Goal: Task Accomplishment & Management: Manage account settings

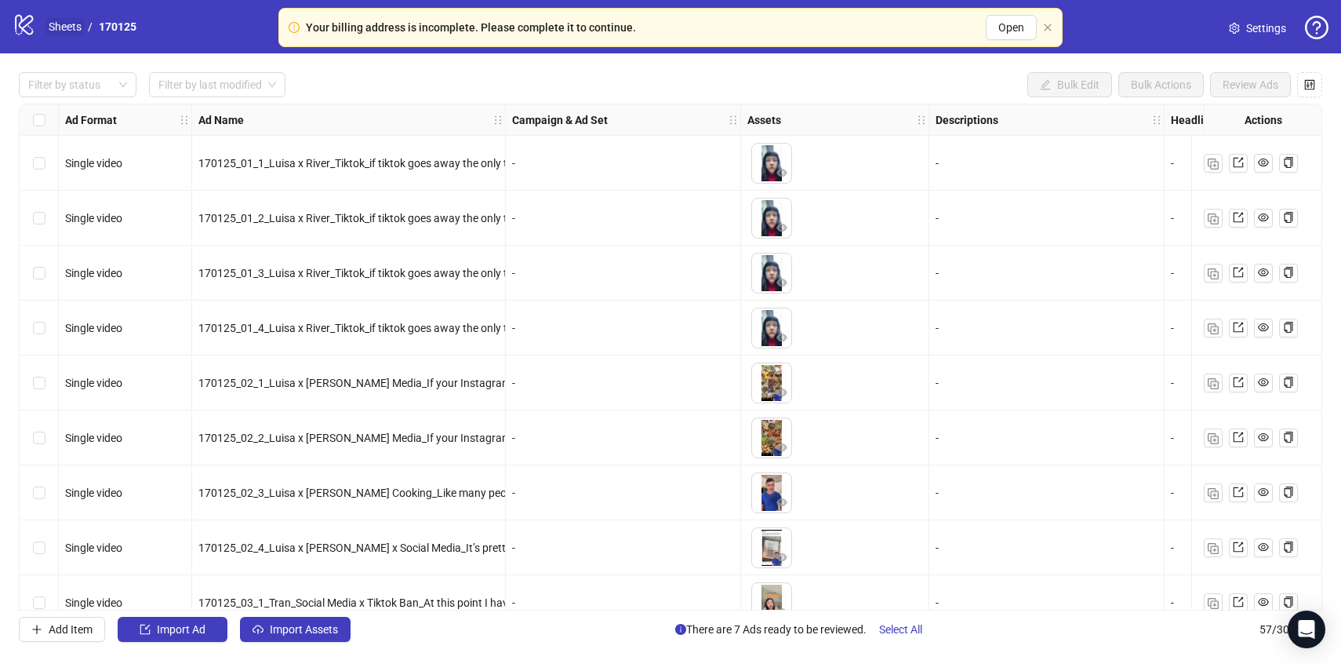
click at [62, 27] on link "Sheets" at bounding box center [64, 26] width 39 height 17
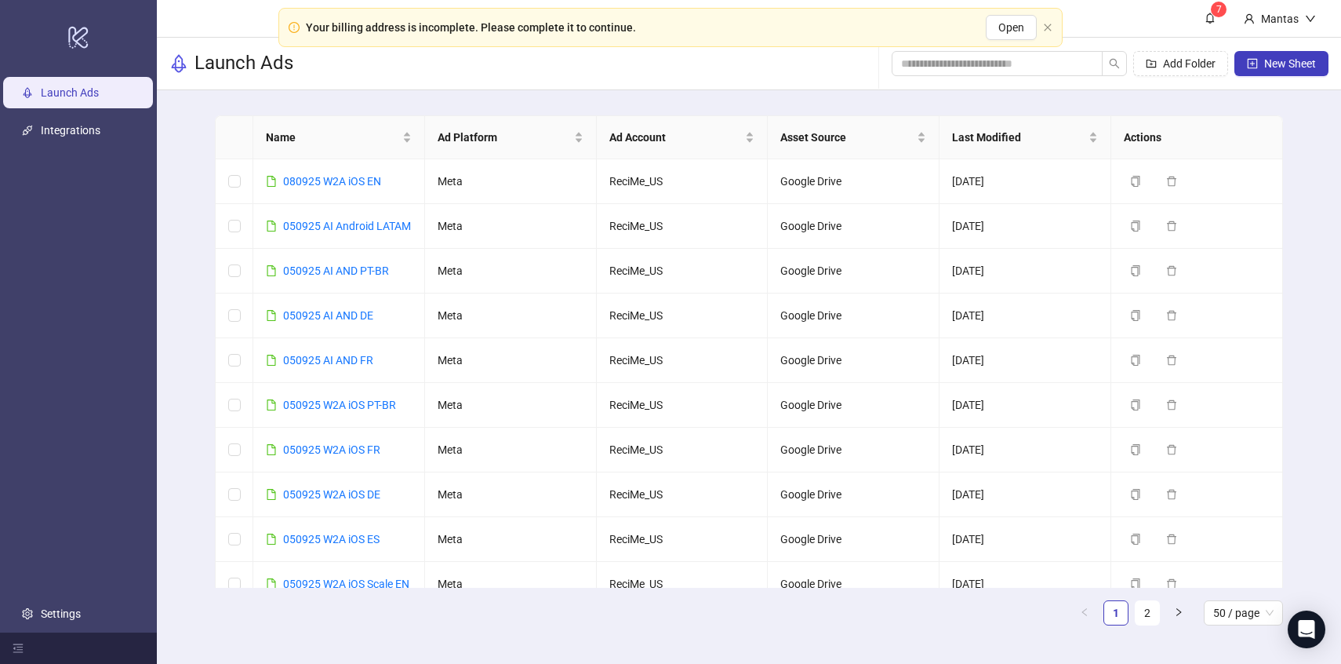
click at [820, 48] on div "Launch Ads Add Folder New Sheet" at bounding box center [749, 64] width 1184 height 53
click at [1005, 25] on span "Open" at bounding box center [1011, 27] width 26 height 13
click at [1024, 33] on button "Open" at bounding box center [1011, 27] width 51 height 25
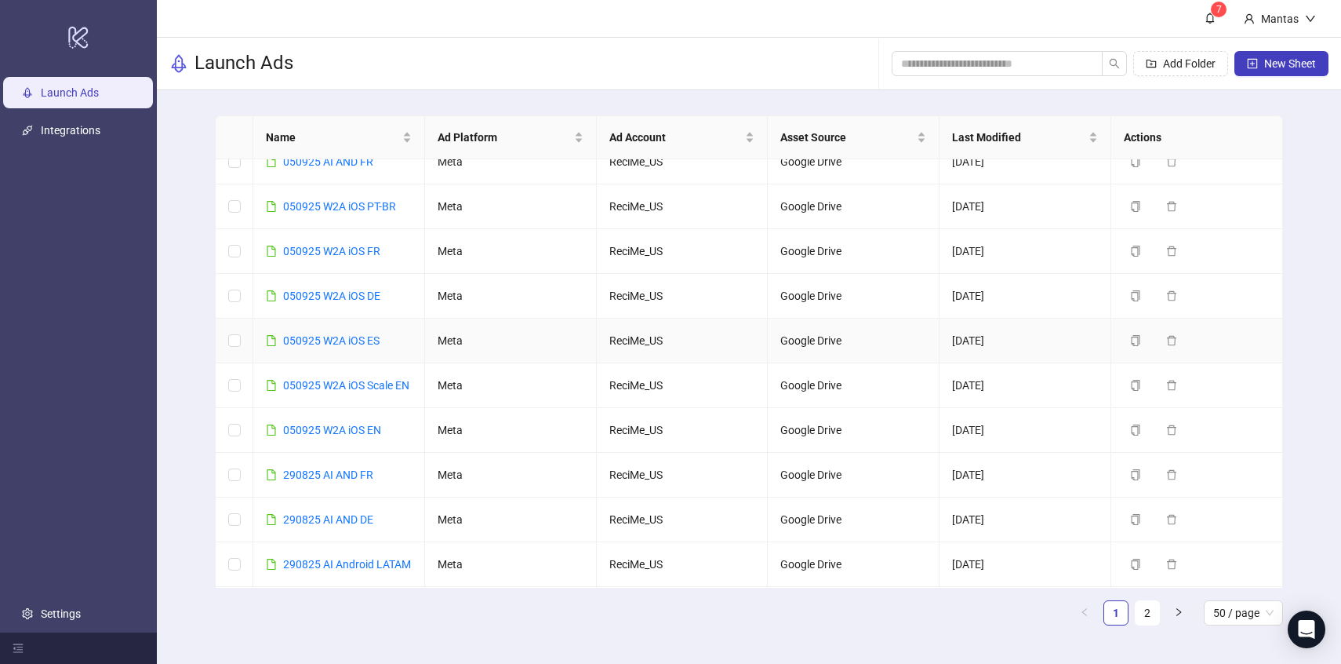
scroll to position [201, 0]
click at [1143, 437] on button "Duplicate" at bounding box center [1163, 427] width 78 height 19
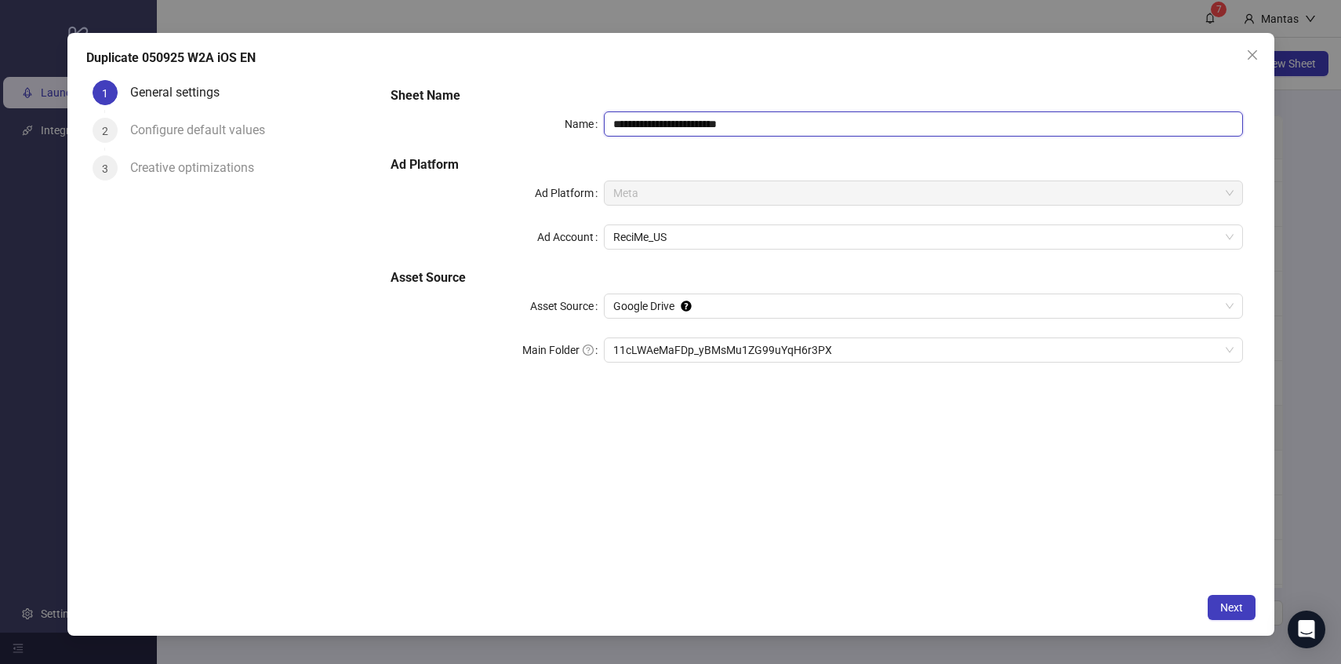
drag, startPoint x: 624, startPoint y: 121, endPoint x: 587, endPoint y: 122, distance: 37.7
click at [587, 122] on div "**********" at bounding box center [817, 123] width 852 height 25
drag, startPoint x: 712, startPoint y: 122, endPoint x: 871, endPoint y: 124, distance: 158.4
click at [871, 124] on input "**********" at bounding box center [923, 123] width 639 height 25
click at [622, 350] on span "11cLWAeMaFDp_yBMsMu1ZG99uYqH6r3PX" at bounding box center [923, 350] width 620 height 24
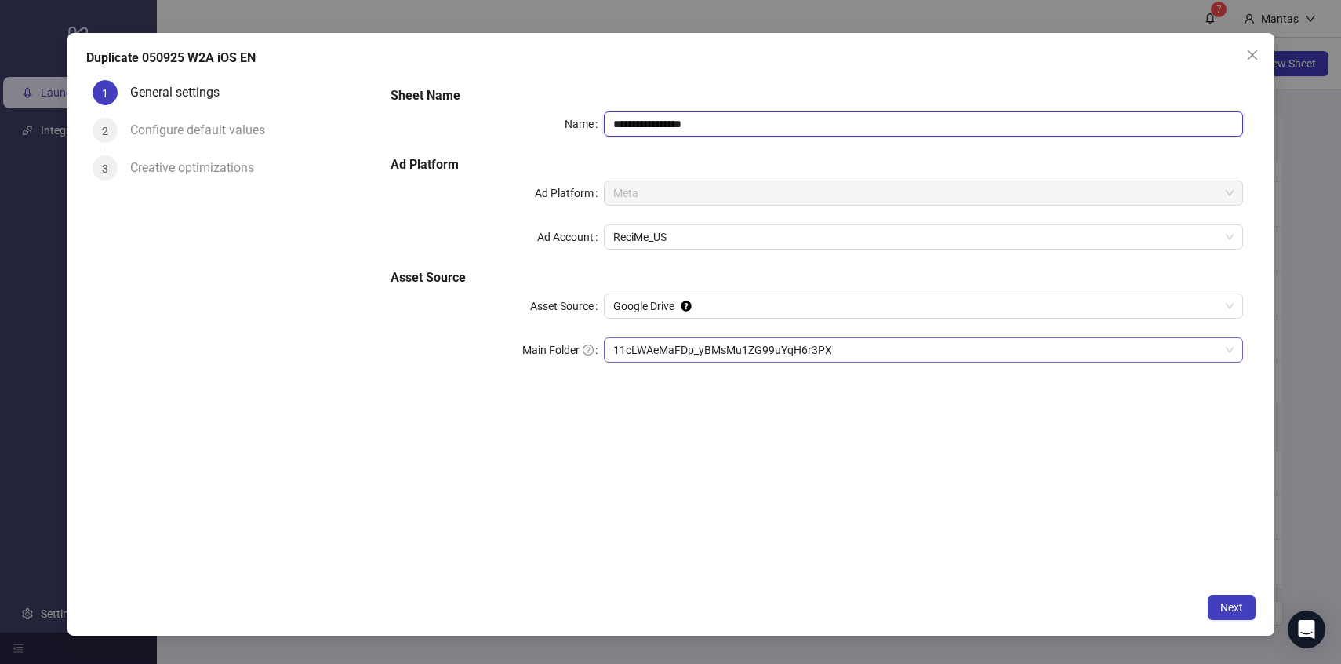
type input "**********"
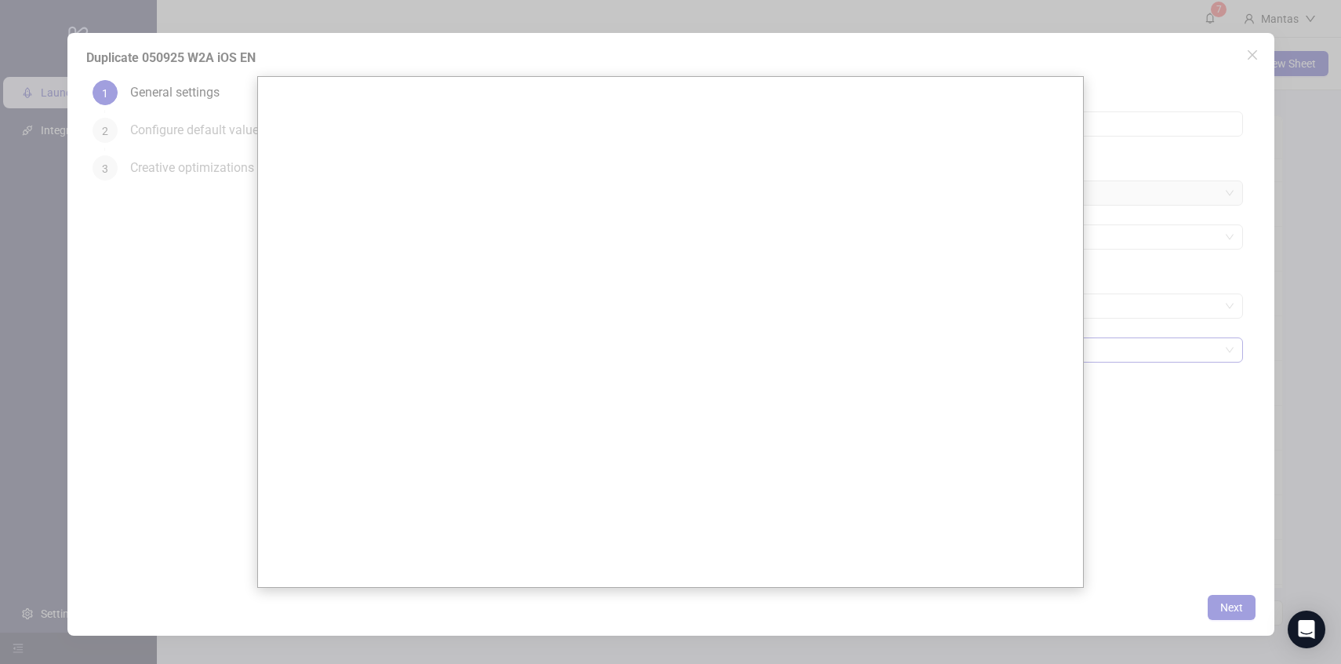
scroll to position [0, 0]
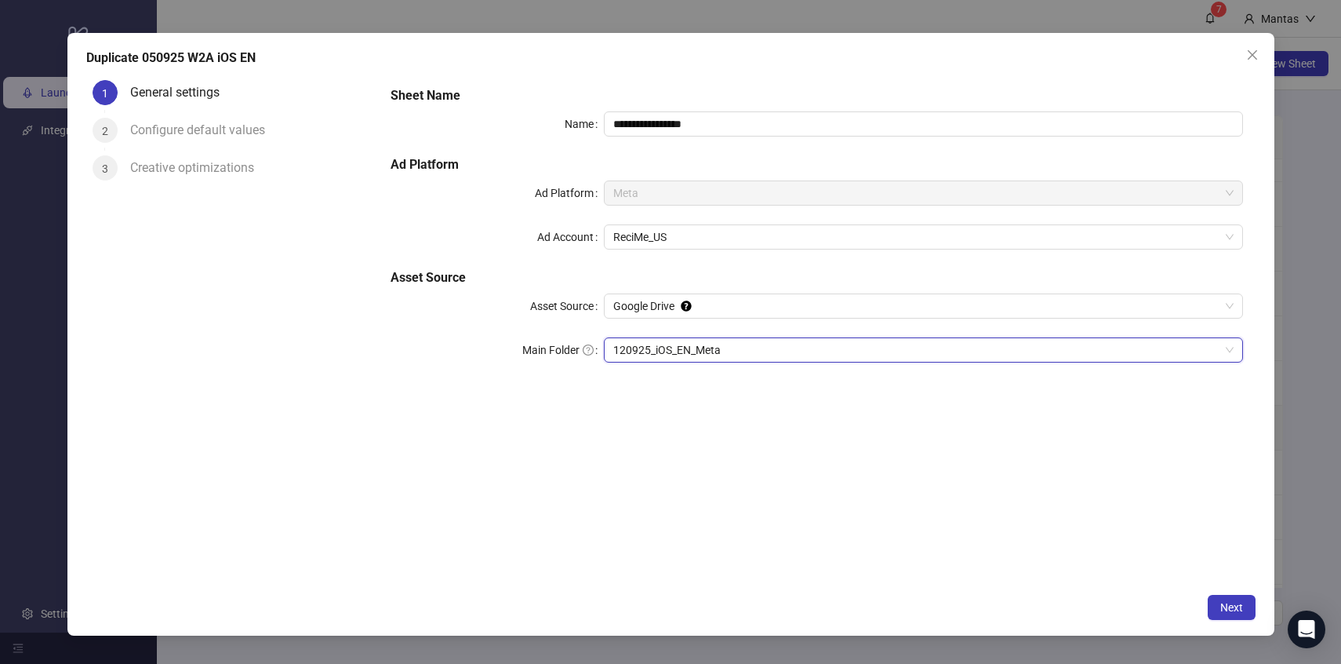
click at [667, 347] on span "120925_iOS_EN_Meta" at bounding box center [923, 350] width 620 height 24
click at [1223, 602] on span "Next" at bounding box center [1231, 607] width 23 height 13
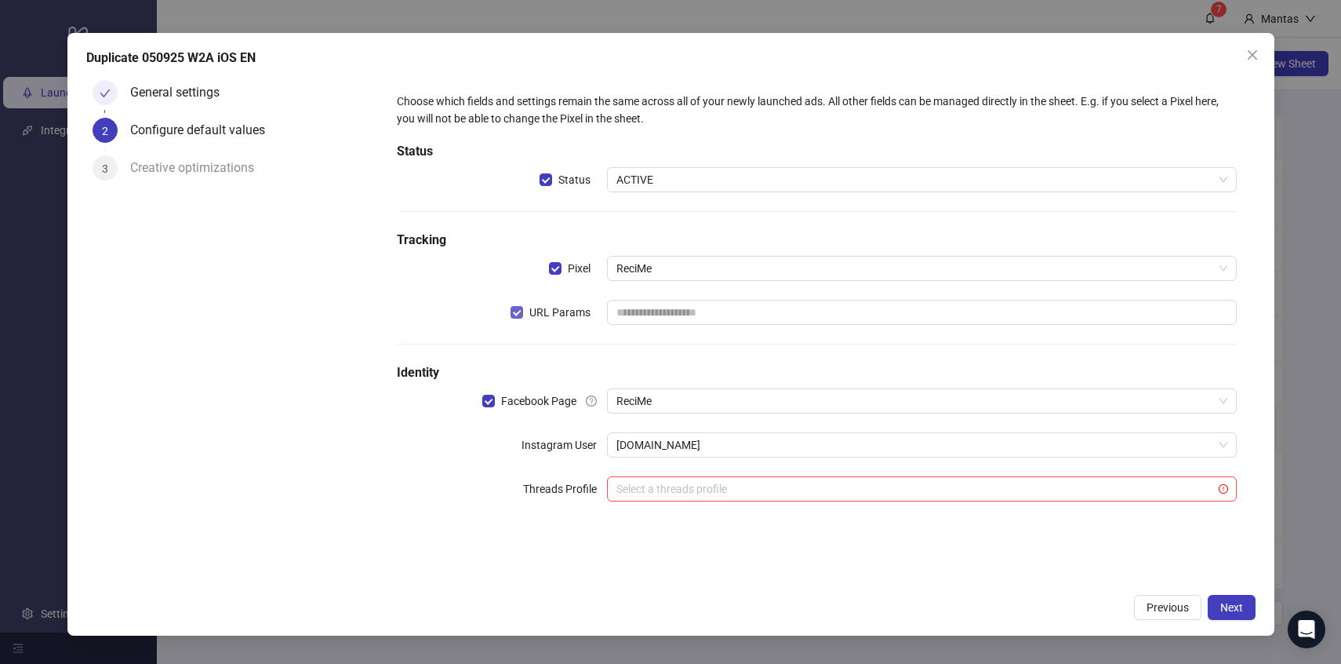
click at [525, 310] on span "URL Params" at bounding box center [560, 312] width 74 height 17
click at [1236, 604] on span "Next" at bounding box center [1231, 607] width 23 height 13
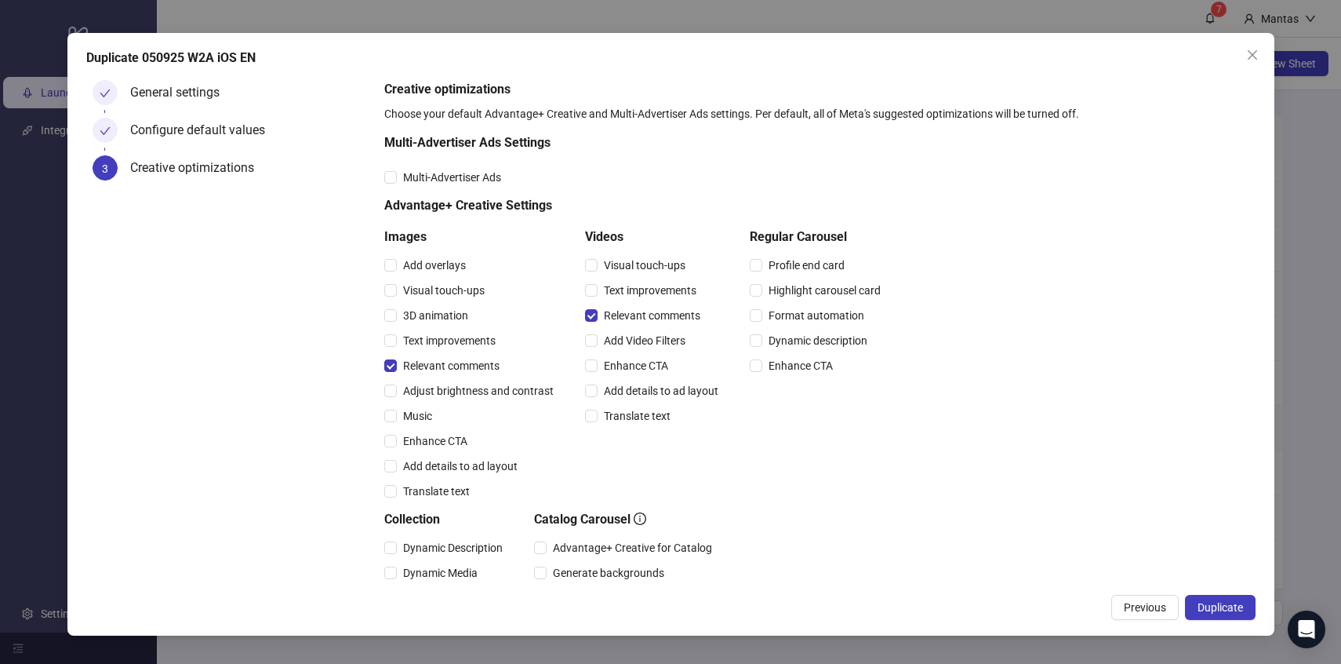
click at [1236, 604] on span "Duplicate" at bounding box center [1220, 607] width 45 height 13
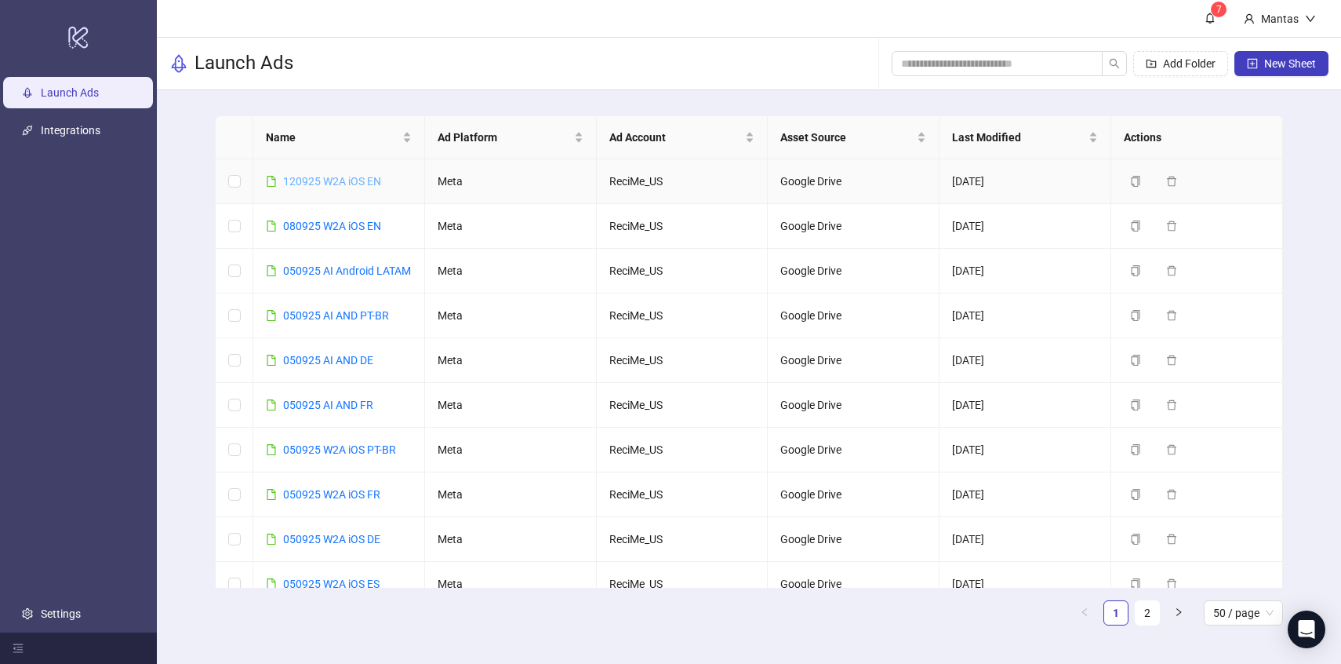
click at [355, 182] on link "120925 W2A iOS EN" at bounding box center [332, 181] width 98 height 13
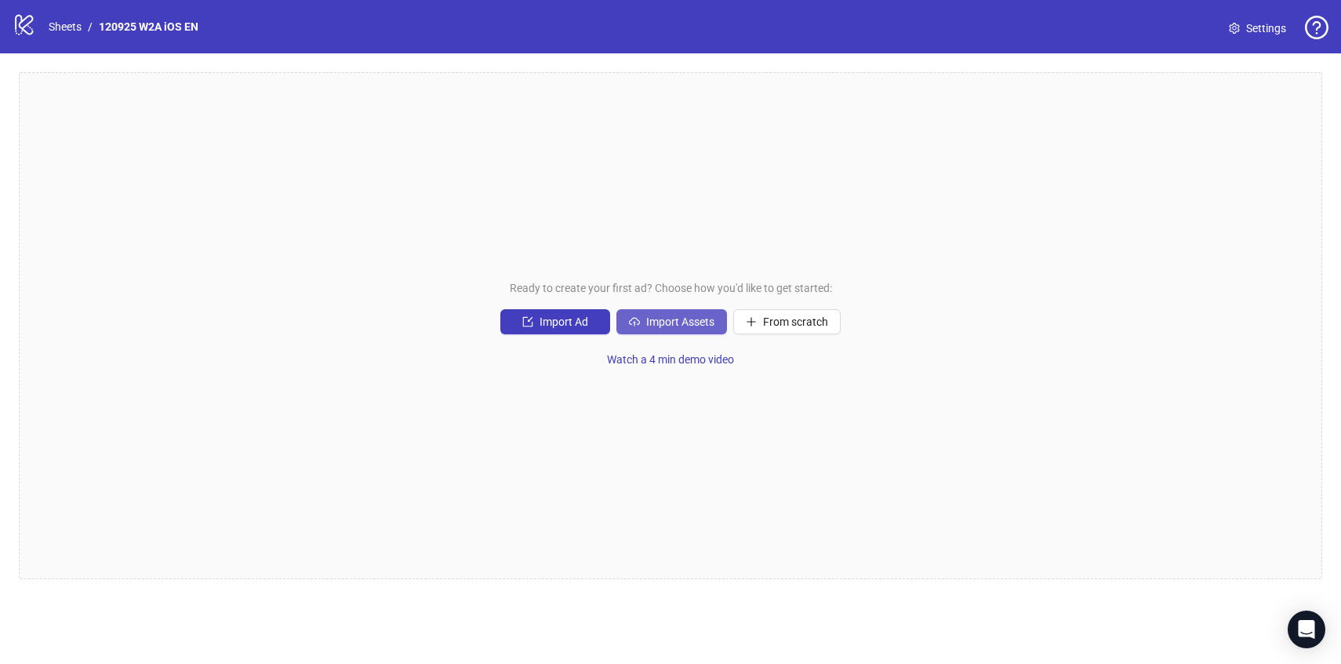
click at [642, 325] on button "Import Assets" at bounding box center [671, 321] width 111 height 25
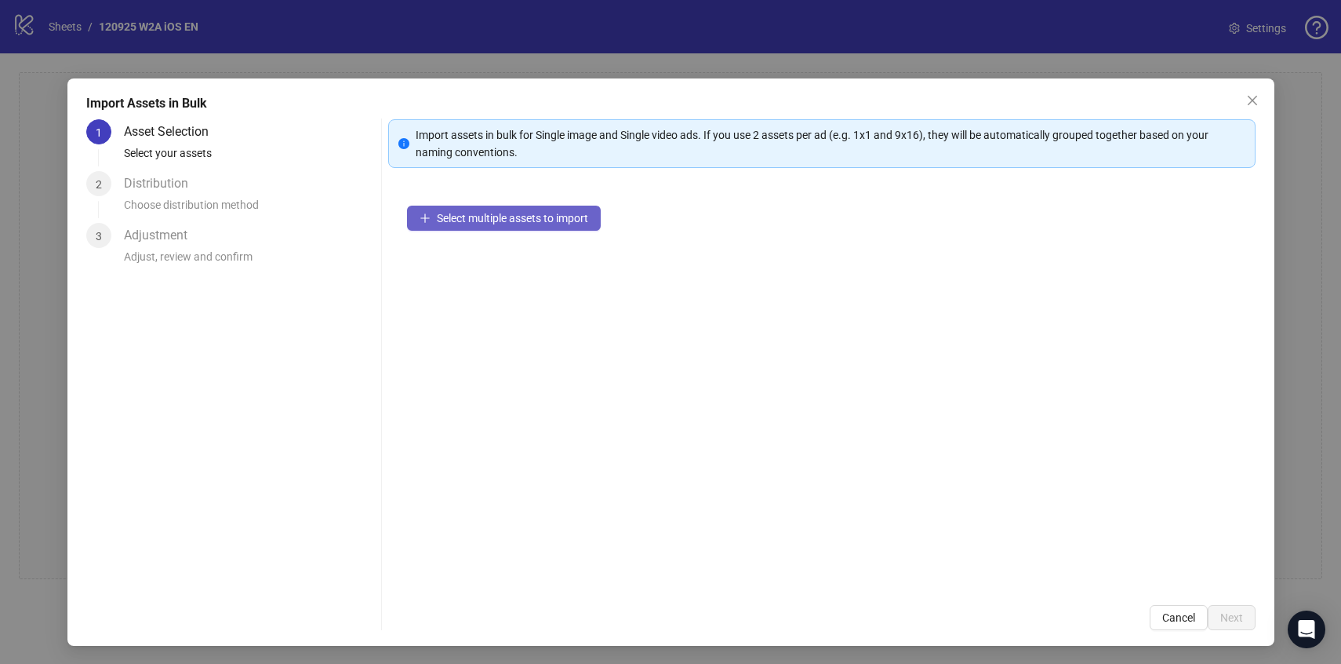
click at [493, 224] on button "Select multiple assets to import" at bounding box center [504, 217] width 194 height 25
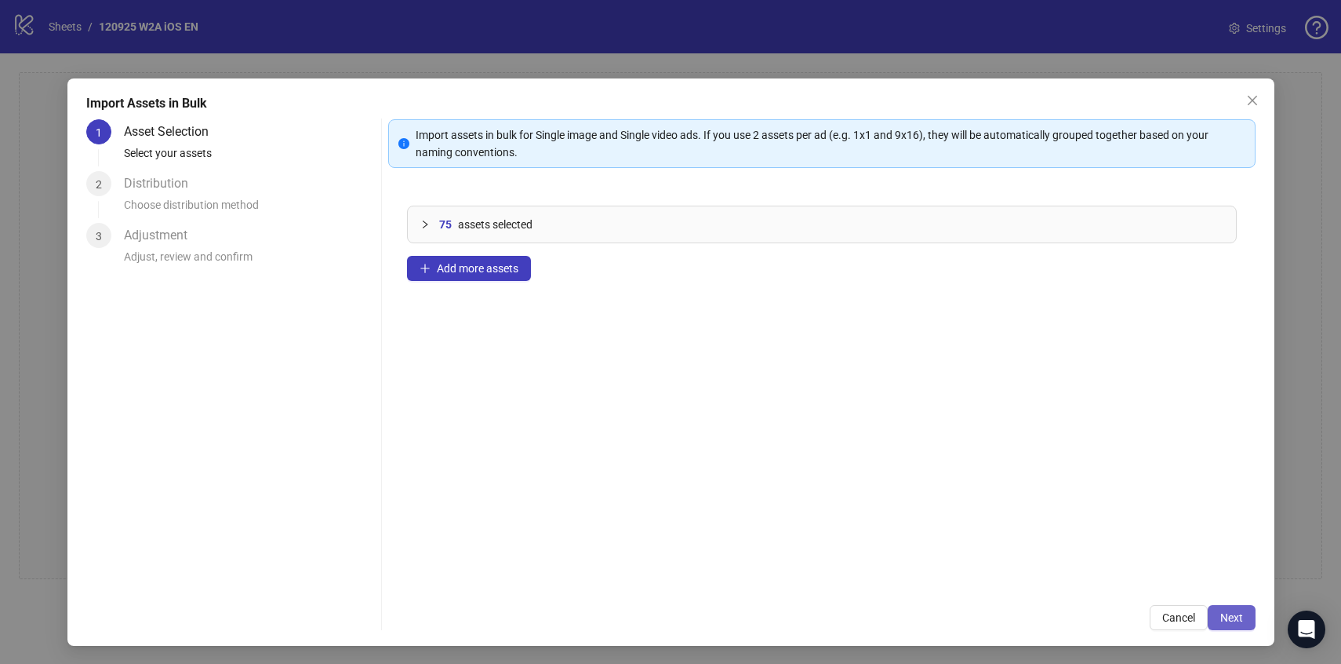
click at [1223, 615] on span "Next" at bounding box center [1231, 617] width 23 height 13
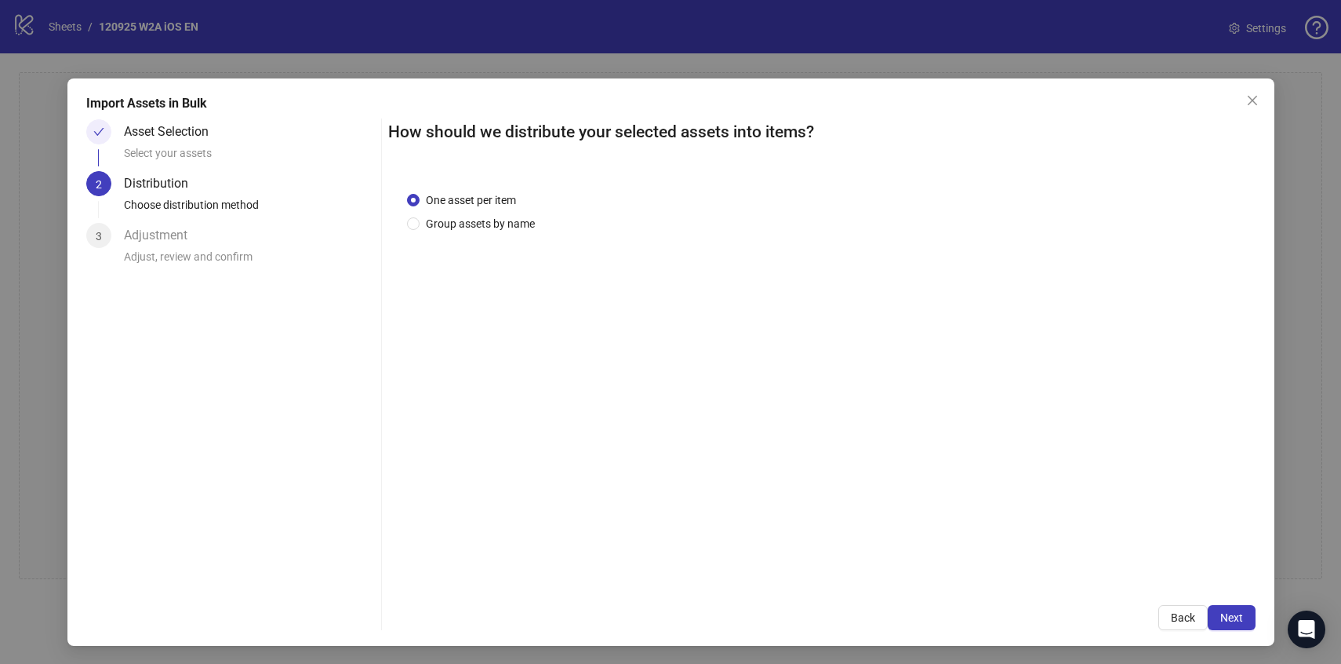
click at [1223, 615] on span "Next" at bounding box center [1231, 617] width 23 height 13
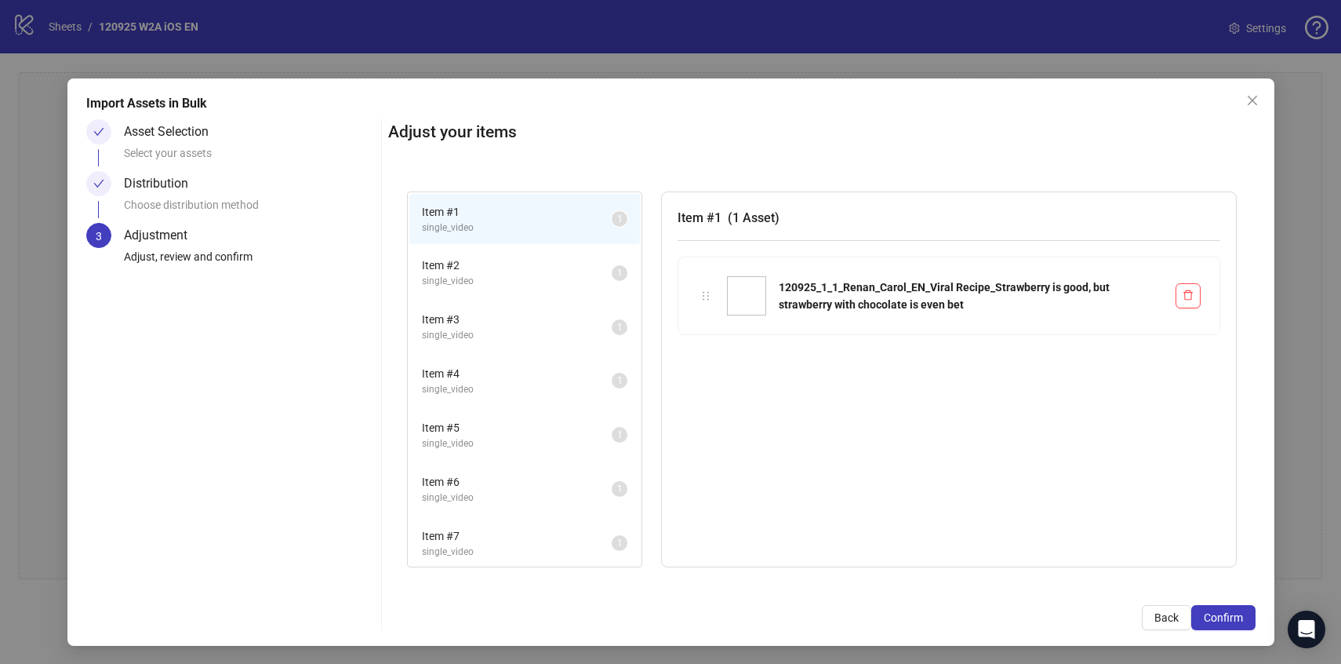
click at [1223, 615] on span "Confirm" at bounding box center [1223, 617] width 39 height 13
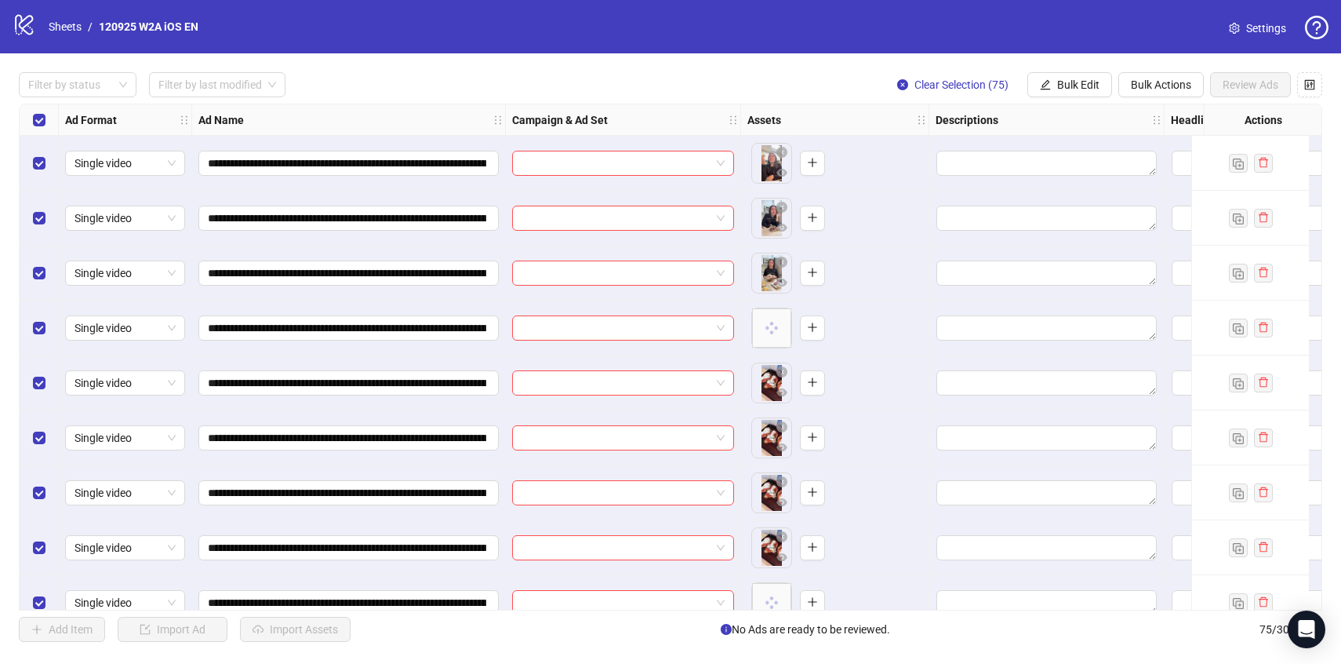
click at [45, 113] on div "Select all rows" at bounding box center [39, 119] width 39 height 31
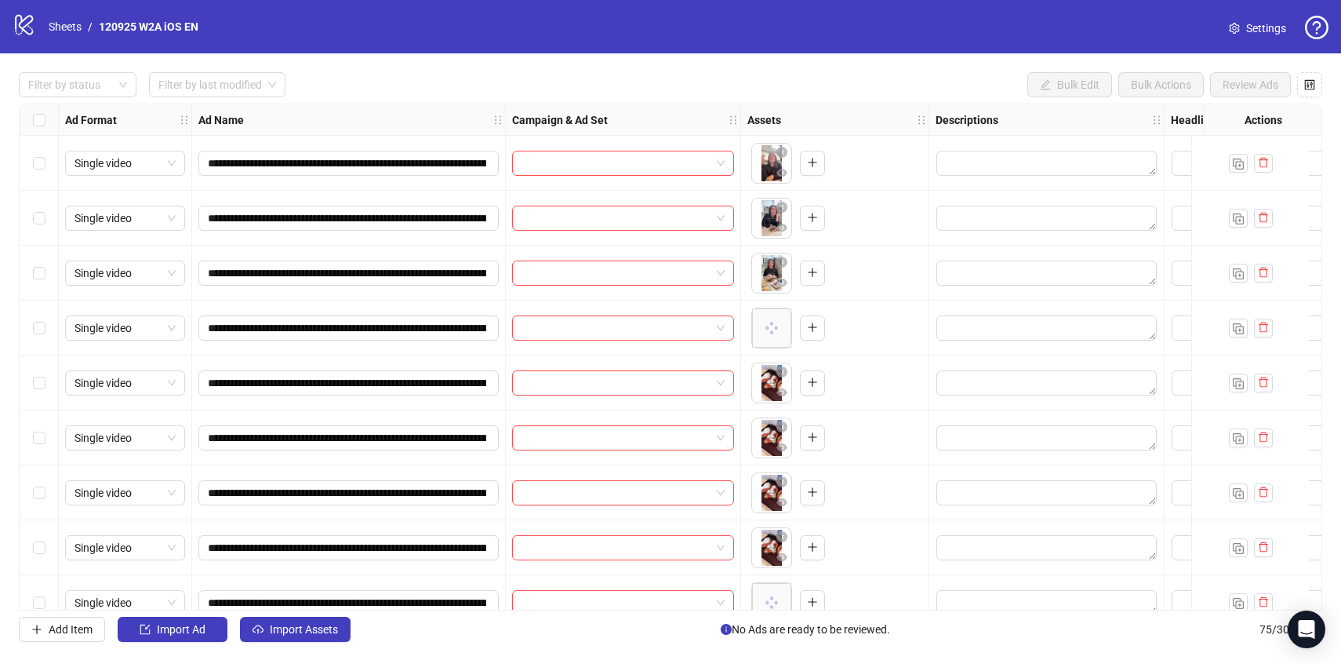
click at [45, 113] on div "Select all rows" at bounding box center [39, 119] width 39 height 31
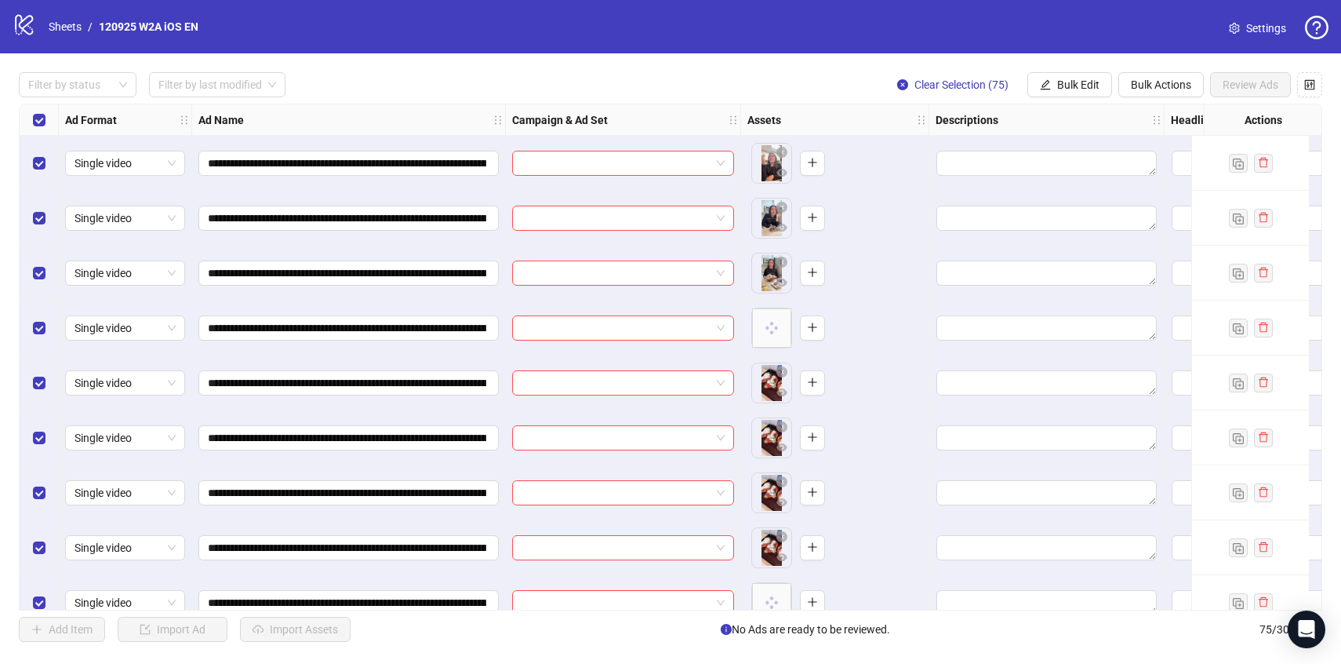
click at [45, 113] on div "Select all rows" at bounding box center [39, 119] width 39 height 31
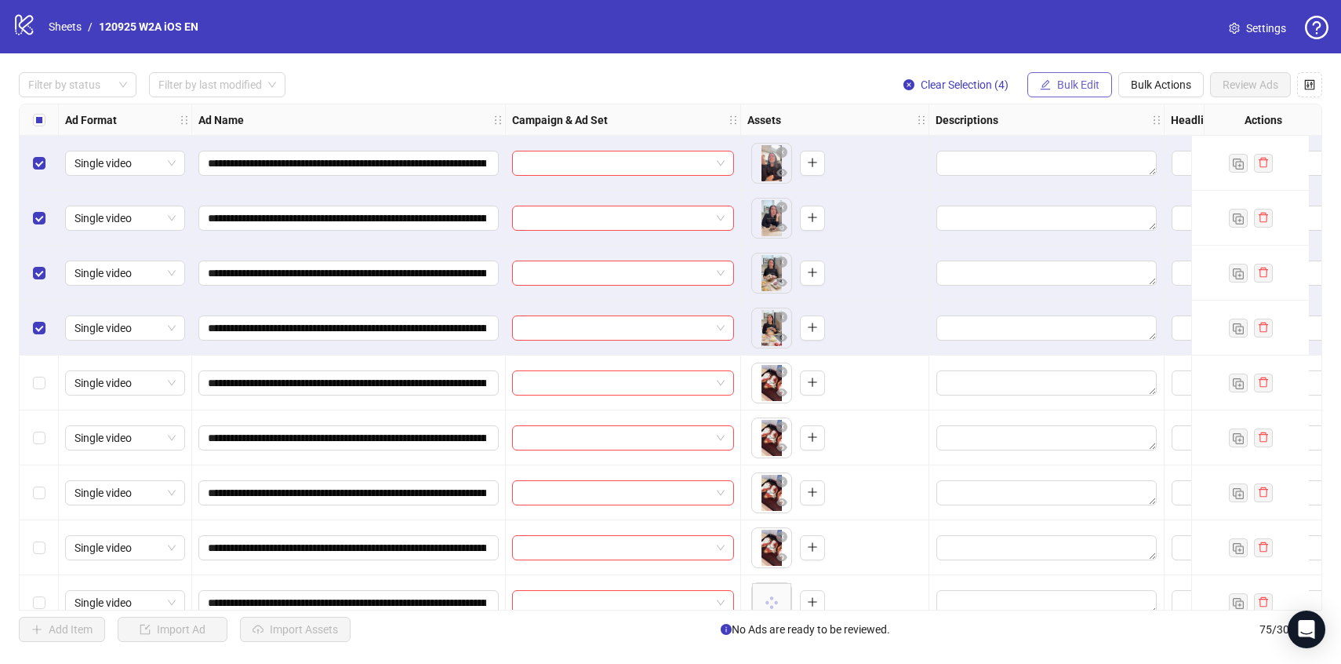
click at [1068, 82] on span "Bulk Edit" at bounding box center [1078, 84] width 42 height 13
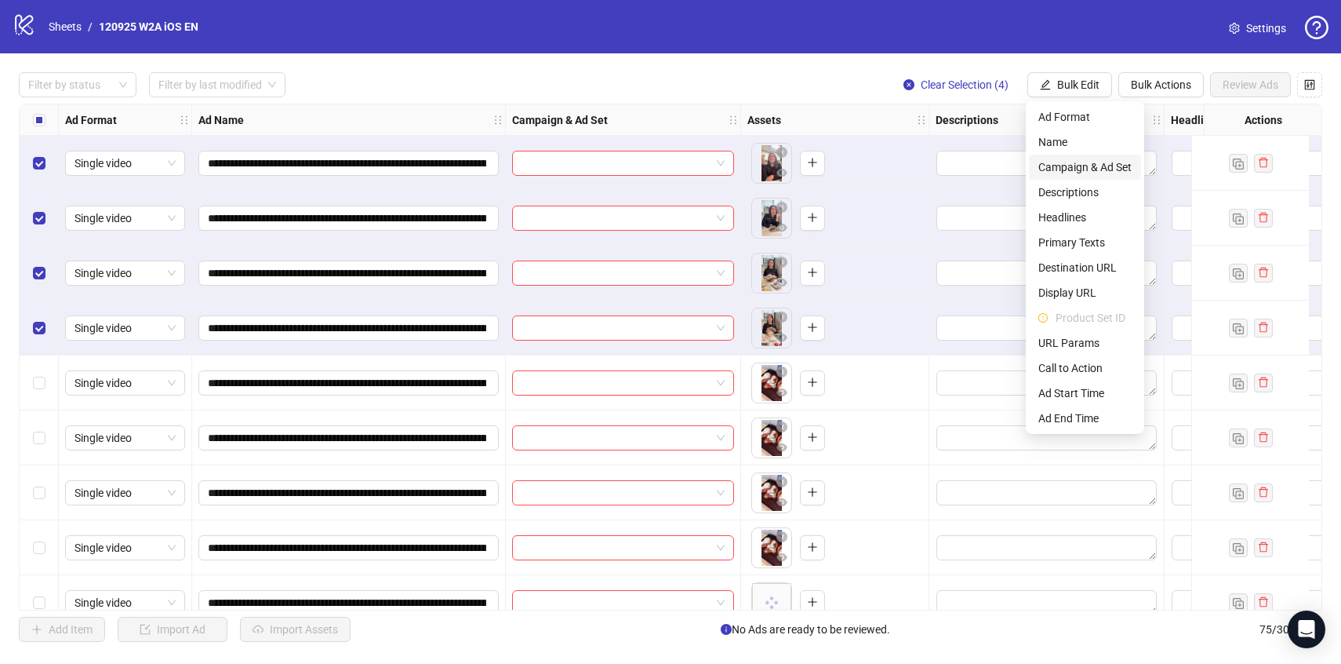
click at [1058, 161] on span "Campaign & Ad Set" at bounding box center [1084, 166] width 93 height 17
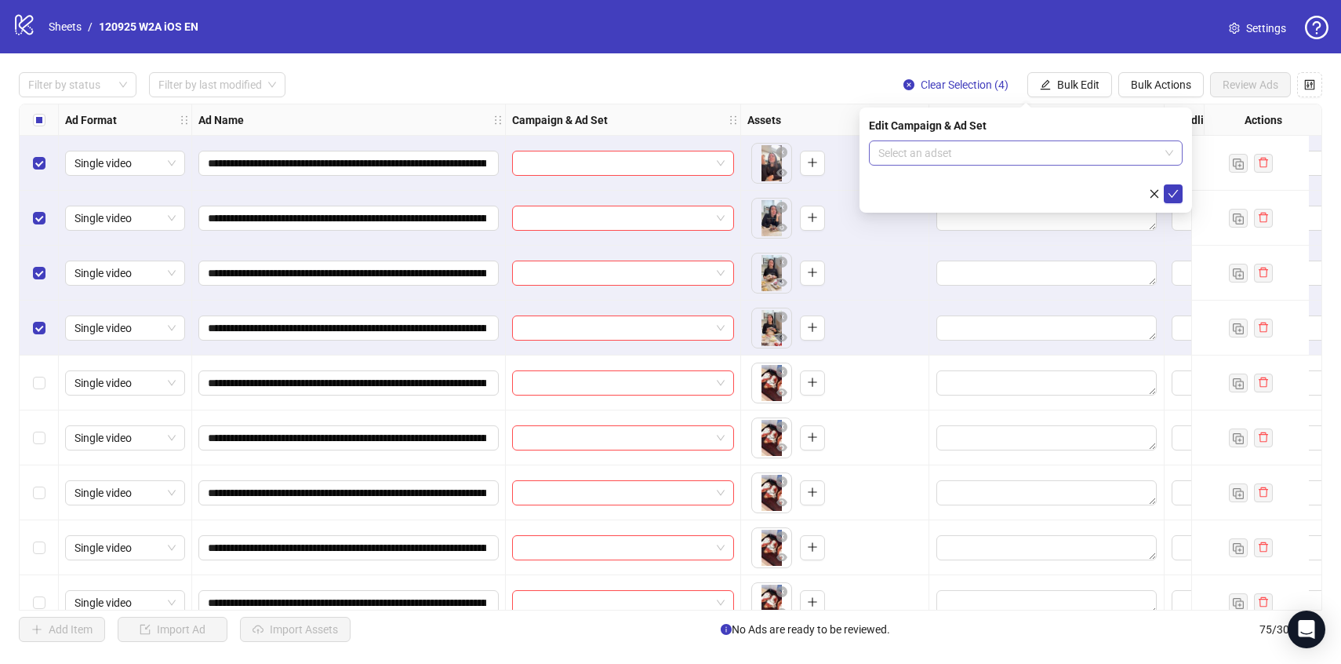
click at [1054, 150] on input "search" at bounding box center [1018, 153] width 281 height 24
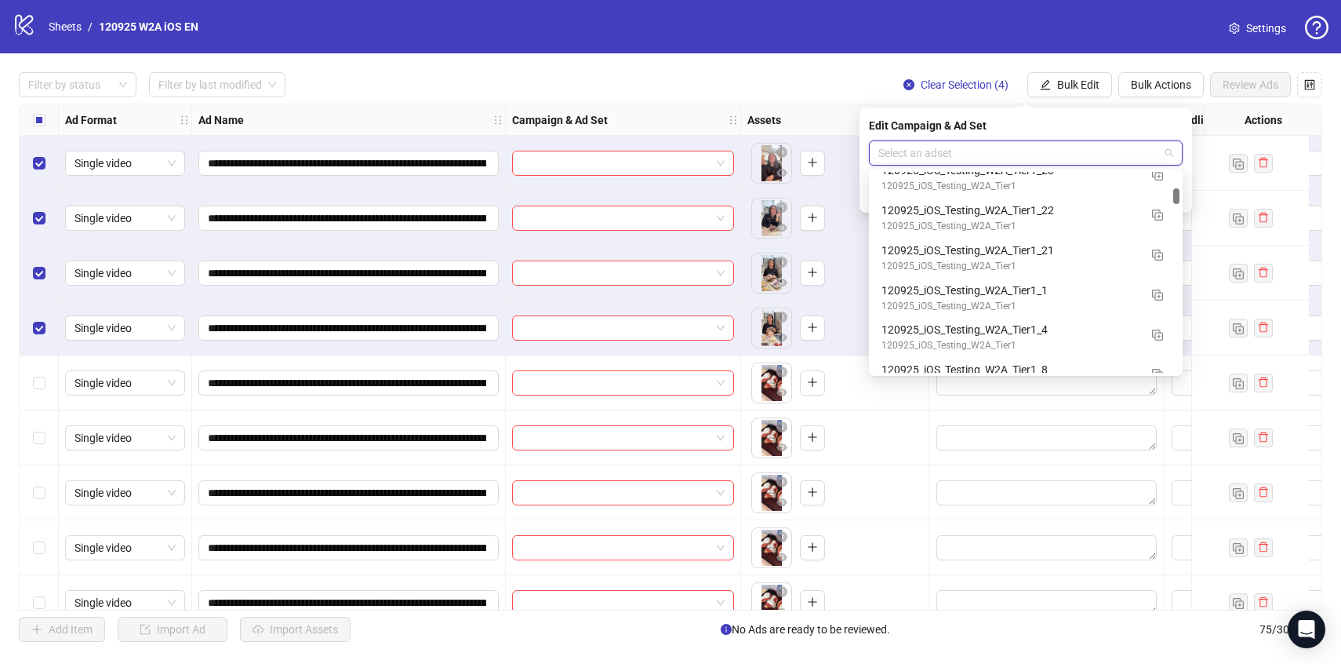
scroll to position [1764, 0]
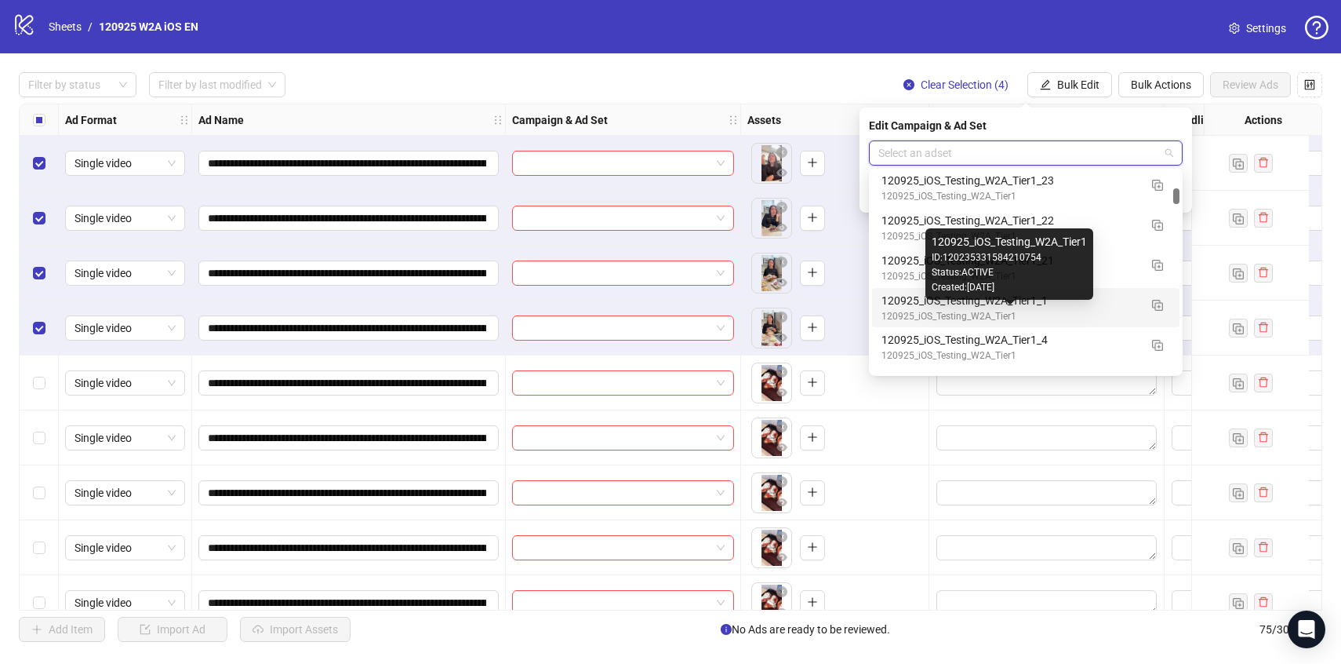
click at [1109, 309] on div "120925_iOS_Testing_W2A_Tier1" at bounding box center [1010, 316] width 257 height 15
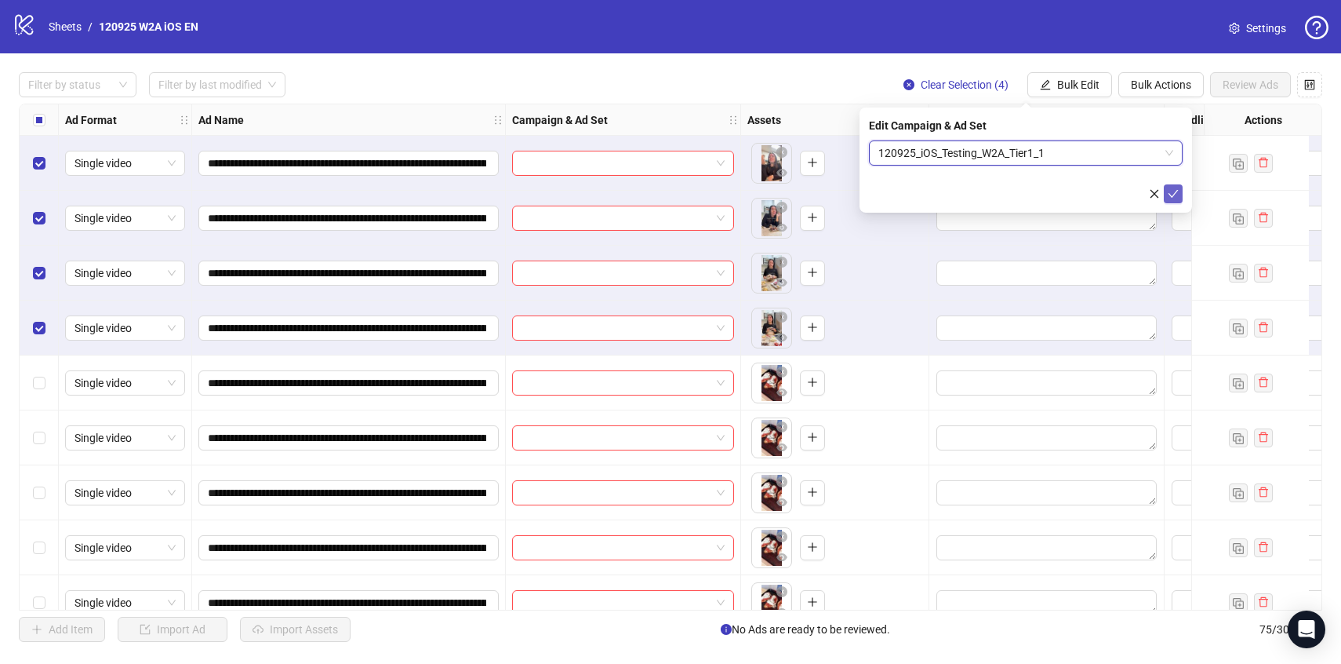
click at [1165, 189] on button "submit" at bounding box center [1173, 193] width 19 height 19
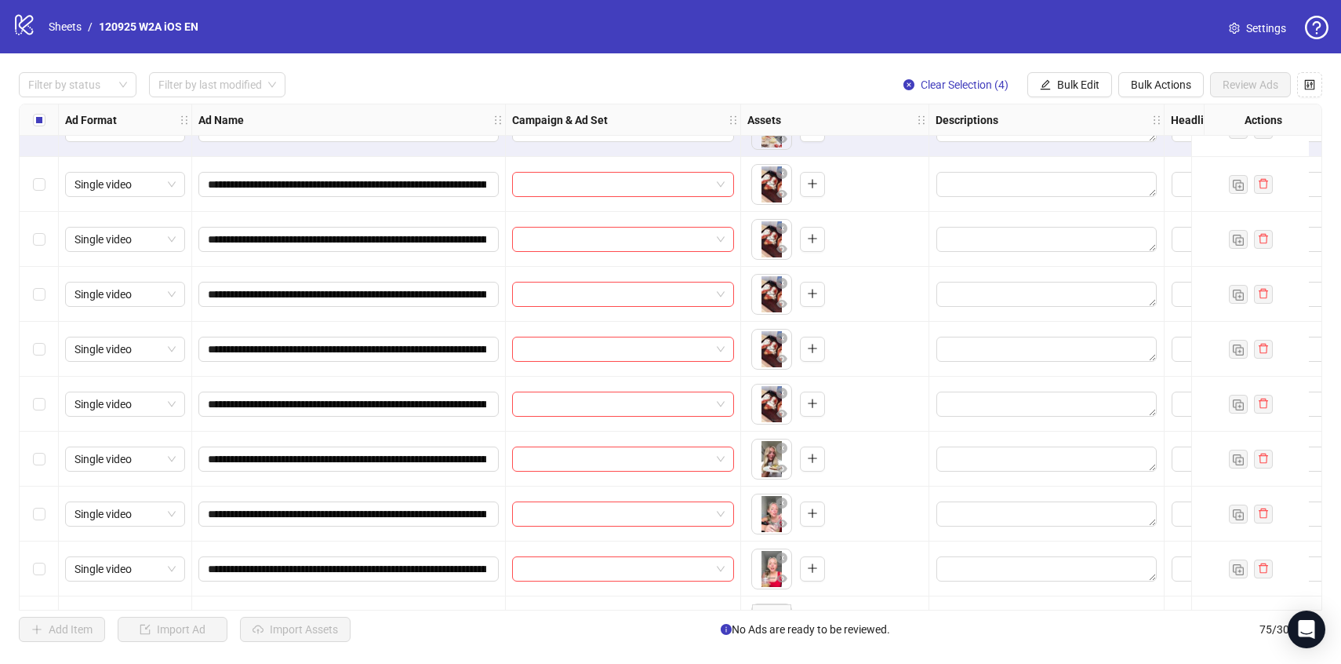
scroll to position [145, 0]
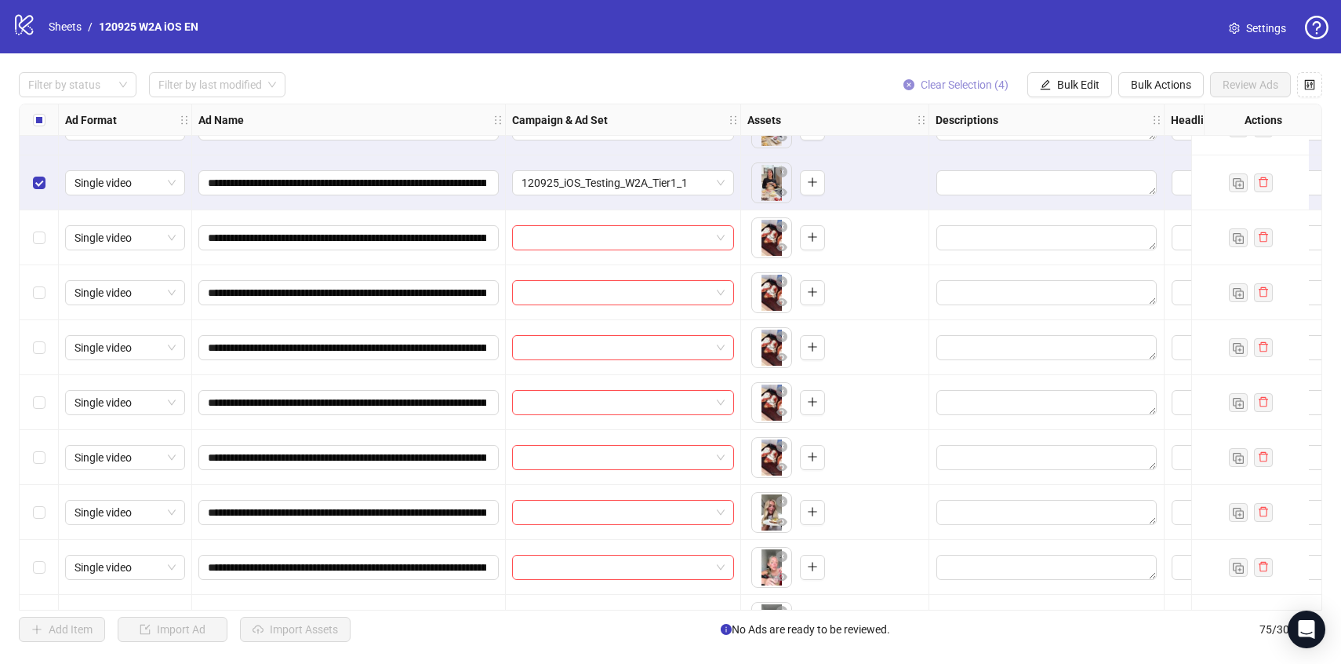
click at [966, 87] on span "Clear Selection (4)" at bounding box center [965, 84] width 88 height 13
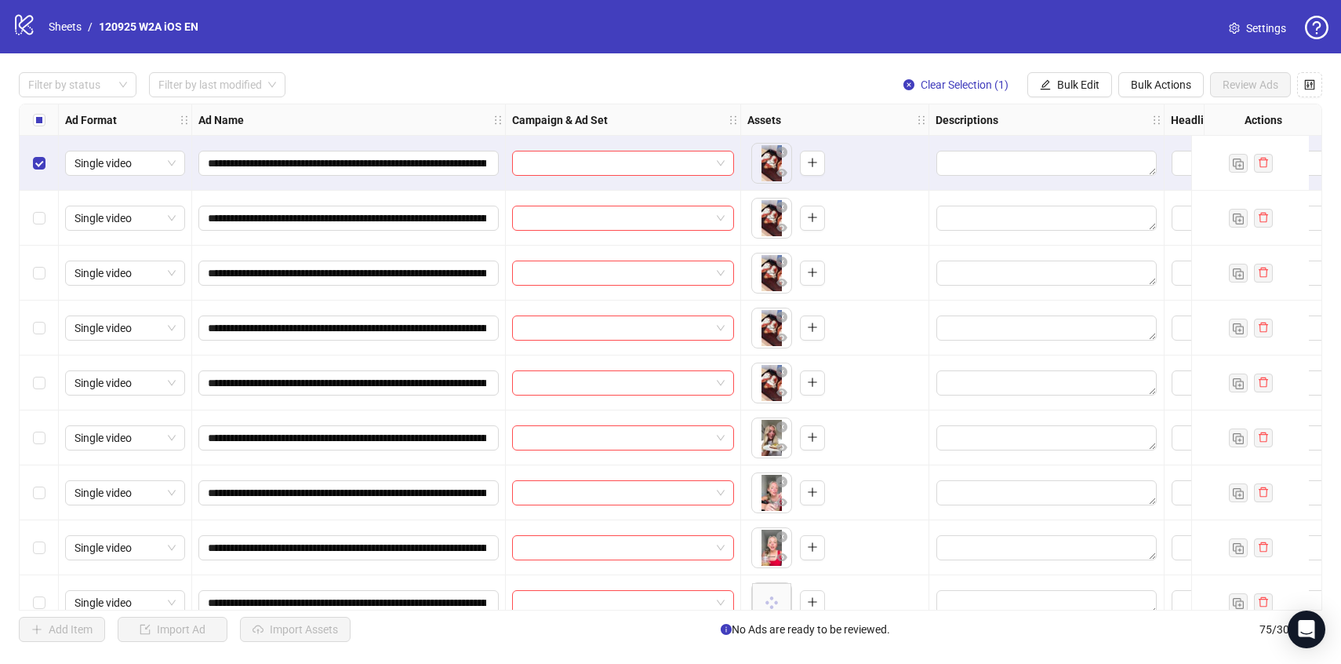
scroll to position [250, 0]
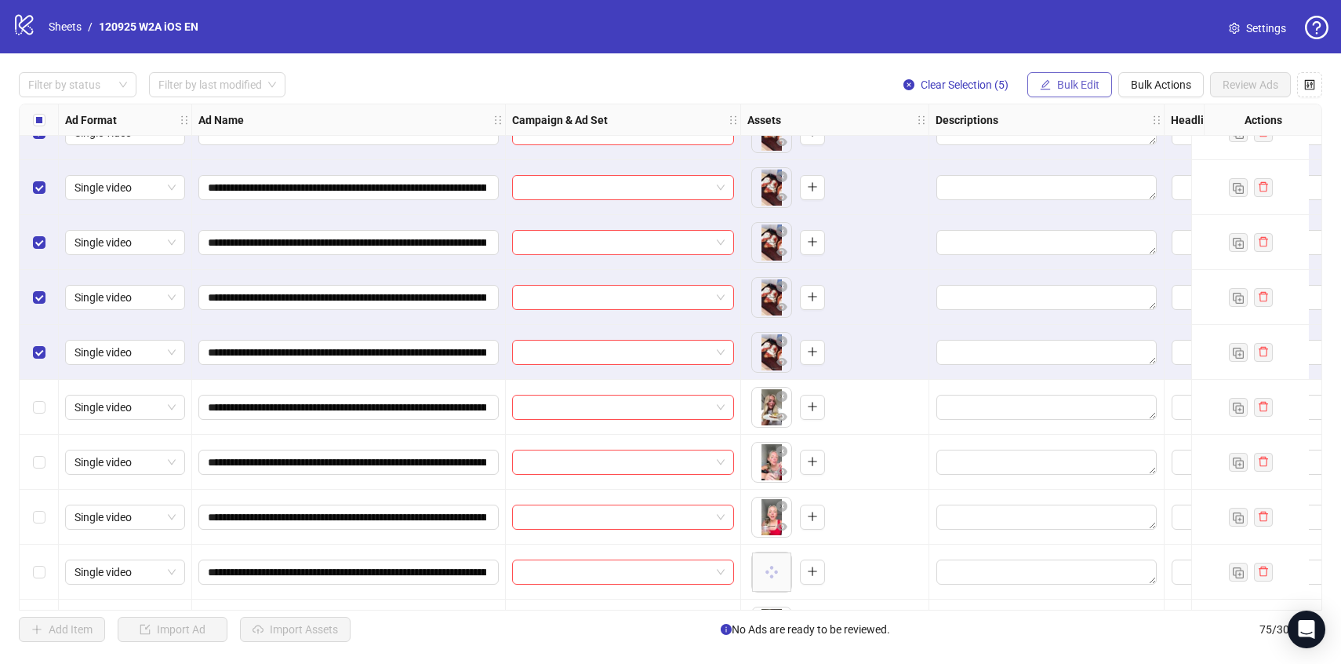
click at [1067, 96] on button "Bulk Edit" at bounding box center [1069, 84] width 85 height 25
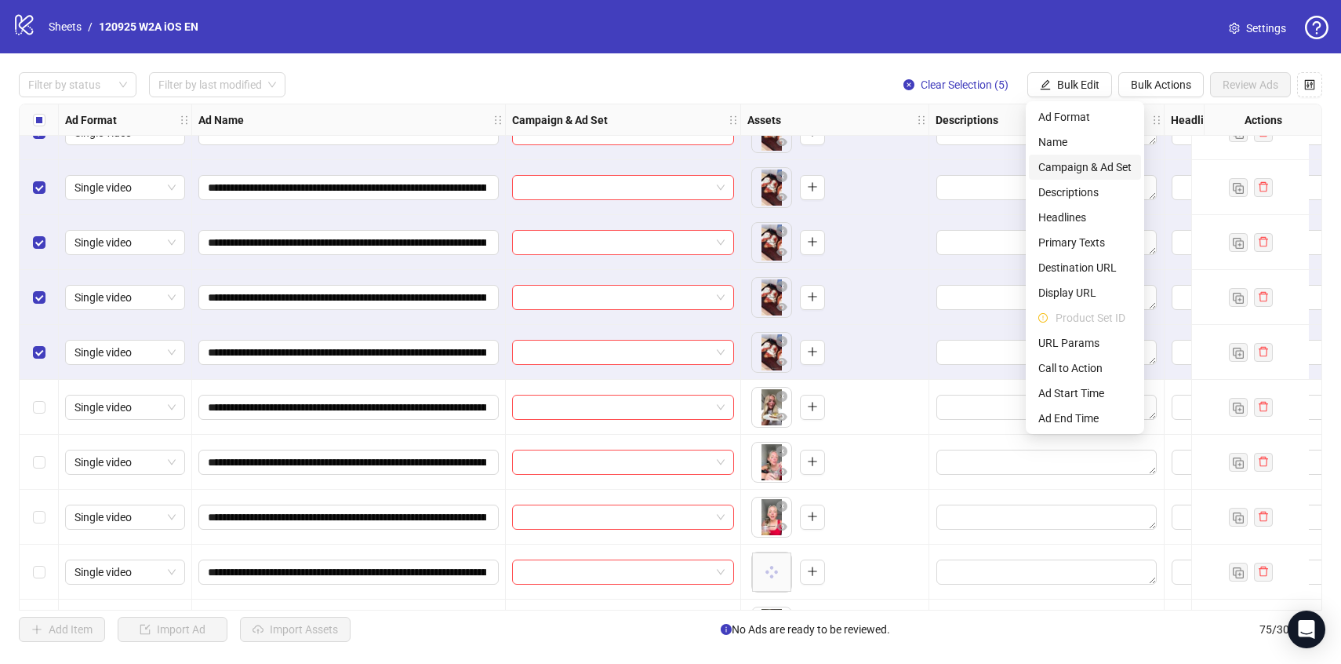
click at [1077, 165] on span "Campaign & Ad Set" at bounding box center [1084, 166] width 93 height 17
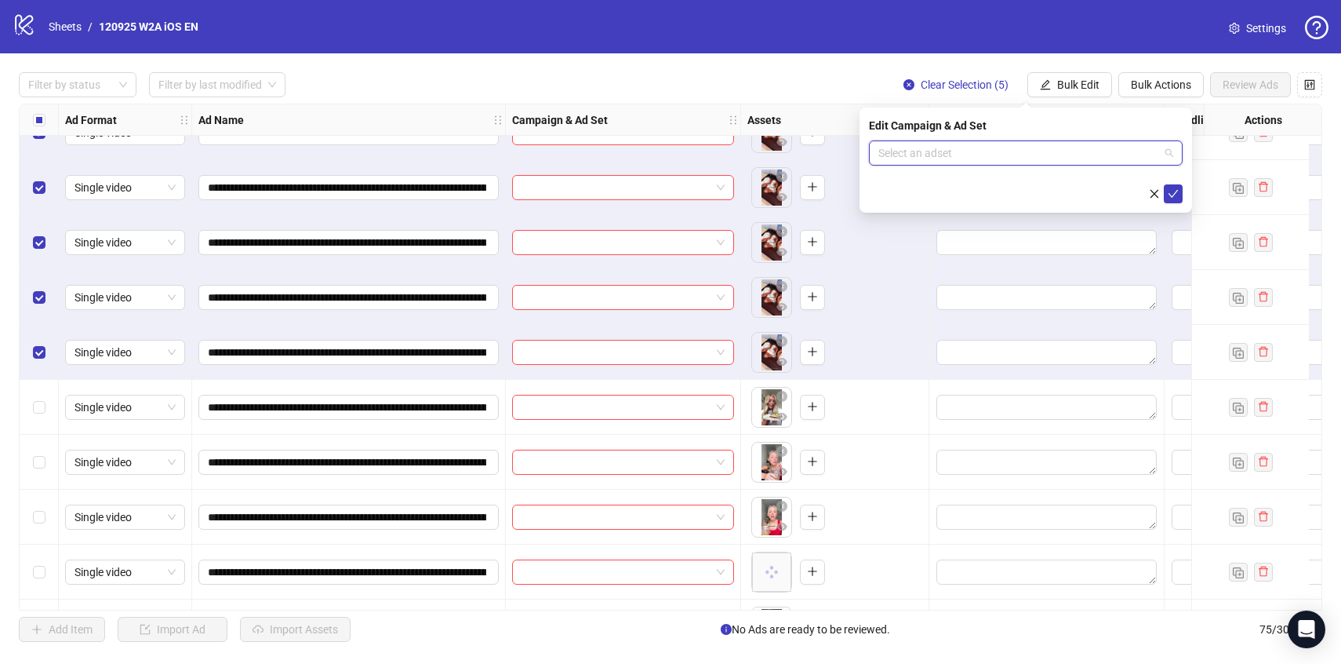
click at [1074, 158] on input "search" at bounding box center [1018, 153] width 281 height 24
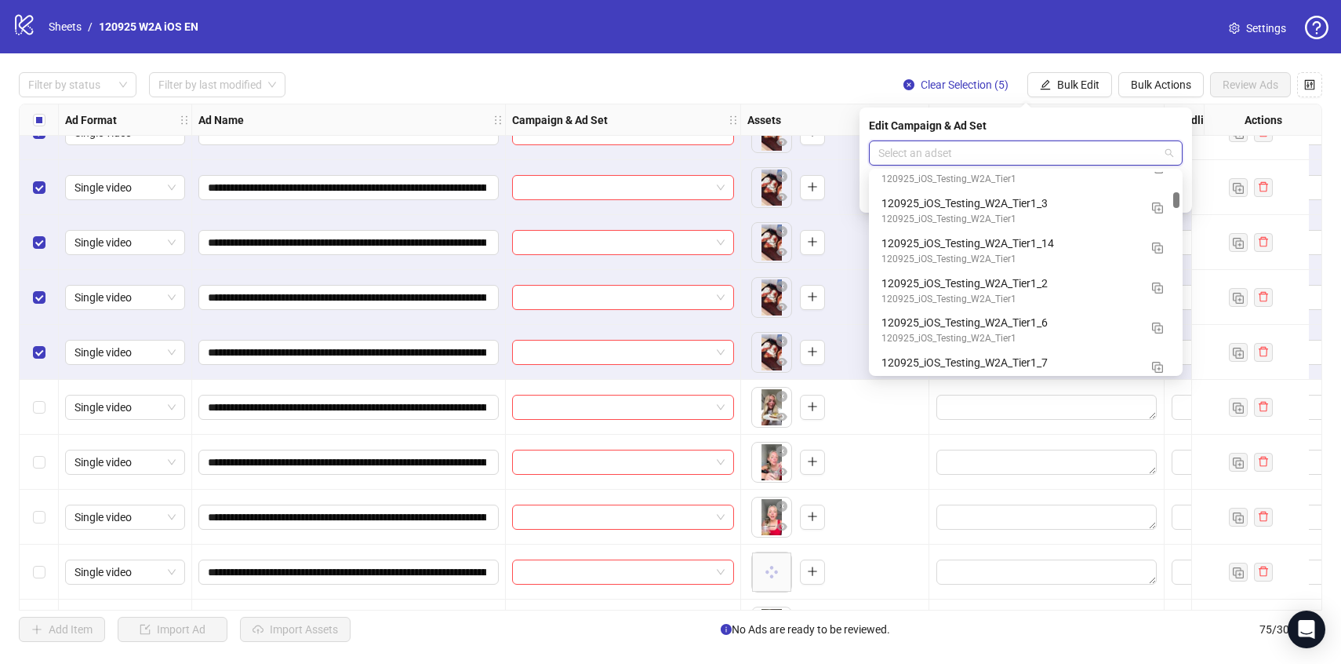
scroll to position [2181, 0]
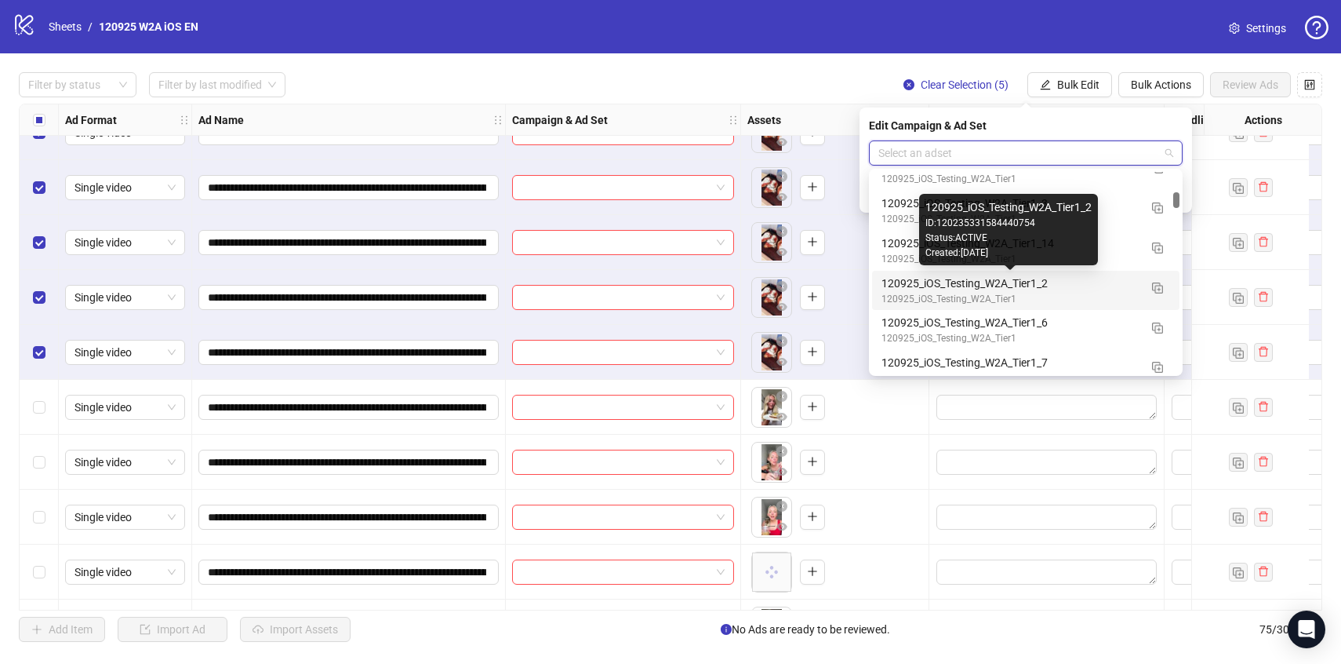
click at [1120, 286] on div "120925_iOS_Testing_W2A_Tier1_2" at bounding box center [1010, 283] width 257 height 17
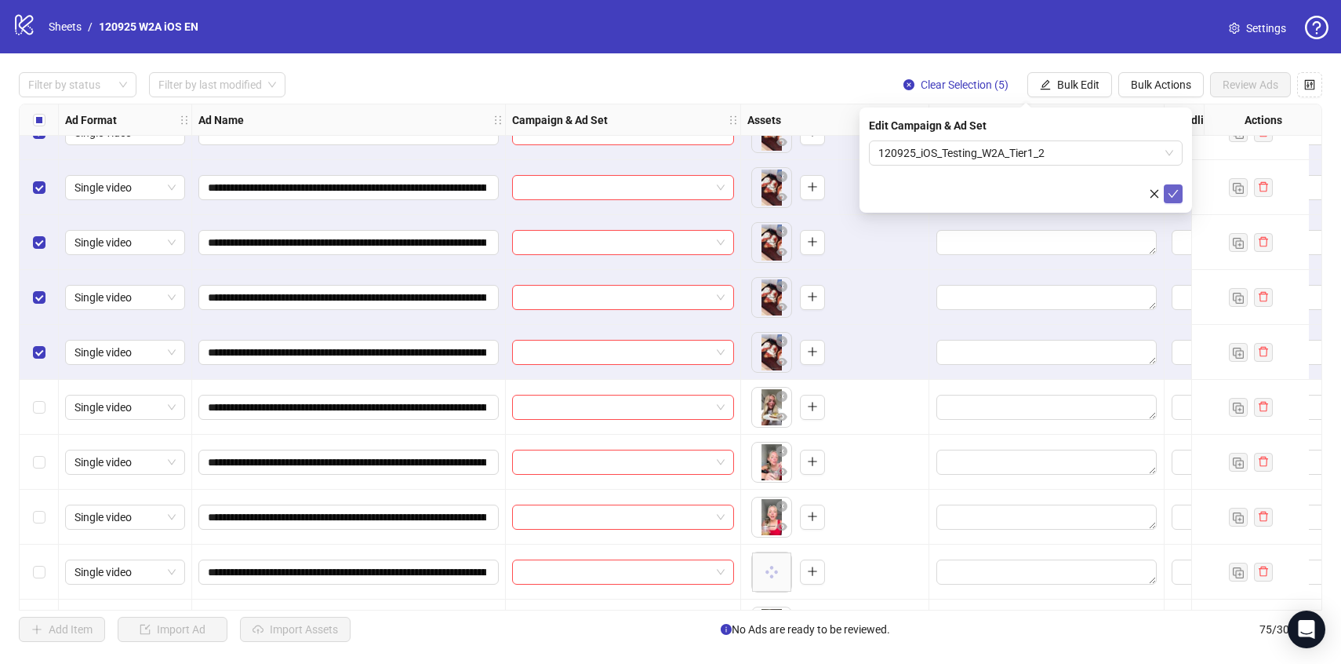
click at [1178, 199] on span "submit" at bounding box center [1173, 193] width 11 height 13
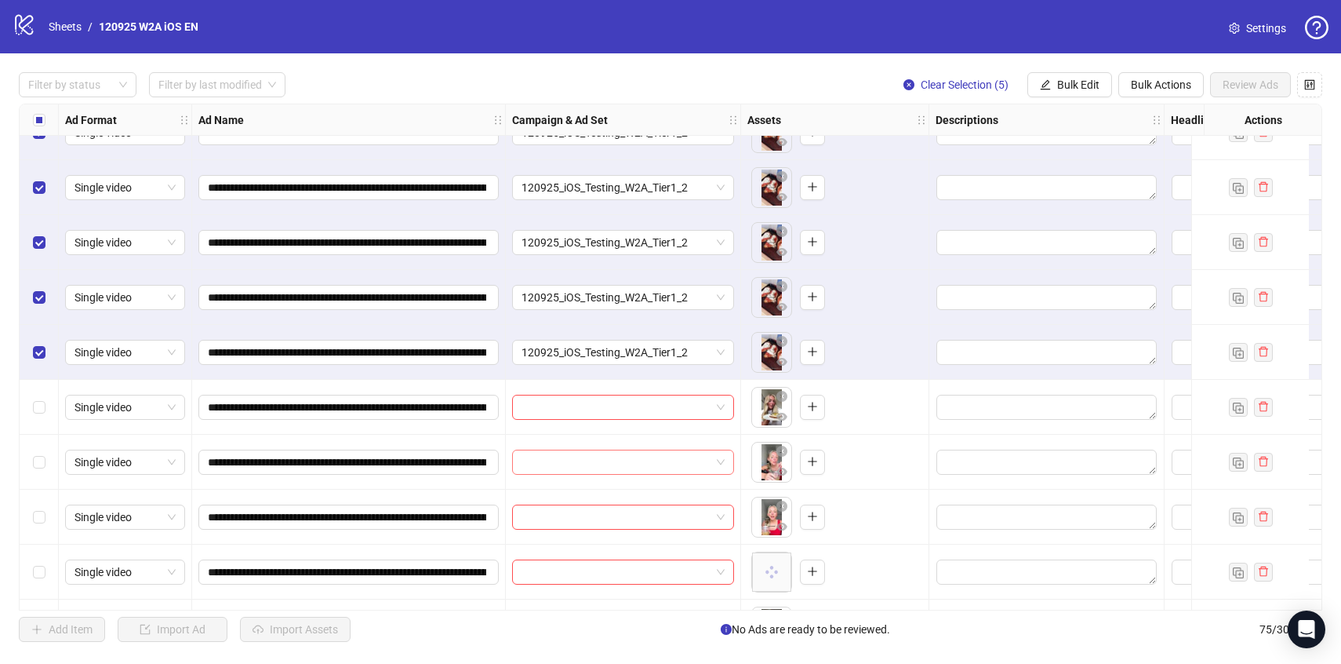
scroll to position [364, 0]
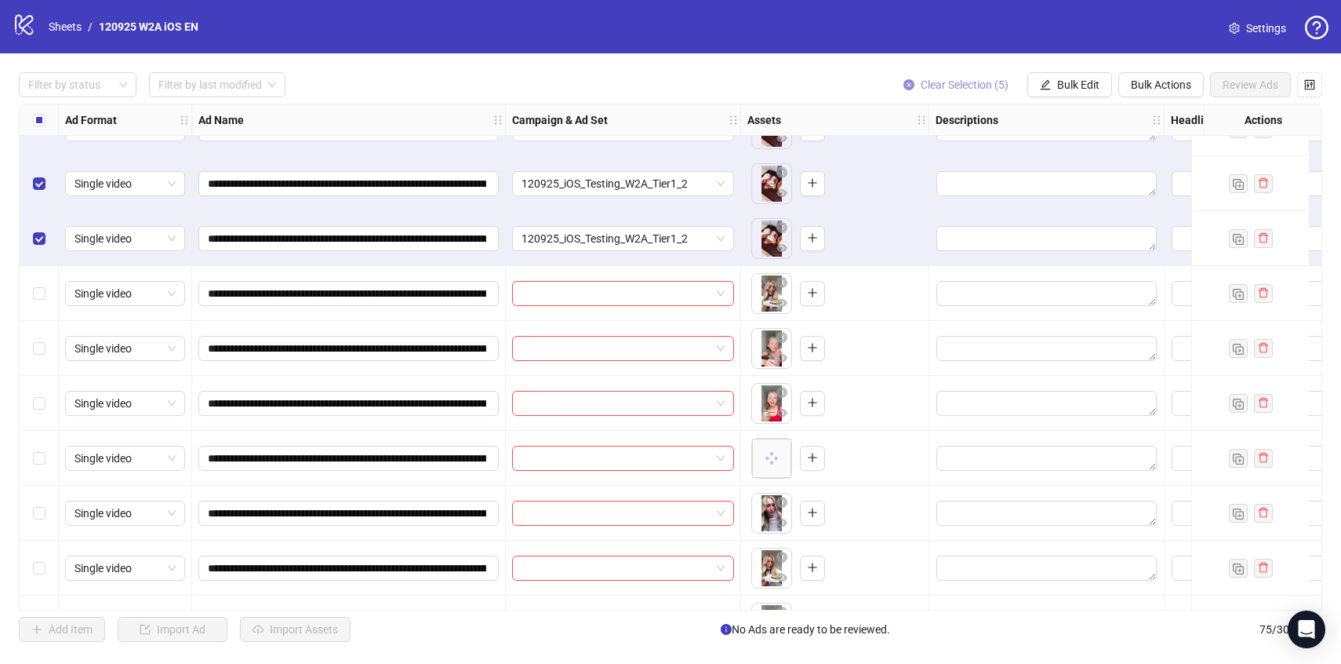
click at [940, 77] on button "Clear Selection (5)" at bounding box center [956, 84] width 130 height 25
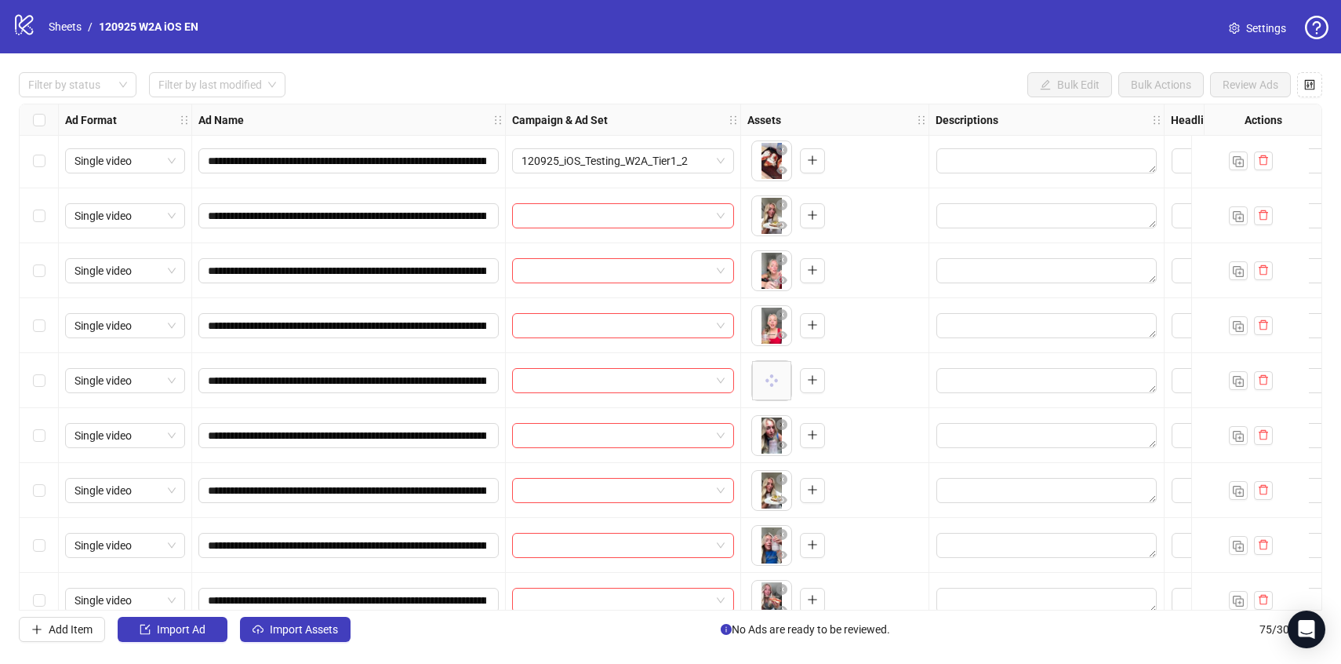
scroll to position [464, 0]
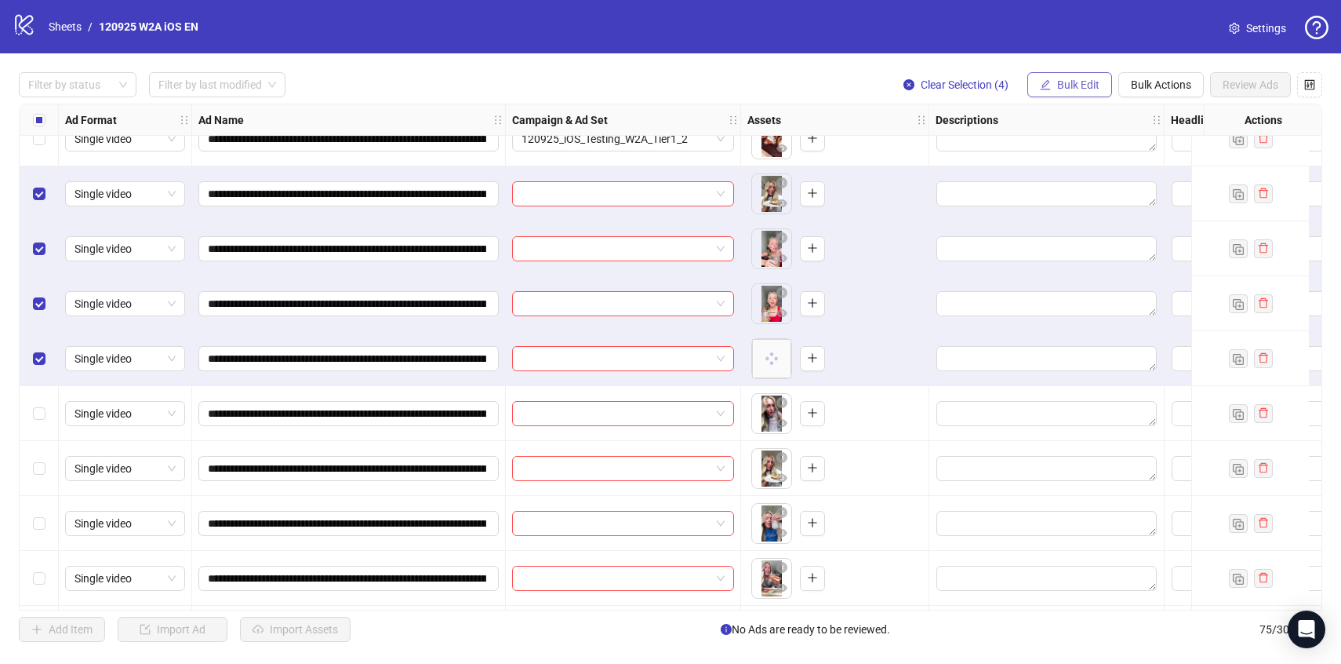
click at [1078, 94] on button "Bulk Edit" at bounding box center [1069, 84] width 85 height 25
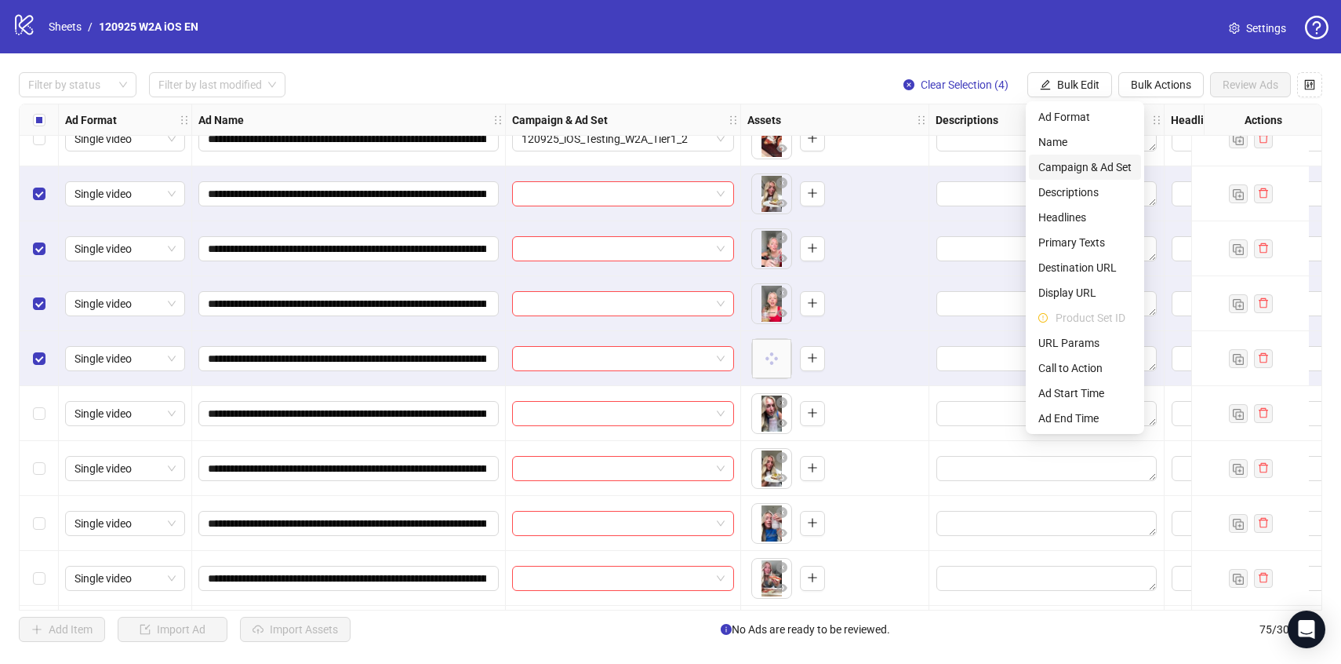
click at [1061, 167] on span "Campaign & Ad Set" at bounding box center [1084, 166] width 93 height 17
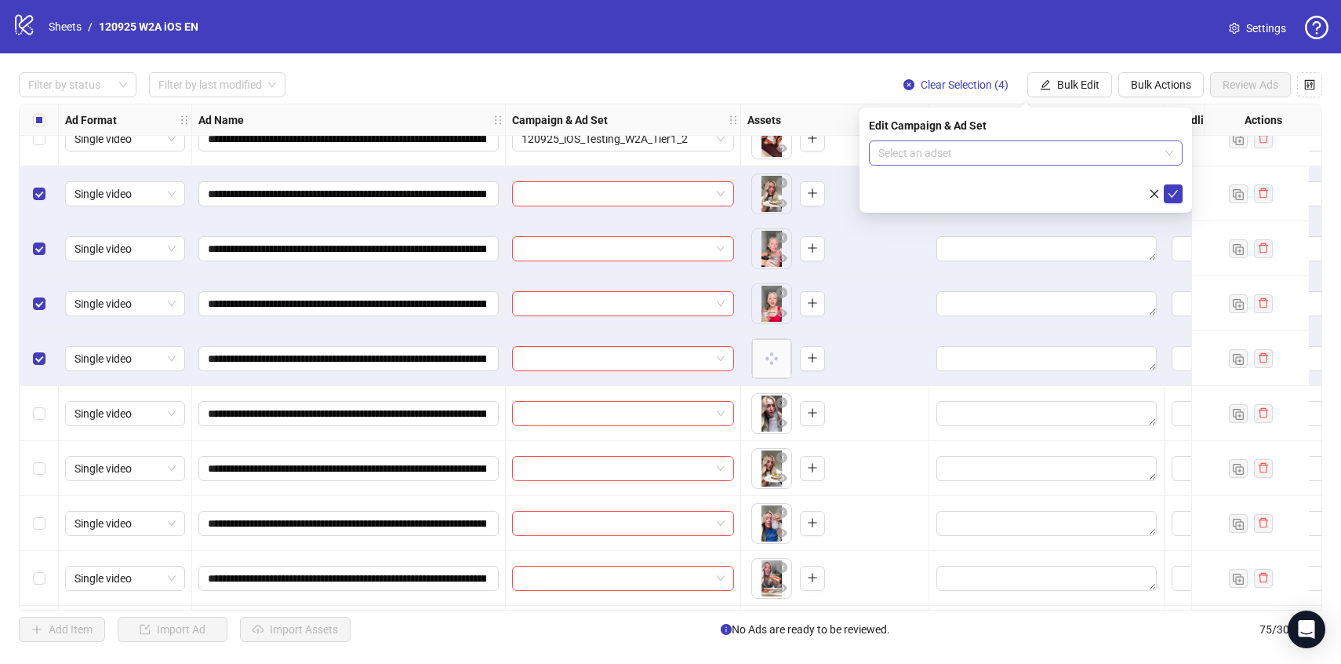
click at [1060, 159] on input "search" at bounding box center [1018, 153] width 281 height 24
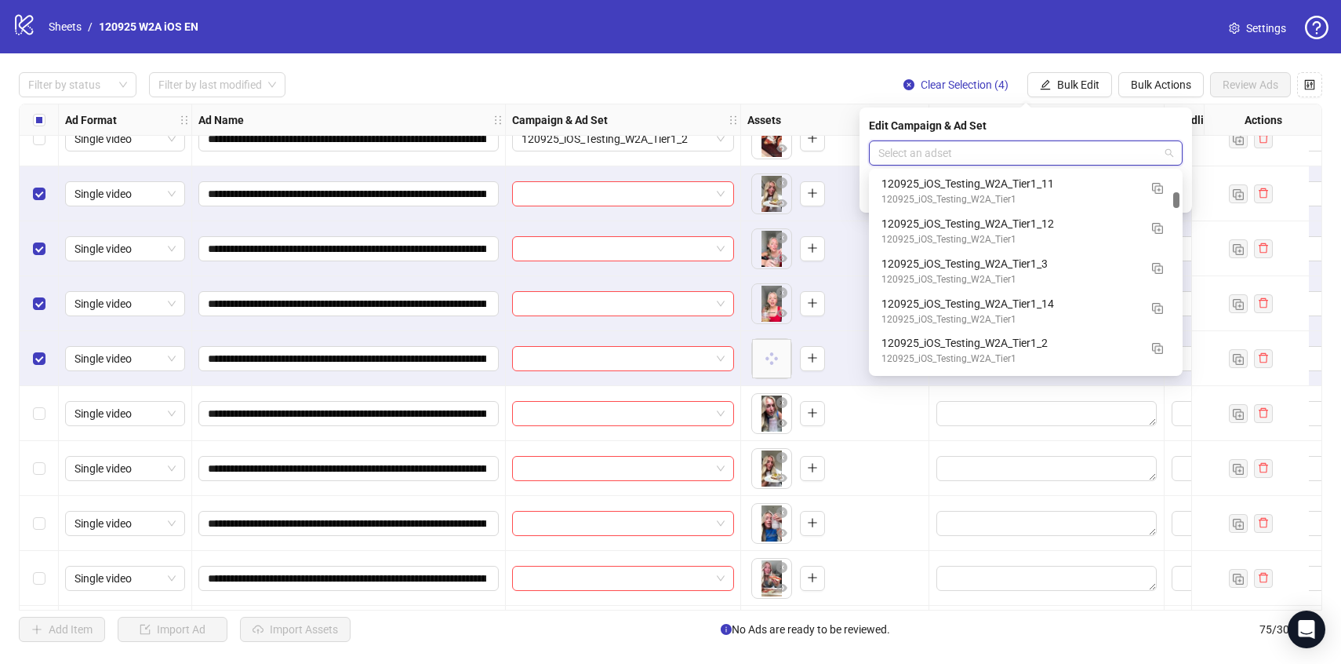
scroll to position [2122, 0]
click at [1088, 264] on div "120925_iOS_Testing_W2A_Tier1_3" at bounding box center [1010, 261] width 257 height 17
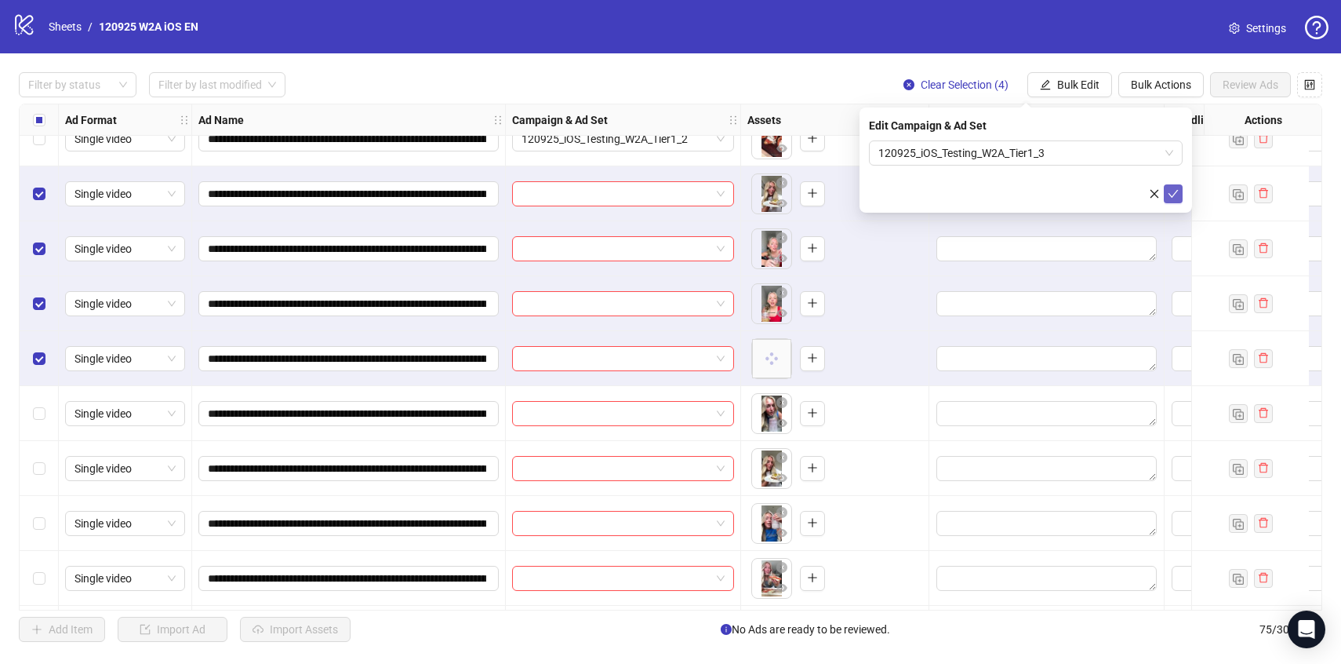
click at [1172, 189] on icon "check" at bounding box center [1173, 193] width 11 height 11
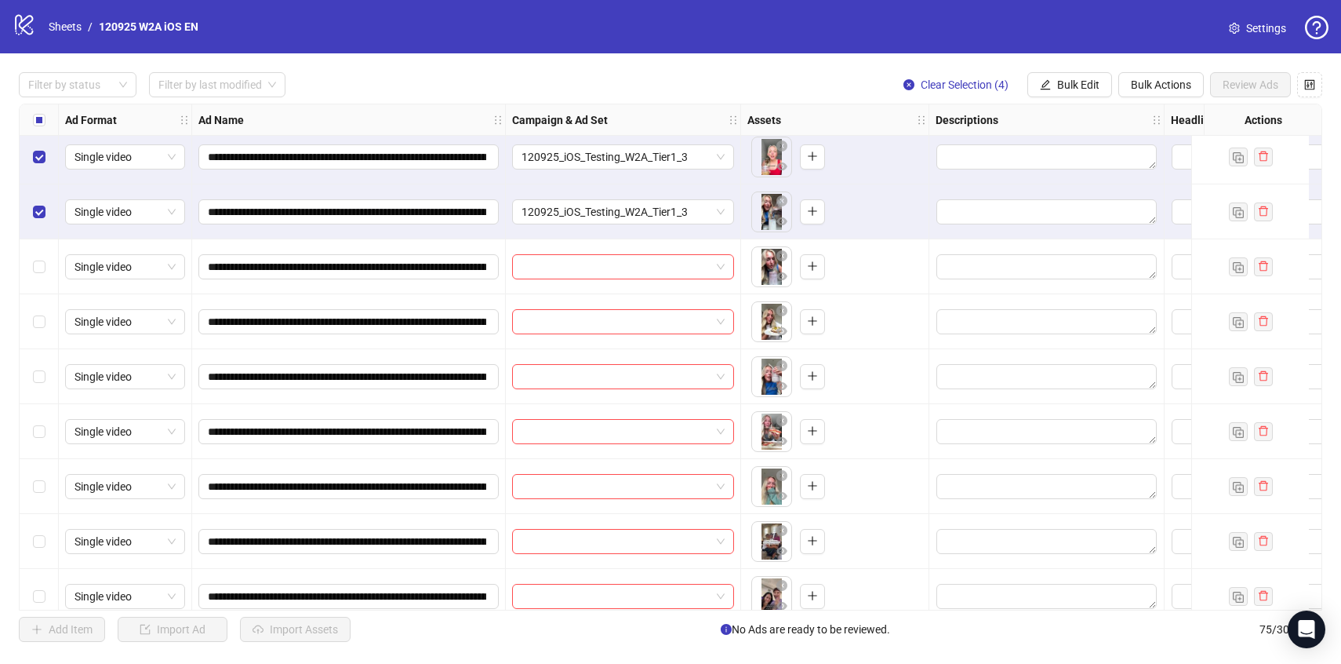
scroll to position [633, 0]
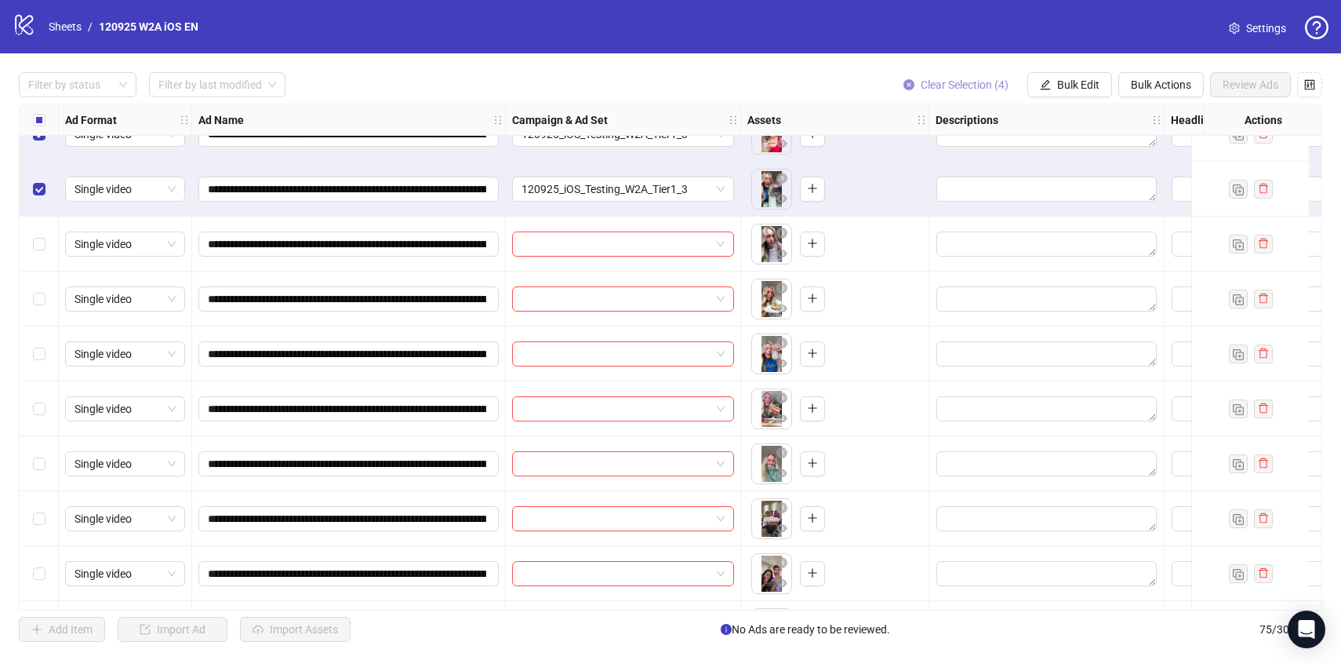
click at [948, 89] on span "Clear Selection (4)" at bounding box center [965, 84] width 88 height 13
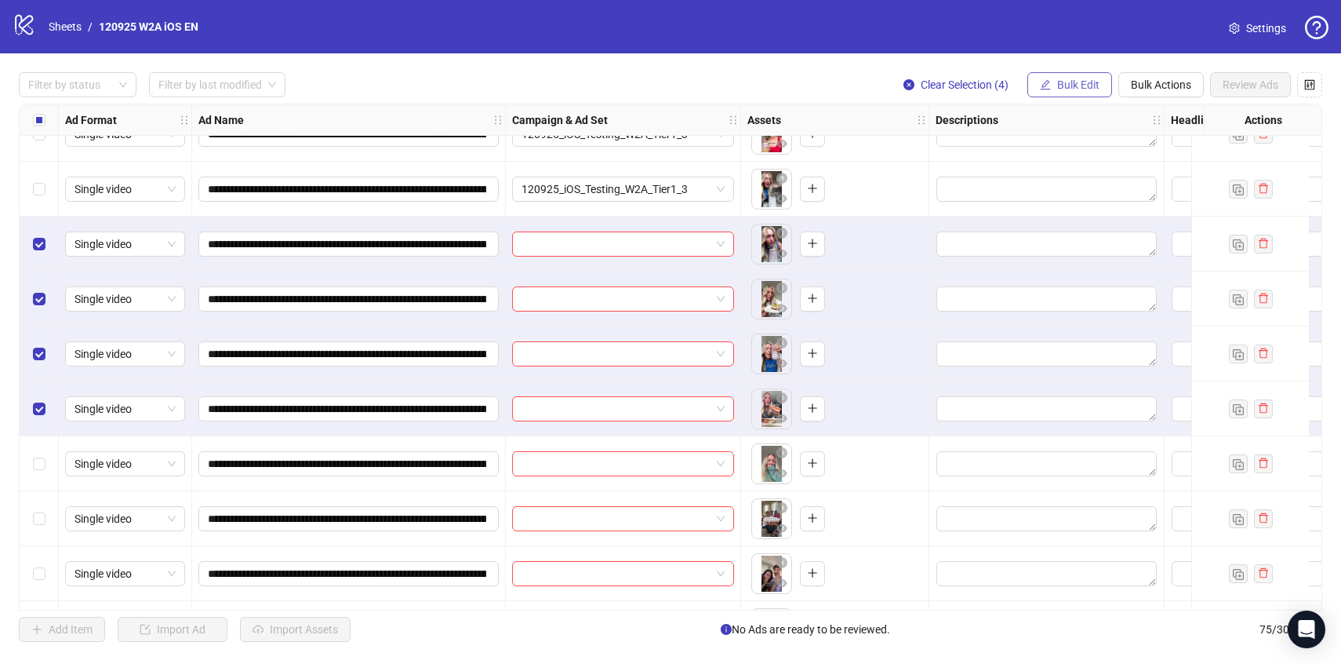
click at [1057, 77] on button "Bulk Edit" at bounding box center [1069, 84] width 85 height 25
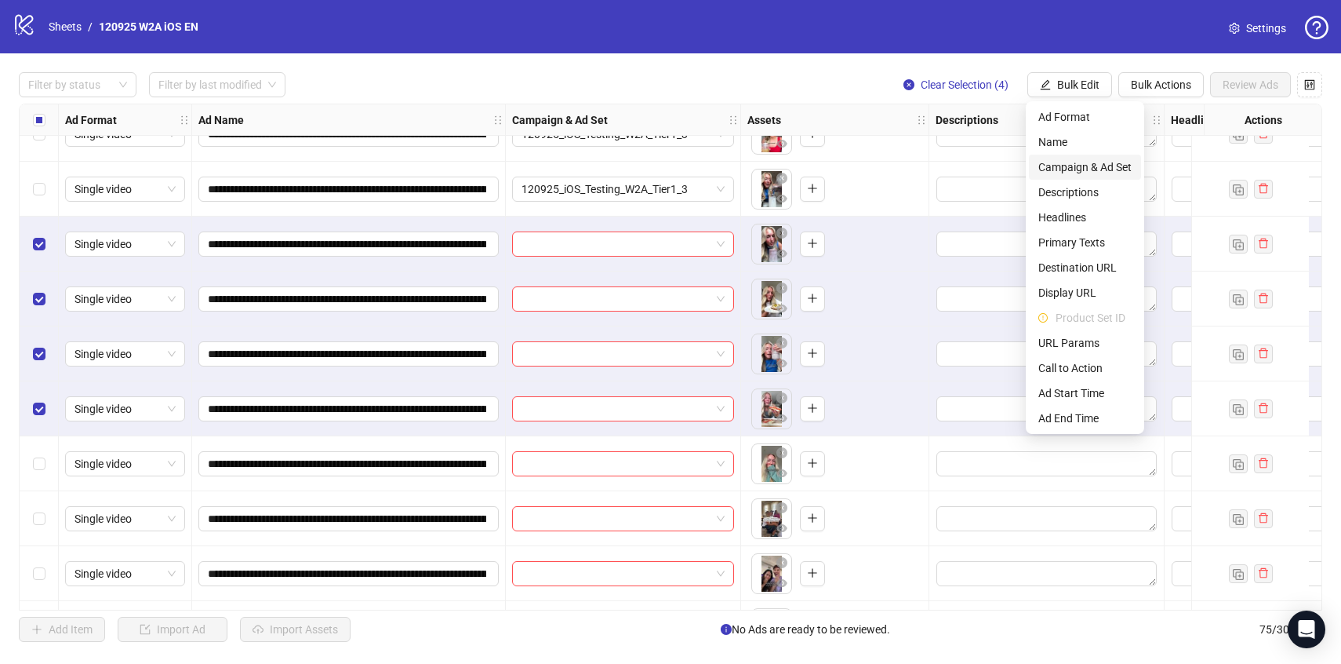
click at [1071, 169] on span "Campaign & Ad Set" at bounding box center [1084, 166] width 93 height 17
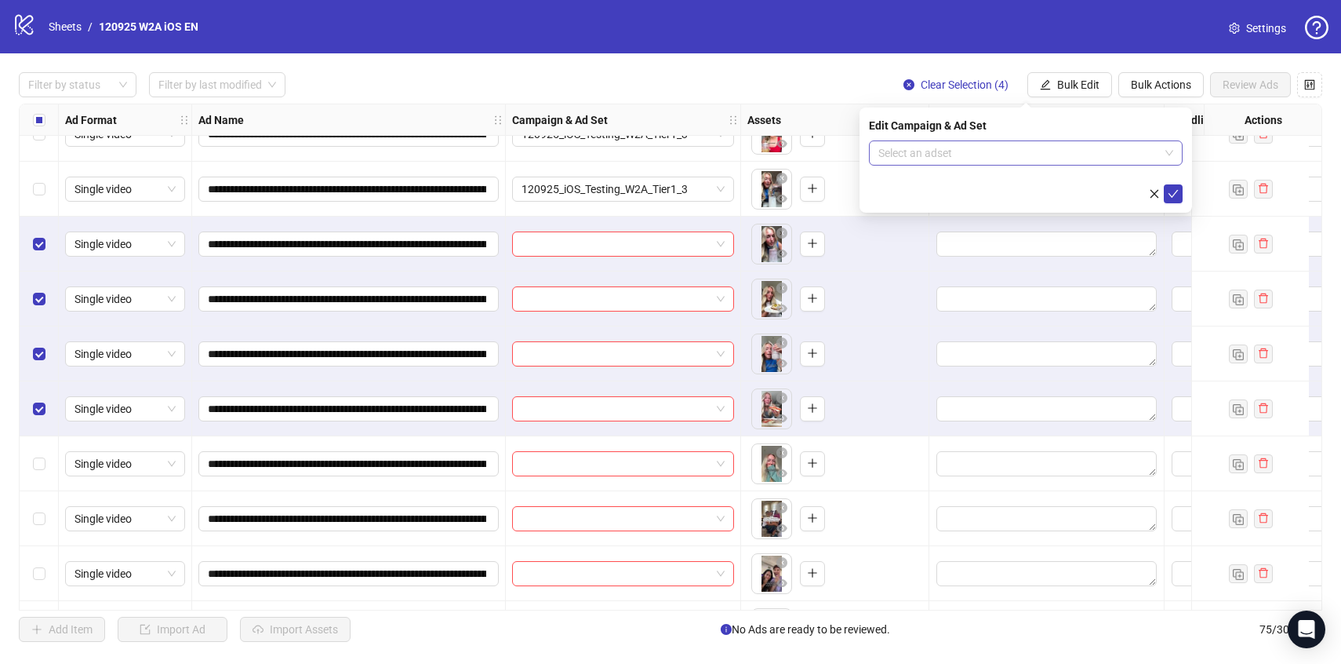
click at [1076, 162] on input "search" at bounding box center [1018, 153] width 281 height 24
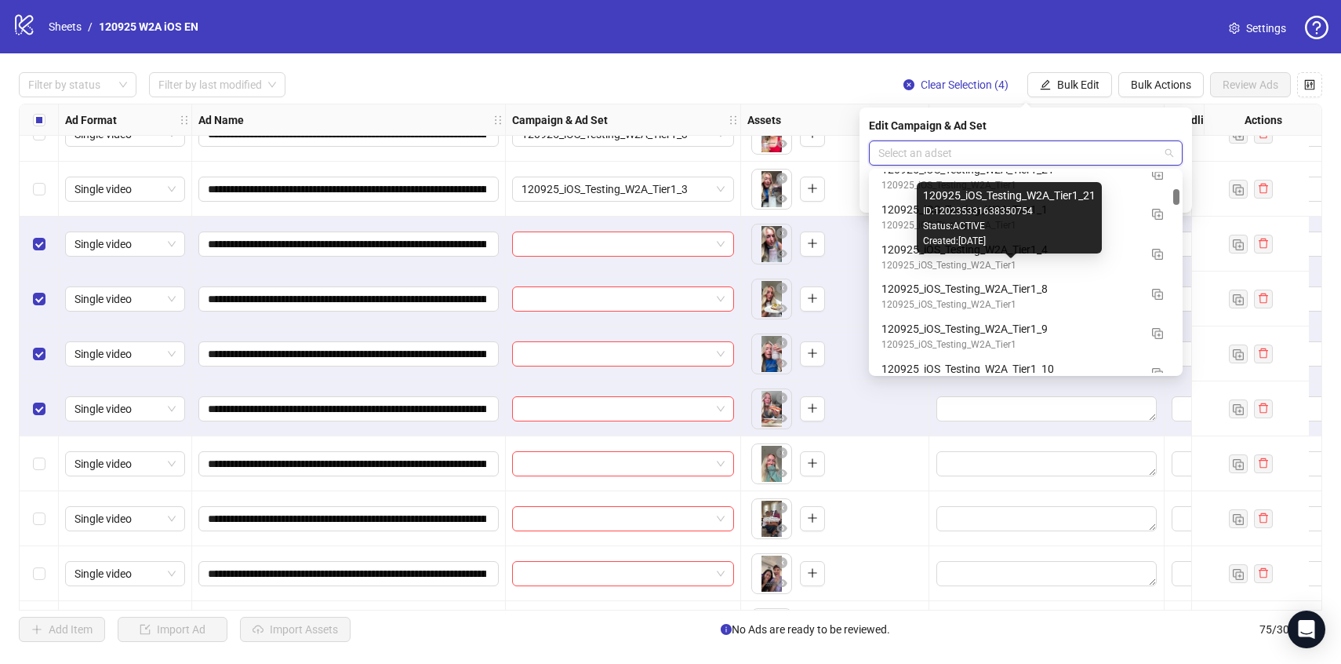
scroll to position [1867, 0]
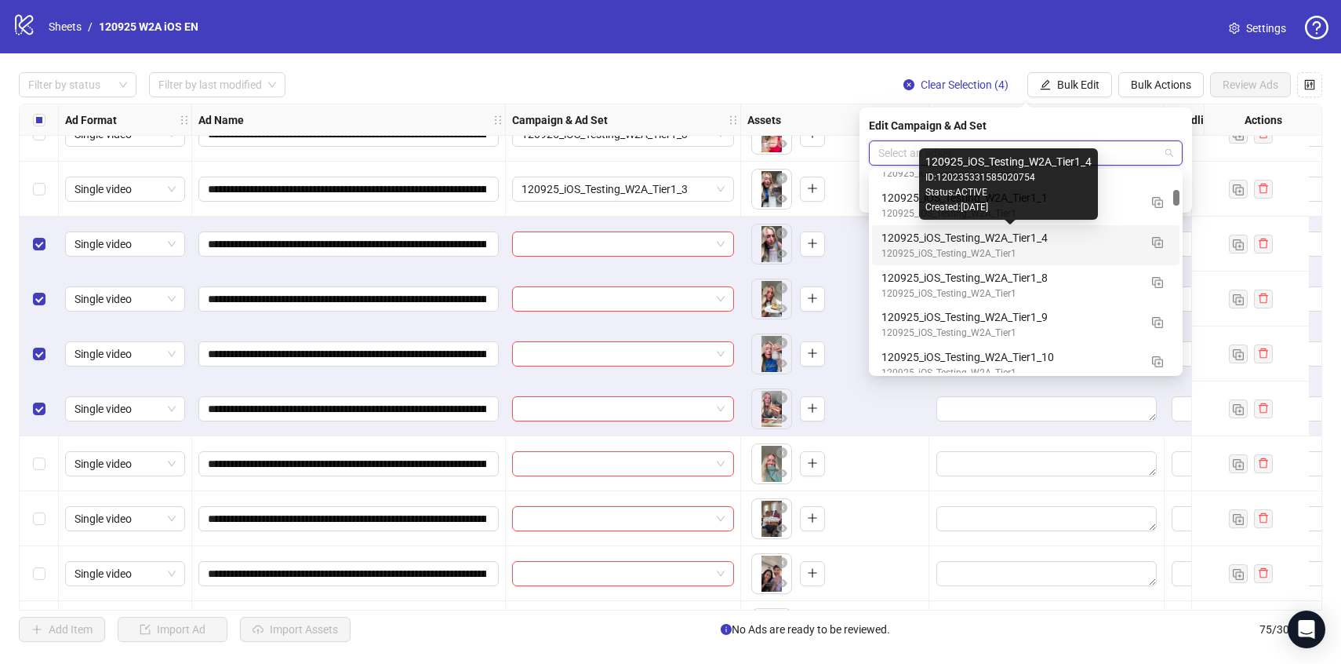
click at [1108, 241] on div "120925_iOS_Testing_W2A_Tier1_4" at bounding box center [1010, 237] width 257 height 17
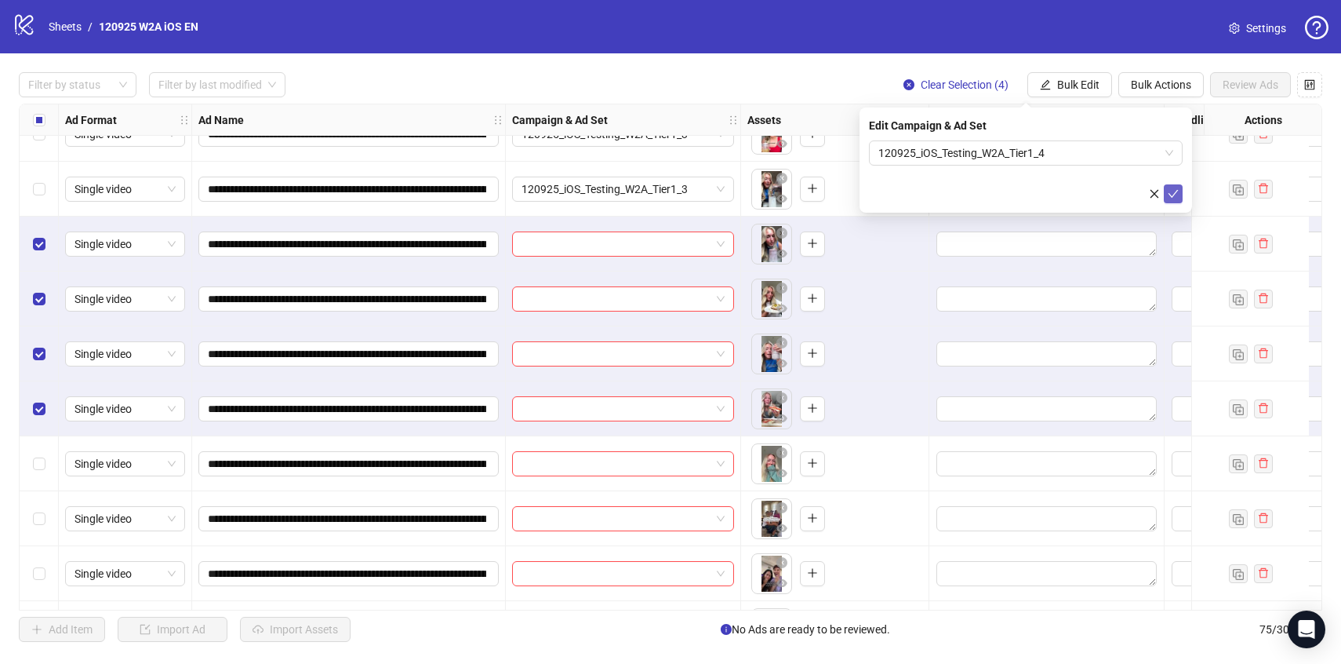
click at [1174, 192] on icon "check" at bounding box center [1174, 194] width 10 height 8
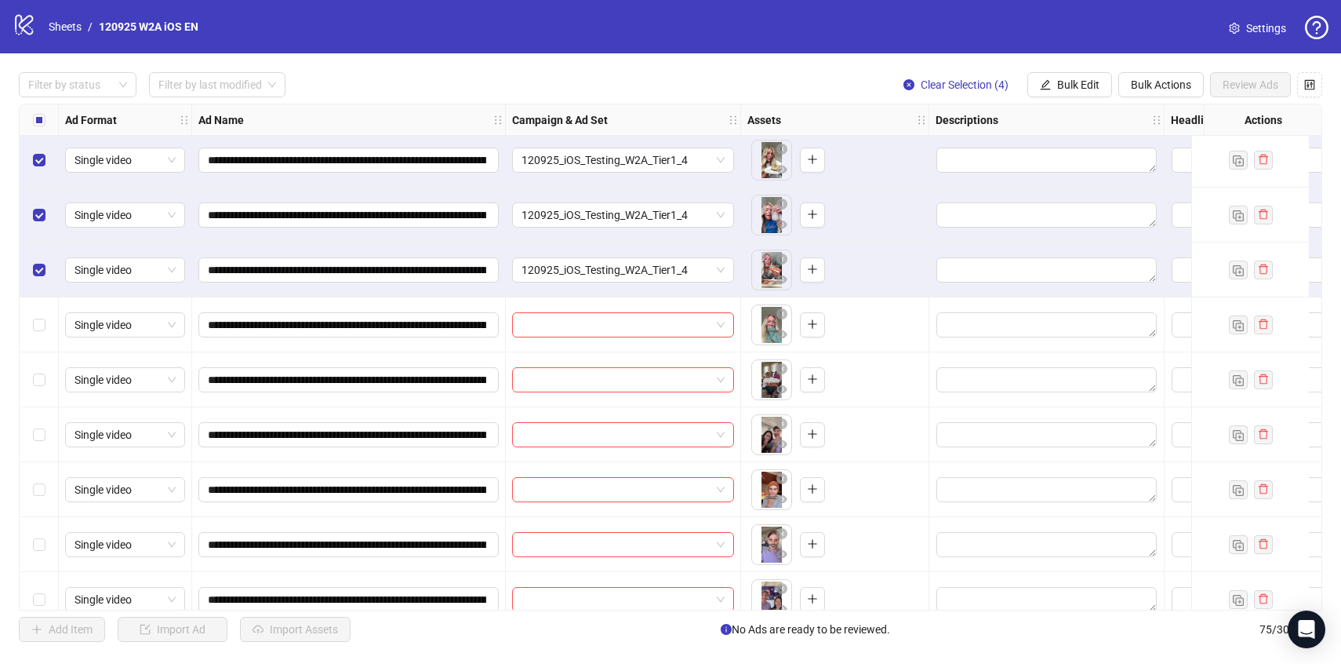
scroll to position [784, 0]
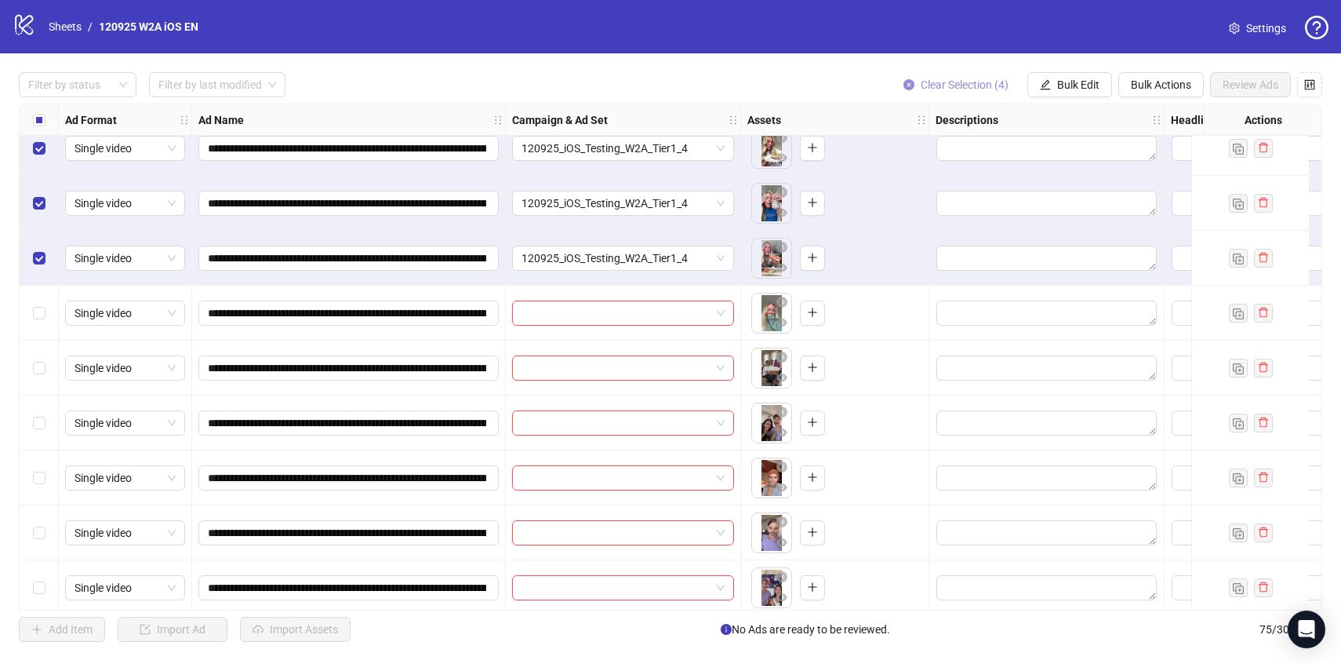
click at [949, 77] on button "Clear Selection (4)" at bounding box center [956, 84] width 130 height 25
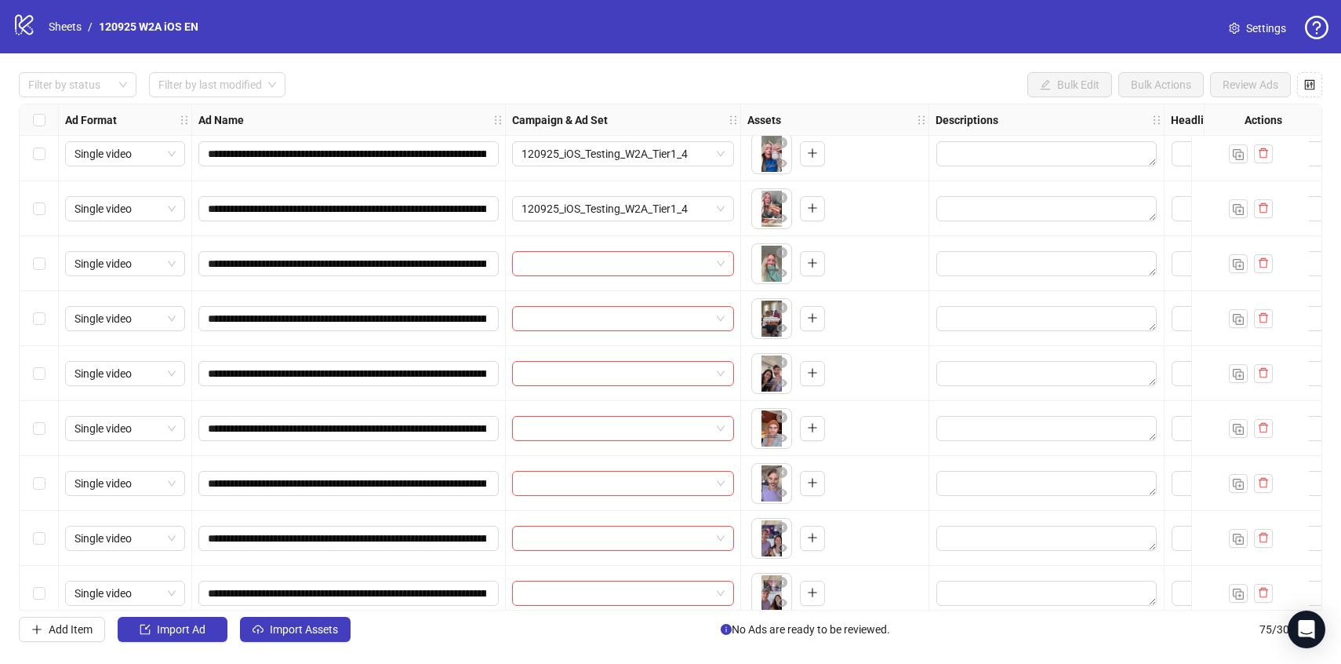
scroll to position [881, 0]
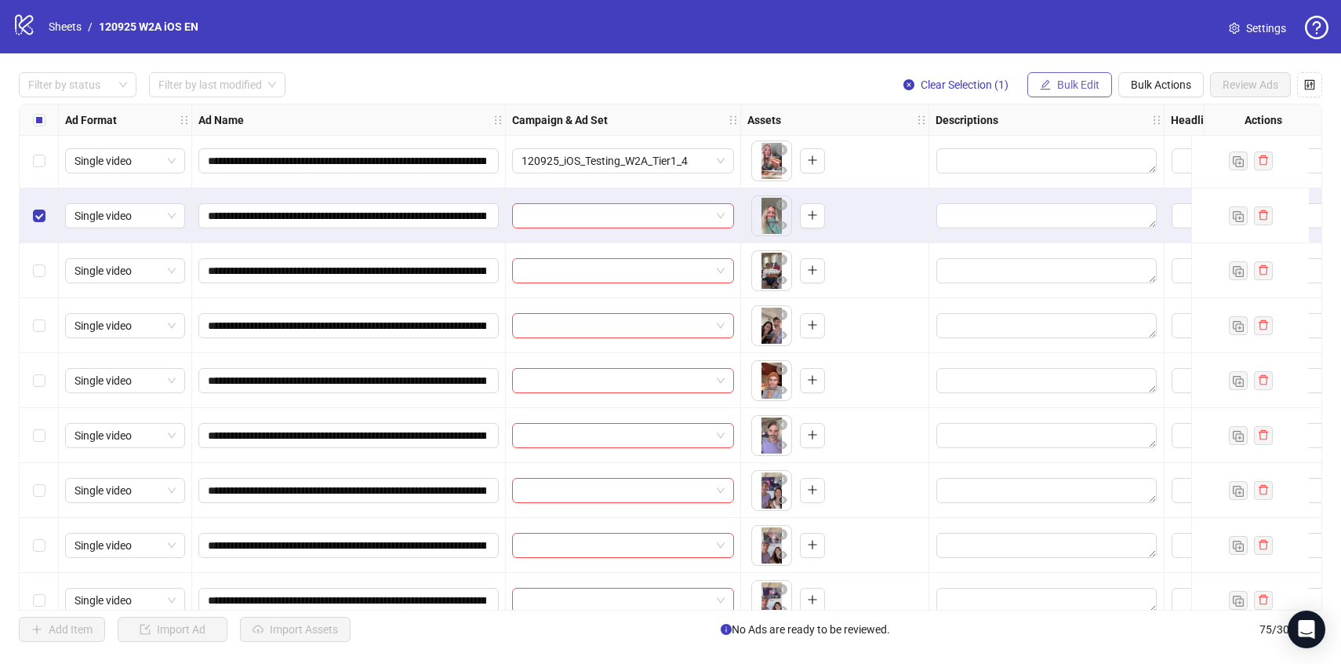
click at [1085, 78] on button "Bulk Edit" at bounding box center [1069, 84] width 85 height 25
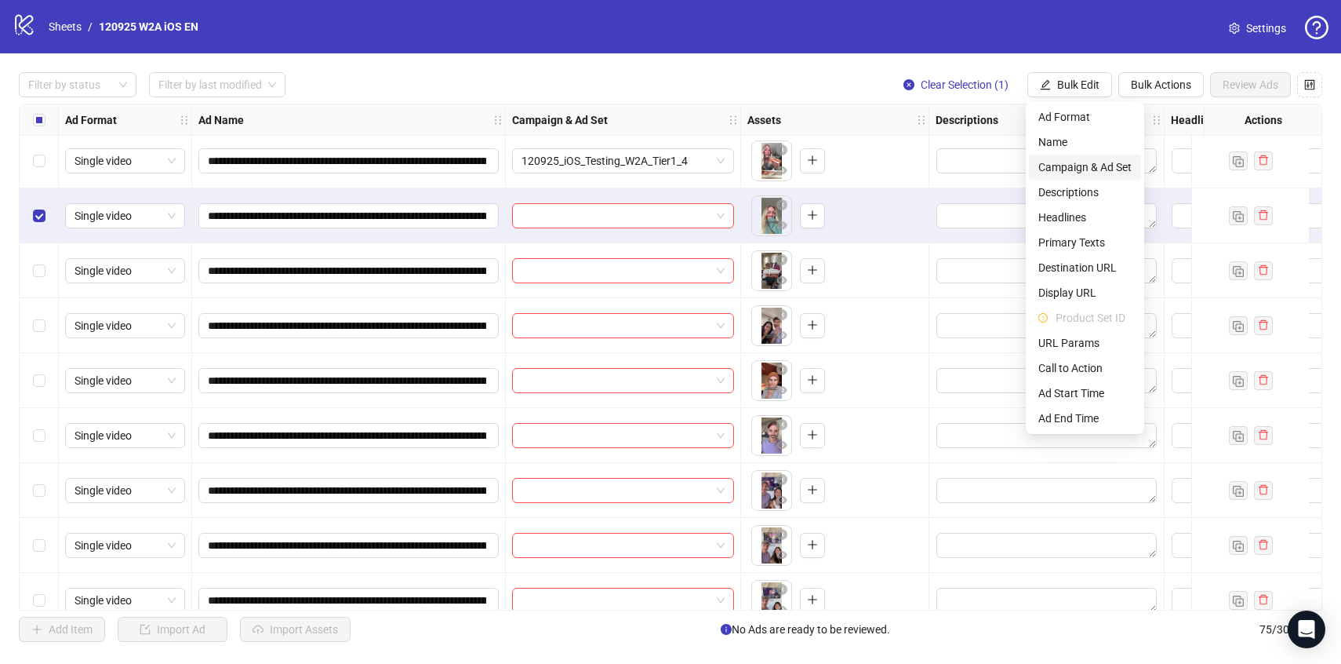
click at [1078, 173] on span "Campaign & Ad Set" at bounding box center [1084, 166] width 93 height 17
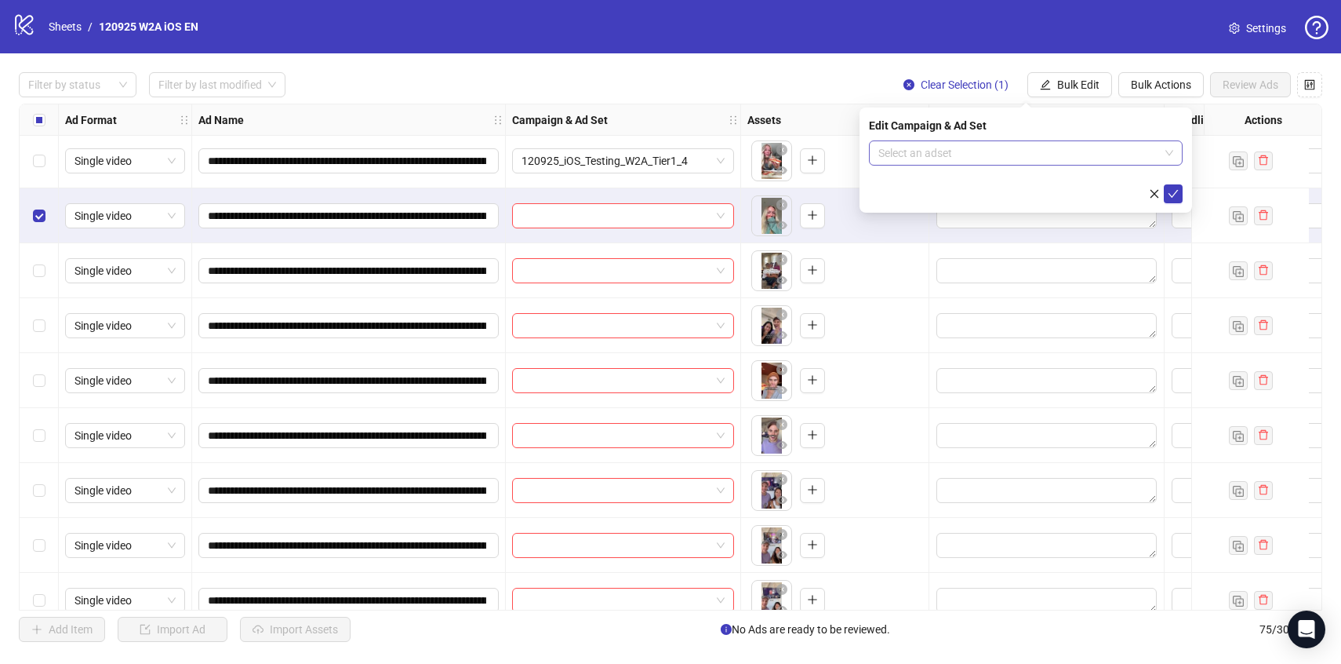
click at [1076, 162] on input "search" at bounding box center [1018, 153] width 281 height 24
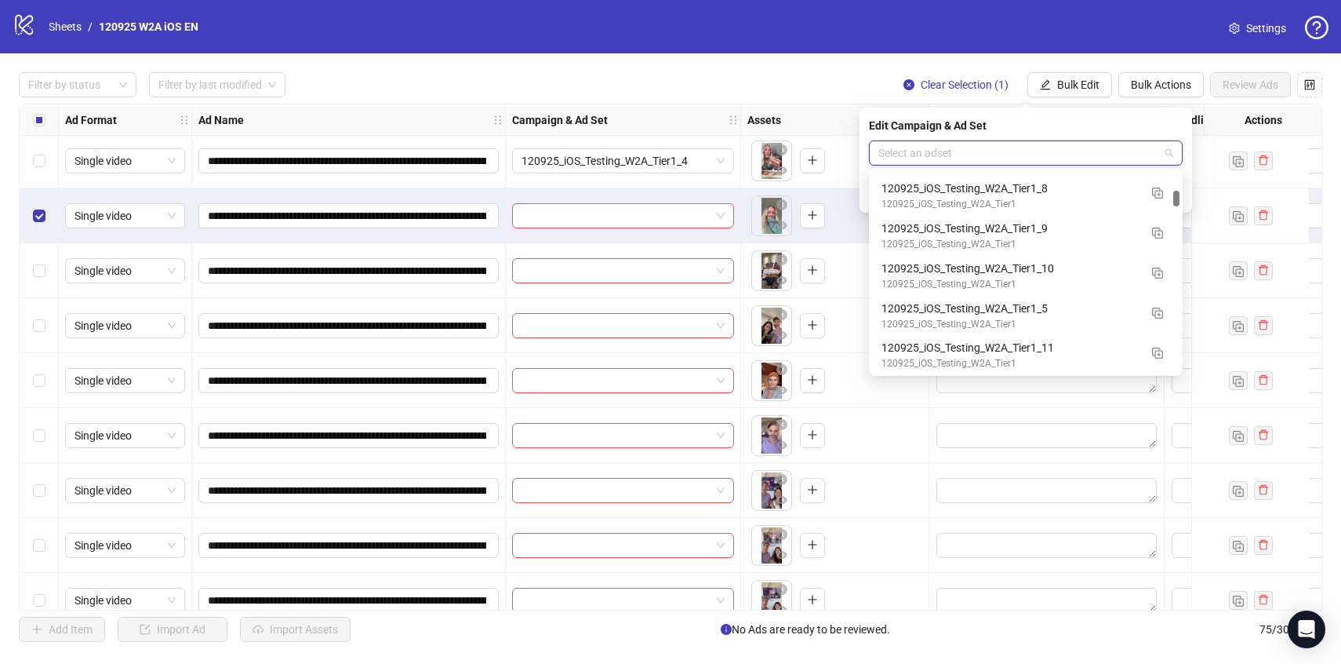
scroll to position [2012, 0]
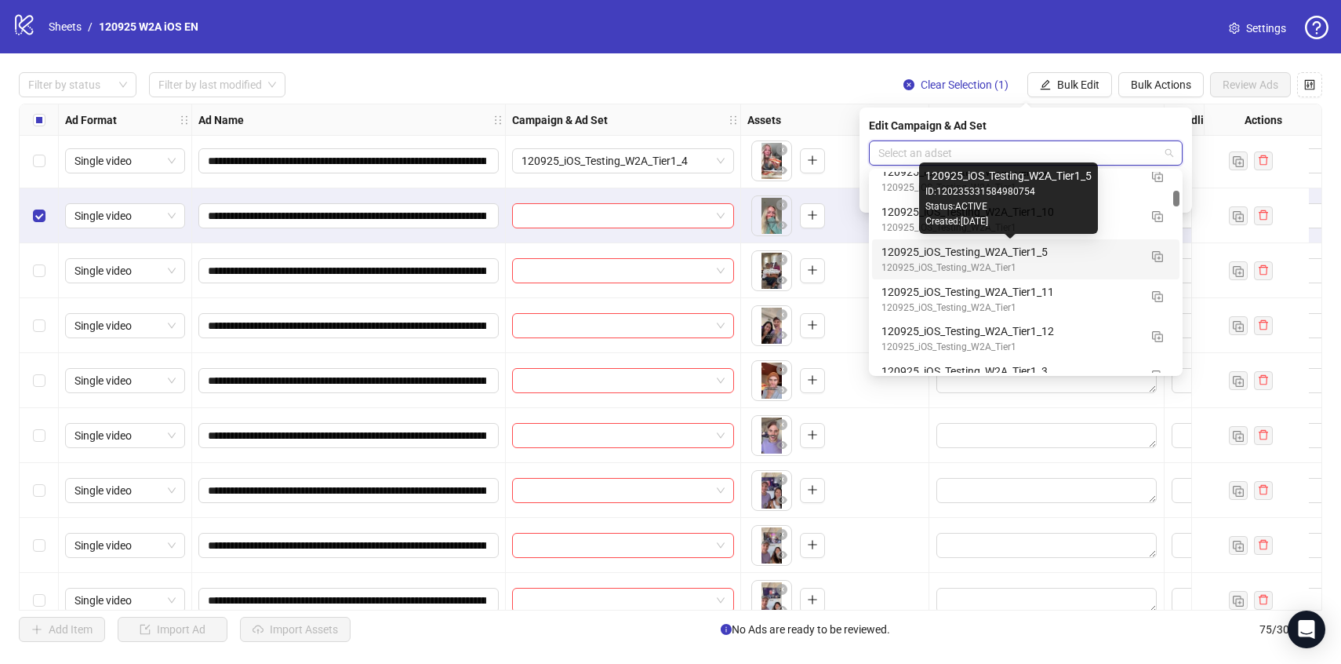
click at [1120, 252] on div "120925_iOS_Testing_W2A_Tier1_5" at bounding box center [1010, 251] width 257 height 17
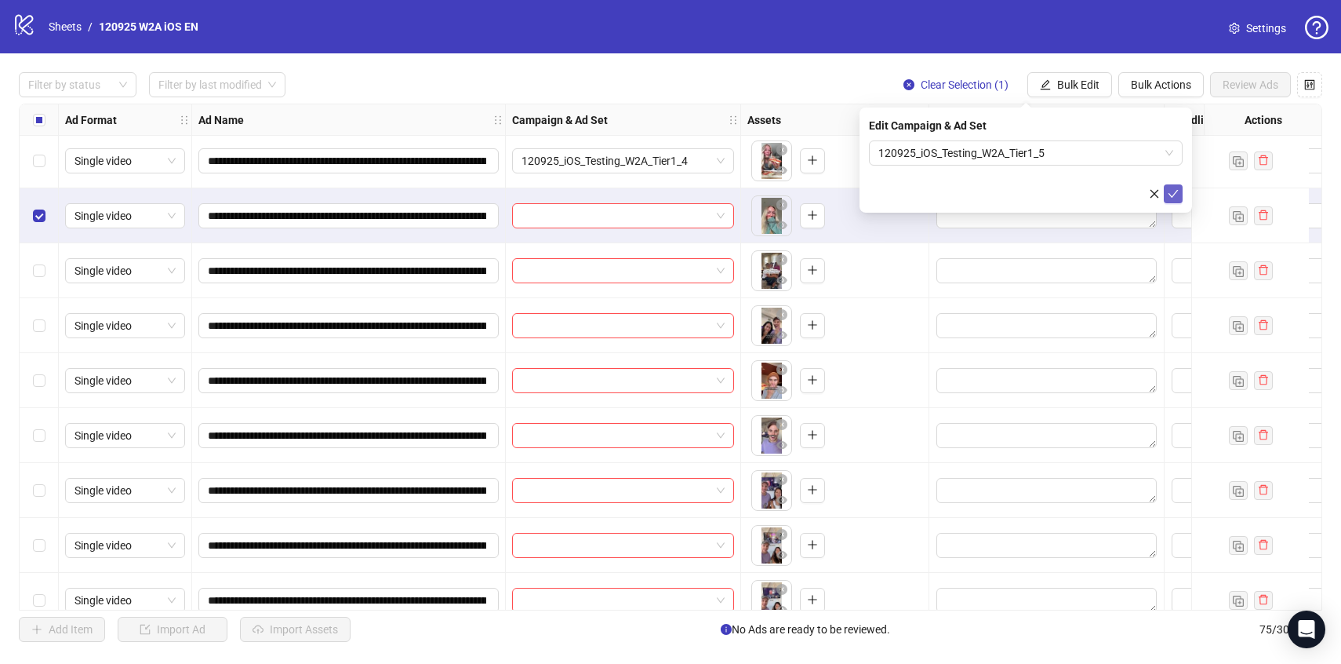
click at [1180, 191] on button "submit" at bounding box center [1173, 193] width 19 height 19
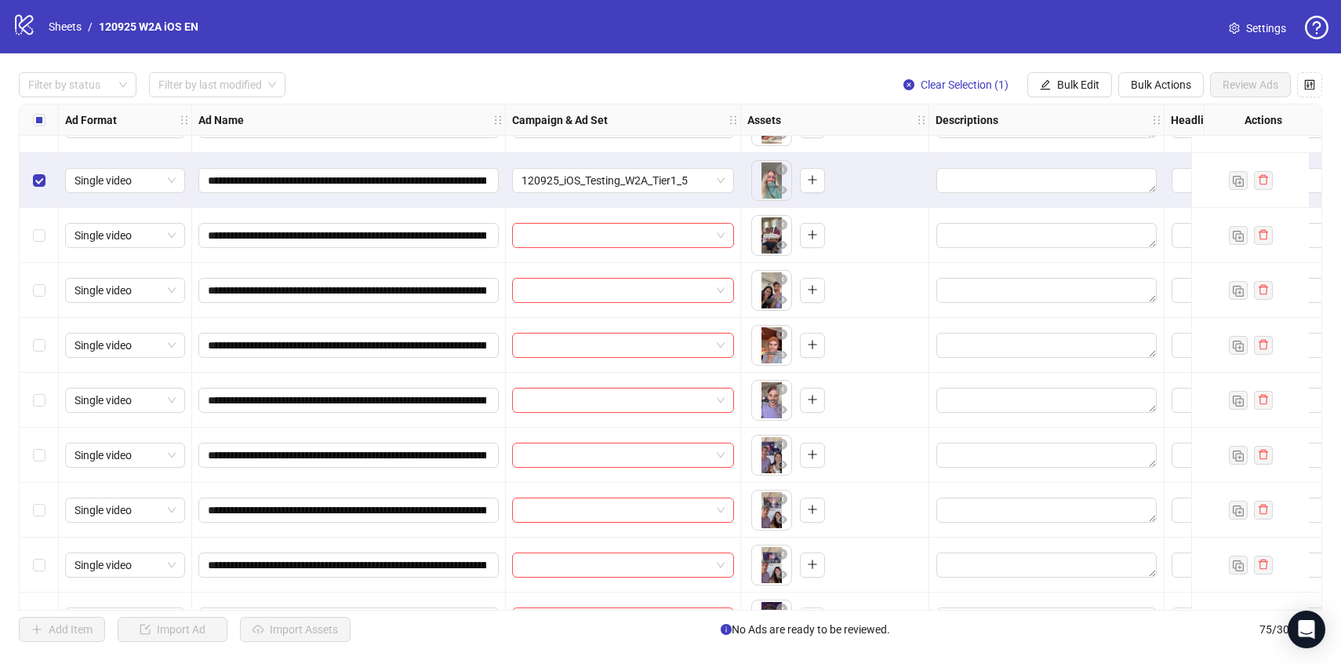
scroll to position [922, 0]
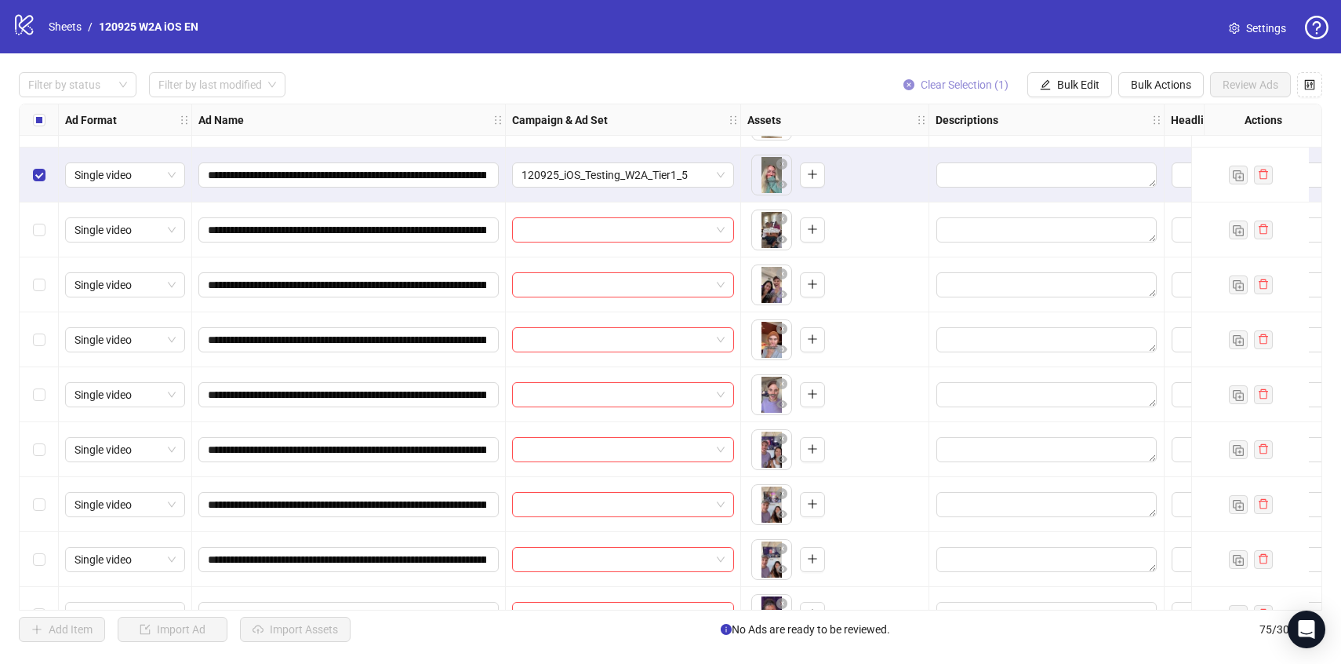
click at [954, 83] on span "Clear Selection (1)" at bounding box center [965, 84] width 88 height 13
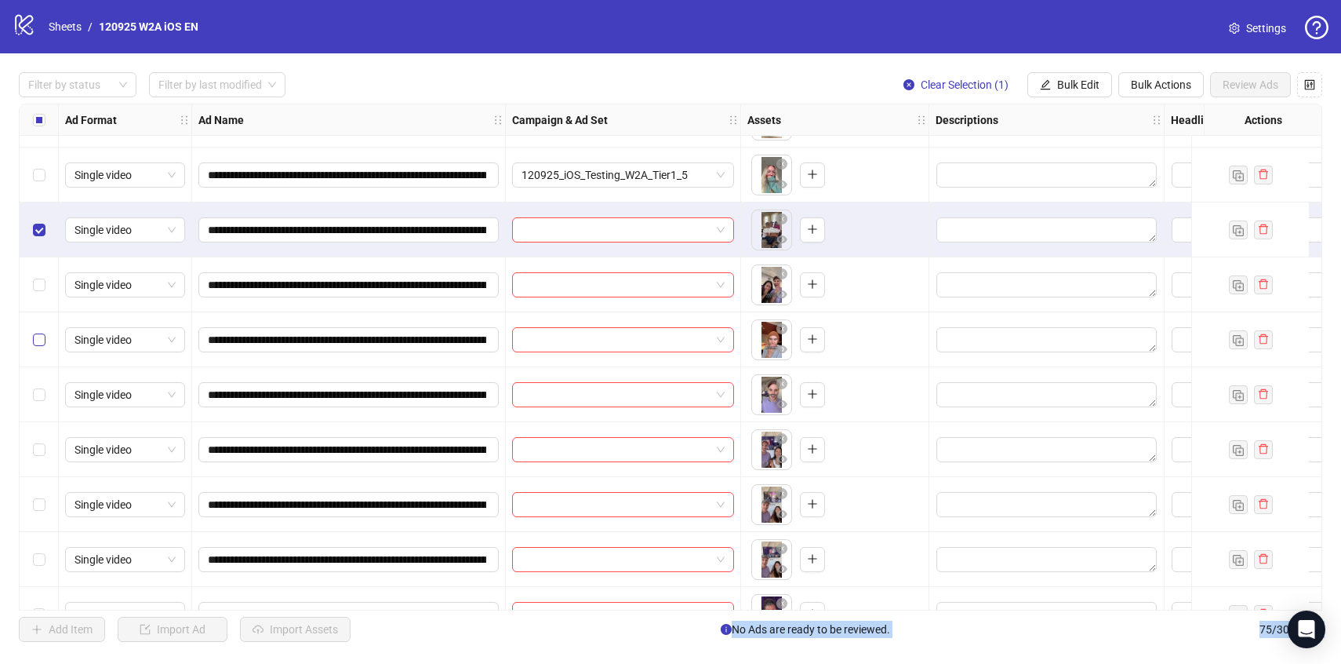
click at [35, 347] on label "Select row 21" at bounding box center [39, 339] width 13 height 17
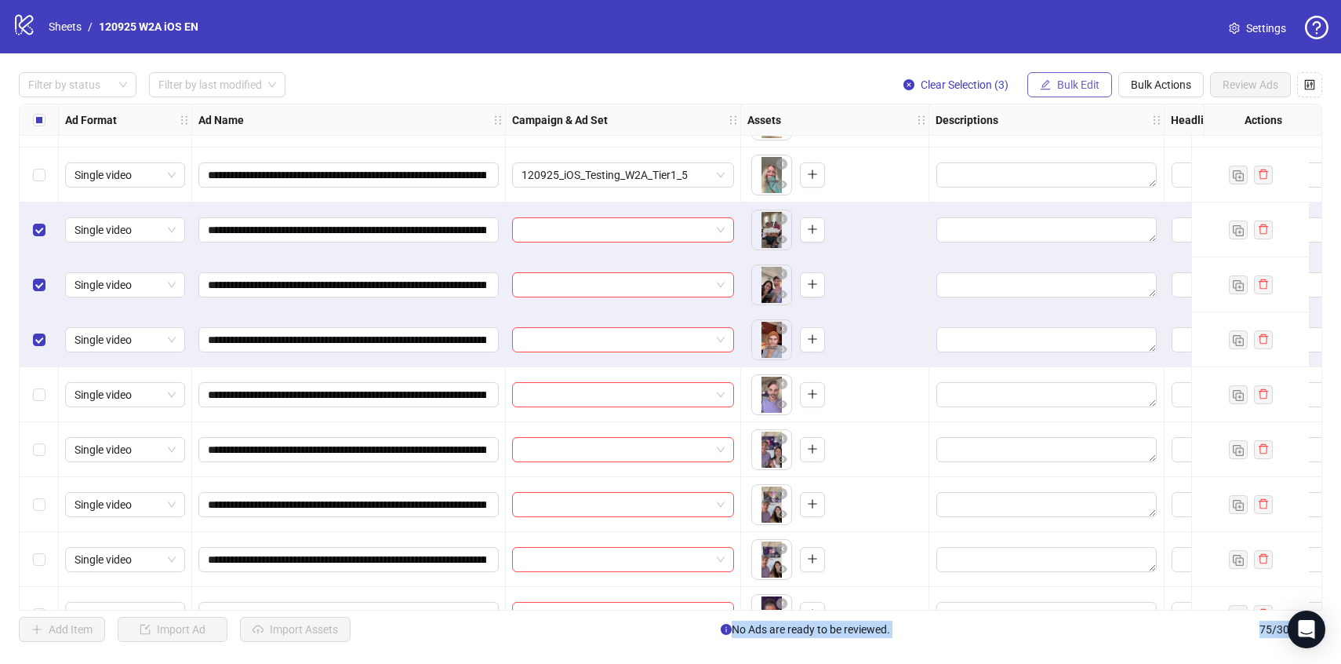
click at [1091, 87] on span "Bulk Edit" at bounding box center [1078, 84] width 42 height 13
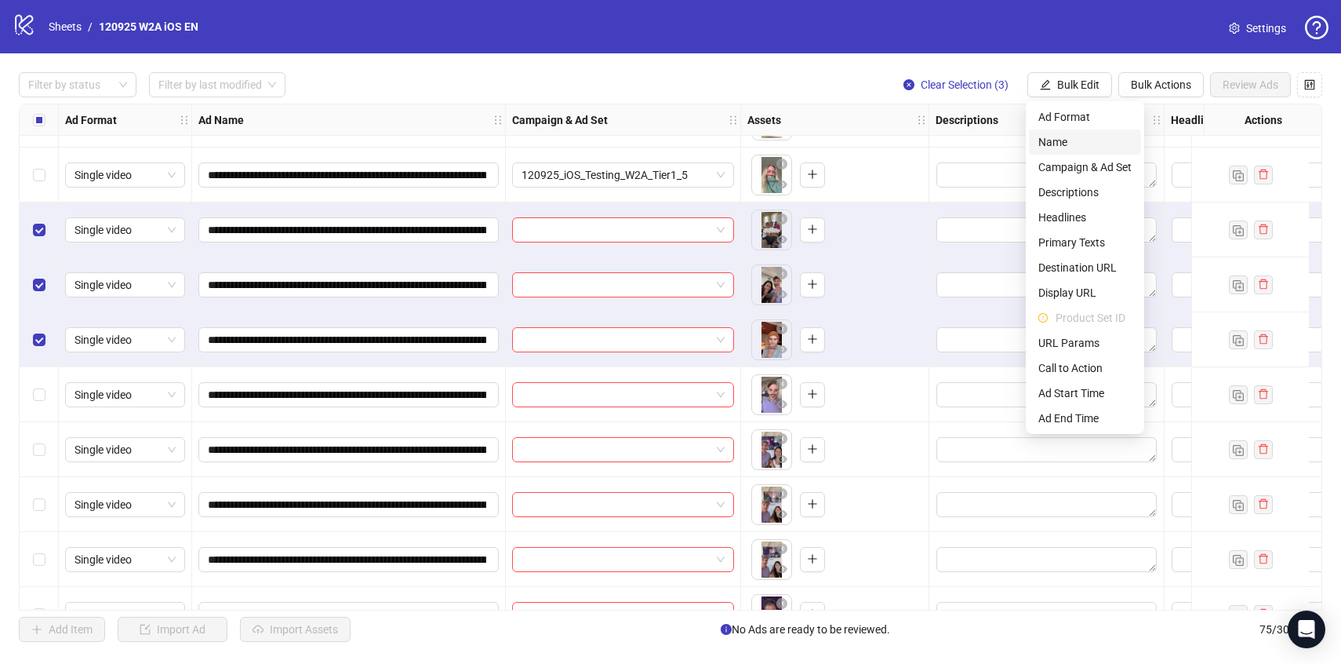
click at [1091, 153] on li "Name" at bounding box center [1085, 141] width 112 height 25
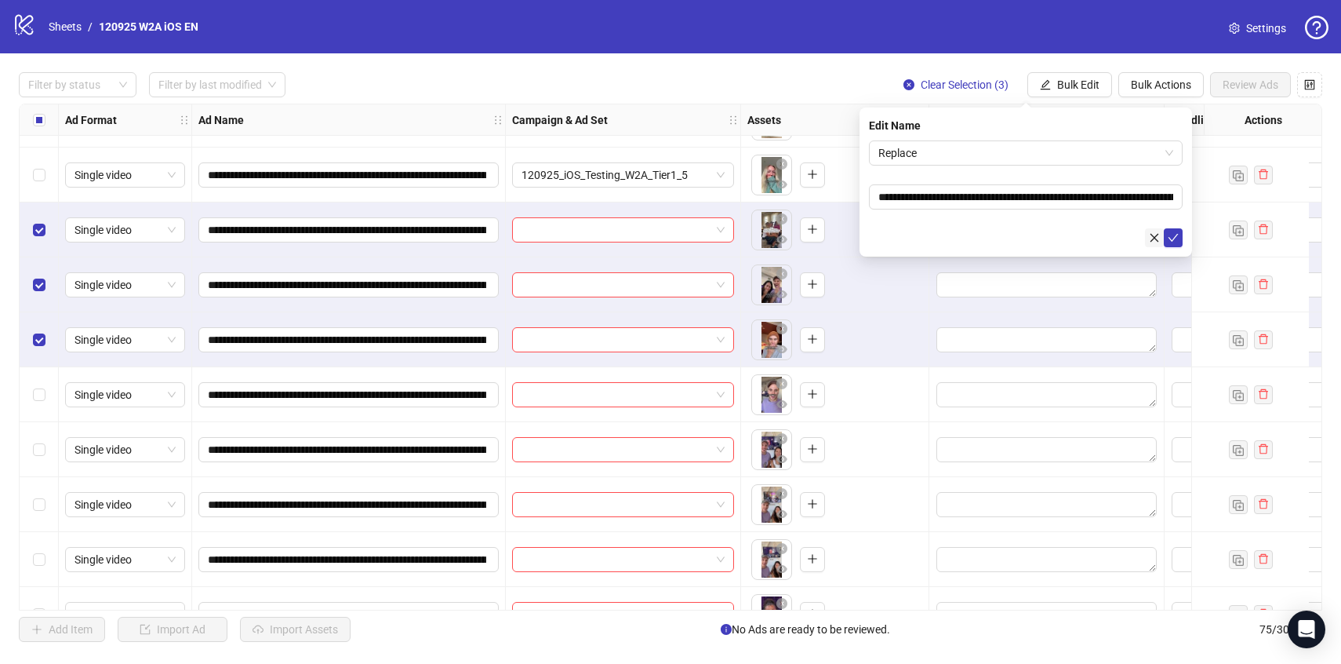
click at [1154, 241] on icon "close" at bounding box center [1154, 237] width 11 height 11
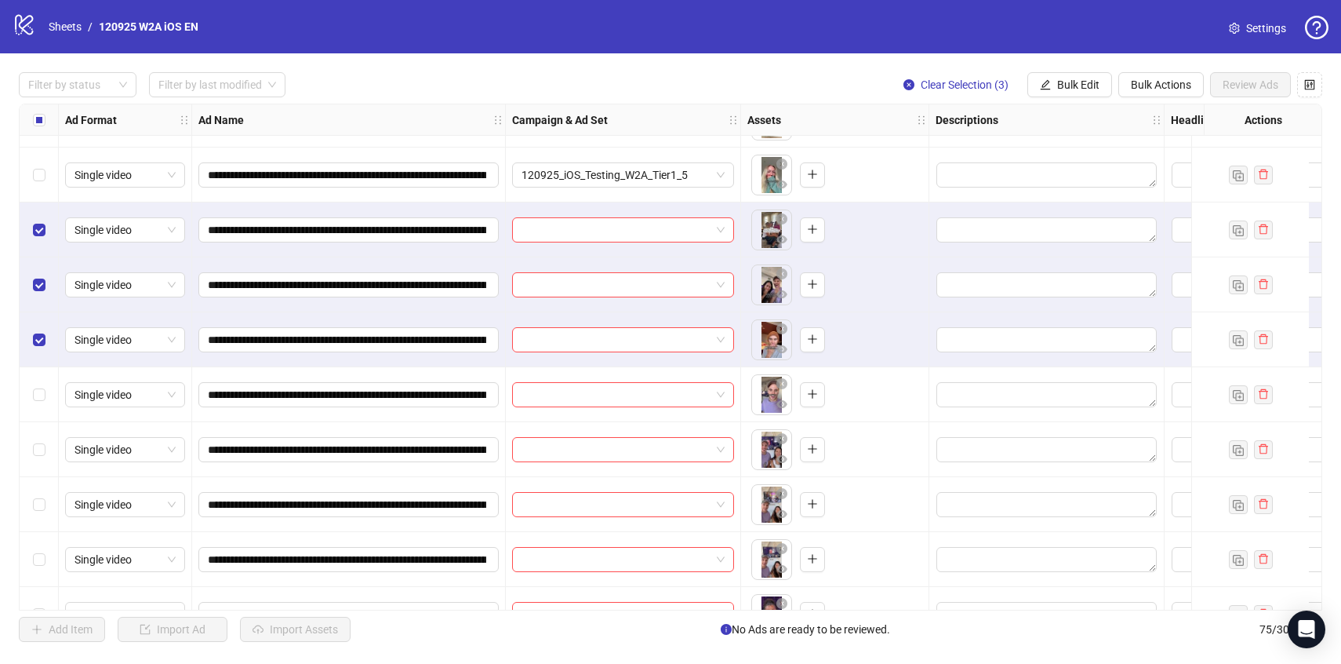
click at [1074, 101] on div "**********" at bounding box center [670, 356] width 1341 height 607
click at [1071, 81] on span "Bulk Edit" at bounding box center [1078, 84] width 42 height 13
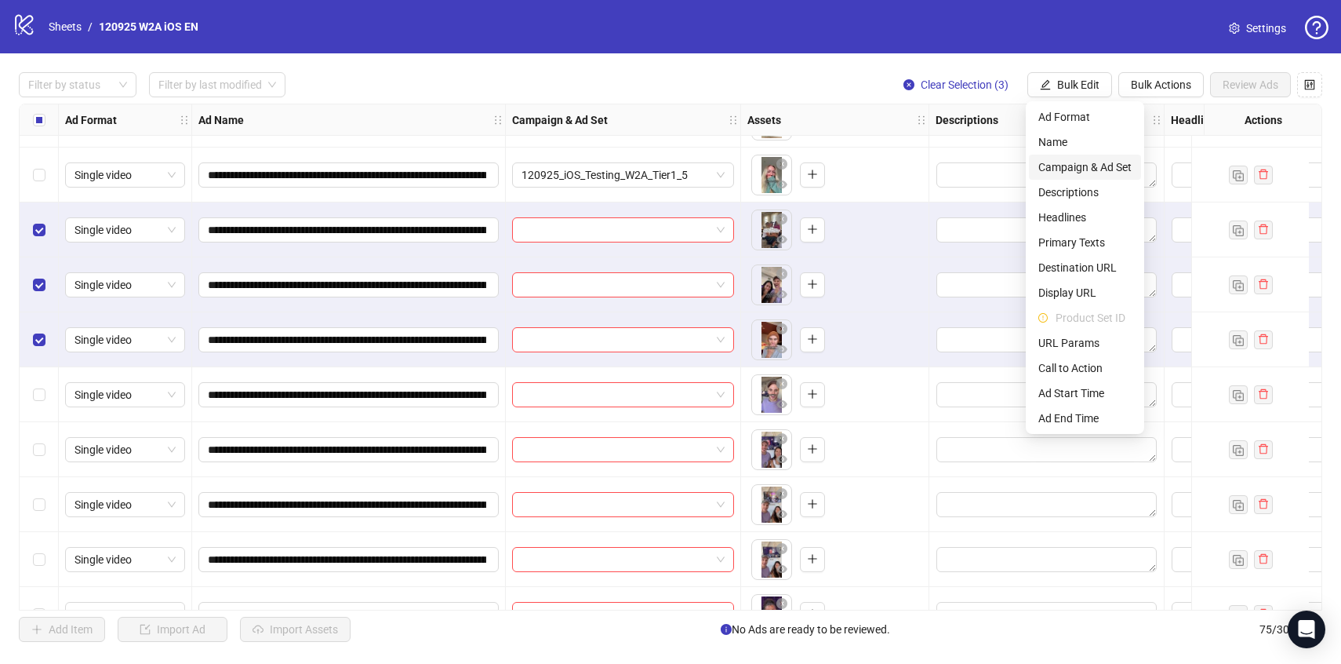
click at [1070, 164] on span "Campaign & Ad Set" at bounding box center [1084, 166] width 93 height 17
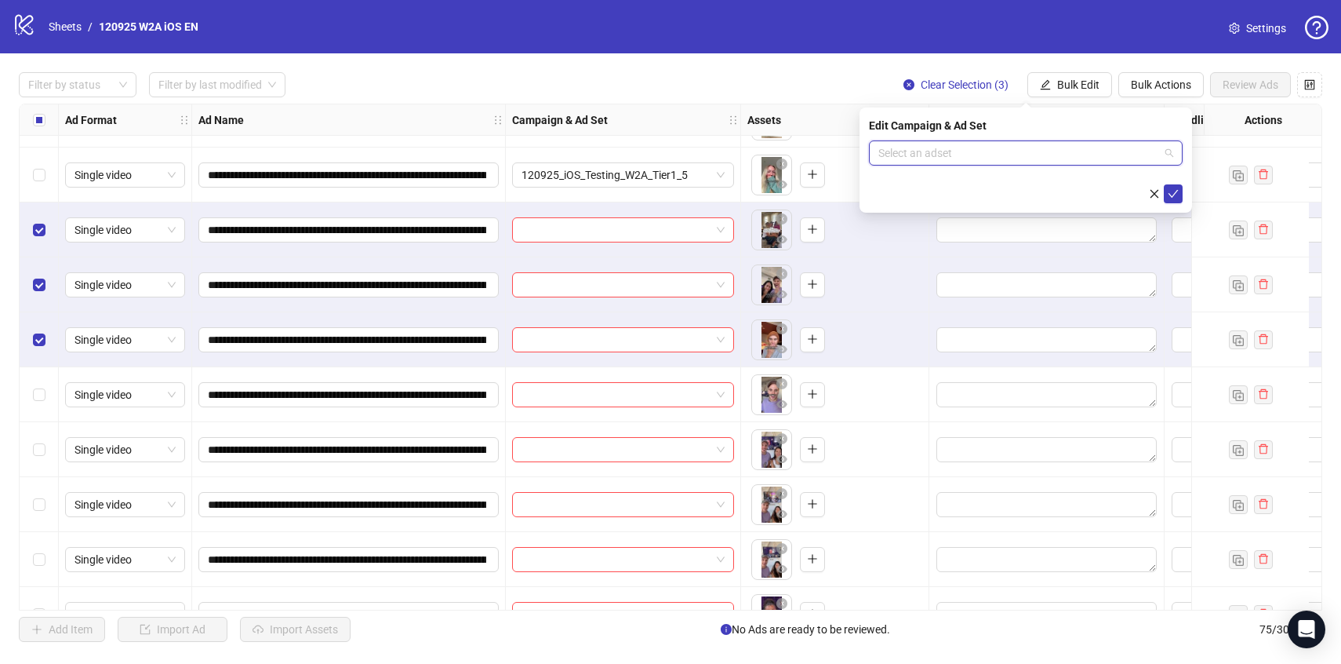
click at [1061, 155] on input "search" at bounding box center [1018, 153] width 281 height 24
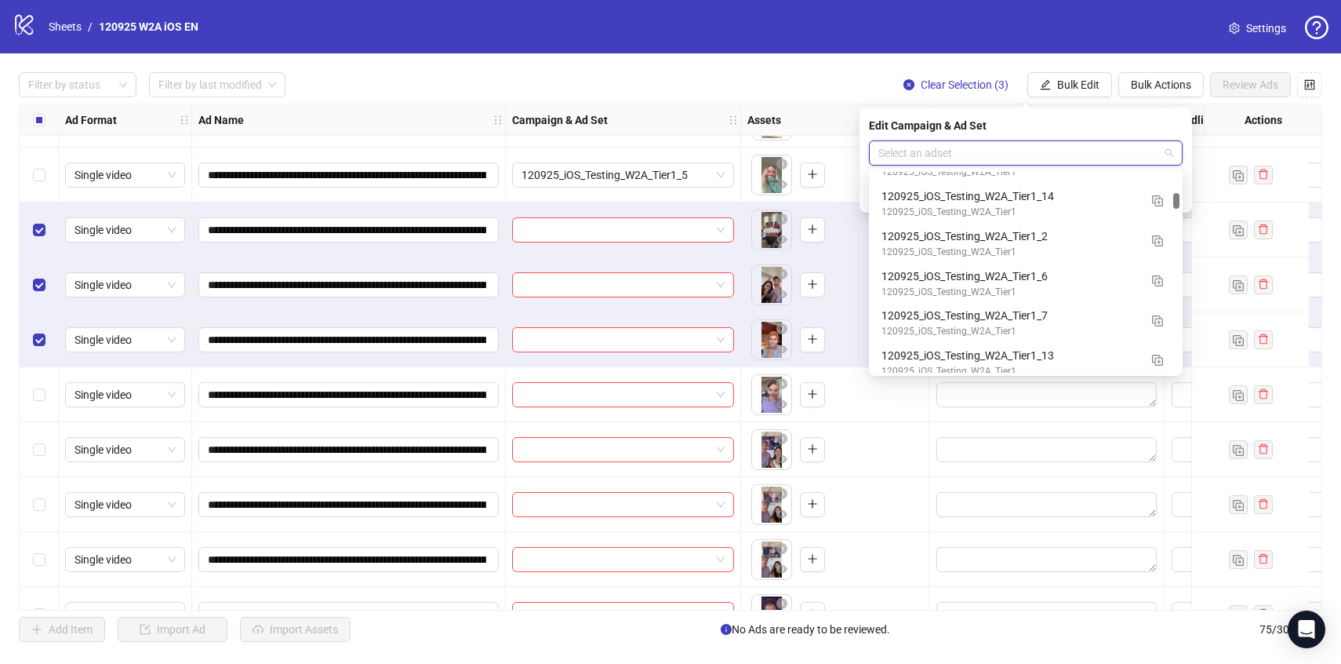
scroll to position [2240, 0]
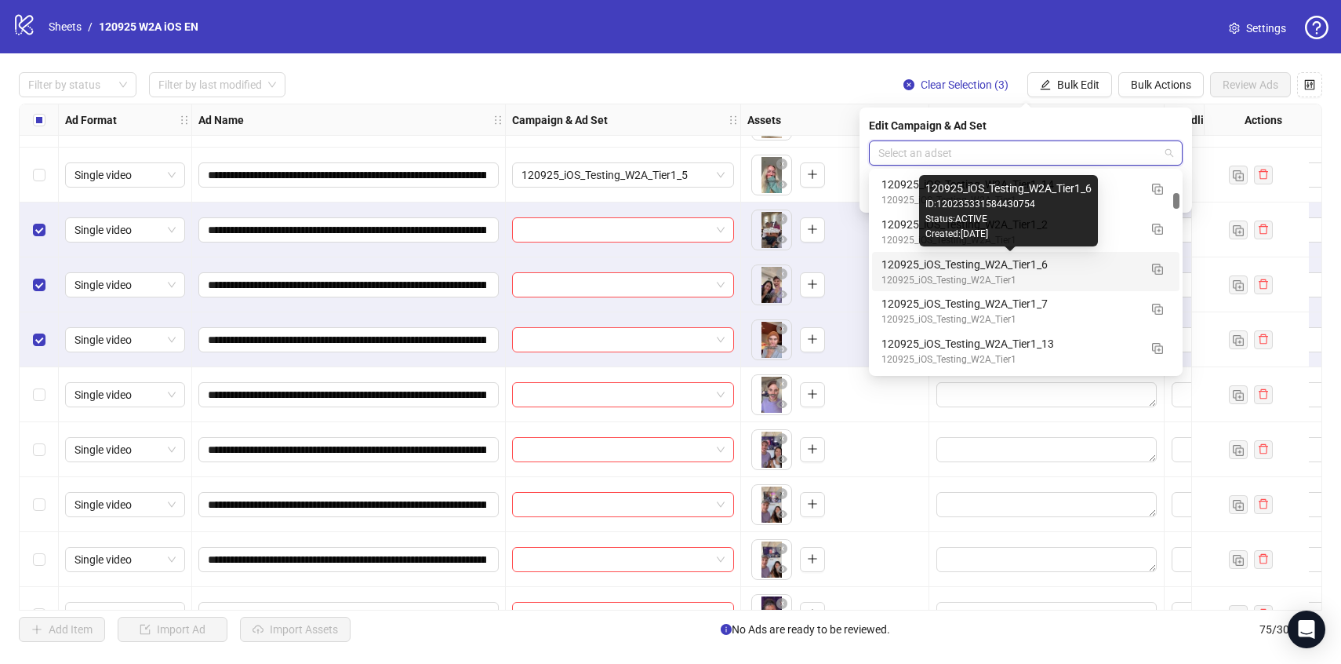
click at [1095, 269] on div "120925_iOS_Testing_W2A_Tier1_6" at bounding box center [1010, 264] width 257 height 17
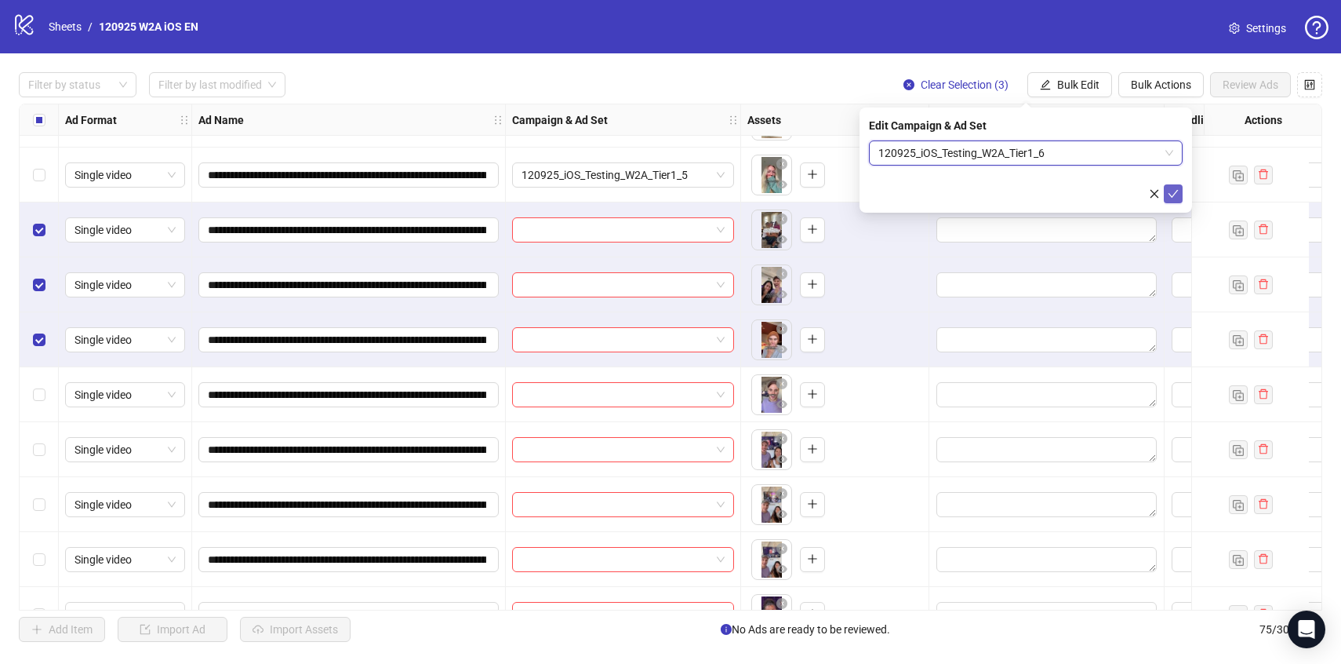
click at [1175, 198] on span "submit" at bounding box center [1173, 193] width 11 height 13
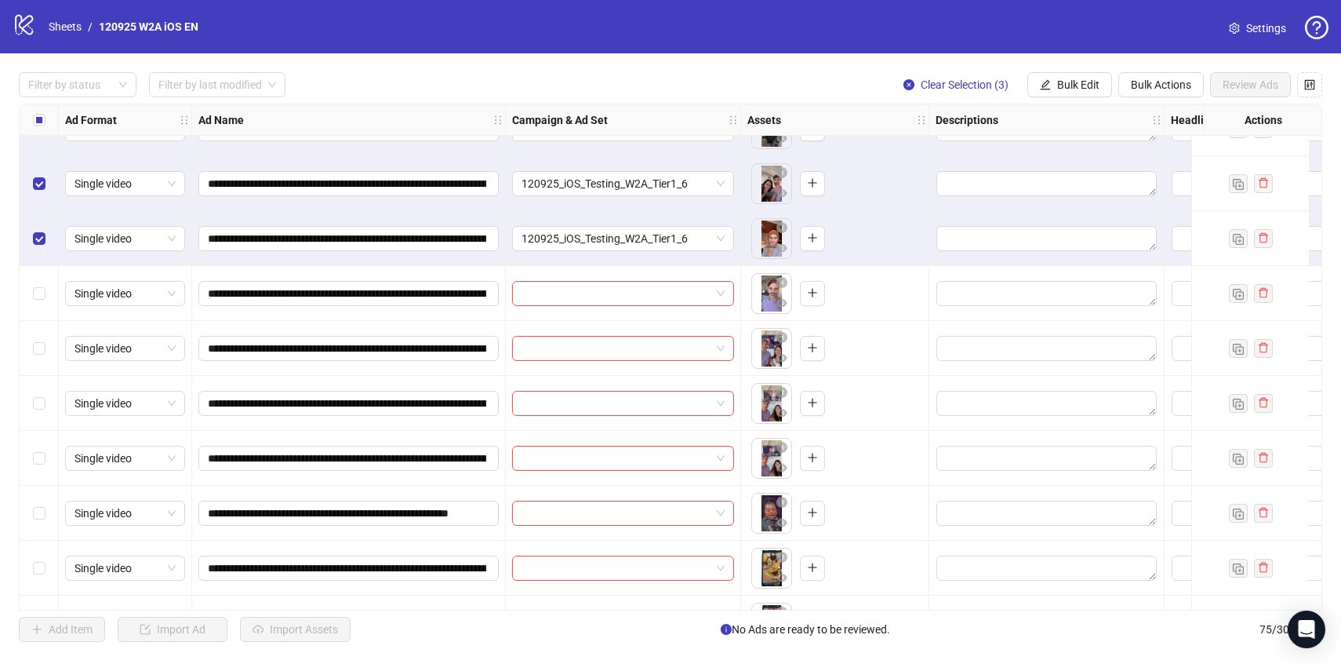
scroll to position [1068, 0]
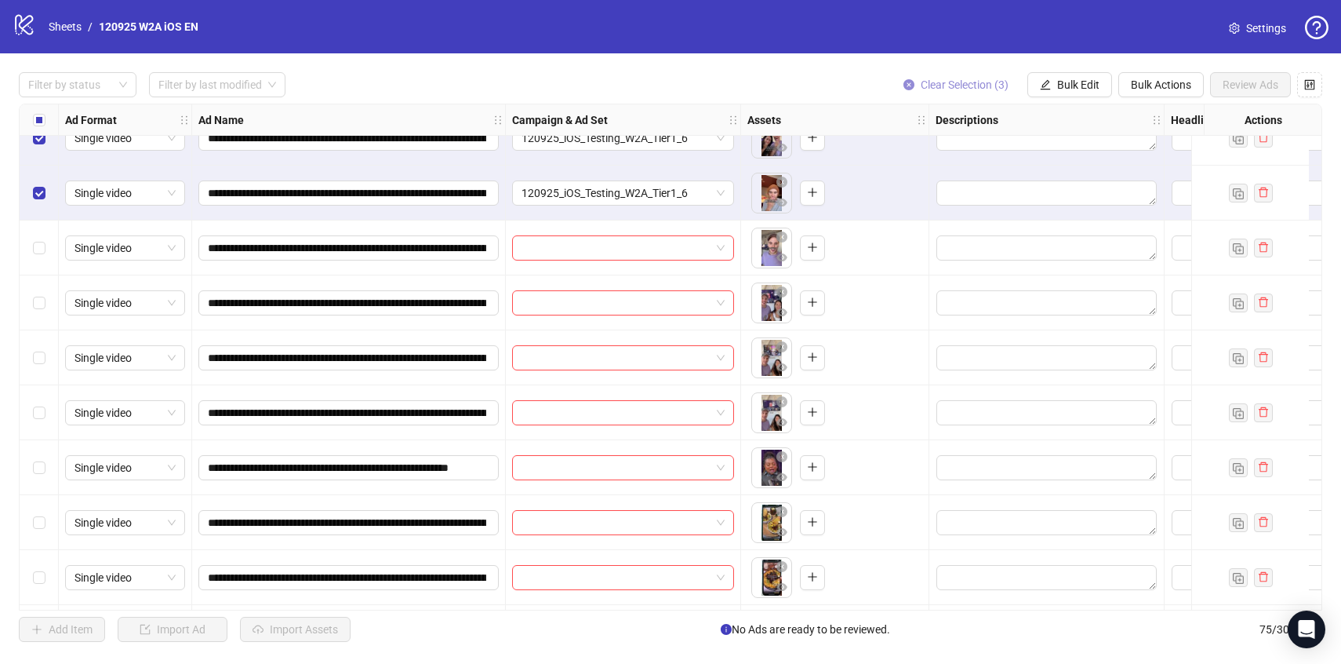
click at [952, 85] on span "Clear Selection (3)" at bounding box center [965, 84] width 88 height 13
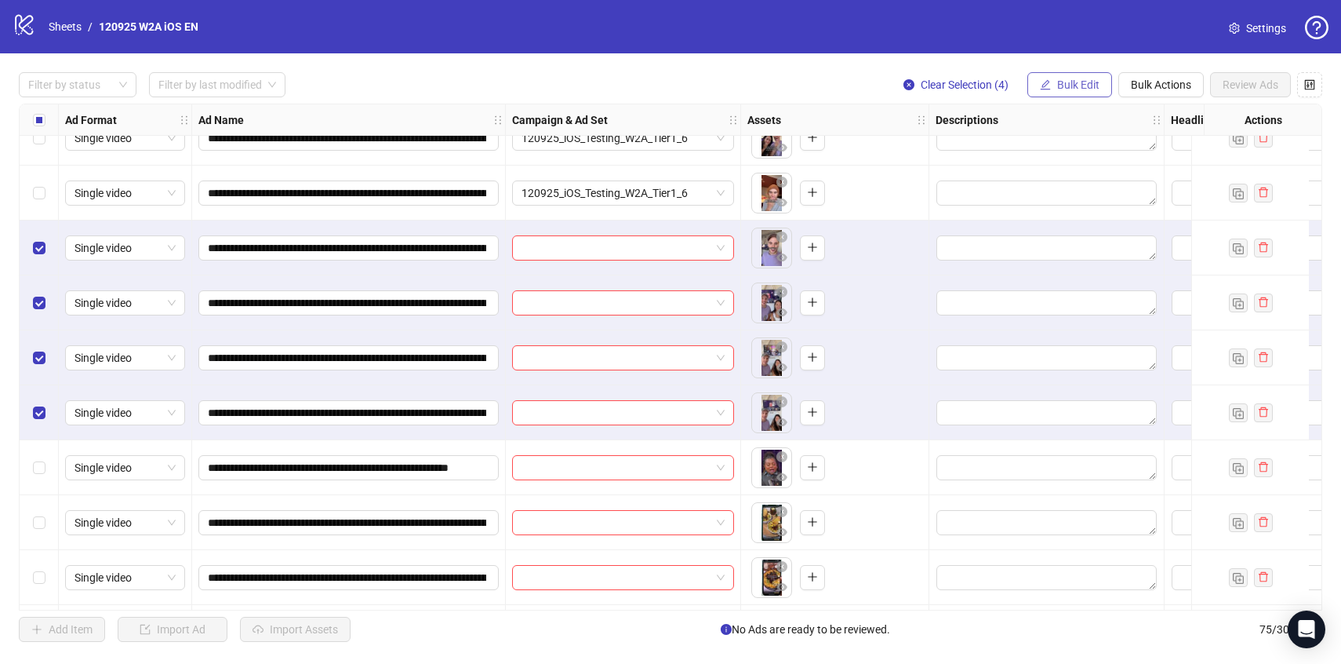
click at [1065, 75] on button "Bulk Edit" at bounding box center [1069, 84] width 85 height 25
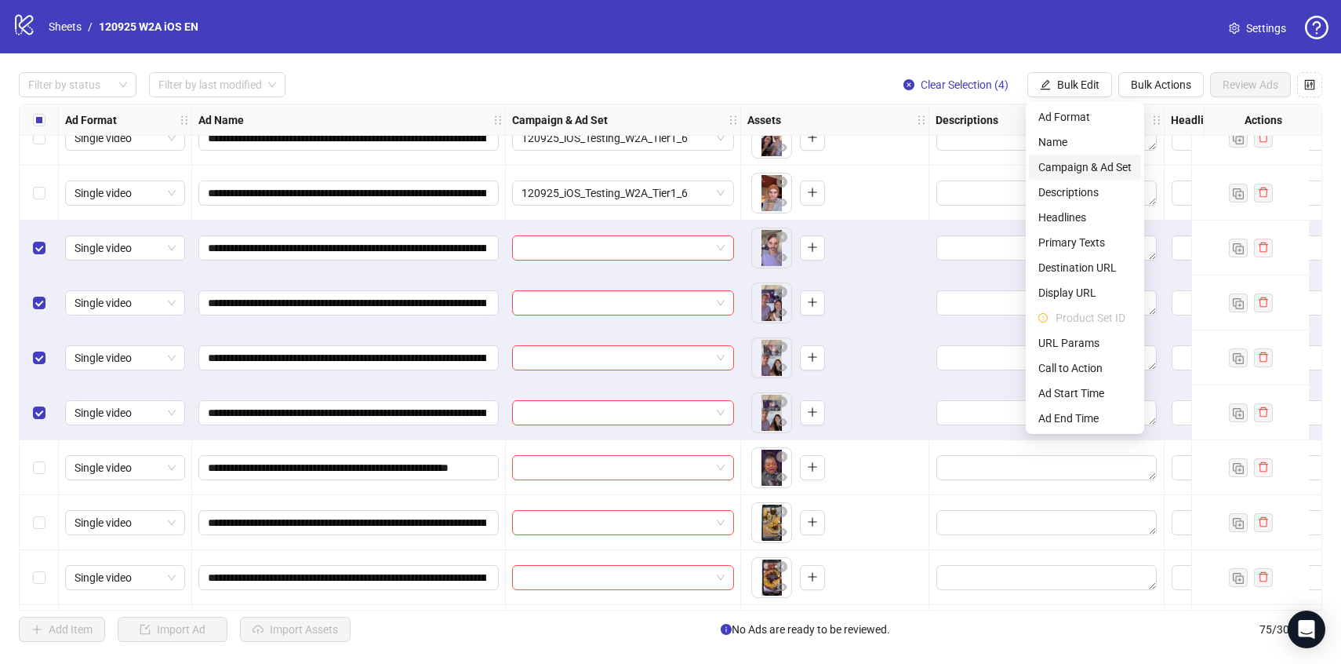
click at [1079, 173] on span "Campaign & Ad Set" at bounding box center [1084, 166] width 93 height 17
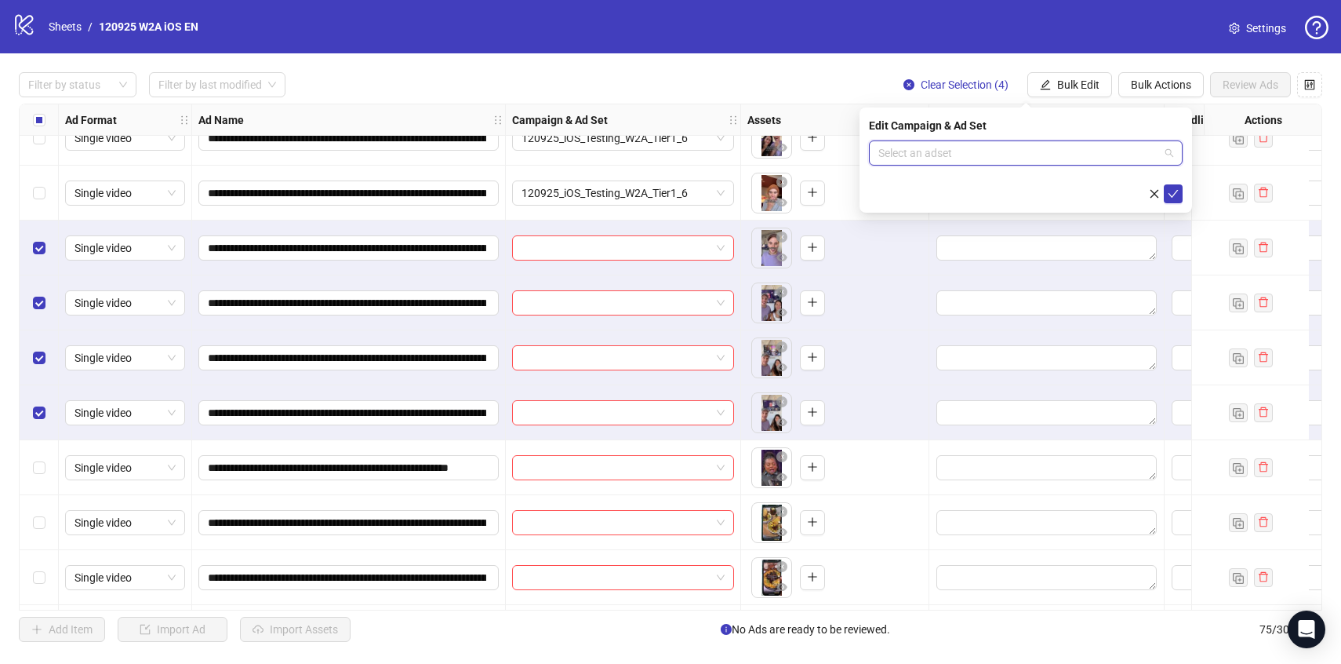
click at [1081, 163] on input "search" at bounding box center [1018, 153] width 281 height 24
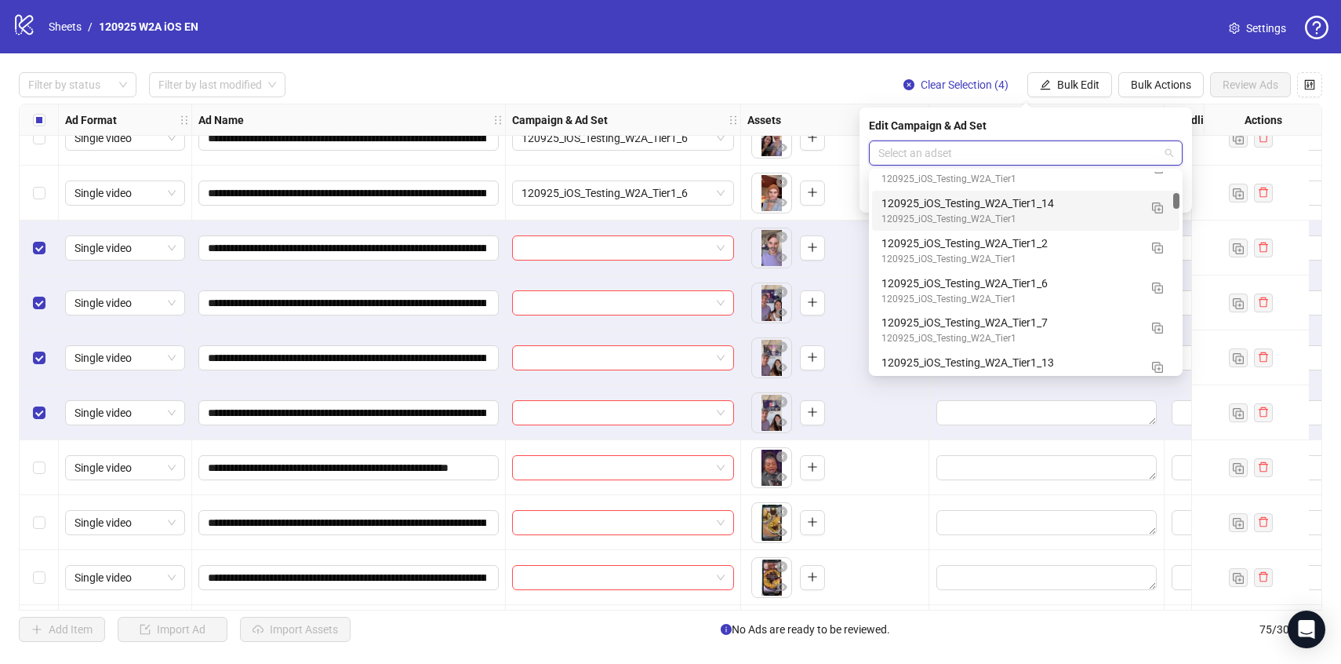
scroll to position [2256, 0]
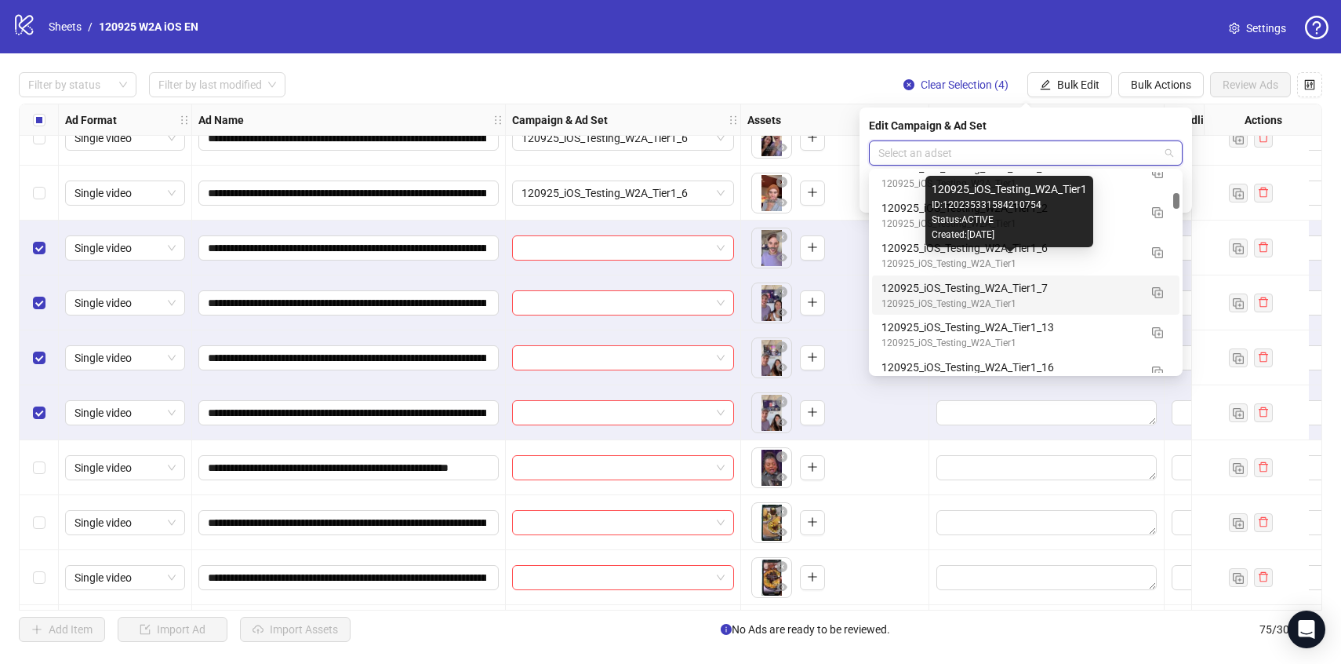
click at [1092, 293] on div "120925_iOS_Testing_W2A_Tier1_7" at bounding box center [1010, 287] width 257 height 17
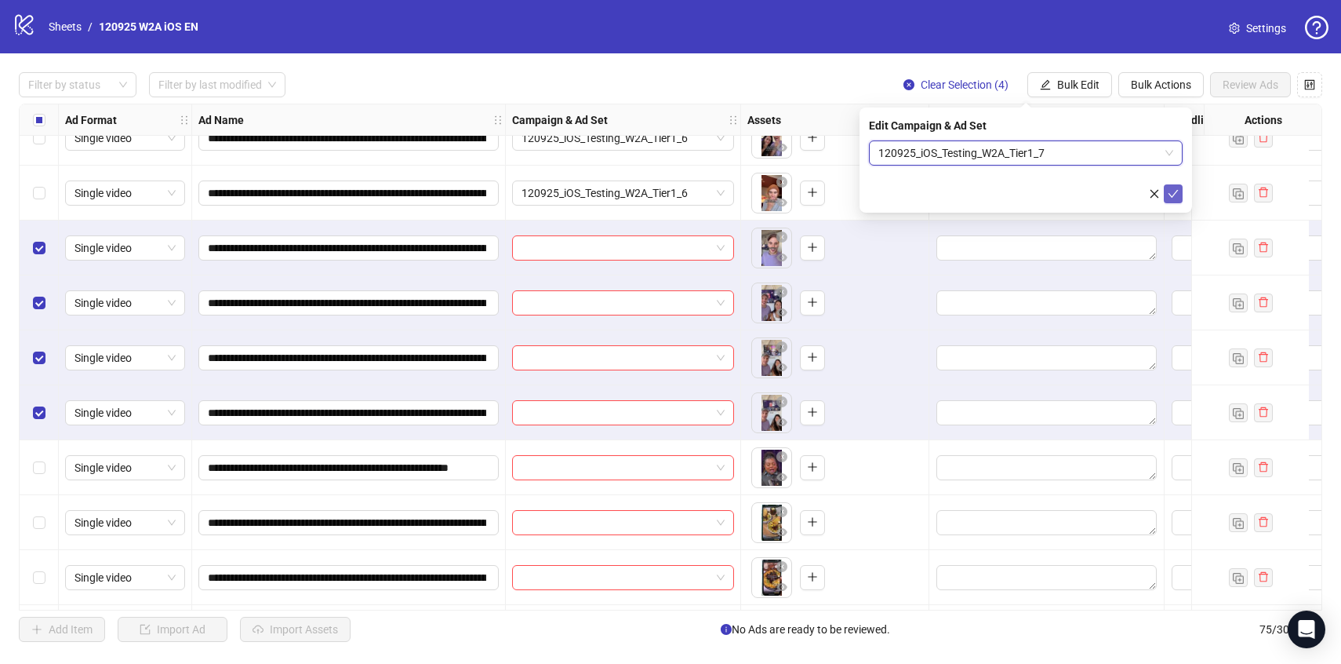
click at [1180, 193] on button "submit" at bounding box center [1173, 193] width 19 height 19
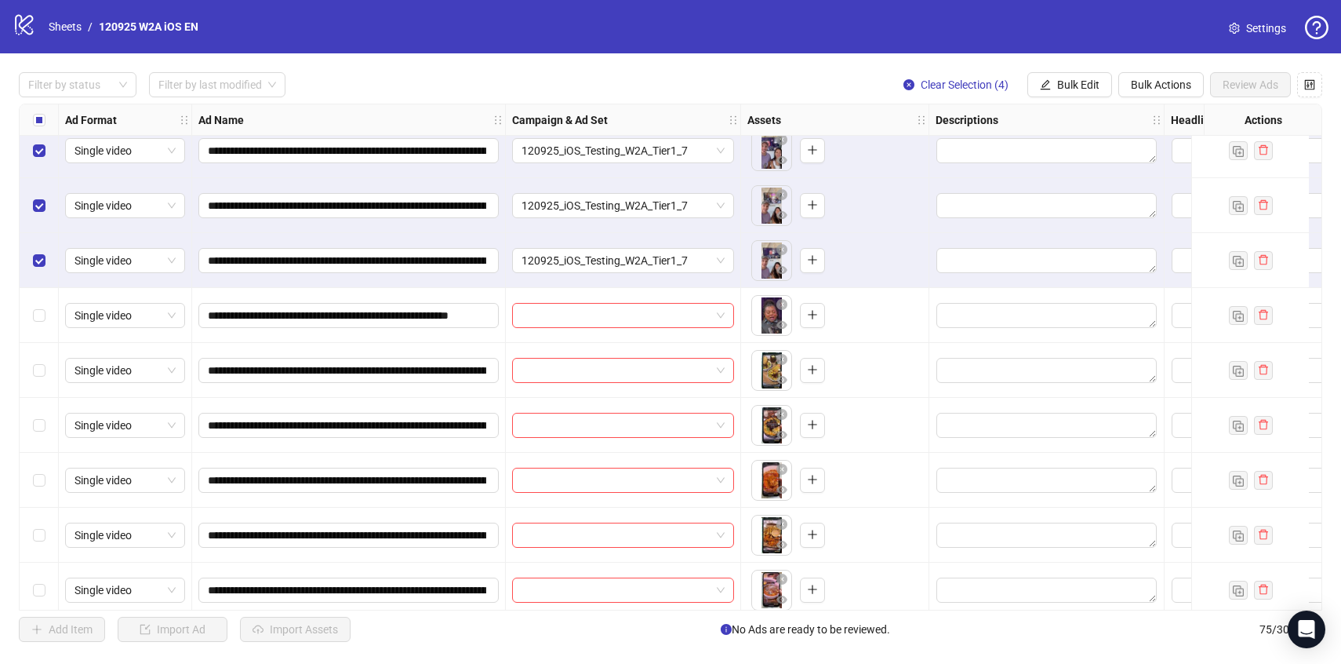
scroll to position [1229, 0]
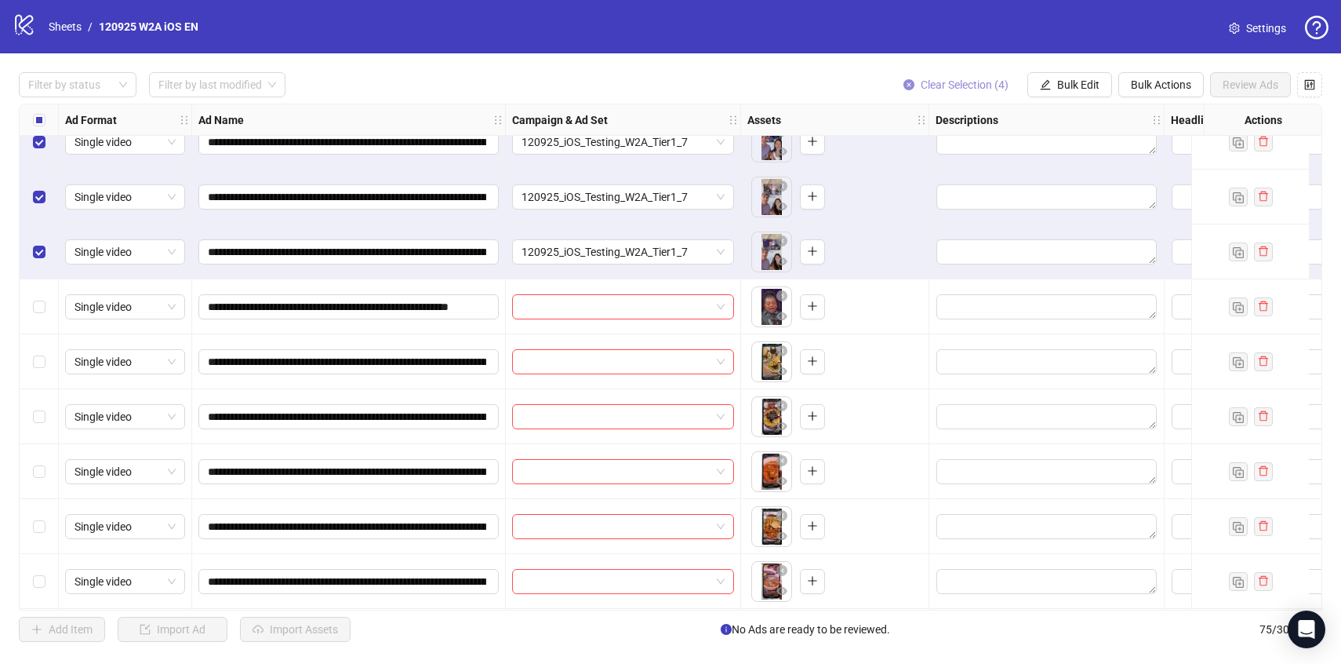
click at [946, 93] on button "Clear Selection (4)" at bounding box center [956, 84] width 130 height 25
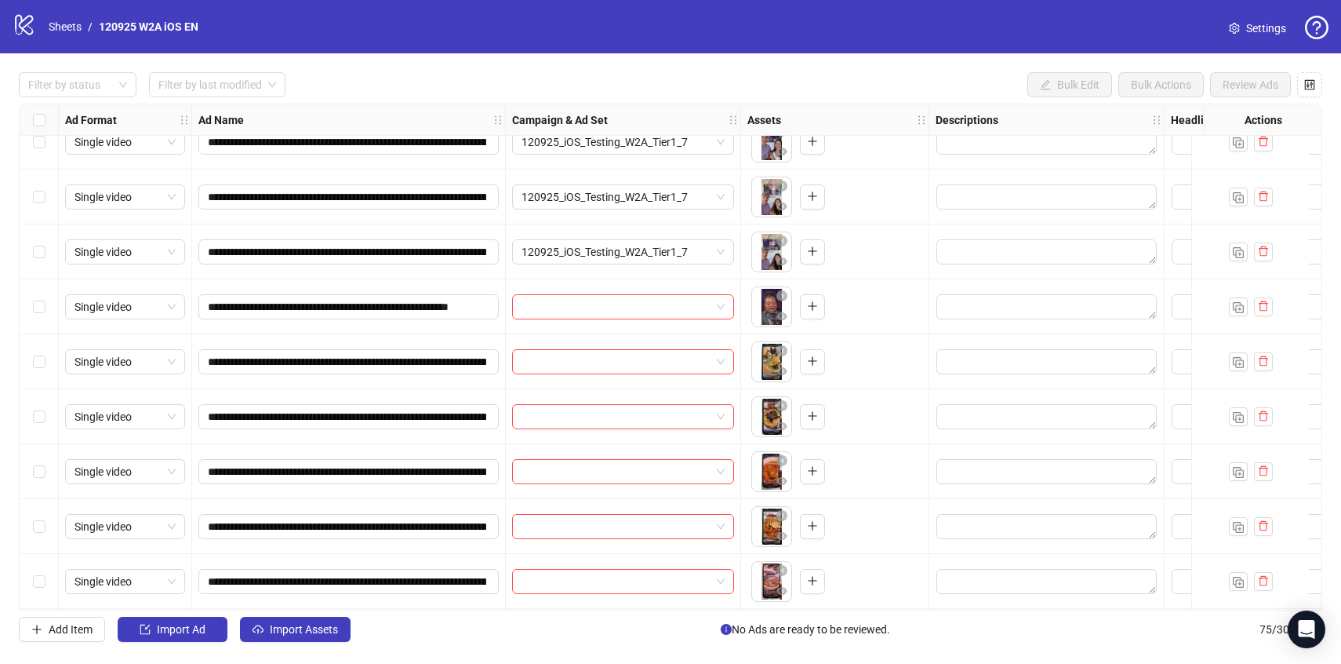
scroll to position [1271, 0]
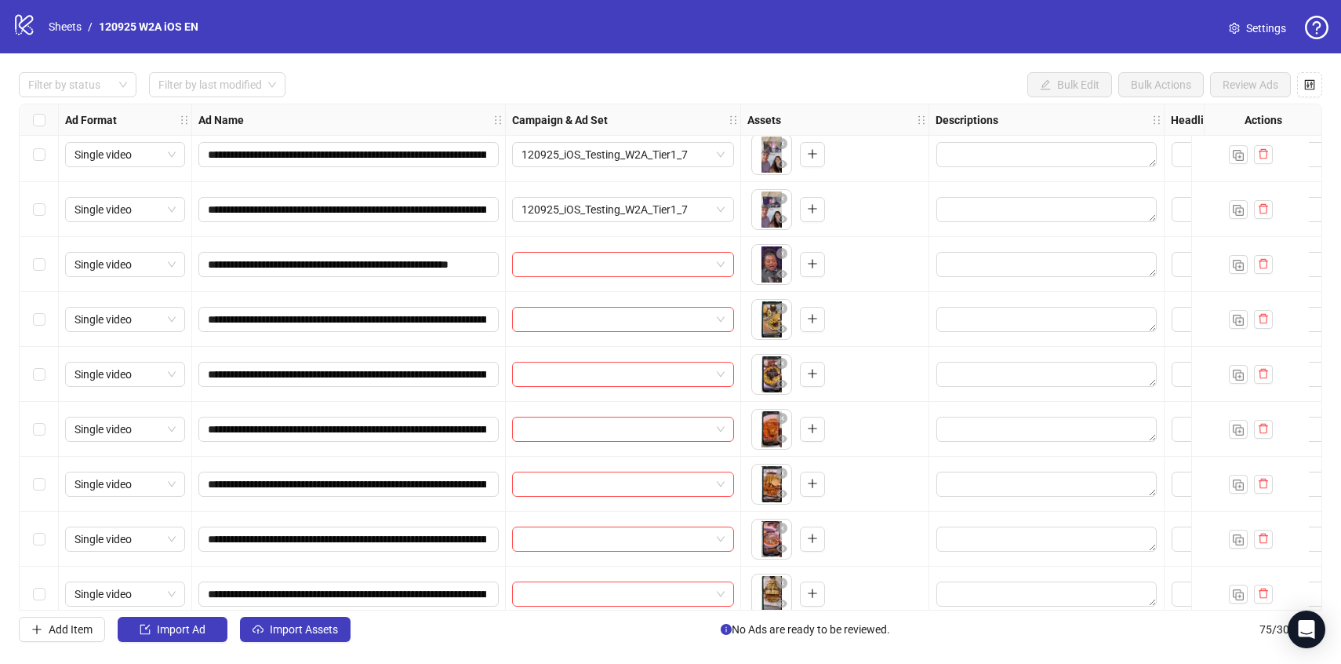
click at [45, 262] on div "Select row 26" at bounding box center [39, 264] width 39 height 55
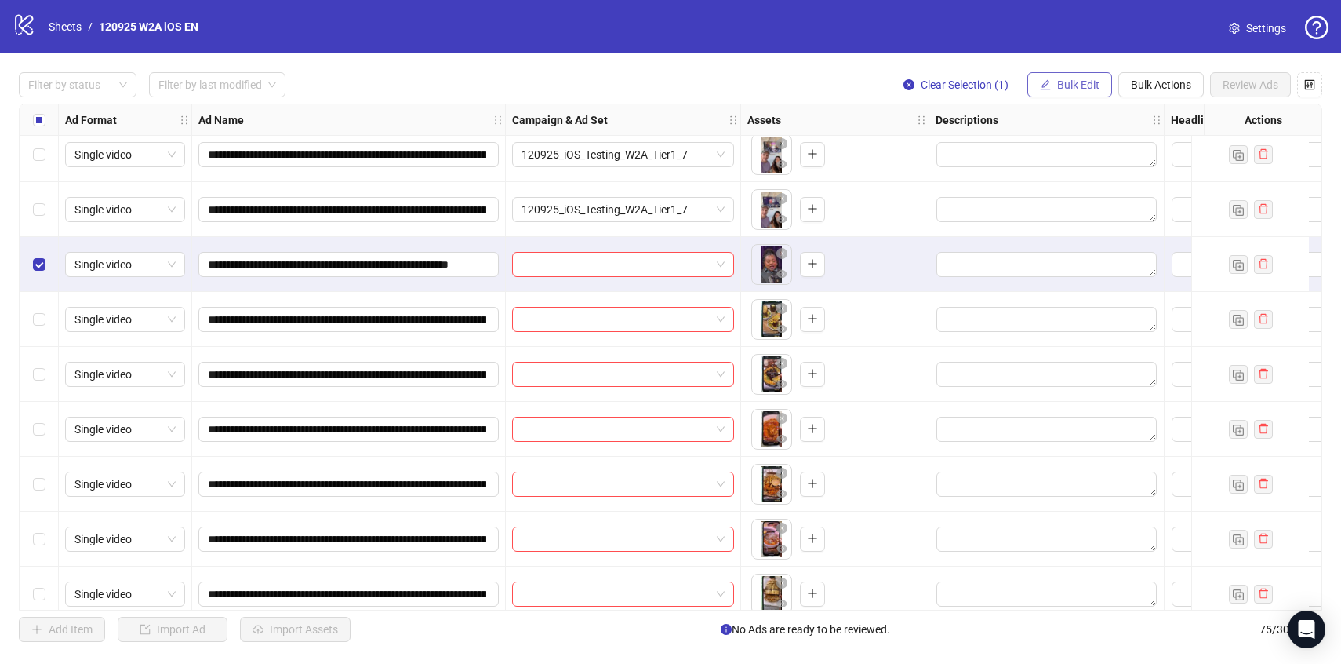
click at [1099, 82] on button "Bulk Edit" at bounding box center [1069, 84] width 85 height 25
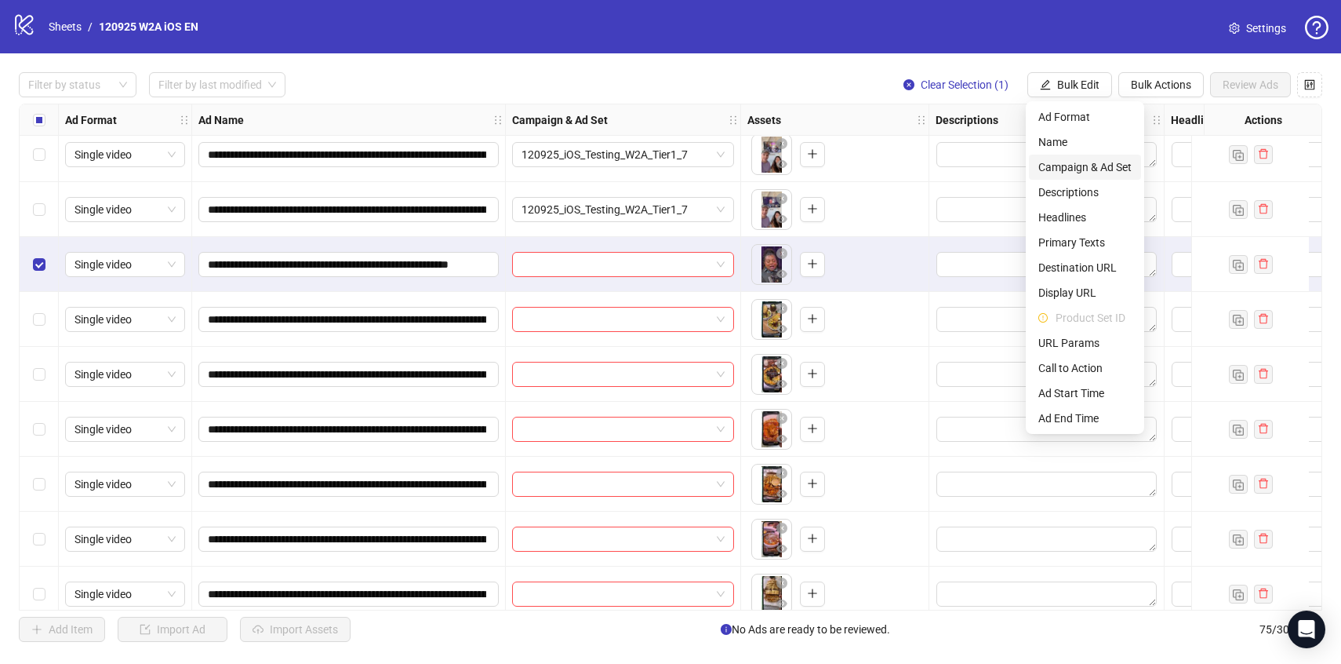
click at [1094, 163] on span "Campaign & Ad Set" at bounding box center [1084, 166] width 93 height 17
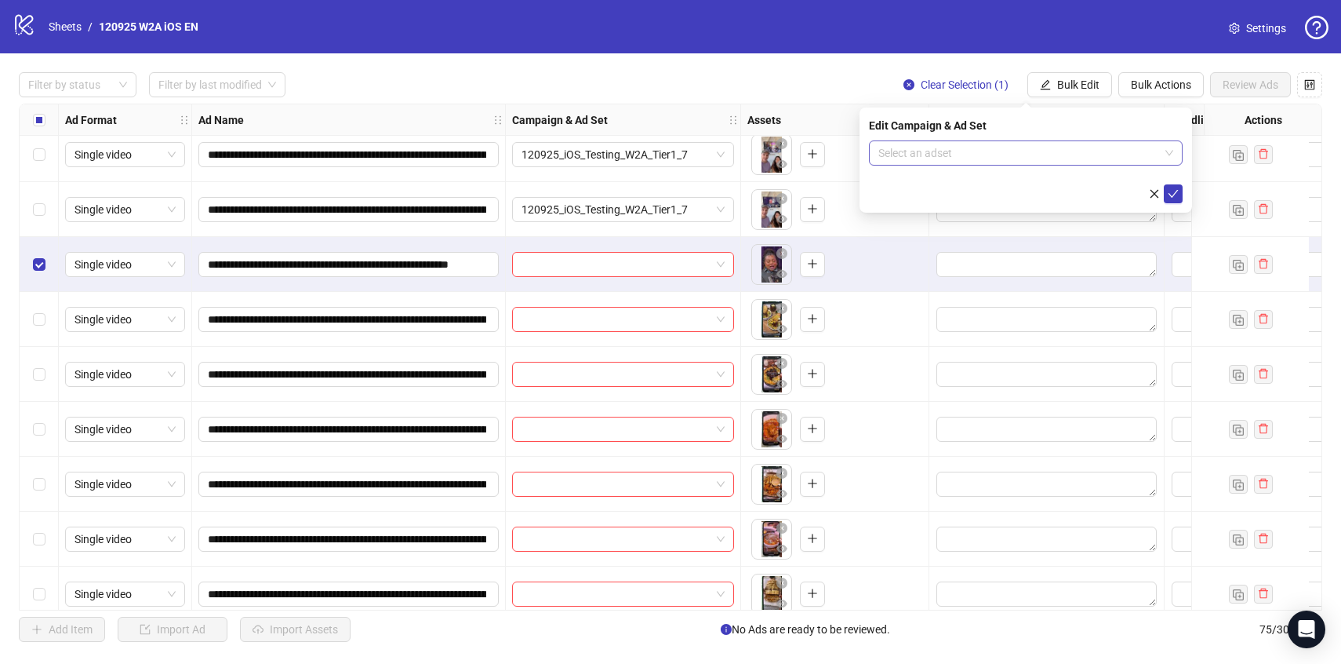
click at [1093, 155] on input "search" at bounding box center [1018, 153] width 281 height 24
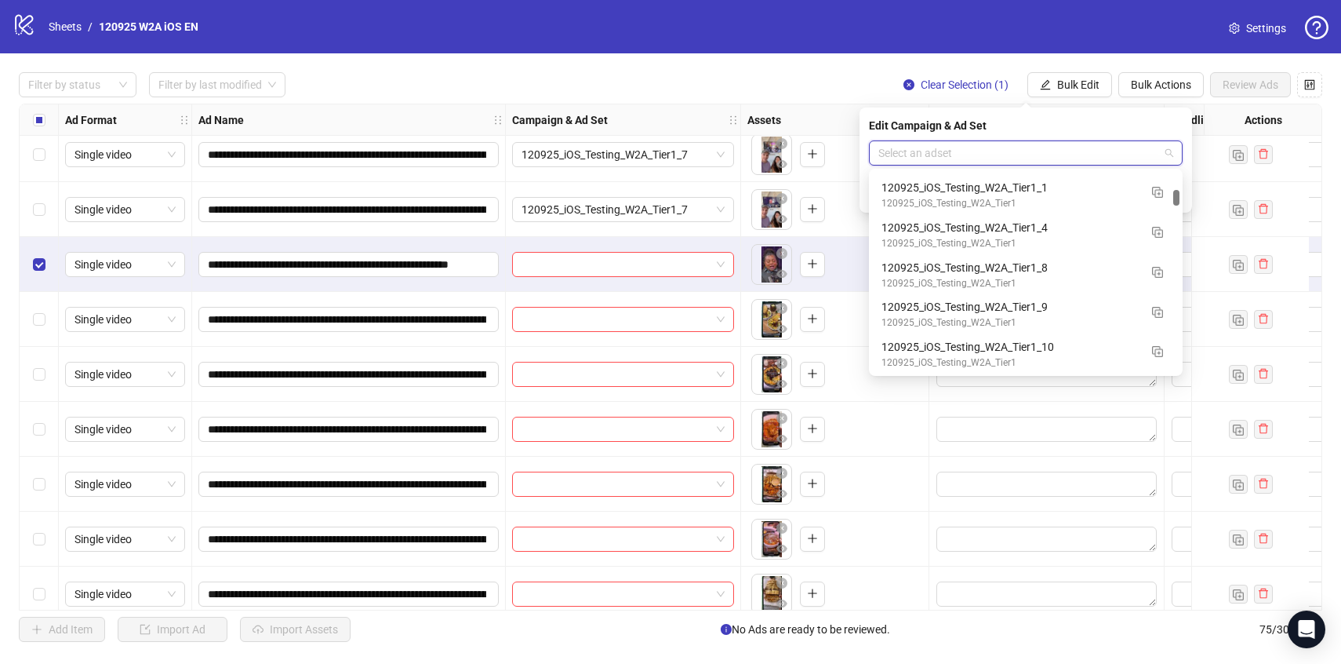
scroll to position [1878, 0]
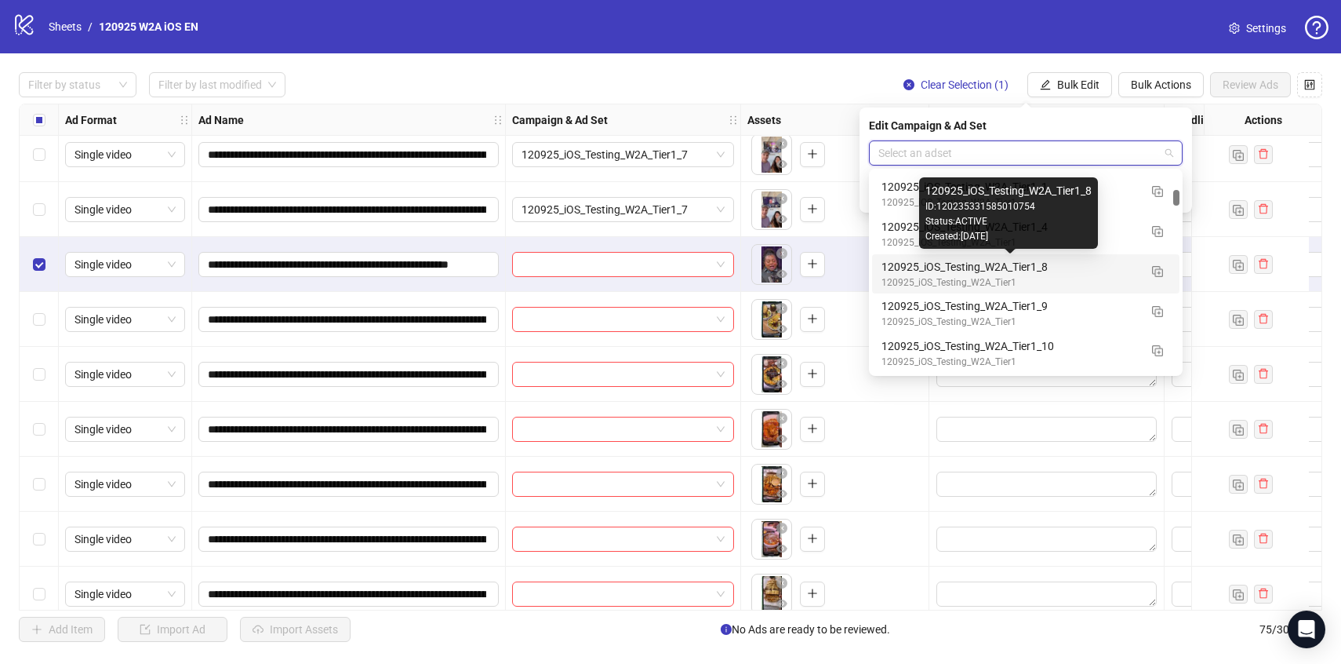
click at [1105, 271] on div "120925_iOS_Testing_W2A_Tier1_8" at bounding box center [1010, 266] width 257 height 17
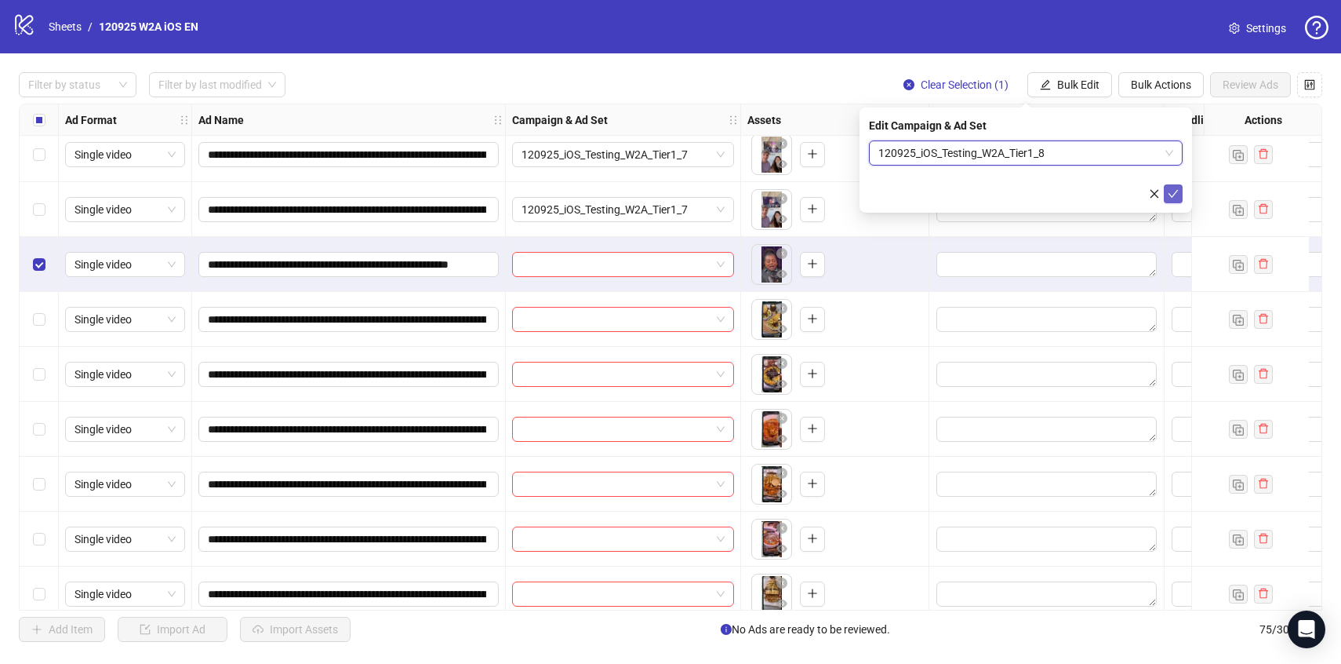
click at [1171, 190] on icon "check" at bounding box center [1173, 193] width 11 height 11
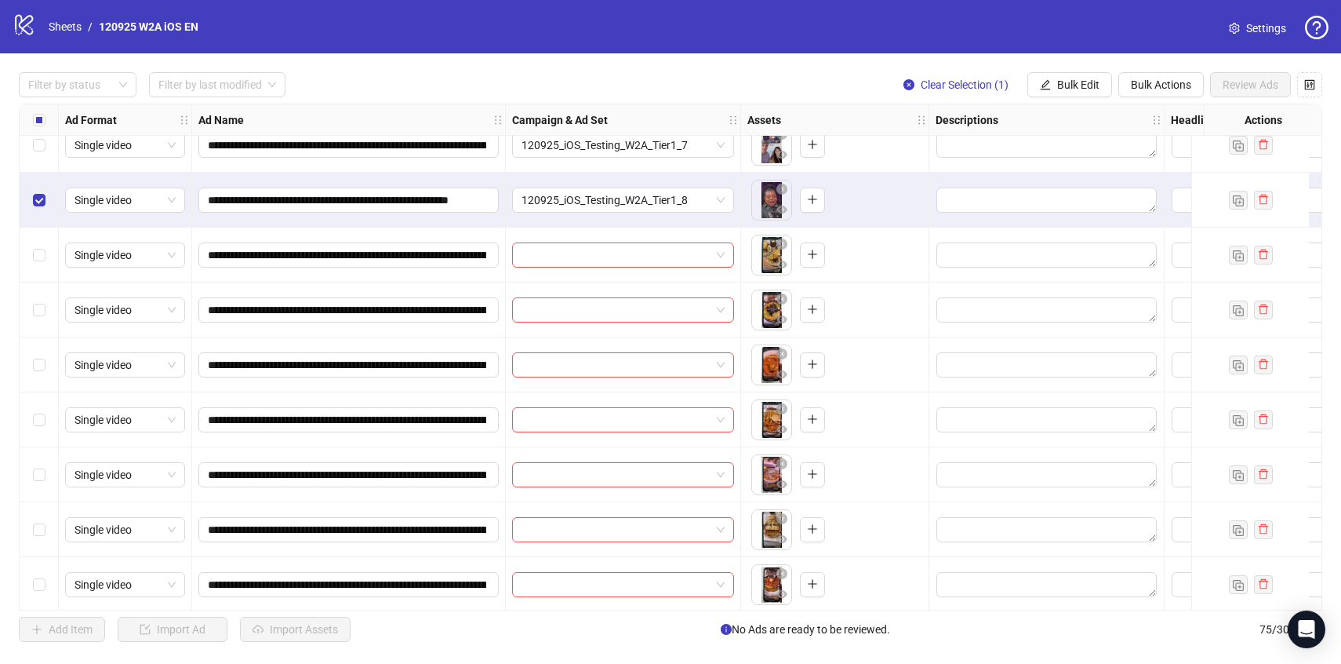
scroll to position [1359, 0]
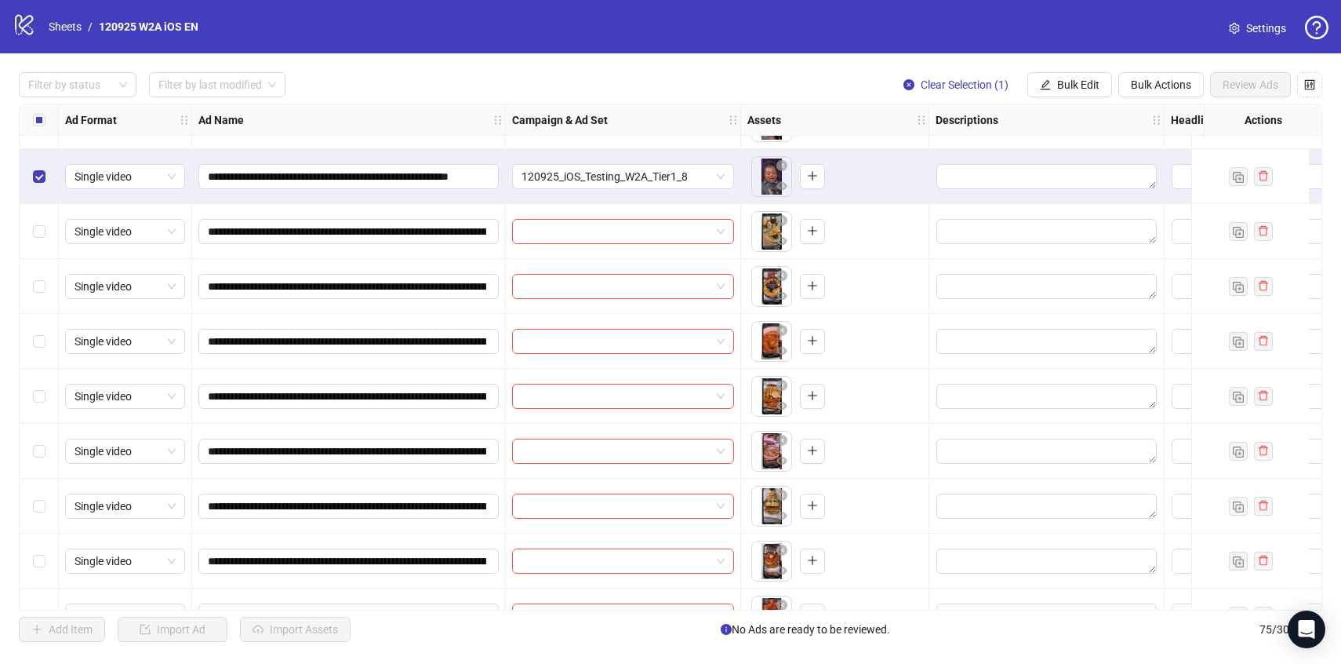
click at [945, 84] on span "Clear Selection (1)" at bounding box center [965, 84] width 88 height 13
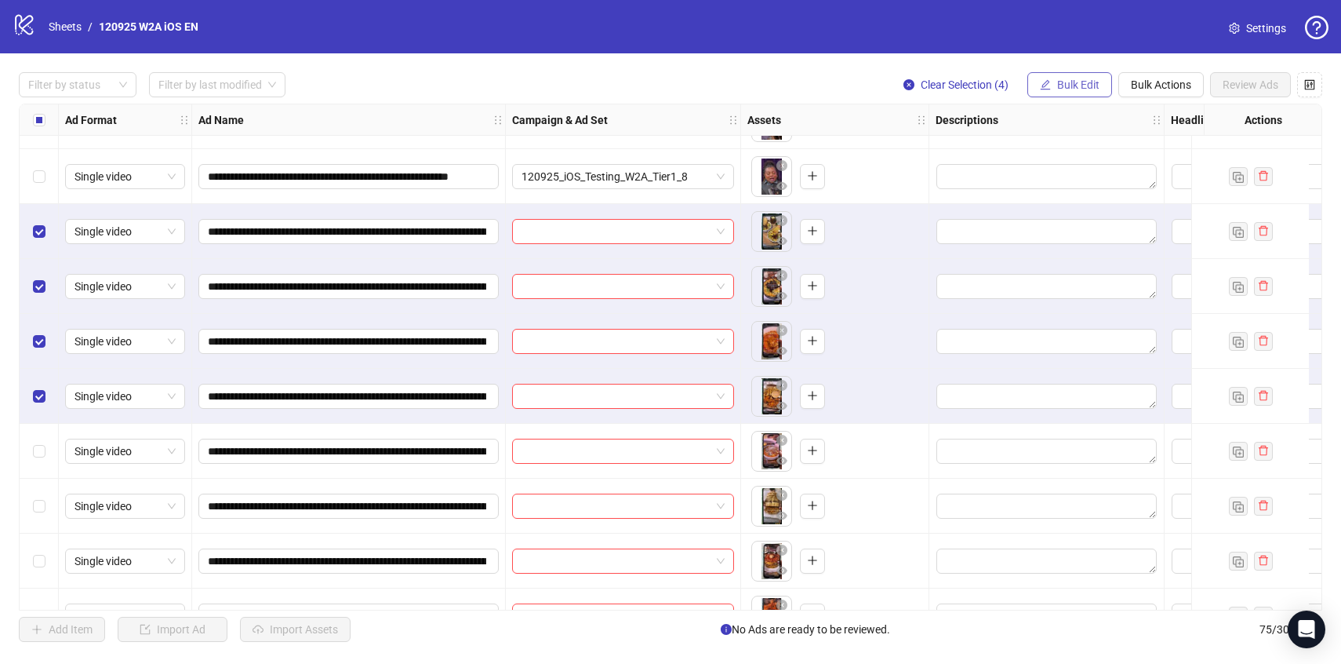
click at [1053, 83] on button "Bulk Edit" at bounding box center [1069, 84] width 85 height 25
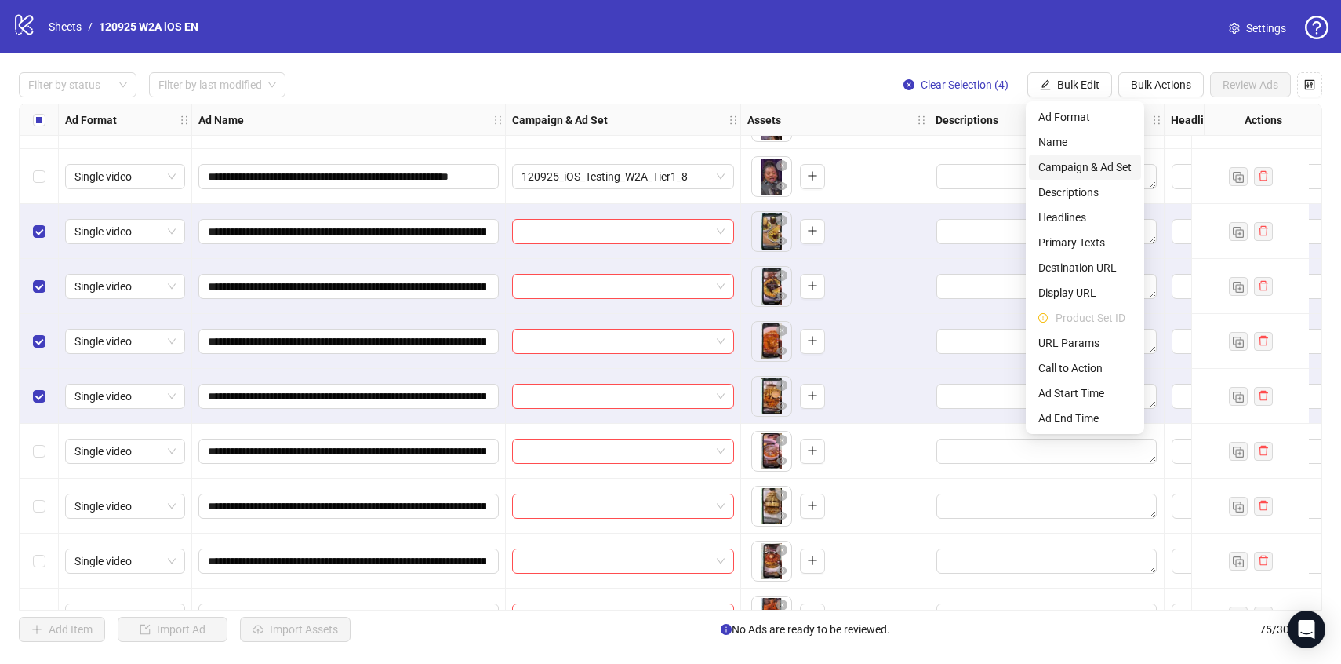
click at [1087, 167] on span "Campaign & Ad Set" at bounding box center [1084, 166] width 93 height 17
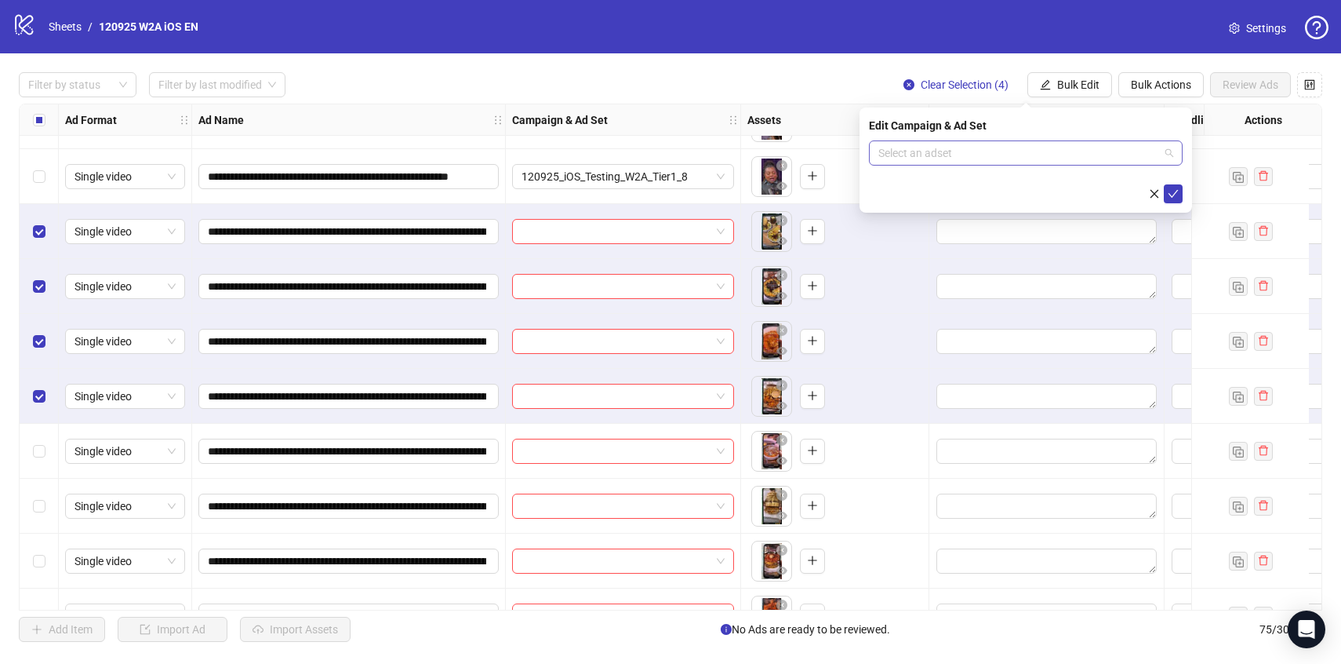
click at [1089, 163] on input "search" at bounding box center [1018, 153] width 281 height 24
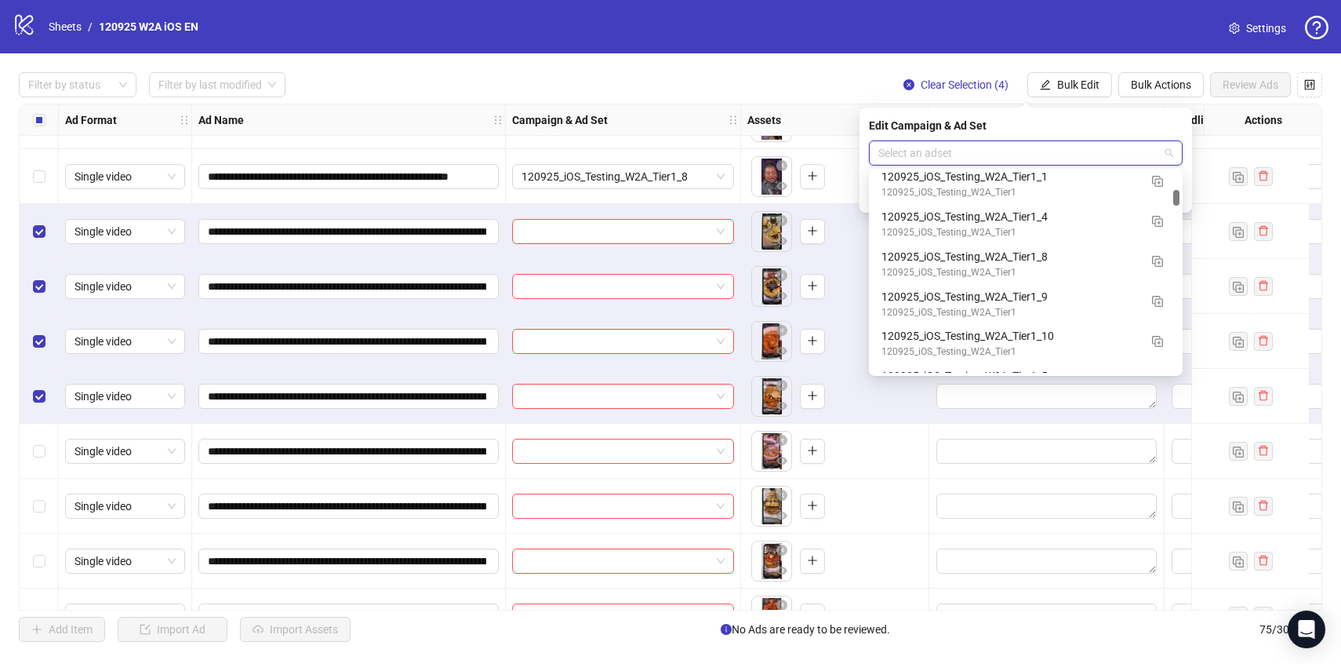
scroll to position [1889, 0]
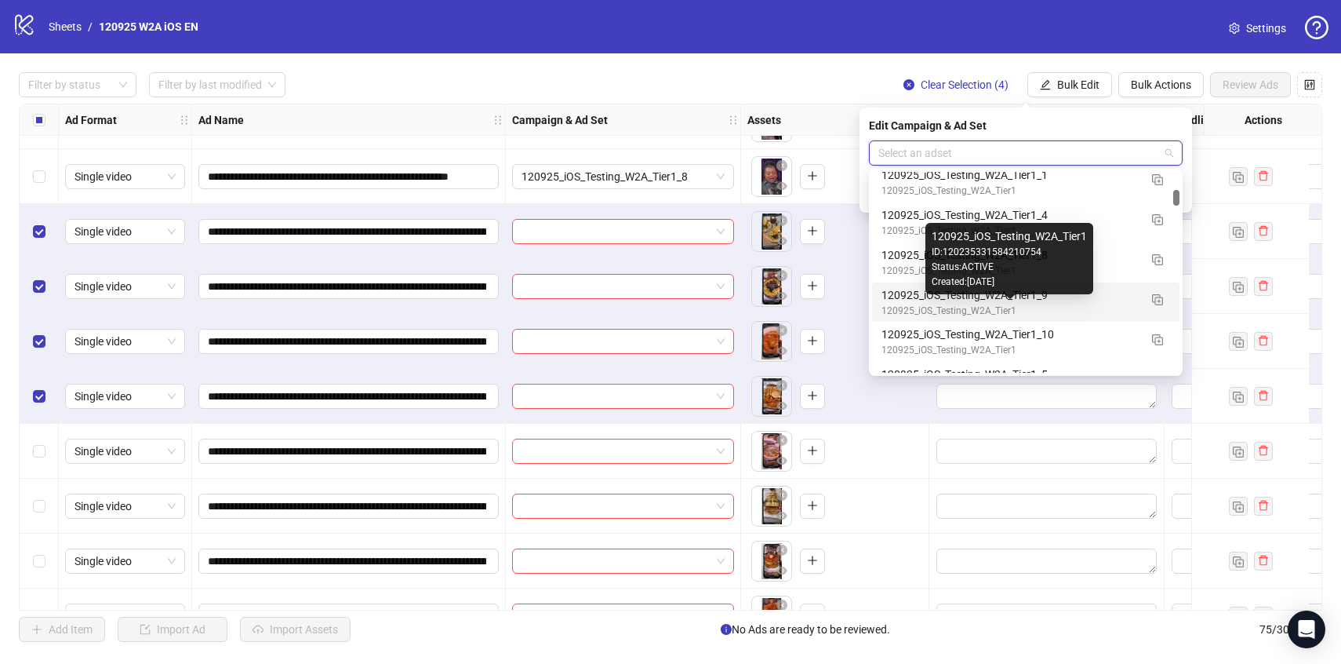
click at [1093, 314] on div "120925_iOS_Testing_W2A_Tier1" at bounding box center [1010, 311] width 257 height 15
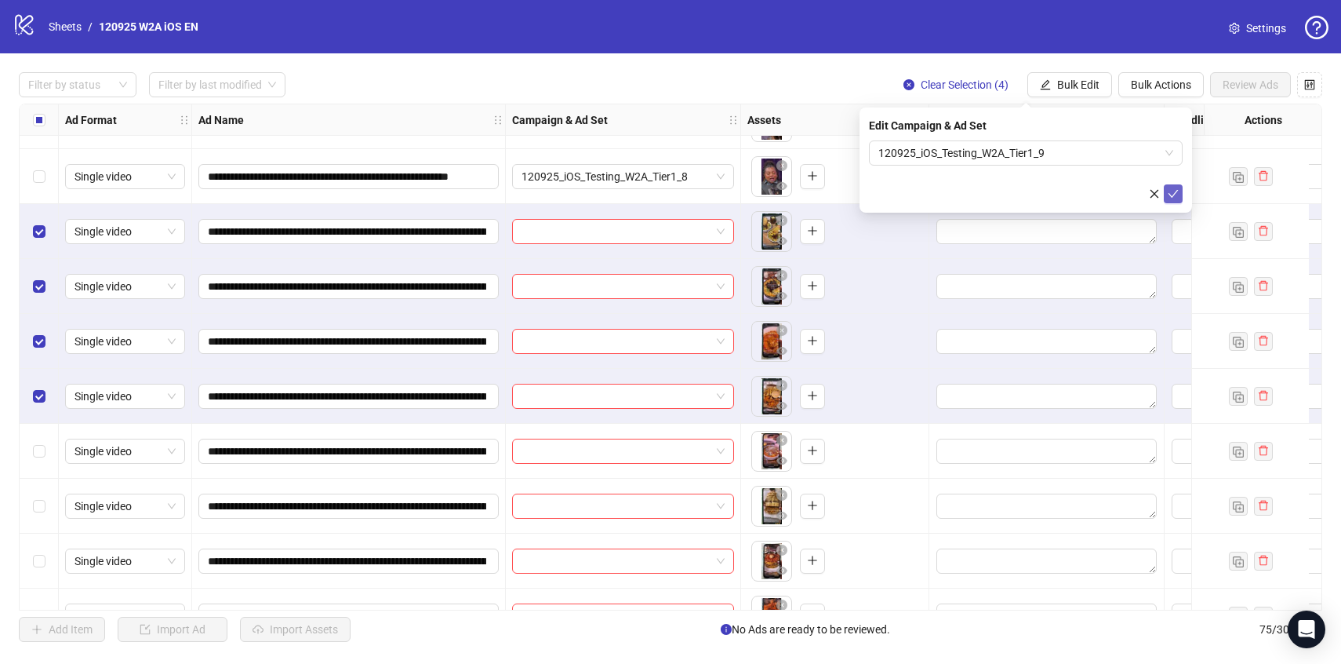
click at [1169, 198] on icon "check" at bounding box center [1173, 193] width 11 height 11
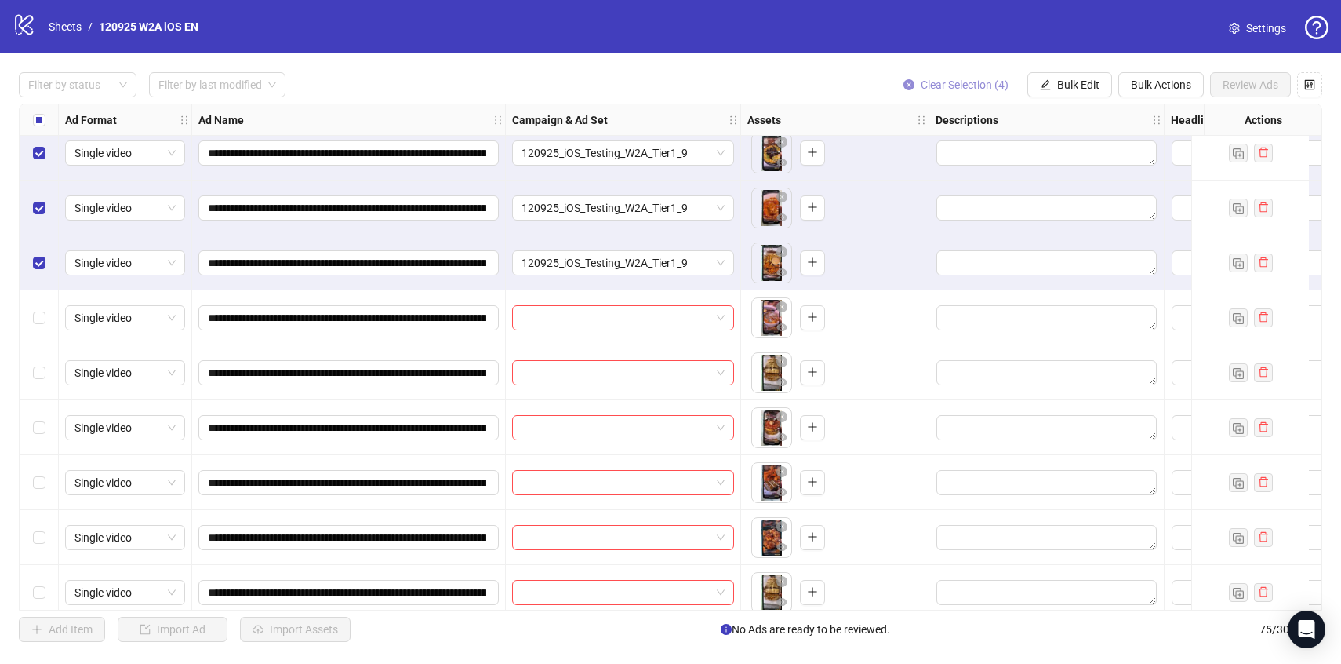
scroll to position [1518, 0]
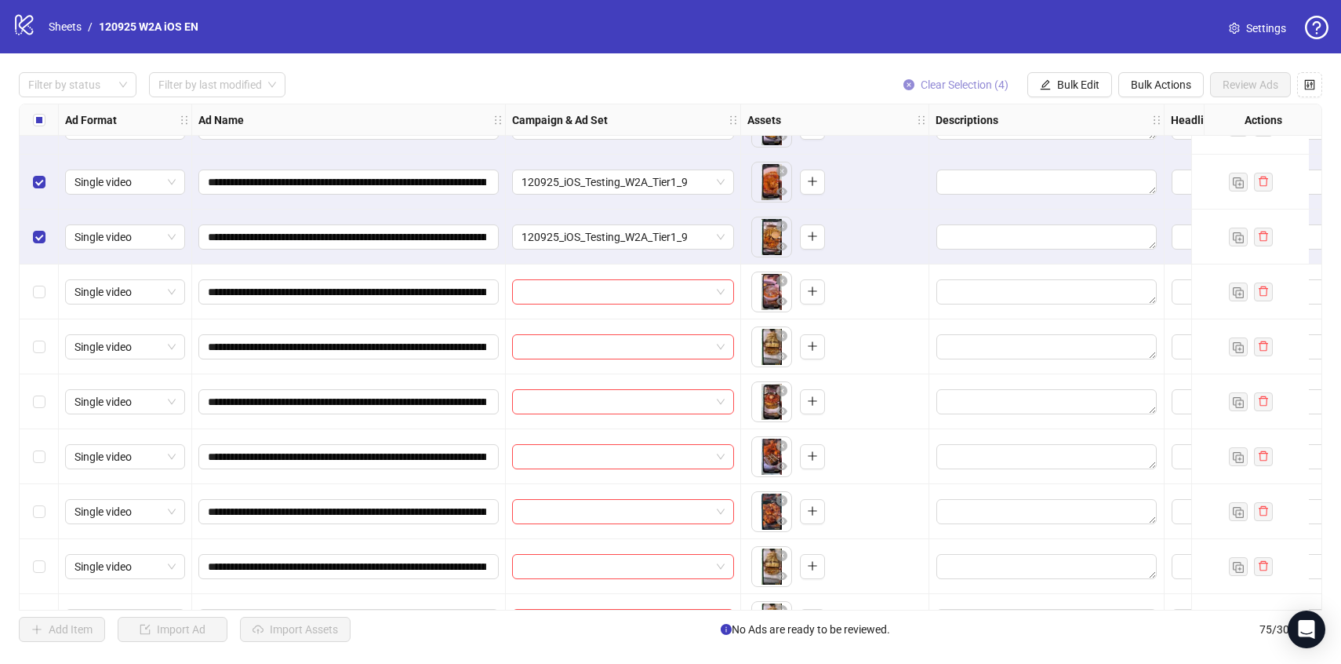
click at [952, 89] on span "Clear Selection (4)" at bounding box center [965, 84] width 88 height 13
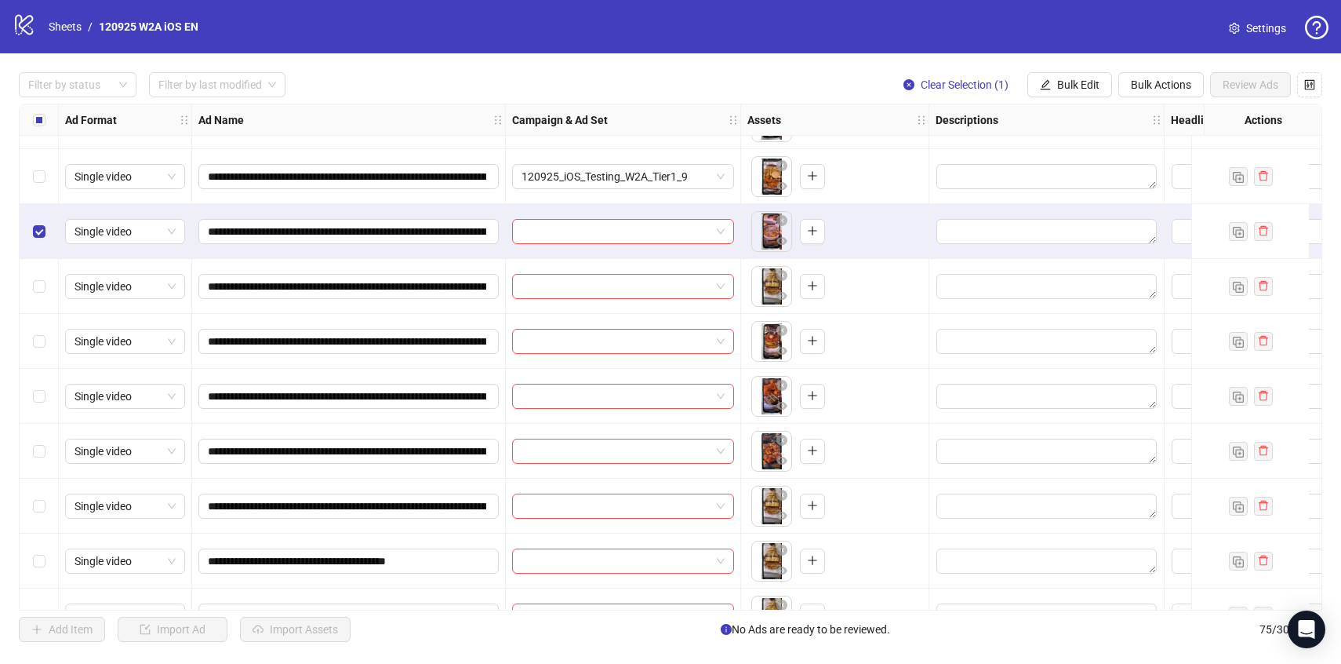
scroll to position [1597, 0]
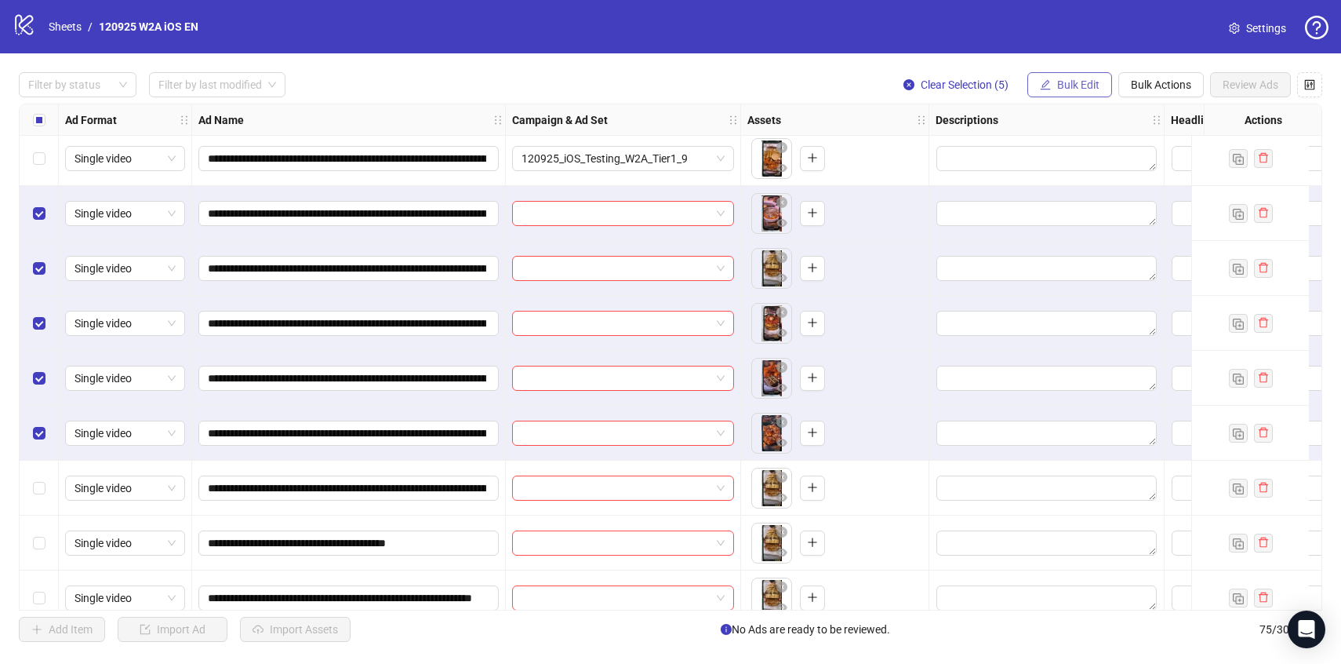
click at [1096, 76] on button "Bulk Edit" at bounding box center [1069, 84] width 85 height 25
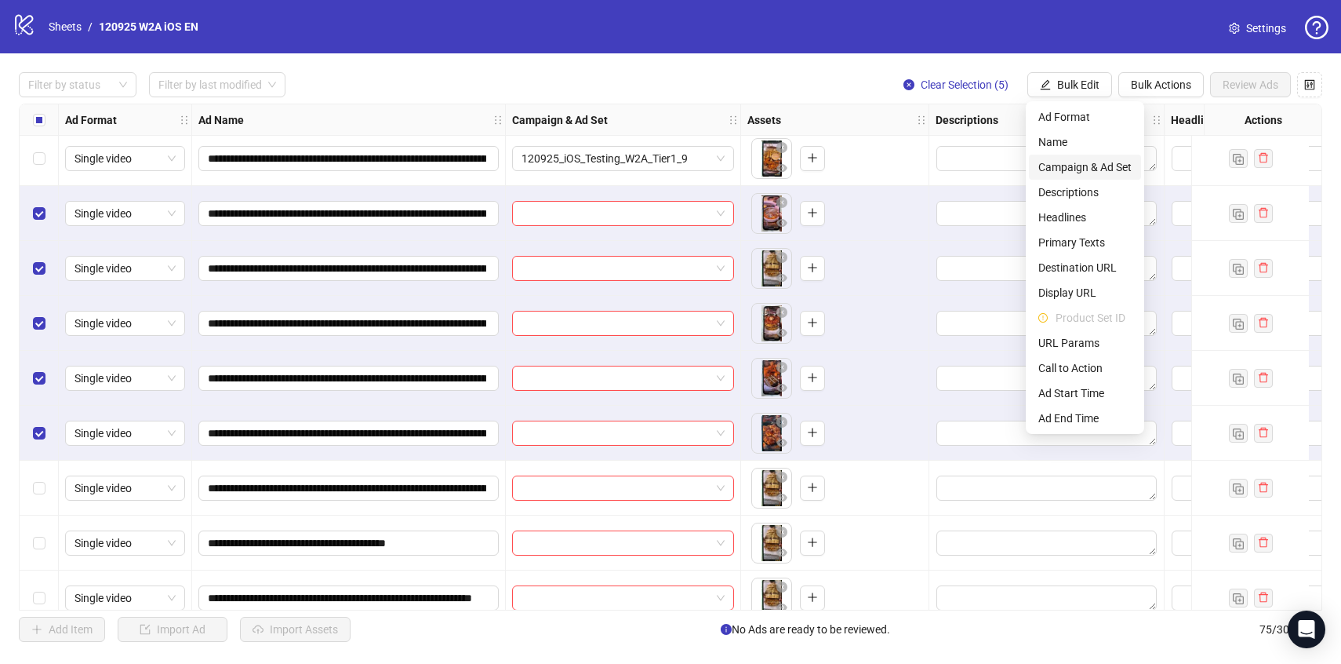
click at [1099, 173] on span "Campaign & Ad Set" at bounding box center [1084, 166] width 93 height 17
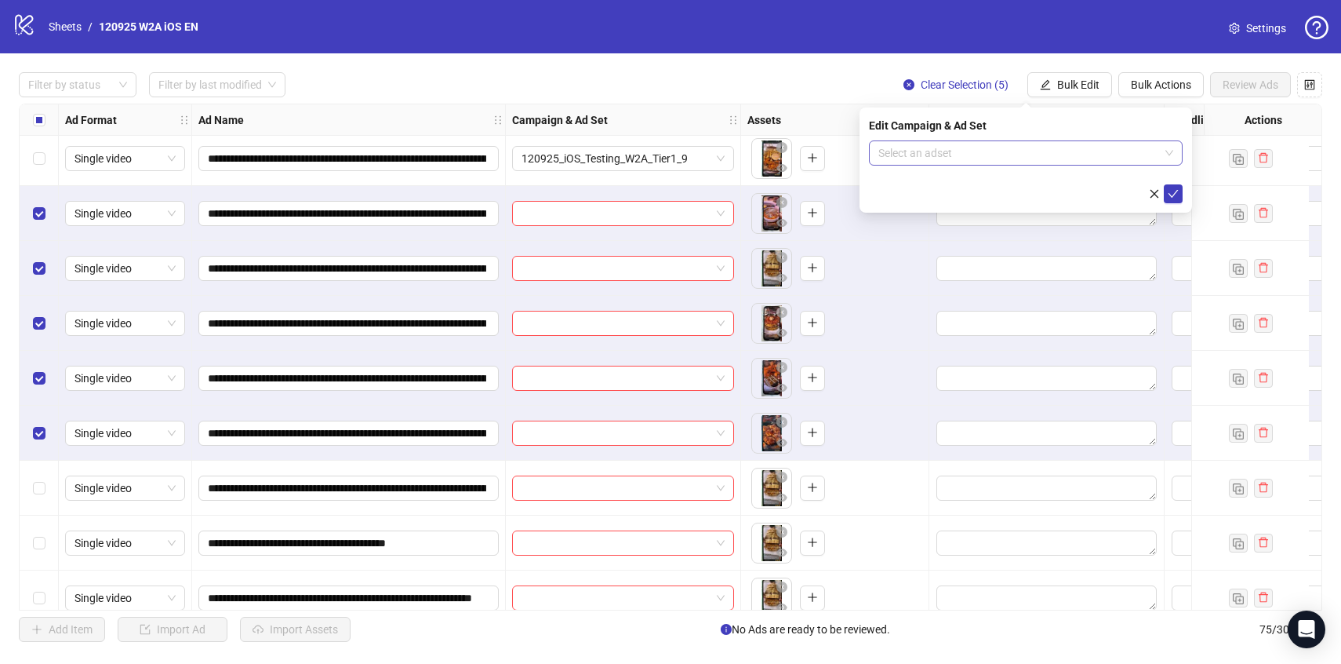
click at [1093, 155] on input "search" at bounding box center [1018, 153] width 281 height 24
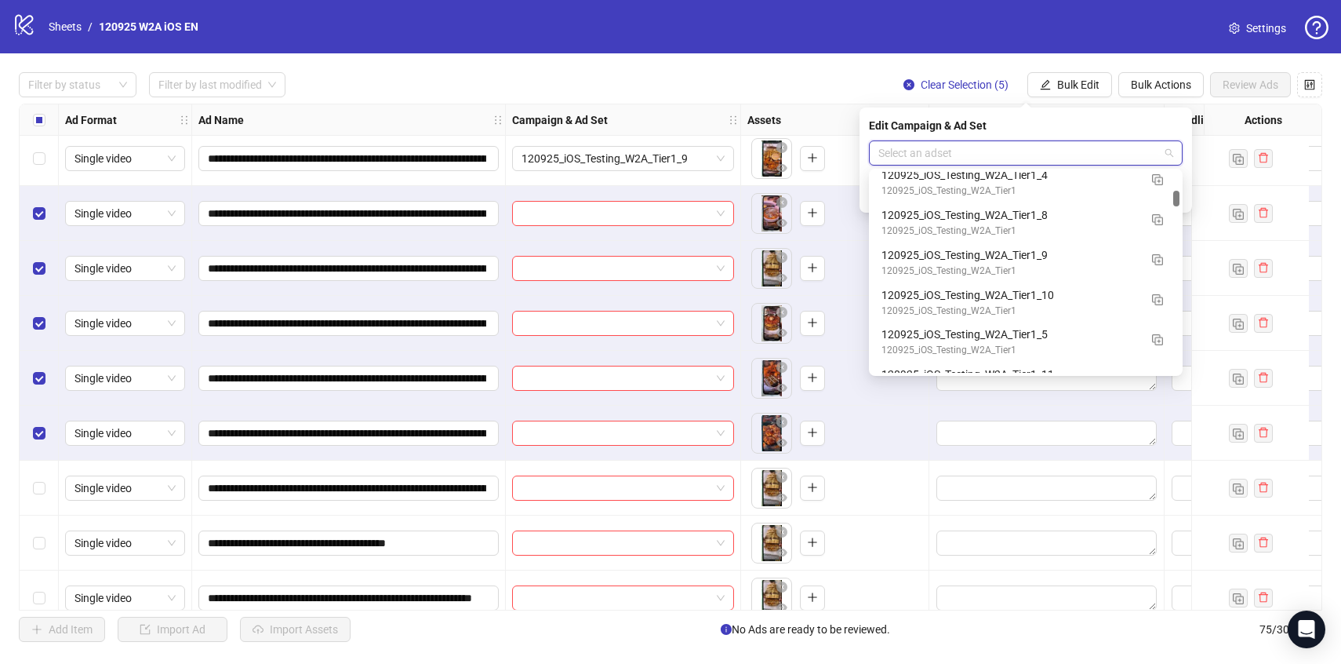
scroll to position [1936, 0]
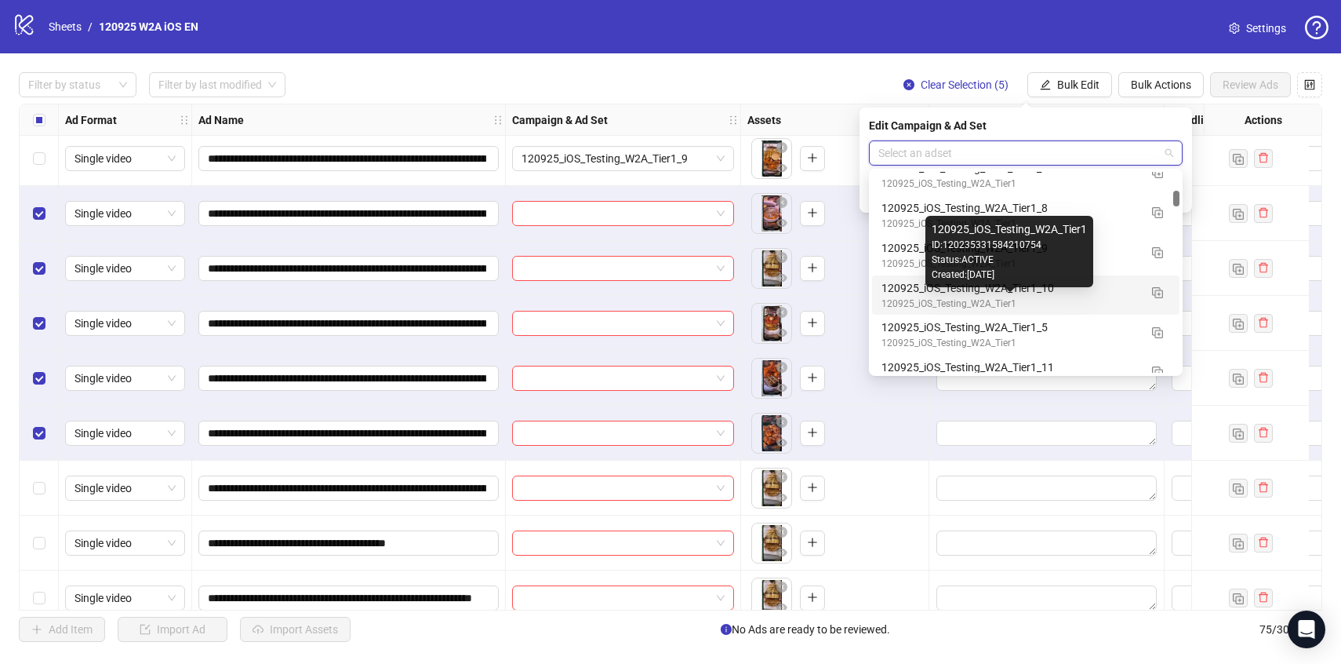
click at [1104, 301] on div "120925_iOS_Testing_W2A_Tier1" at bounding box center [1010, 303] width 257 height 15
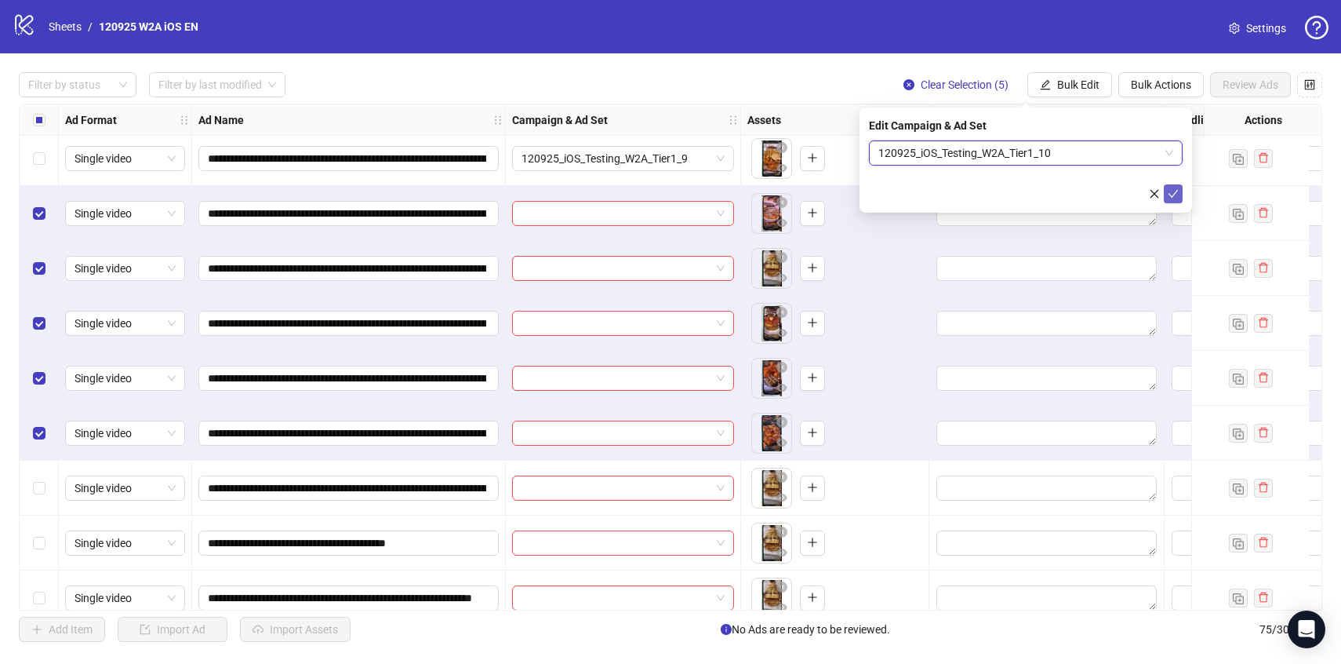
click at [1175, 185] on button "submit" at bounding box center [1173, 193] width 19 height 19
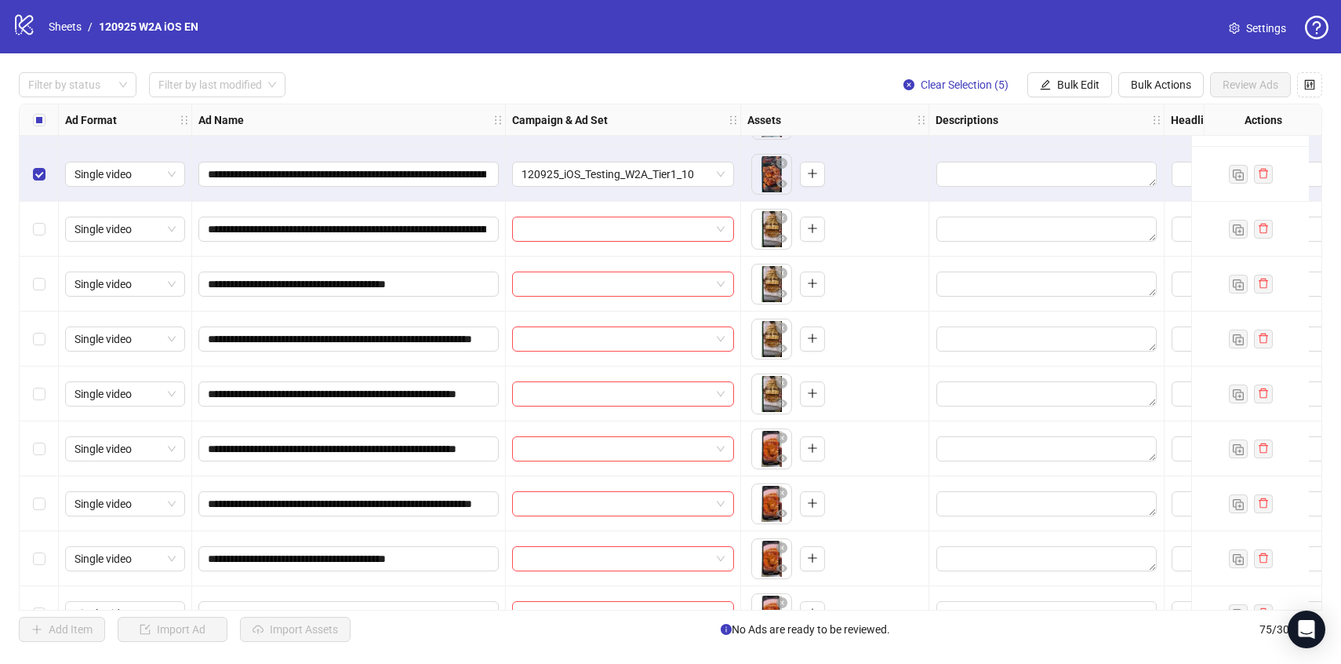
scroll to position [1879, 0]
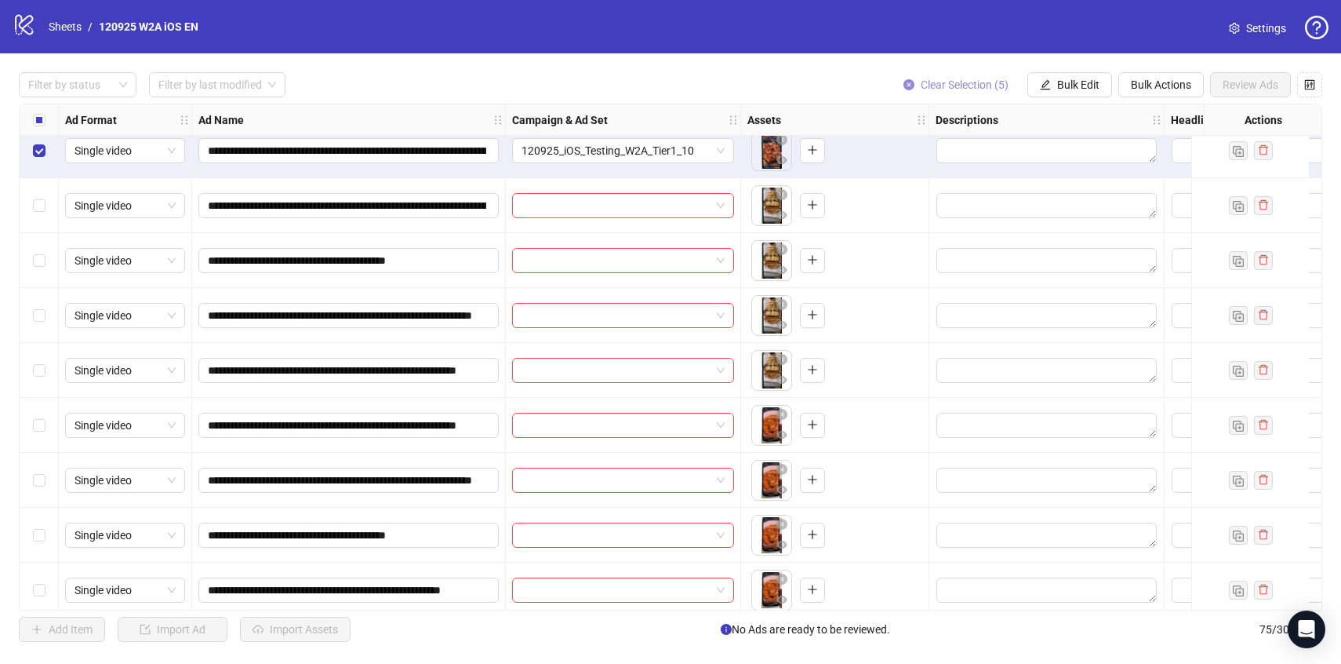
click at [973, 89] on span "Clear Selection (5)" at bounding box center [965, 84] width 88 height 13
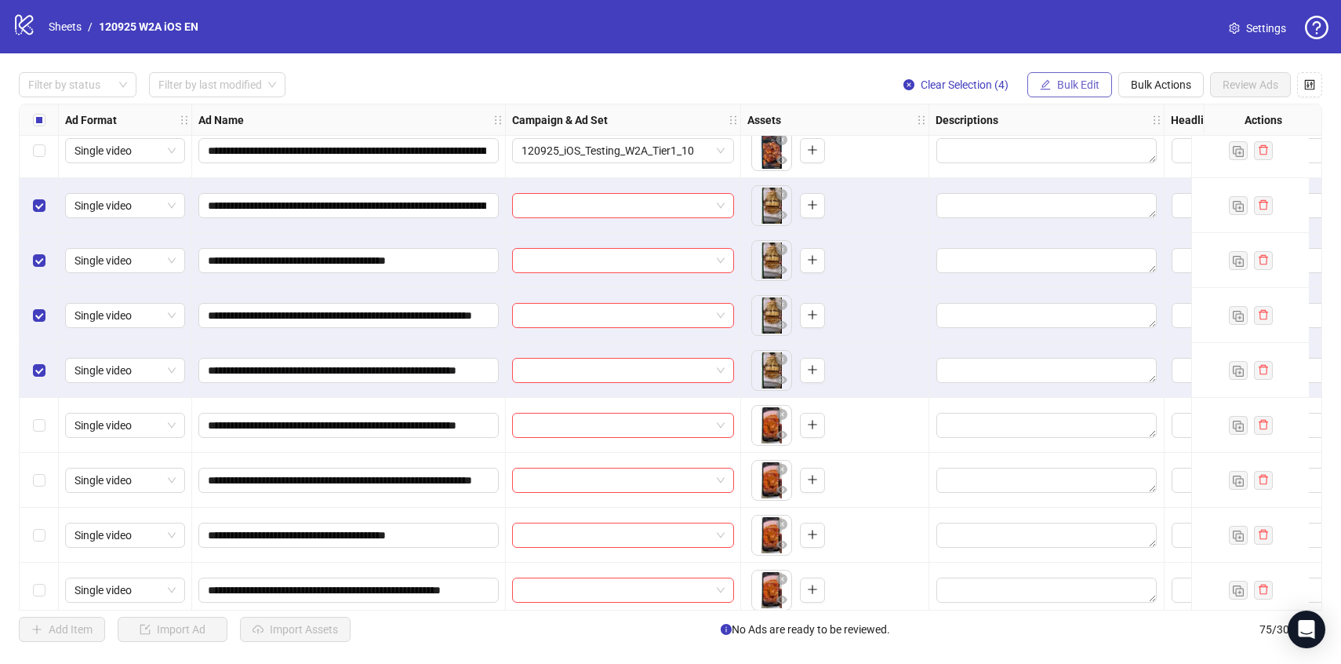
click at [1092, 88] on span "Bulk Edit" at bounding box center [1078, 84] width 42 height 13
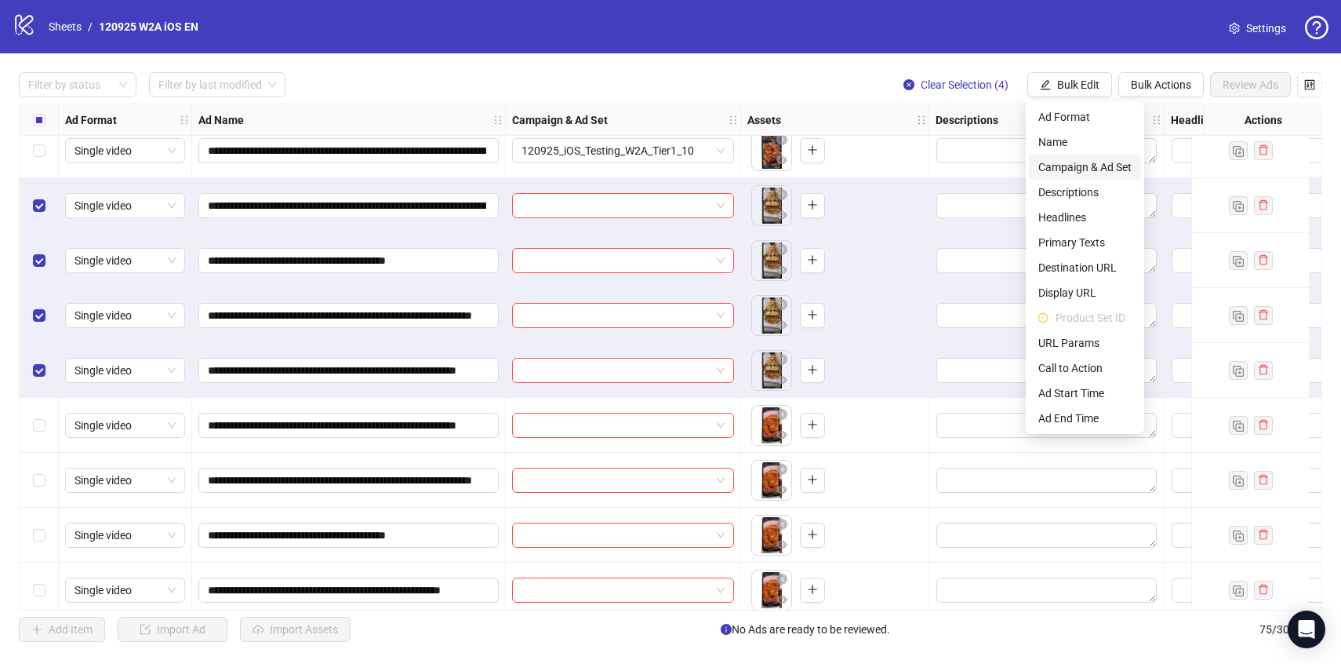
click at [1078, 173] on span "Campaign & Ad Set" at bounding box center [1084, 166] width 93 height 17
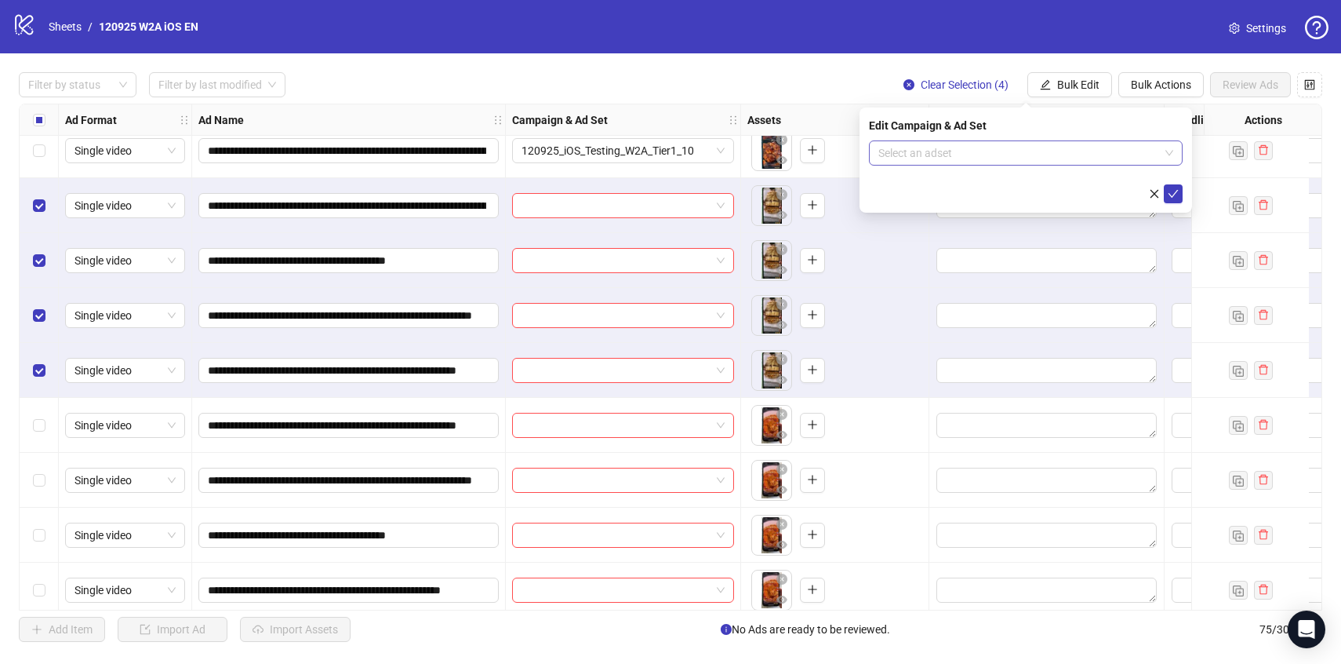
click at [1079, 165] on div "Select an adset" at bounding box center [1026, 152] width 314 height 25
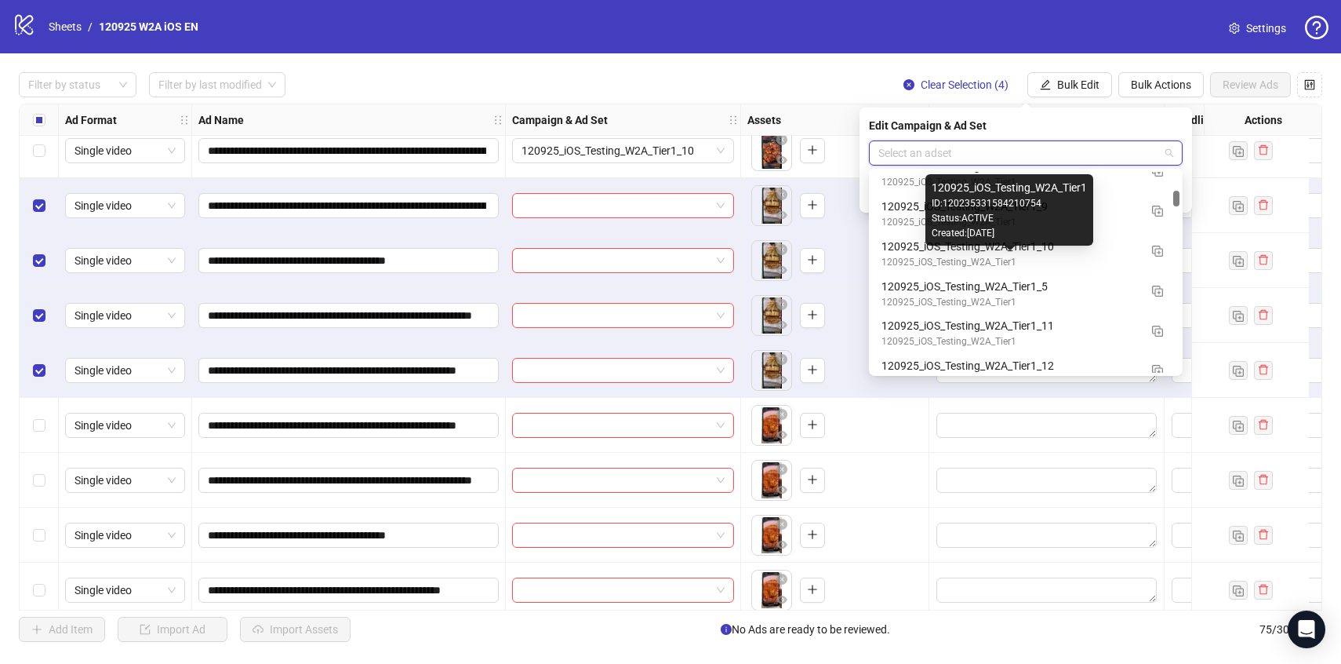
scroll to position [2009, 0]
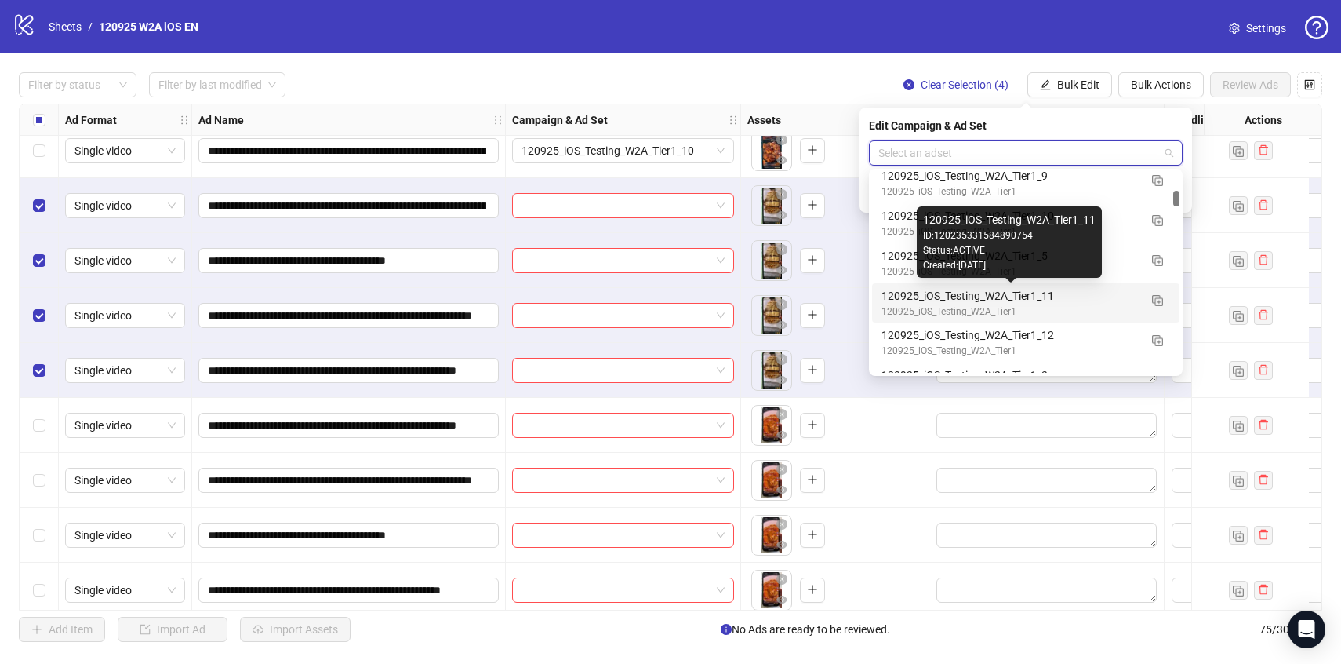
click at [1088, 298] on div "120925_iOS_Testing_W2A_Tier1_11" at bounding box center [1010, 295] width 257 height 17
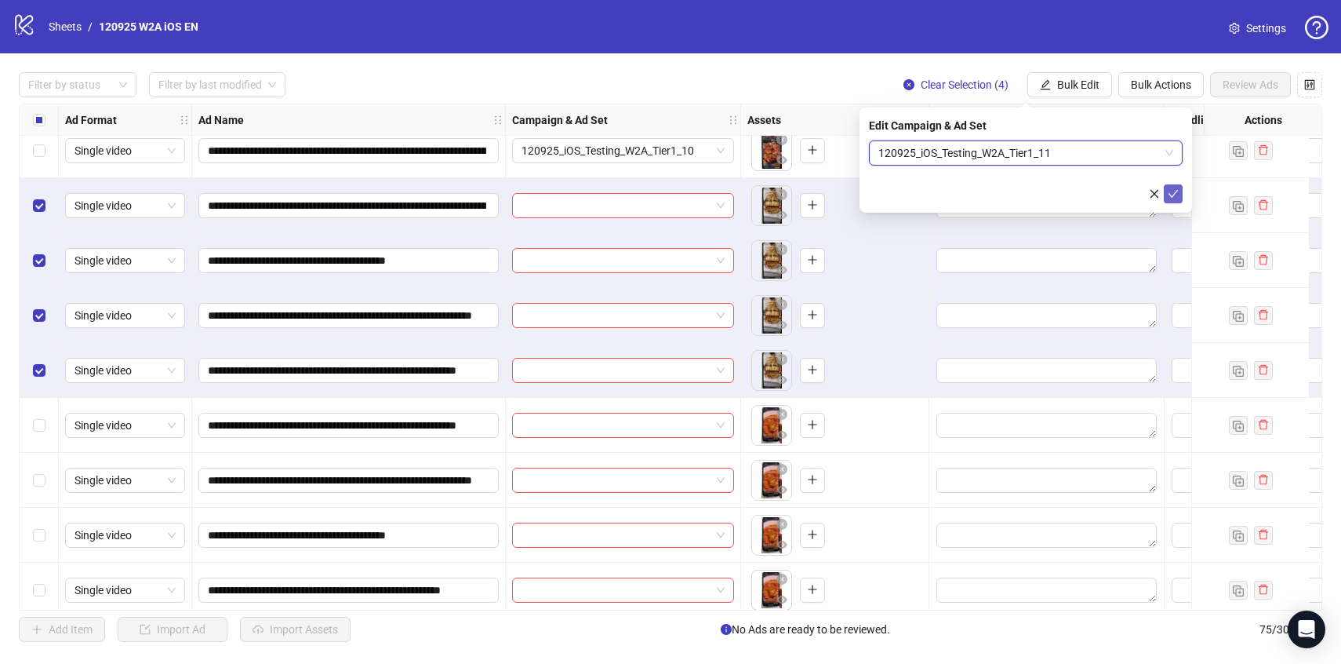
click at [1173, 191] on icon "check" at bounding box center [1173, 193] width 11 height 11
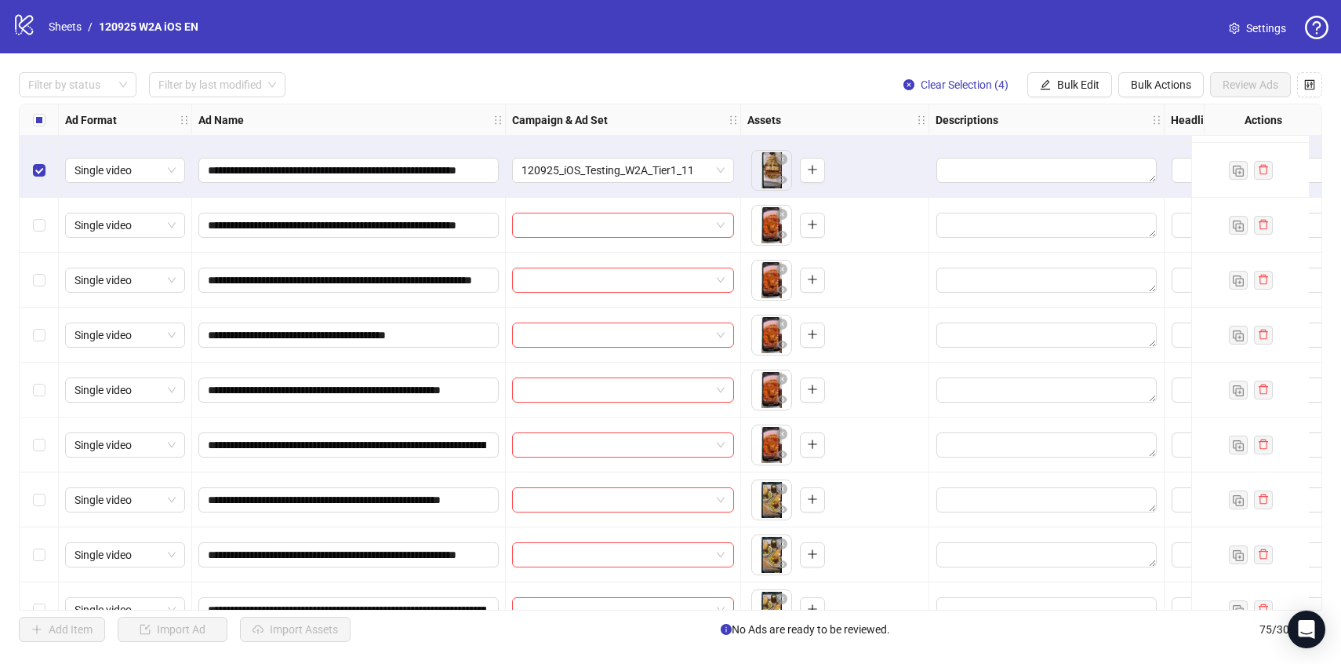
scroll to position [2083, 0]
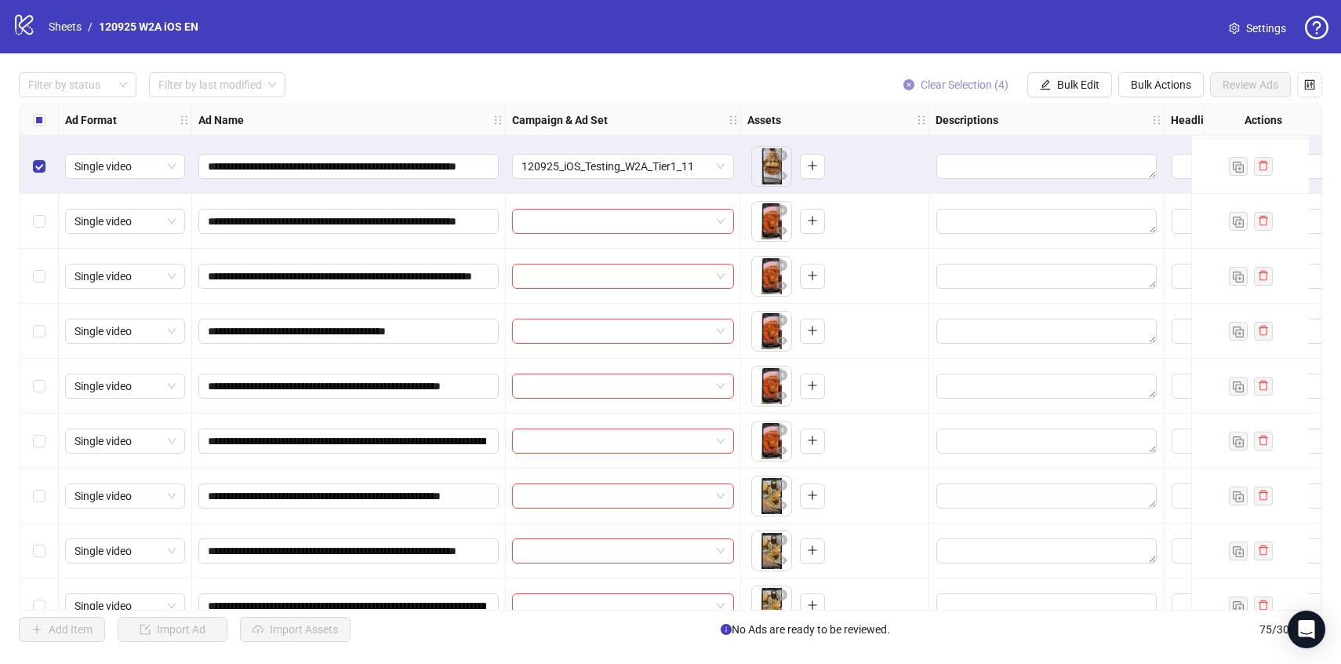
click at [981, 83] on span "Clear Selection (4)" at bounding box center [965, 84] width 88 height 13
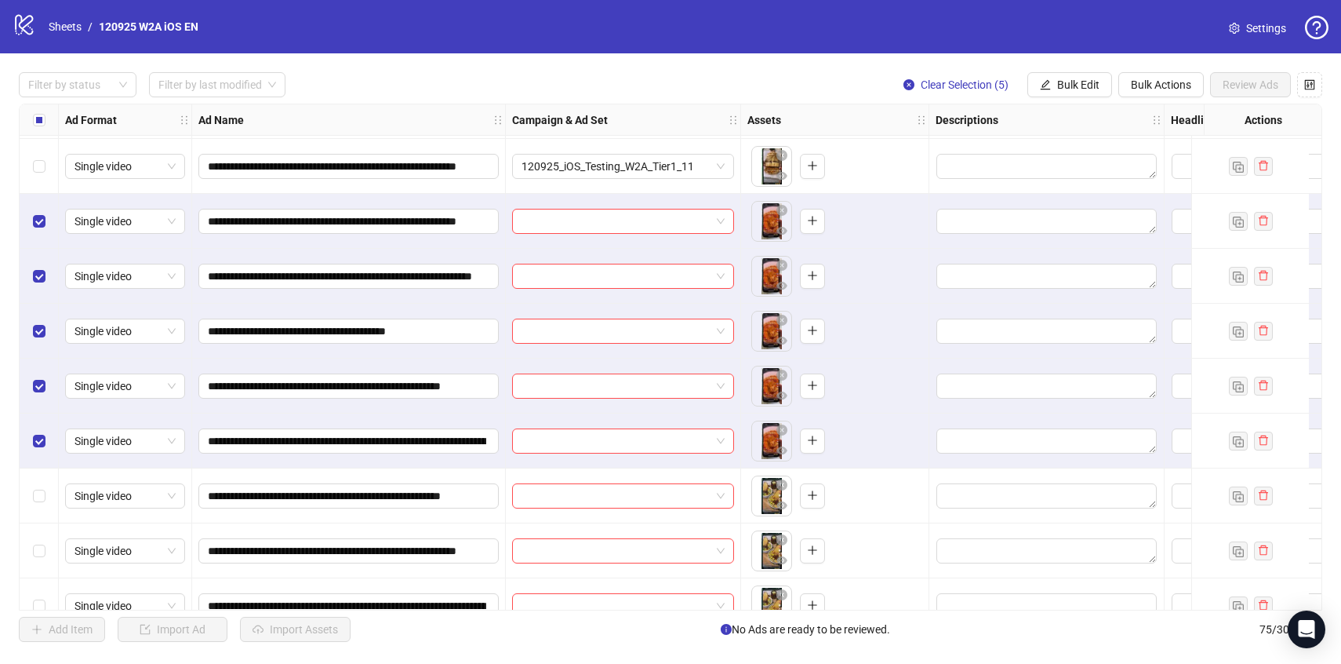
click at [1071, 71] on div "**********" at bounding box center [670, 356] width 1341 height 607
click at [1068, 89] on span "Bulk Edit" at bounding box center [1078, 84] width 42 height 13
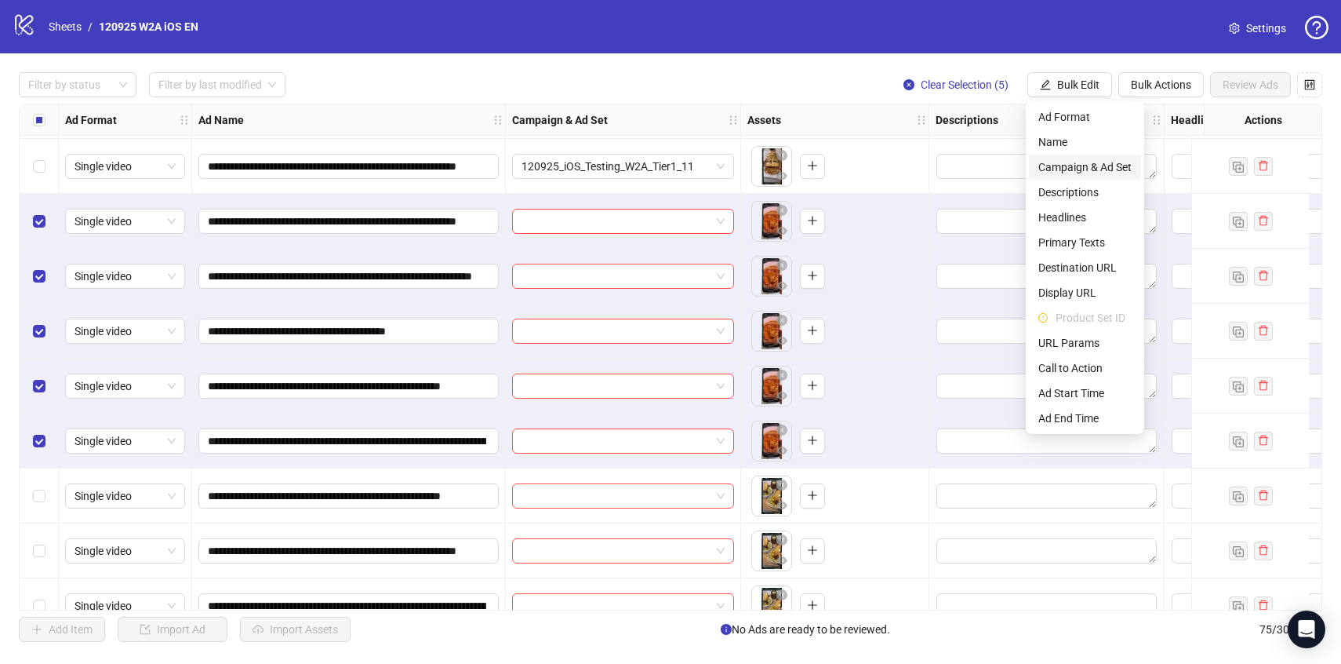
click at [1071, 164] on span "Campaign & Ad Set" at bounding box center [1084, 166] width 93 height 17
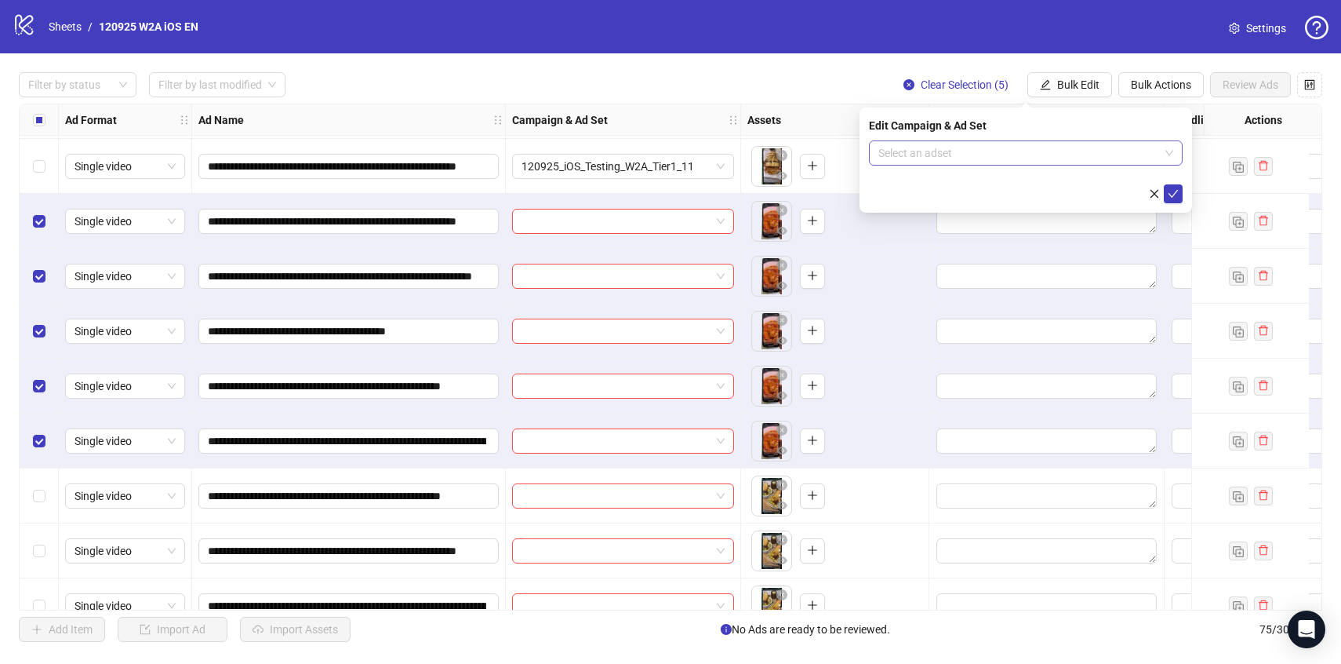
click at [1073, 158] on input "search" at bounding box center [1018, 153] width 281 height 24
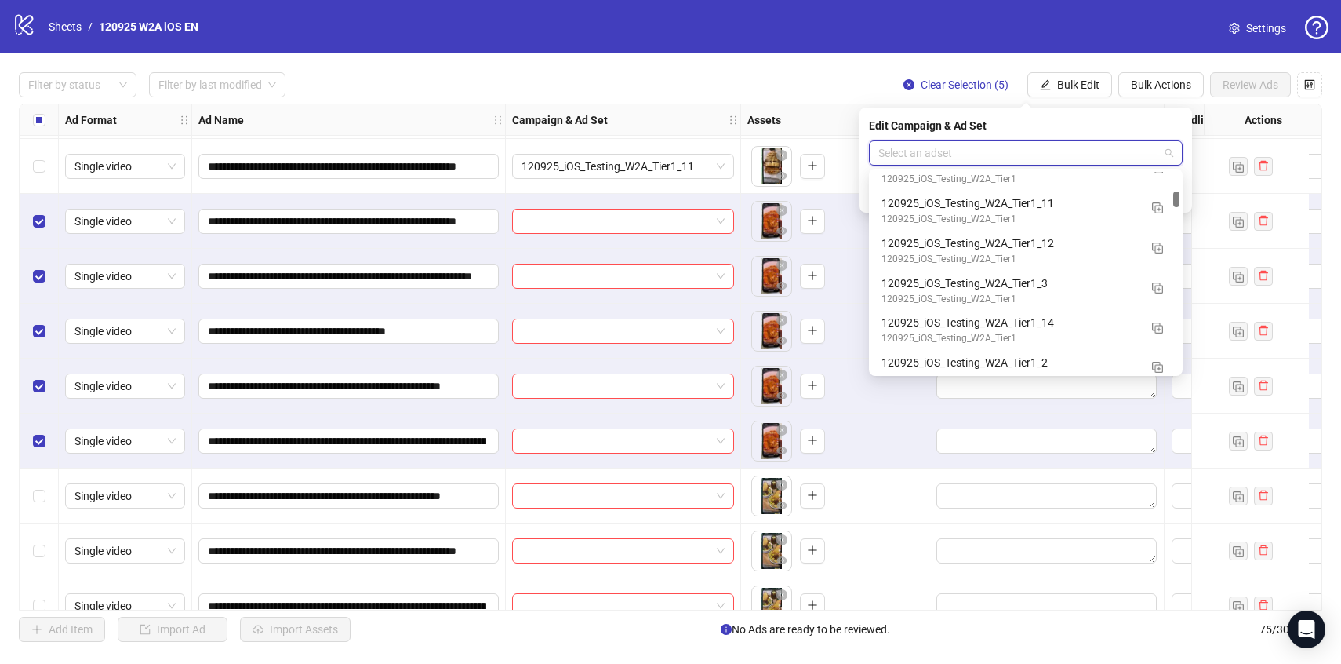
scroll to position [2112, 0]
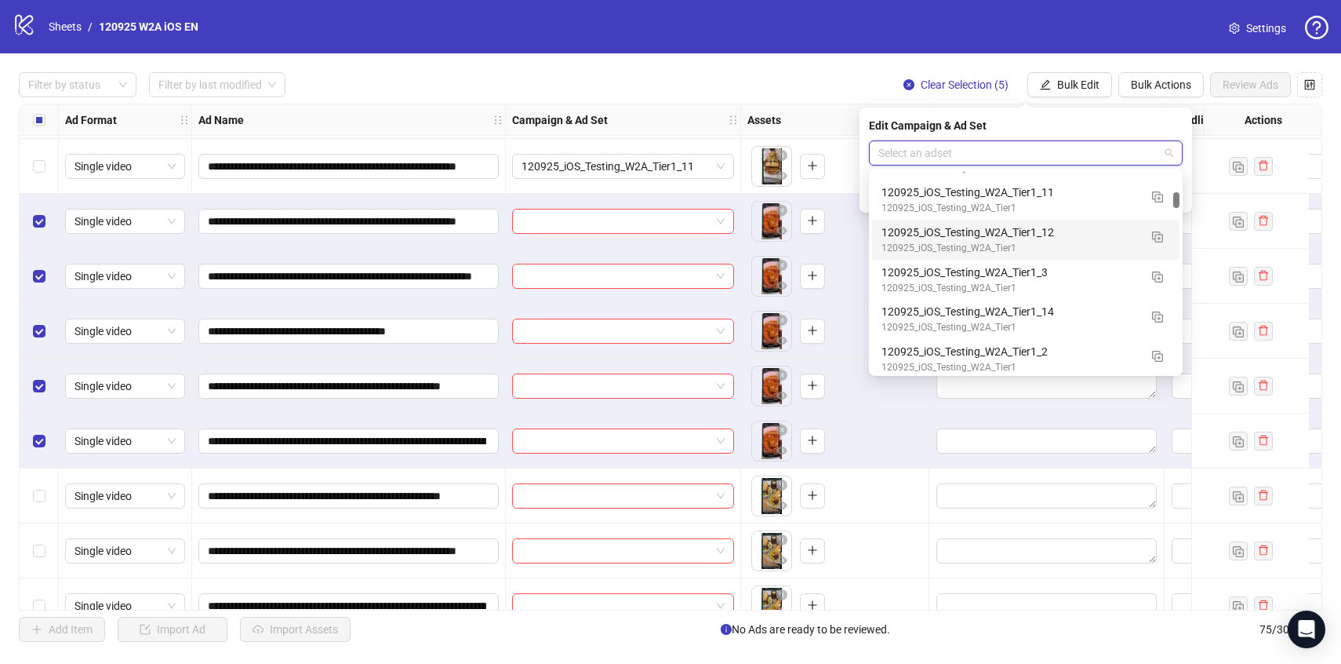
click at [1082, 235] on div "120925_iOS_Testing_W2A_Tier1_12" at bounding box center [1010, 232] width 257 height 17
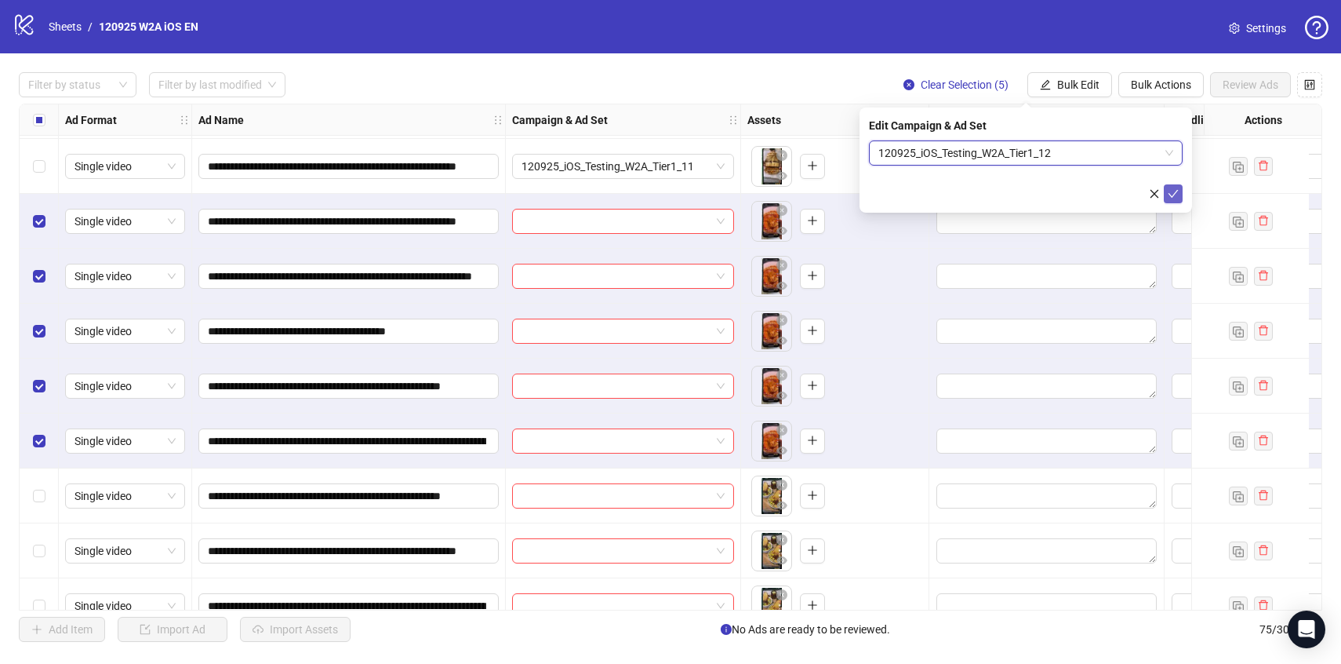
click at [1168, 192] on icon "check" at bounding box center [1173, 193] width 11 height 11
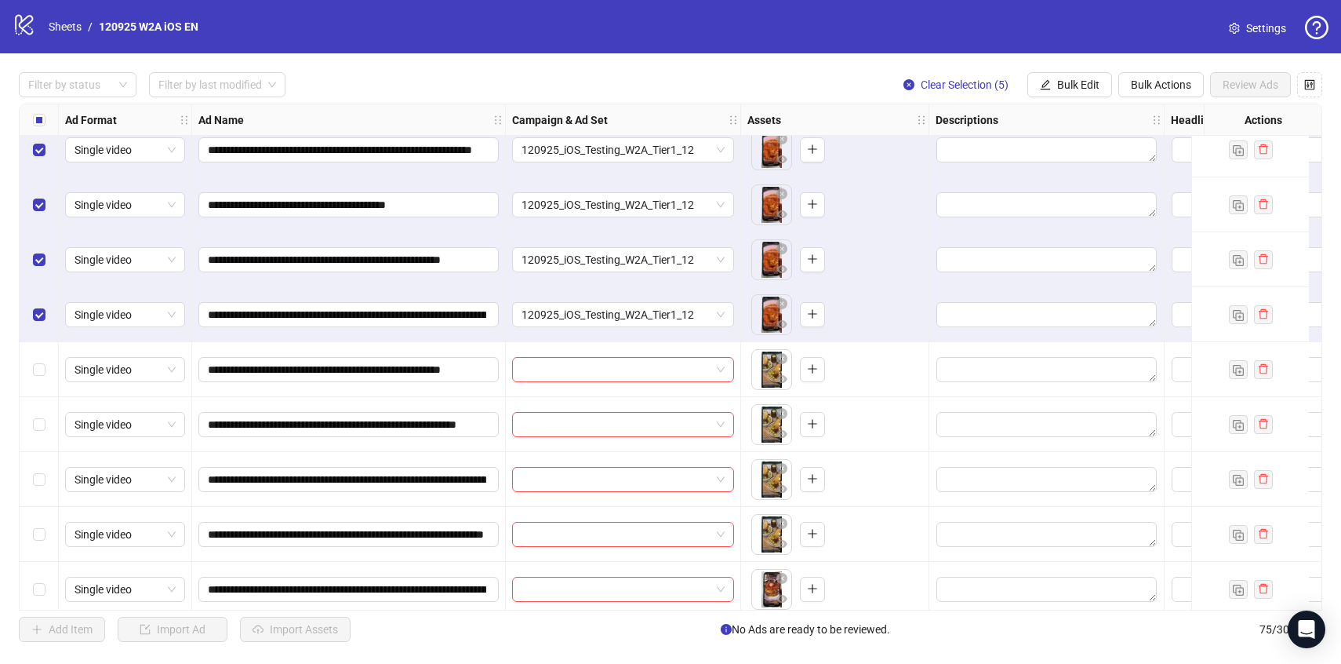
scroll to position [2238, 0]
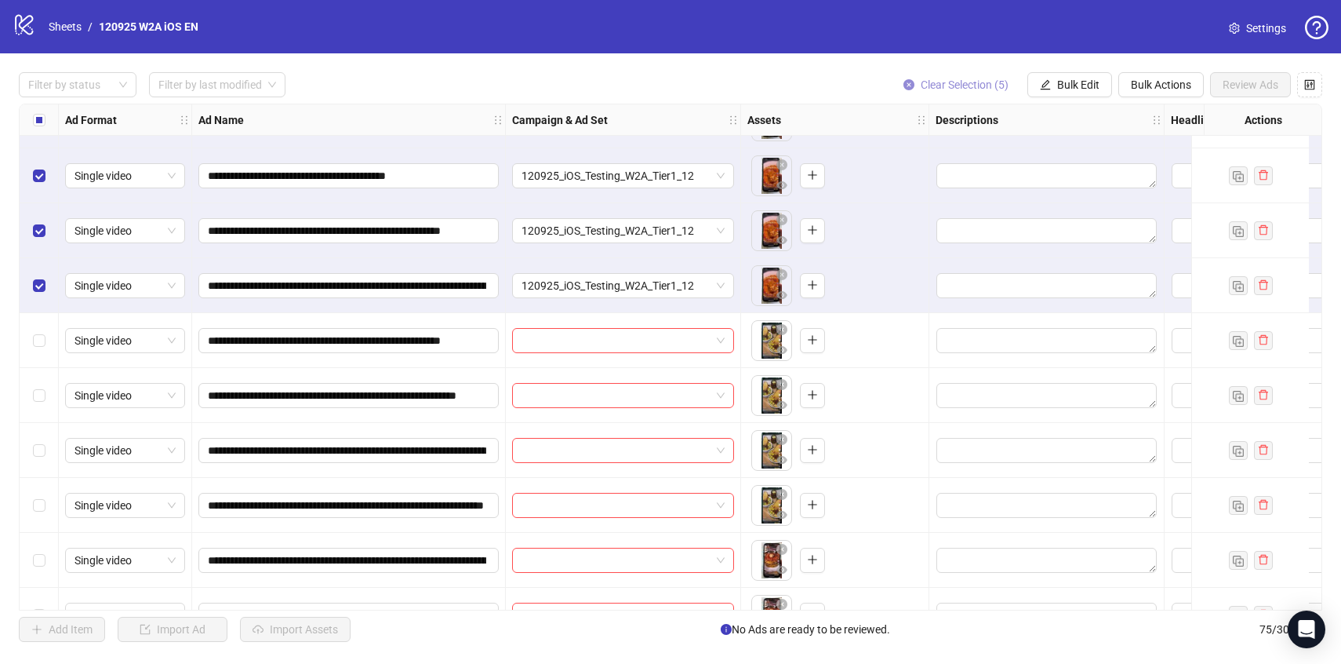
click at [930, 82] on span "Clear Selection (5)" at bounding box center [965, 84] width 88 height 13
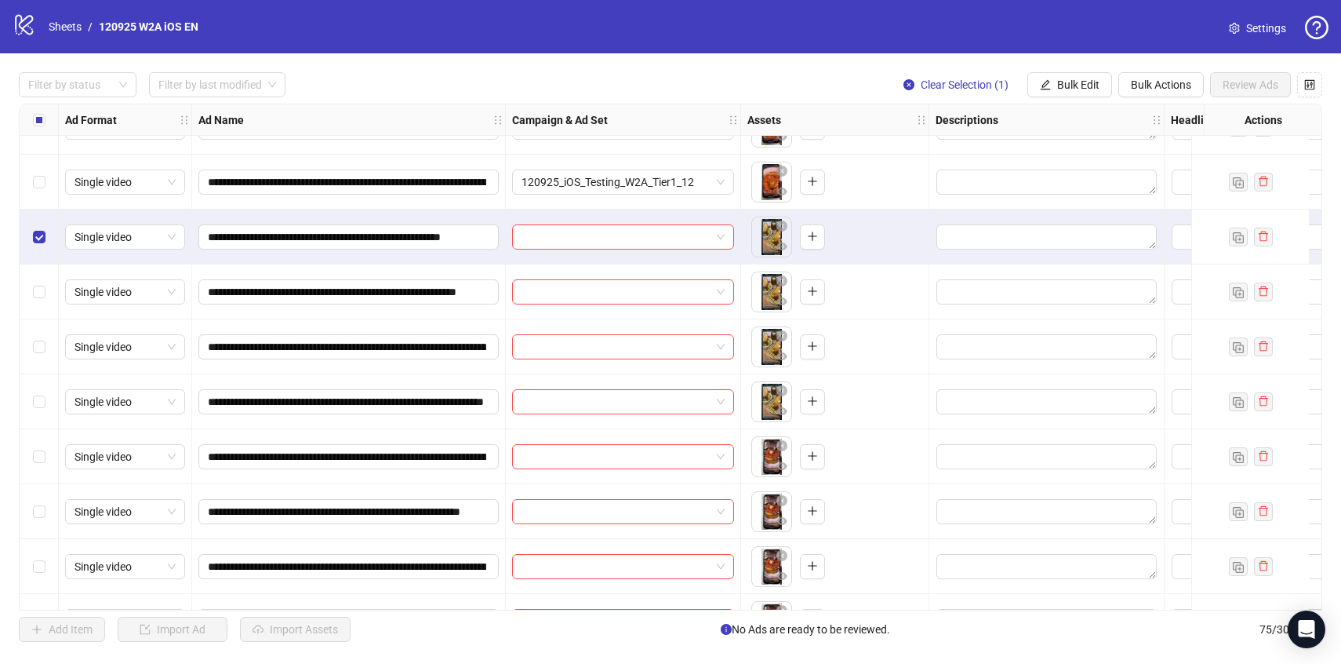
scroll to position [2344, 0]
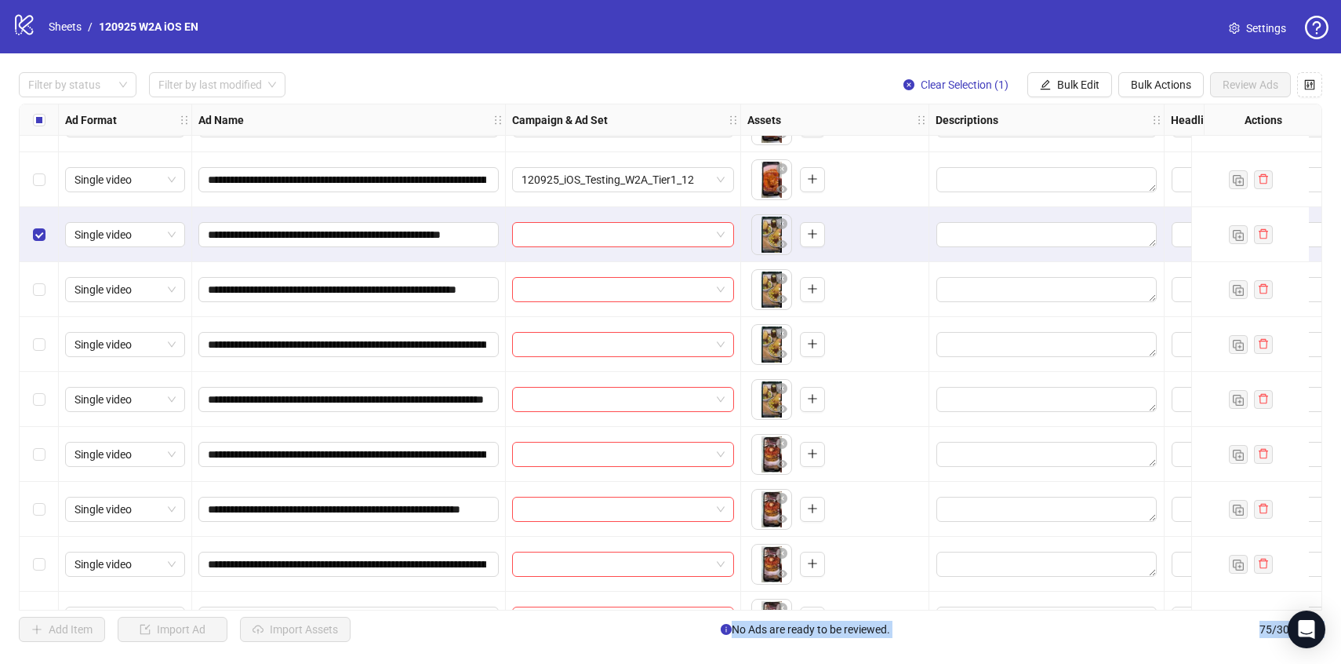
click at [38, 408] on div "Select row 48" at bounding box center [39, 399] width 39 height 55
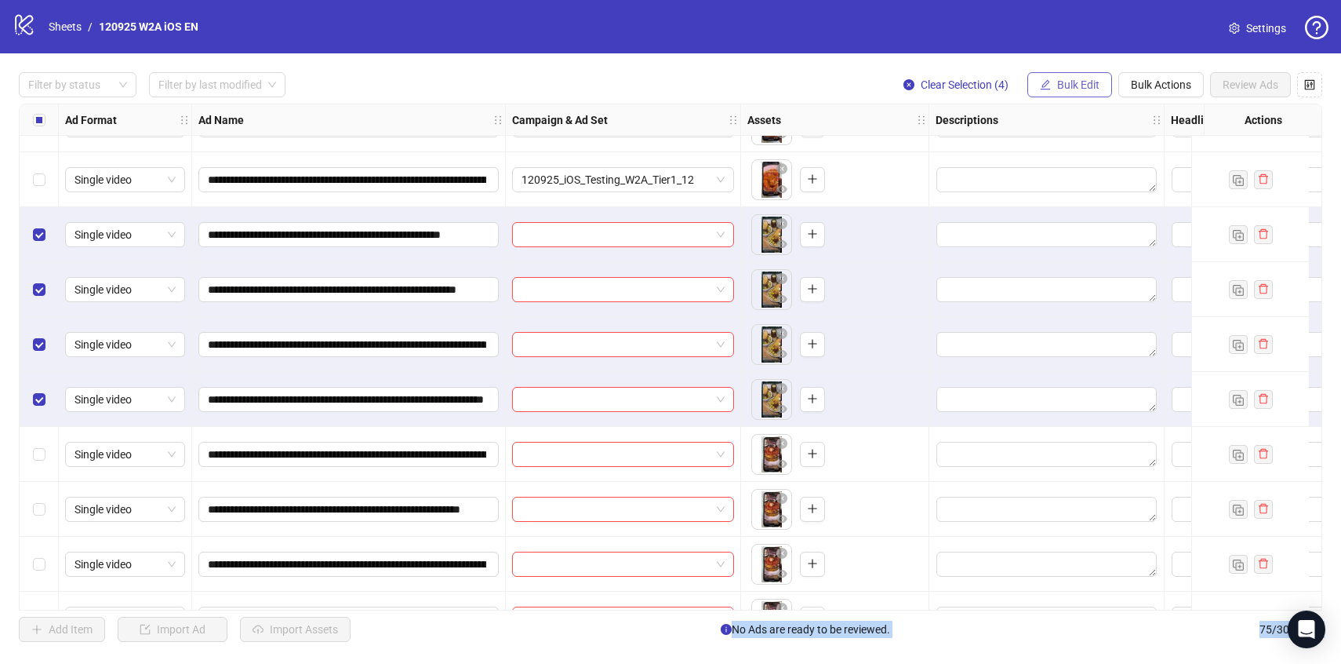
click at [1072, 76] on button "Bulk Edit" at bounding box center [1069, 84] width 85 height 25
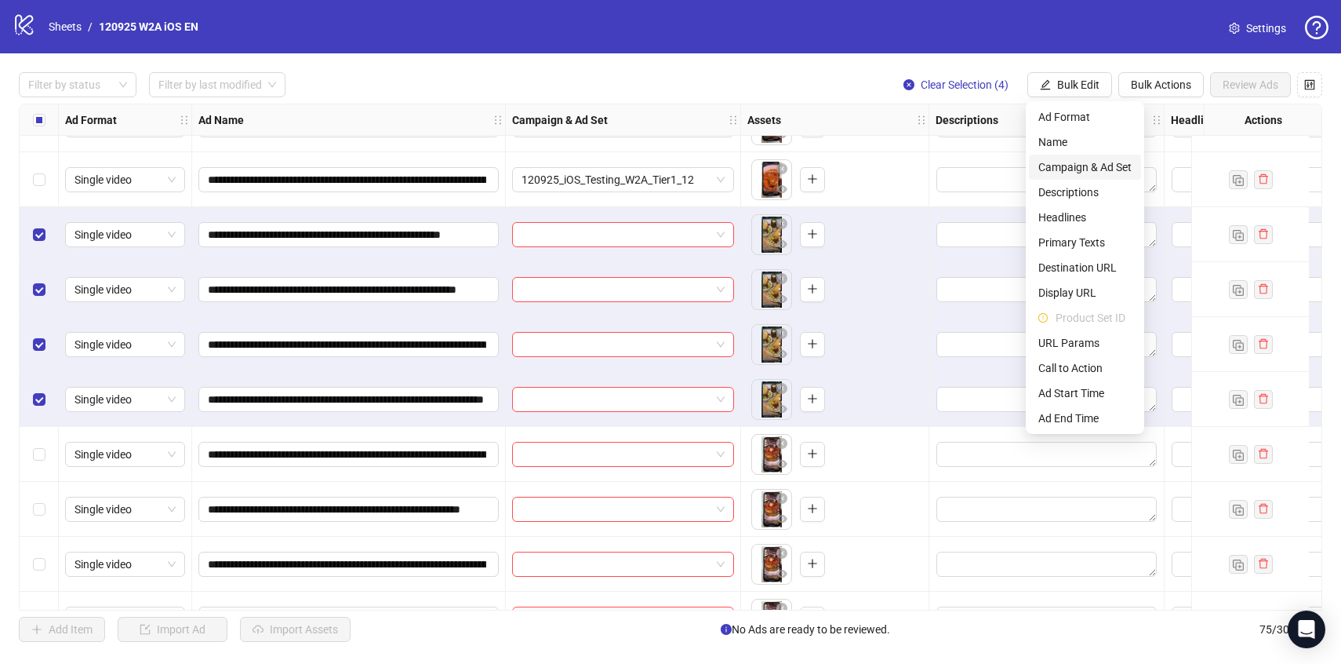
click at [1094, 173] on span "Campaign & Ad Set" at bounding box center [1084, 166] width 93 height 17
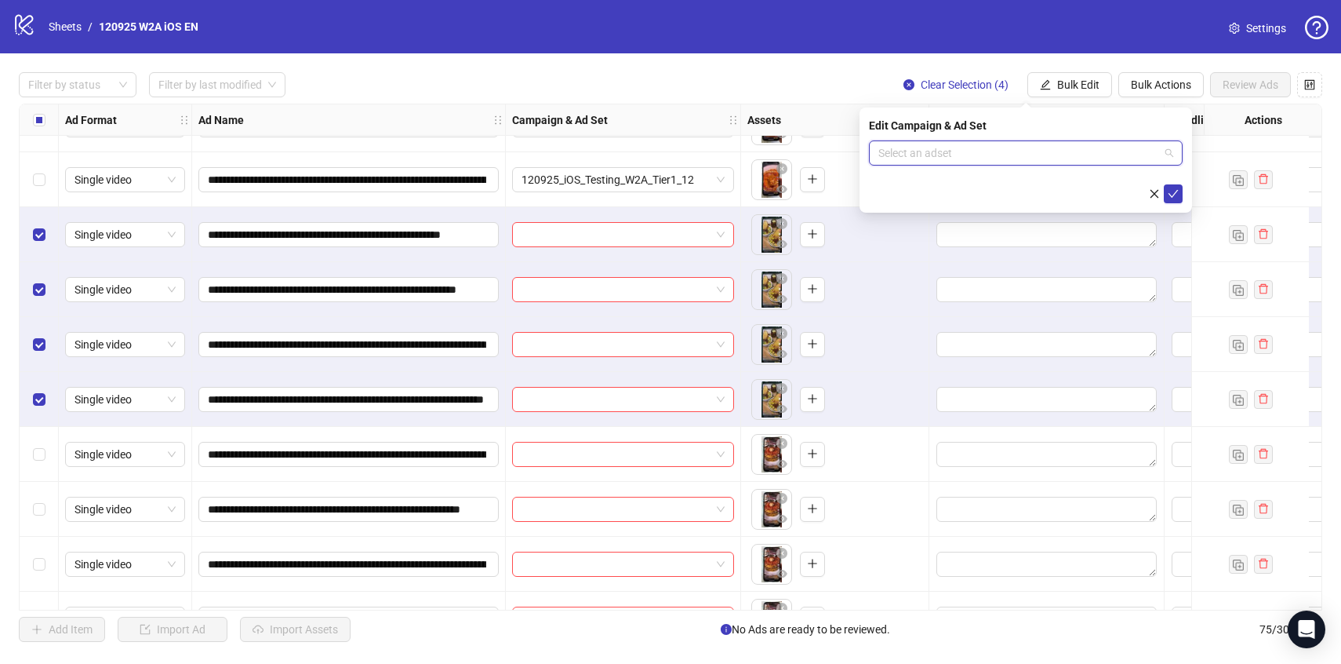
click at [1091, 159] on input "search" at bounding box center [1018, 153] width 281 height 24
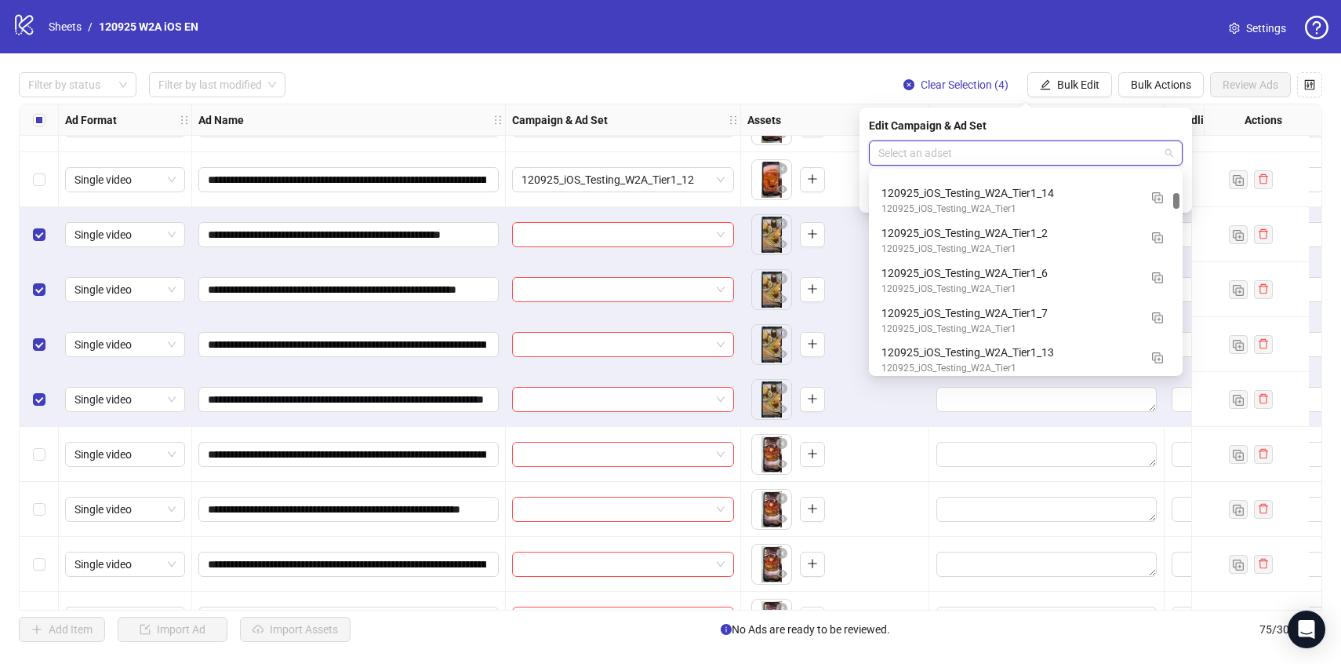
scroll to position [2267, 0]
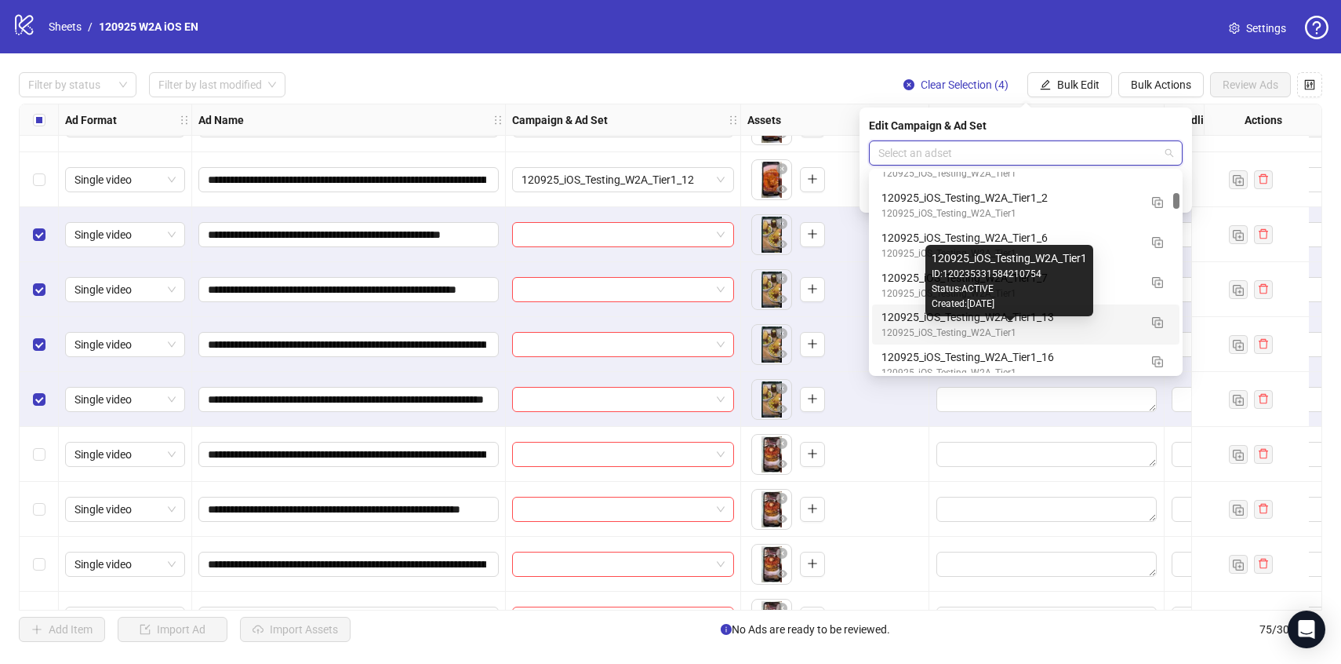
click at [1085, 331] on div "120925_iOS_Testing_W2A_Tier1" at bounding box center [1010, 332] width 257 height 15
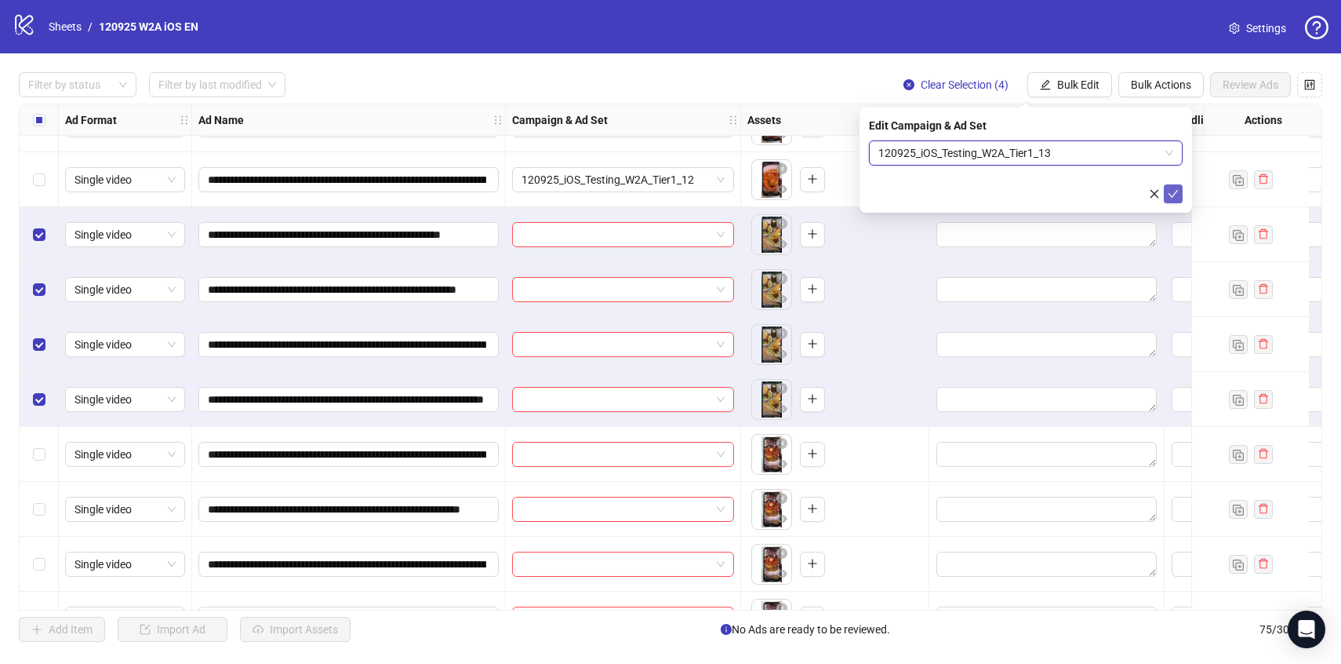
click at [1175, 188] on icon "check" at bounding box center [1173, 193] width 11 height 11
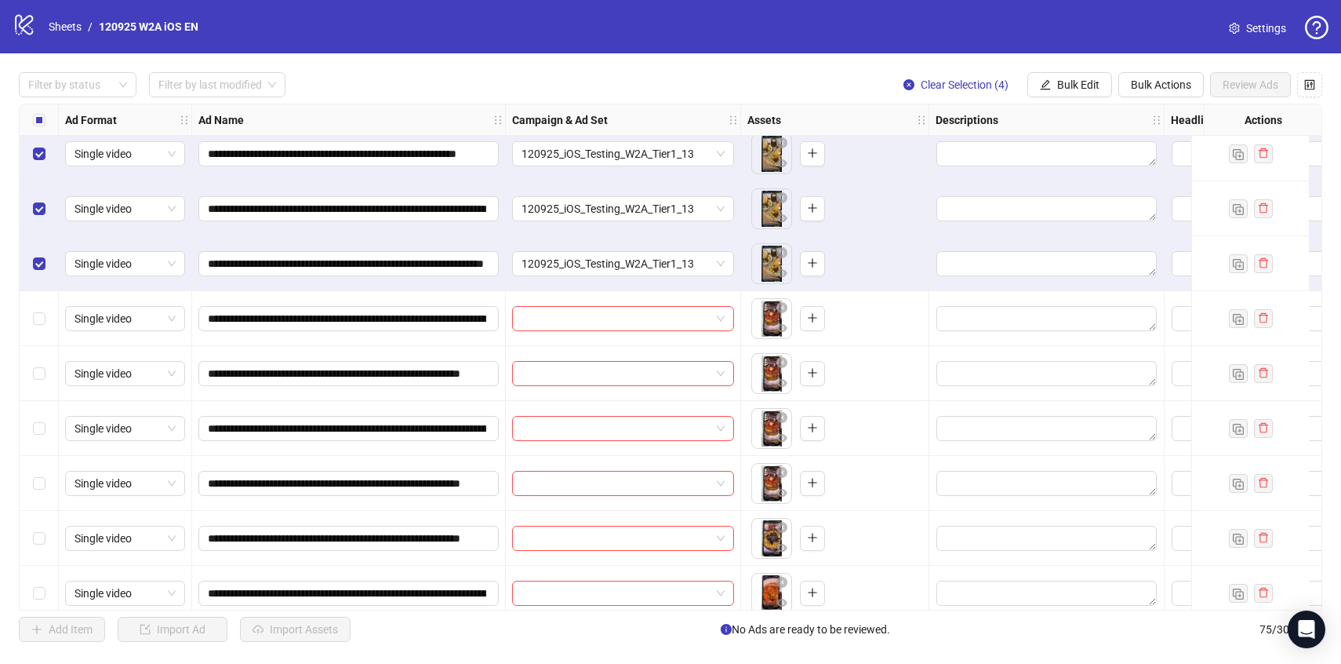
scroll to position [2483, 0]
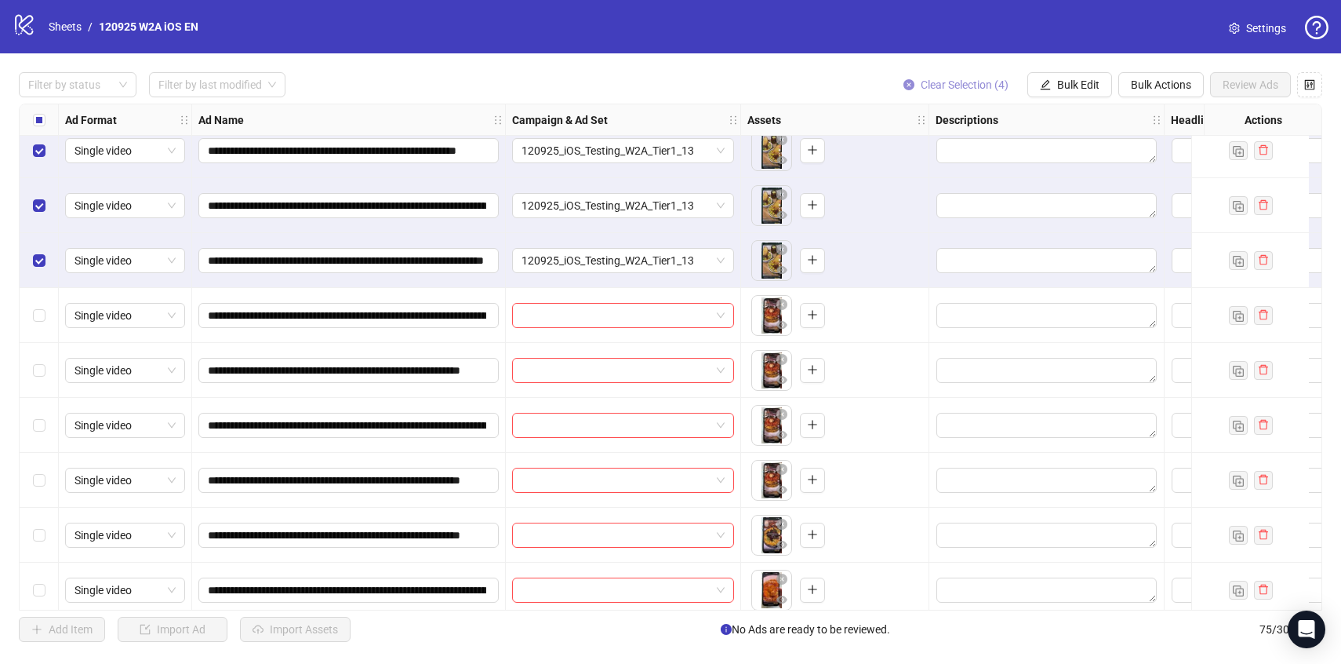
click at [969, 84] on span "Clear Selection (4)" at bounding box center [965, 84] width 88 height 13
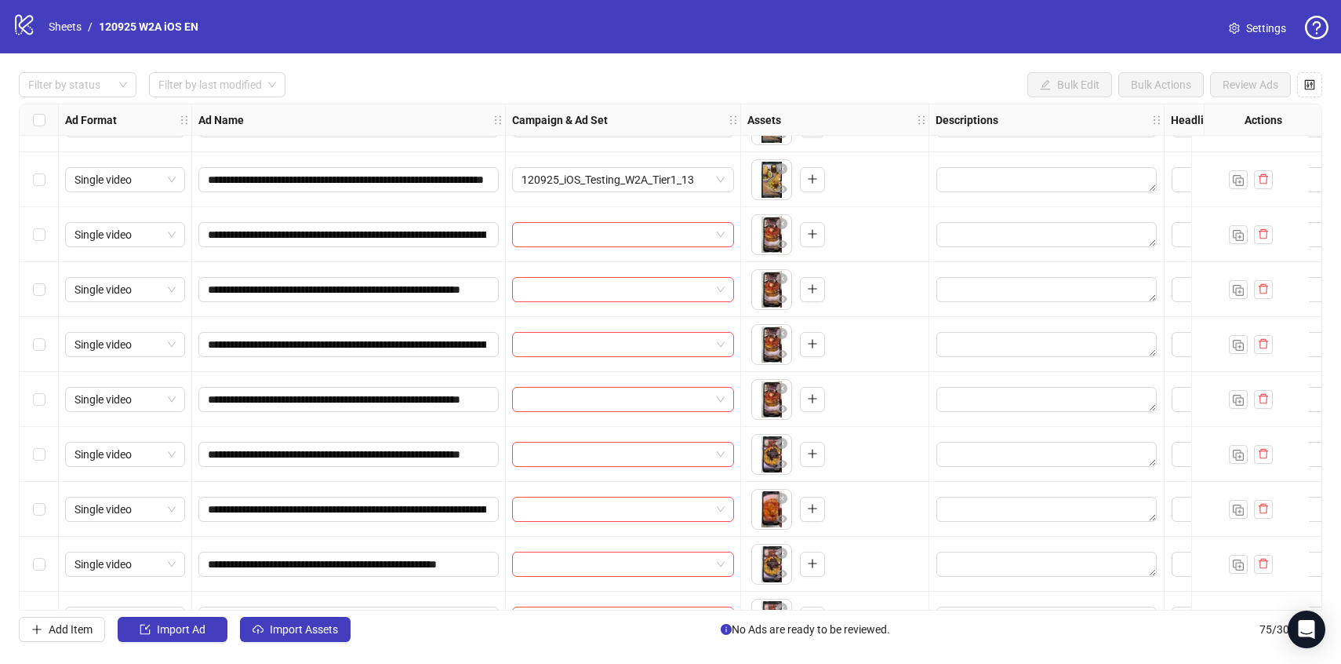
scroll to position [2569, 0]
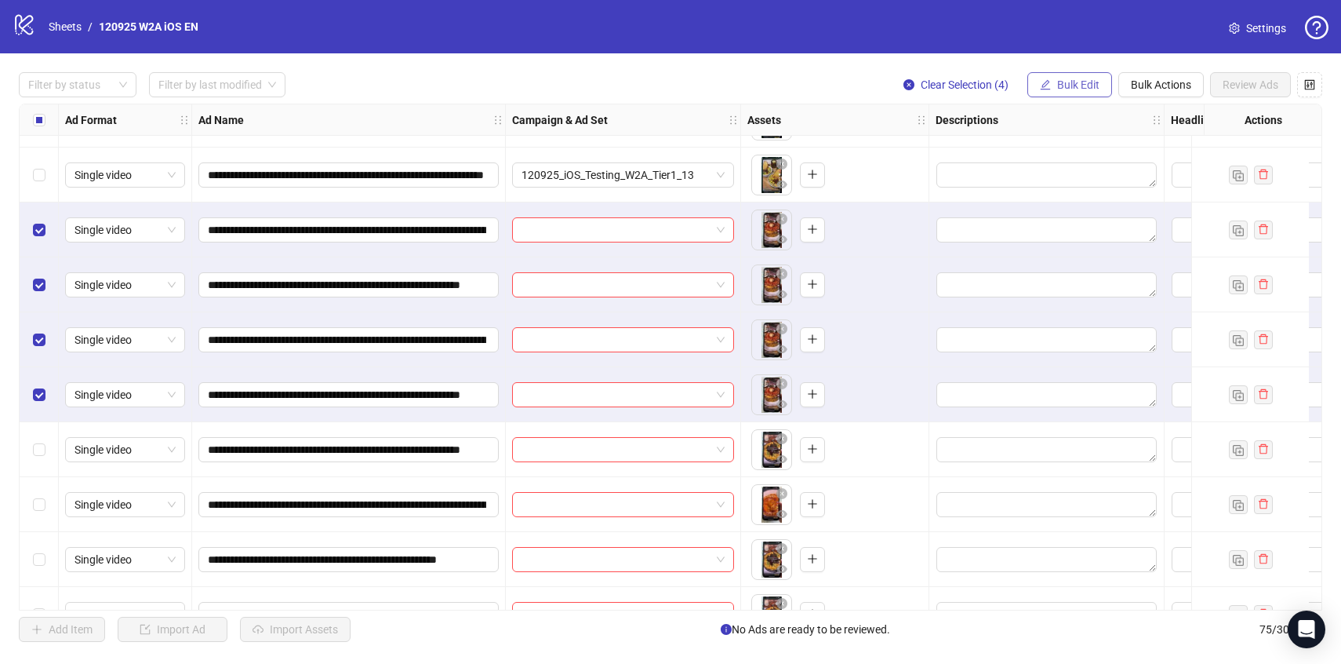
click at [1069, 88] on span "Bulk Edit" at bounding box center [1078, 84] width 42 height 13
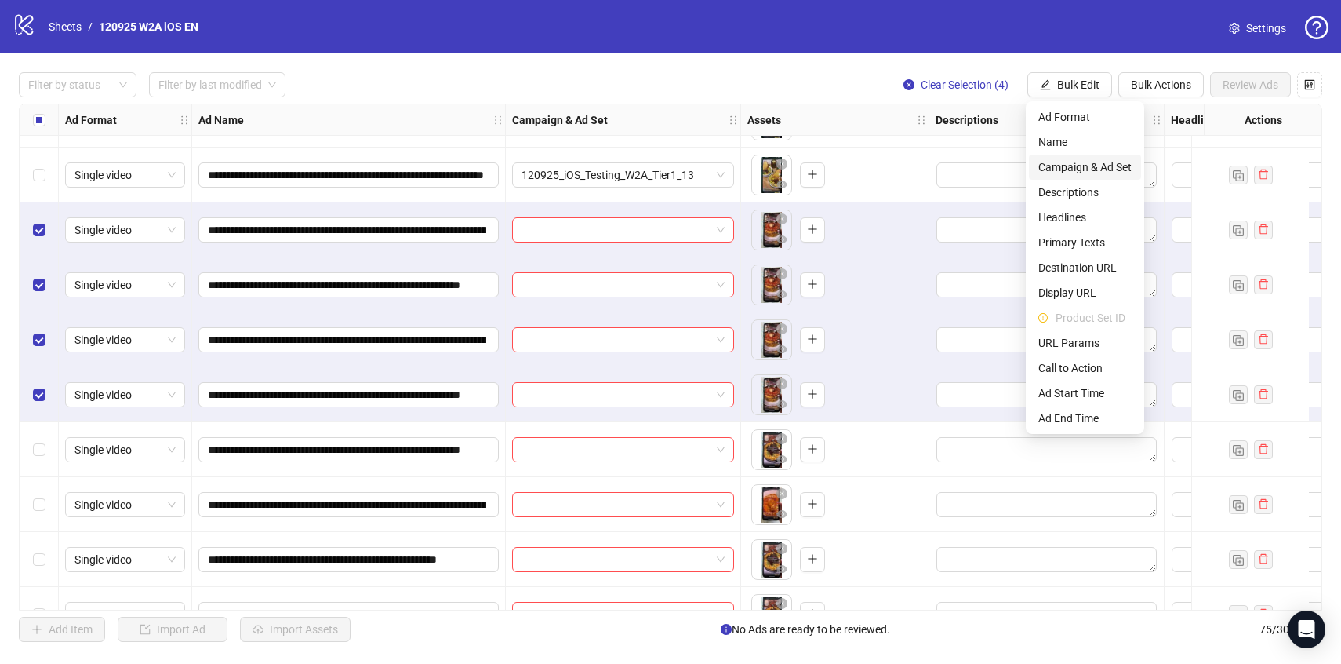
click at [1097, 173] on span "Campaign & Ad Set" at bounding box center [1084, 166] width 93 height 17
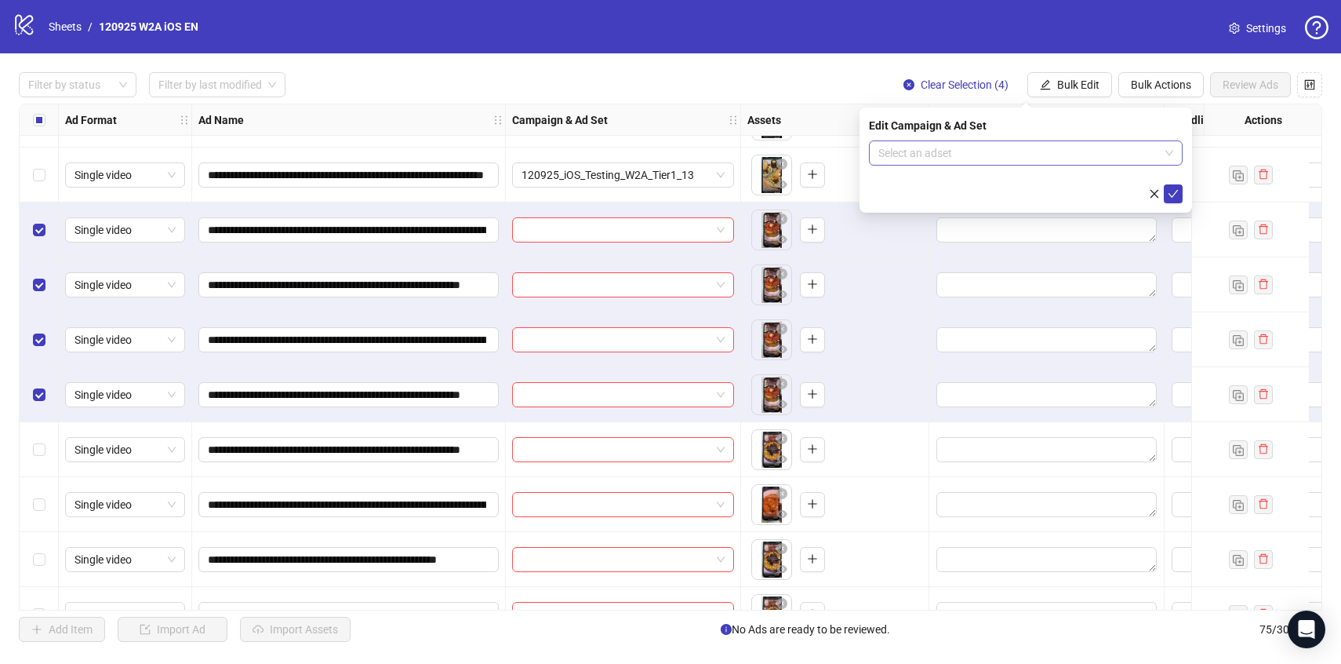
click at [1105, 158] on input "search" at bounding box center [1018, 153] width 281 height 24
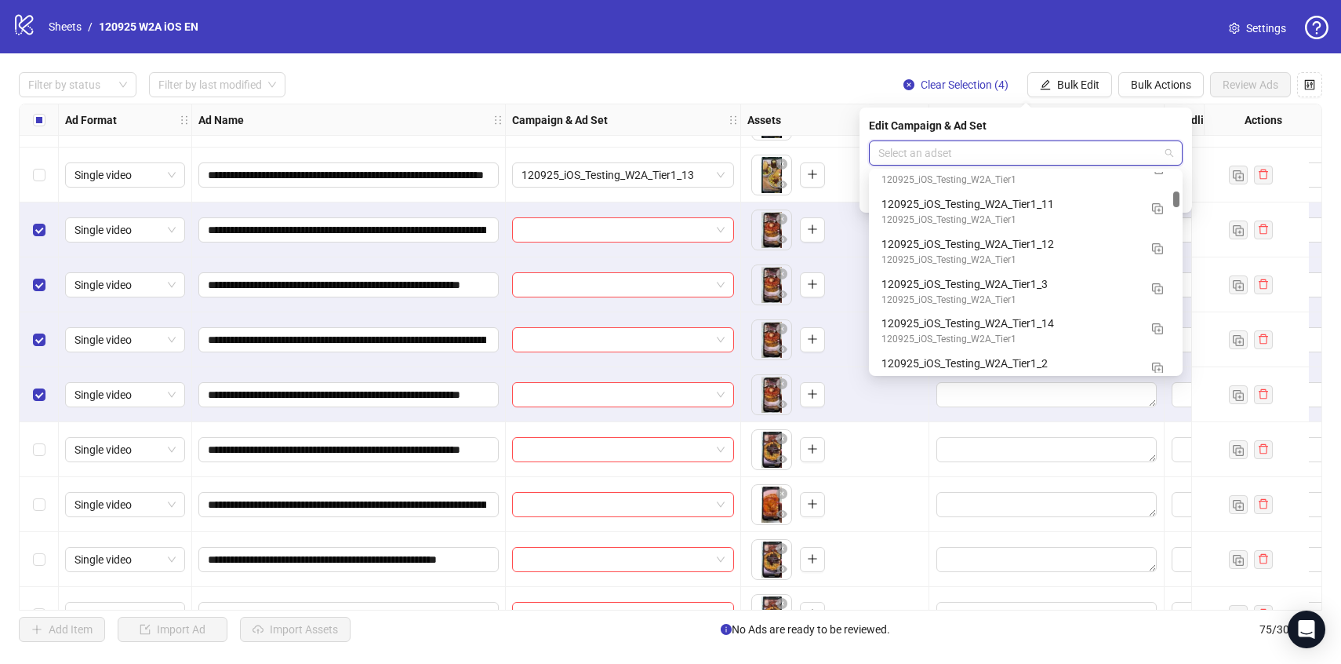
scroll to position [2097, 0]
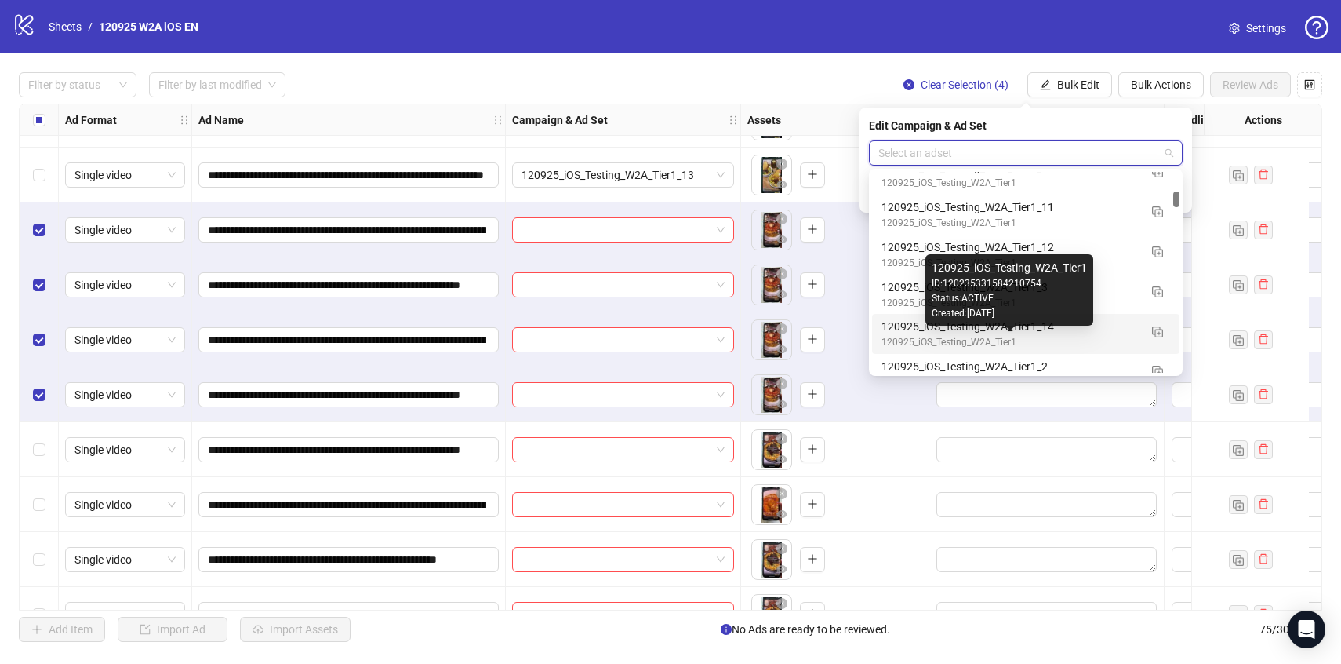
click at [1085, 346] on div "120925_iOS_Testing_W2A_Tier1" at bounding box center [1010, 342] width 257 height 15
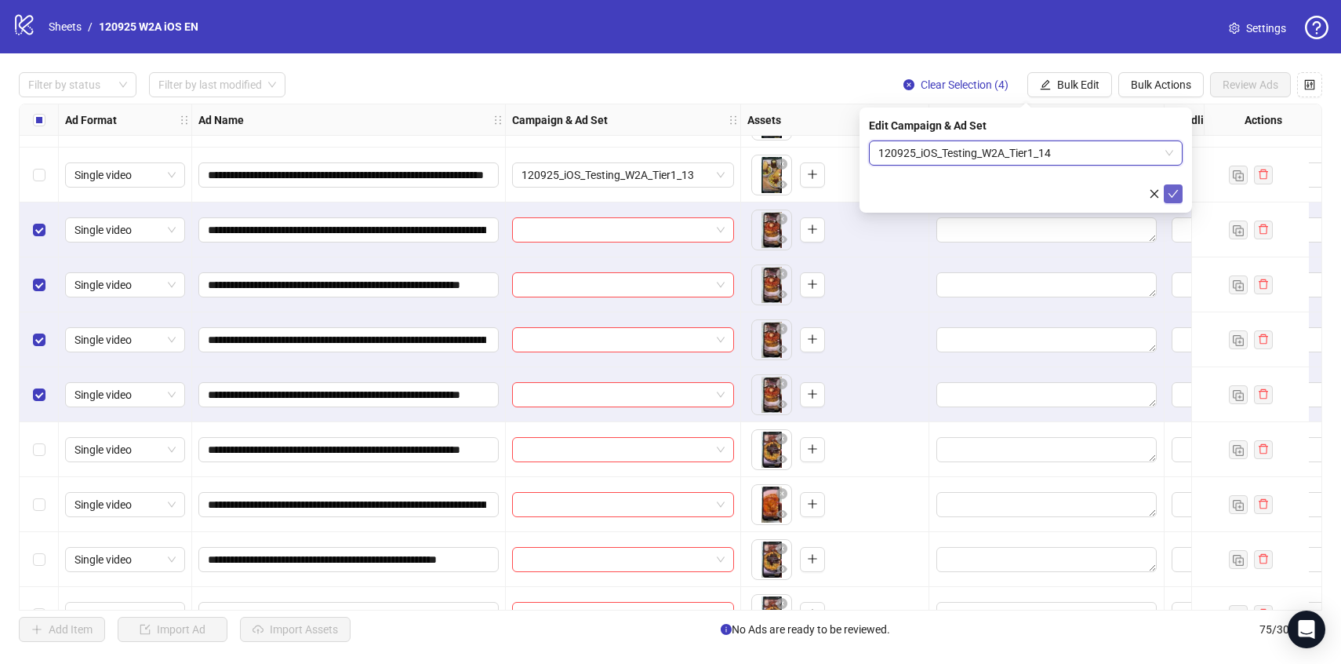
click at [1178, 196] on icon "check" at bounding box center [1173, 193] width 11 height 11
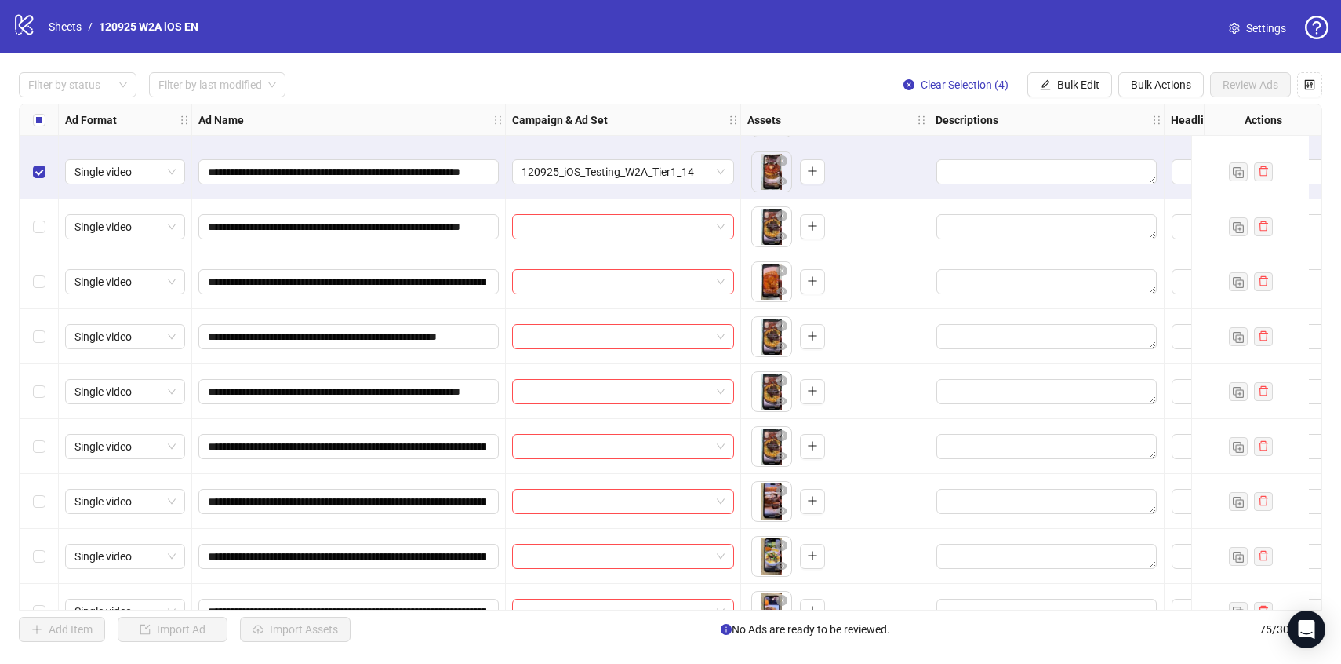
scroll to position [2793, 0]
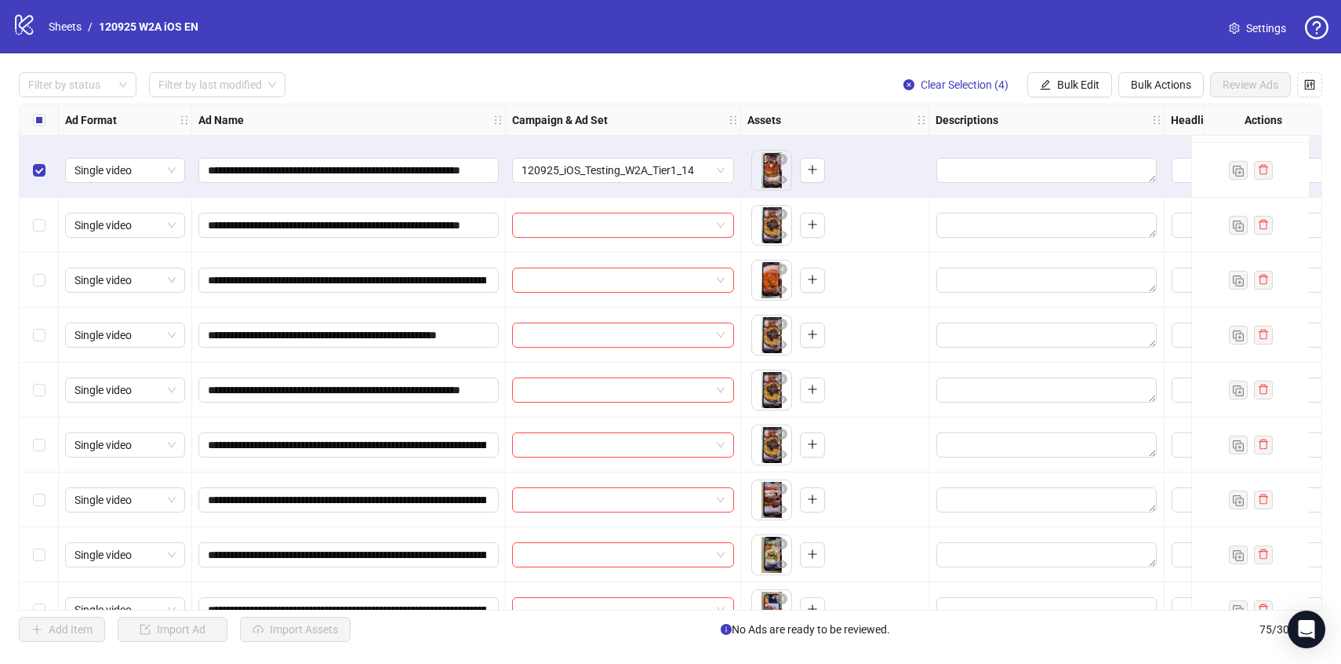
click at [958, 82] on span "Clear Selection (4)" at bounding box center [965, 84] width 88 height 13
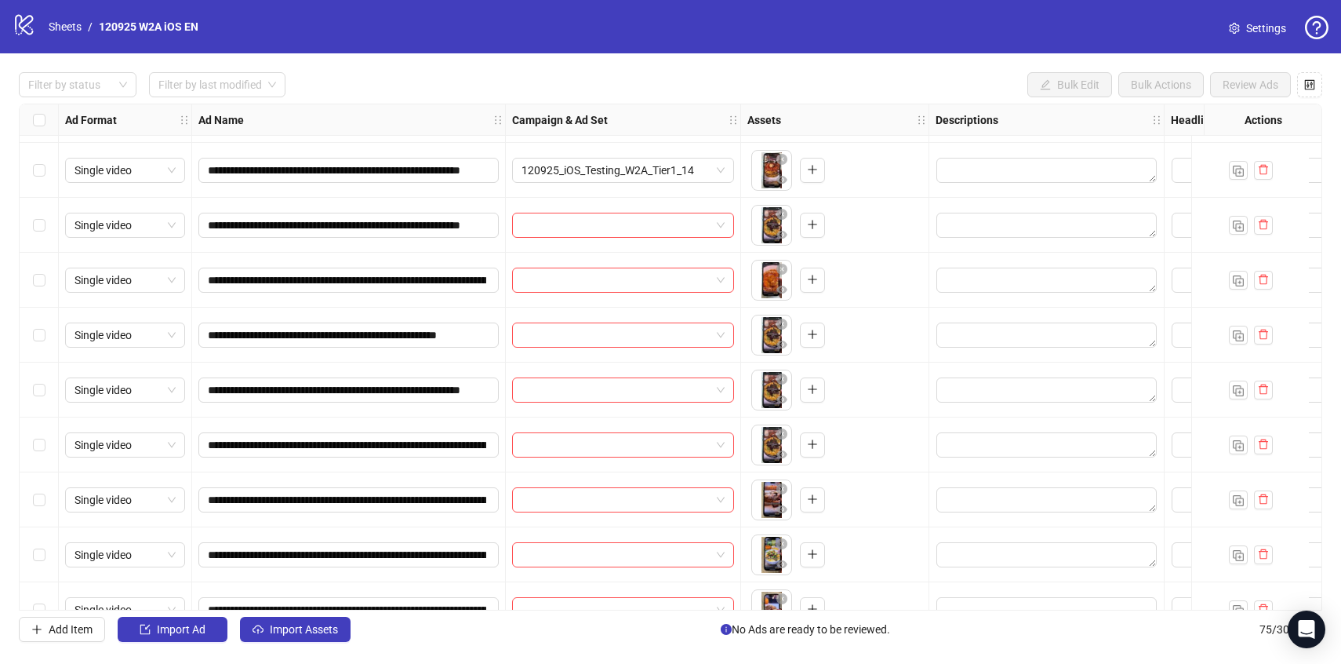
click at [47, 223] on div "Select row 53" at bounding box center [39, 225] width 39 height 55
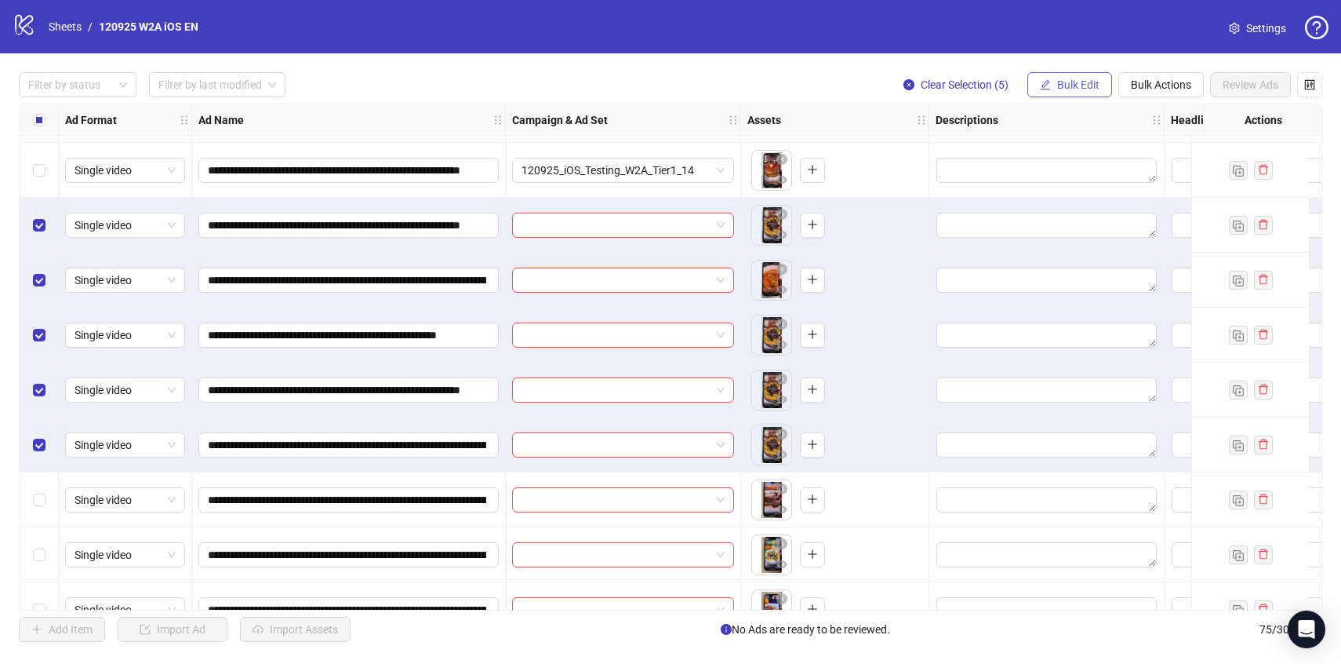
click at [1053, 75] on button "Bulk Edit" at bounding box center [1069, 84] width 85 height 25
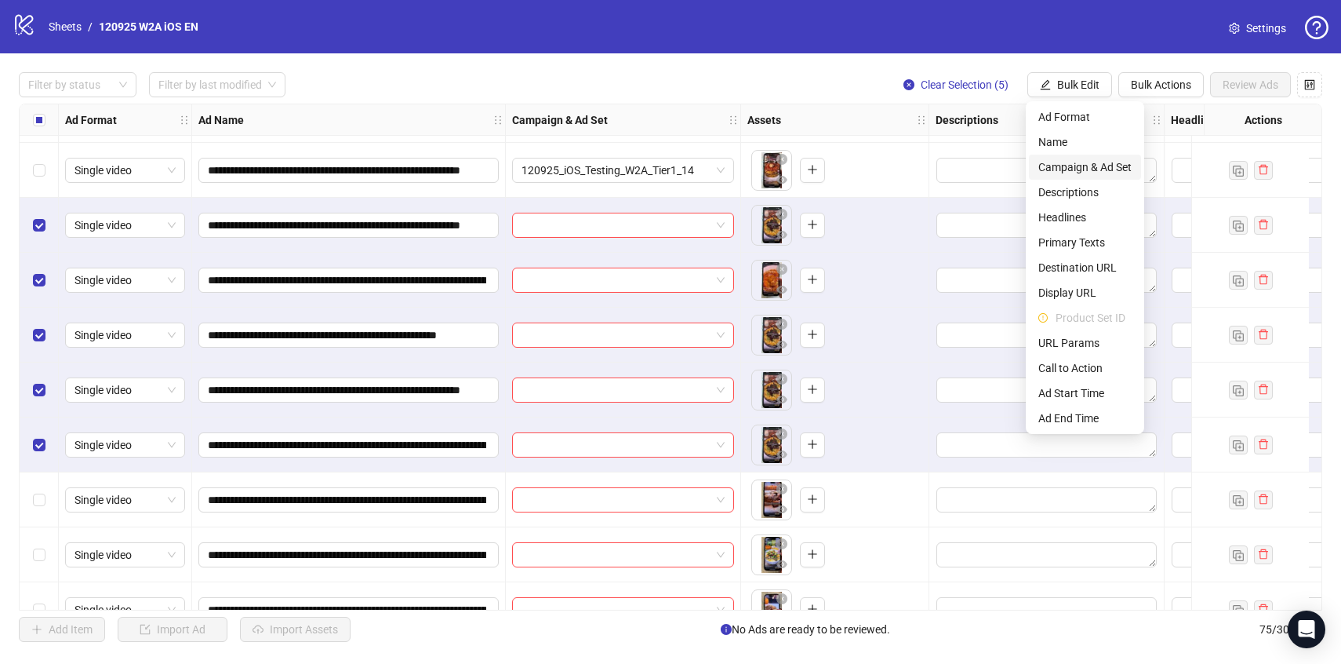
click at [1071, 169] on span "Campaign & Ad Set" at bounding box center [1084, 166] width 93 height 17
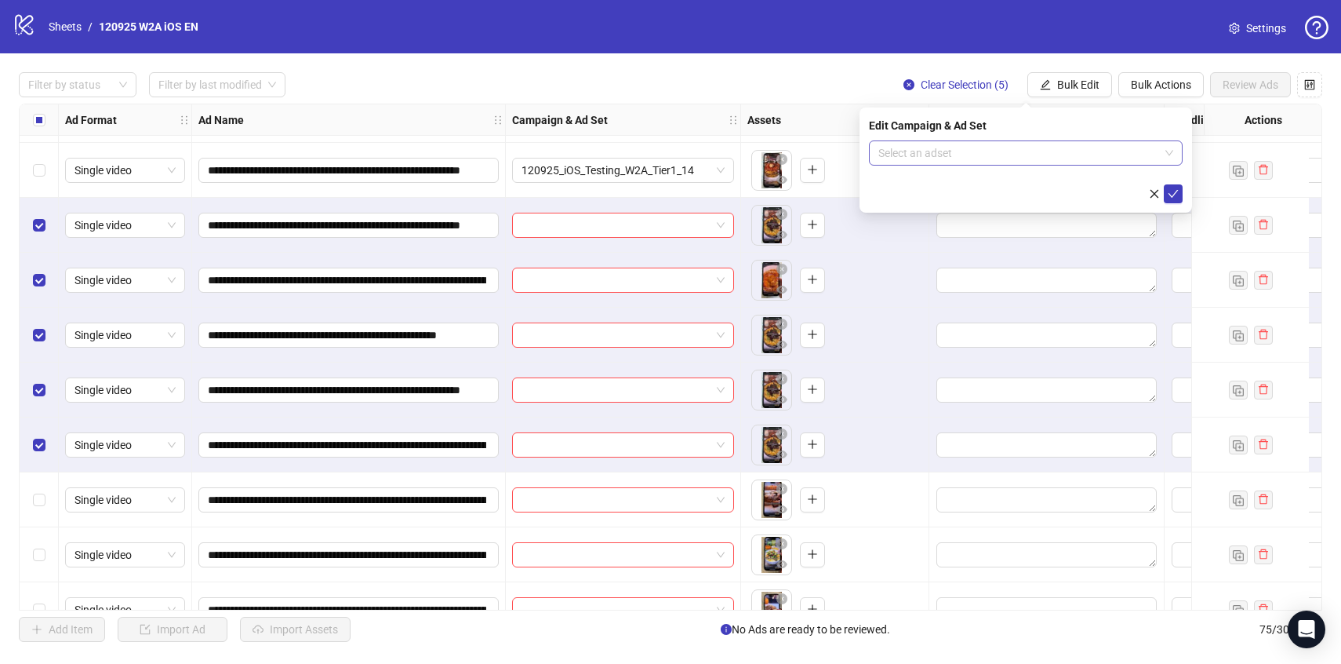
click at [1074, 158] on input "search" at bounding box center [1018, 153] width 281 height 24
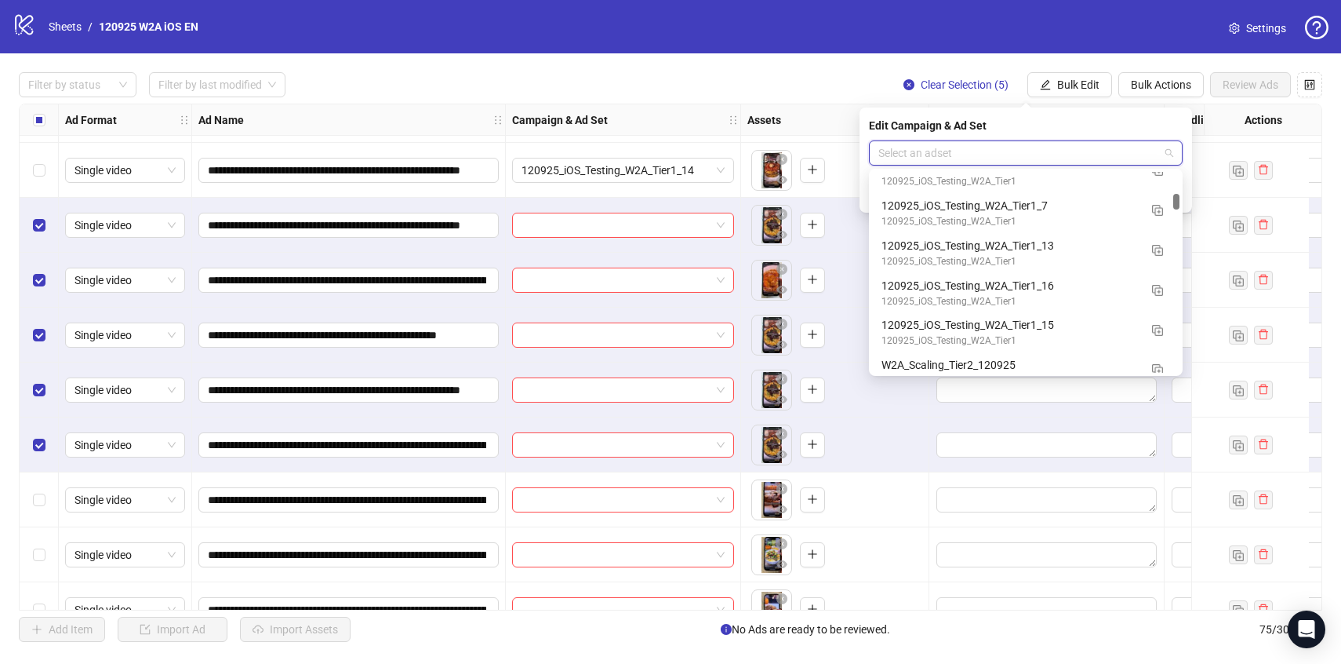
scroll to position [2347, 0]
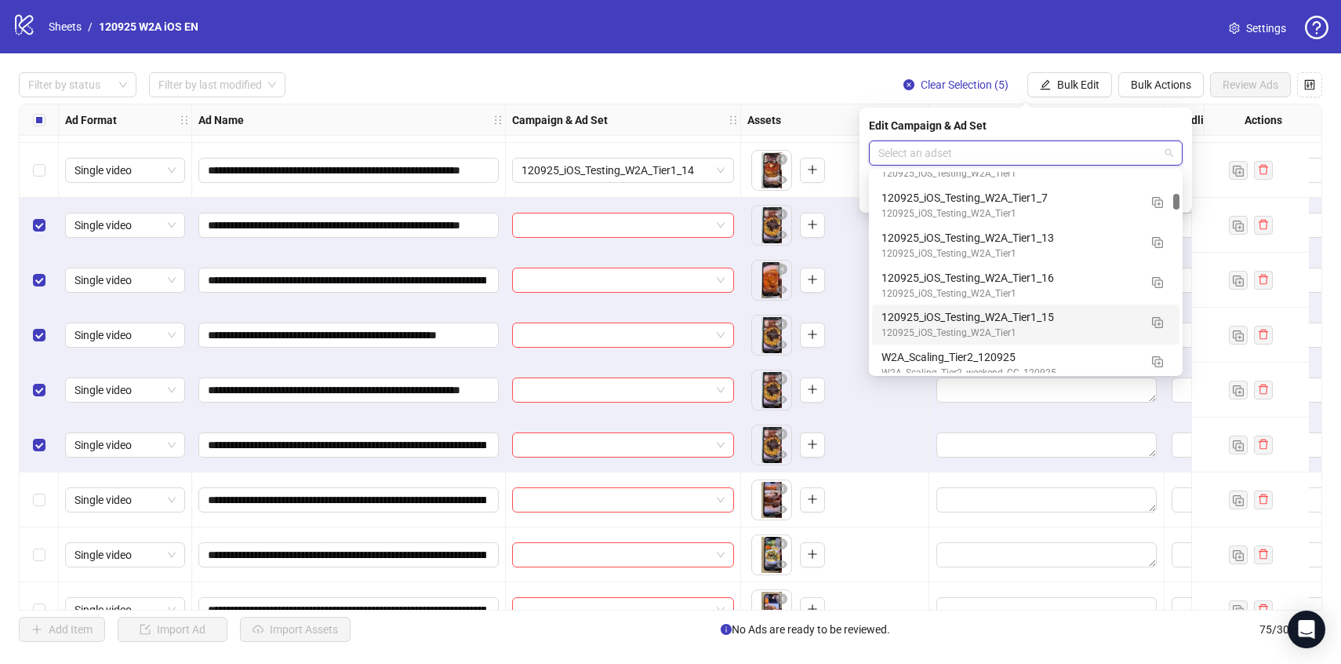
click at [1096, 321] on div "120925_iOS_Testing_W2A_Tier1_15" at bounding box center [1010, 316] width 257 height 17
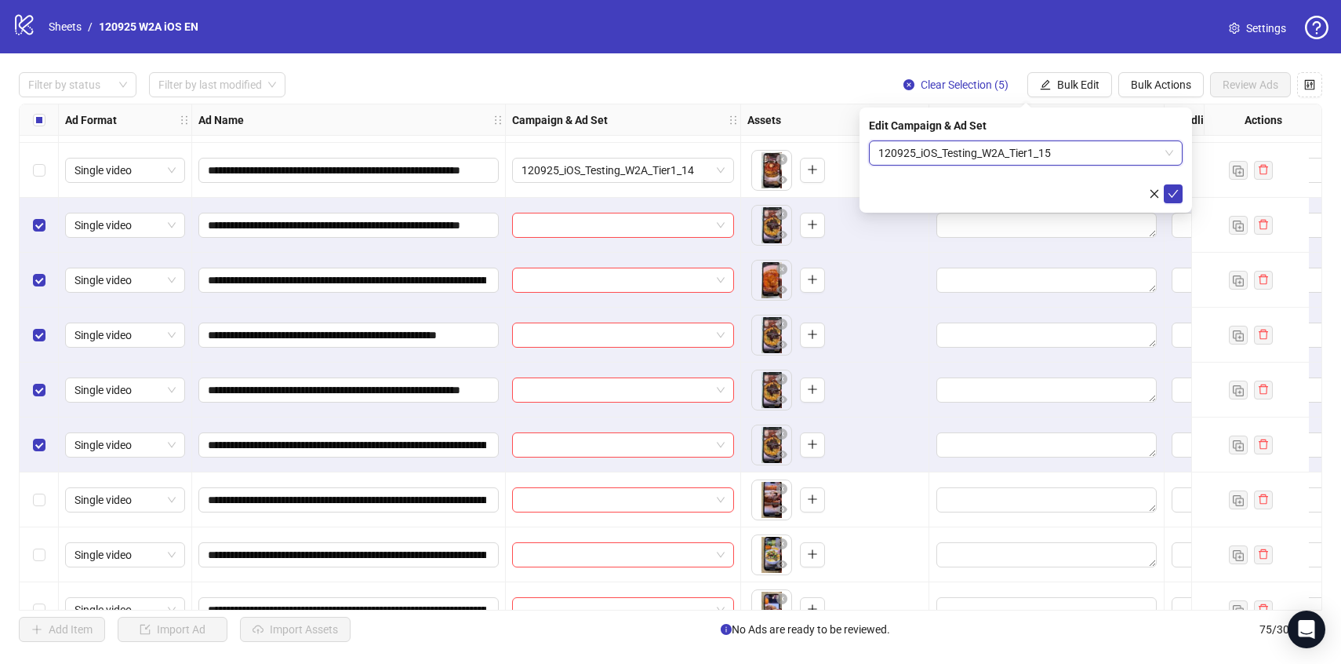
click at [1183, 198] on div "Edit Campaign & Ad Set 120925_iOS_Testing_W2A_Tier1_15 120925_iOS_Testing_W2A_T…" at bounding box center [1026, 159] width 333 height 105
click at [1180, 197] on button "submit" at bounding box center [1173, 193] width 19 height 19
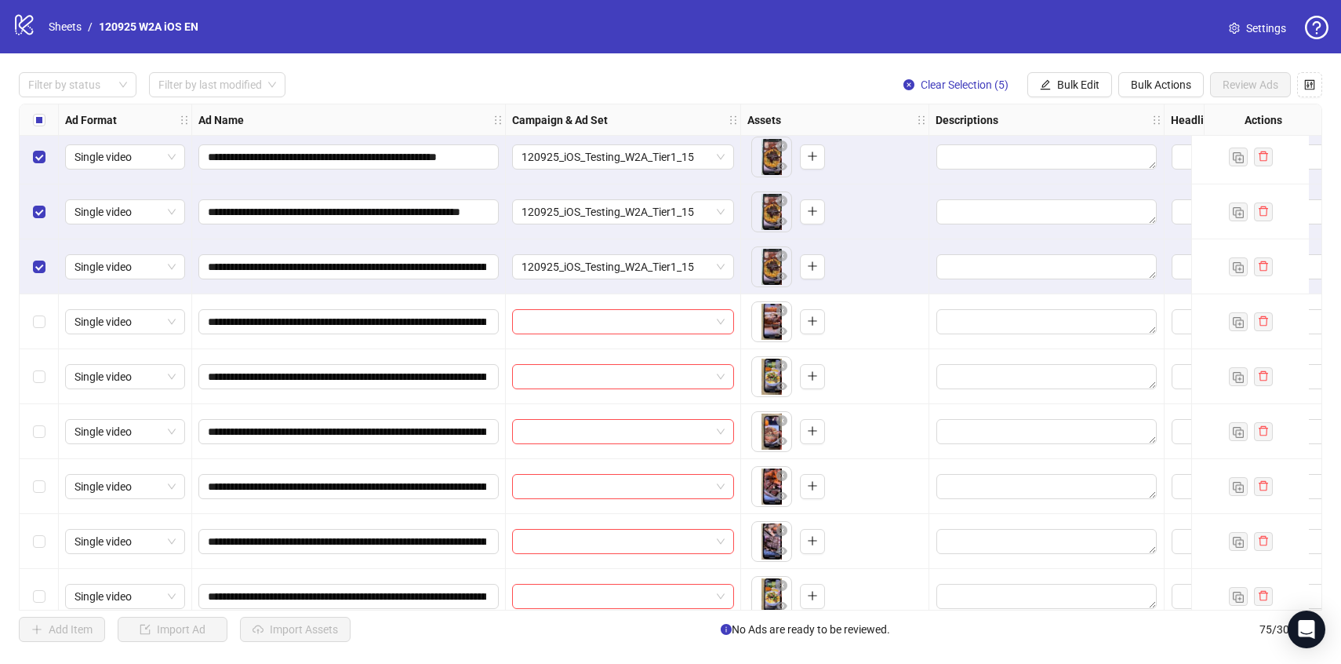
scroll to position [3005, 0]
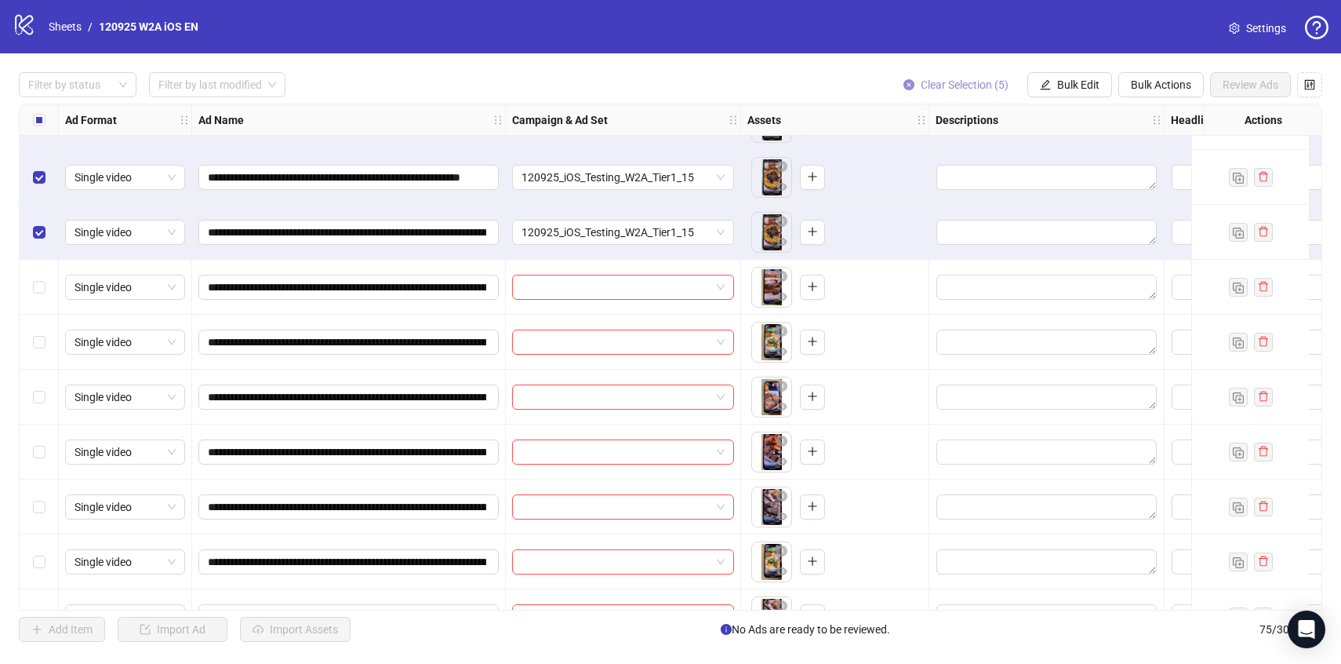
click at [956, 89] on span "Clear Selection (5)" at bounding box center [965, 84] width 88 height 13
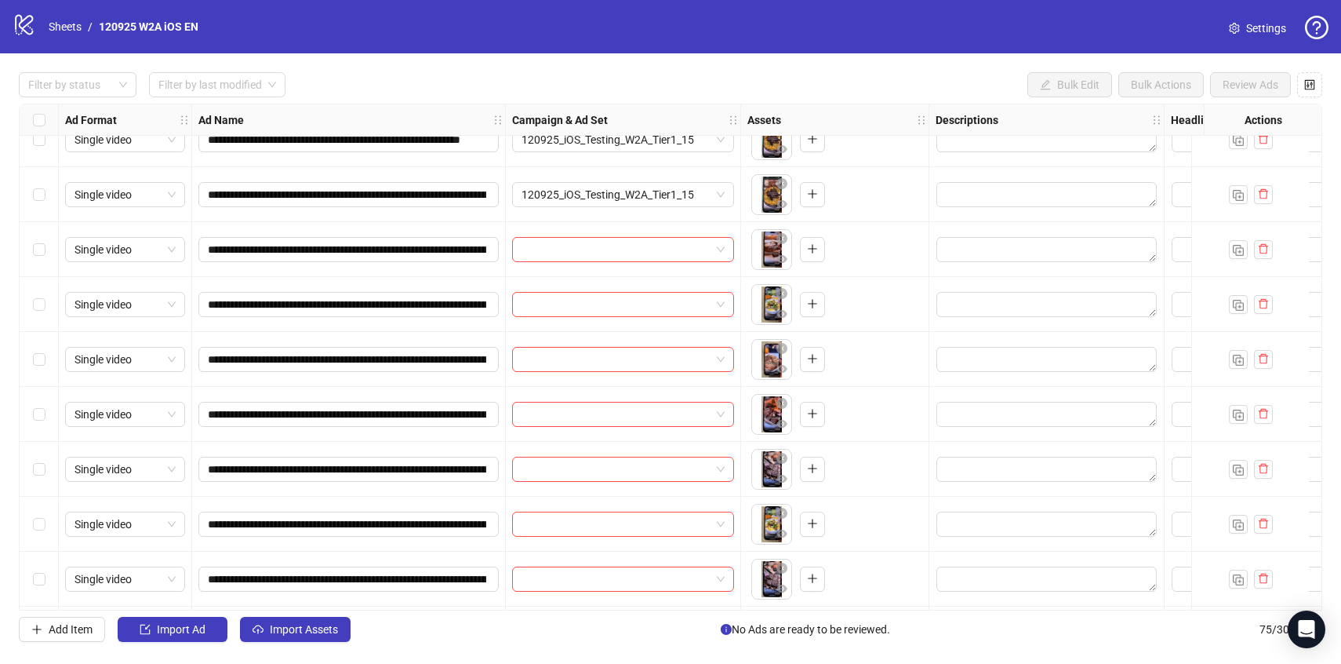
scroll to position [3045, 0]
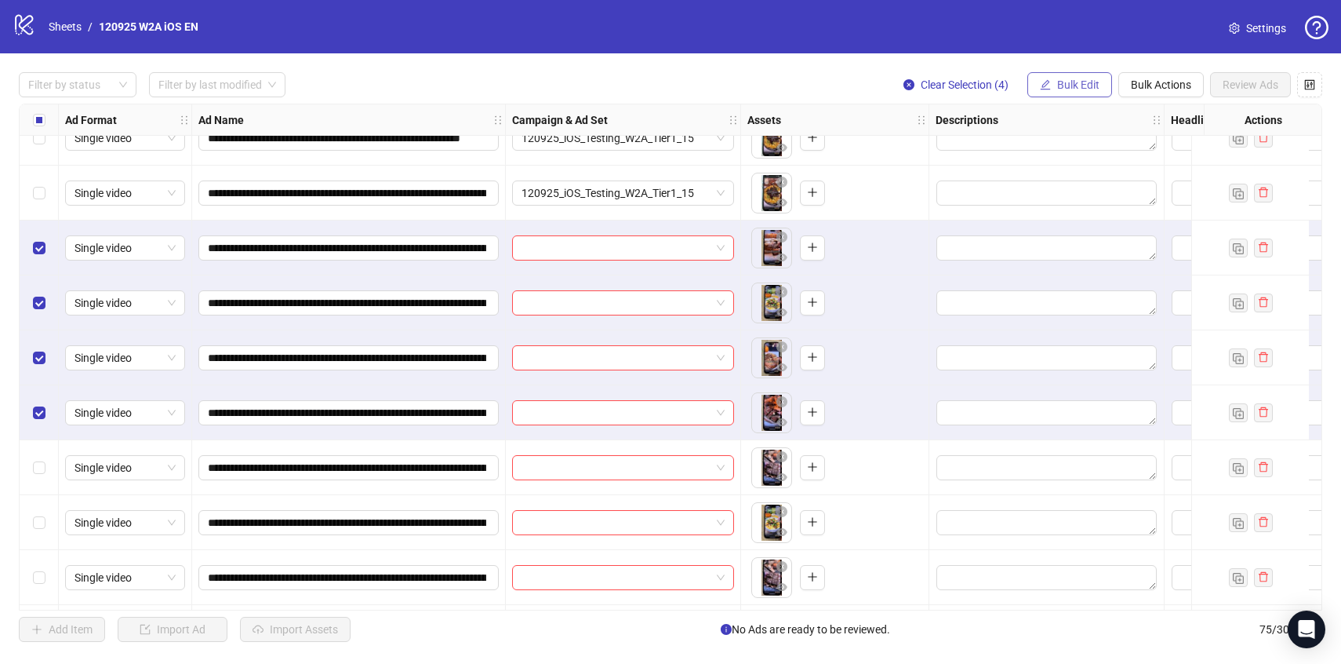
click at [1061, 85] on span "Bulk Edit" at bounding box center [1078, 84] width 42 height 13
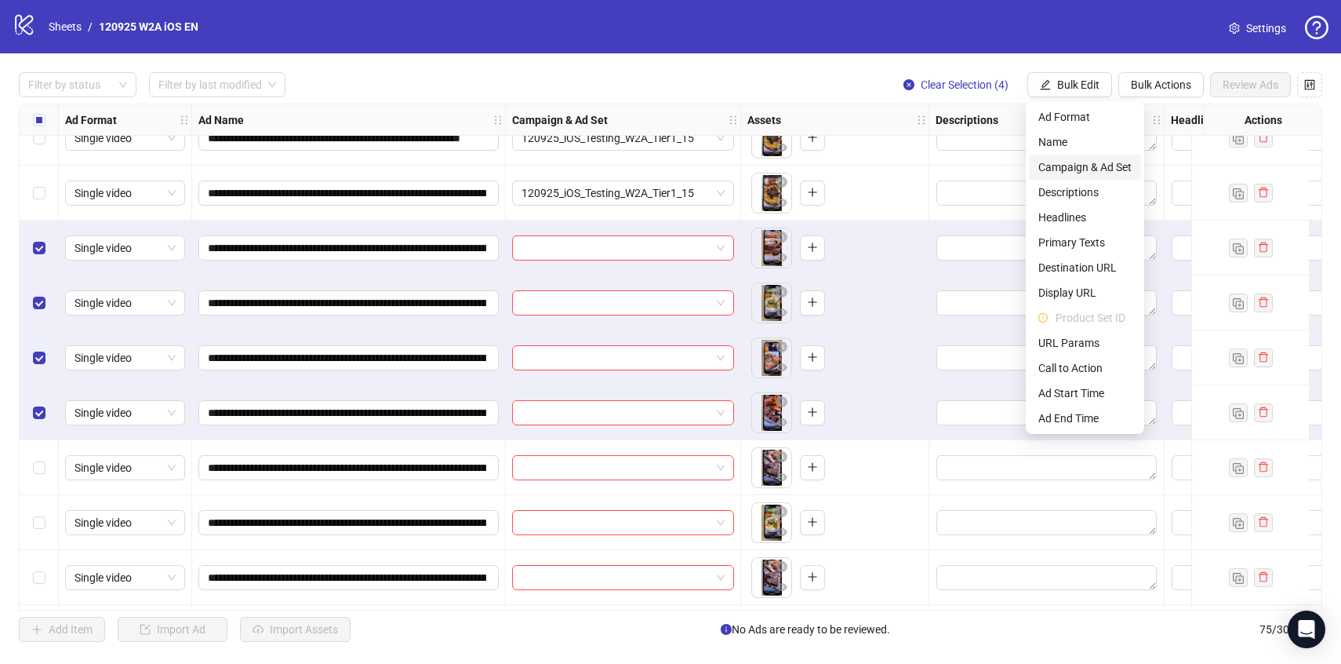
click at [1088, 163] on span "Campaign & Ad Set" at bounding box center [1084, 166] width 93 height 17
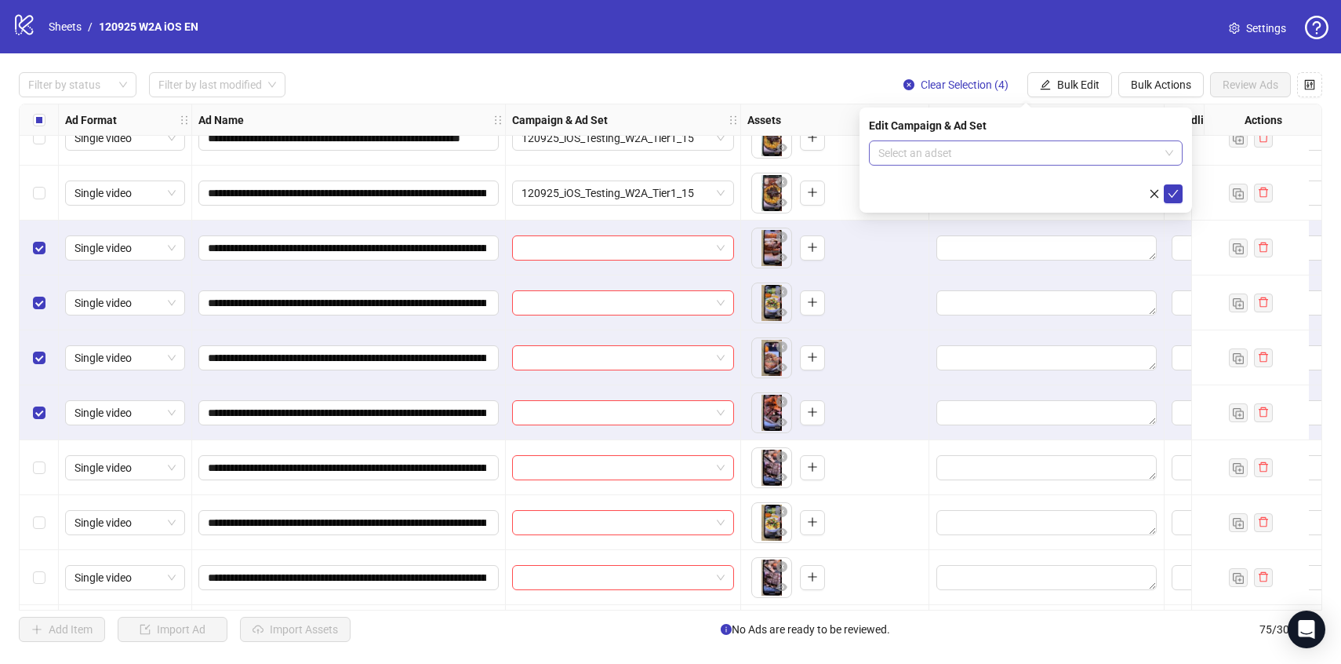
click at [1090, 160] on input "search" at bounding box center [1018, 153] width 281 height 24
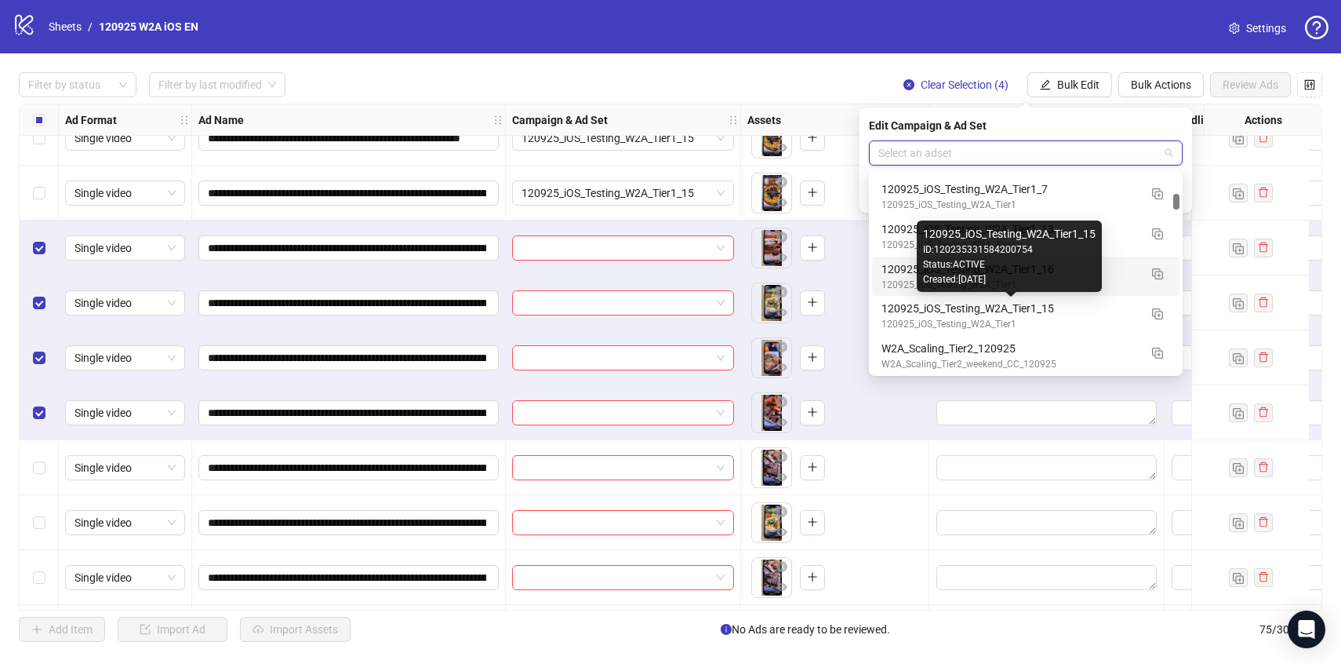
scroll to position [2356, 0]
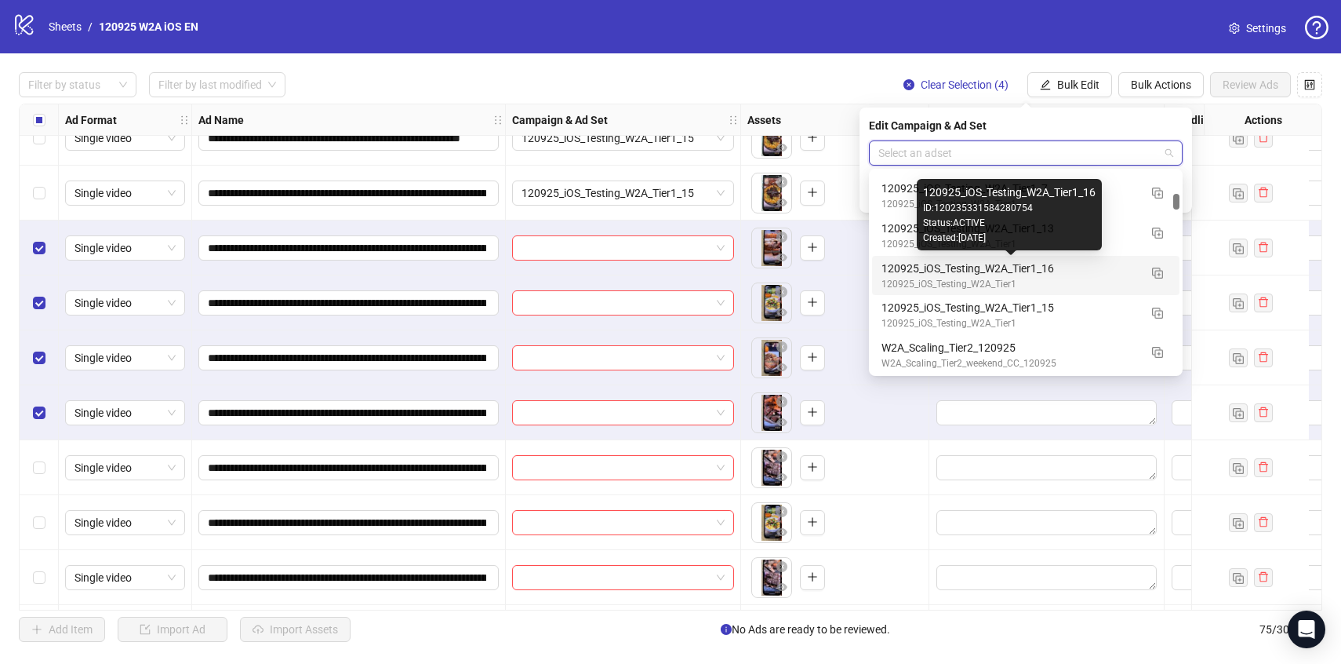
click at [1107, 267] on div "120925_iOS_Testing_W2A_Tier1_16" at bounding box center [1010, 268] width 257 height 17
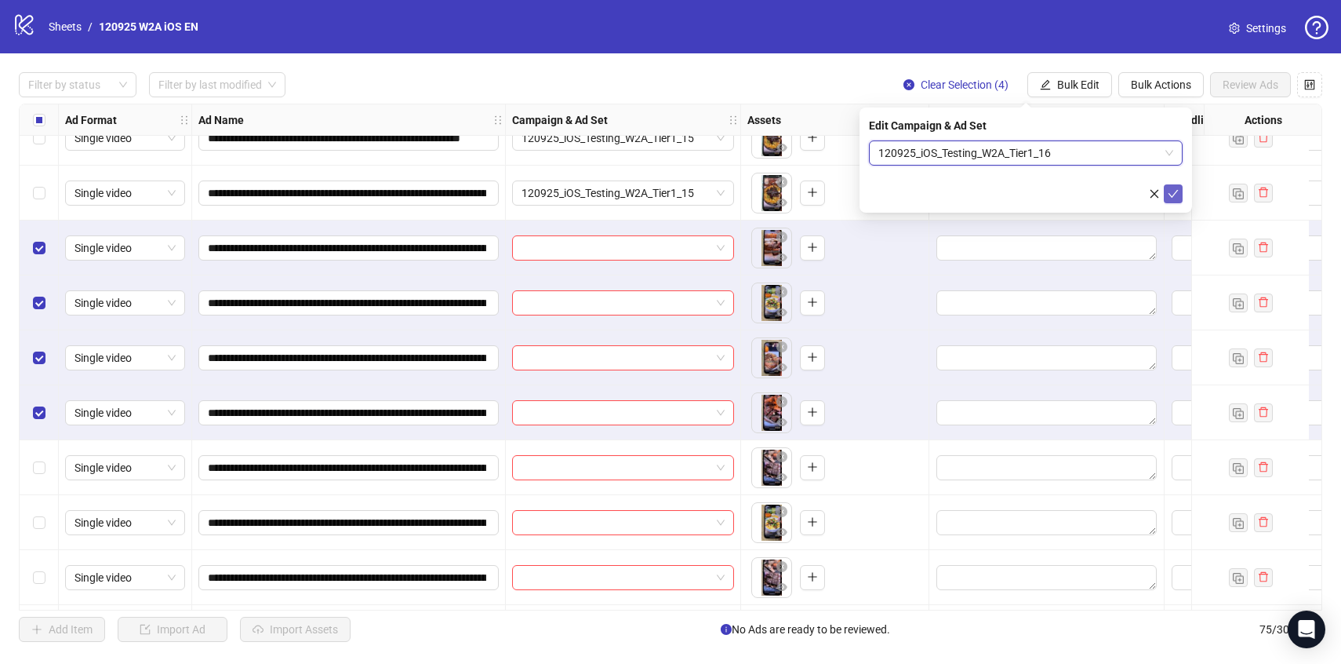
click at [1179, 188] on button "submit" at bounding box center [1173, 193] width 19 height 19
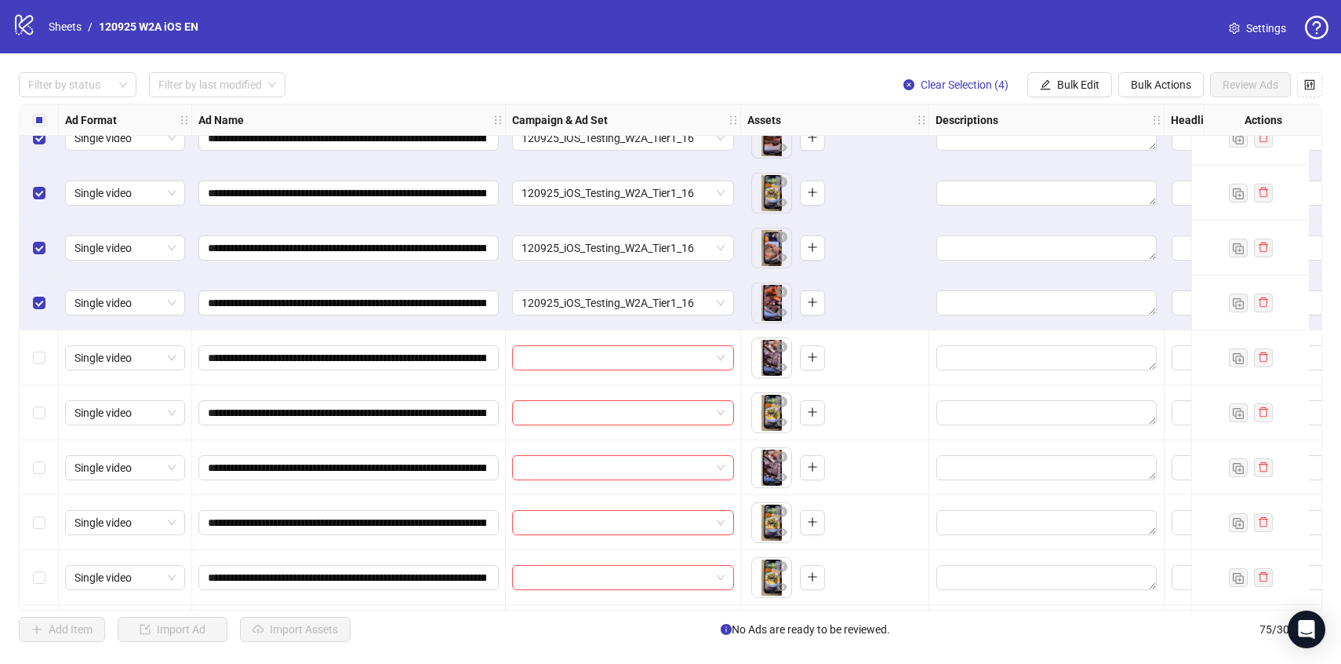
scroll to position [3176, 0]
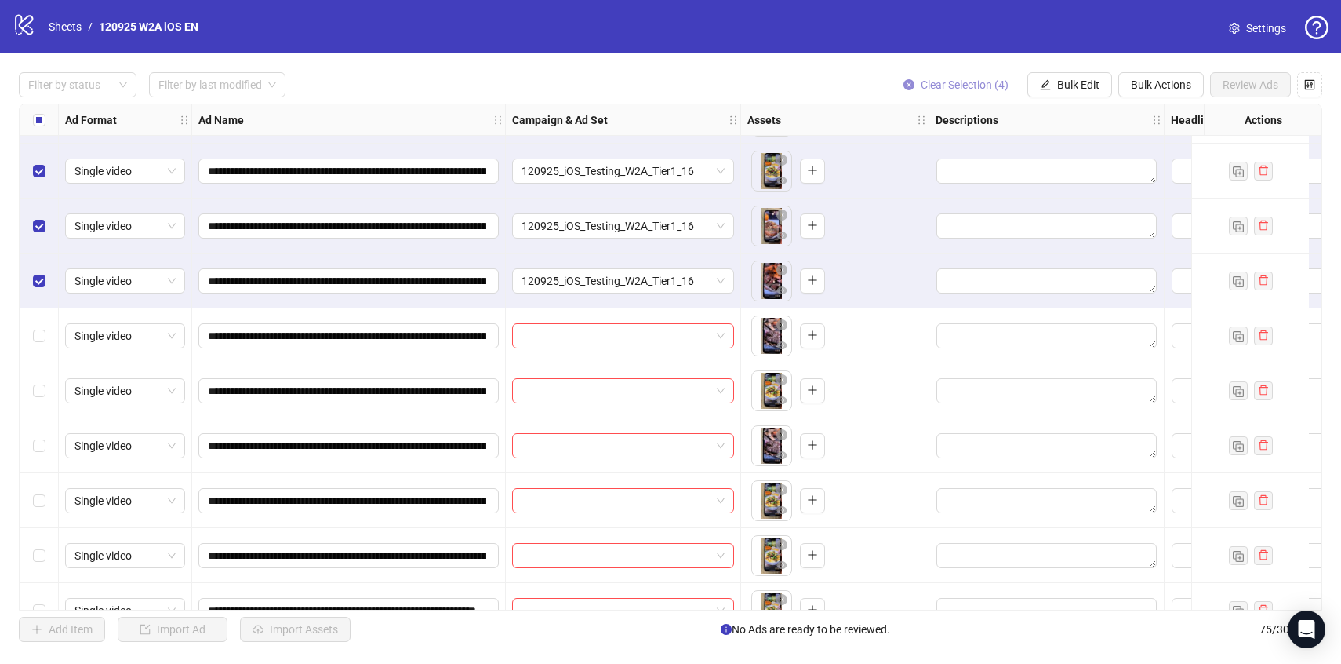
click at [947, 80] on span "Clear Selection (4)" at bounding box center [965, 84] width 88 height 13
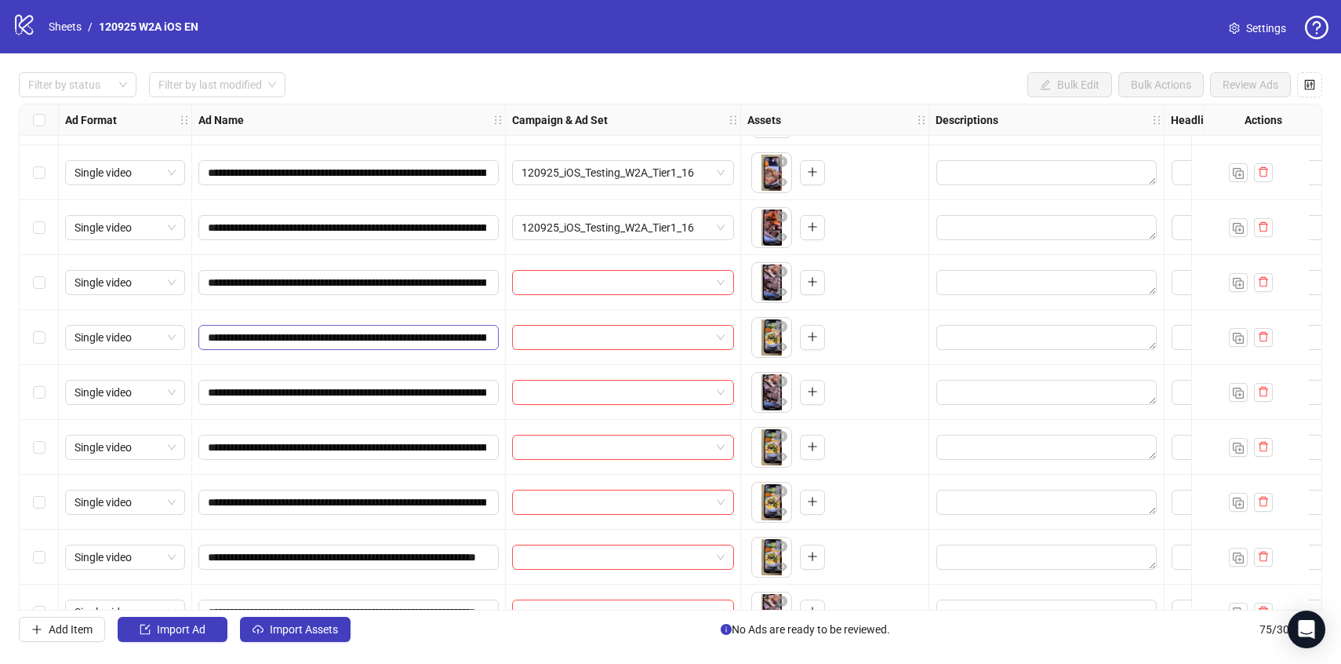
scroll to position [3233, 0]
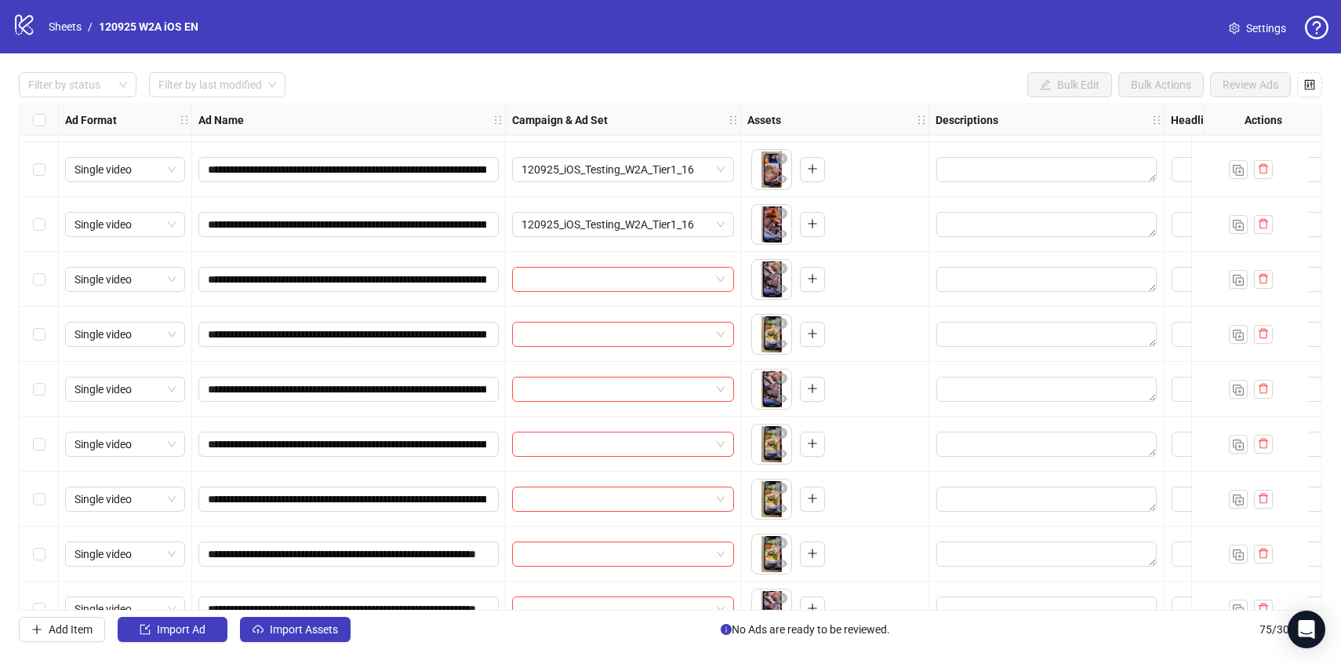
click at [31, 280] on div "Select row 62" at bounding box center [39, 279] width 39 height 55
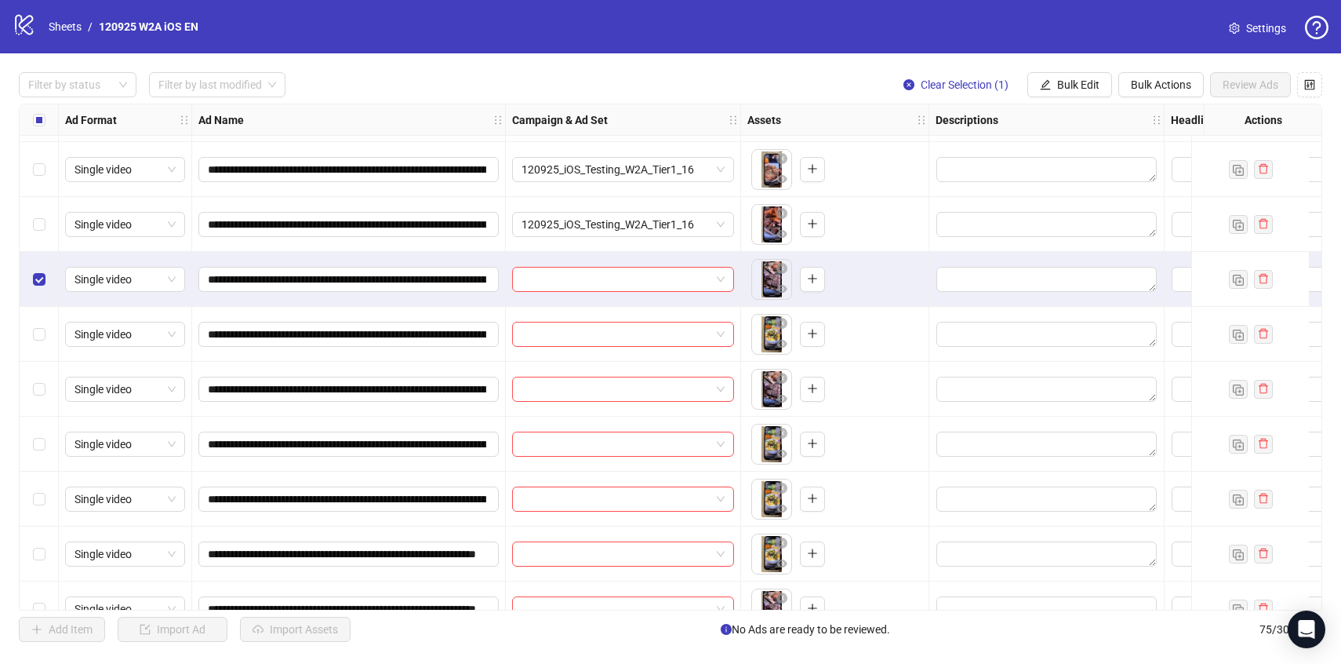
scroll to position [3278, 0]
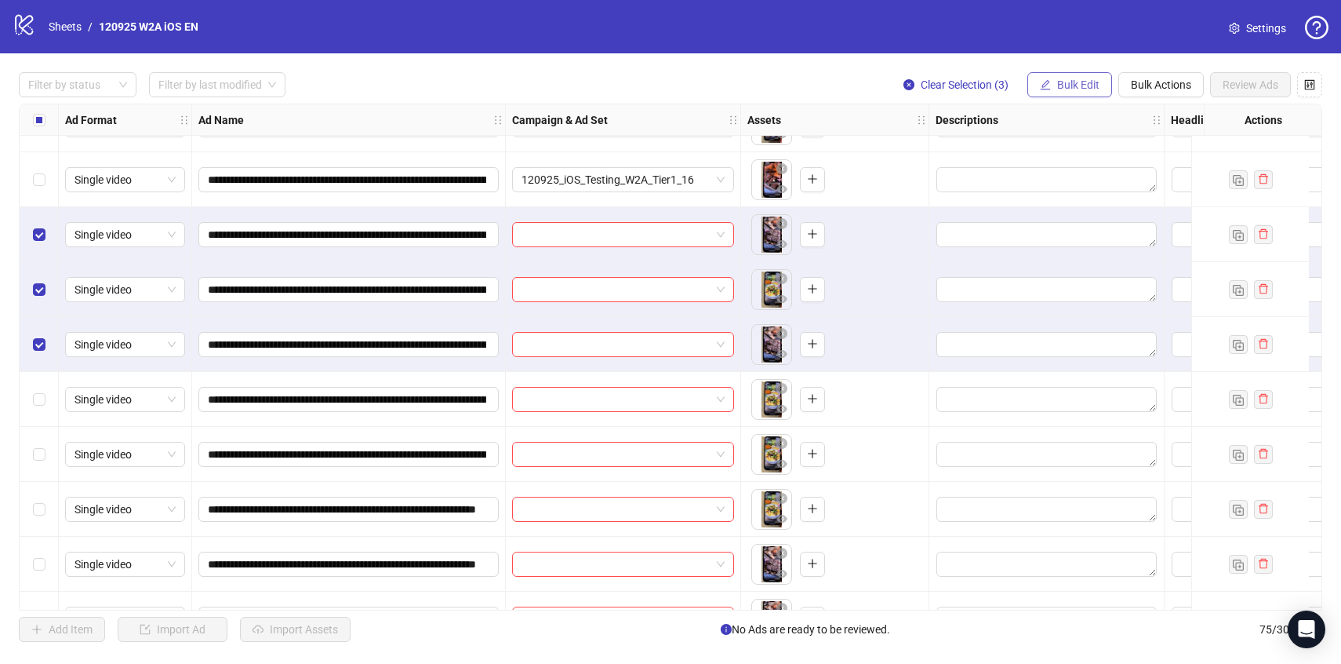
click at [1100, 87] on button "Bulk Edit" at bounding box center [1069, 84] width 85 height 25
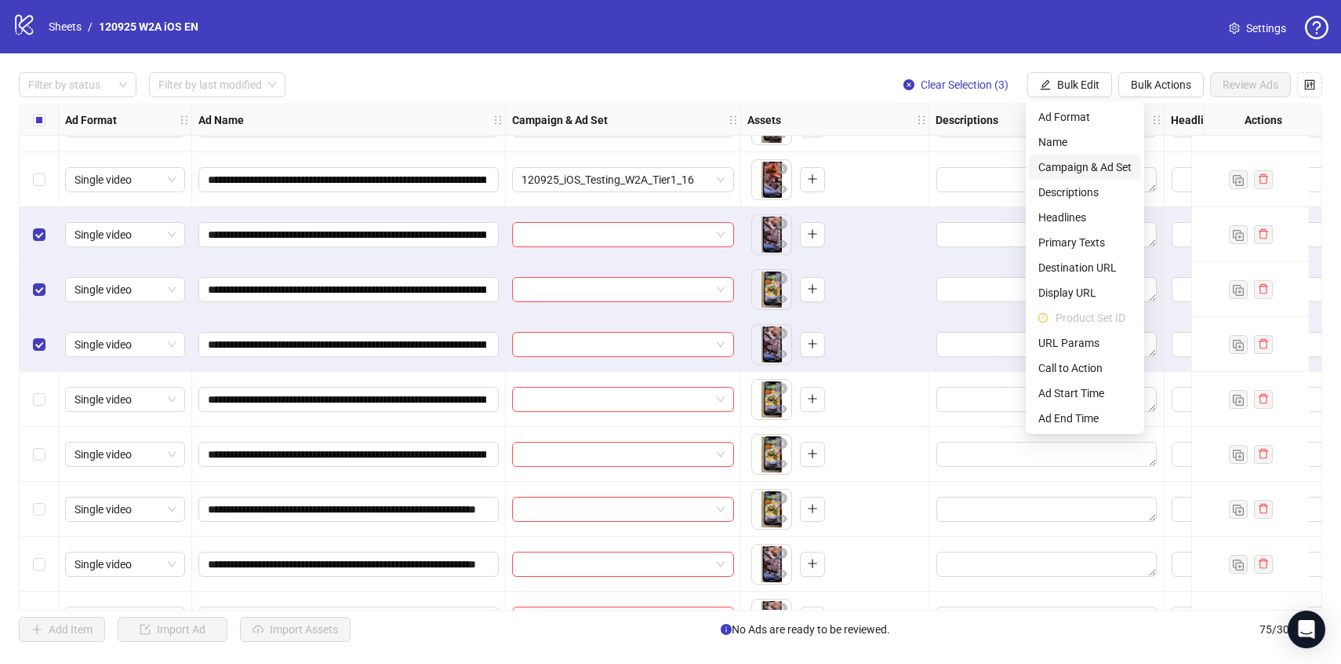
click at [1092, 173] on span "Campaign & Ad Set" at bounding box center [1084, 166] width 93 height 17
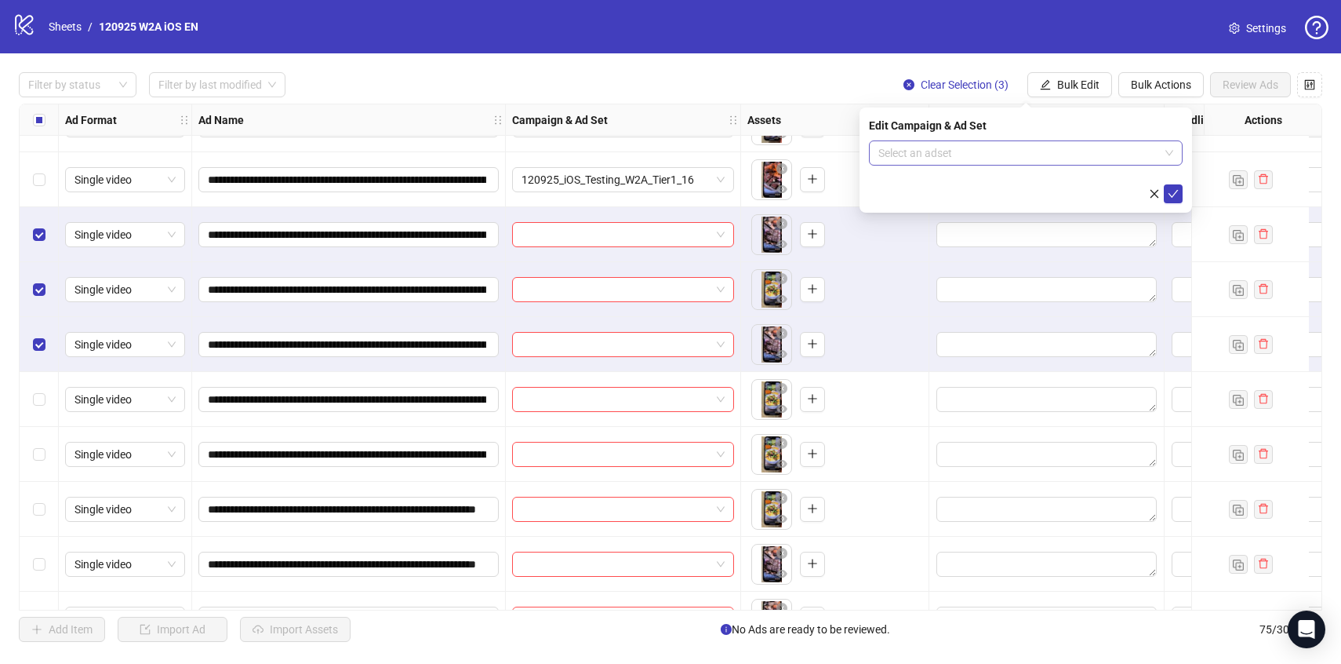
click at [1085, 154] on input "search" at bounding box center [1018, 153] width 281 height 24
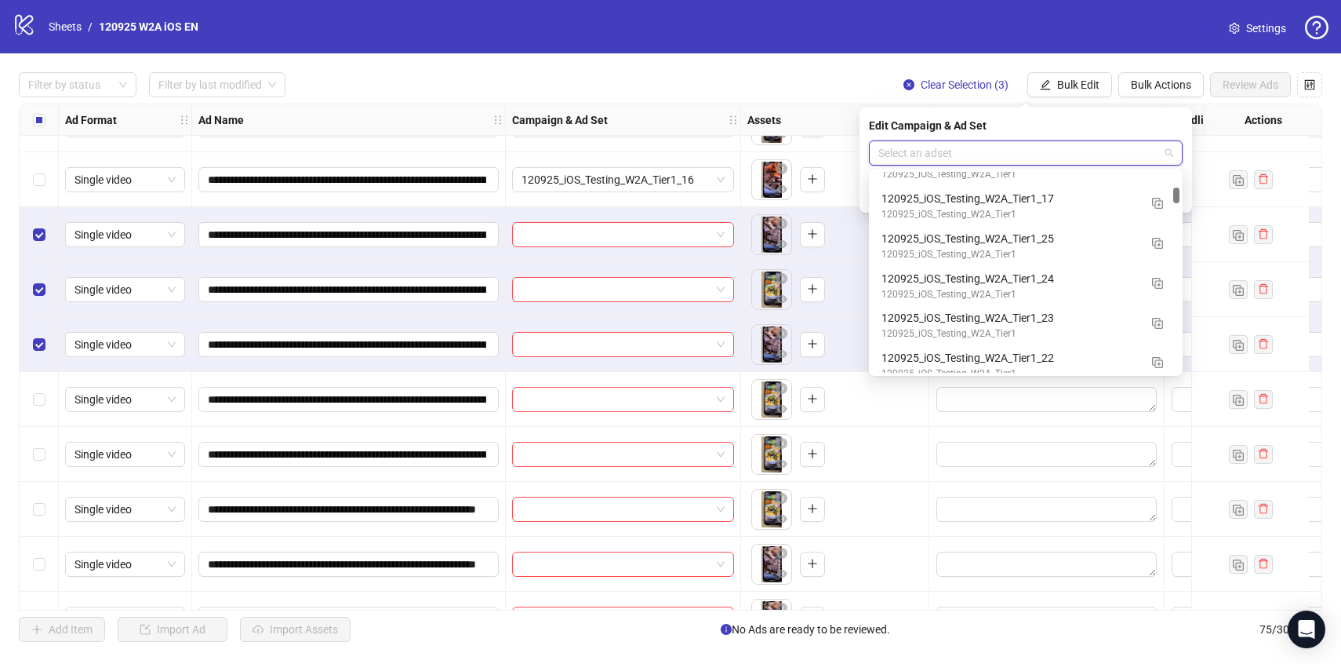
scroll to position [1627, 0]
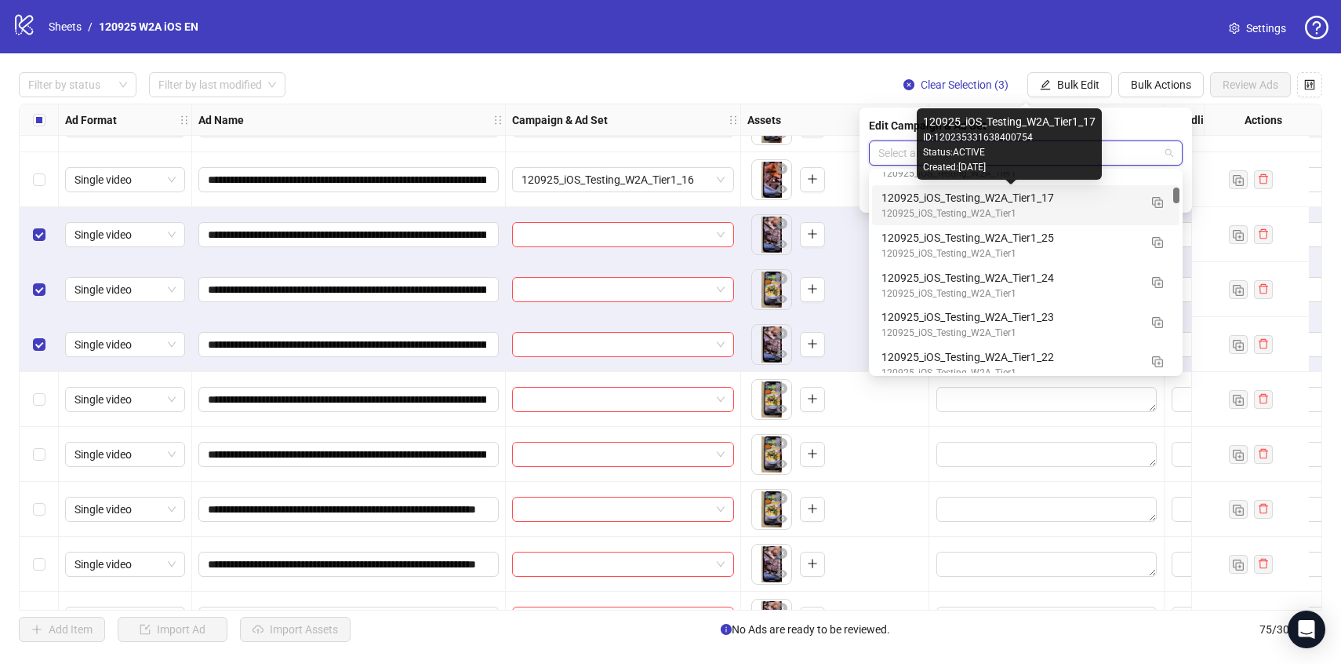
click at [1110, 204] on div "120925_iOS_Testing_W2A_Tier1_17" at bounding box center [1010, 197] width 257 height 17
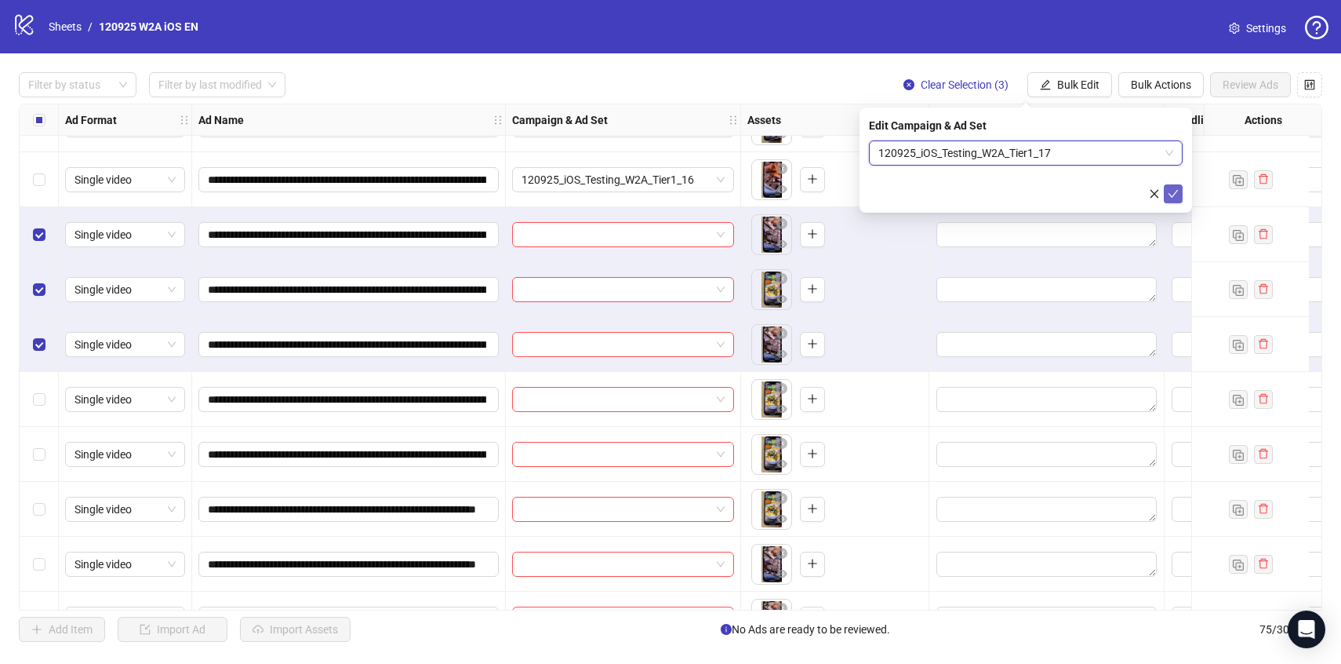
click at [1173, 195] on icon "check" at bounding box center [1174, 194] width 10 height 8
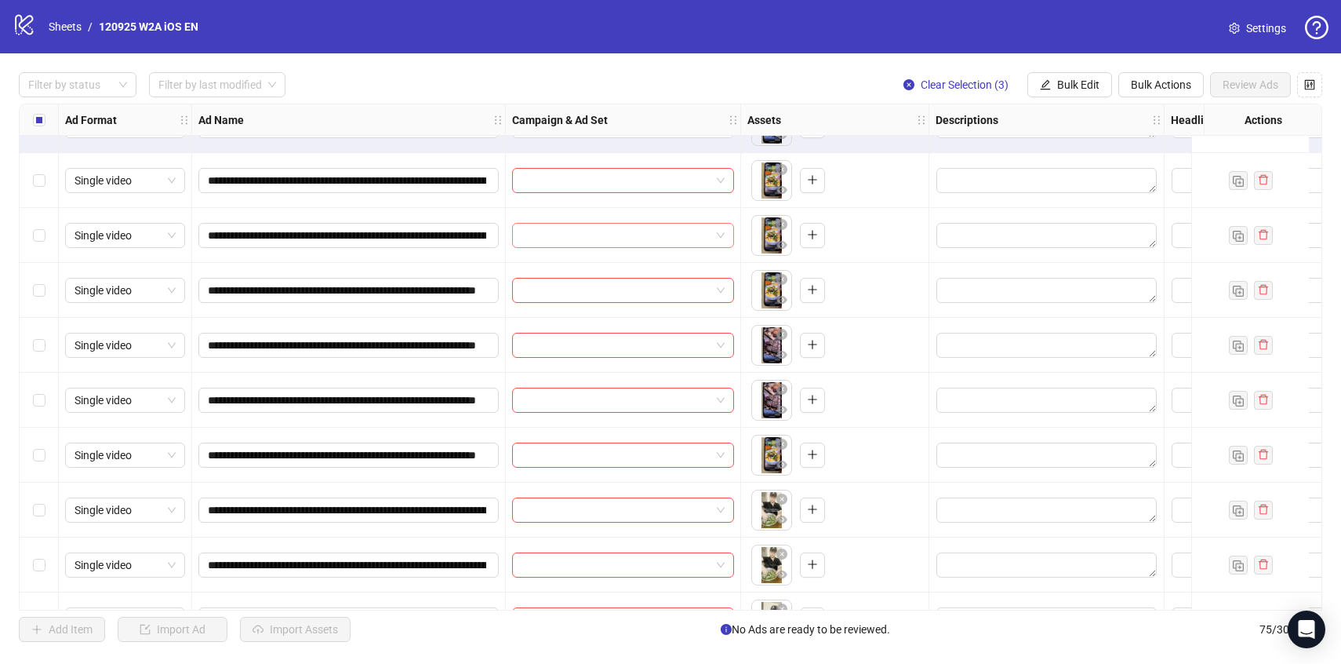
scroll to position [3514, 0]
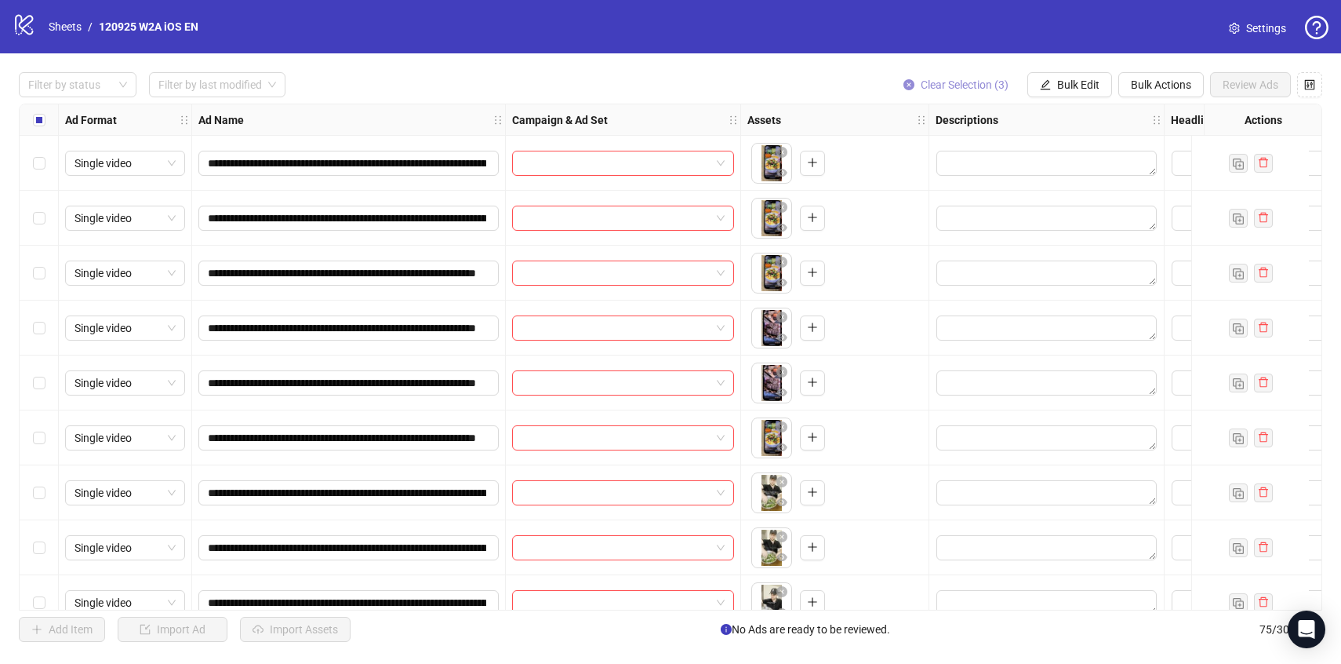
click at [944, 82] on span "Clear Selection (3)" at bounding box center [965, 84] width 88 height 13
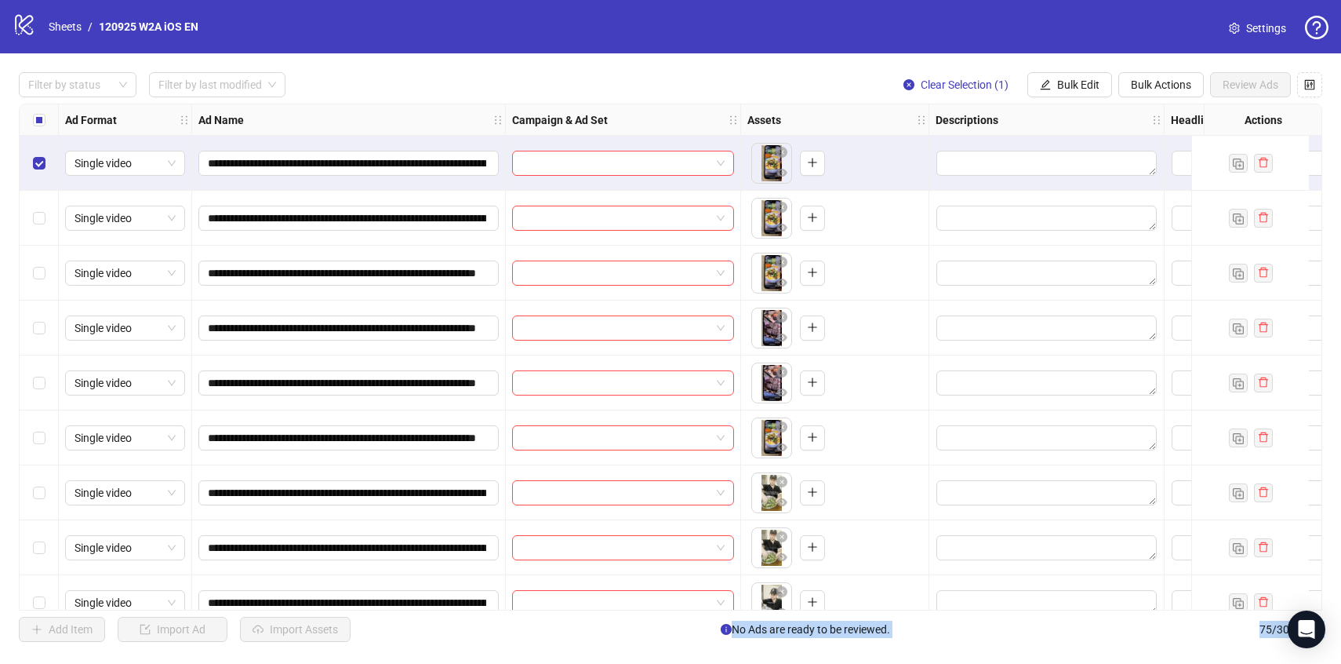
click at [31, 273] on div "Select row 67" at bounding box center [39, 272] width 39 height 55
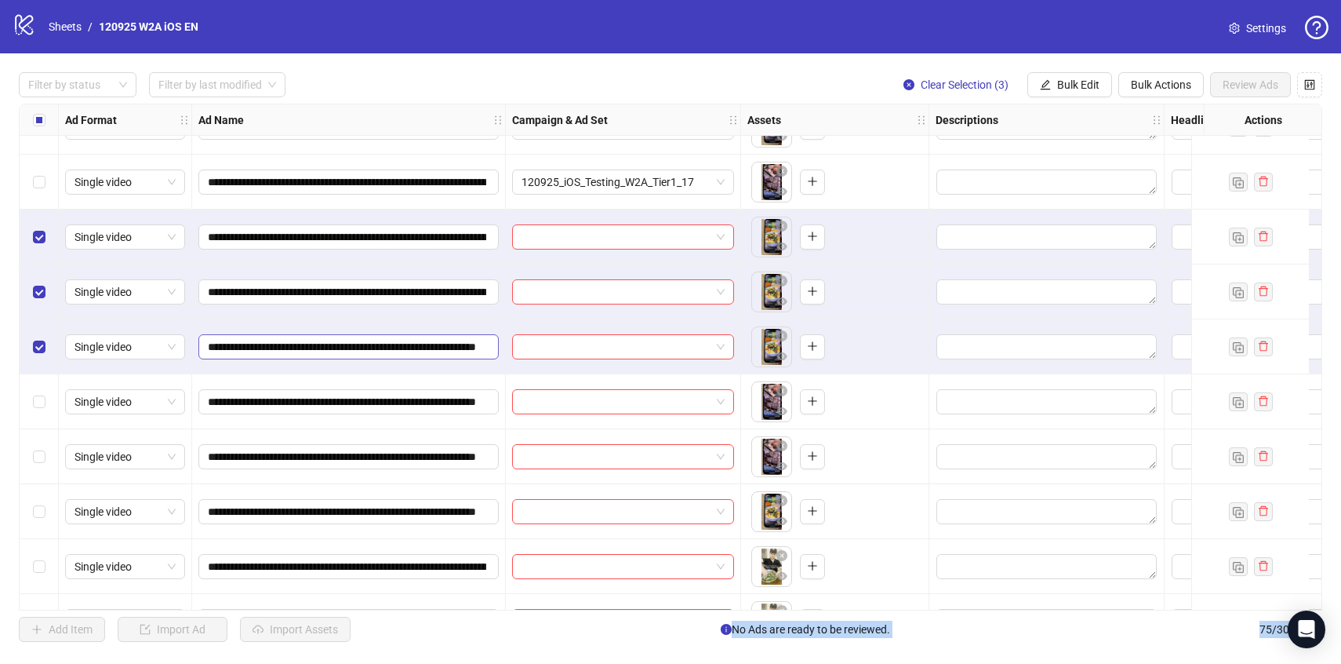
scroll to position [3438, 0]
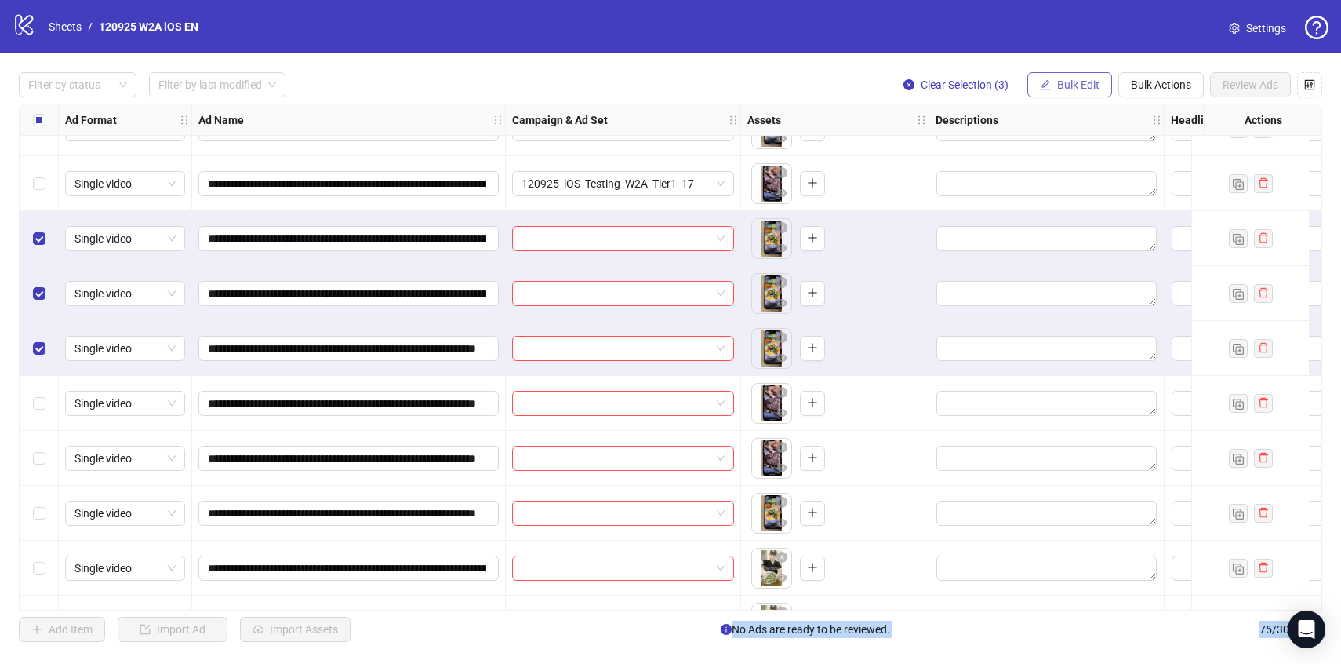
click at [1064, 87] on span "Bulk Edit" at bounding box center [1078, 84] width 42 height 13
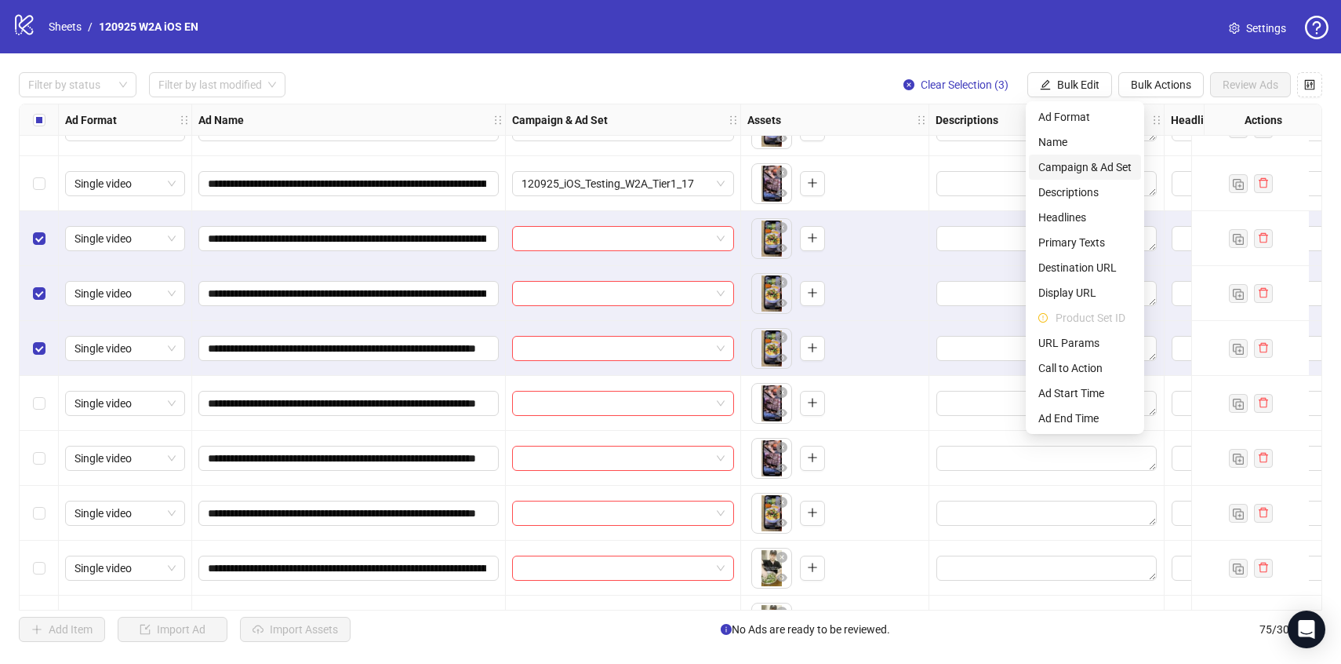
click at [1071, 158] on span "Campaign & Ad Set" at bounding box center [1084, 166] width 93 height 17
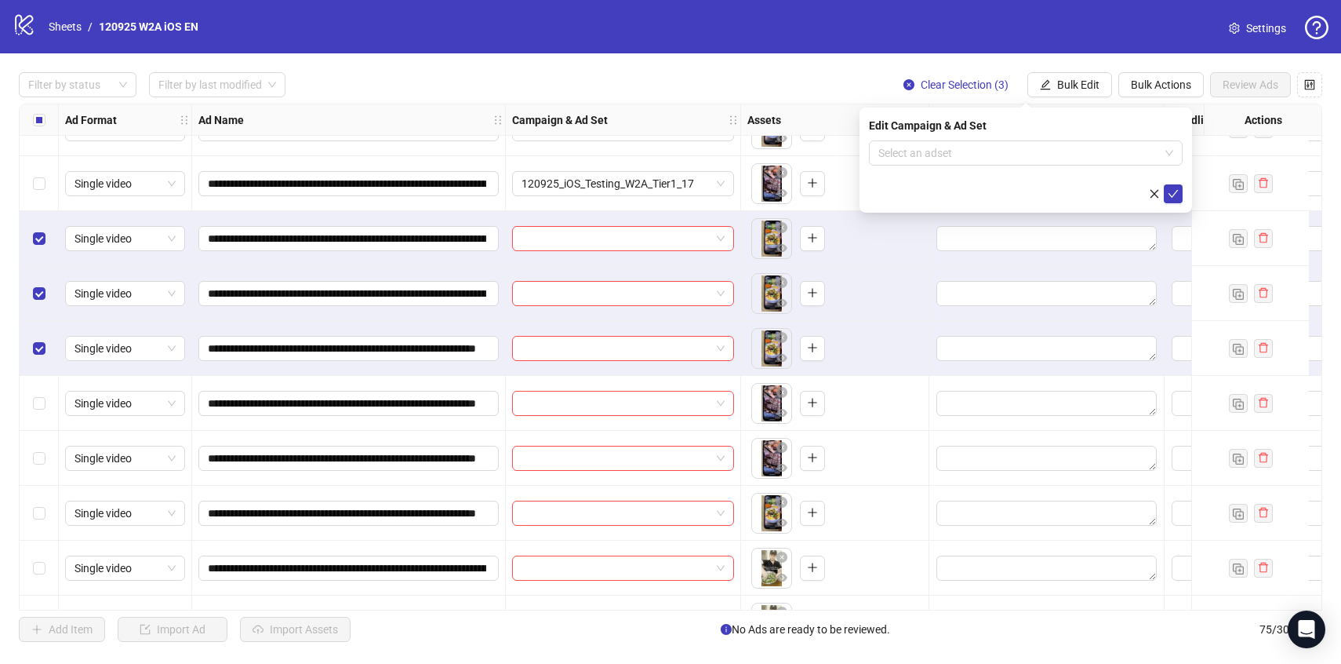
click at [1071, 158] on input "search" at bounding box center [1018, 153] width 281 height 24
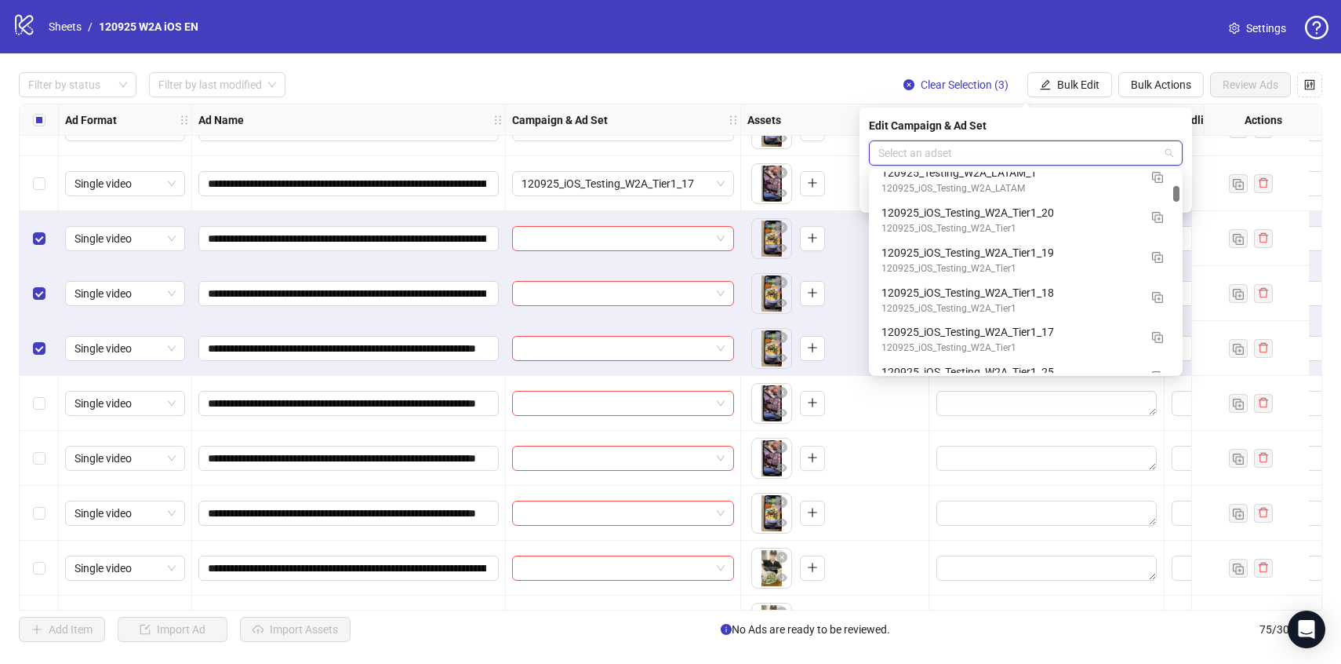
scroll to position [1520, 0]
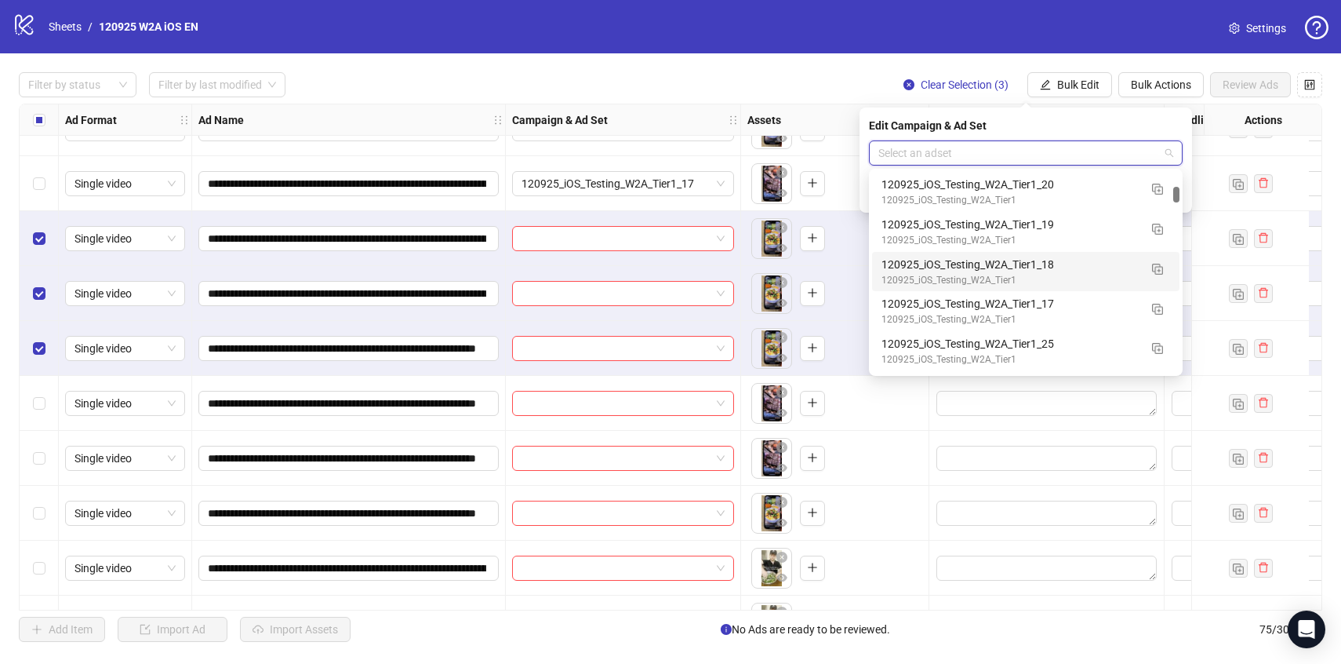
click at [1103, 268] on div "120925_iOS_Testing_W2A_Tier1_18" at bounding box center [1010, 264] width 257 height 17
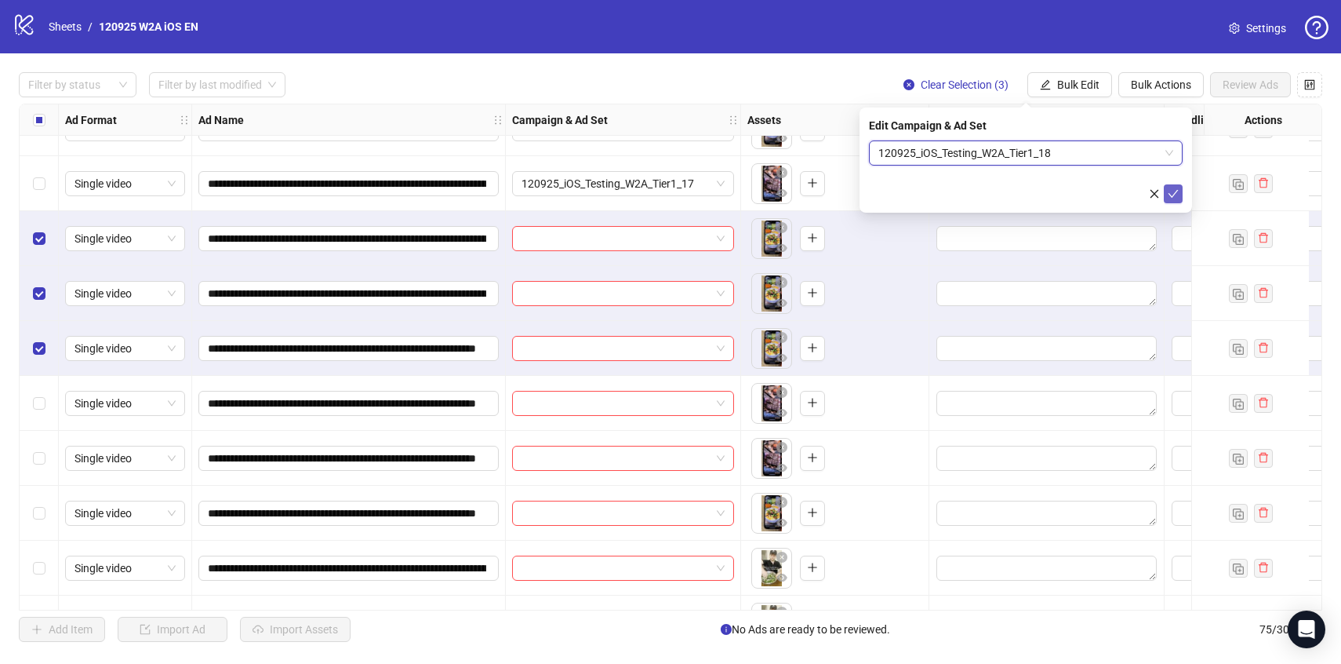
click at [1174, 202] on button "submit" at bounding box center [1173, 193] width 19 height 19
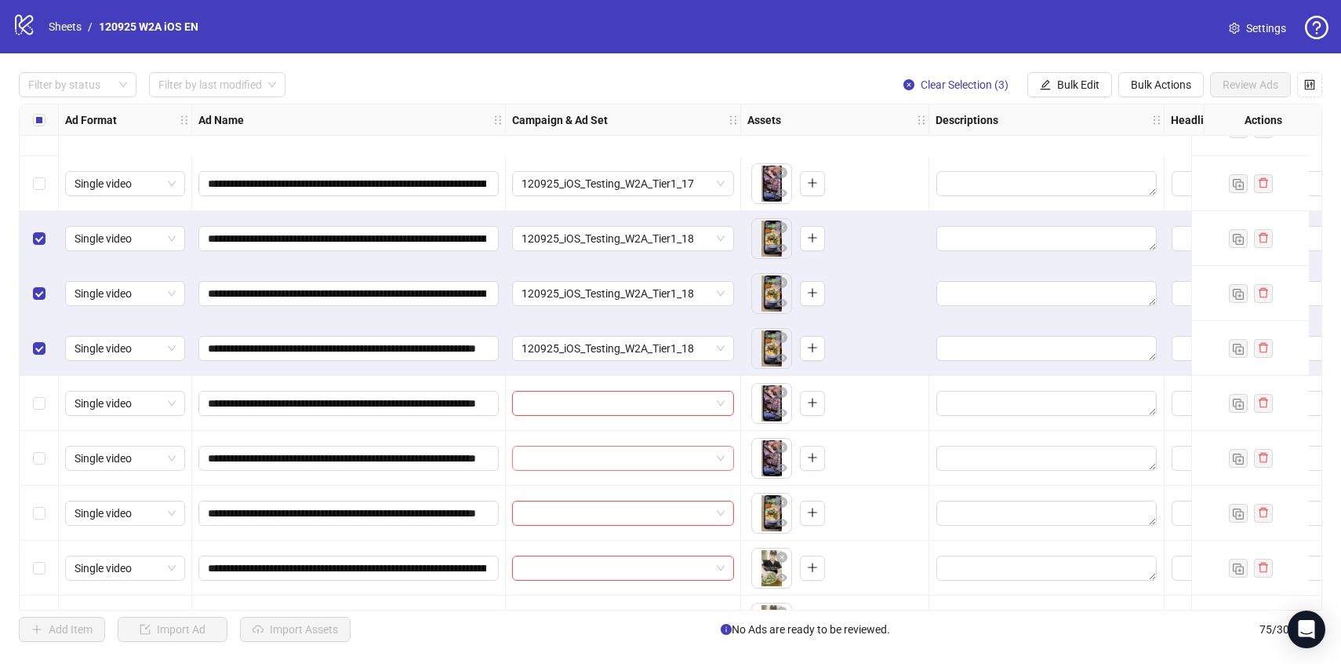
scroll to position [3569, 0]
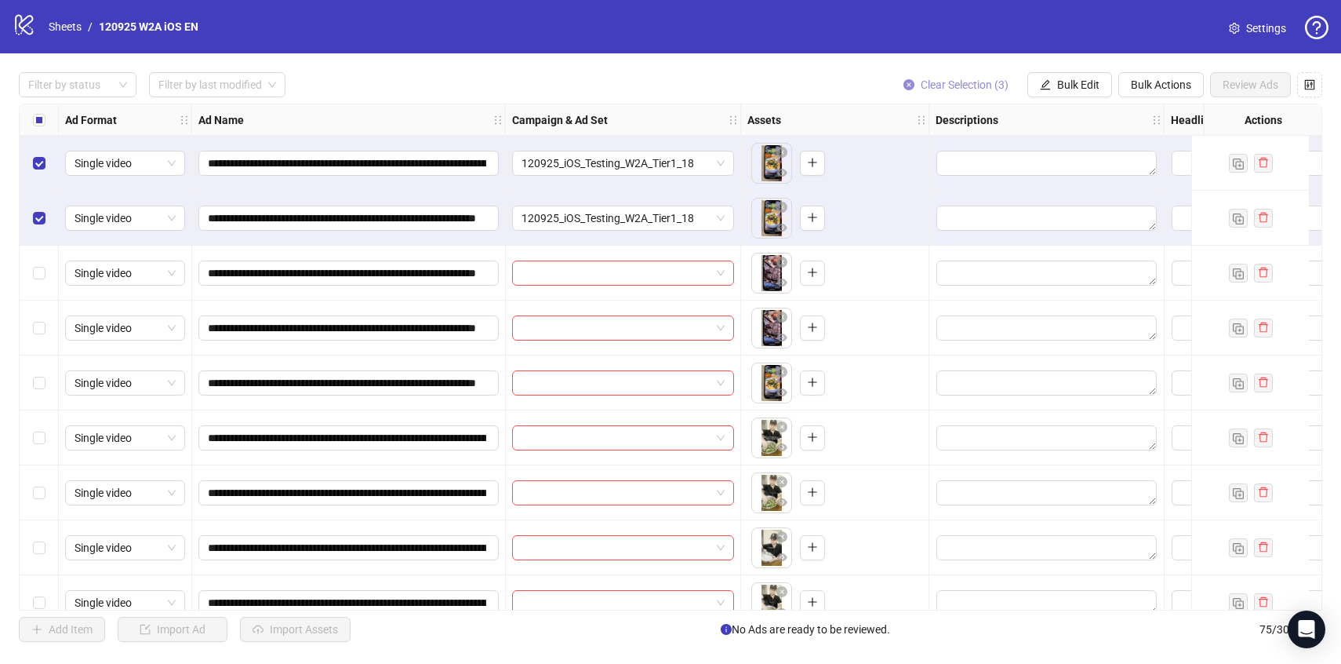
click at [989, 72] on button "Clear Selection (3)" at bounding box center [956, 84] width 130 height 25
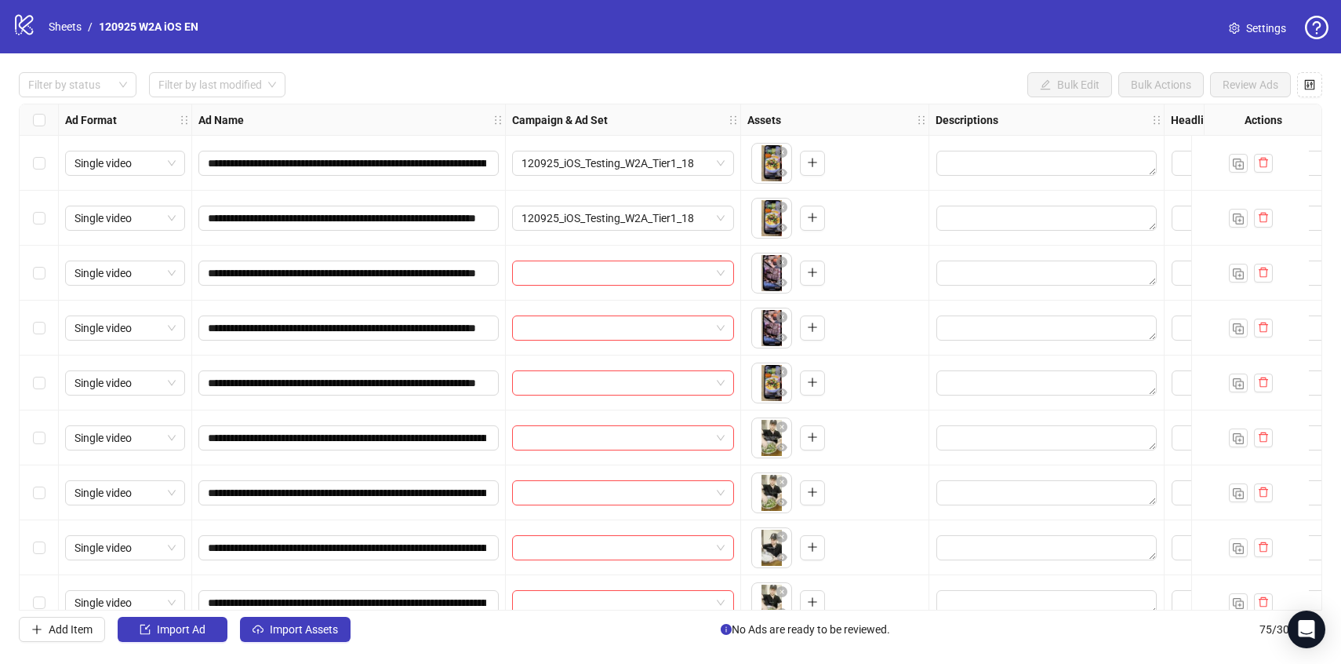
scroll to position [3602, 0]
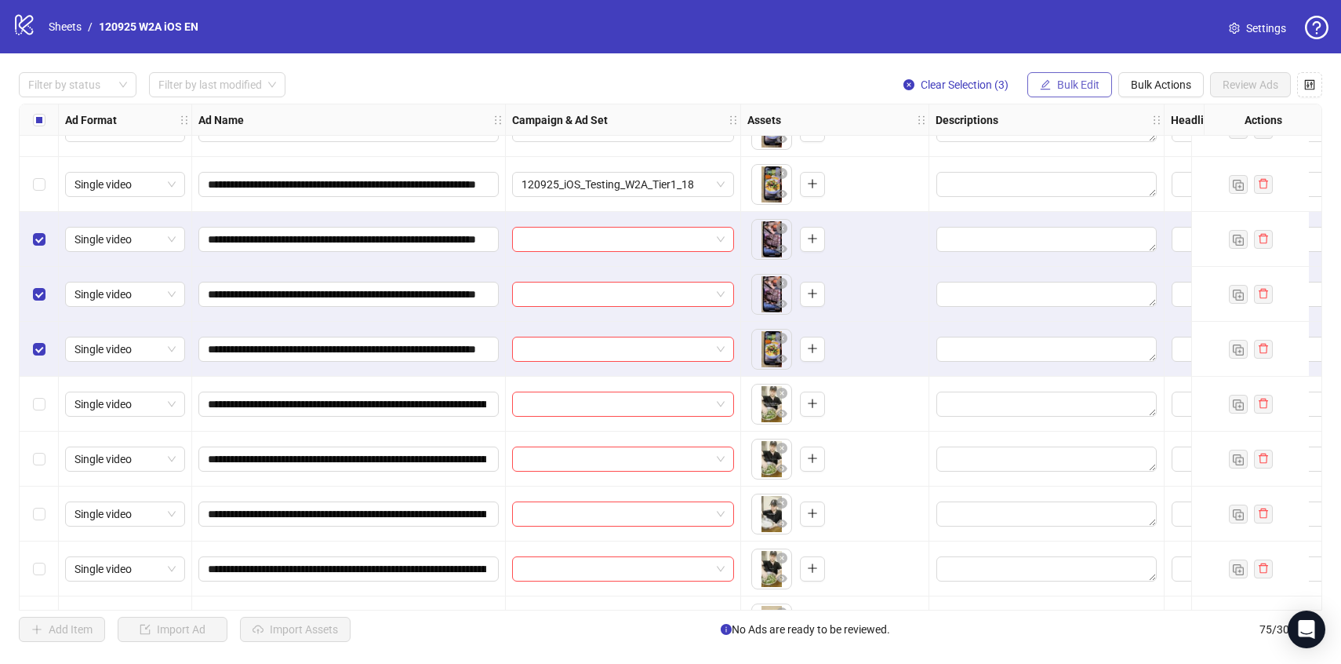
click at [1065, 84] on span "Bulk Edit" at bounding box center [1078, 84] width 42 height 13
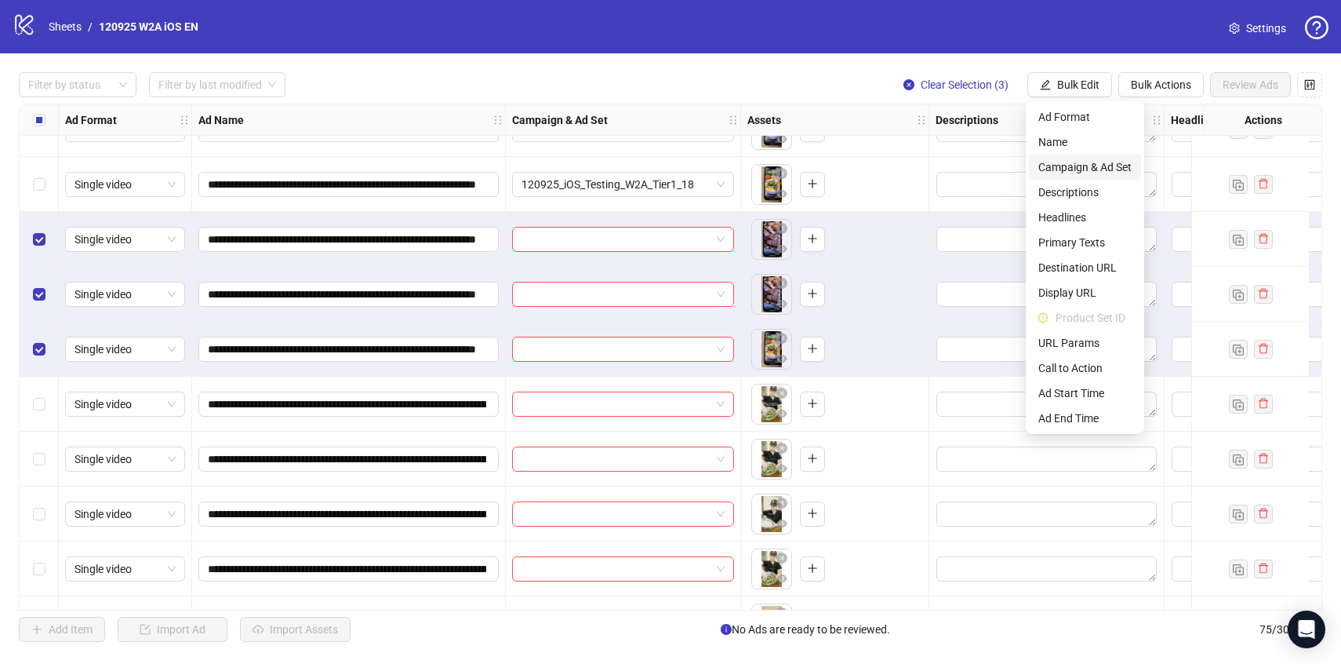
click at [1067, 169] on span "Campaign & Ad Set" at bounding box center [1084, 166] width 93 height 17
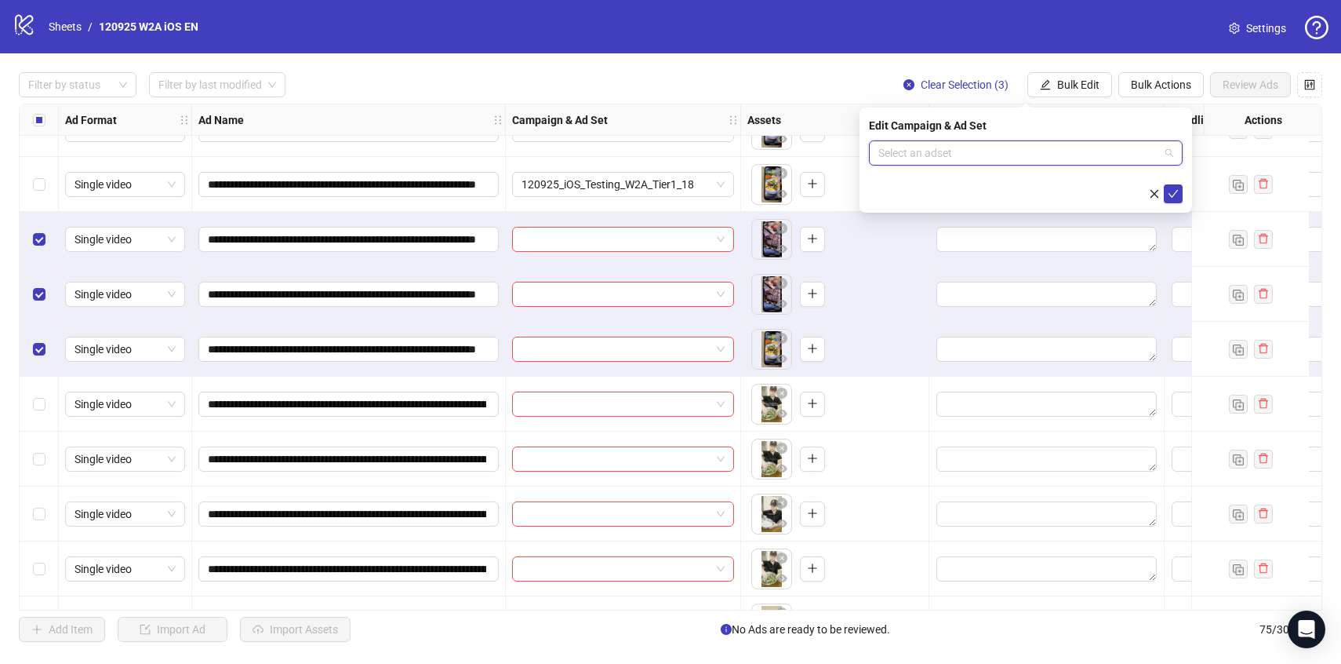
click at [1067, 155] on input "search" at bounding box center [1018, 153] width 281 height 24
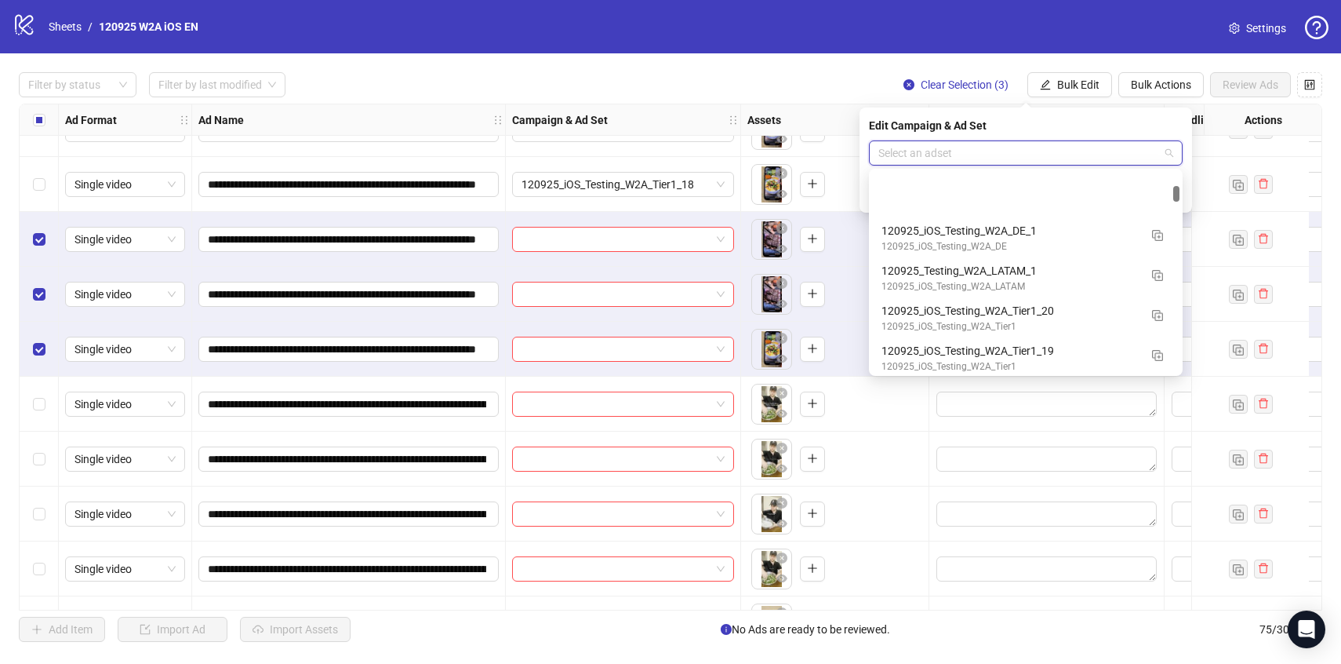
scroll to position [1525, 0]
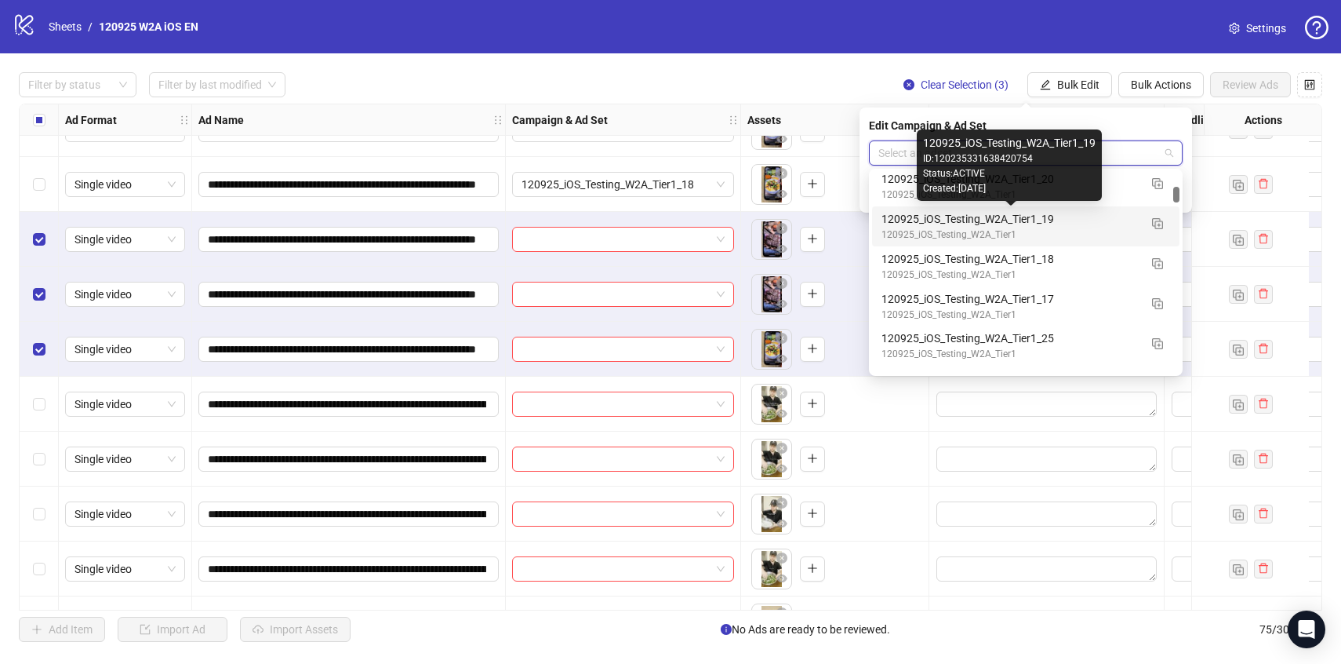
click at [1091, 222] on div "120925_iOS_Testing_W2A_Tier1_19" at bounding box center [1010, 218] width 257 height 17
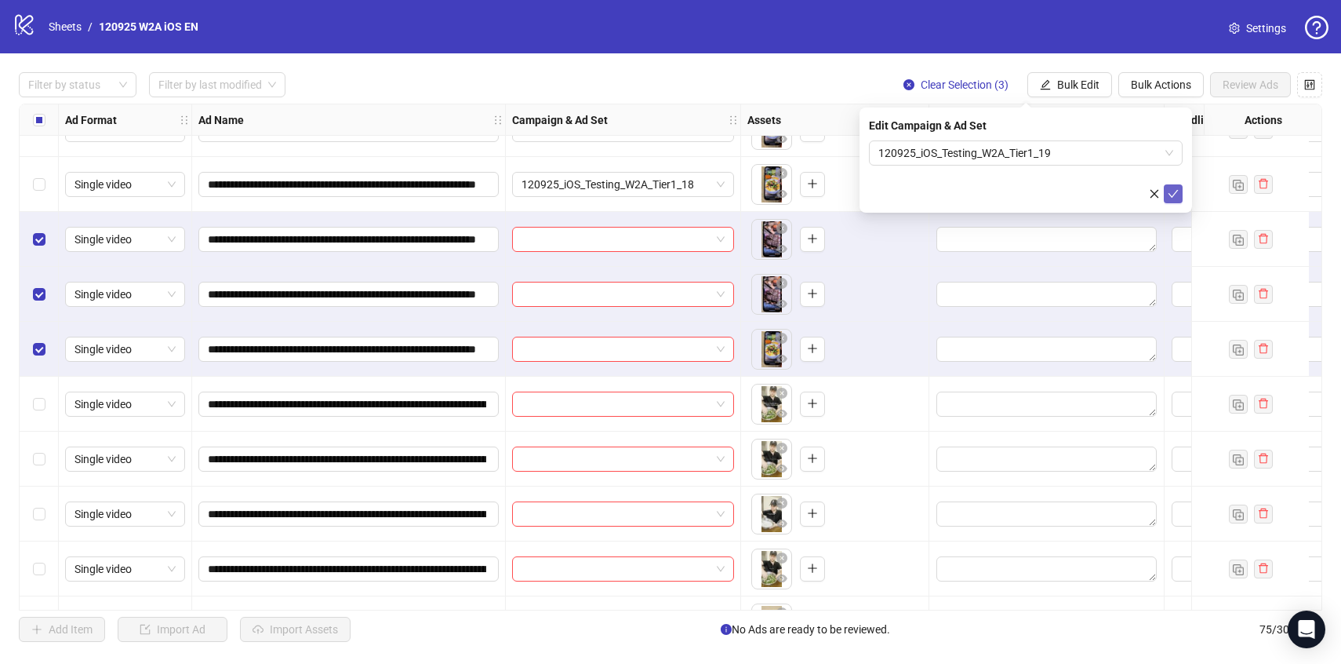
click at [1175, 187] on button "submit" at bounding box center [1173, 193] width 19 height 19
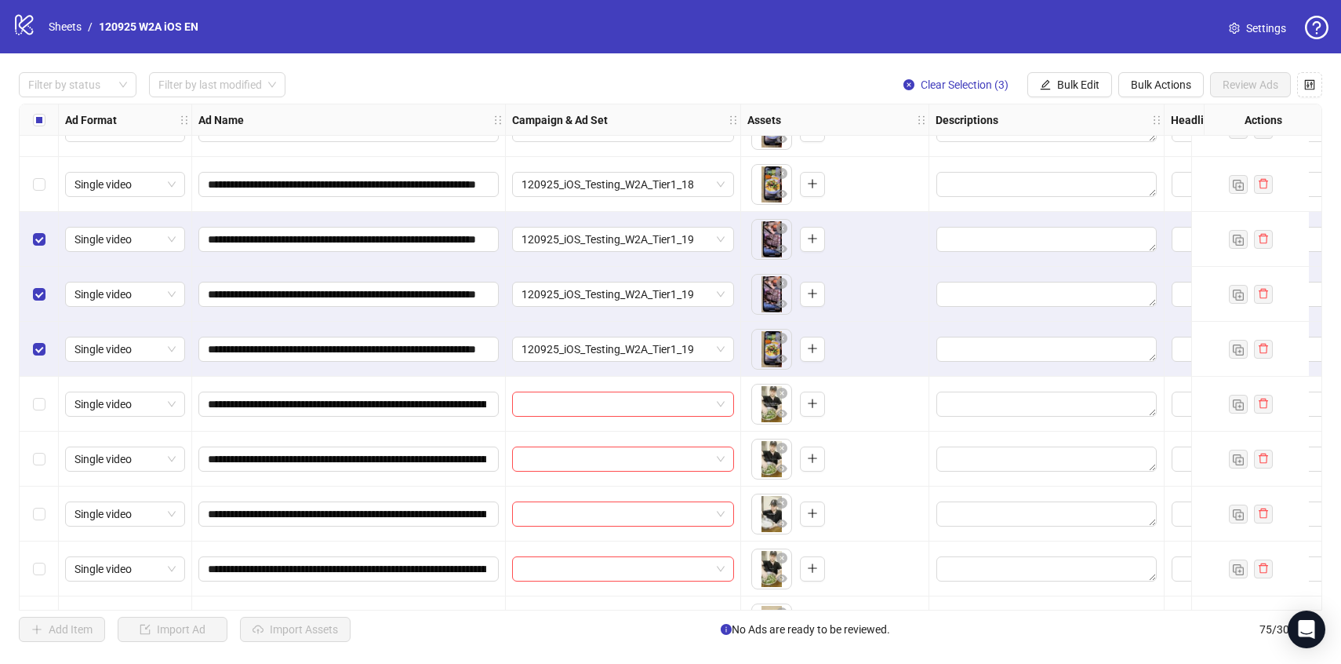
scroll to position [3650, 0]
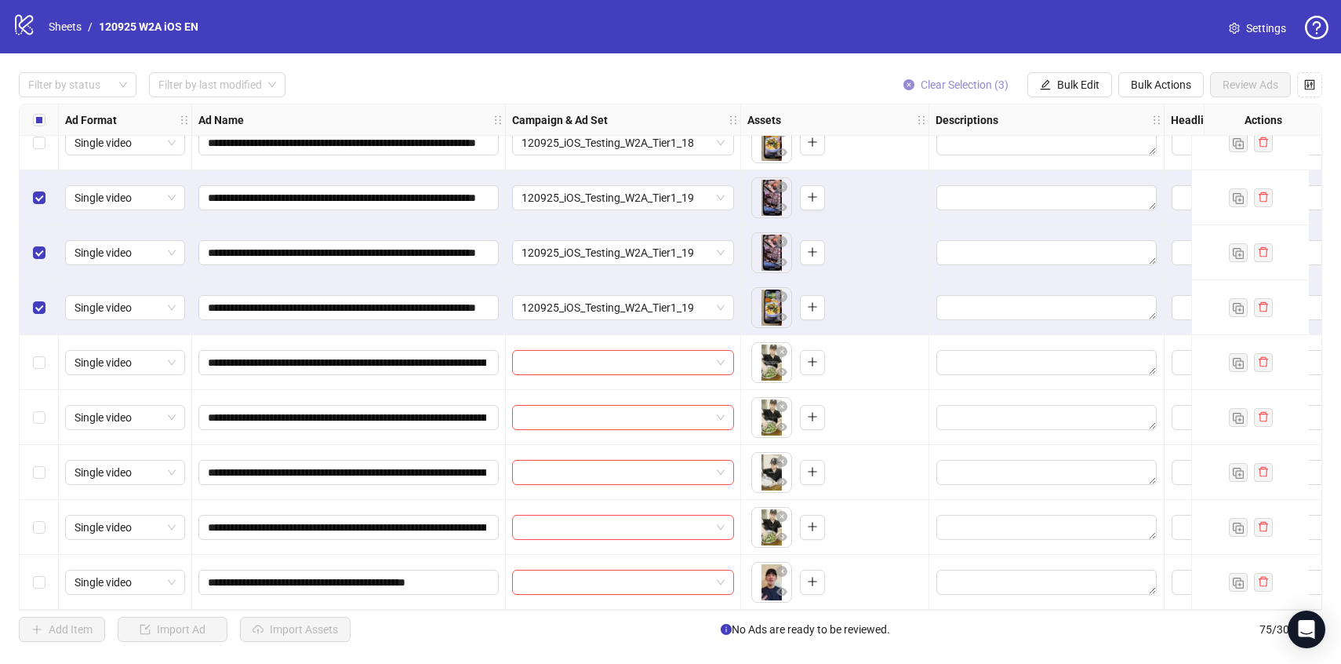
click at [963, 86] on span "Clear Selection (3)" at bounding box center [965, 84] width 88 height 13
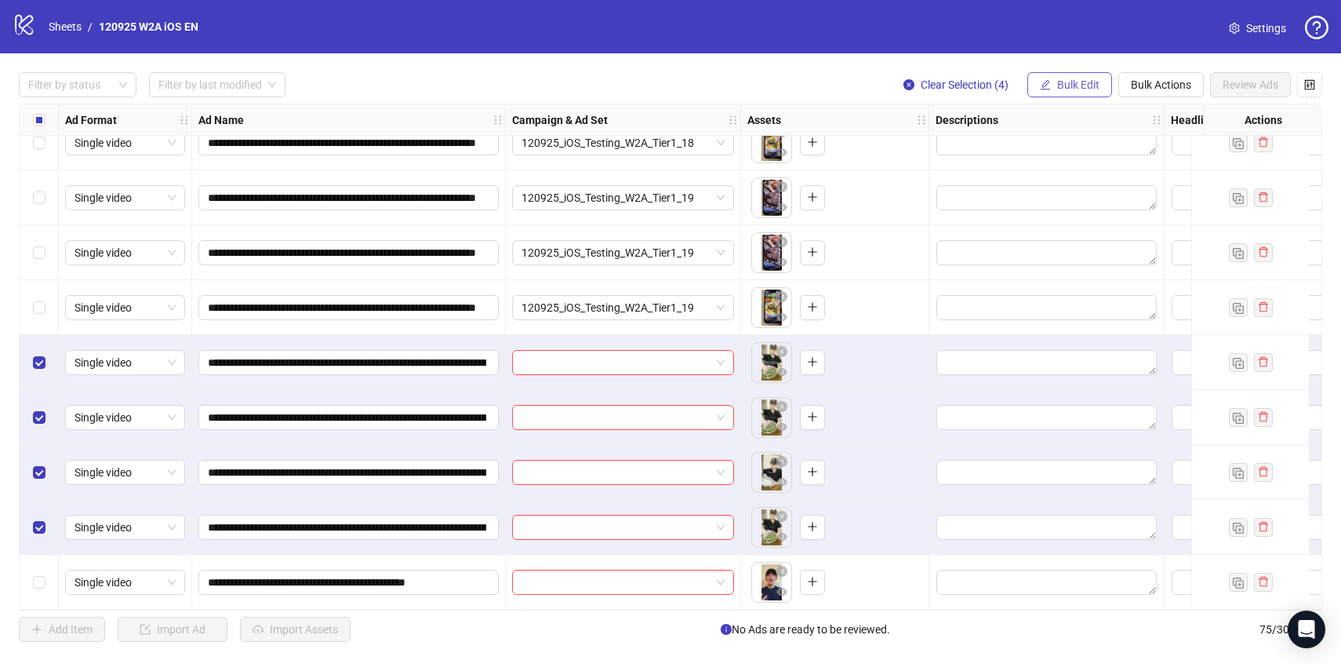
click at [1073, 85] on span "Bulk Edit" at bounding box center [1078, 84] width 42 height 13
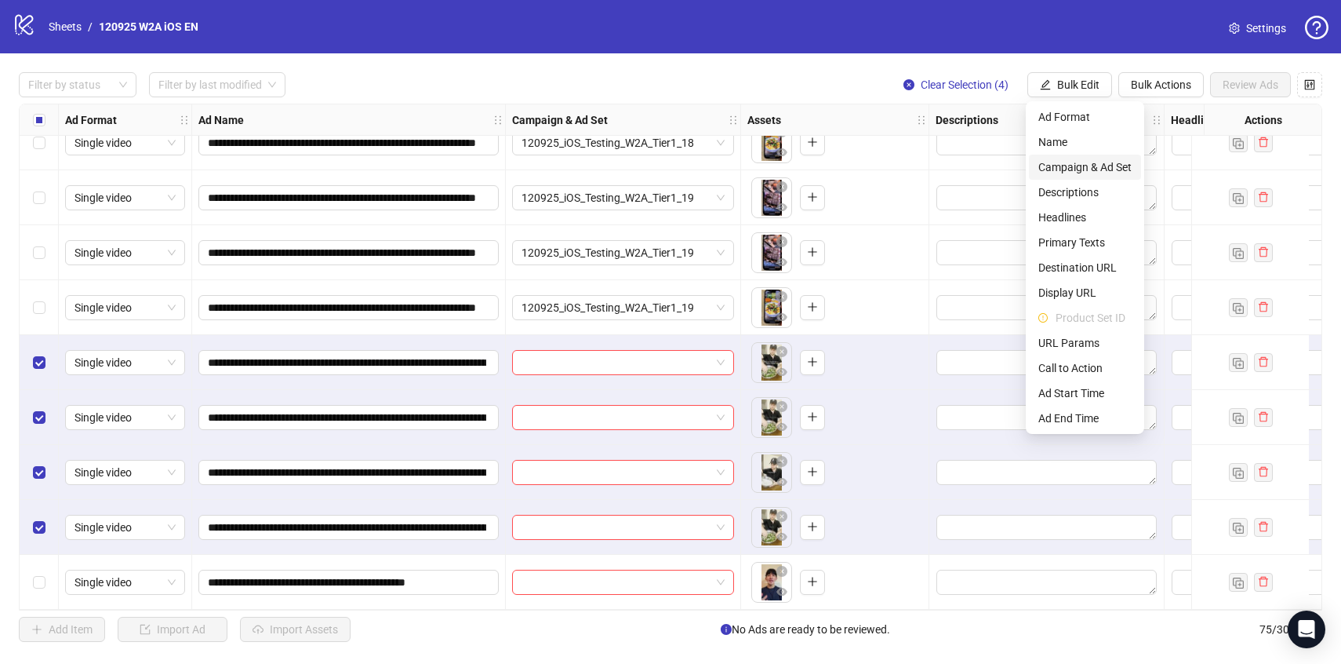
click at [1102, 171] on span "Campaign & Ad Set" at bounding box center [1084, 166] width 93 height 17
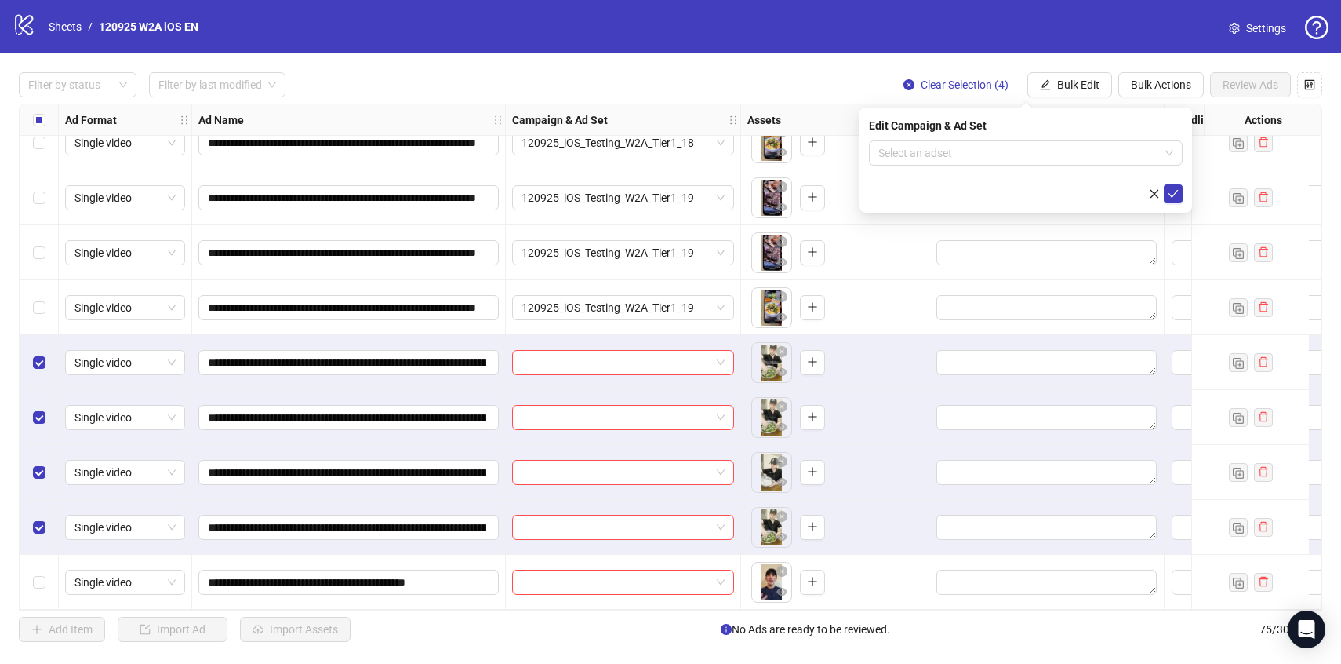
click at [1102, 169] on form "Select an adset" at bounding box center [1026, 171] width 314 height 63
click at [1100, 158] on input "search" at bounding box center [1018, 153] width 281 height 24
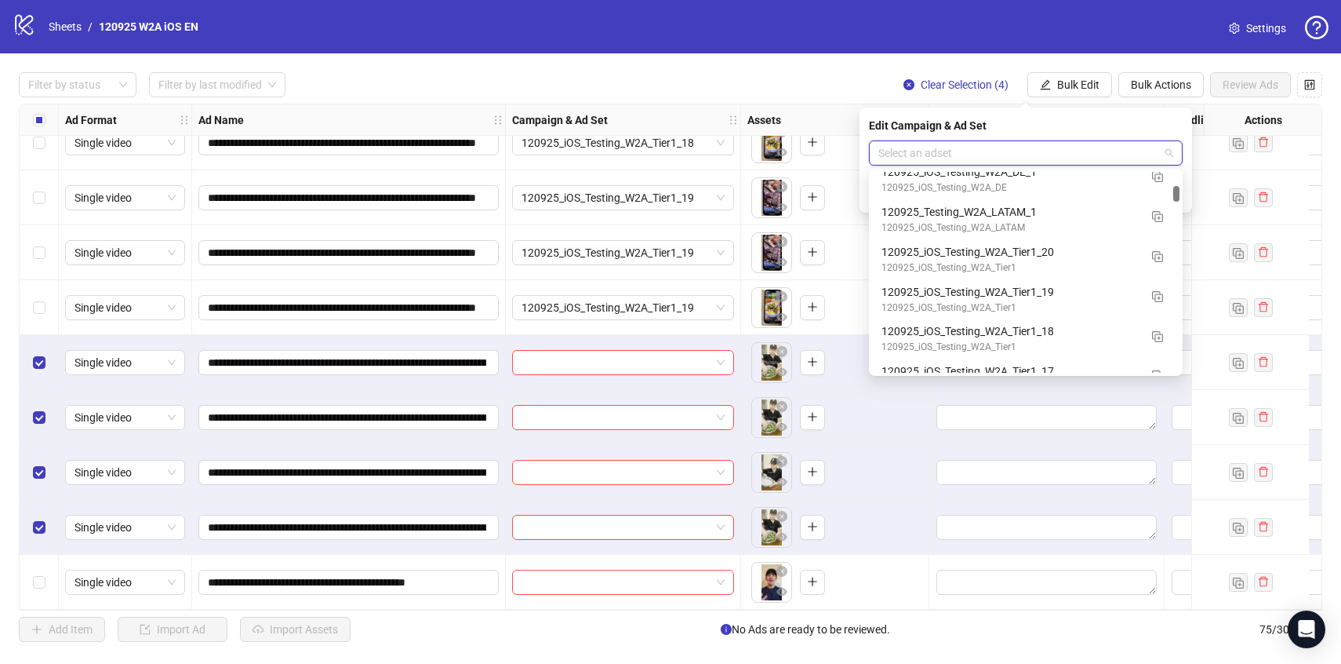
scroll to position [1490, 0]
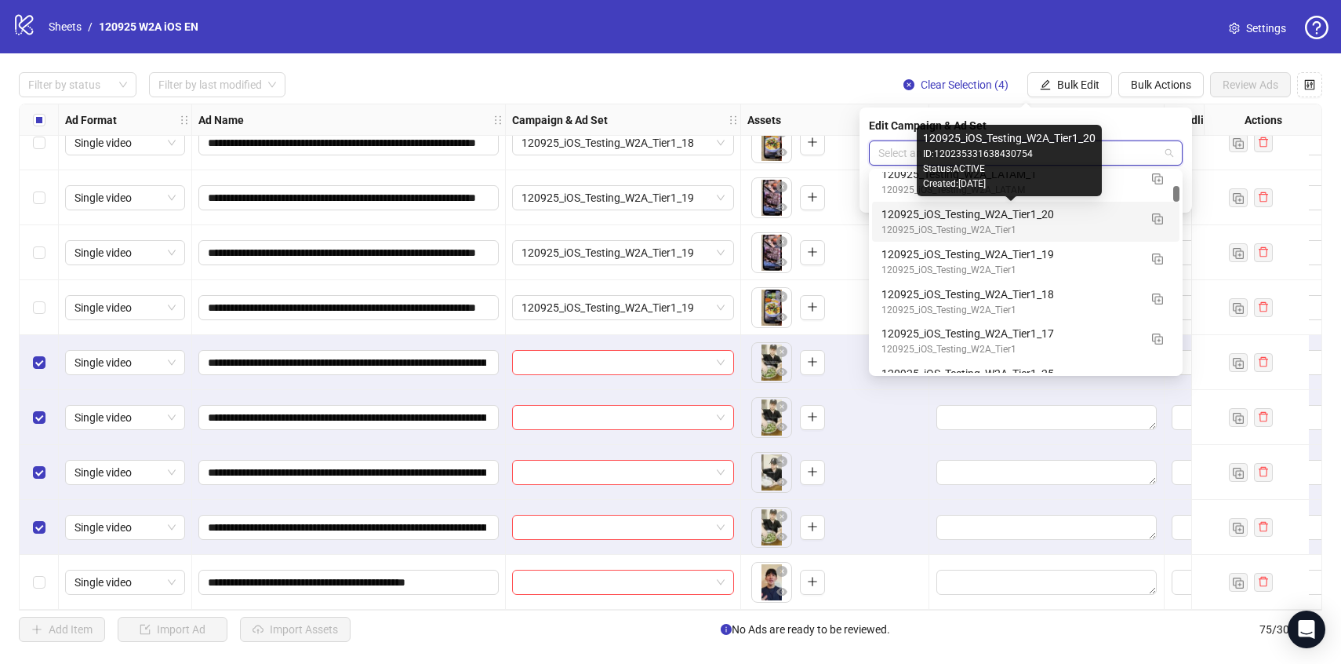
click at [1111, 219] on div "120925_iOS_Testing_W2A_Tier1_20" at bounding box center [1010, 213] width 257 height 17
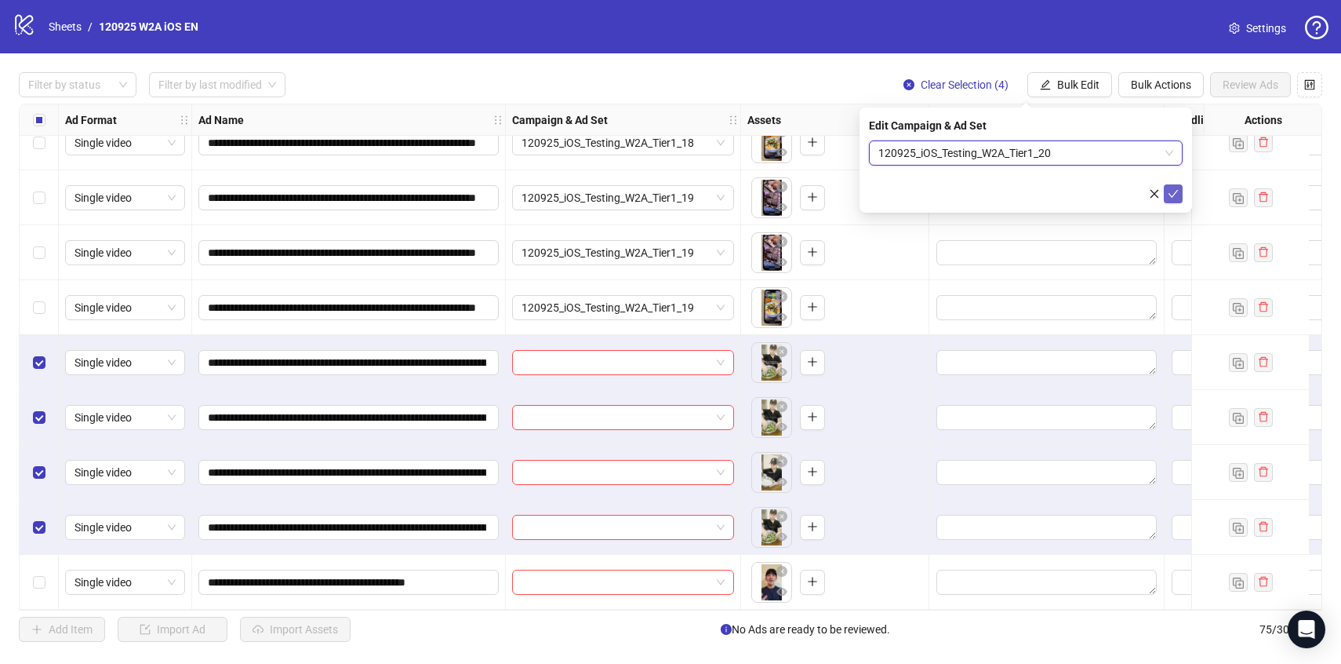
click at [1171, 199] on span "submit" at bounding box center [1173, 193] width 11 height 13
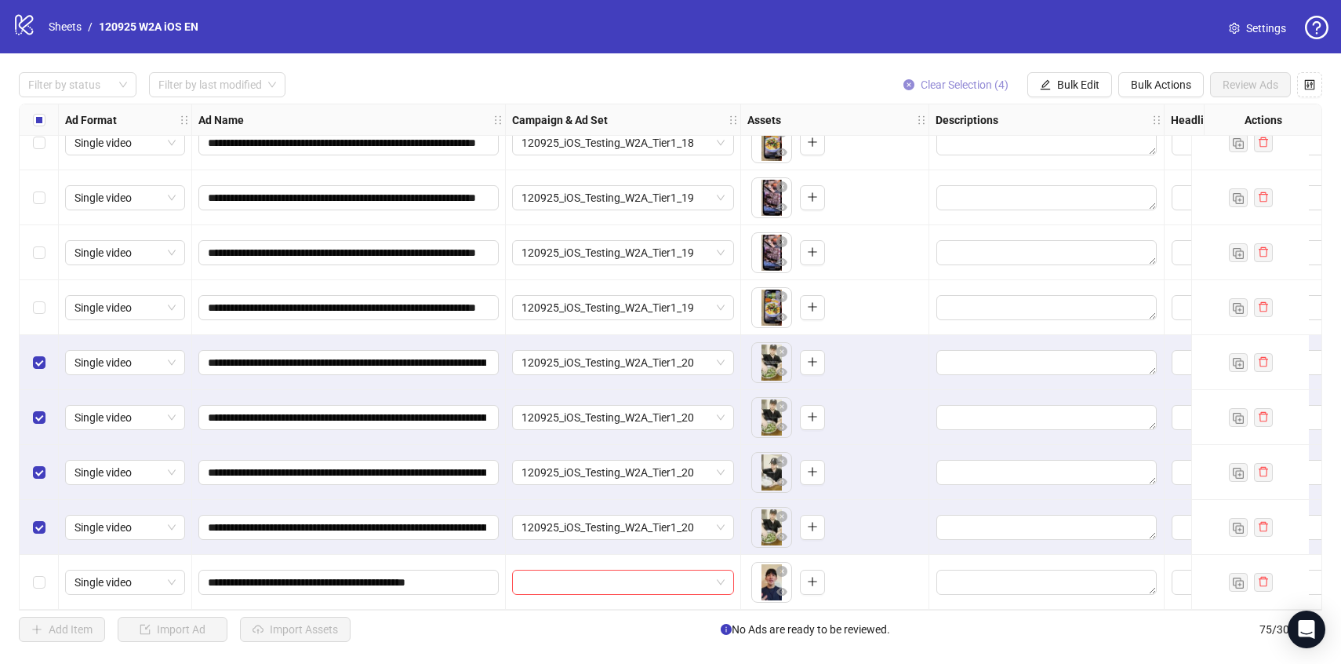
click at [951, 85] on span "Clear Selection (4)" at bounding box center [965, 84] width 88 height 13
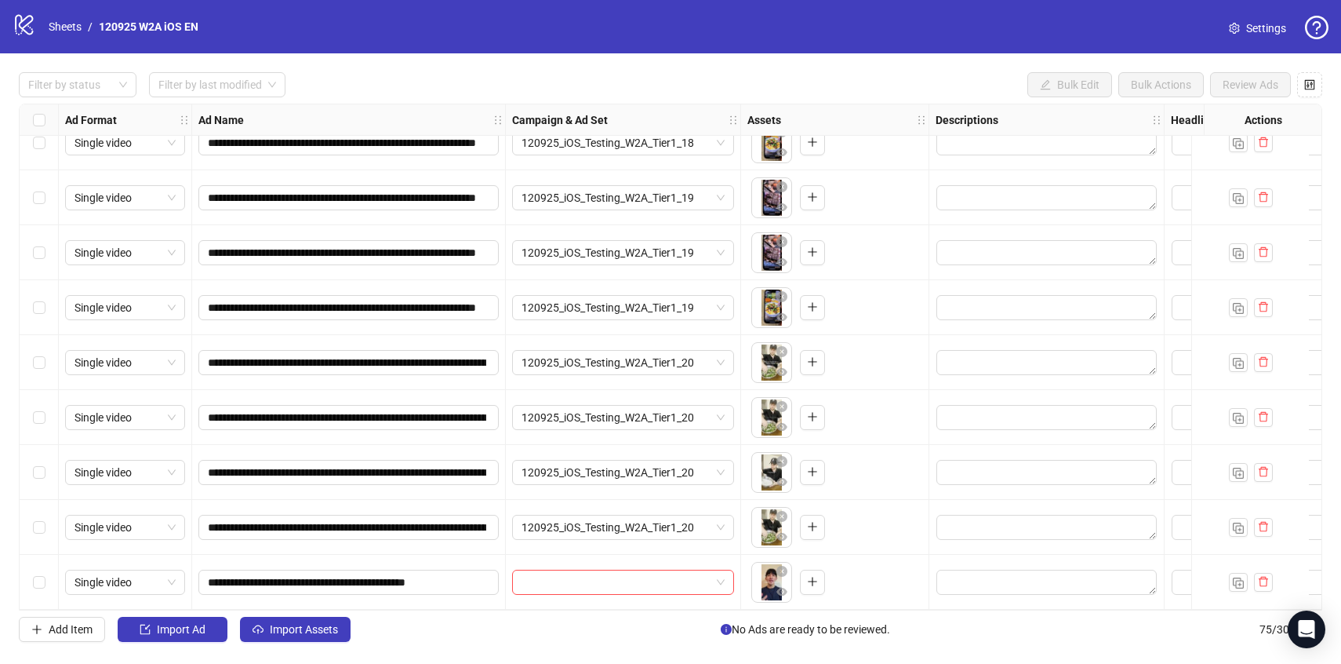
click at [48, 576] on div "Select row 75" at bounding box center [39, 581] width 39 height 55
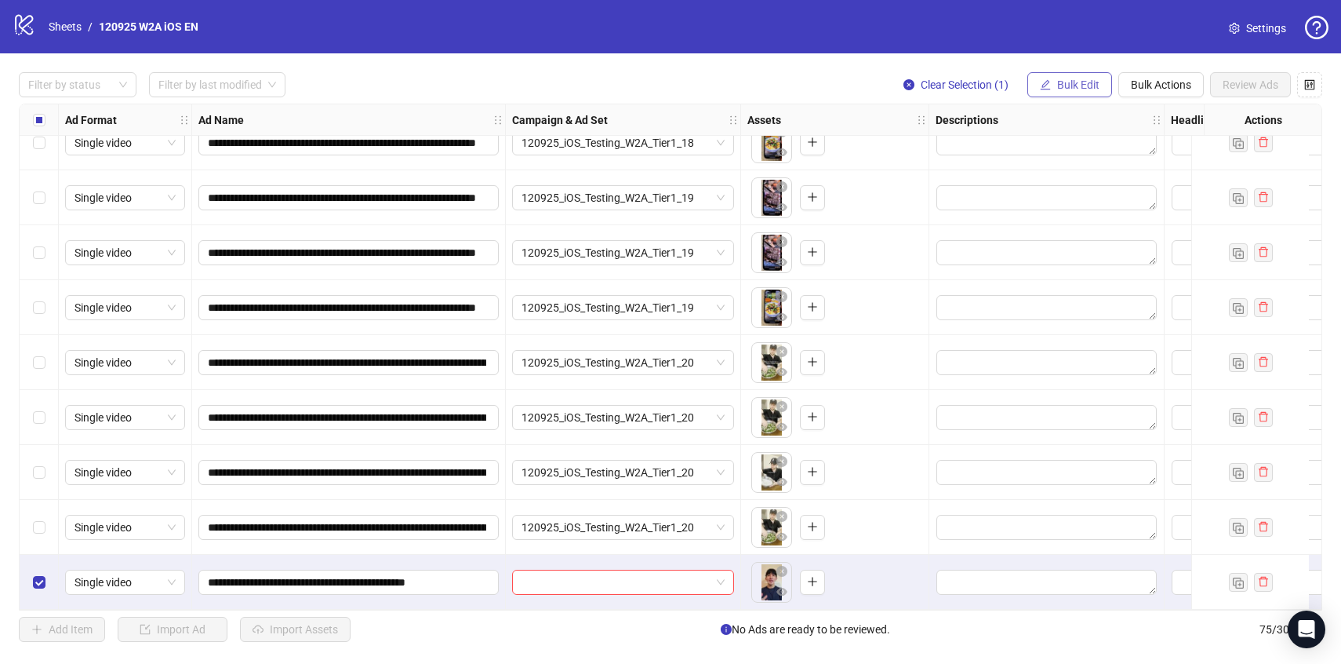
click at [1078, 80] on span "Bulk Edit" at bounding box center [1078, 84] width 42 height 13
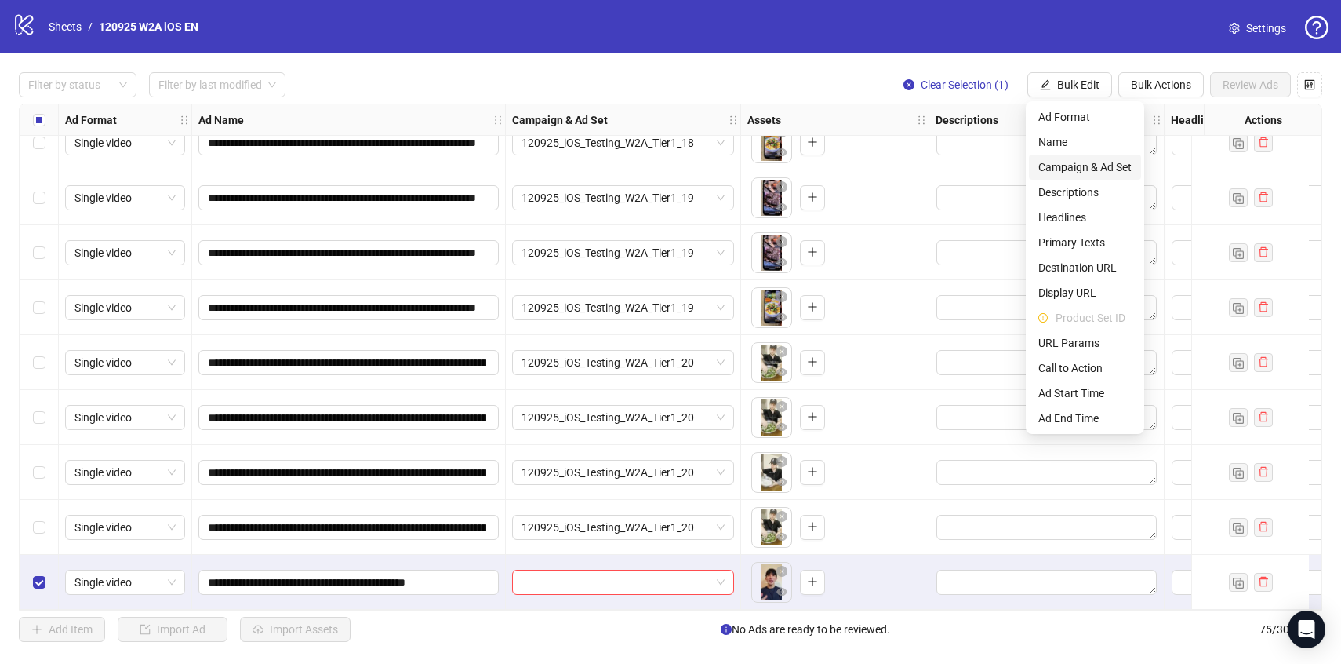
click at [1073, 162] on span "Campaign & Ad Set" at bounding box center [1084, 166] width 93 height 17
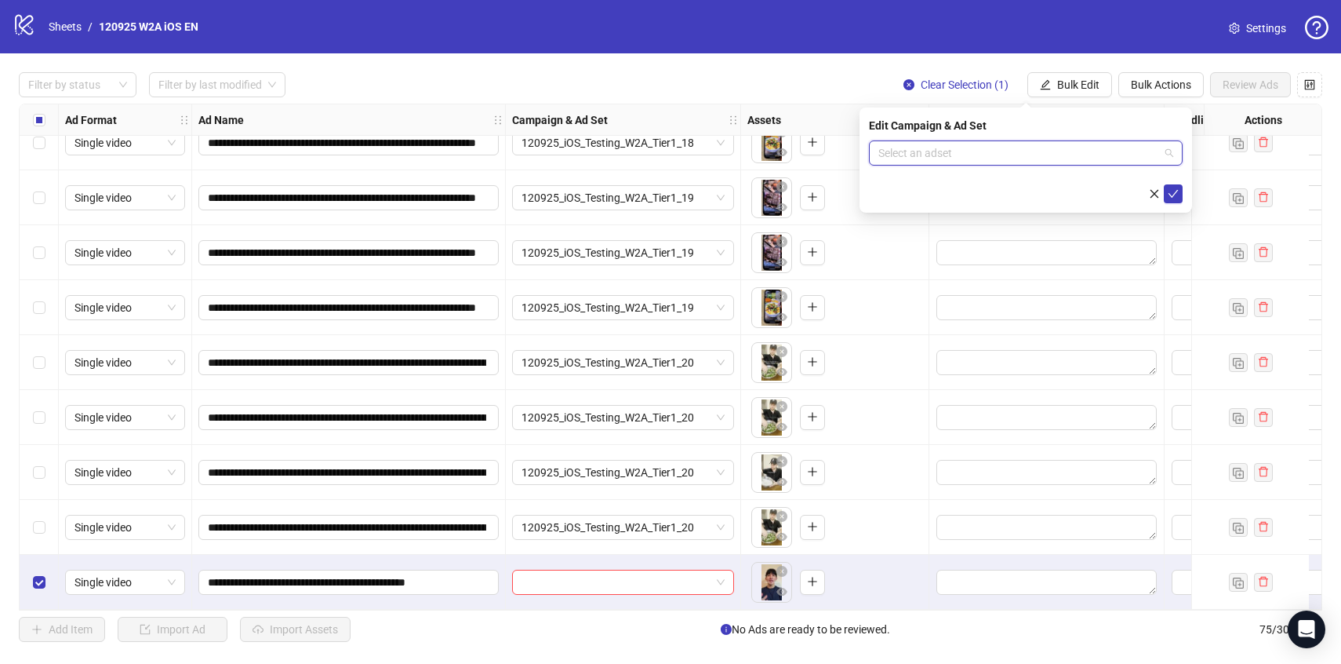
click at [1052, 158] on input "search" at bounding box center [1018, 153] width 281 height 24
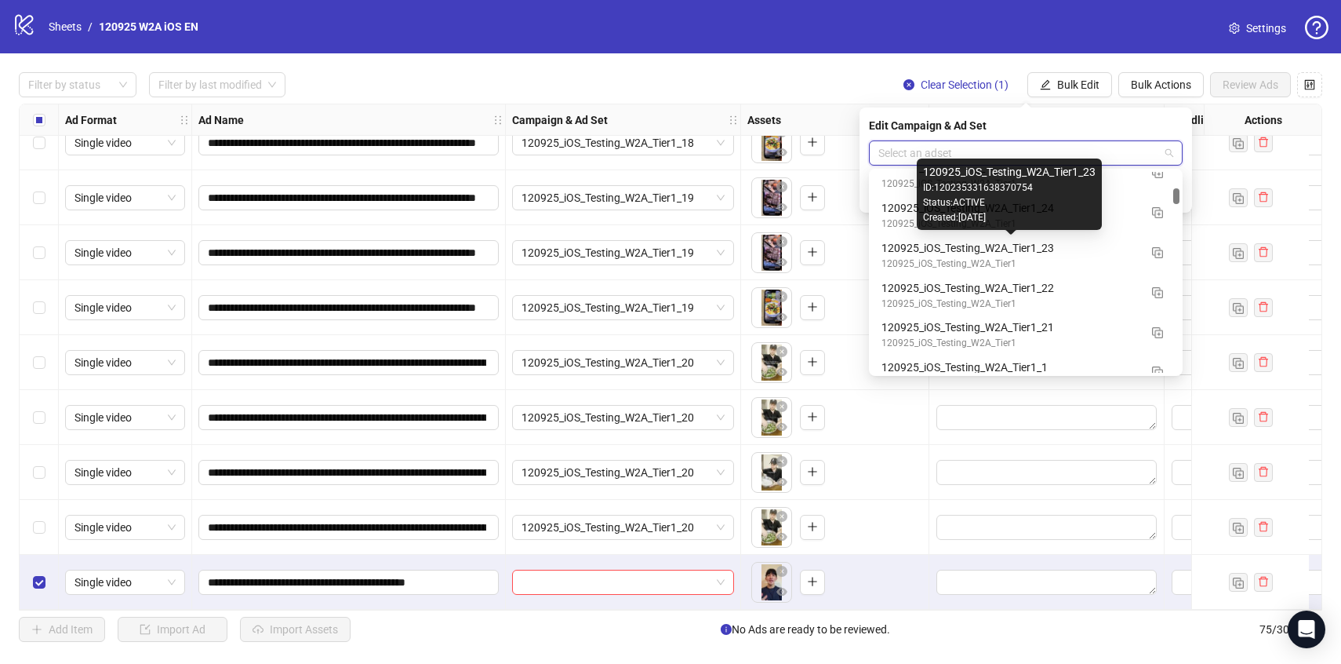
scroll to position [1700, 0]
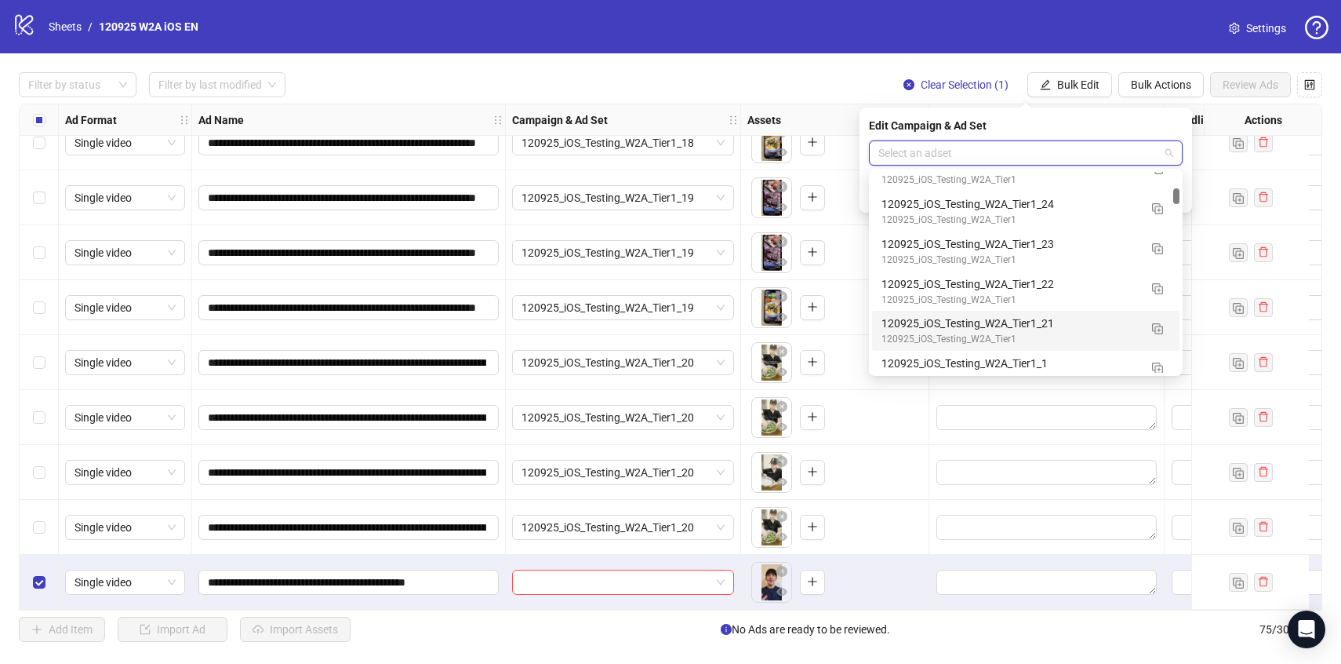
click at [1087, 331] on div "120925_iOS_Testing_W2A_Tier1_21" at bounding box center [1010, 323] width 257 height 17
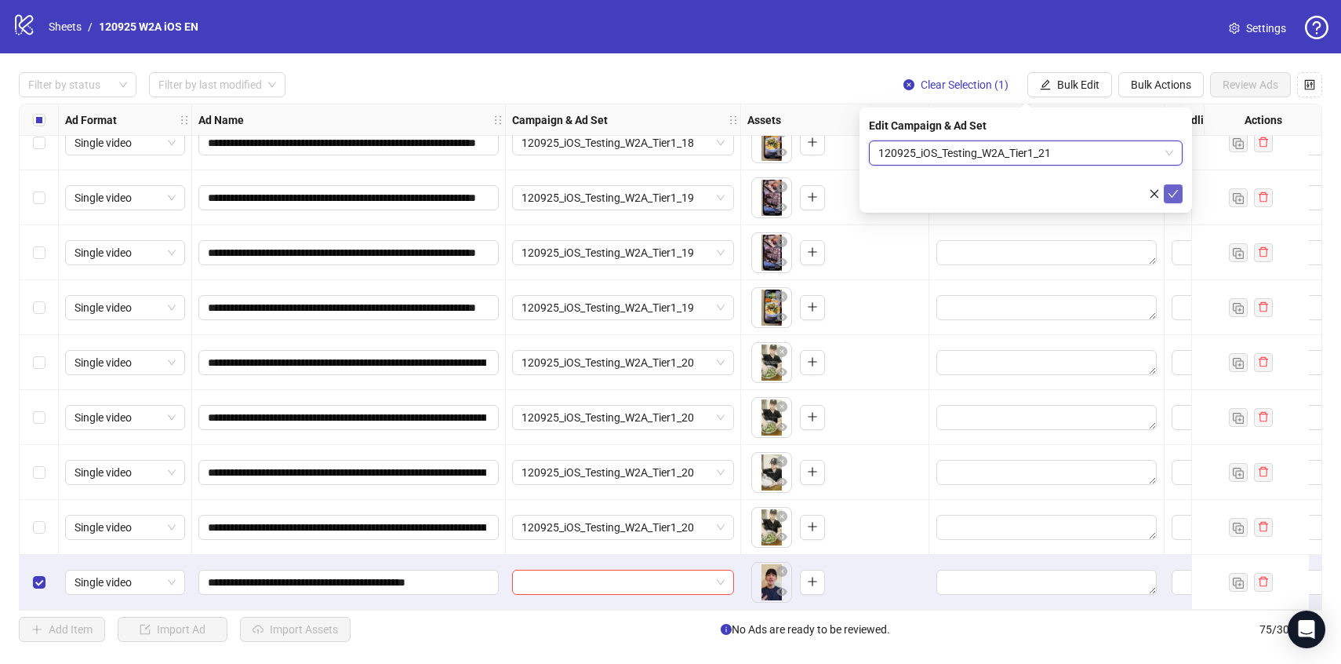
click at [1174, 198] on icon "check" at bounding box center [1173, 193] width 11 height 11
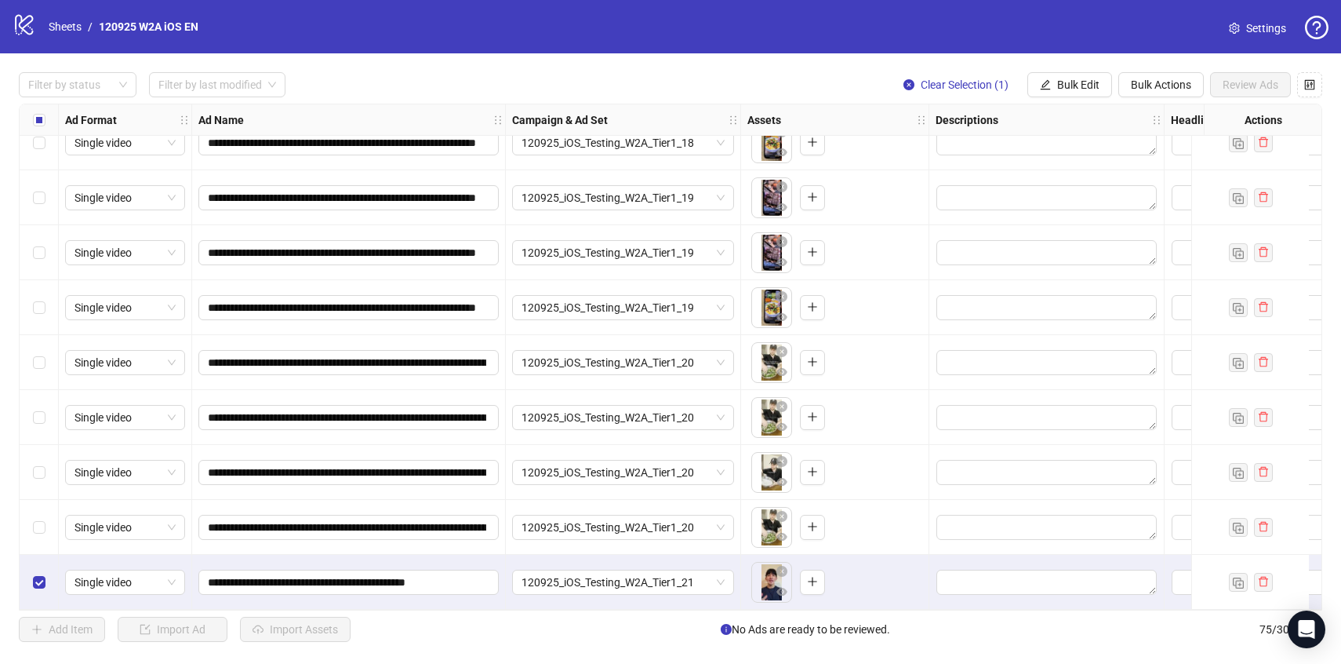
click at [30, 583] on div "Select row 75" at bounding box center [39, 581] width 39 height 55
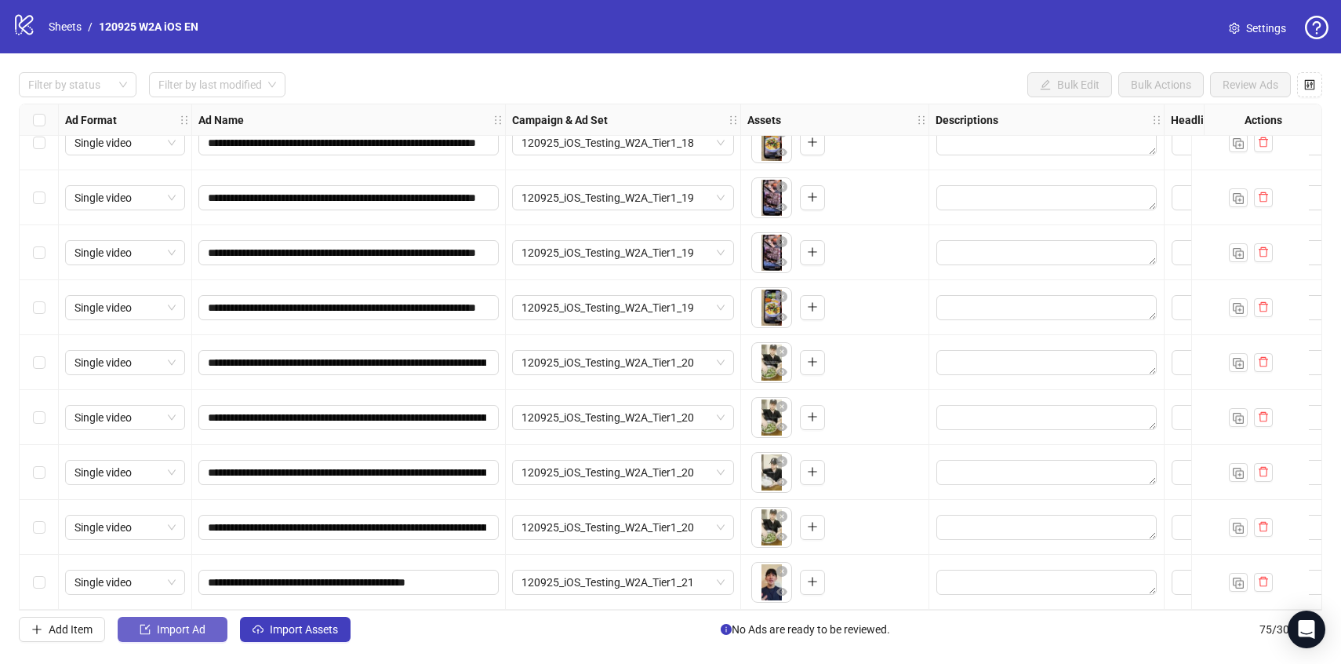
click at [175, 623] on span "Import Ad" at bounding box center [181, 629] width 49 height 13
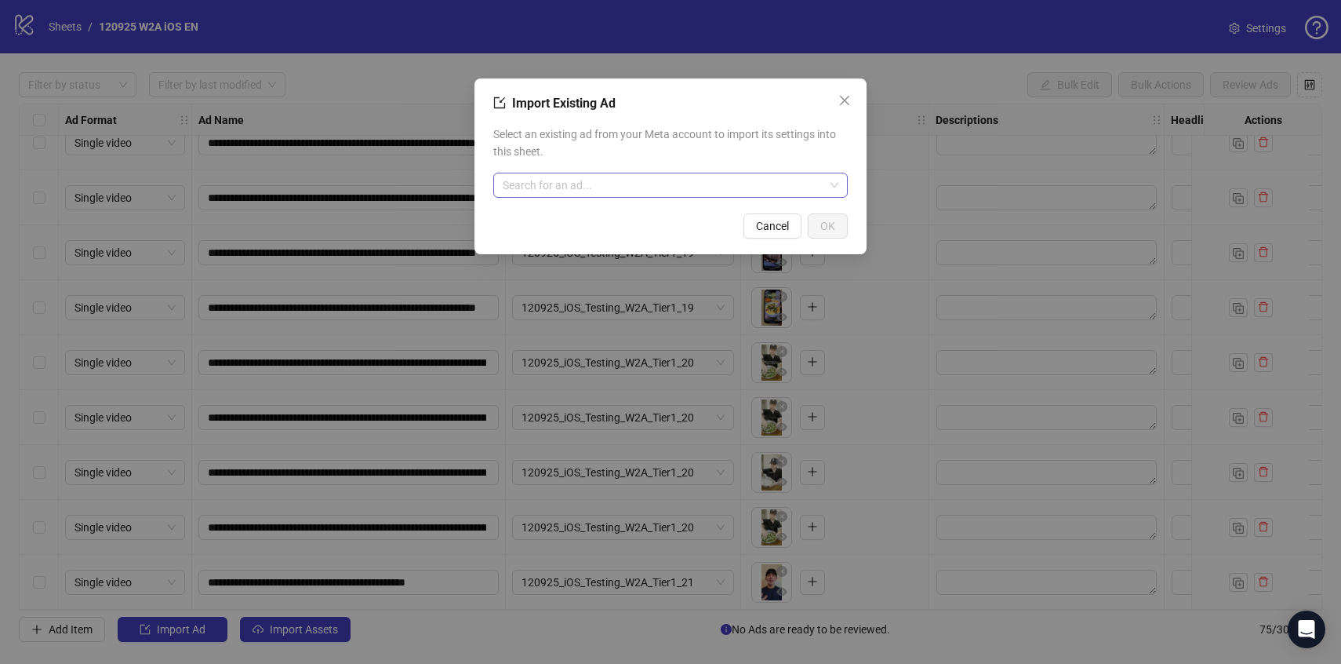
click at [536, 184] on input "search" at bounding box center [664, 185] width 322 height 24
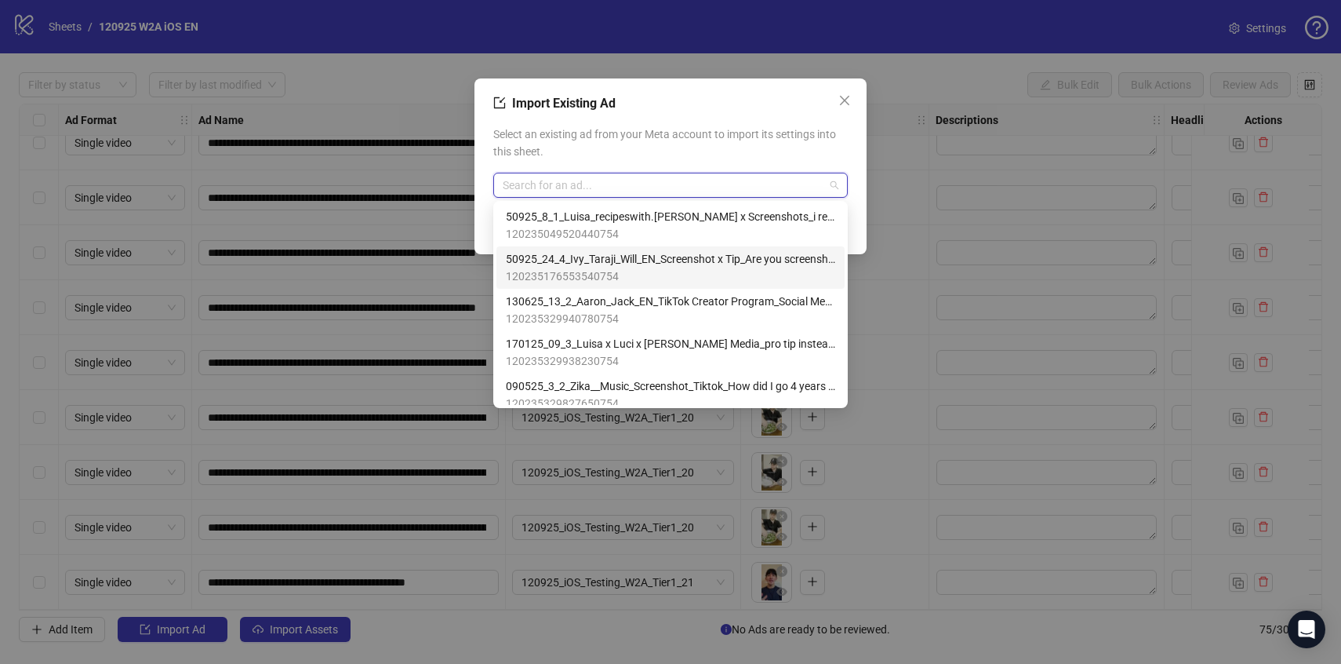
click at [711, 263] on span "50925_24_4_Ivy_Taraji_Will_EN_Screenshot x Tip_Are you screenshotting recipes o…" at bounding box center [670, 258] width 329 height 17
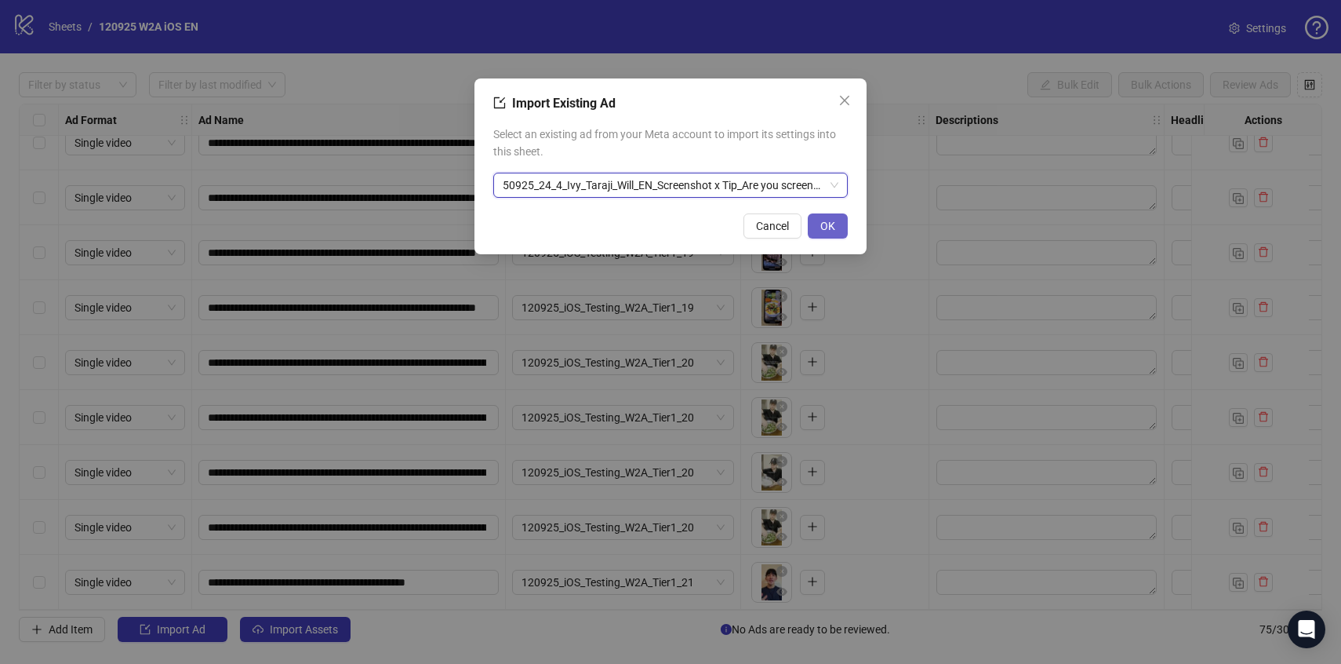
click at [834, 221] on span "OK" at bounding box center [827, 226] width 15 height 13
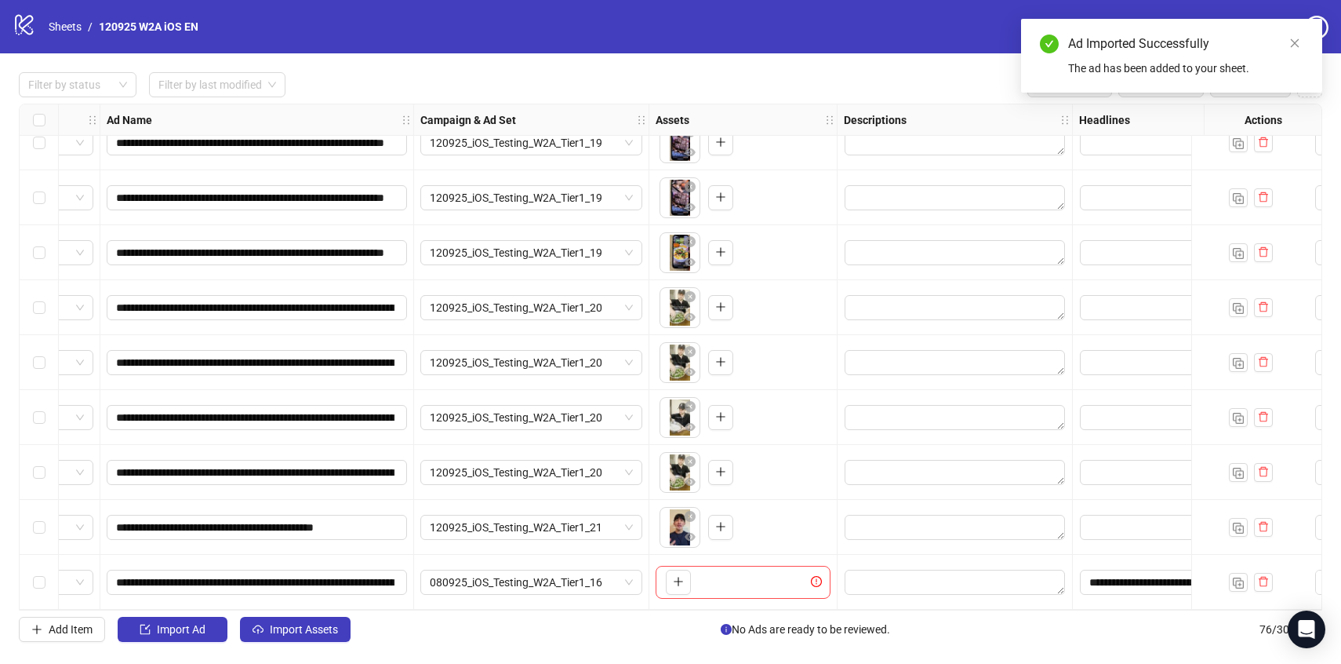
scroll to position [3703, 0]
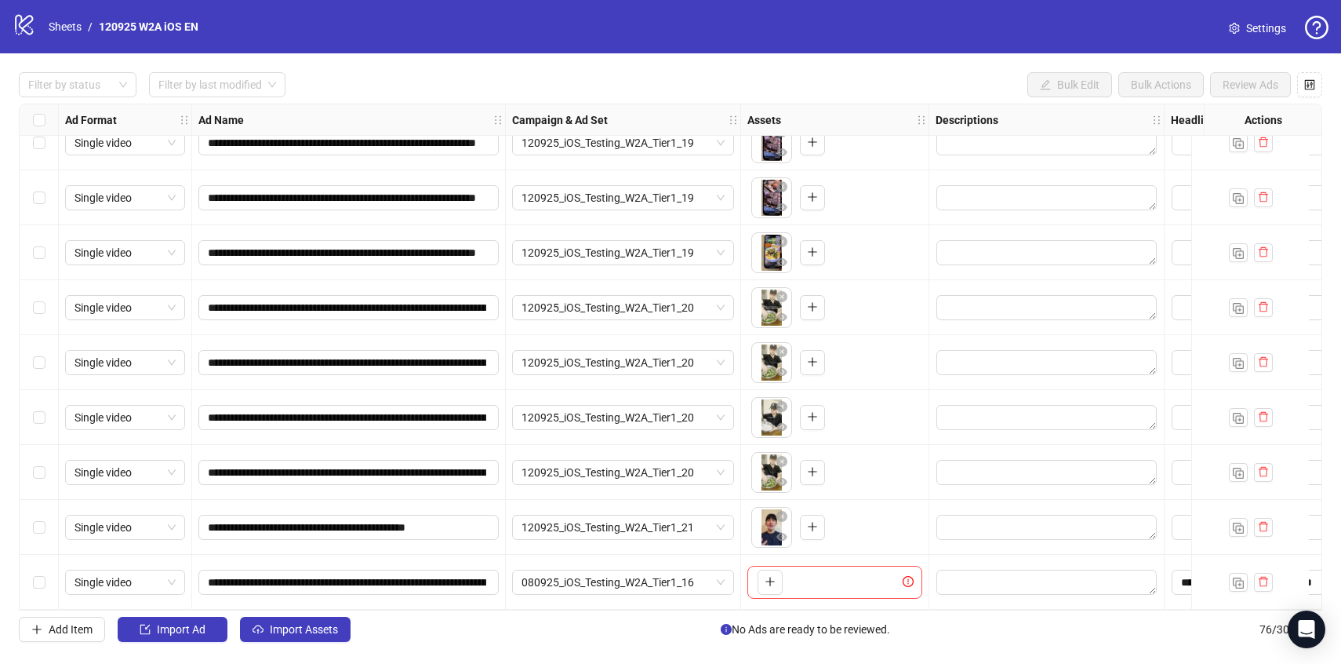
click at [46, 577] on div "Select row 76" at bounding box center [39, 581] width 39 height 55
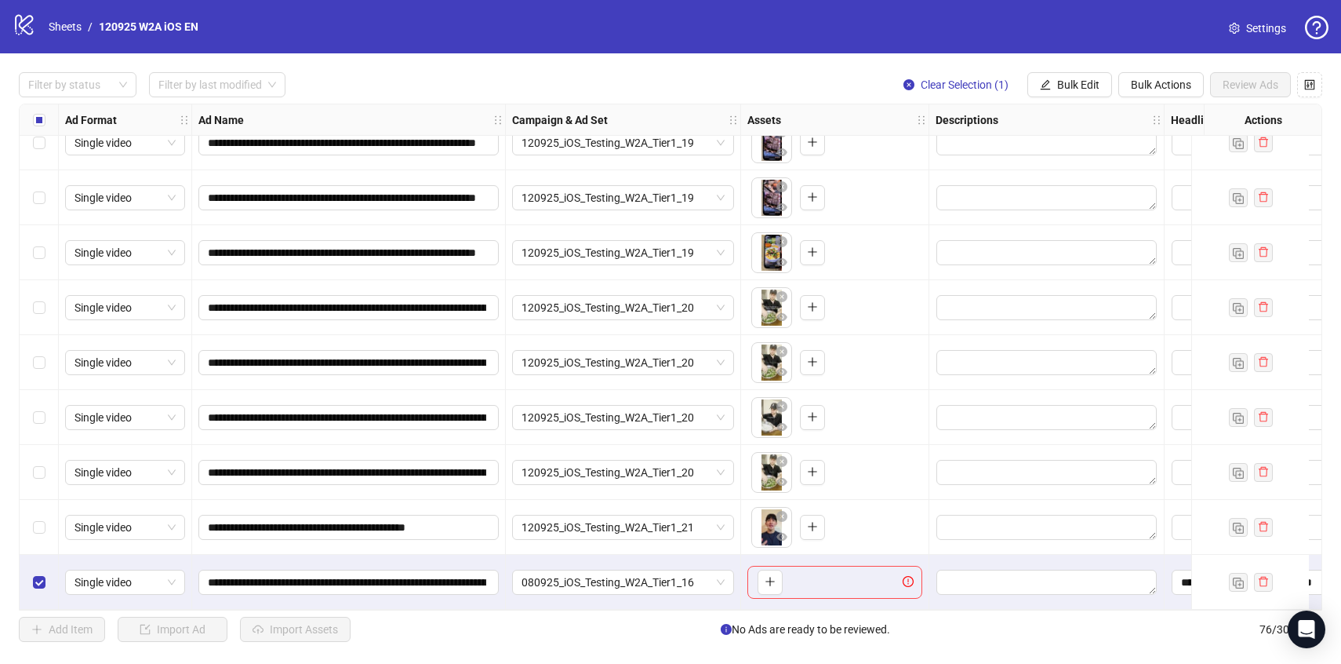
click at [45, 122] on div "Select all rows" at bounding box center [39, 119] width 39 height 31
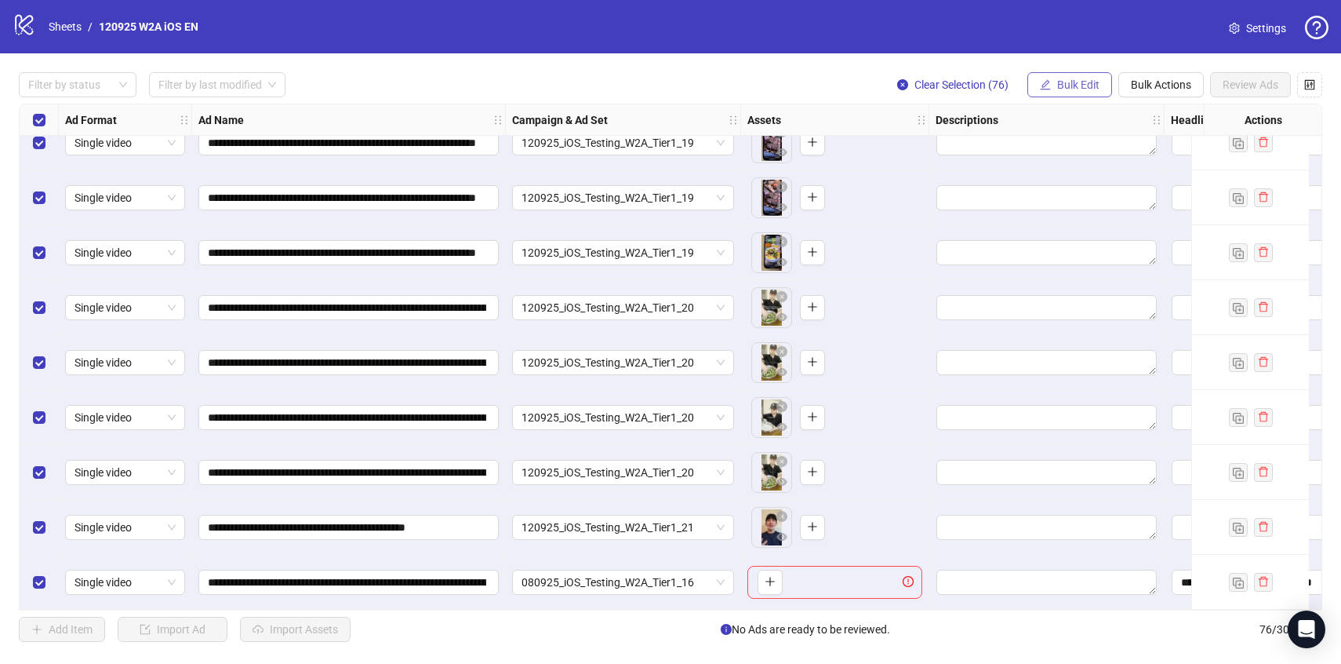
click at [1085, 79] on span "Bulk Edit" at bounding box center [1078, 84] width 42 height 13
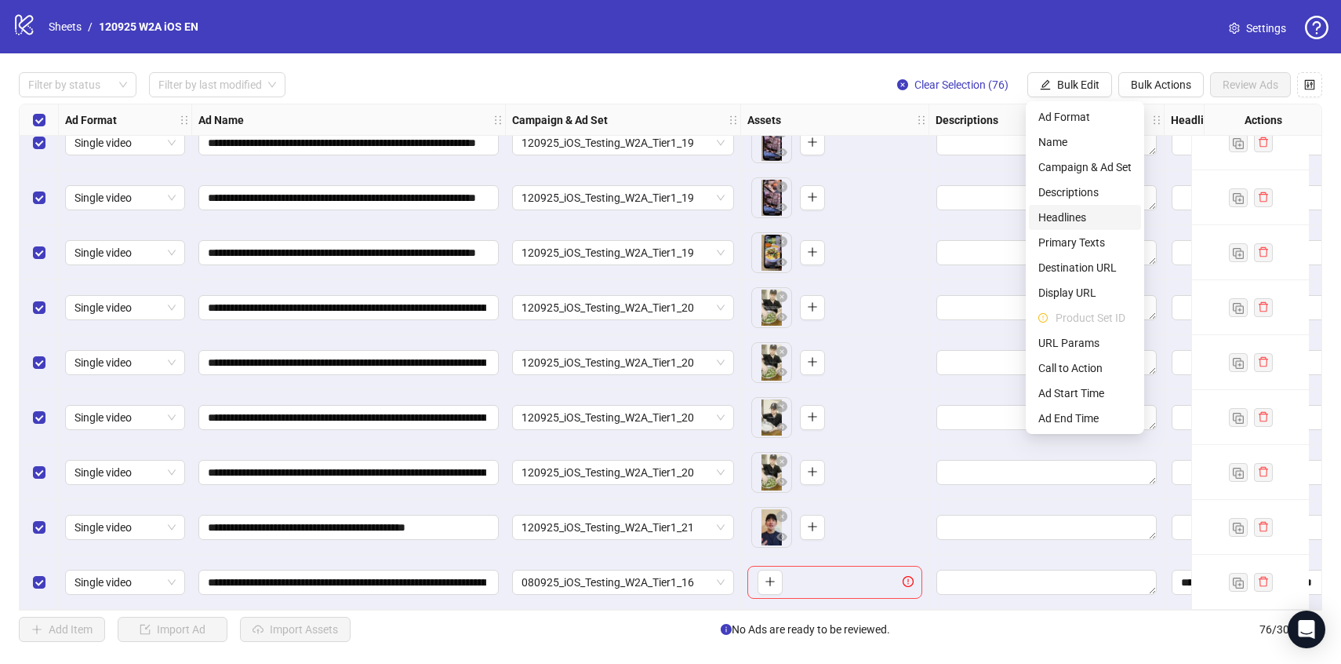
click at [1078, 224] on span "Headlines" at bounding box center [1084, 217] width 93 height 17
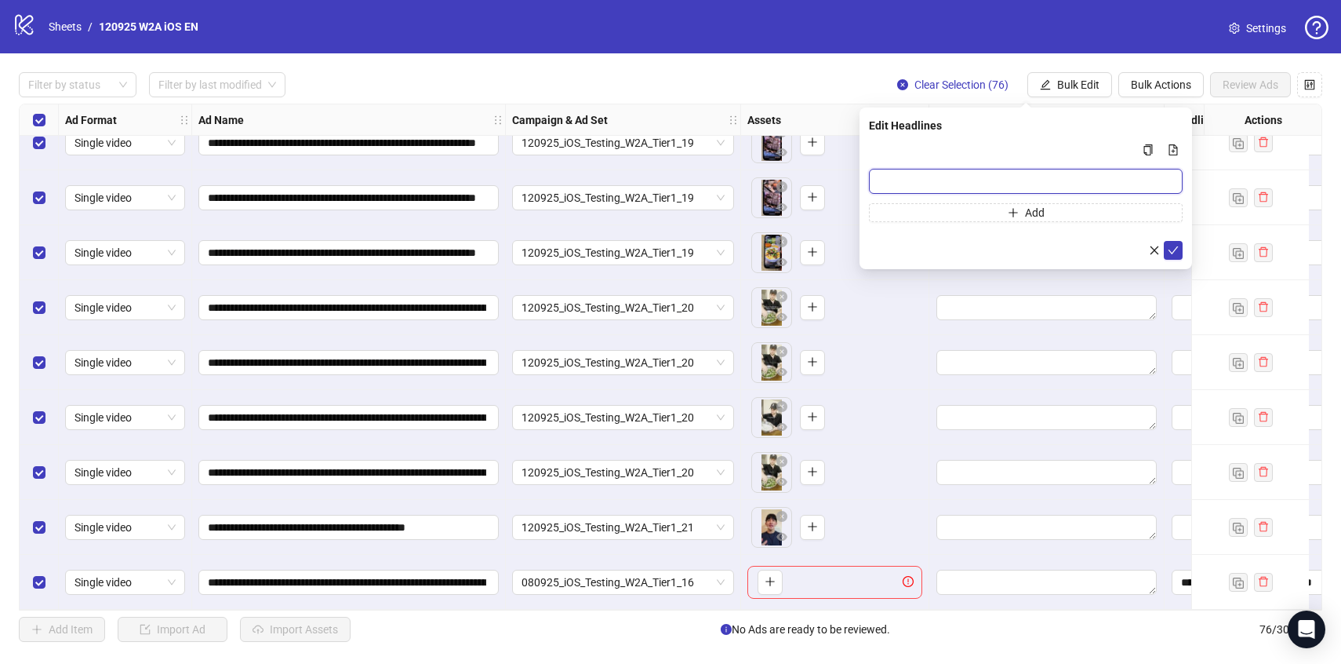
click at [1034, 180] on input "Multi-input container - paste or copy values" at bounding box center [1026, 181] width 314 height 25
click at [1002, 140] on div "Edit Headlines Add" at bounding box center [1026, 188] width 333 height 162
click at [1005, 186] on input "Multi-input container - paste or copy values" at bounding box center [1026, 181] width 314 height 25
click at [1011, 124] on div "Edit Headlines" at bounding box center [1026, 125] width 314 height 17
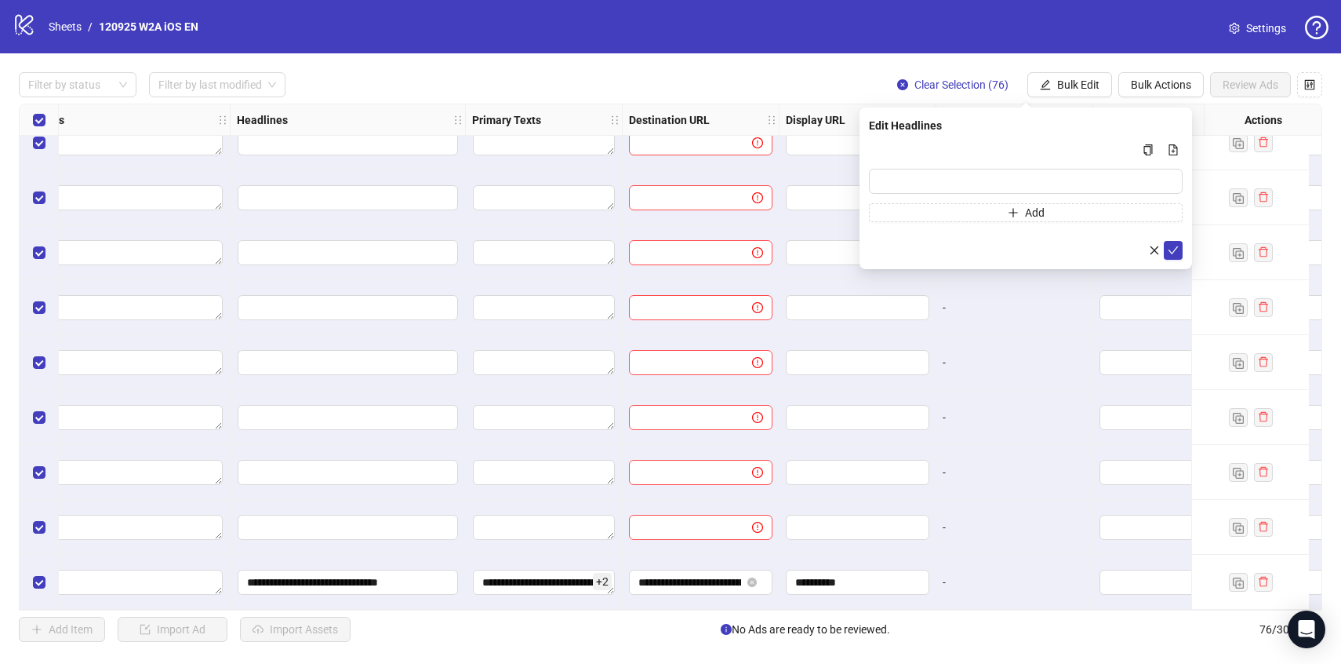
scroll to position [3703, 947]
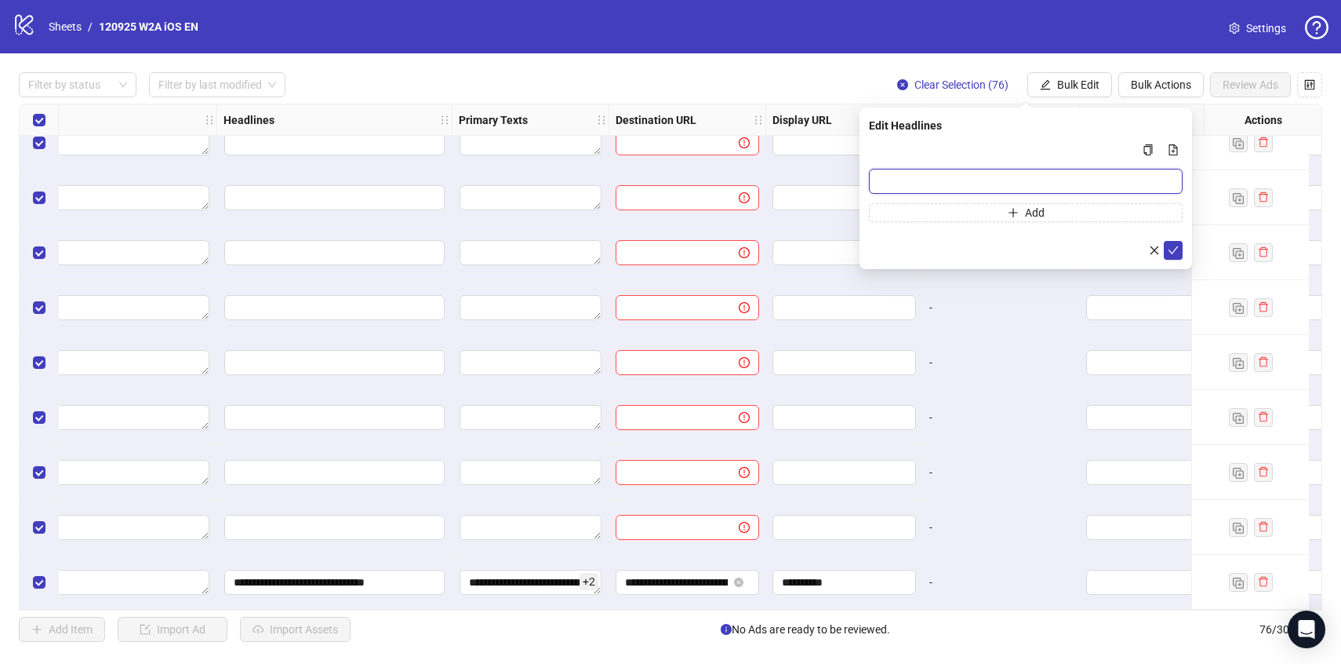
click at [896, 180] on input "Multi-input container - paste or copy values" at bounding box center [1026, 181] width 314 height 25
type input "**********"
click at [1169, 245] on icon "check" at bounding box center [1173, 250] width 11 height 11
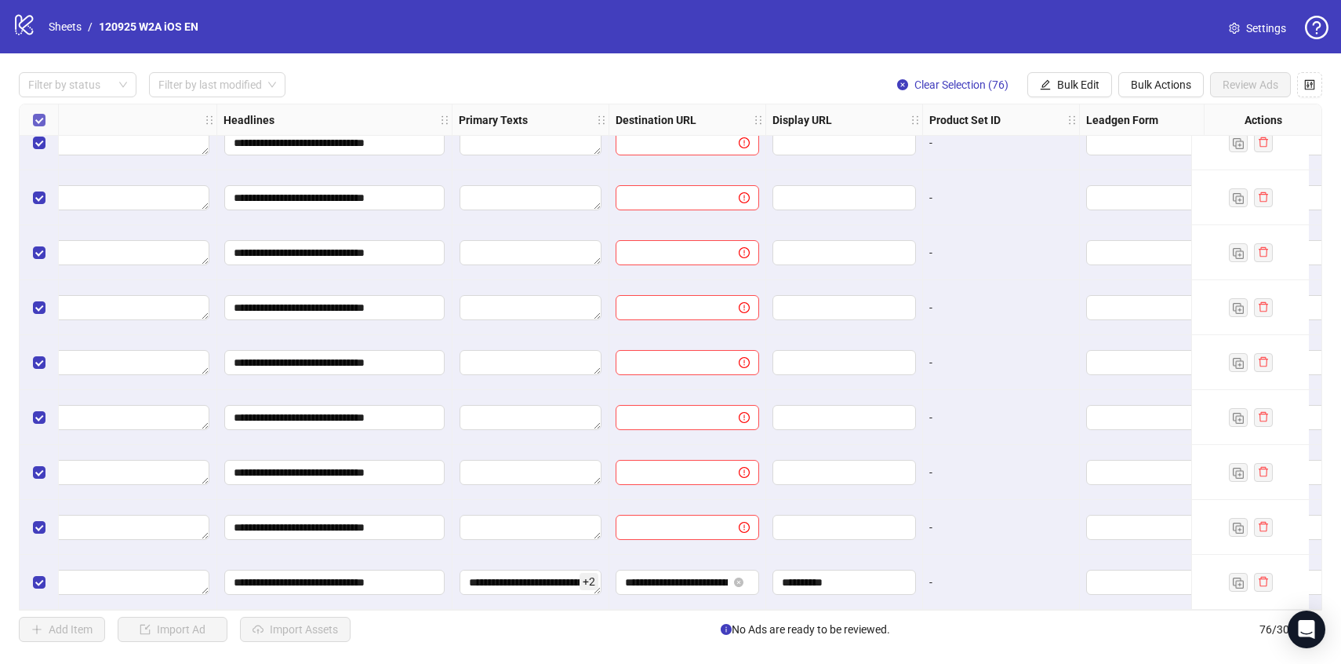
click at [38, 111] on label "Select all rows" at bounding box center [39, 119] width 13 height 17
click at [43, 128] on label "Select all rows" at bounding box center [39, 119] width 13 height 17
click at [1062, 80] on span "Bulk Edit" at bounding box center [1078, 84] width 42 height 13
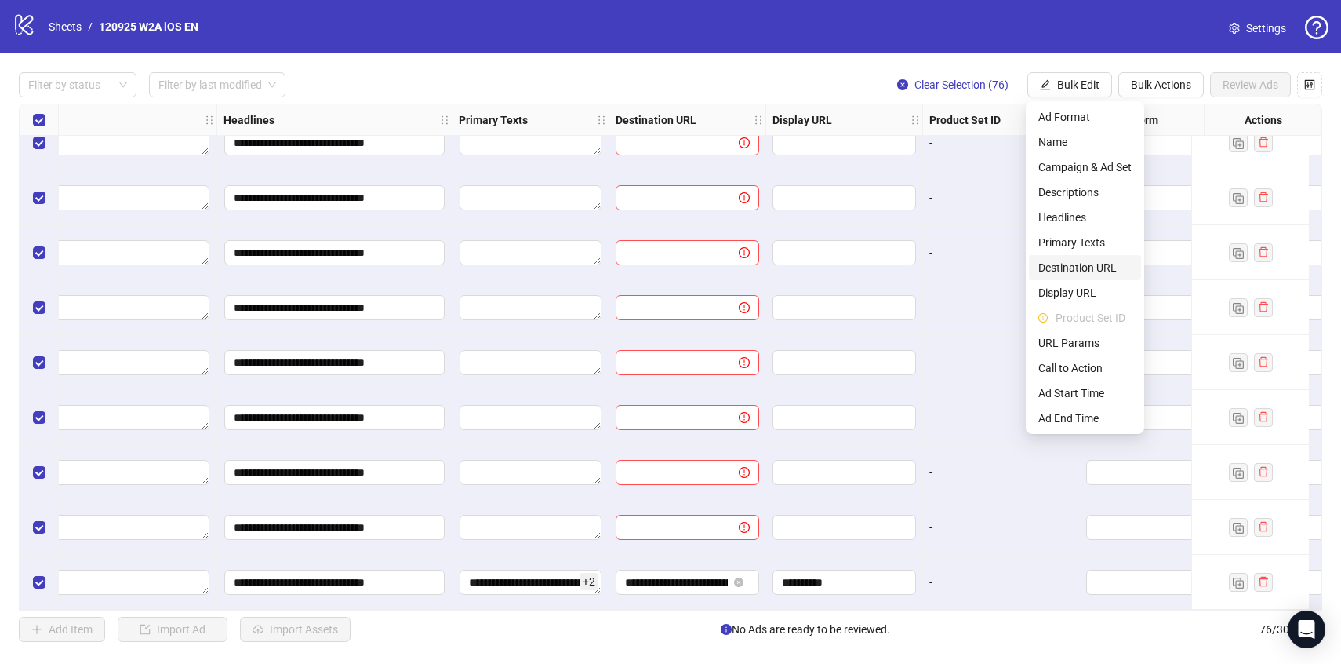
click at [1093, 267] on span "Destination URL" at bounding box center [1084, 267] width 93 height 17
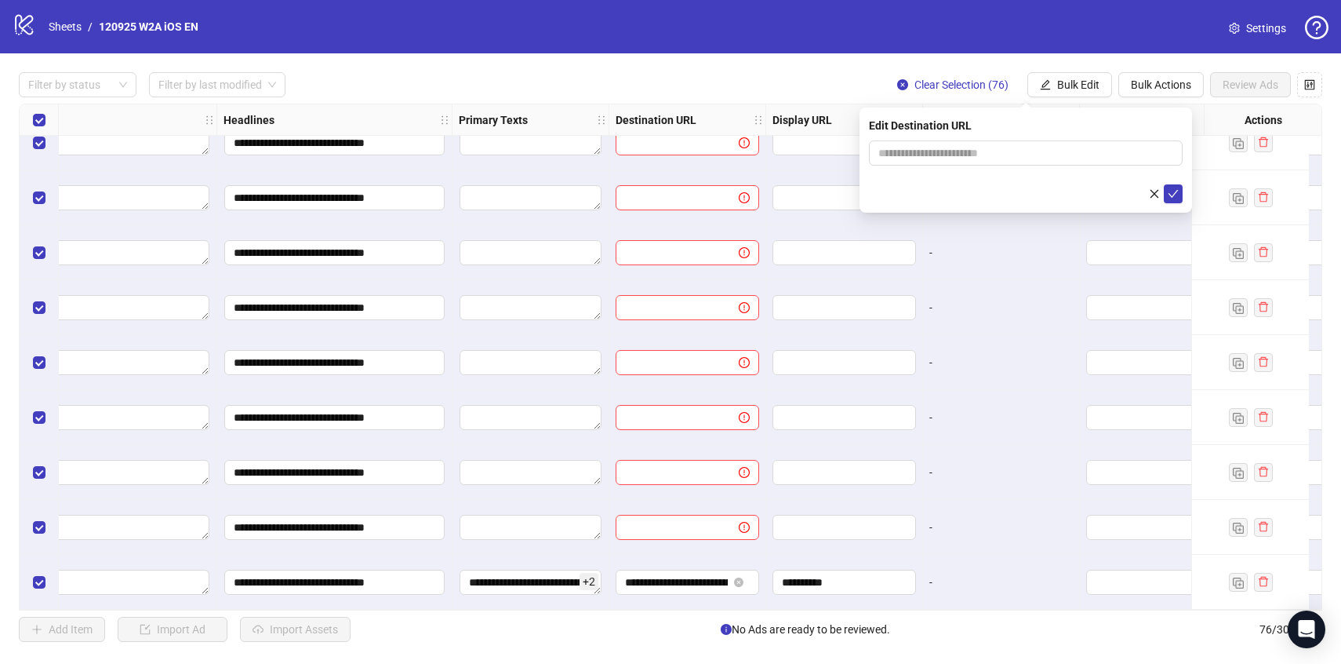
click at [1054, 167] on form at bounding box center [1026, 171] width 314 height 63
click at [1050, 155] on input "text" at bounding box center [1019, 152] width 282 height 17
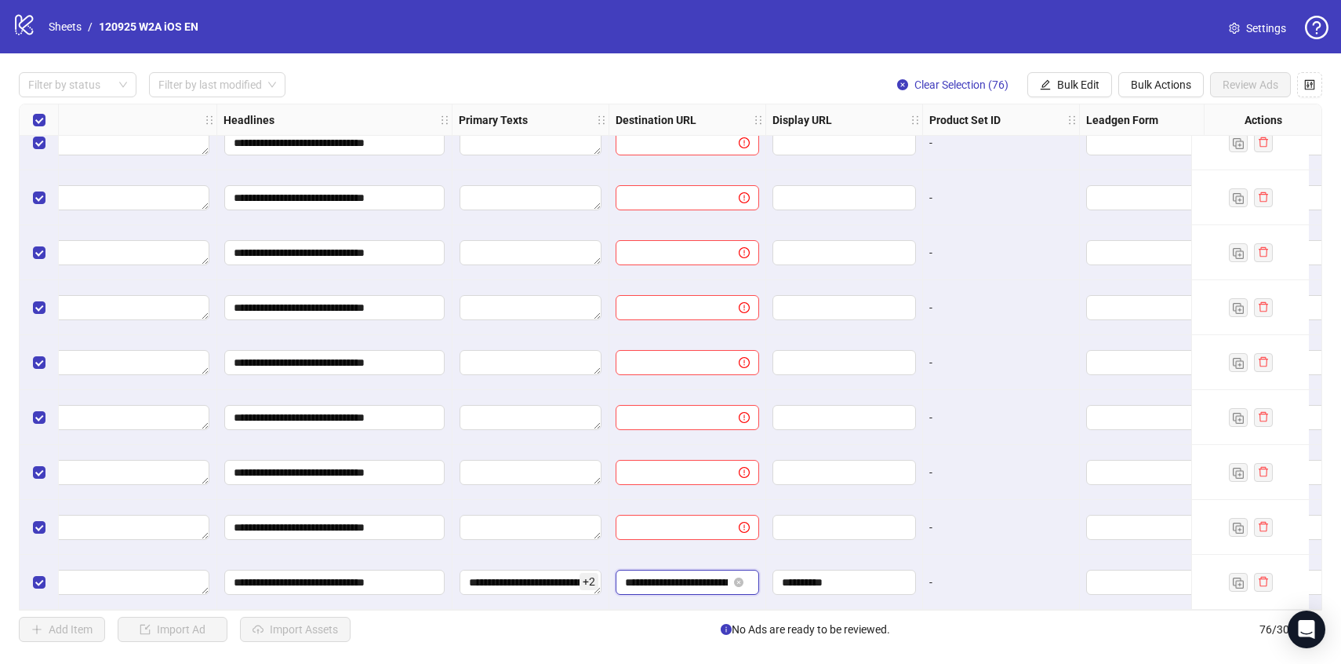
click at [654, 577] on input "**********" at bounding box center [676, 581] width 103 height 17
click at [689, 579] on input "**********" at bounding box center [676, 581] width 103 height 17
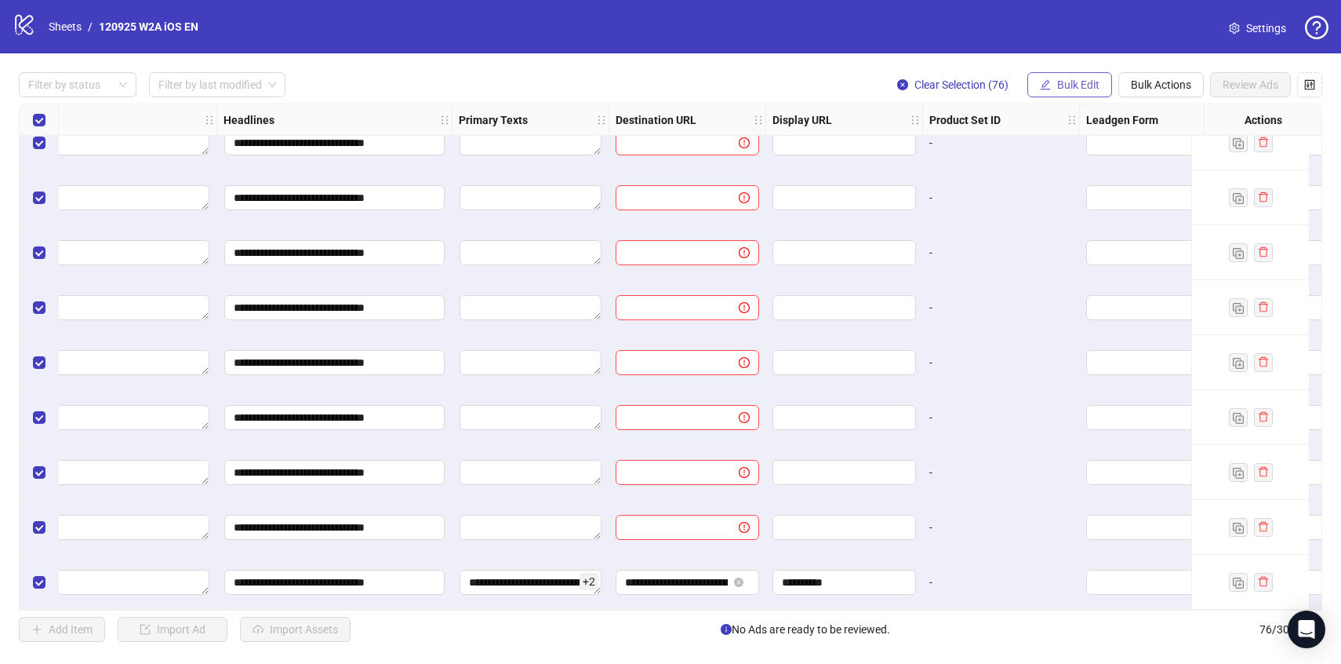
click at [1090, 83] on span "Bulk Edit" at bounding box center [1078, 84] width 42 height 13
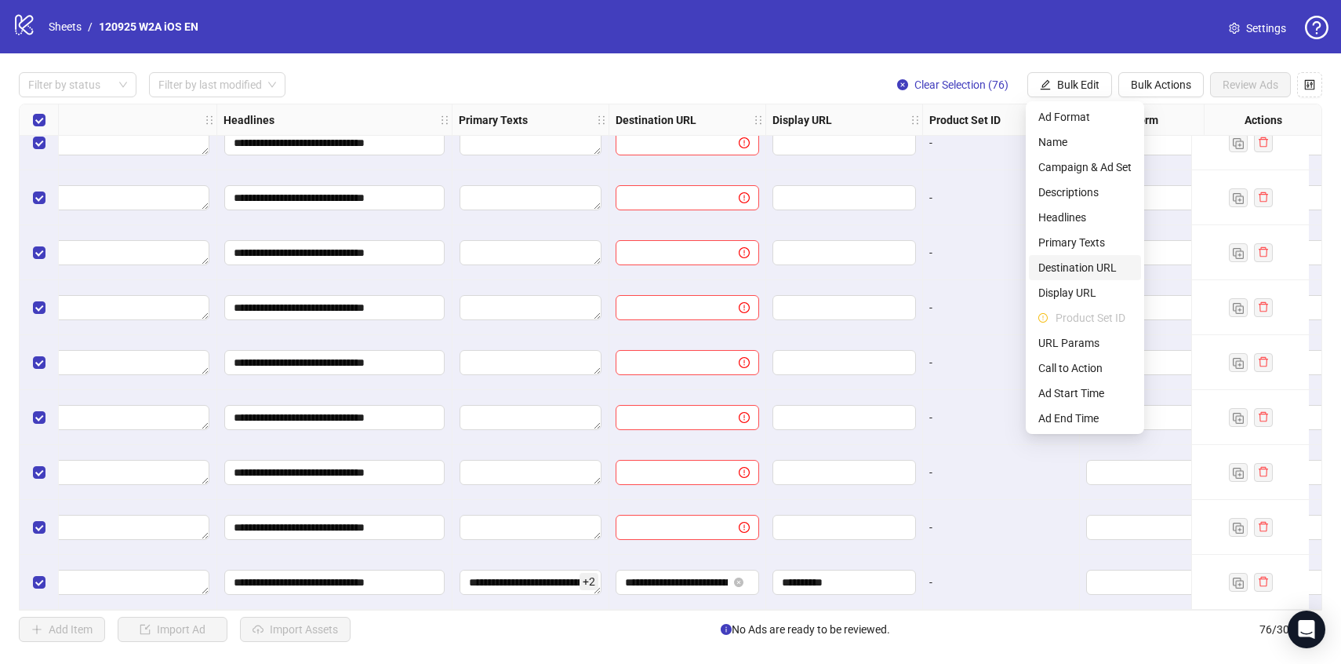
click at [1085, 264] on span "Destination URL" at bounding box center [1084, 267] width 93 height 17
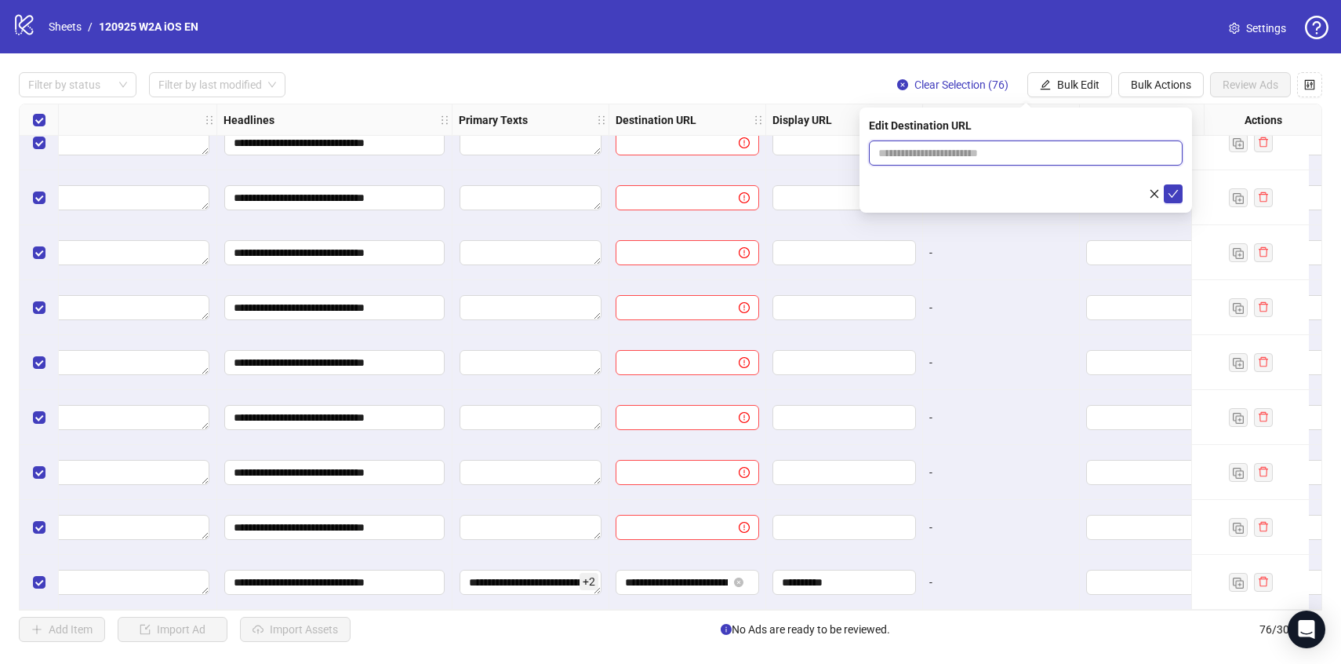
click at [946, 153] on input "text" at bounding box center [1019, 152] width 282 height 17
paste input "**********"
drag, startPoint x: 1061, startPoint y: 155, endPoint x: 853, endPoint y: 166, distance: 208.9
click at [853, 166] on body "**********" at bounding box center [670, 332] width 1341 height 664
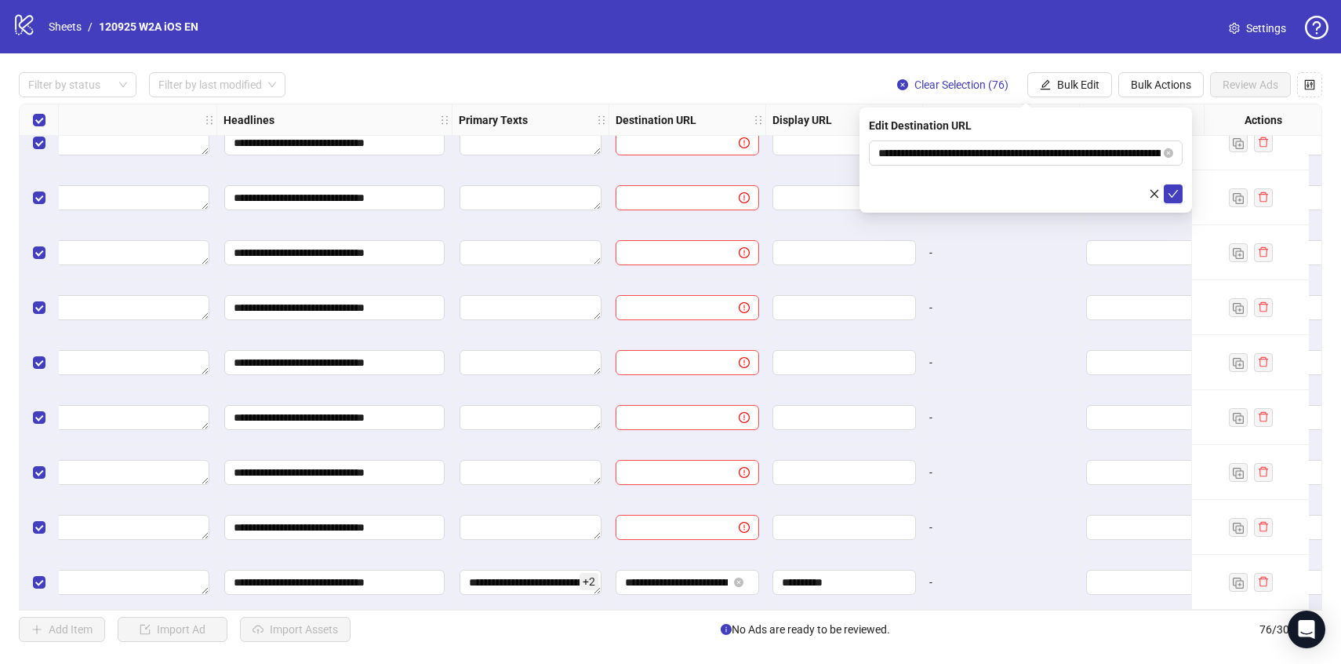
click at [932, 49] on div "logo/logo-mobile Sheets / 120925 W2A iOS EN Settings" at bounding box center [670, 26] width 1341 height 53
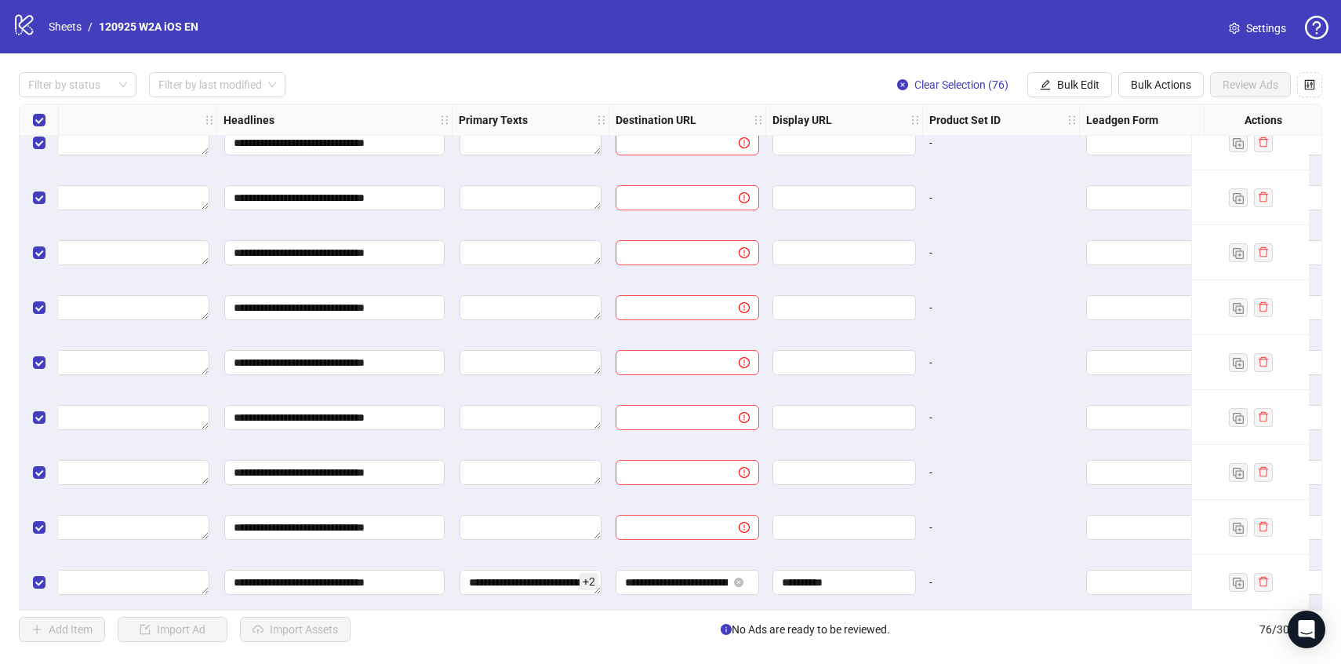
click at [656, 591] on div "**********" at bounding box center [687, 581] width 157 height 55
click at [656, 579] on input "**********" at bounding box center [676, 581] width 103 height 17
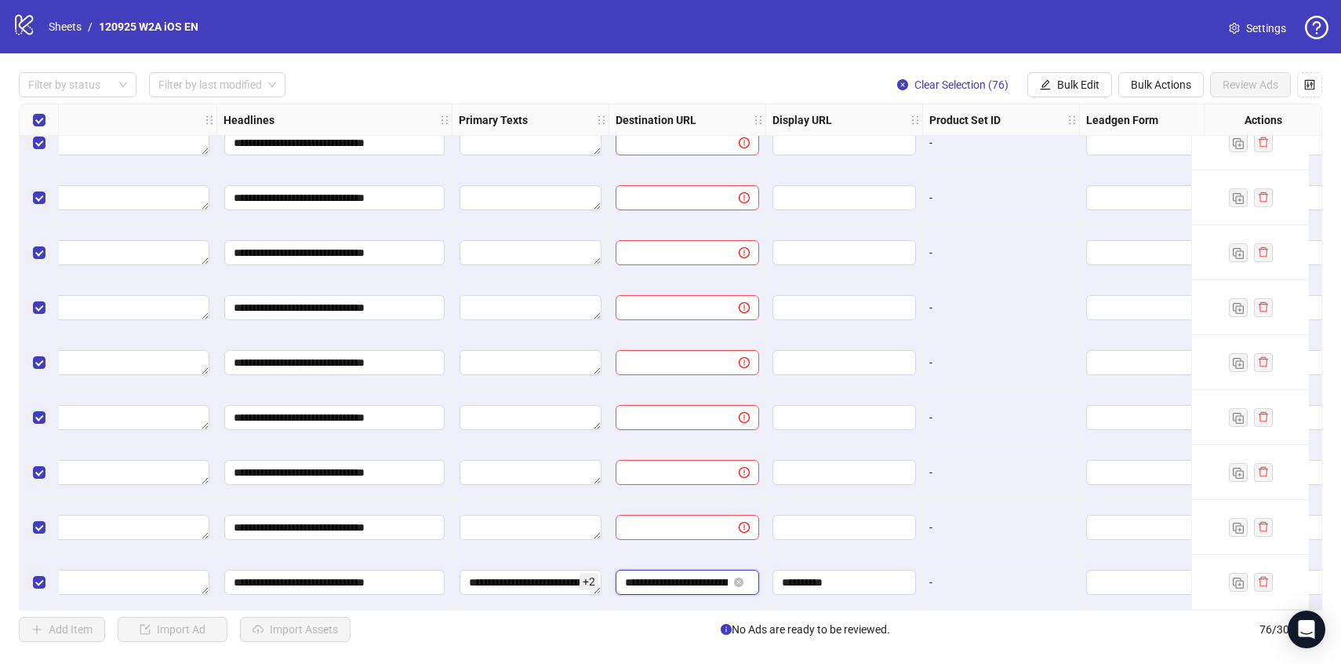
click at [680, 574] on input "**********" at bounding box center [676, 581] width 103 height 17
click at [1064, 72] on button "Bulk Edit" at bounding box center [1069, 84] width 85 height 25
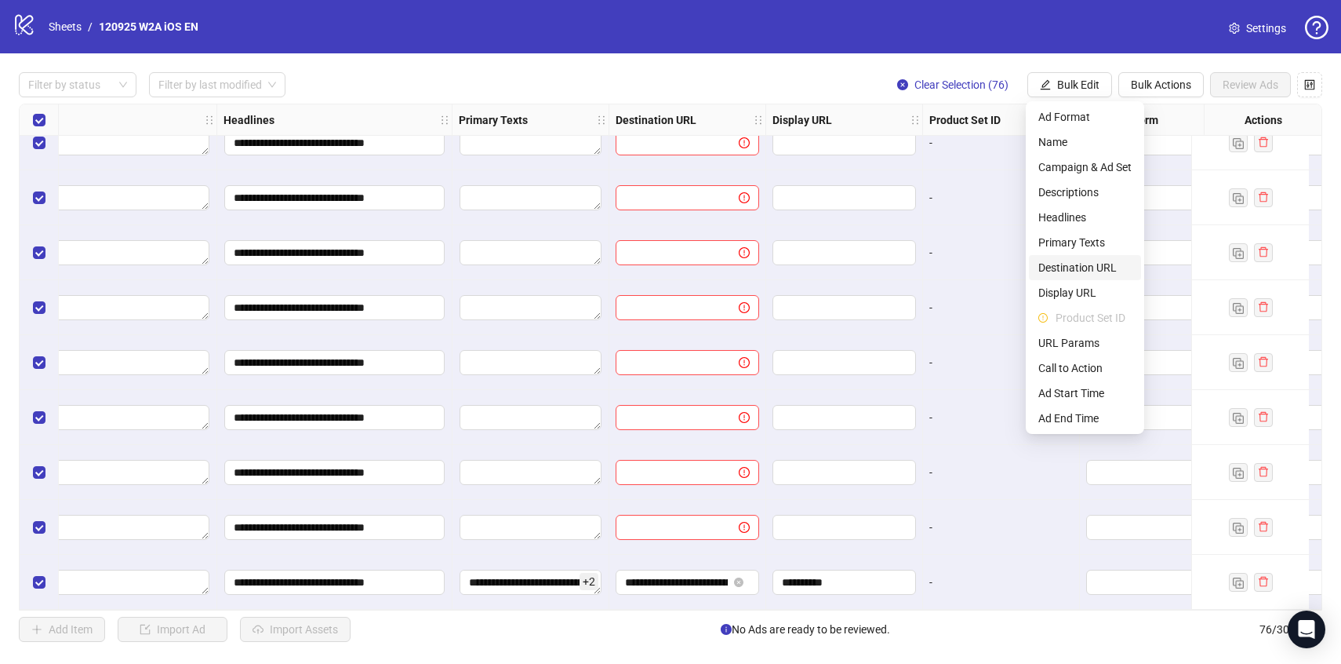
click at [1076, 267] on span "Destination URL" at bounding box center [1084, 267] width 93 height 17
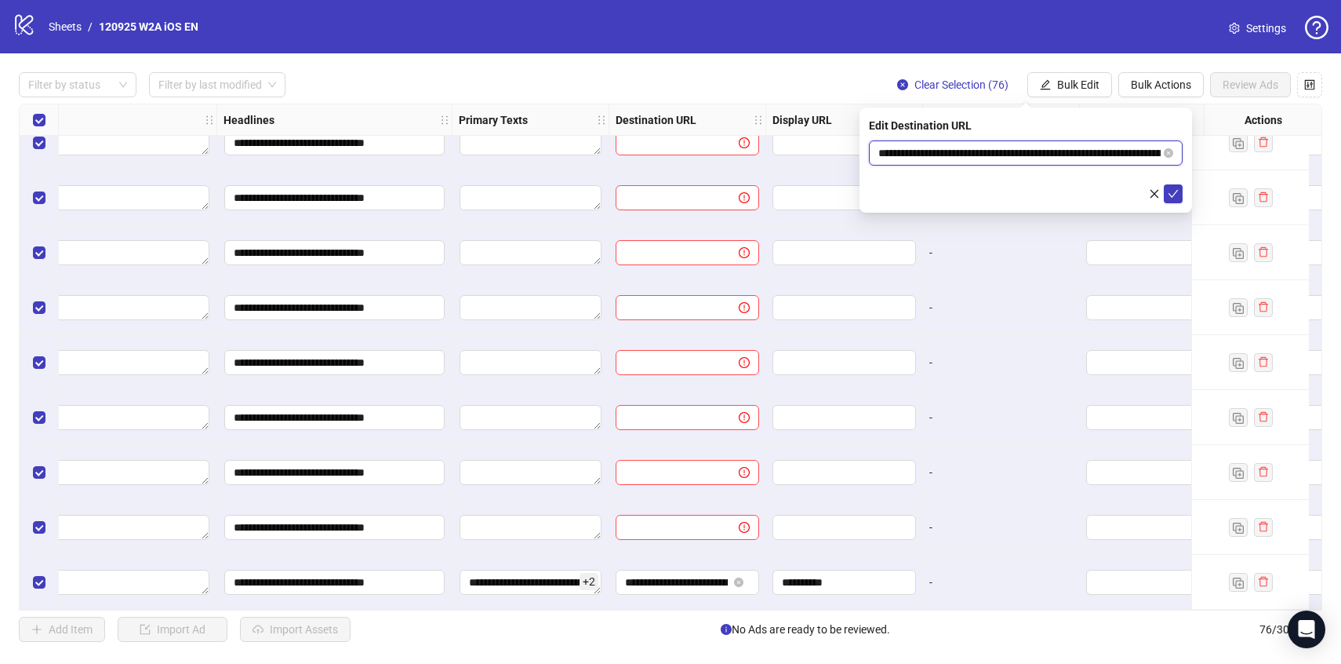
click at [977, 160] on input "**********" at bounding box center [1019, 152] width 282 height 17
paste input "*******"
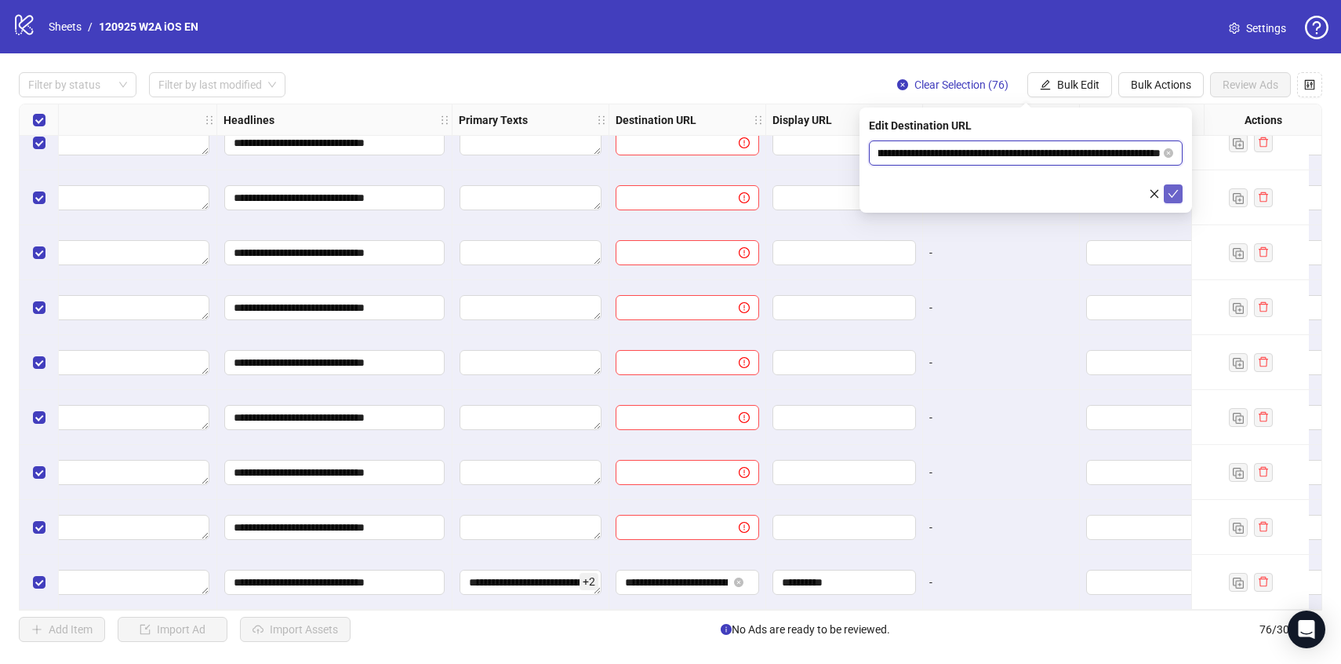
type input "**********"
click at [1172, 191] on icon "check" at bounding box center [1173, 193] width 11 height 11
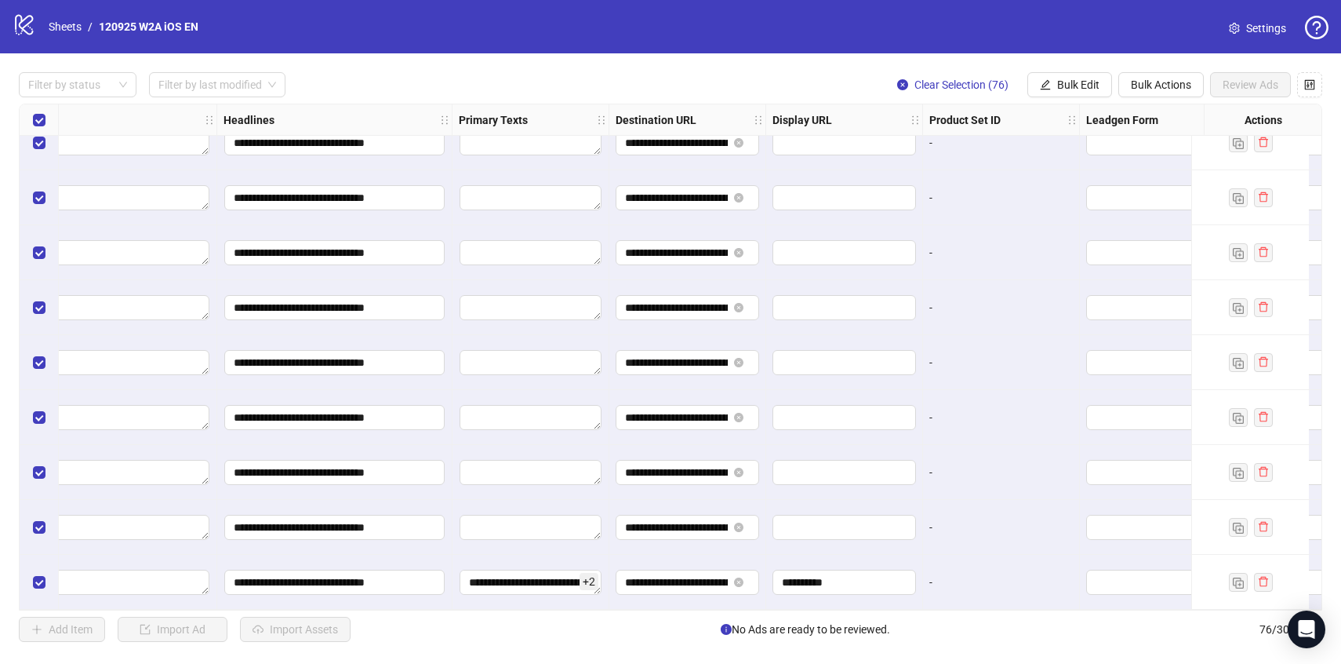
scroll to position [3705, 947]
click at [1050, 78] on button "Bulk Edit" at bounding box center [1069, 84] width 85 height 25
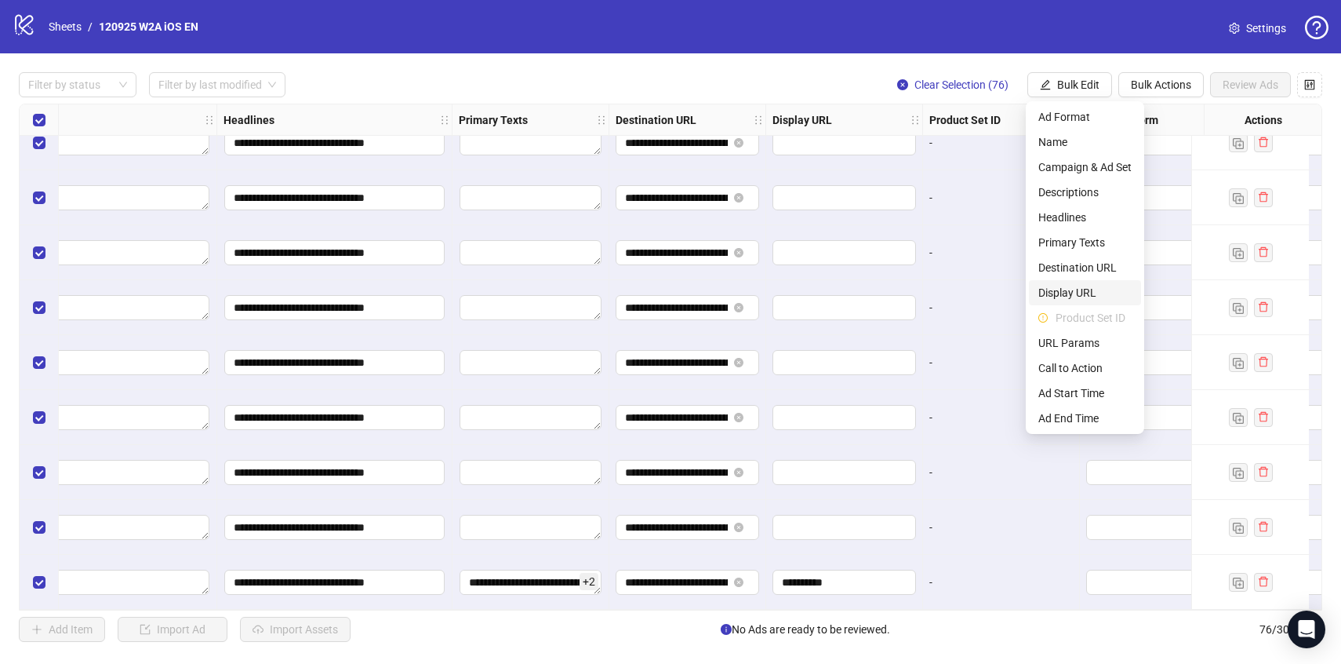
click at [1064, 302] on li "Display URL" at bounding box center [1085, 292] width 112 height 25
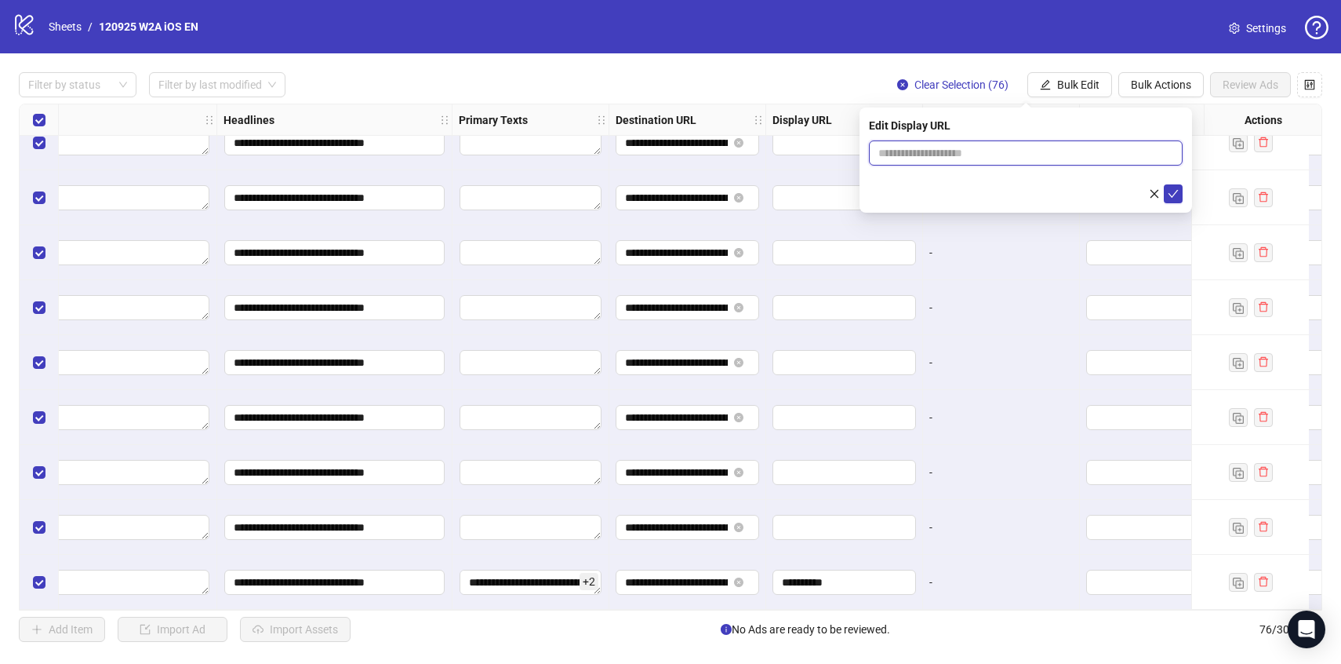
click at [1013, 140] on input "text" at bounding box center [1026, 152] width 314 height 25
type input "**********"
click at [1170, 188] on icon "check" at bounding box center [1173, 193] width 11 height 11
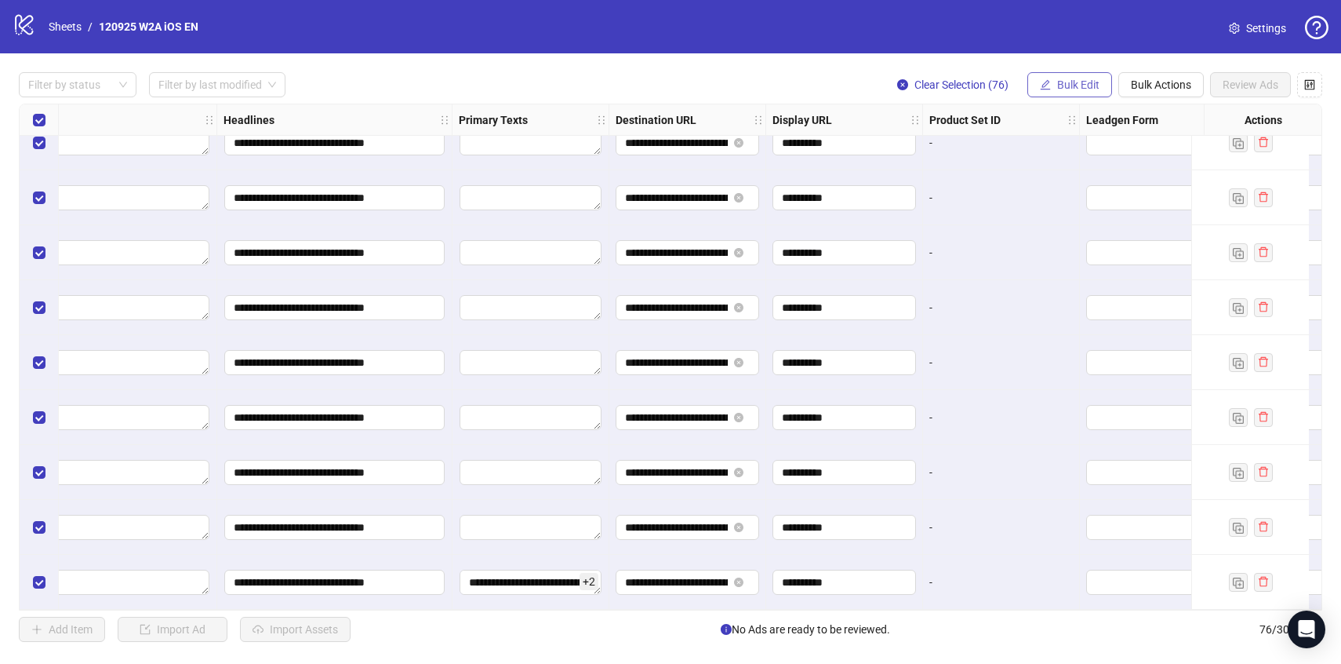
click at [1073, 82] on span "Bulk Edit" at bounding box center [1078, 84] width 42 height 13
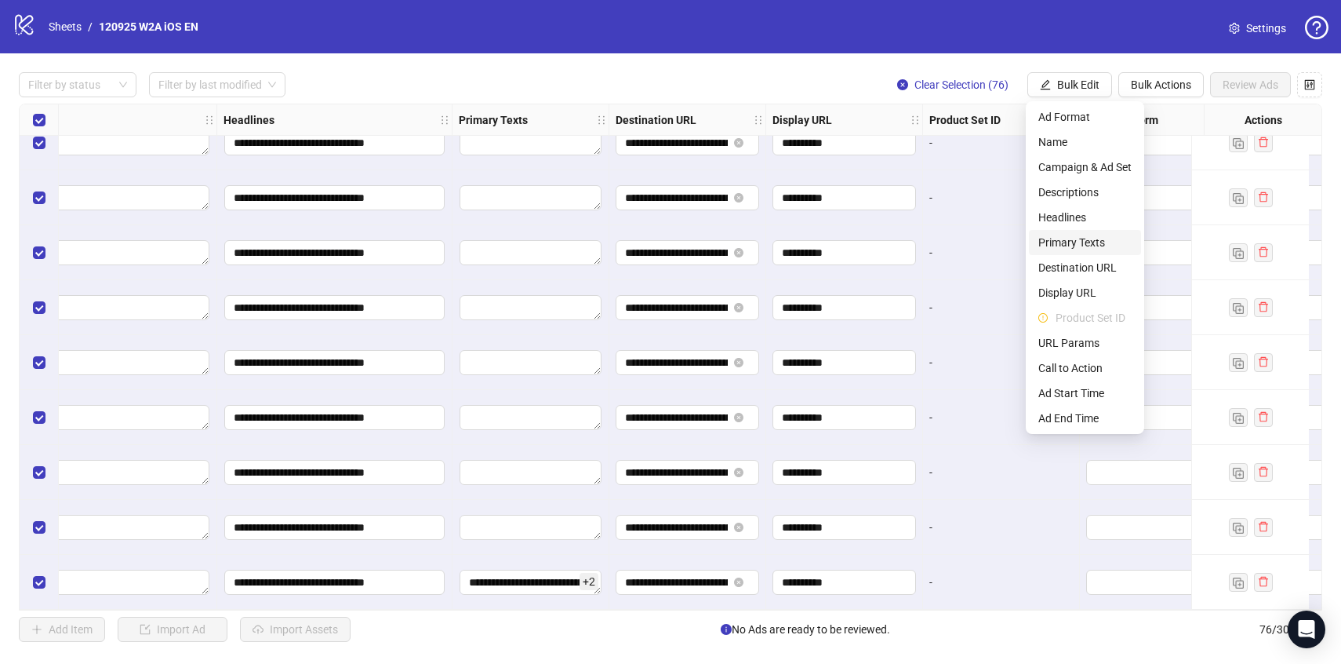
click at [1082, 245] on span "Primary Texts" at bounding box center [1084, 242] width 93 height 17
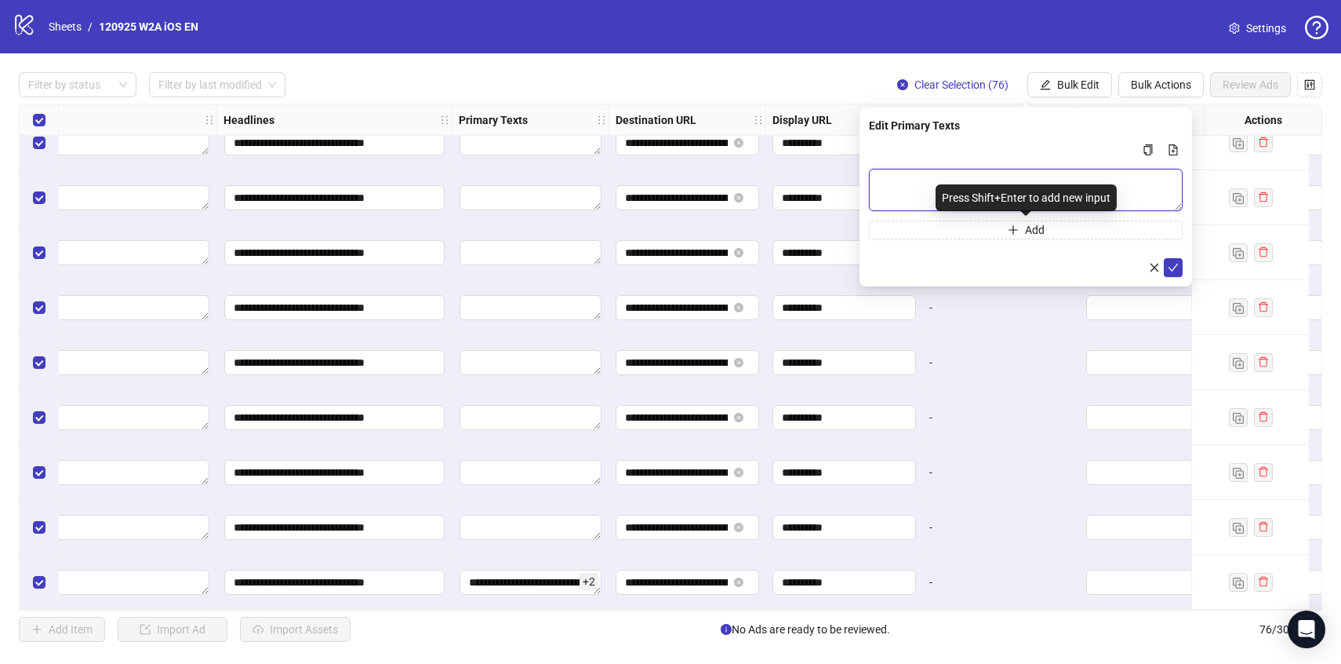
click at [1027, 181] on textarea "Multi-text input container - paste or copy values" at bounding box center [1026, 190] width 314 height 42
click at [539, 579] on textarea "**********" at bounding box center [531, 581] width 142 height 25
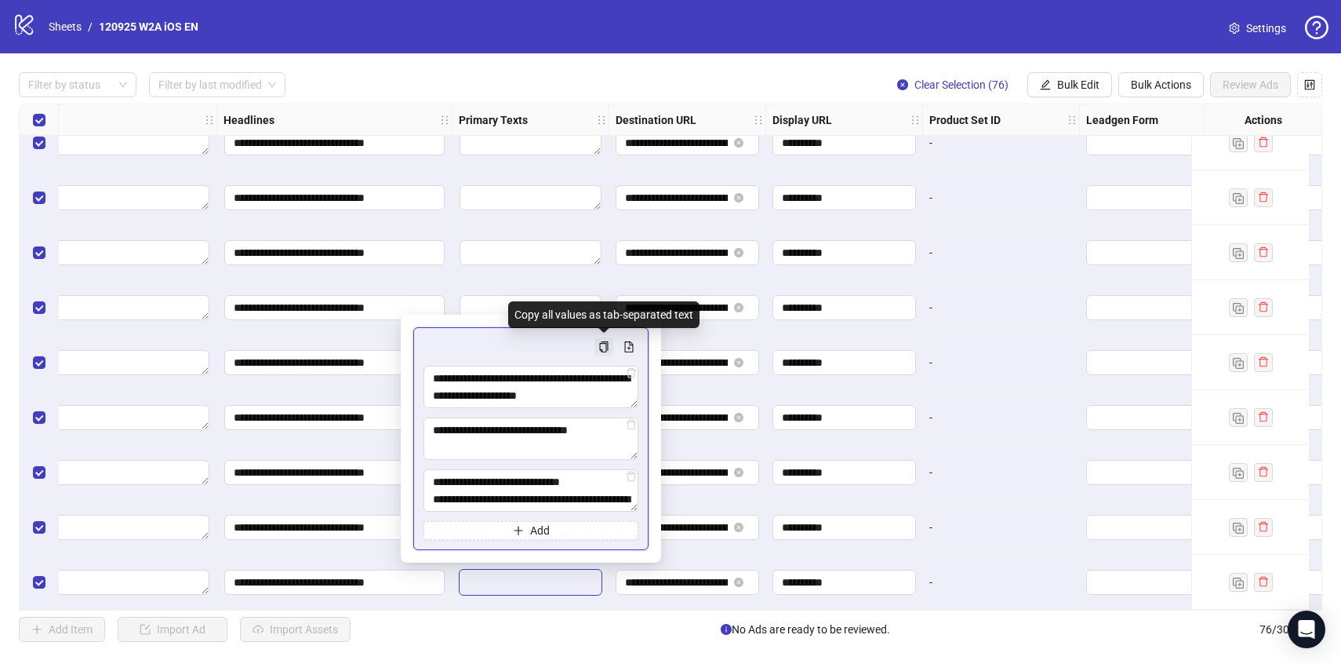
click at [602, 341] on icon "copy" at bounding box center [604, 346] width 9 height 11
click at [607, 346] on icon "copy" at bounding box center [603, 346] width 11 height 11
click at [598, 344] on button "Multi-text input container - paste or copy values" at bounding box center [603, 346] width 19 height 19
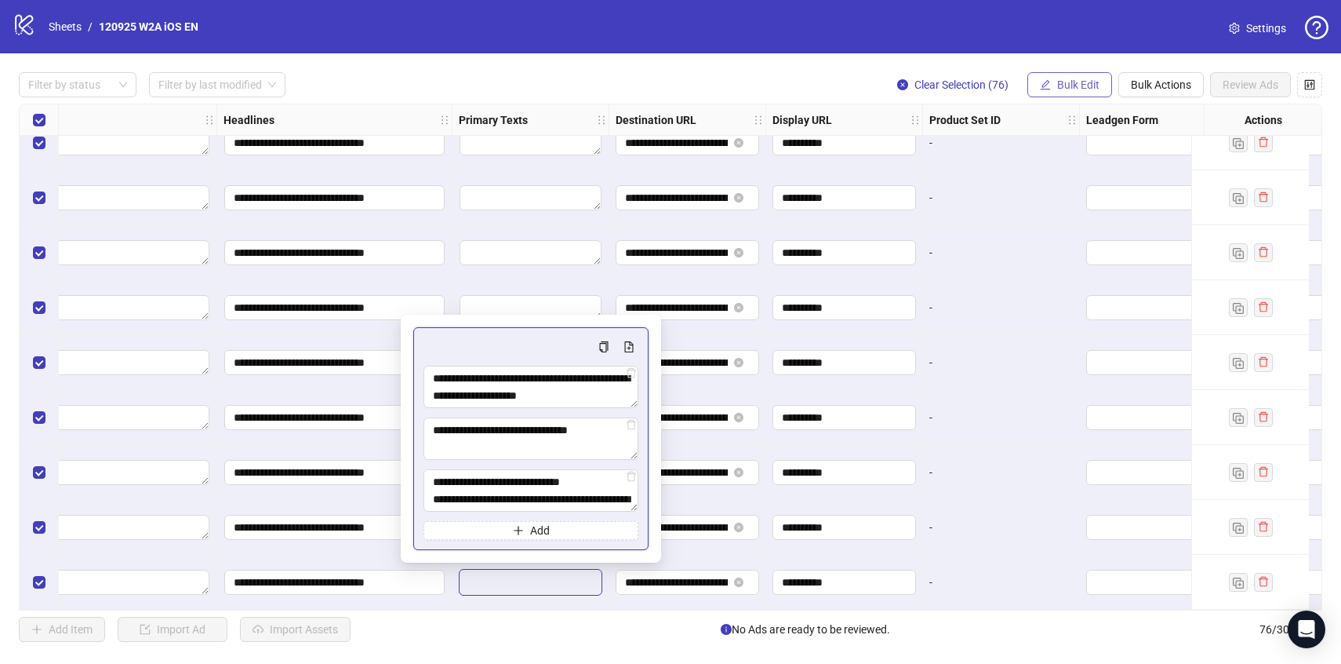
click at [1088, 89] on span "Bulk Edit" at bounding box center [1078, 84] width 42 height 13
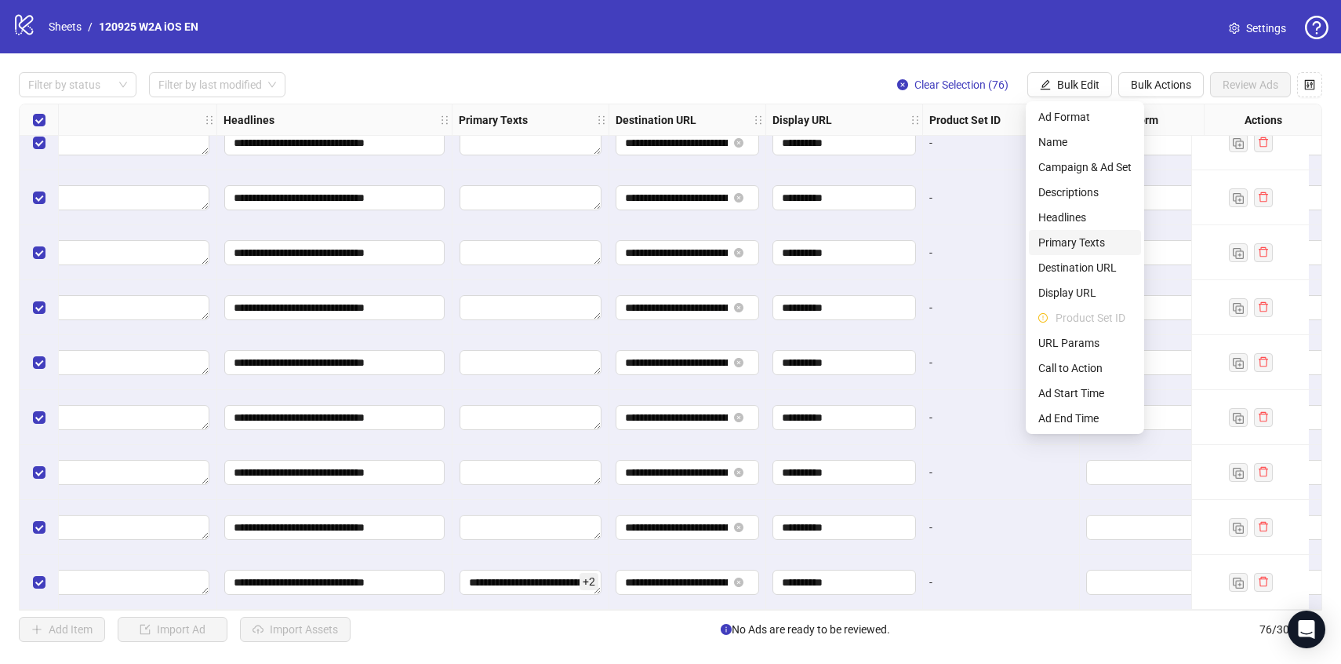
click at [1058, 238] on span "Primary Texts" at bounding box center [1084, 242] width 93 height 17
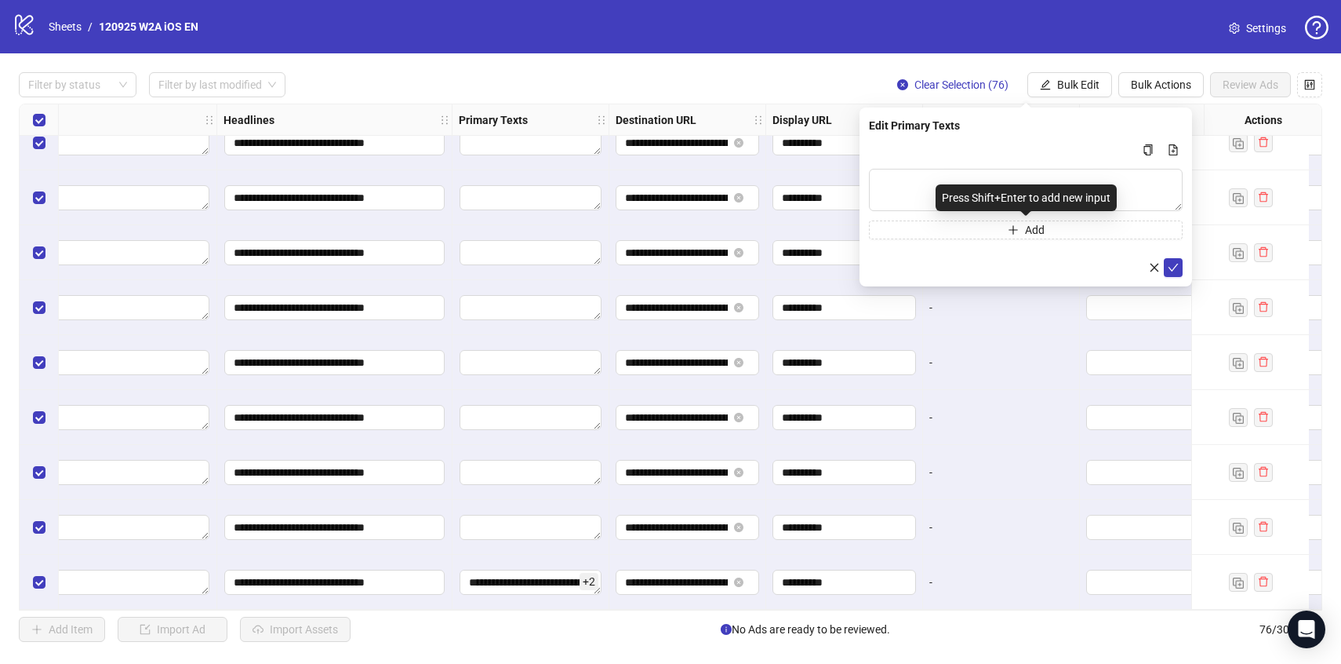
click at [1013, 198] on div "Press Shift+Enter to add new input" at bounding box center [1026, 197] width 181 height 27
click at [1013, 173] on textarea "Multi-text input container - paste or copy values" at bounding box center [1026, 190] width 314 height 42
paste textarea "**********"
type textarea "**********"
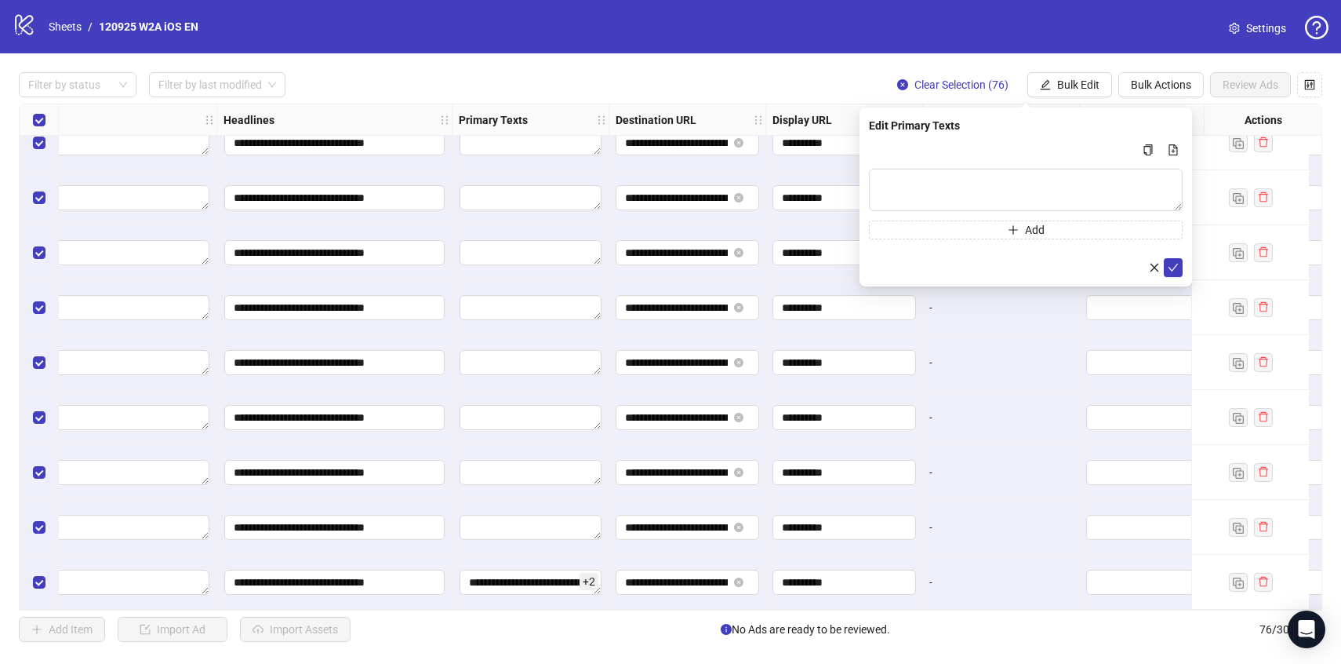
click at [1061, 217] on div "Add" at bounding box center [1026, 189] width 314 height 99
click at [1057, 226] on button "Add" at bounding box center [1026, 229] width 314 height 19
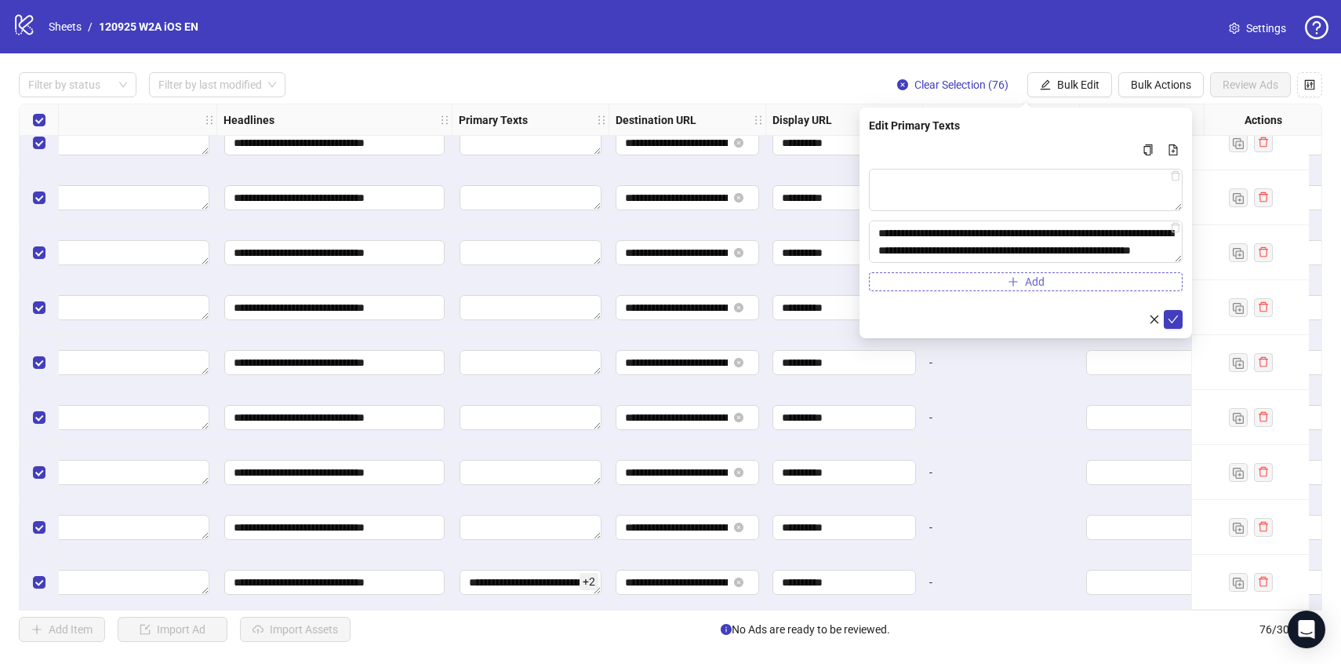
type textarea "**********"
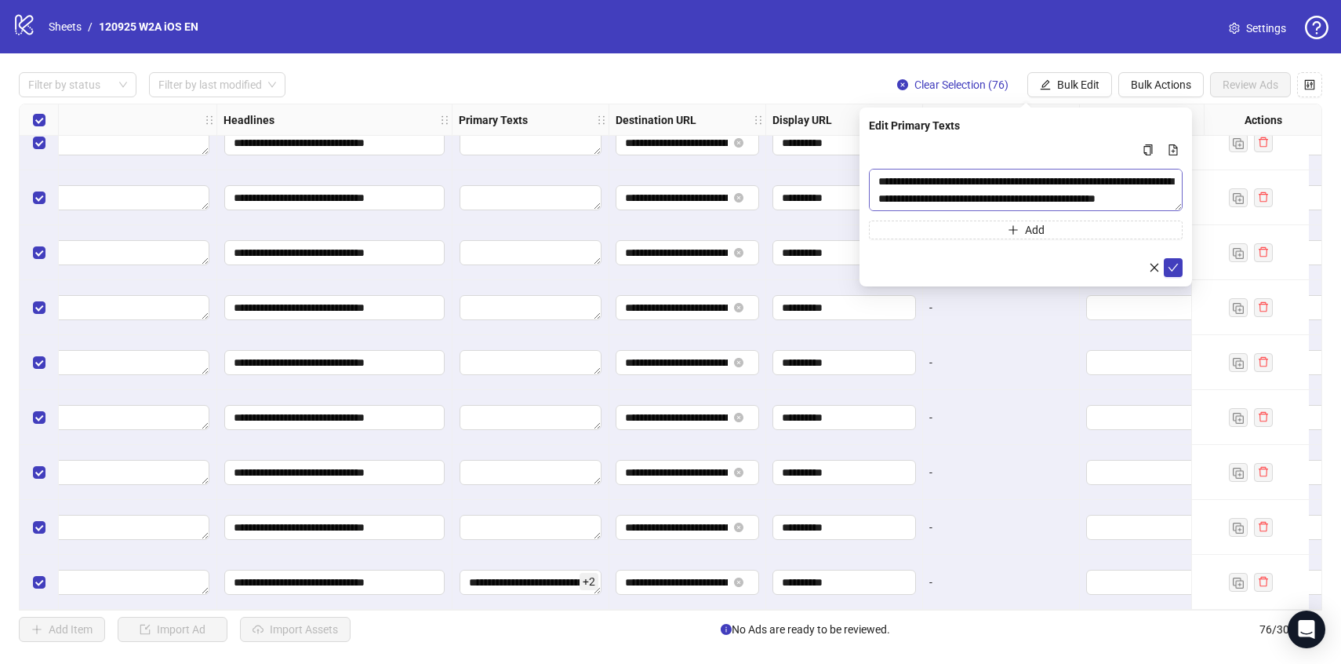
scroll to position [39, 0]
click at [1016, 216] on div "**********" at bounding box center [1026, 189] width 314 height 99
click at [1016, 235] on span "Multi-text input container - paste or copy values" at bounding box center [1013, 230] width 11 height 13
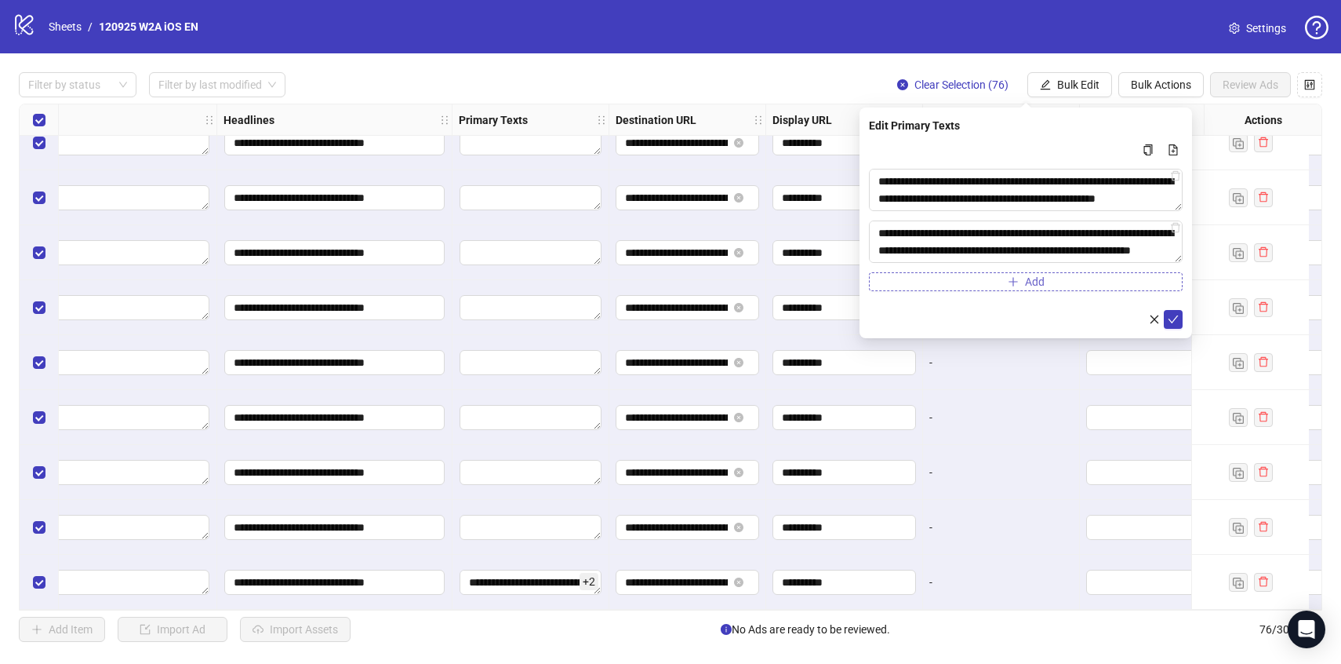
scroll to position [64, 0]
type textarea "**********"
click at [995, 191] on textarea "**********" at bounding box center [1026, 190] width 314 height 42
click at [1049, 254] on textarea "**********" at bounding box center [1026, 241] width 314 height 42
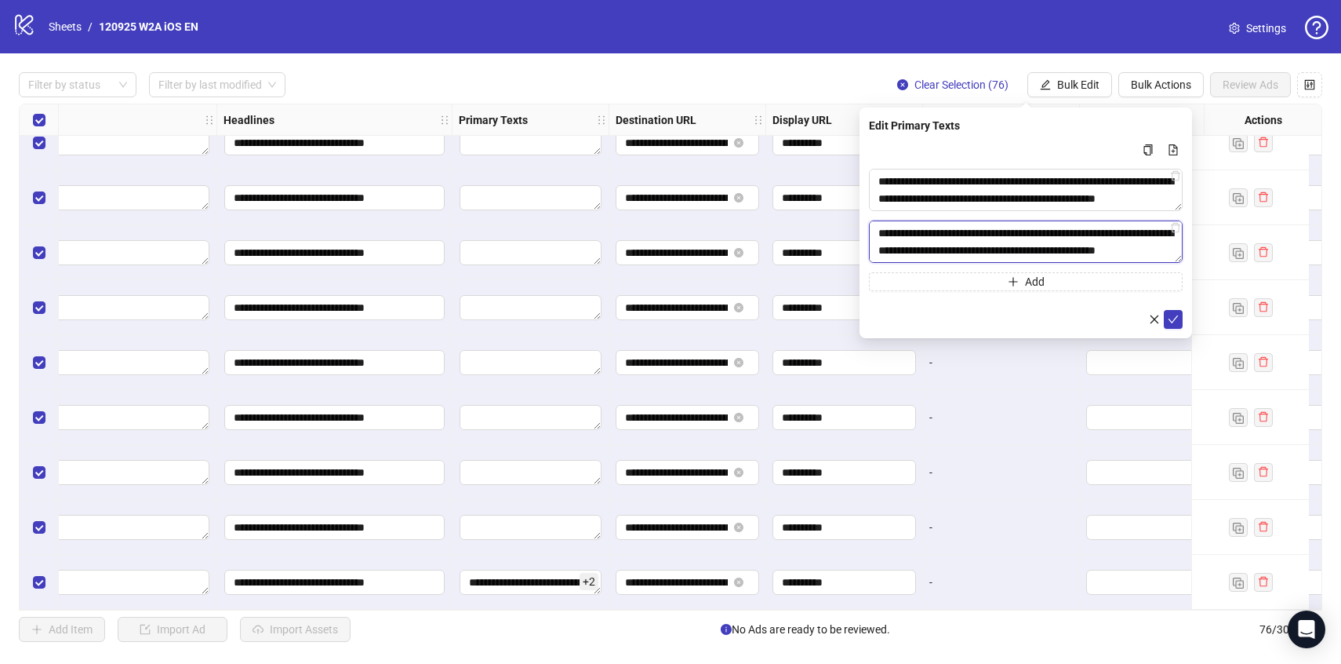
click at [1049, 254] on textarea "**********" at bounding box center [1026, 241] width 314 height 42
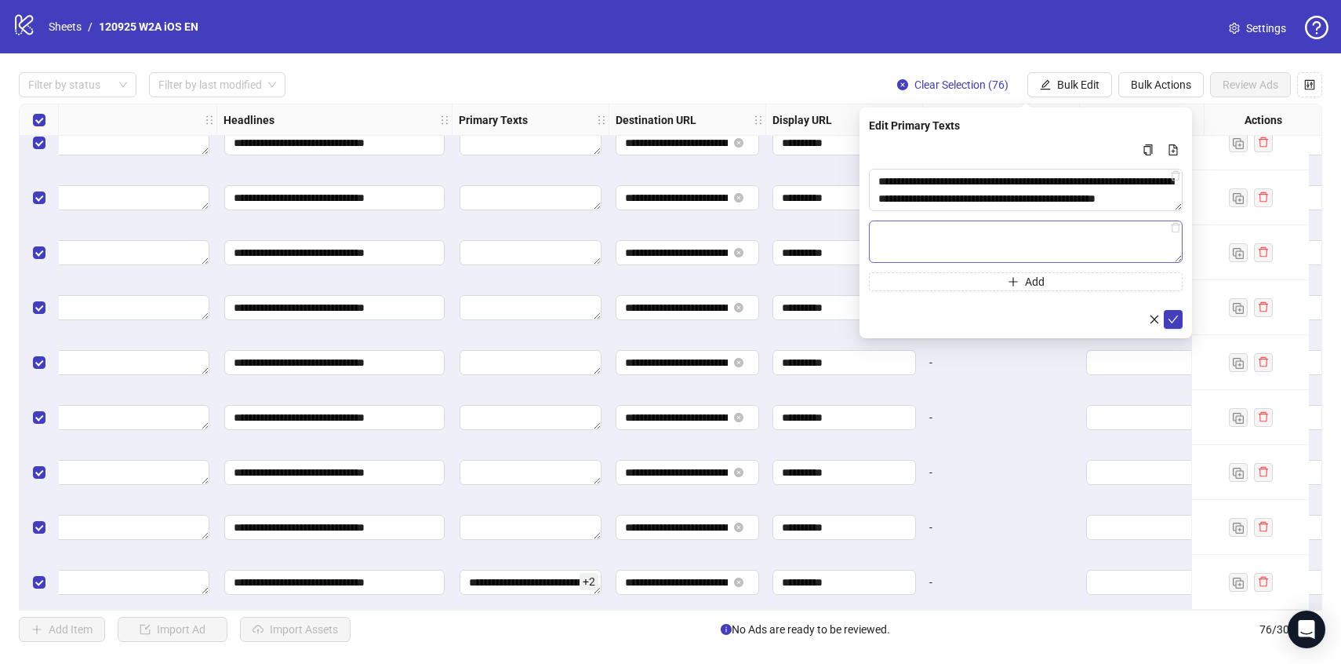
scroll to position [0, 0]
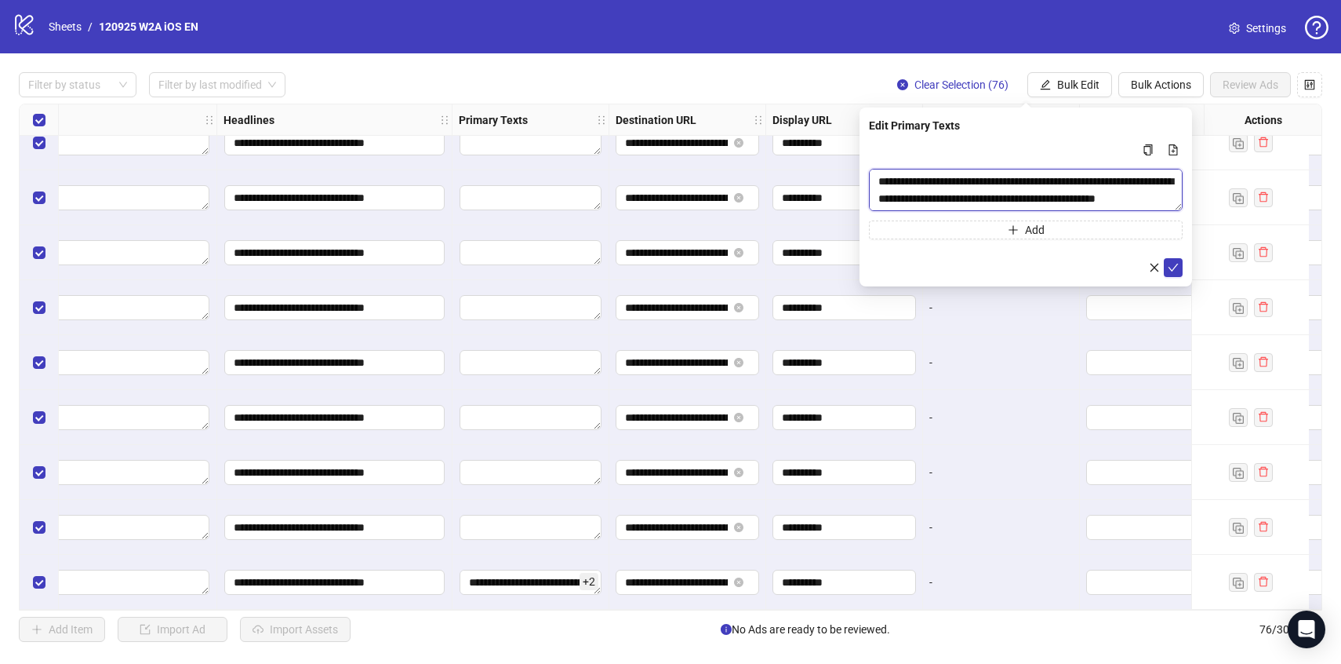
click at [1015, 187] on textarea "**********" at bounding box center [1026, 190] width 314 height 42
paste textarea "**********"
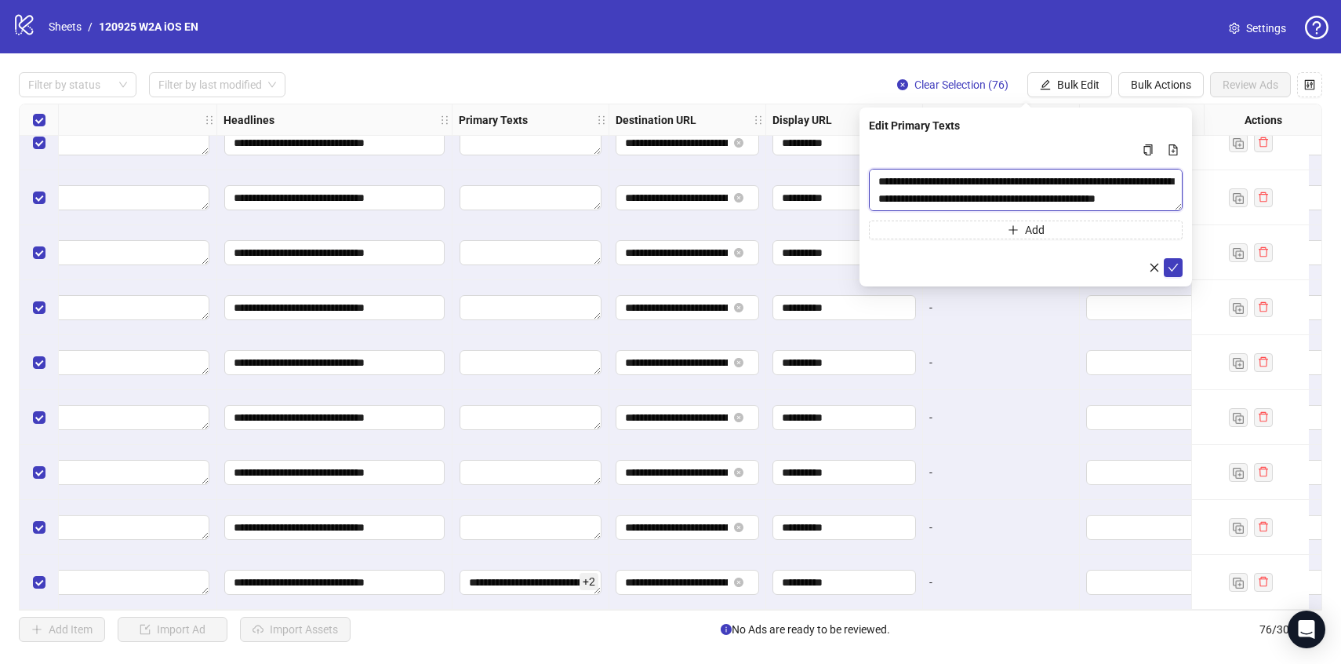
paste textarea "**********"
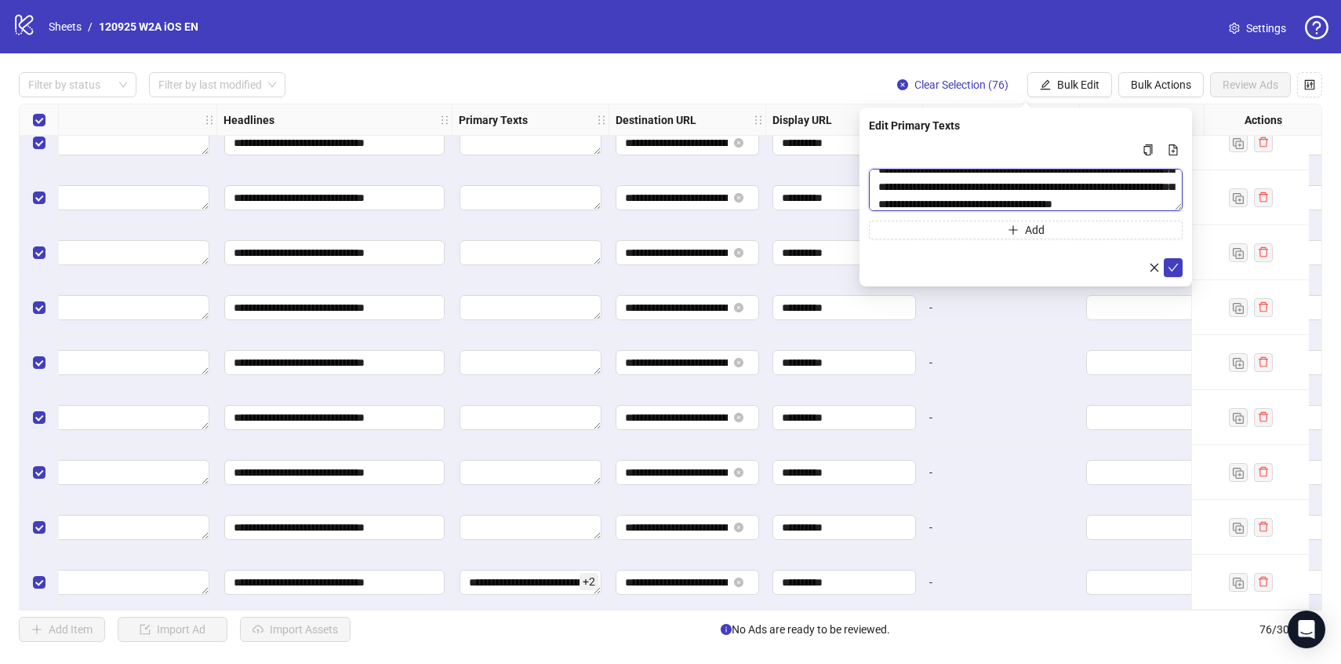
scroll to position [150, 0]
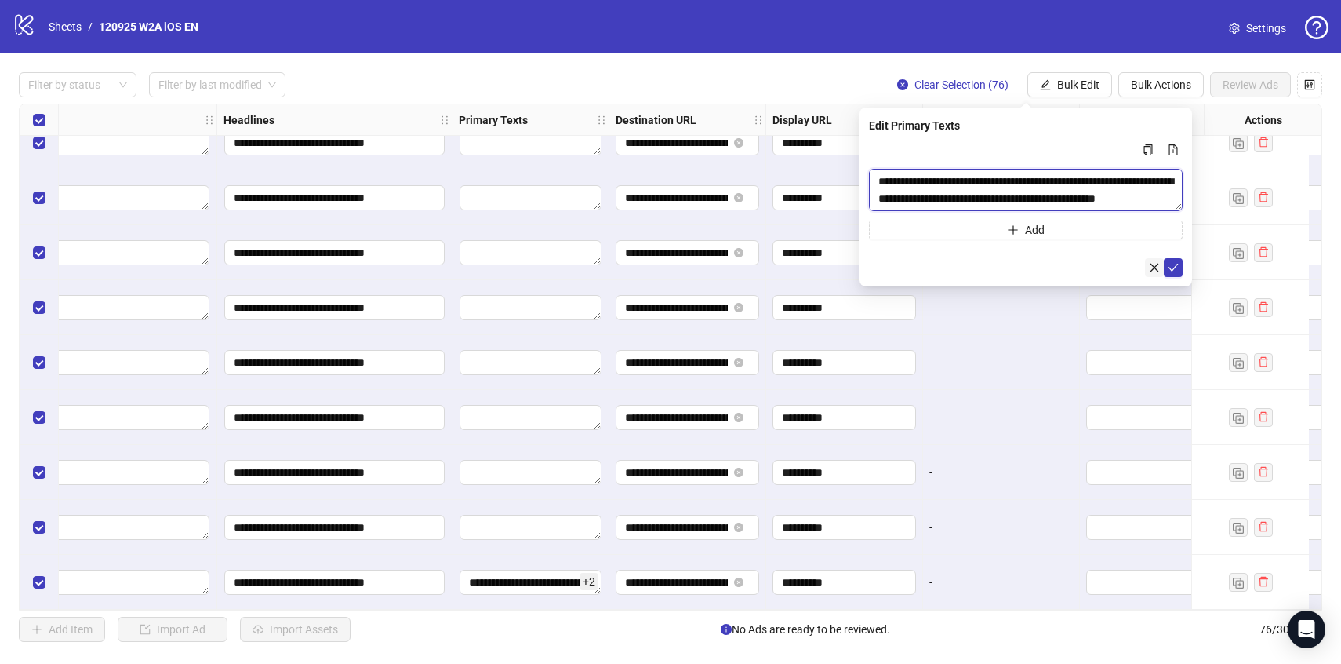
type textarea "**********"
click at [1151, 264] on icon "close" at bounding box center [1154, 267] width 11 height 11
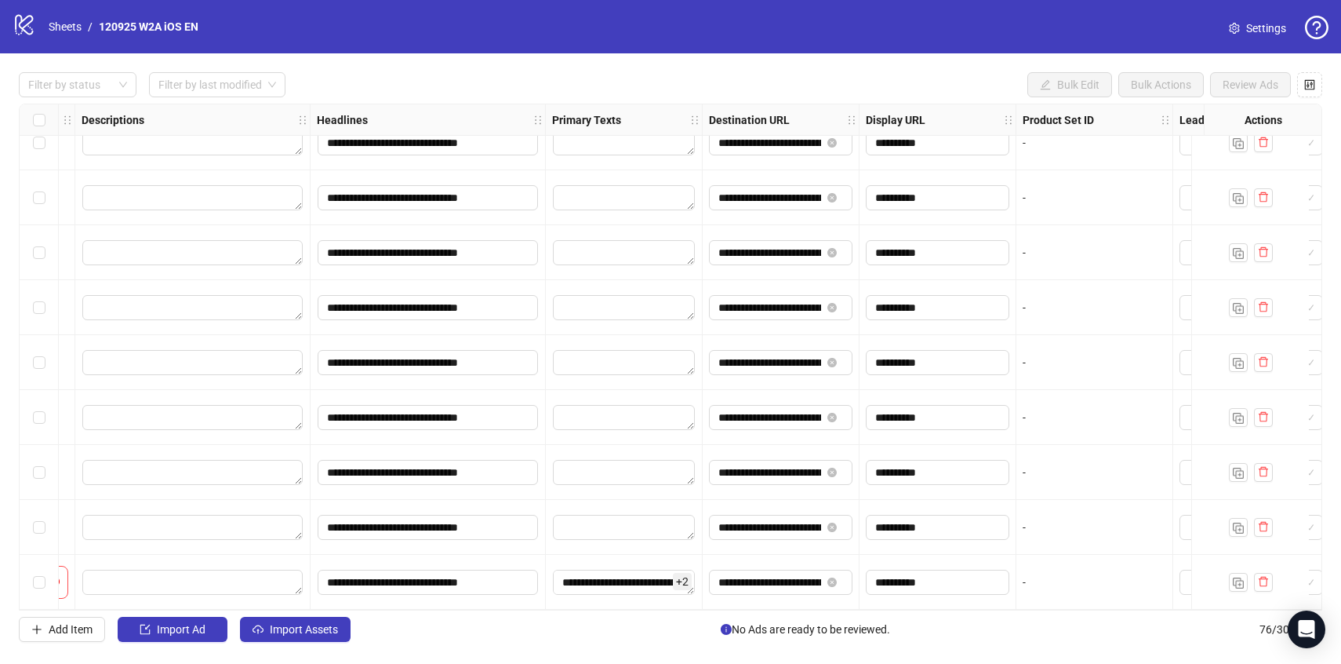
scroll to position [3705, 863]
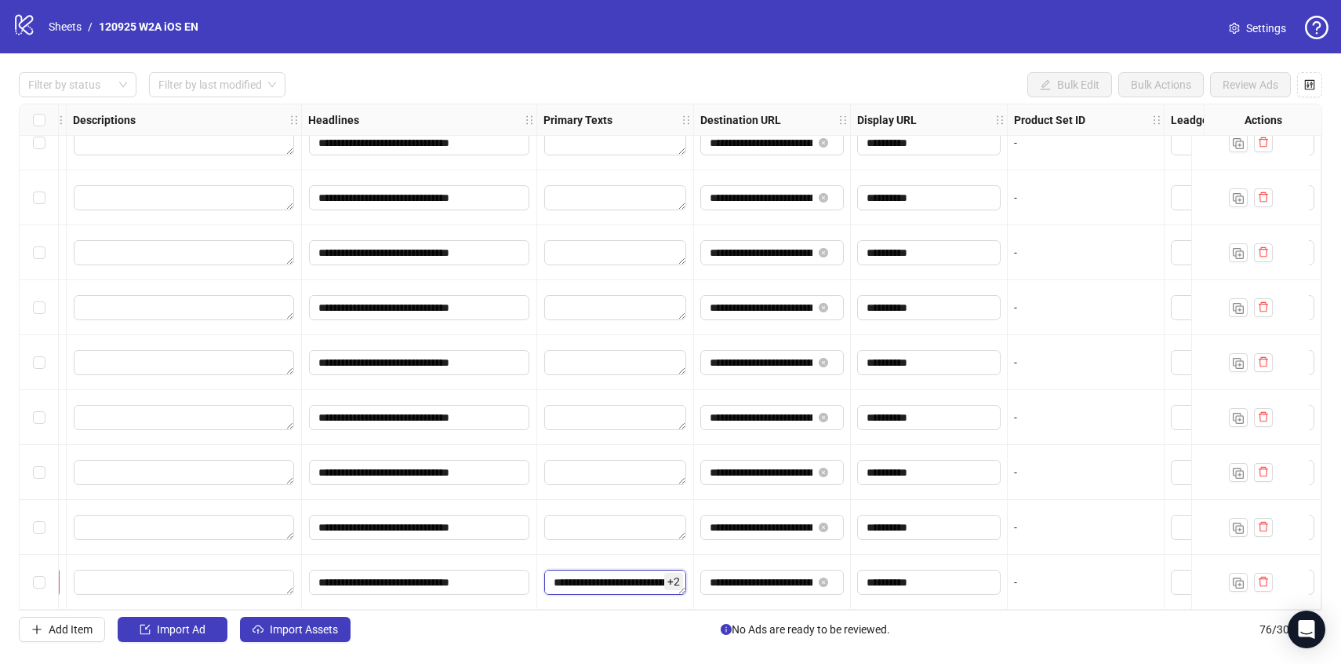
click at [586, 572] on textarea "**********" at bounding box center [615, 581] width 142 height 25
click at [584, 572] on textarea "**********" at bounding box center [615, 581] width 142 height 25
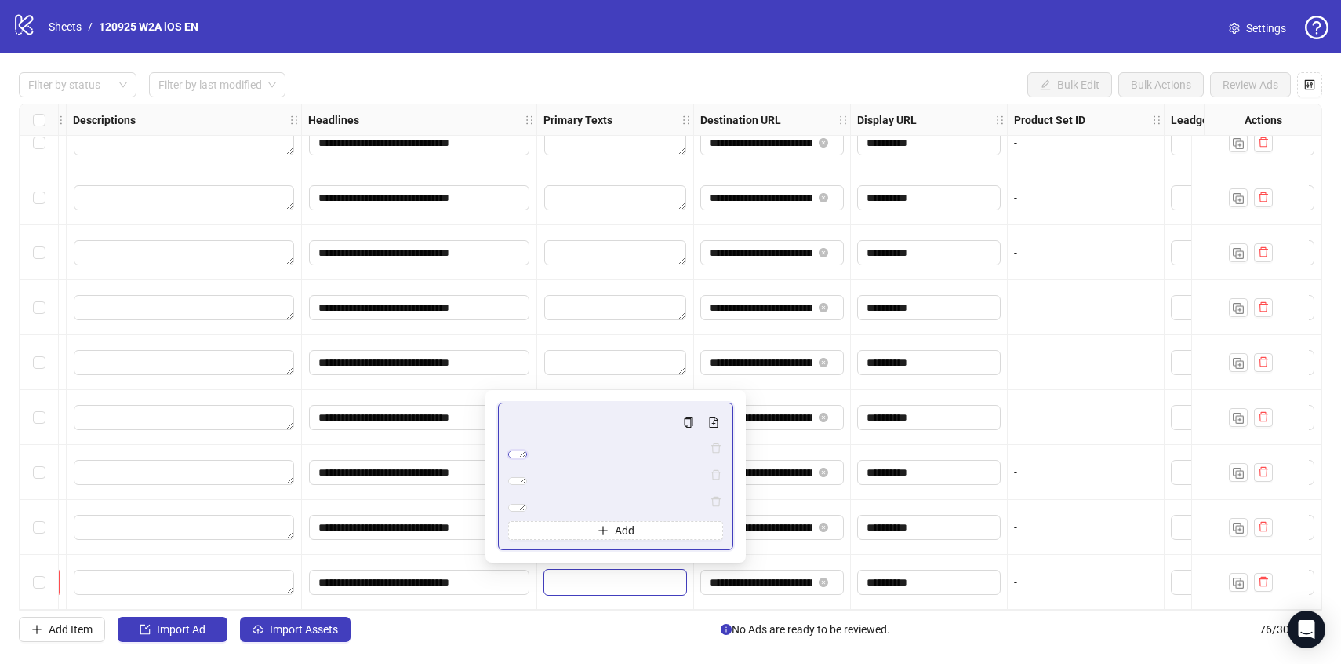
click at [527, 450] on textarea "**********" at bounding box center [517, 454] width 19 height 8
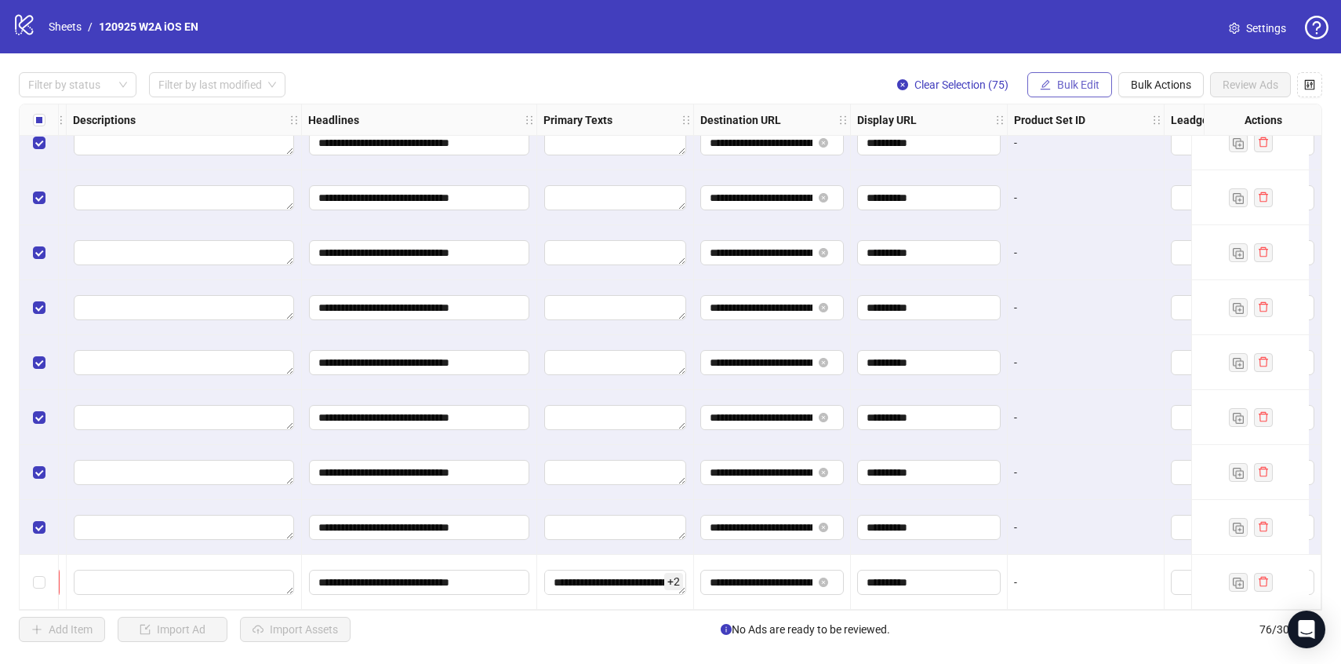
click at [1084, 72] on button "Bulk Edit" at bounding box center [1069, 84] width 85 height 25
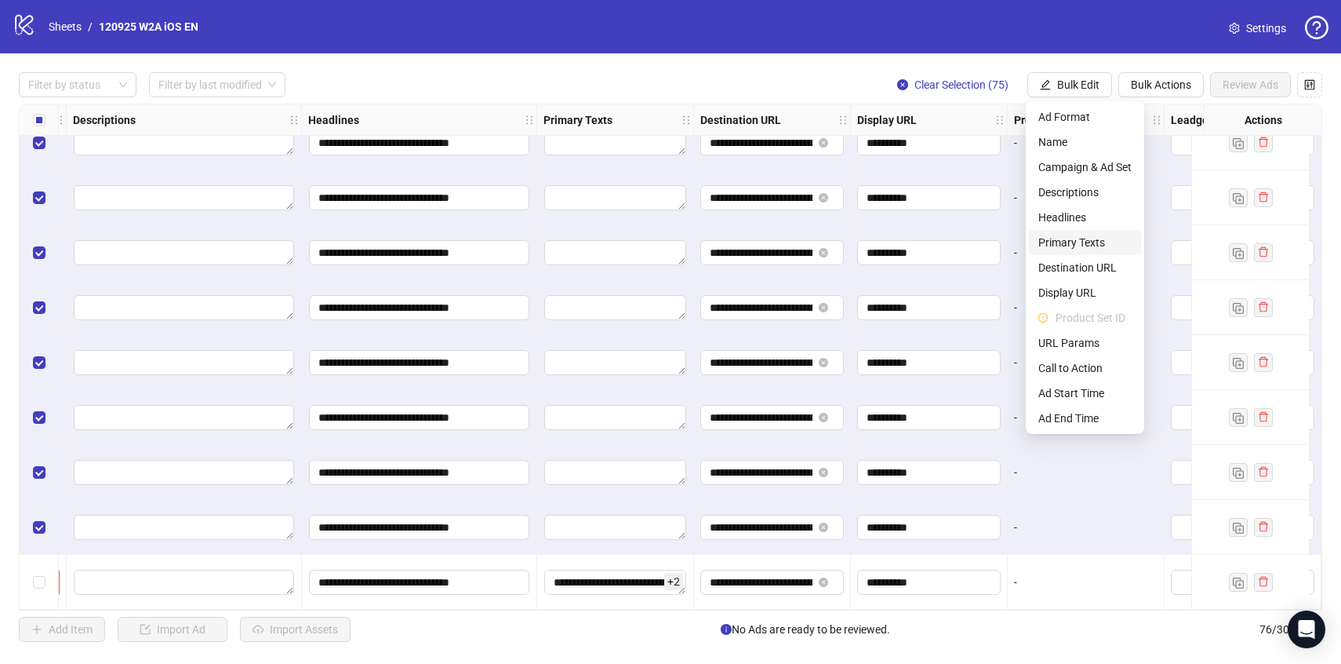
click at [1077, 238] on span "Primary Texts" at bounding box center [1084, 242] width 93 height 17
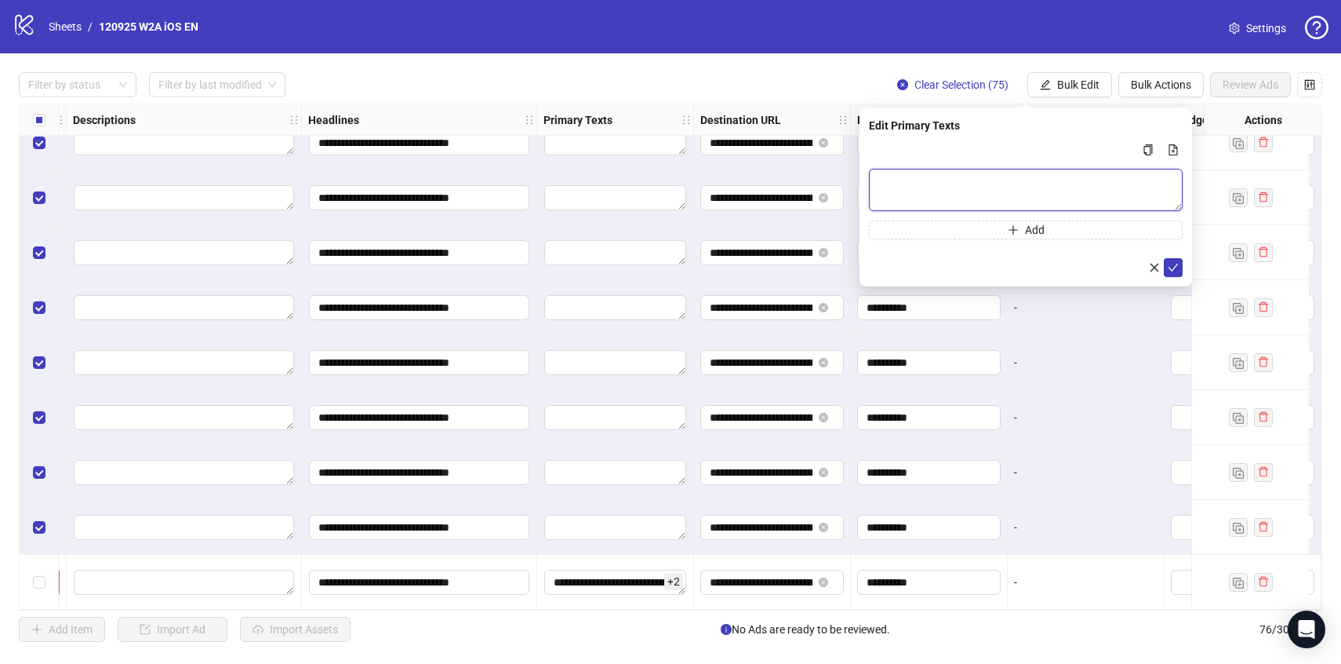
click at [984, 180] on textarea "Multi-text input container - paste or copy values" at bounding box center [1026, 190] width 314 height 42
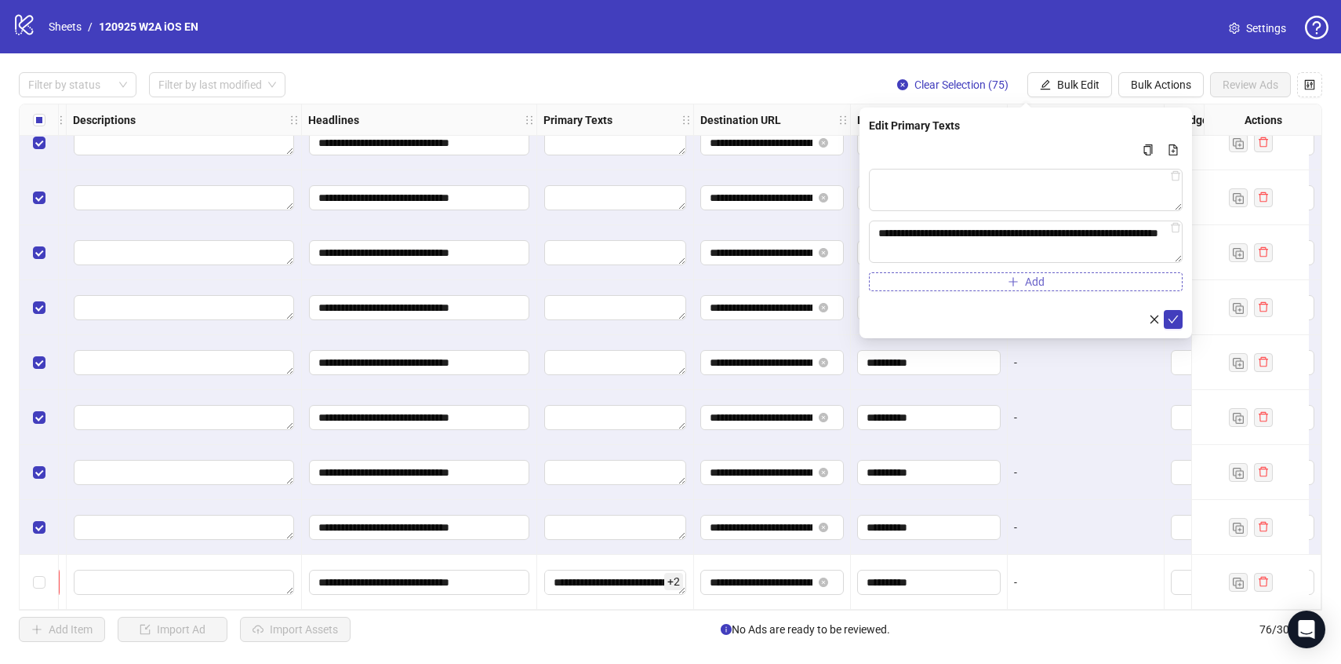
type textarea "**********"
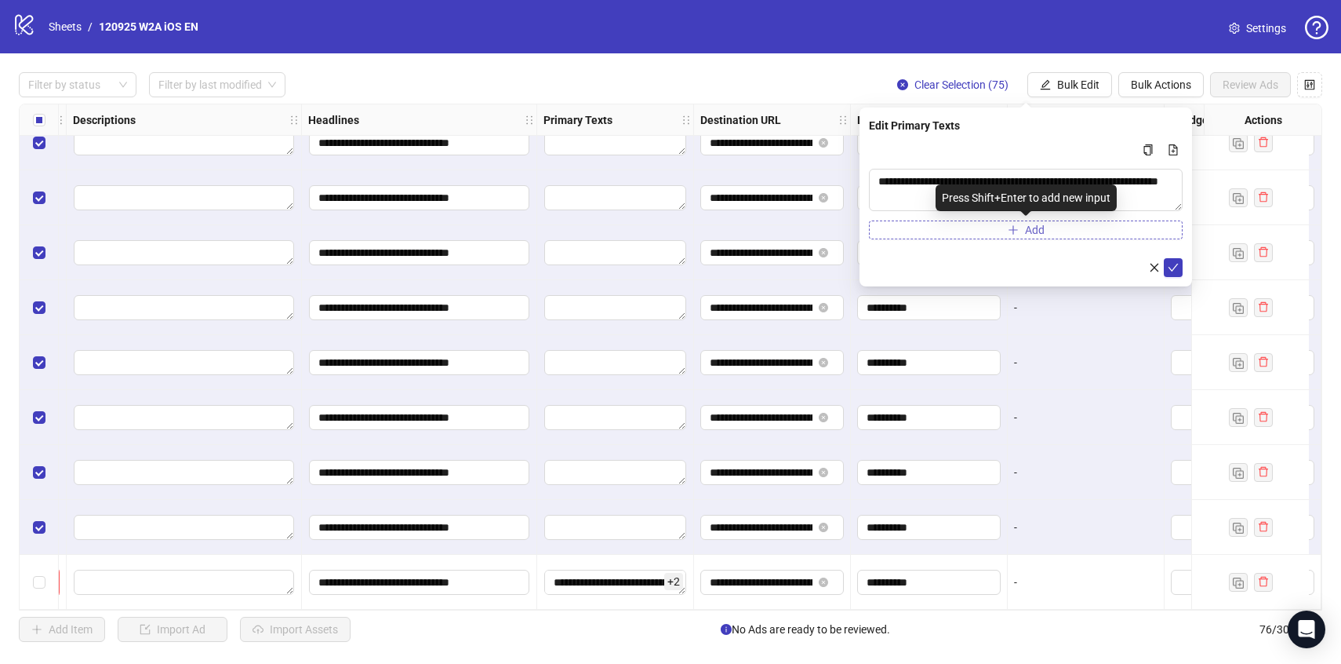
click at [971, 234] on button "Add" at bounding box center [1026, 229] width 314 height 19
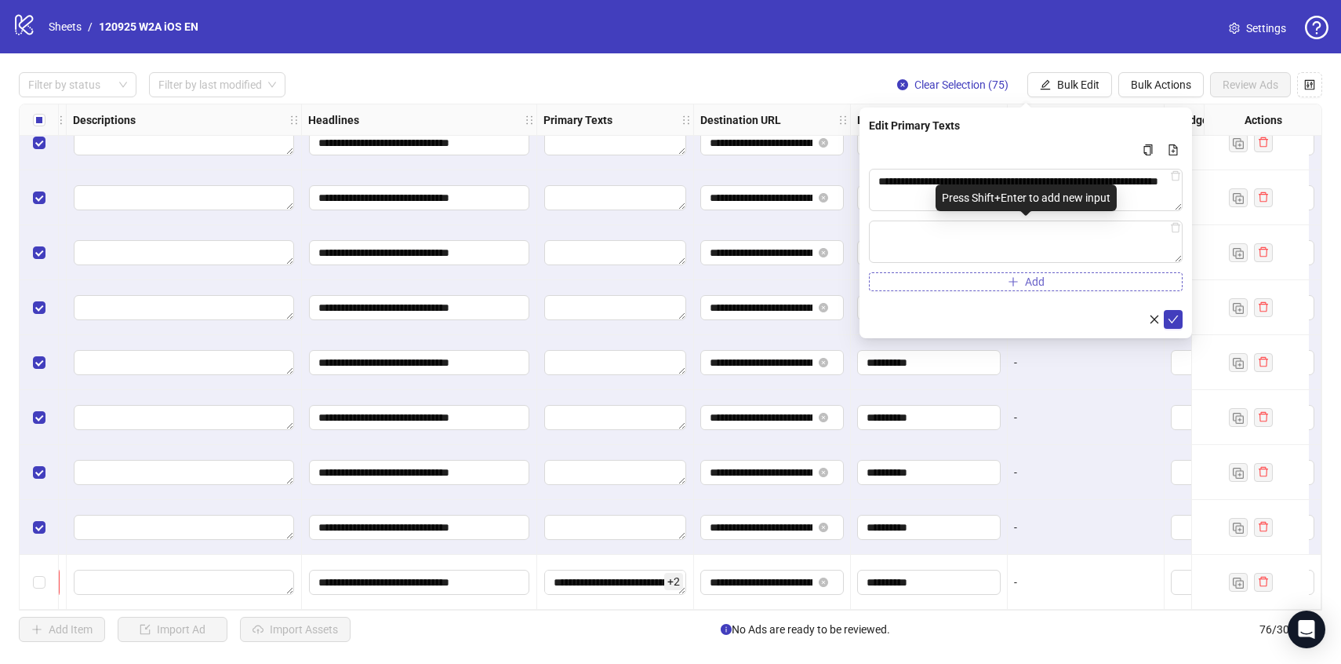
type textarea "**********"
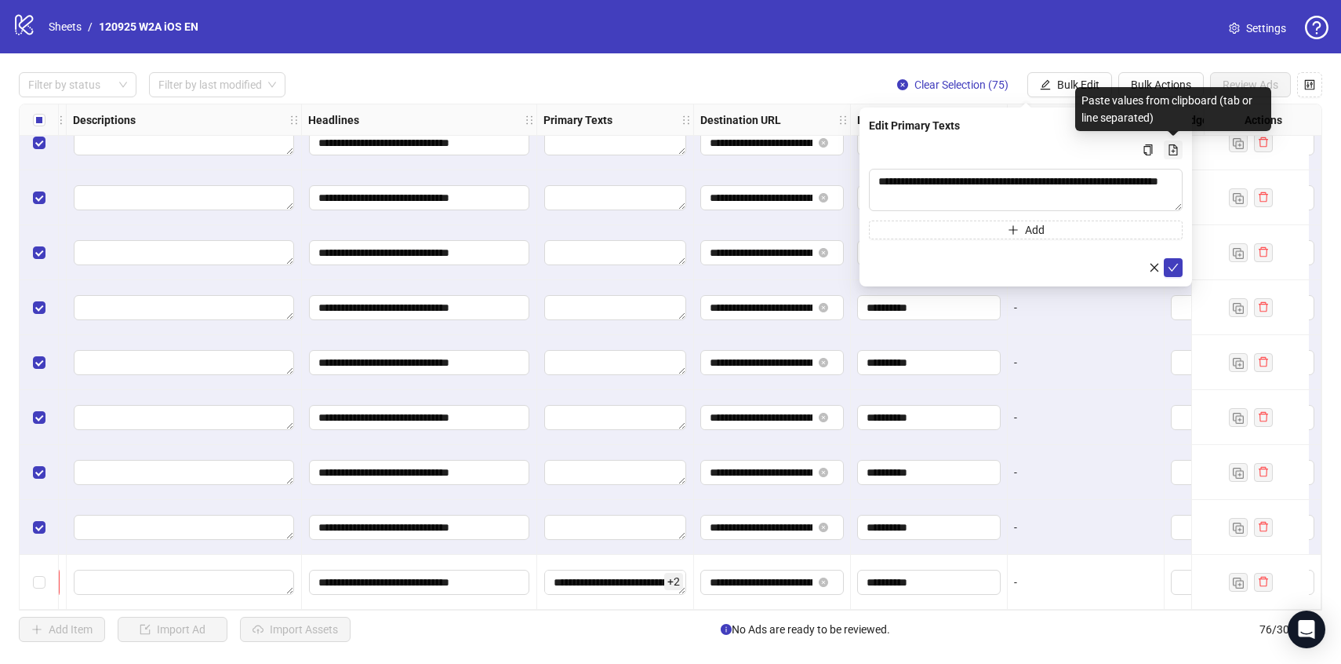
click at [1172, 155] on span "Multi-text input container - paste or copy values" at bounding box center [1173, 150] width 11 height 13
click at [1175, 147] on icon "file-add" at bounding box center [1173, 149] width 9 height 11
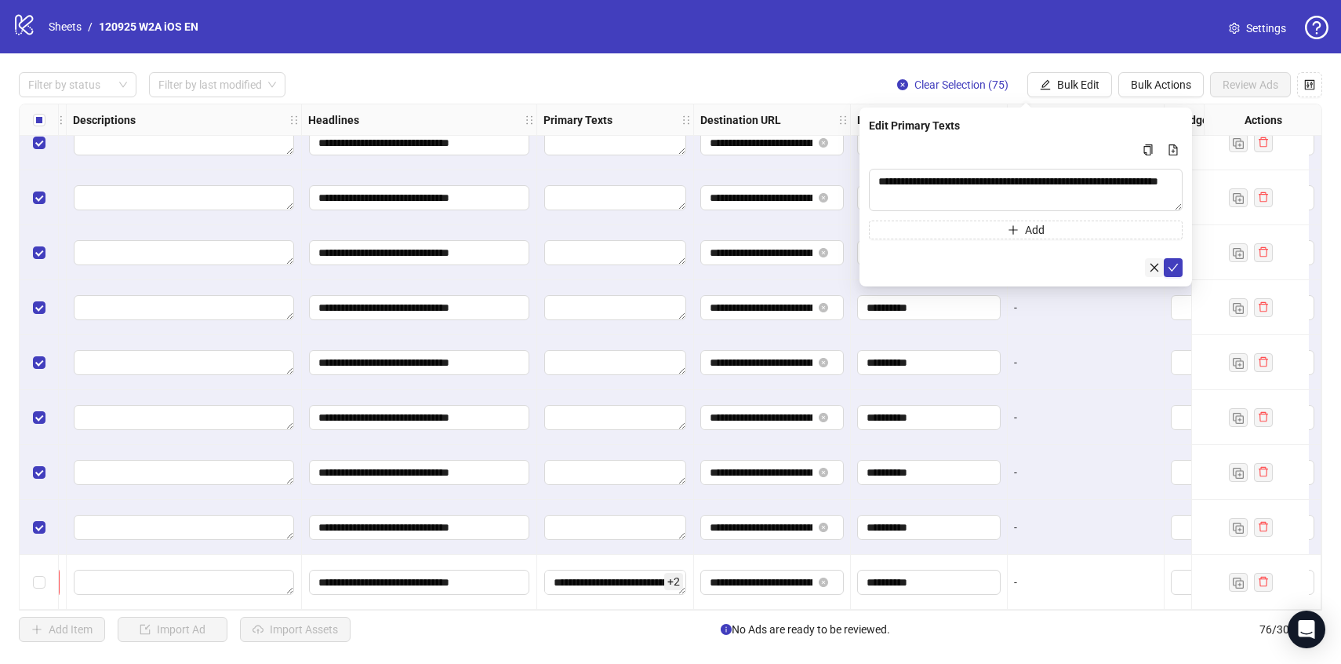
click at [1154, 267] on icon "close" at bounding box center [1154, 267] width 11 height 11
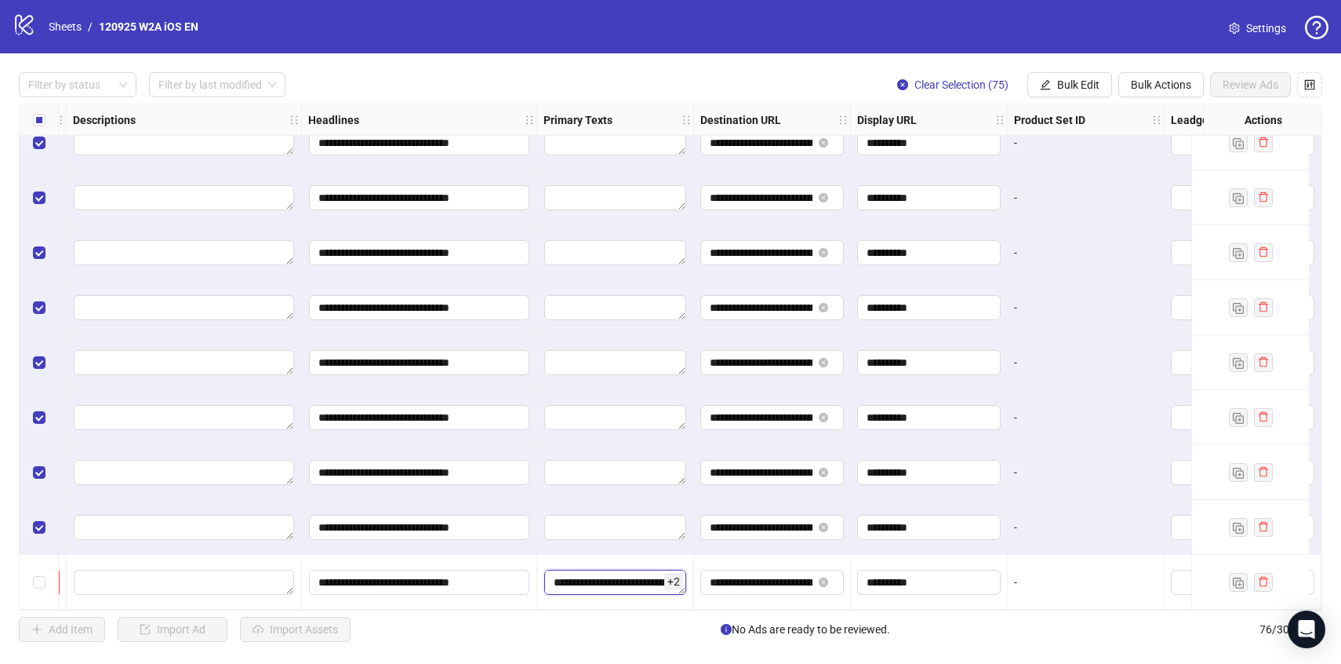
click at [600, 571] on textarea "**********" at bounding box center [615, 581] width 142 height 25
click at [599, 571] on textarea "**********" at bounding box center [615, 581] width 142 height 25
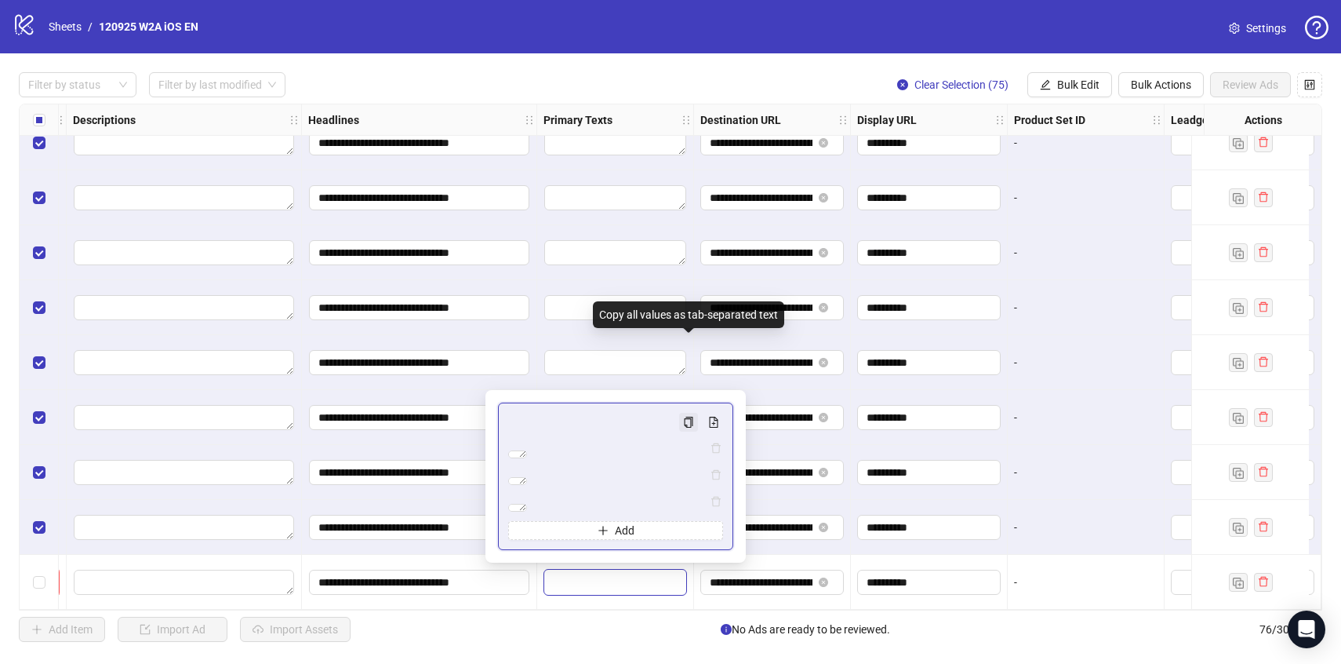
click at [689, 416] on icon "copy" at bounding box center [688, 421] width 11 height 11
click at [1080, 93] on button "Bulk Edit" at bounding box center [1069, 84] width 85 height 25
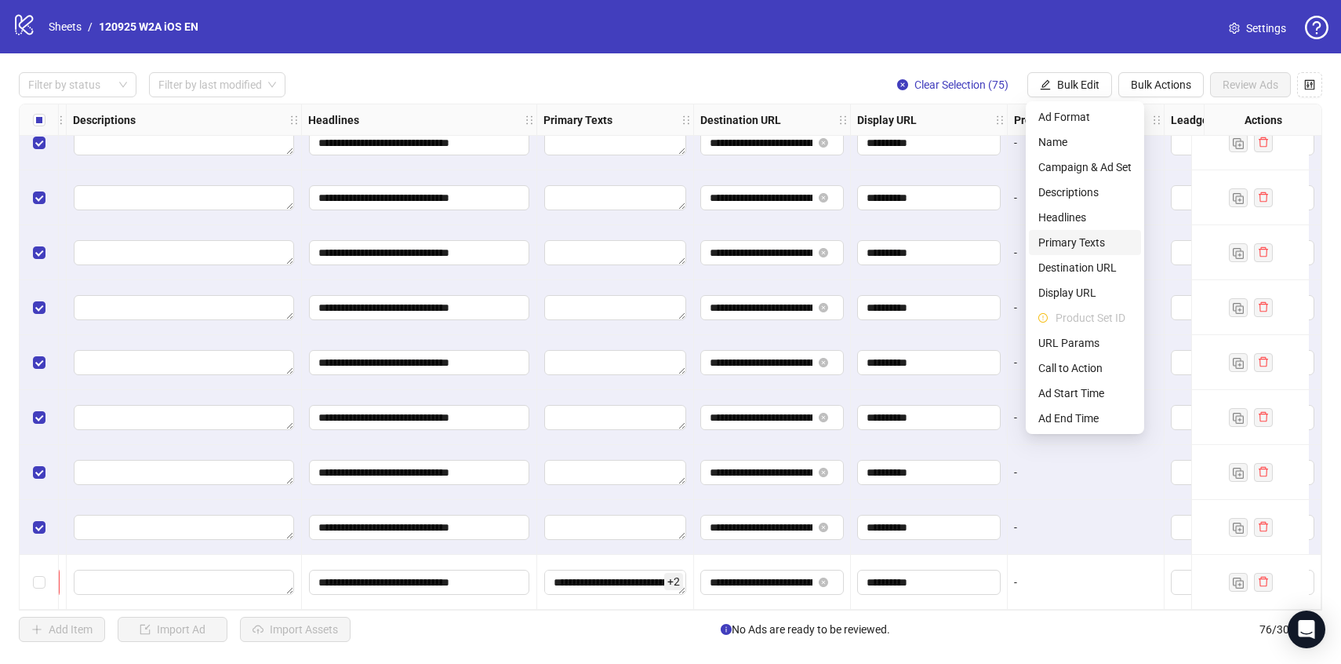
click at [1068, 231] on li "Primary Texts" at bounding box center [1085, 242] width 112 height 25
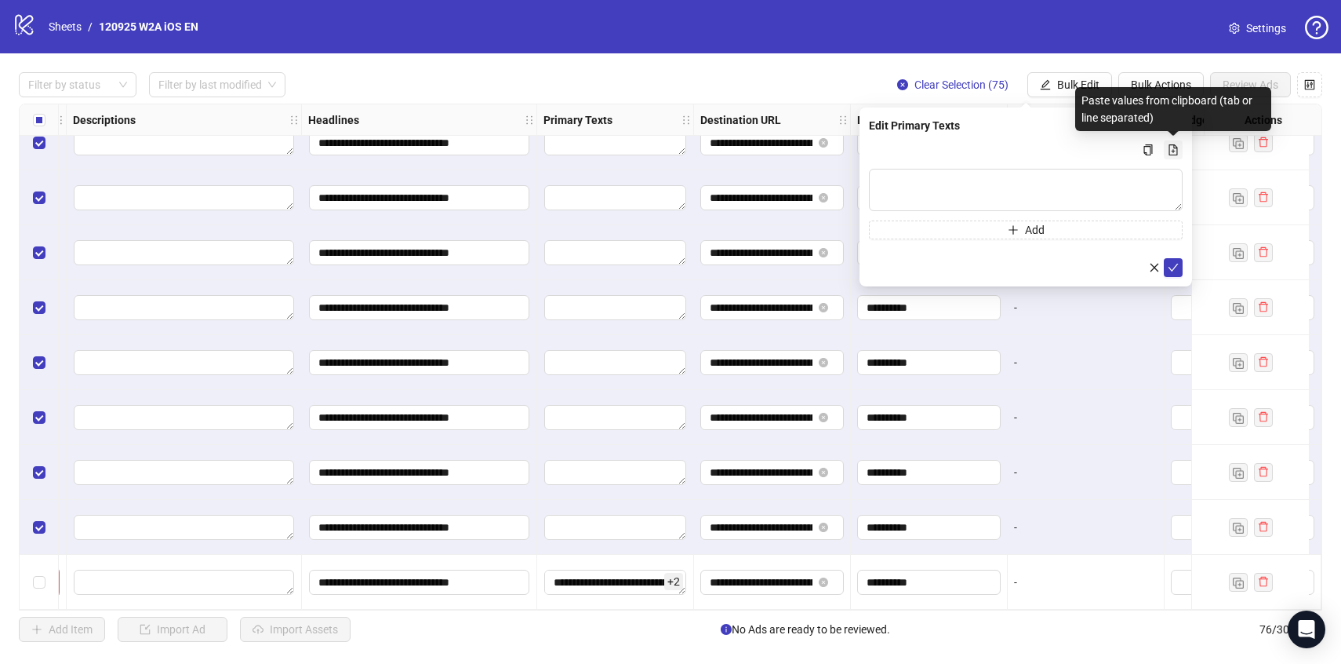
click at [1171, 140] on button "Multi-text input container - paste or copy values" at bounding box center [1173, 149] width 19 height 19
type textarea "**********"
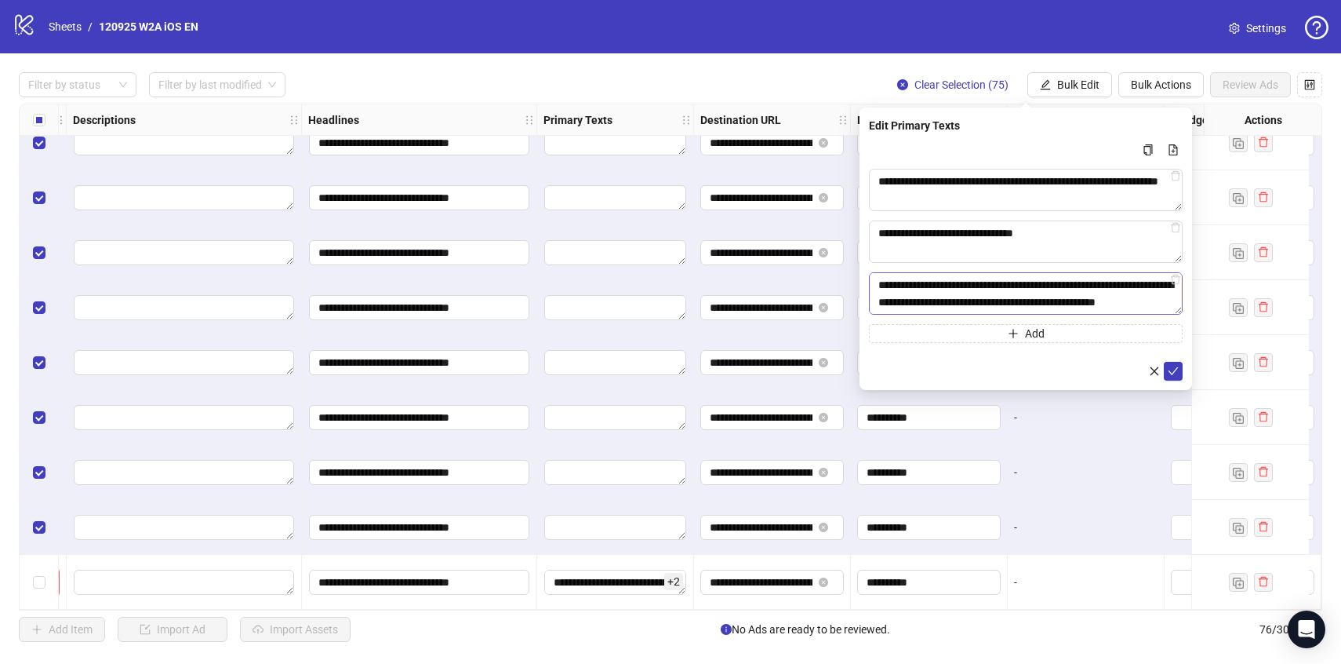
scroll to position [0, 0]
click at [1055, 237] on textarea "**********" at bounding box center [1026, 241] width 314 height 42
click at [1179, 367] on button "submit" at bounding box center [1173, 371] width 19 height 19
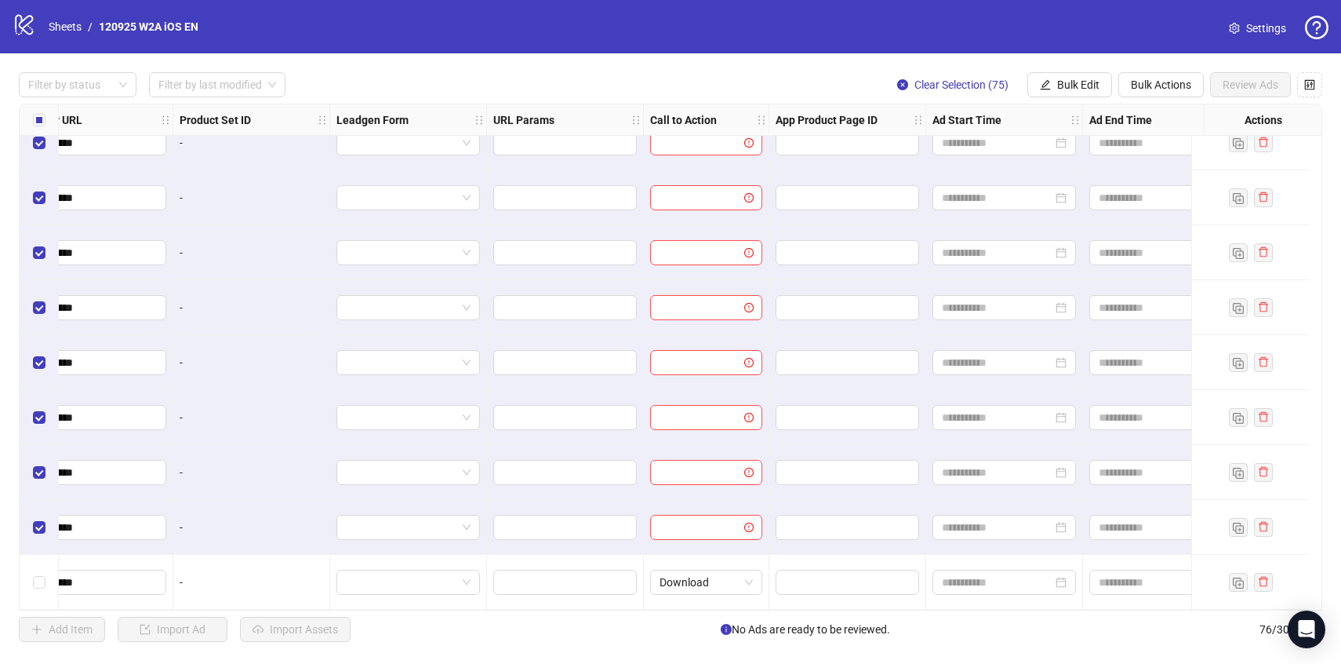
scroll to position [3705, 1746]
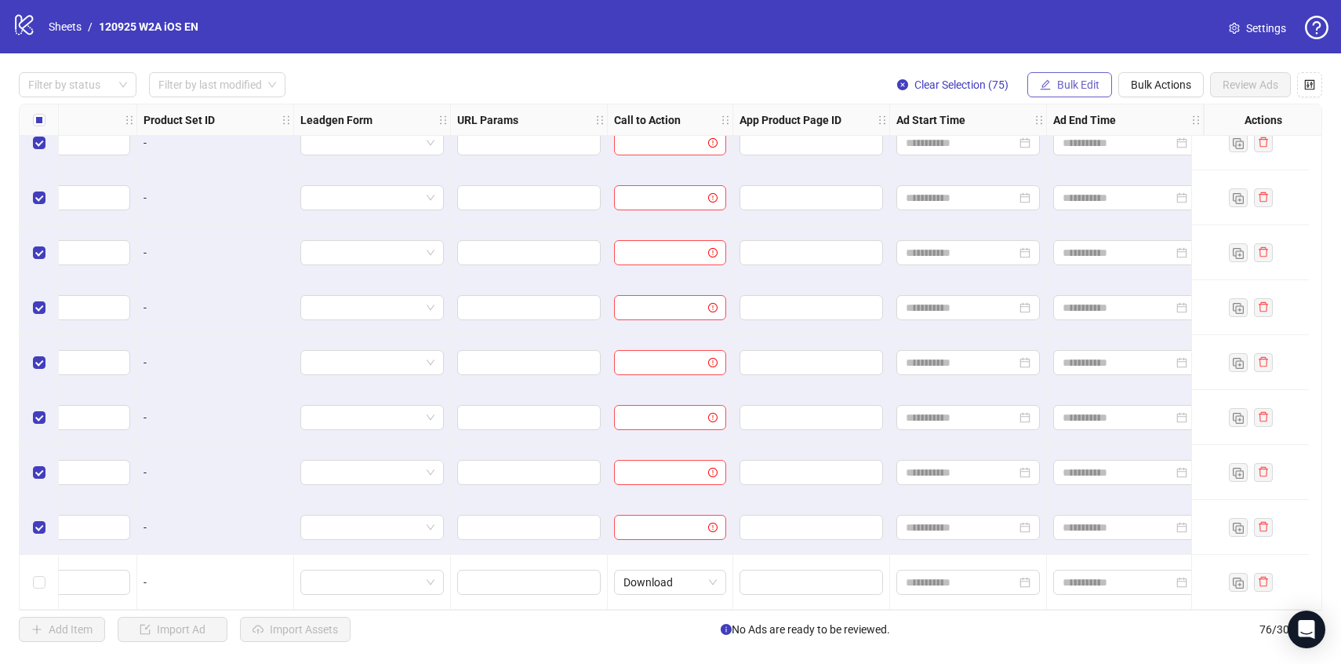
click at [1073, 93] on button "Bulk Edit" at bounding box center [1069, 84] width 85 height 25
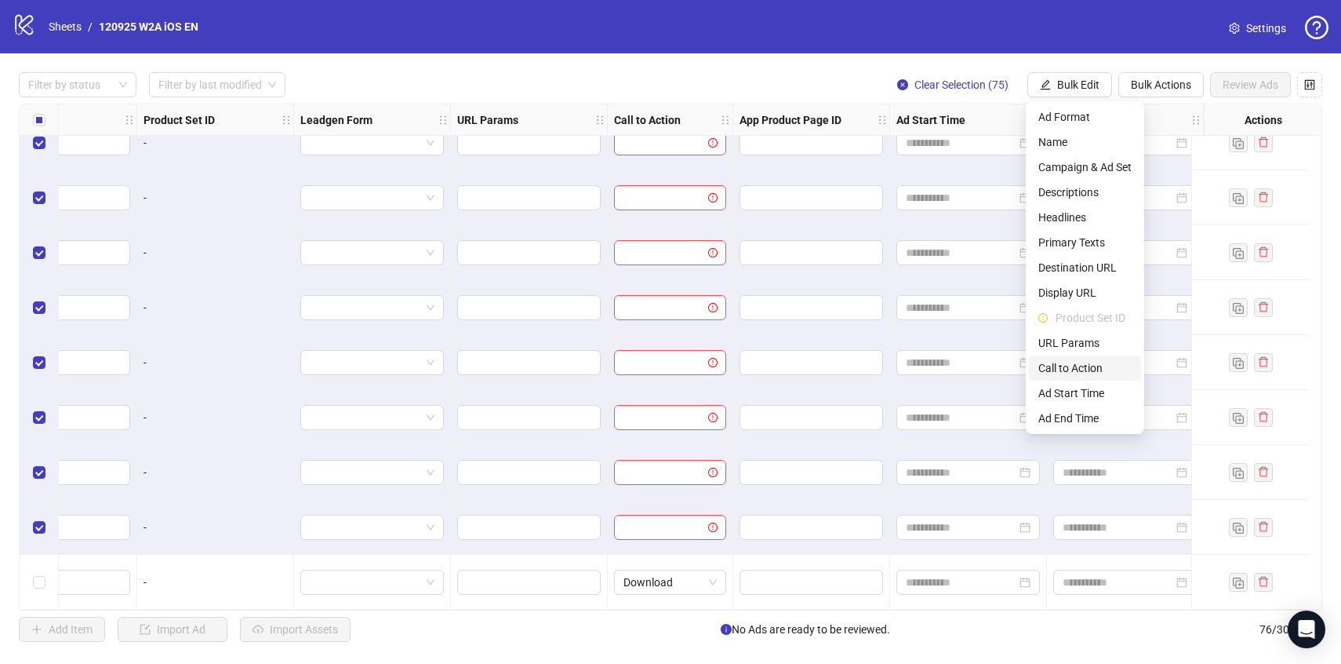
click at [1078, 366] on span "Call to Action" at bounding box center [1084, 367] width 93 height 17
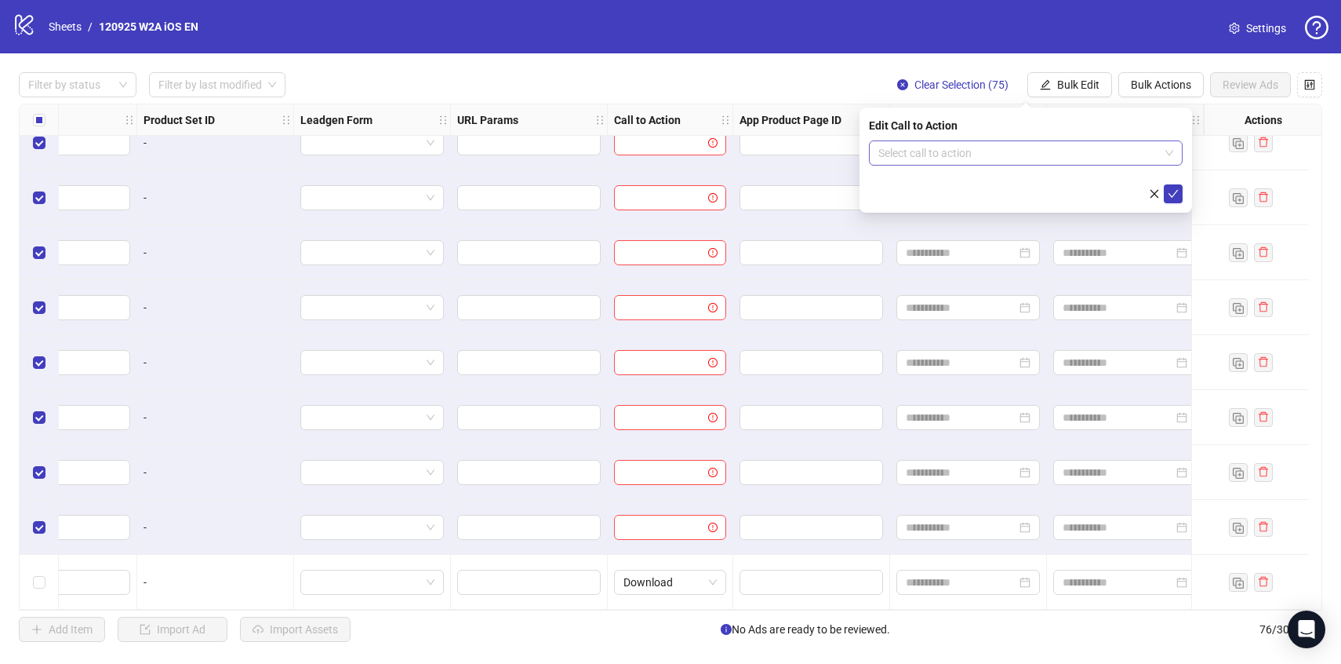
click at [940, 163] on input "search" at bounding box center [1018, 153] width 281 height 24
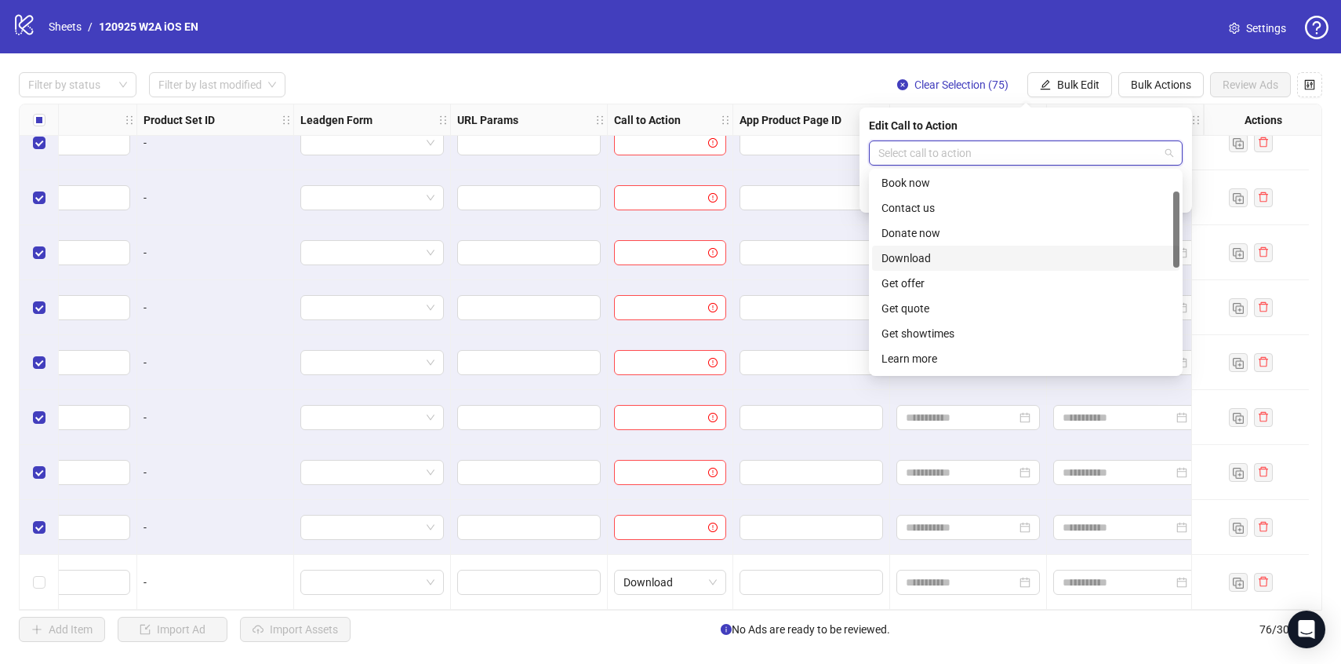
scroll to position [53, 0]
click at [917, 256] on div "Download" at bounding box center [1026, 256] width 289 height 17
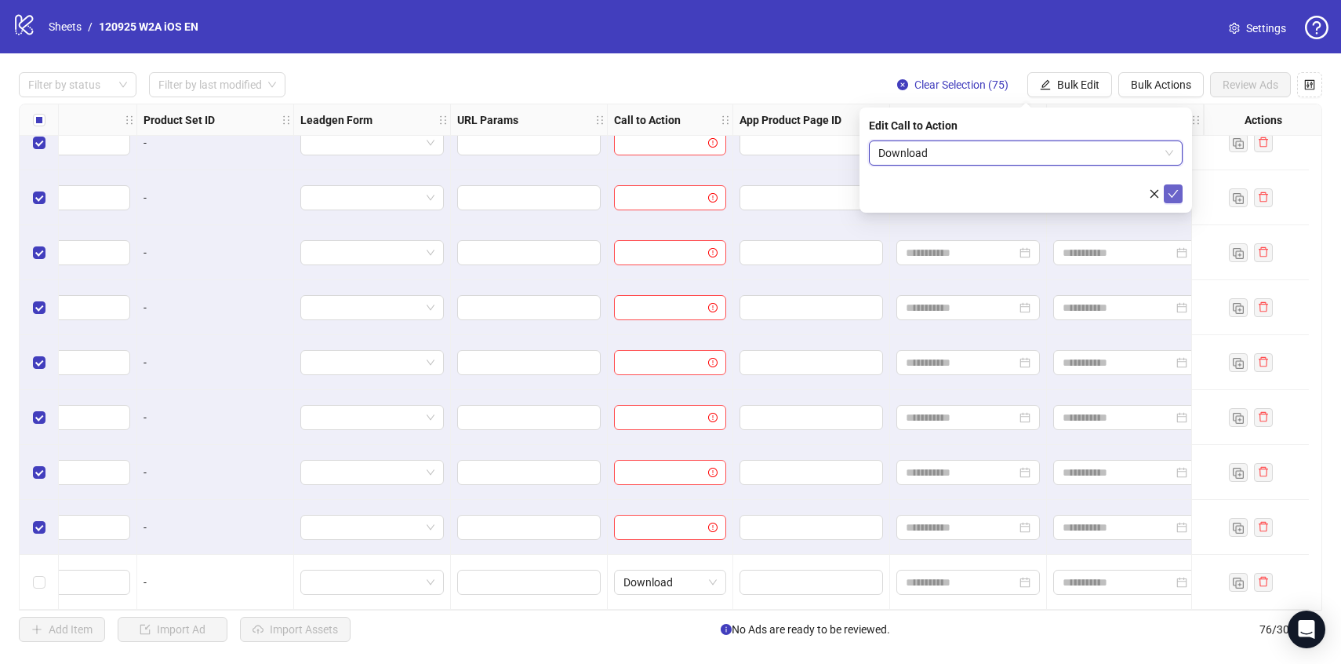
click at [1175, 188] on icon "check" at bounding box center [1173, 193] width 11 height 11
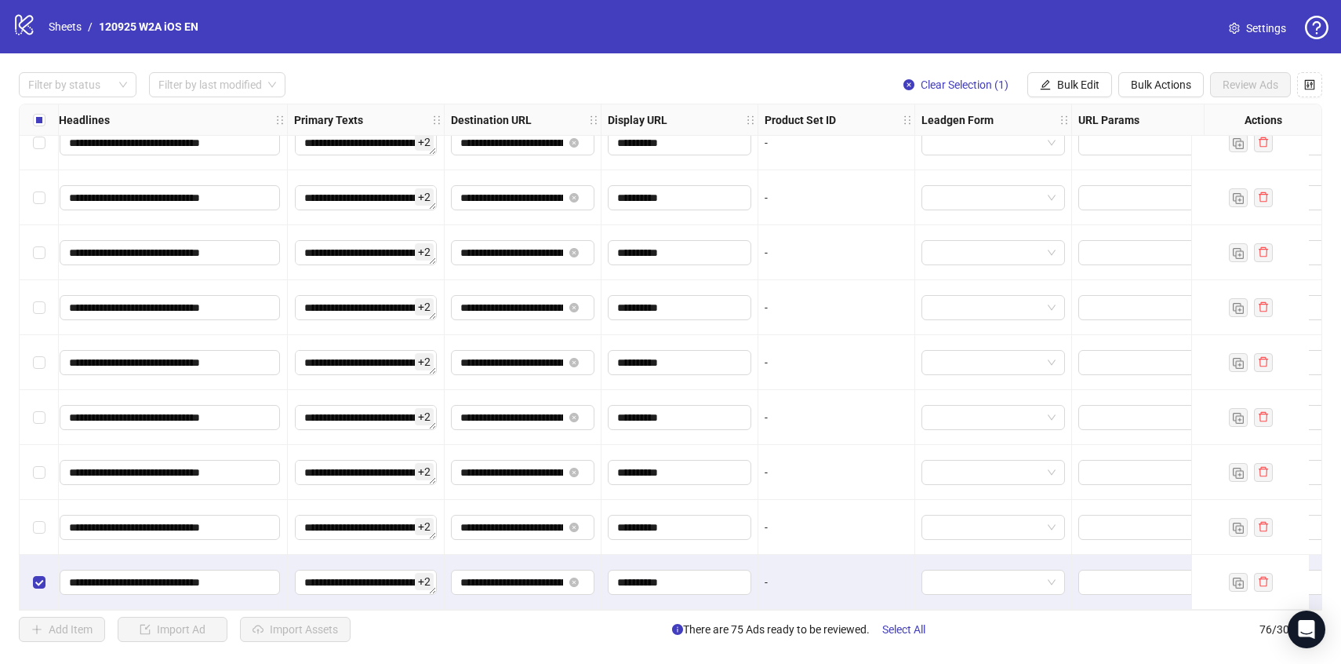
scroll to position [3705, 1746]
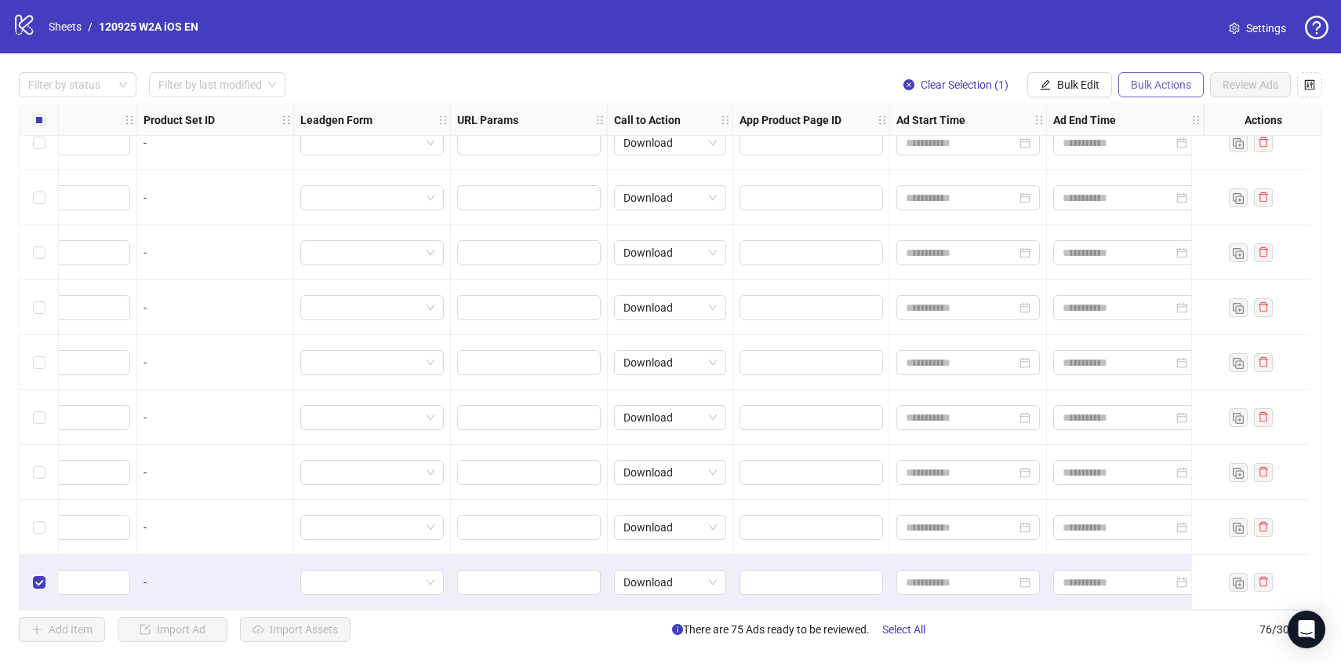
click at [1139, 89] on span "Bulk Actions" at bounding box center [1161, 84] width 60 height 13
click at [1133, 111] on span "Delete" at bounding box center [1182, 116] width 107 height 17
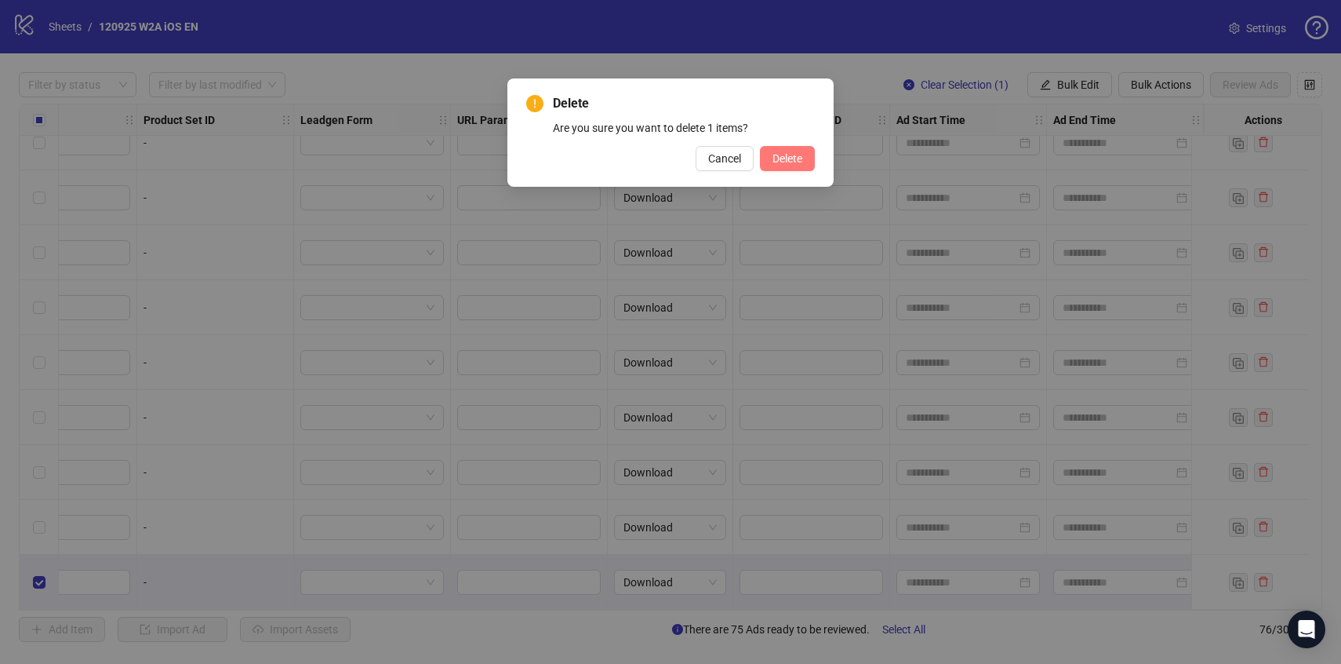
click at [805, 152] on button "Delete" at bounding box center [787, 158] width 55 height 25
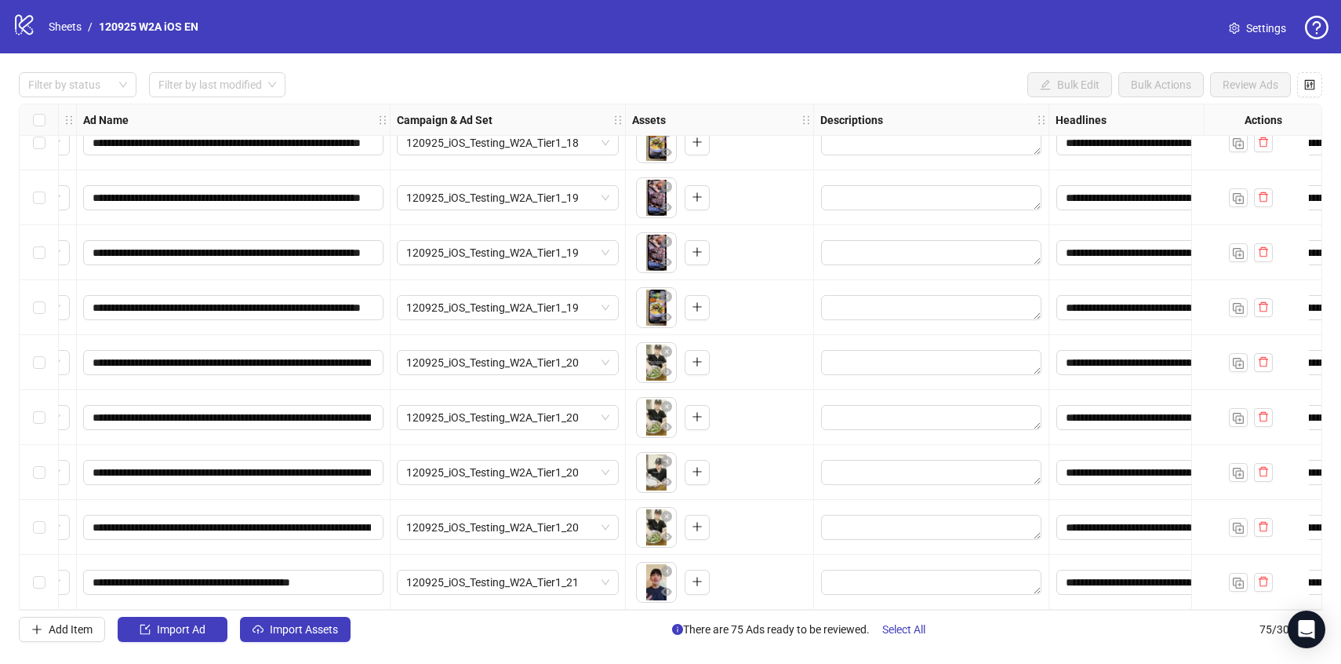
scroll to position [3650, 0]
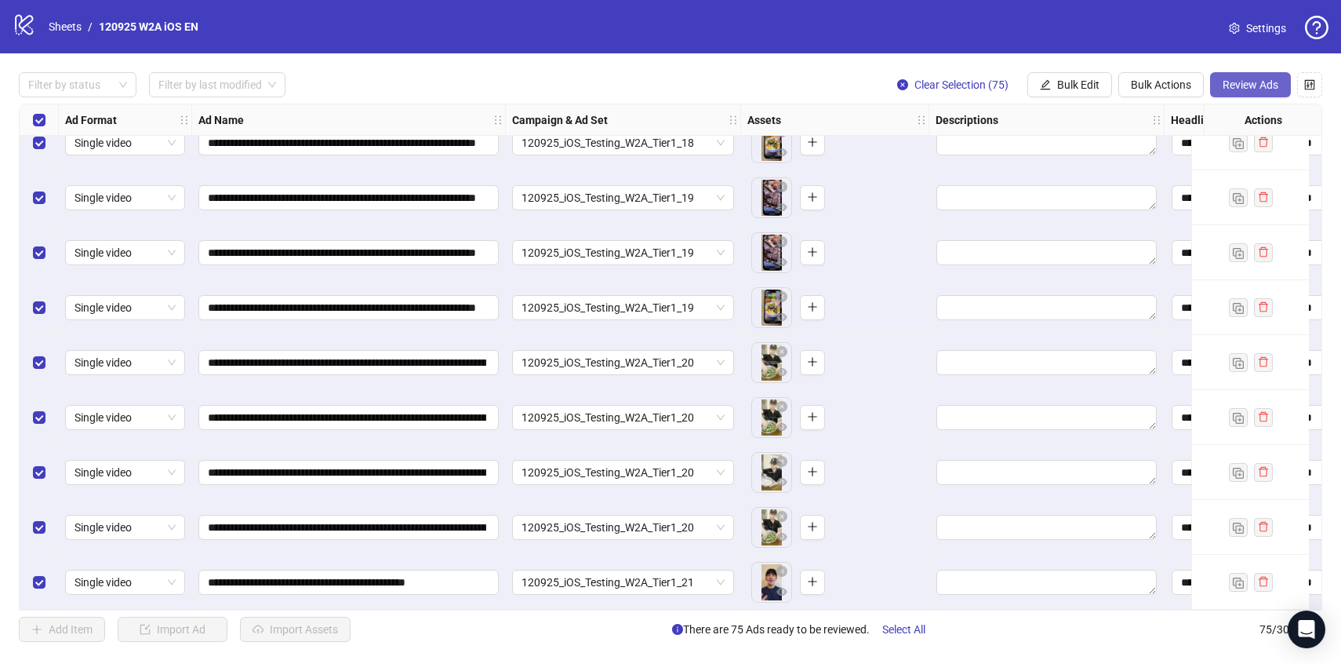
click at [1234, 86] on span "Review Ads" at bounding box center [1251, 84] width 56 height 13
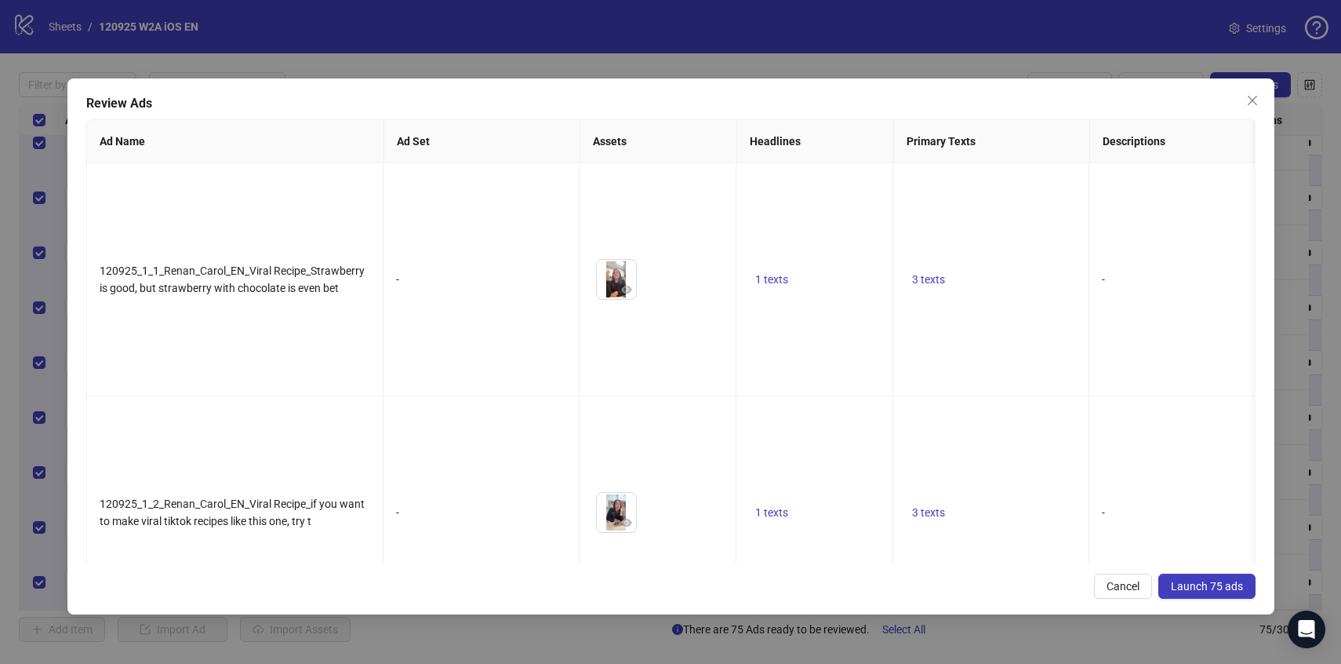
click at [1180, 583] on span "Launch 75 ads" at bounding box center [1207, 586] width 72 height 13
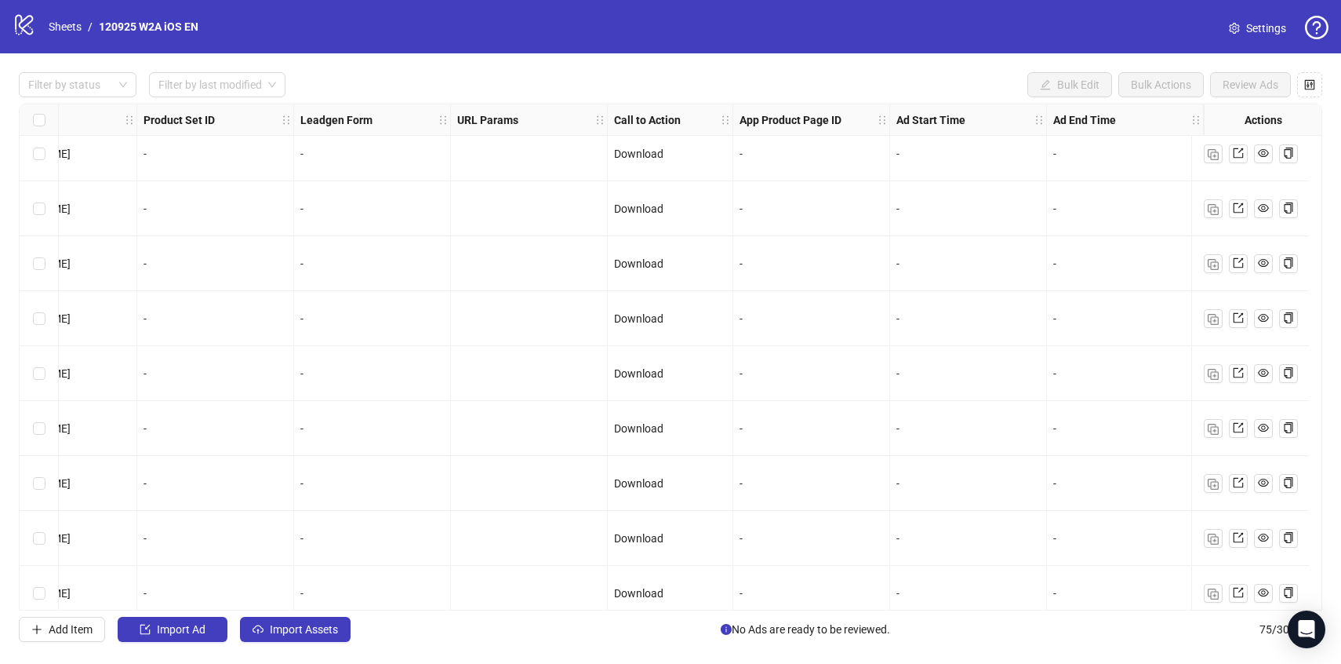
scroll to position [78, 1746]
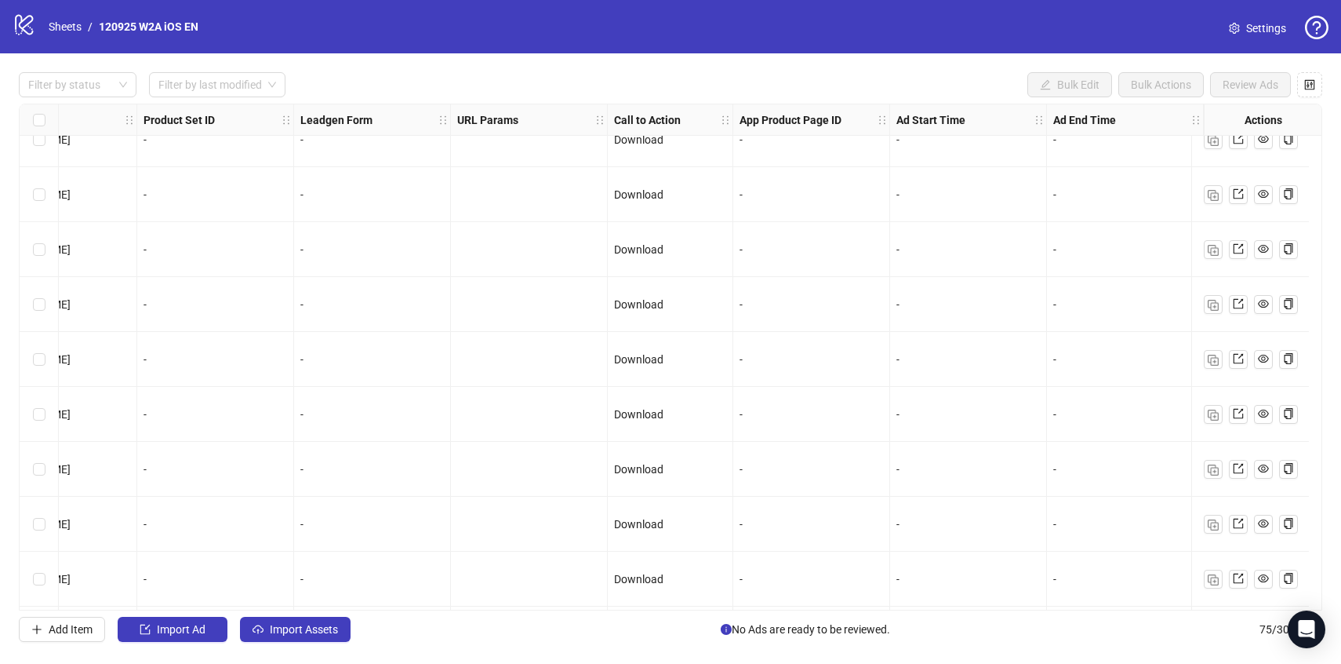
click at [30, 31] on icon "logo/logo-mobile" at bounding box center [25, 25] width 24 height 24
click at [56, 25] on link "Sheets" at bounding box center [64, 26] width 39 height 17
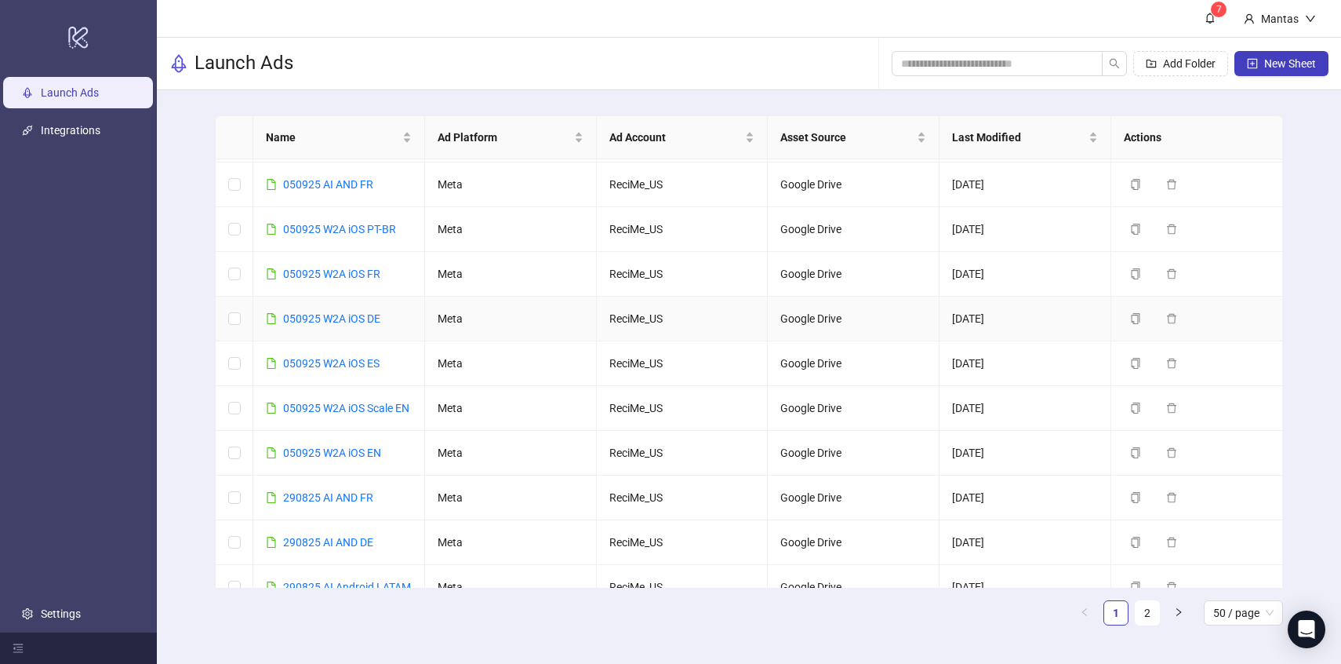
scroll to position [224, 0]
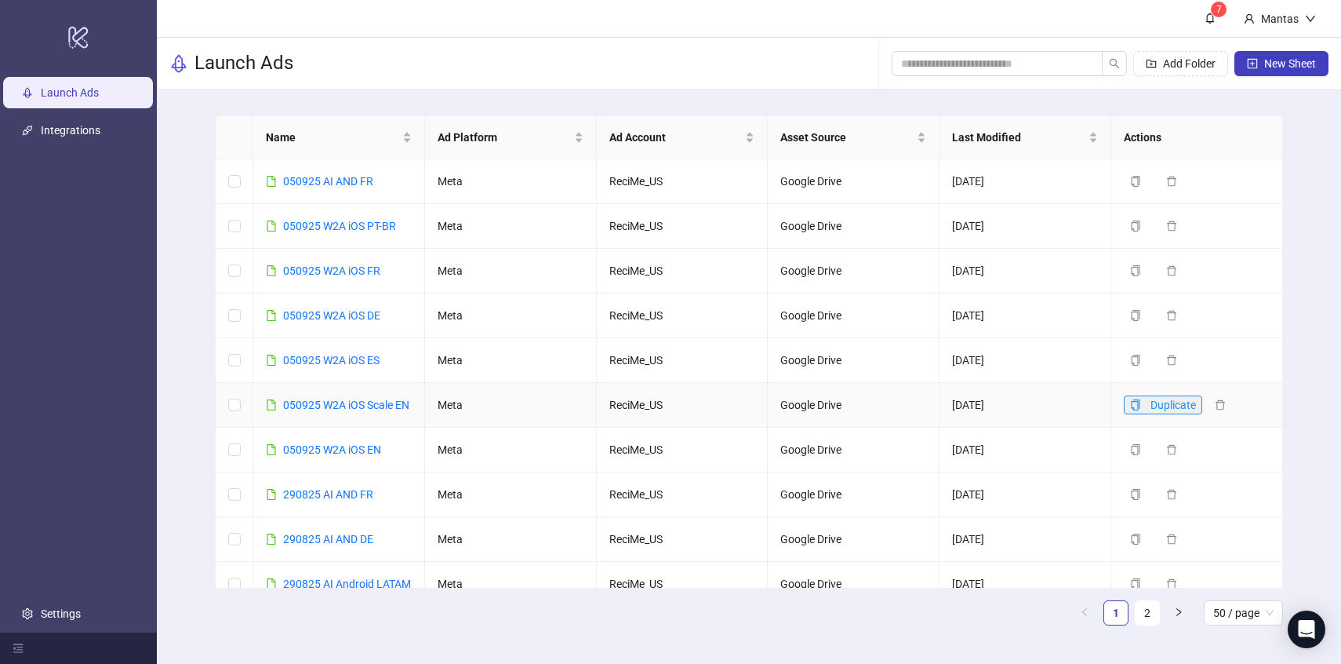
click at [1138, 410] on icon "copy" at bounding box center [1136, 404] width 9 height 11
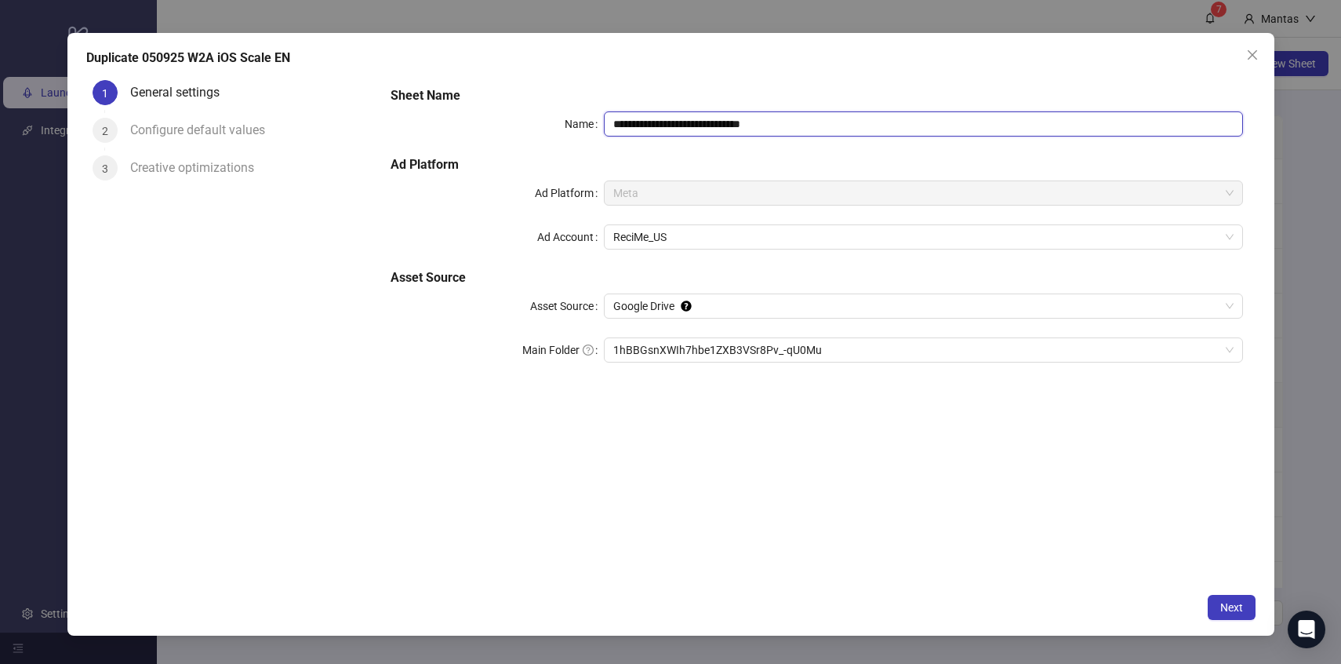
drag, startPoint x: 625, startPoint y: 123, endPoint x: 594, endPoint y: 123, distance: 31.4
click at [594, 123] on div "**********" at bounding box center [817, 123] width 852 height 25
drag, startPoint x: 741, startPoint y: 122, endPoint x: 920, endPoint y: 129, distance: 179.0
click at [920, 129] on input "**********" at bounding box center [923, 123] width 639 height 25
click at [751, 358] on span "1hBBGsnXWIh7hbe1ZXB3VSr8Pv_-qU0Mu" at bounding box center [923, 350] width 620 height 24
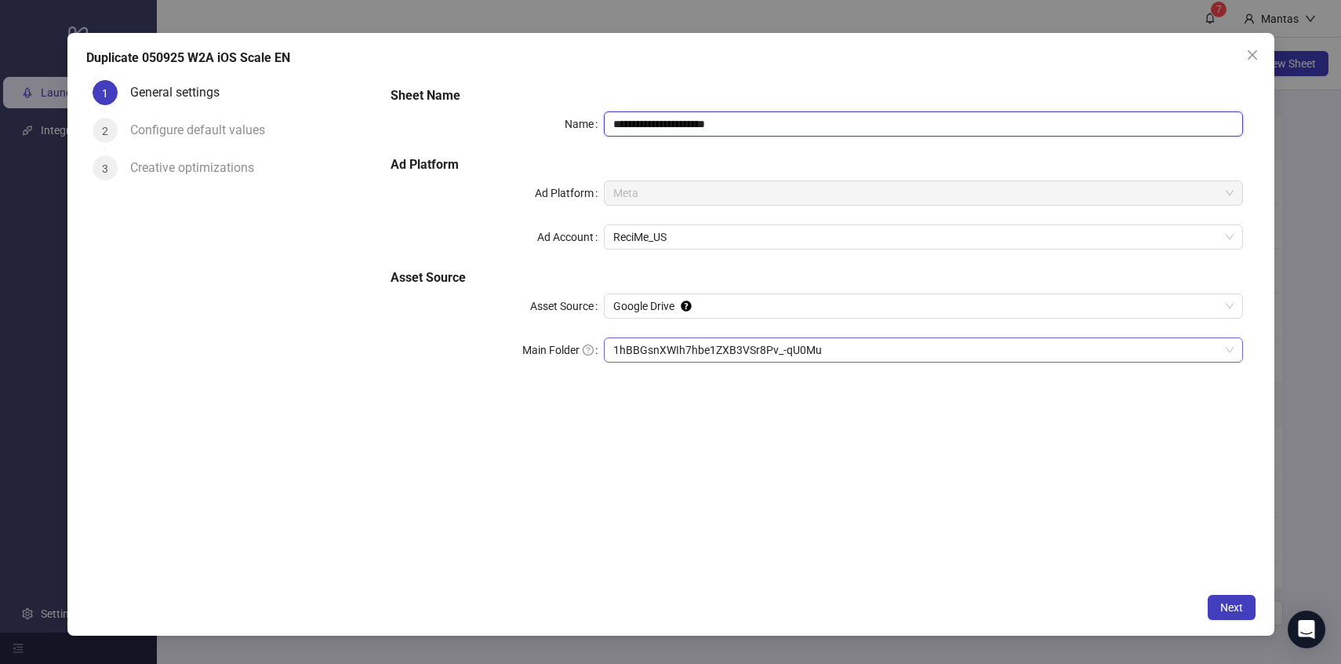
type input "**********"
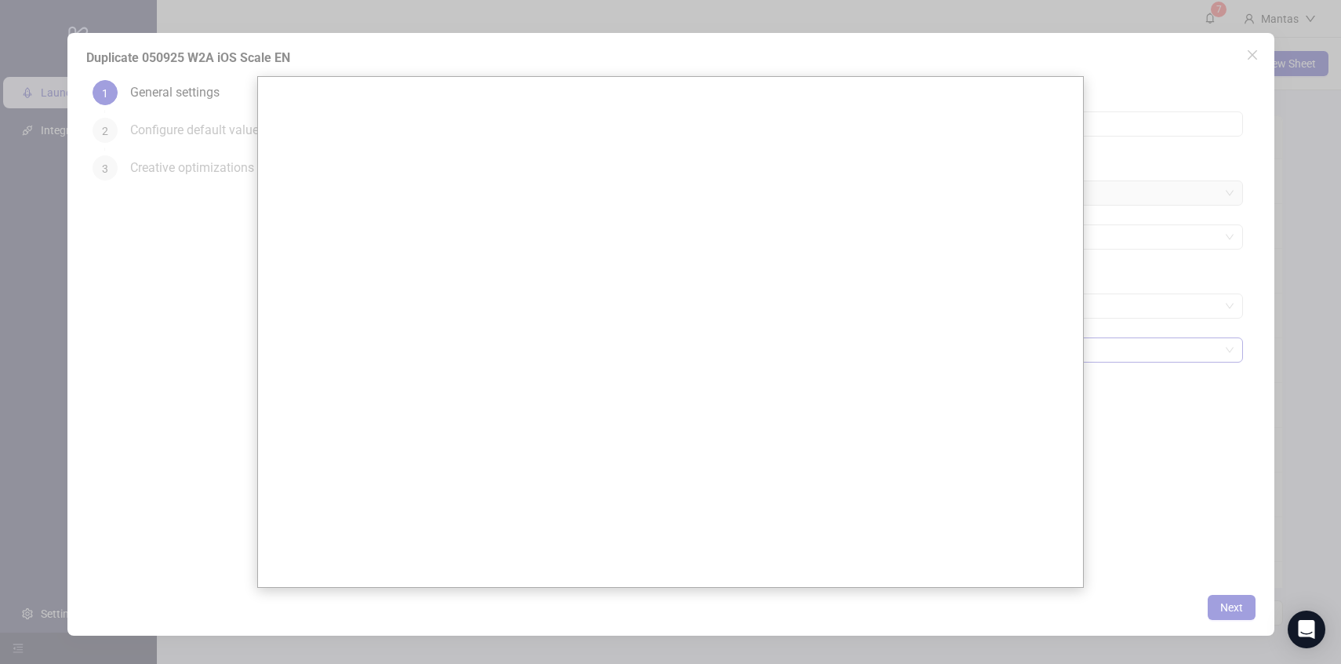
scroll to position [0, 0]
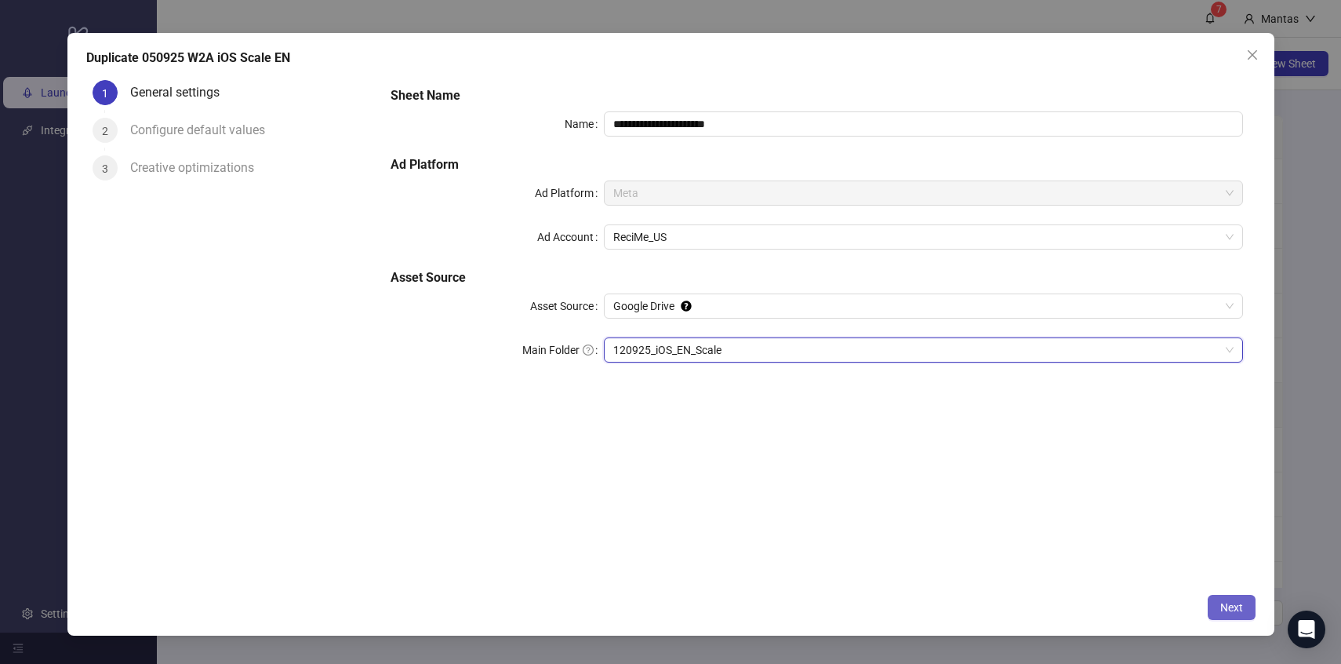
click at [1240, 606] on span "Next" at bounding box center [1231, 607] width 23 height 13
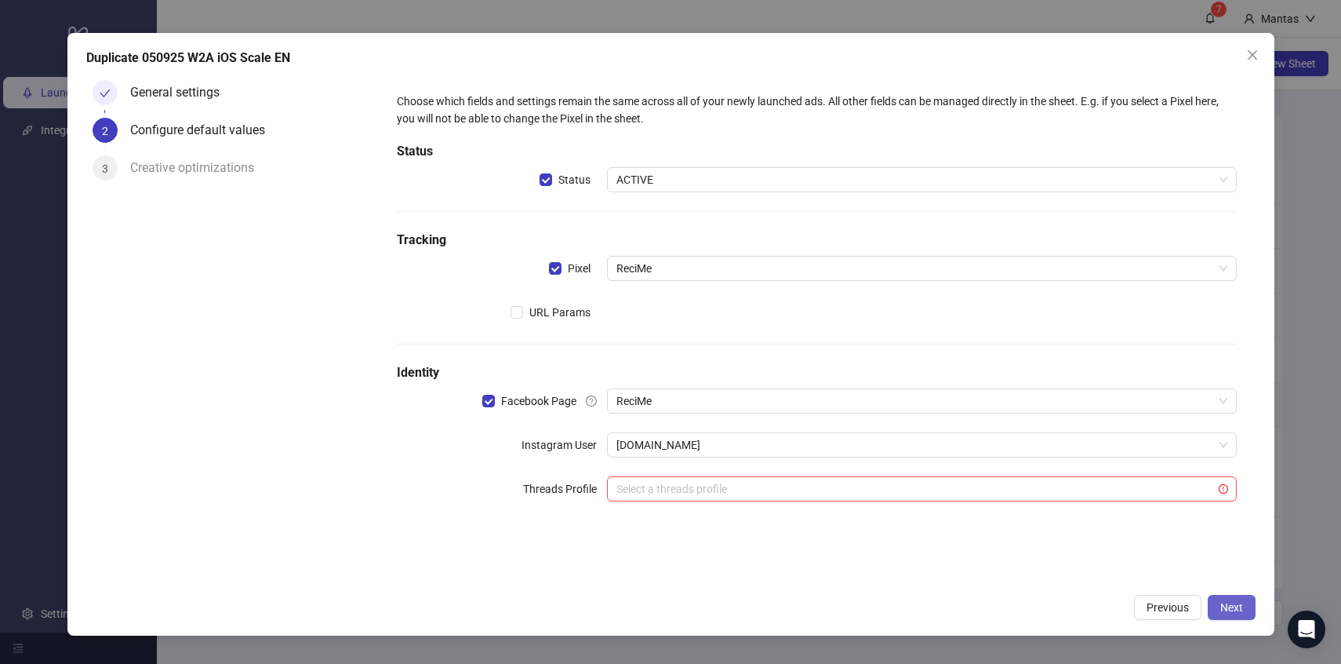
click at [1232, 602] on span "Next" at bounding box center [1231, 607] width 23 height 13
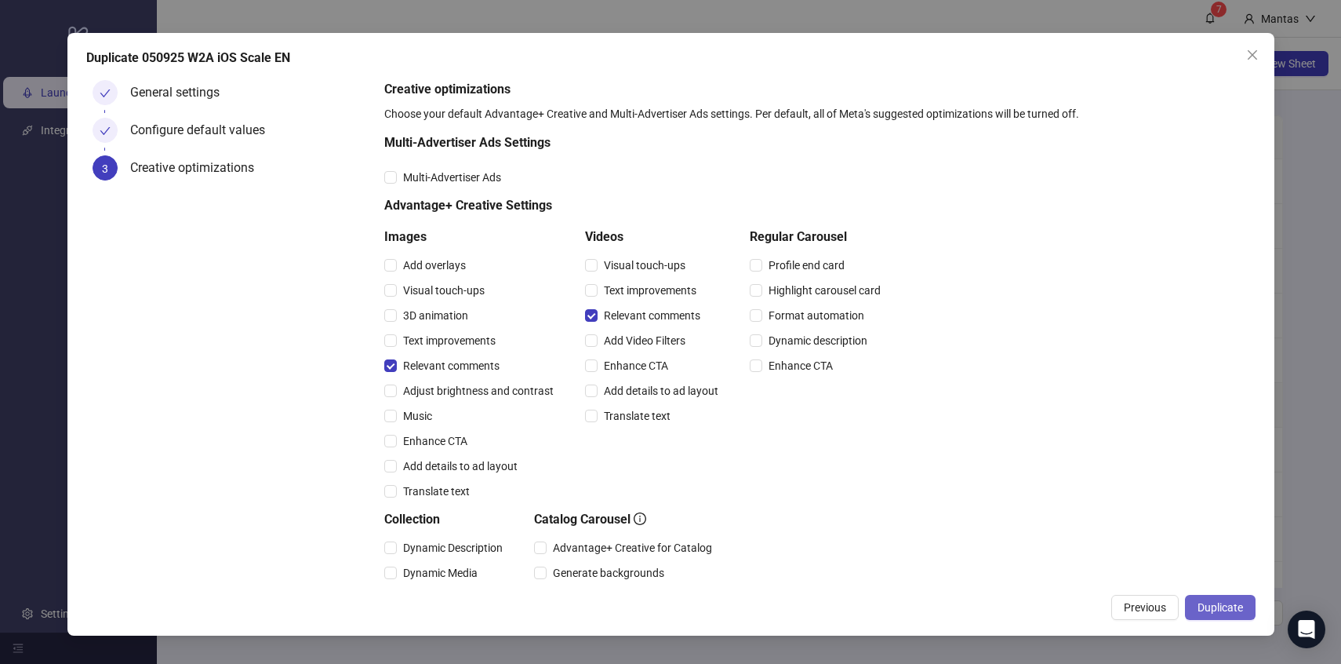
click at [1250, 611] on button "Duplicate" at bounding box center [1220, 606] width 71 height 25
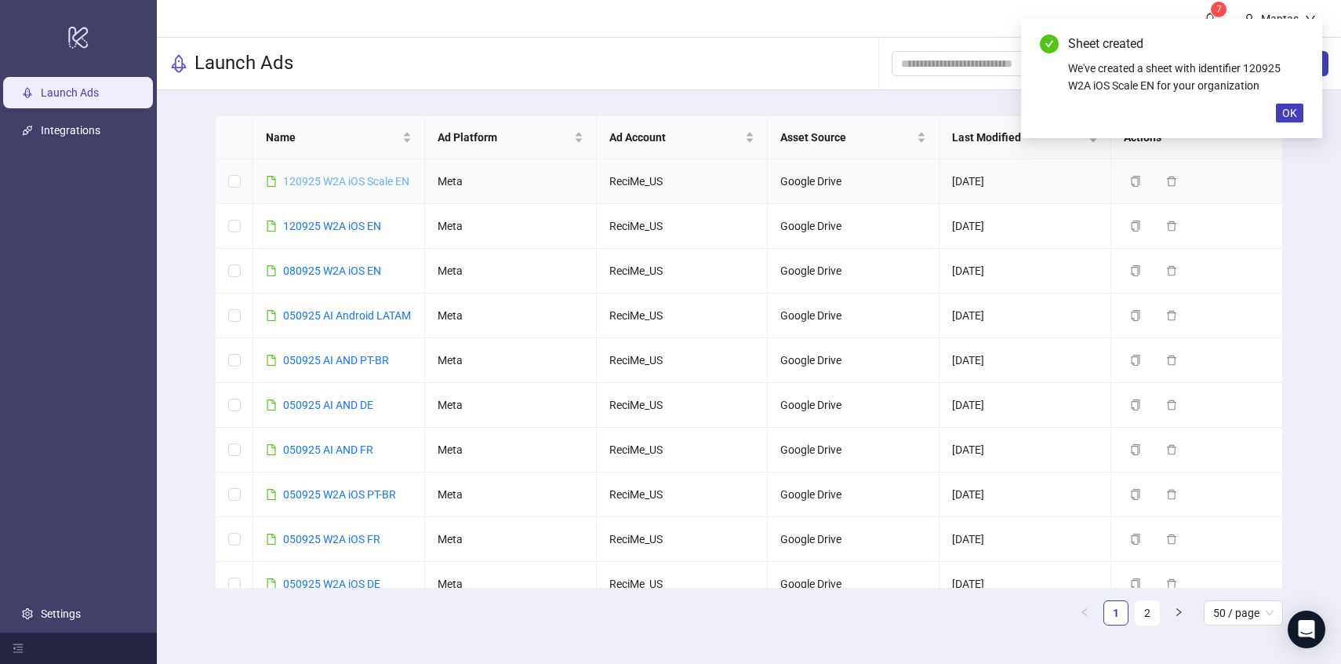
click at [322, 179] on link "120925 W2A iOS Scale EN" at bounding box center [346, 181] width 126 height 13
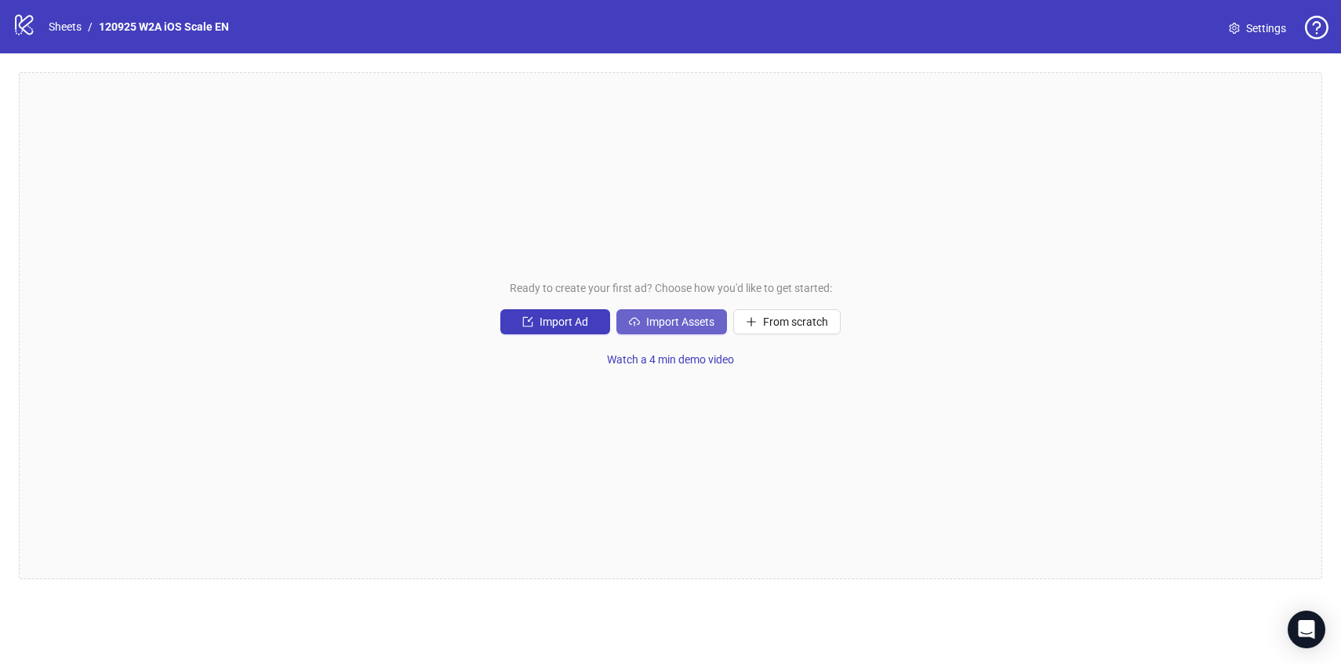
click at [649, 324] on span "Import Assets" at bounding box center [680, 321] width 68 height 13
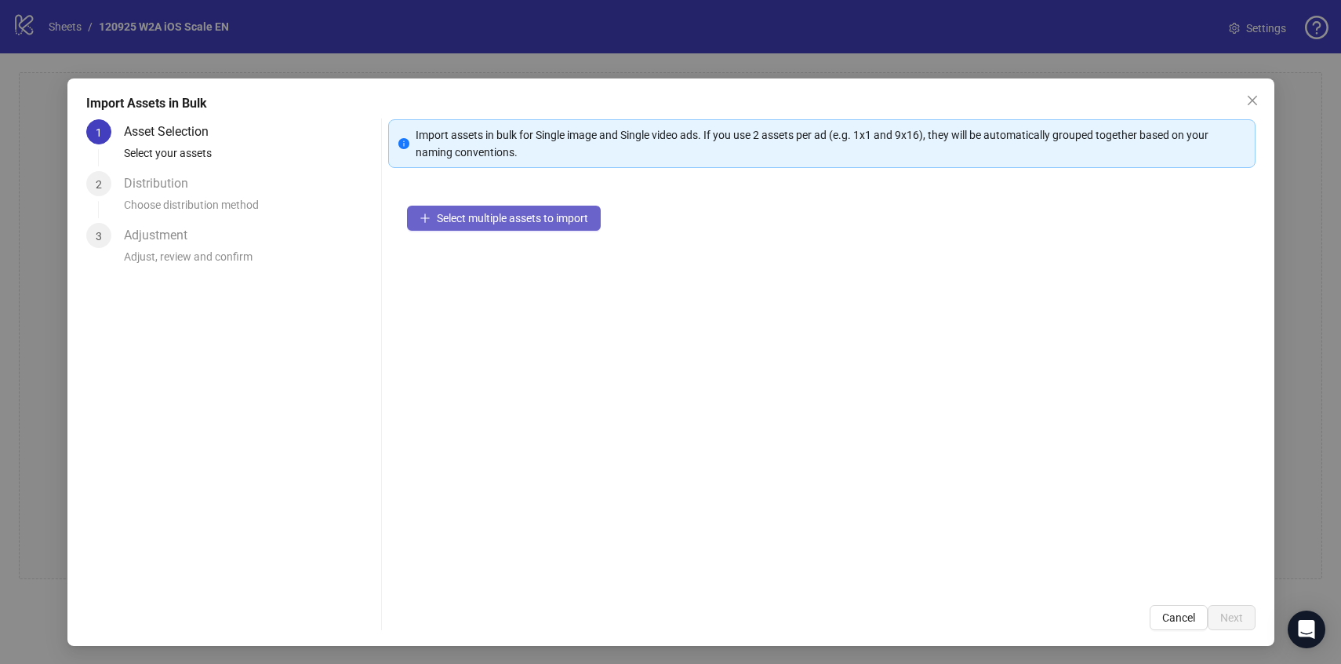
click at [538, 227] on button "Select multiple assets to import" at bounding box center [504, 217] width 194 height 25
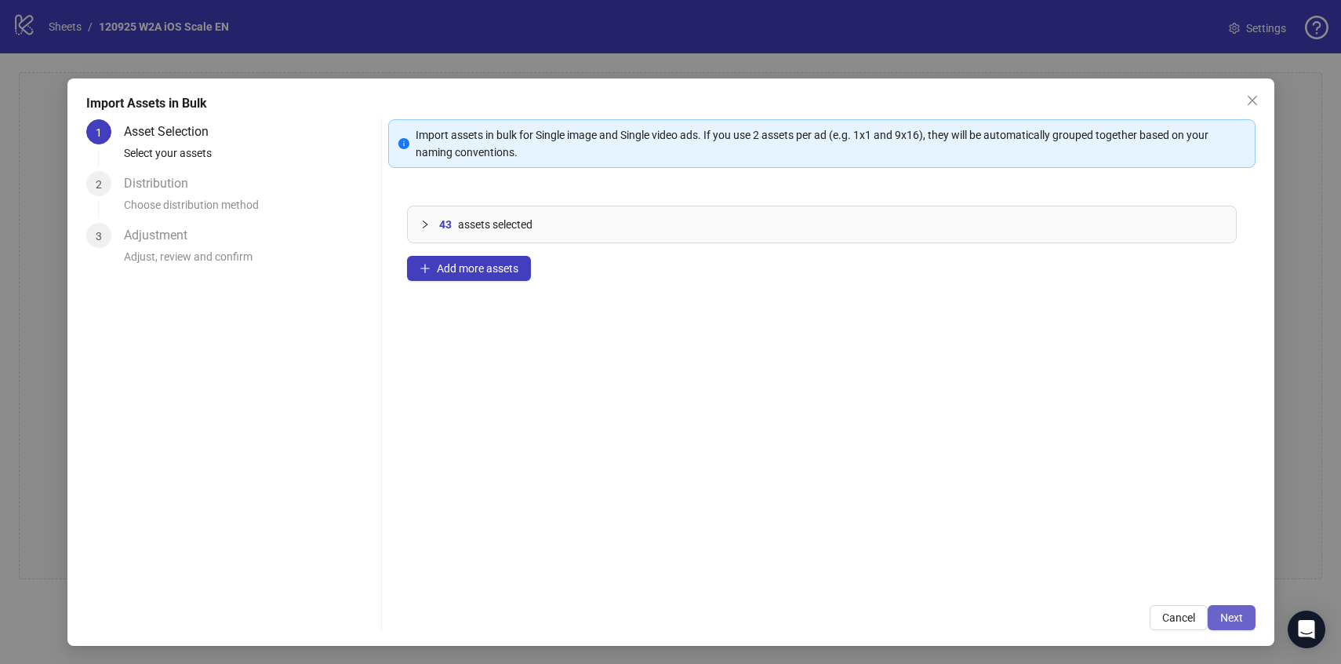
click at [1243, 613] on button "Next" at bounding box center [1232, 617] width 48 height 25
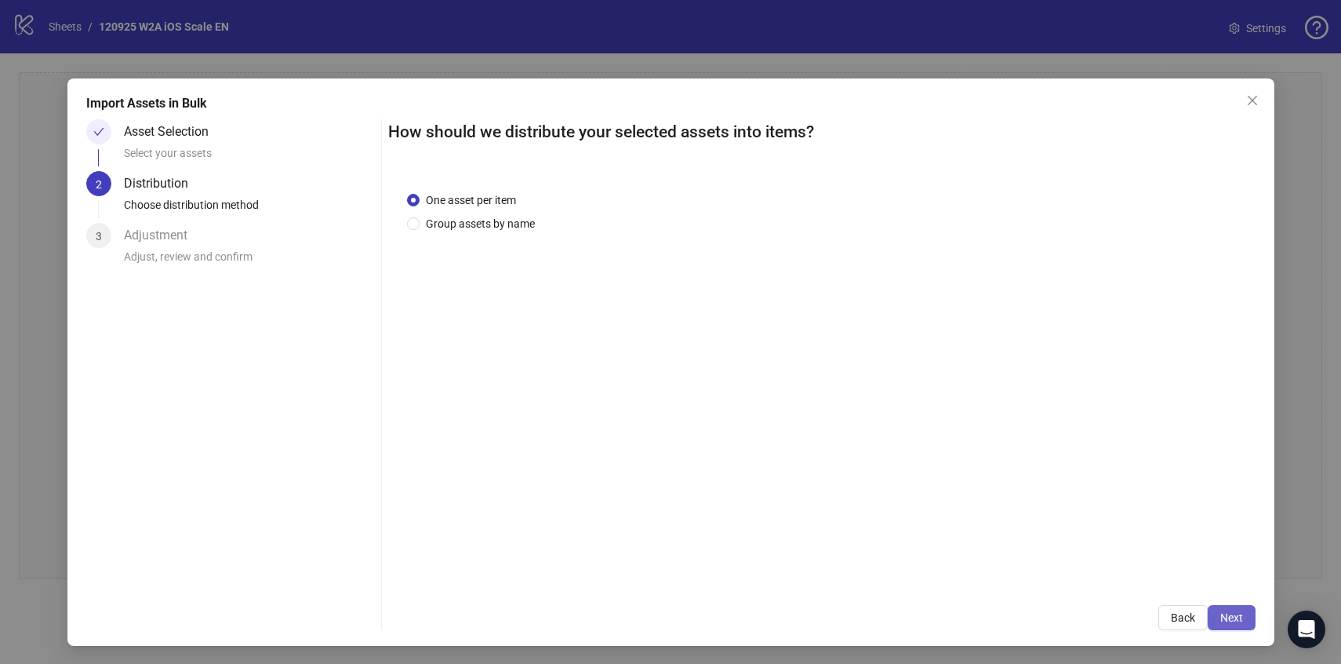
click at [1249, 618] on button "Next" at bounding box center [1232, 617] width 48 height 25
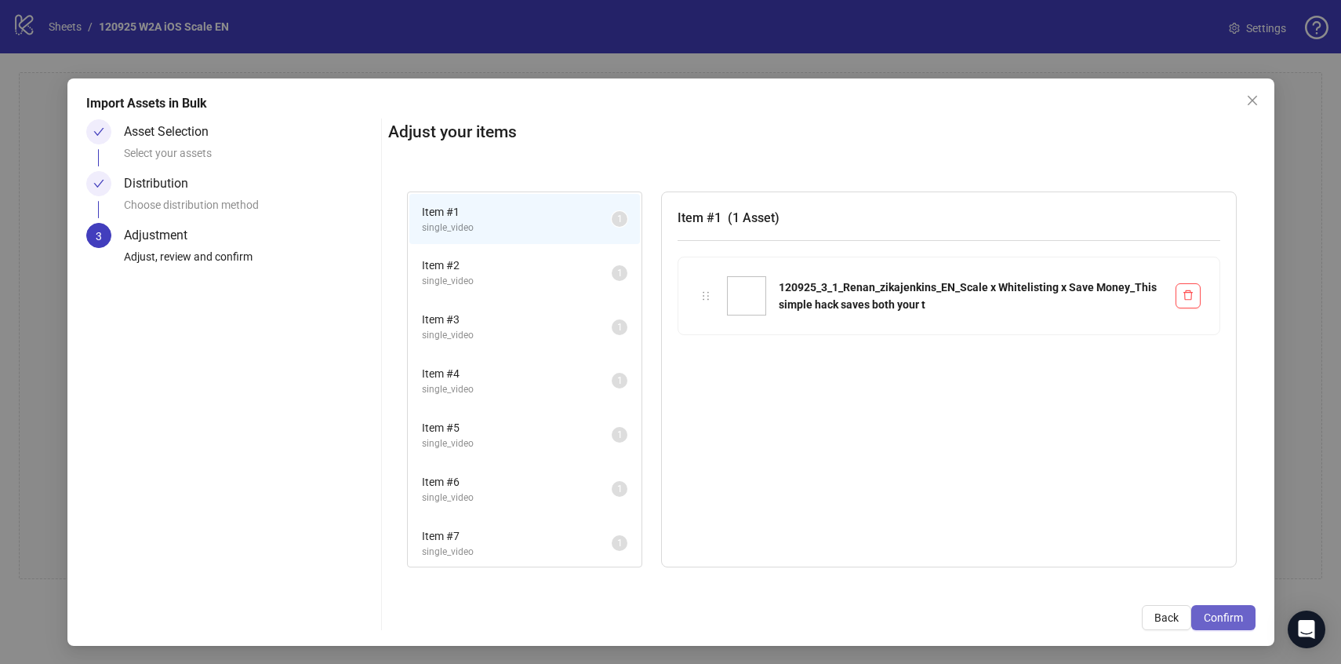
click at [1213, 616] on span "Confirm" at bounding box center [1223, 617] width 39 height 13
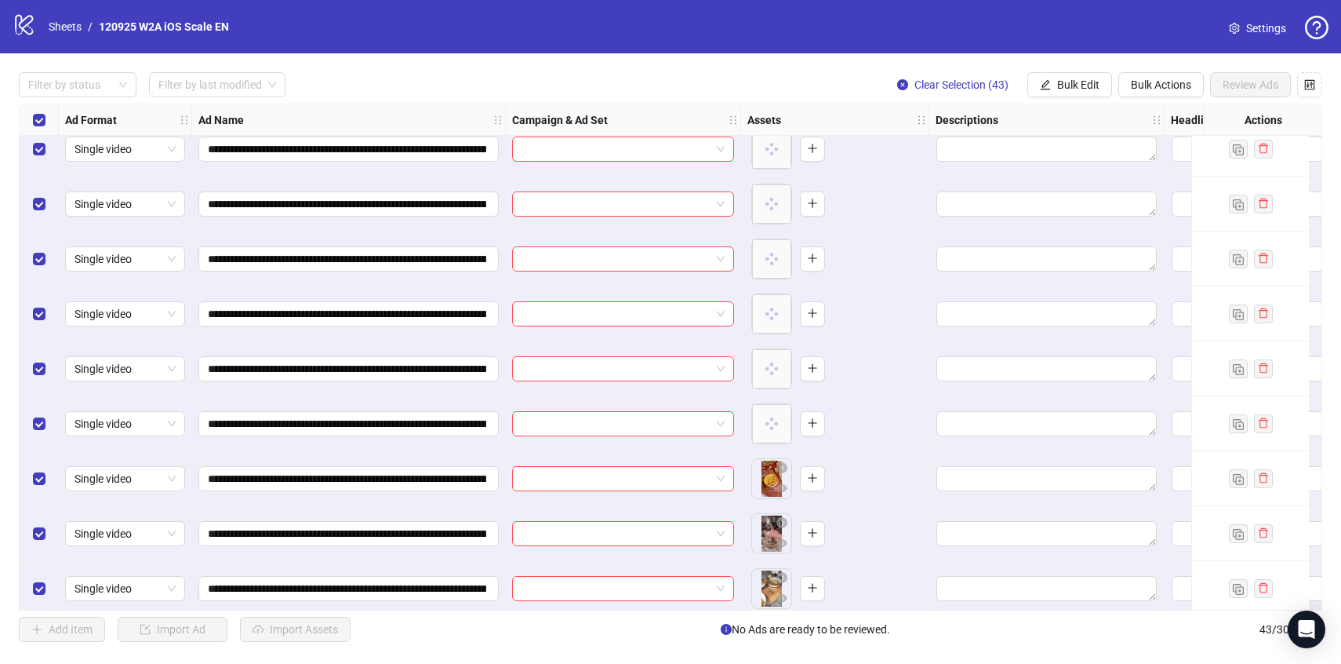
scroll to position [136, 0]
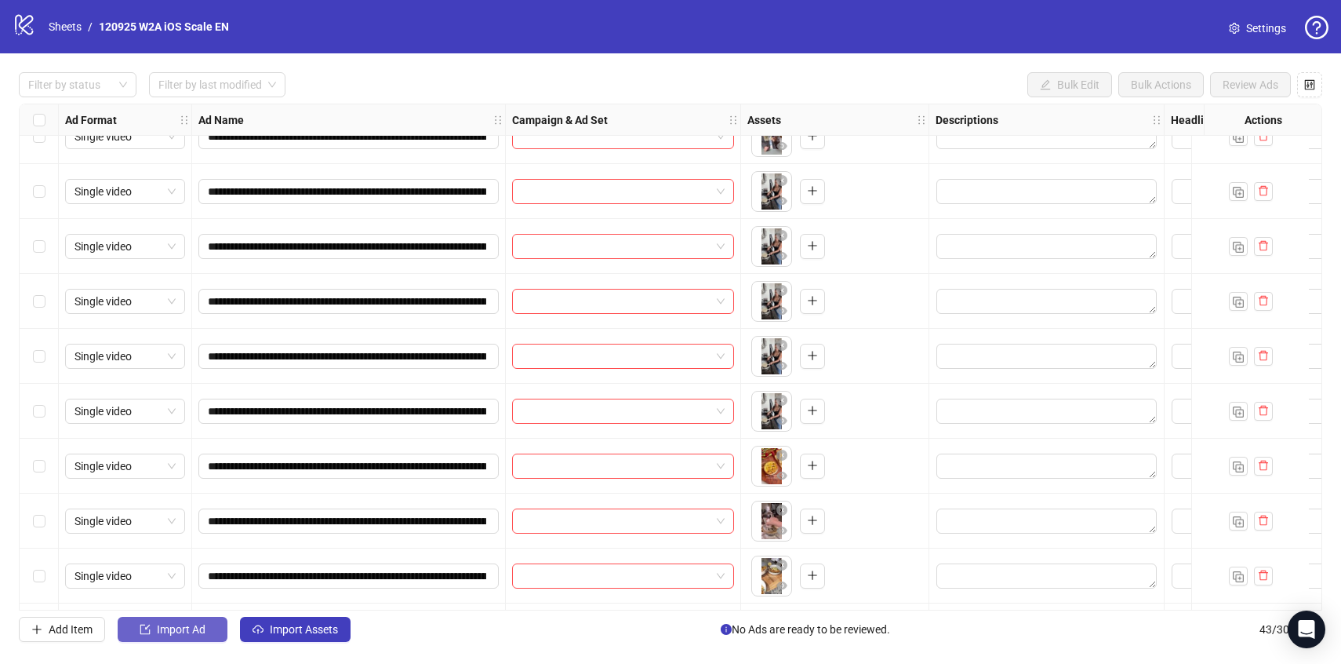
click at [206, 634] on button "Import Ad" at bounding box center [173, 628] width 110 height 25
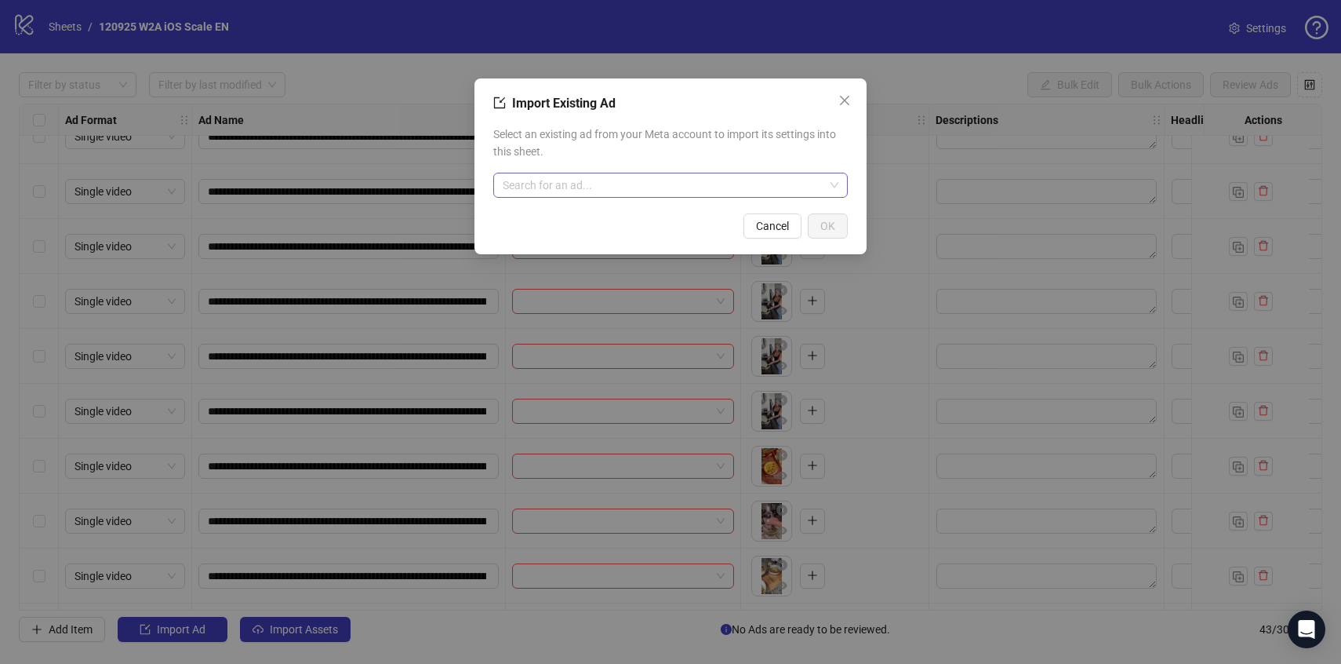
click at [573, 189] on input "search" at bounding box center [664, 185] width 322 height 24
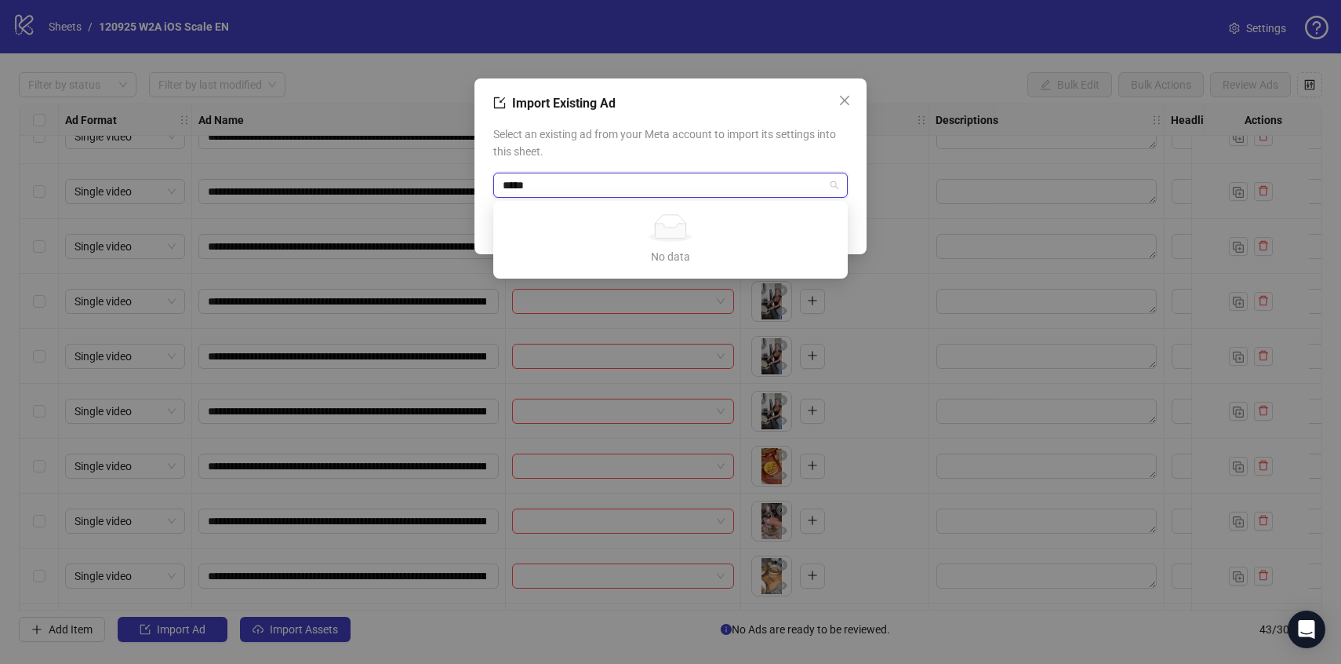
type input "*****"
click at [617, 151] on span "Select an existing ad from your Meta account to import its settings into this s…" at bounding box center [670, 142] width 355 height 35
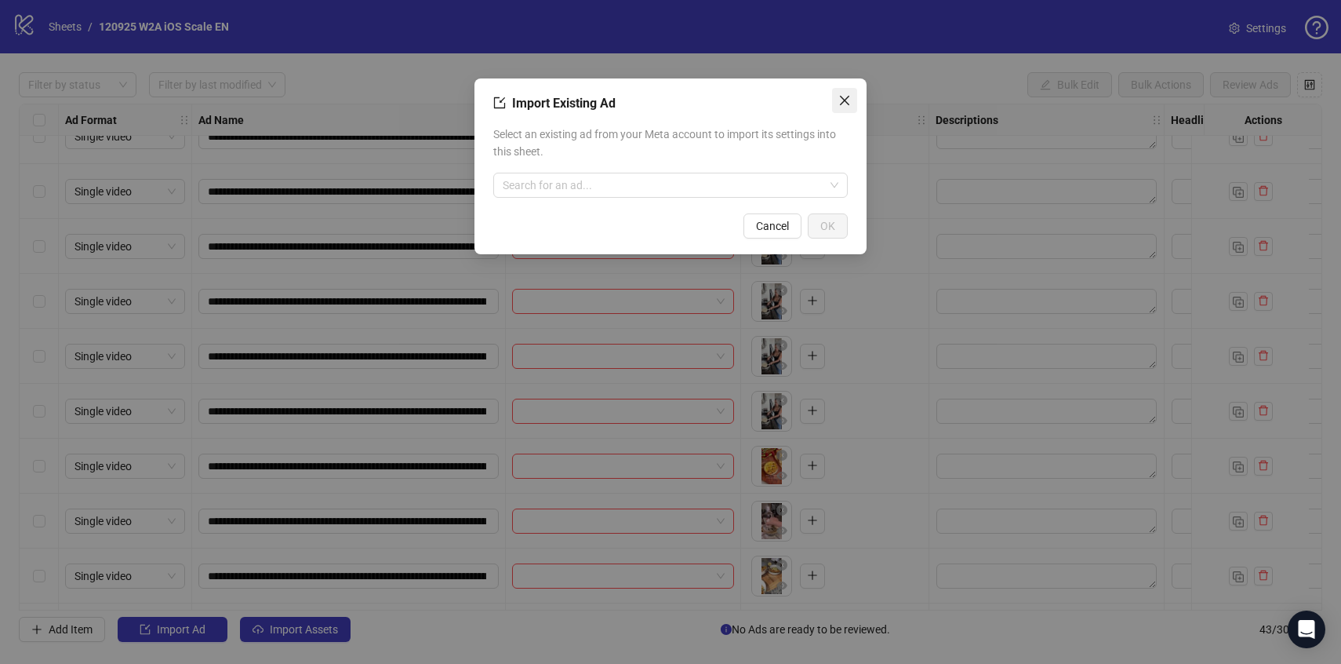
click at [849, 99] on icon "close" at bounding box center [844, 100] width 13 height 13
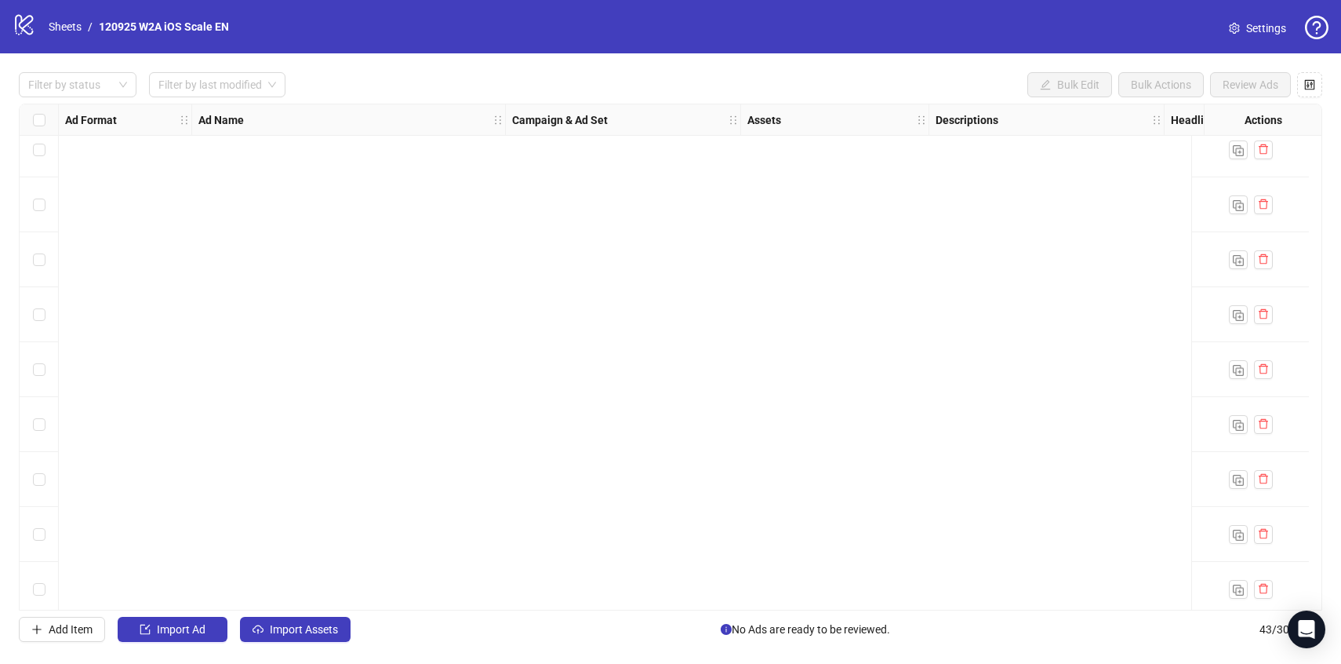
scroll to position [1893, 0]
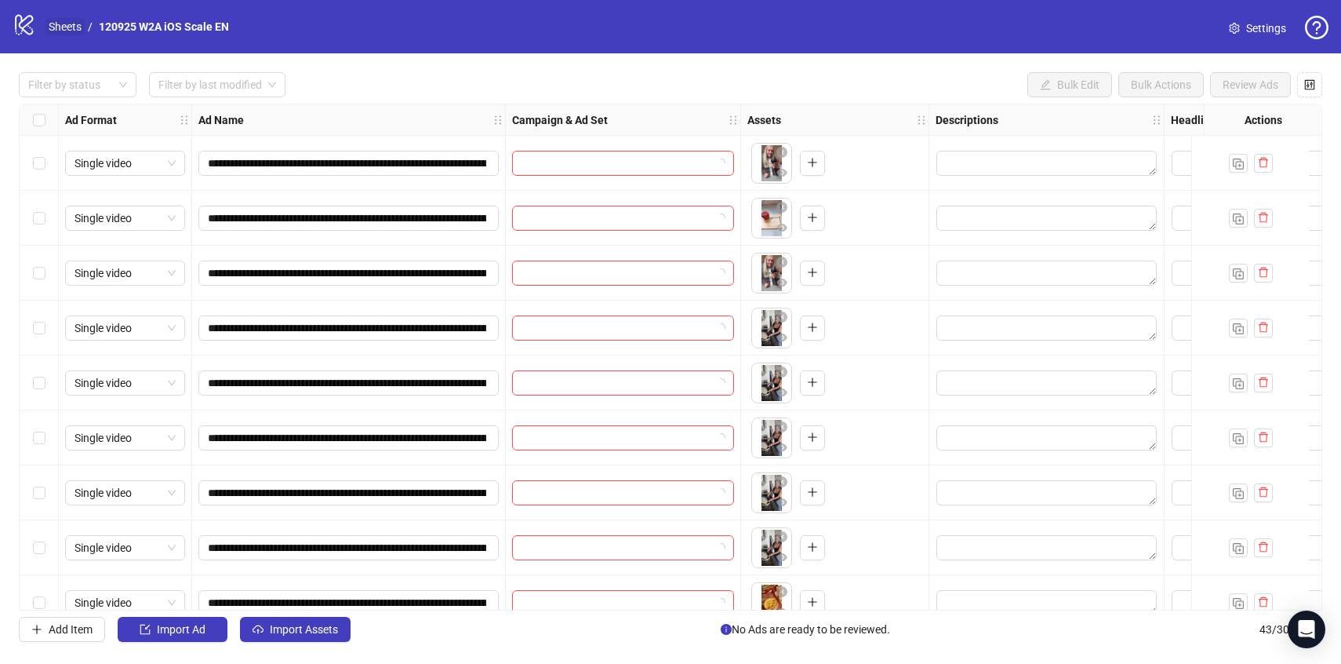
click at [56, 20] on link "Sheets" at bounding box center [64, 26] width 39 height 17
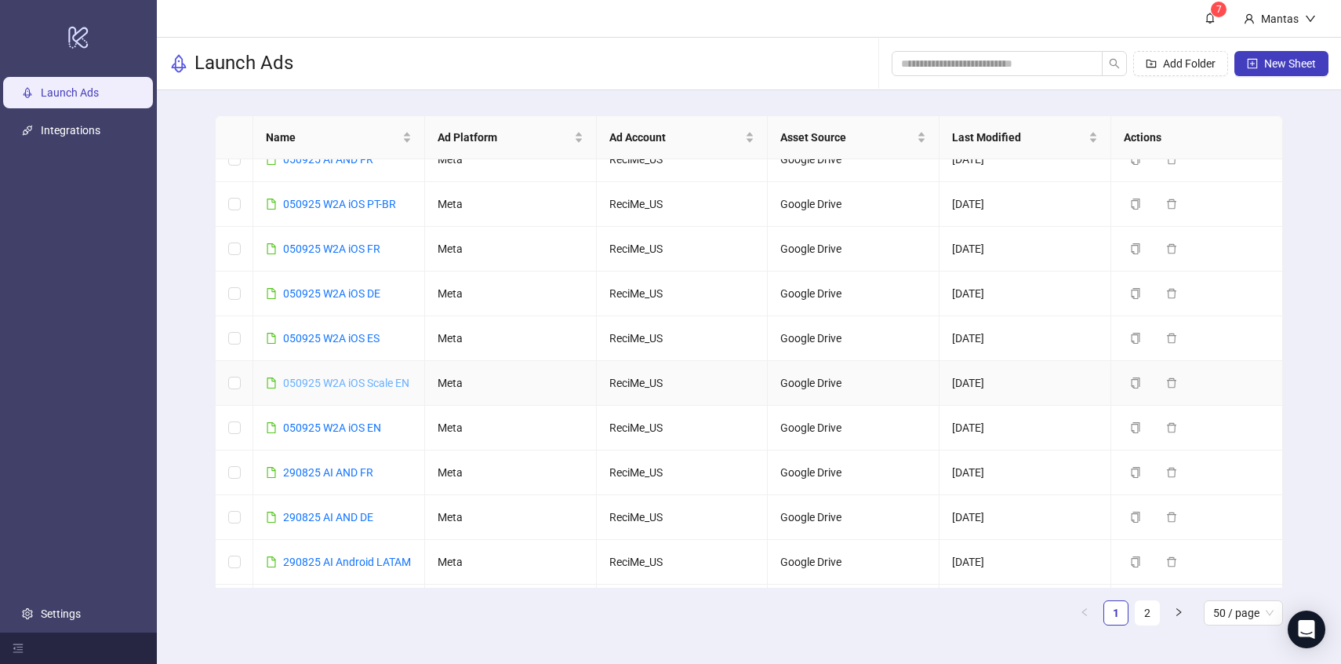
scroll to position [292, 0]
click at [350, 387] on link "050925 W2A iOS Scale EN" at bounding box center [346, 381] width 126 height 13
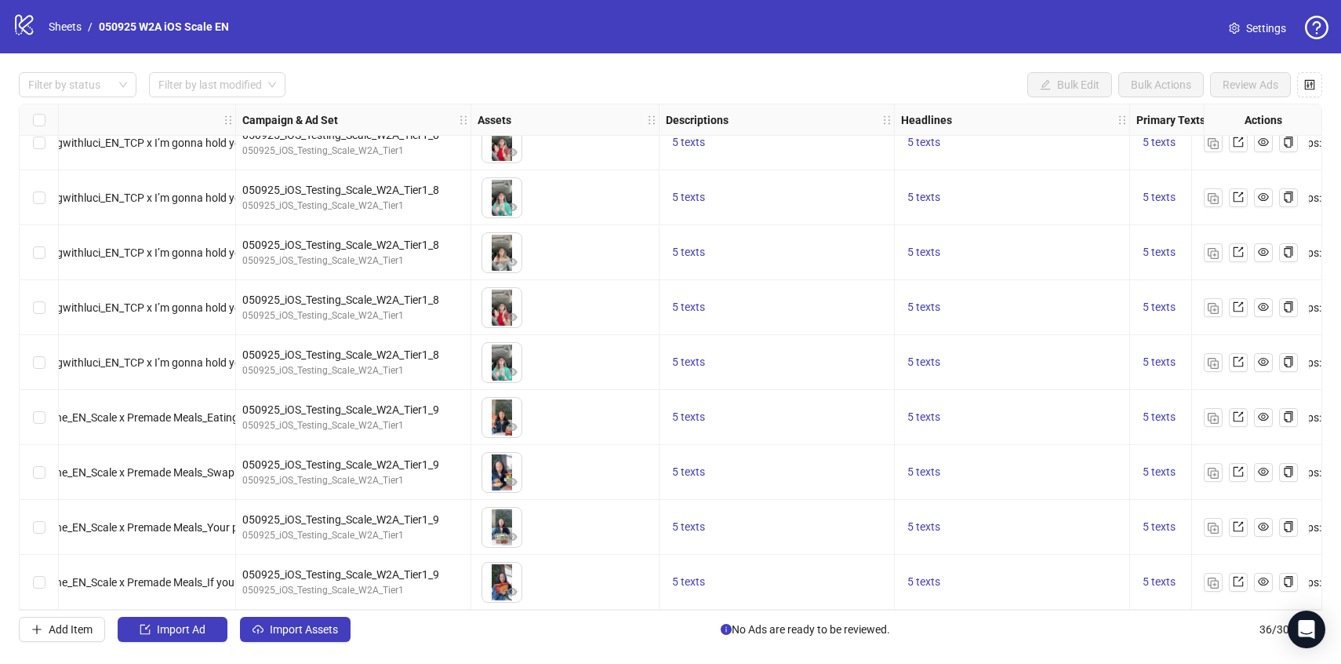
scroll to position [1509, 0]
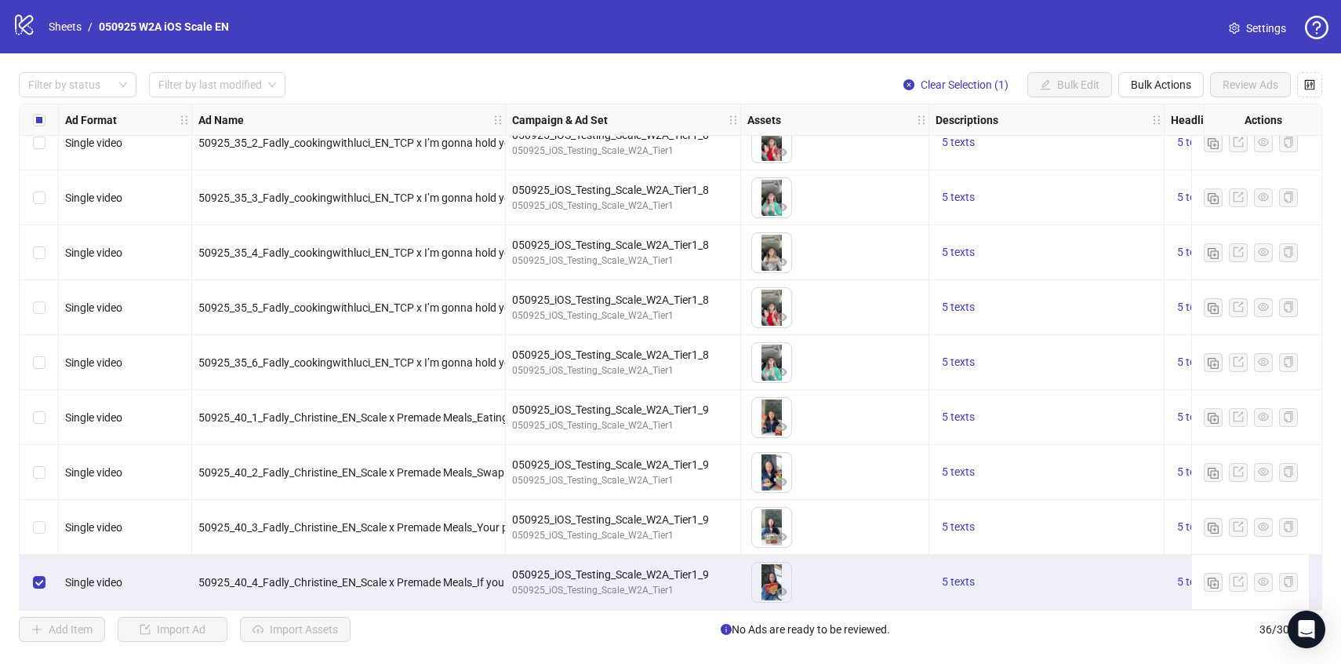
click at [1169, 65] on div "Filter by status Filter by last modified Clear Selection (1) Bulk Edit Bulk Act…" at bounding box center [670, 356] width 1341 height 607
click at [1161, 89] on span "Bulk Actions" at bounding box center [1161, 84] width 60 height 13
click at [1161, 185] on span "Copy to another sheet" at bounding box center [1182, 192] width 107 height 17
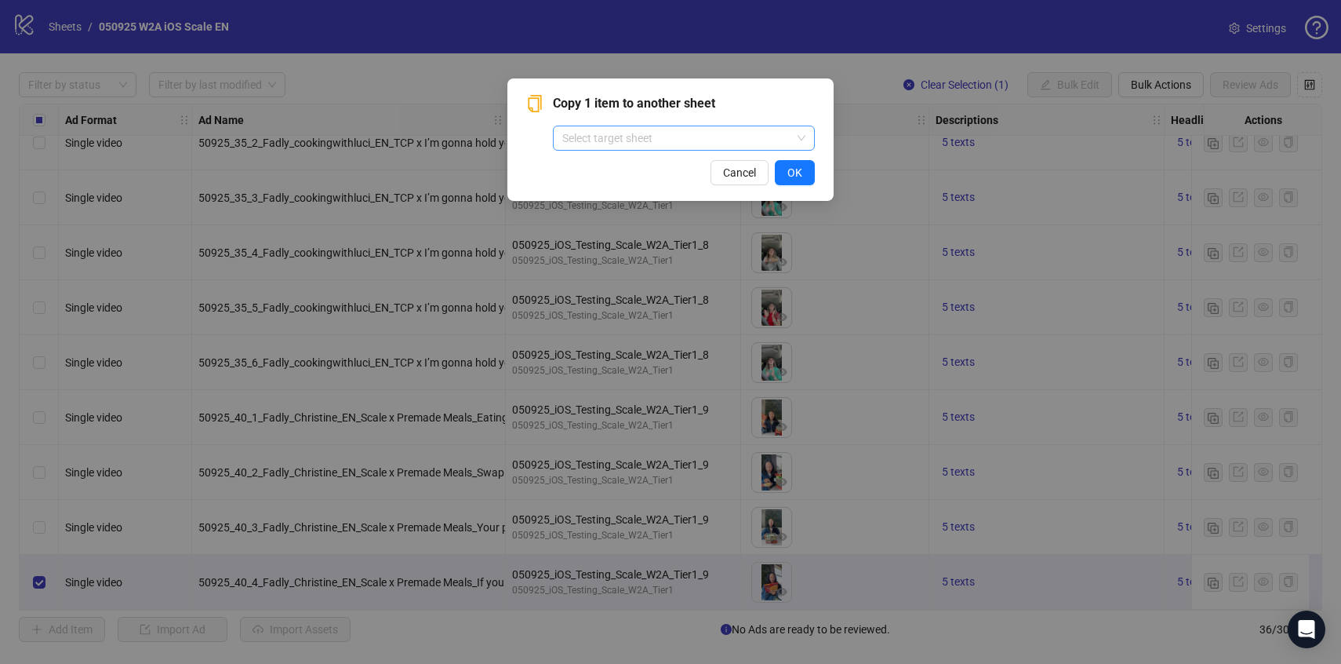
click at [758, 144] on input "search" at bounding box center [676, 138] width 229 height 24
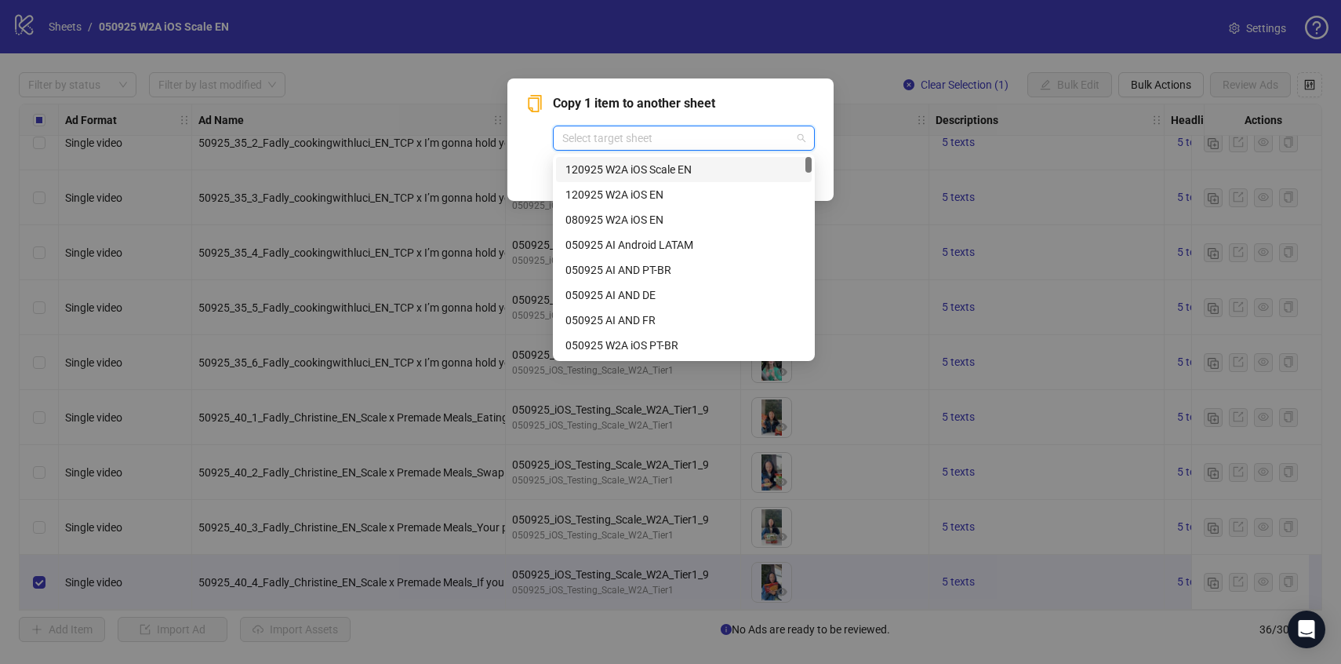
click at [707, 168] on div "120925 W2A iOS Scale EN" at bounding box center [683, 169] width 237 height 17
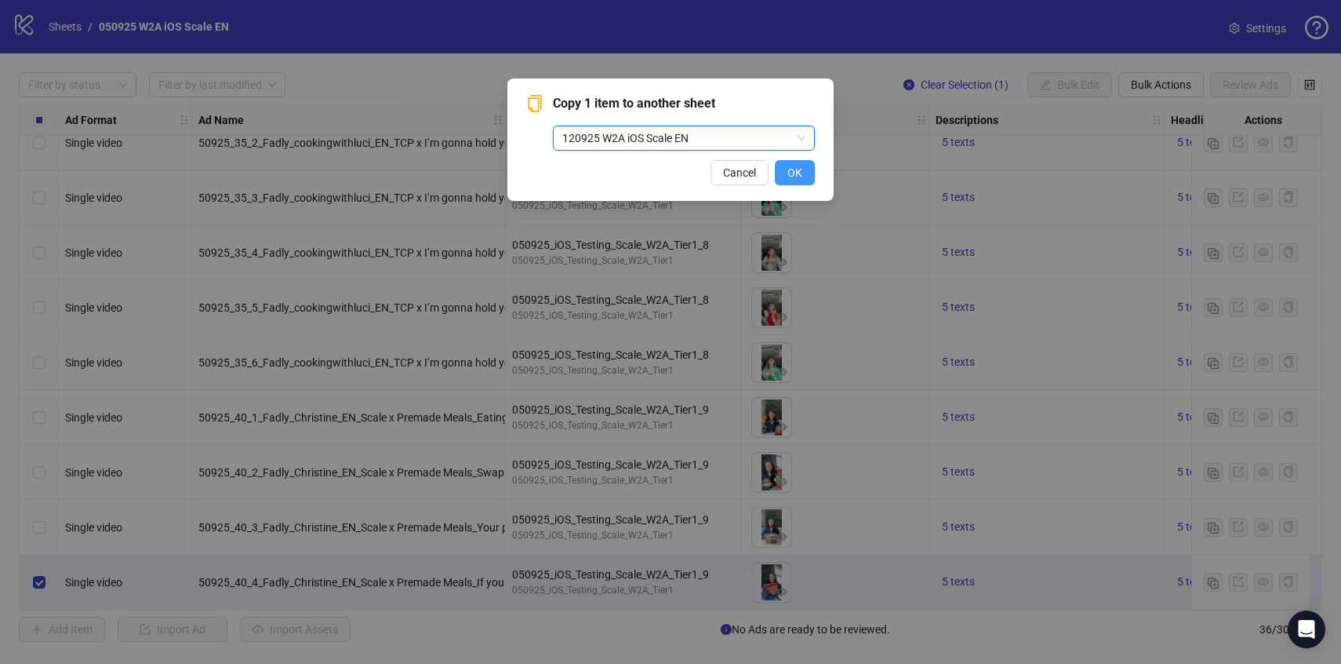
click at [796, 169] on span "OK" at bounding box center [794, 172] width 15 height 13
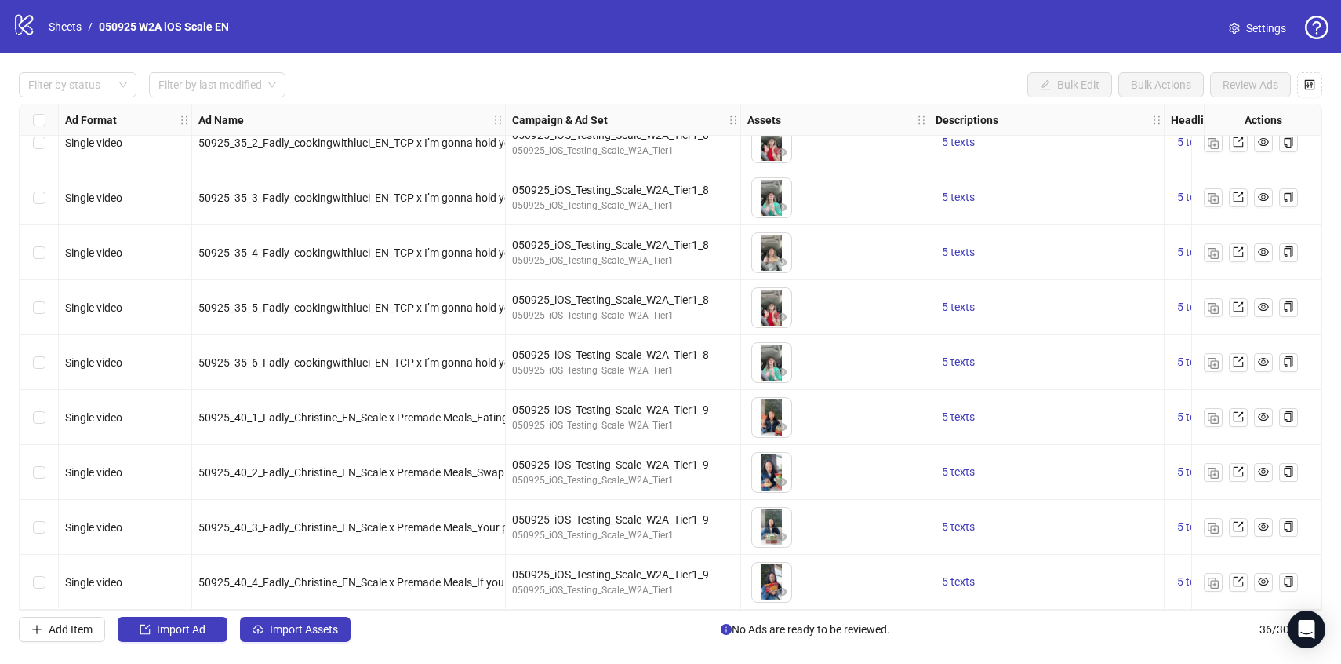
click at [31, 29] on icon at bounding box center [24, 25] width 18 height 20
click at [62, 34] on link "Sheets" at bounding box center [64, 26] width 39 height 17
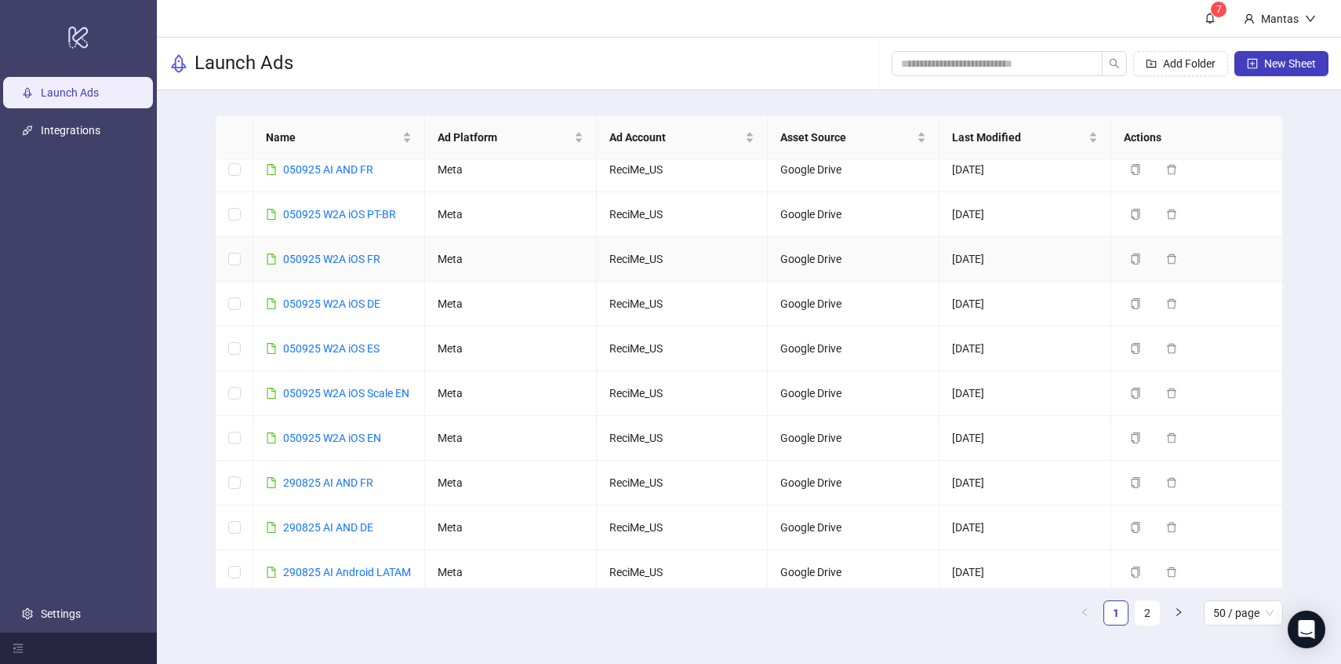
scroll to position [282, 0]
click at [329, 353] on link "050925 W2A iOS ES" at bounding box center [331, 346] width 96 height 13
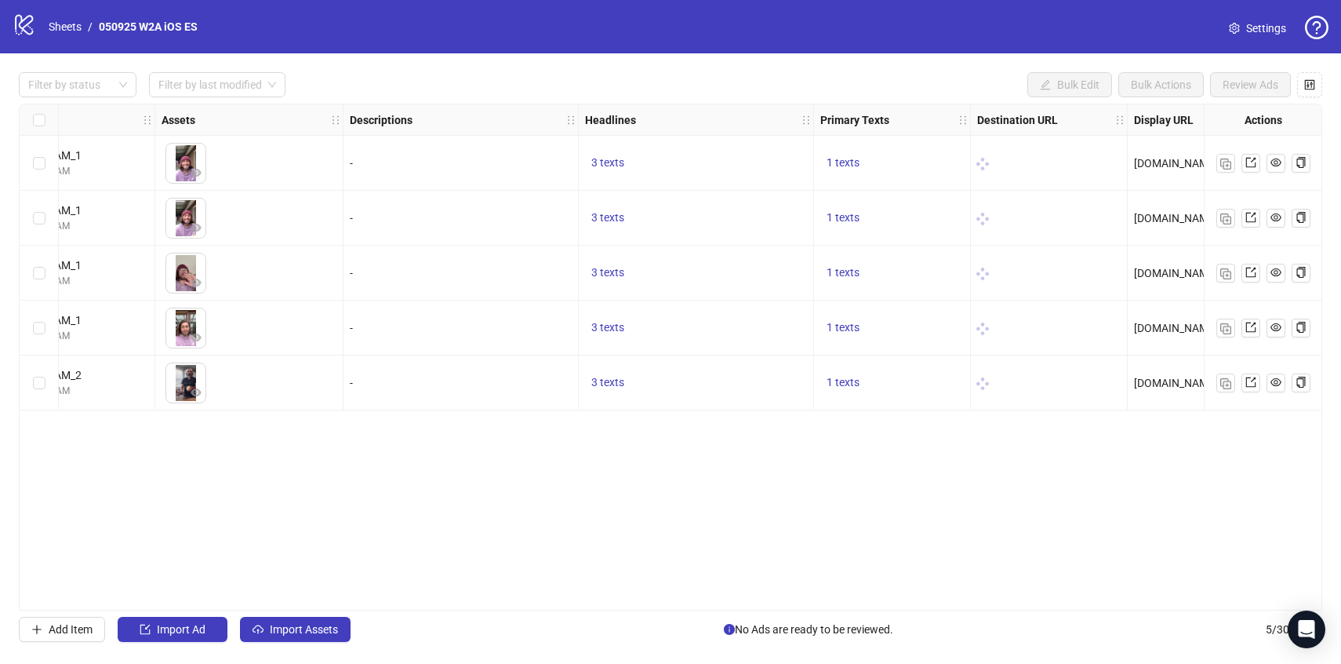
scroll to position [0, 609]
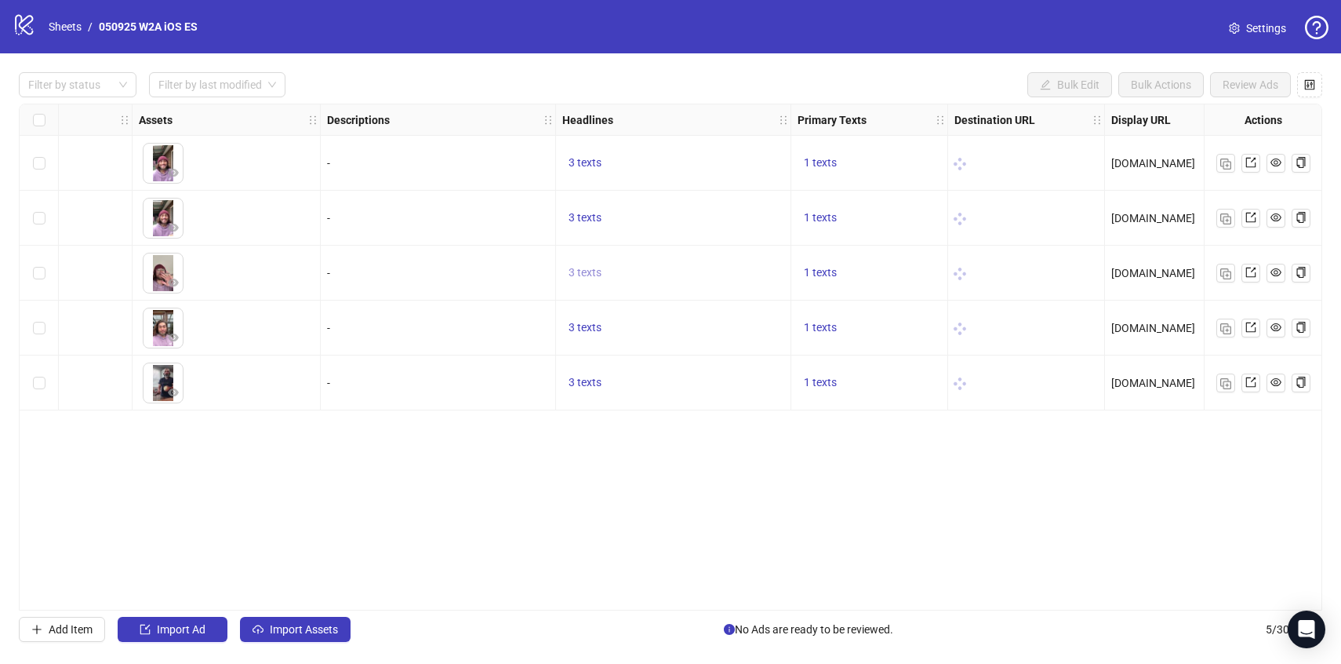
click at [596, 273] on span "3 texts" at bounding box center [585, 272] width 33 height 13
click at [748, 460] on div "Ad Format Ad Name Campaign & Ad Set Assets Descriptions Headlines Primary Texts…" at bounding box center [670, 357] width 1303 height 507
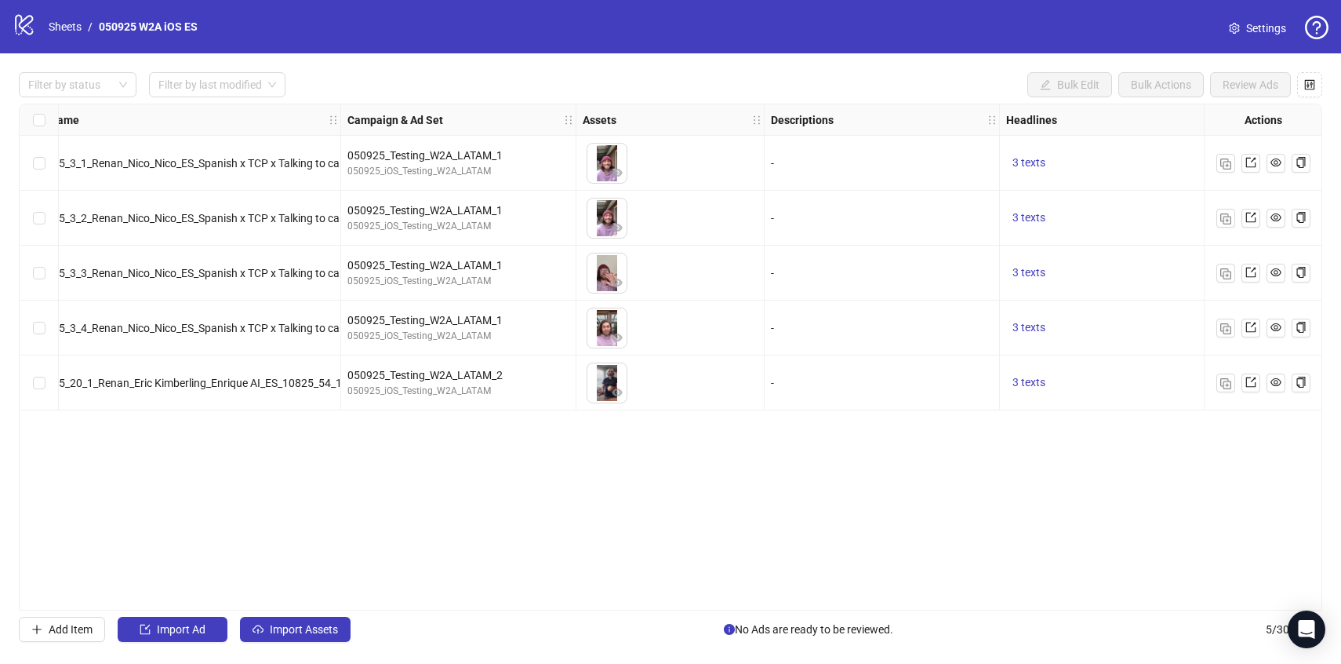
scroll to position [0, 282]
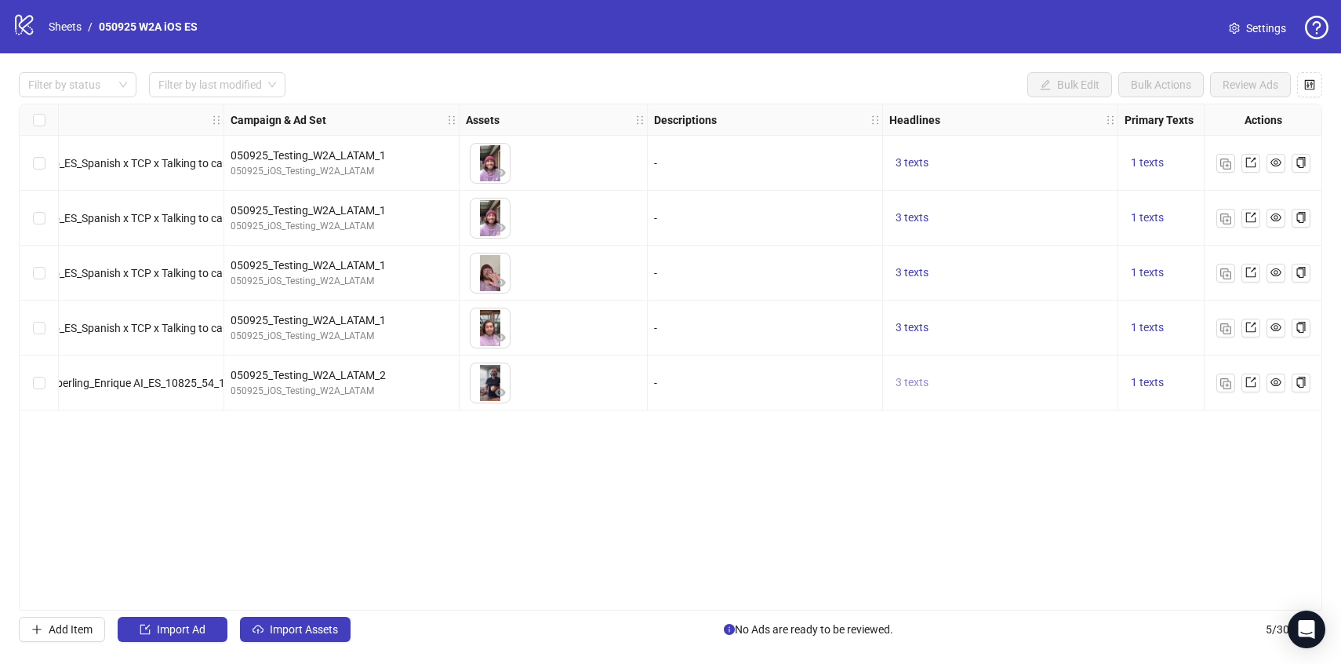
click at [911, 384] on span "3 texts" at bounding box center [912, 382] width 33 height 13
click at [906, 428] on div "Ad Format Ad Name Campaign & Ad Set Assets Descriptions Headlines Primary Texts…" at bounding box center [670, 357] width 1303 height 507
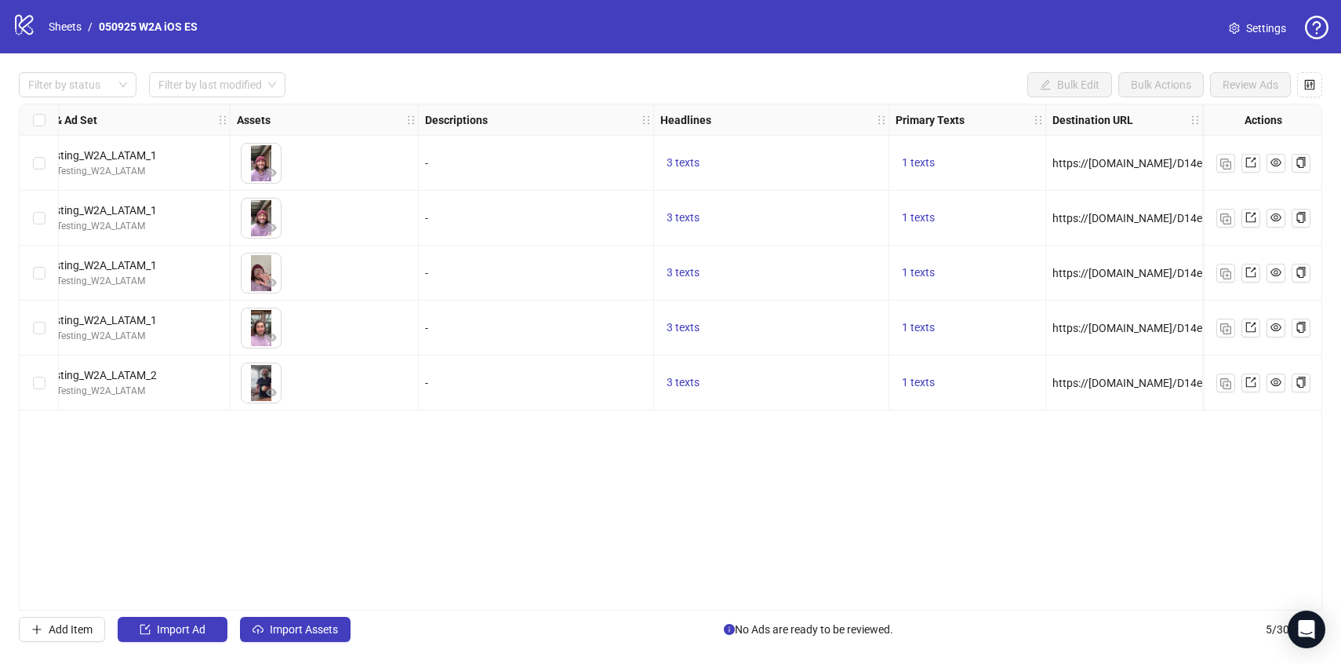
scroll to position [0, 531]
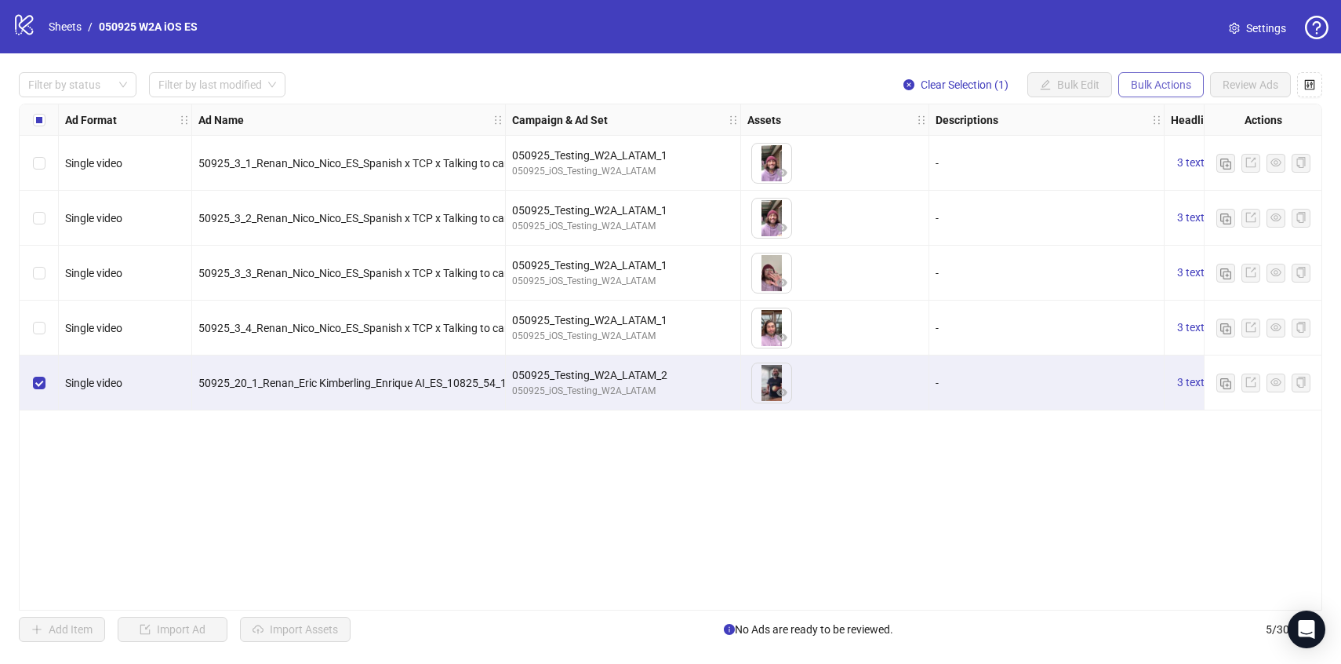
click at [1183, 86] on span "Bulk Actions" at bounding box center [1161, 84] width 60 height 13
click at [1167, 191] on span "Copy to another sheet" at bounding box center [1182, 192] width 107 height 17
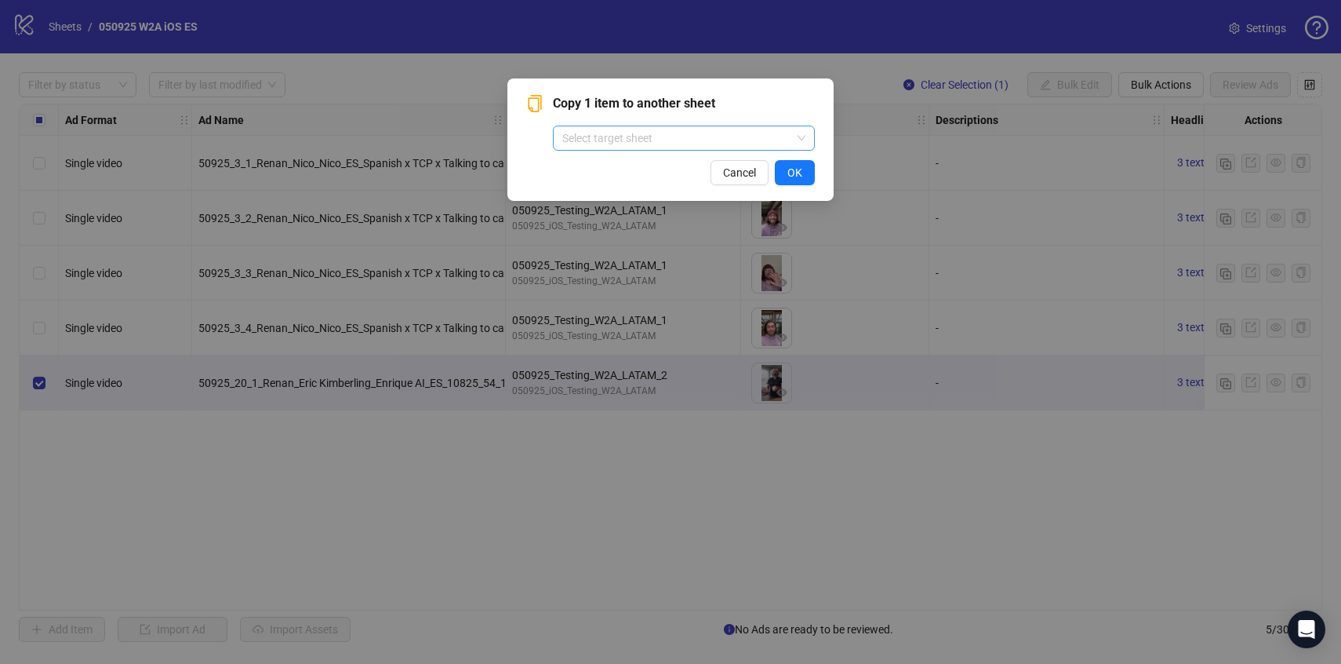
click at [732, 144] on input "search" at bounding box center [676, 138] width 229 height 24
click at [849, 135] on div "Copy 1 item to another sheet Select target sheet Cancel OK" at bounding box center [670, 332] width 1341 height 664
click at [725, 166] on span "Cancel" at bounding box center [739, 172] width 33 height 13
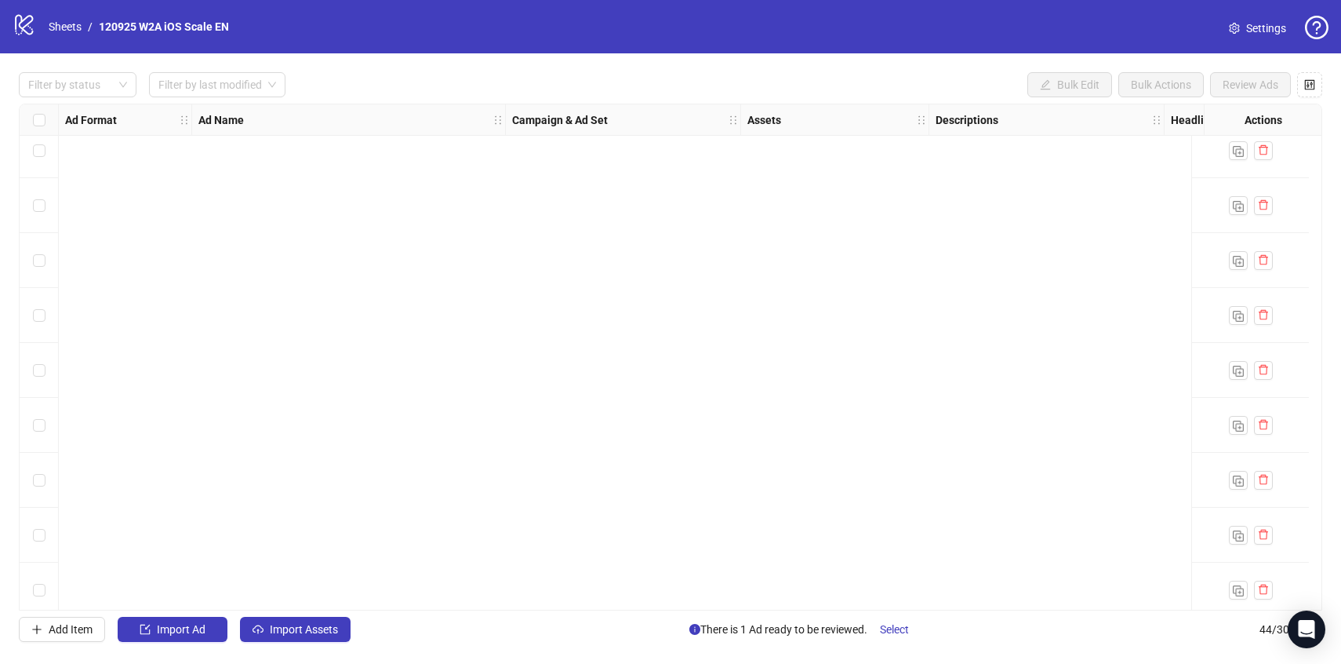
scroll to position [1948, 0]
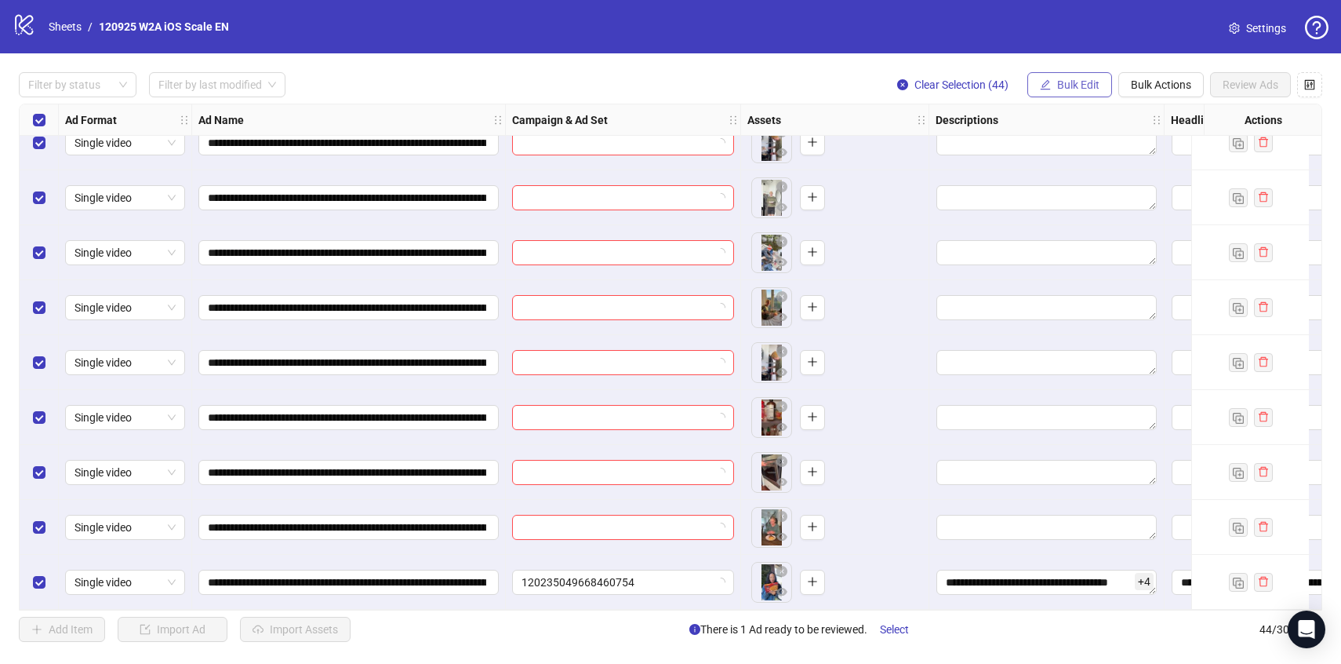
click at [1073, 82] on span "Bulk Edit" at bounding box center [1078, 84] width 42 height 13
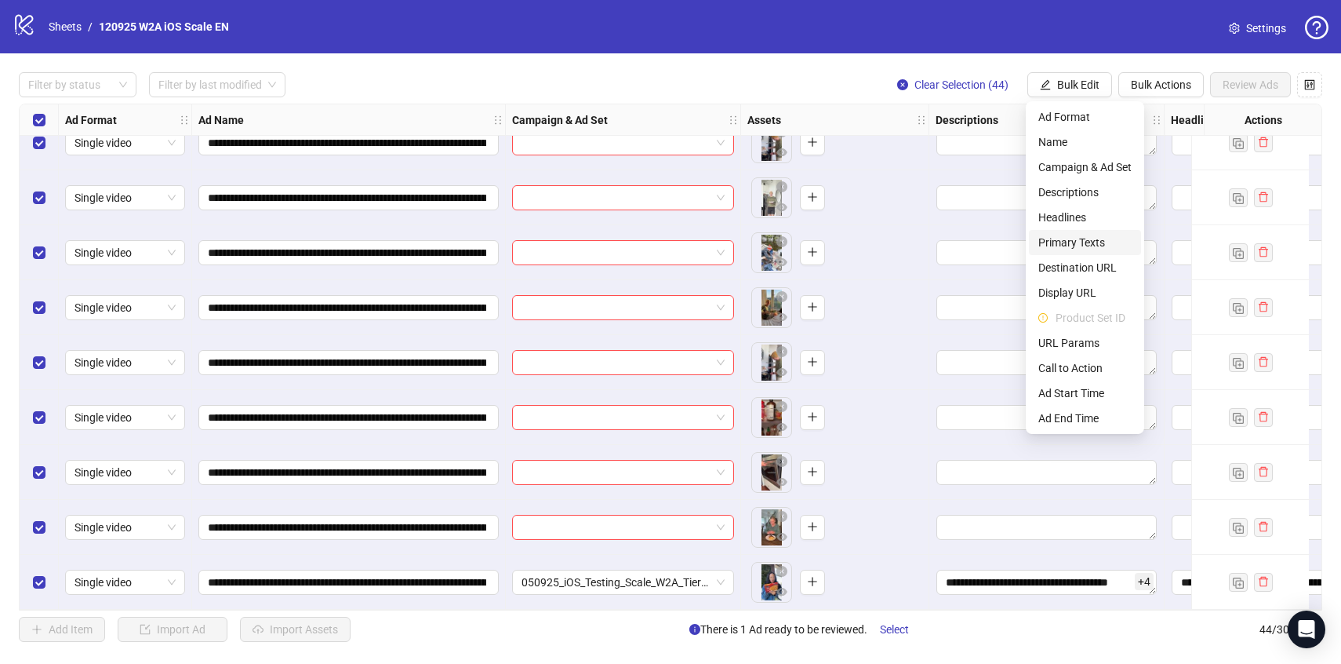
click at [1080, 238] on span "Primary Texts" at bounding box center [1084, 242] width 93 height 17
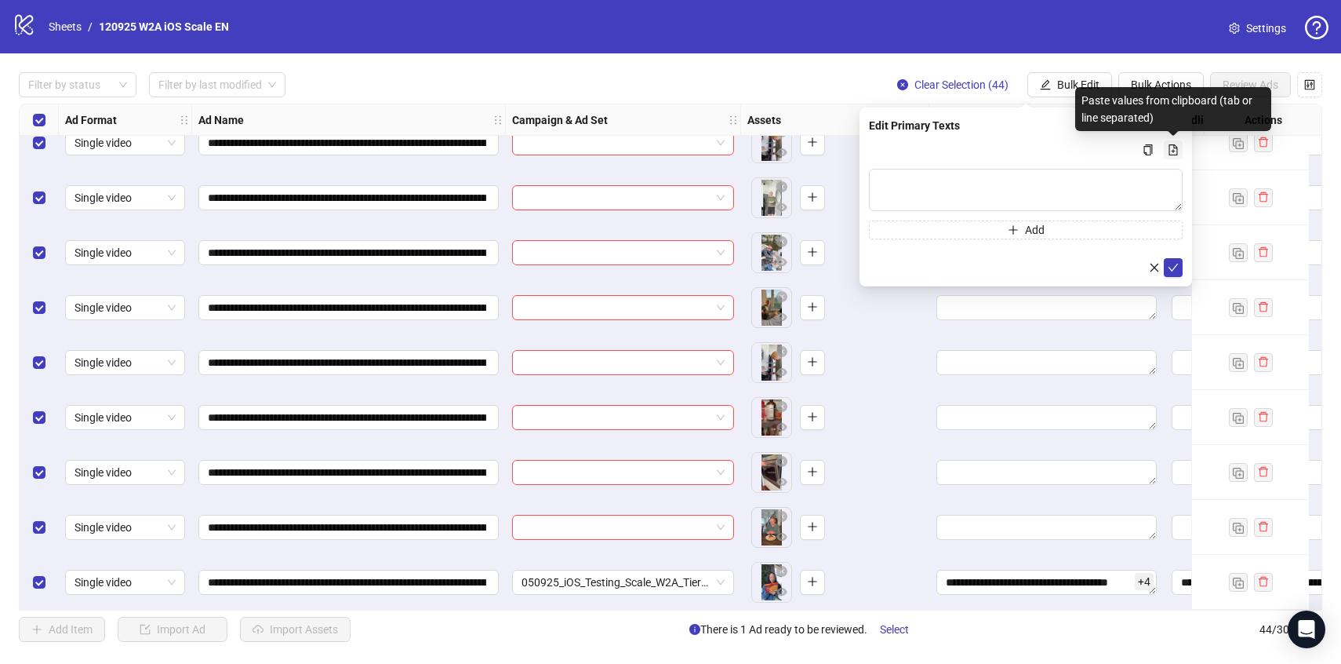
click at [1177, 145] on icon "file-add" at bounding box center [1173, 149] width 11 height 11
type textarea "**********"
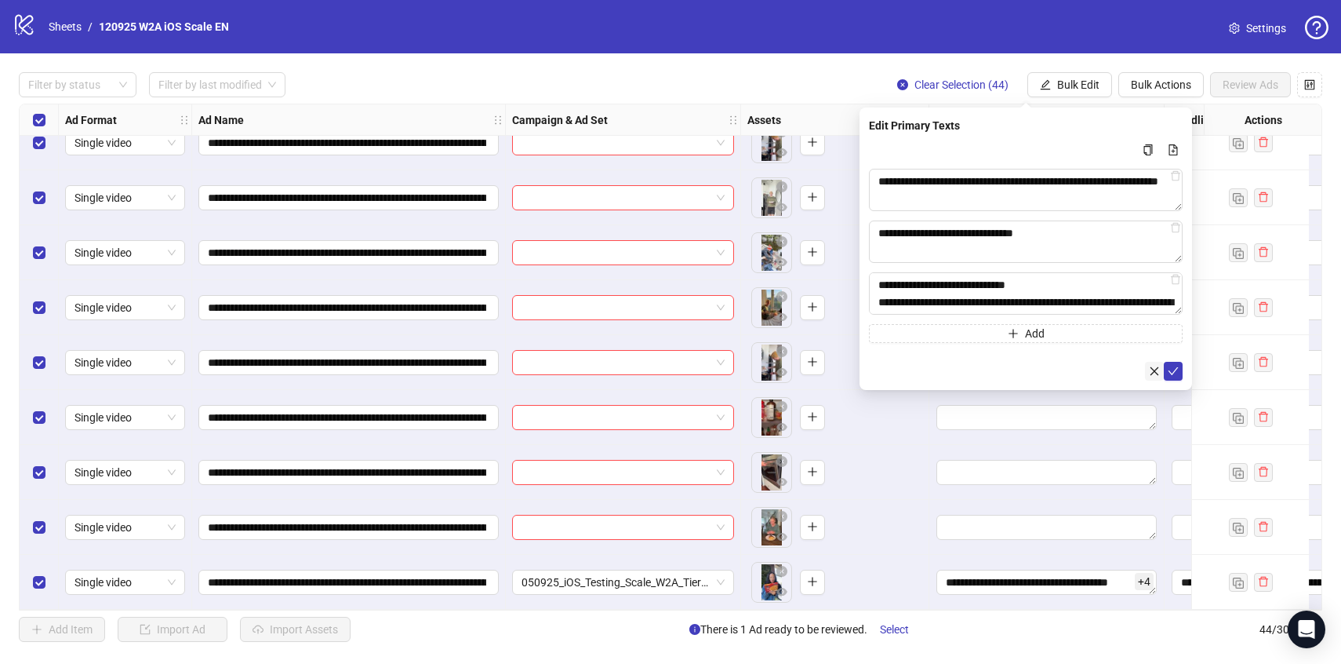
click at [1149, 370] on icon "close" at bounding box center [1154, 370] width 11 height 11
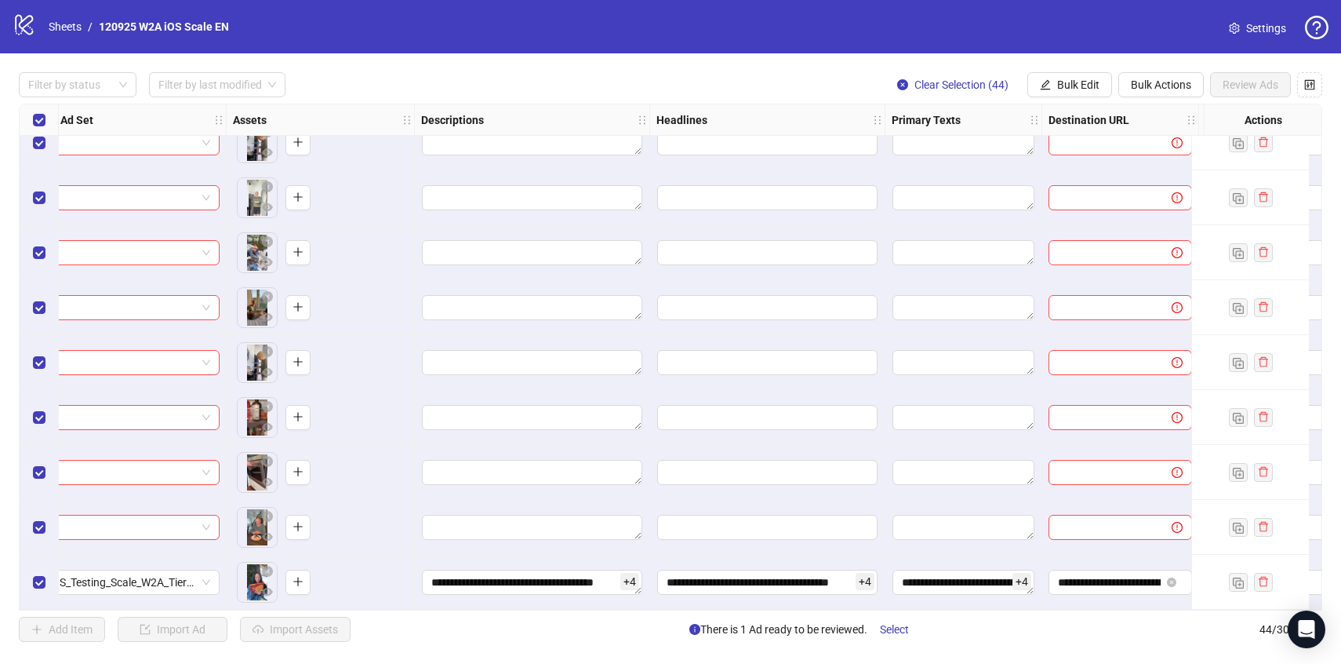
scroll to position [1948, 517]
click at [530, 590] on div "**********" at bounding box center [530, 581] width 235 height 55
click at [530, 582] on textarea "**********" at bounding box center [530, 581] width 220 height 25
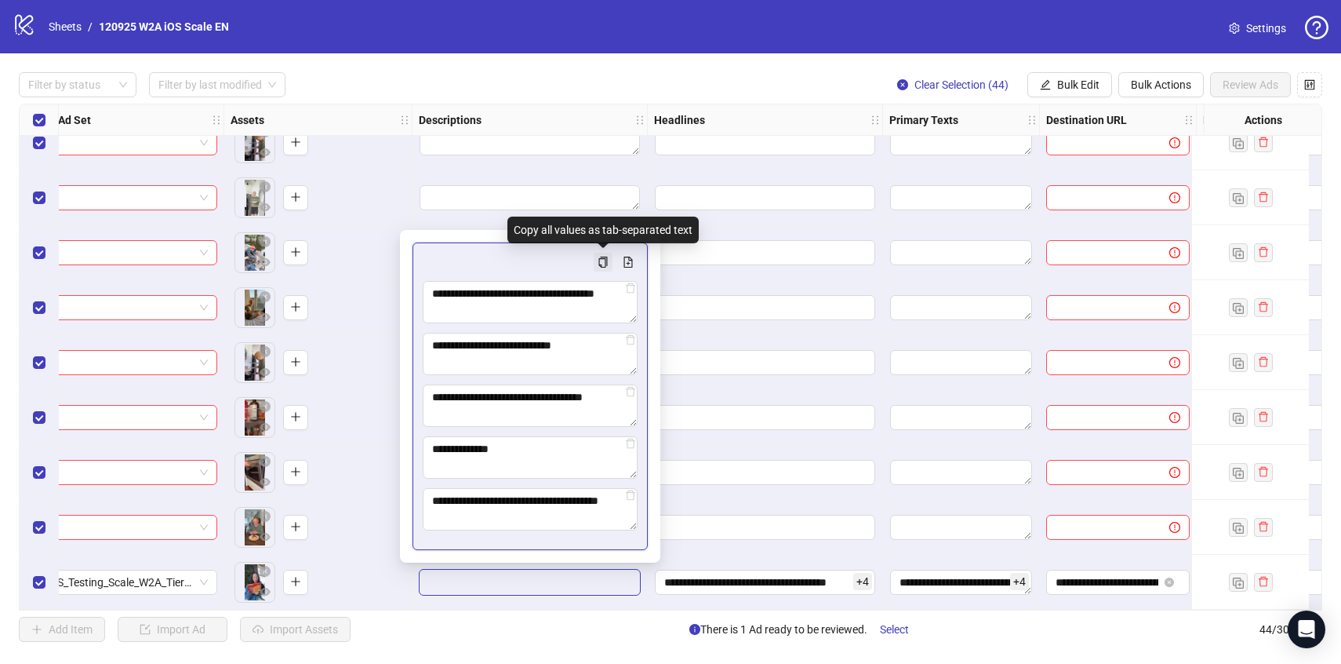
click at [604, 263] on icon "copy" at bounding box center [603, 261] width 11 height 11
click at [1085, 79] on span "Bulk Edit" at bounding box center [1078, 84] width 42 height 13
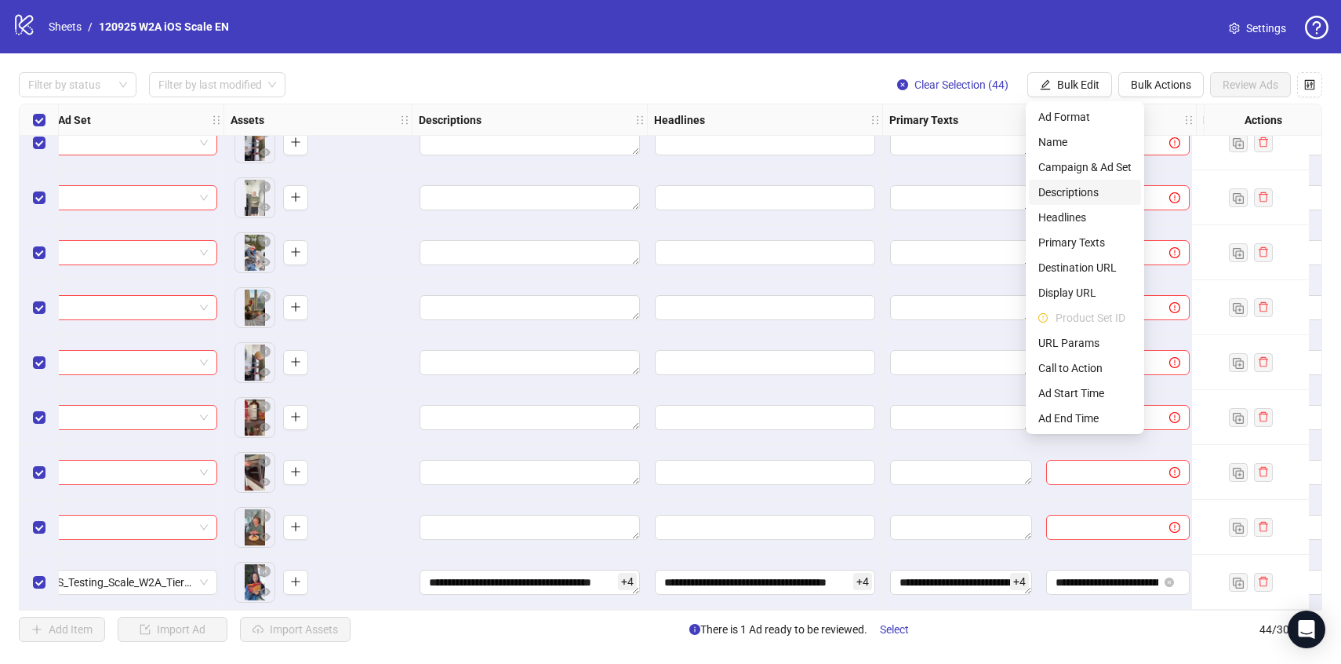
click at [1085, 198] on span "Descriptions" at bounding box center [1084, 192] width 93 height 17
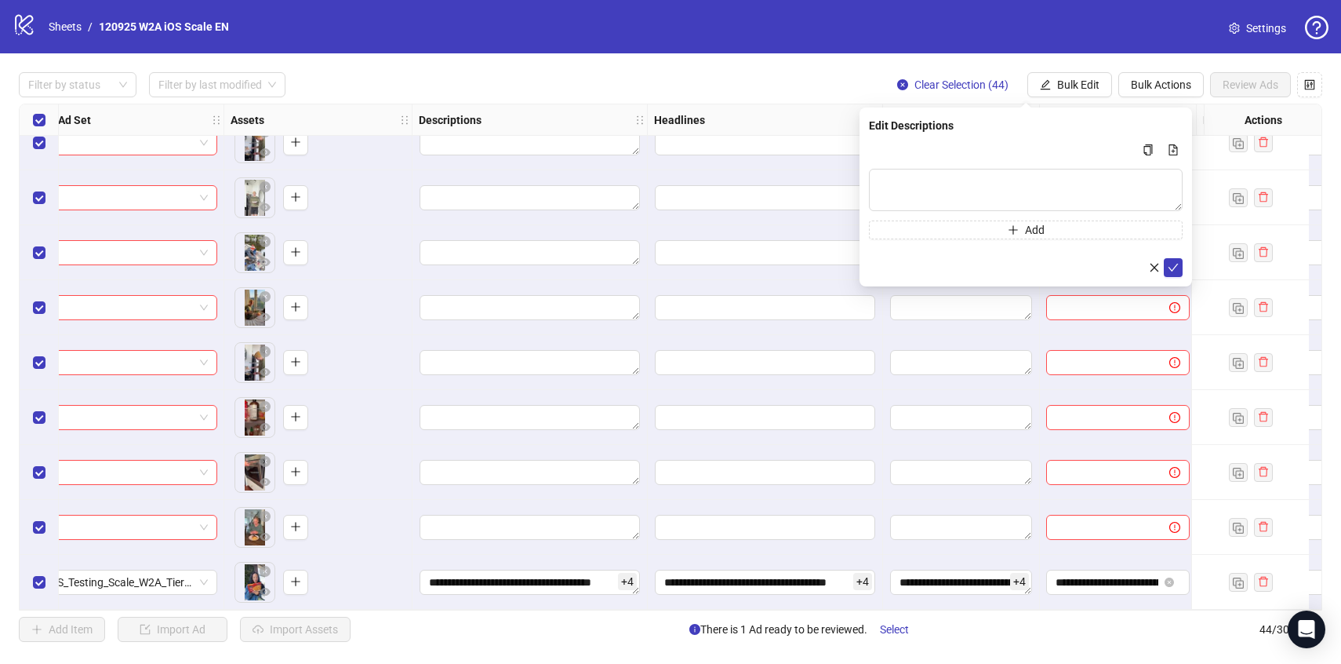
click at [1184, 146] on div "Edit Descriptions Add" at bounding box center [1026, 196] width 333 height 179
click at [1176, 147] on icon "file-add" at bounding box center [1173, 149] width 9 height 11
type textarea "**********"
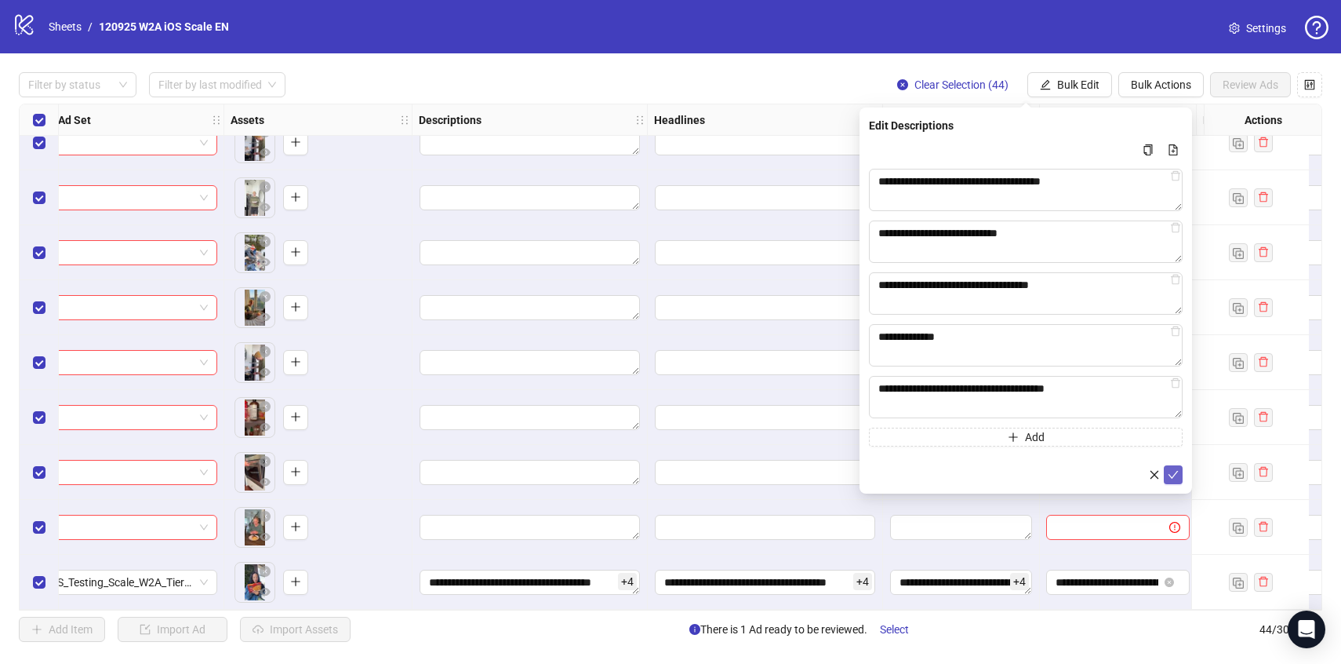
click at [1170, 477] on icon "check" at bounding box center [1173, 474] width 11 height 11
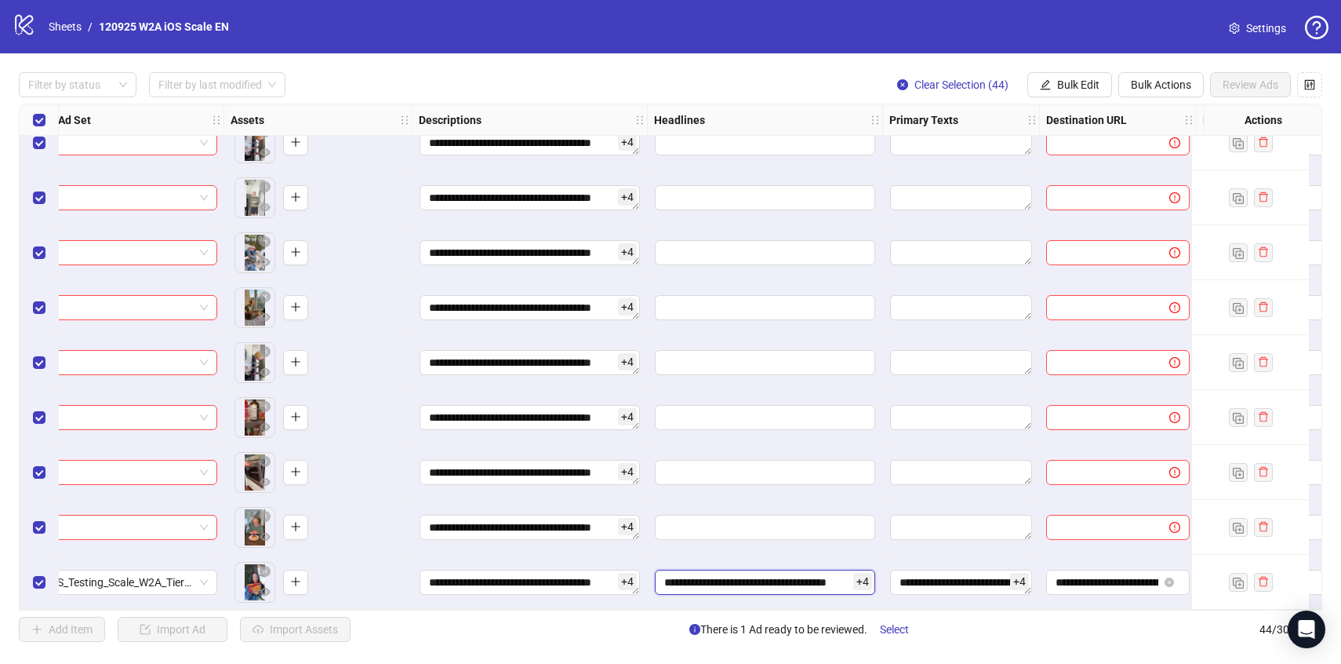
click at [756, 584] on input "**********" at bounding box center [765, 581] width 220 height 25
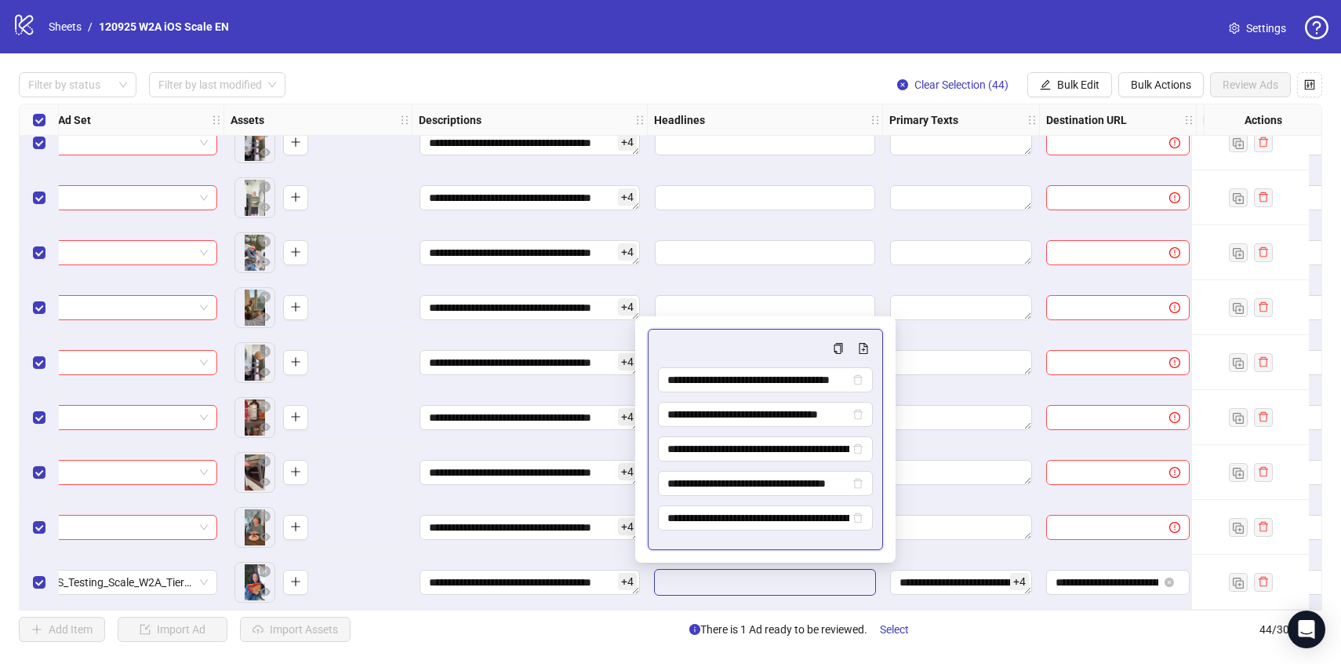
click at [828, 339] on div "Multi-input container - paste or copy values" at bounding box center [765, 348] width 215 height 19
click at [832, 344] on button "Multi-input container - paste or copy values" at bounding box center [838, 348] width 19 height 19
click at [1083, 75] on button "Bulk Edit" at bounding box center [1069, 84] width 85 height 25
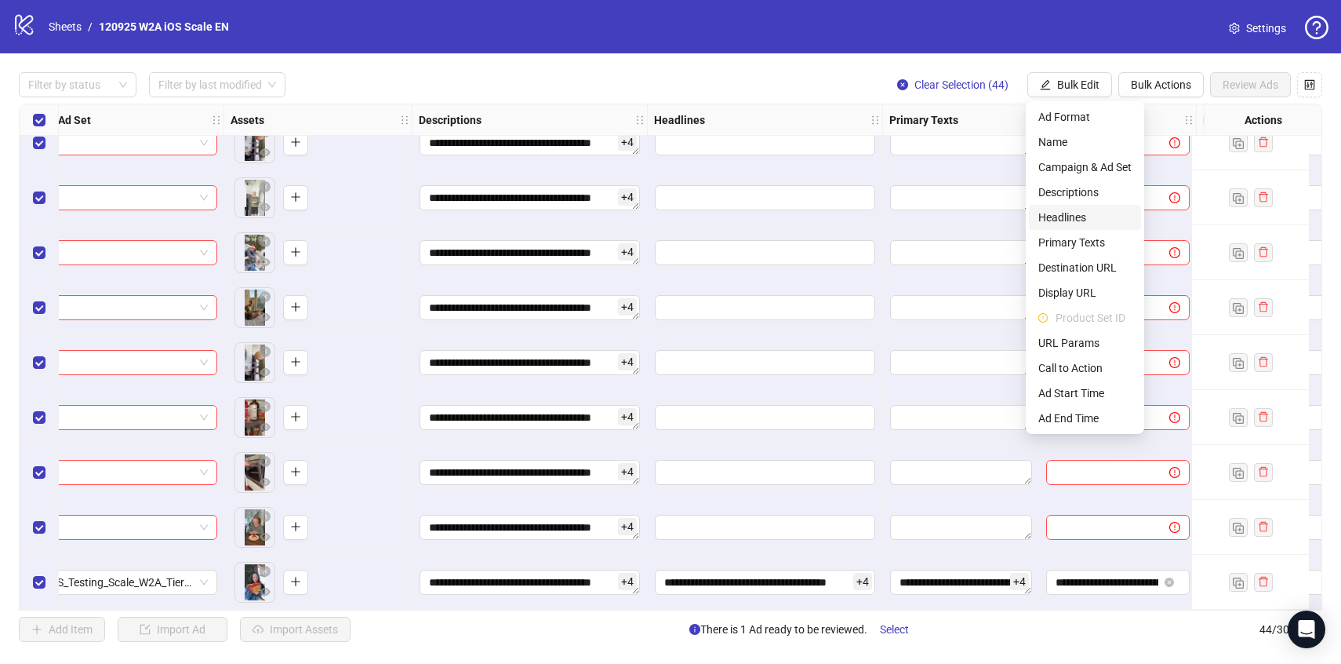
click at [1079, 219] on span "Headlines" at bounding box center [1084, 217] width 93 height 17
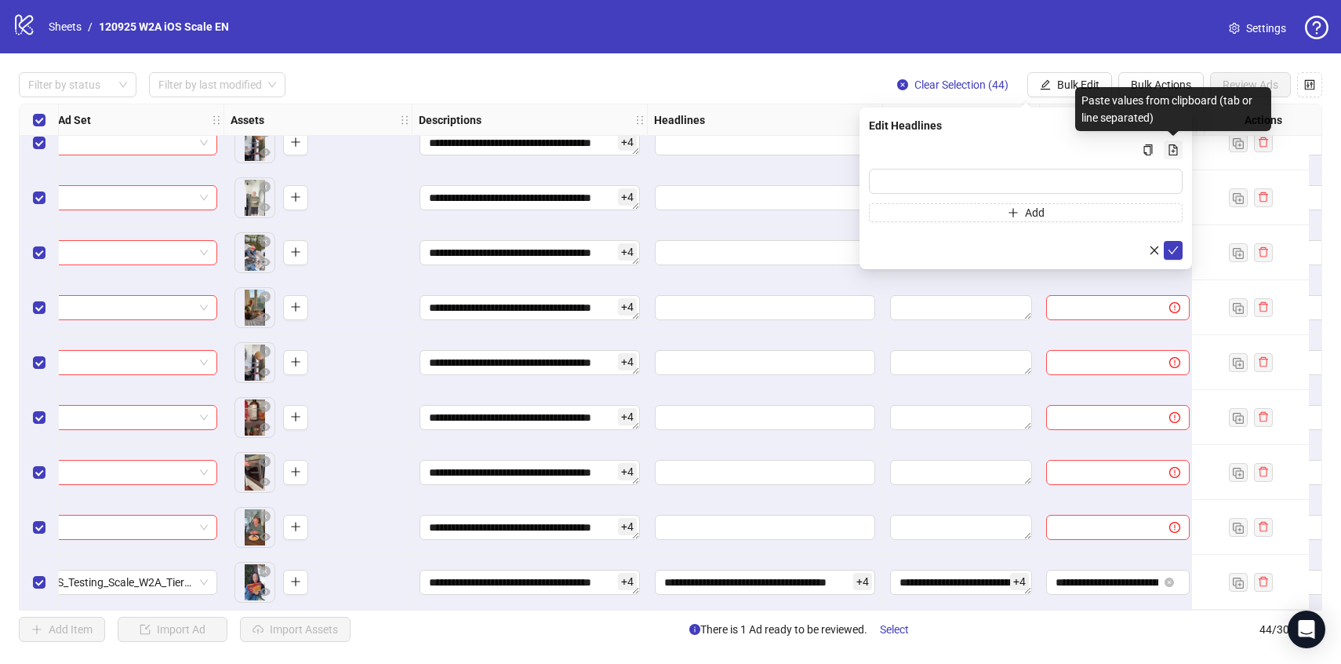
click at [1174, 149] on icon "file-add" at bounding box center [1173, 149] width 11 height 11
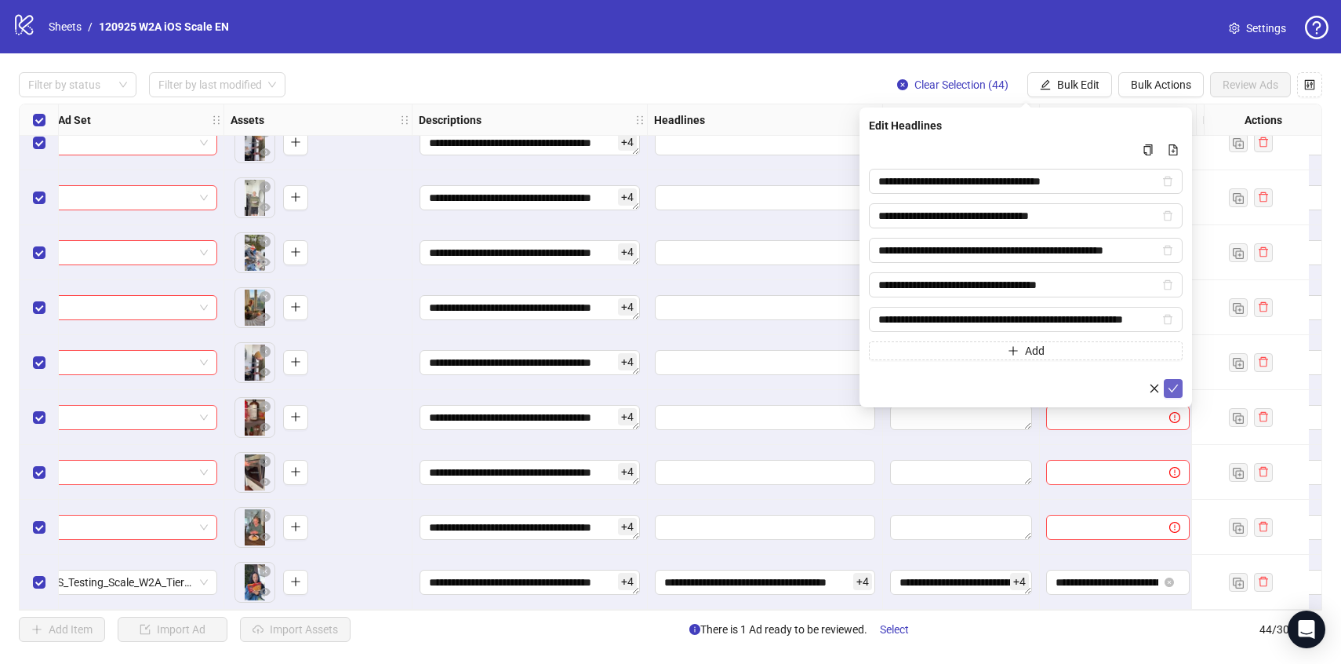
click at [1170, 383] on icon "check" at bounding box center [1173, 388] width 11 height 11
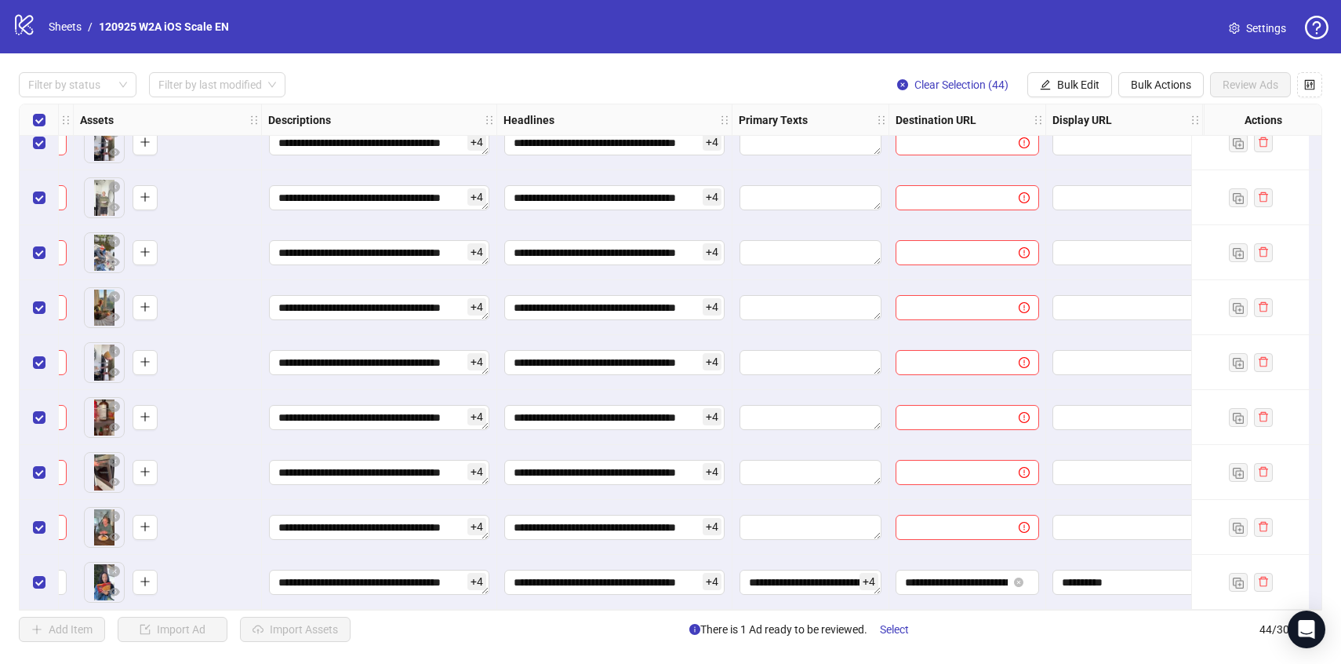
scroll to position [1948, 705]
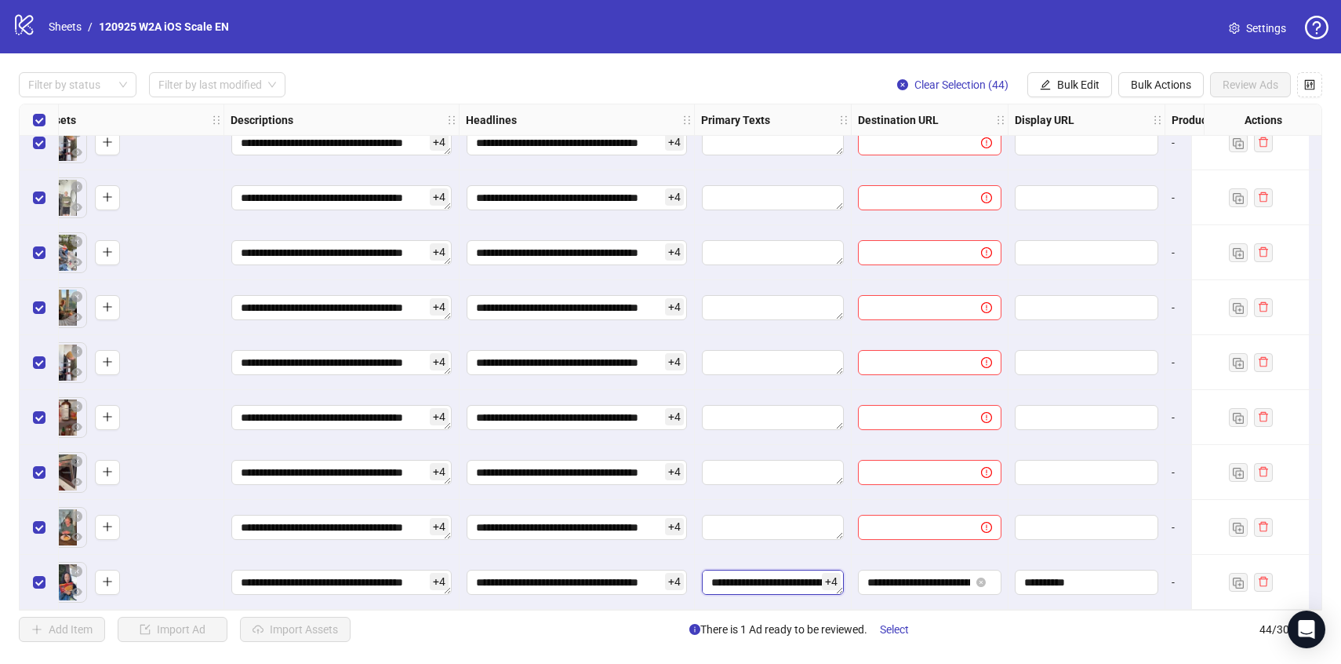
click at [747, 576] on textarea "**********" at bounding box center [773, 581] width 142 height 25
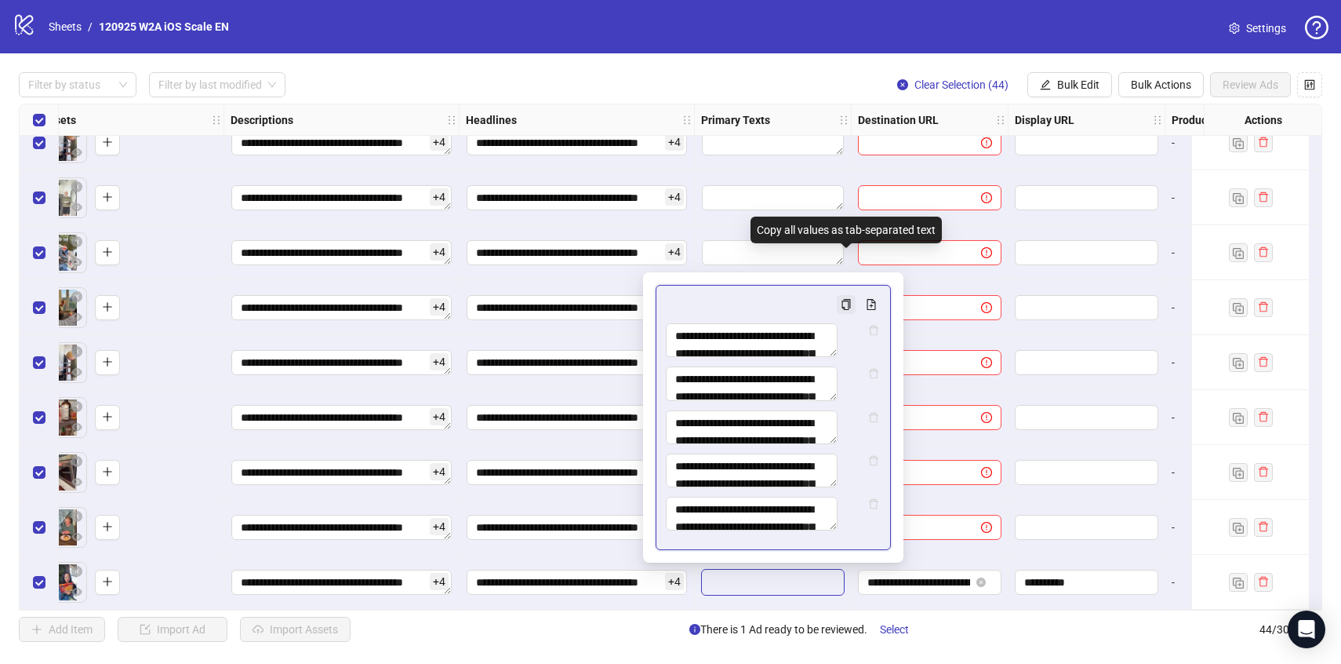
click at [846, 299] on icon "copy" at bounding box center [846, 304] width 11 height 11
click at [1077, 92] on button "Bulk Edit" at bounding box center [1069, 84] width 85 height 25
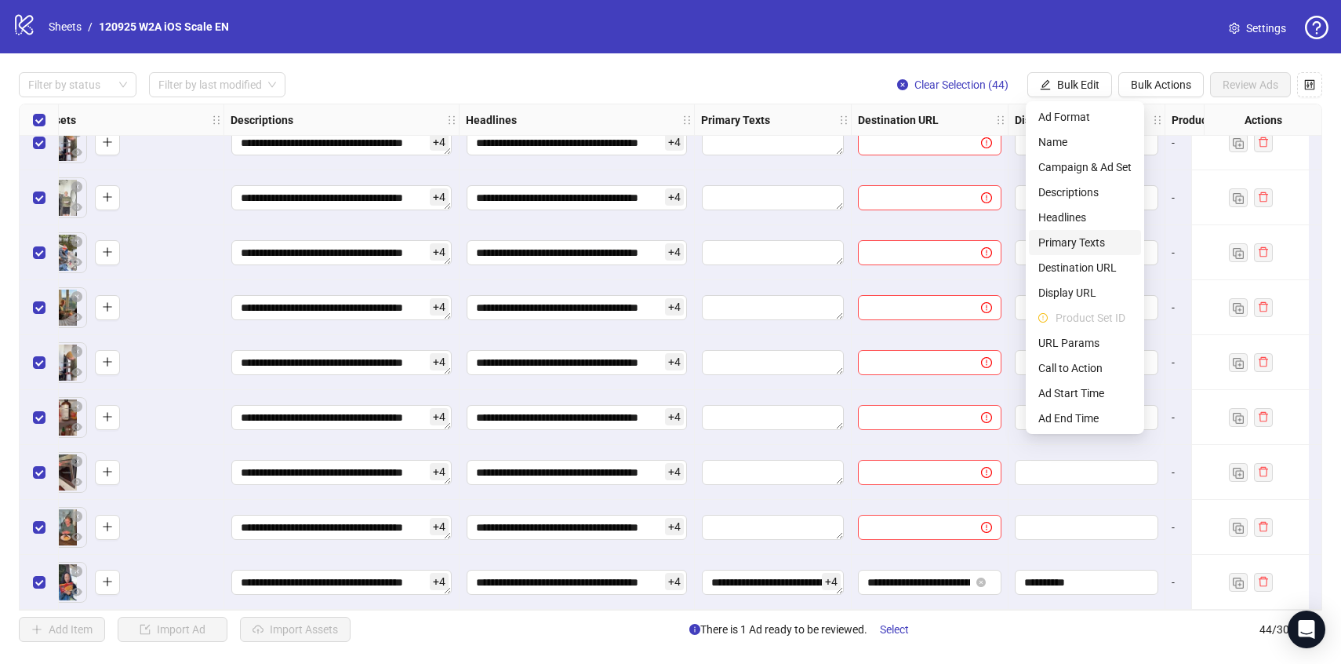
click at [1069, 246] on span "Primary Texts" at bounding box center [1084, 242] width 93 height 17
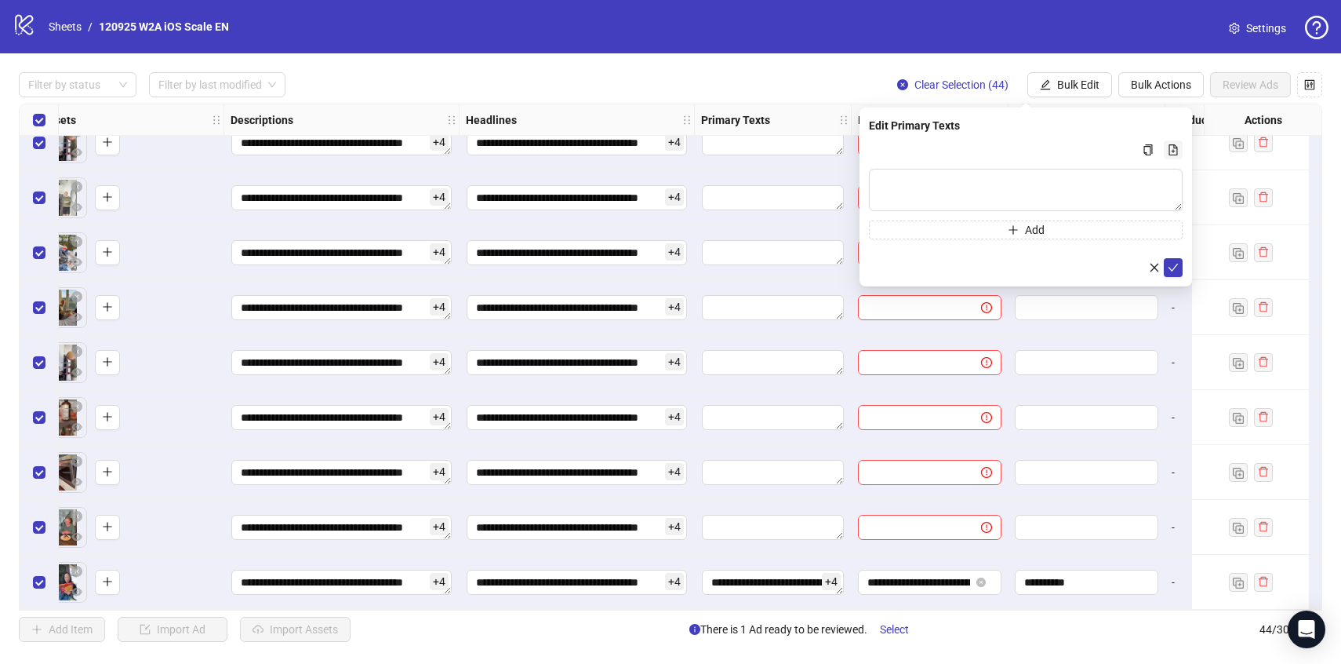
click at [1169, 147] on icon "file-add" at bounding box center [1173, 149] width 9 height 11
type textarea "**********"
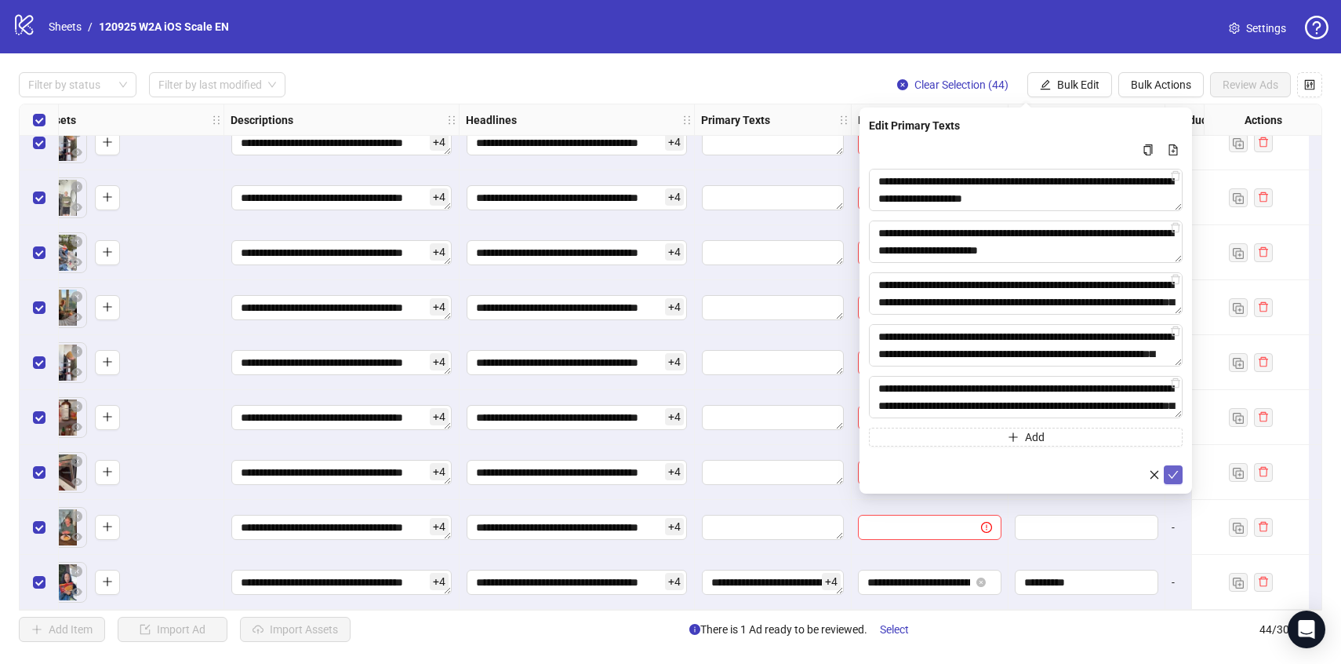
click at [1172, 465] on button "submit" at bounding box center [1173, 474] width 19 height 19
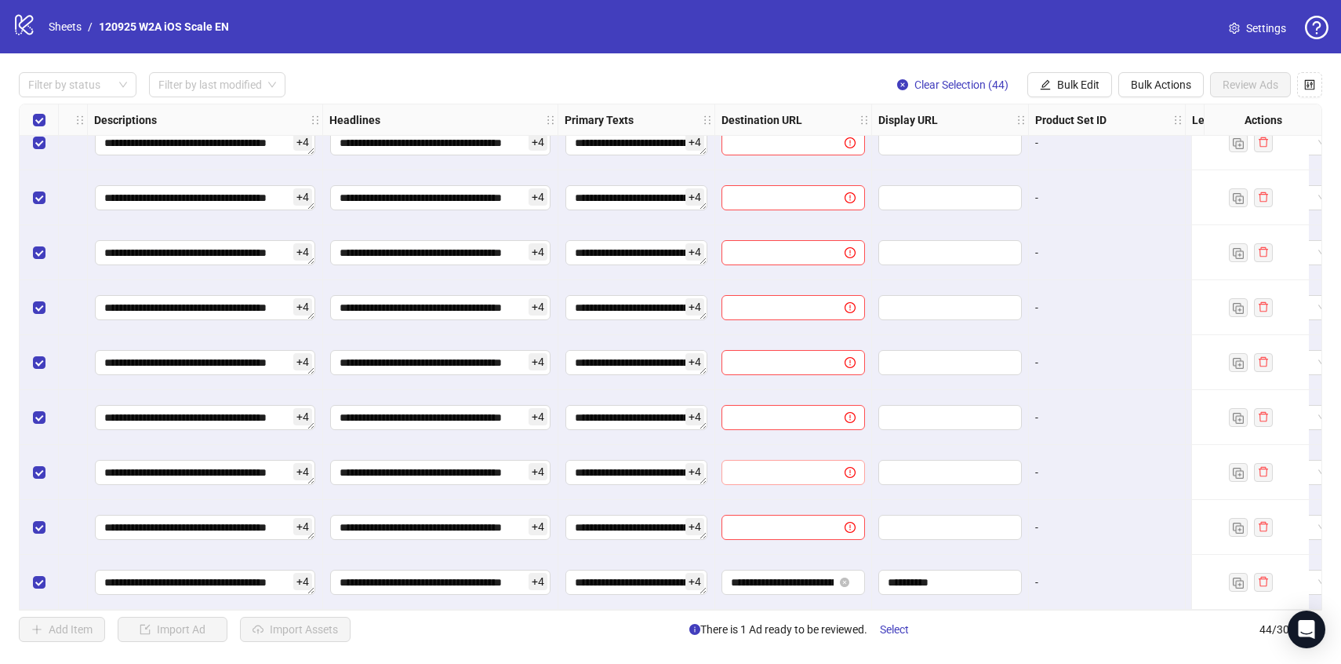
scroll to position [1948, 874]
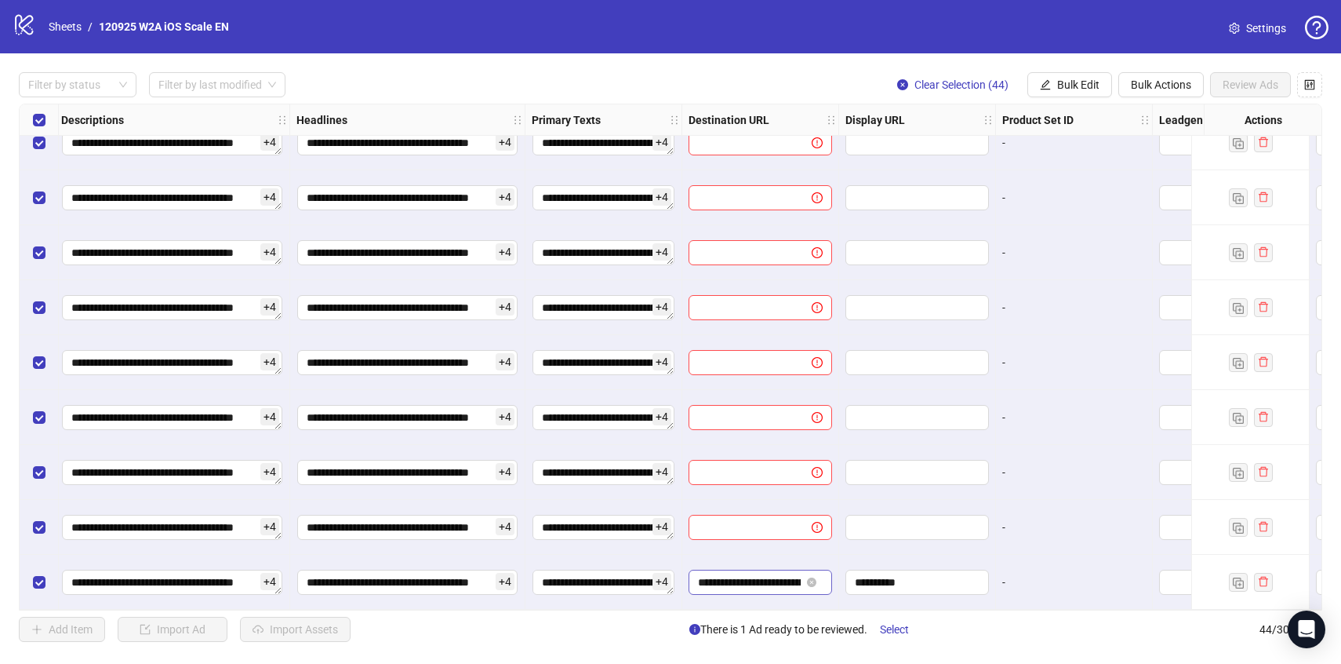
click at [765, 587] on span "**********" at bounding box center [761, 581] width 144 height 25
click at [765, 581] on input "**********" at bounding box center [749, 581] width 103 height 17
click at [1064, 91] on button "Bulk Edit" at bounding box center [1069, 84] width 85 height 25
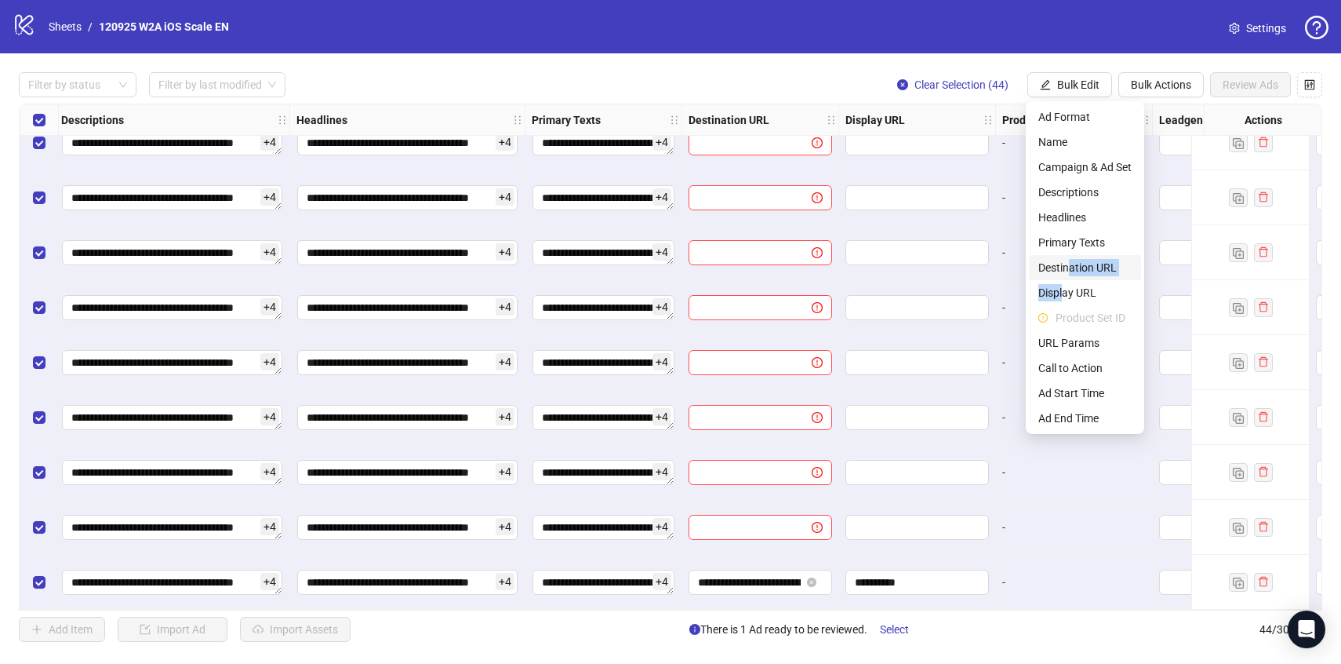
drag, startPoint x: 1061, startPoint y: 300, endPoint x: 1067, endPoint y: 266, distance: 34.3
click at [1067, 266] on ul "Ad Format Name Campaign & Ad Set Descriptions Headlines Primary Texts Destinati…" at bounding box center [1085, 267] width 118 height 333
click at [1067, 266] on span "Destination URL" at bounding box center [1084, 267] width 93 height 17
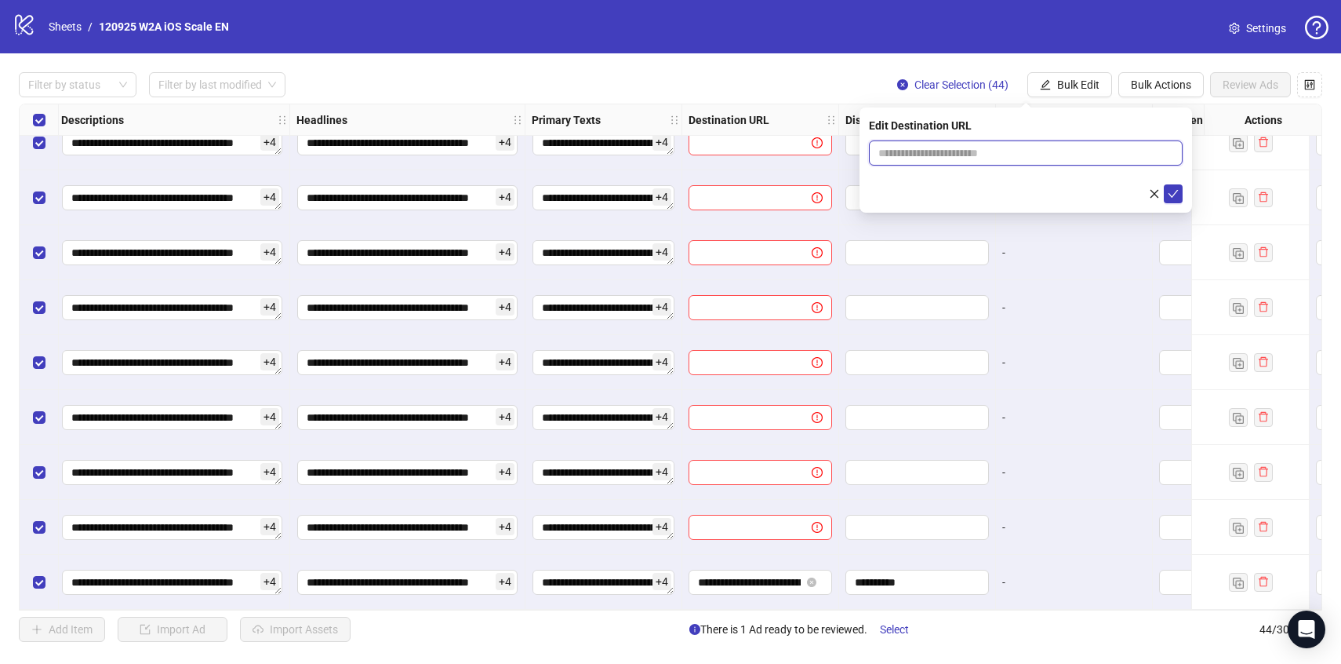
click at [973, 148] on input "text" at bounding box center [1019, 152] width 282 height 17
paste input "**********"
type input "**********"
click at [1173, 193] on icon "check" at bounding box center [1173, 193] width 11 height 11
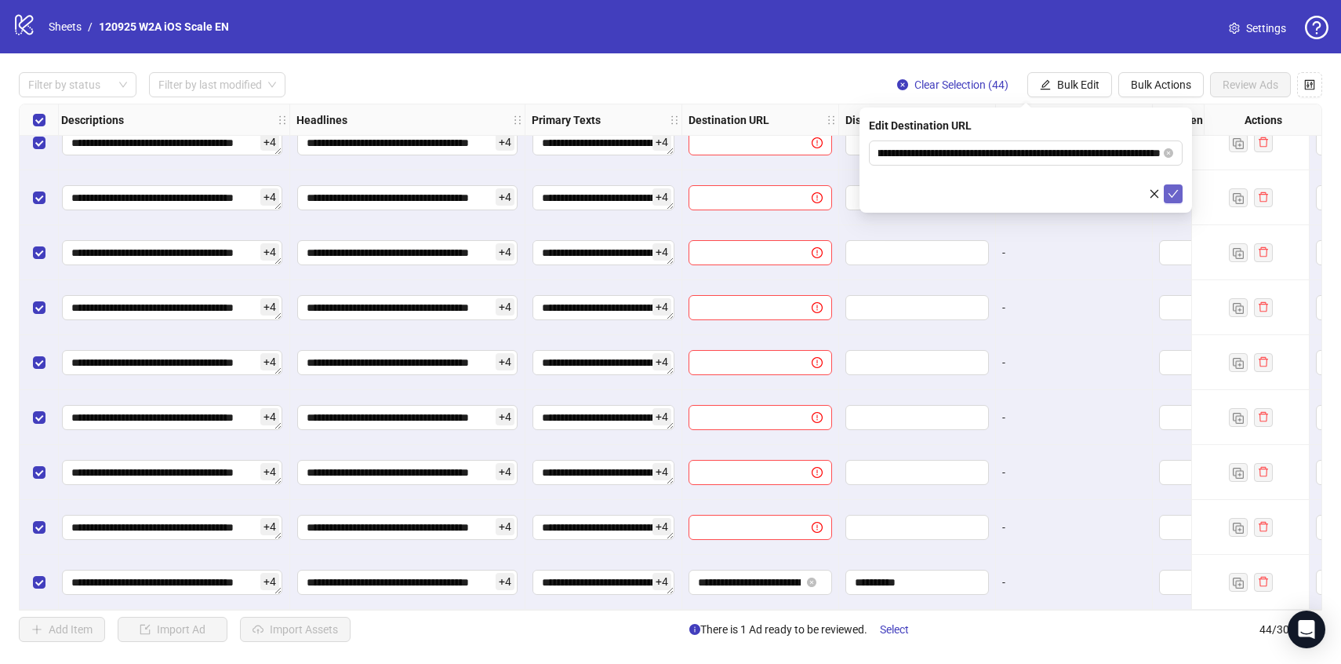
scroll to position [0, 0]
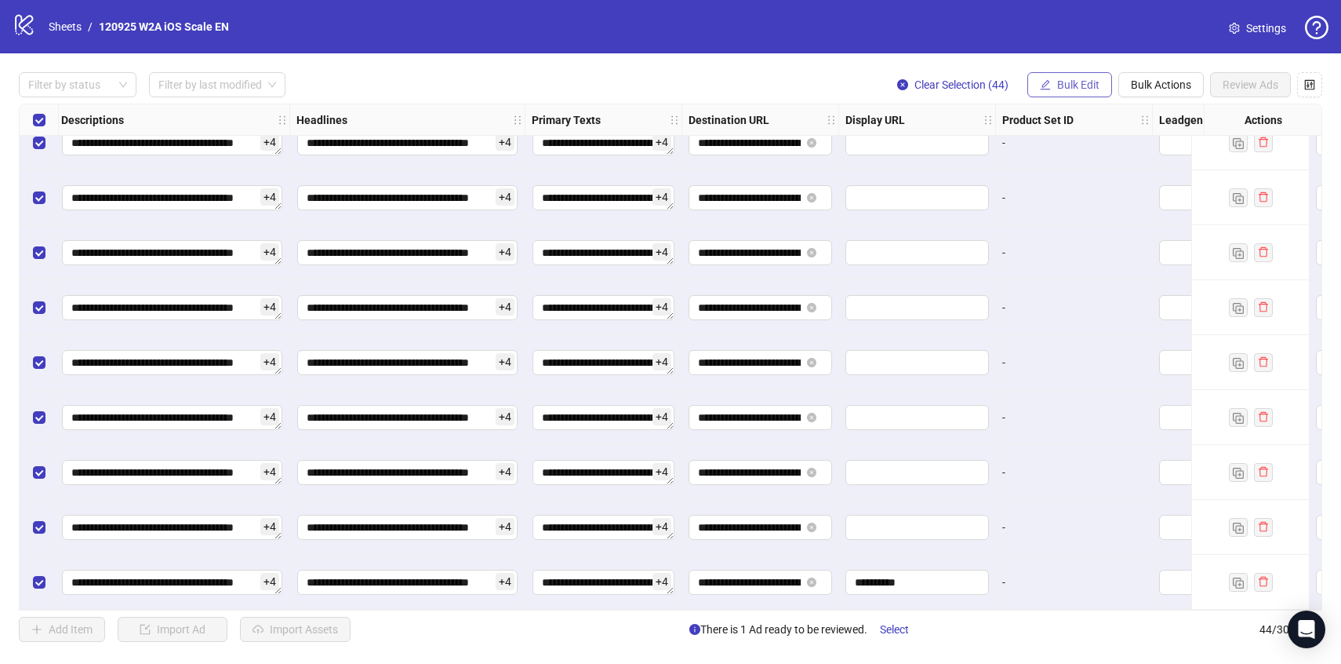
click at [1067, 91] on button "Bulk Edit" at bounding box center [1069, 84] width 85 height 25
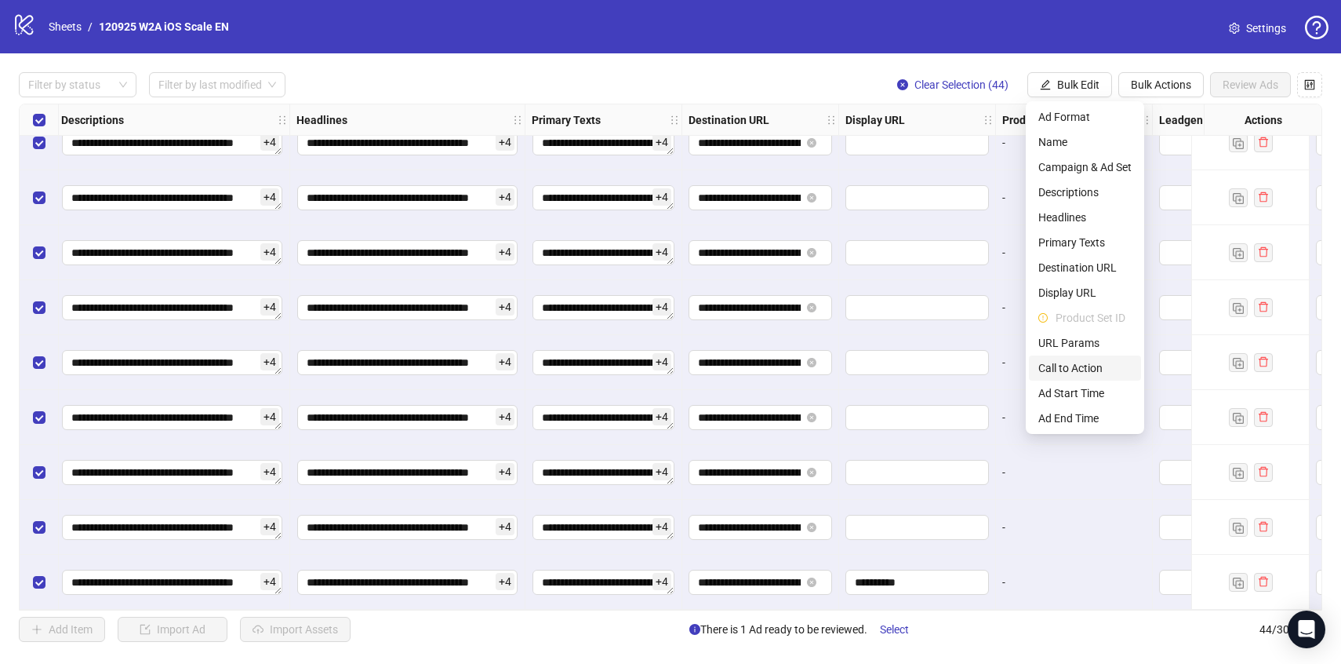
click at [1064, 361] on span "Call to Action" at bounding box center [1084, 367] width 93 height 17
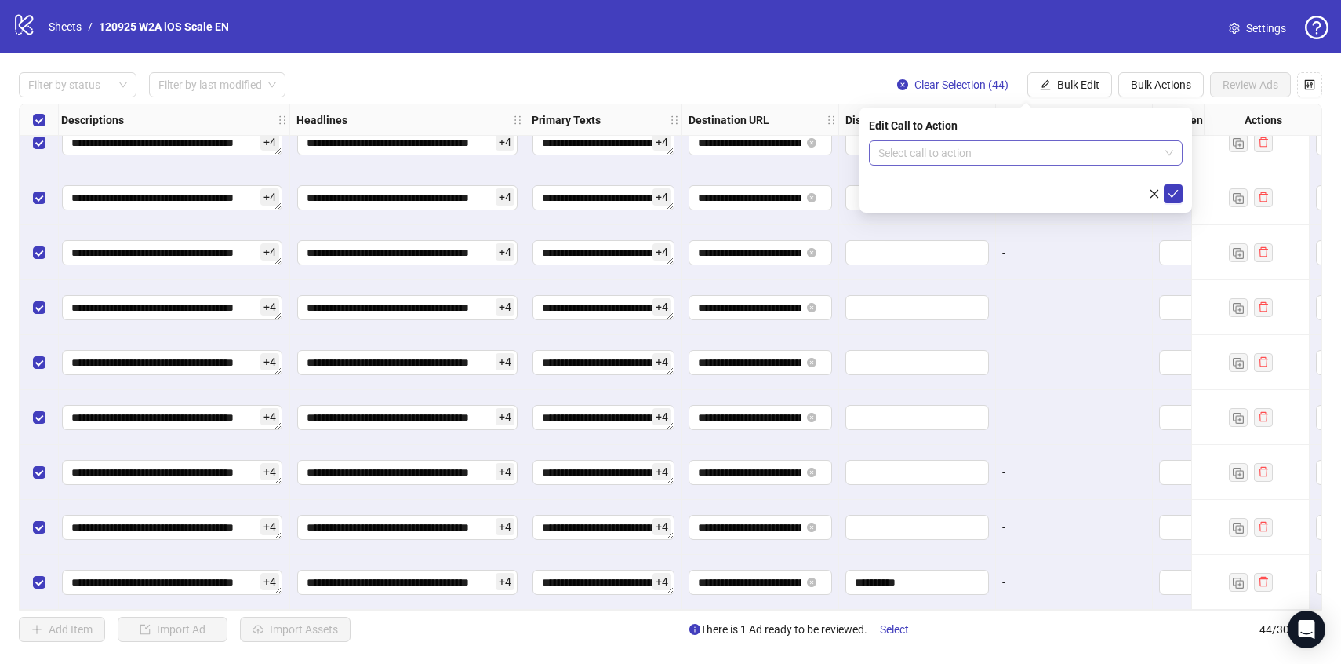
click at [954, 162] on input "search" at bounding box center [1018, 153] width 281 height 24
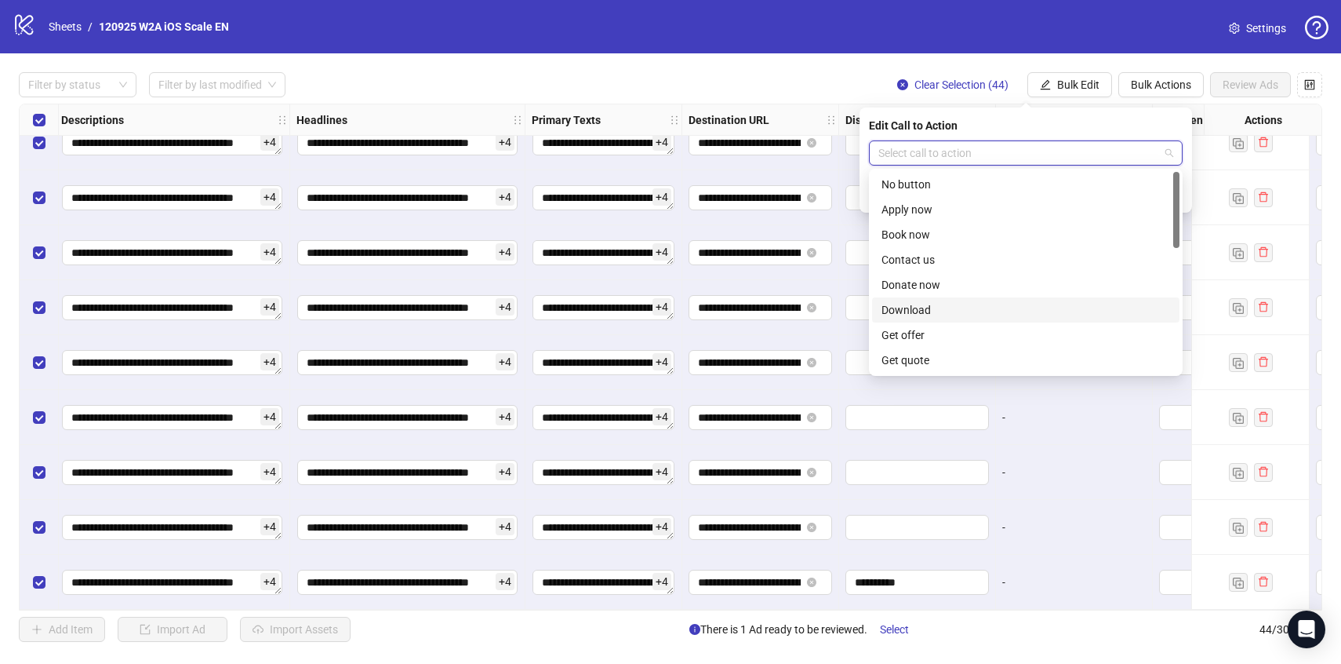
click at [932, 316] on div "Download" at bounding box center [1026, 309] width 289 height 17
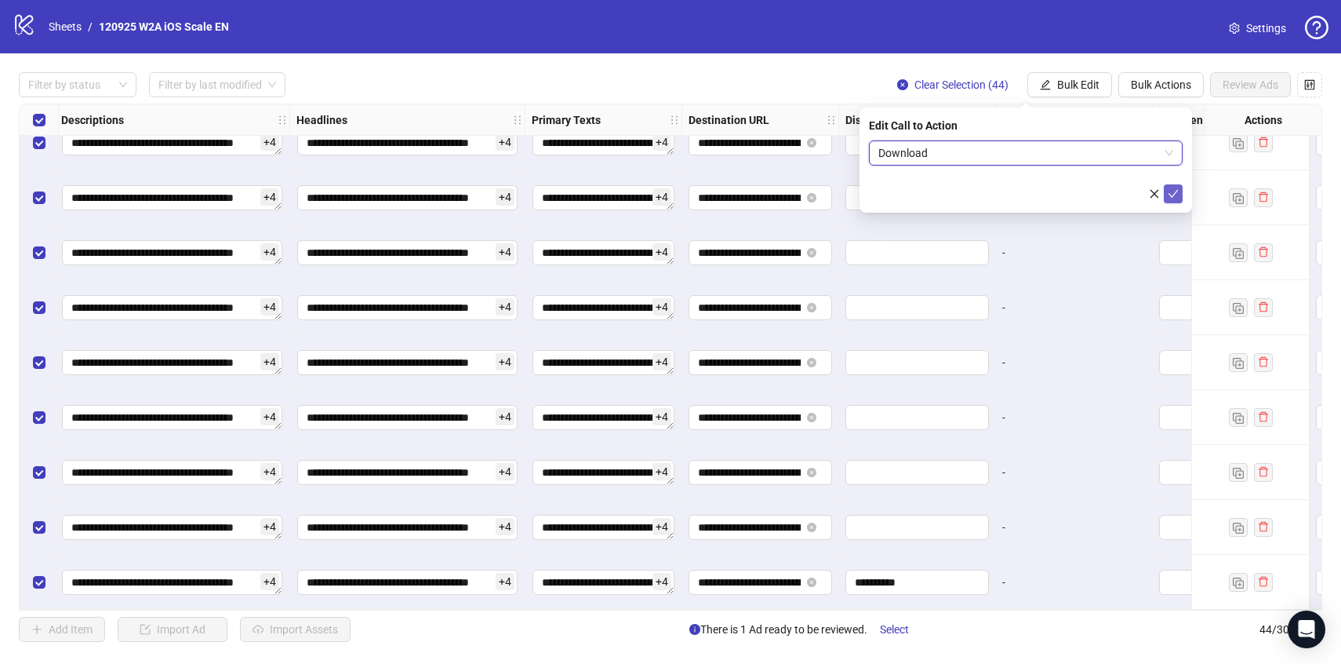
click at [1169, 196] on icon "check" at bounding box center [1173, 193] width 11 height 11
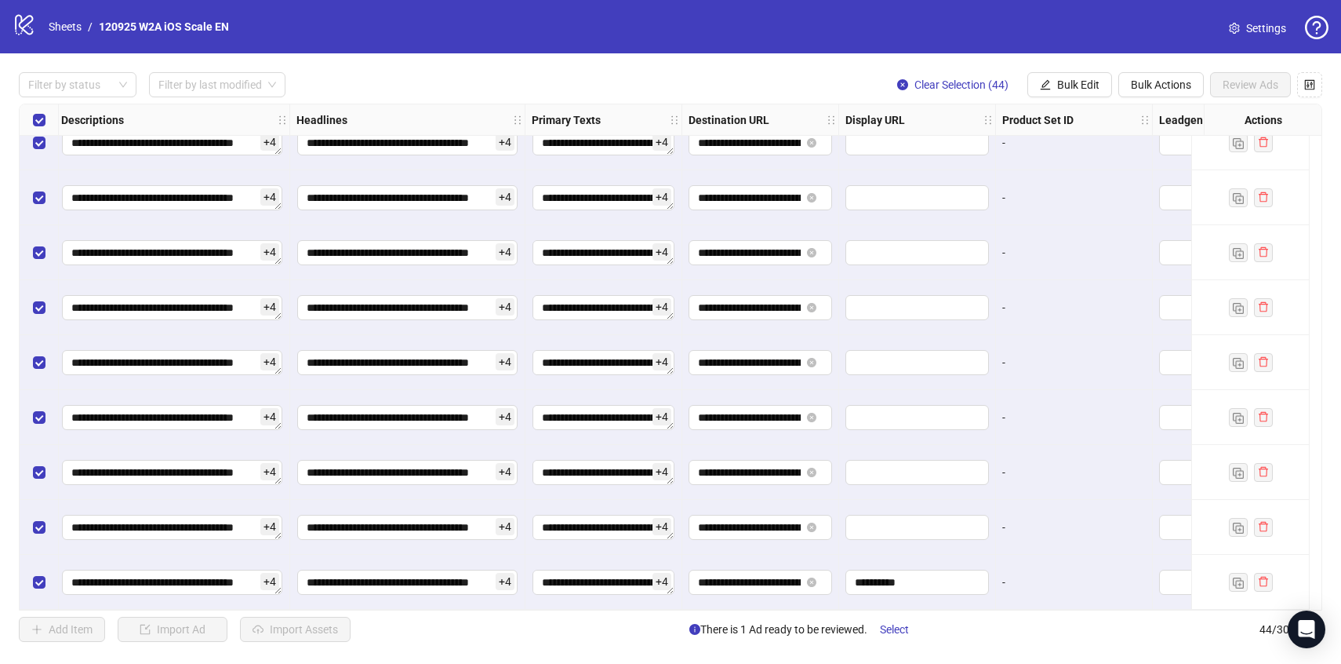
scroll to position [1948, 0]
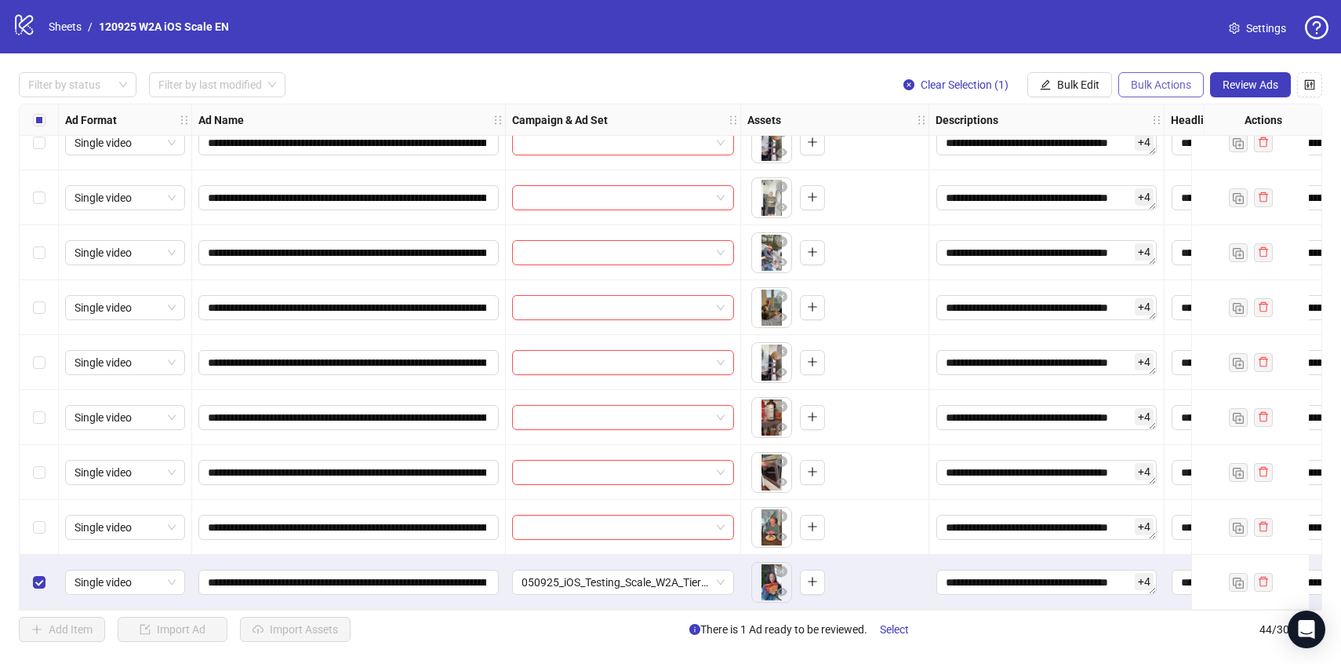
click at [1143, 82] on span "Bulk Actions" at bounding box center [1161, 84] width 60 height 13
click at [1127, 117] on li "Delete" at bounding box center [1183, 116] width 126 height 25
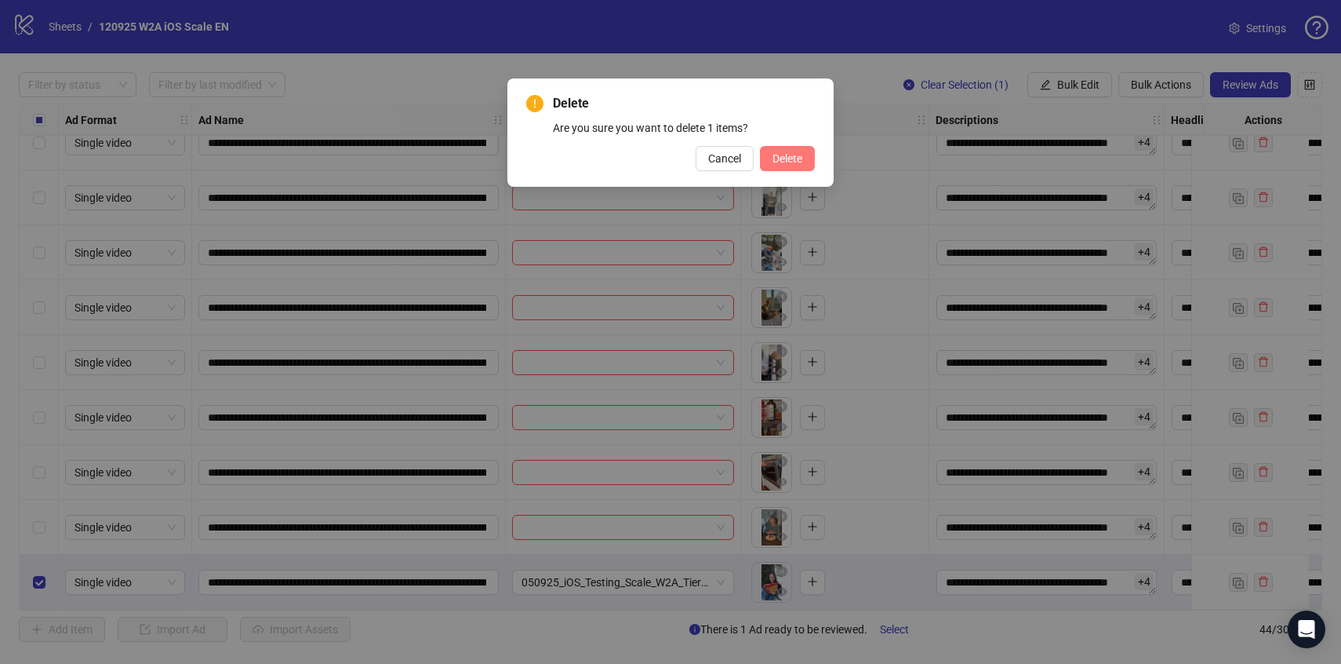
click at [808, 161] on button "Delete" at bounding box center [787, 158] width 55 height 25
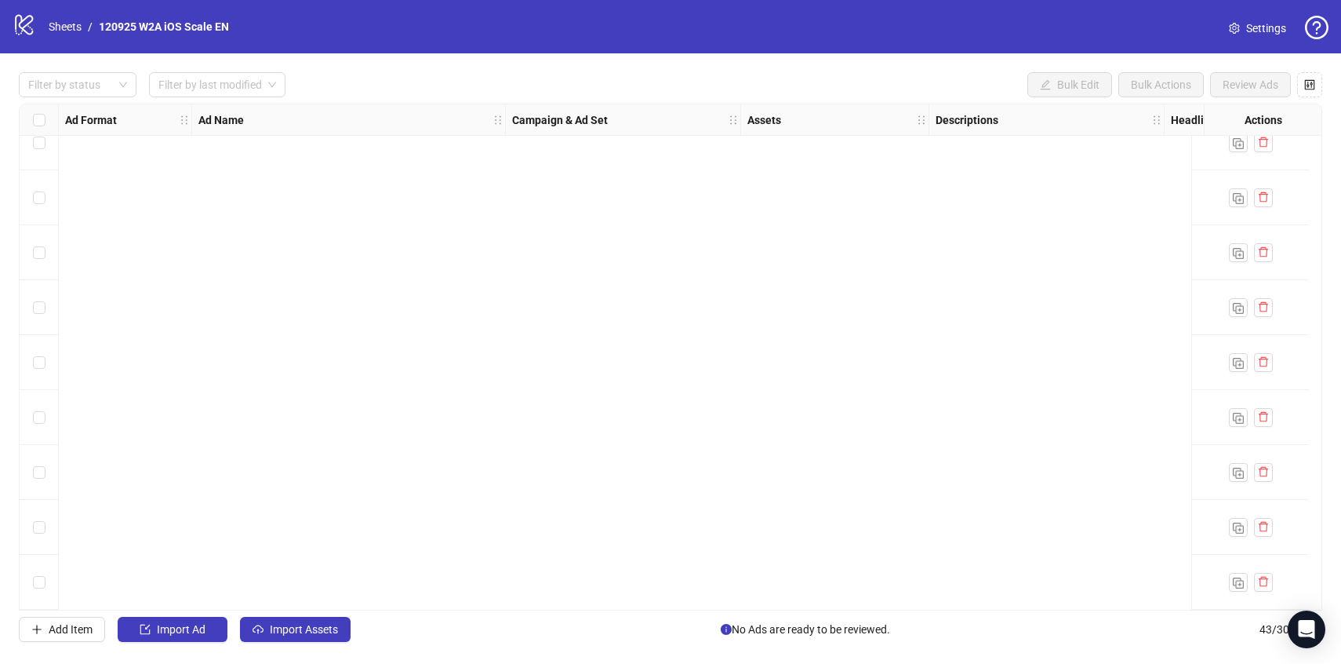
scroll to position [0, 0]
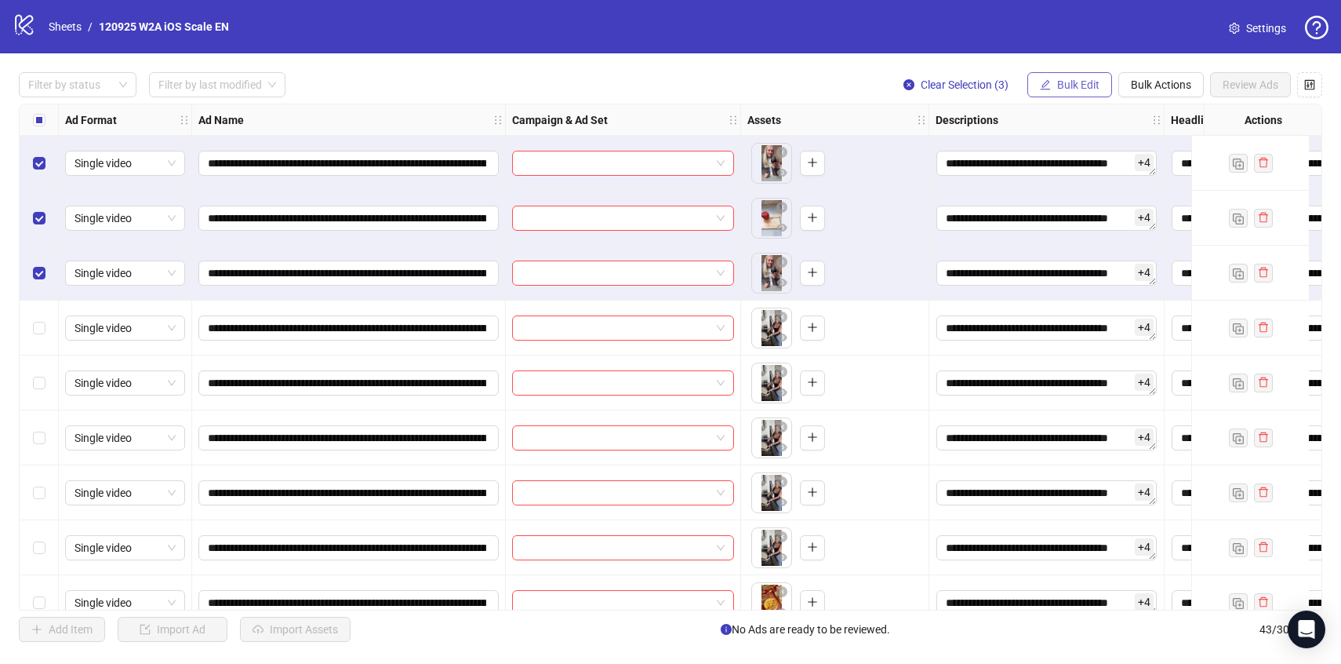
click at [1054, 82] on button "Bulk Edit" at bounding box center [1069, 84] width 85 height 25
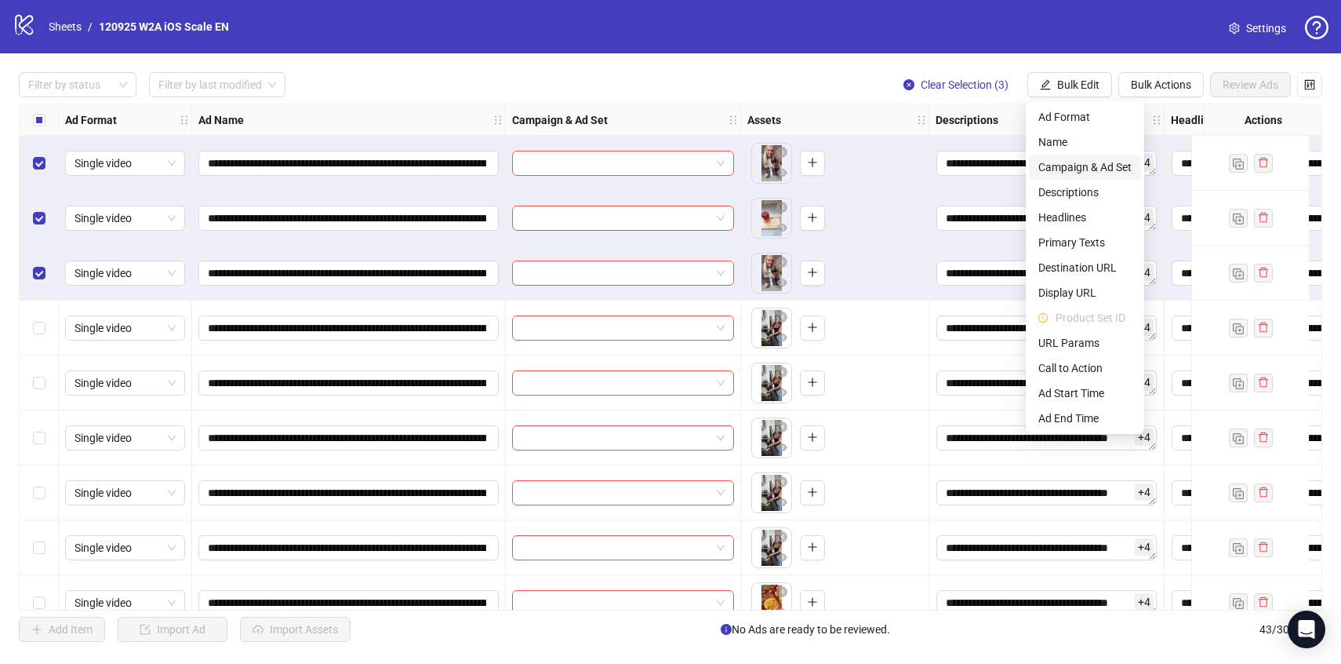
click at [1067, 167] on span "Campaign & Ad Set" at bounding box center [1084, 166] width 93 height 17
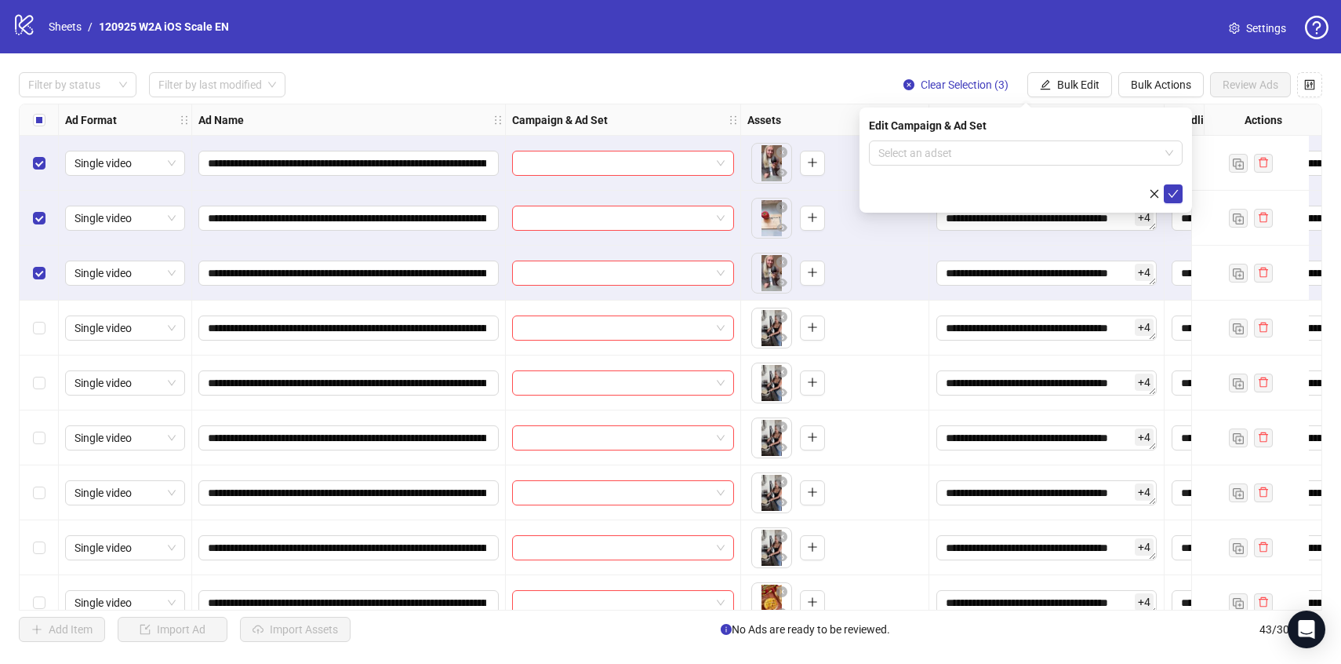
click at [1052, 138] on div "Edit Campaign & Ad Set Select an adset" at bounding box center [1026, 159] width 333 height 105
click at [1050, 152] on input "search" at bounding box center [1018, 153] width 281 height 24
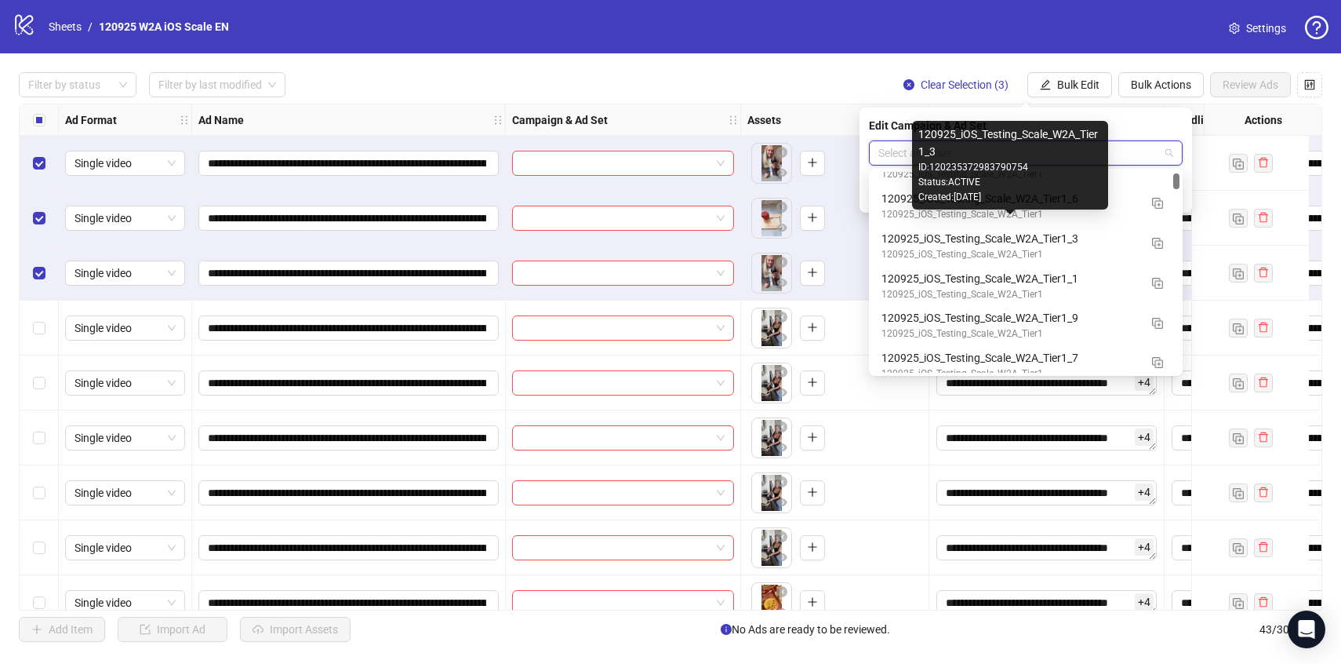
scroll to position [201, 0]
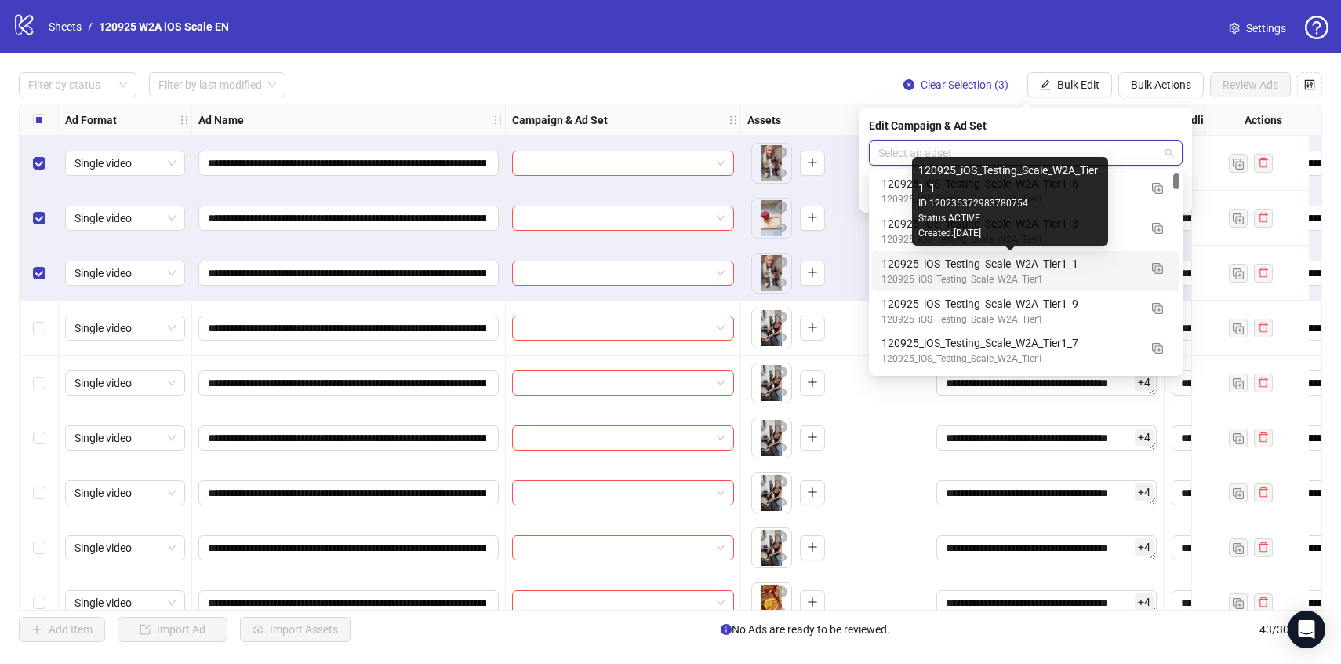
click at [1101, 260] on div "120925_iOS_Testing_Scale_W2A_Tier1_1" at bounding box center [1010, 263] width 257 height 17
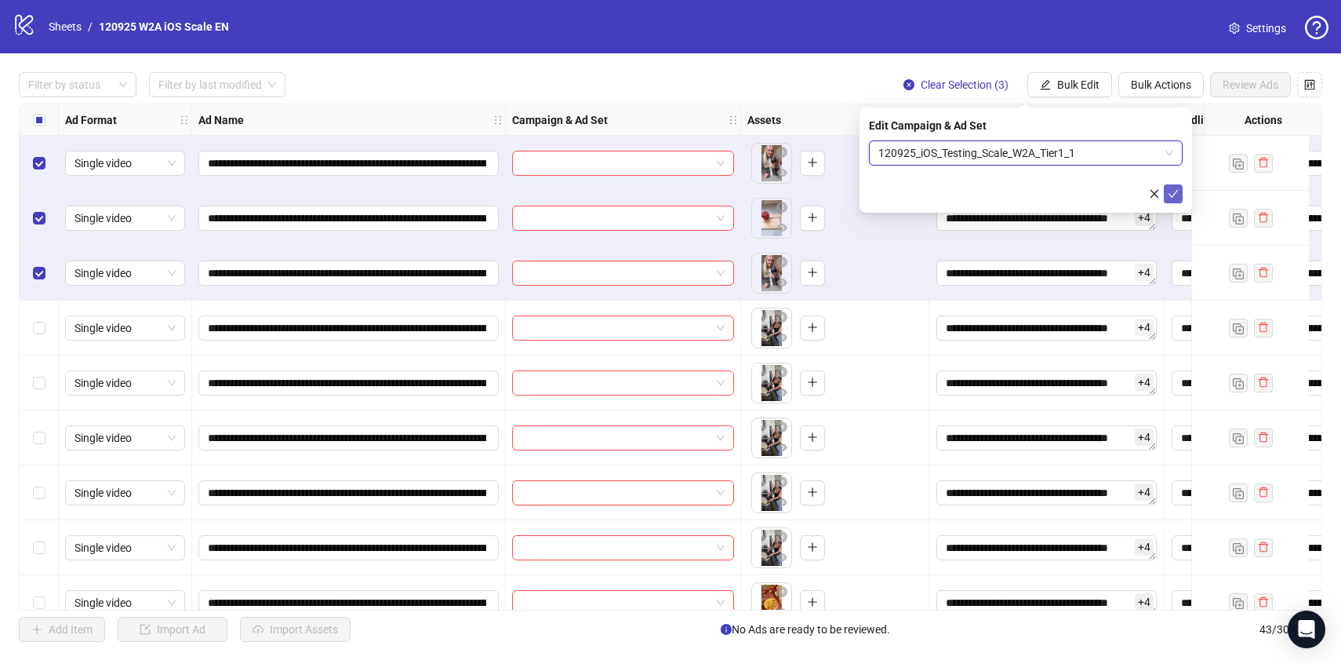
click at [1177, 193] on icon "check" at bounding box center [1173, 193] width 11 height 11
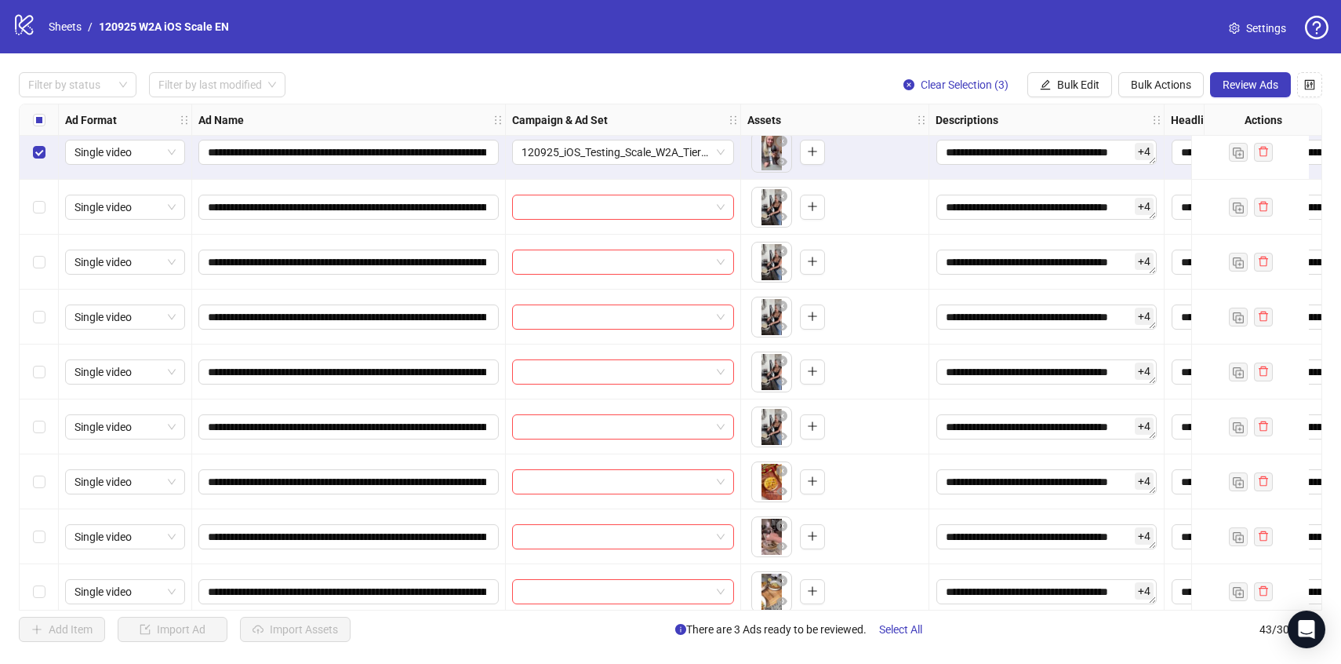
scroll to position [122, 0]
click at [931, 90] on span "Clear Selection (3)" at bounding box center [965, 84] width 88 height 13
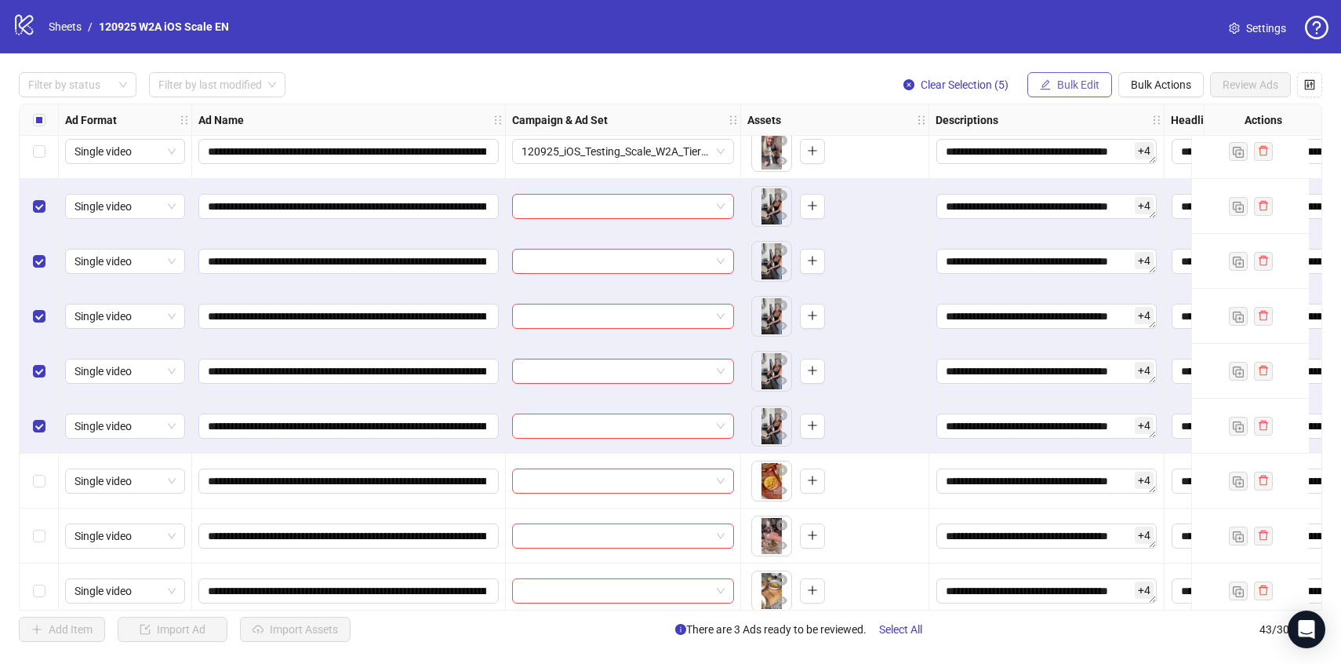
click at [1096, 86] on span "Bulk Edit" at bounding box center [1078, 84] width 42 height 13
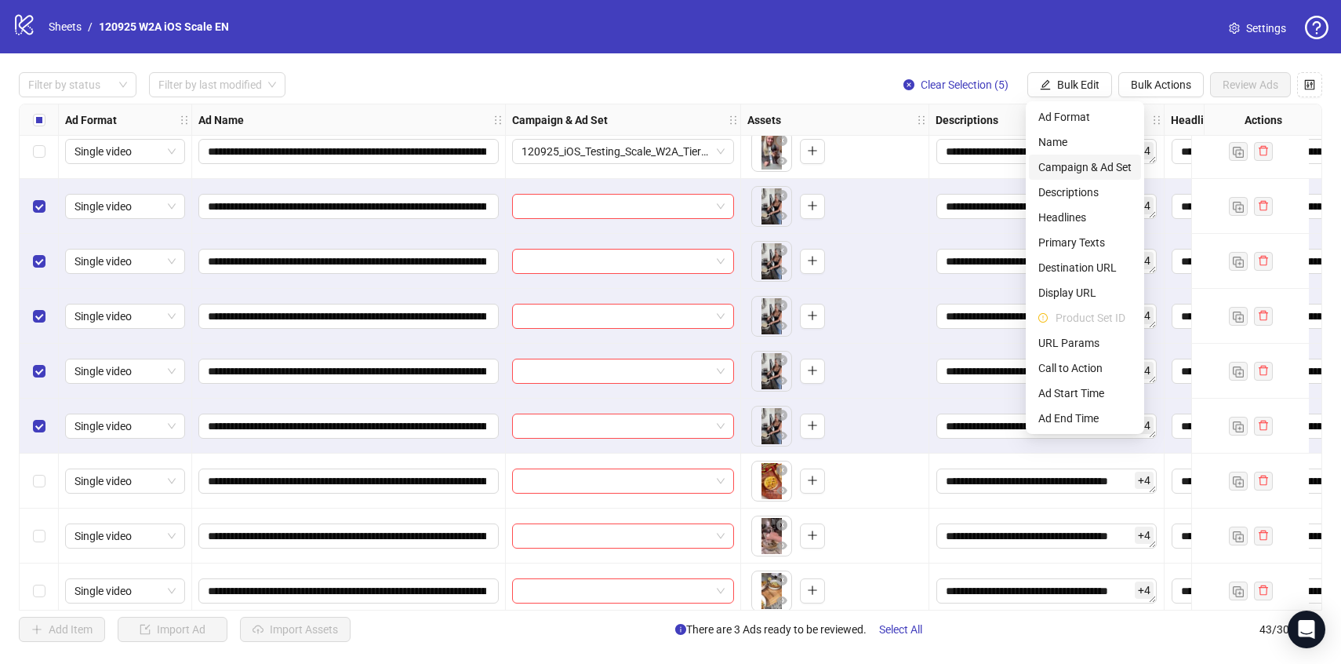
click at [1124, 169] on span "Campaign & Ad Set" at bounding box center [1084, 166] width 93 height 17
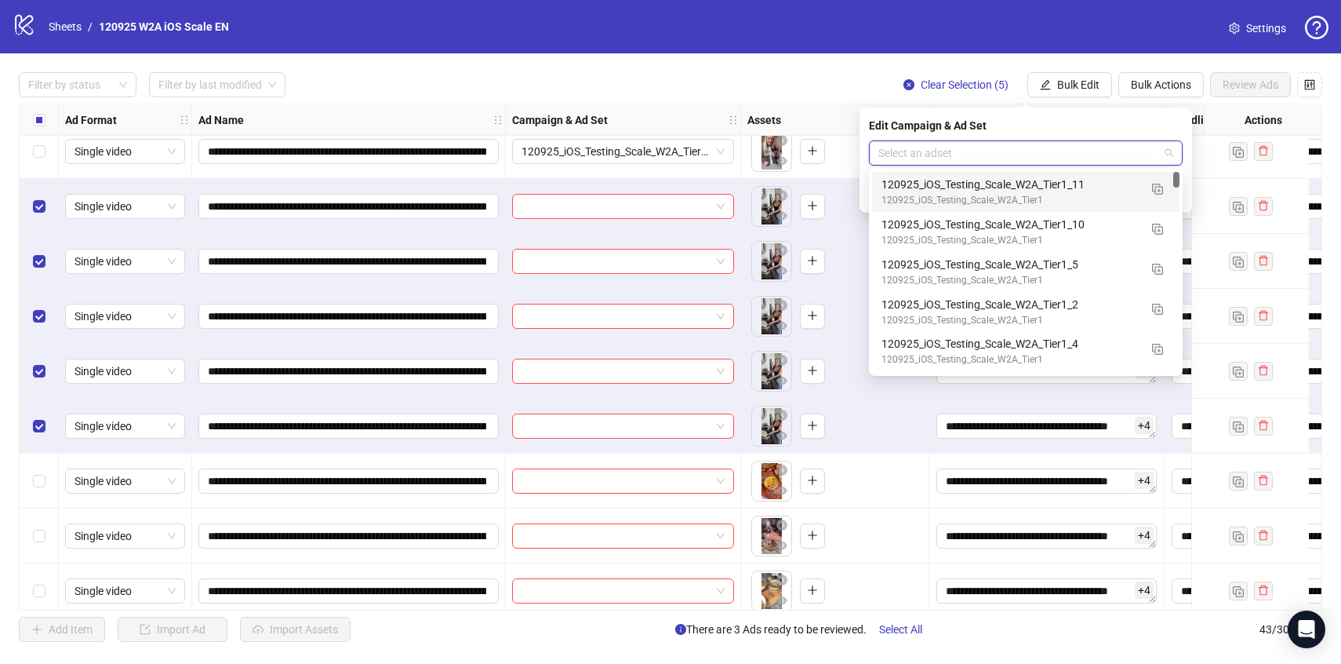
click at [1126, 156] on input "search" at bounding box center [1018, 153] width 281 height 24
click at [1115, 307] on div "120925_iOS_Testing_Scale_W2A_Tier1_2" at bounding box center [1010, 304] width 257 height 17
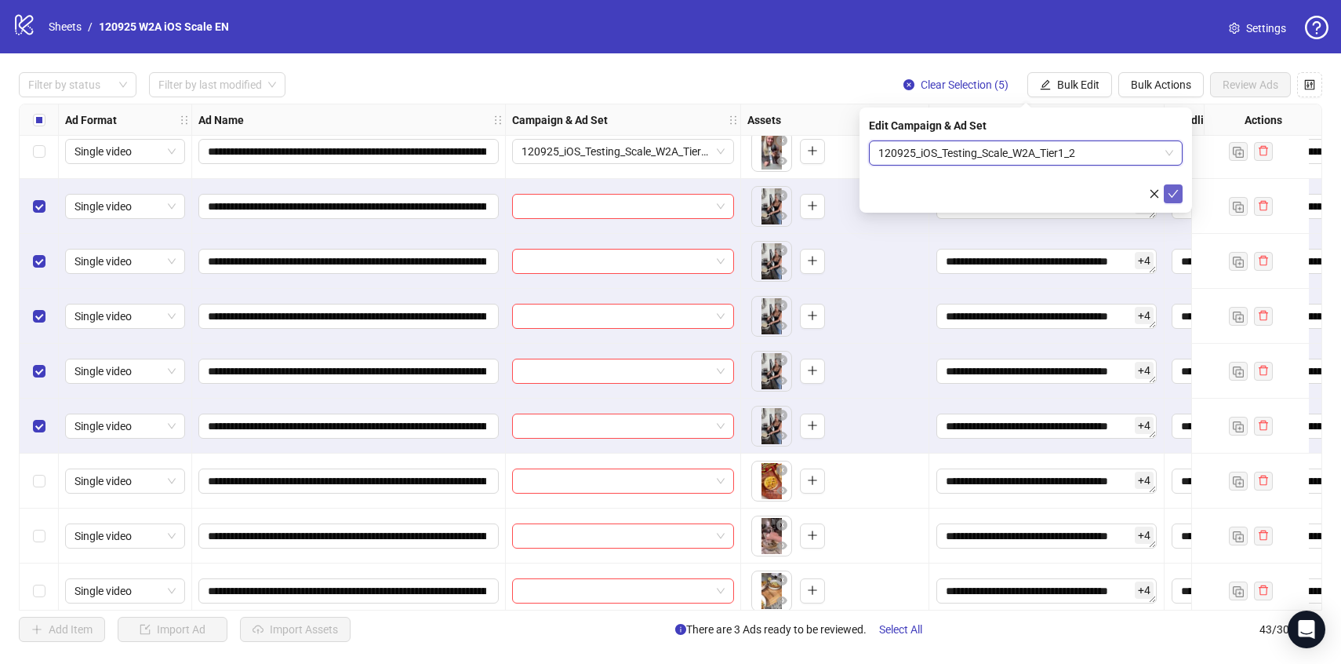
click at [1170, 195] on icon "check" at bounding box center [1174, 194] width 10 height 8
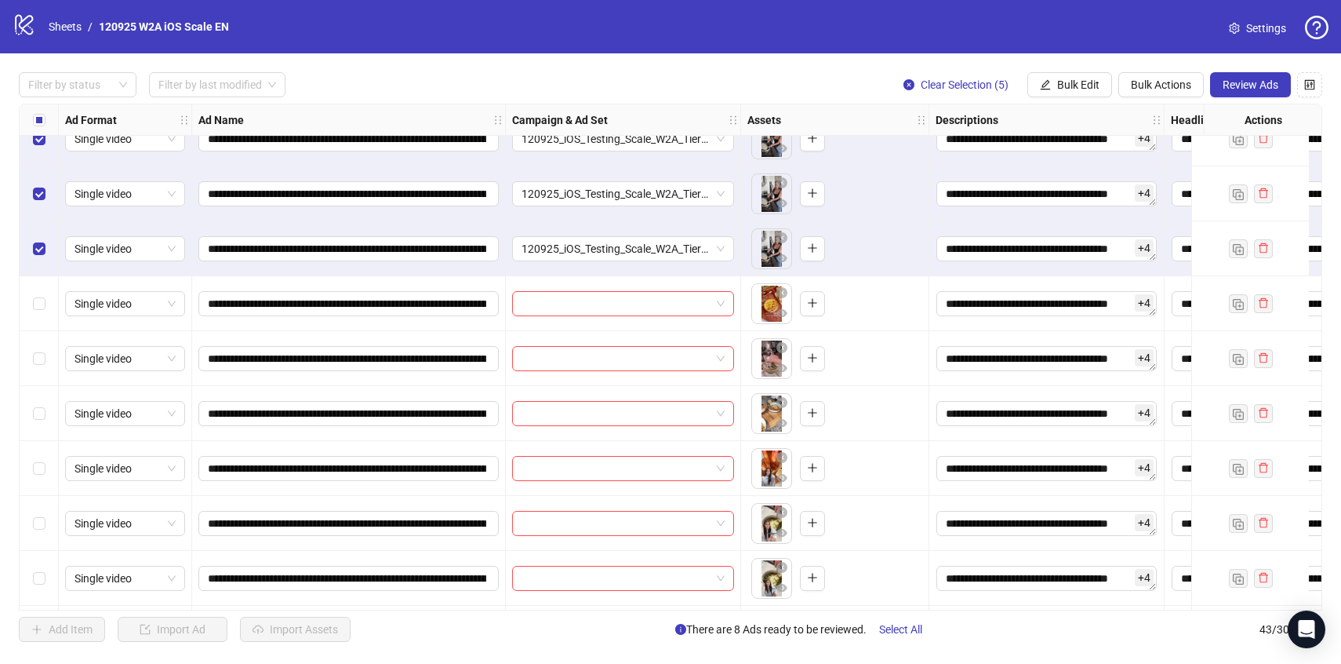
scroll to position [330, 0]
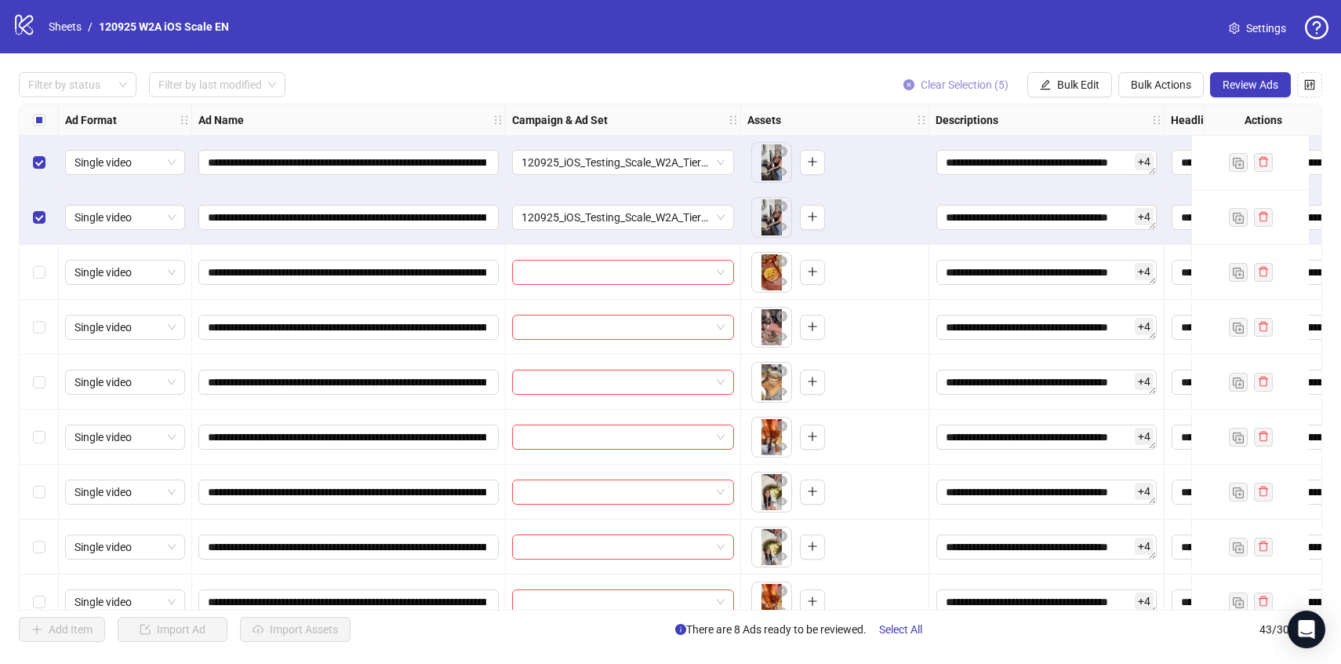
click at [966, 84] on span "Clear Selection (5)" at bounding box center [965, 84] width 88 height 13
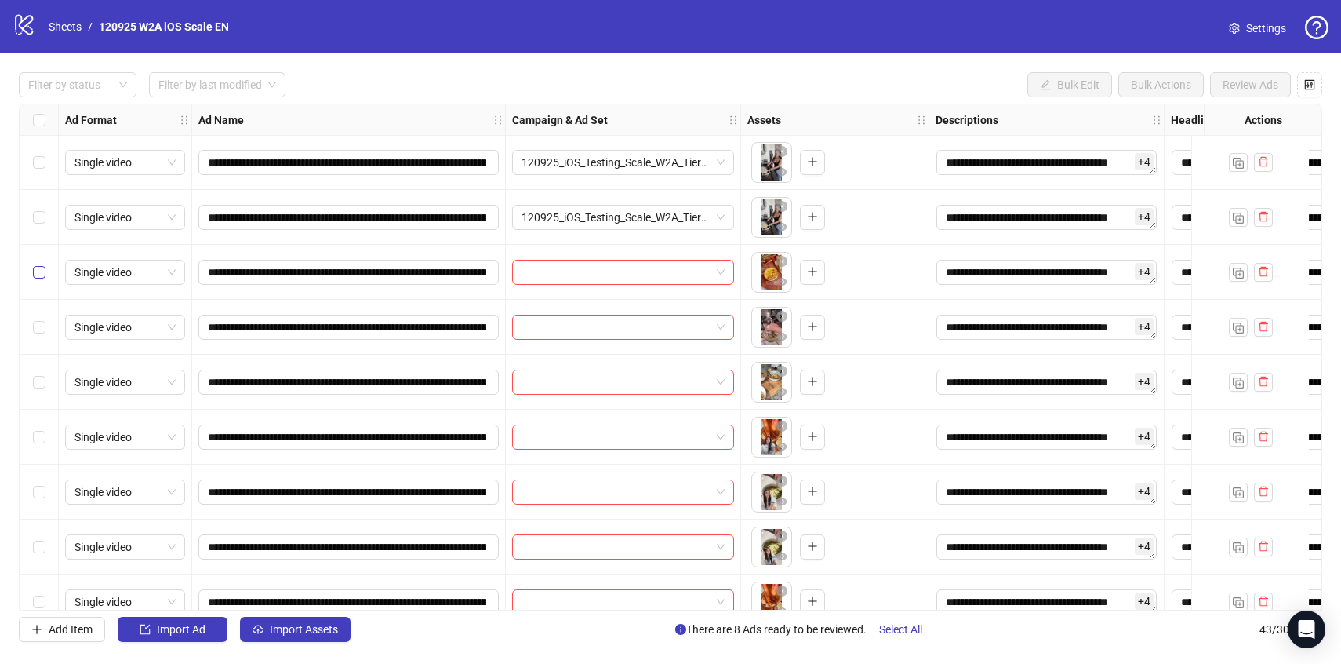
click at [38, 264] on label "Select row 9" at bounding box center [39, 272] width 13 height 17
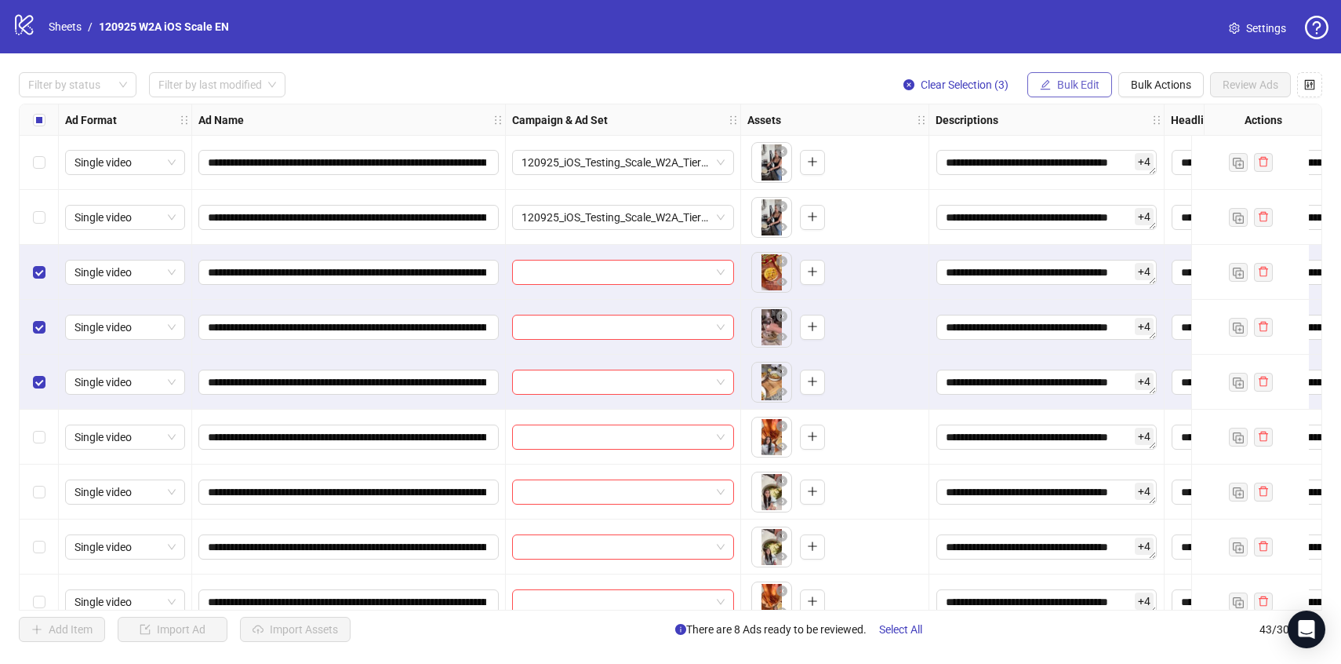
click at [1046, 79] on icon "edit" at bounding box center [1045, 84] width 11 height 11
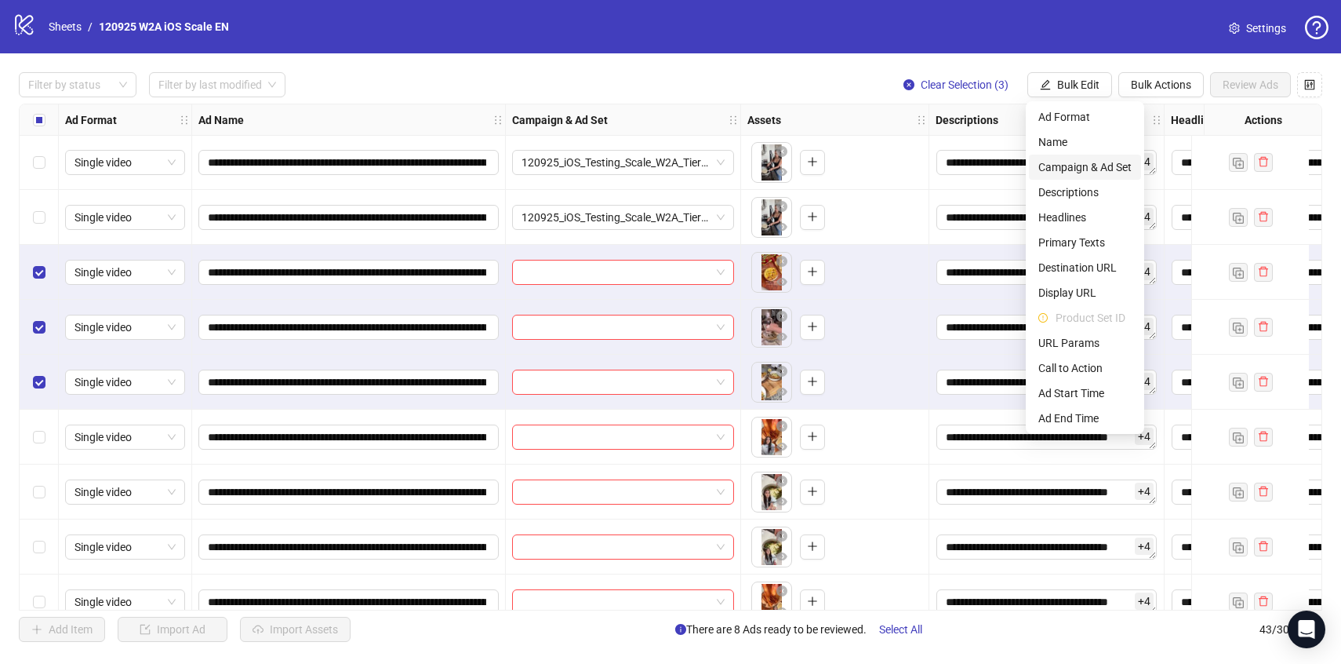
click at [1088, 170] on span "Campaign & Ad Set" at bounding box center [1084, 166] width 93 height 17
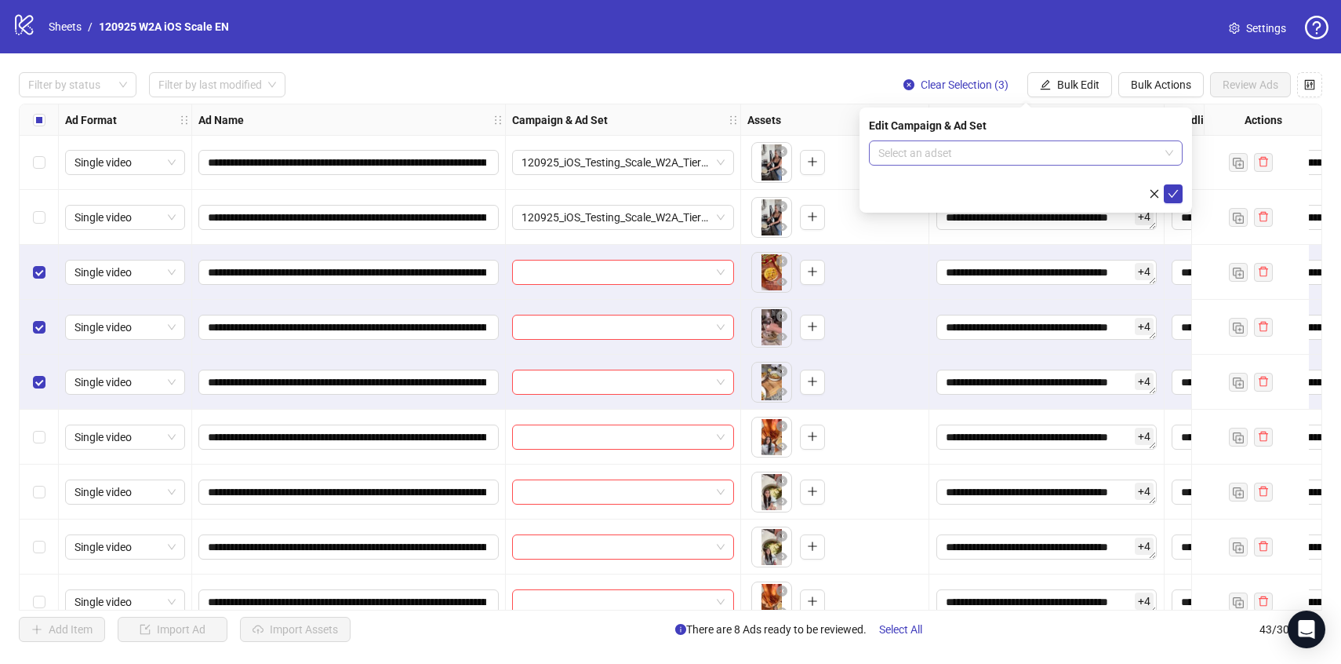
click at [1079, 148] on input "search" at bounding box center [1018, 153] width 281 height 24
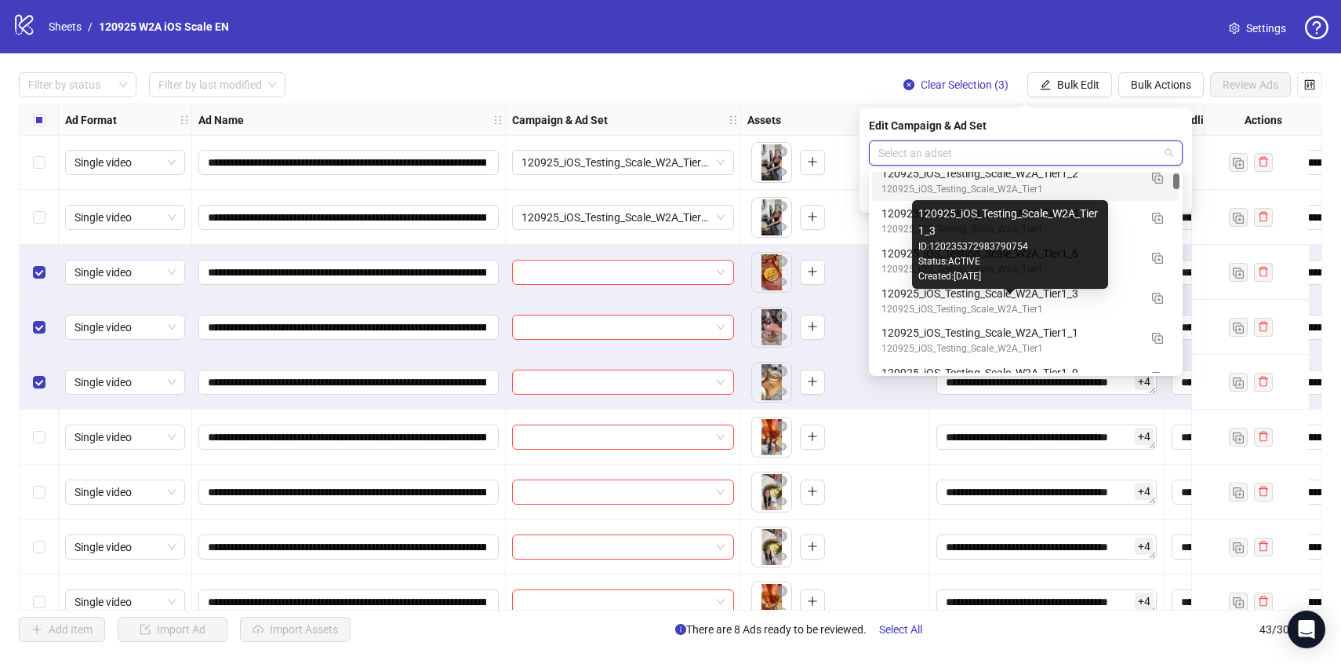
scroll to position [134, 0]
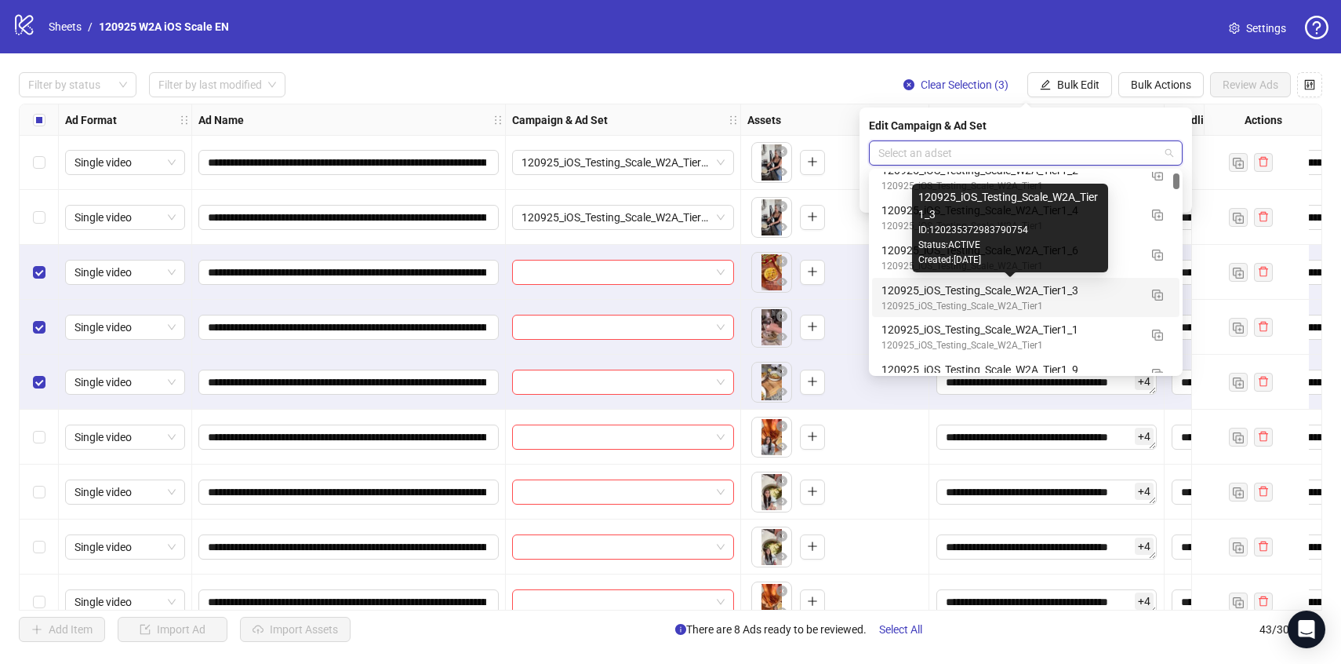
click at [1122, 289] on div "120925_iOS_Testing_Scale_W2A_Tier1_3" at bounding box center [1010, 290] width 257 height 17
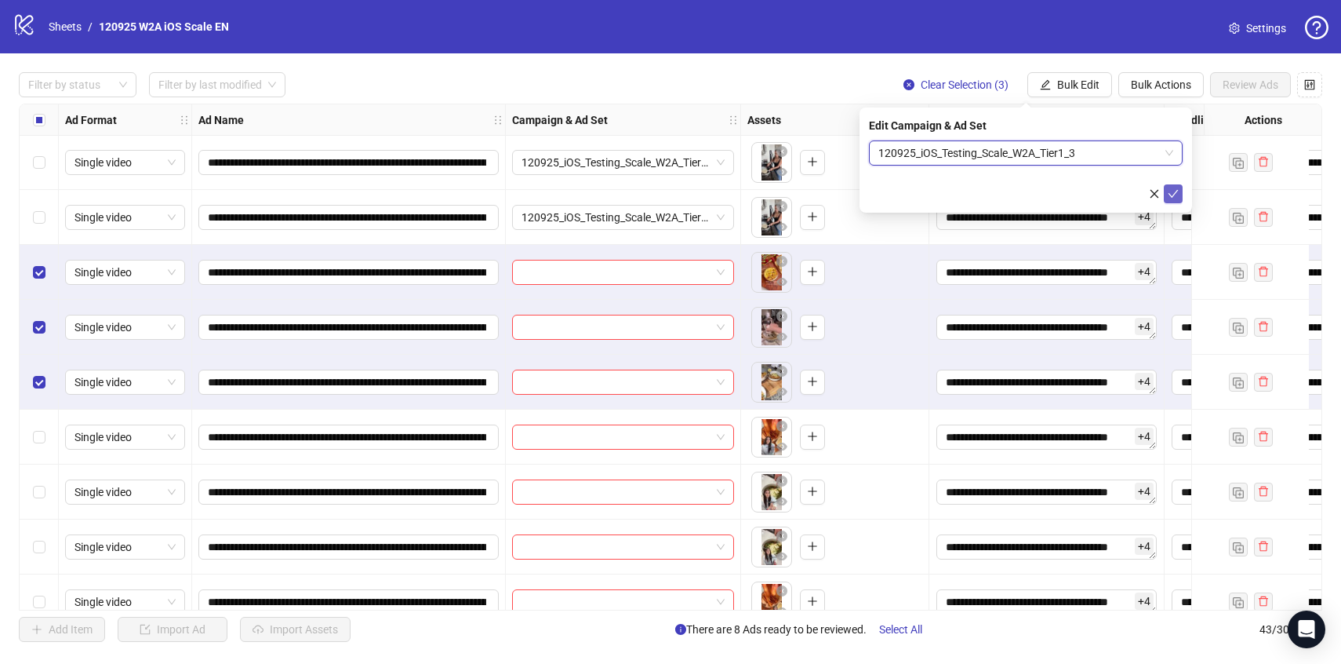
click at [1173, 195] on icon "check" at bounding box center [1174, 194] width 10 height 8
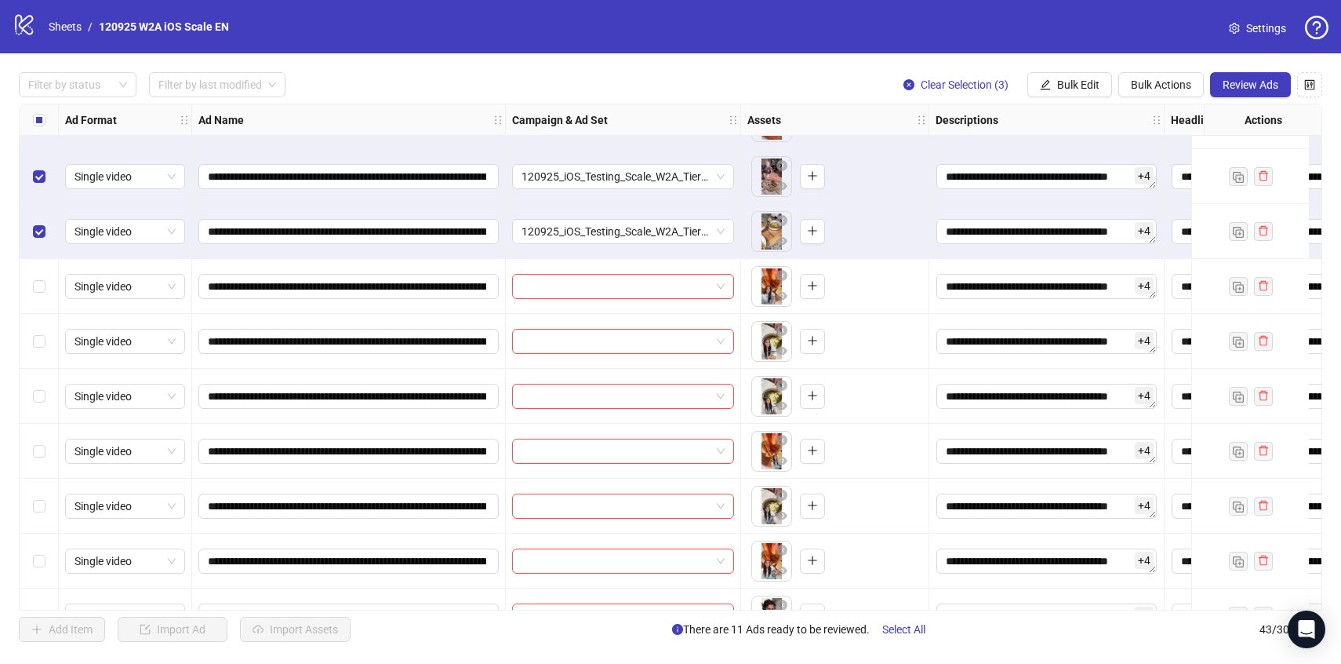
scroll to position [490, 0]
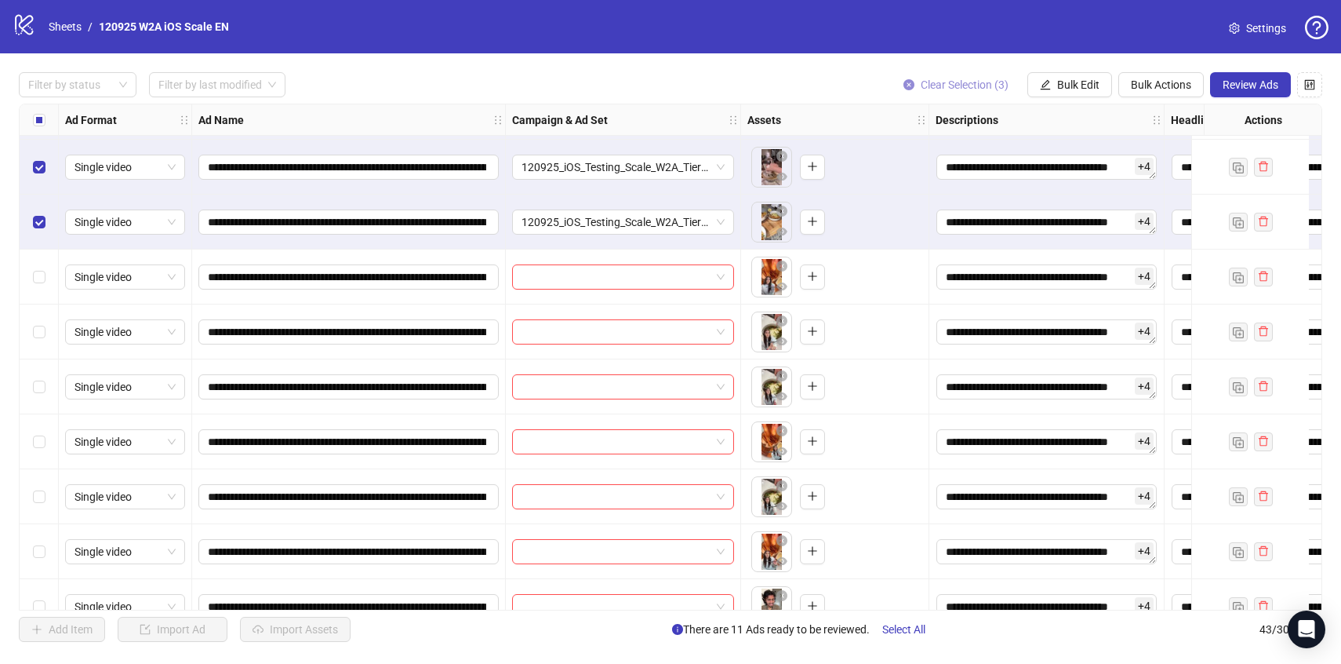
click at [921, 75] on button "Clear Selection (3)" at bounding box center [956, 84] width 130 height 25
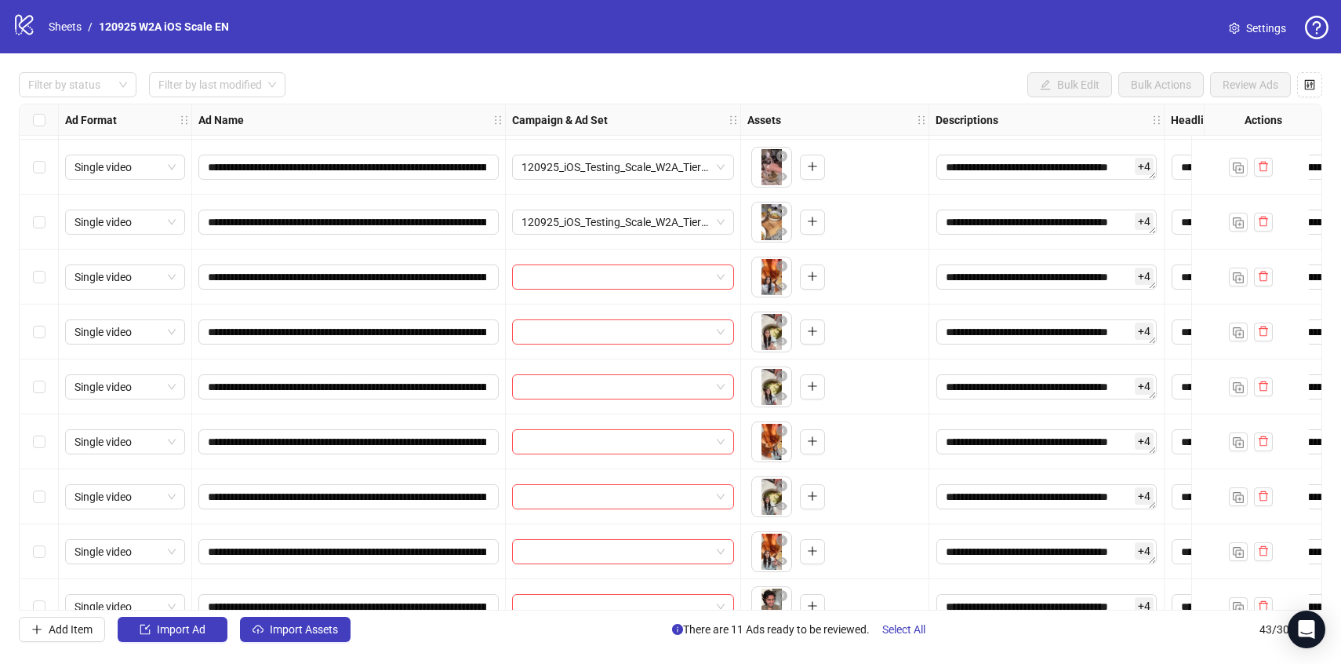
click at [31, 282] on div "Select row 12" at bounding box center [39, 276] width 39 height 55
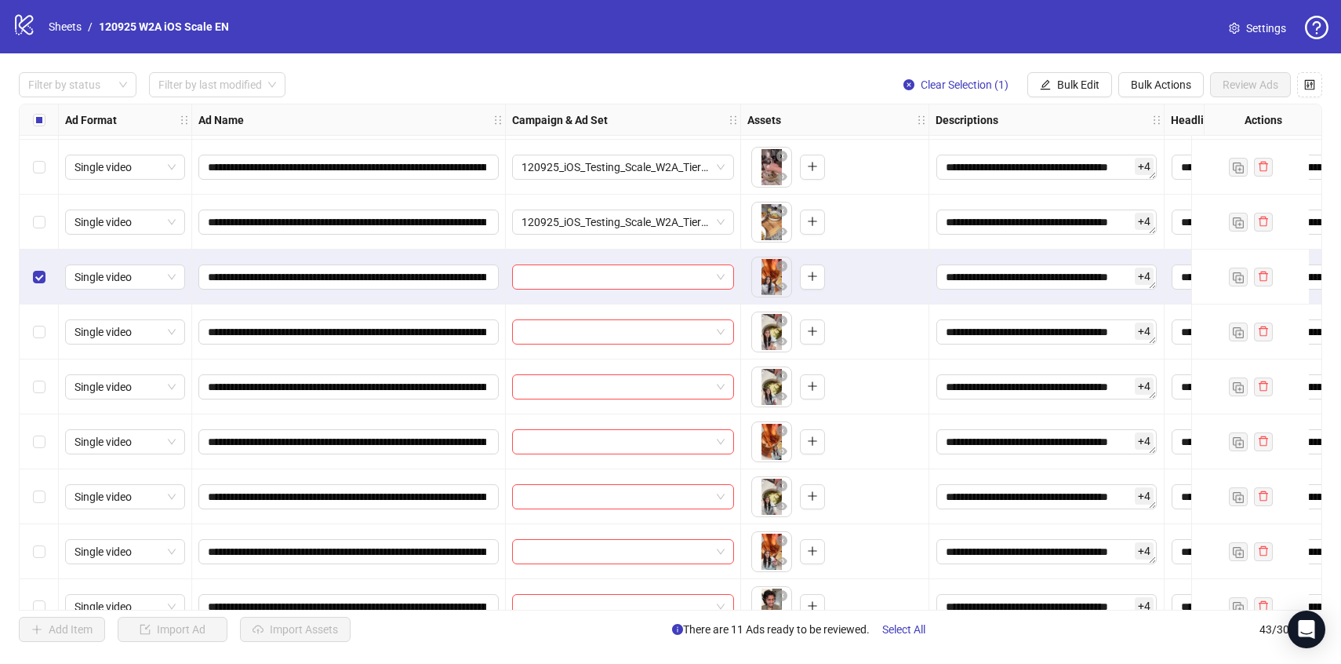
scroll to position [533, 0]
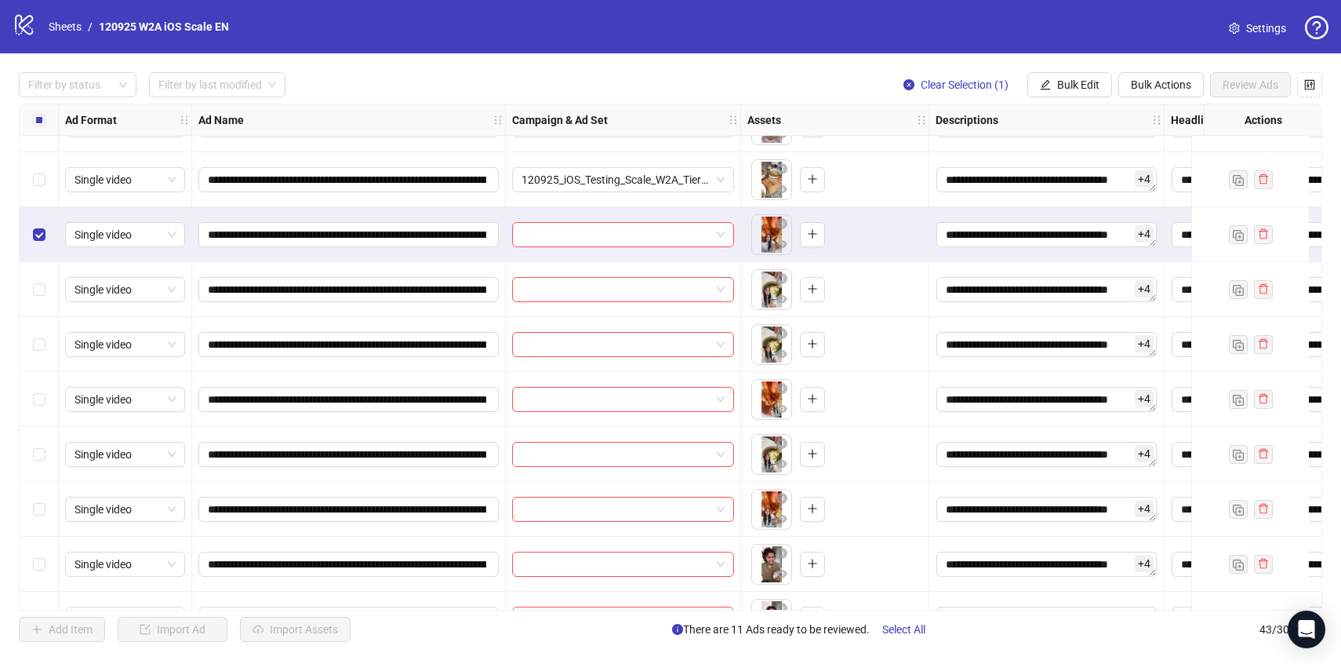
click at [47, 513] on div "Select row 17" at bounding box center [39, 509] width 39 height 55
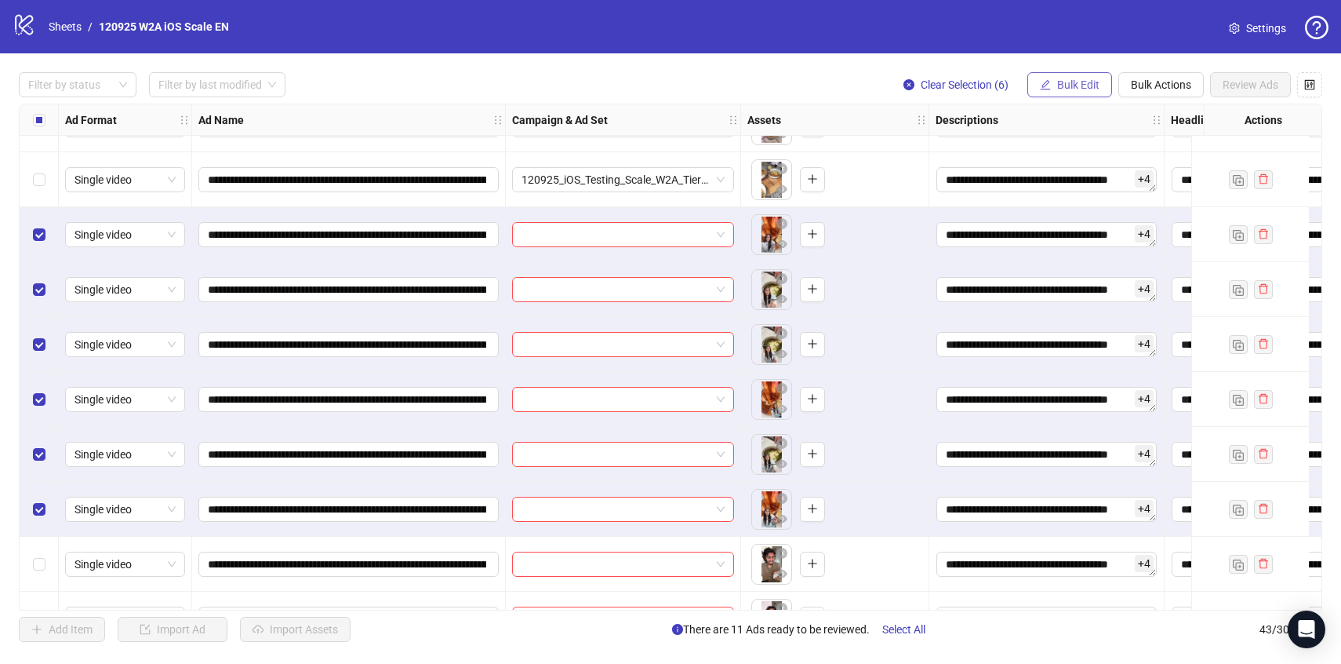
click at [1082, 89] on span "Bulk Edit" at bounding box center [1078, 84] width 42 height 13
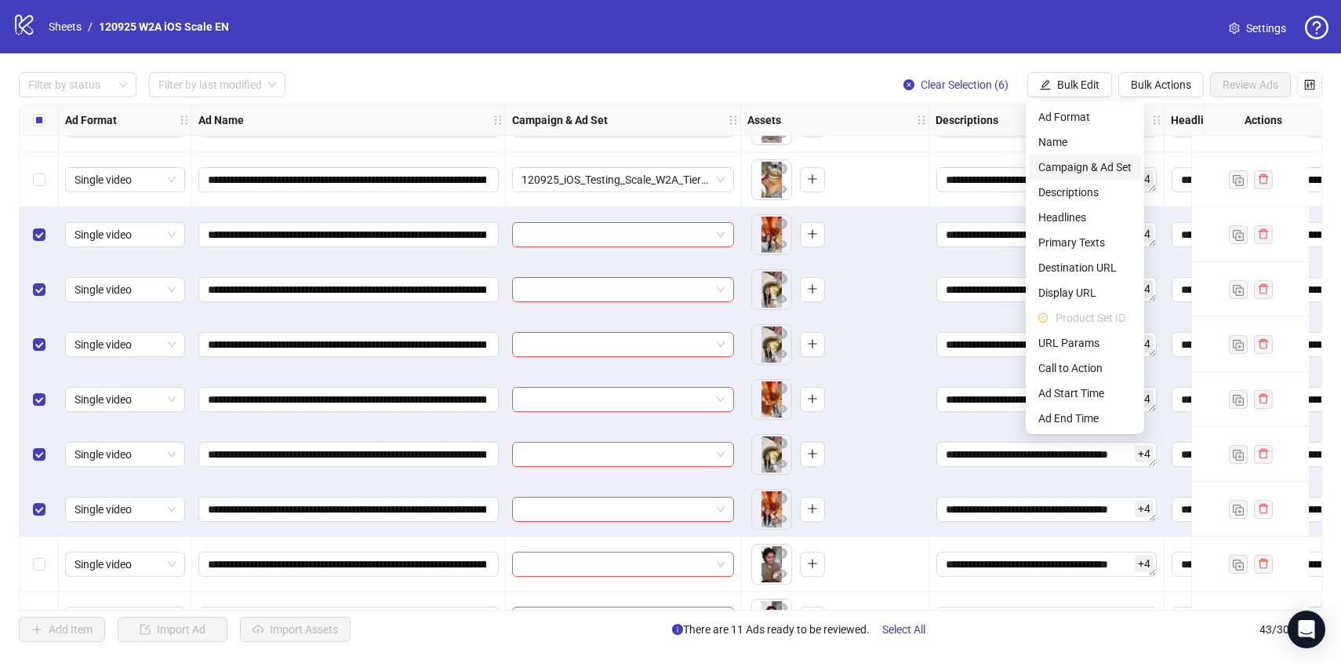
click at [1087, 165] on span "Campaign & Ad Set" at bounding box center [1084, 166] width 93 height 17
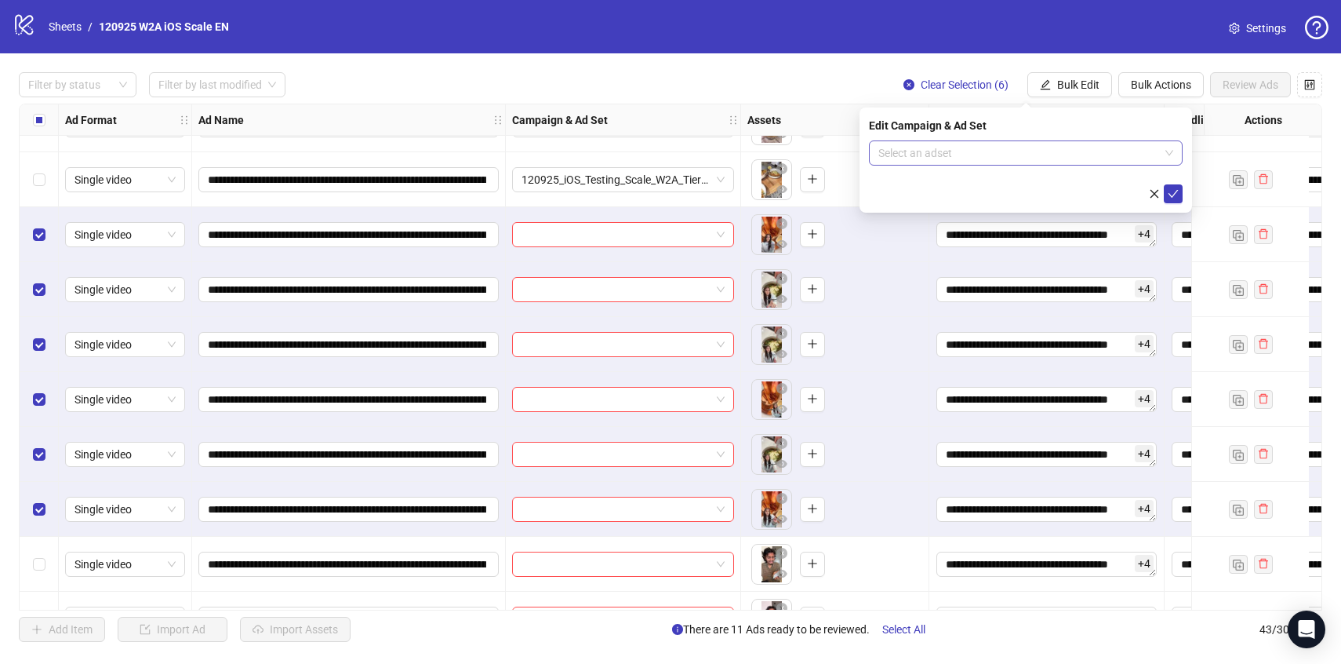
click at [1087, 154] on input "search" at bounding box center [1018, 153] width 281 height 24
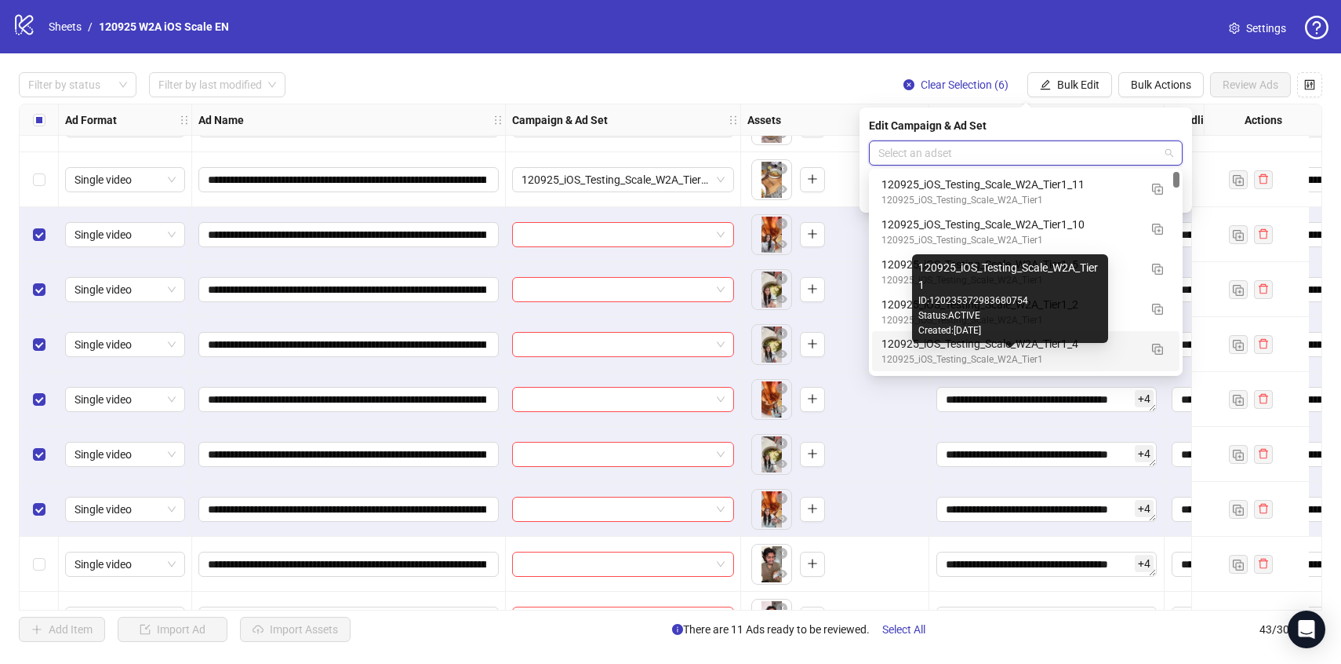
click at [1114, 355] on div "120925_iOS_Testing_Scale_W2A_Tier1" at bounding box center [1010, 359] width 257 height 15
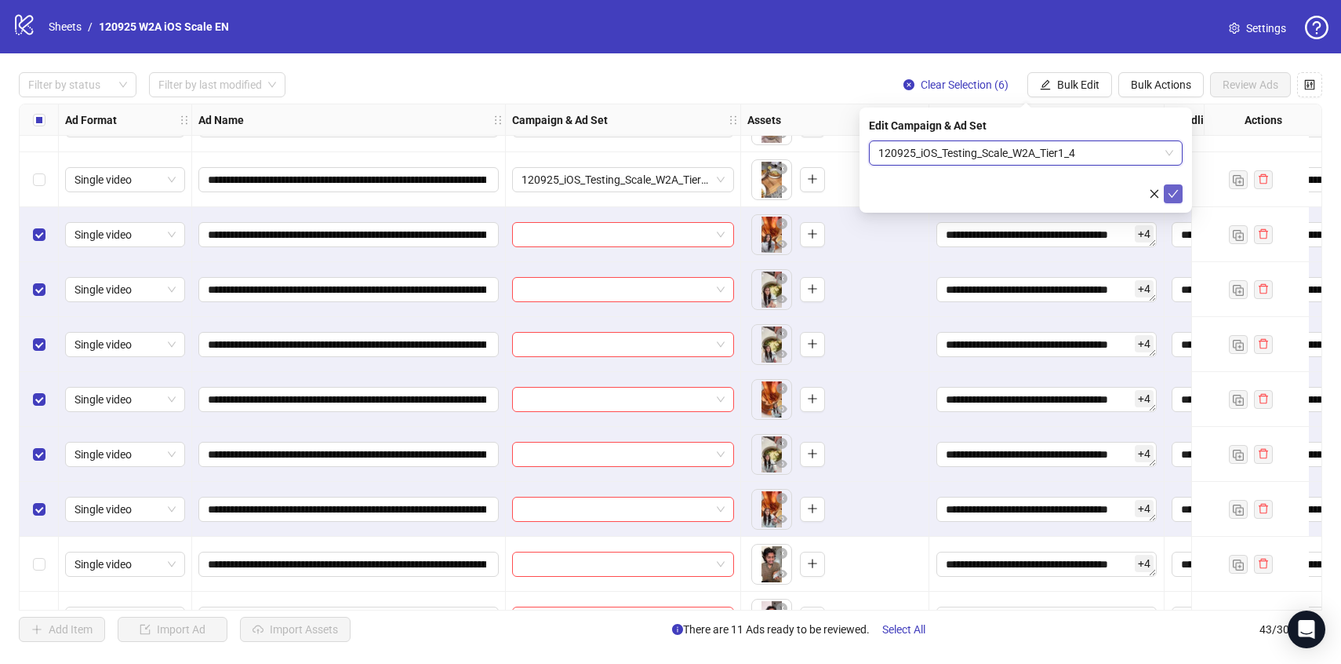
click at [1171, 201] on button "submit" at bounding box center [1173, 193] width 19 height 19
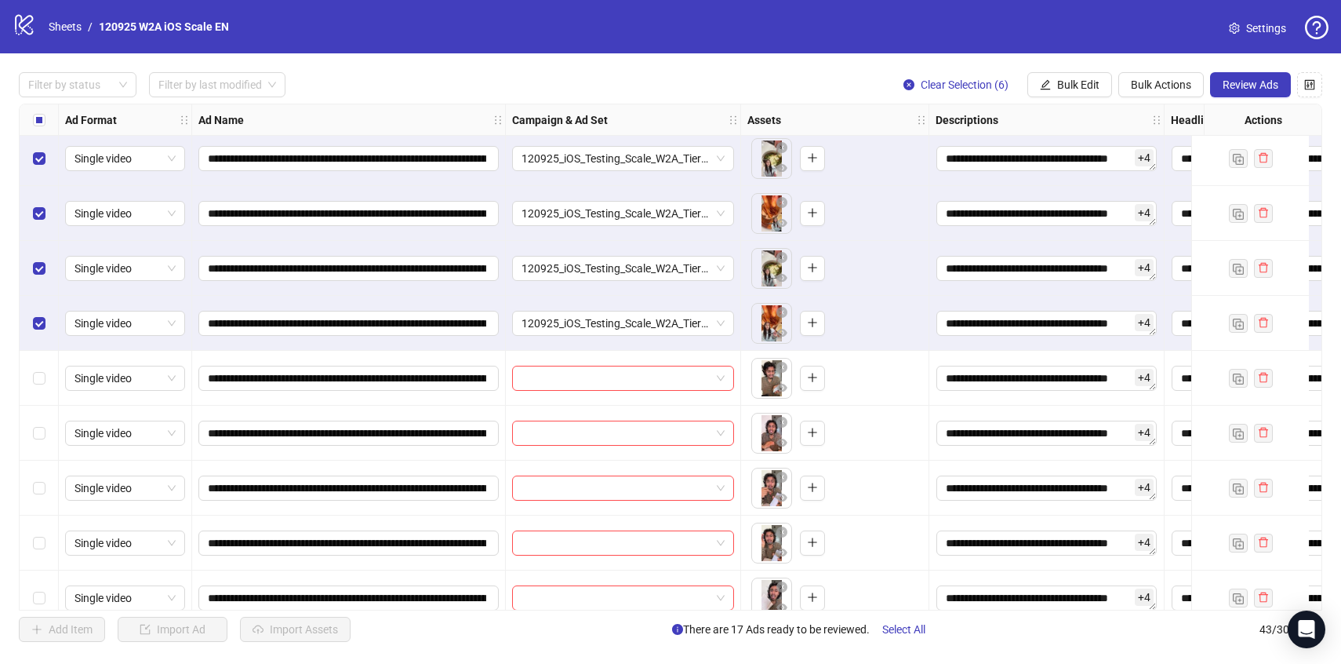
scroll to position [719, 0]
click at [944, 84] on span "Clear Selection (6)" at bounding box center [965, 84] width 88 height 13
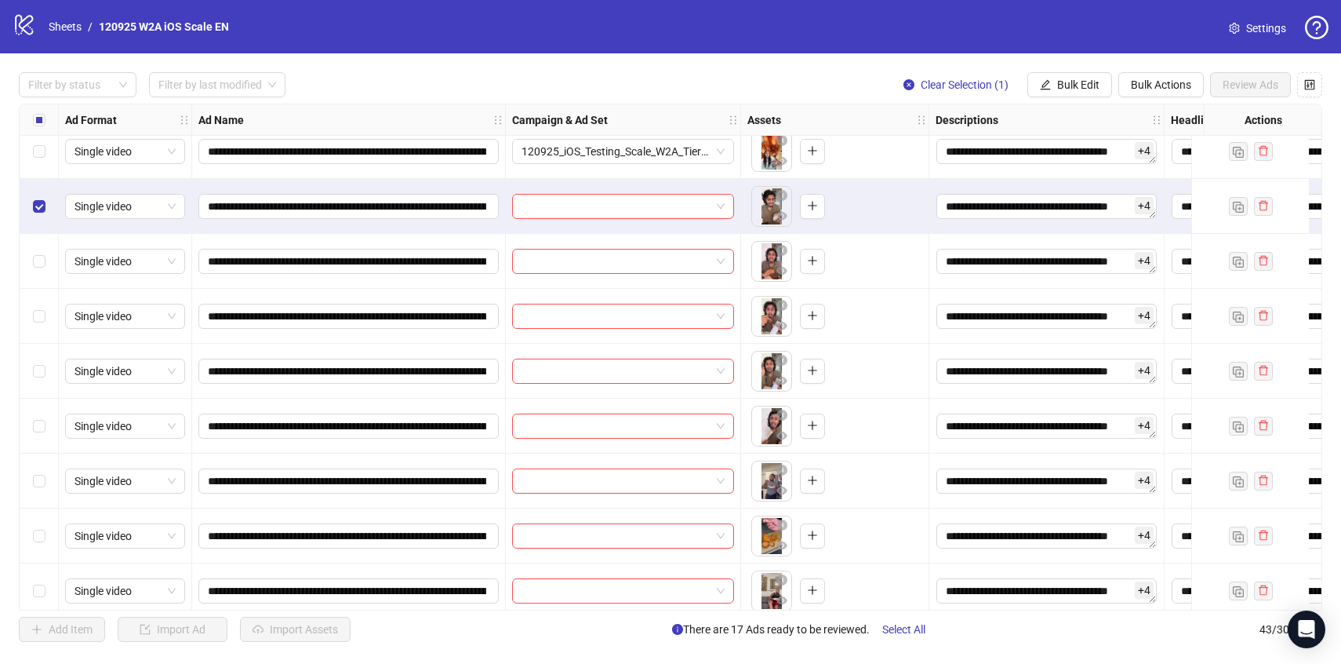
scroll to position [891, 0]
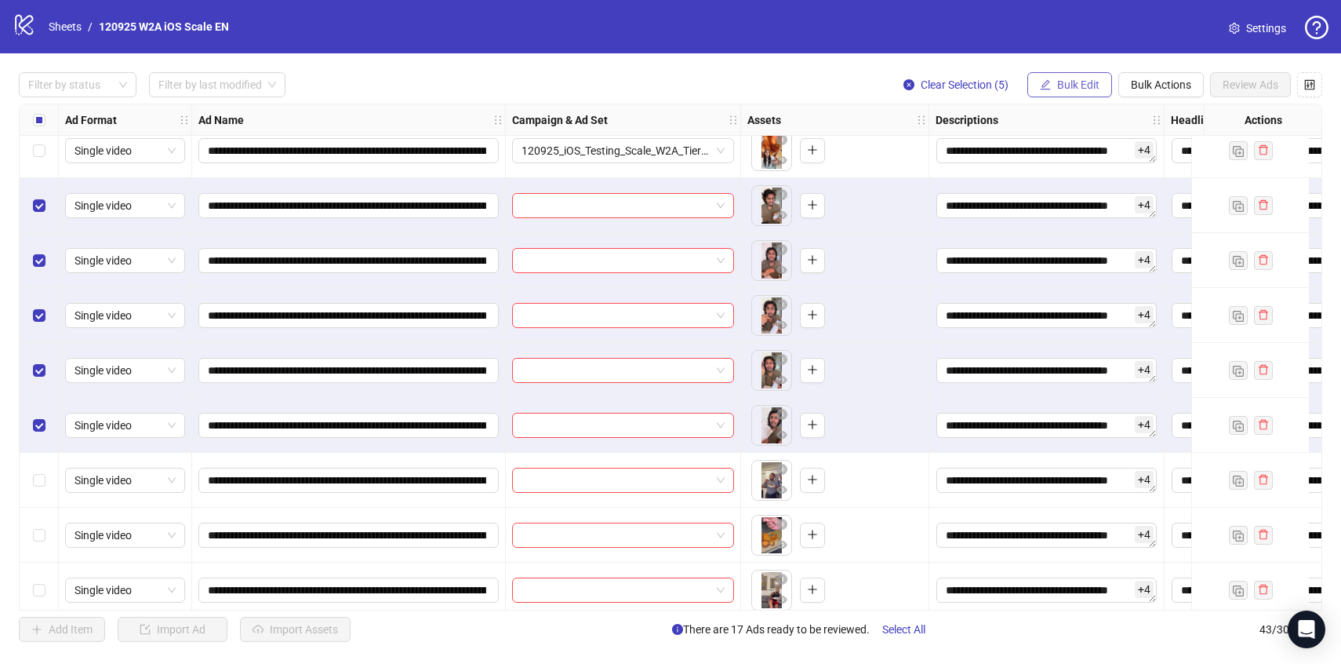
click at [1081, 88] on span "Bulk Edit" at bounding box center [1078, 84] width 42 height 13
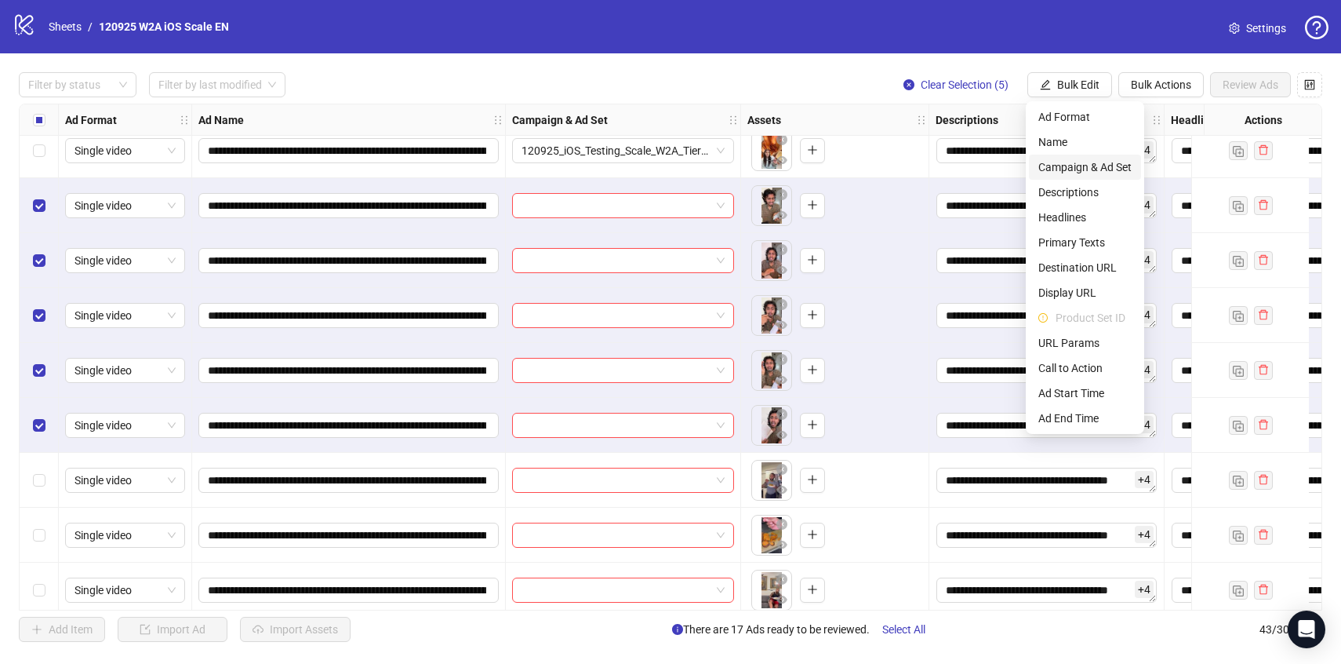
click at [1079, 168] on span "Campaign & Ad Set" at bounding box center [1084, 166] width 93 height 17
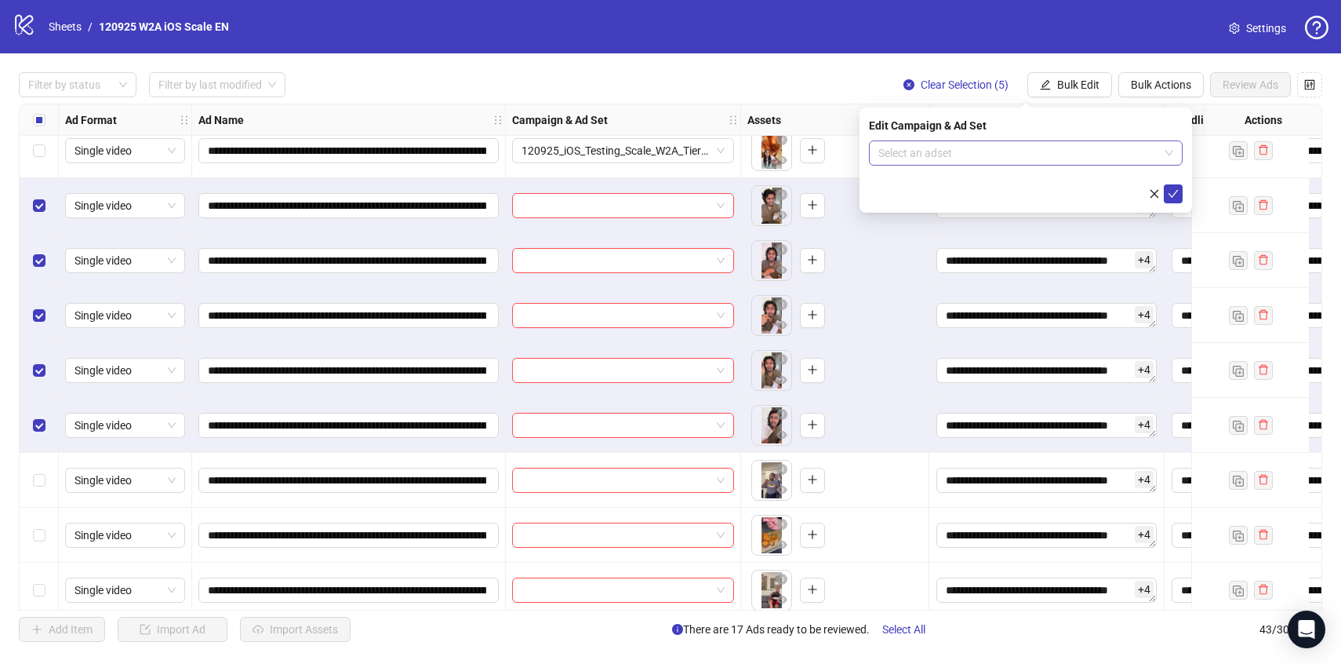
click at [1079, 162] on input "search" at bounding box center [1018, 153] width 281 height 24
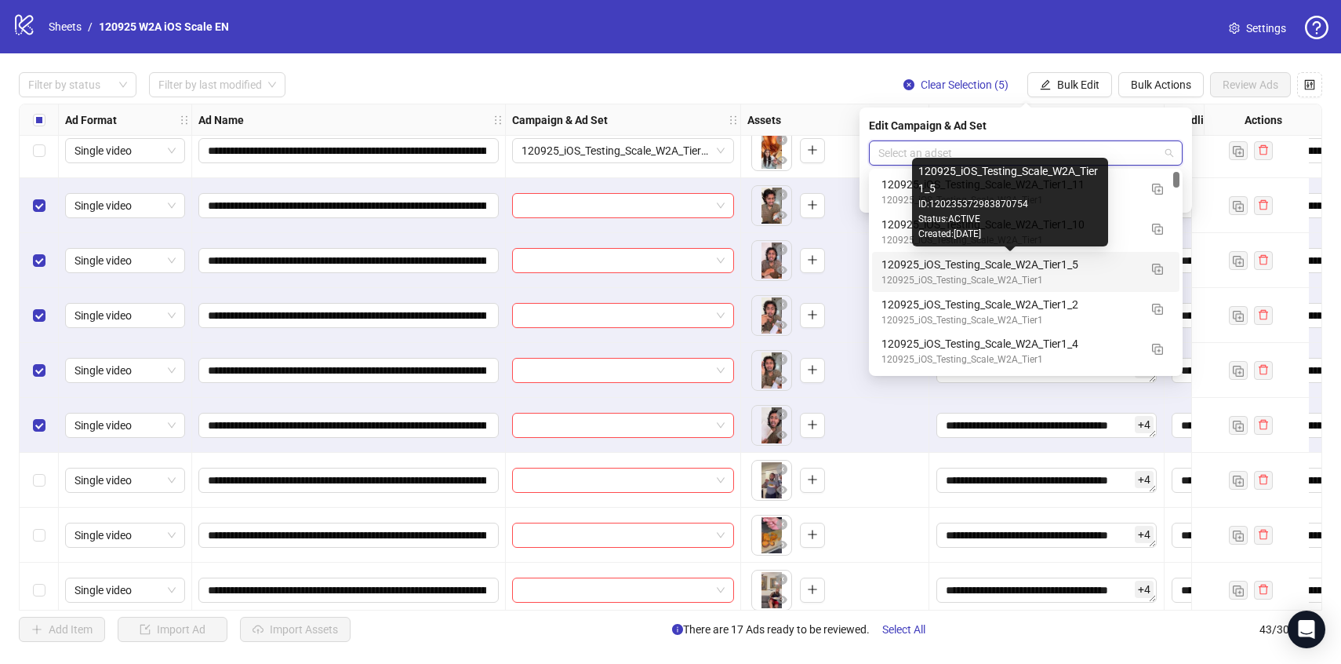
click at [1103, 269] on div "120925_iOS_Testing_Scale_W2A_Tier1_5" at bounding box center [1010, 264] width 257 height 17
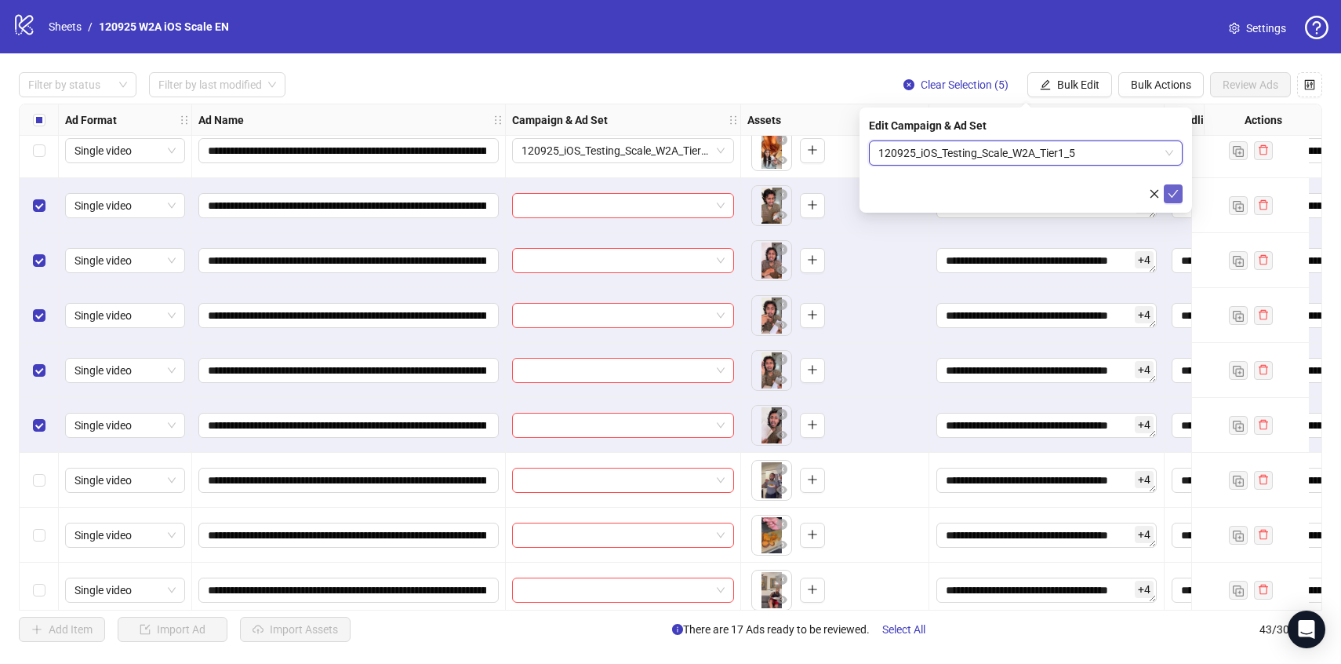
click at [1169, 195] on icon "check" at bounding box center [1173, 193] width 11 height 11
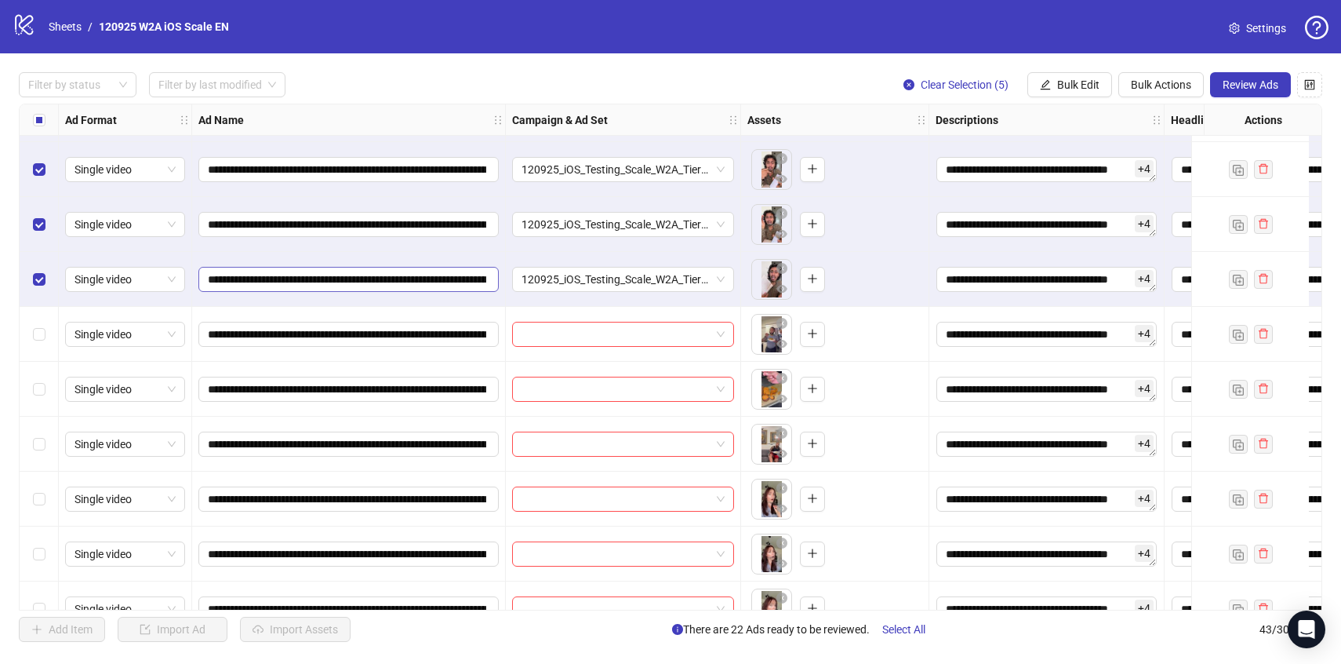
scroll to position [1104, 0]
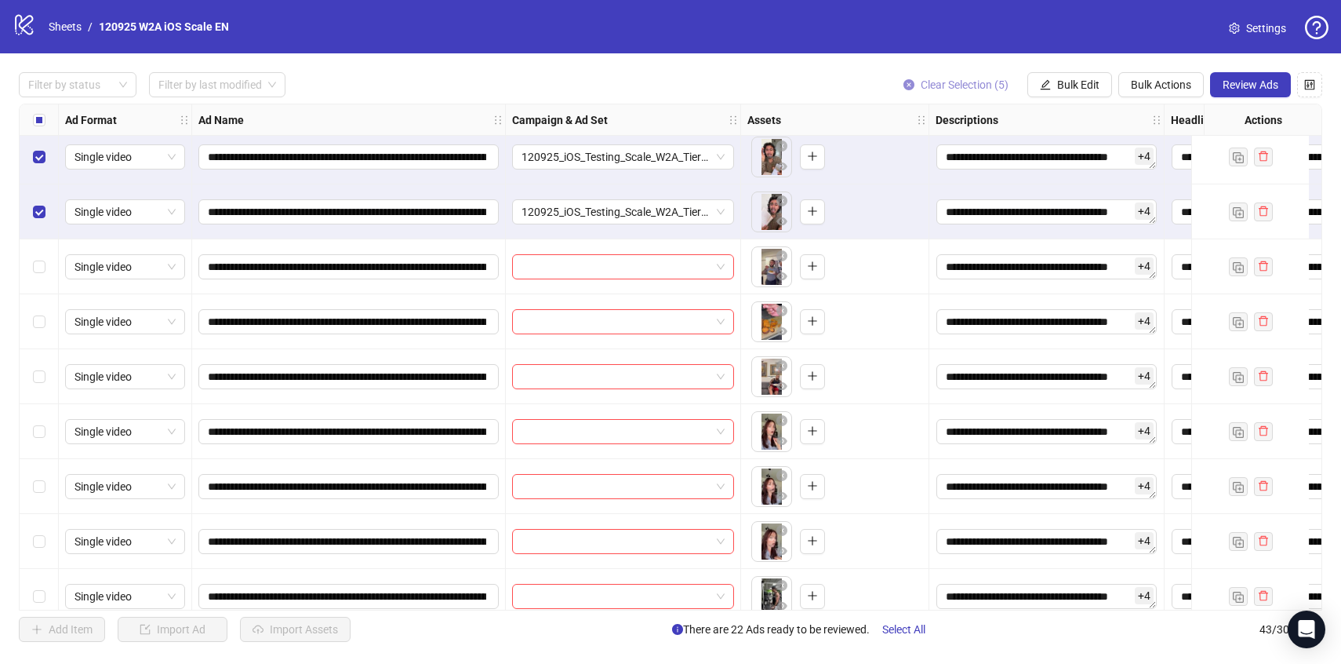
click at [954, 83] on span "Clear Selection (5)" at bounding box center [965, 84] width 88 height 13
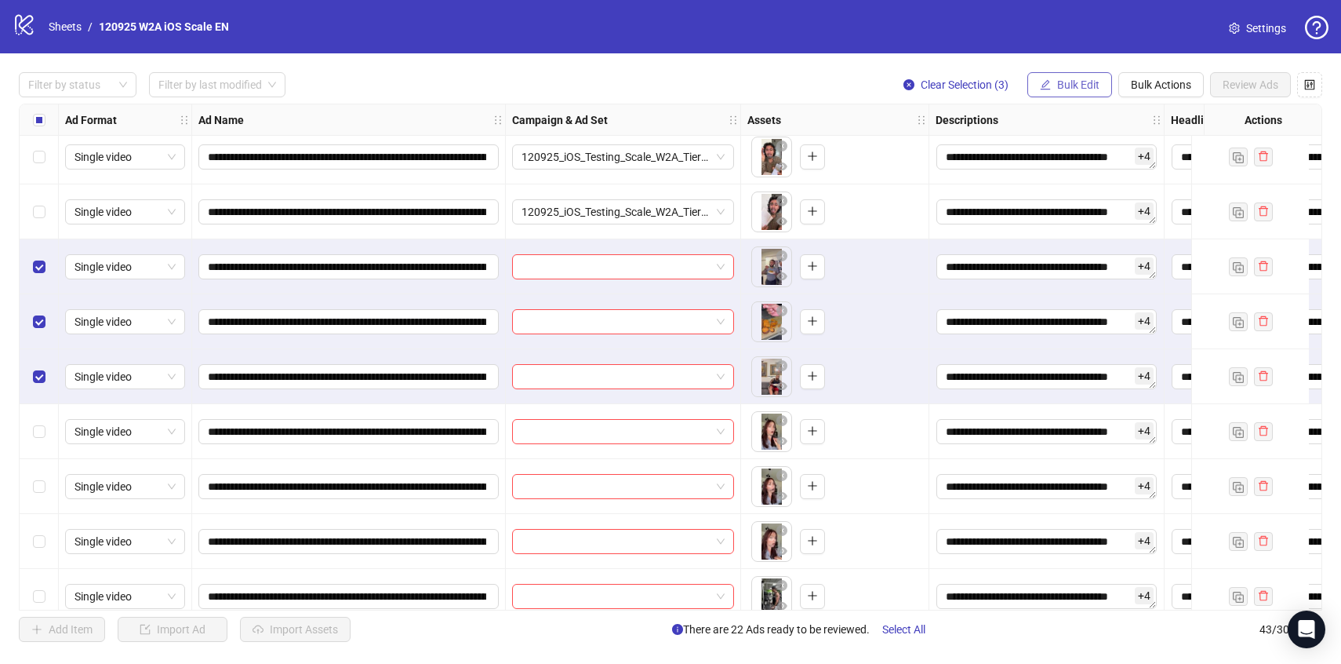
click at [1073, 96] on button "Bulk Edit" at bounding box center [1069, 84] width 85 height 25
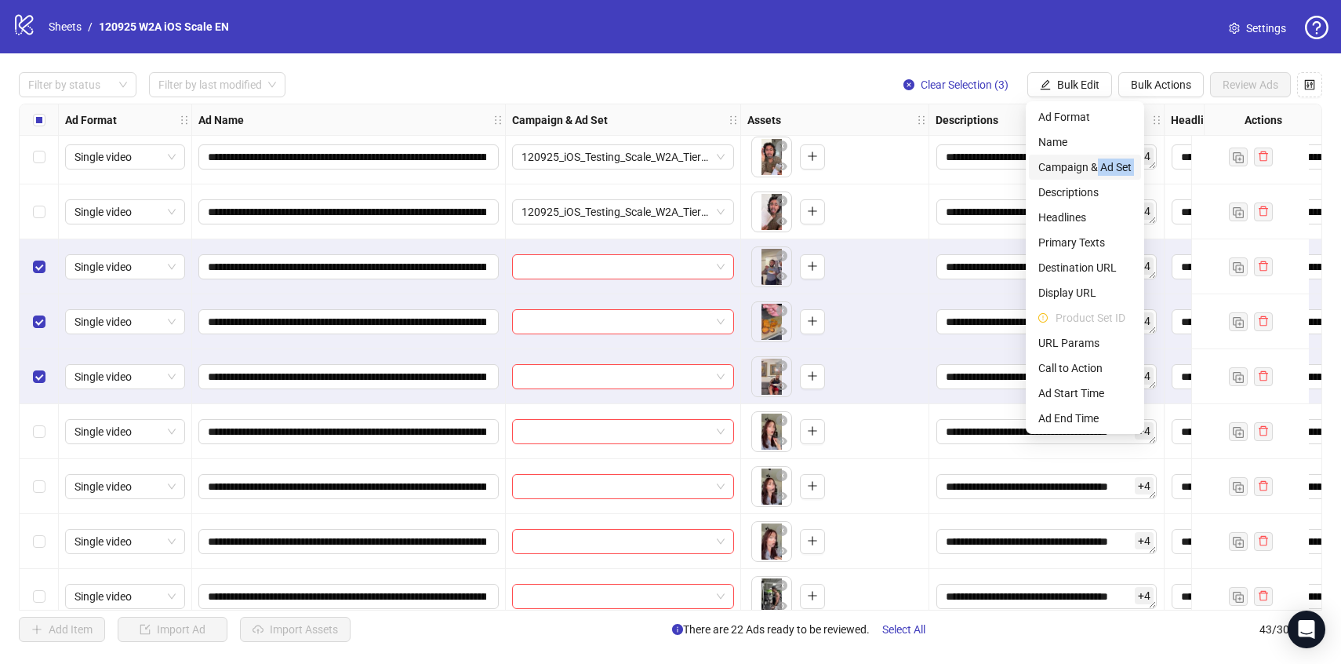
drag, startPoint x: 1096, startPoint y: 181, endPoint x: 1098, endPoint y: 169, distance: 12.8
click at [1098, 169] on ul "Ad Format Name Campaign & Ad Set Descriptions Headlines Primary Texts Destinati…" at bounding box center [1085, 267] width 118 height 333
click at [1098, 169] on span "Campaign & Ad Set" at bounding box center [1084, 166] width 93 height 17
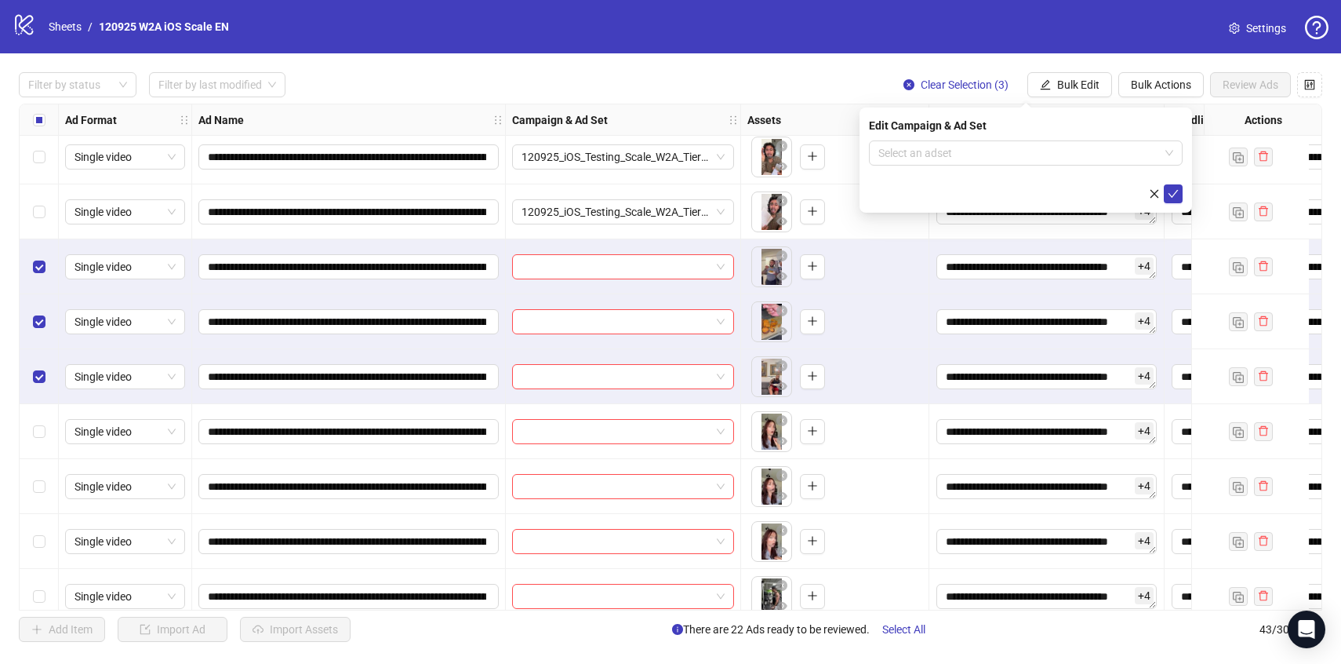
click at [1098, 169] on form "Select an adset" at bounding box center [1026, 171] width 314 height 63
click at [1094, 158] on input "search" at bounding box center [1018, 153] width 281 height 24
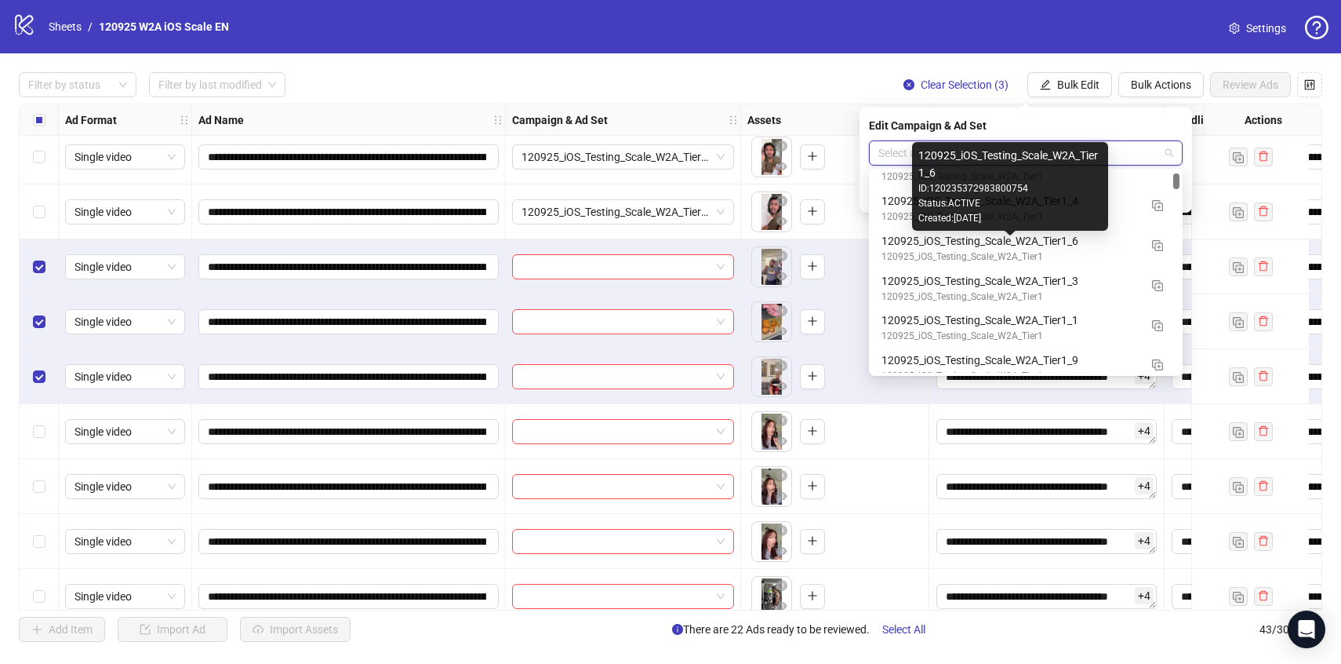
scroll to position [146, 0]
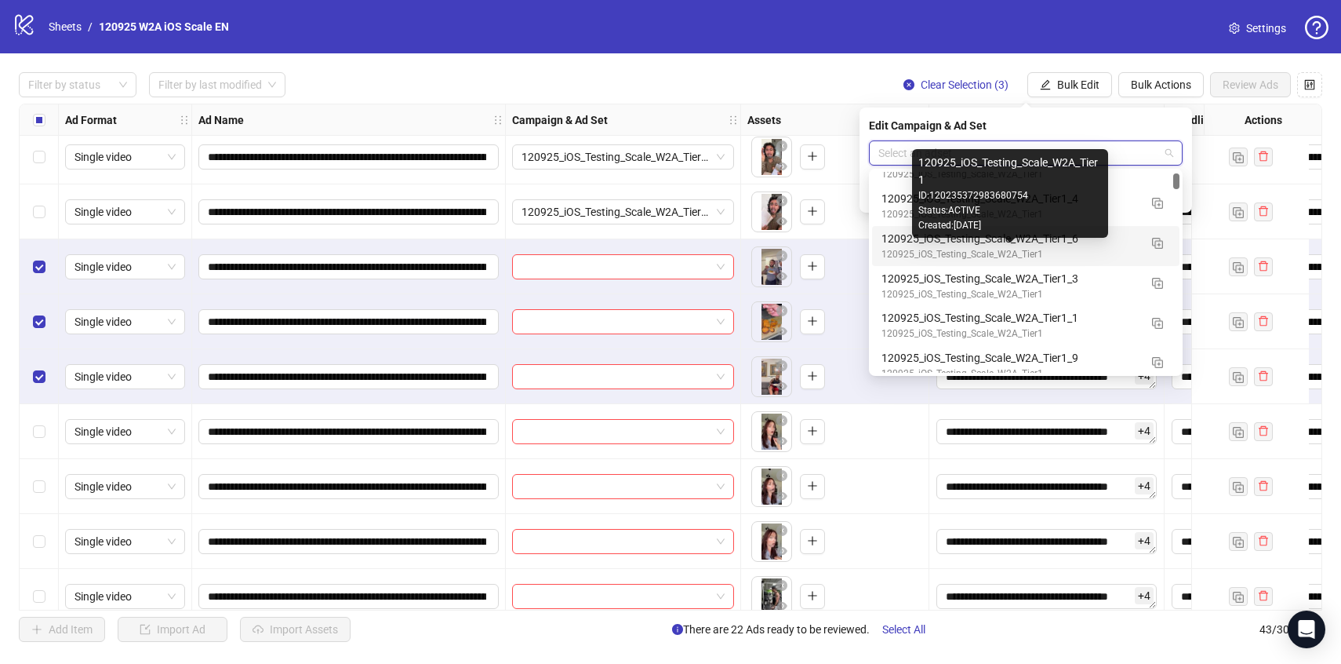
click at [1111, 247] on div "120925_iOS_Testing_Scale_W2A_Tier1" at bounding box center [1010, 254] width 257 height 15
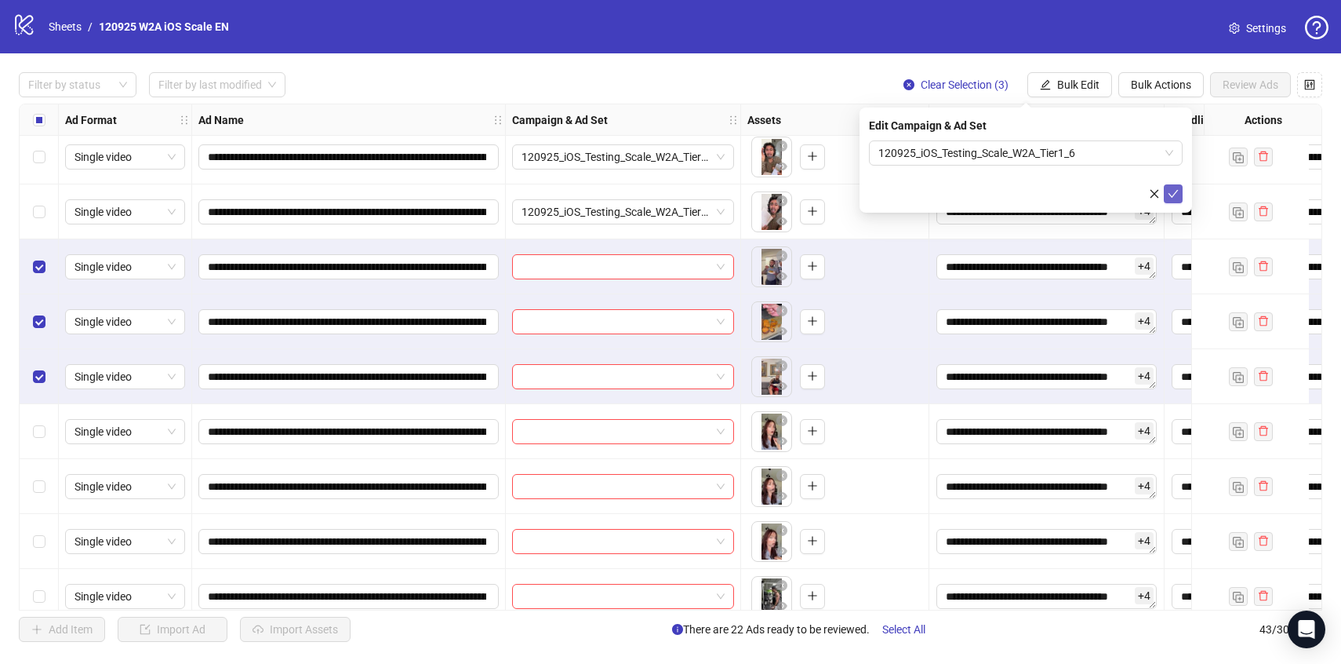
click at [1180, 199] on button "submit" at bounding box center [1173, 193] width 19 height 19
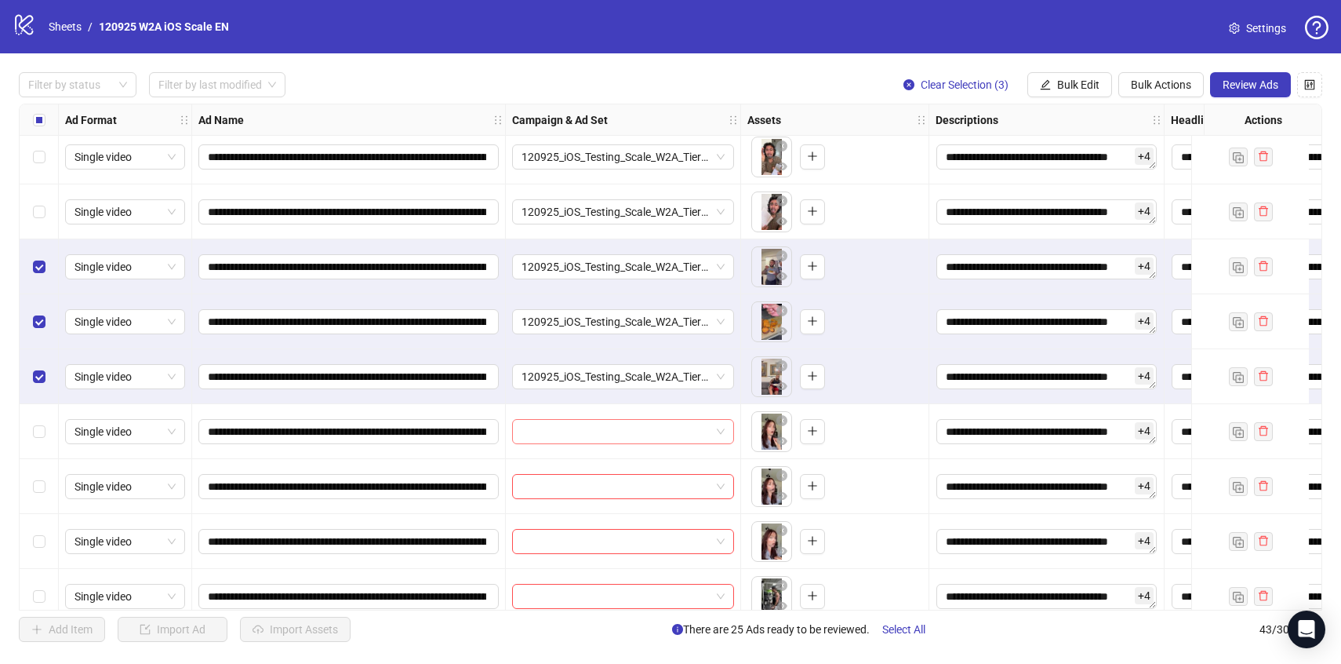
scroll to position [1242, 0]
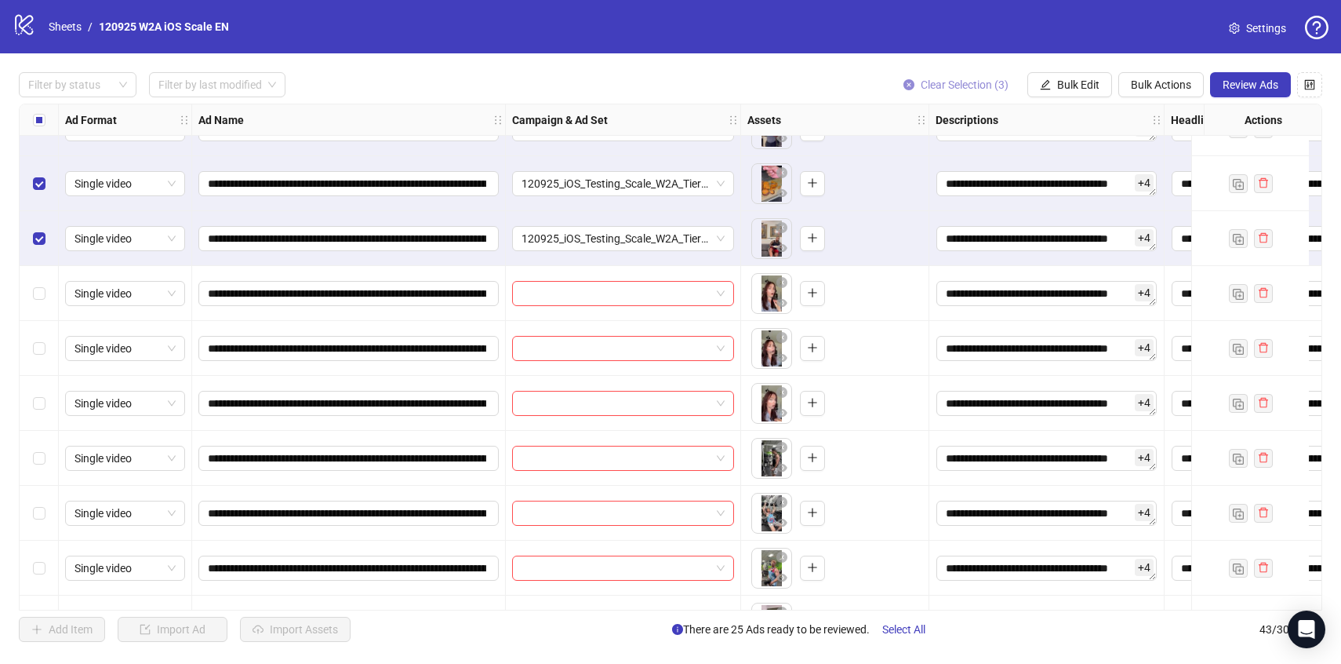
click at [940, 80] on span "Clear Selection (3)" at bounding box center [965, 84] width 88 height 13
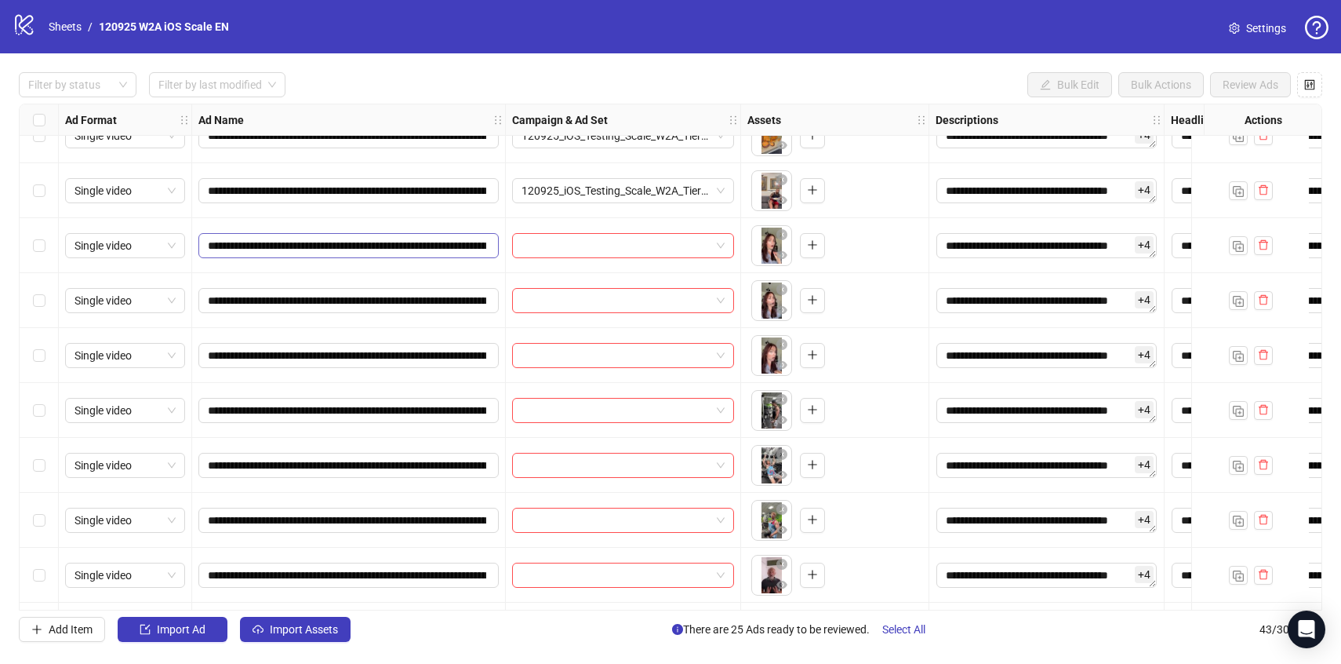
scroll to position [1293, 0]
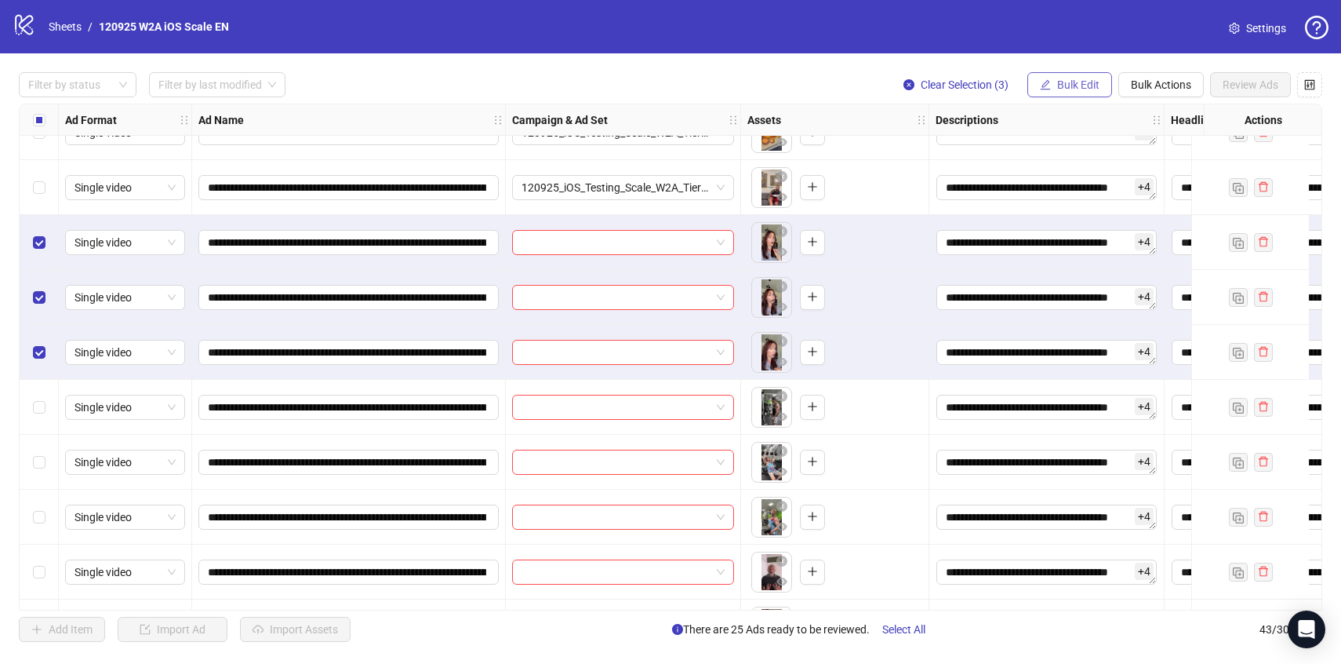
click at [1057, 81] on span "Bulk Edit" at bounding box center [1078, 84] width 42 height 13
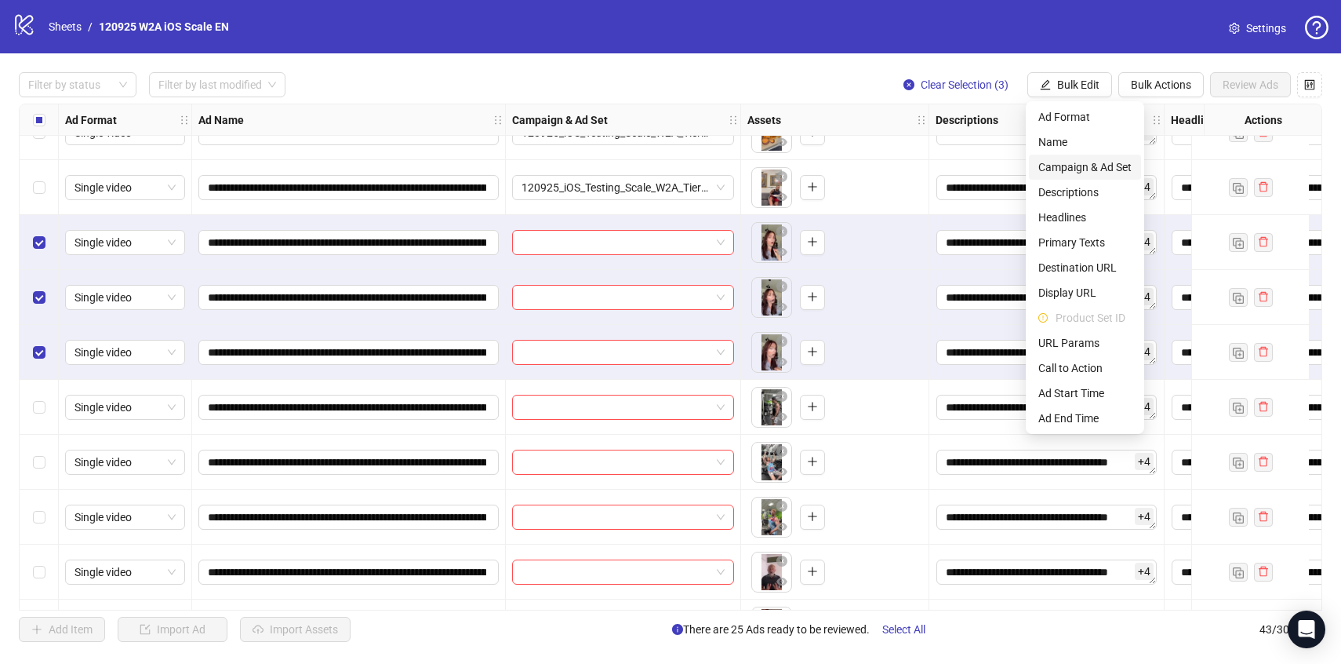
click at [1064, 156] on li "Campaign & Ad Set" at bounding box center [1085, 167] width 112 height 25
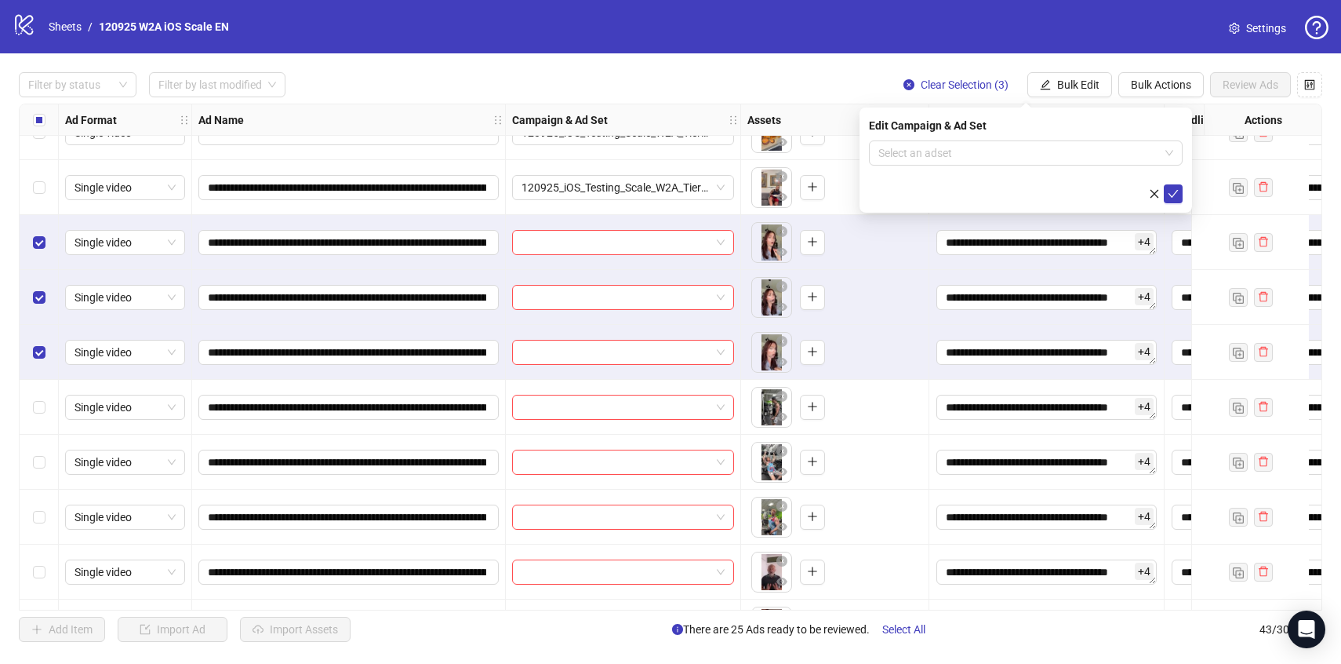
click at [1064, 156] on input "search" at bounding box center [1018, 153] width 281 height 24
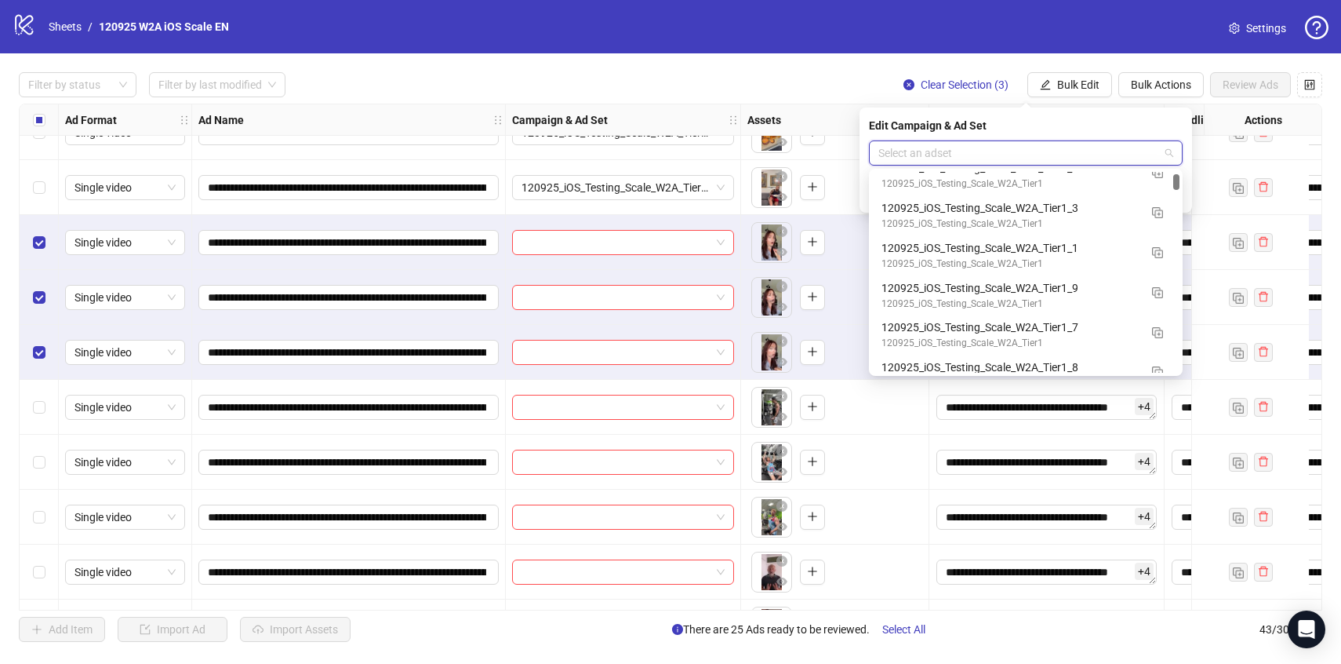
scroll to position [220, 0]
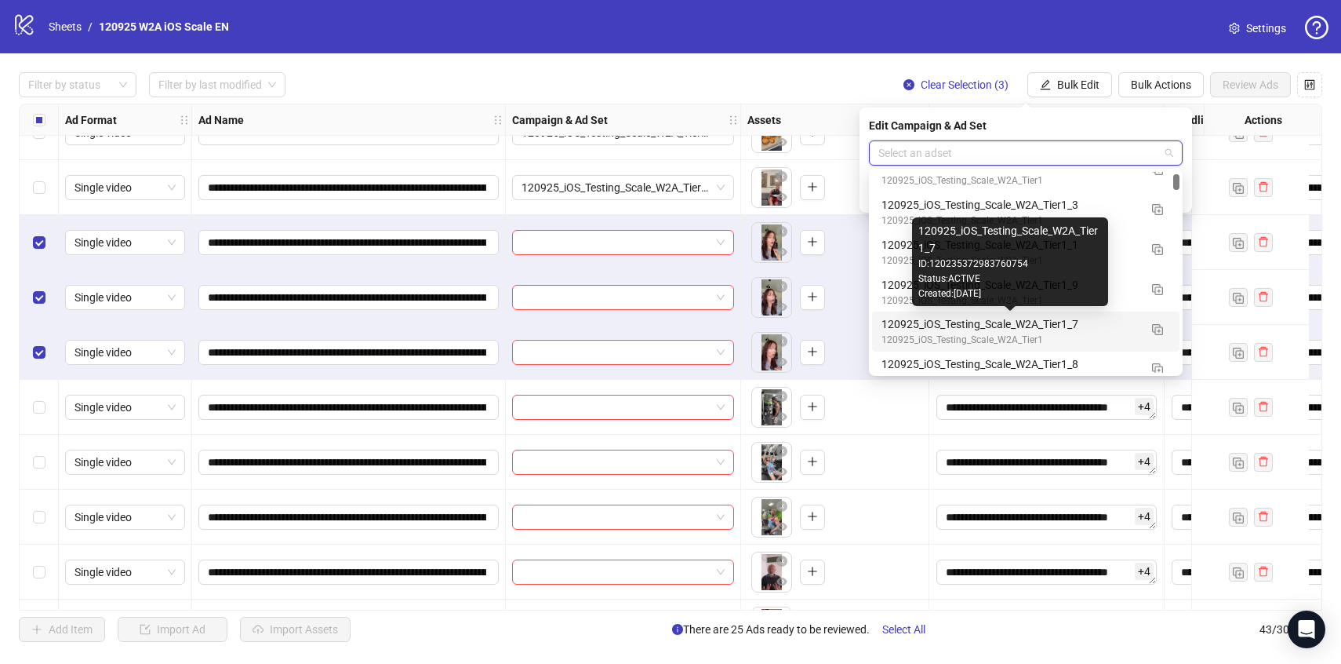
click at [1115, 325] on div "120925_iOS_Testing_Scale_W2A_Tier1_7" at bounding box center [1010, 323] width 257 height 17
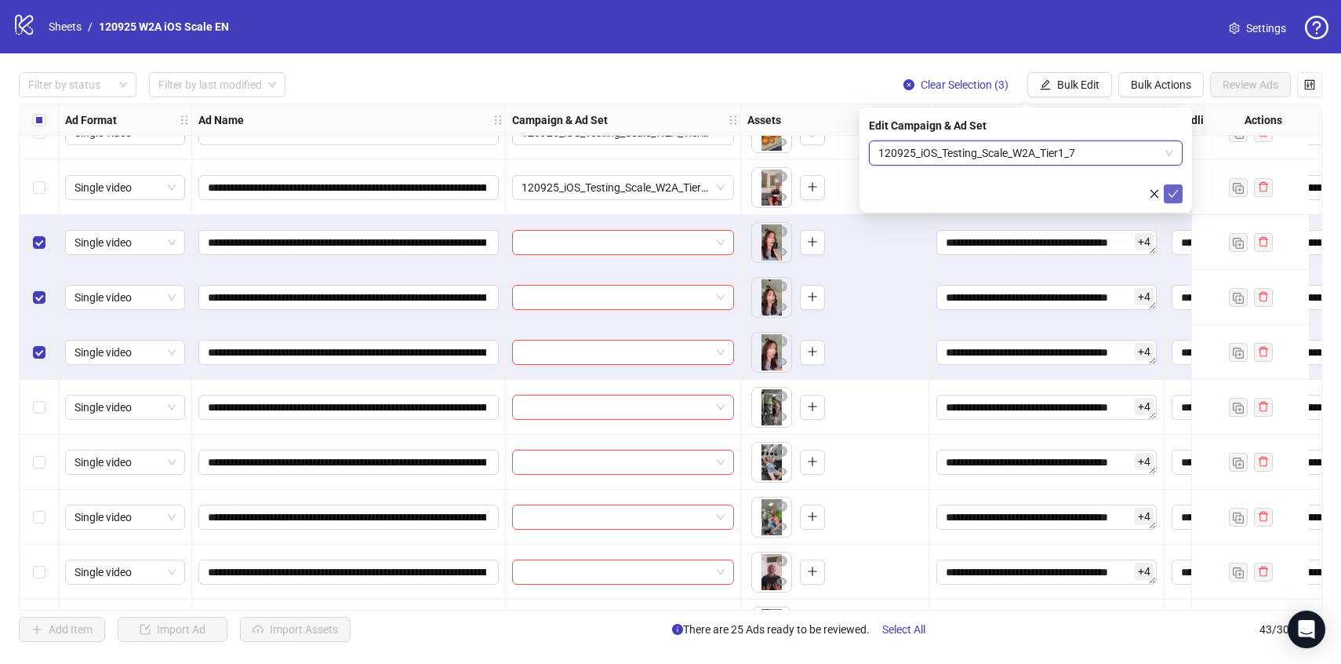
click at [1178, 200] on button "submit" at bounding box center [1173, 193] width 19 height 19
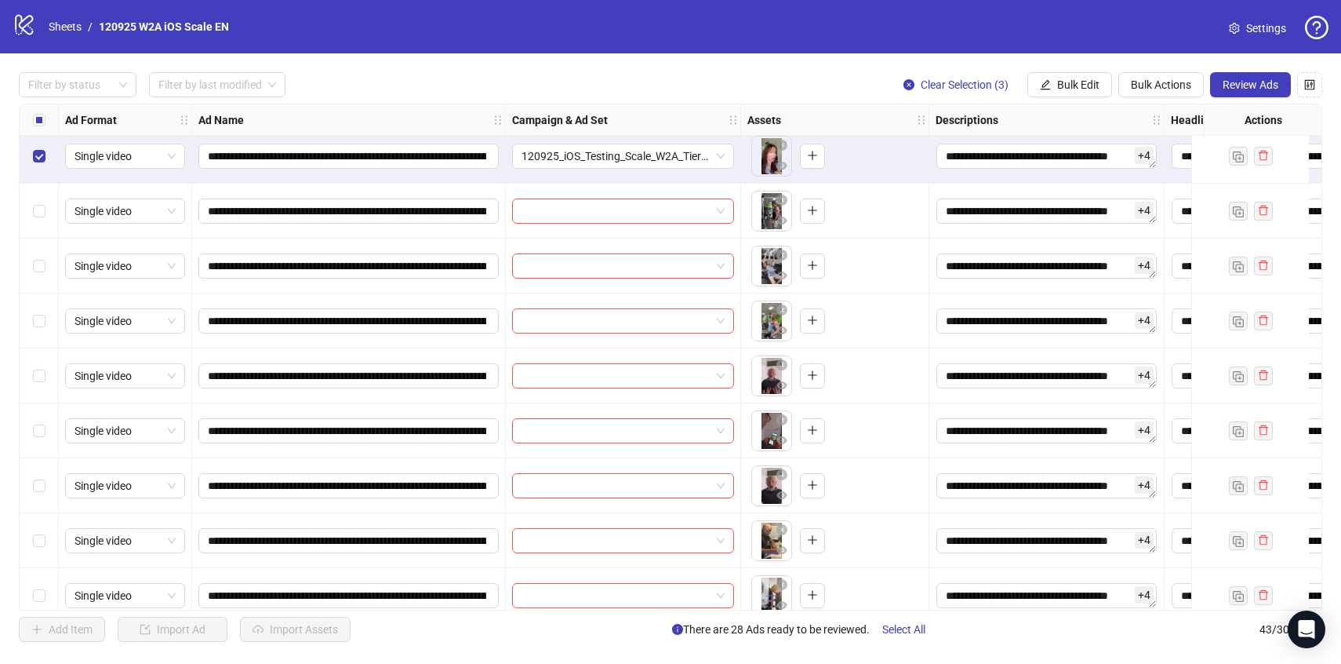
scroll to position [1500, 0]
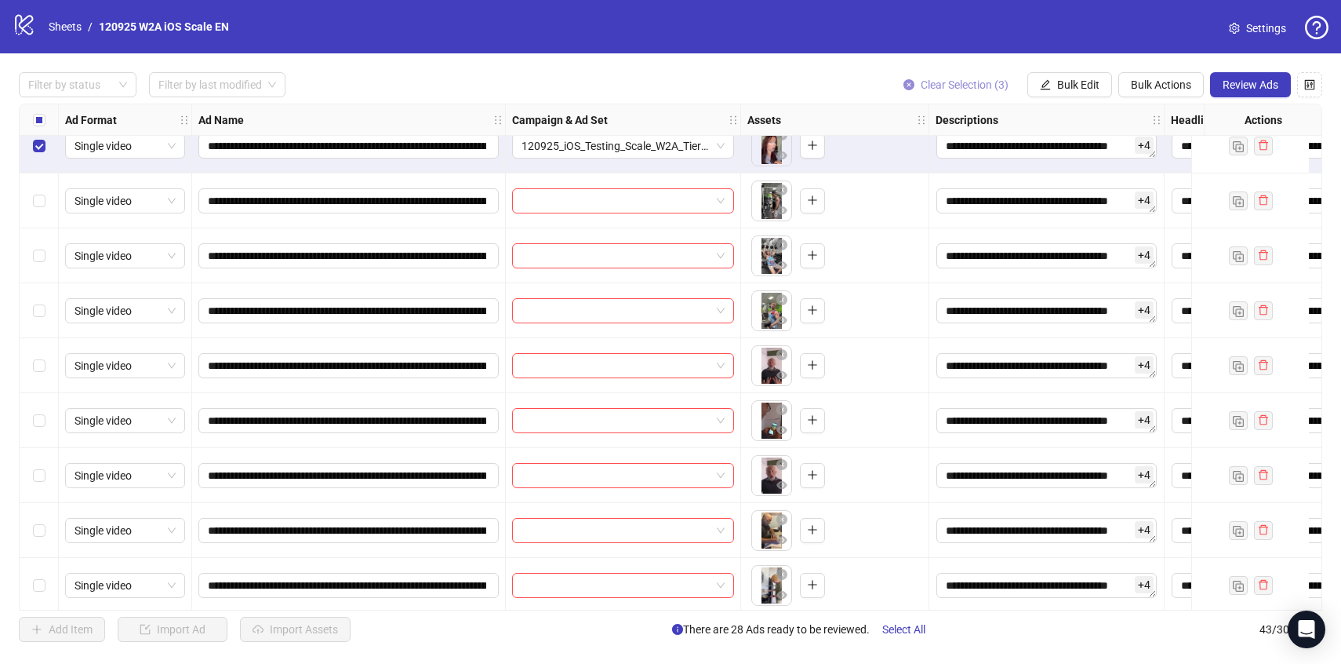
click at [955, 87] on span "Clear Selection (3)" at bounding box center [965, 84] width 88 height 13
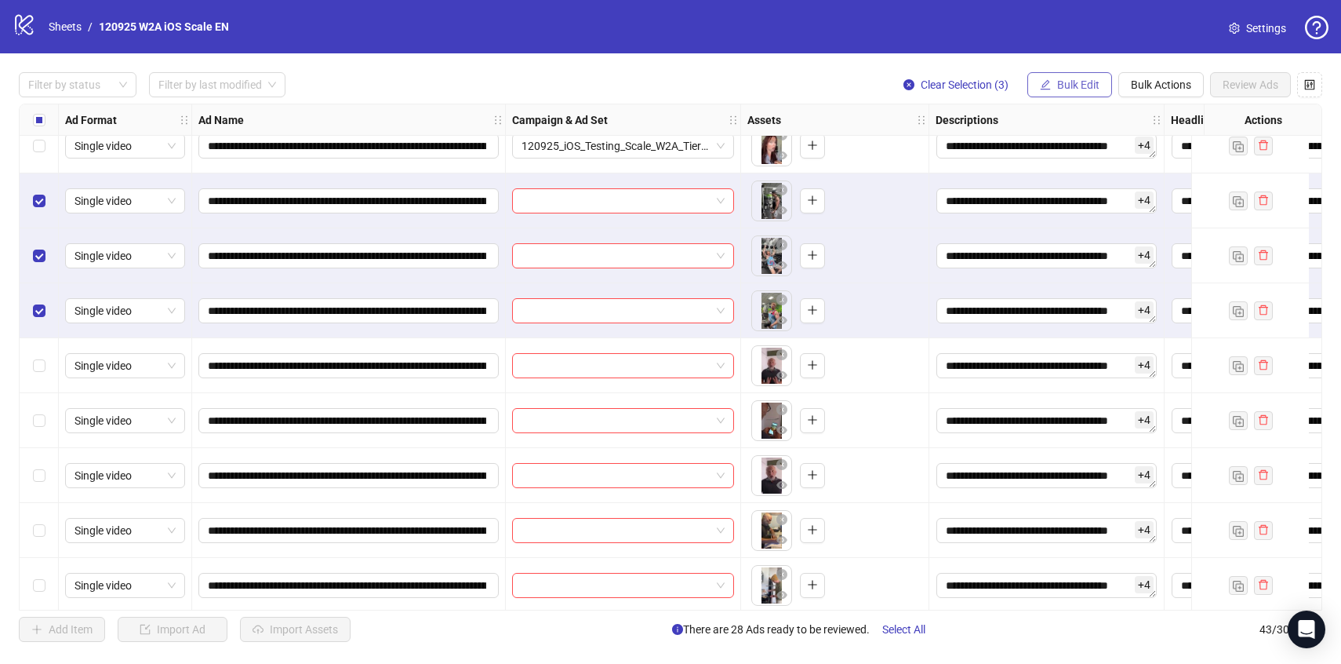
click at [1078, 93] on button "Bulk Edit" at bounding box center [1069, 84] width 85 height 25
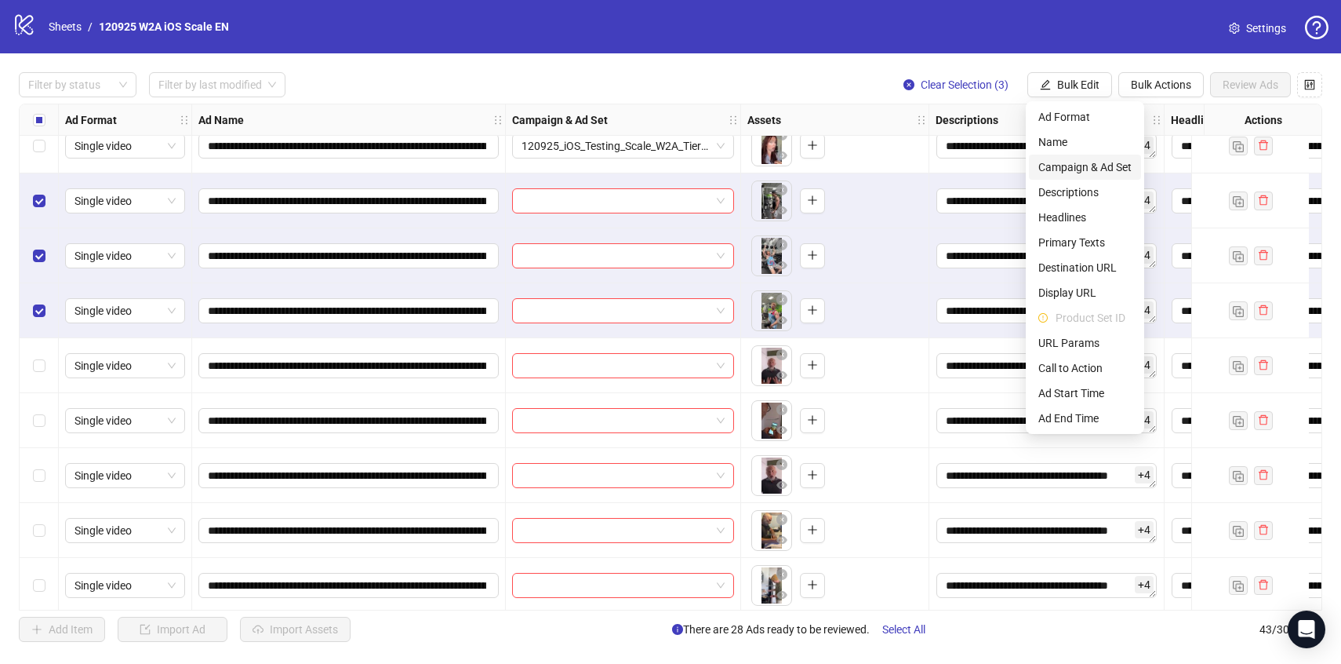
click at [1076, 163] on span "Campaign & Ad Set" at bounding box center [1084, 166] width 93 height 17
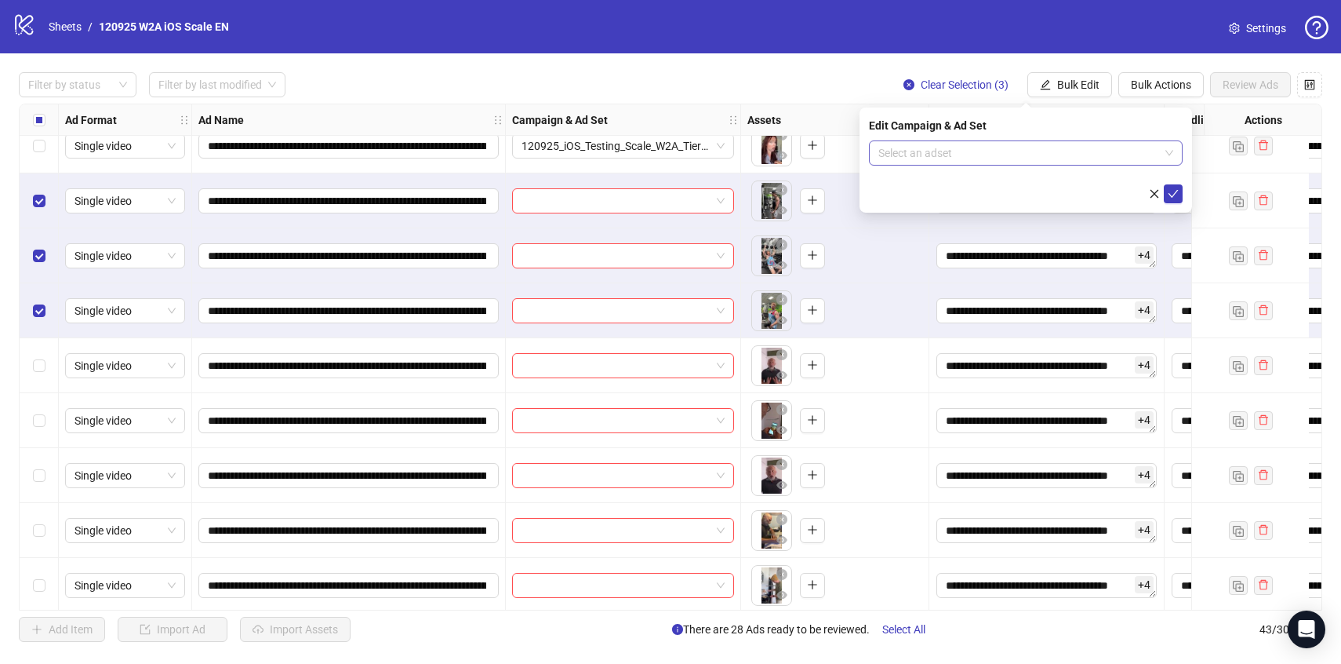
click at [1068, 152] on input "search" at bounding box center [1018, 153] width 281 height 24
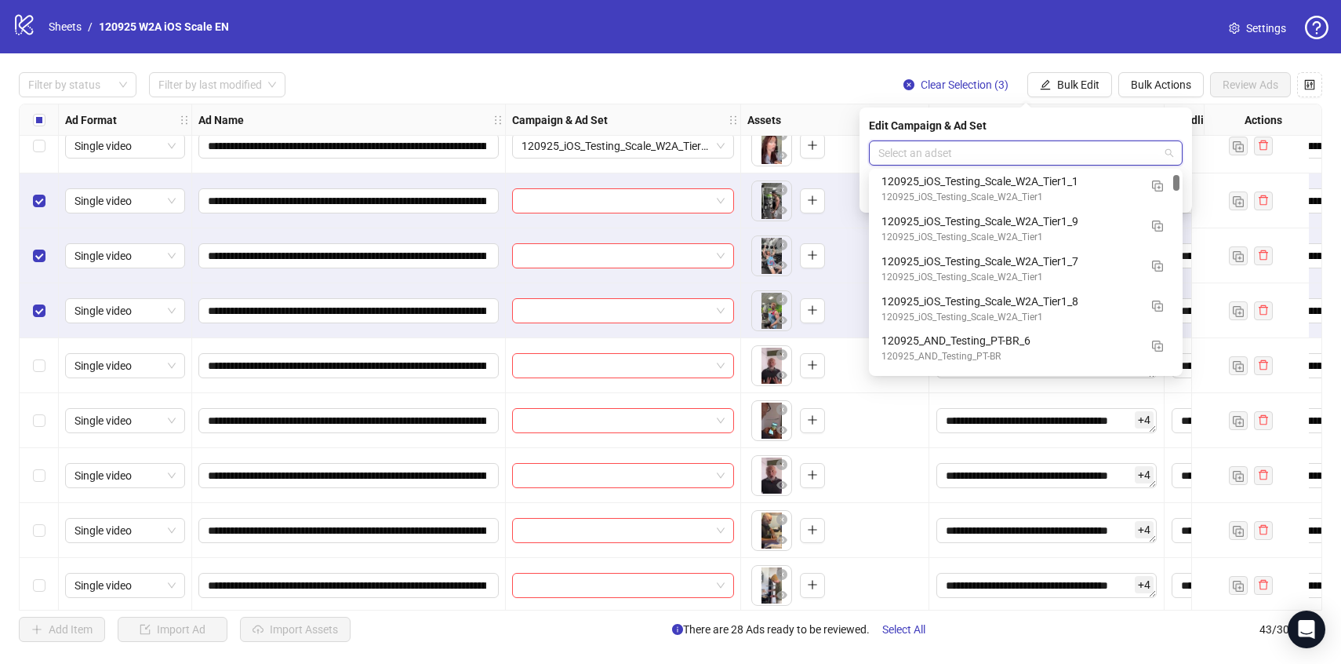
scroll to position [289, 0]
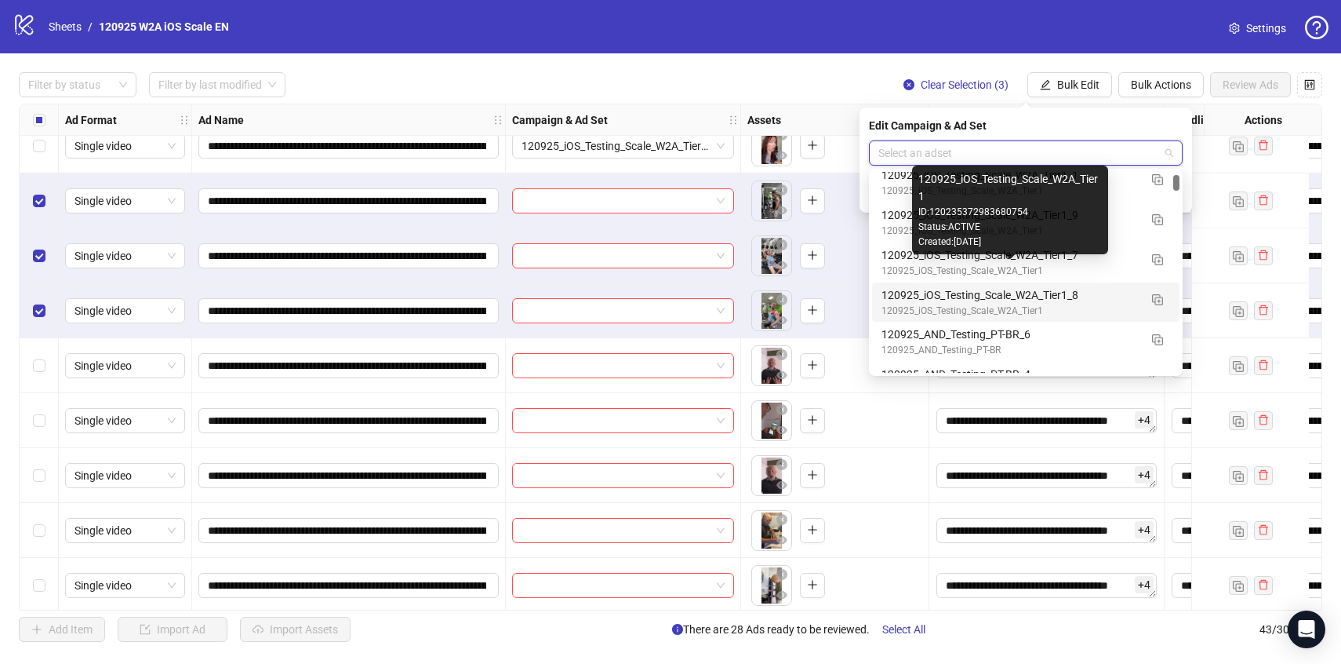
click at [1121, 303] on div "120925_iOS_Testing_Scale_W2A_Tier1_8" at bounding box center [1010, 294] width 257 height 17
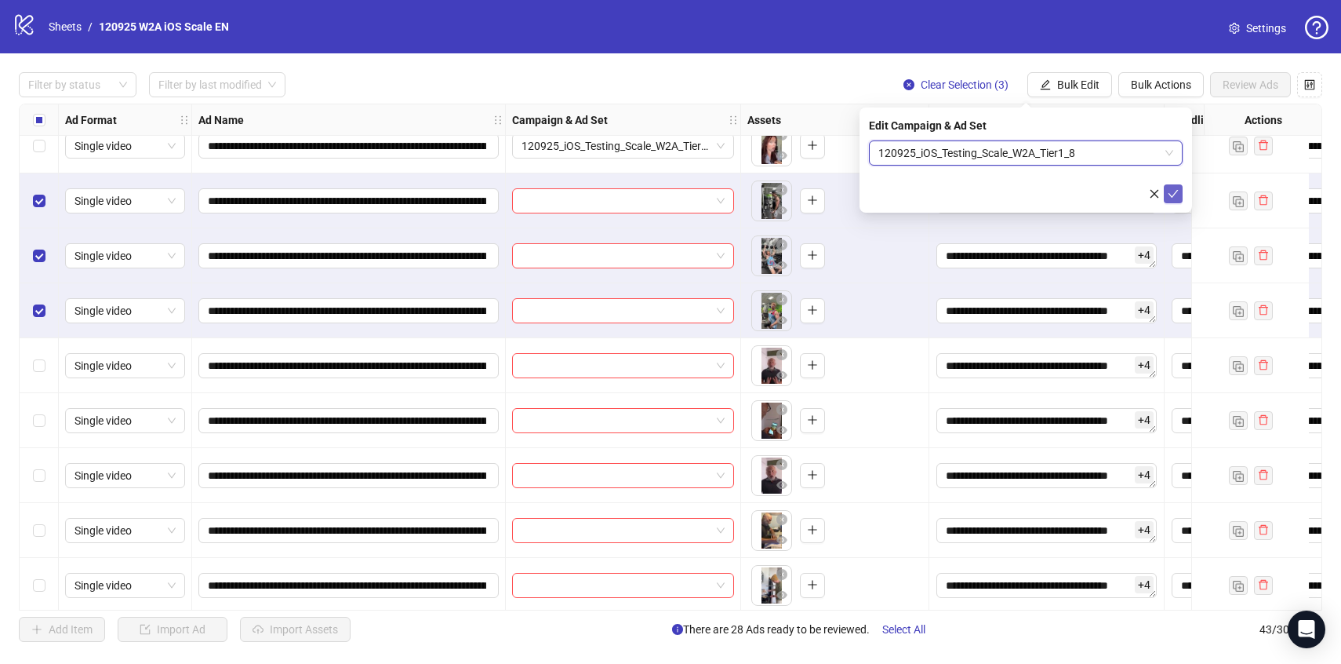
click at [1179, 195] on button "submit" at bounding box center [1173, 193] width 19 height 19
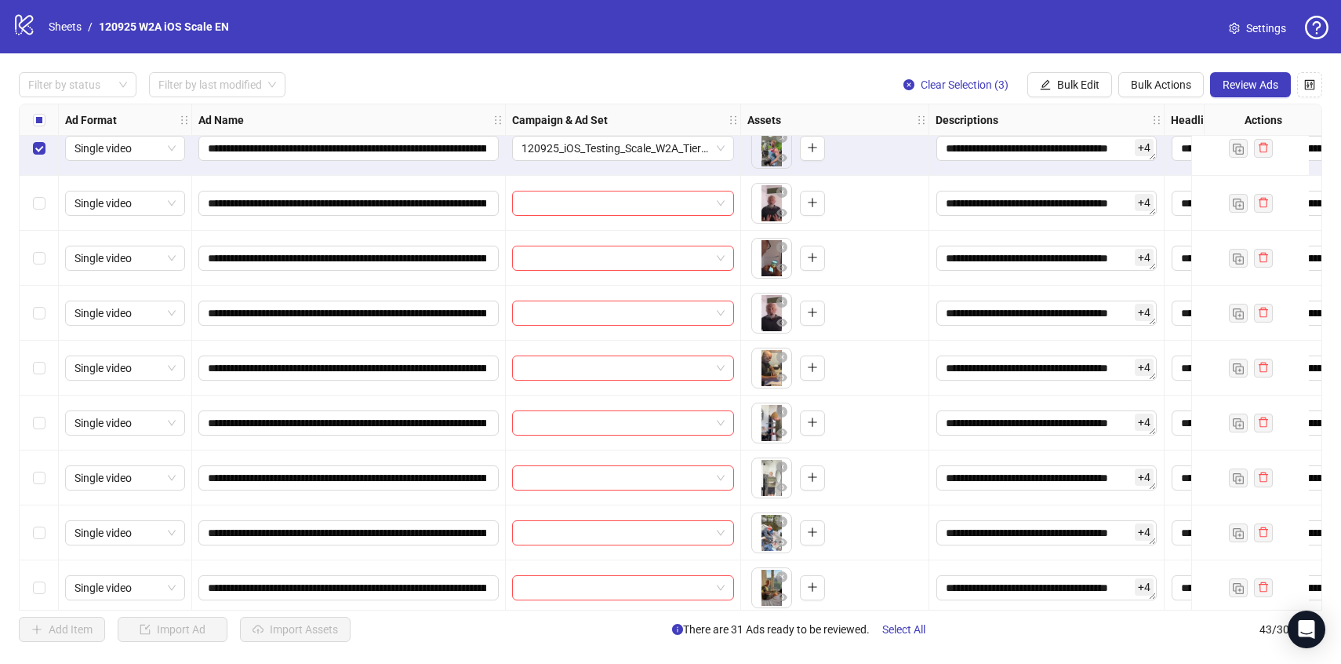
scroll to position [1664, 0]
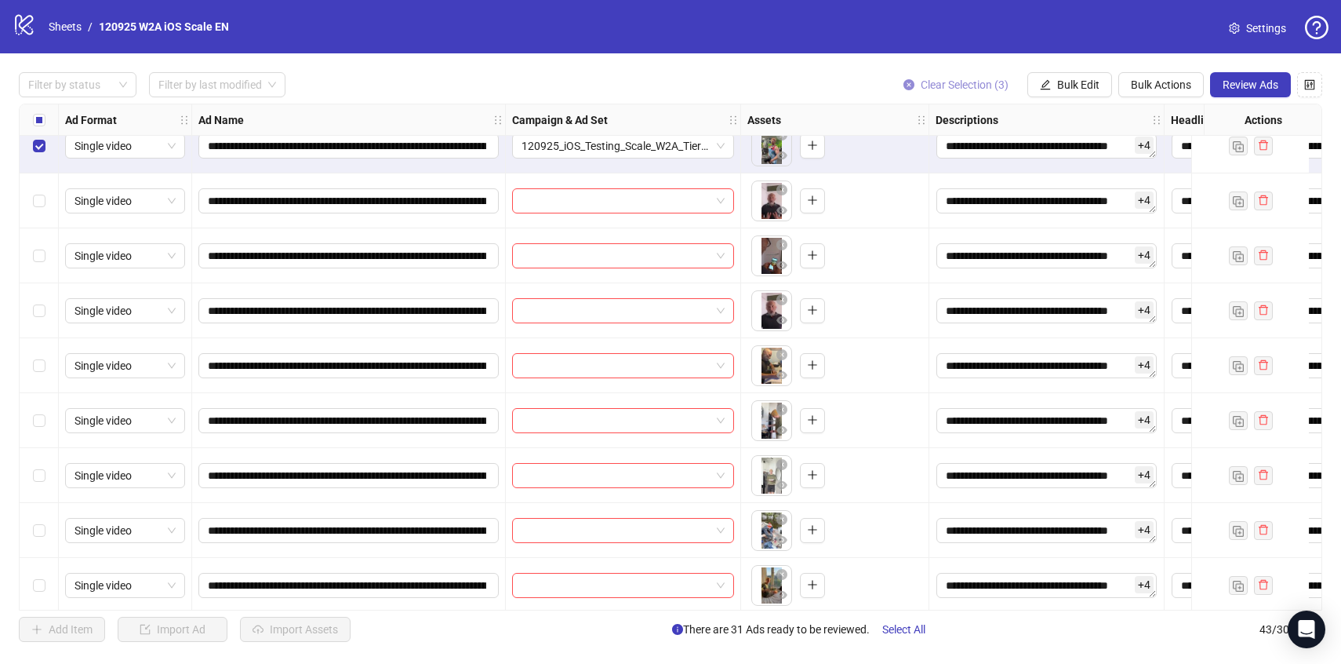
click at [947, 88] on span "Clear Selection (3)" at bounding box center [965, 84] width 88 height 13
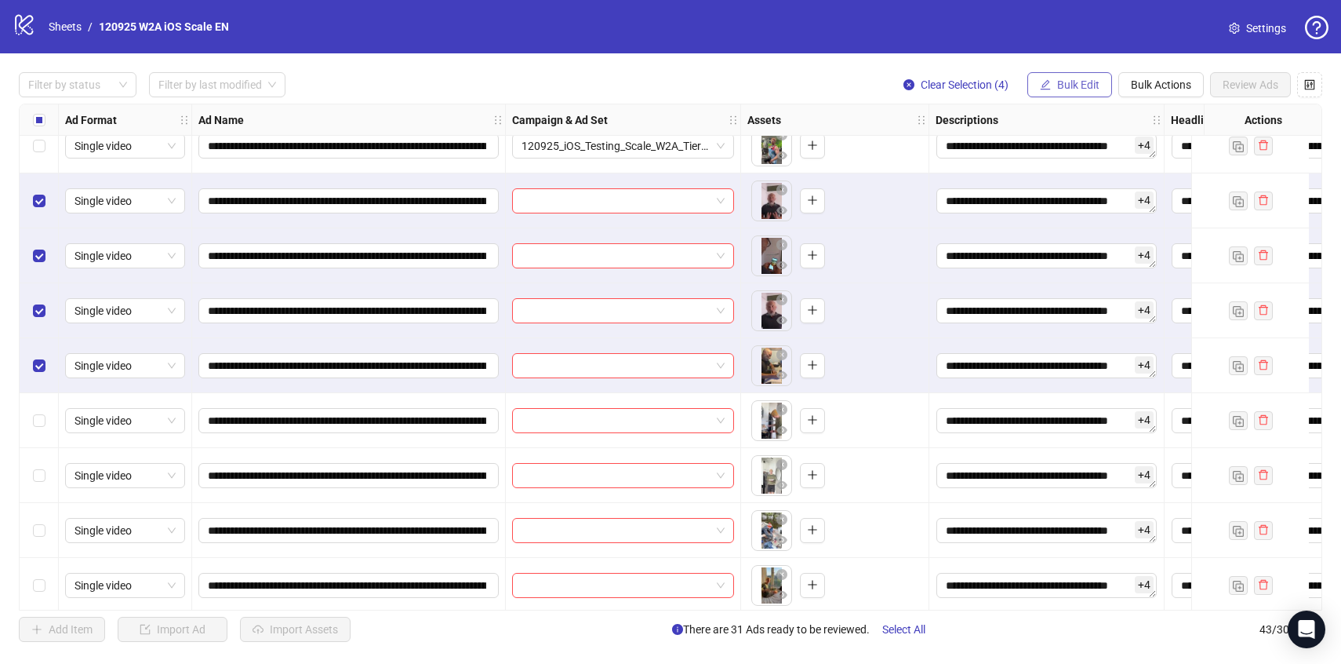
click at [1077, 96] on button "Bulk Edit" at bounding box center [1069, 84] width 85 height 25
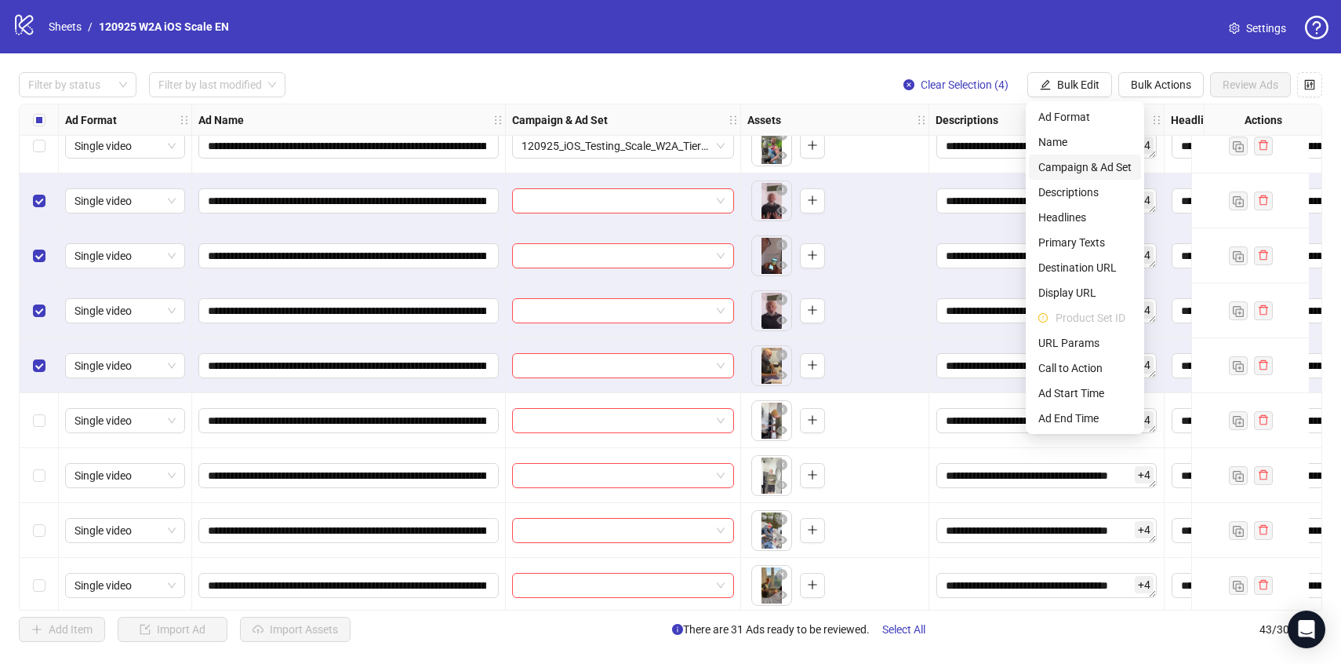
click at [1091, 162] on span "Campaign & Ad Set" at bounding box center [1084, 166] width 93 height 17
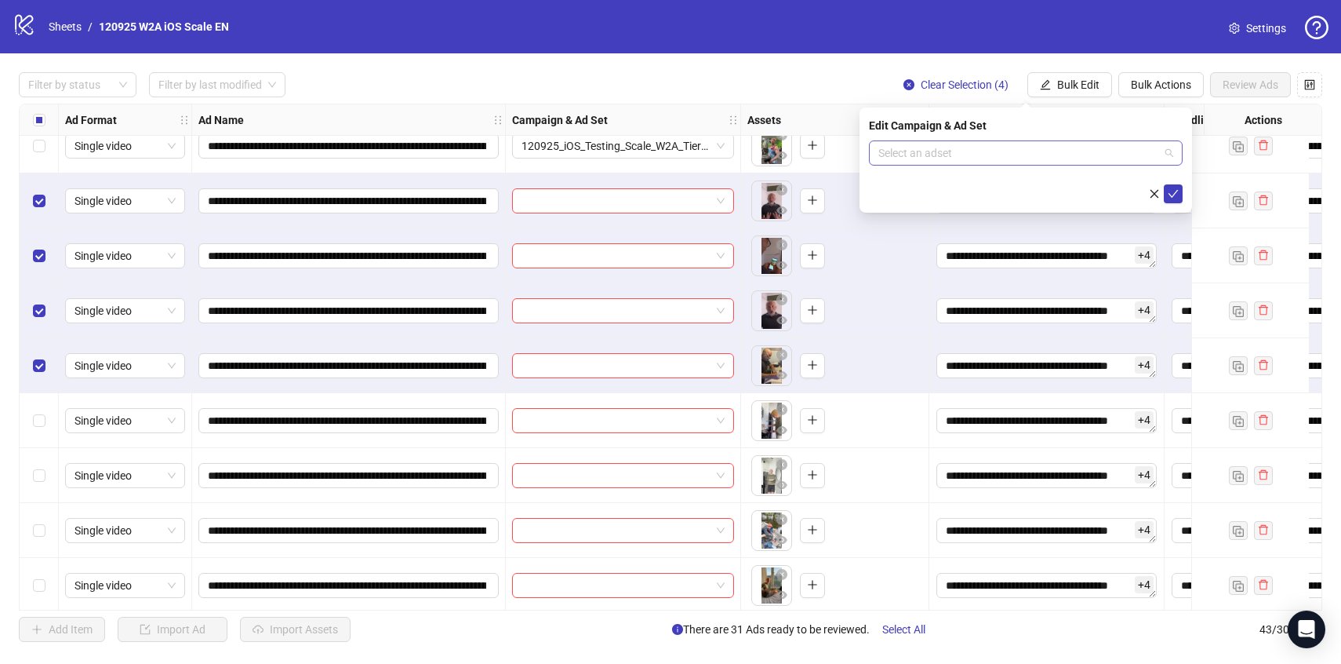
click at [1089, 155] on input "search" at bounding box center [1018, 153] width 281 height 24
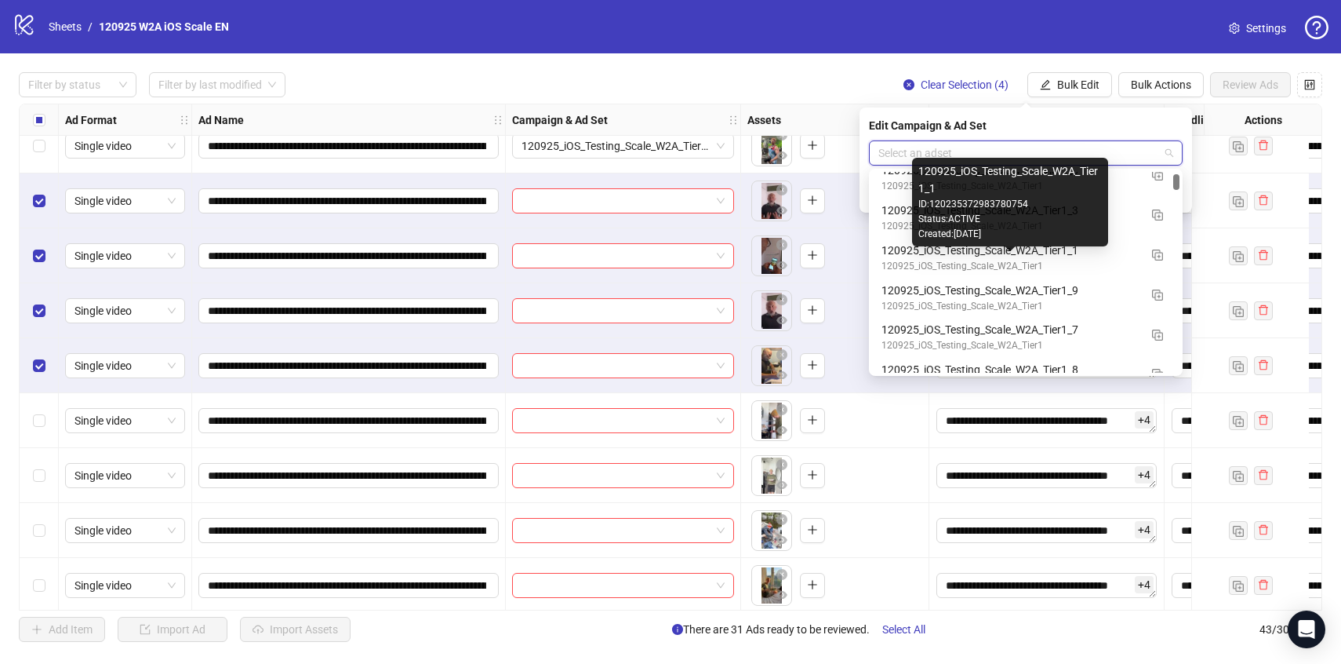
scroll to position [216, 0]
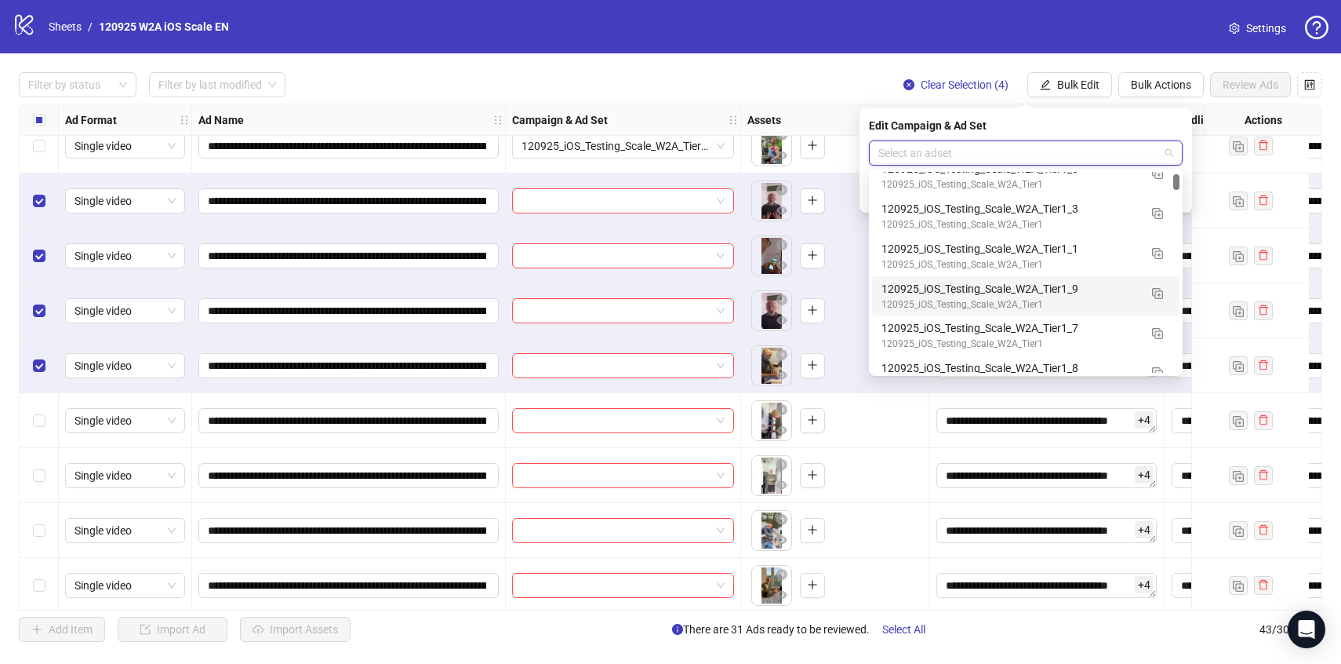
click at [1115, 289] on div "120925_iOS_Testing_Scale_W2A_Tier1_9" at bounding box center [1010, 288] width 257 height 17
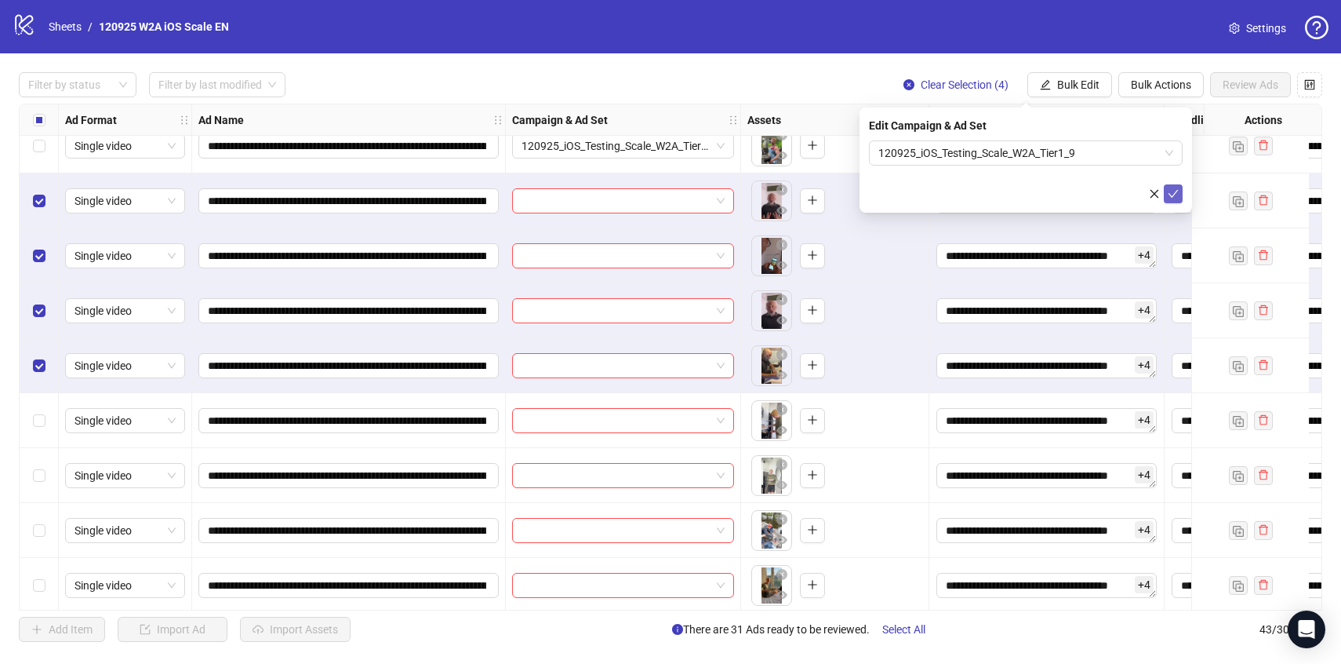
click at [1167, 199] on button "submit" at bounding box center [1173, 193] width 19 height 19
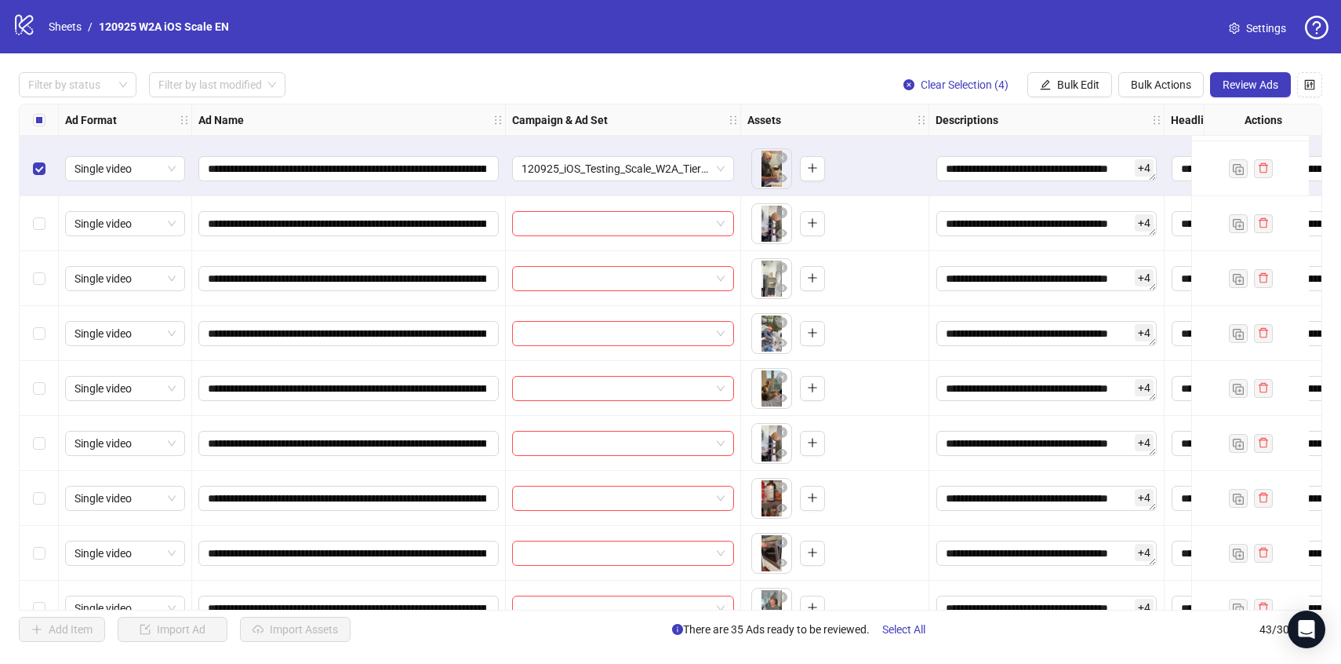
scroll to position [1860, 0]
click at [940, 82] on span "Clear Selection (4)" at bounding box center [965, 84] width 88 height 13
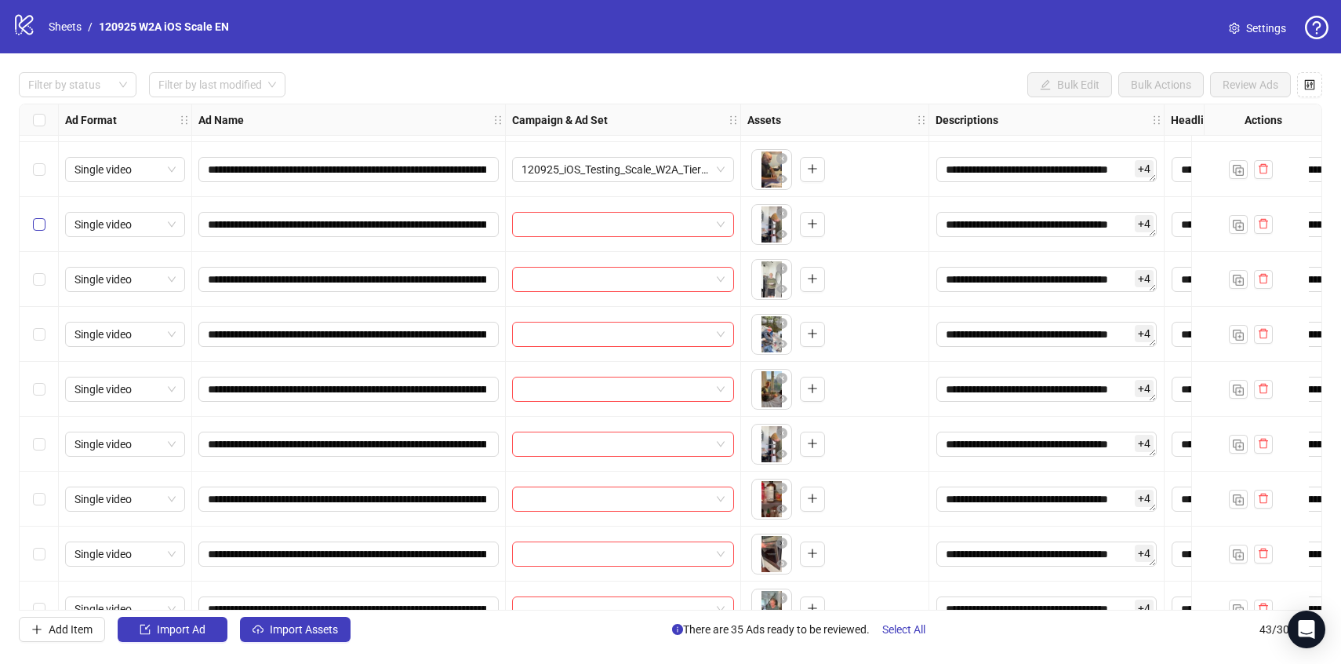
click at [38, 216] on label "Select row 36" at bounding box center [39, 224] width 13 height 17
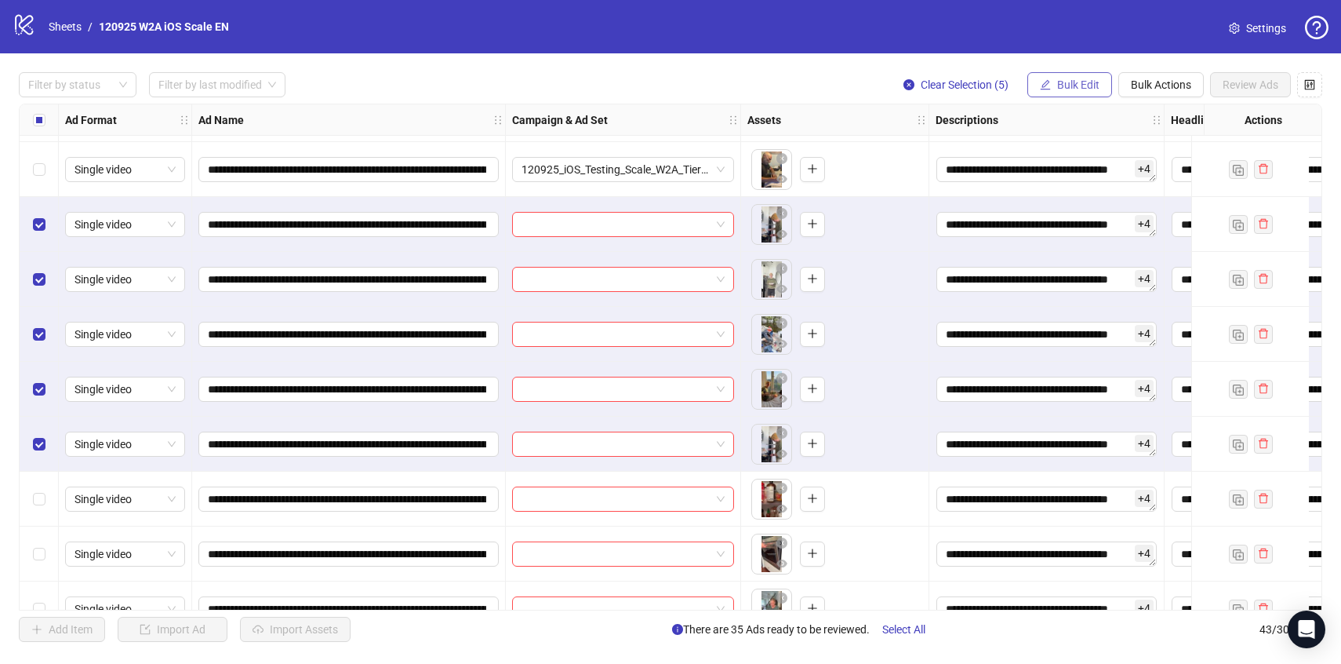
click at [1065, 91] on button "Bulk Edit" at bounding box center [1069, 84] width 85 height 25
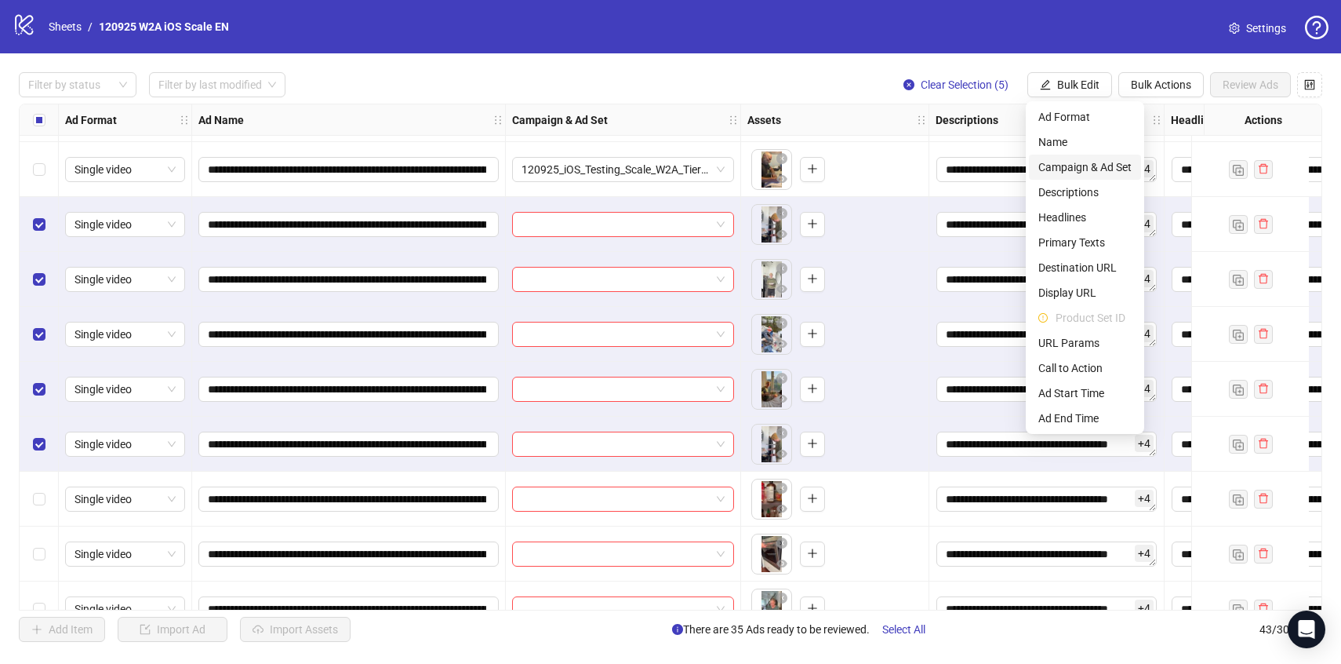
click at [1085, 164] on span "Campaign & Ad Set" at bounding box center [1084, 166] width 93 height 17
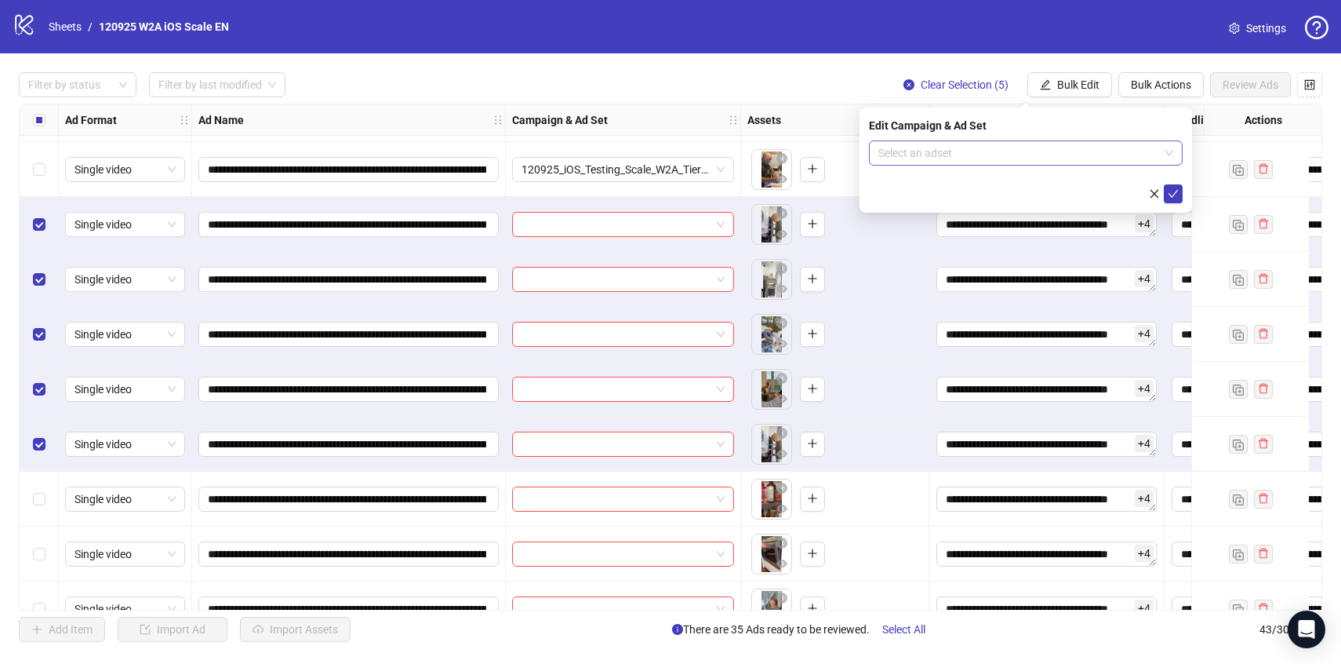
click at [1073, 149] on input "search" at bounding box center [1018, 153] width 281 height 24
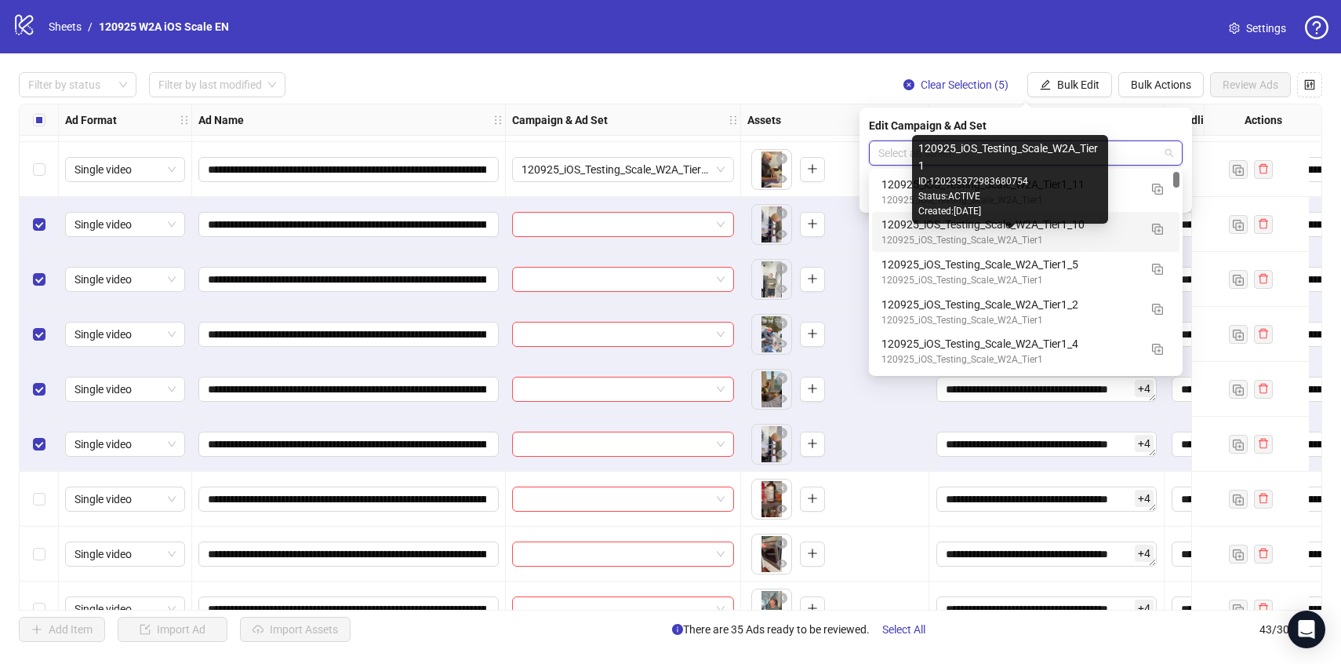
click at [1085, 236] on div "120925_iOS_Testing_Scale_W2A_Tier1" at bounding box center [1010, 240] width 257 height 15
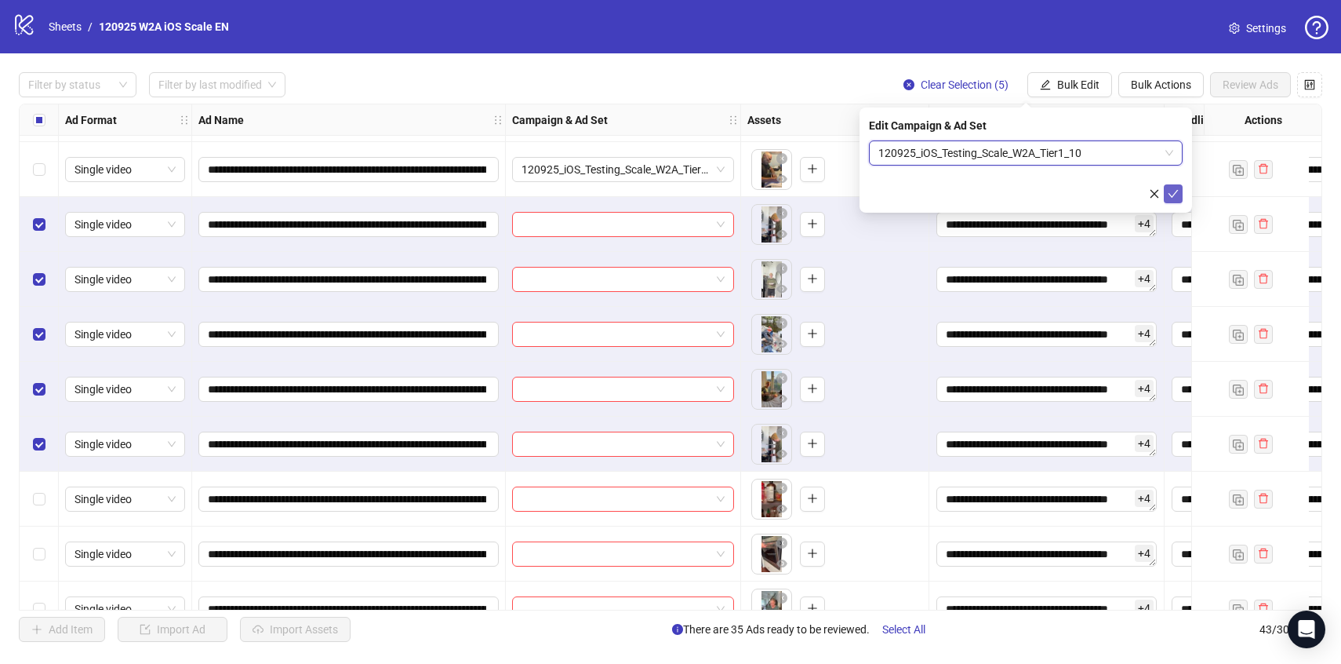
click at [1179, 201] on button "submit" at bounding box center [1173, 193] width 19 height 19
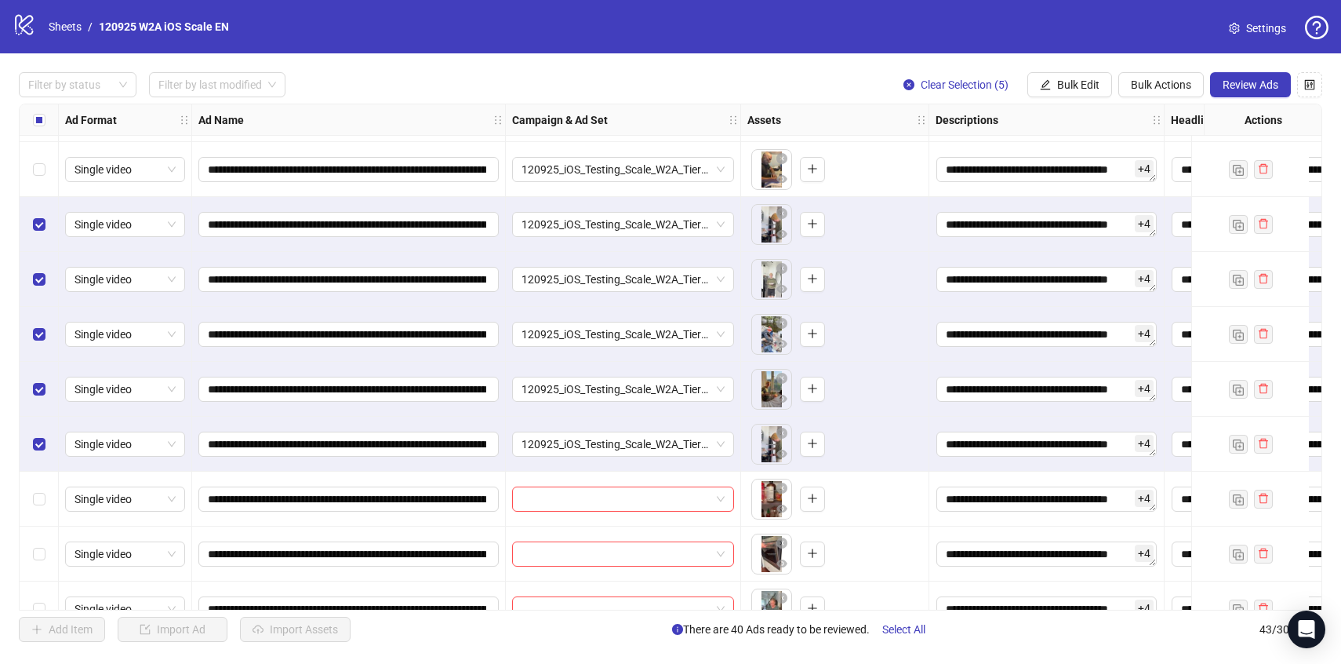
scroll to position [1893, 0]
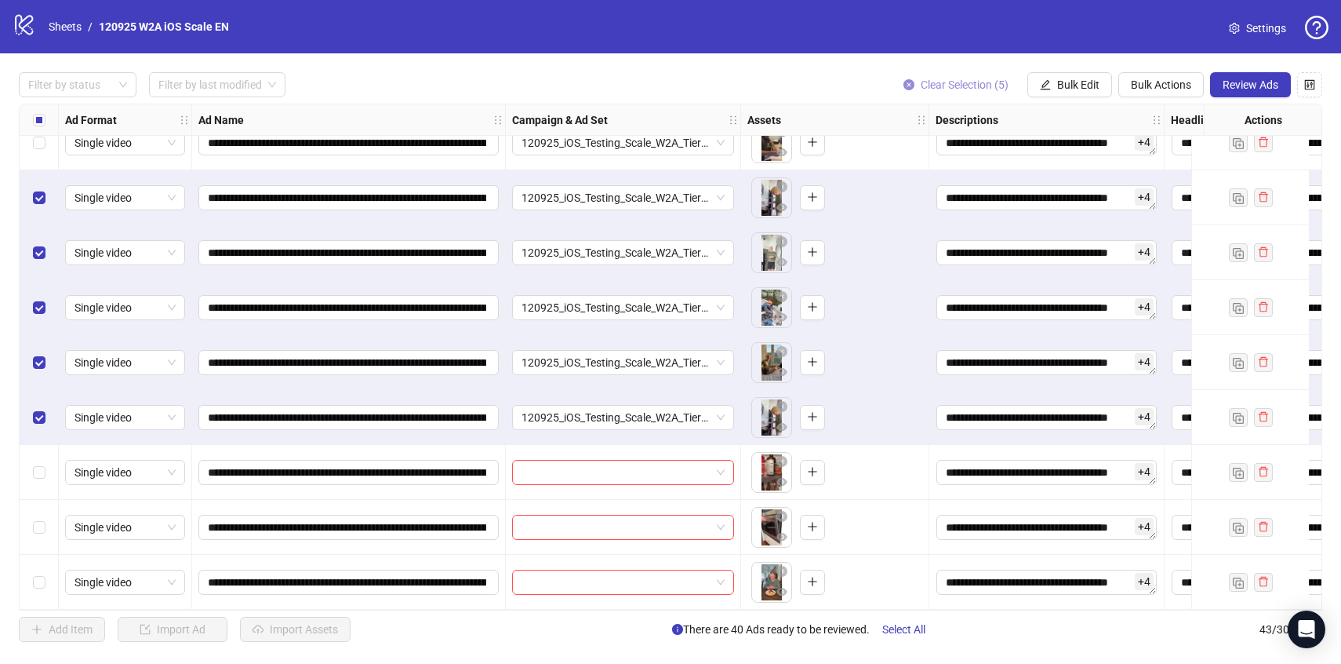
click at [952, 78] on span "Clear Selection (5)" at bounding box center [965, 84] width 88 height 13
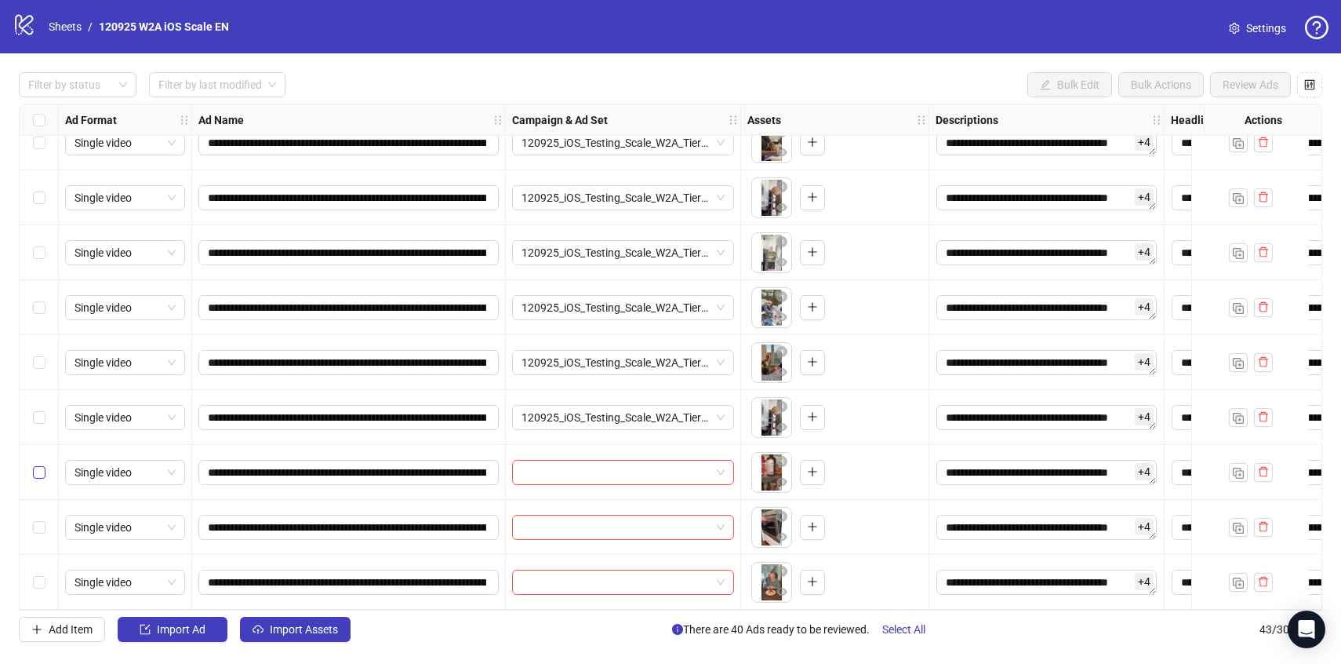
click at [37, 464] on label "Select row 41" at bounding box center [39, 472] width 13 height 17
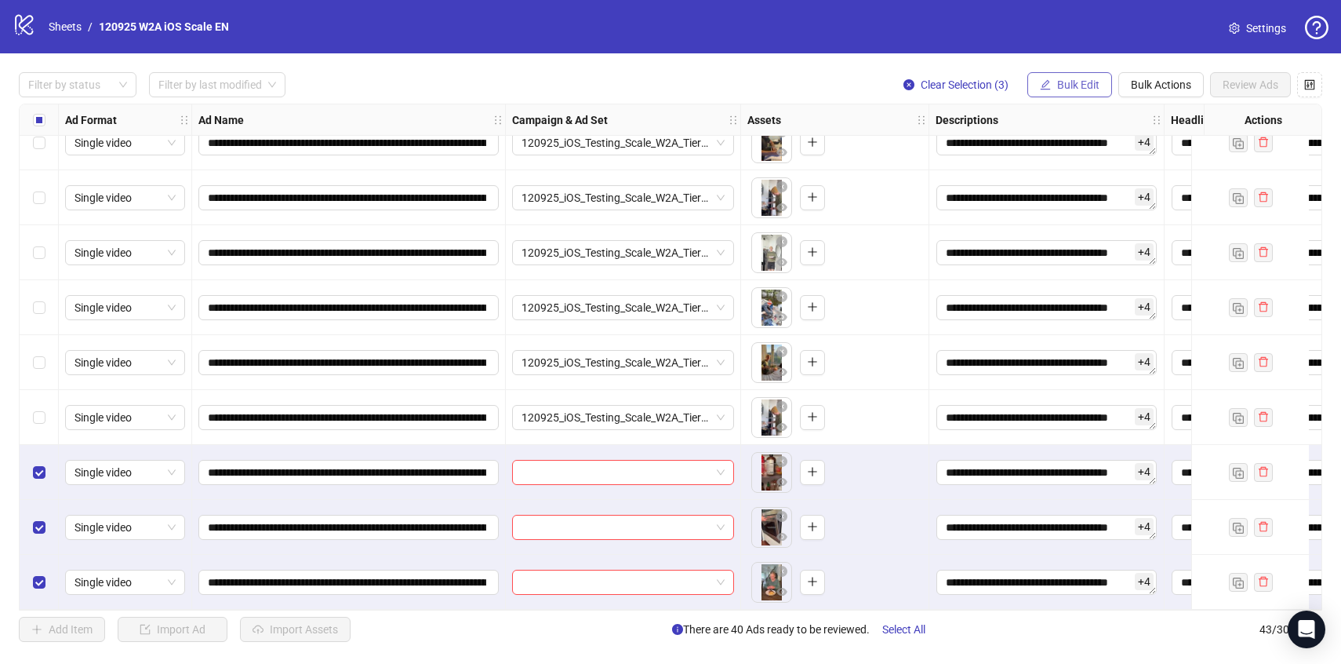
click at [1050, 92] on button "Bulk Edit" at bounding box center [1069, 84] width 85 height 25
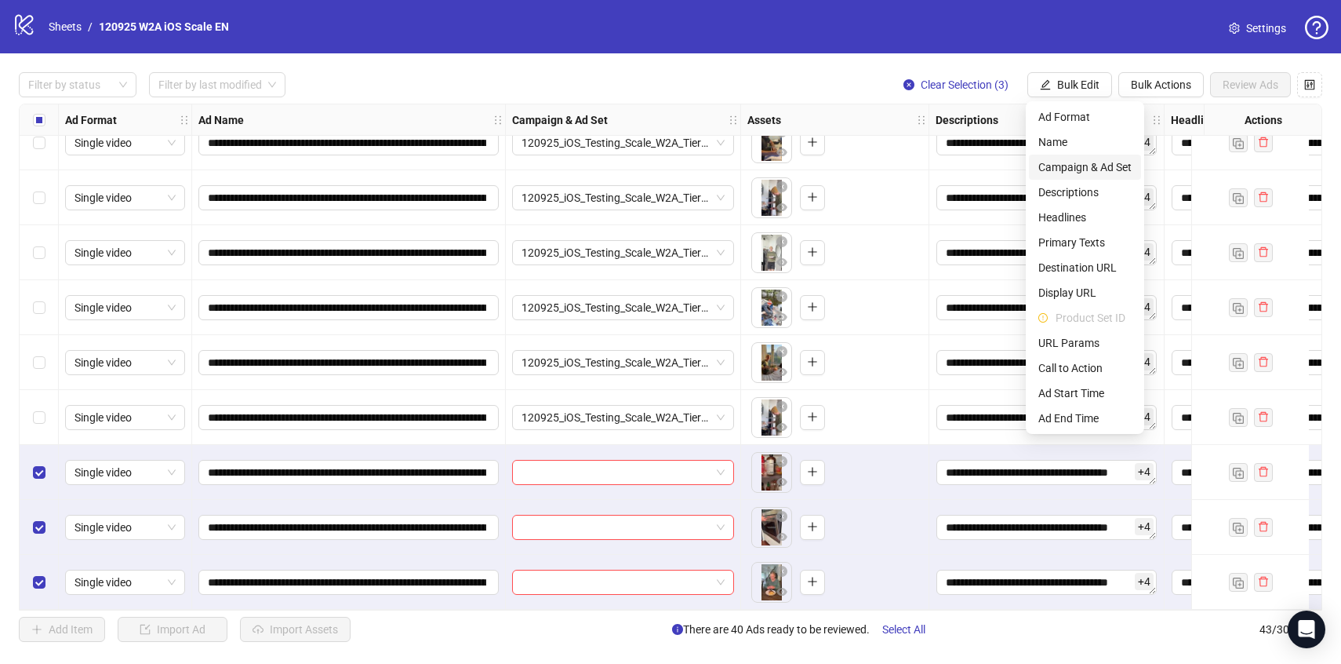
click at [1082, 163] on span "Campaign & Ad Set" at bounding box center [1084, 166] width 93 height 17
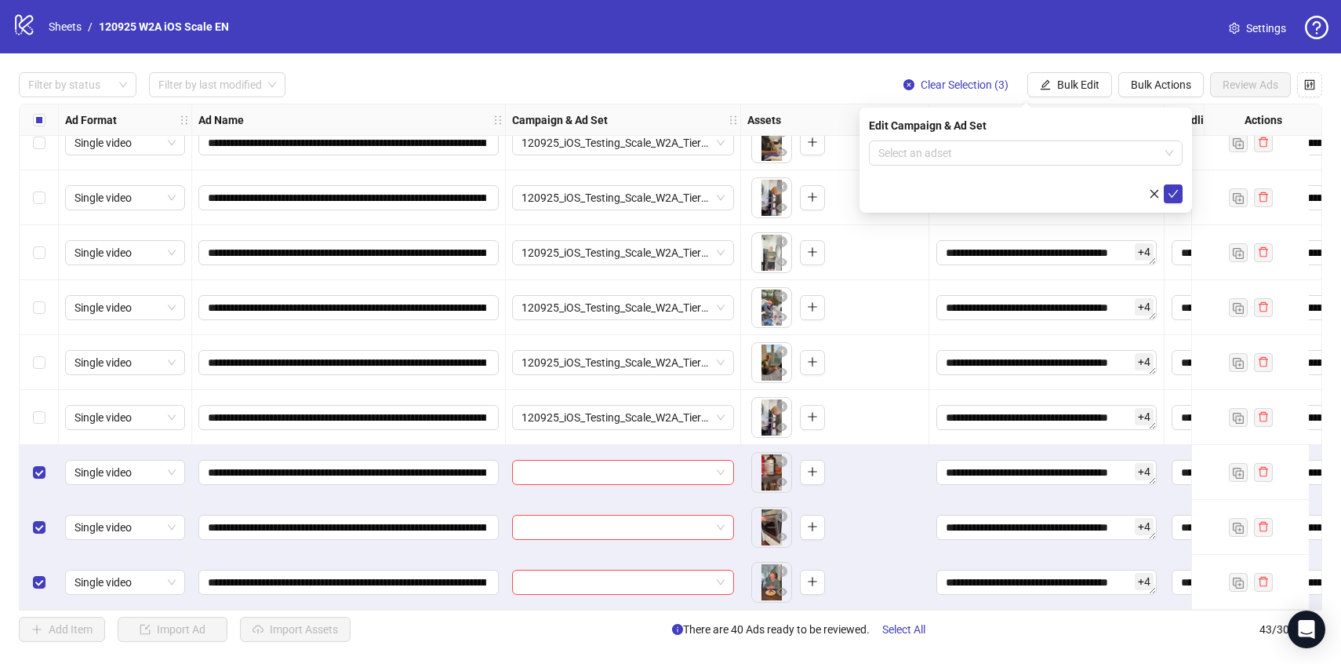
click at [1084, 136] on div "Edit Campaign & Ad Set Select an adset" at bounding box center [1026, 159] width 333 height 105
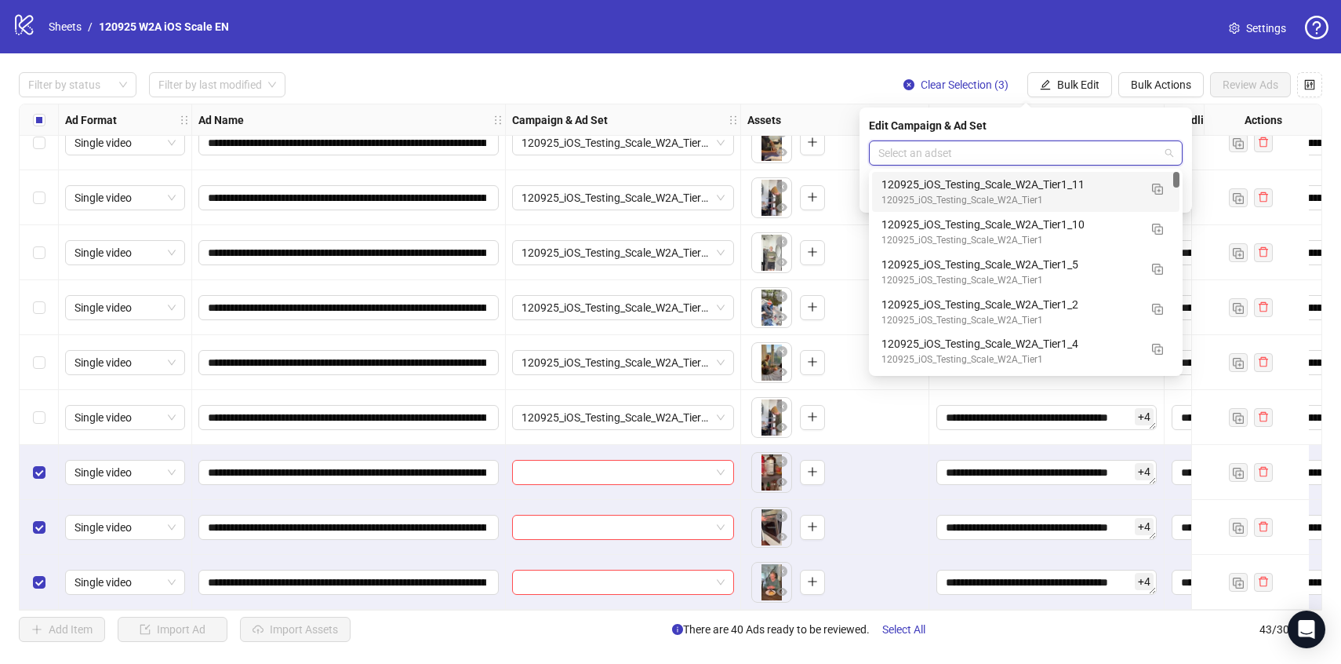
click at [1084, 148] on input "search" at bounding box center [1018, 153] width 281 height 24
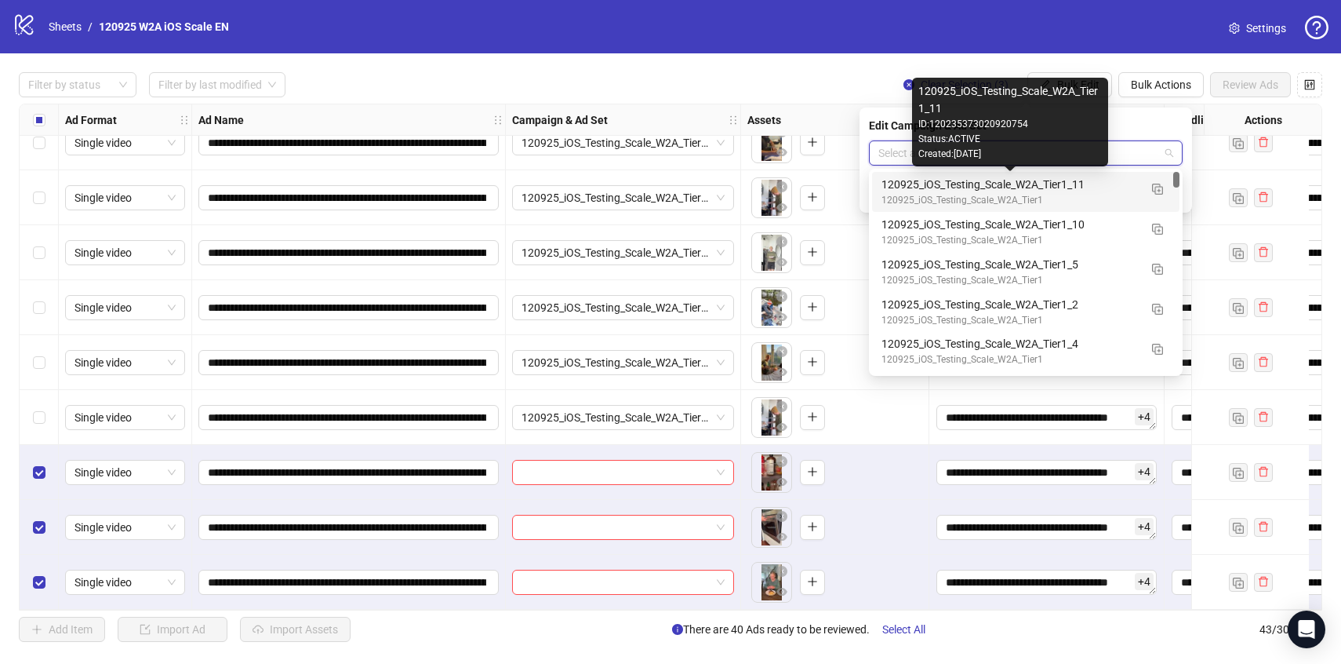
click at [1114, 185] on div "120925_iOS_Testing_Scale_W2A_Tier1_11" at bounding box center [1010, 184] width 257 height 17
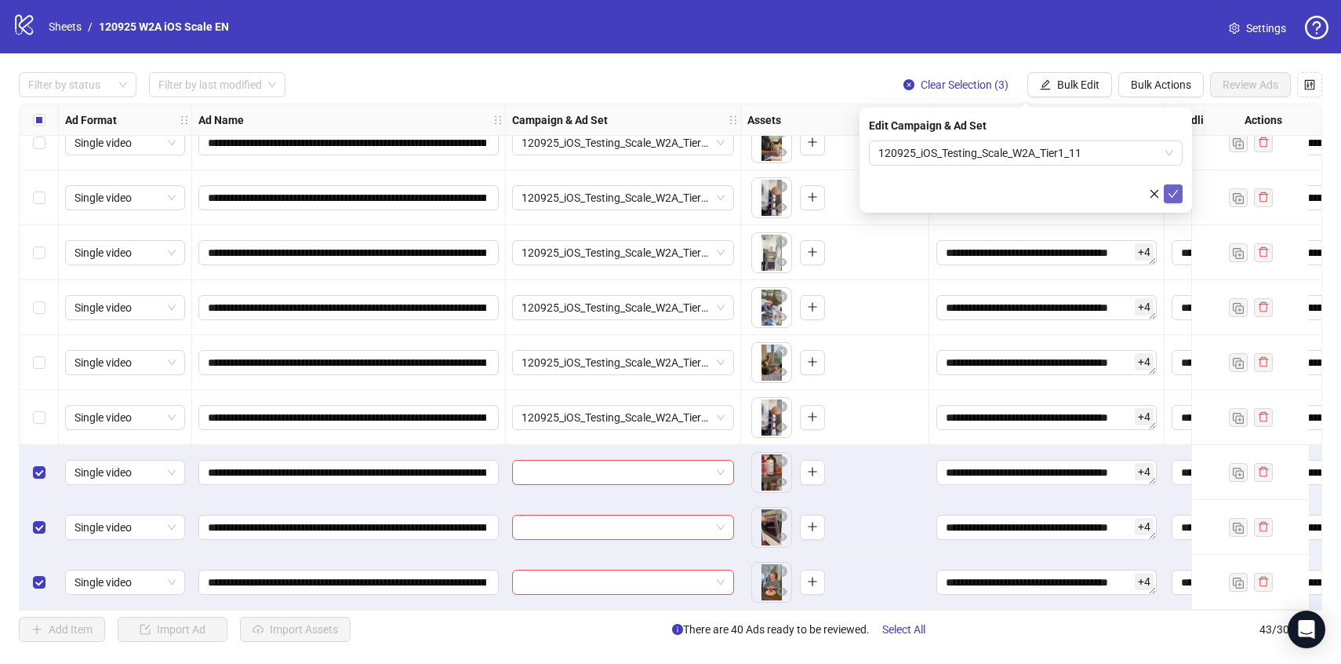
click at [1180, 198] on button "submit" at bounding box center [1173, 193] width 19 height 19
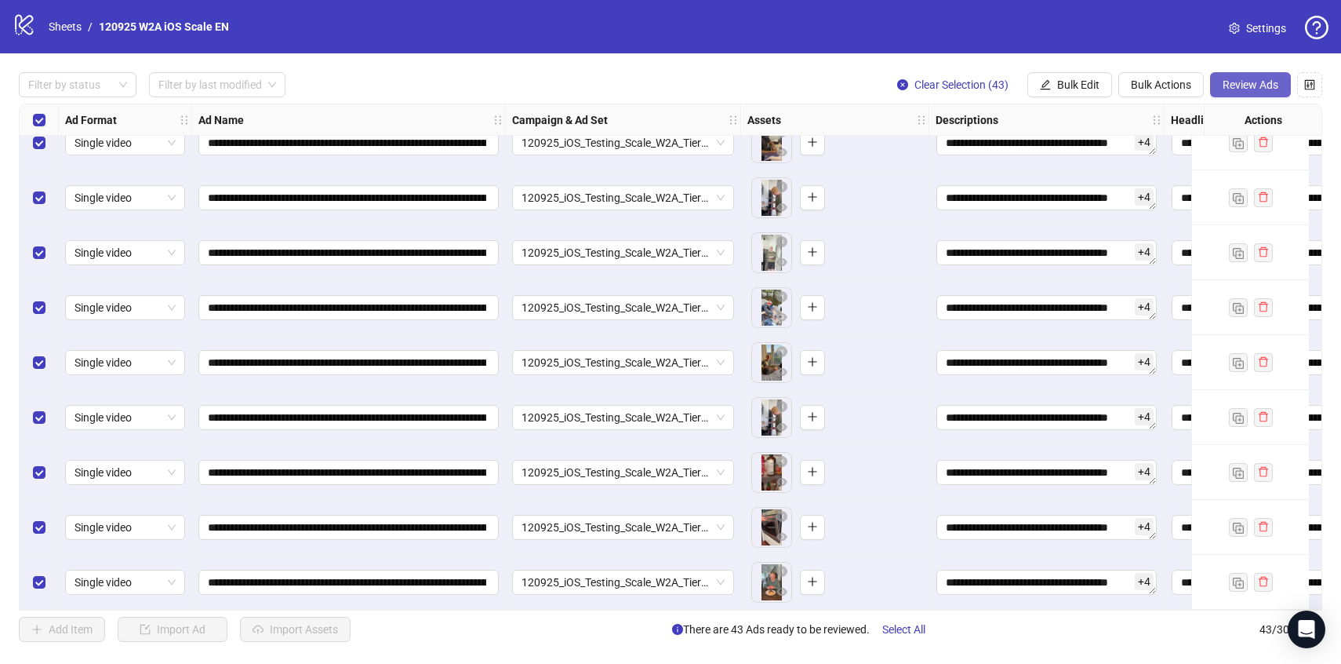
click at [1270, 84] on span "Review Ads" at bounding box center [1251, 84] width 56 height 13
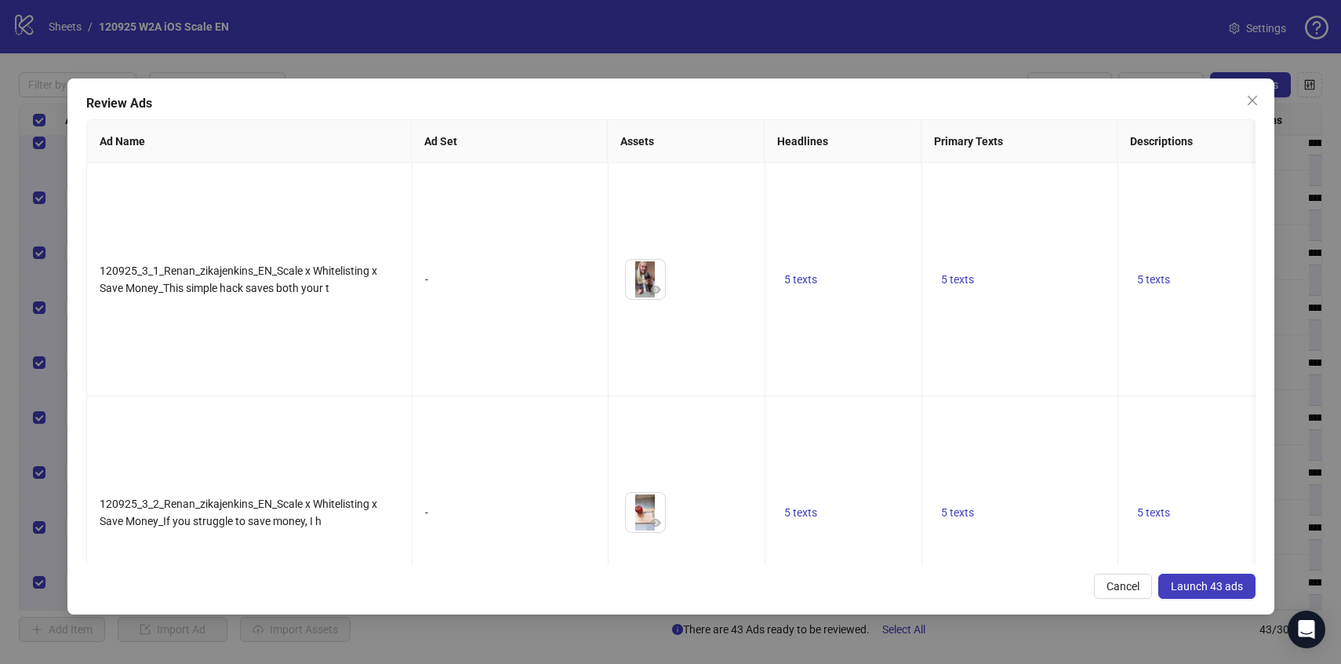
click at [1213, 591] on span "Launch 43 ads" at bounding box center [1207, 586] width 72 height 13
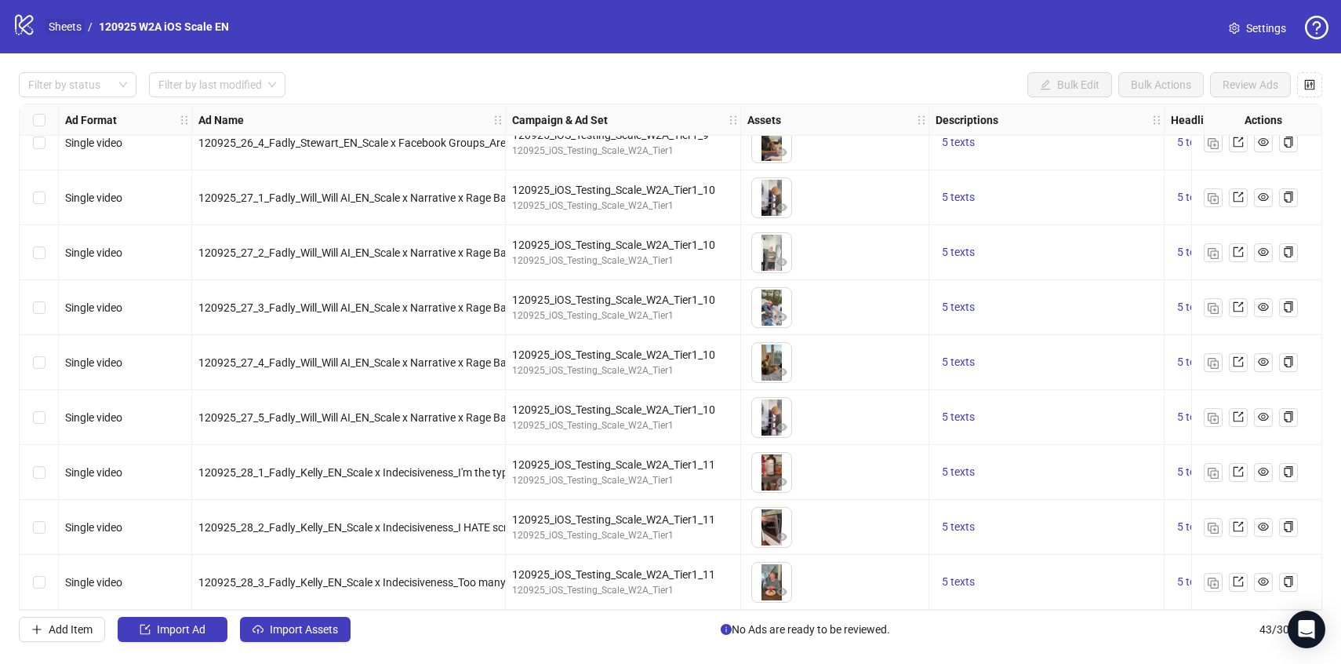
click at [56, 22] on link "Sheets" at bounding box center [64, 26] width 39 height 17
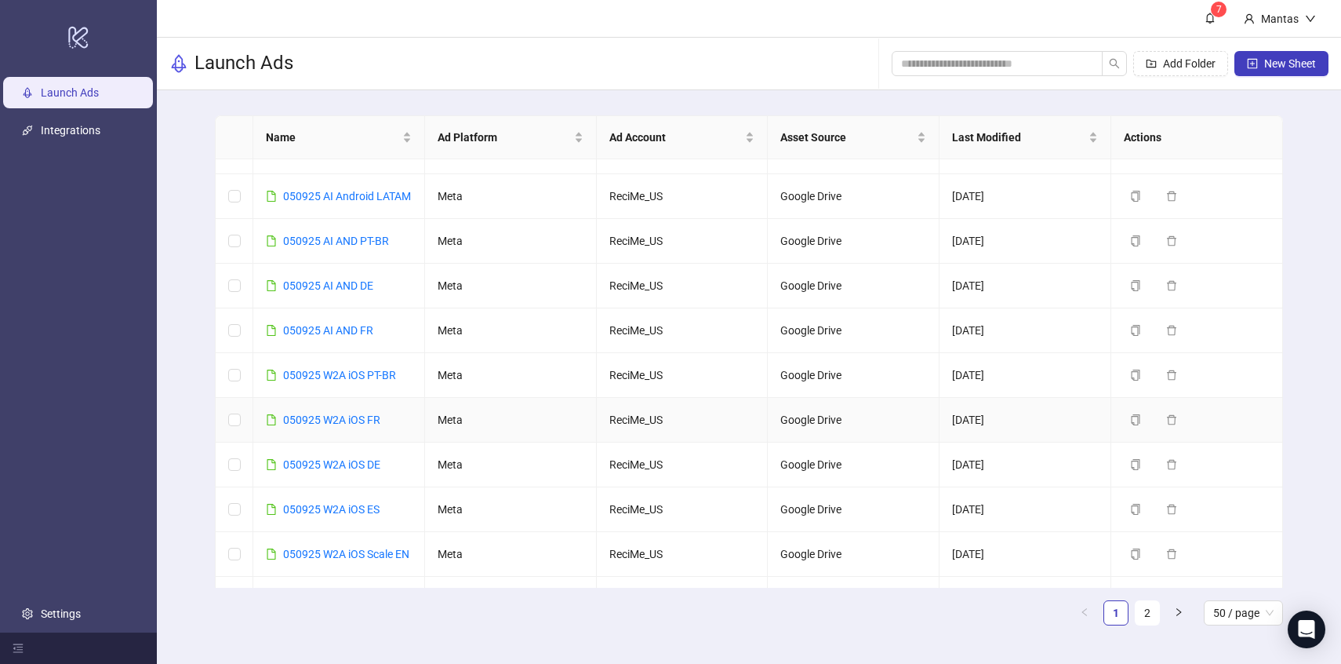
scroll to position [168, 0]
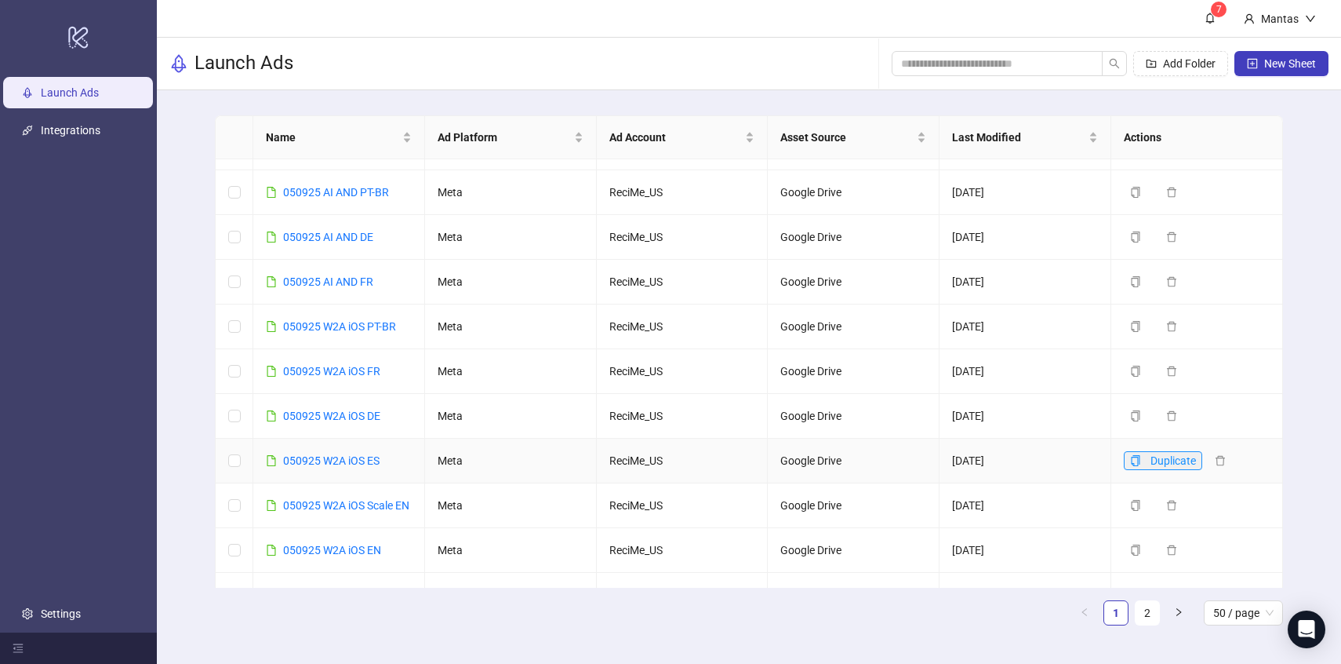
click at [1128, 470] on button "Duplicate" at bounding box center [1163, 460] width 78 height 19
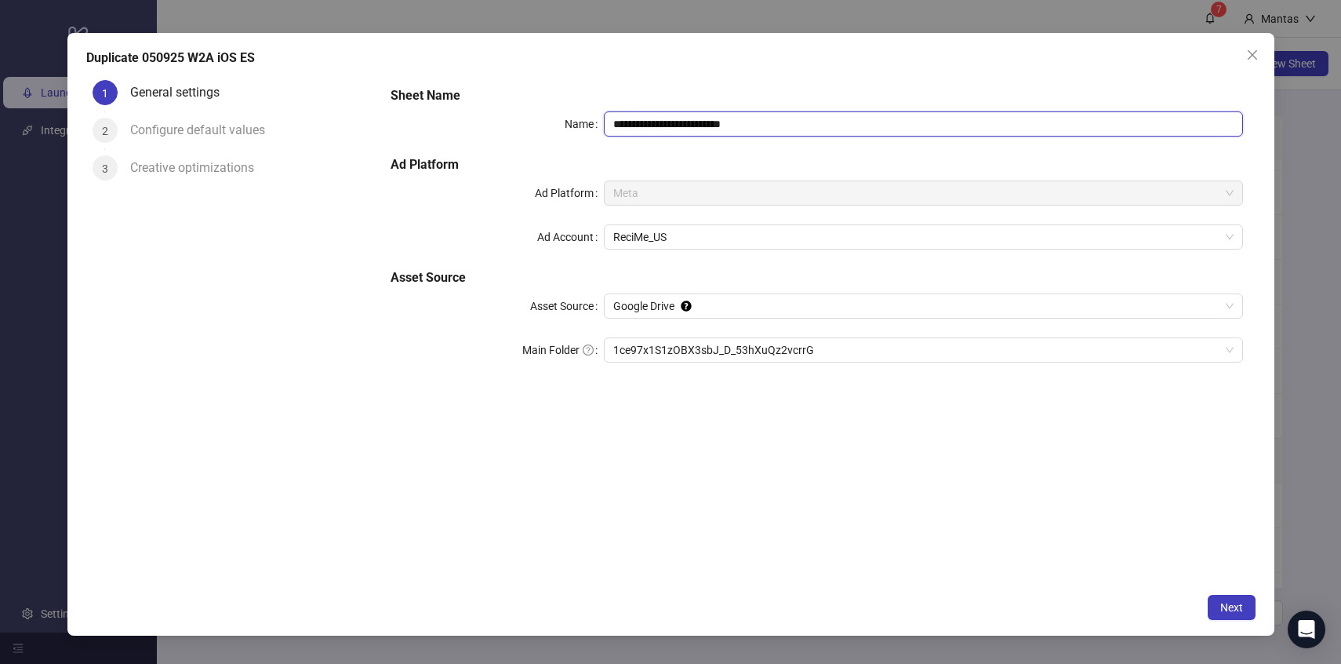
drag, startPoint x: 769, startPoint y: 121, endPoint x: 712, endPoint y: 118, distance: 56.5
click at [712, 118] on input "**********" at bounding box center [923, 123] width 639 height 25
drag, startPoint x: 624, startPoint y: 124, endPoint x: 591, endPoint y: 121, distance: 32.3
click at [591, 121] on div "**********" at bounding box center [817, 123] width 852 height 25
click at [678, 338] on span "1ce97x1S1zOBX3sbJ_D_53hXuQz2vcrrG" at bounding box center [923, 350] width 620 height 24
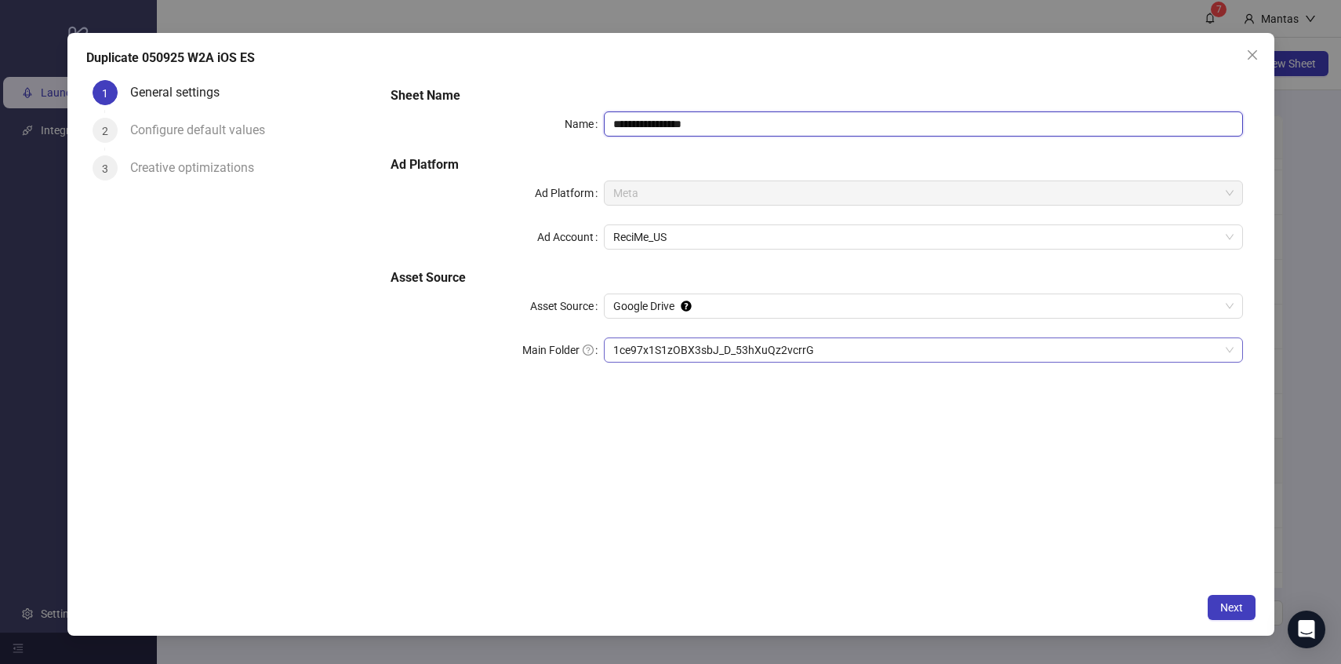
type input "**********"
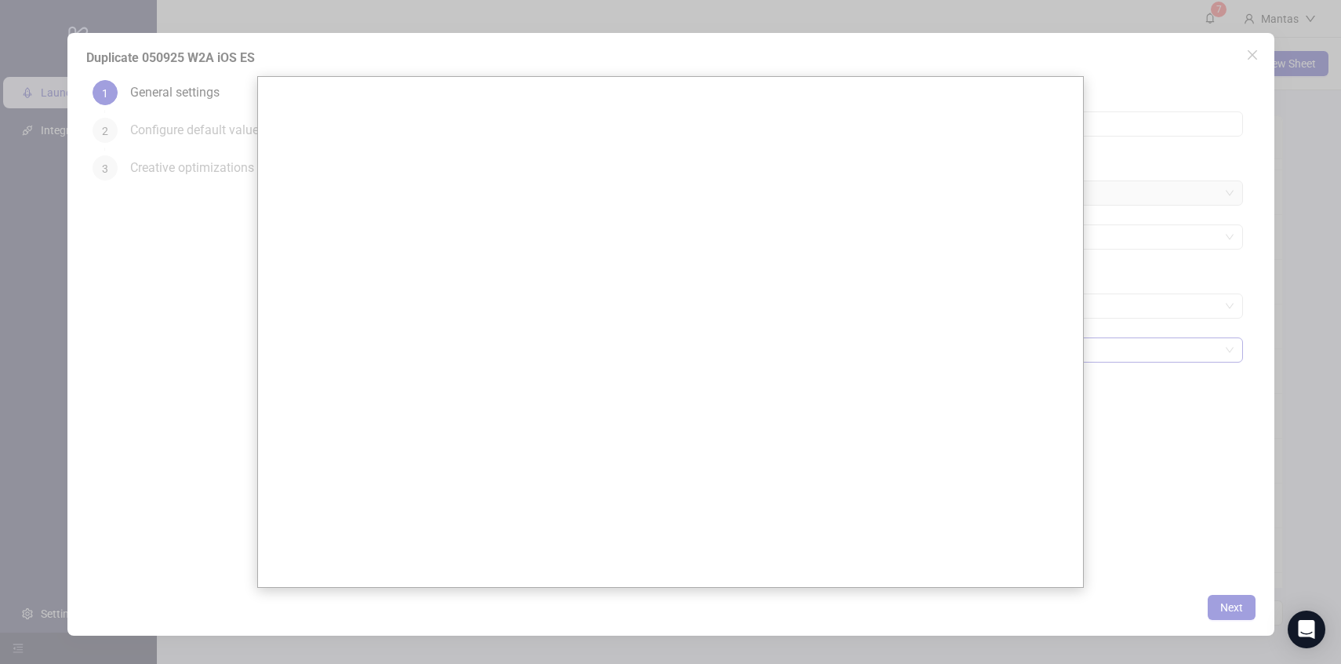
scroll to position [0, 0]
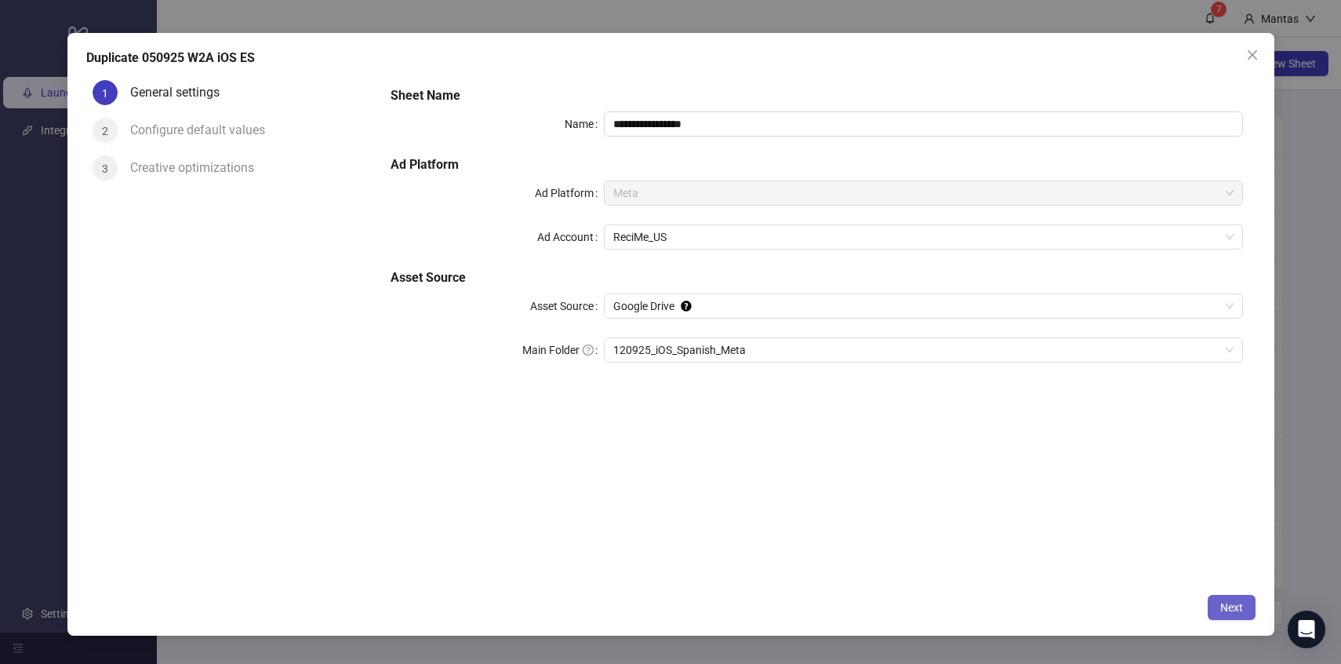
click at [1231, 611] on span "Next" at bounding box center [1231, 607] width 23 height 13
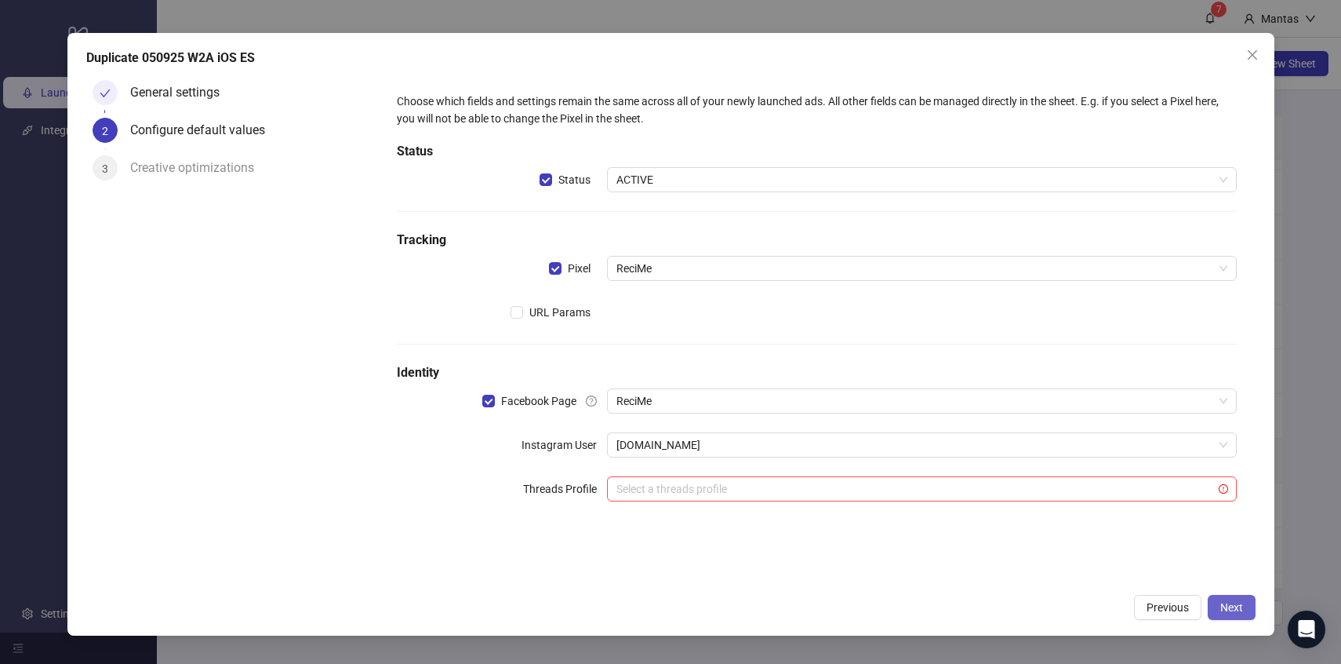
click at [1228, 610] on span "Next" at bounding box center [1231, 607] width 23 height 13
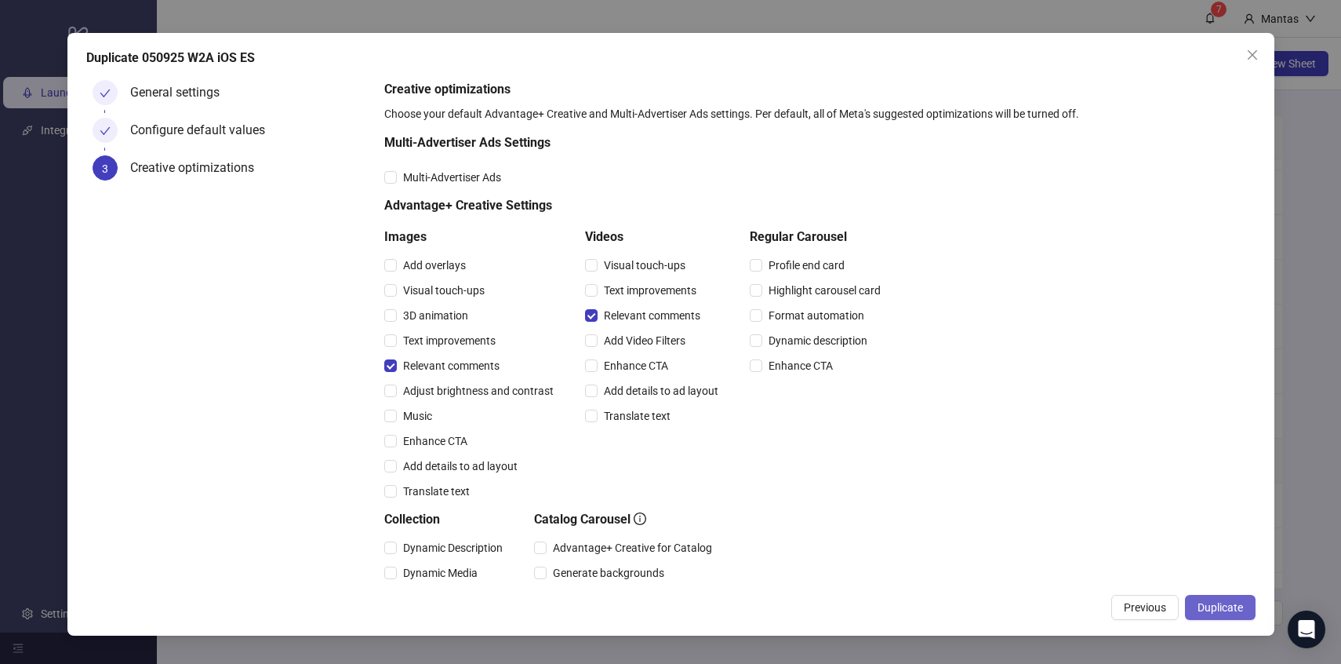
click at [1201, 607] on span "Duplicate" at bounding box center [1220, 607] width 45 height 13
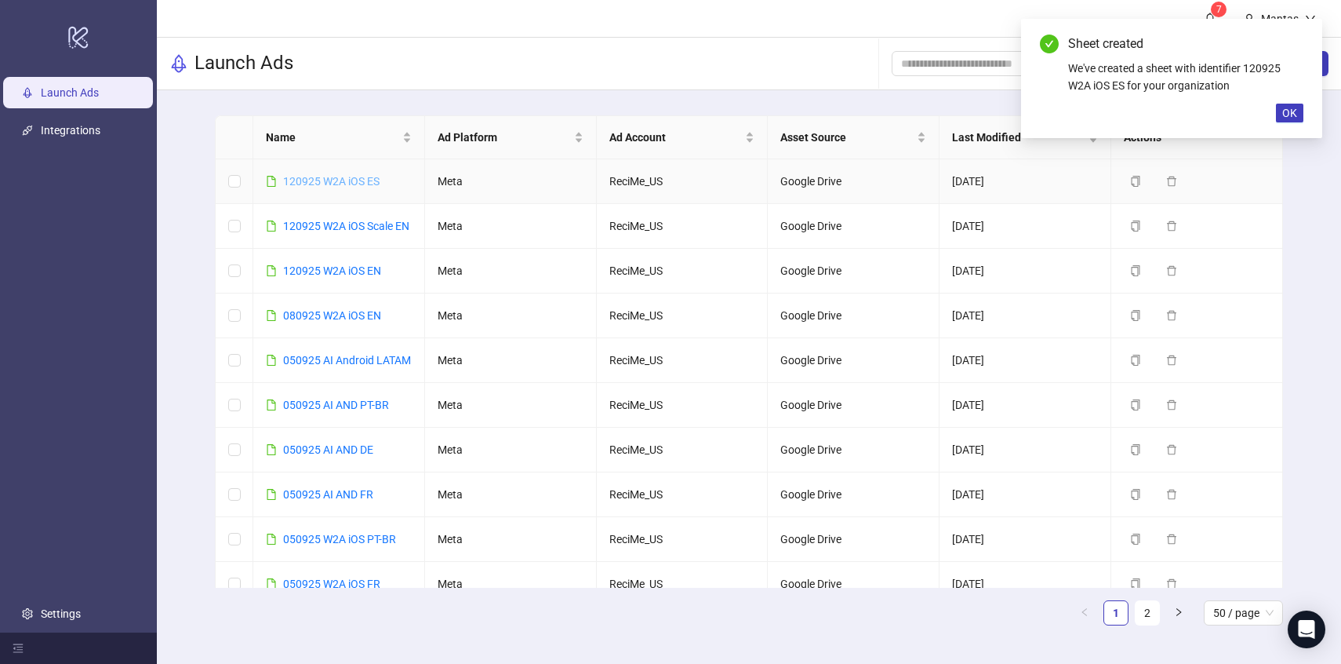
click at [314, 182] on link "120925 W2A iOS ES" at bounding box center [331, 181] width 96 height 13
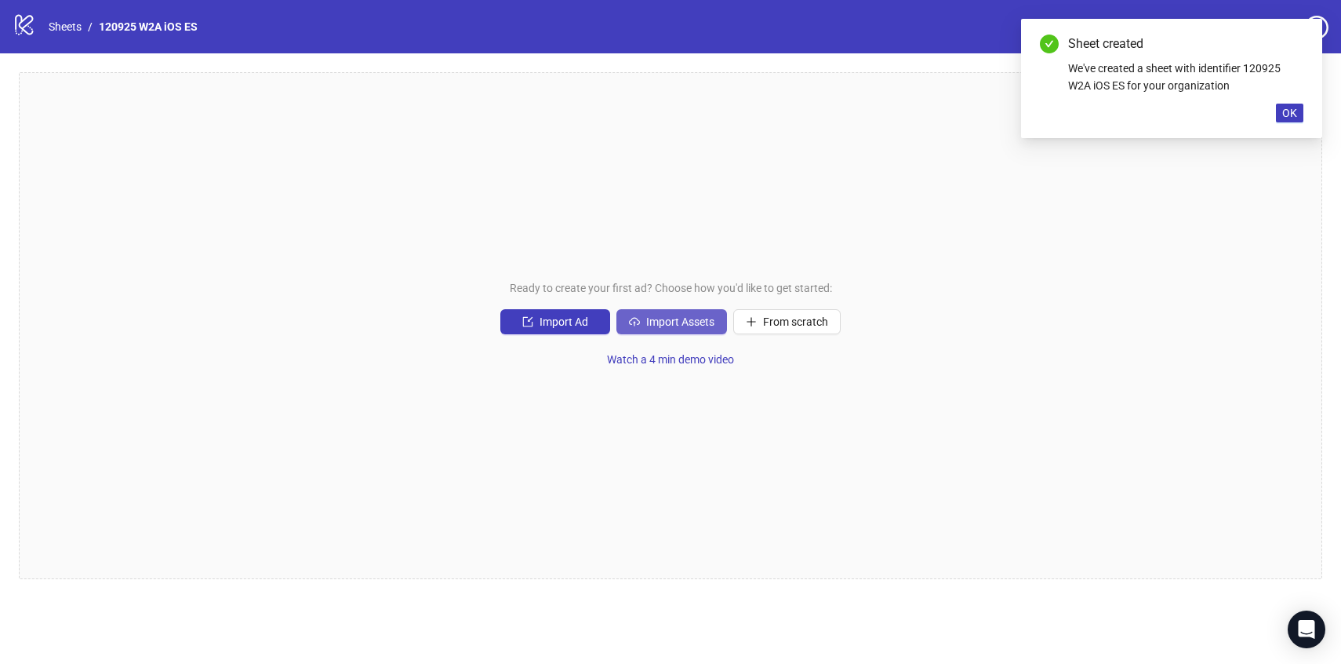
click at [682, 318] on span "Import Assets" at bounding box center [680, 321] width 68 height 13
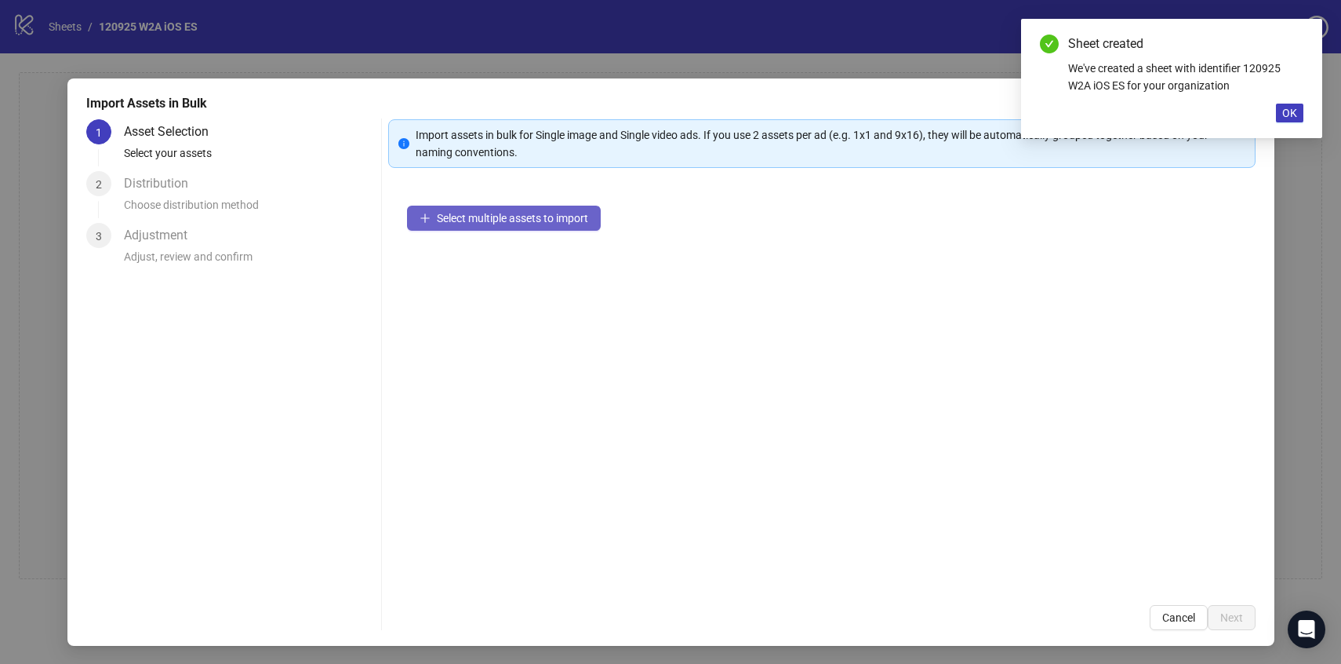
click at [484, 226] on button "Select multiple assets to import" at bounding box center [504, 217] width 194 height 25
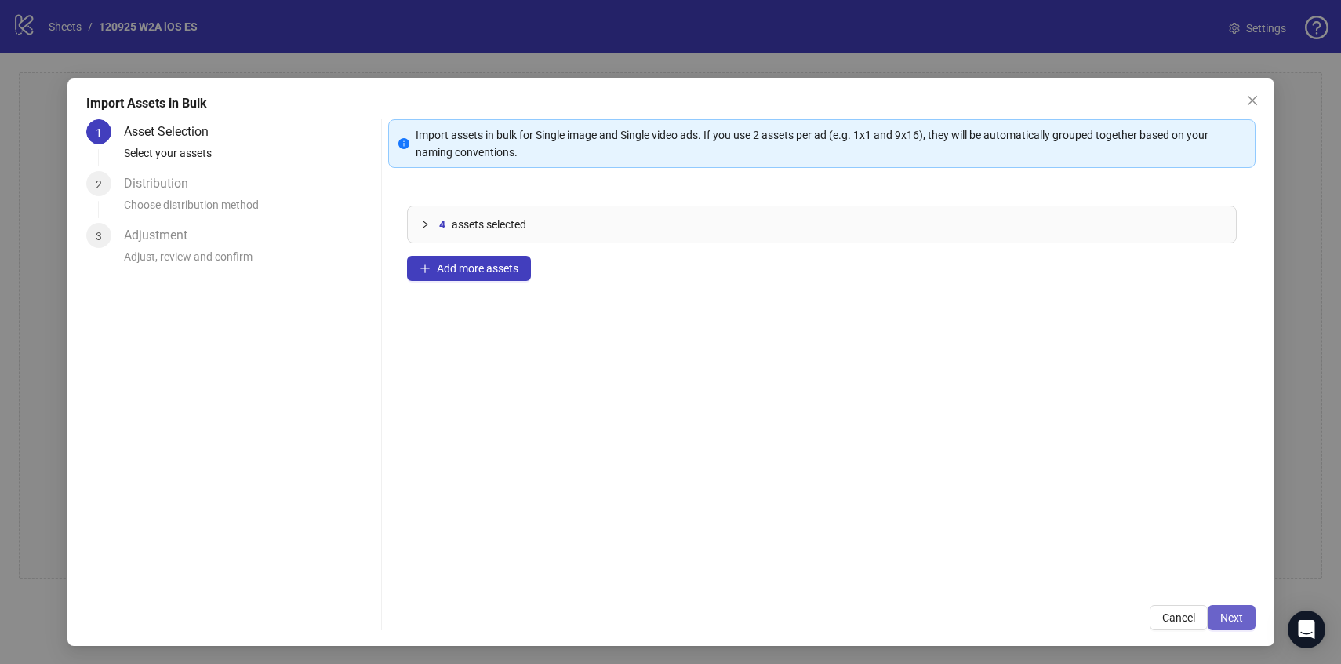
click at [1231, 630] on button "Next" at bounding box center [1232, 617] width 48 height 25
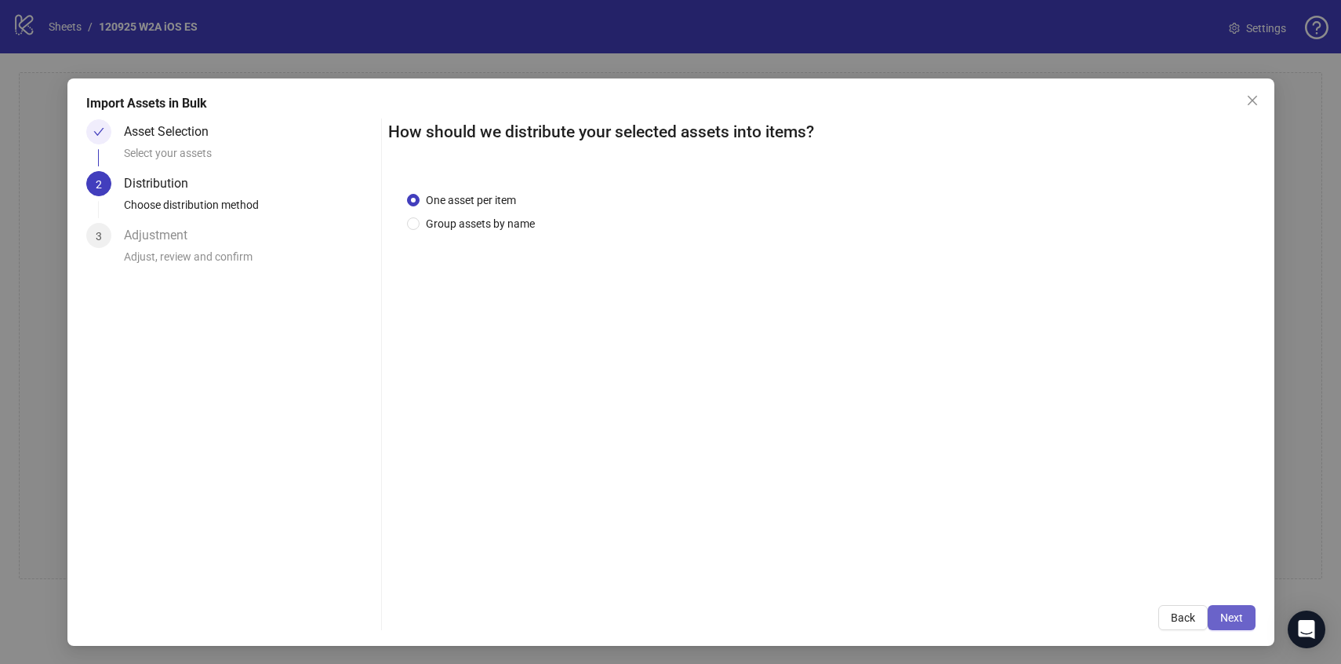
click at [1230, 626] on button "Next" at bounding box center [1232, 617] width 48 height 25
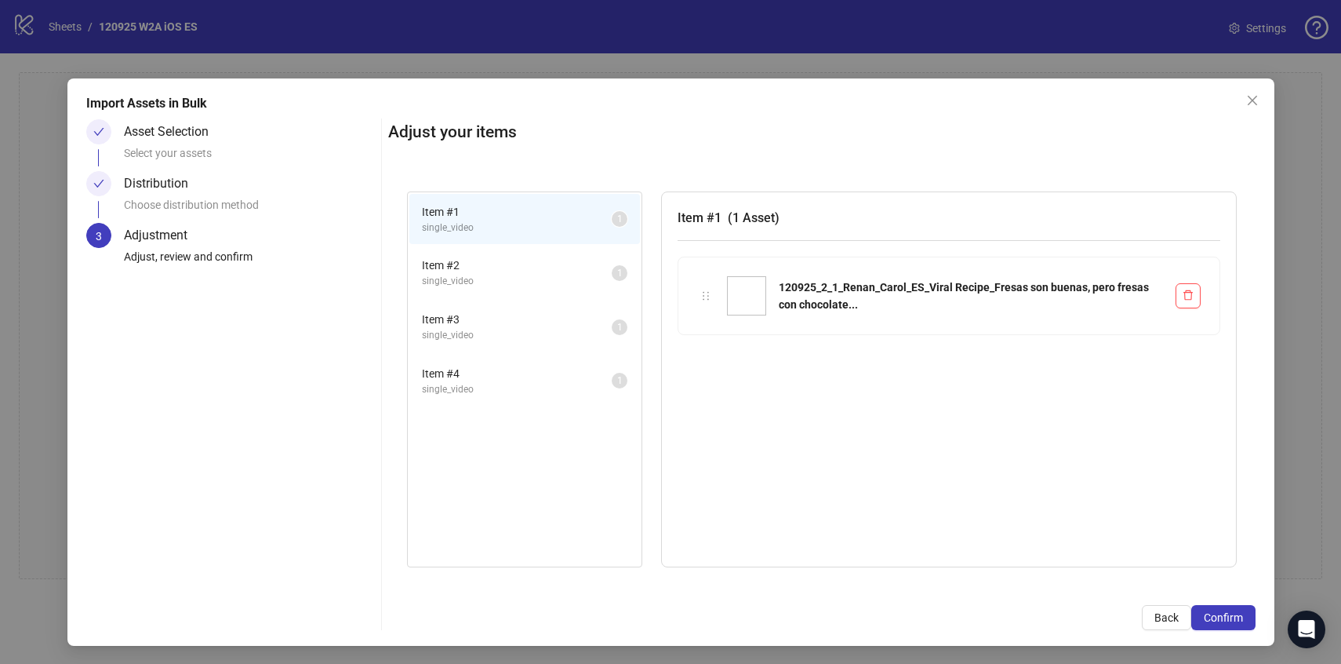
click at [1230, 626] on button "Confirm" at bounding box center [1223, 617] width 64 height 25
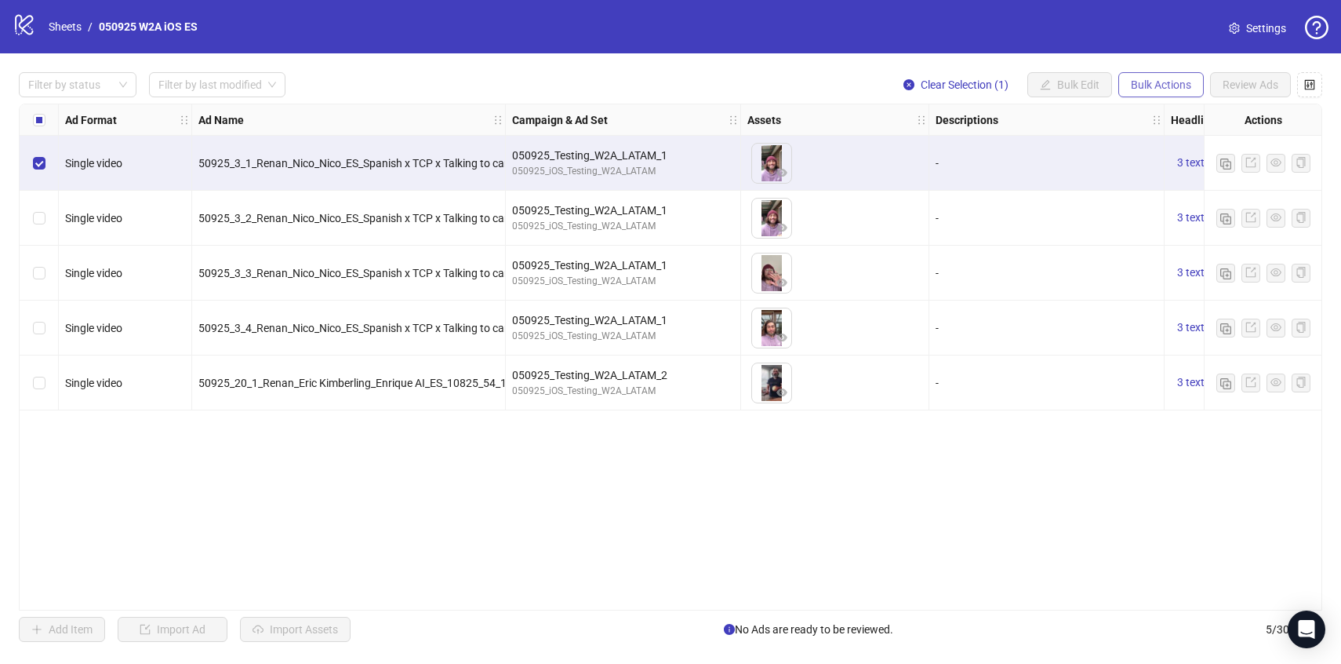
click at [1176, 78] on button "Bulk Actions" at bounding box center [1160, 84] width 85 height 25
click at [1154, 188] on span "Copy to another sheet" at bounding box center [1182, 192] width 107 height 17
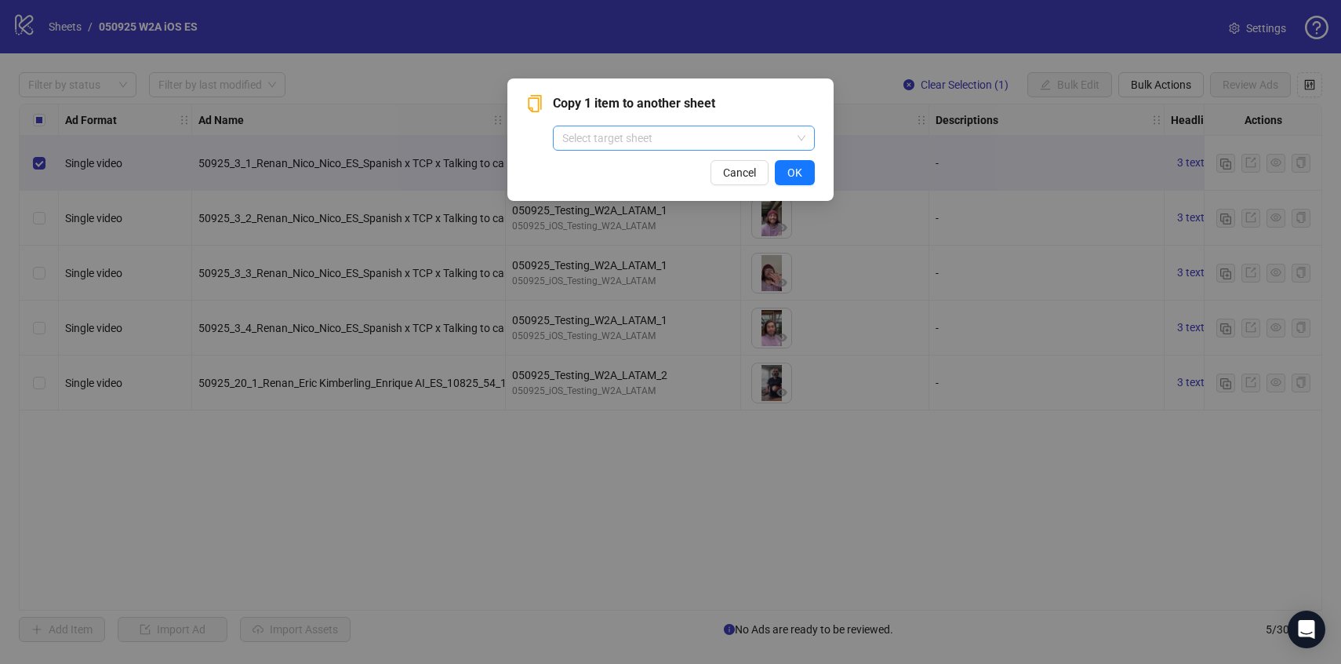
click at [696, 137] on input "search" at bounding box center [676, 138] width 229 height 24
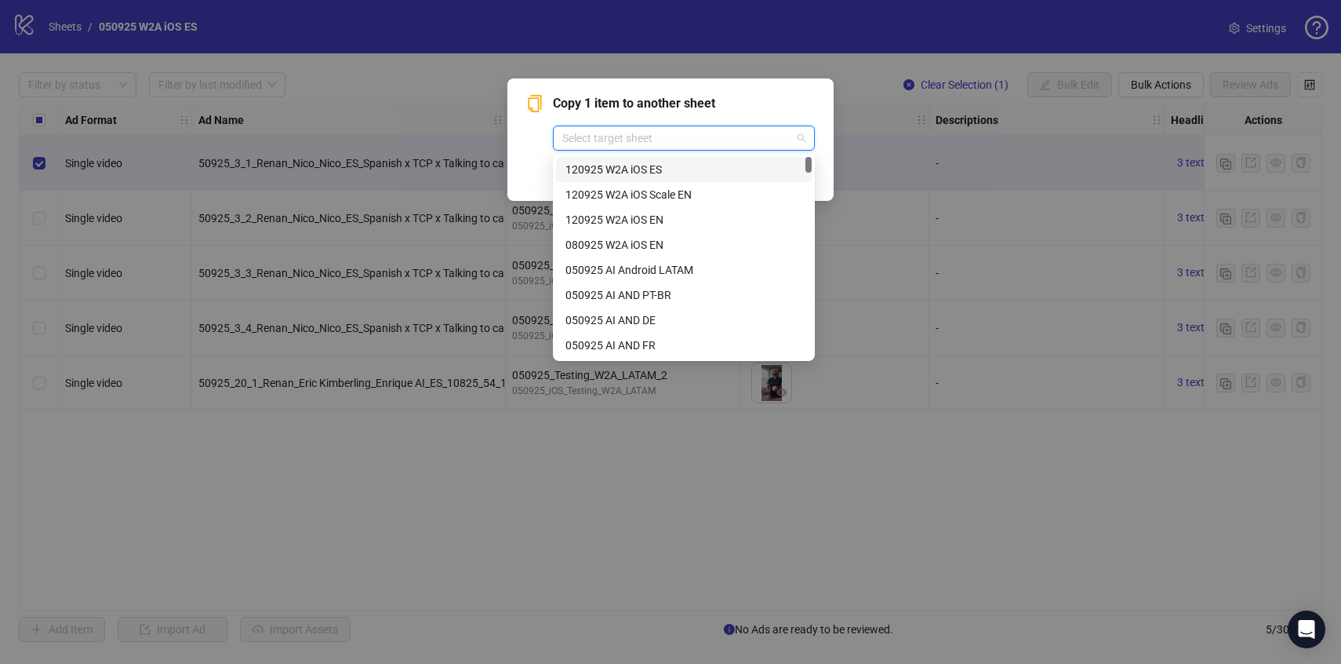
click at [689, 173] on div "120925 W2A iOS ES" at bounding box center [683, 169] width 237 height 17
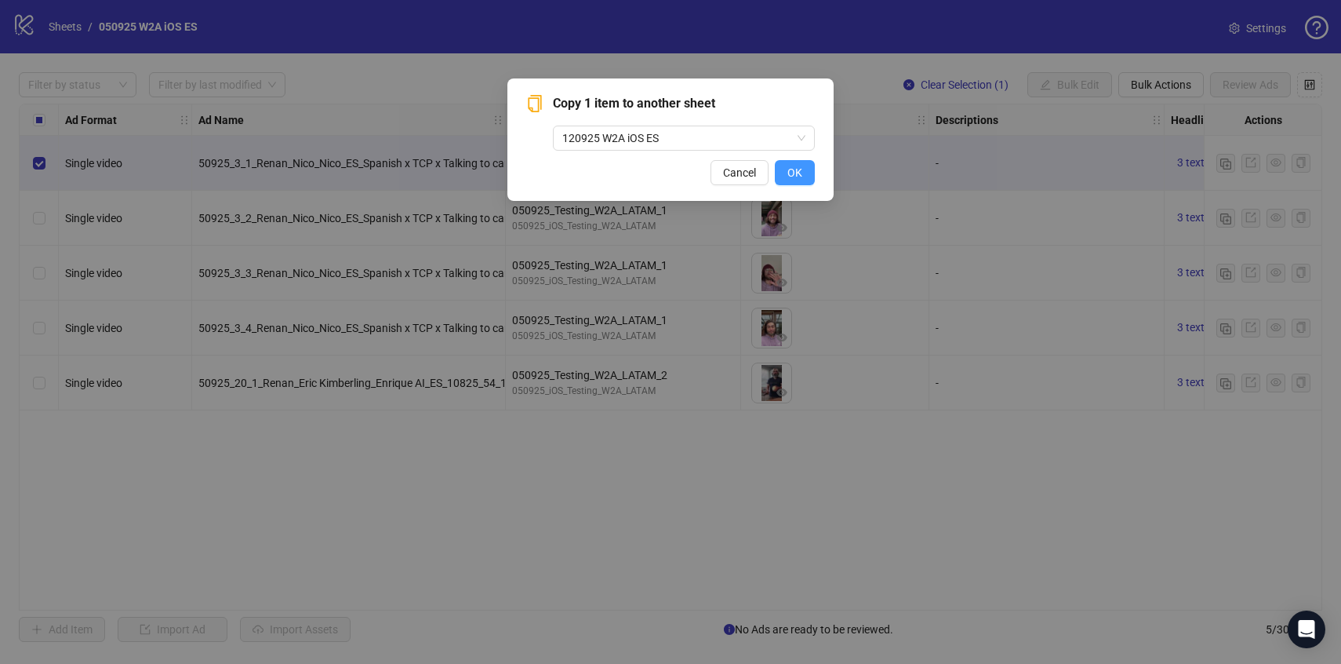
click at [803, 172] on button "OK" at bounding box center [795, 172] width 40 height 25
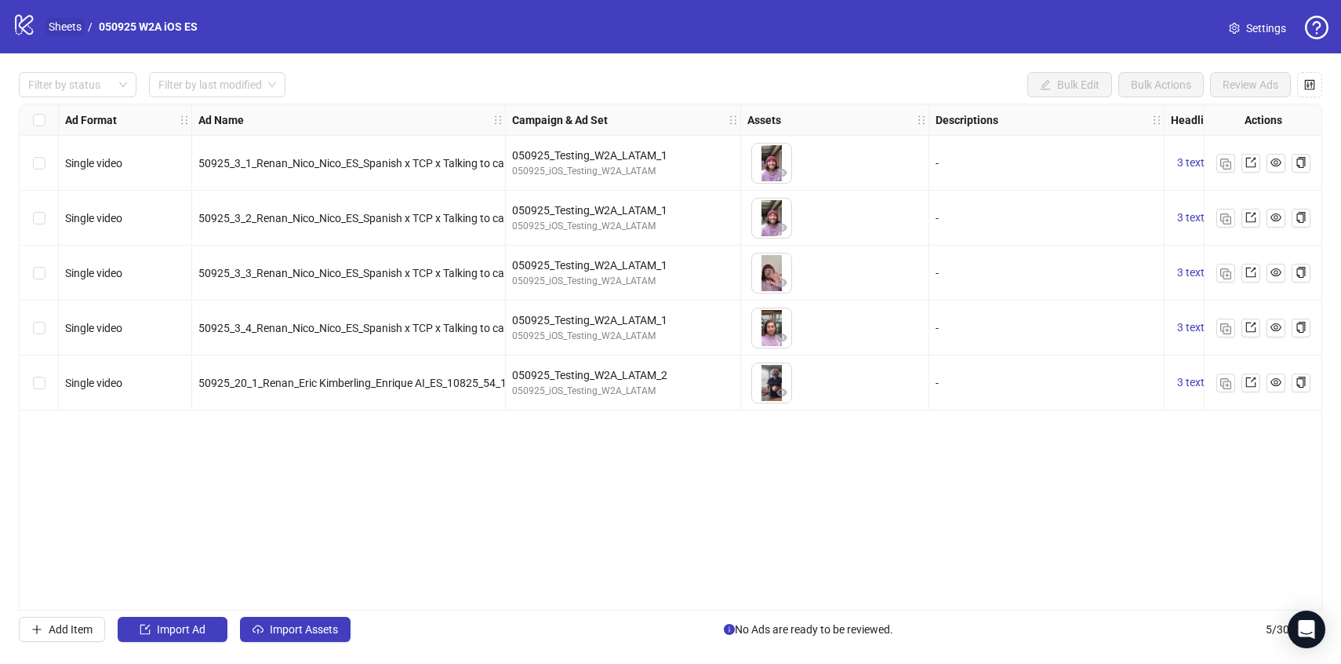
click at [52, 24] on link "Sheets" at bounding box center [64, 26] width 39 height 17
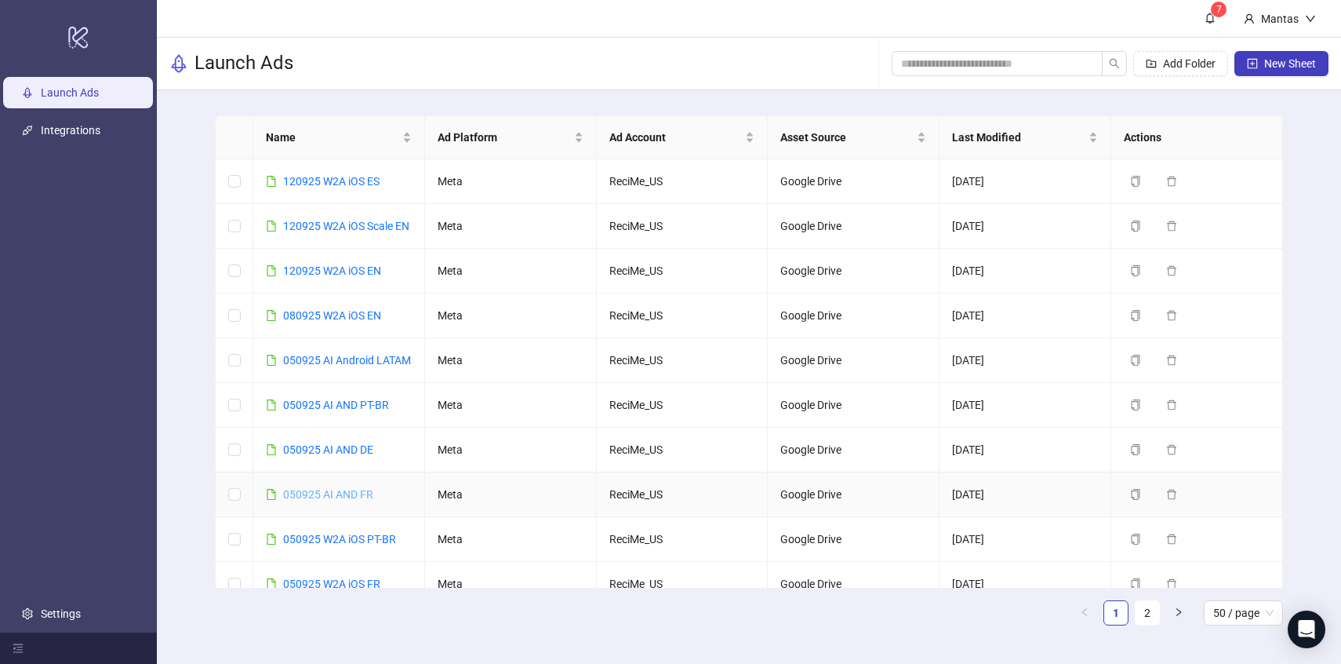
click at [350, 500] on link "050925 AI AND FR" at bounding box center [328, 494] width 90 height 13
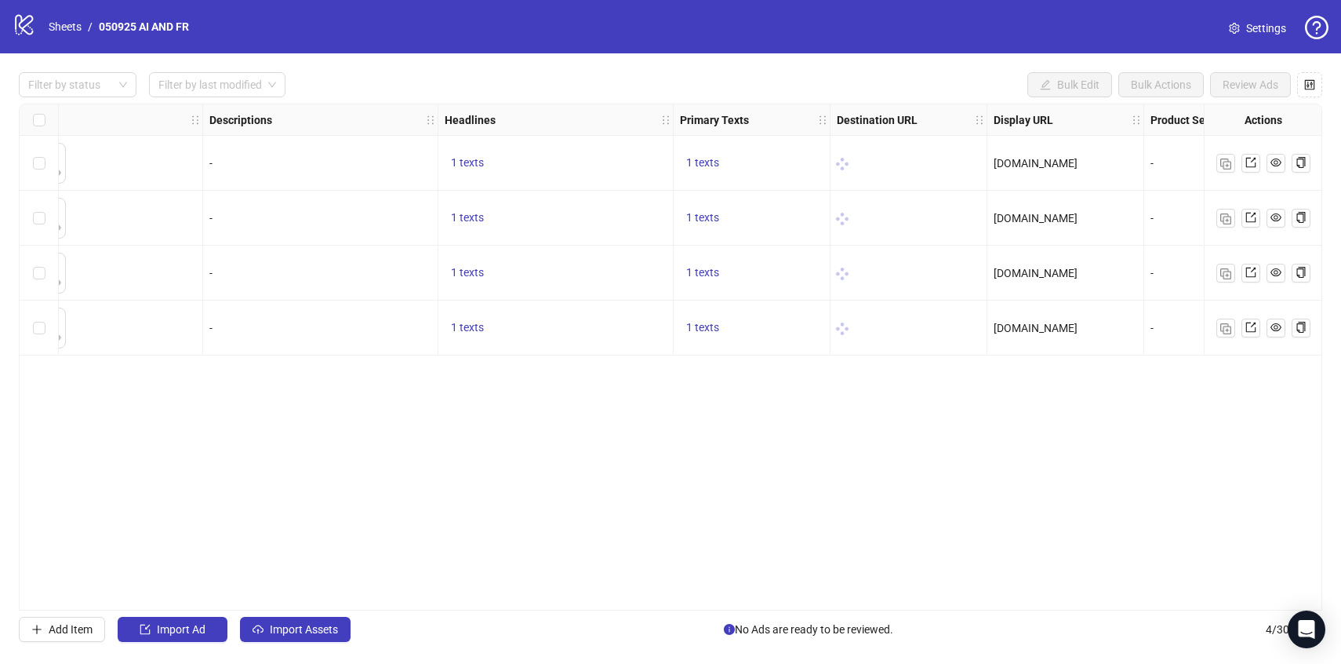
scroll to position [0, 738]
click at [854, 169] on div at bounding box center [897, 163] width 144 height 17
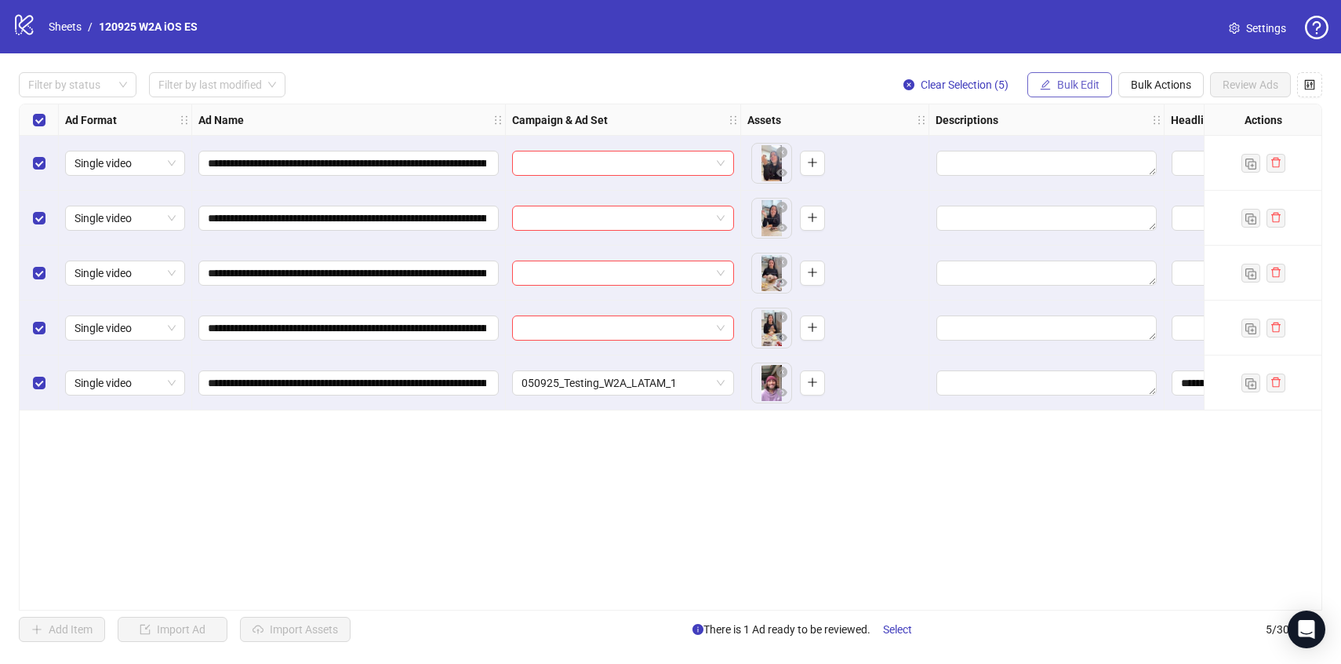
click at [1053, 80] on button "Bulk Edit" at bounding box center [1069, 84] width 85 height 25
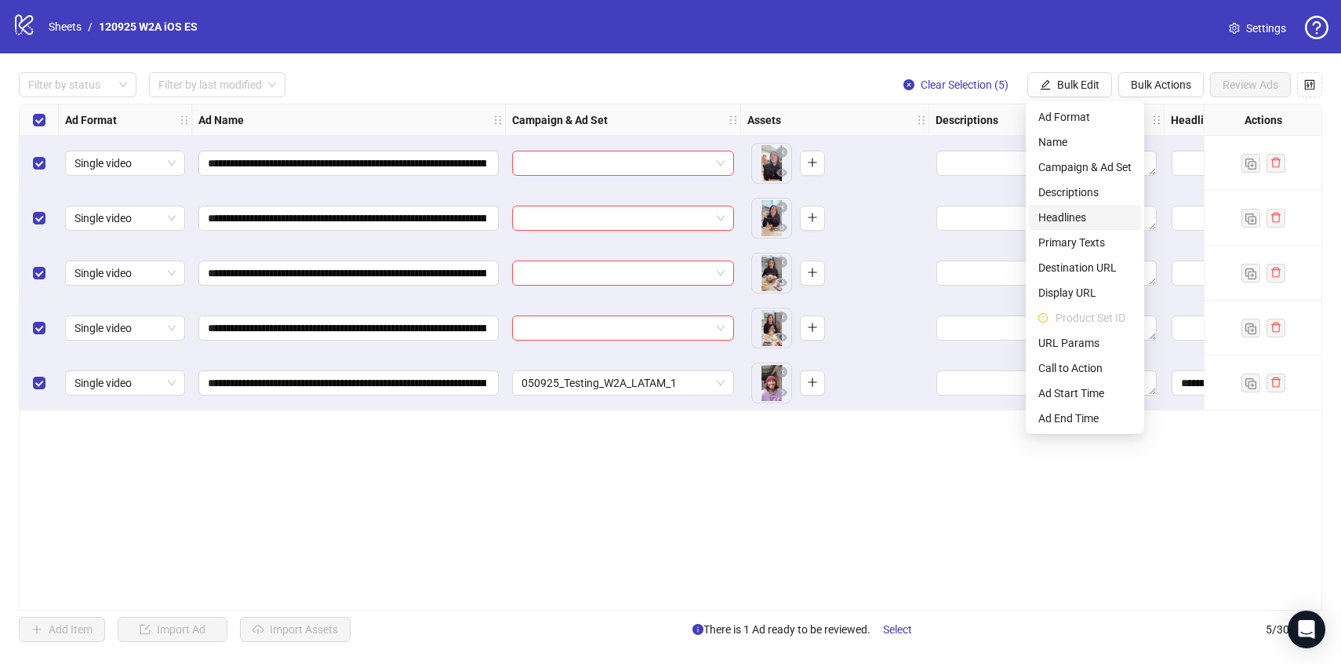
click at [1067, 216] on span "Headlines" at bounding box center [1084, 217] width 93 height 17
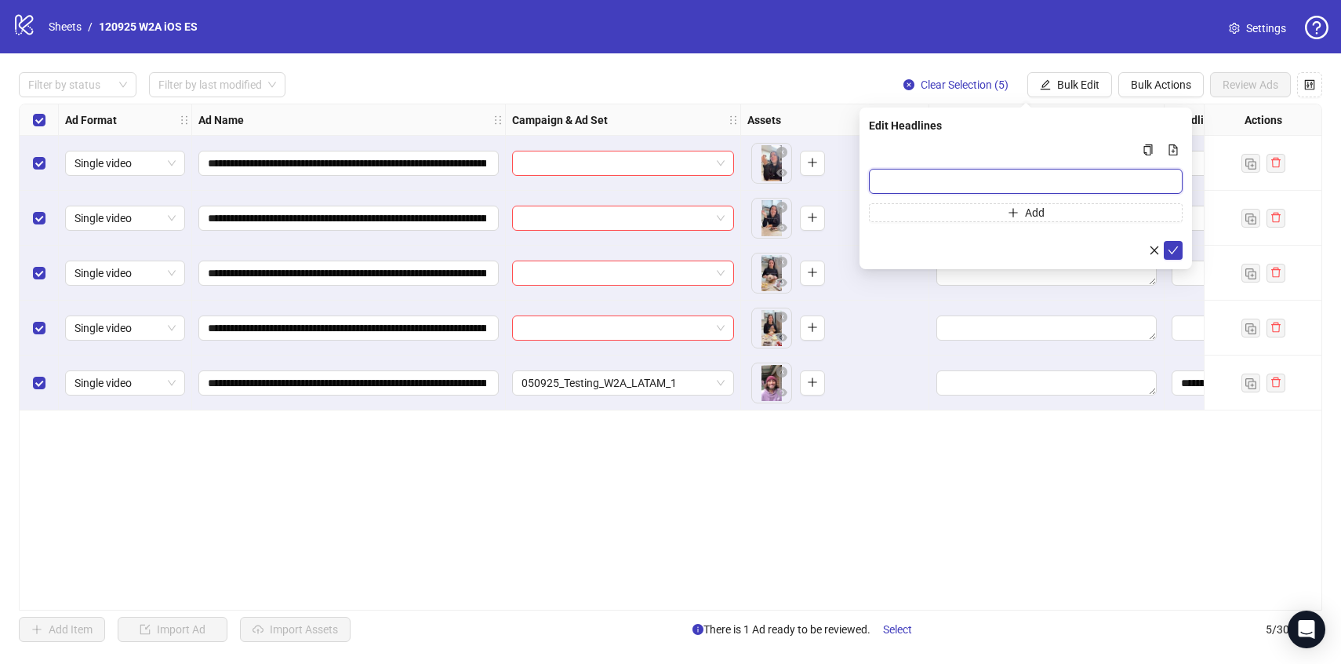
click at [952, 182] on input "Multi-input container - paste or copy values" at bounding box center [1026, 181] width 314 height 25
click at [994, 452] on div "**********" at bounding box center [670, 357] width 1303 height 507
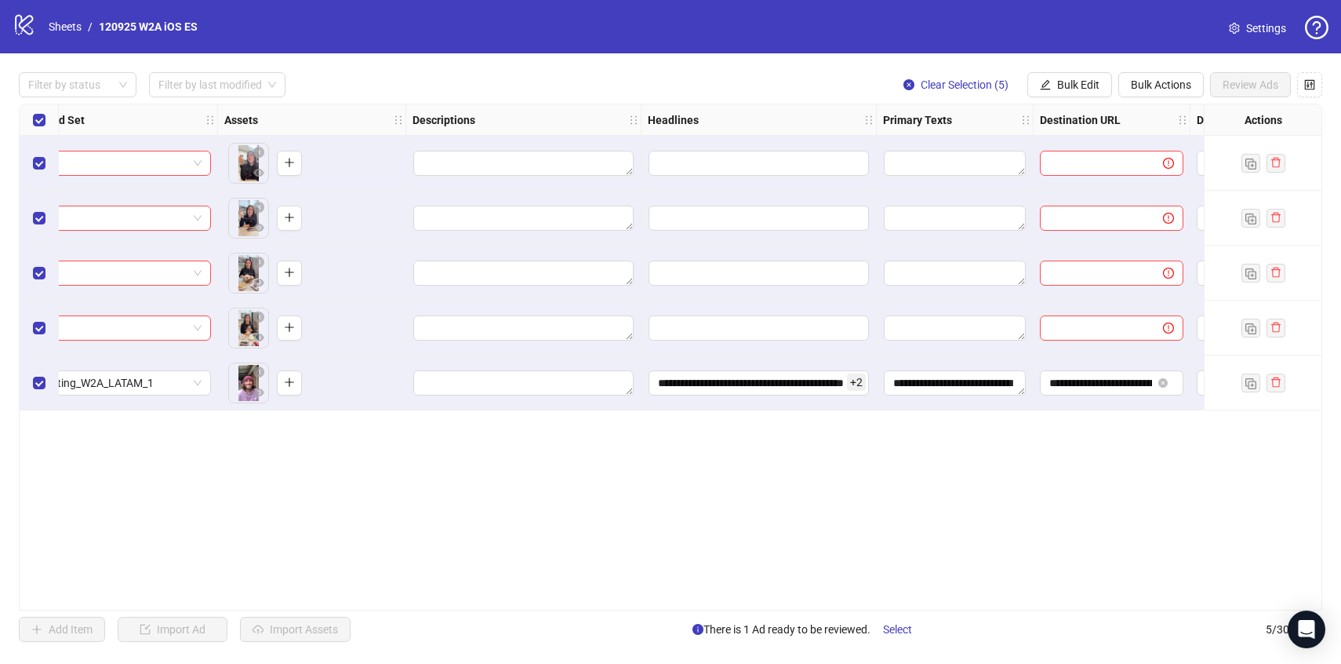
scroll to position [0, 551]
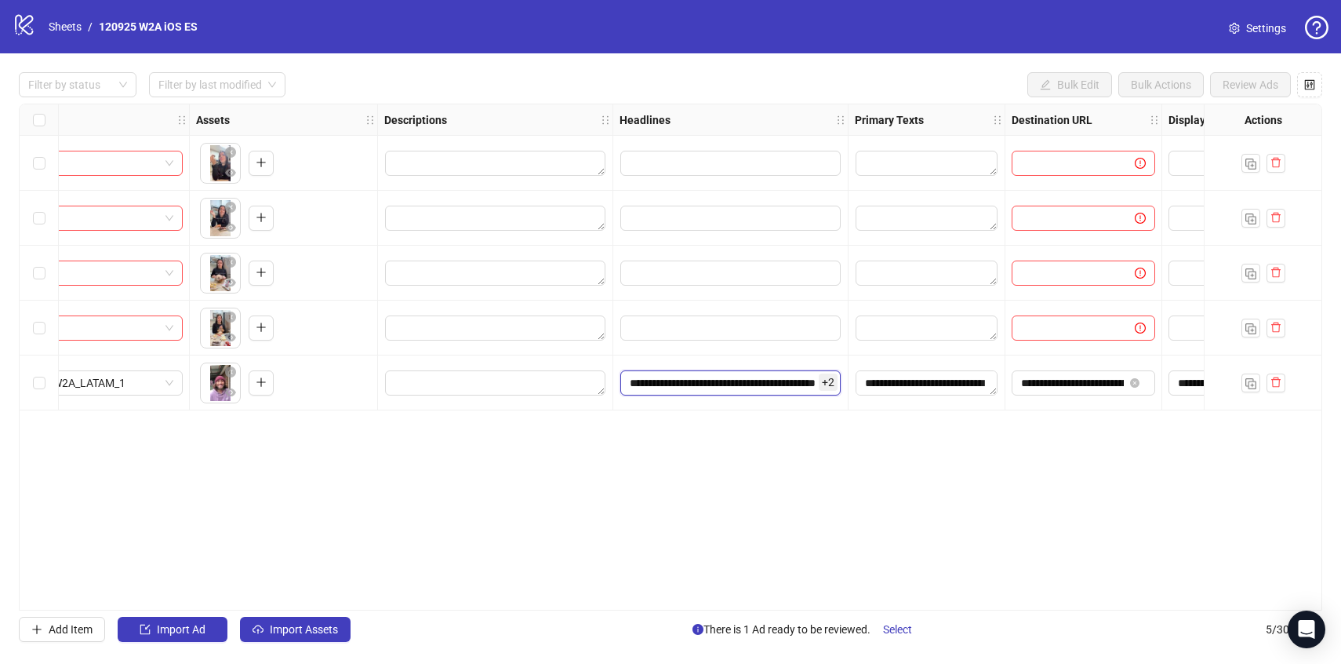
click at [736, 390] on input "**********" at bounding box center [730, 382] width 220 height 25
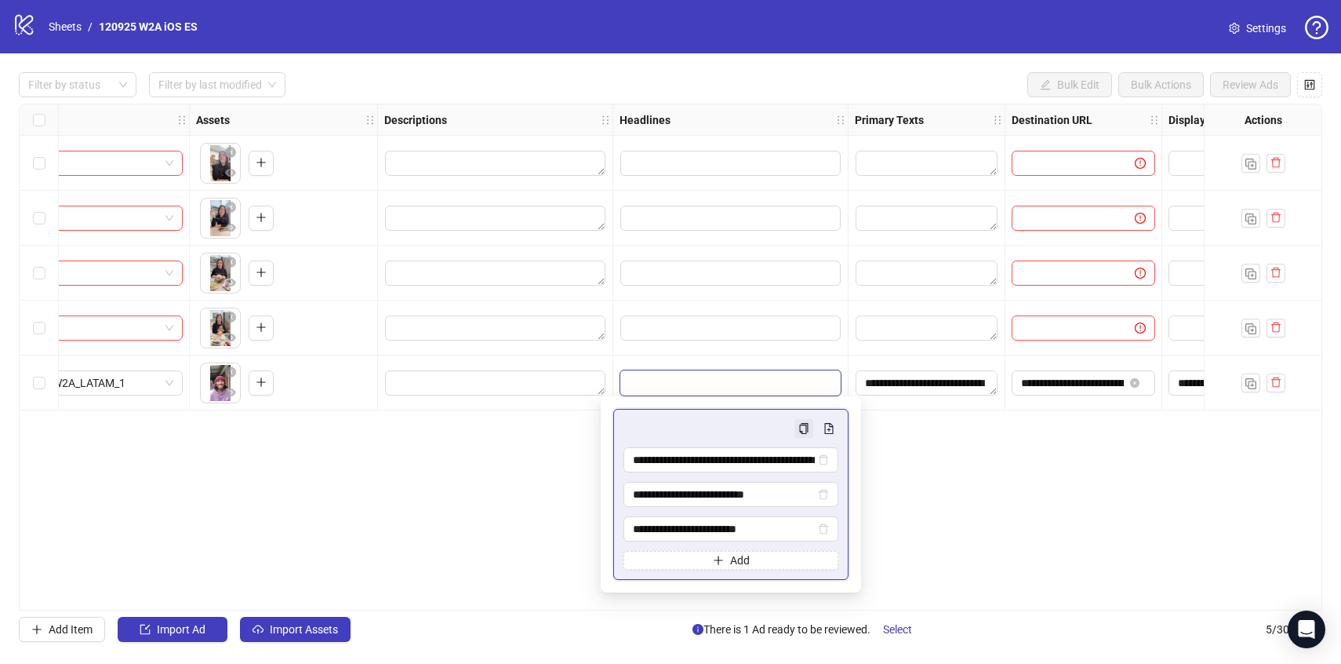
click at [807, 431] on icon "copy" at bounding box center [803, 428] width 11 height 11
click at [801, 427] on icon "copy" at bounding box center [803, 428] width 11 height 11
click at [486, 474] on div "**********" at bounding box center [670, 357] width 1303 height 507
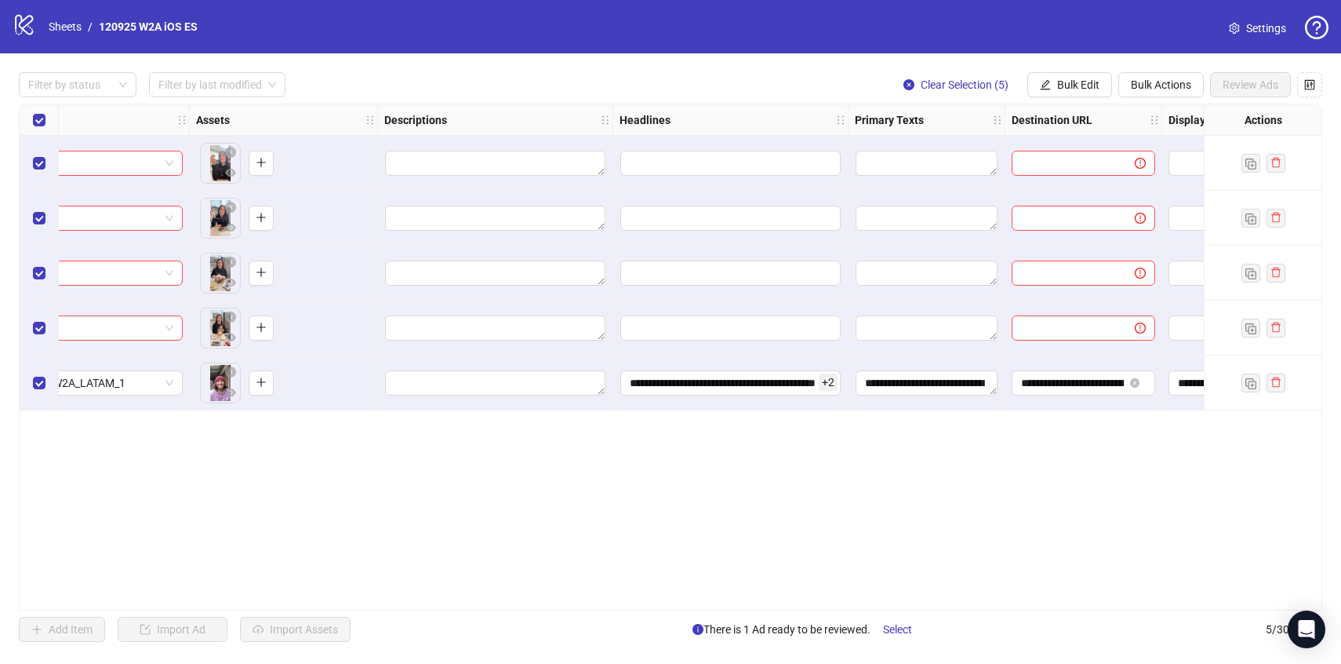
click at [1051, 68] on div "**********" at bounding box center [670, 356] width 1341 height 607
click at [1050, 69] on div "**********" at bounding box center [670, 356] width 1341 height 607
click at [1048, 82] on icon "edit" at bounding box center [1046, 84] width 10 height 10
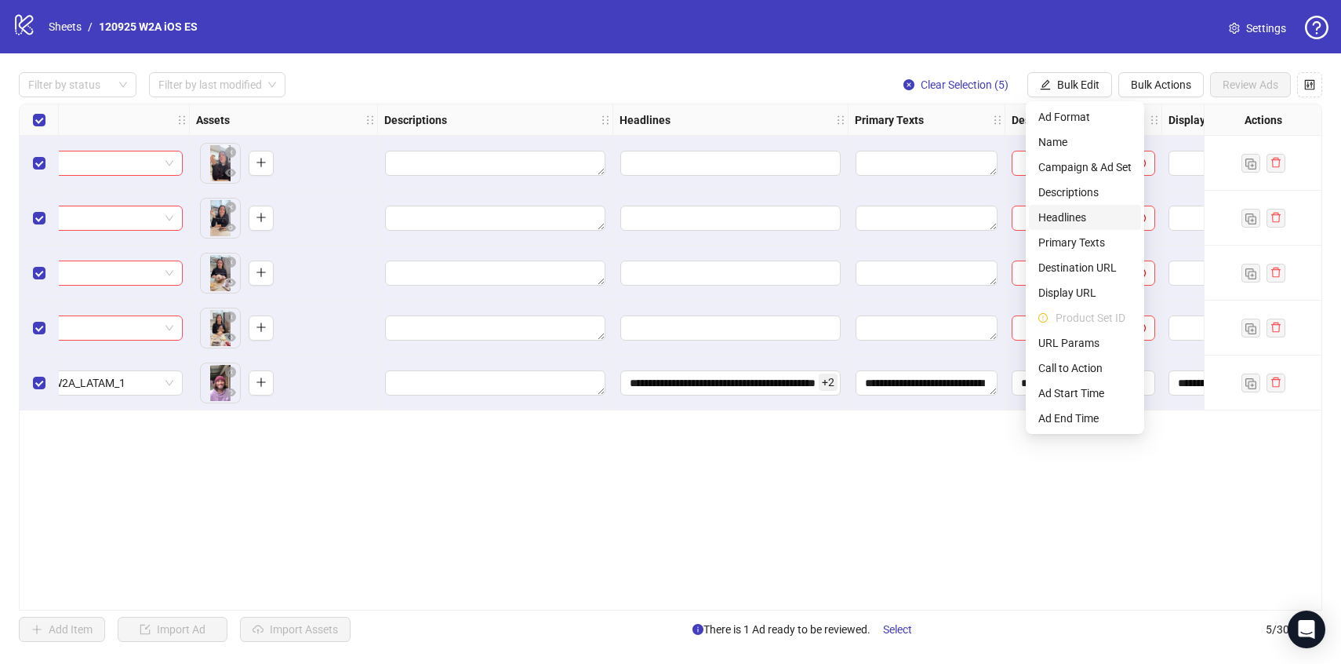
click at [1097, 222] on span "Headlines" at bounding box center [1084, 217] width 93 height 17
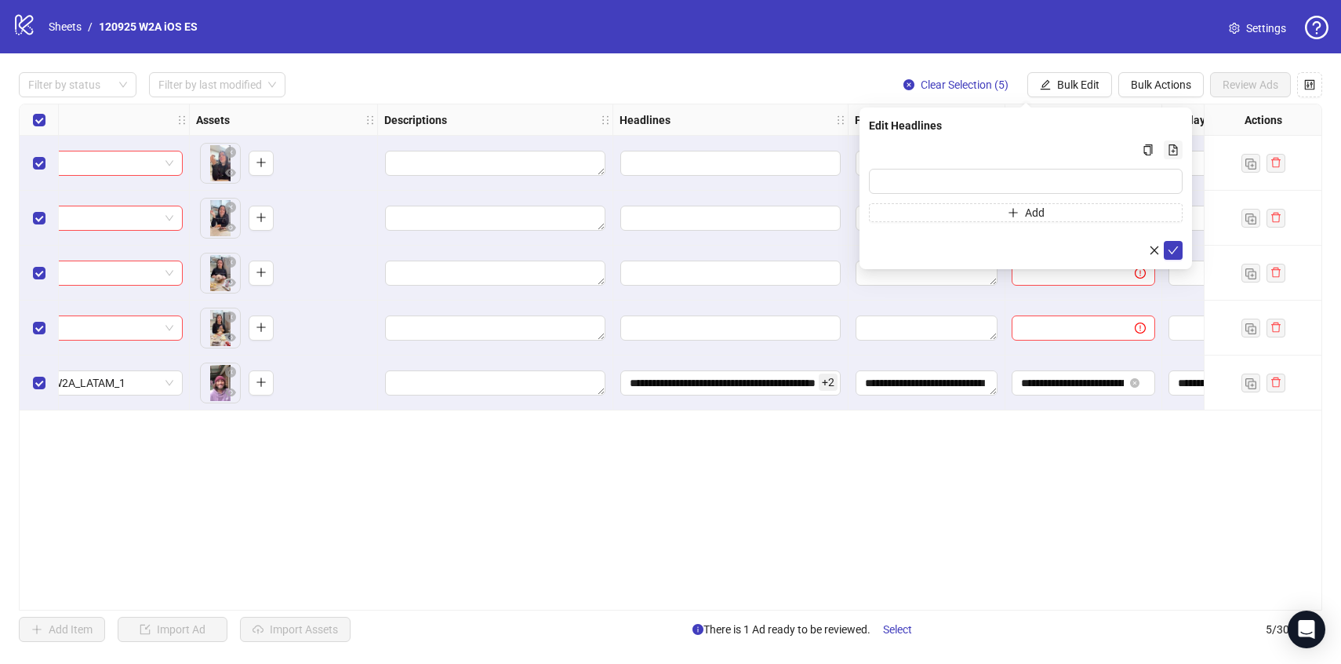
click at [1173, 150] on icon "file-add" at bounding box center [1173, 149] width 9 height 11
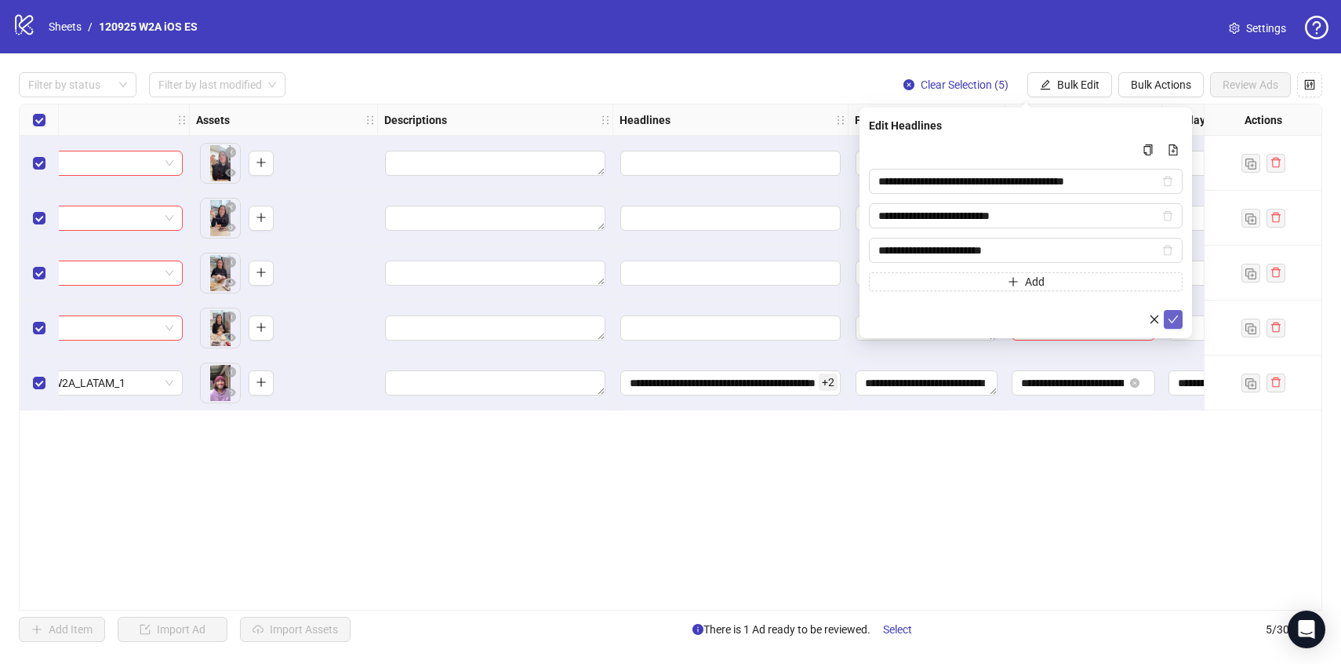
click at [1176, 322] on icon "check" at bounding box center [1173, 319] width 11 height 11
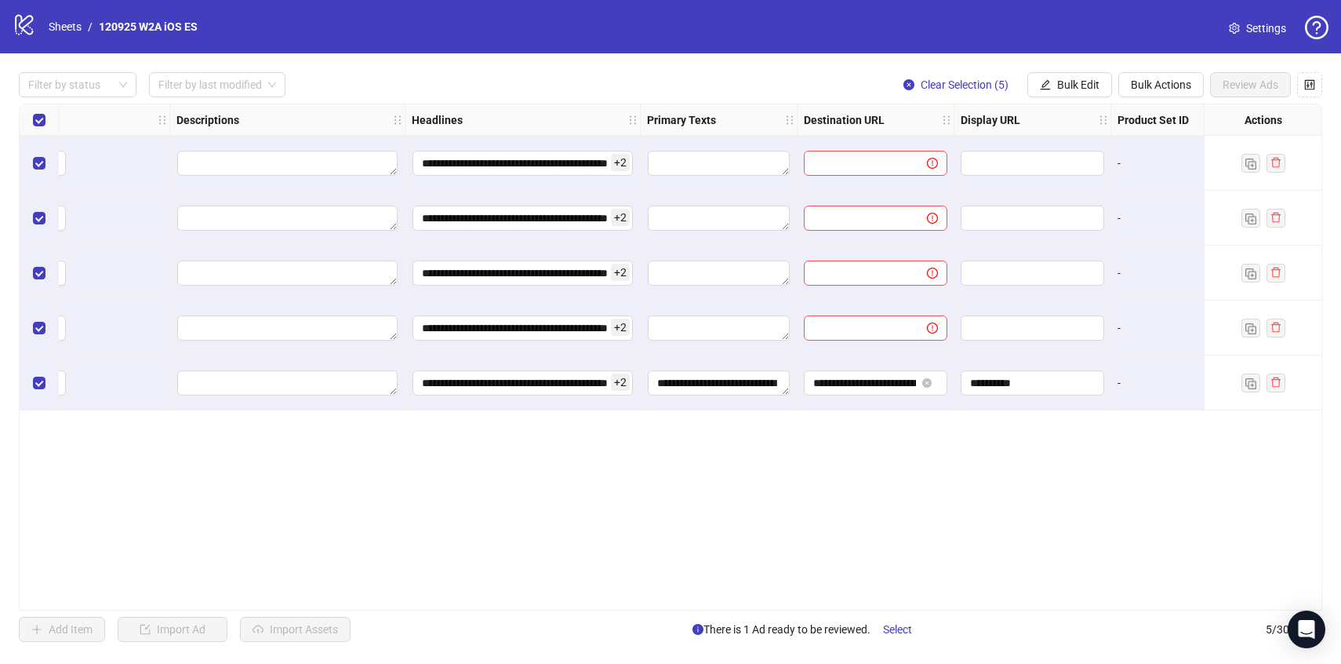
scroll to position [0, 775]
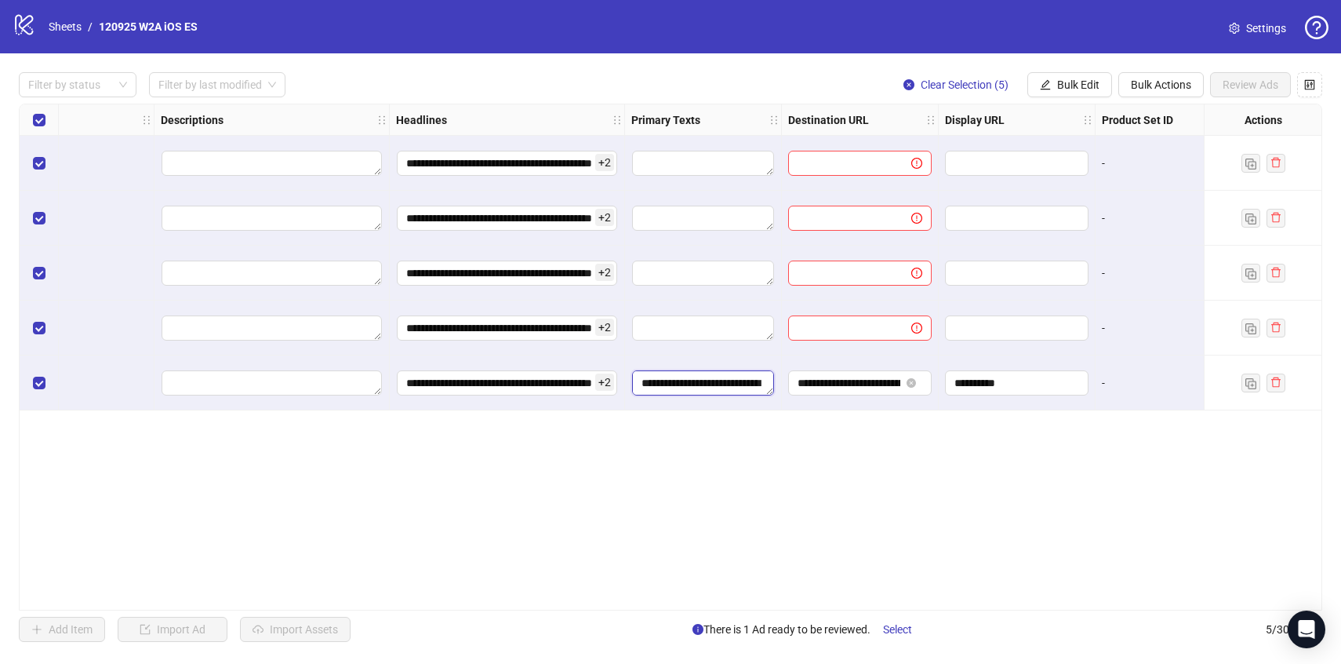
click at [656, 390] on textarea "**********" at bounding box center [703, 382] width 142 height 25
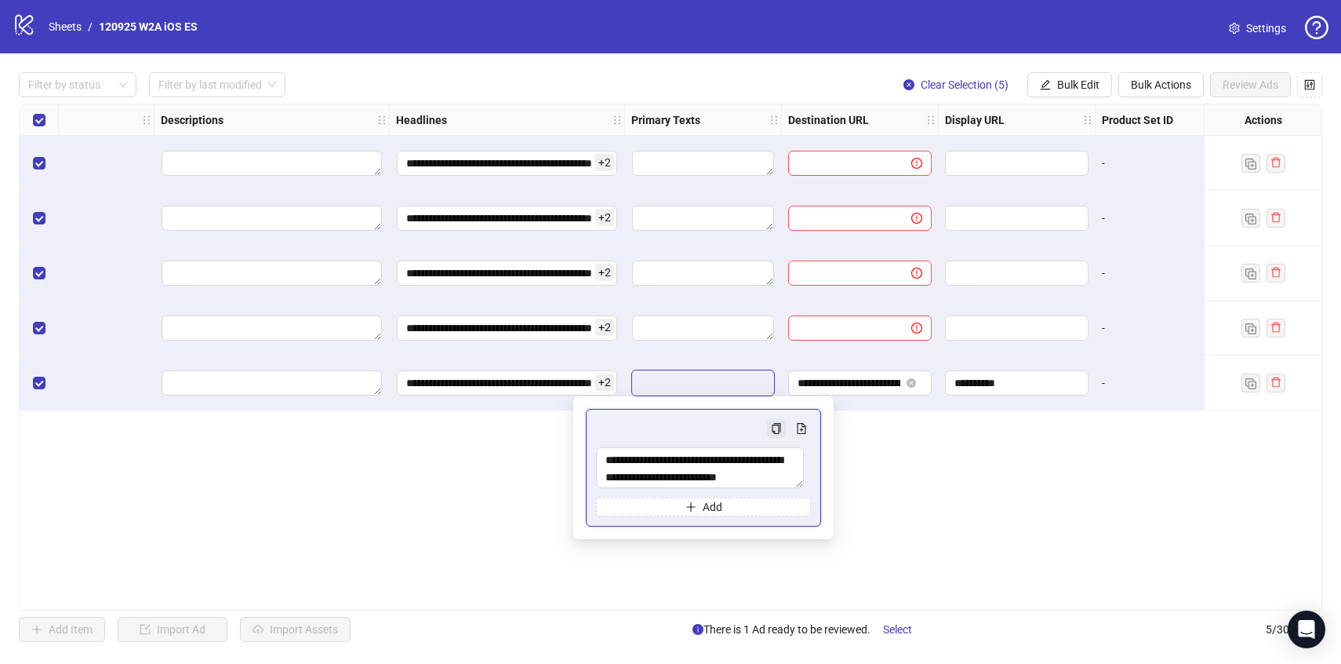
click at [774, 429] on icon "copy" at bounding box center [776, 428] width 11 height 11
click at [1085, 82] on span "Bulk Edit" at bounding box center [1078, 84] width 42 height 13
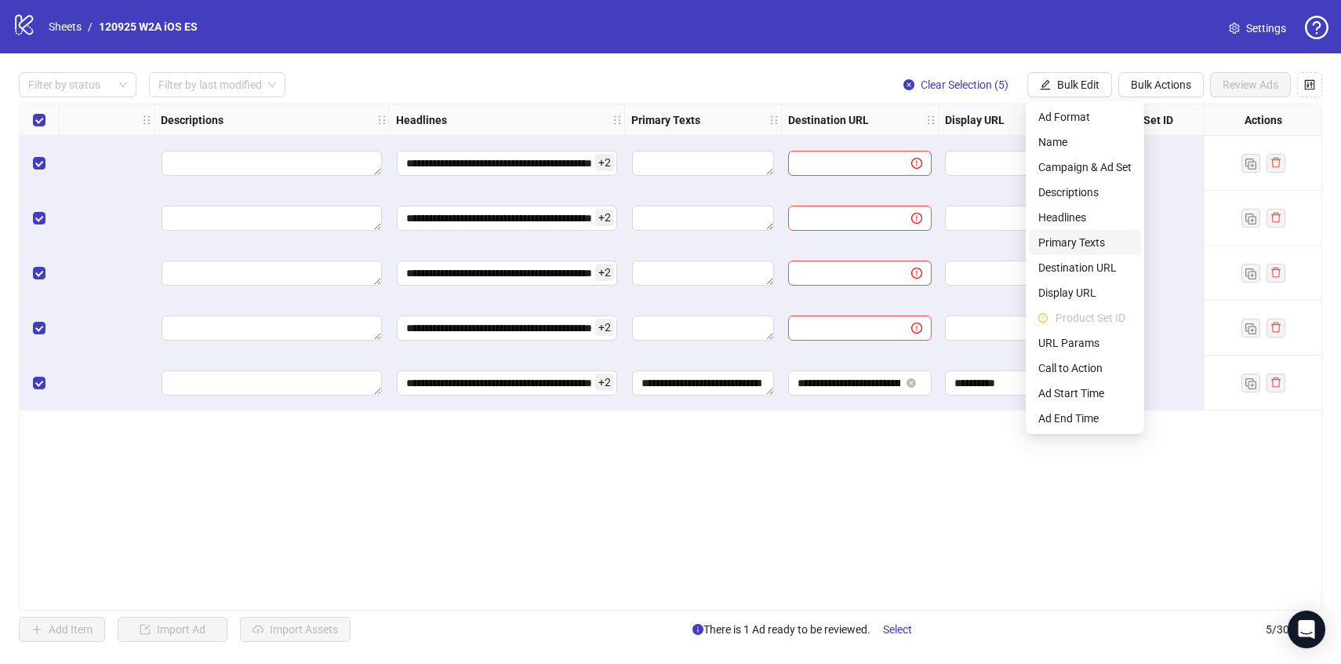
click at [1085, 248] on span "Primary Texts" at bounding box center [1084, 242] width 93 height 17
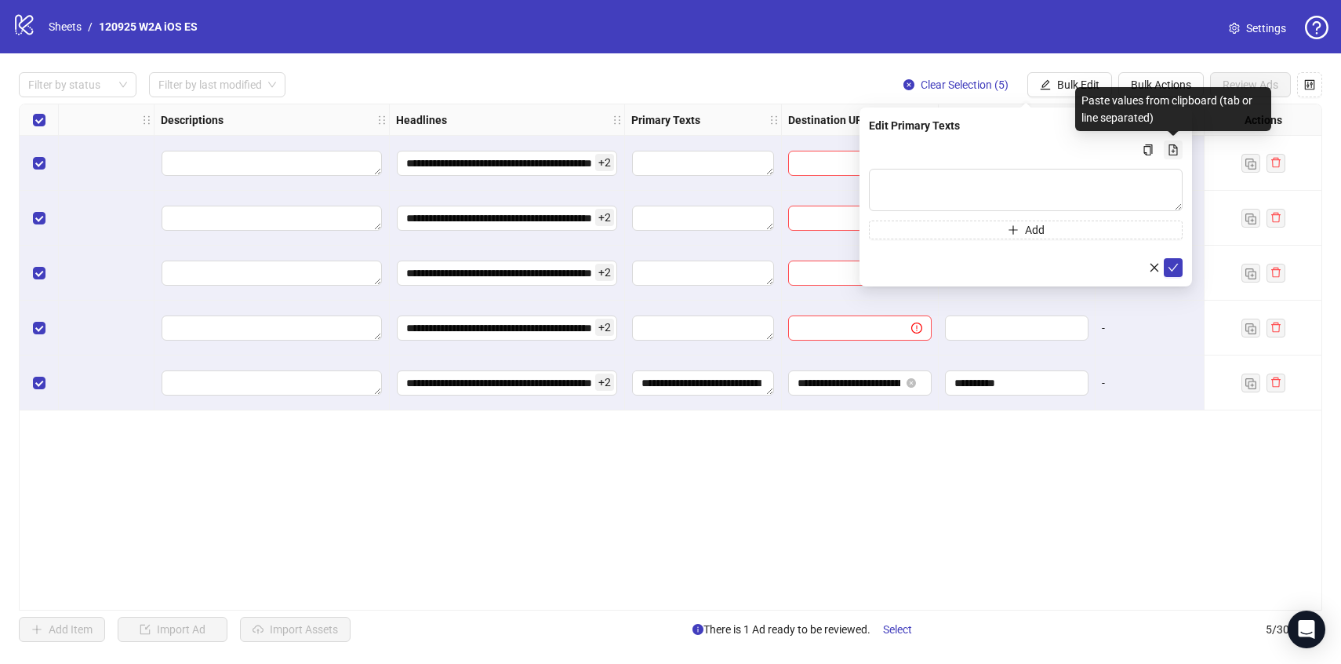
click at [1174, 145] on icon "file-add" at bounding box center [1173, 149] width 11 height 11
type textarea "**********"
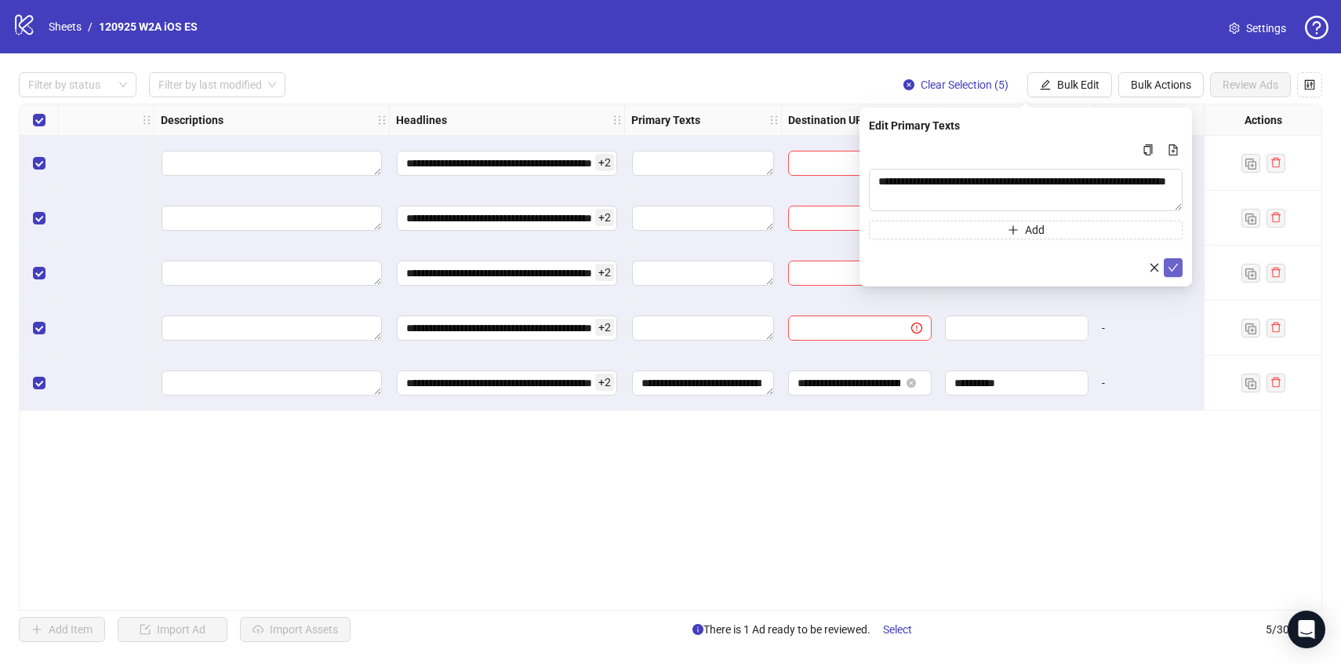
click at [1173, 271] on icon "check" at bounding box center [1173, 267] width 11 height 11
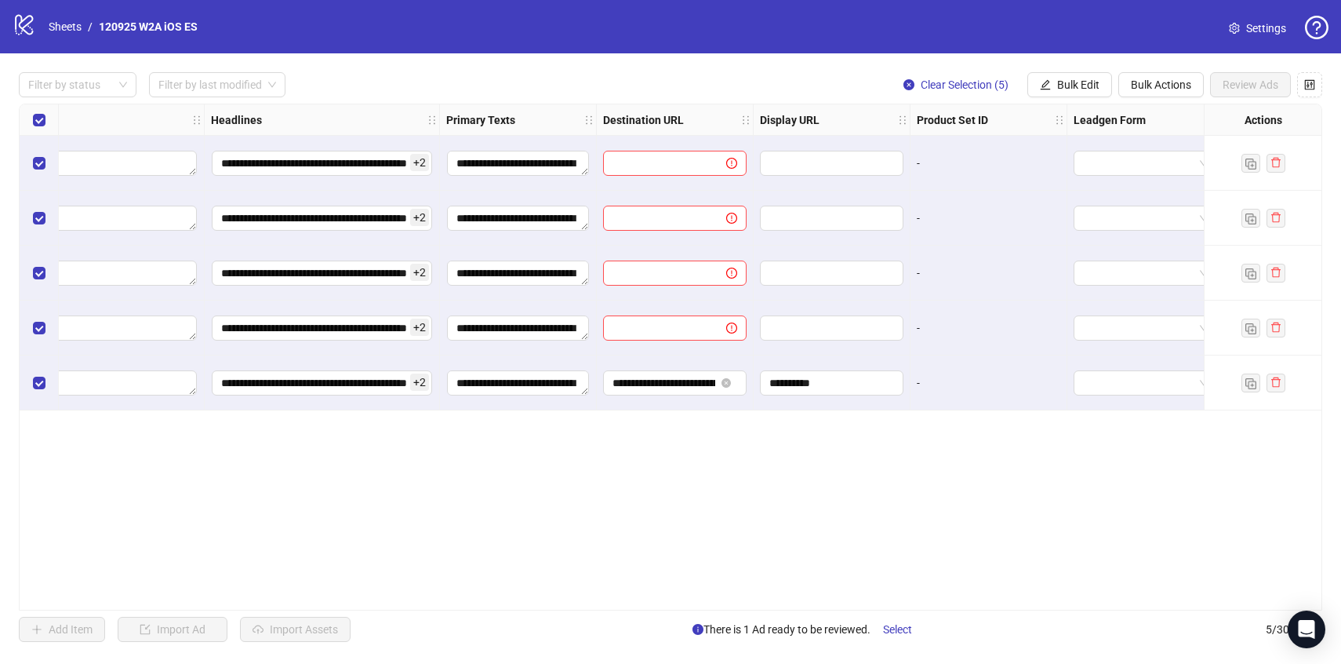
scroll to position [0, 973]
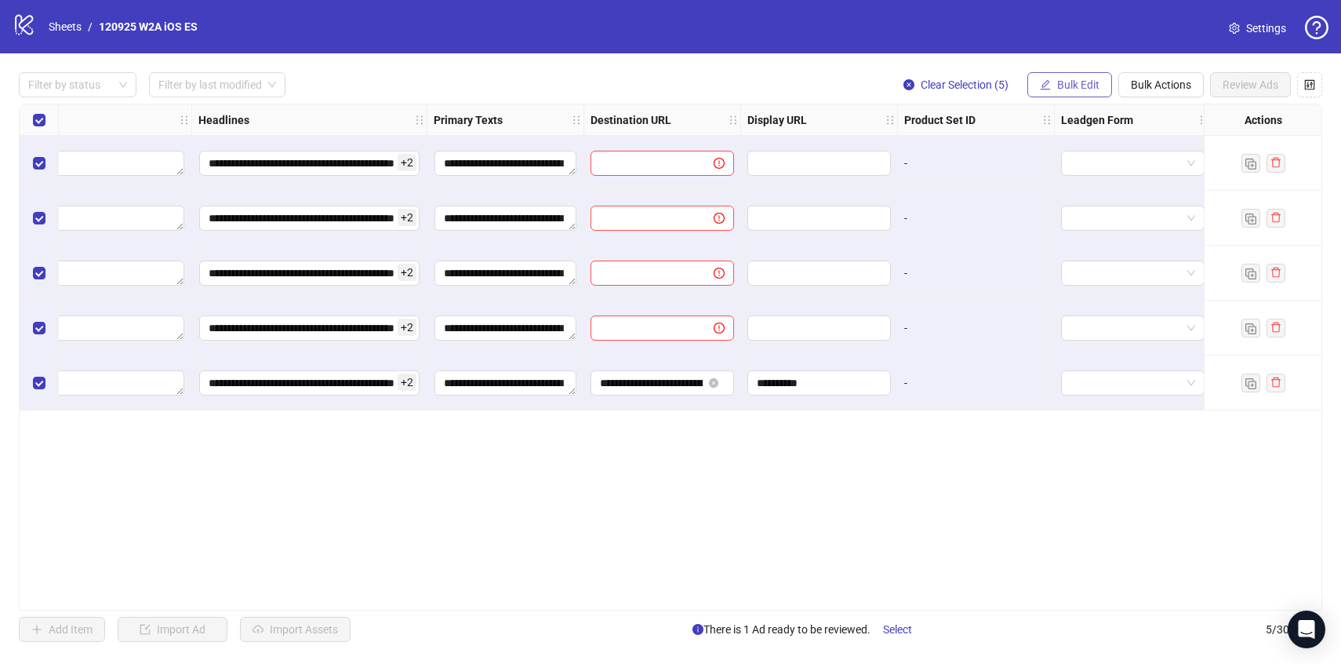
click at [1065, 87] on span "Bulk Edit" at bounding box center [1078, 84] width 42 height 13
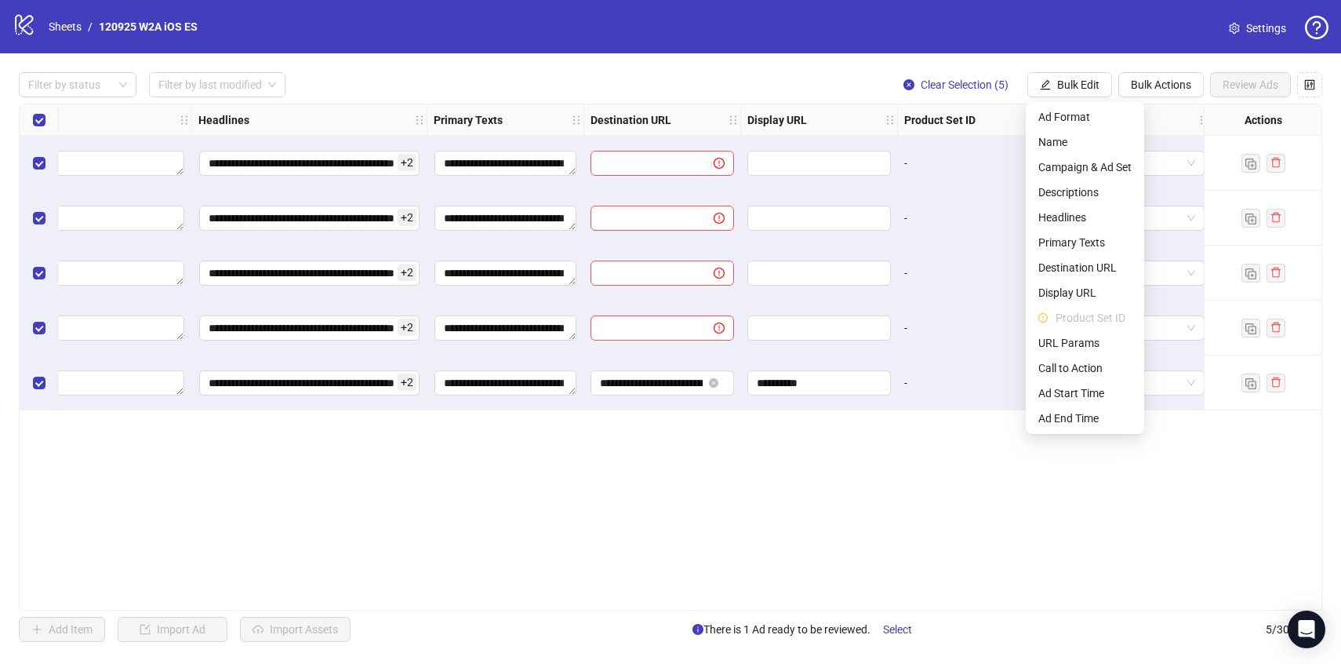
click at [687, 456] on div "**********" at bounding box center [670, 357] width 1303 height 507
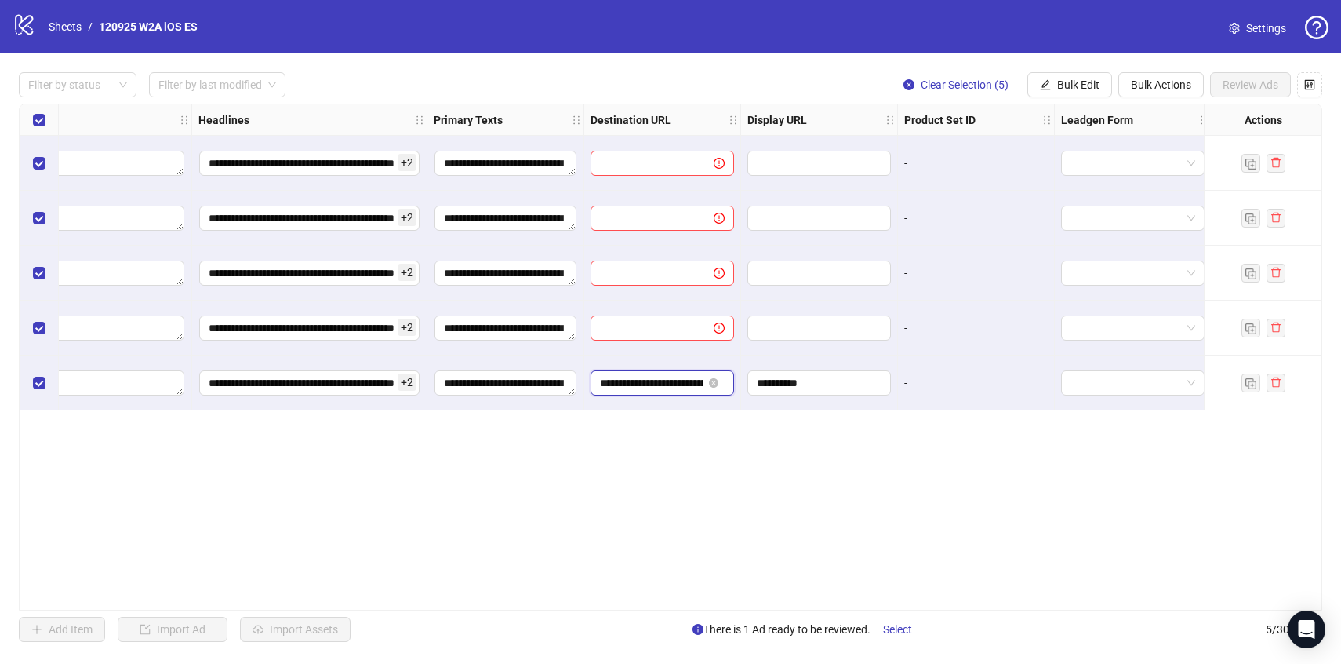
click at [675, 380] on input "**********" at bounding box center [651, 382] width 103 height 17
click at [1077, 82] on span "Bulk Edit" at bounding box center [1078, 84] width 42 height 13
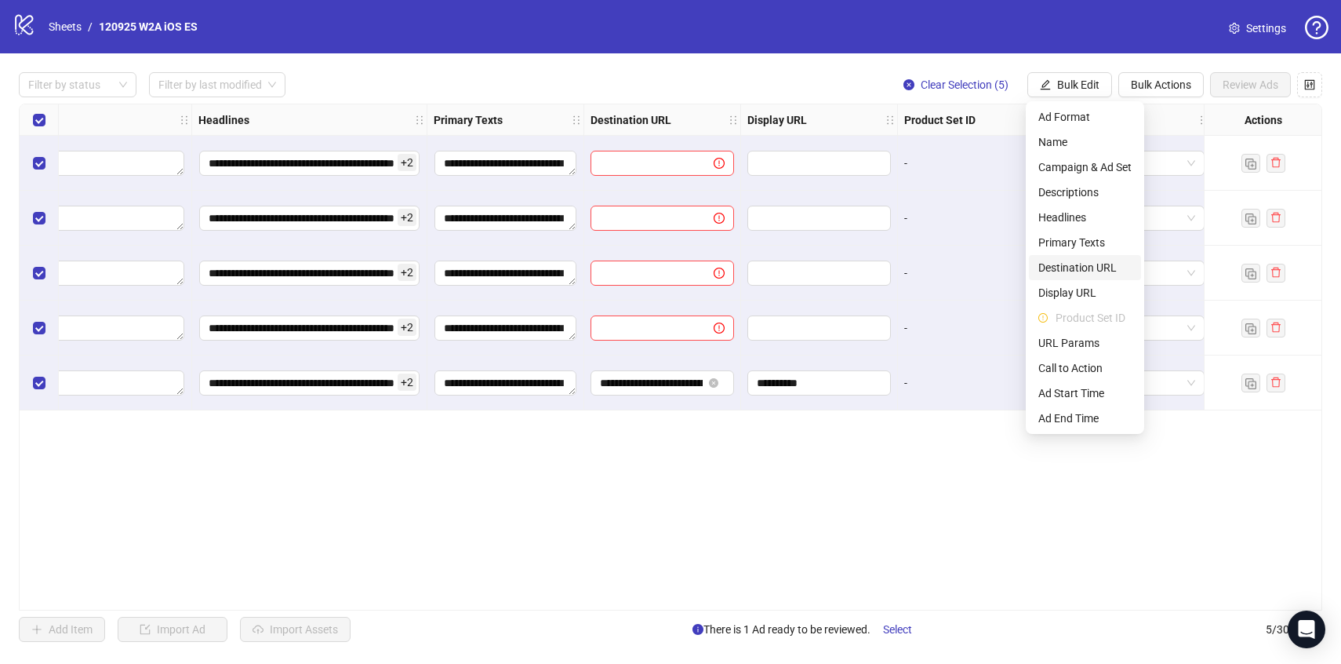
click at [1083, 271] on span "Destination URL" at bounding box center [1084, 267] width 93 height 17
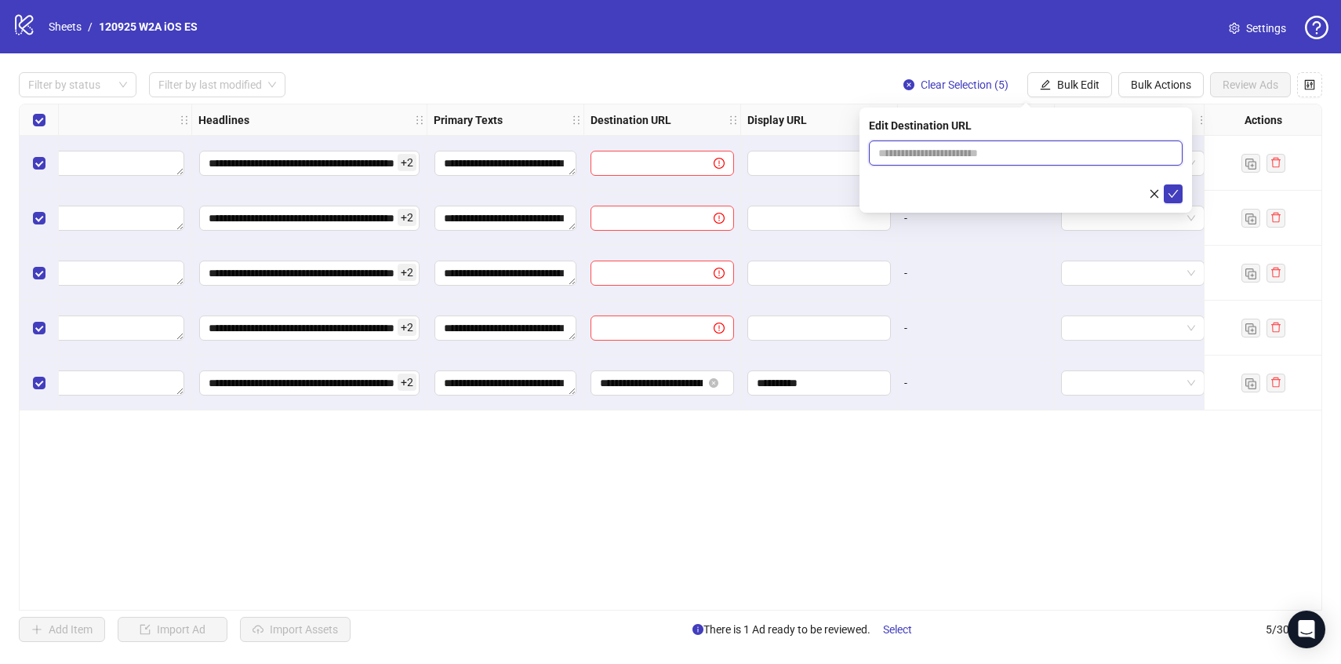
click at [1069, 151] on input "text" at bounding box center [1019, 152] width 282 height 17
paste input "**********"
type input "**********"
click at [1173, 186] on button "submit" at bounding box center [1173, 193] width 19 height 19
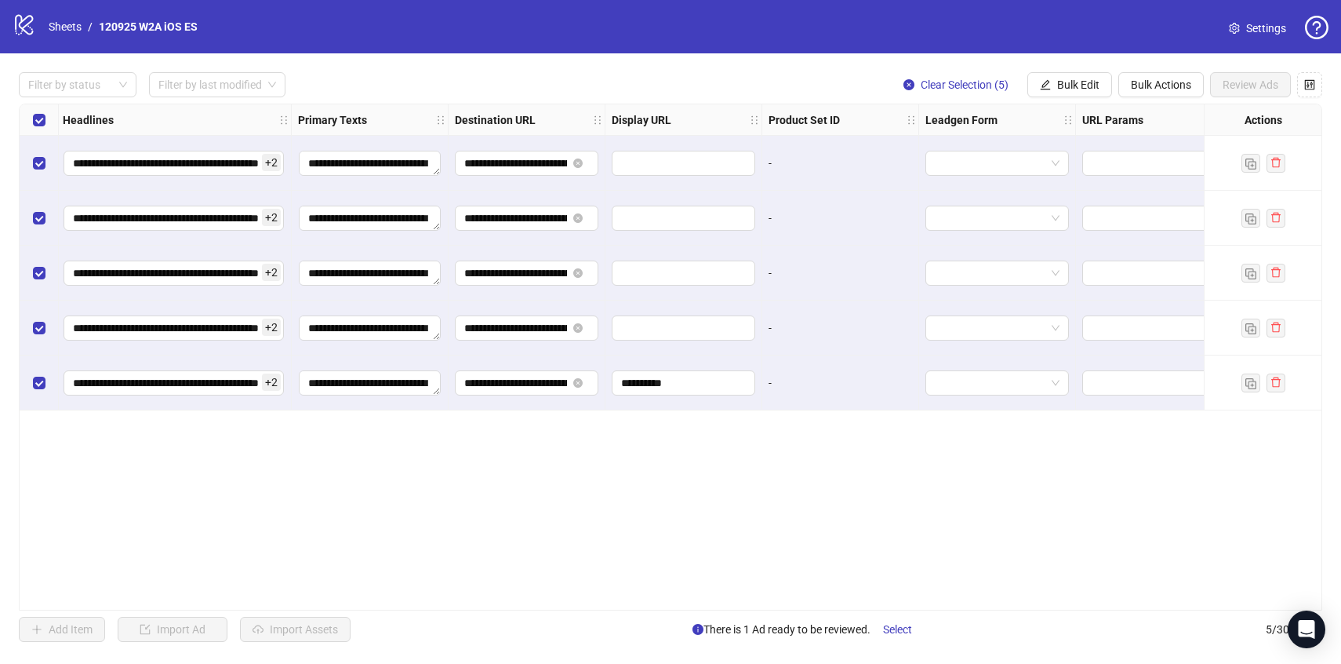
scroll to position [0, 1115]
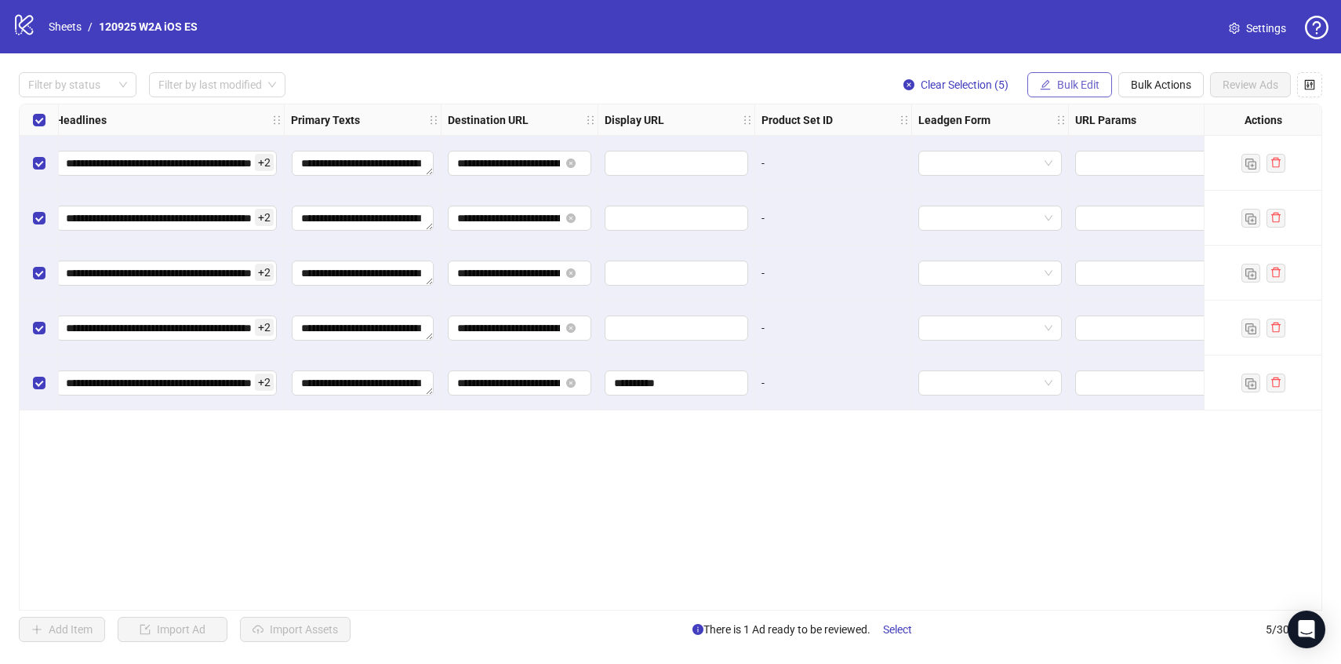
click at [1048, 84] on icon "edit" at bounding box center [1045, 84] width 11 height 11
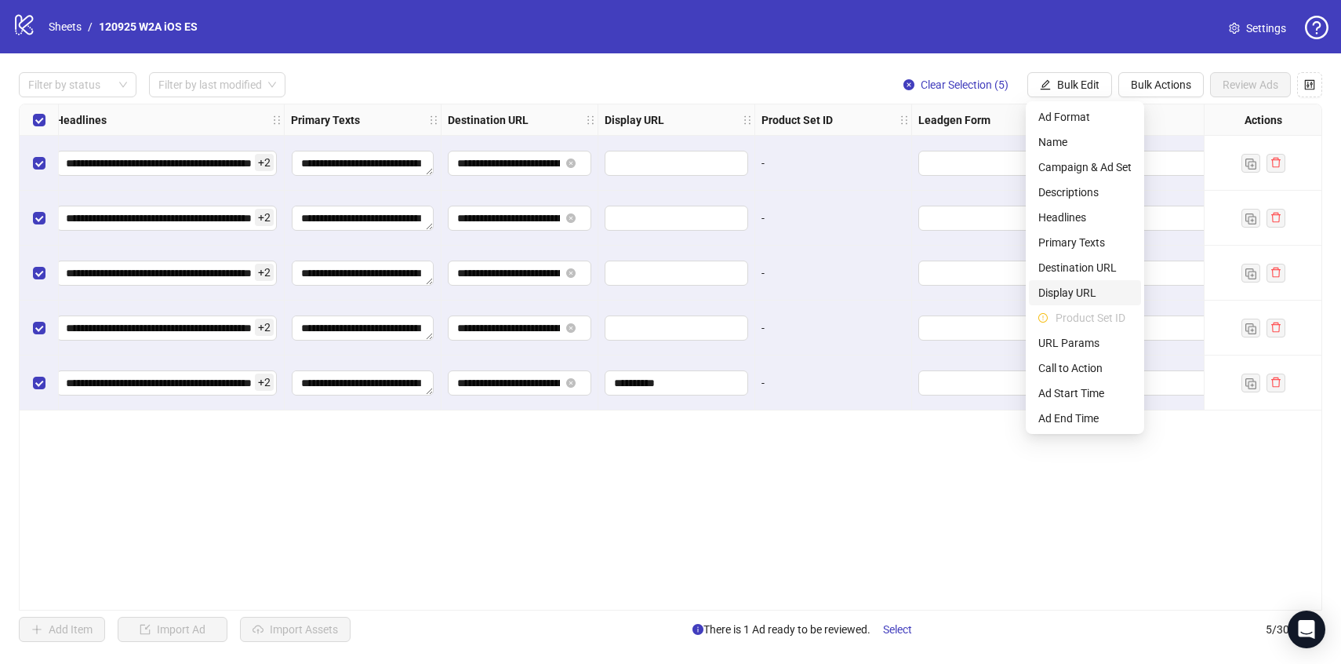
click at [1060, 293] on span "Display URL" at bounding box center [1084, 292] width 93 height 17
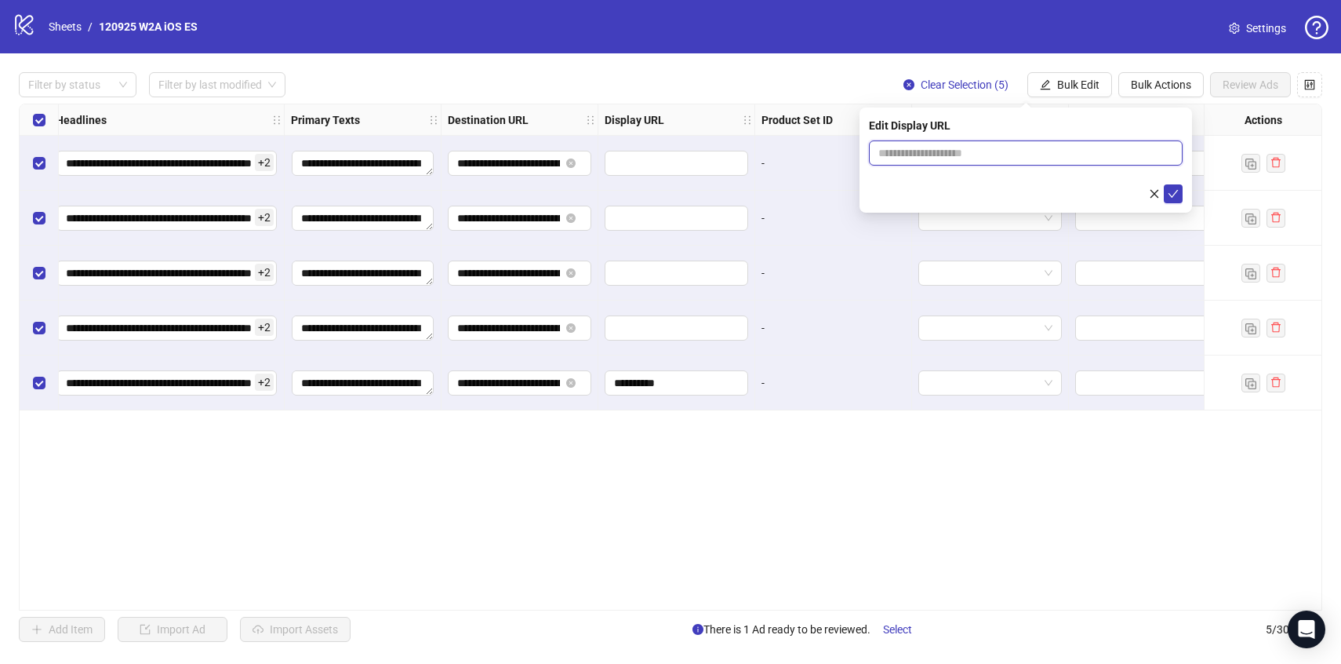
click at [992, 150] on input "text" at bounding box center [1026, 152] width 314 height 25
type input "**********"
click at [1164, 192] on button "submit" at bounding box center [1173, 193] width 19 height 19
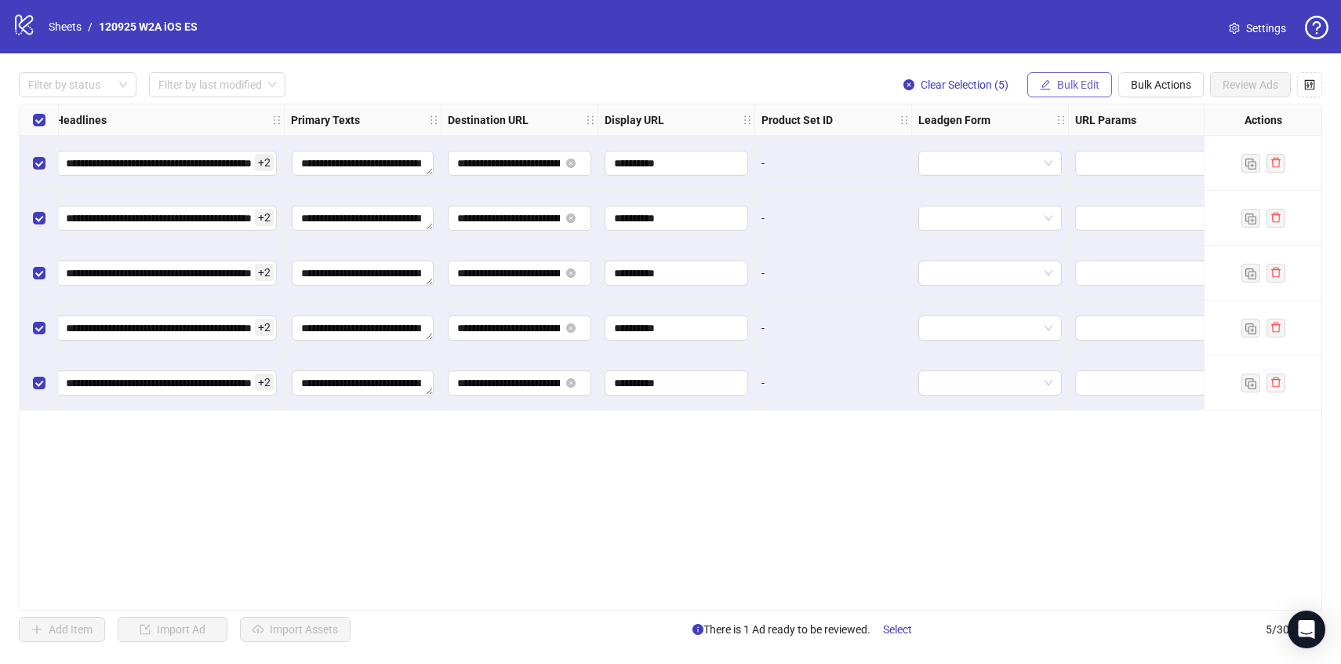
click at [1082, 86] on span "Bulk Edit" at bounding box center [1078, 84] width 42 height 13
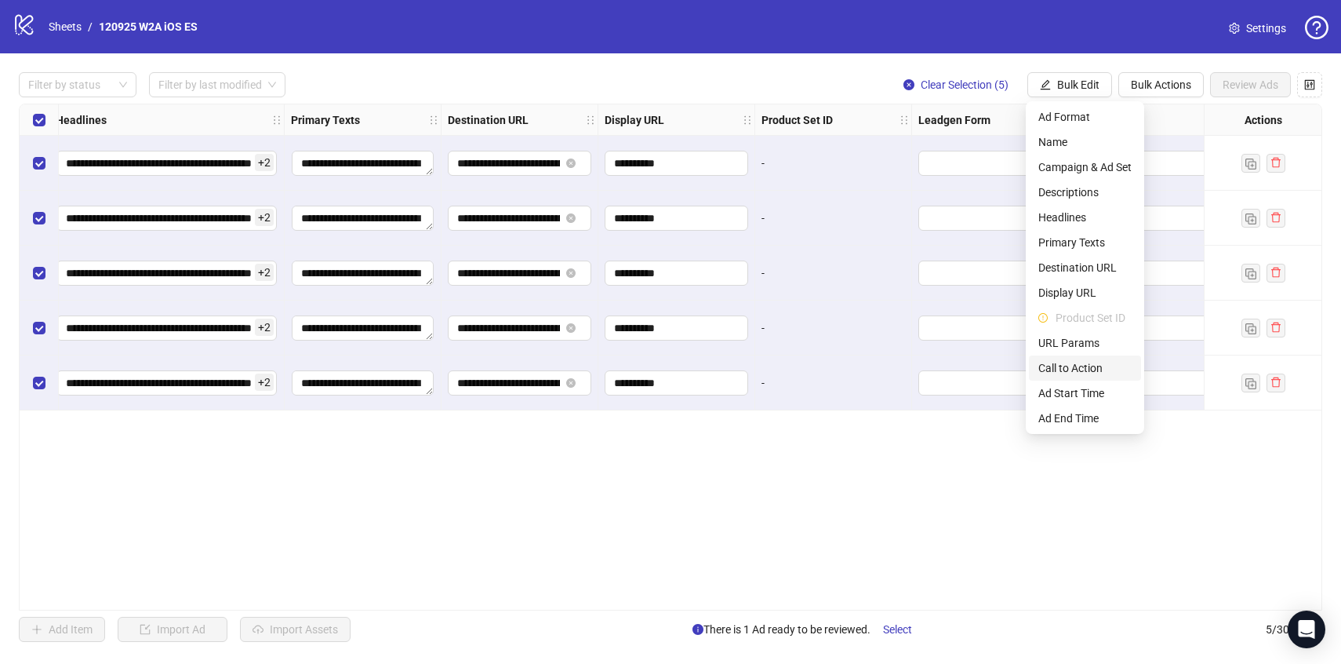
click at [1084, 370] on span "Call to Action" at bounding box center [1084, 367] width 93 height 17
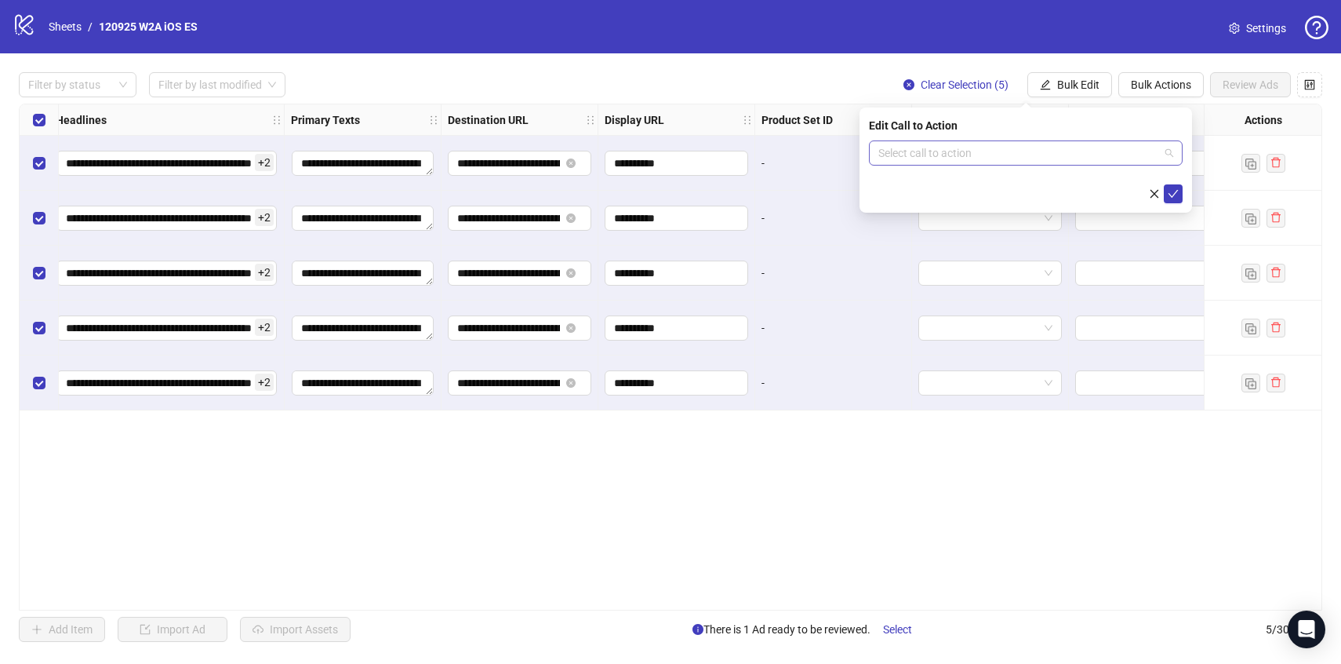
click at [948, 153] on input "search" at bounding box center [1018, 153] width 281 height 24
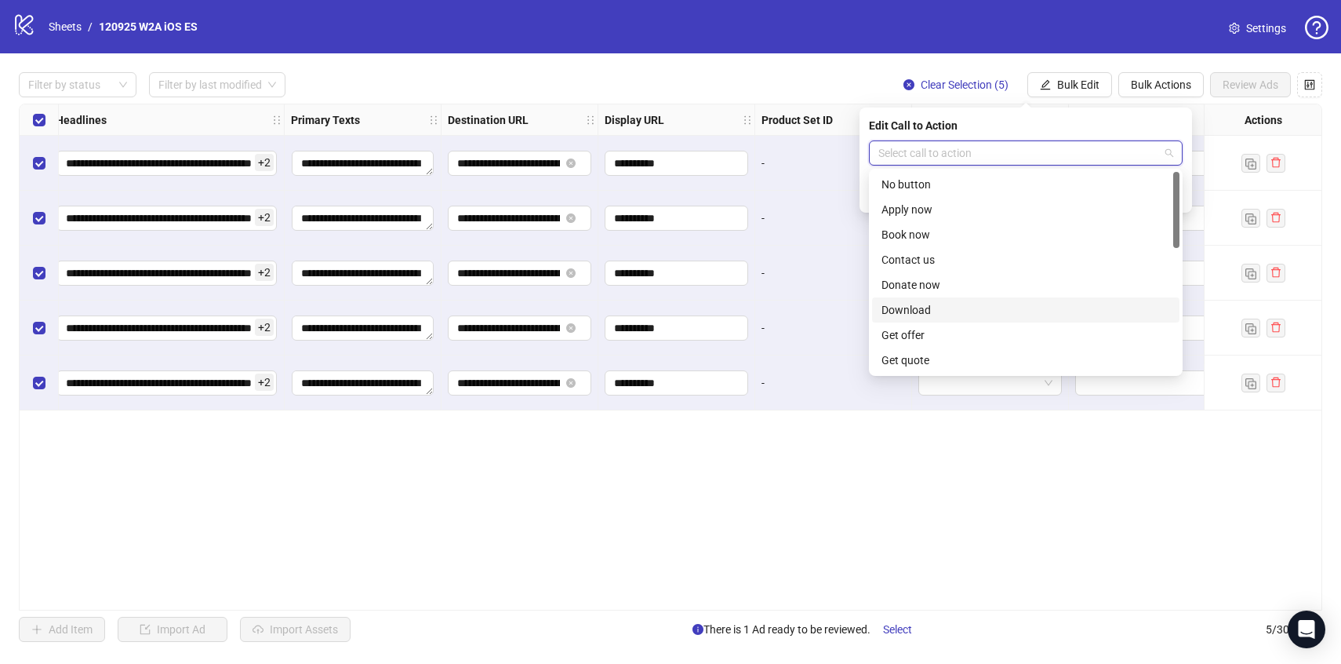
click at [948, 311] on div "Download" at bounding box center [1026, 309] width 289 height 17
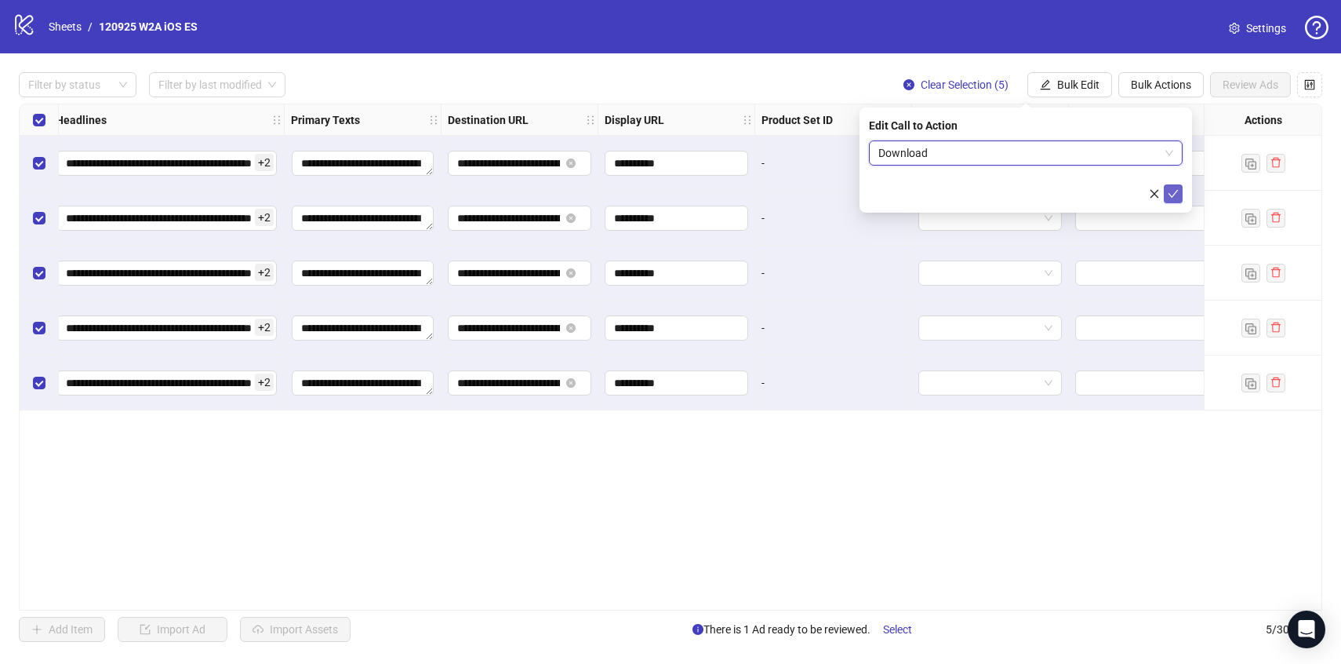
click at [1175, 198] on icon "check" at bounding box center [1173, 193] width 11 height 11
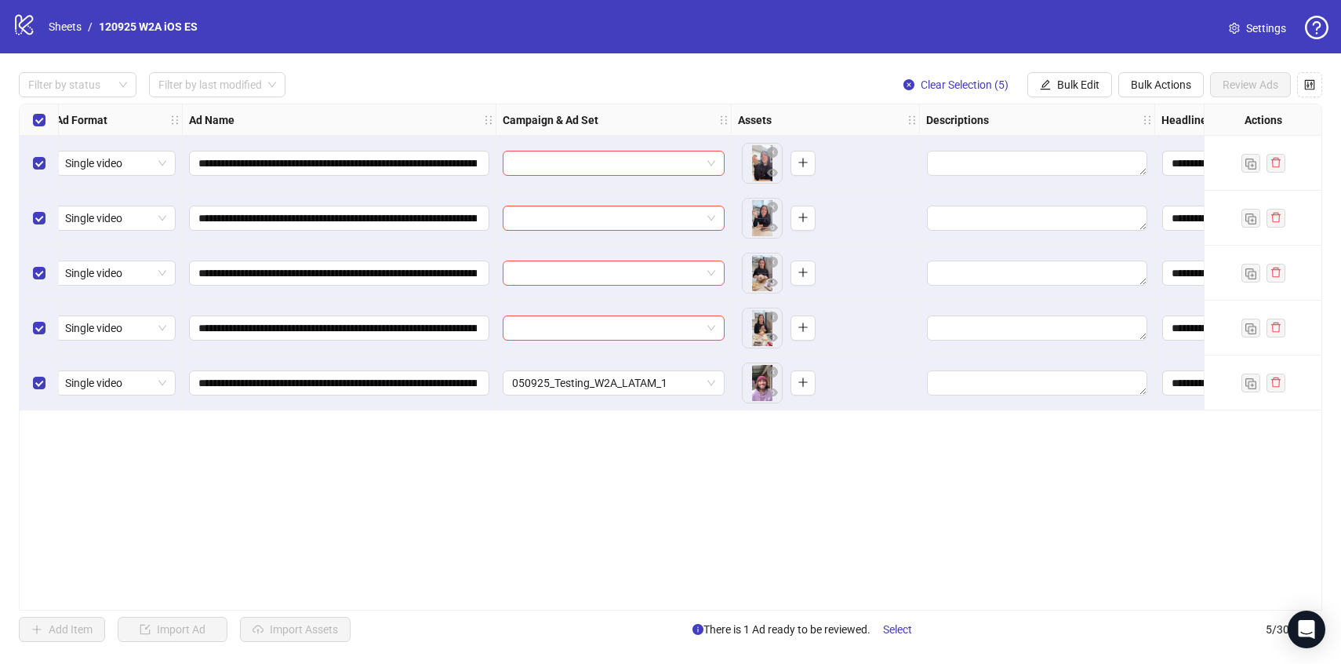
scroll to position [0, 0]
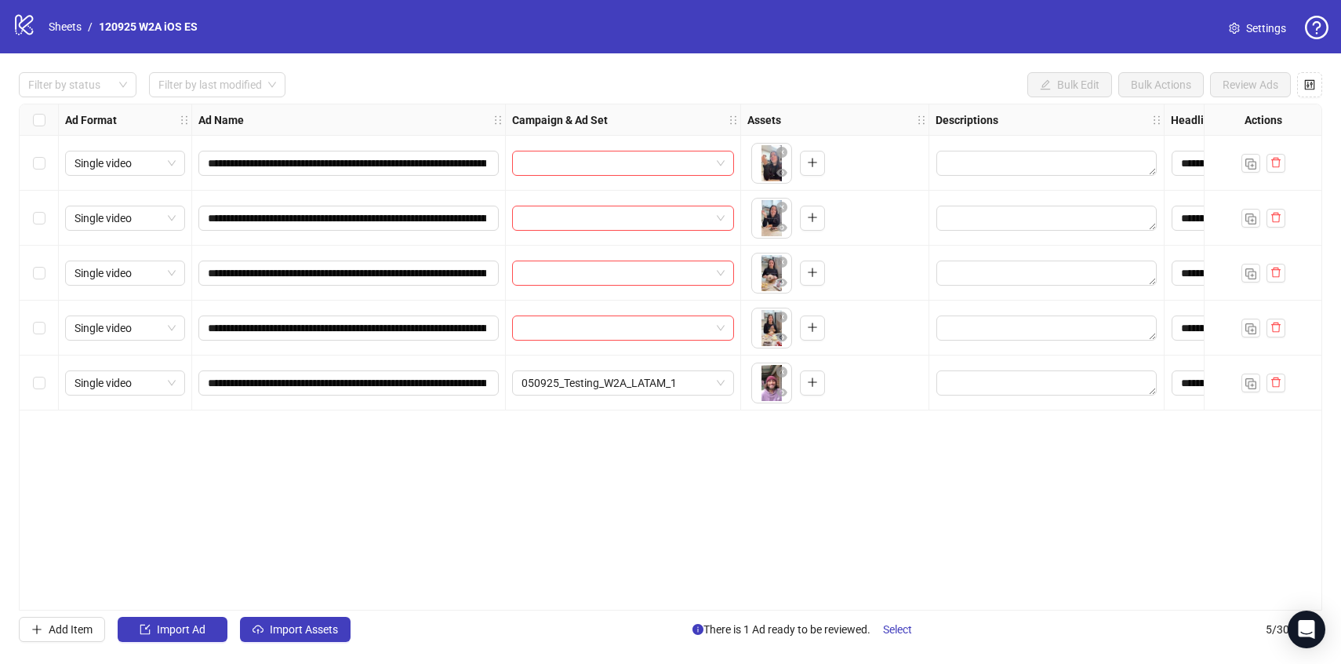
click at [46, 384] on div "Select row 5" at bounding box center [39, 382] width 39 height 55
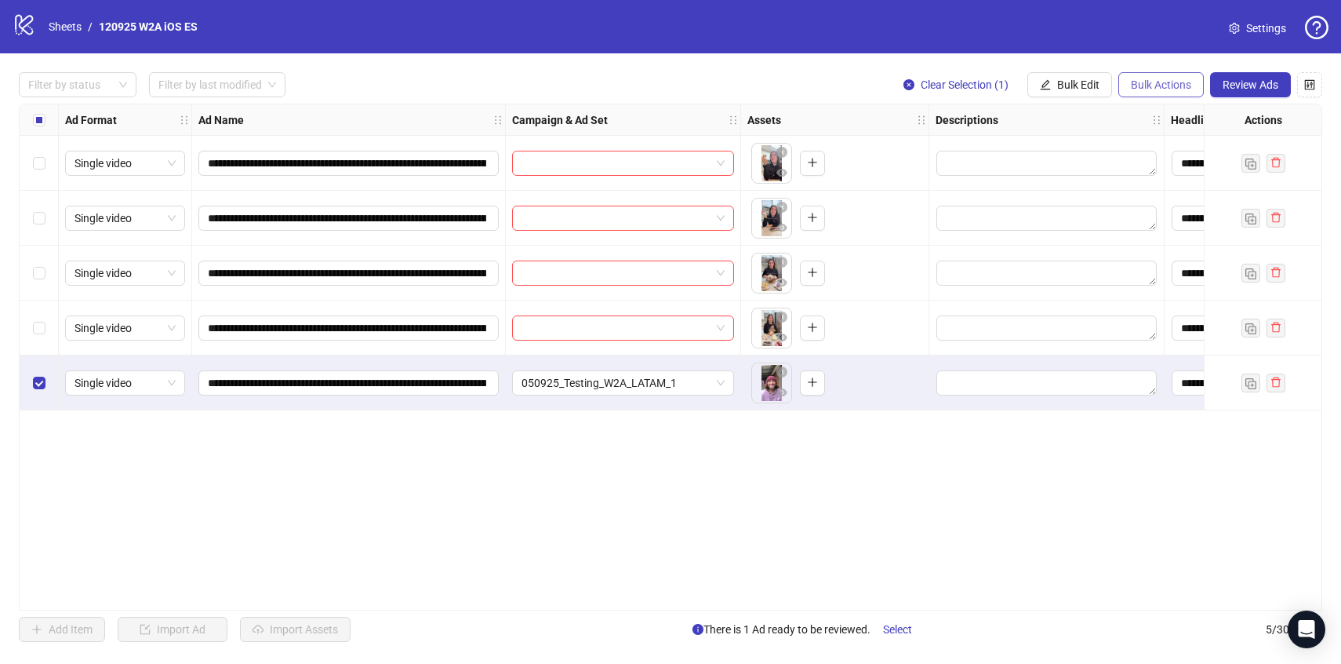
click at [1160, 94] on button "Bulk Actions" at bounding box center [1160, 84] width 85 height 25
click at [1147, 115] on span "Delete" at bounding box center [1182, 116] width 107 height 17
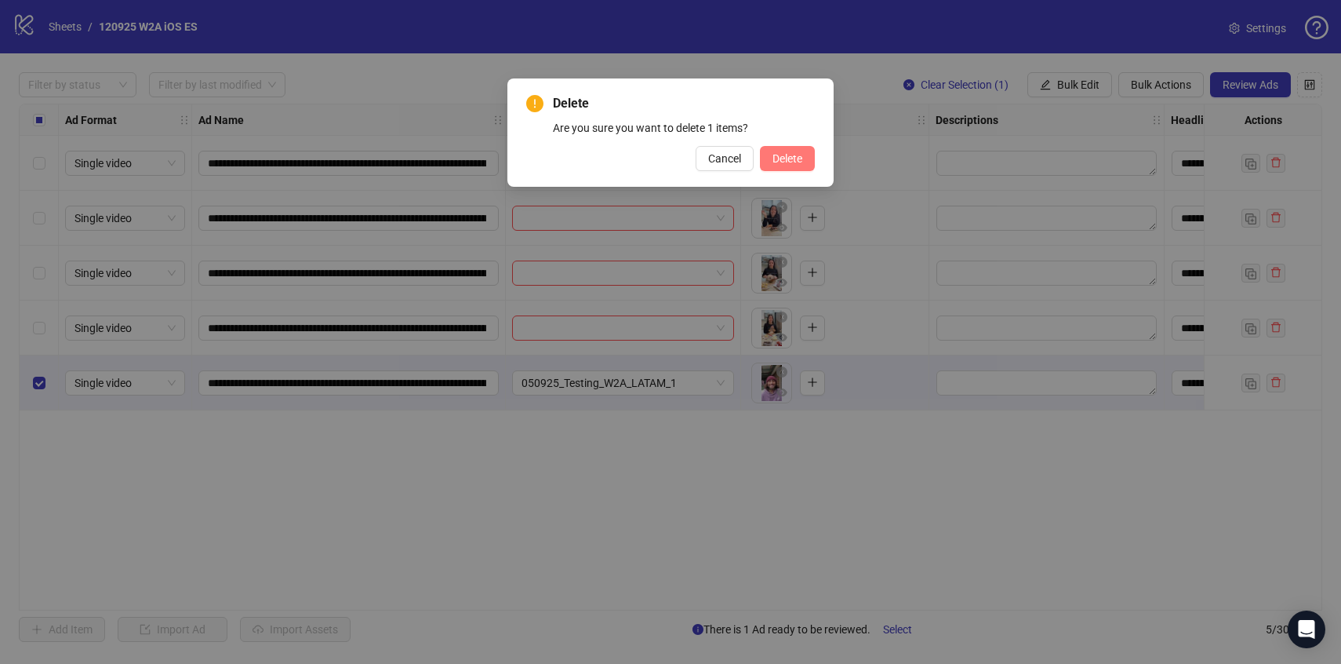
click at [794, 162] on span "Delete" at bounding box center [788, 158] width 30 height 13
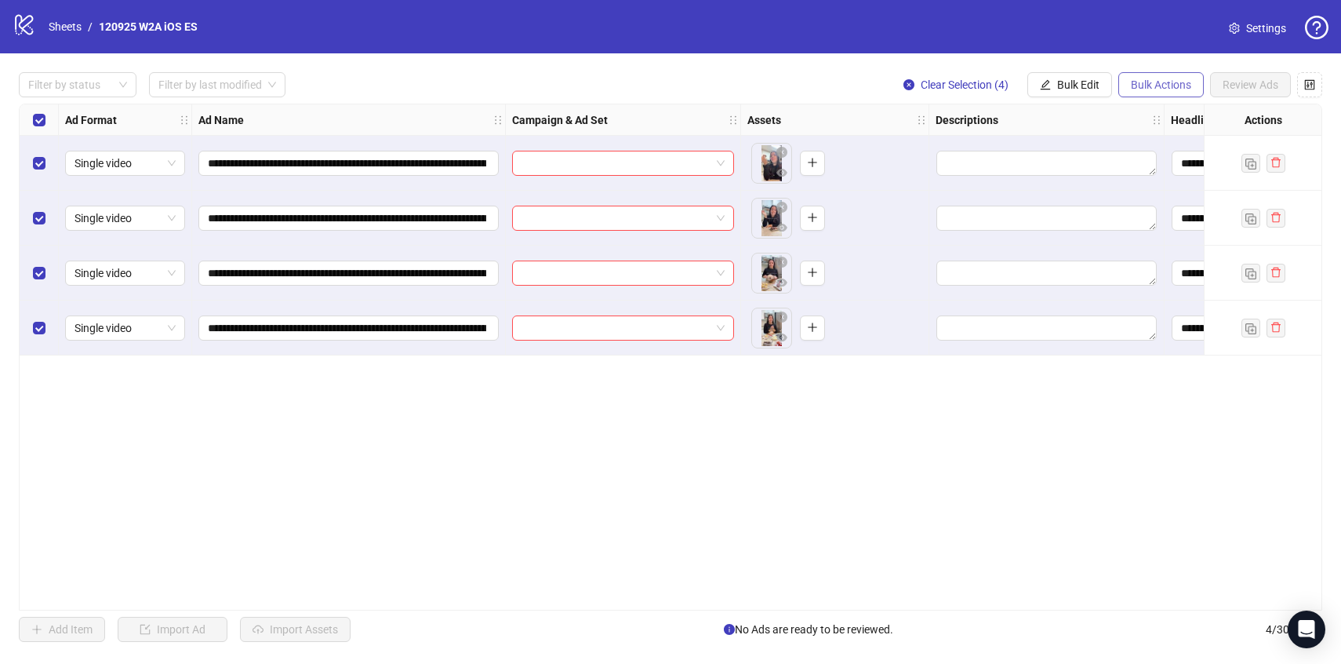
click at [1144, 90] on span "Bulk Actions" at bounding box center [1161, 84] width 60 height 13
click at [1081, 80] on span "Bulk Edit" at bounding box center [1078, 84] width 42 height 13
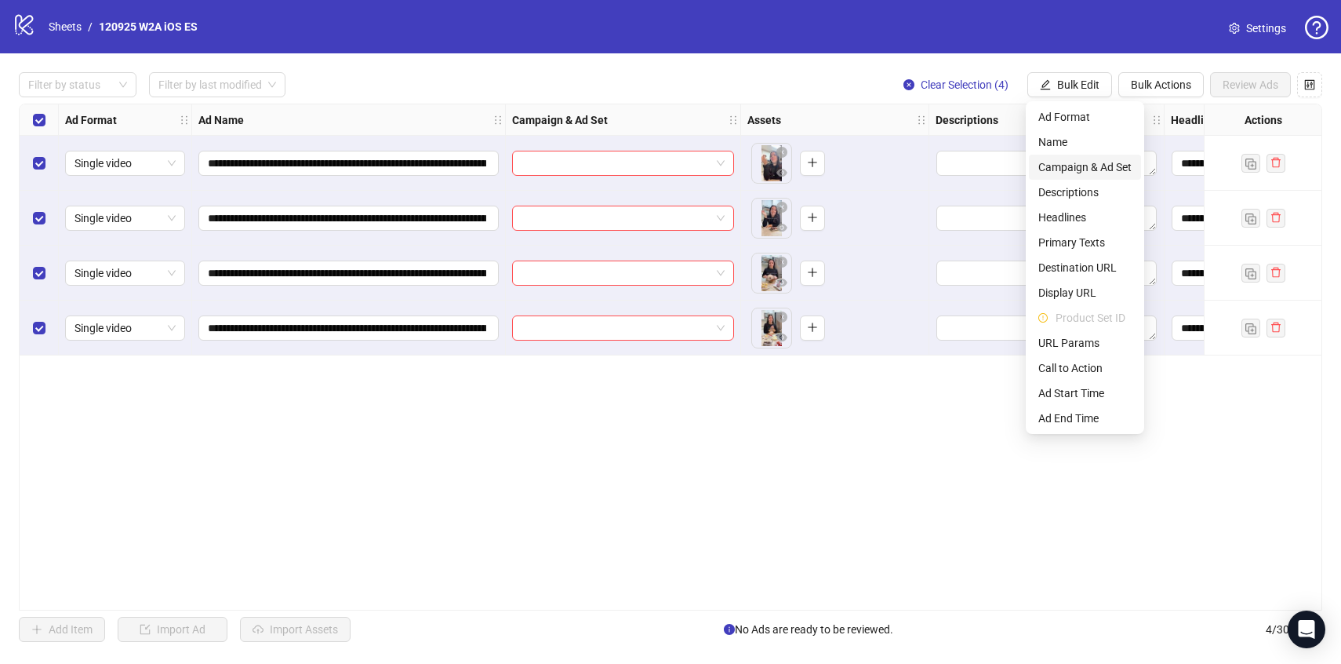
click at [1064, 174] on span "Campaign & Ad Set" at bounding box center [1084, 166] width 93 height 17
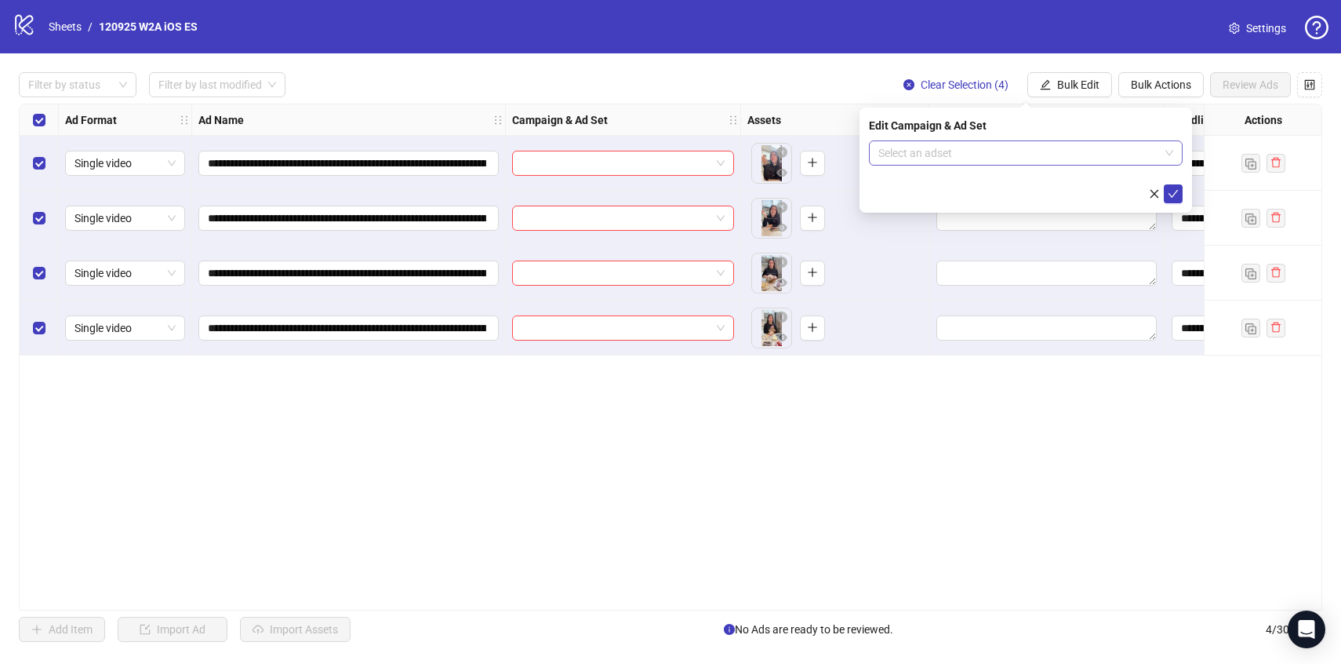
click at [1024, 158] on input "search" at bounding box center [1018, 153] width 281 height 24
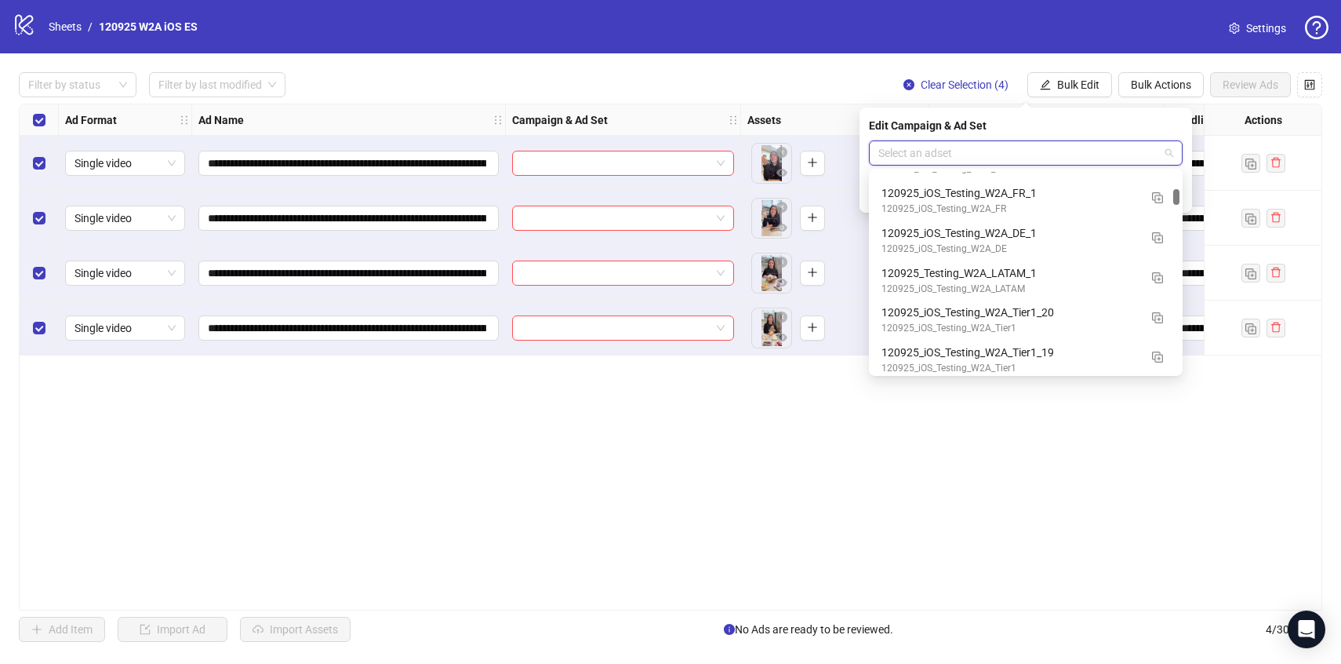
scroll to position [1834, 0]
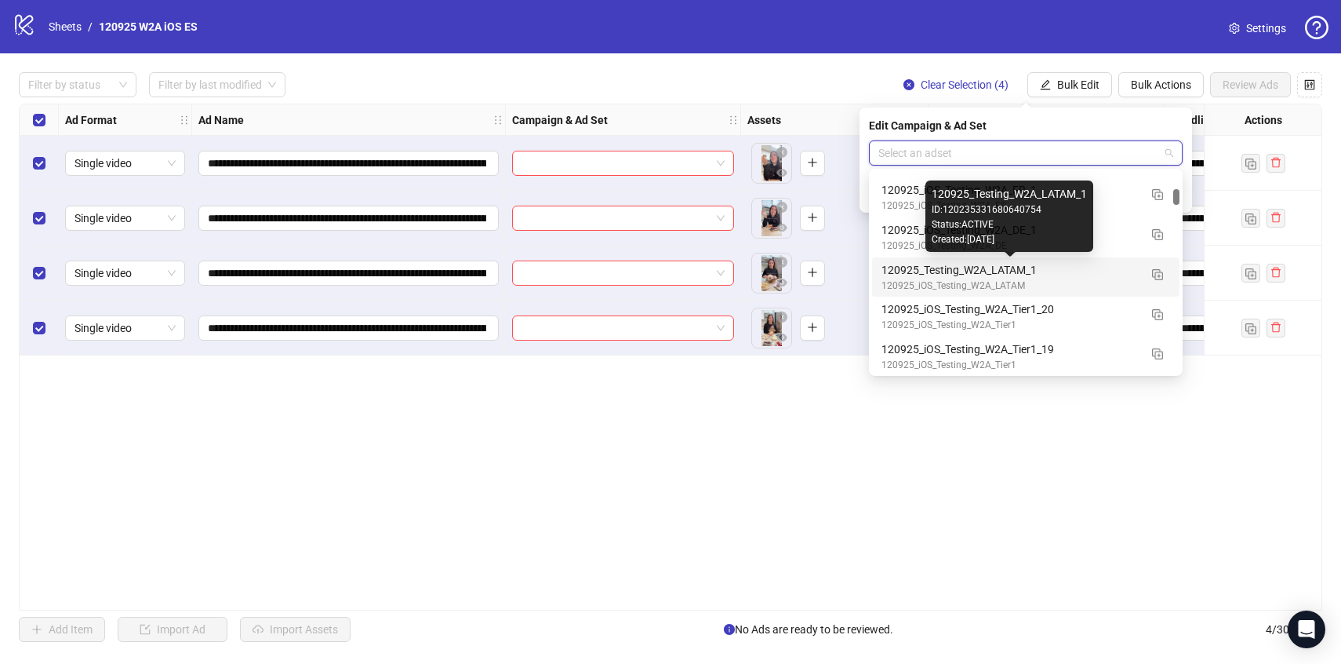
click at [1111, 271] on div "120925_Testing_W2A_LATAM_1" at bounding box center [1010, 269] width 257 height 17
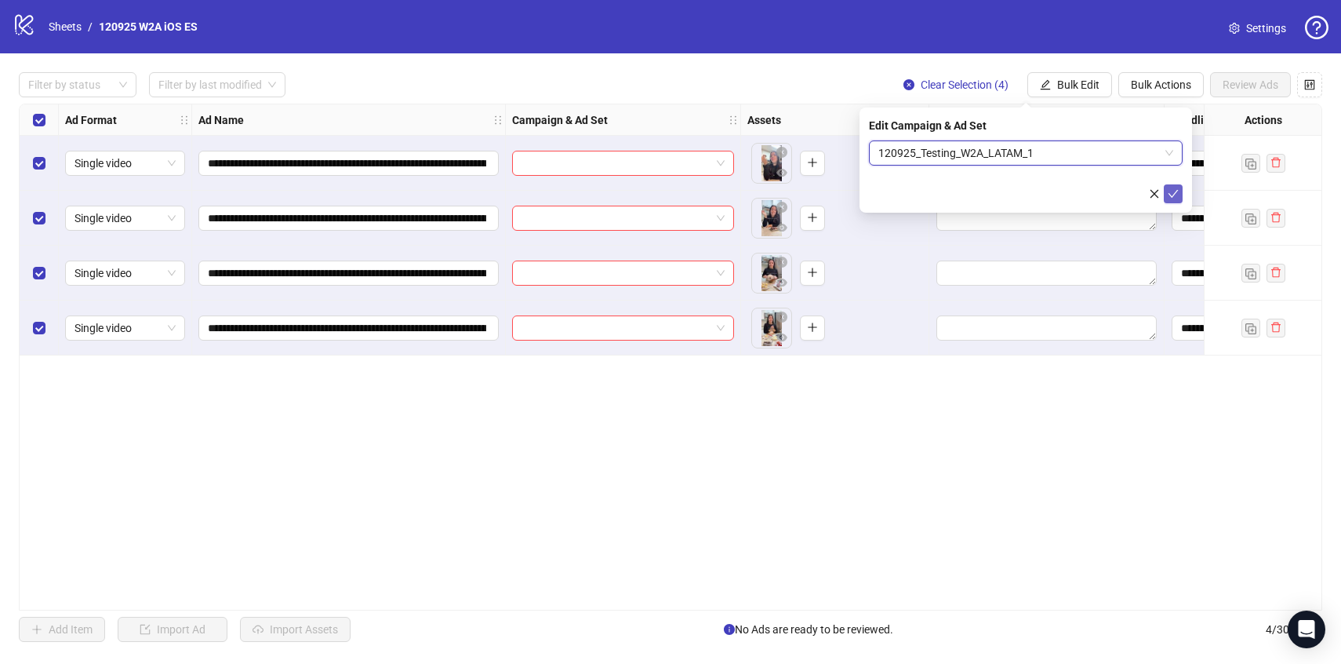
click at [1180, 195] on button "submit" at bounding box center [1173, 193] width 19 height 19
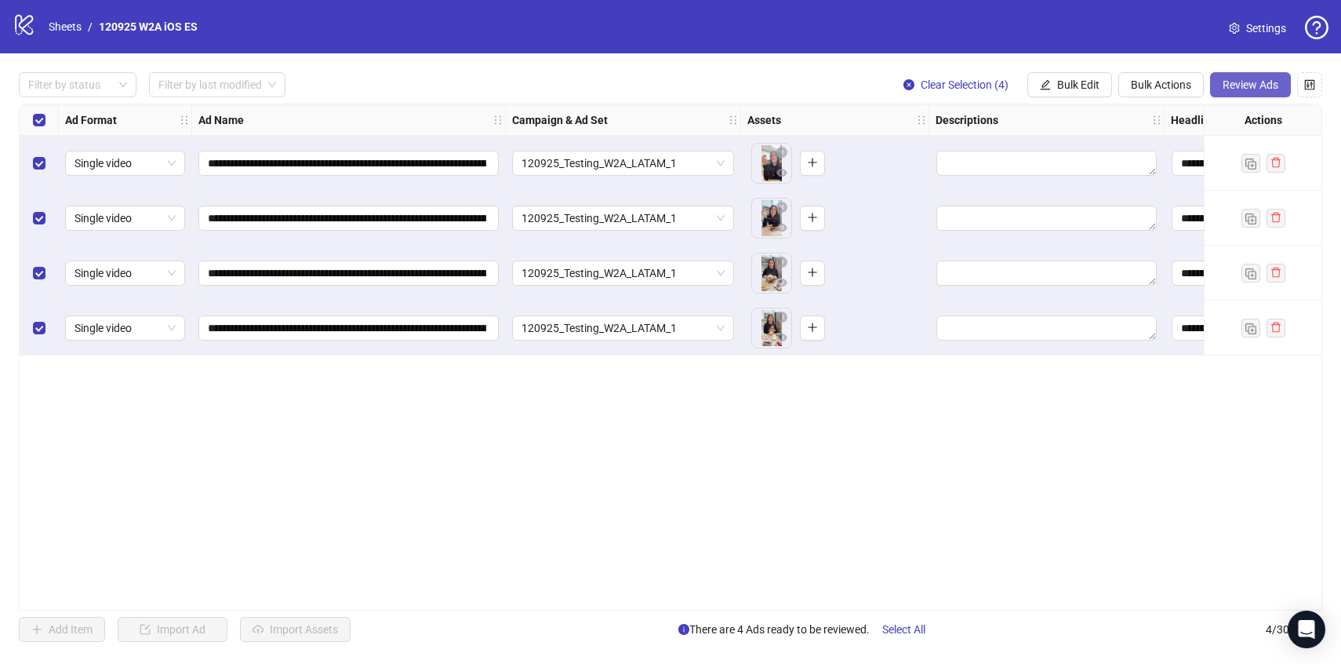
click at [1252, 78] on span "Review Ads" at bounding box center [1251, 84] width 56 height 13
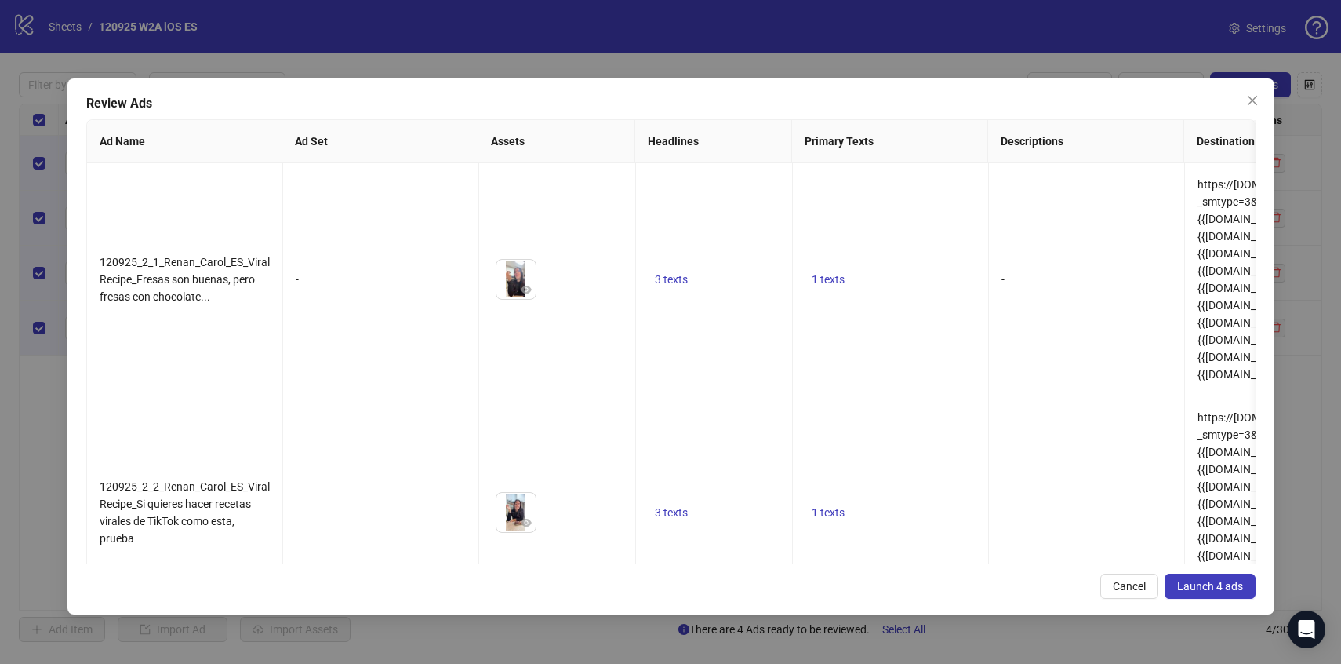
click at [1199, 570] on div "Review Ads Ad Name Ad Set Assets Headlines Primary Texts Descriptions Destinati…" at bounding box center [670, 346] width 1207 height 536
click at [1198, 575] on button "Launch 4 ads" at bounding box center [1210, 585] width 91 height 25
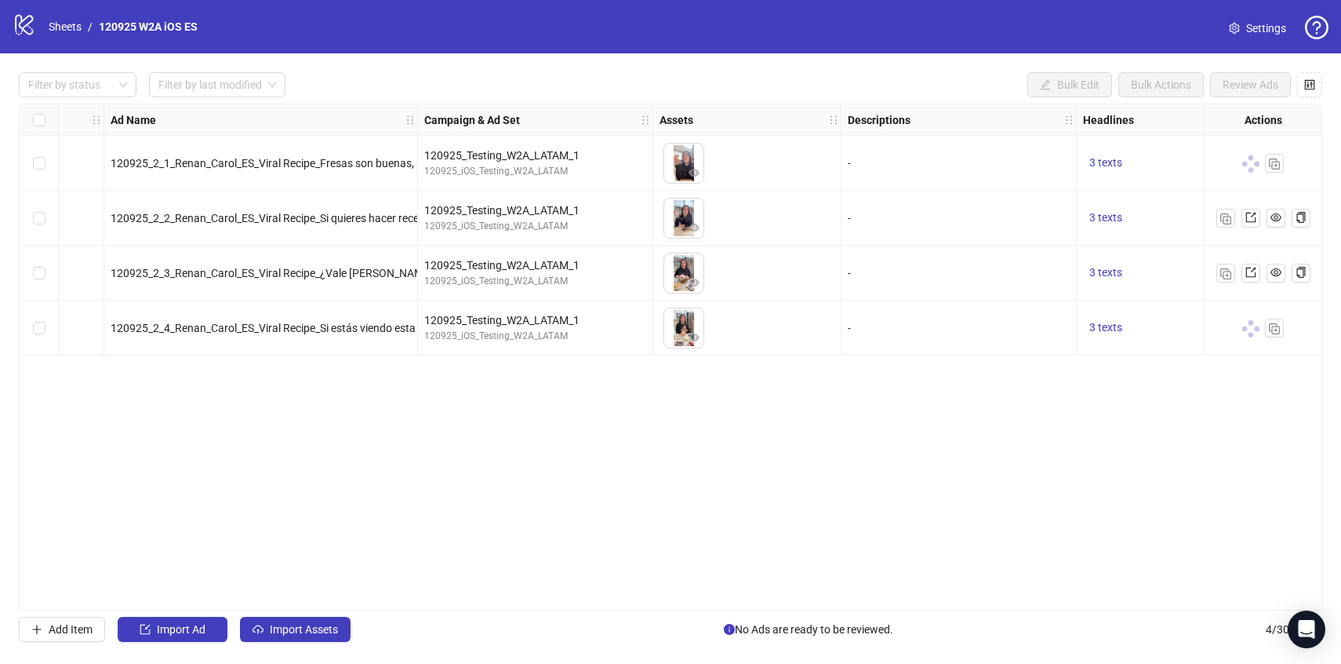
scroll to position [0, 91]
click at [63, 29] on link "Sheets" at bounding box center [64, 26] width 39 height 17
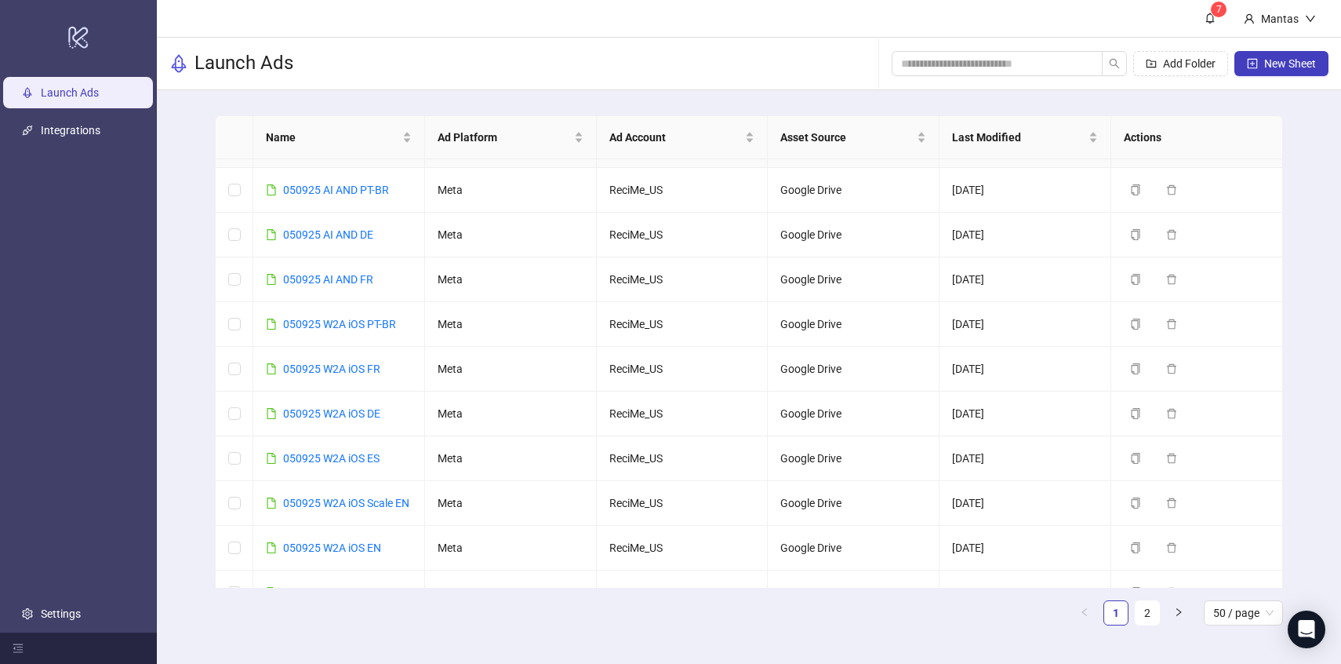
scroll to position [221, 0]
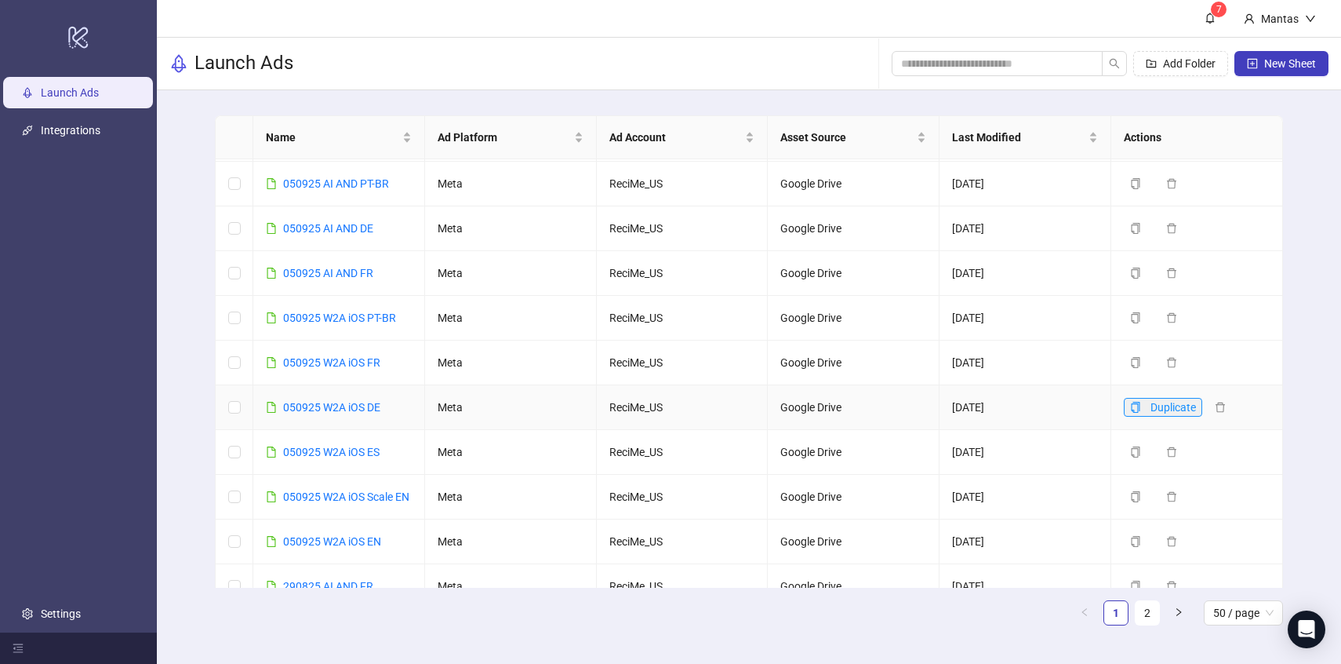
click at [1146, 416] on button "Duplicate" at bounding box center [1163, 407] width 78 height 19
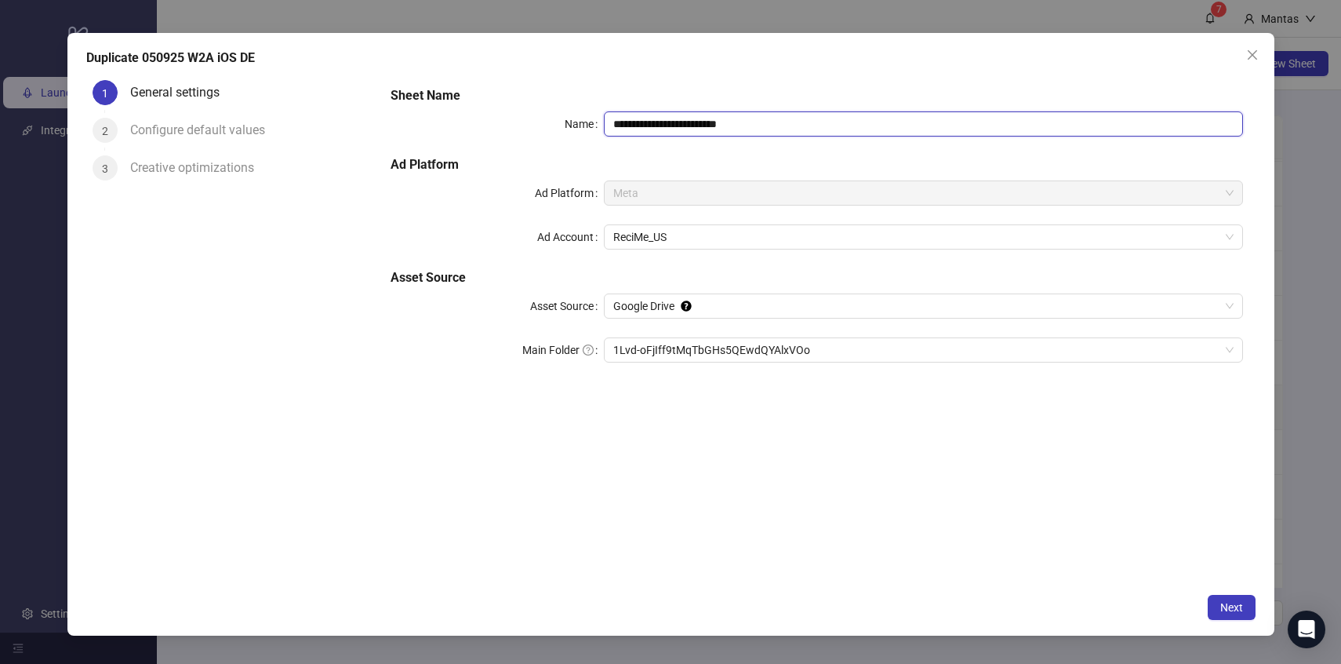
drag, startPoint x: 626, startPoint y: 128, endPoint x: 598, endPoint y: 123, distance: 28.6
click at [598, 123] on div "**********" at bounding box center [817, 123] width 852 height 25
drag, startPoint x: 714, startPoint y: 125, endPoint x: 871, endPoint y: 127, distance: 156.9
click at [871, 127] on input "**********" at bounding box center [923, 123] width 639 height 25
click at [706, 352] on span "1Lvd-oFjIff9tMqTbGHs5QEwdQYAlxVOo" at bounding box center [923, 350] width 620 height 24
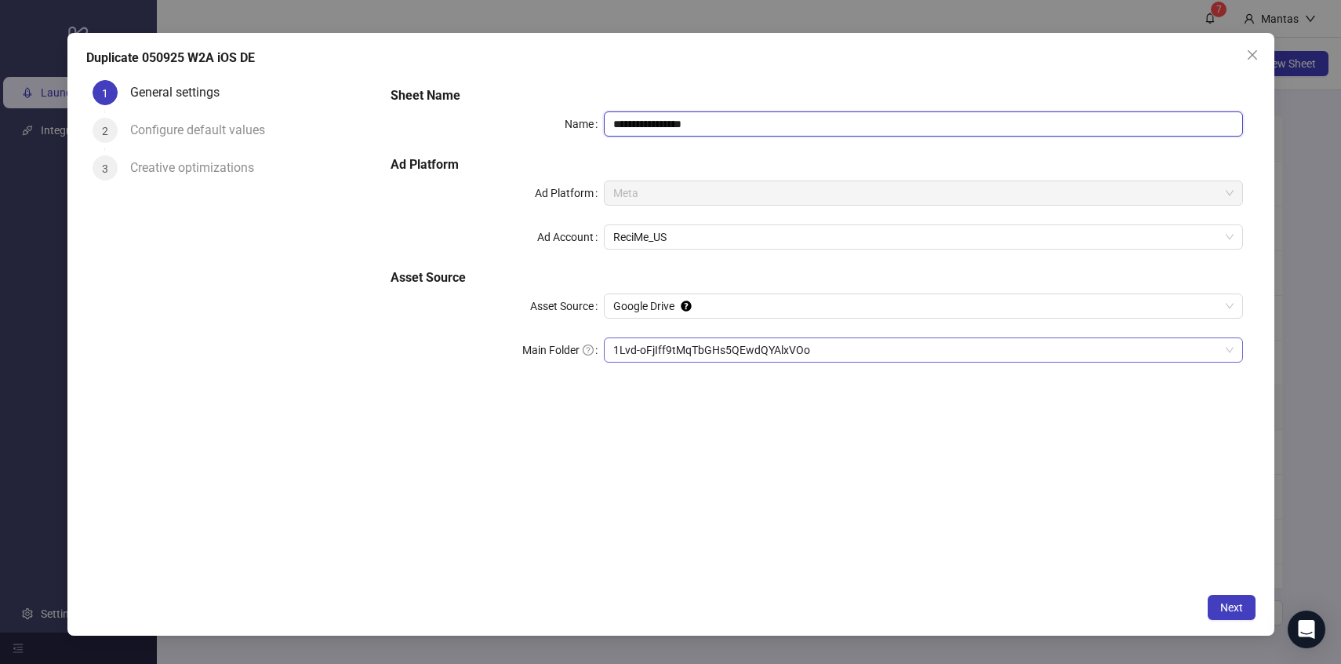
type input "**********"
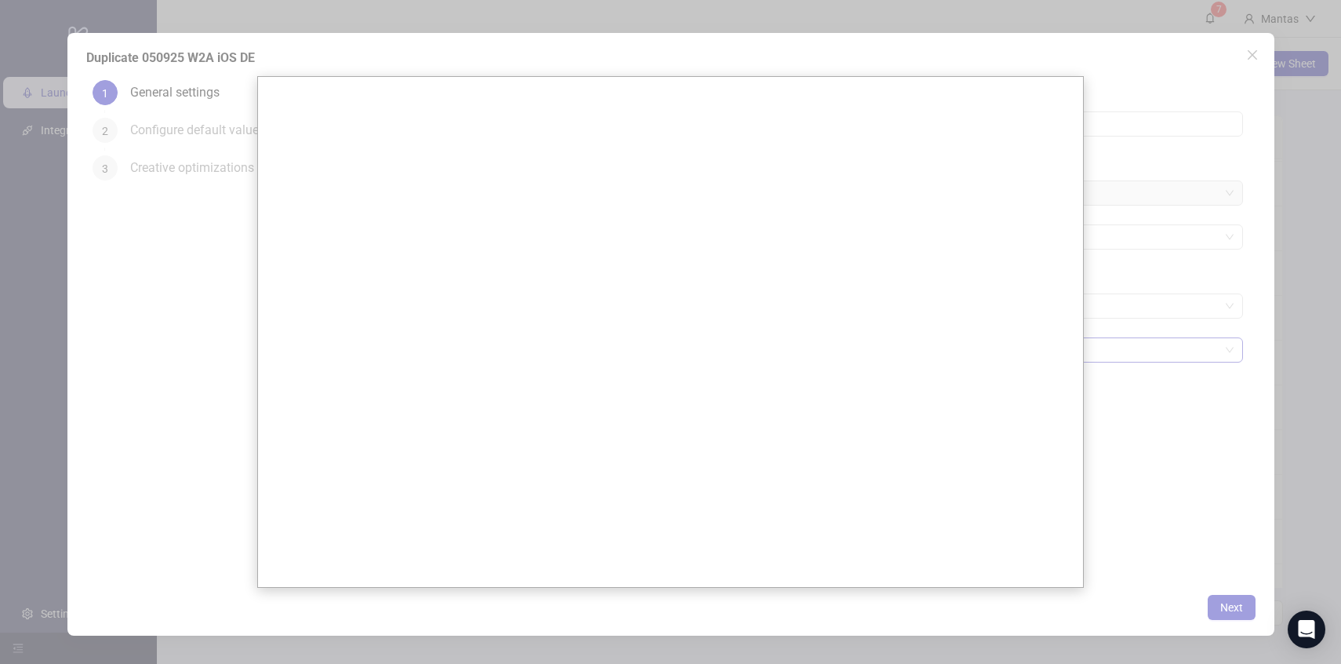
scroll to position [0, 0]
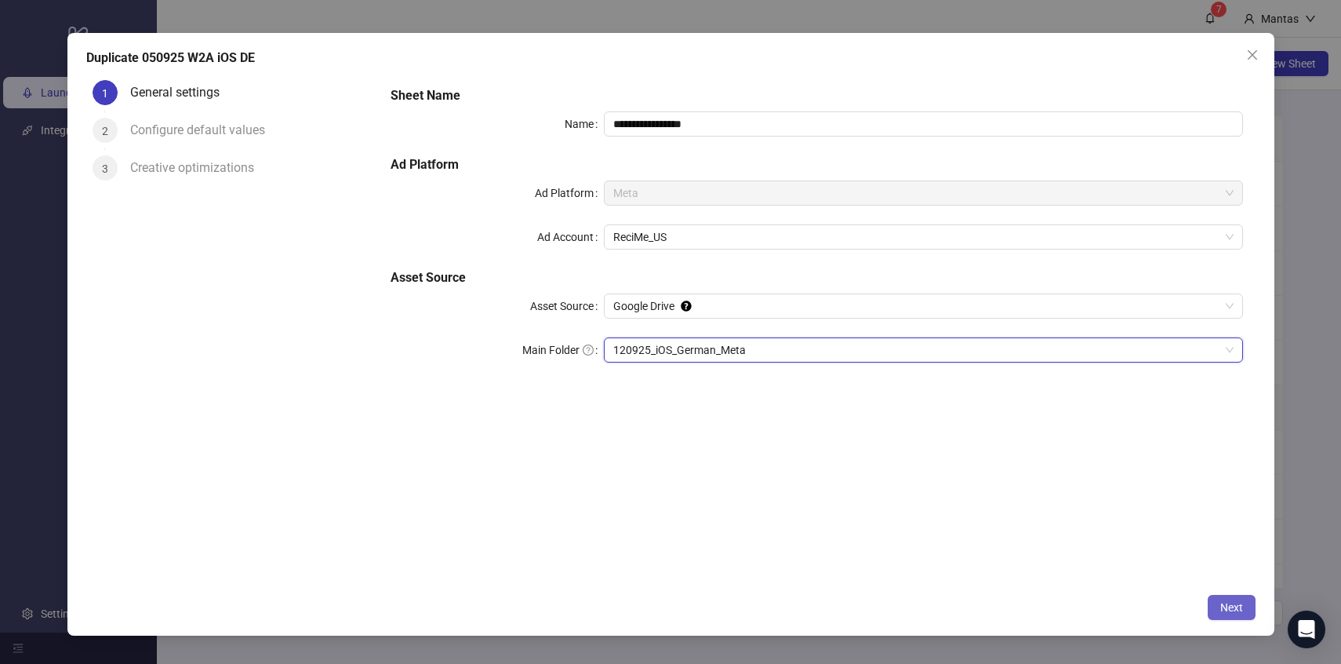
click at [1238, 605] on span "Next" at bounding box center [1231, 607] width 23 height 13
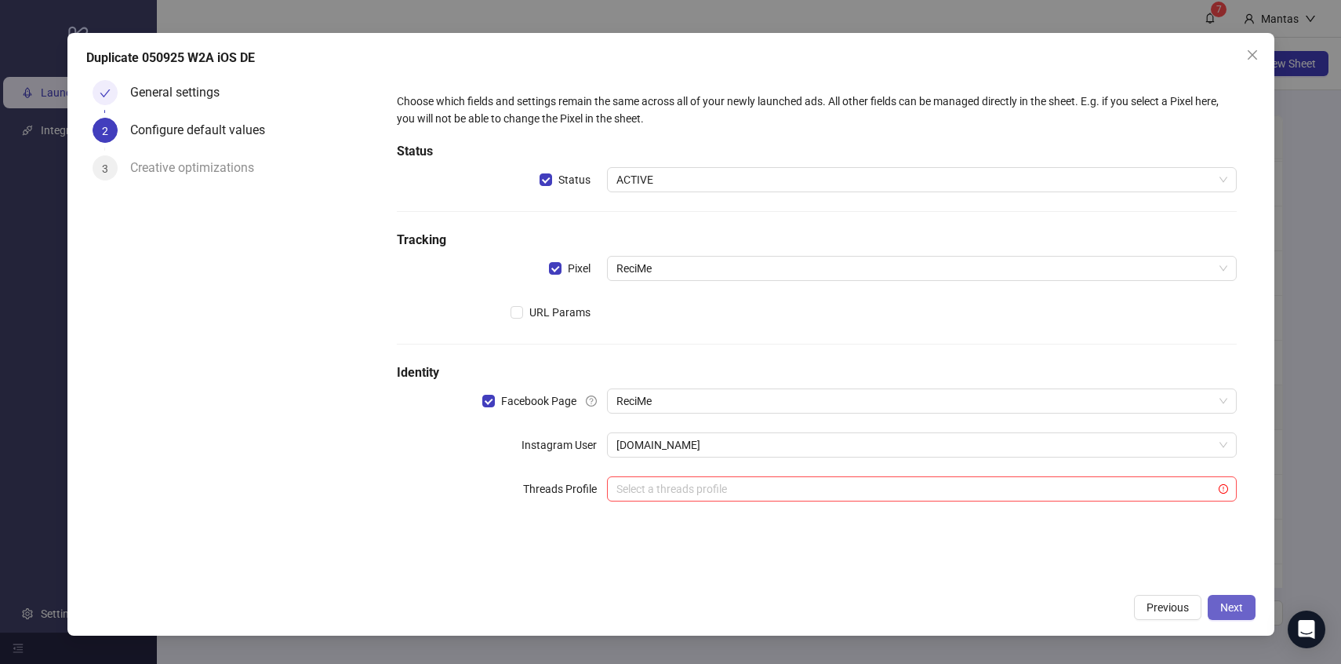
click at [1240, 602] on span "Next" at bounding box center [1231, 607] width 23 height 13
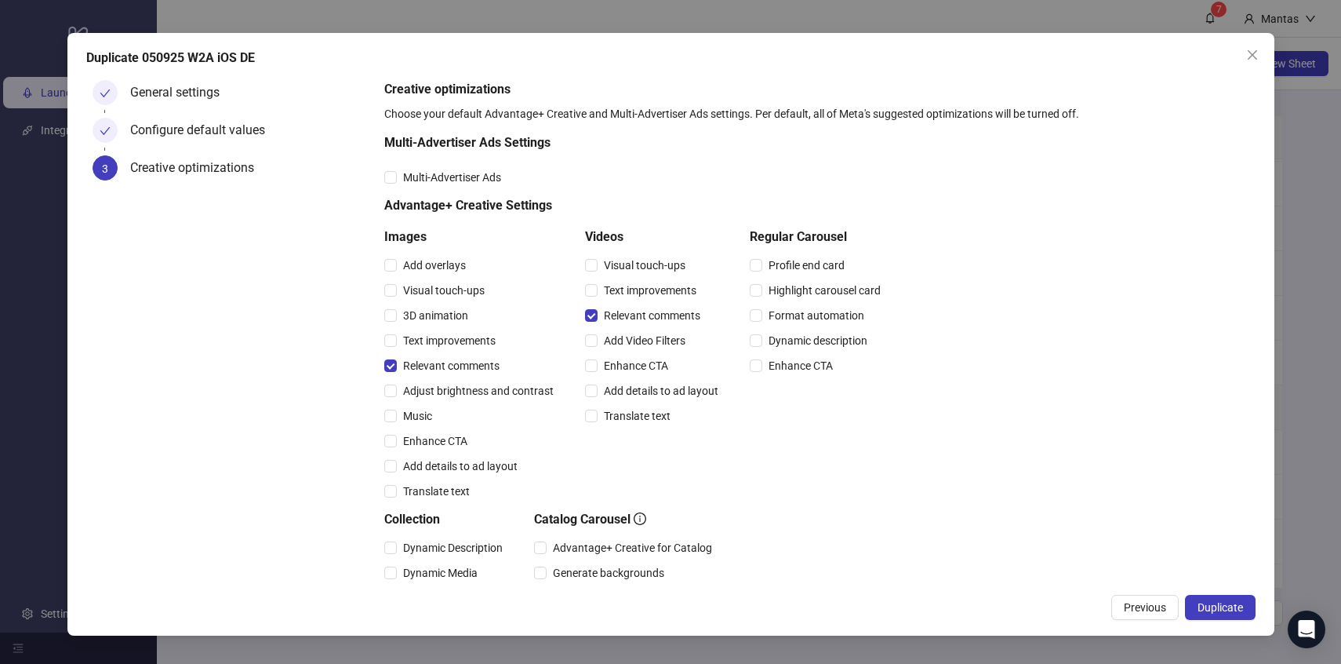
click at [1240, 602] on span "Duplicate" at bounding box center [1220, 607] width 45 height 13
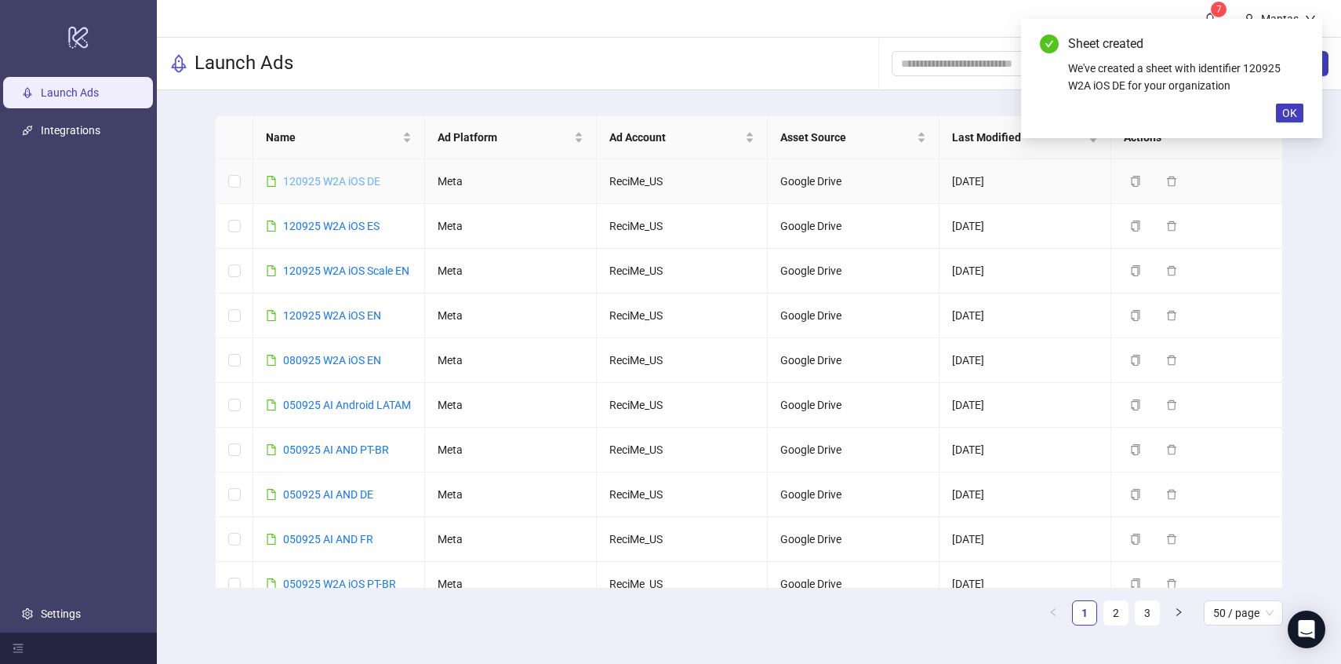
click at [297, 181] on link "120925 W2A iOS DE" at bounding box center [331, 181] width 97 height 13
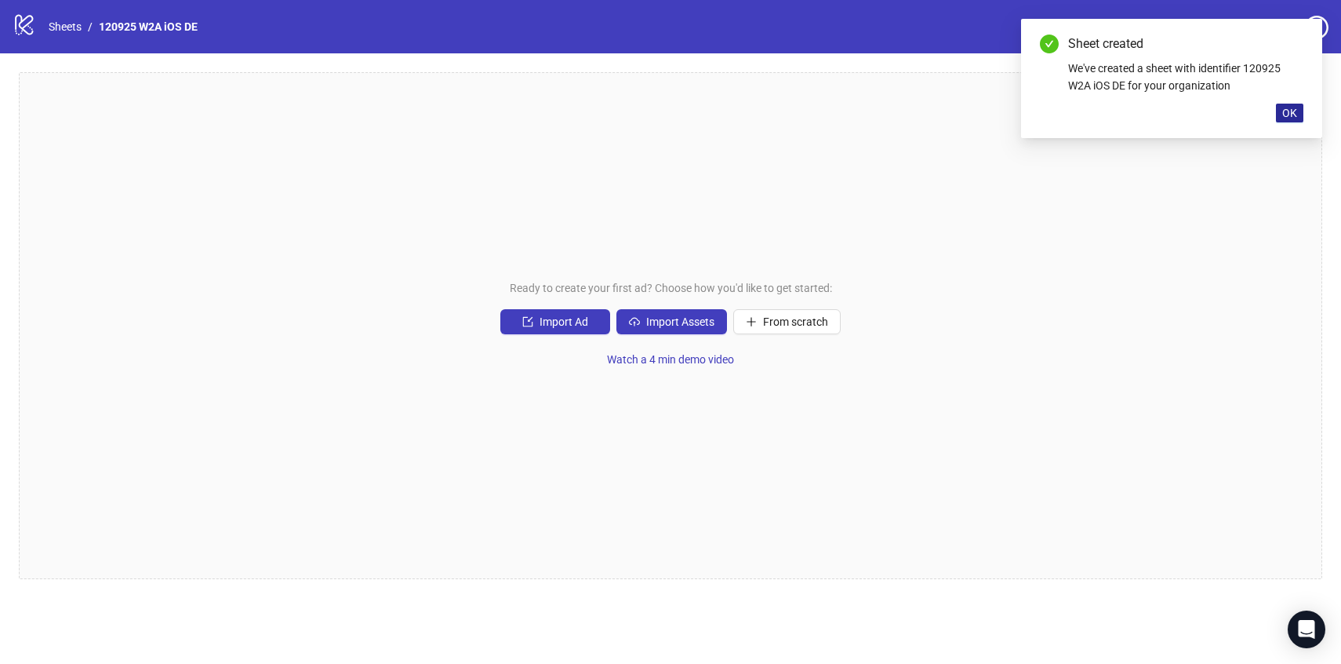
click at [1296, 112] on span "OK" at bounding box center [1289, 113] width 15 height 13
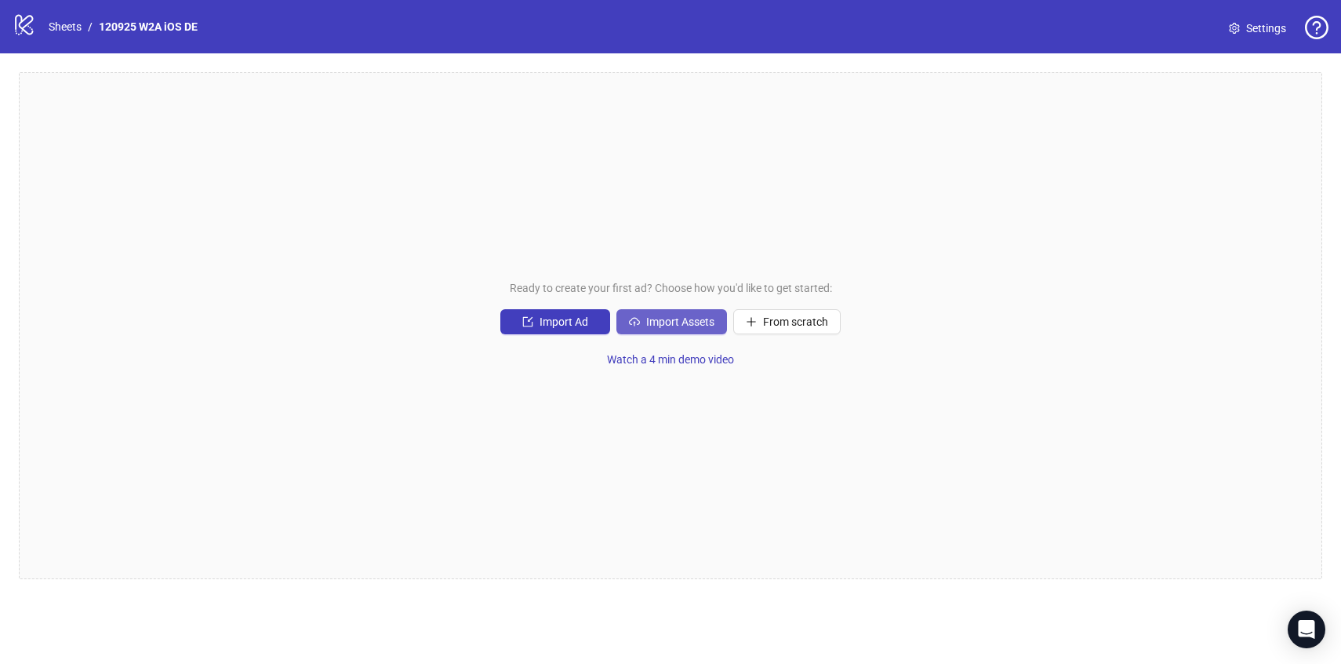
click at [675, 323] on span "Import Assets" at bounding box center [680, 321] width 68 height 13
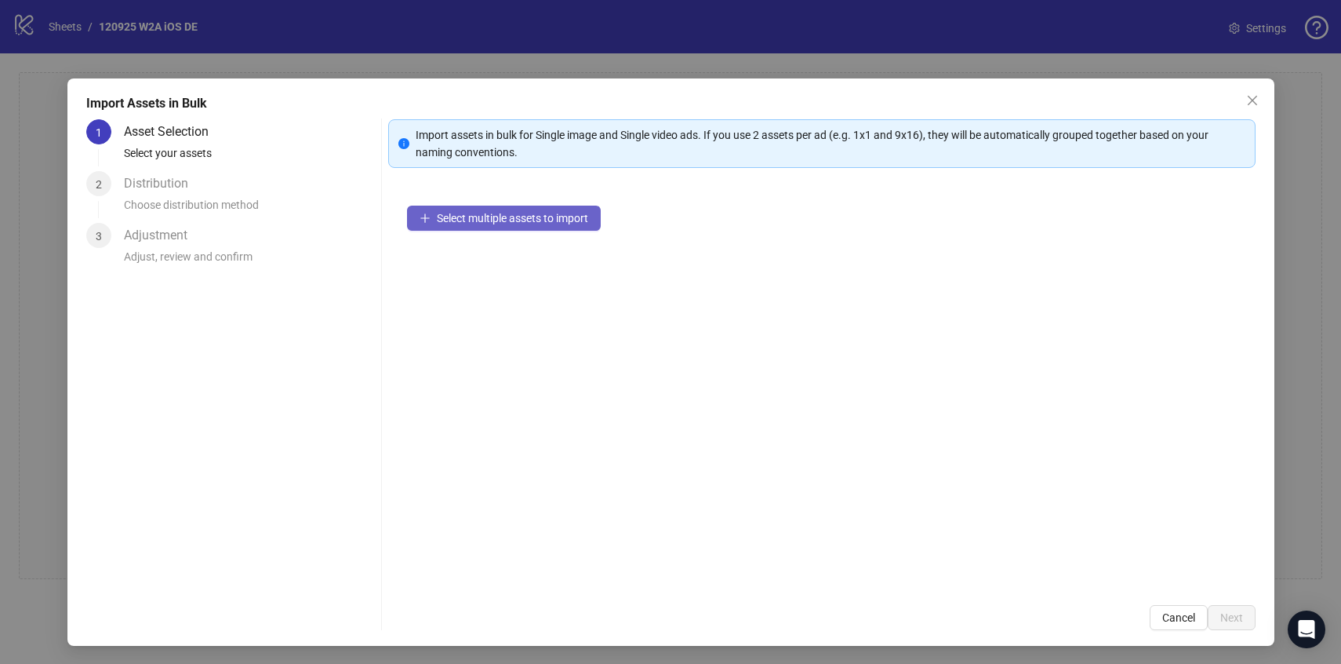
click at [505, 215] on span "Select multiple assets to import" at bounding box center [512, 218] width 151 height 13
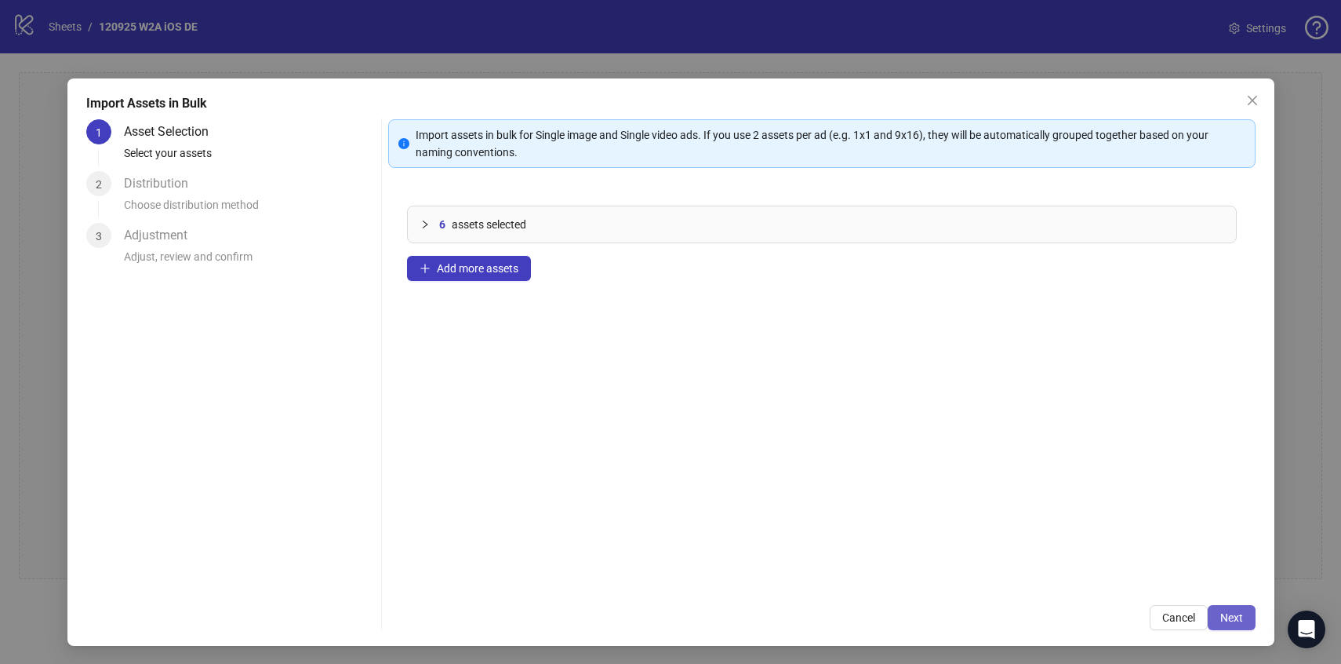
click at [1235, 605] on button "Next" at bounding box center [1232, 617] width 48 height 25
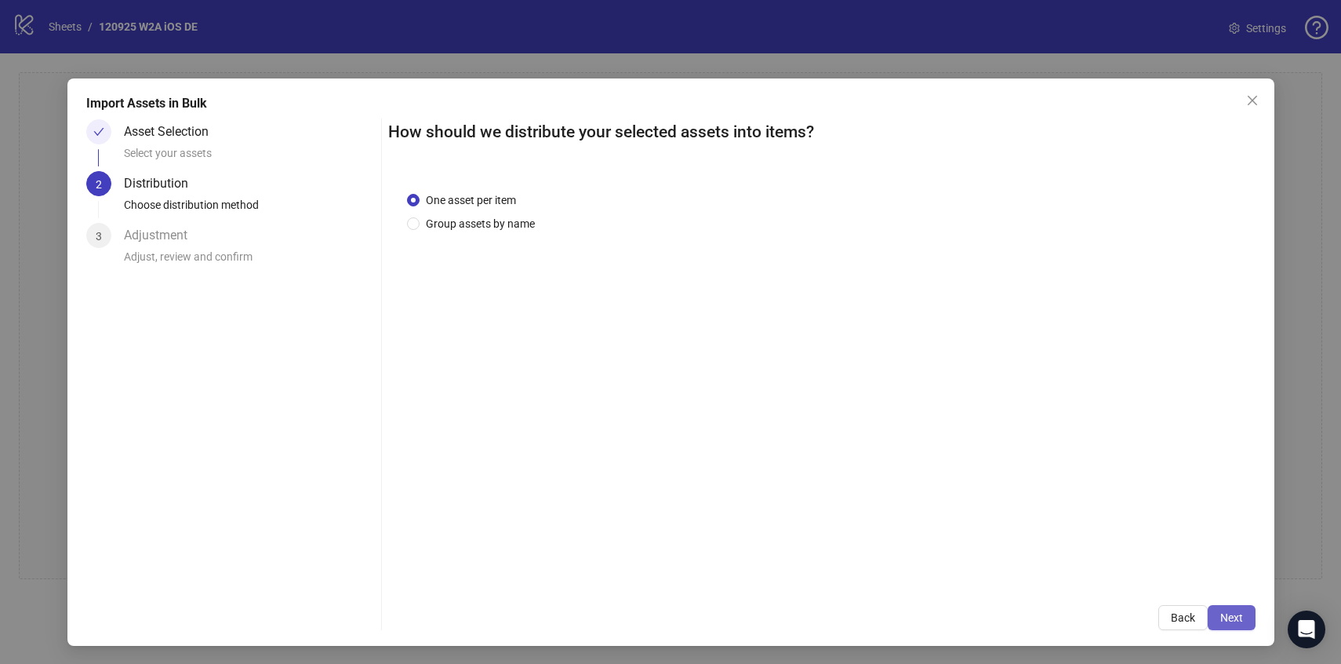
click at [1235, 606] on button "Next" at bounding box center [1232, 617] width 48 height 25
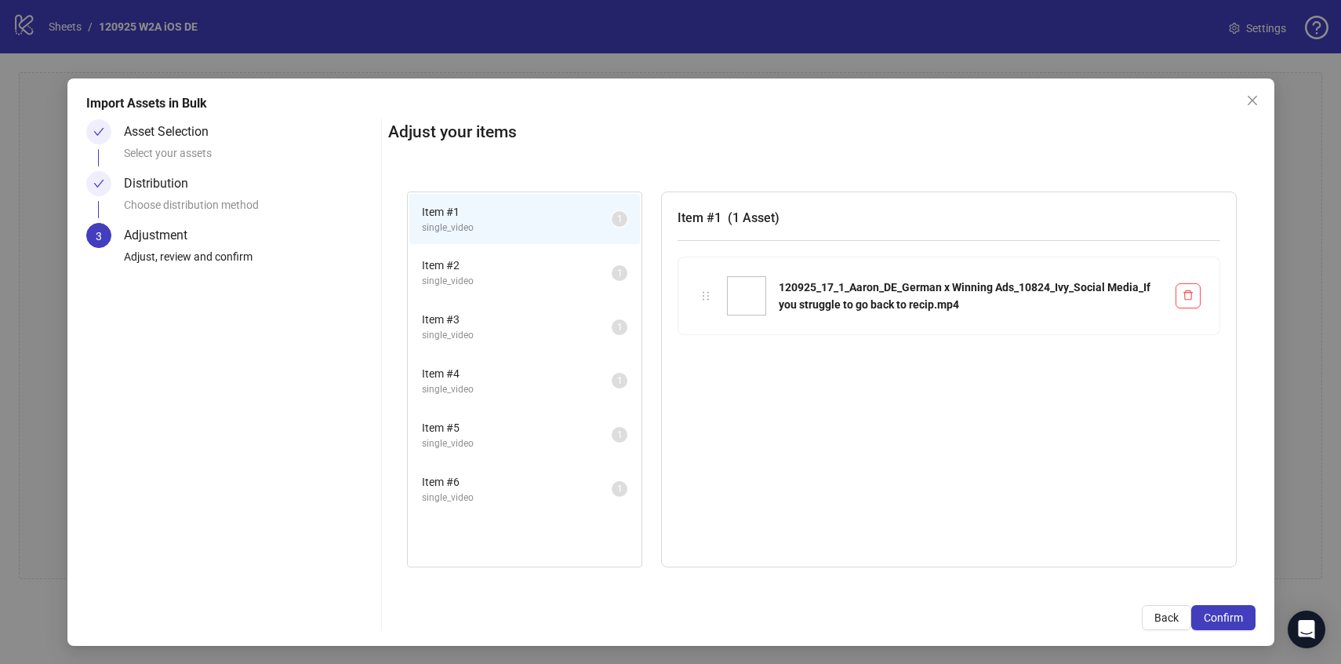
click at [1235, 606] on button "Confirm" at bounding box center [1223, 617] width 64 height 25
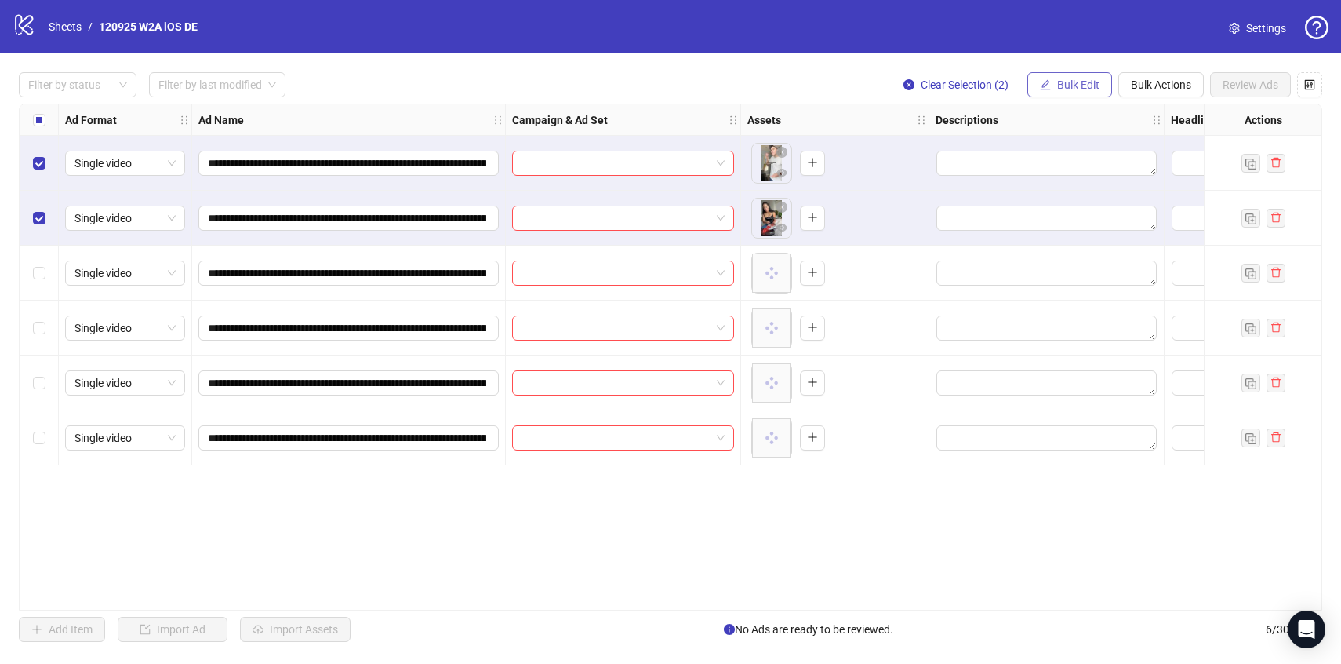
click at [1089, 83] on span "Bulk Edit" at bounding box center [1078, 84] width 42 height 13
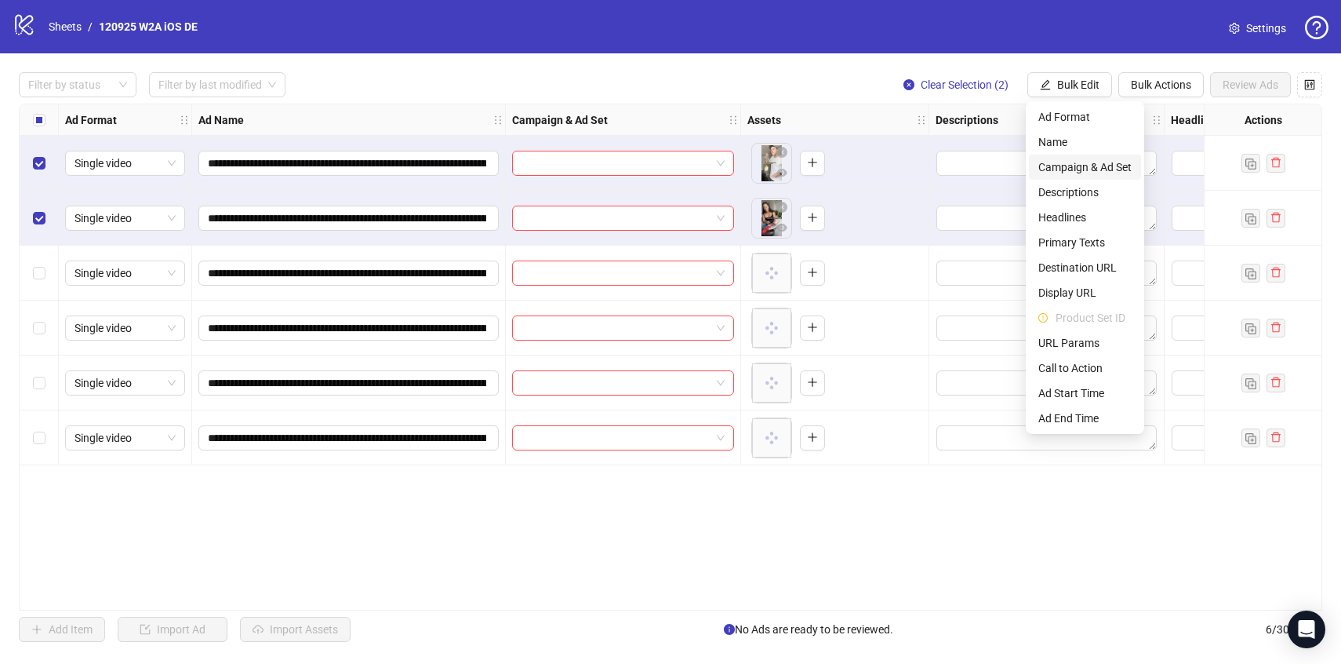
click at [1068, 169] on span "Campaign & Ad Set" at bounding box center [1084, 166] width 93 height 17
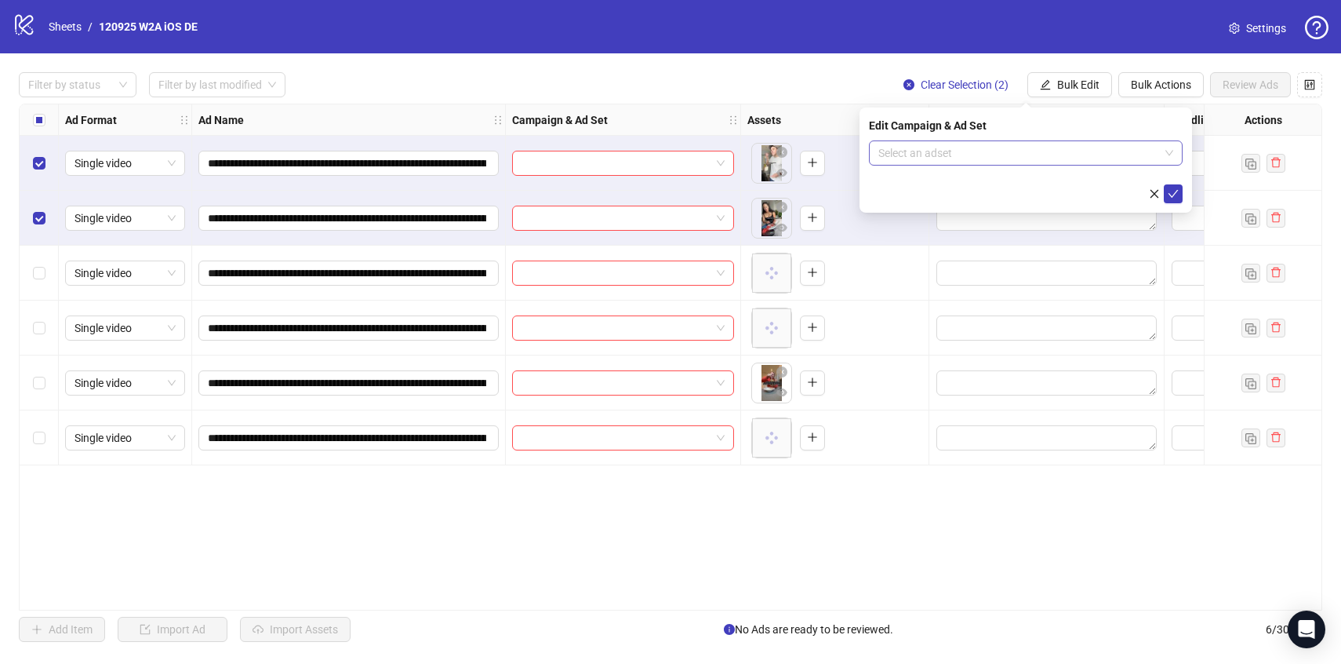
click at [1056, 153] on input "search" at bounding box center [1018, 153] width 281 height 24
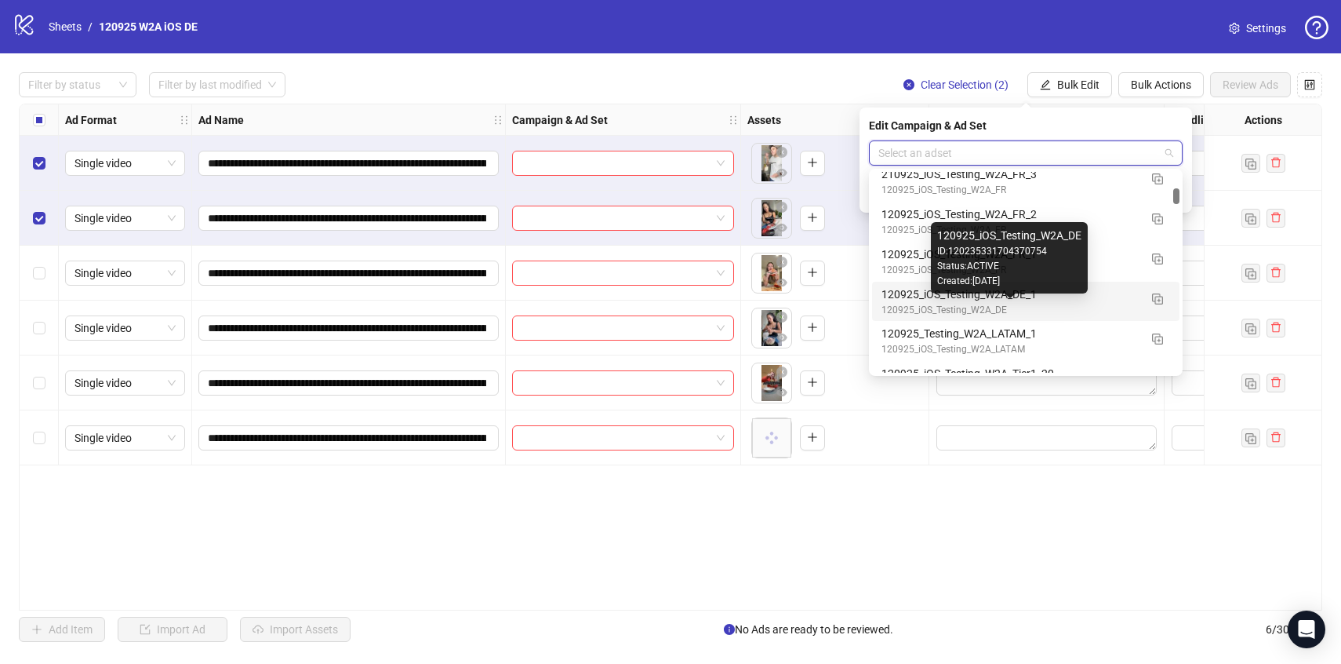
scroll to position [1766, 0]
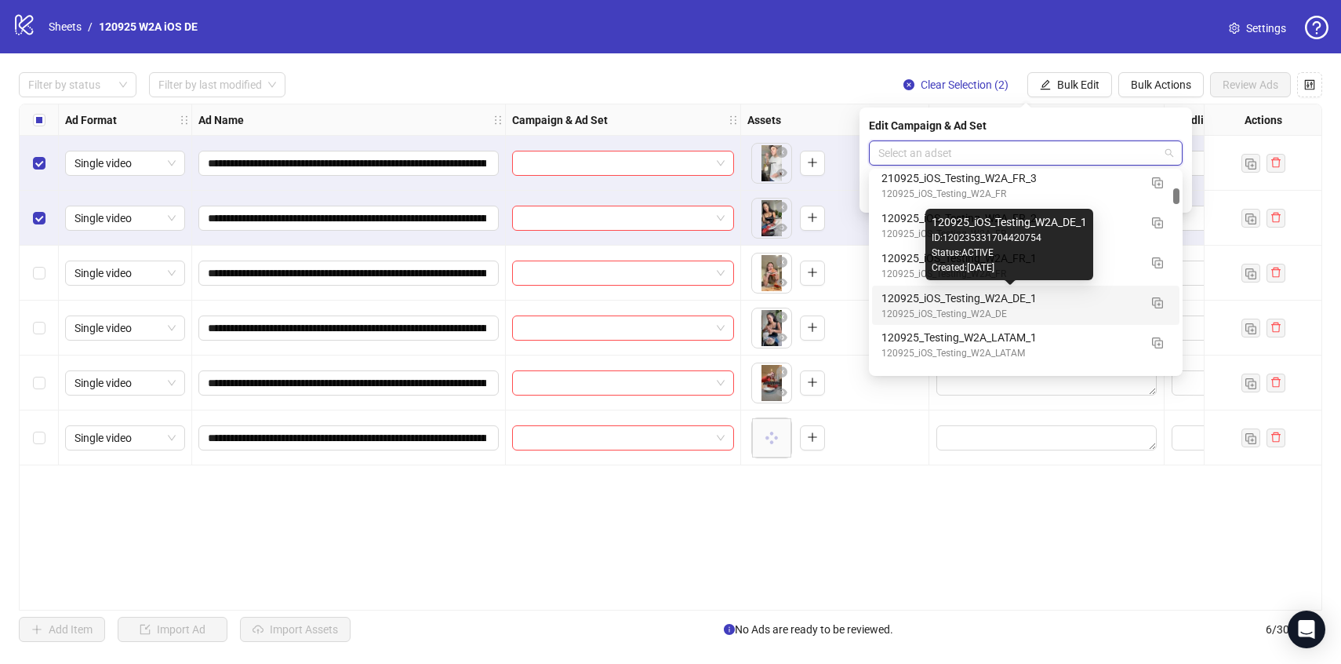
click at [1089, 301] on div "120925_iOS_Testing_W2A_DE_1" at bounding box center [1010, 297] width 257 height 17
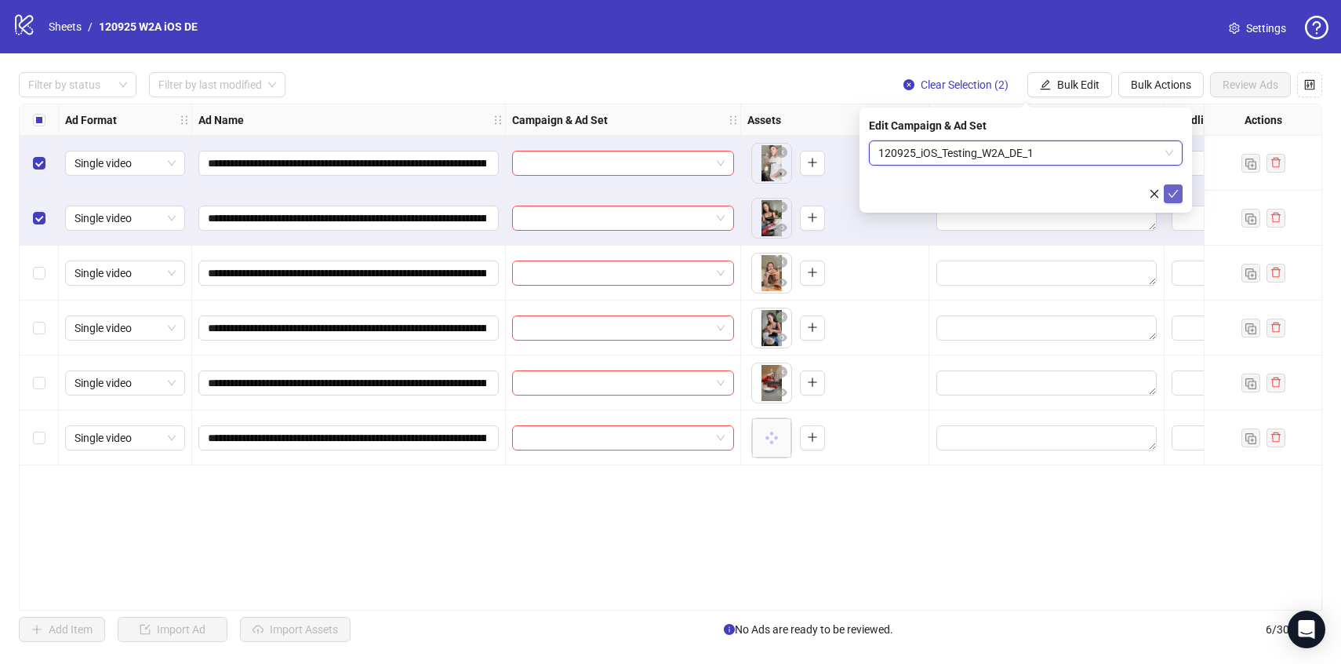
click at [1175, 193] on icon "check" at bounding box center [1173, 193] width 11 height 11
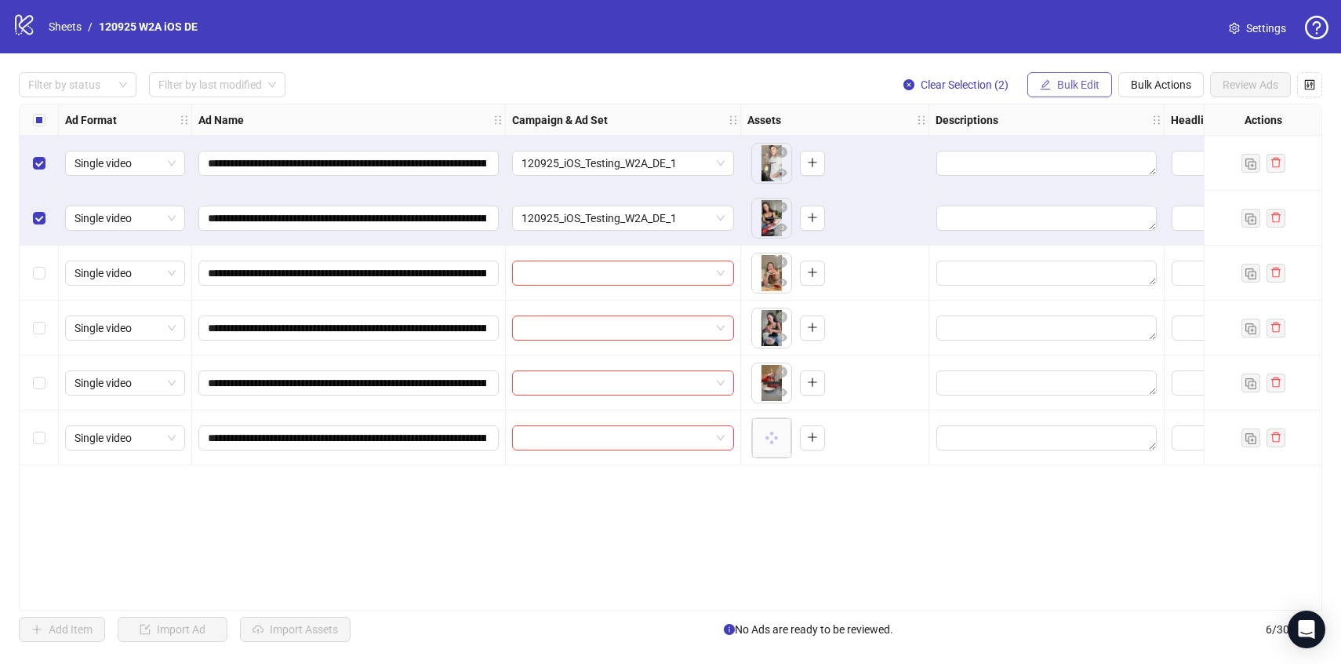
click at [1072, 91] on span "Bulk Edit" at bounding box center [1078, 84] width 42 height 13
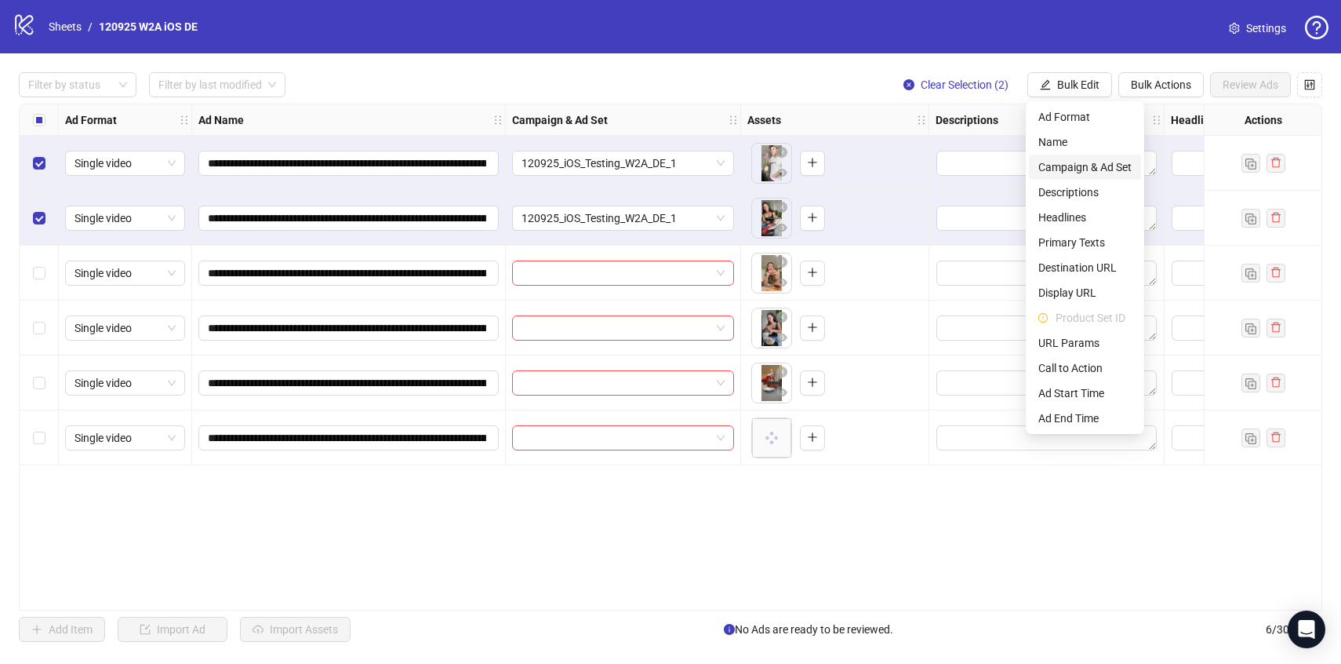
click at [1100, 170] on span "Campaign & Ad Set" at bounding box center [1084, 166] width 93 height 17
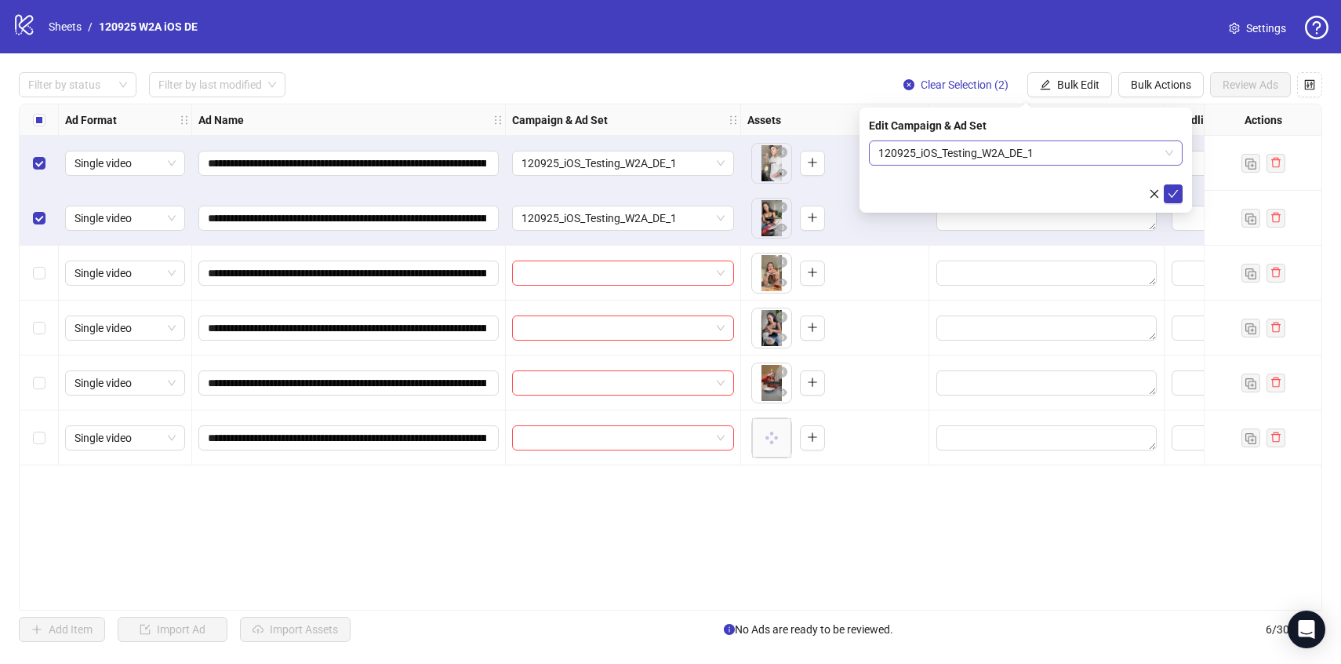
click at [1071, 153] on span "120925_iOS_Testing_W2A_DE_1" at bounding box center [1025, 153] width 295 height 24
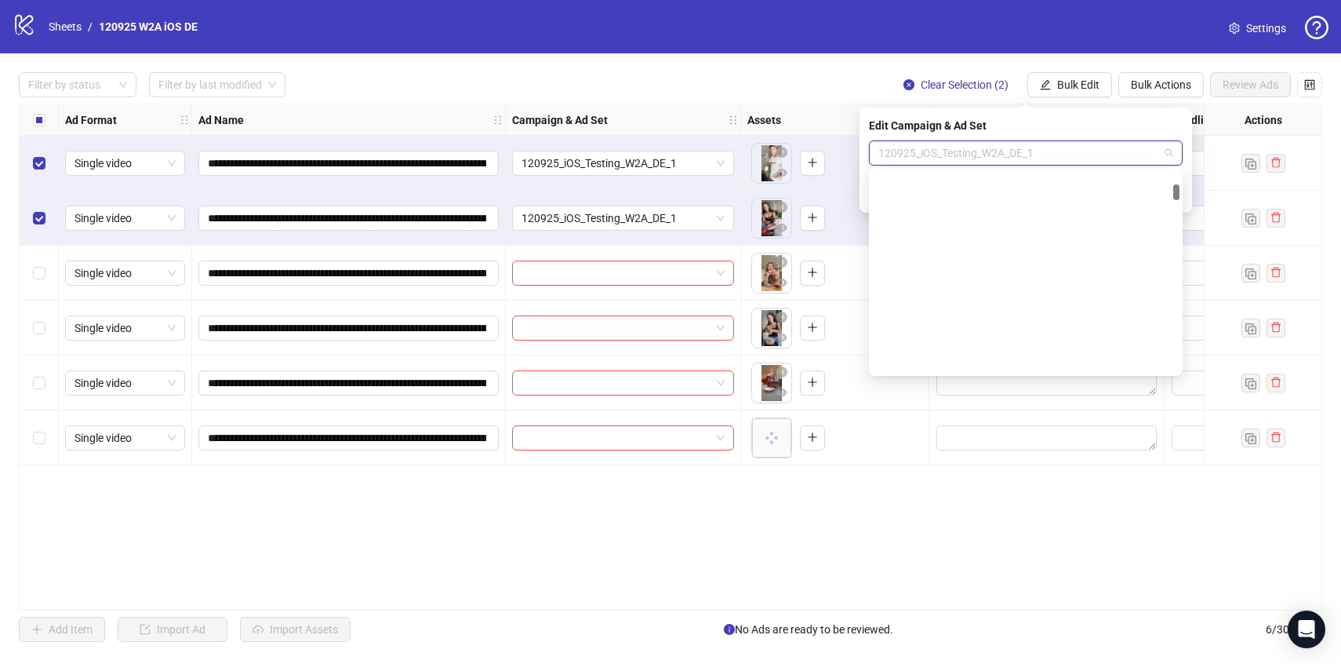
scroll to position [1287, 0]
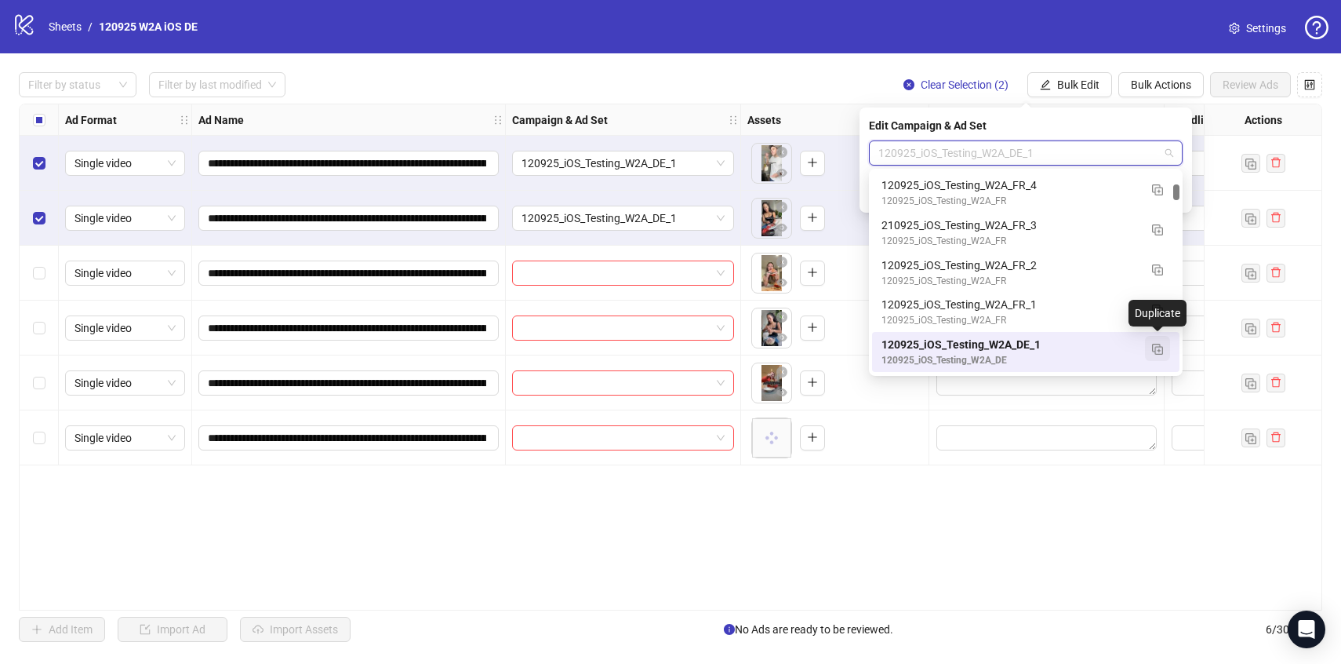
click at [1151, 346] on button "button" at bounding box center [1157, 348] width 25 height 25
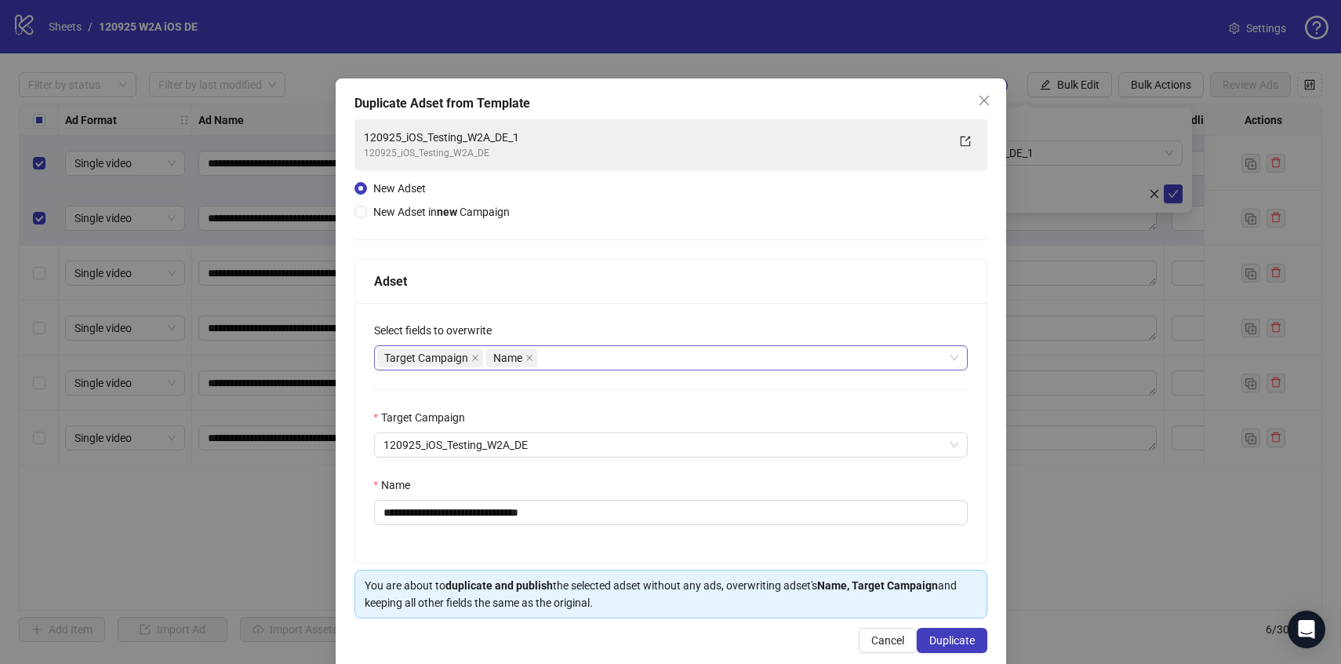
scroll to position [24, 0]
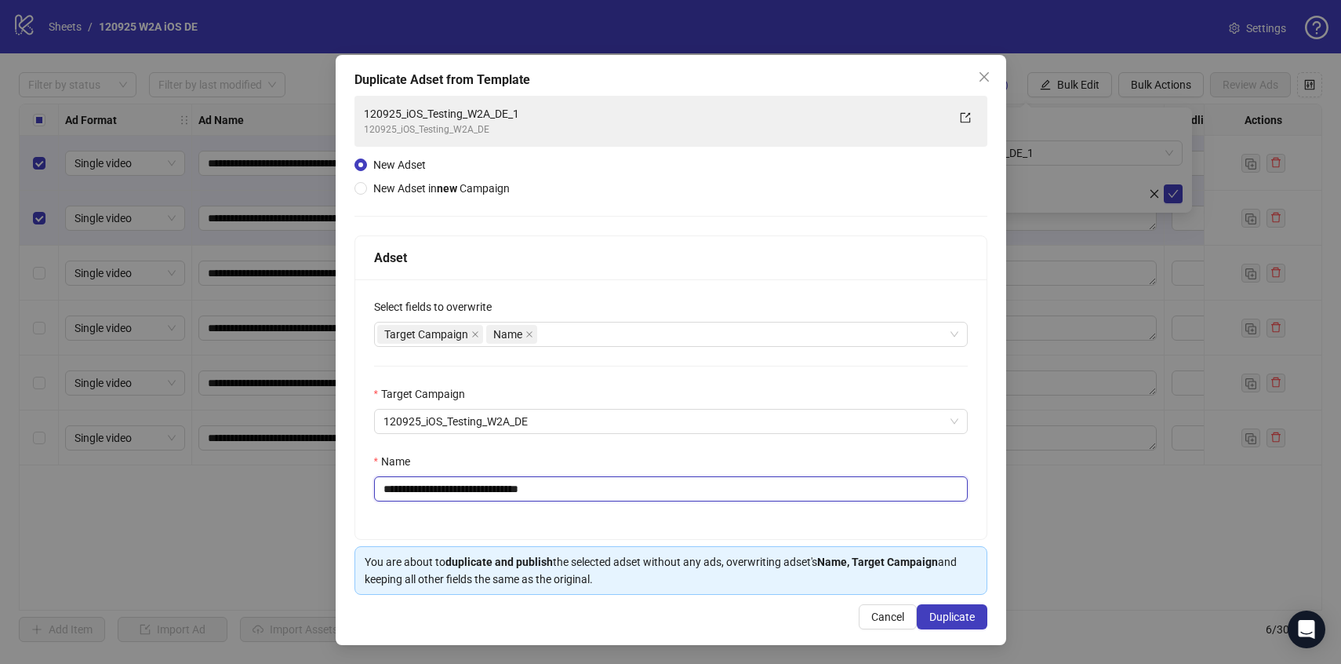
drag, startPoint x: 581, startPoint y: 485, endPoint x: 536, endPoint y: 482, distance: 45.7
click at [536, 482] on input "**********" at bounding box center [671, 488] width 594 height 25
type input "**********"
click at [950, 612] on span "Duplicate" at bounding box center [951, 616] width 45 height 13
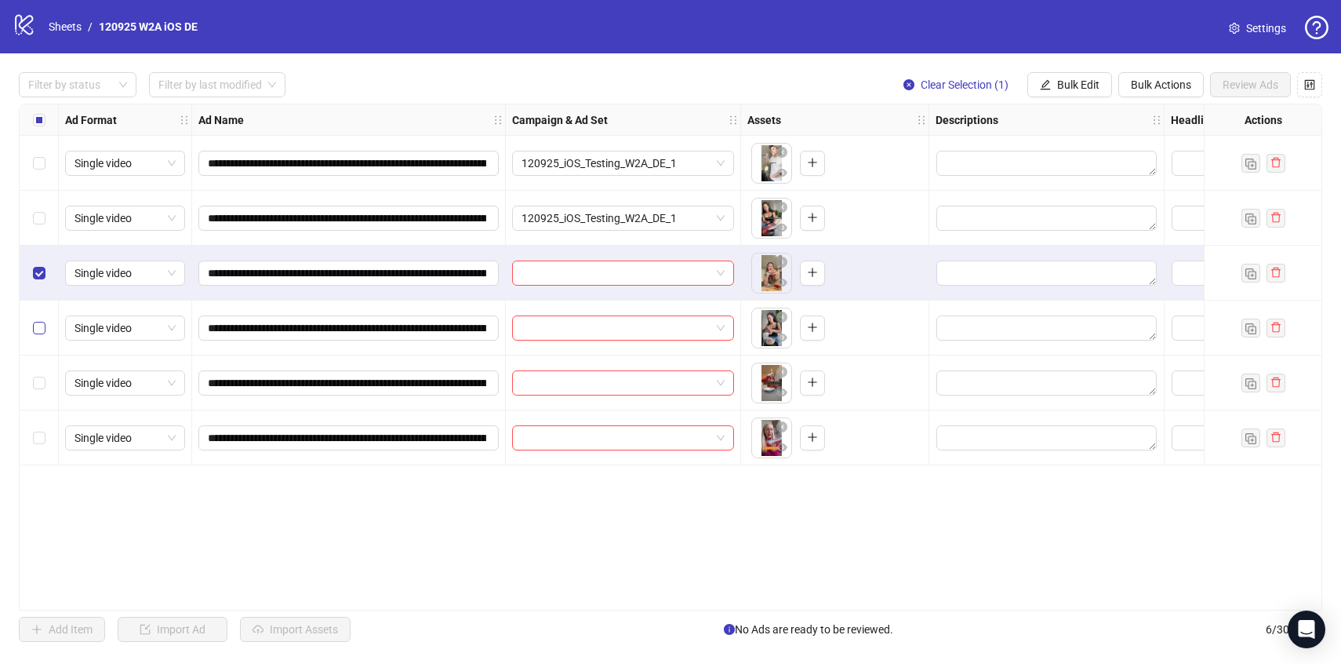
click at [38, 320] on label "Select row 4" at bounding box center [39, 327] width 13 height 17
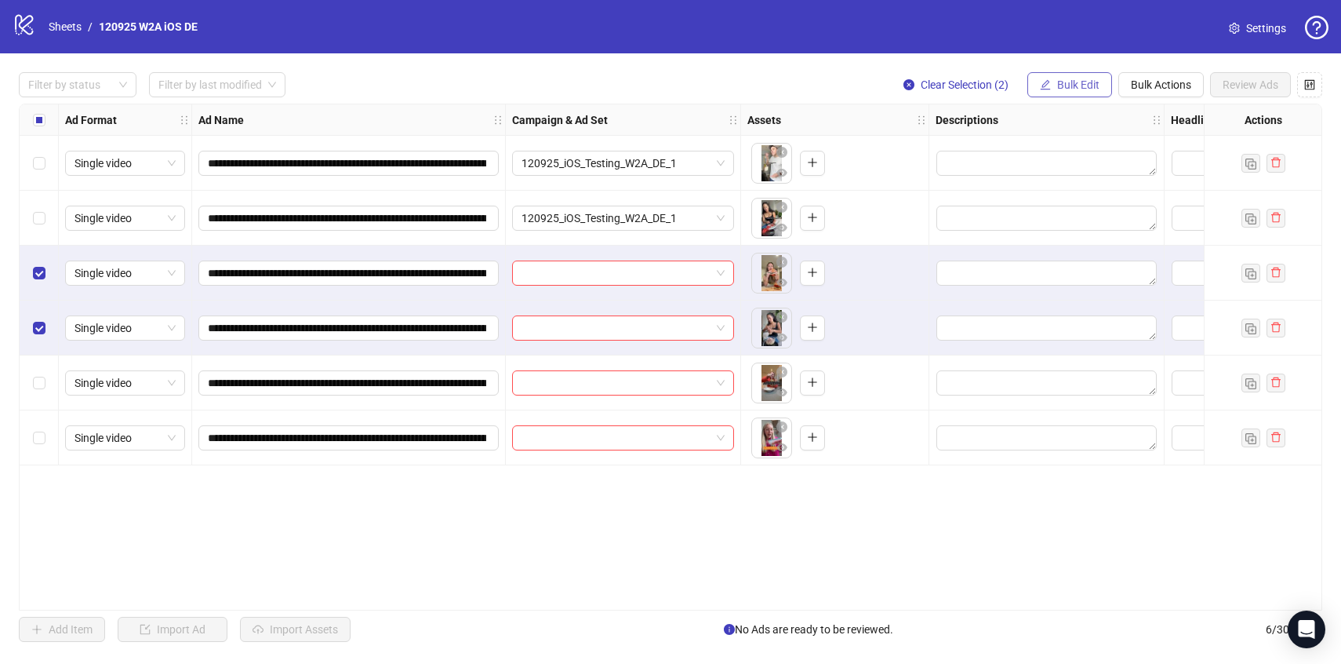
click at [1087, 83] on span "Bulk Edit" at bounding box center [1078, 84] width 42 height 13
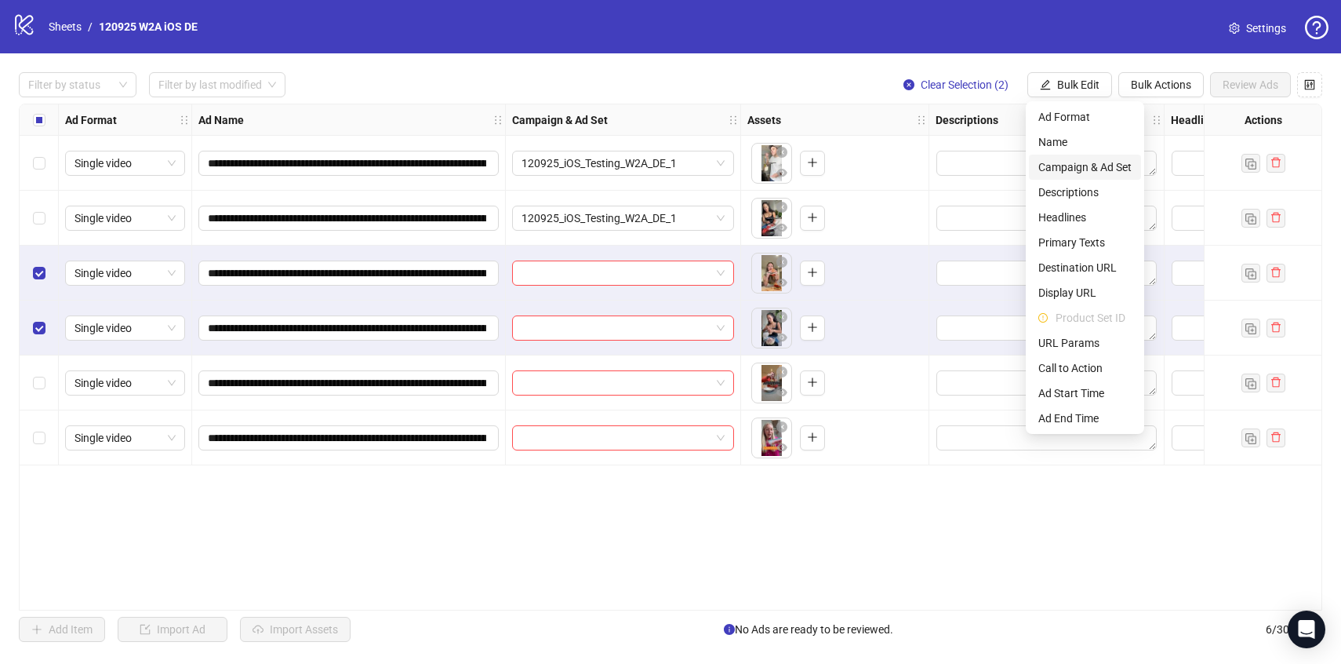
click at [1078, 174] on span "Campaign & Ad Set" at bounding box center [1084, 166] width 93 height 17
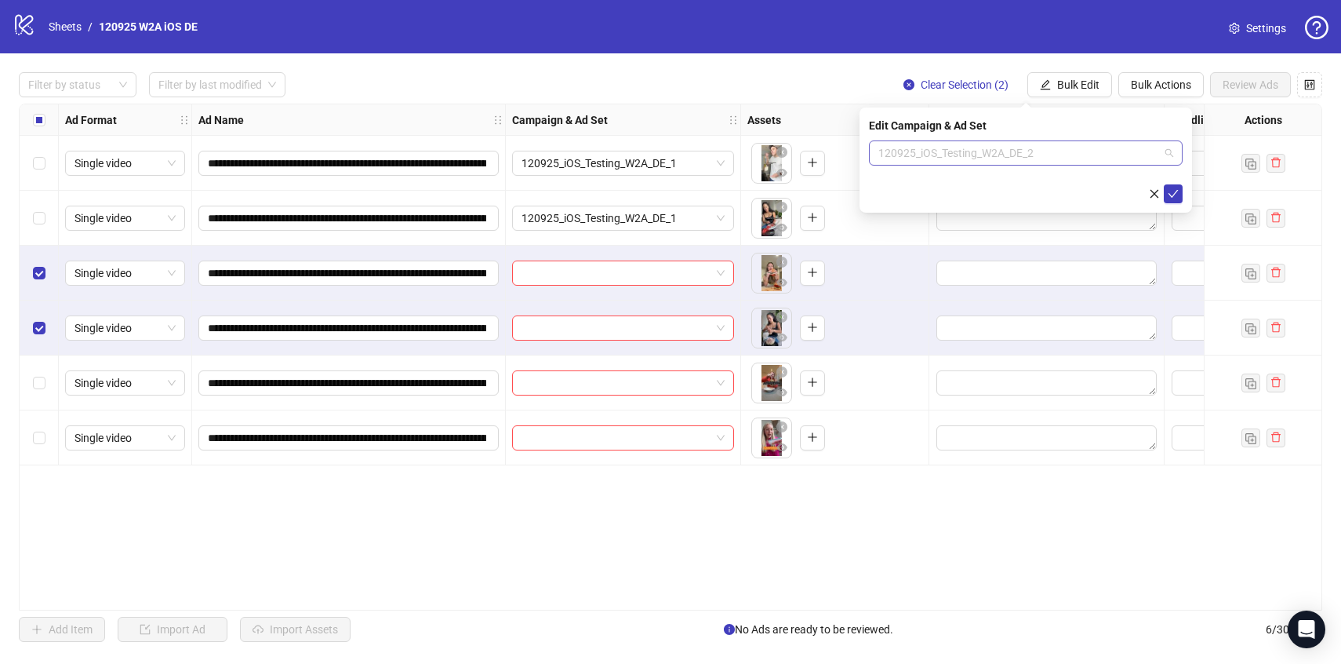
scroll to position [15, 0]
click at [1071, 162] on span "120925_iOS_Testing_W2A_DE_2" at bounding box center [1025, 153] width 295 height 24
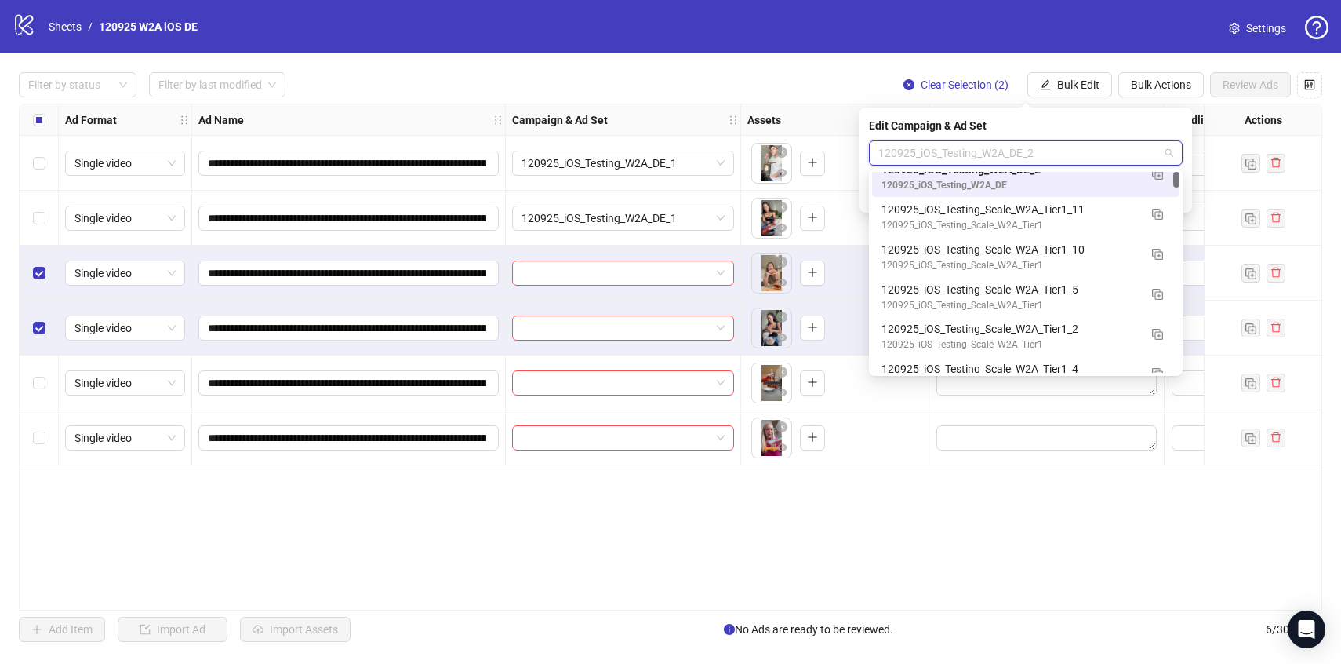
click at [1078, 123] on div "Edit Campaign & Ad Set" at bounding box center [1026, 125] width 314 height 17
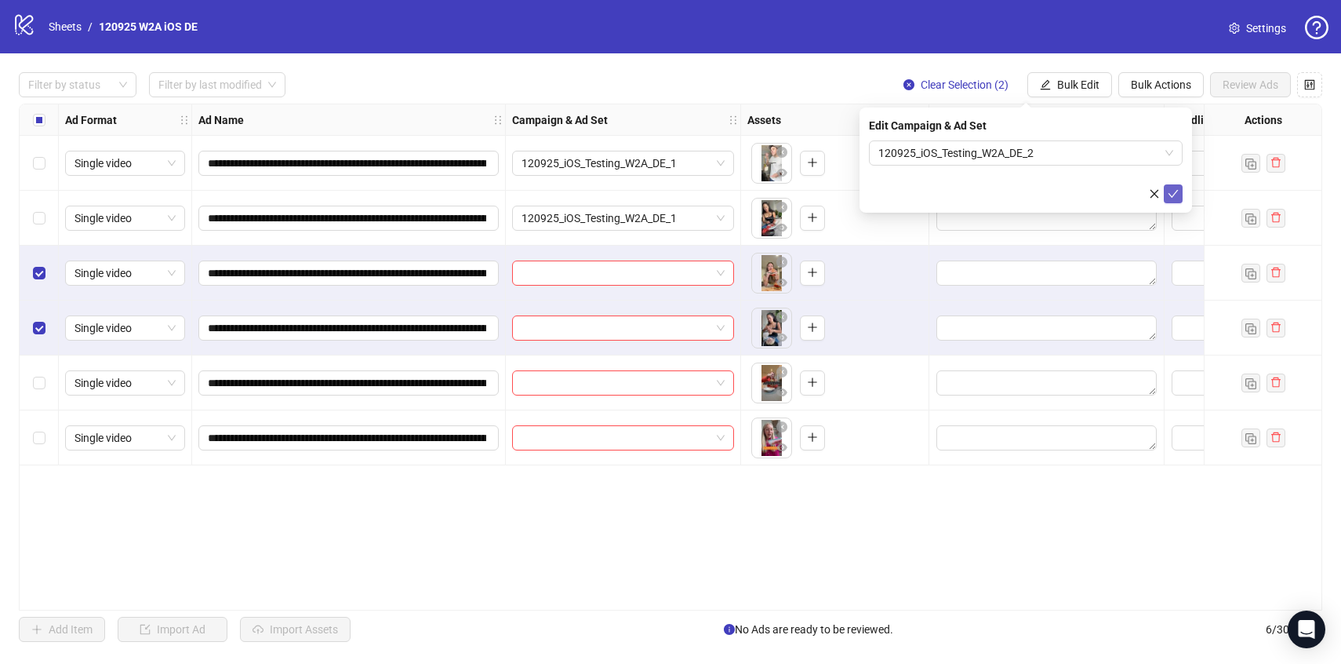
click at [1178, 195] on icon "check" at bounding box center [1173, 193] width 11 height 11
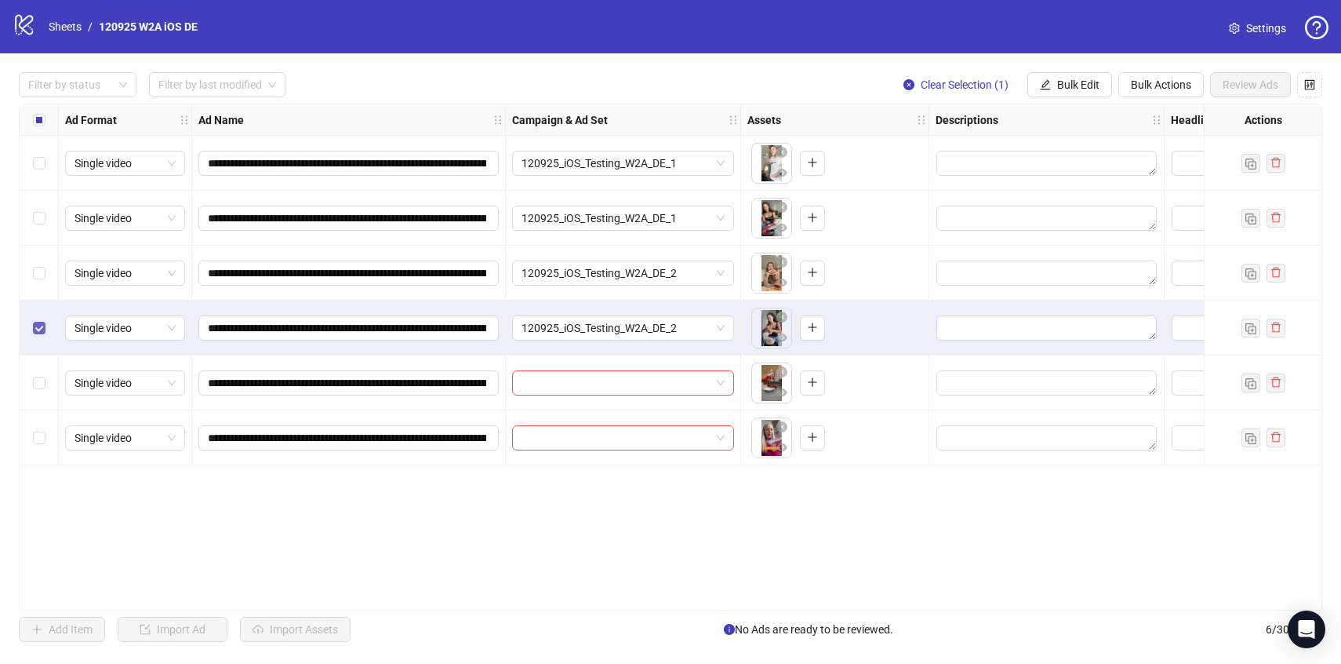
click at [35, 335] on label "Select row 4" at bounding box center [39, 327] width 13 height 17
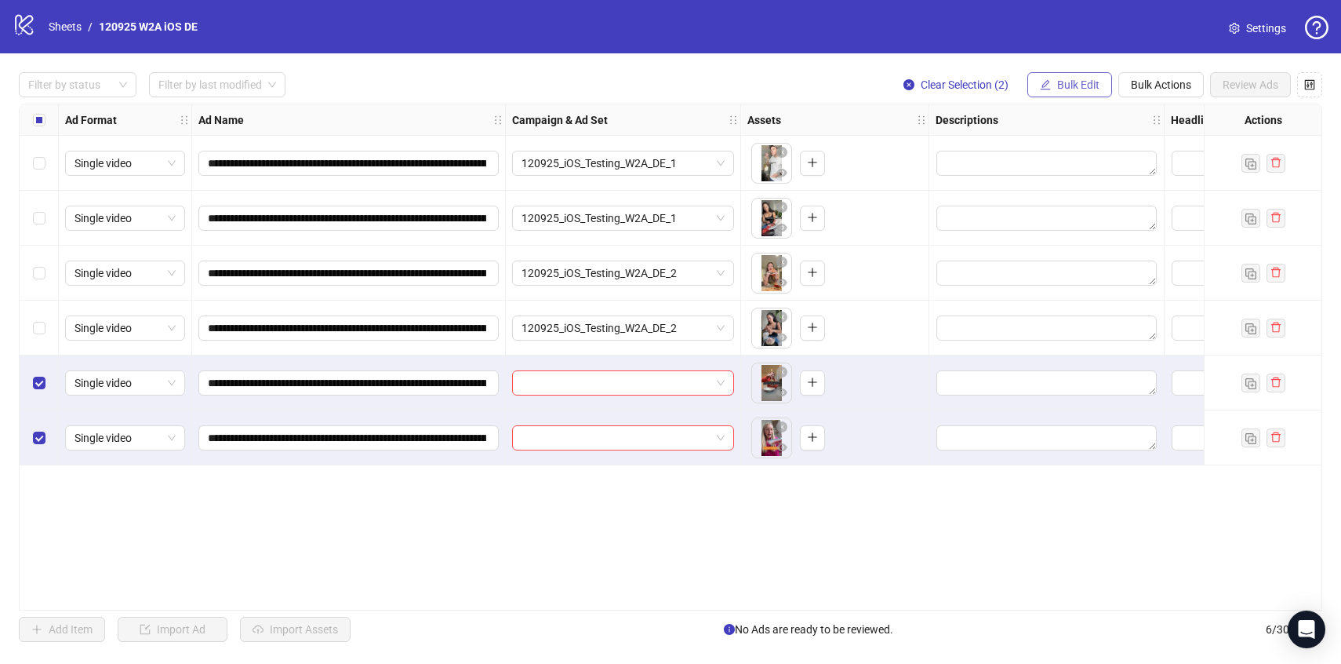
click at [1067, 89] on span "Bulk Edit" at bounding box center [1078, 84] width 42 height 13
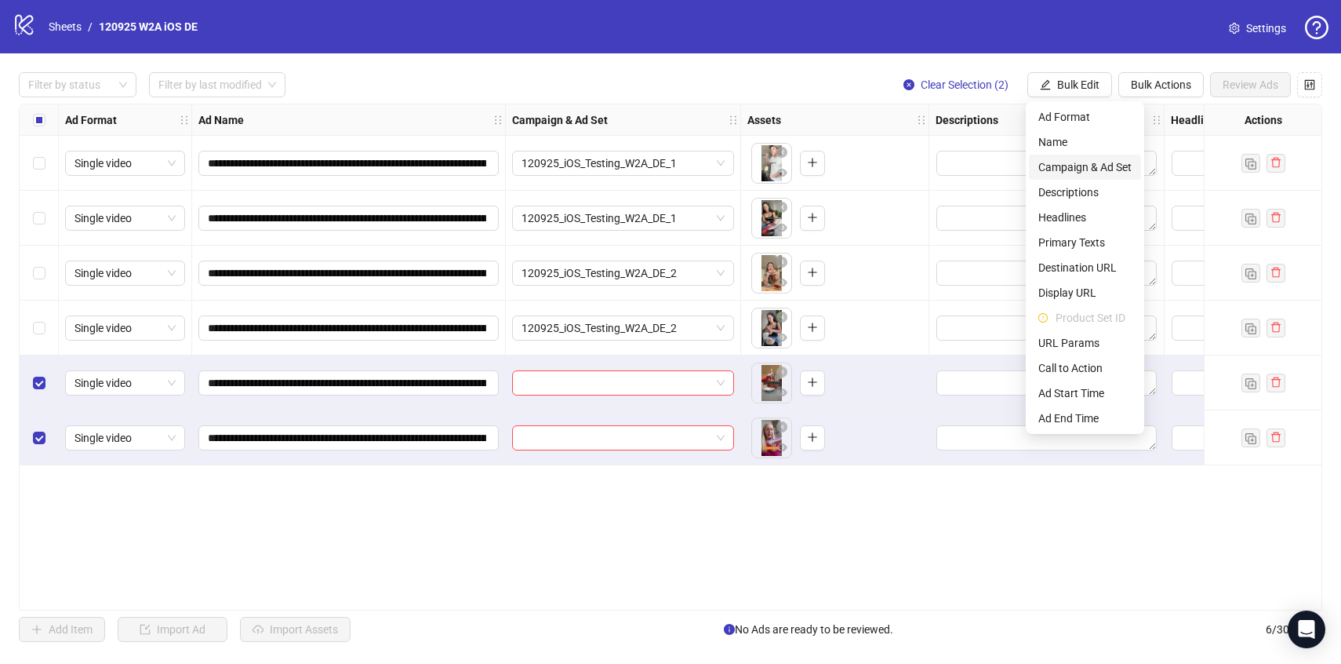
click at [1067, 170] on span "Campaign & Ad Set" at bounding box center [1084, 166] width 93 height 17
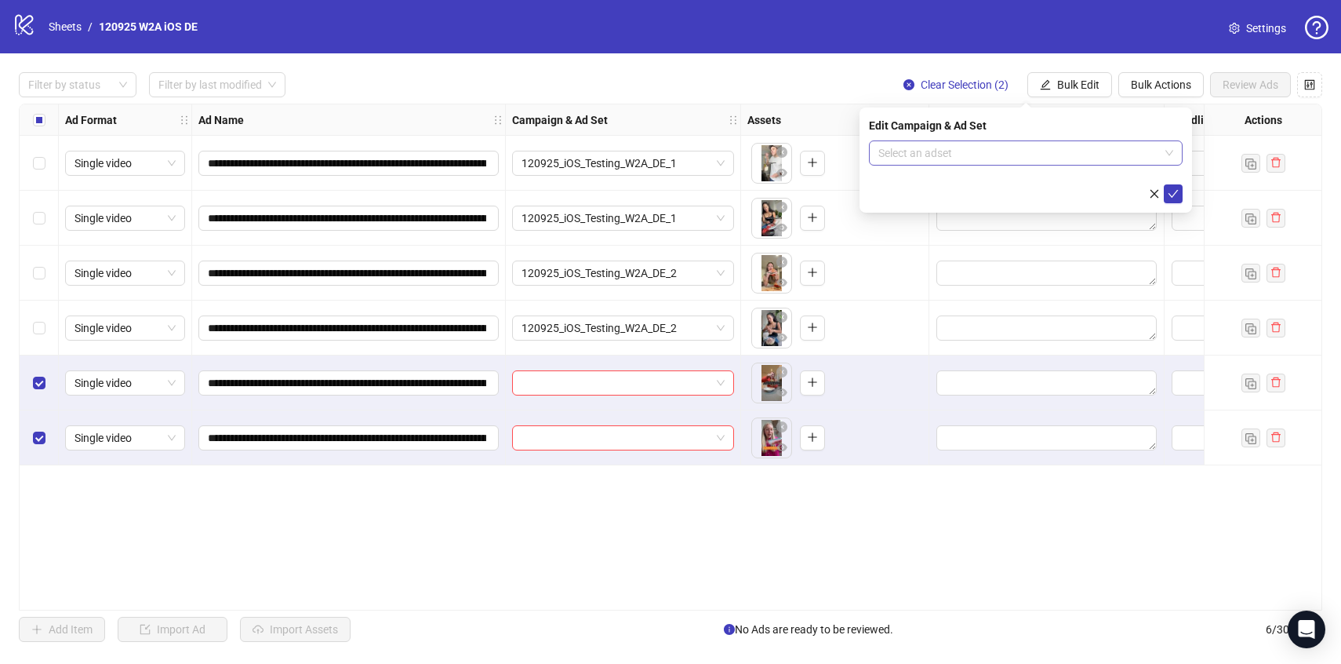
click at [1065, 161] on input "search" at bounding box center [1018, 153] width 281 height 24
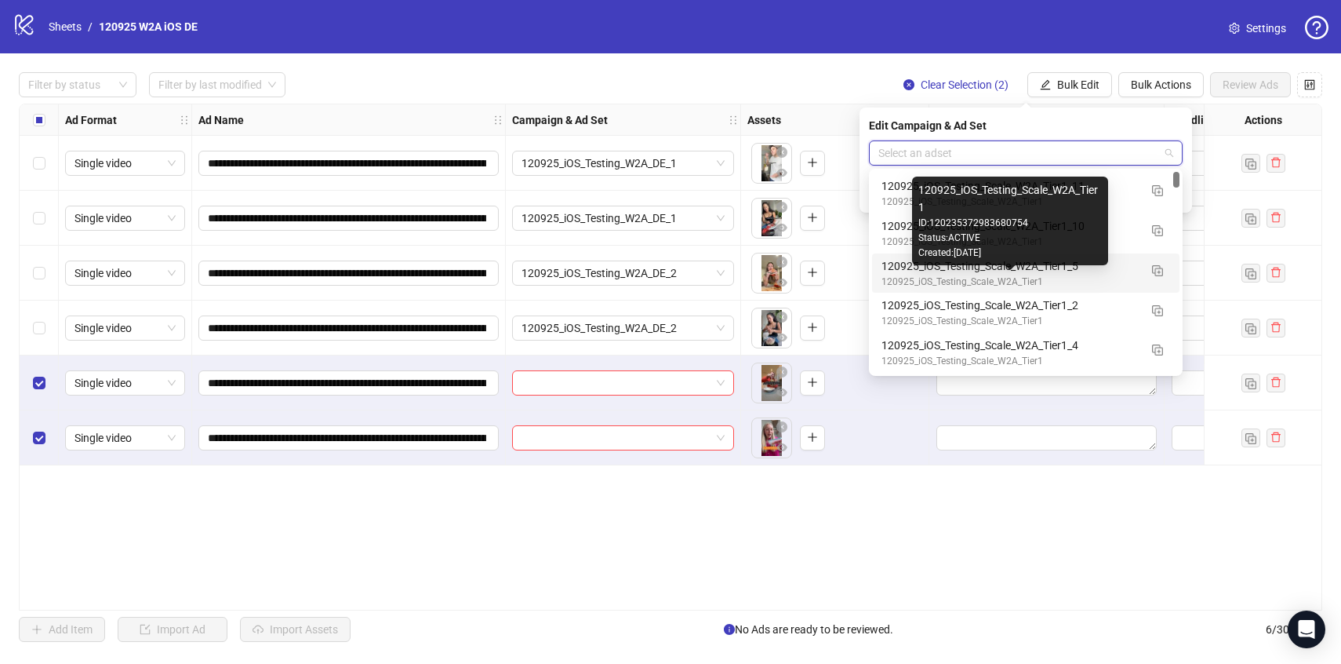
scroll to position [0, 0]
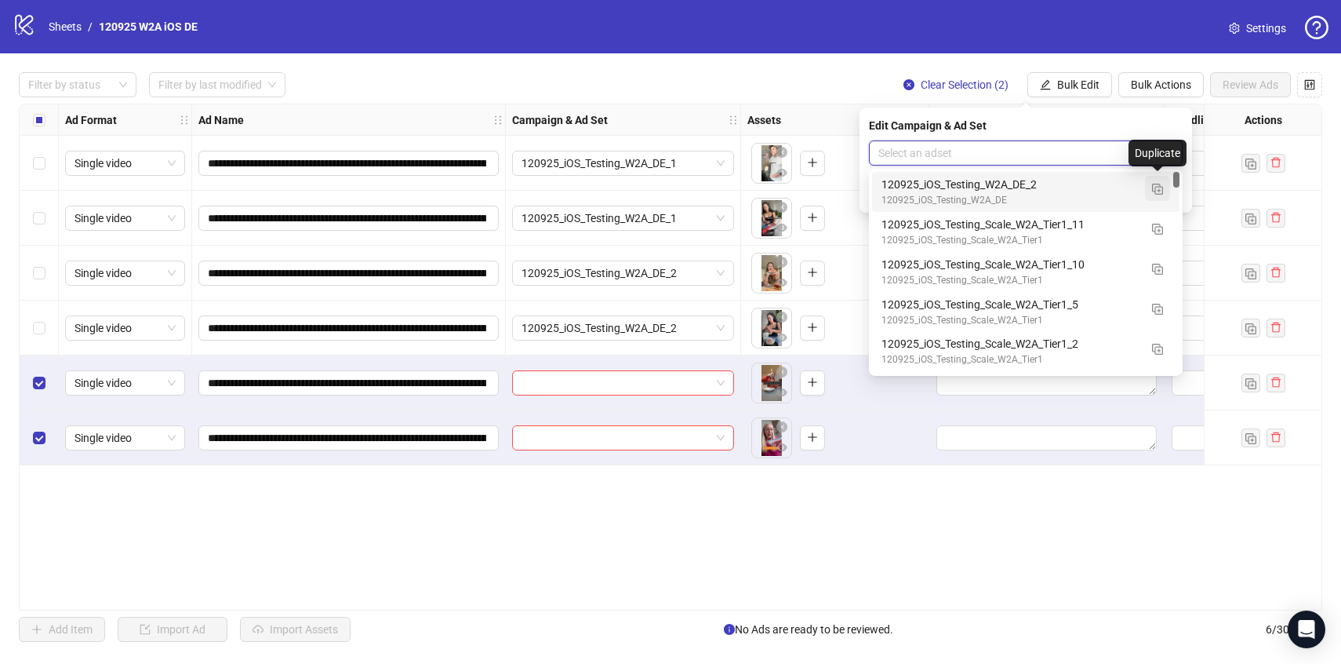
click at [1154, 186] on img "button" at bounding box center [1157, 189] width 11 height 11
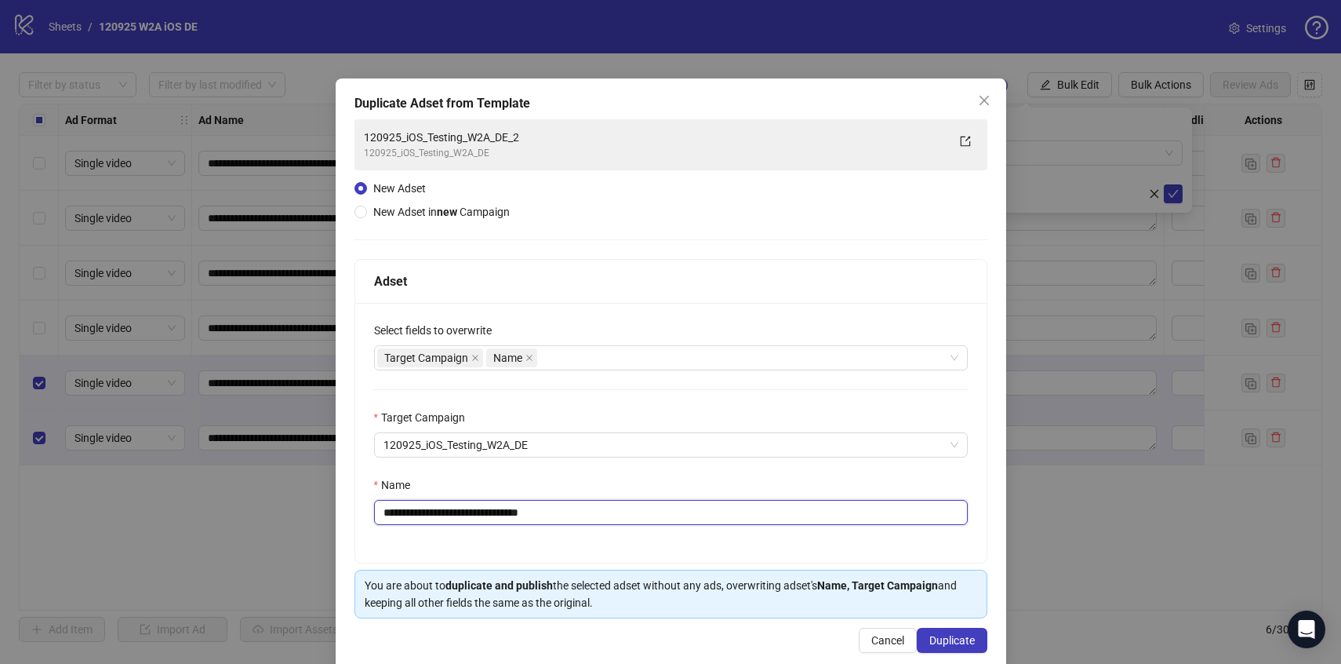
drag, startPoint x: 533, startPoint y: 511, endPoint x: 645, endPoint y: 519, distance: 112.5
click at [645, 519] on input "**********" at bounding box center [671, 512] width 594 height 25
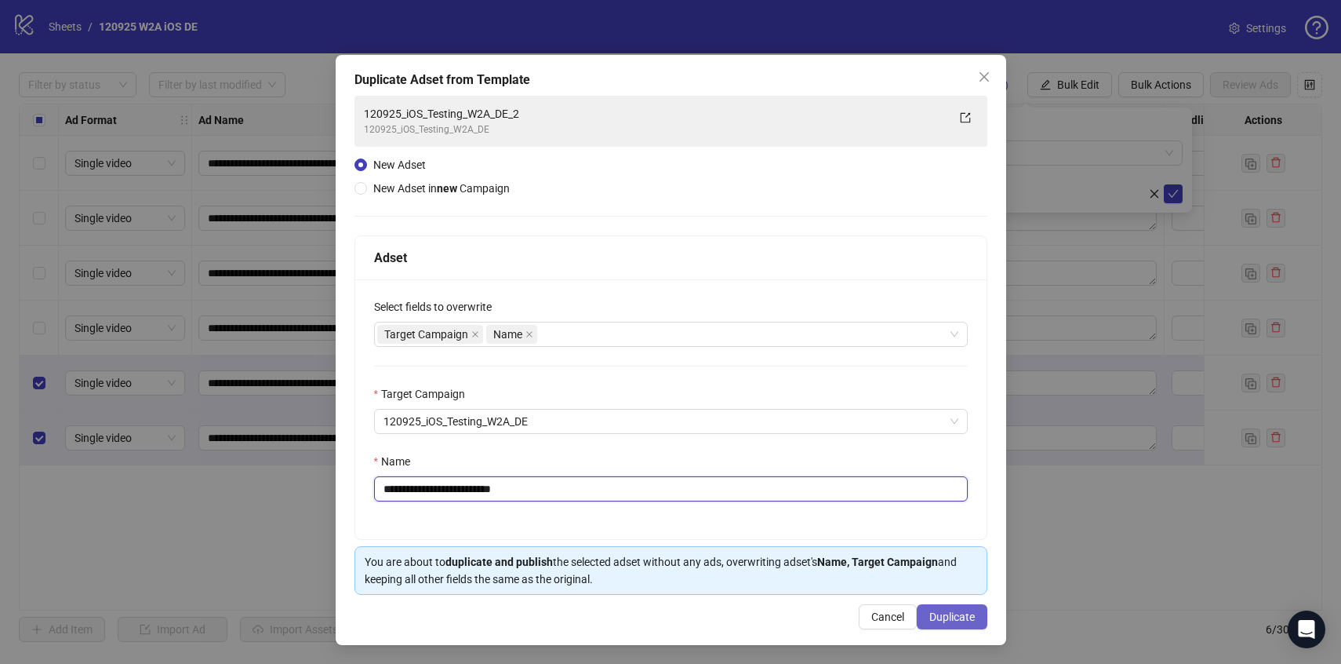
type input "**********"
click at [951, 608] on button "Duplicate" at bounding box center [952, 616] width 71 height 25
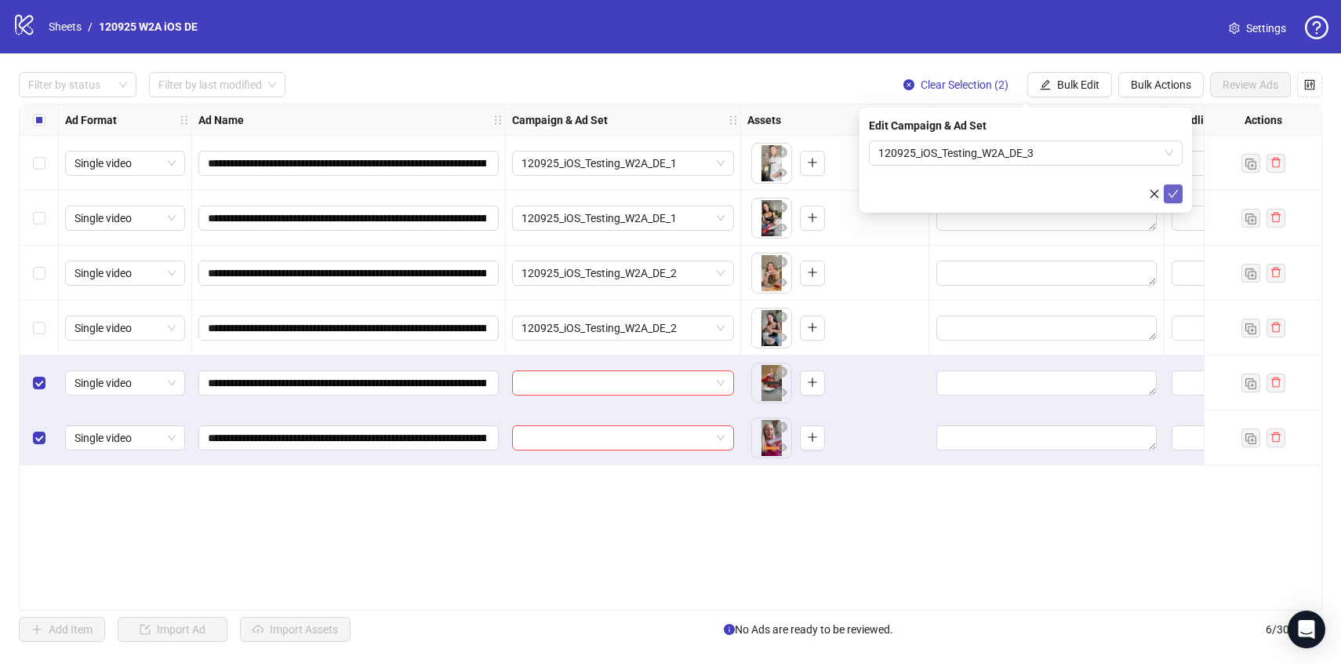
click at [1170, 189] on icon "check" at bounding box center [1173, 193] width 11 height 11
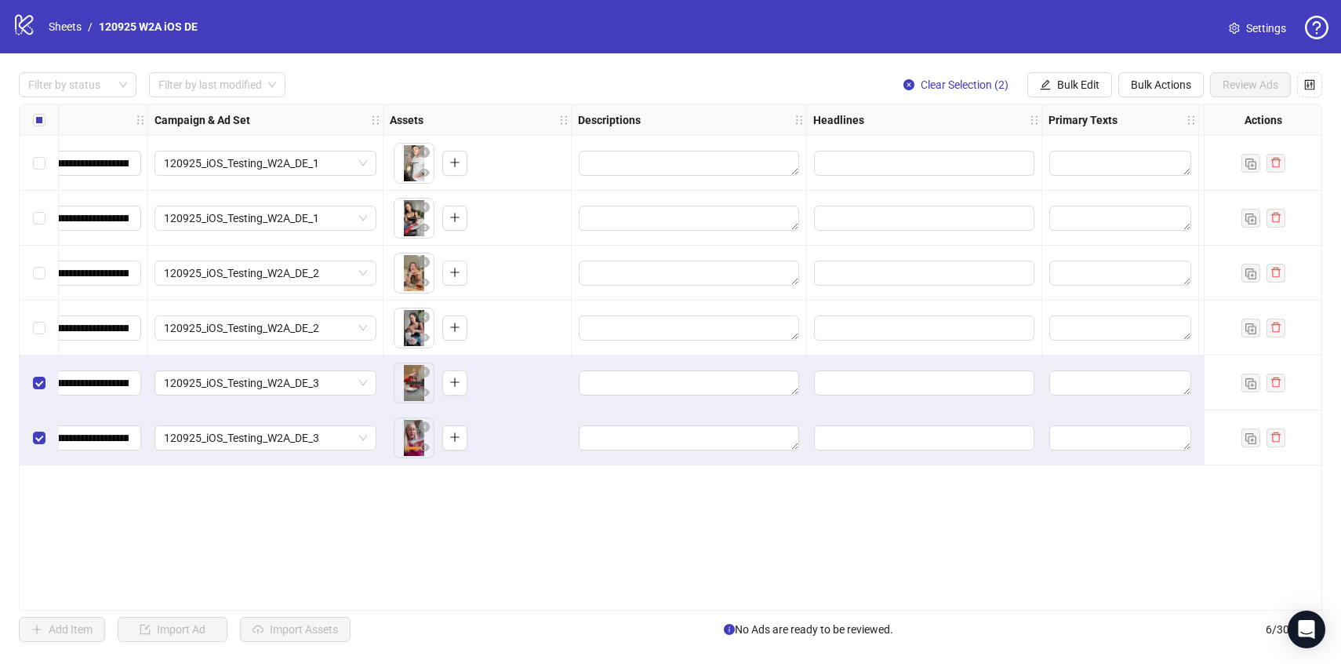
scroll to position [0, 661]
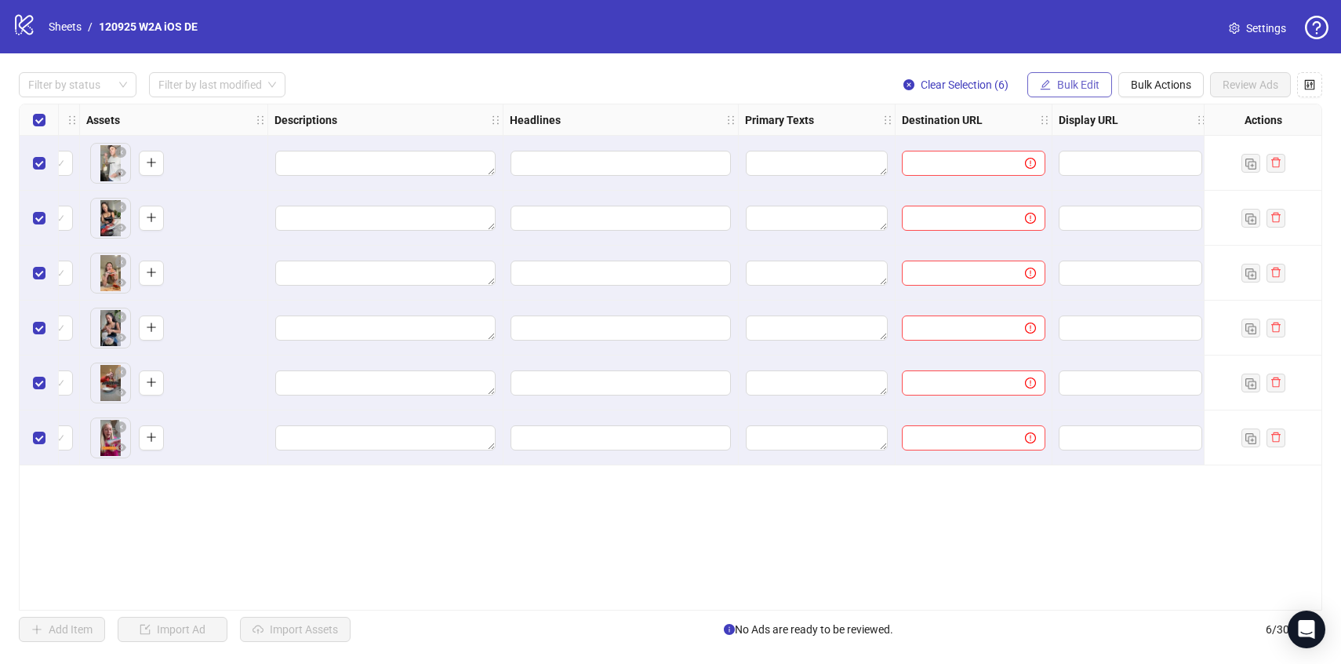
click at [1065, 92] on button "Bulk Edit" at bounding box center [1069, 84] width 85 height 25
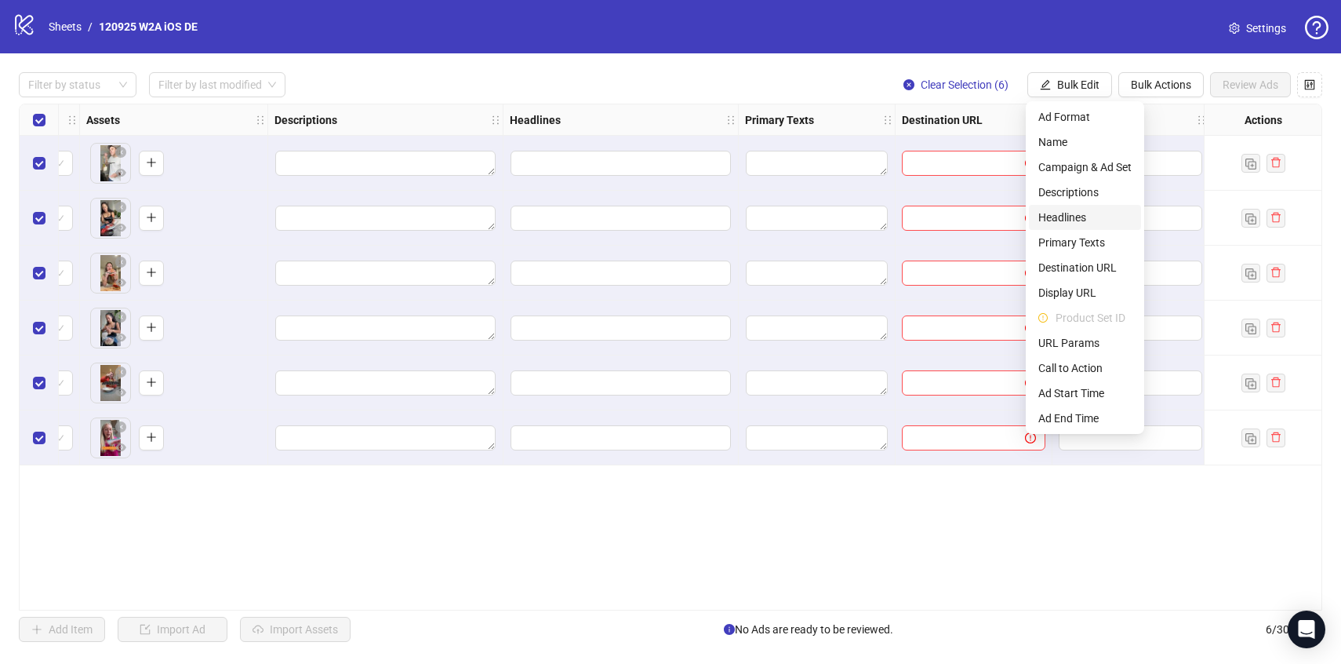
click at [1065, 218] on span "Headlines" at bounding box center [1084, 217] width 93 height 17
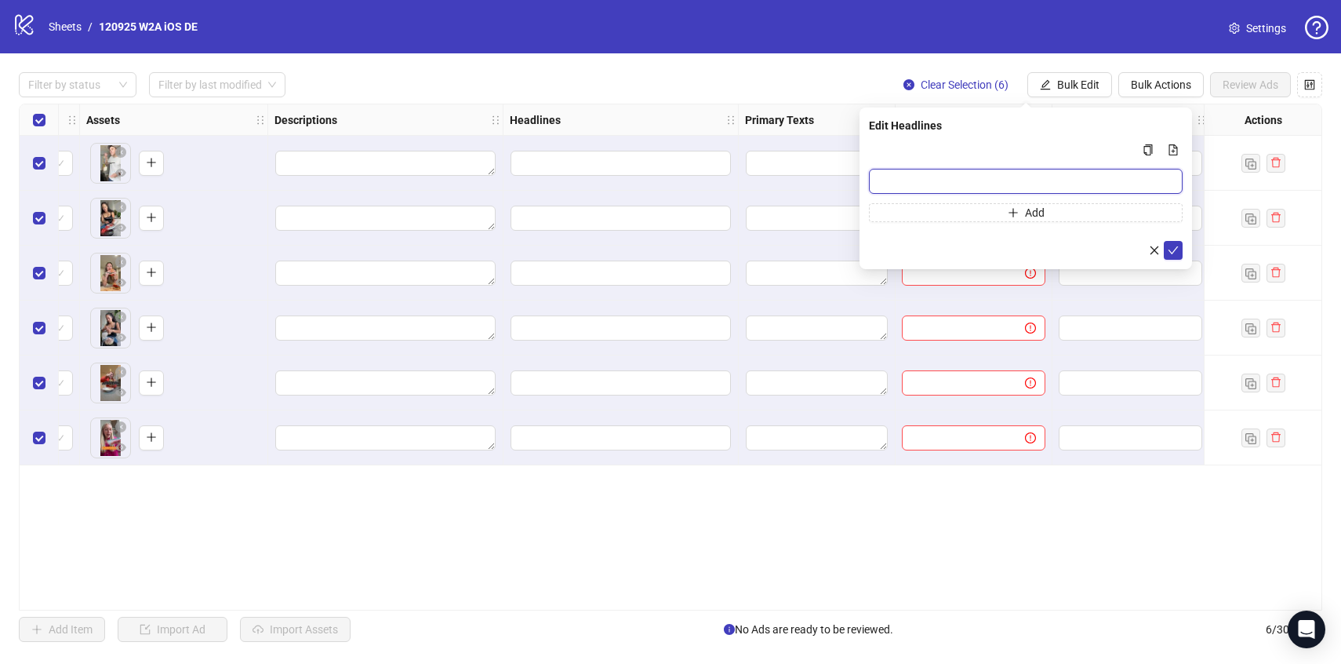
click at [914, 176] on input "Multi-input container - paste or copy values" at bounding box center [1026, 181] width 314 height 25
paste input "**********"
type input "**********"
click at [1169, 254] on icon "check" at bounding box center [1173, 250] width 11 height 11
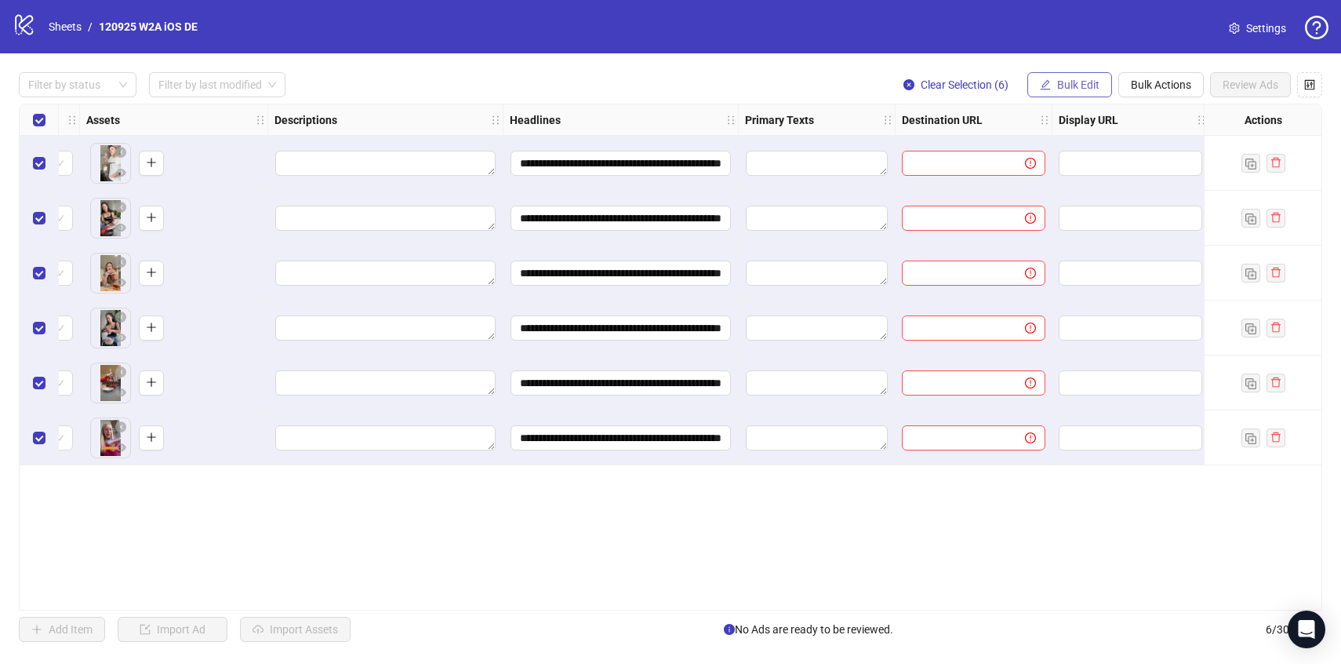
click at [1074, 80] on span "Bulk Edit" at bounding box center [1078, 84] width 42 height 13
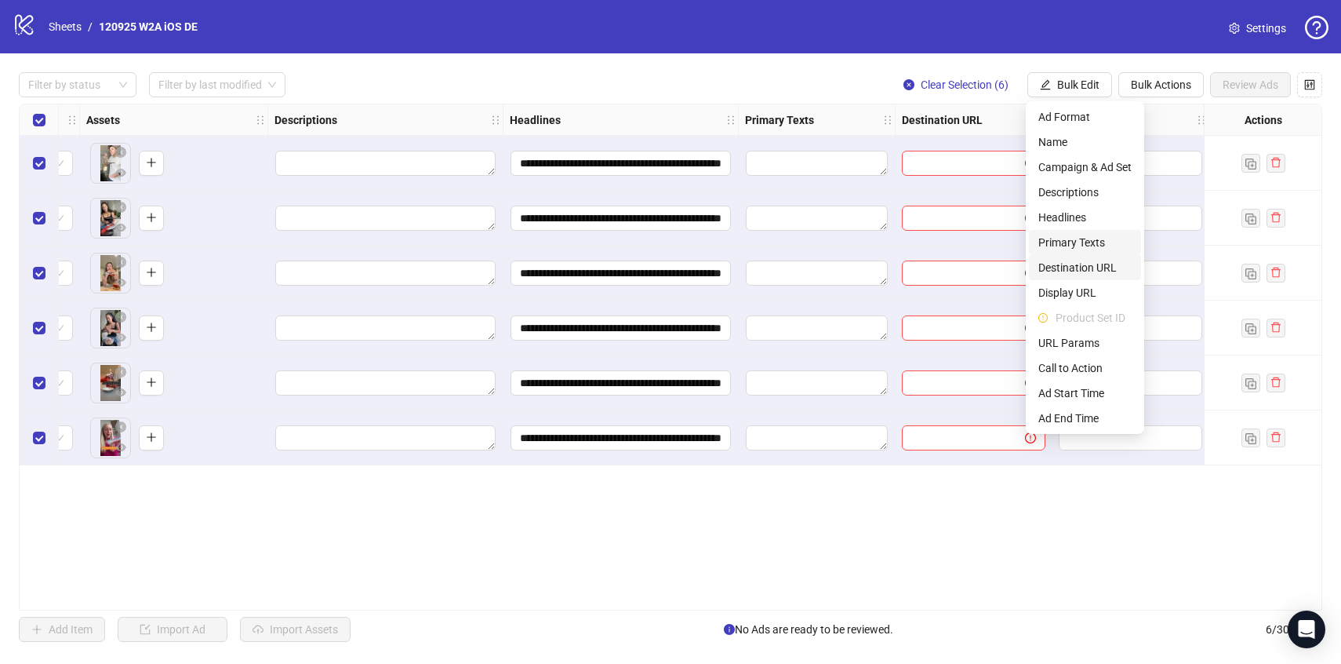
click at [1064, 251] on li "Primary Texts" at bounding box center [1085, 242] width 112 height 25
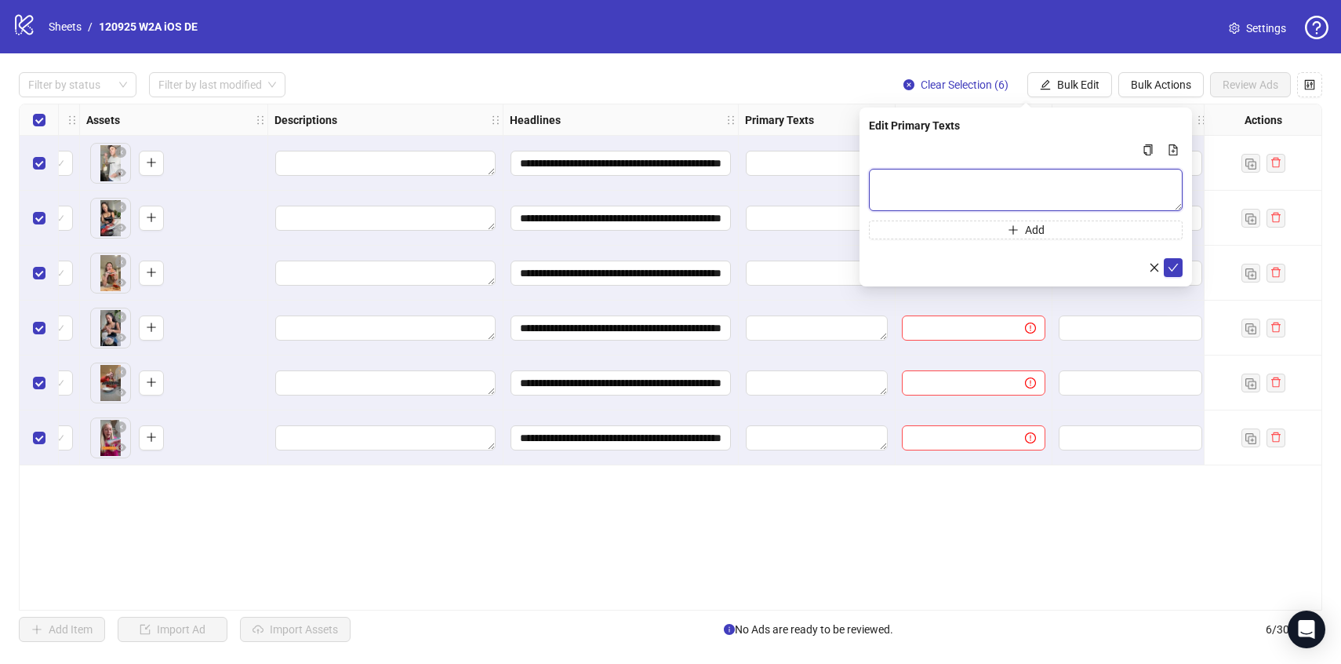
click at [972, 179] on textarea "Multi-text input container - paste or copy values" at bounding box center [1026, 190] width 314 height 42
paste textarea "**********"
type textarea "**********"
click at [1187, 271] on div "**********" at bounding box center [1026, 196] width 333 height 179
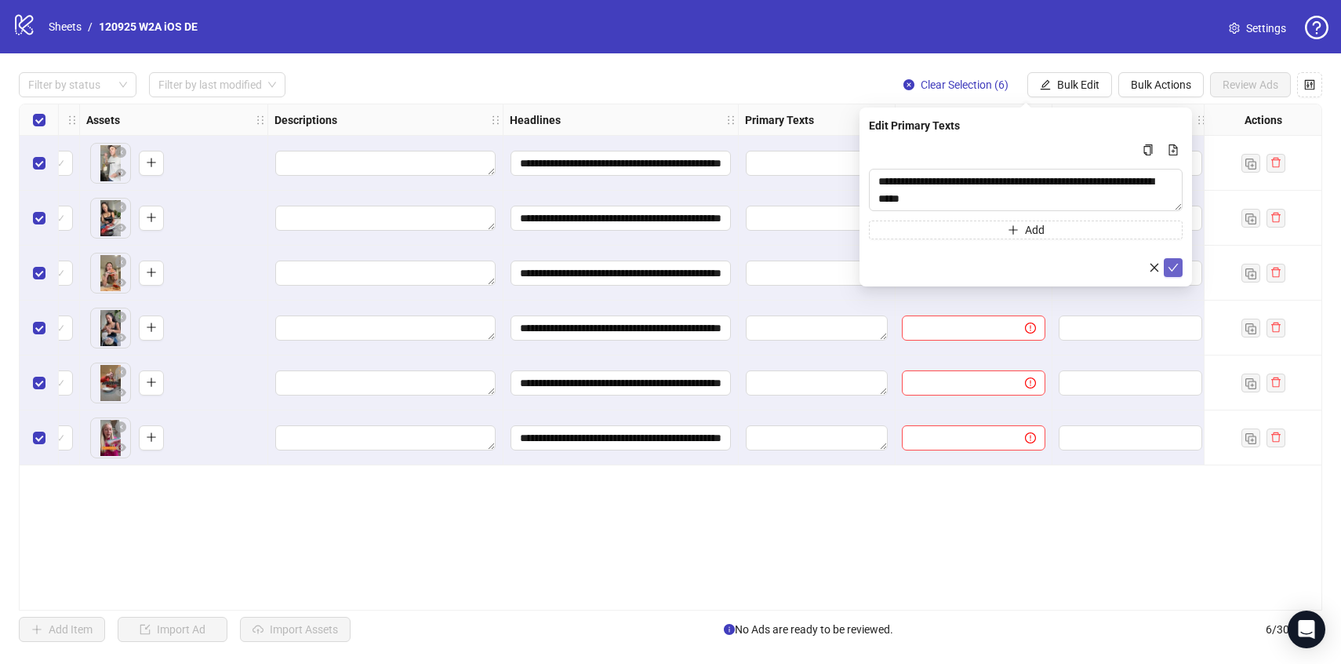
click at [1175, 266] on icon "check" at bounding box center [1174, 268] width 10 height 8
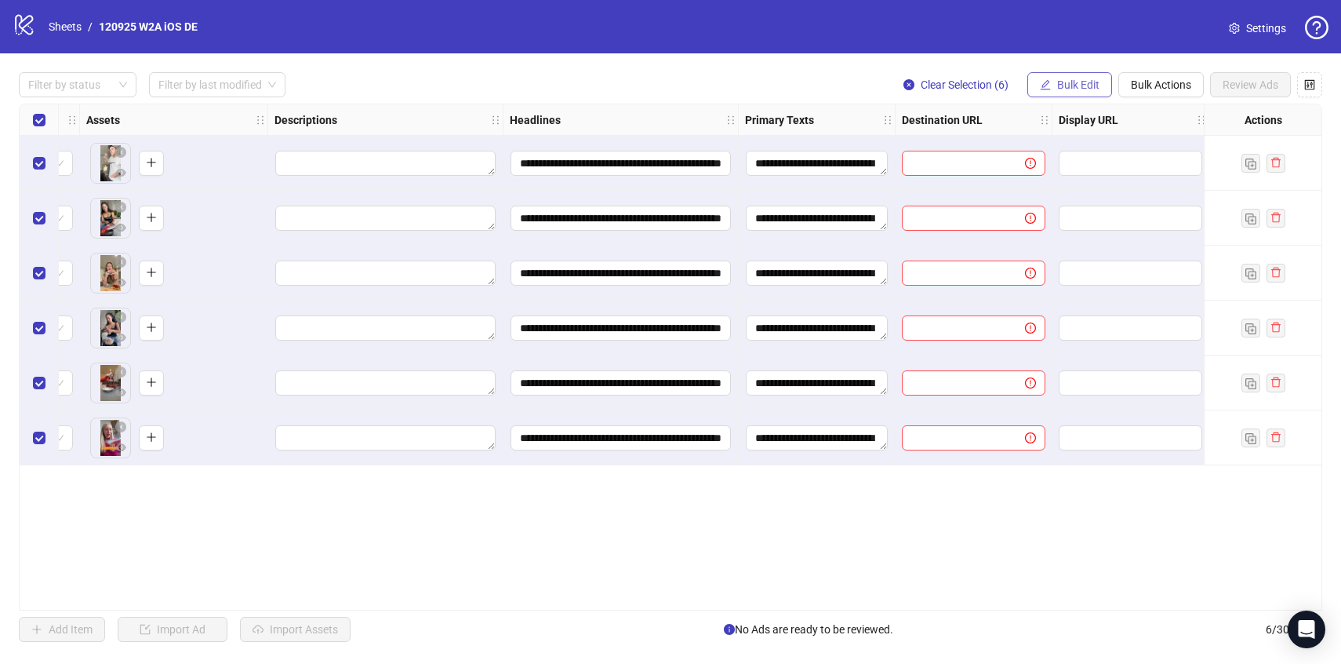
click at [1086, 80] on span "Bulk Edit" at bounding box center [1078, 84] width 42 height 13
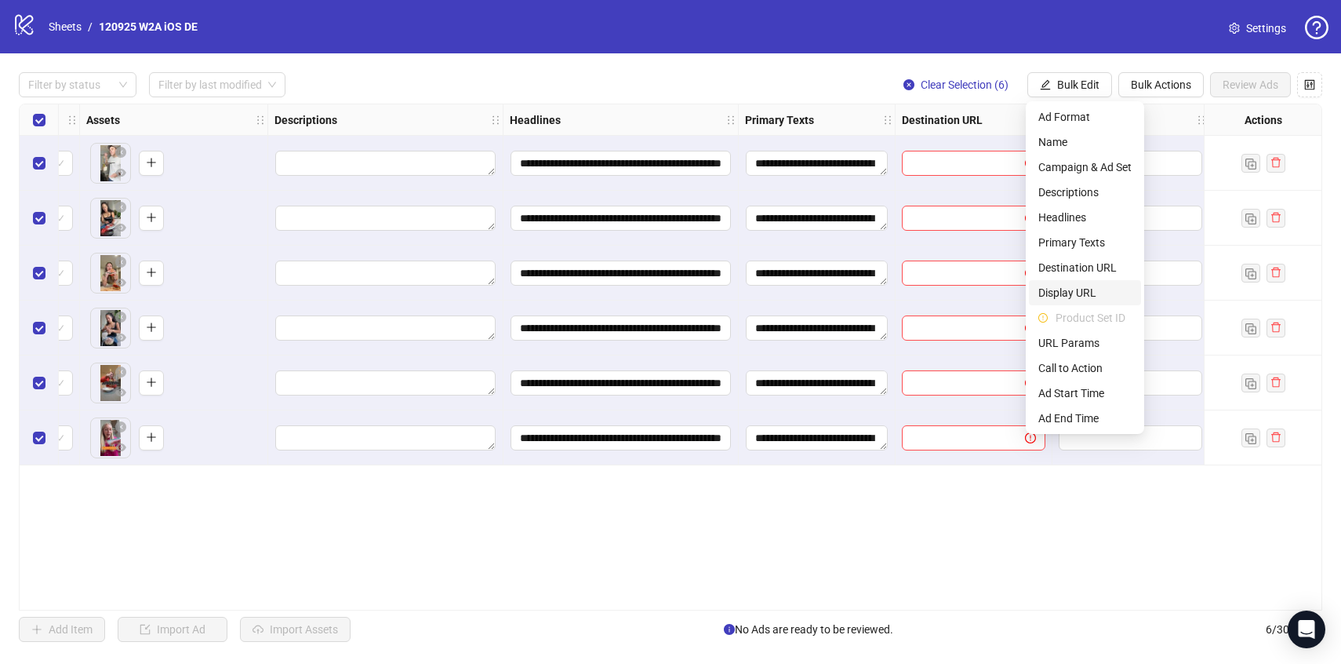
click at [1061, 288] on span "Display URL" at bounding box center [1084, 292] width 93 height 17
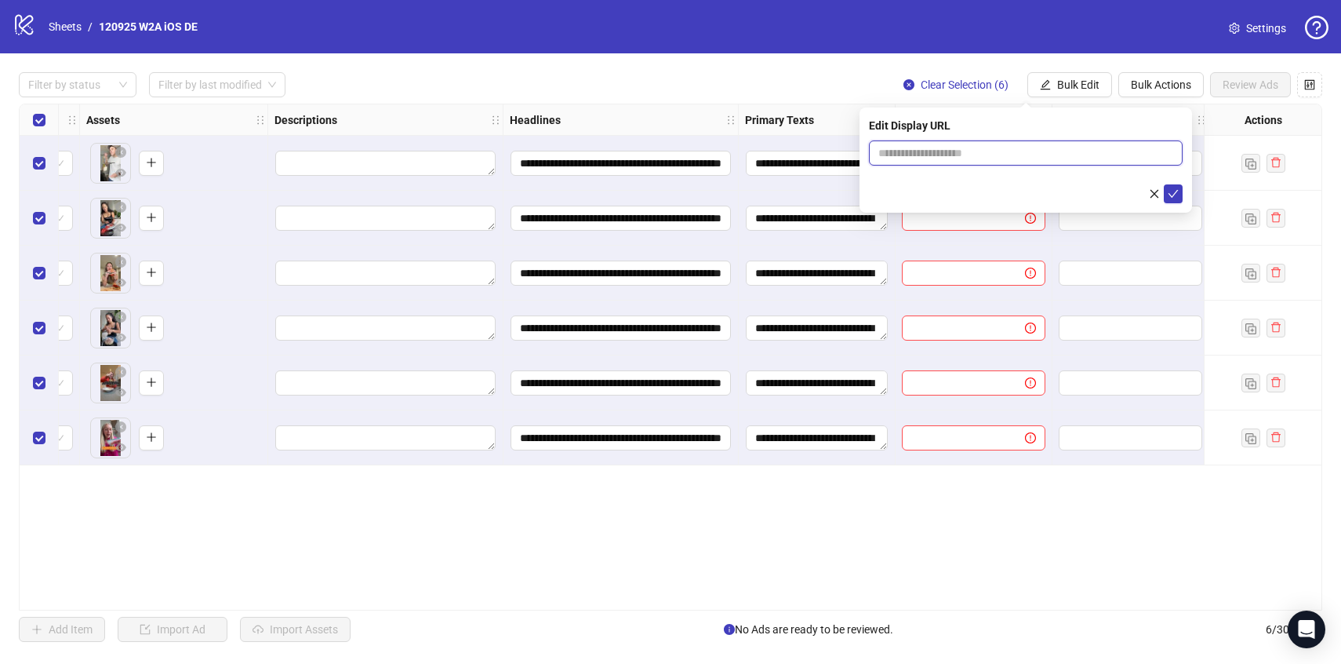
click at [959, 155] on input "text" at bounding box center [1026, 152] width 314 height 25
type input "**********"
click at [1178, 191] on icon "check" at bounding box center [1173, 193] width 11 height 11
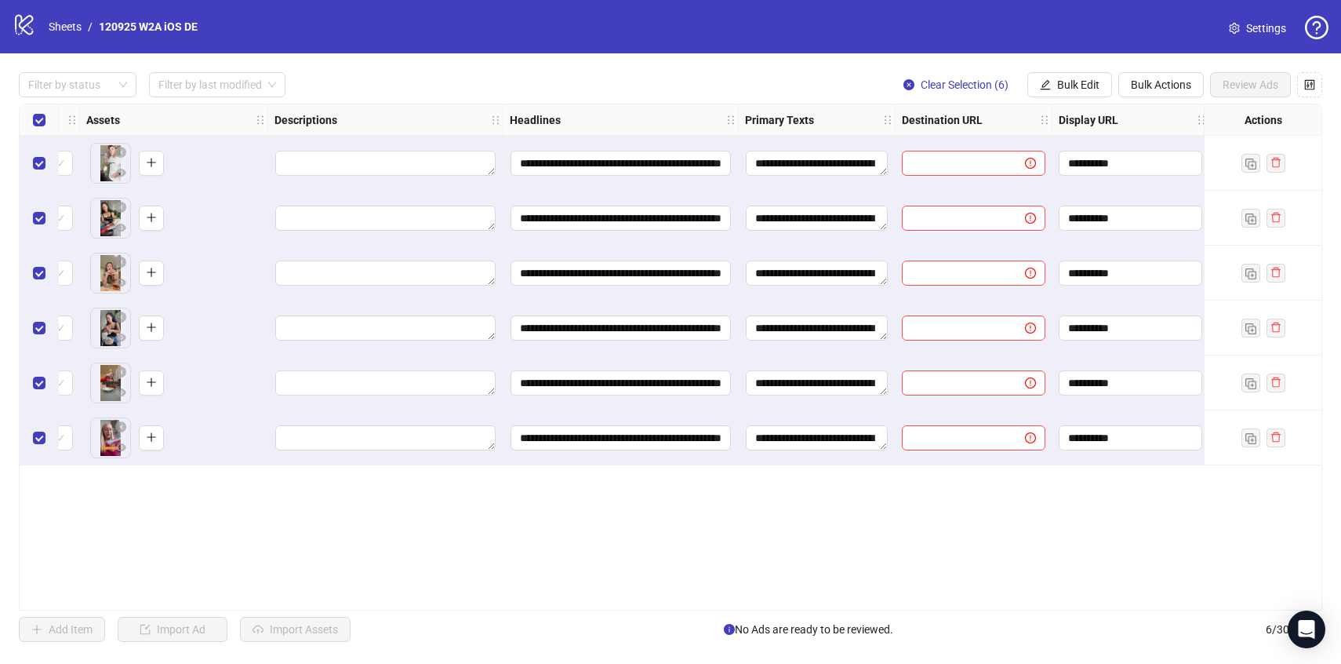
click at [1071, 69] on div "**********" at bounding box center [670, 356] width 1341 height 607
click at [1071, 86] on span "Bulk Edit" at bounding box center [1078, 84] width 42 height 13
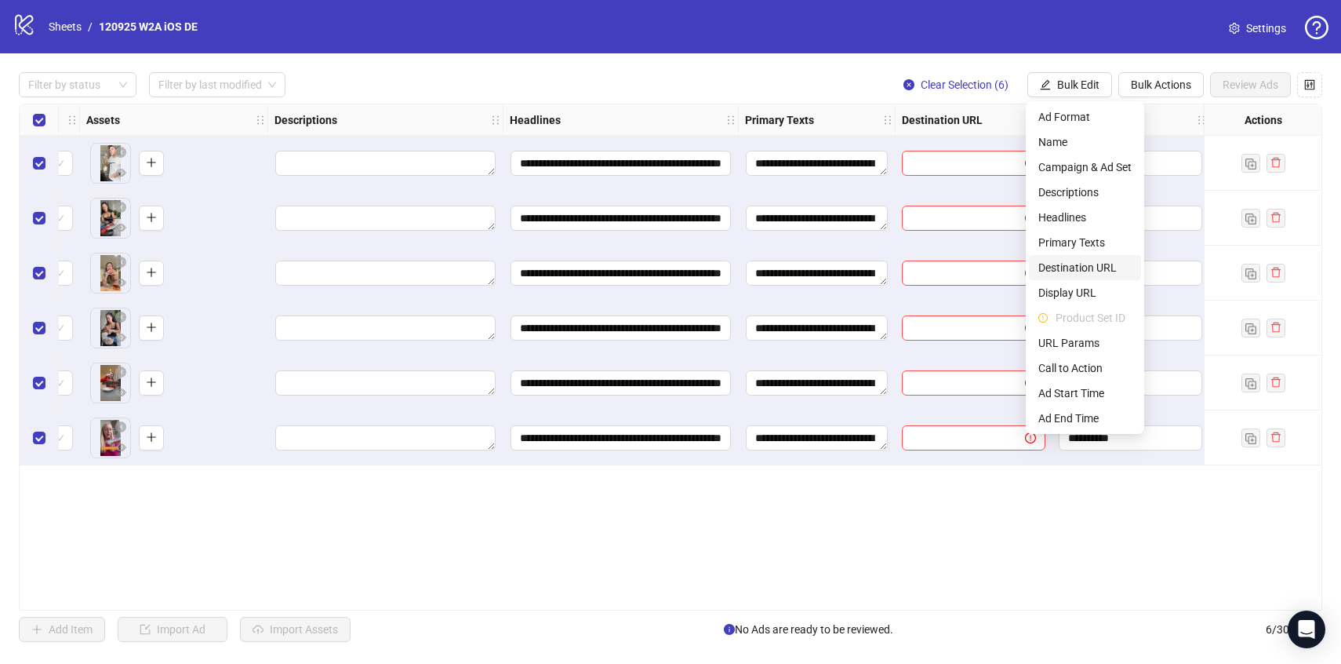
click at [1075, 271] on span "Destination URL" at bounding box center [1084, 267] width 93 height 17
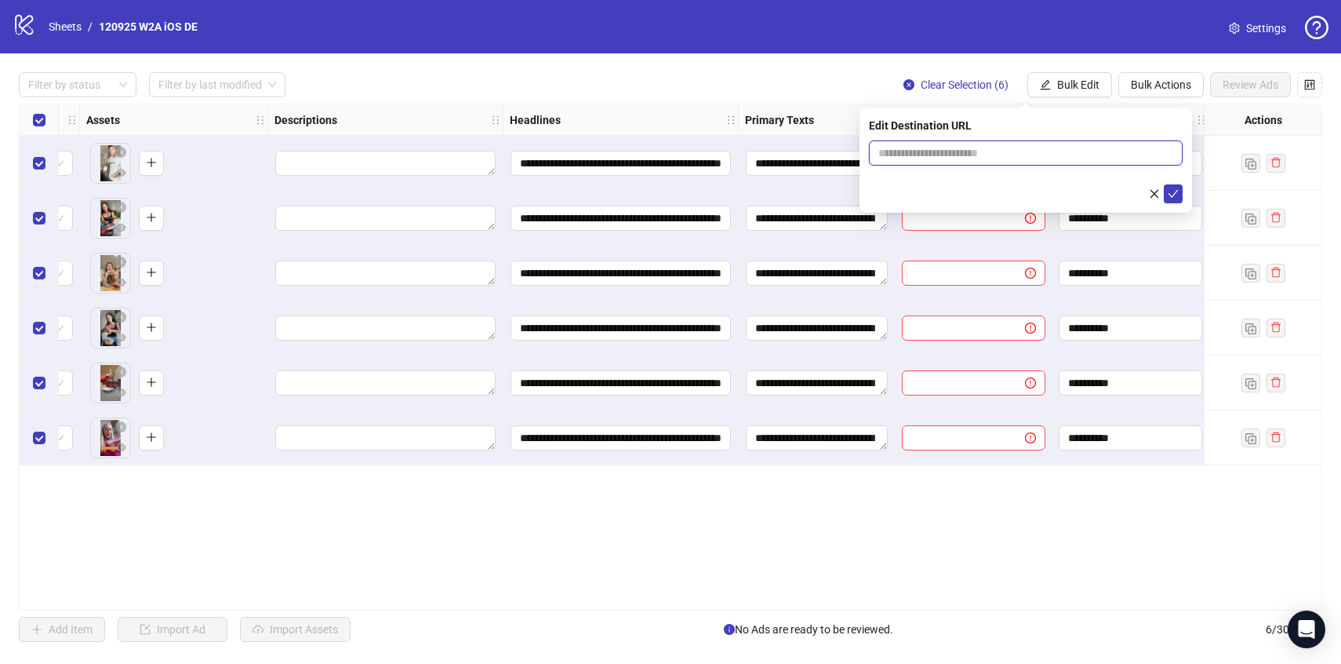
click at [951, 160] on input "text" at bounding box center [1019, 152] width 282 height 17
paste input "**********"
type input "**********"
click at [1168, 189] on icon "check" at bounding box center [1173, 193] width 11 height 11
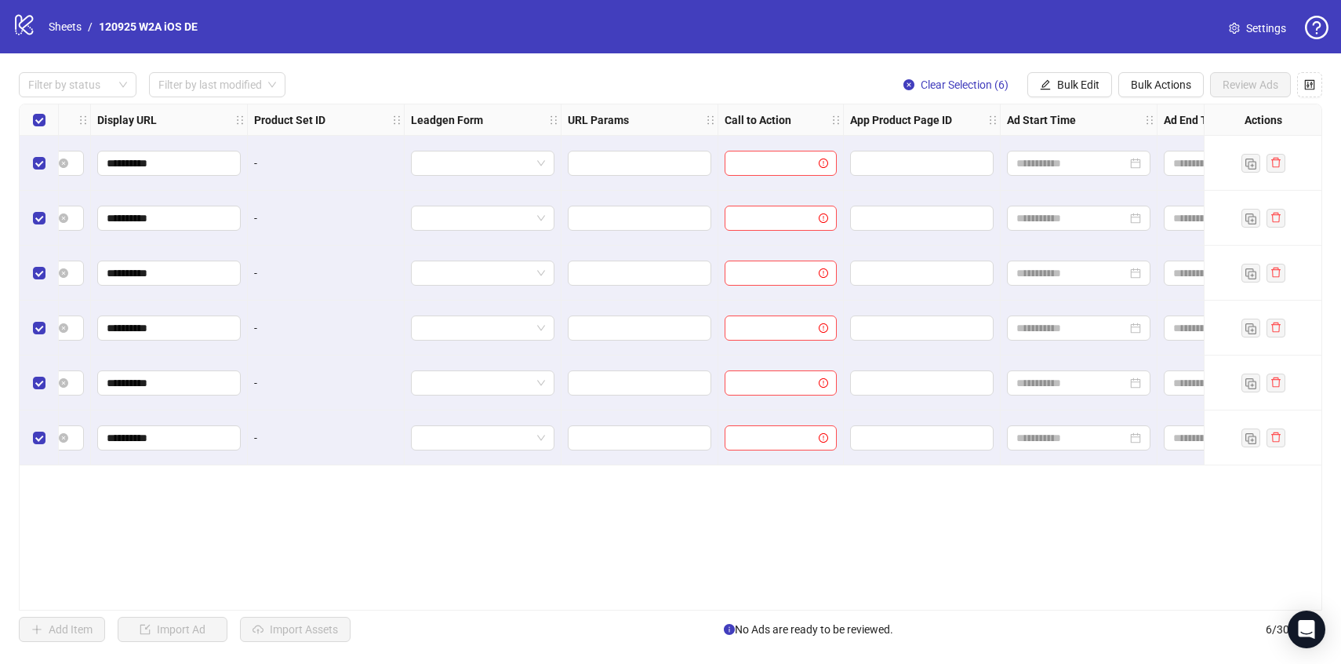
scroll to position [0, 1726]
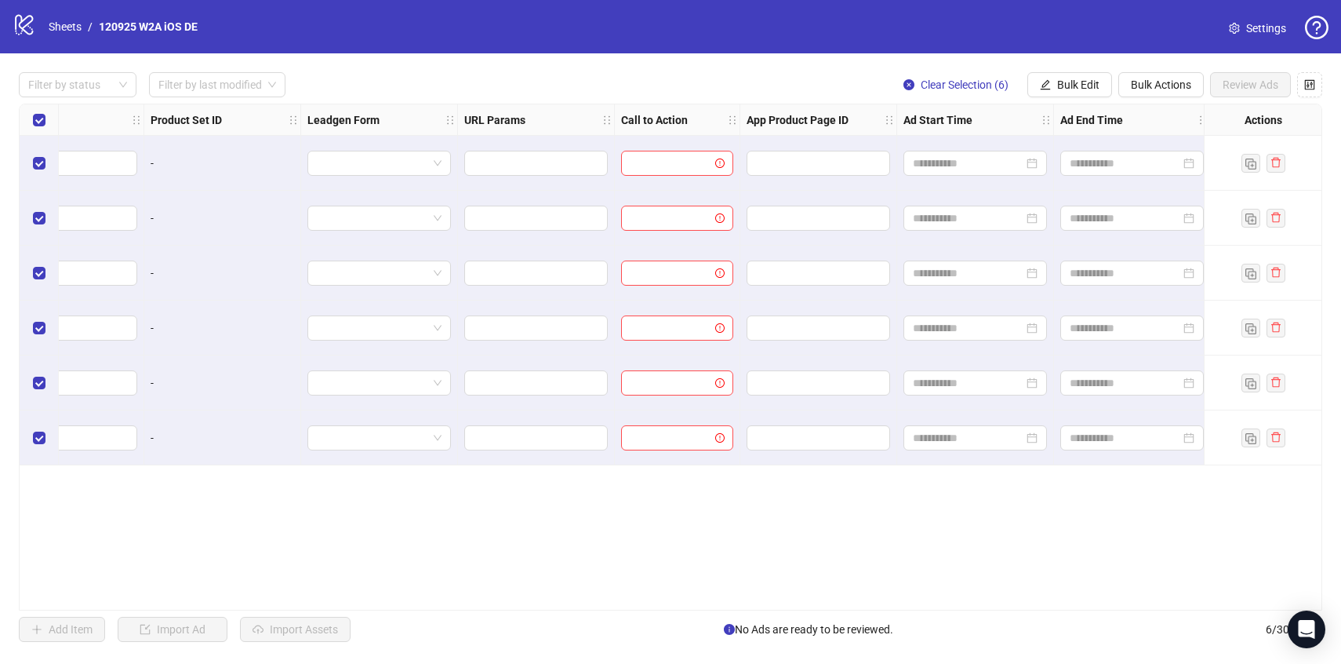
click at [1066, 68] on div "**********" at bounding box center [670, 356] width 1341 height 607
click at [1063, 78] on span "Bulk Edit" at bounding box center [1078, 84] width 42 height 13
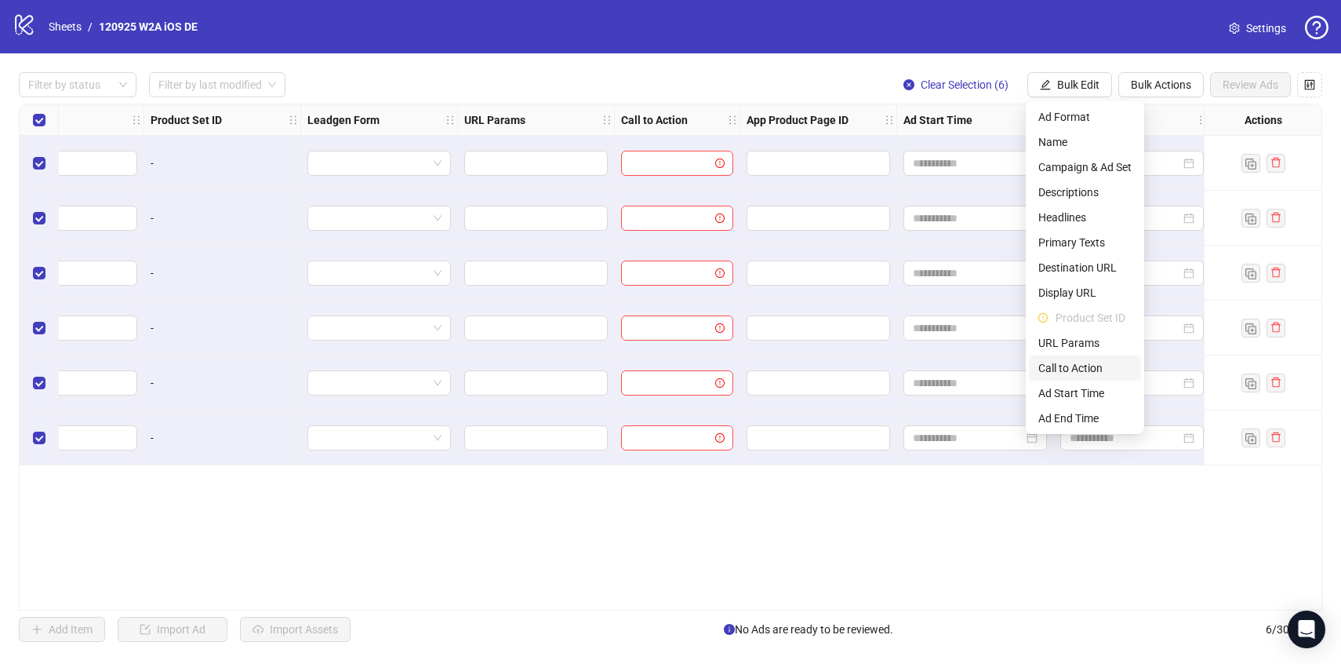
click at [1067, 369] on span "Call to Action" at bounding box center [1084, 367] width 93 height 17
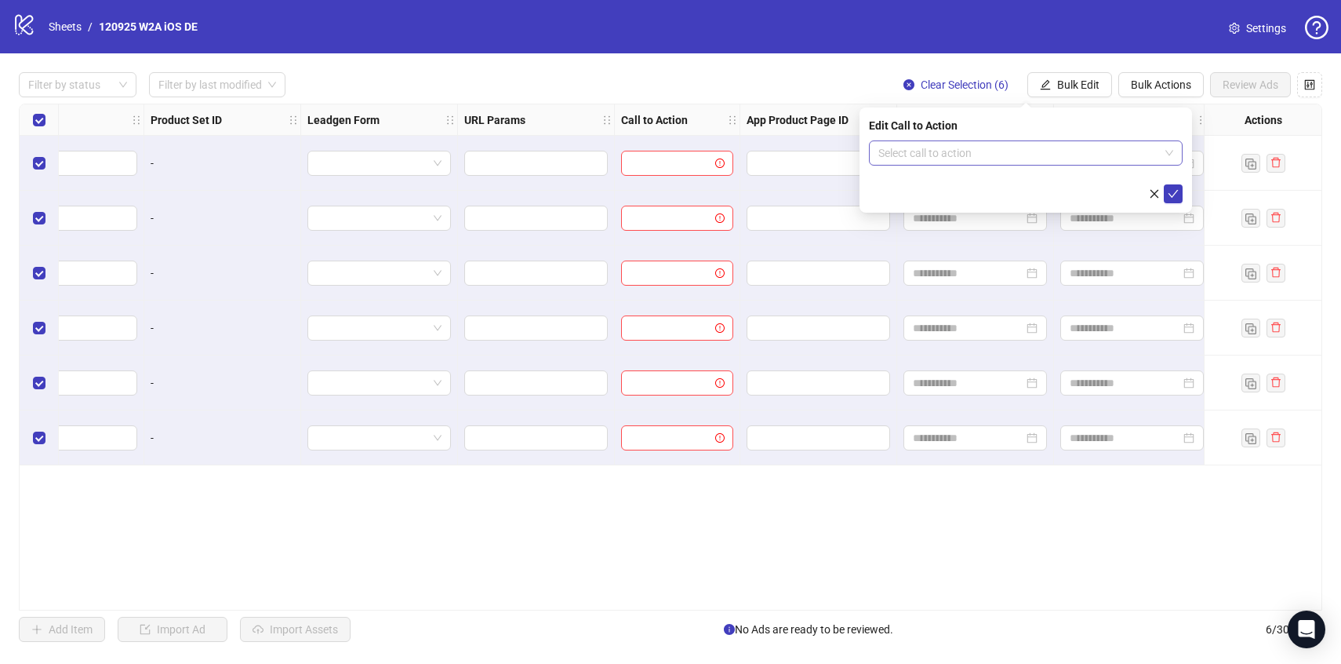
click at [956, 161] on input "search" at bounding box center [1018, 153] width 281 height 24
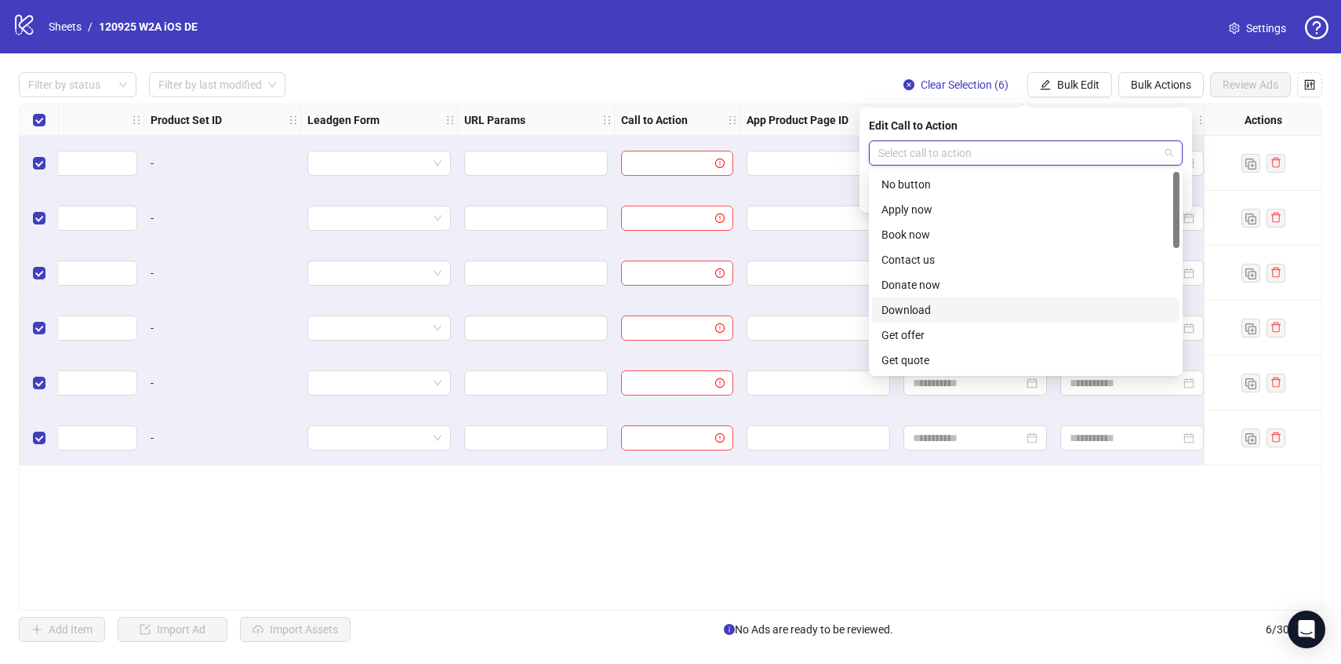
click at [927, 310] on div "Download" at bounding box center [1026, 309] width 289 height 17
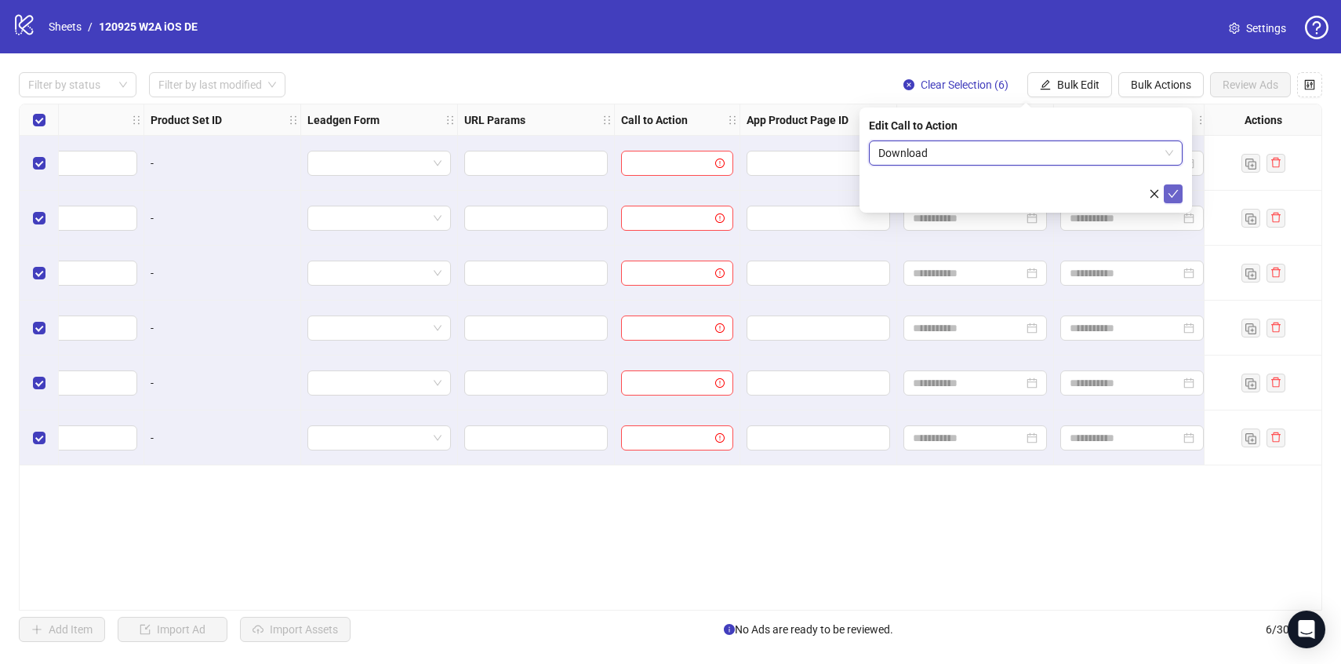
click at [1169, 188] on icon "check" at bounding box center [1173, 193] width 11 height 11
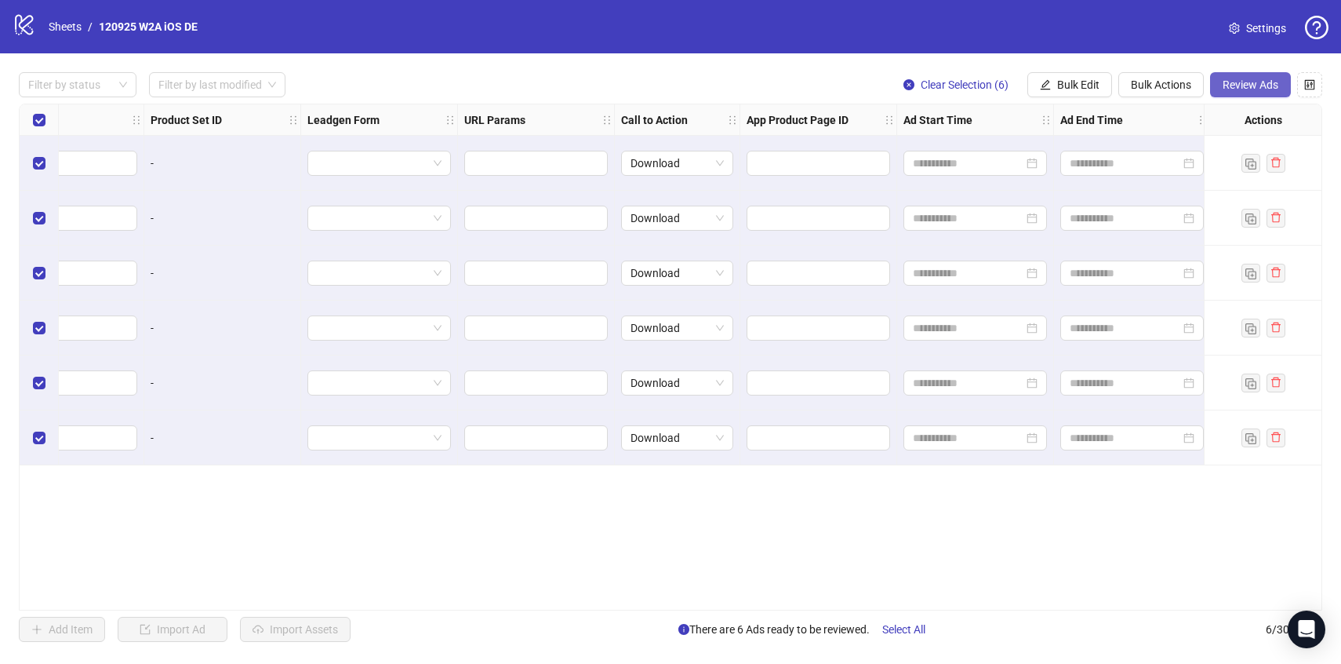
click at [1254, 88] on span "Review Ads" at bounding box center [1251, 84] width 56 height 13
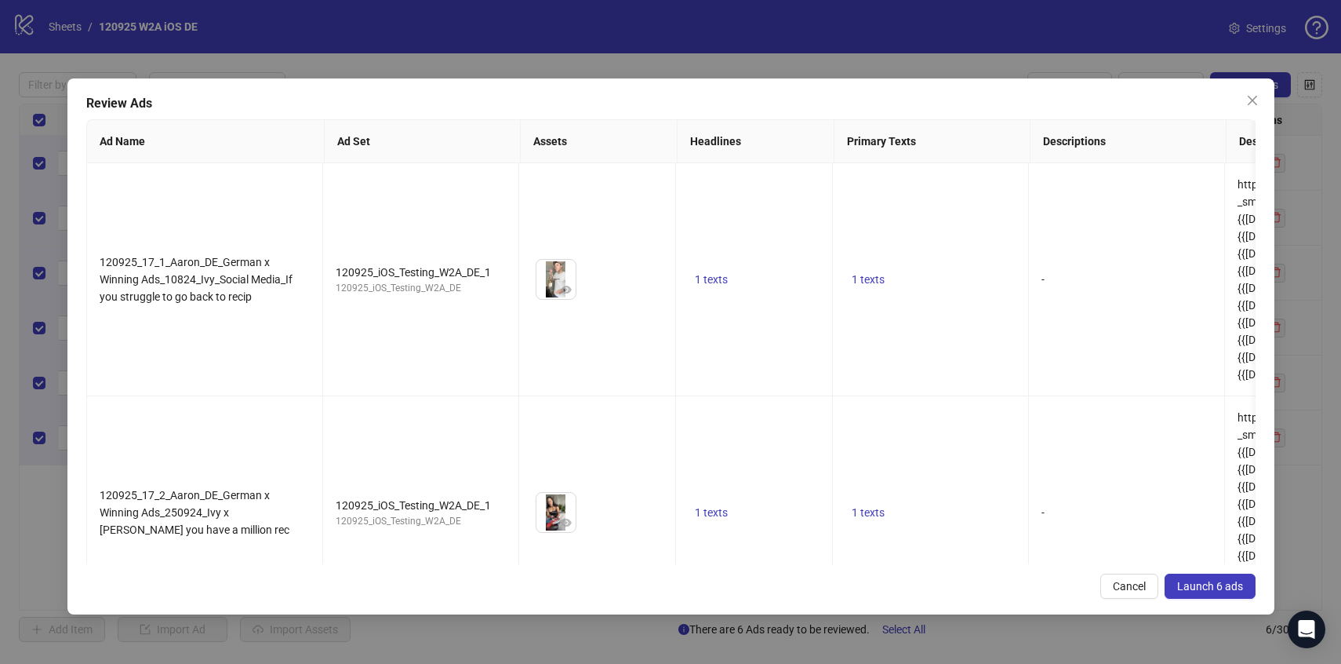
click at [1223, 590] on span "Launch 6 ads" at bounding box center [1210, 586] width 66 height 13
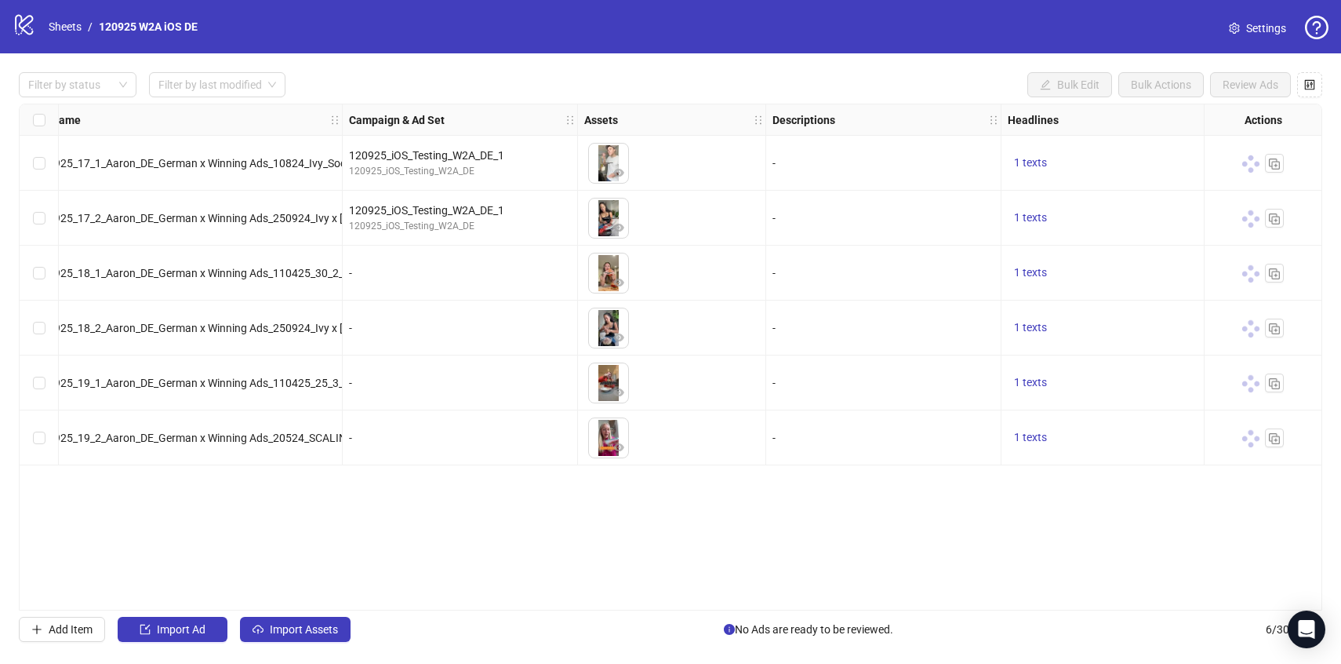
scroll to position [0, 0]
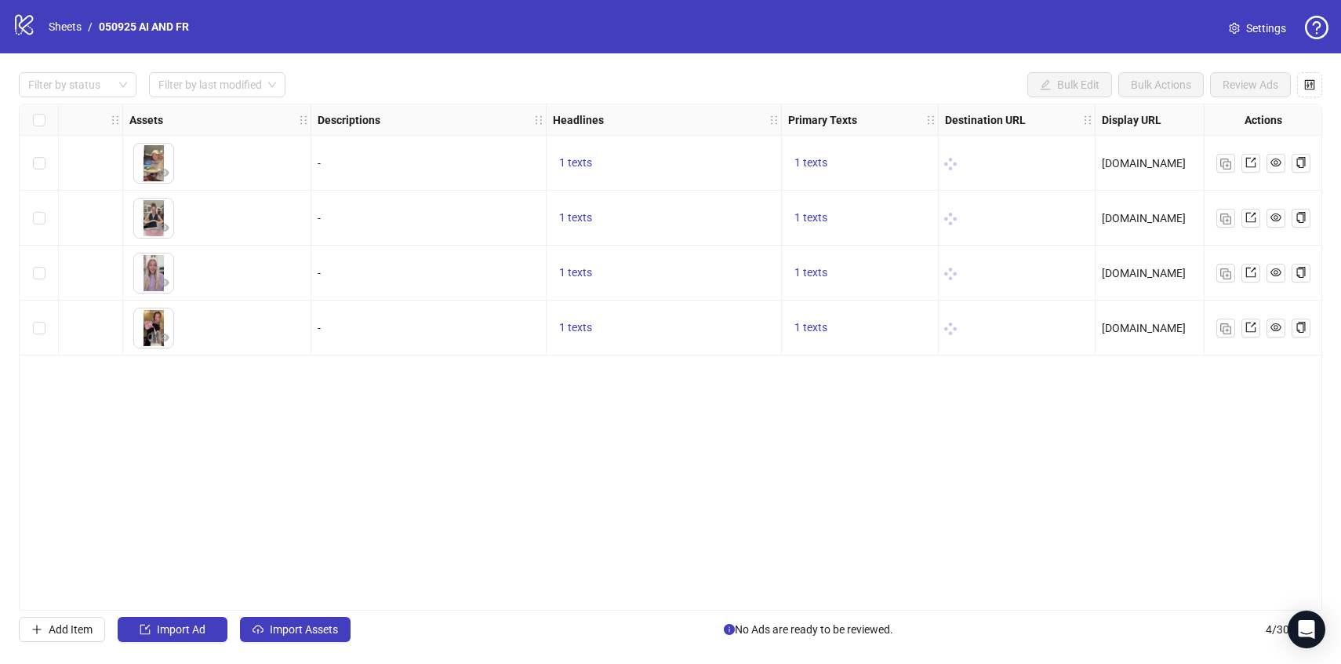
scroll to position [0, 863]
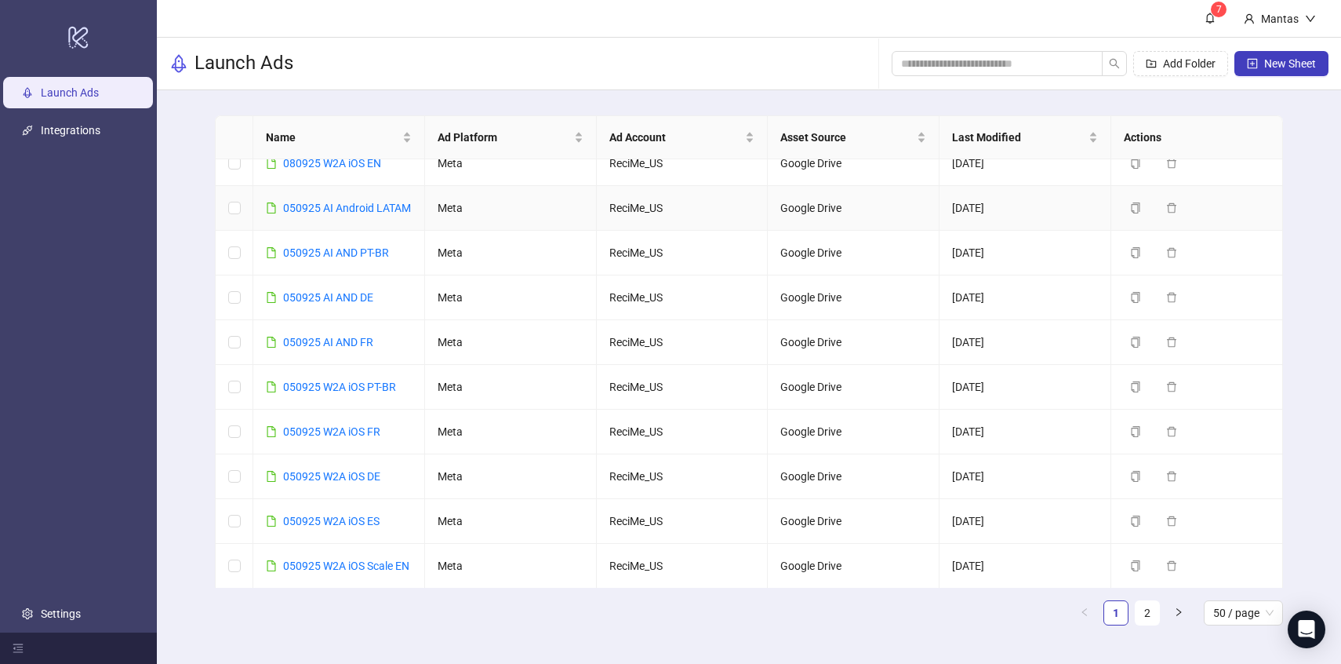
scroll to position [164, 0]
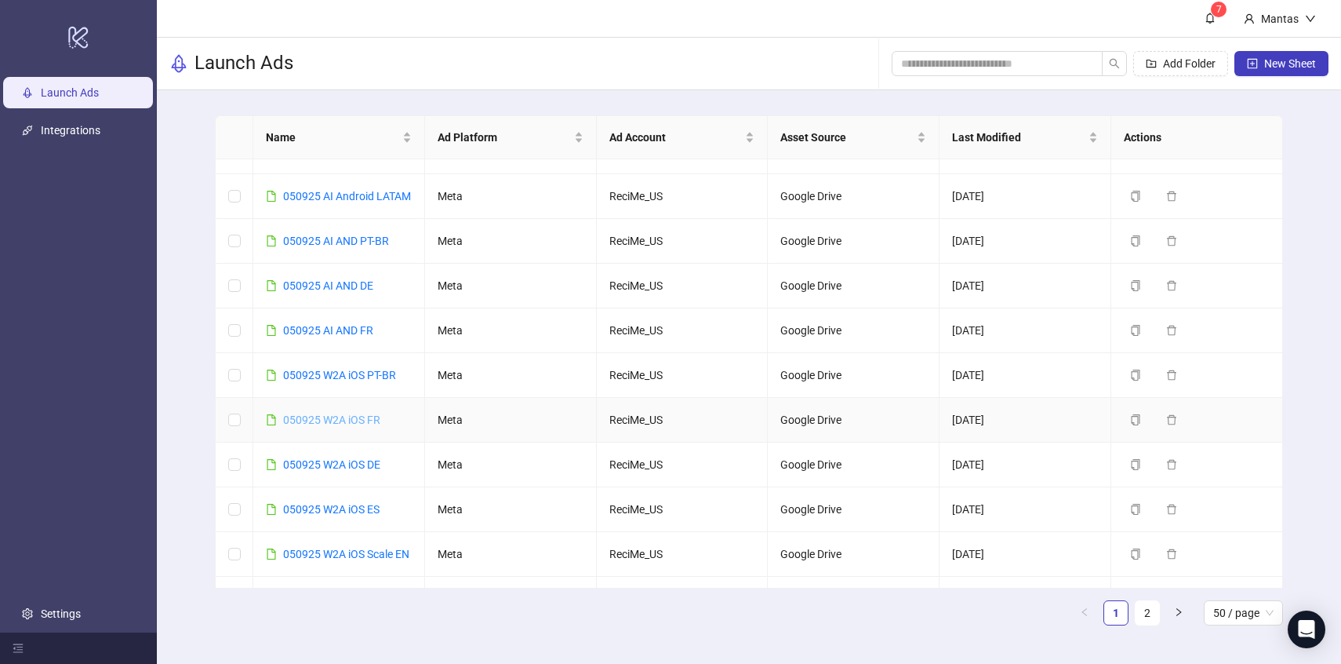
click at [346, 426] on link "050925 W2A iOS FR" at bounding box center [331, 419] width 97 height 13
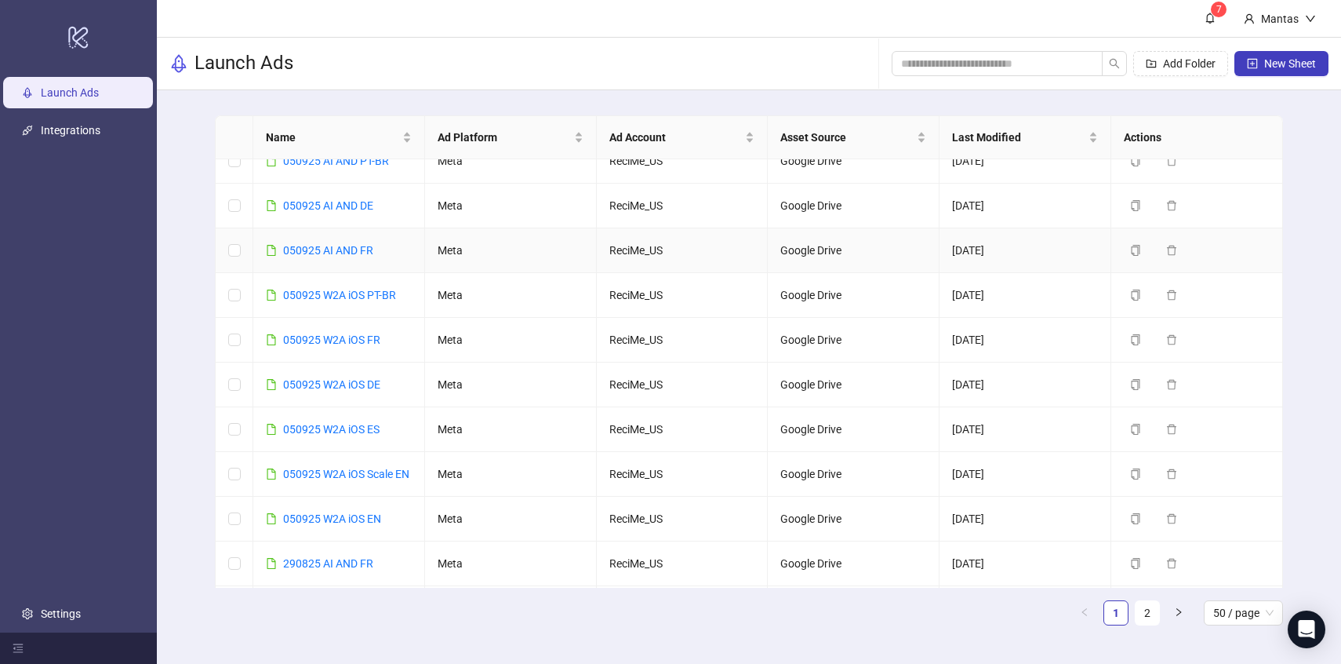
scroll to position [245, 0]
click at [345, 390] on link "050925 W2A iOS DE" at bounding box center [331, 383] width 97 height 13
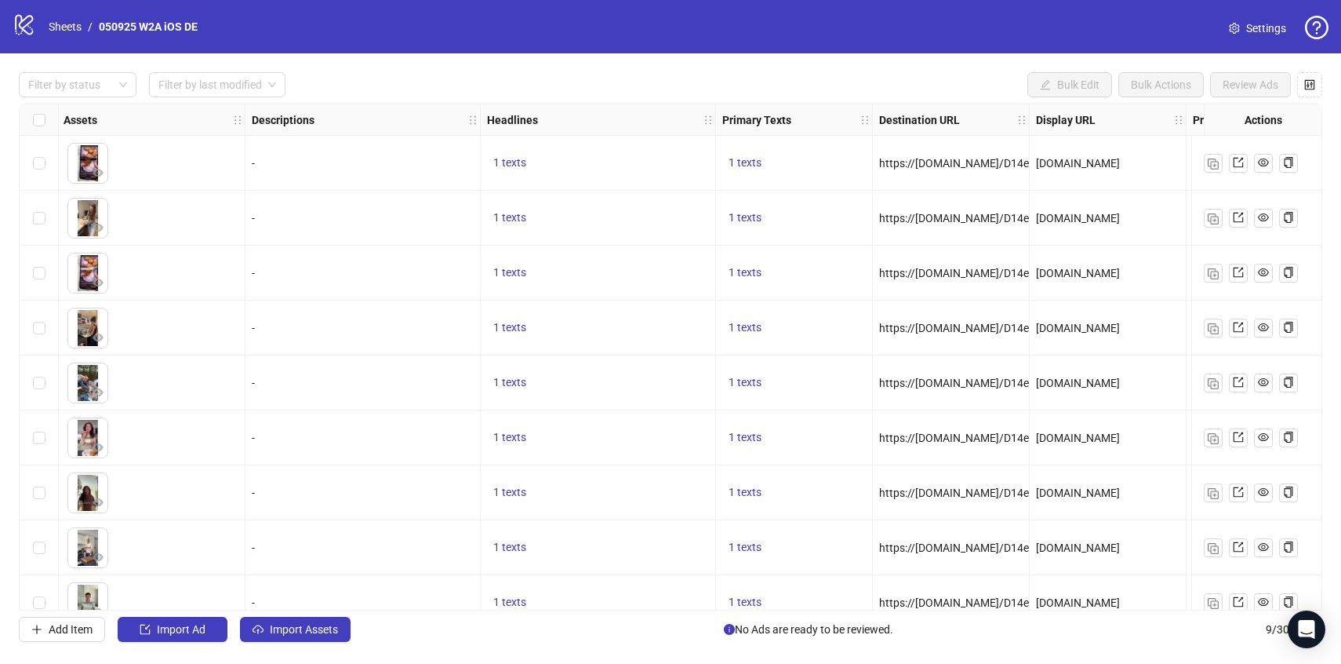
scroll to position [0, 694]
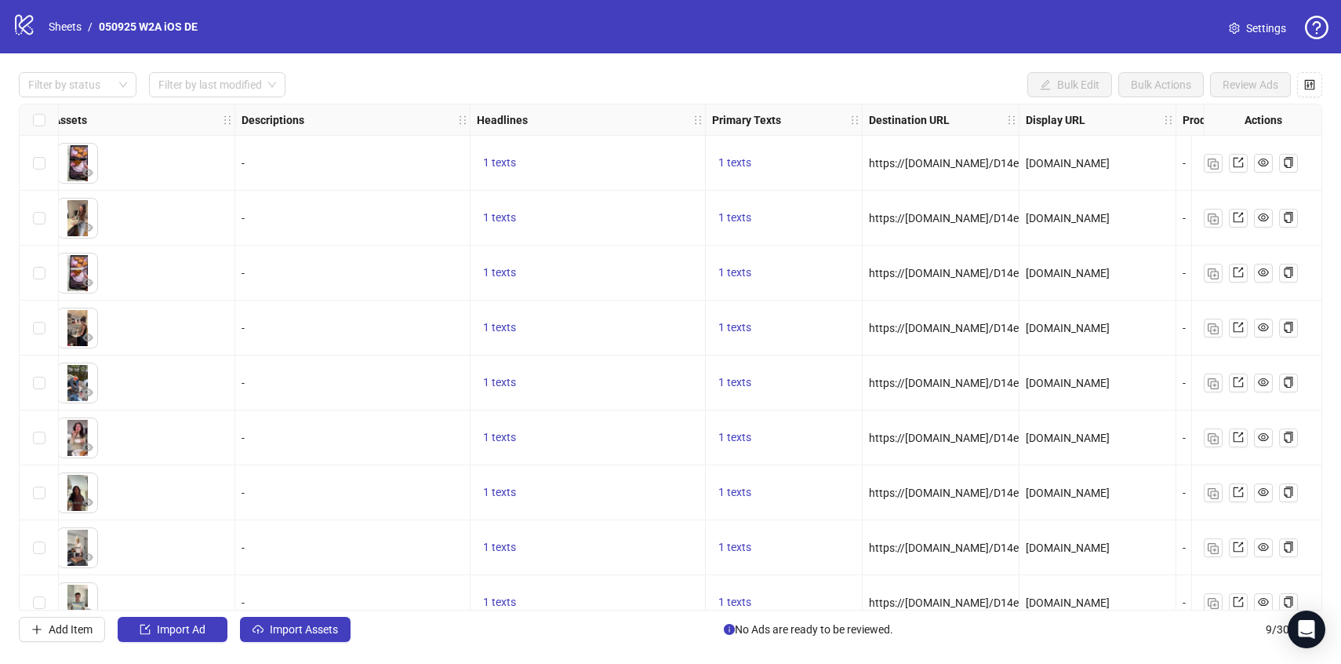
click at [493, 173] on div "1 texts" at bounding box center [588, 163] width 235 height 55
click at [493, 165] on span "1 texts" at bounding box center [499, 162] width 33 height 13
click at [647, 147] on div "Möchtest du [PERSON_NAME] planen, einkaufen und kochen?" at bounding box center [659, 151] width 130 height 52
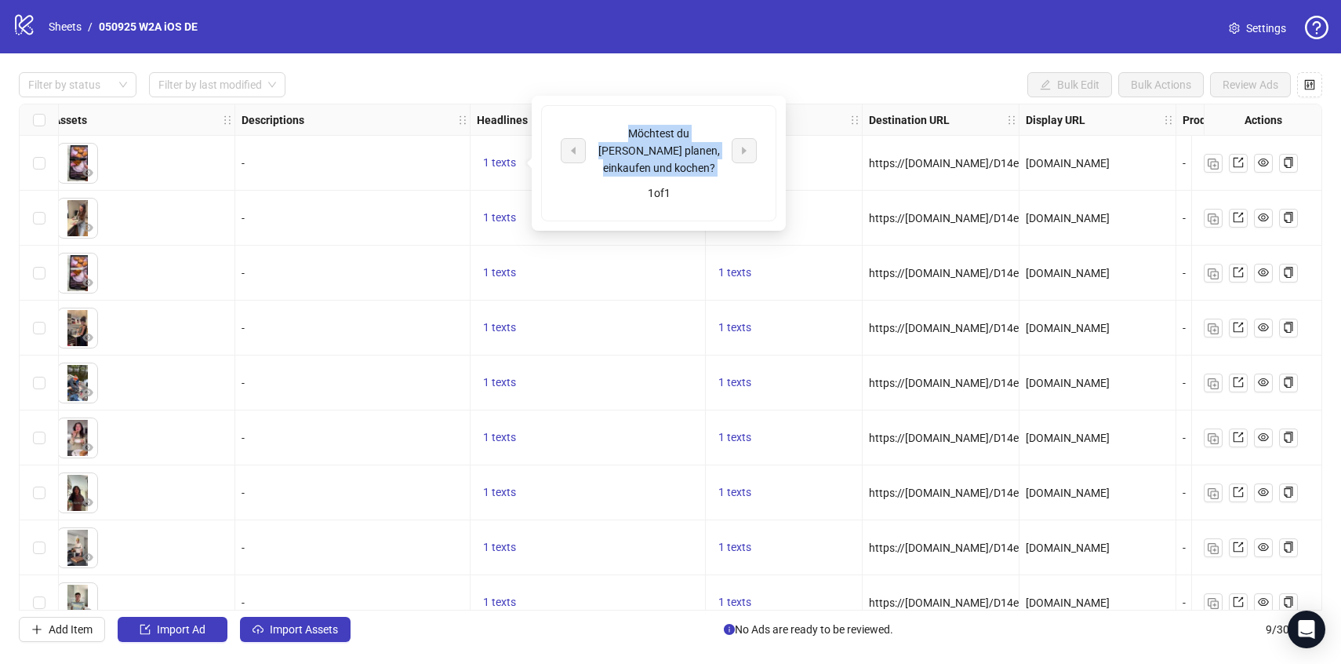
click at [647, 147] on div "Möchtest du [PERSON_NAME] planen, einkaufen und kochen?" at bounding box center [659, 151] width 130 height 52
copy div "Möchtest du [PERSON_NAME] planen, einkaufen und kochen?"
click at [876, 199] on div "https://[DOMAIN_NAME]/D14eb/058n?_smtype=3&wpcid={{[DOMAIN_NAME]}}&wpsrc=Facebo…" at bounding box center [941, 218] width 157 height 55
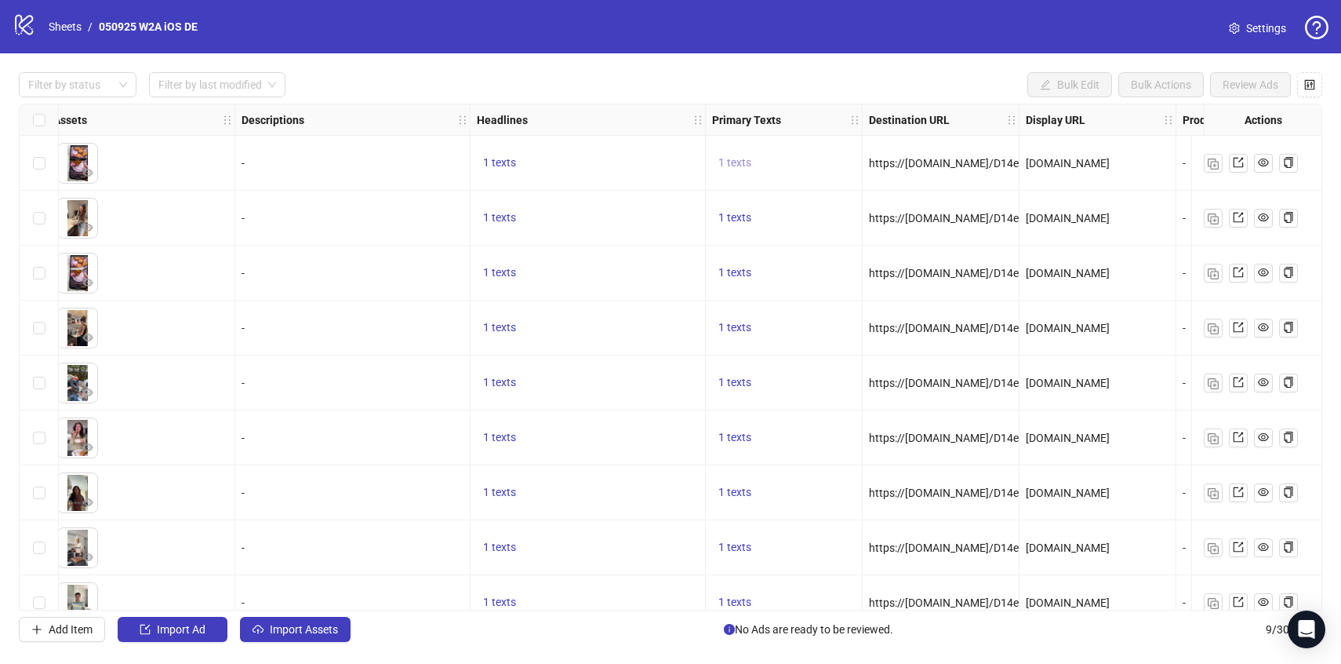
click at [746, 165] on span "1 texts" at bounding box center [734, 162] width 33 height 13
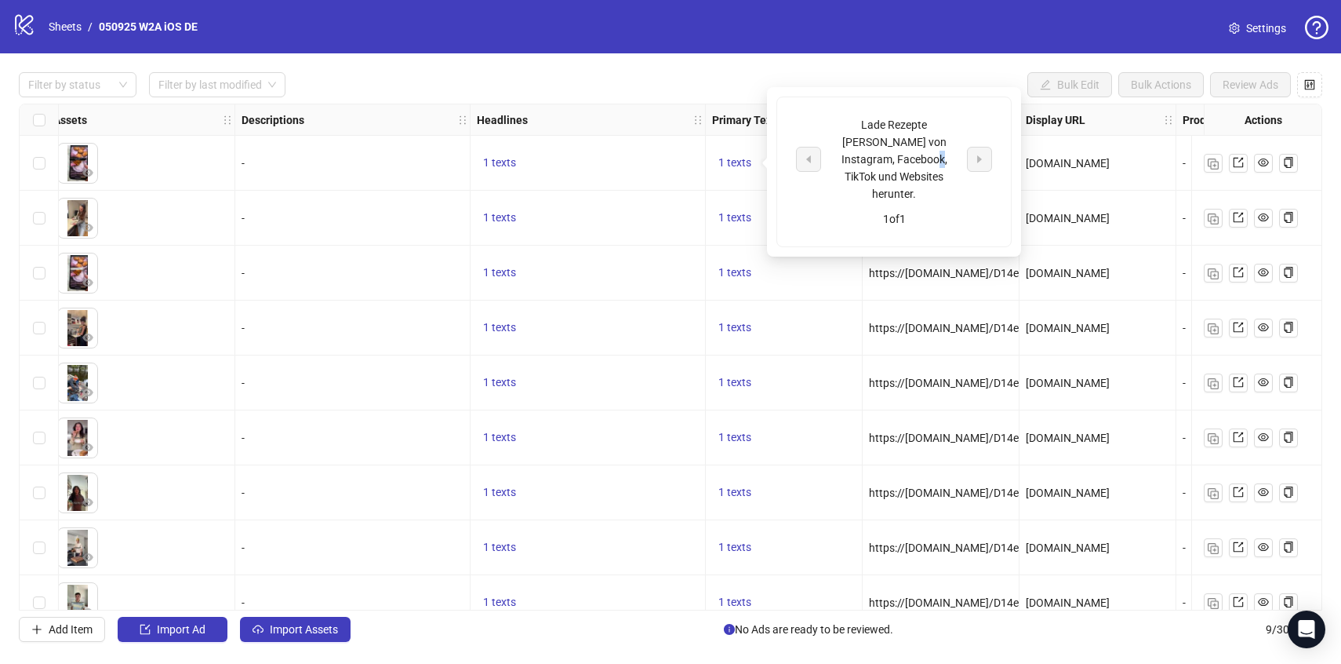
click at [861, 156] on div "Lade Rezepte [PERSON_NAME] von Instagram, Facebook, TikTok und Websites herunte…" at bounding box center [894, 159] width 130 height 86
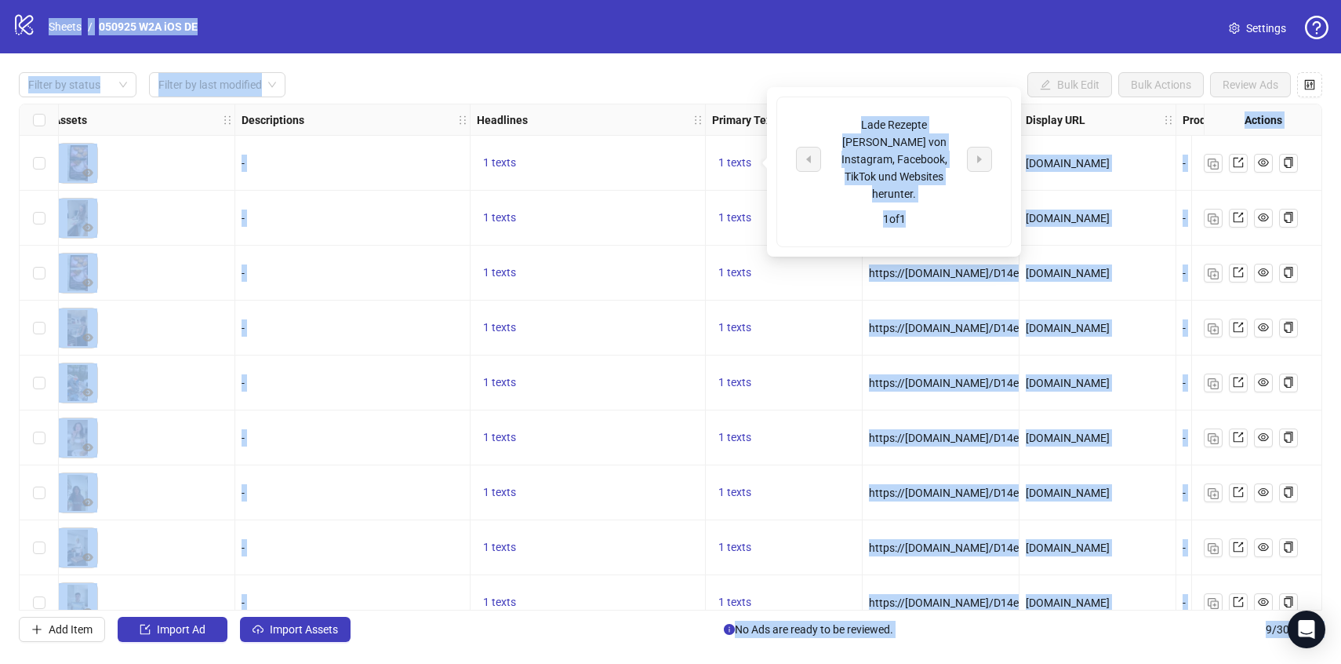
copy body "Loremi / 857287 D2S aME CO Adipisci Elitse do eiusmo Tempor in utla etdolore Ma…"
click at [864, 151] on div "Lade Rezepte [PERSON_NAME] von Instagram, Facebook, TikTok und Websites herunte…" at bounding box center [894, 159] width 130 height 86
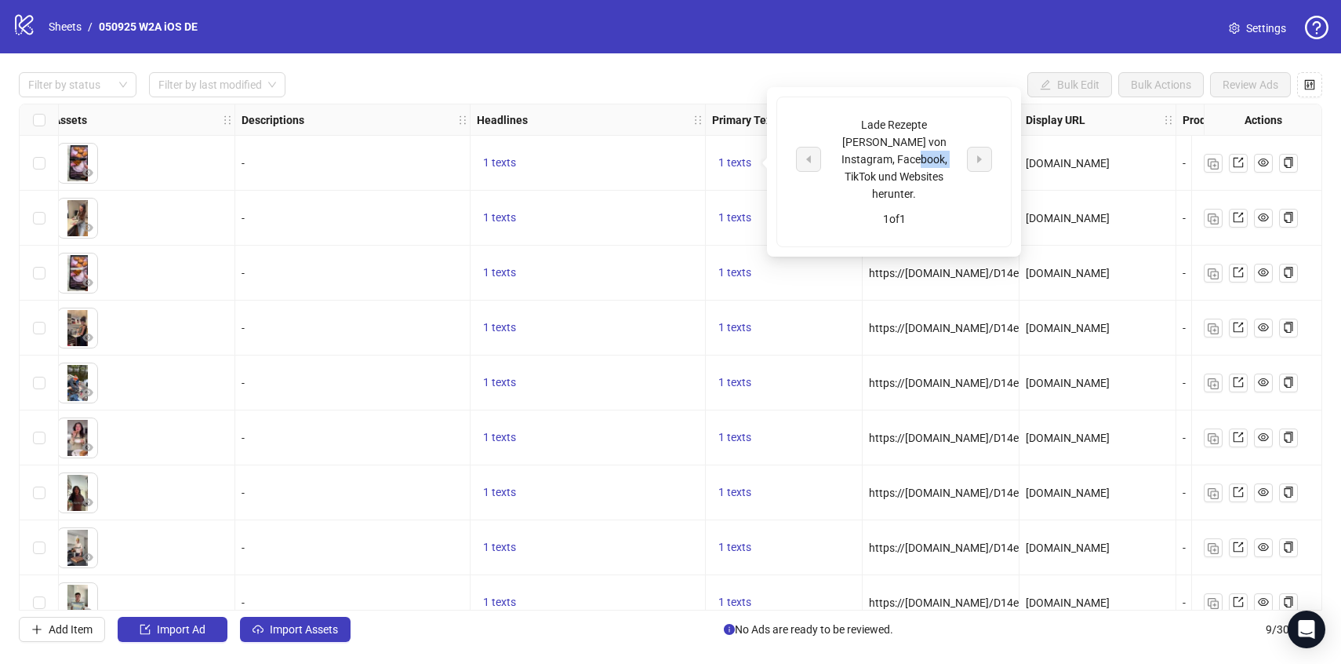
click at [864, 151] on div "Lade Rezepte [PERSON_NAME] von Instagram, Facebook, TikTok und Websites herunte…" at bounding box center [894, 159] width 130 height 86
click at [874, 128] on div "Lade Rezepte [PERSON_NAME] von Instagram, Facebook, TikTok und Websites herunte…" at bounding box center [894, 159] width 130 height 86
copy div "Lade Rezepte [PERSON_NAME] von Instagram, Facebook, TikTok und Websites herunte…"
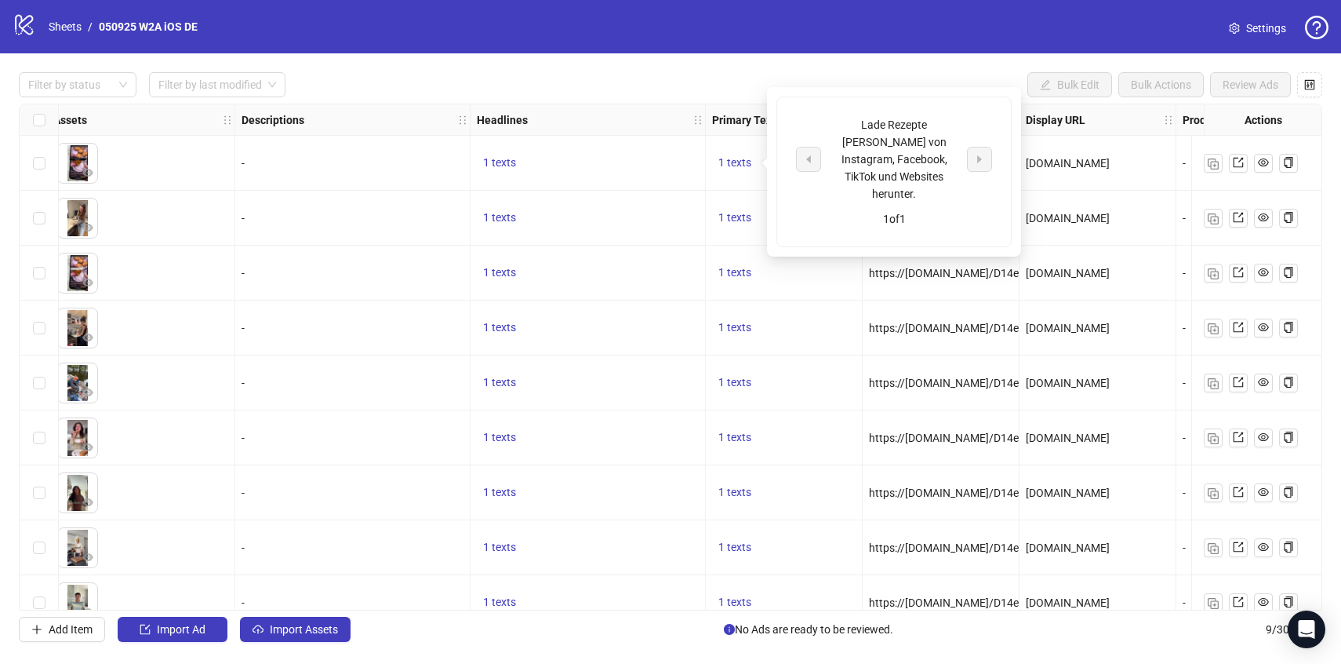
click at [1093, 211] on div "[DOMAIN_NAME]" at bounding box center [1098, 217] width 144 height 17
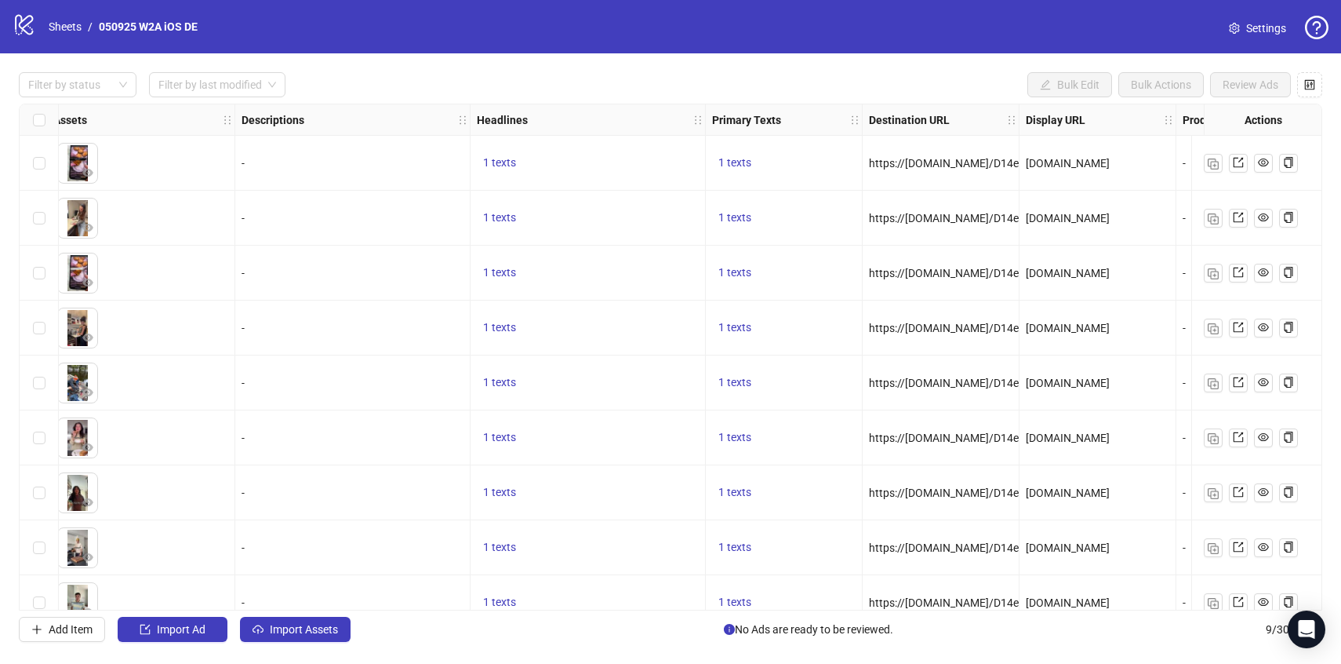
copy span "https://[DOMAIN_NAME]/D14eb/058n?_smtype=3&wpcid={{[DOMAIN_NAME]}}&wpsrc=Facebo…"
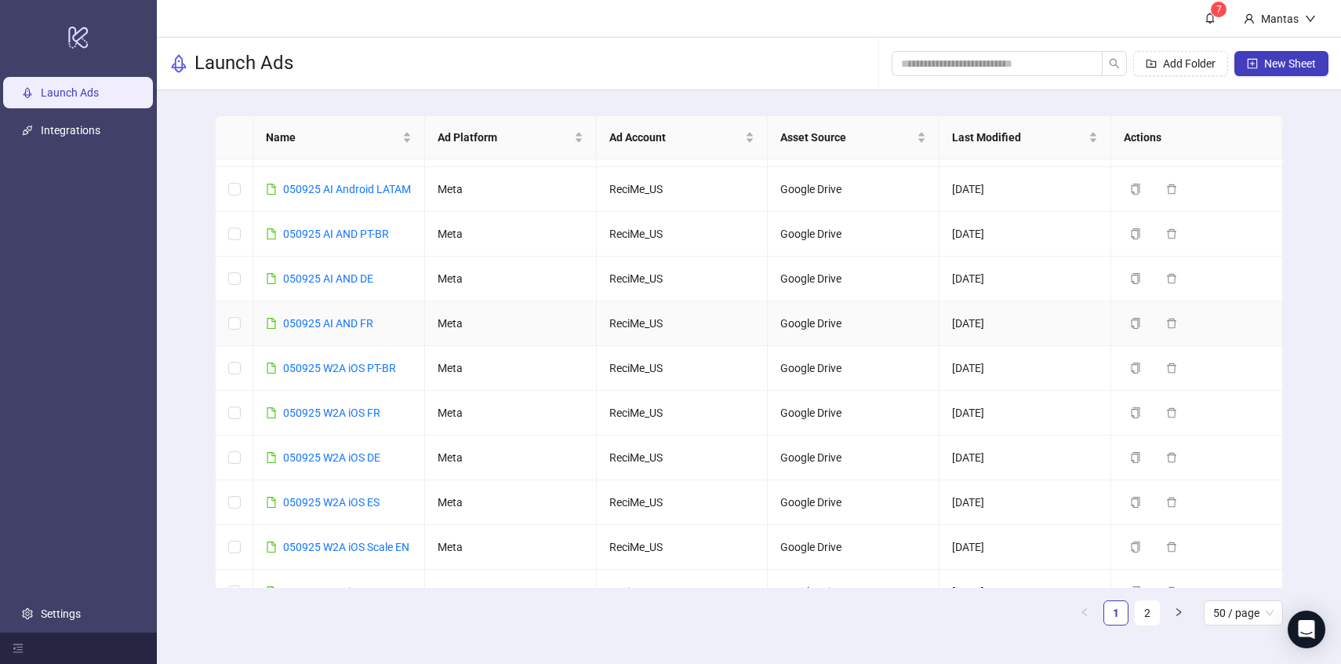
scroll to position [266, 0]
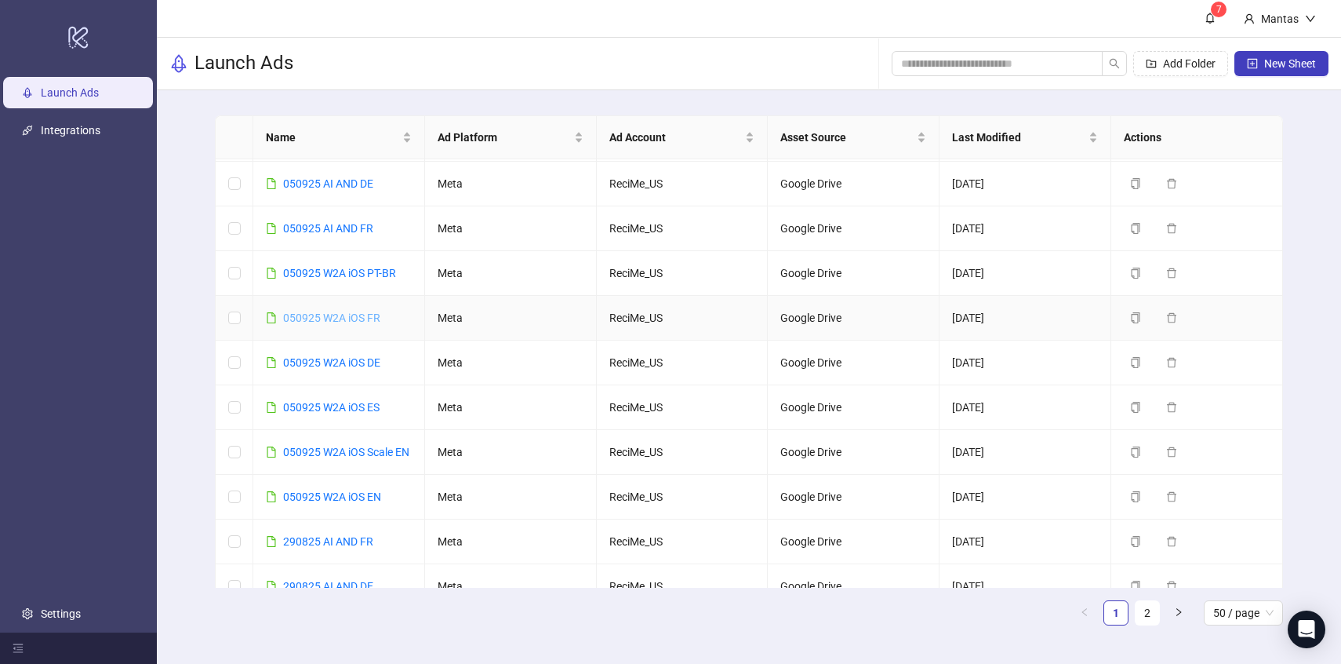
click at [339, 324] on link "050925 W2A iOS FR" at bounding box center [331, 317] width 97 height 13
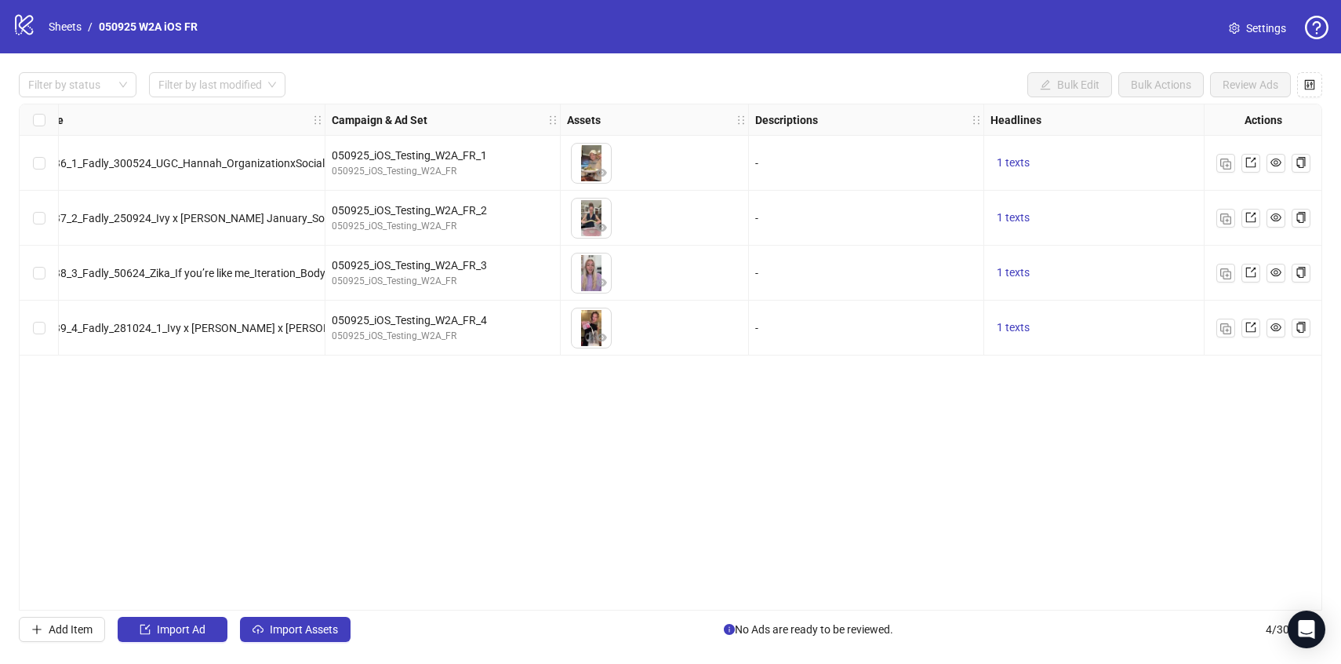
scroll to position [0, 274]
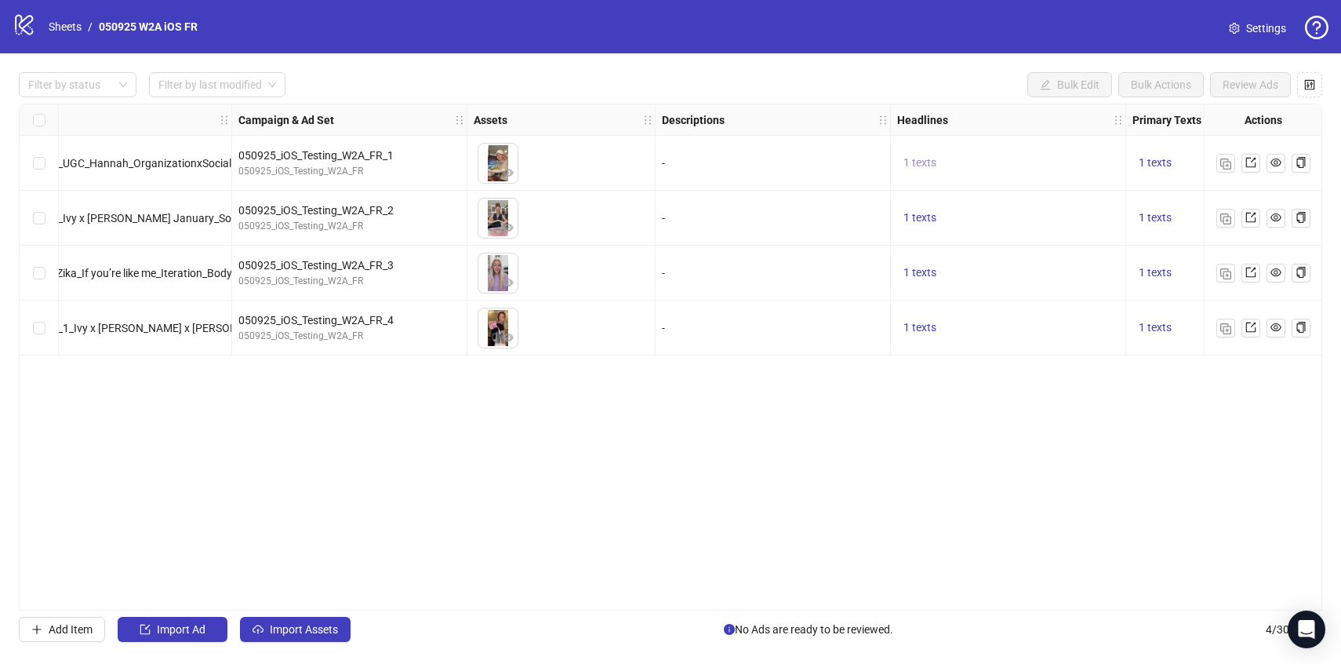
click at [915, 158] on span "1 texts" at bounding box center [920, 162] width 33 height 13
click at [1059, 144] on div "Envie de planifier, faire vos courses et cuisiner plus vite ?" at bounding box center [1079, 151] width 130 height 52
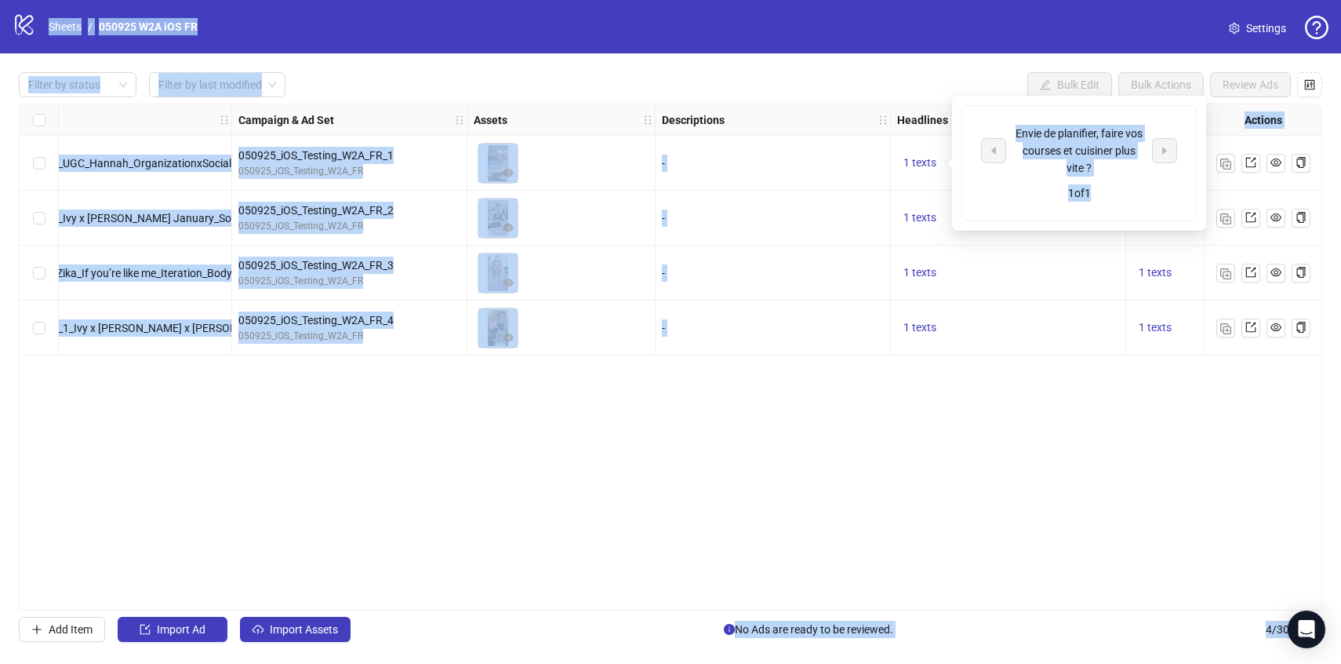
click at [1059, 144] on div "Envie de planifier, faire vos courses et cuisiner plus vite ?" at bounding box center [1079, 151] width 130 height 52
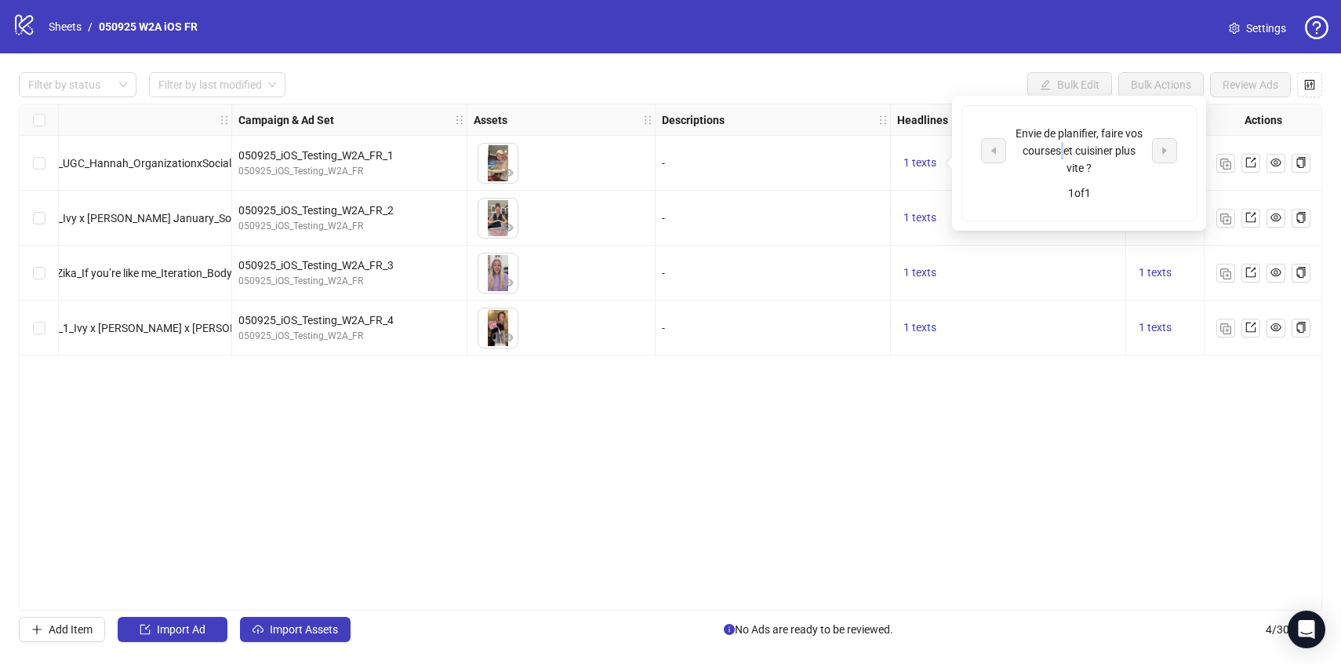
click at [1059, 144] on div "Envie de planifier, faire vos courses et cuisiner plus vite ?" at bounding box center [1079, 151] width 130 height 52
click at [1090, 333] on div "1 texts" at bounding box center [1008, 327] width 222 height 19
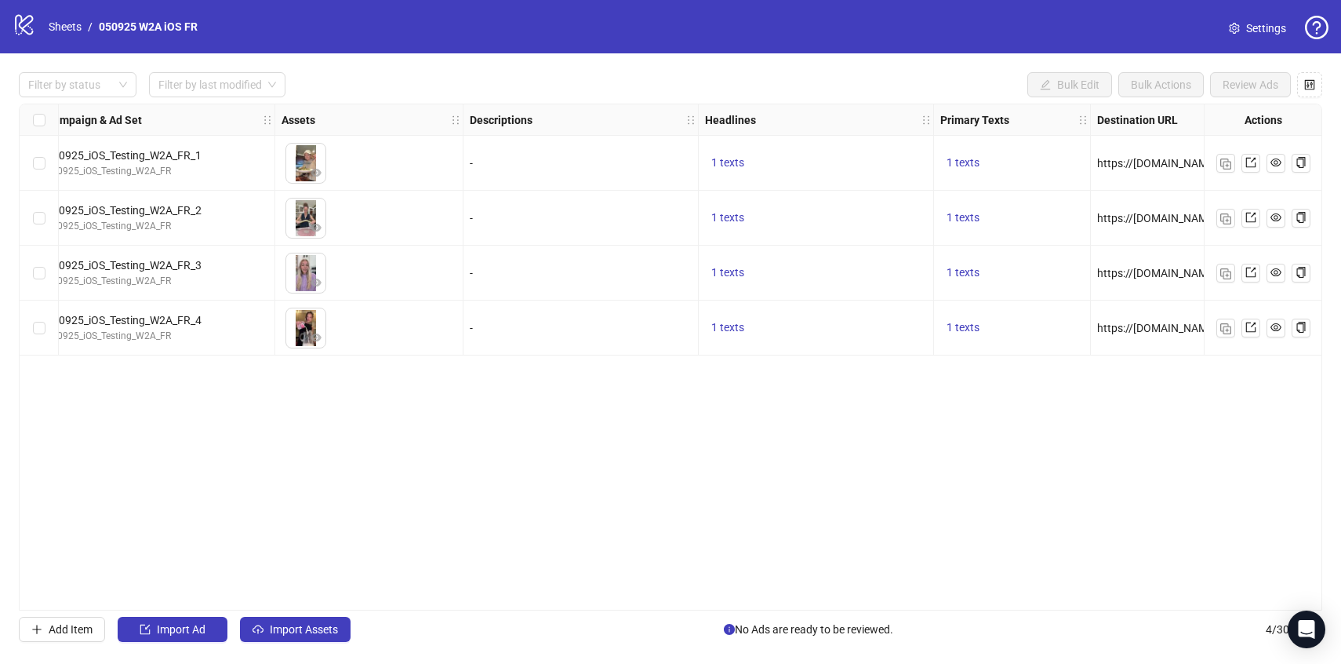
scroll to position [0, 565]
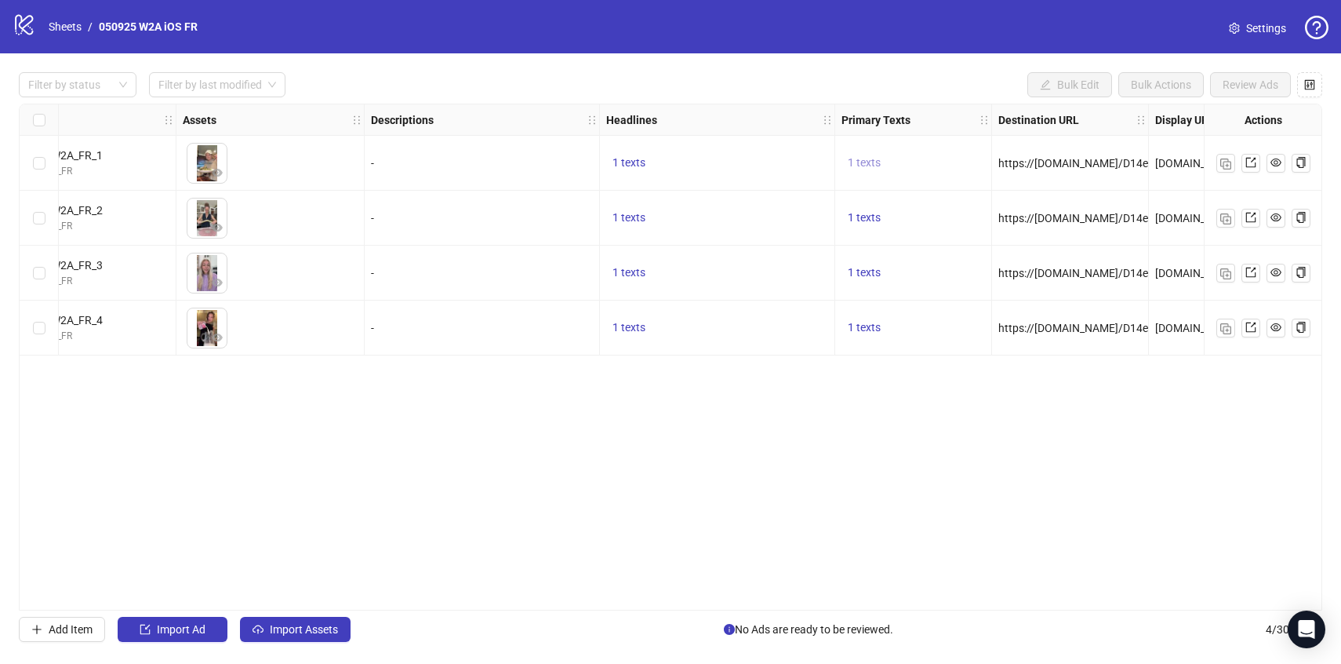
click at [869, 158] on span "1 texts" at bounding box center [864, 162] width 33 height 13
click at [996, 162] on div "Téléchargez des recettes depuis Instagram, Facebook, TikTok et des sites web en…" at bounding box center [1023, 150] width 130 height 86
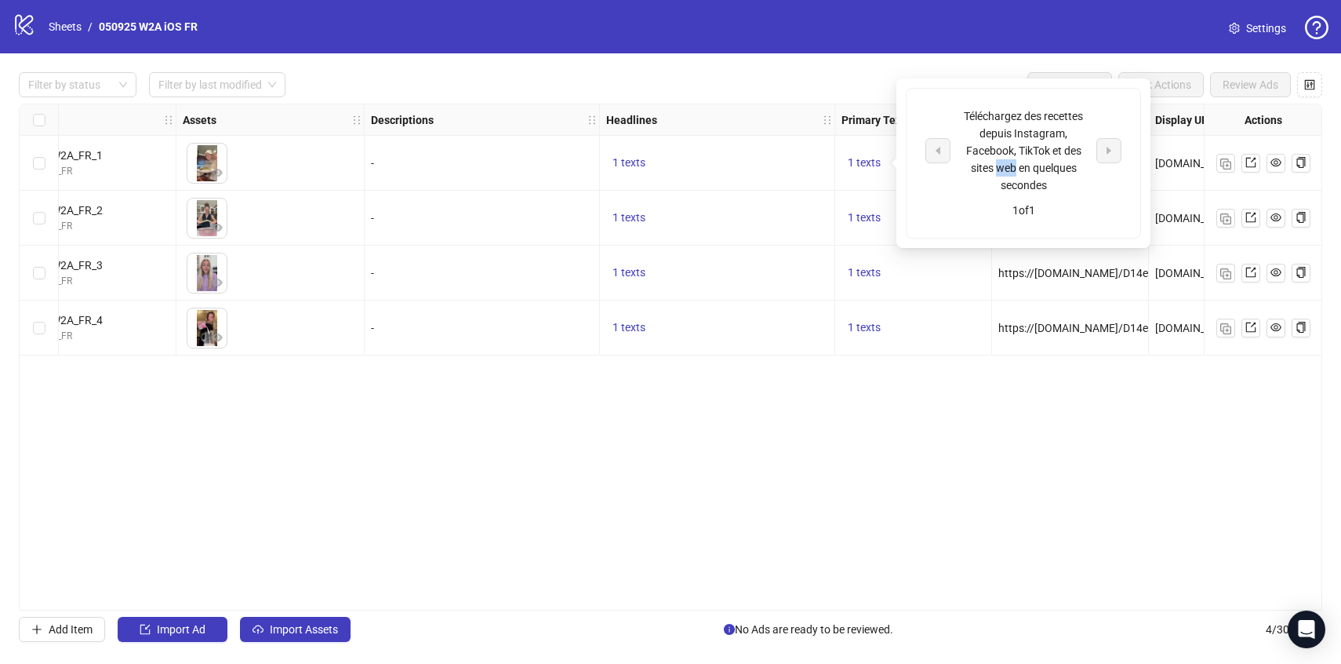
click at [996, 162] on div "Téléchargez des recettes depuis Instagram, Facebook, TikTok et des sites web en…" at bounding box center [1023, 150] width 130 height 86
copy div "Téléchargez des recettes depuis Instagram, Facebook, TikTok et des sites web en…"
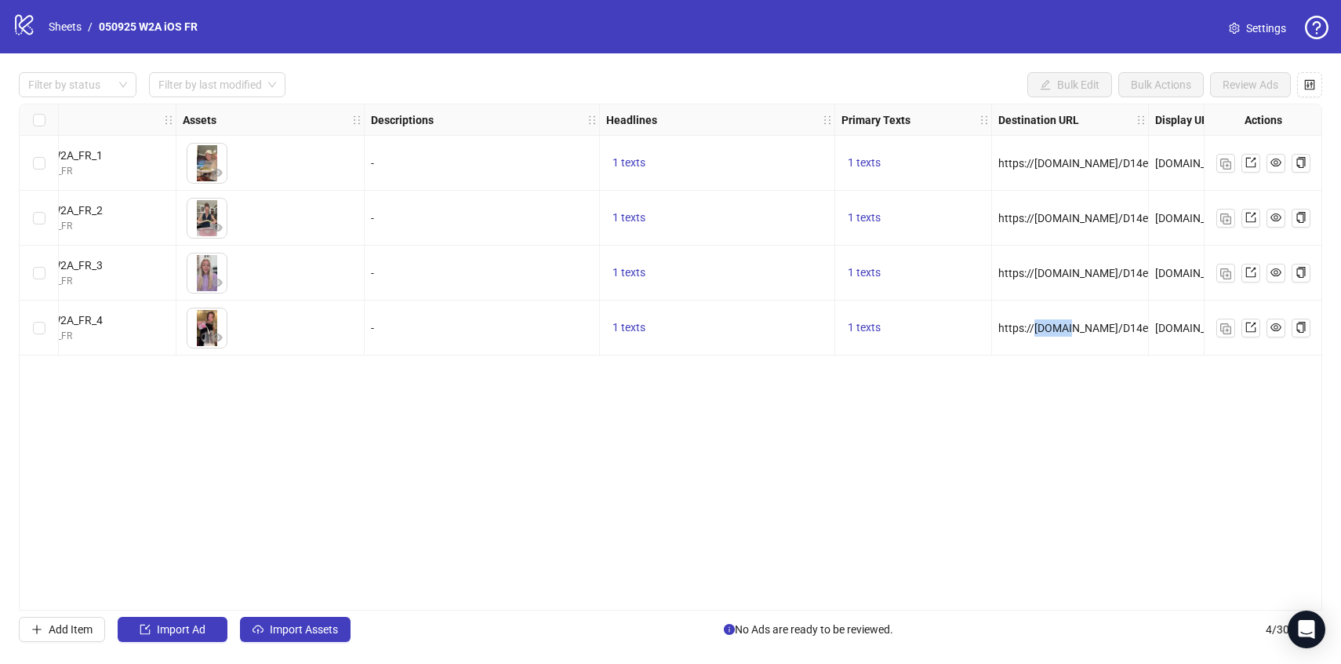
copy span "https://[DOMAIN_NAME]/D14eb/058n?_smtype=3&wpcid={{[DOMAIN_NAME]}}&wpsrc=Facebo…"
click at [56, 24] on link "Sheets" at bounding box center [64, 26] width 39 height 17
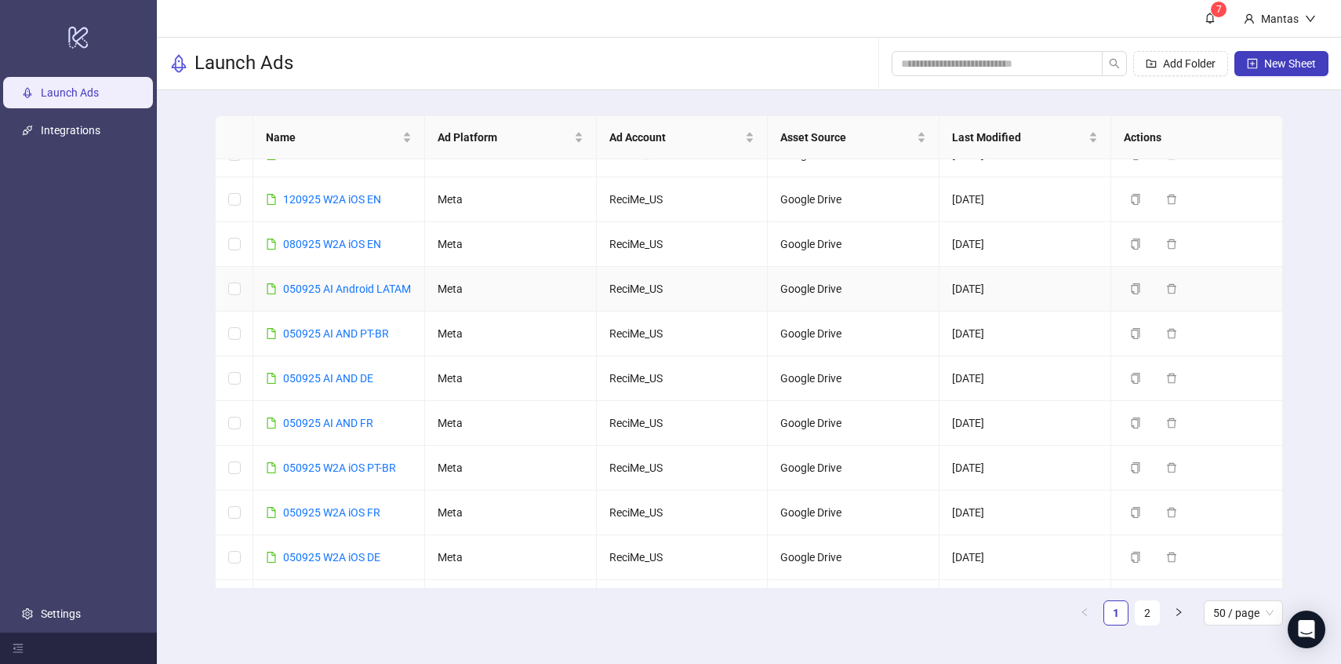
scroll to position [74, 0]
click at [347, 471] on link "050925 W2A iOS PT-BR" at bounding box center [339, 465] width 113 height 13
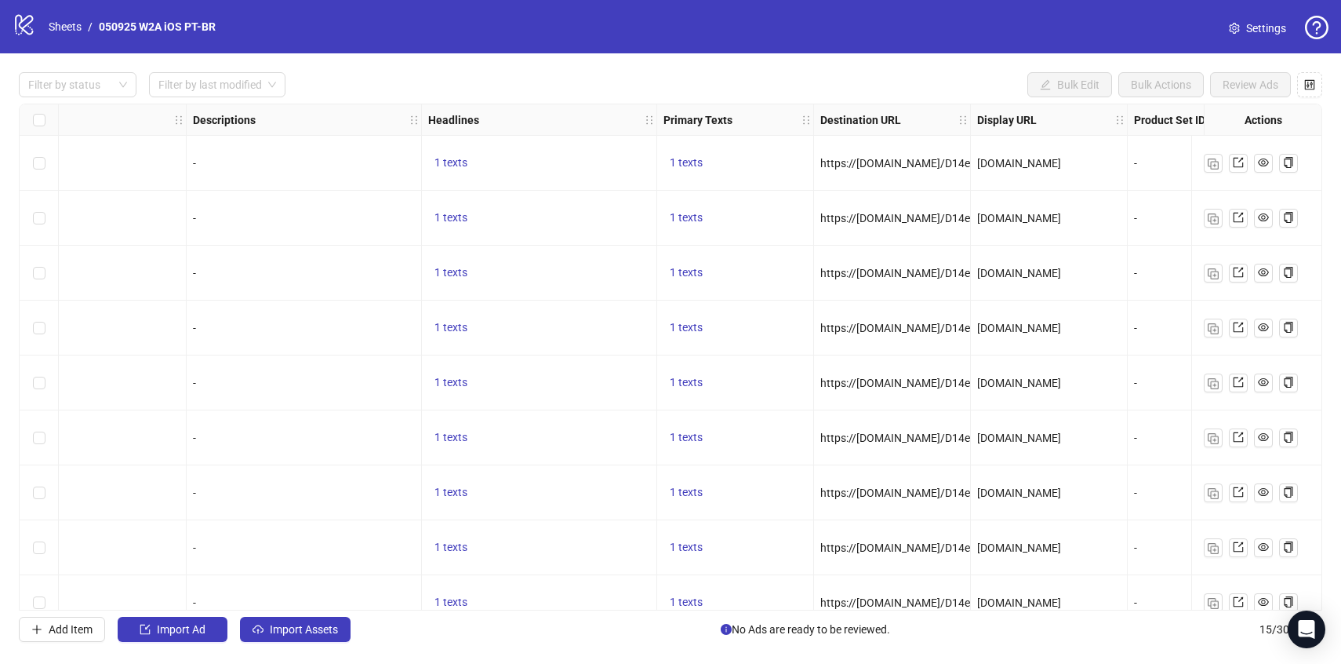
scroll to position [0, 745]
click at [452, 165] on span "1 texts" at bounding box center [448, 162] width 33 height 13
click at [602, 148] on div "Quer planejar, fazer compras e cozinhar mais rápido?" at bounding box center [608, 151] width 130 height 52
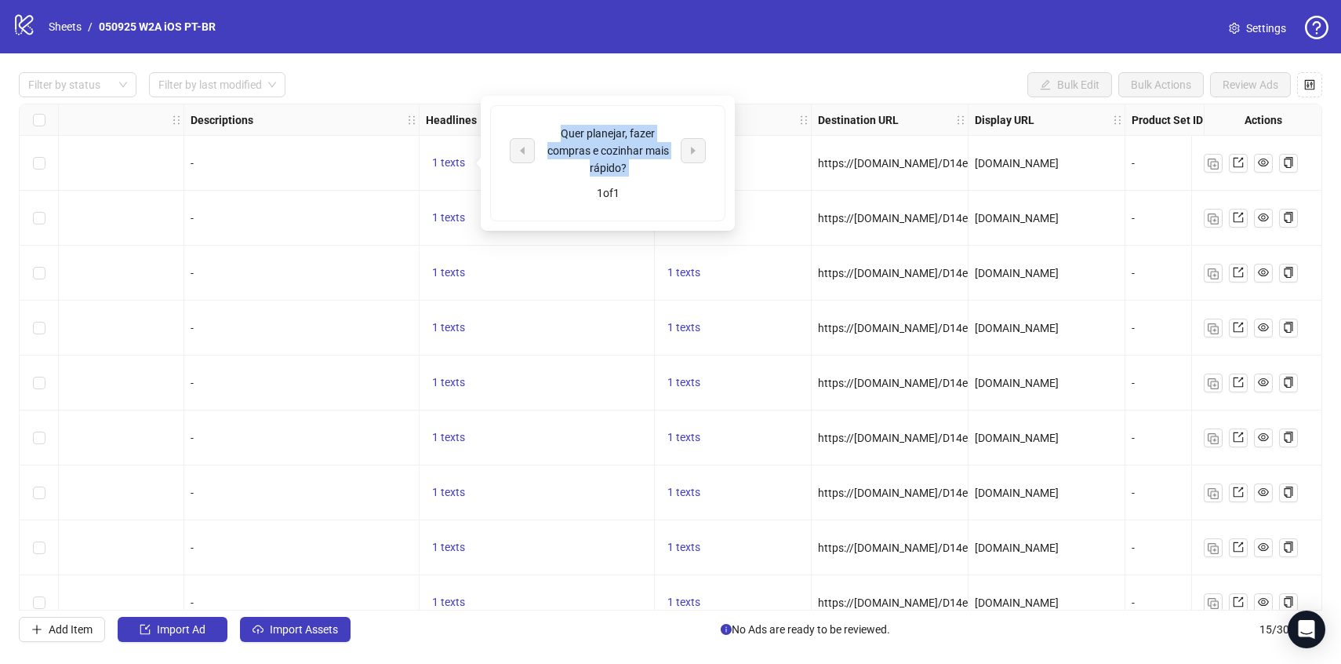
click at [602, 148] on div "Quer planejar, fazer compras e cozinhar mais rápido?" at bounding box center [608, 151] width 130 height 52
copy div "Quer planejar, fazer compras e cozinhar mais rápido?"
click at [793, 199] on div "1 texts" at bounding box center [733, 218] width 157 height 55
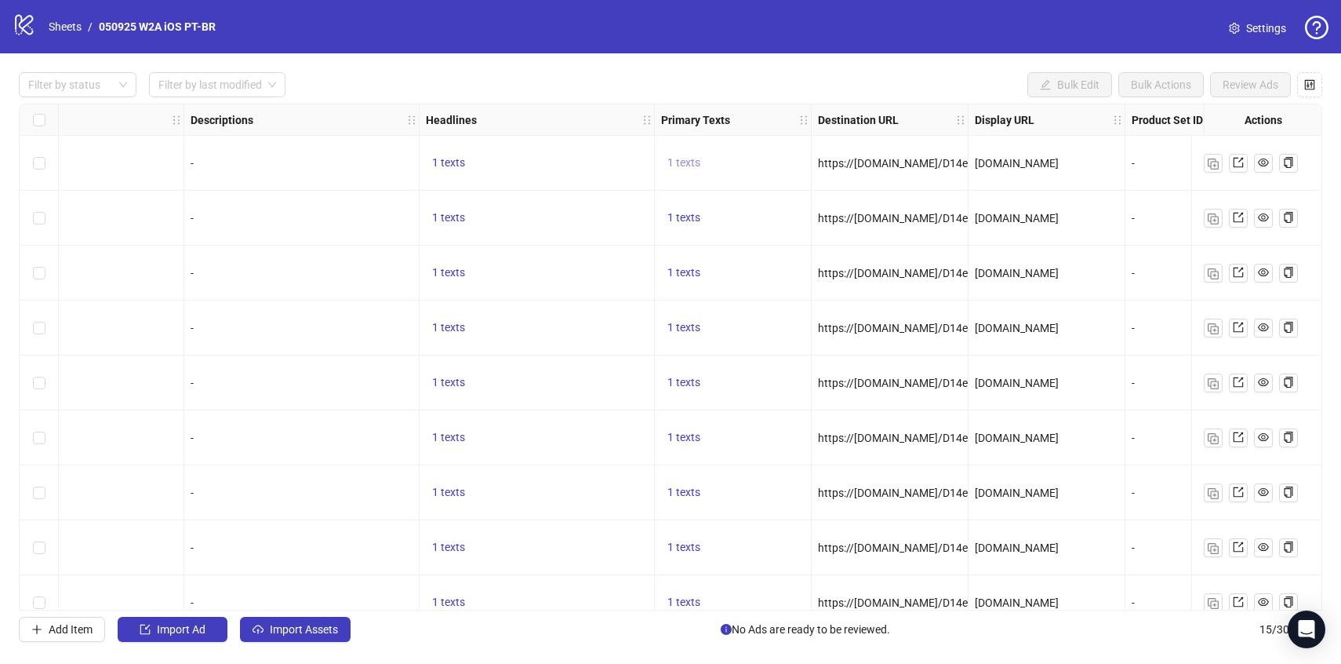
click at [702, 161] on button "1 texts" at bounding box center [683, 163] width 45 height 19
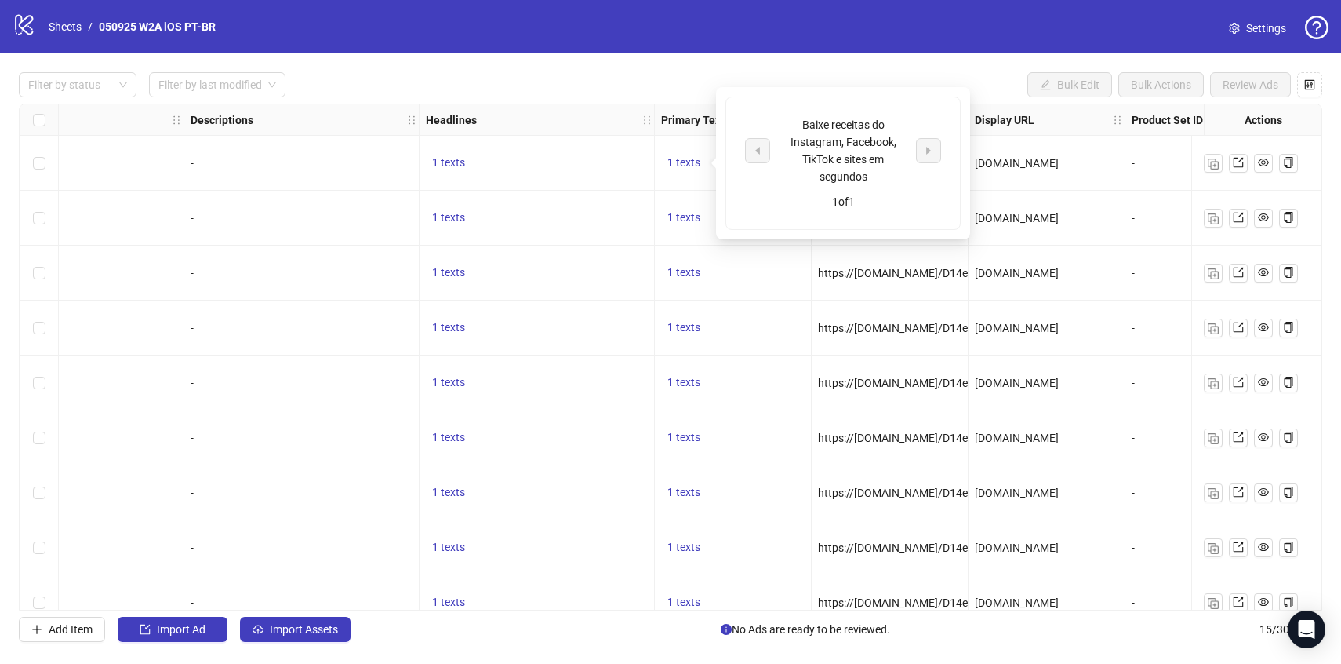
click at [818, 151] on div "Baixe receitas do Instagram, Facebook, TikTok e sites em segundos" at bounding box center [843, 150] width 130 height 69
copy div "Baixe receitas do Instagram, Facebook, TikTok e sites em segundos"
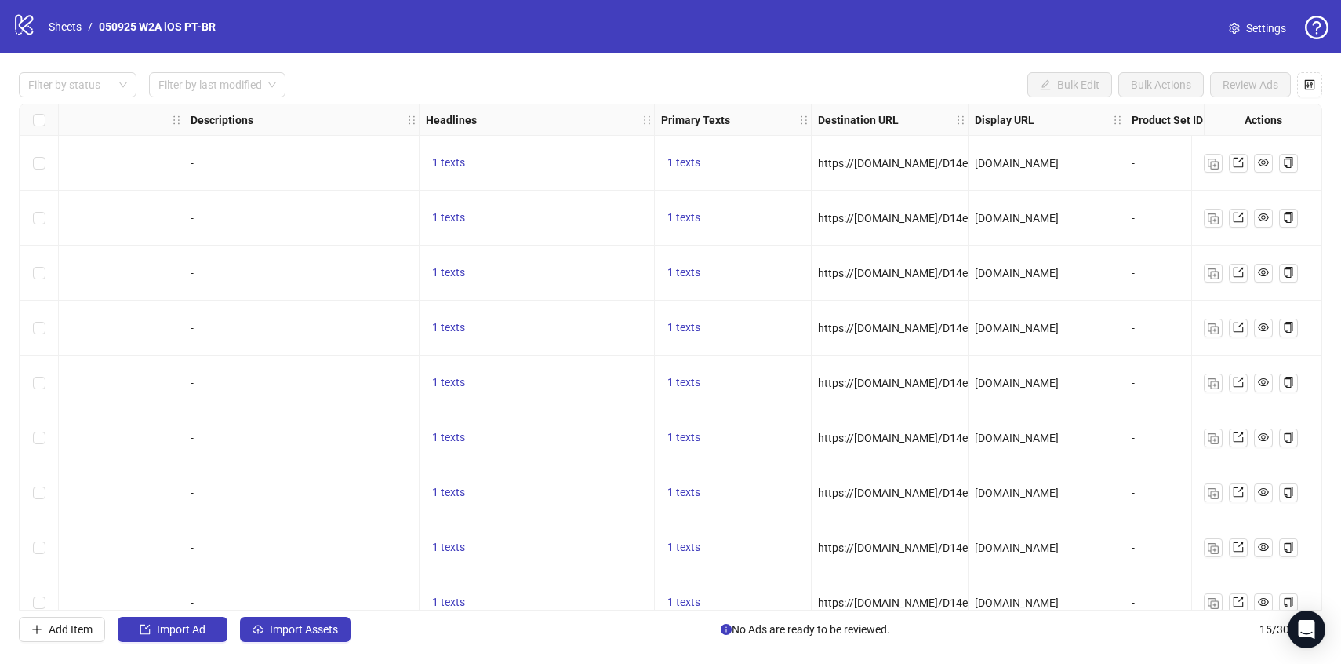
click at [991, 264] on div "[DOMAIN_NAME]" at bounding box center [1047, 272] width 144 height 17
copy span "https://[DOMAIN_NAME]/D14eb/058n?_smtype=3&wpcid={{[DOMAIN_NAME]}}&wpsrc=Facebo…"
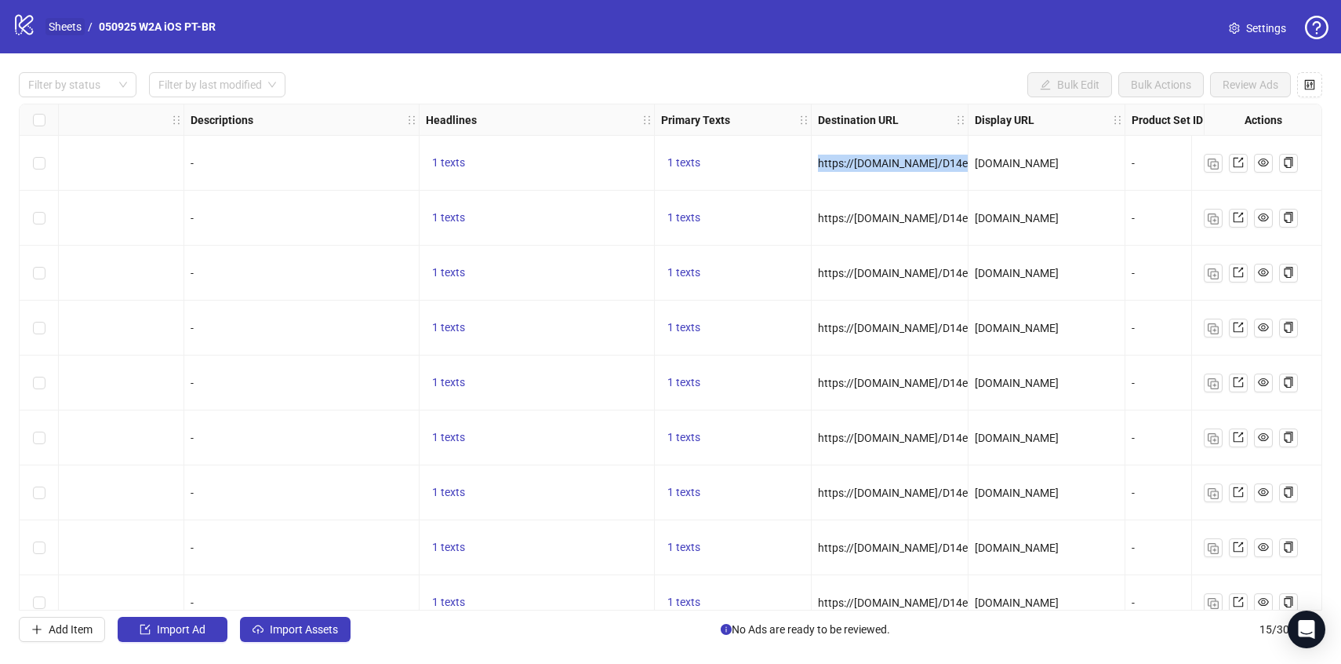
click at [69, 21] on link "Sheets" at bounding box center [64, 26] width 39 height 17
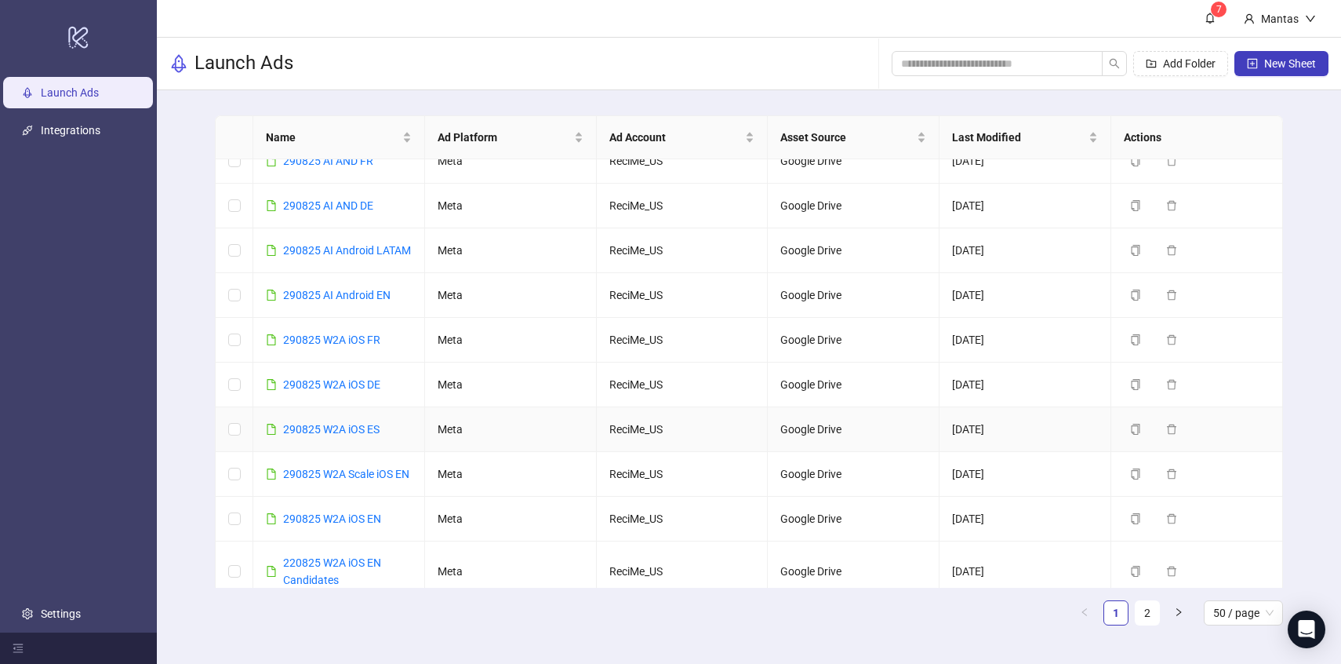
scroll to position [597, 0]
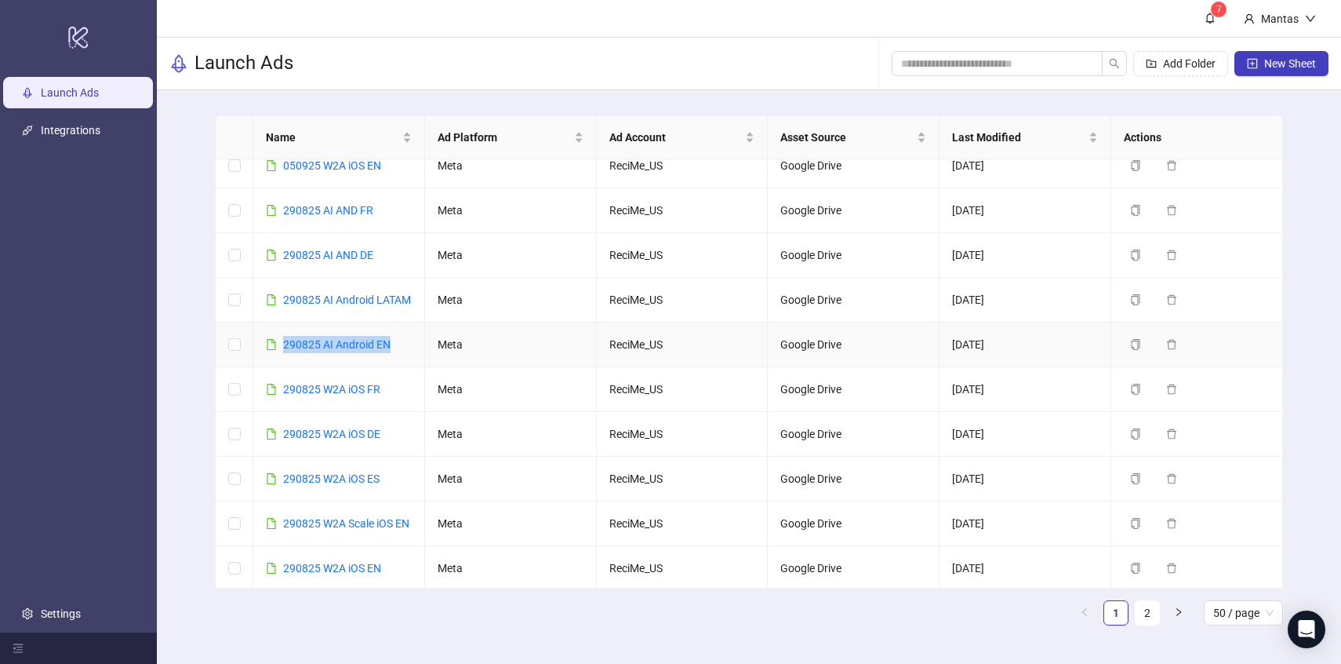
click at [304, 353] on div "290825 AI Android EN" at bounding box center [336, 344] width 107 height 17
click at [304, 351] on link "290825 AI Android EN" at bounding box center [336, 344] width 107 height 13
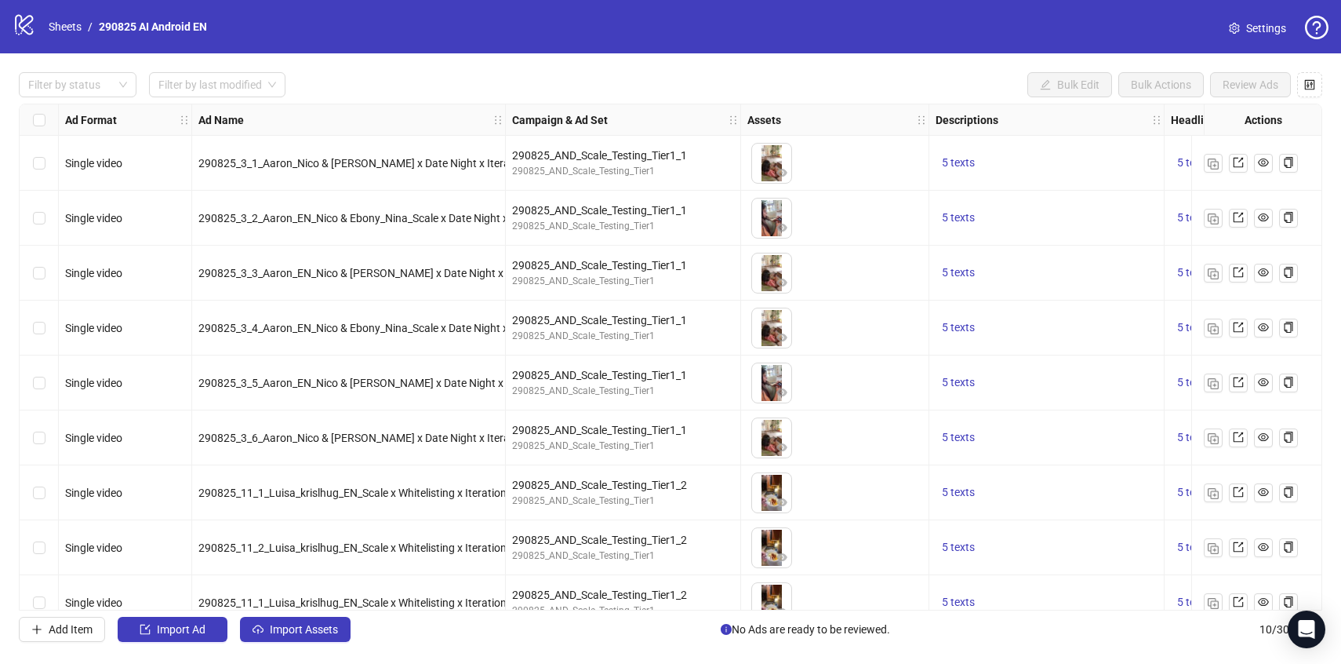
scroll to position [82, 0]
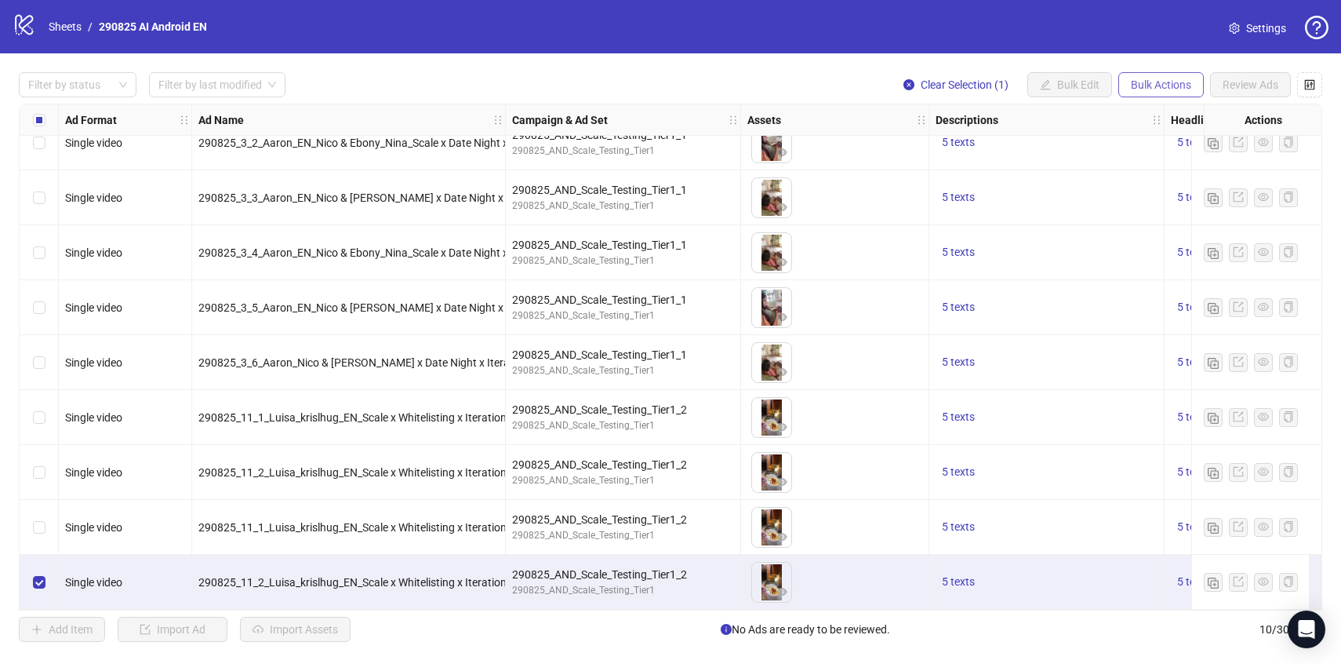
click at [1165, 72] on button "Bulk Actions" at bounding box center [1160, 84] width 85 height 25
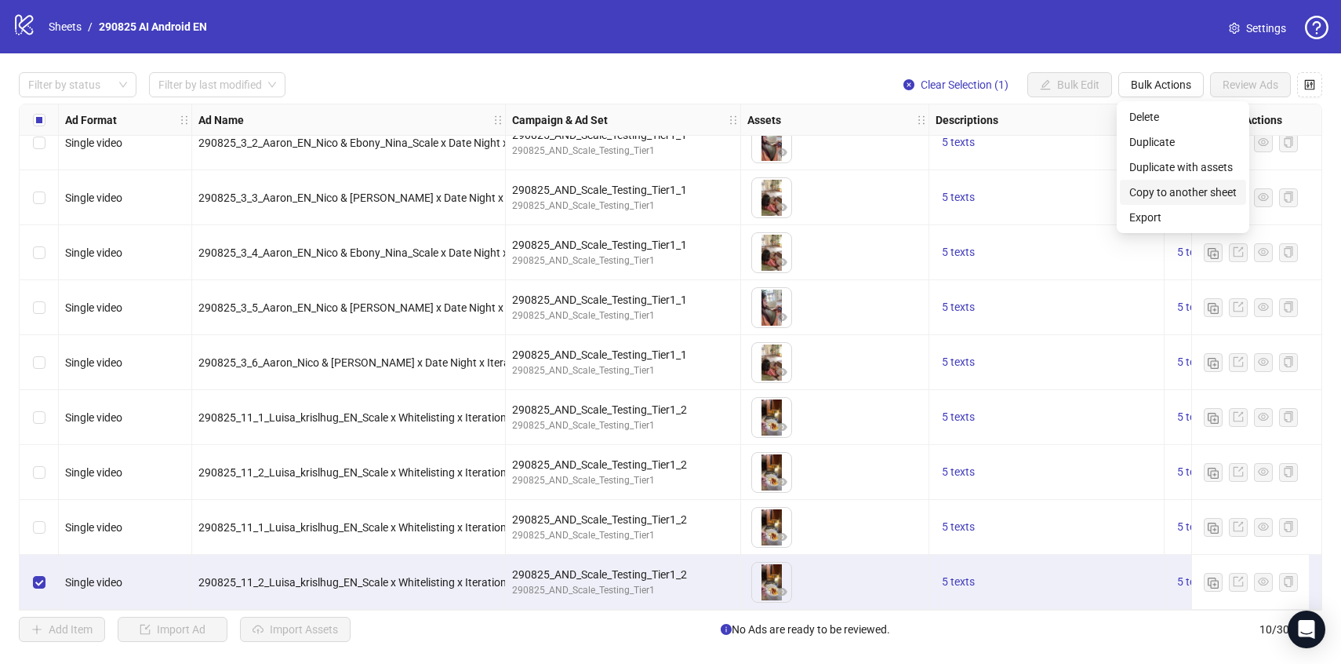
click at [1154, 192] on span "Copy to another sheet" at bounding box center [1182, 192] width 107 height 17
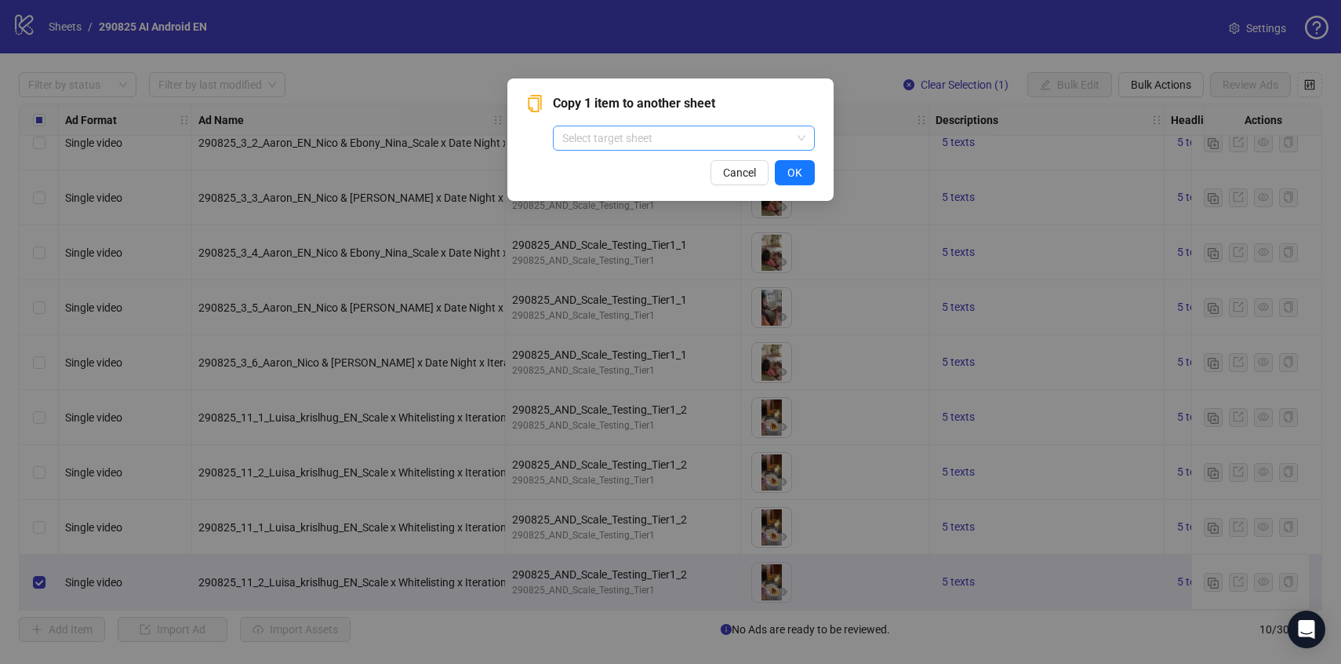
click at [782, 132] on input "search" at bounding box center [676, 138] width 229 height 24
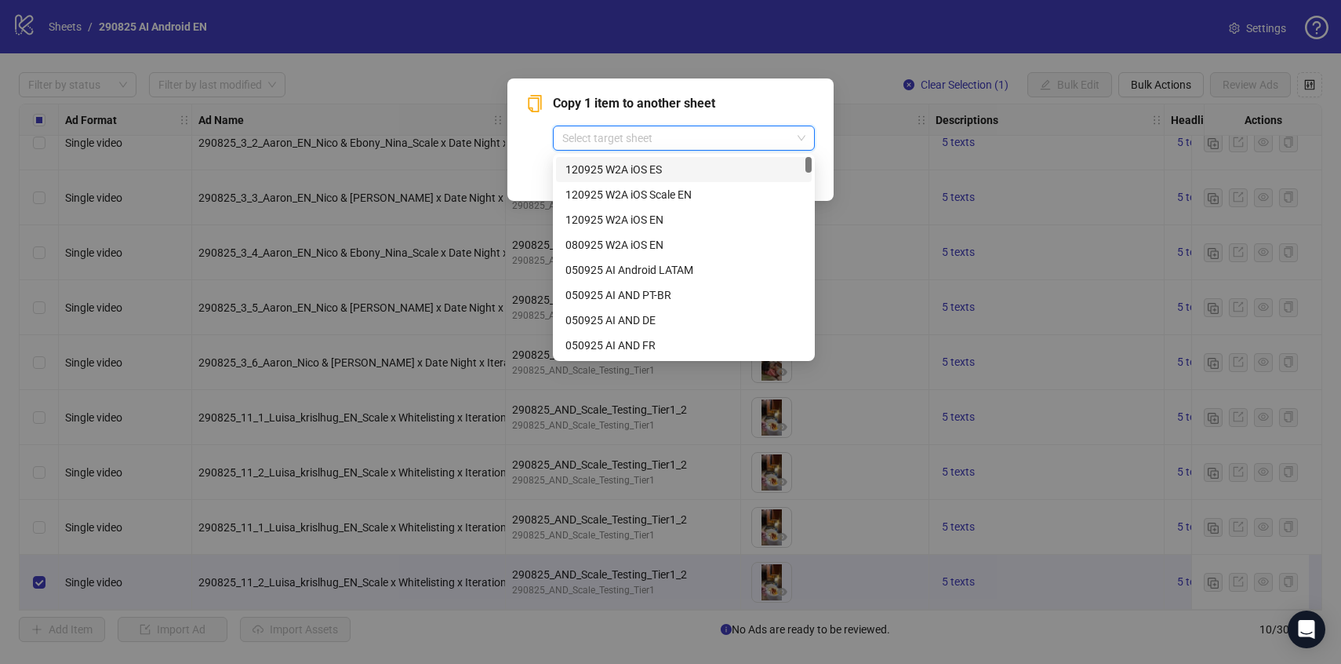
click at [784, 113] on div "Copy 1 item to another sheet Select target sheet" at bounding box center [684, 122] width 262 height 56
click at [659, 144] on input "search" at bounding box center [676, 138] width 229 height 24
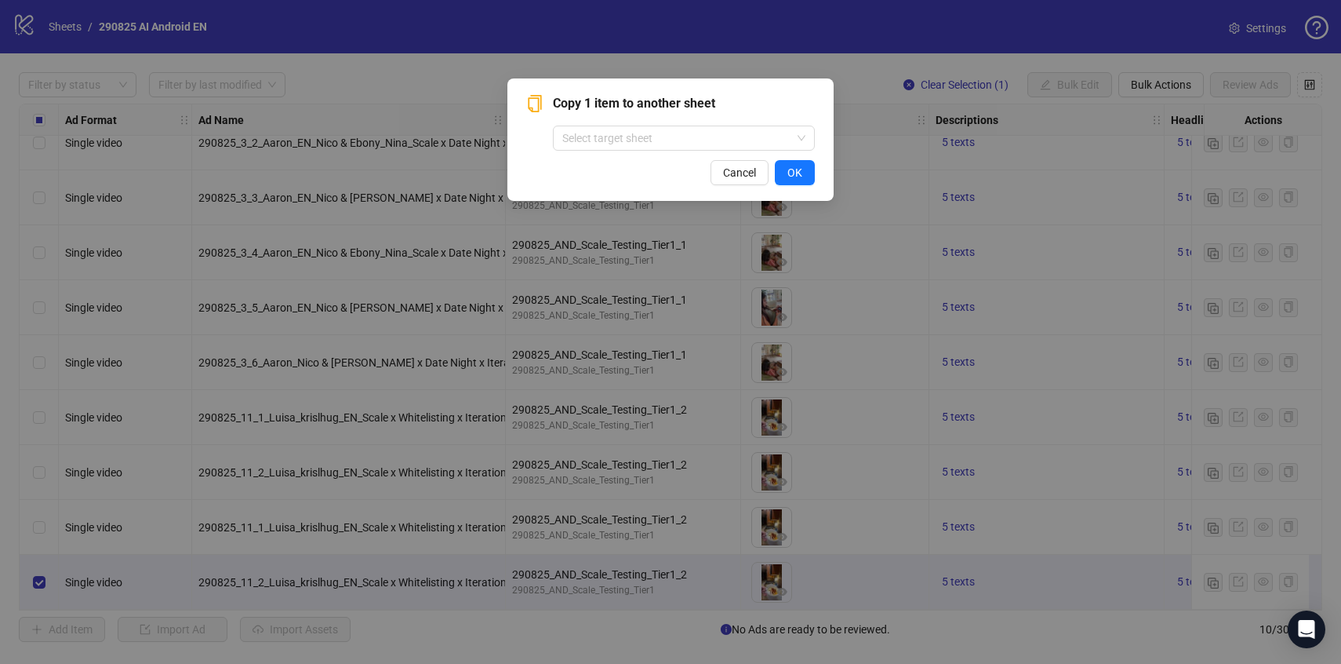
click at [742, 100] on span "Copy 1 item to another sheet" at bounding box center [684, 103] width 262 height 19
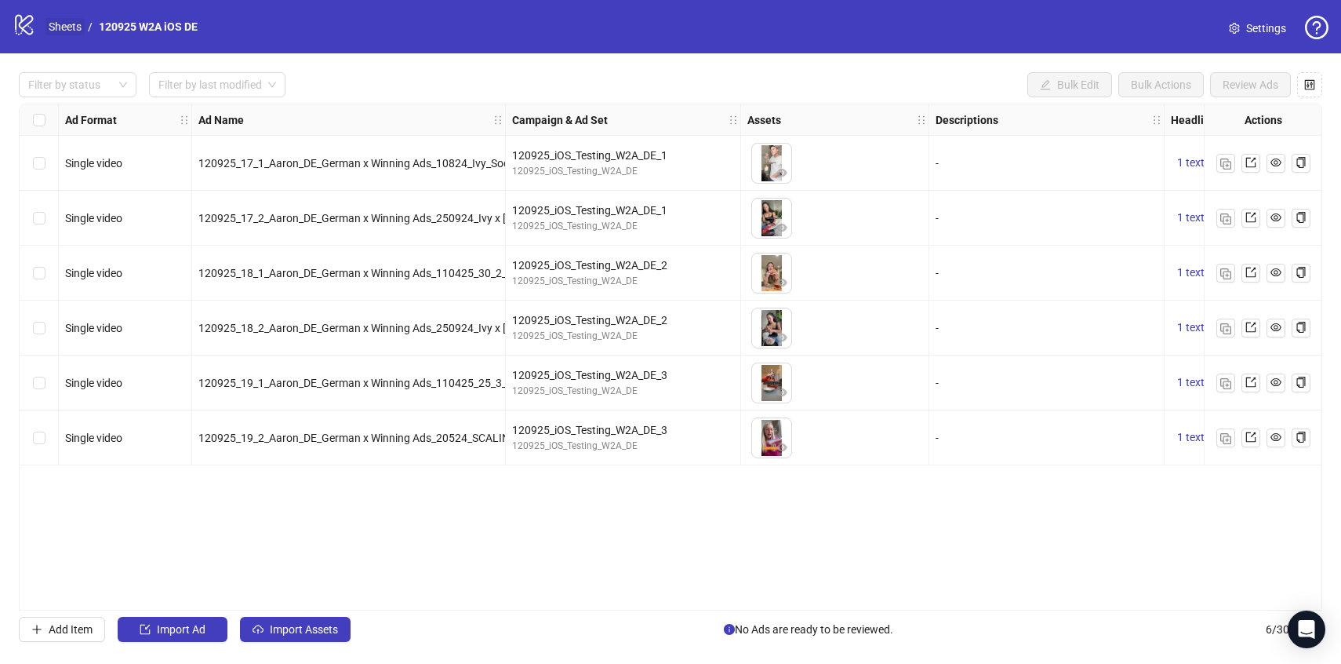
click at [62, 24] on link "Sheets" at bounding box center [64, 26] width 39 height 17
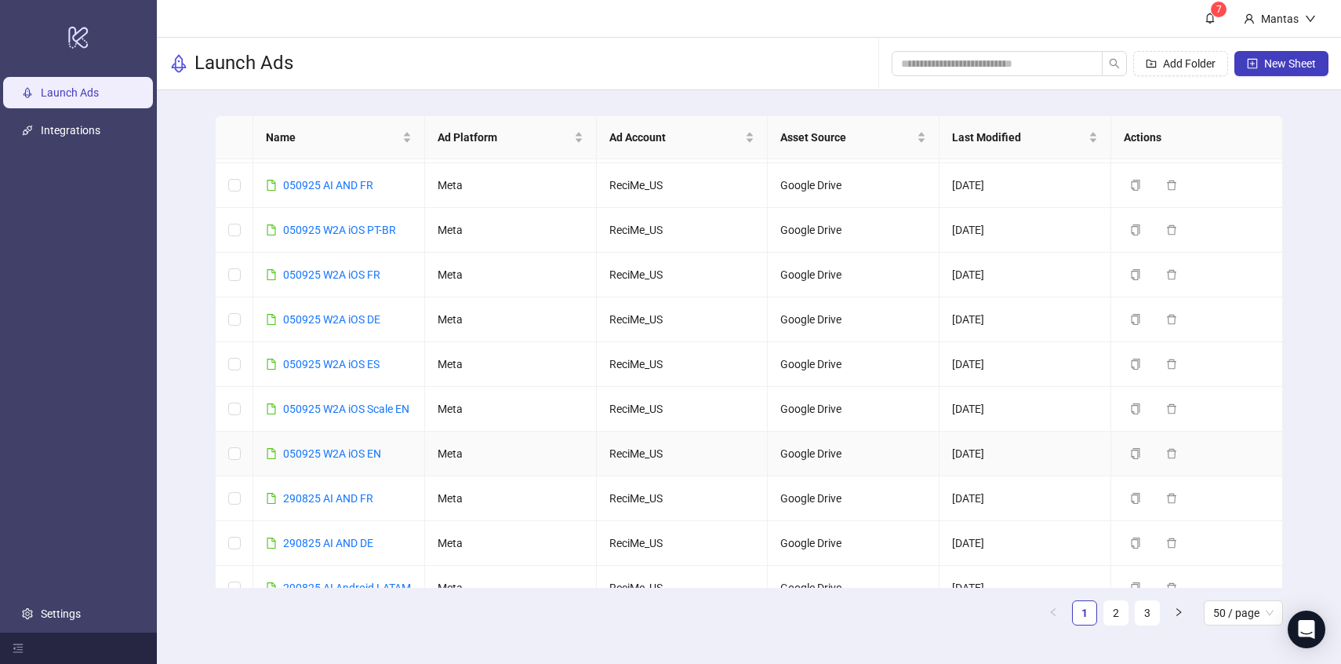
scroll to position [352, 0]
click at [1136, 282] on icon "copy" at bounding box center [1135, 276] width 11 height 11
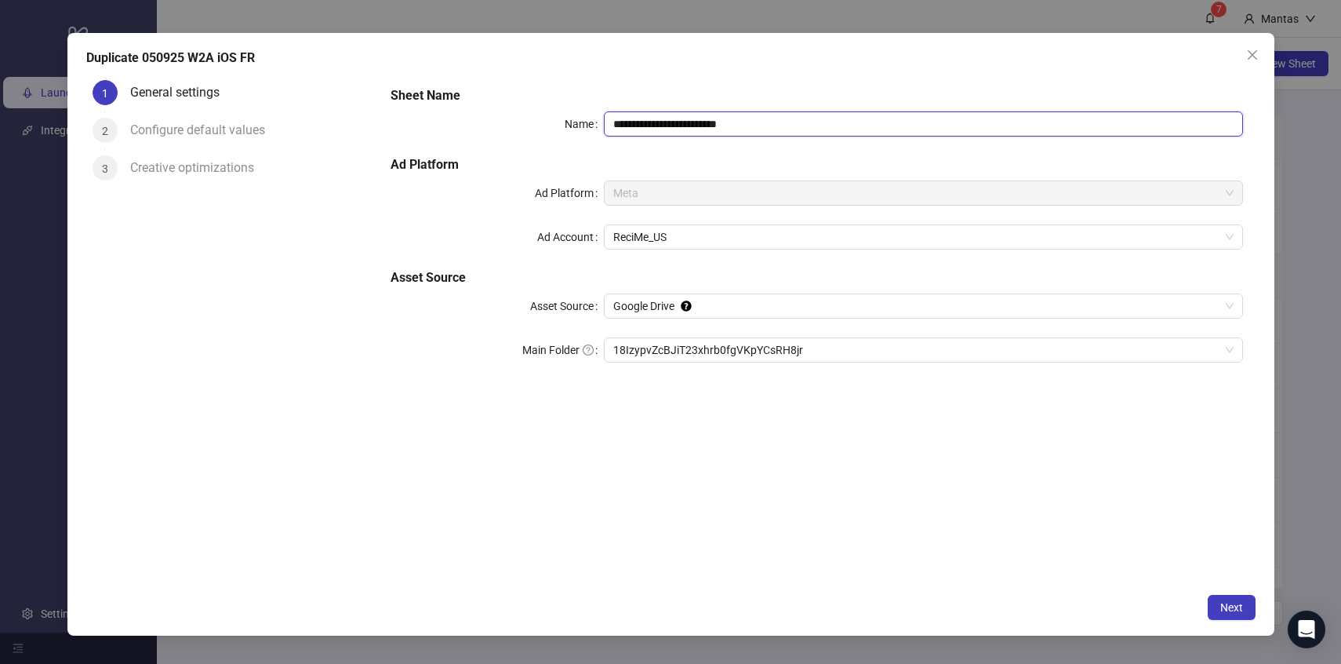
drag, startPoint x: 623, startPoint y: 125, endPoint x: 605, endPoint y: 124, distance: 18.1
click at [605, 124] on input "**********" at bounding box center [923, 123] width 639 height 25
drag, startPoint x: 713, startPoint y: 124, endPoint x: 848, endPoint y: 115, distance: 135.2
click at [848, 115] on input "**********" at bounding box center [923, 123] width 639 height 25
click at [665, 344] on span "18IzypvZcBJiT23xhrb0fgVKpYCsRH8jr" at bounding box center [923, 350] width 620 height 24
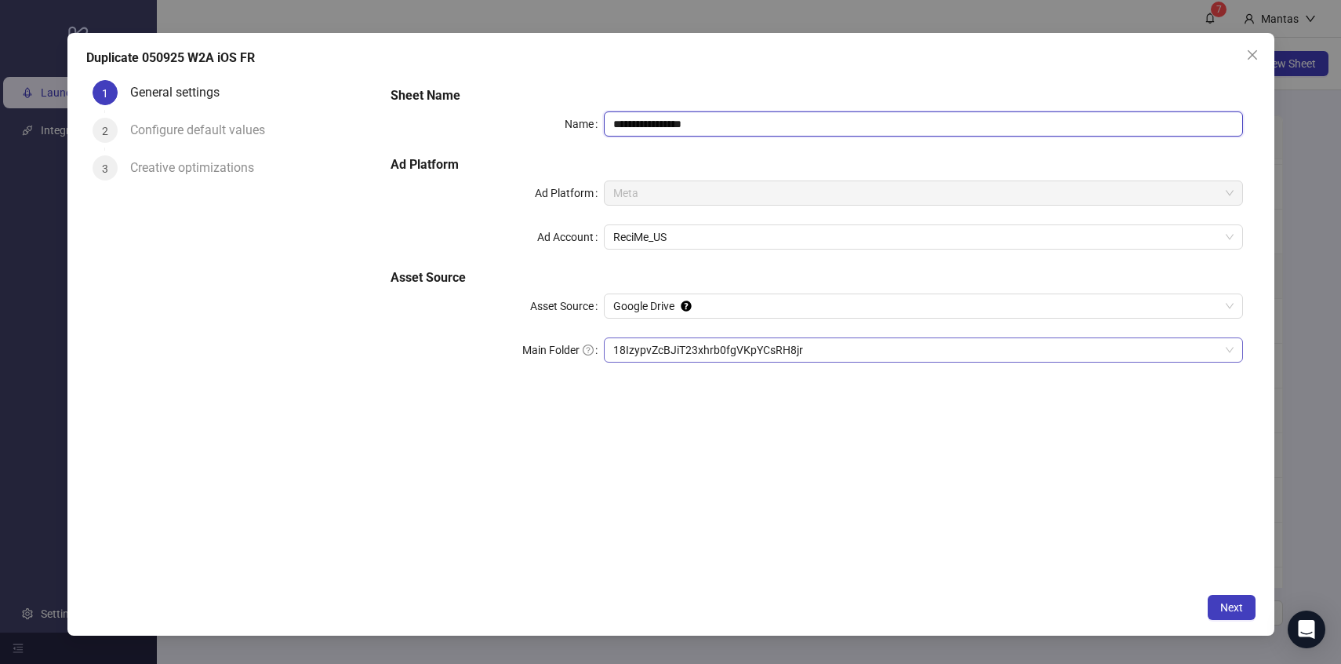
type input "**********"
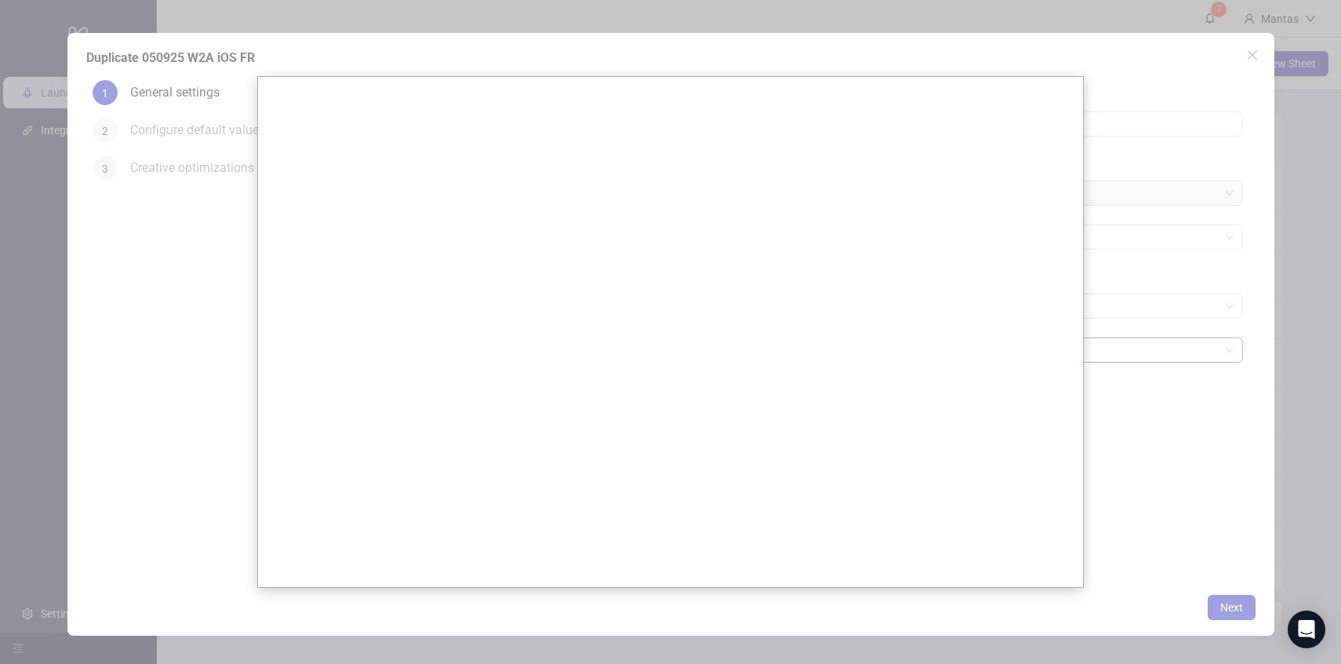
scroll to position [0, 0]
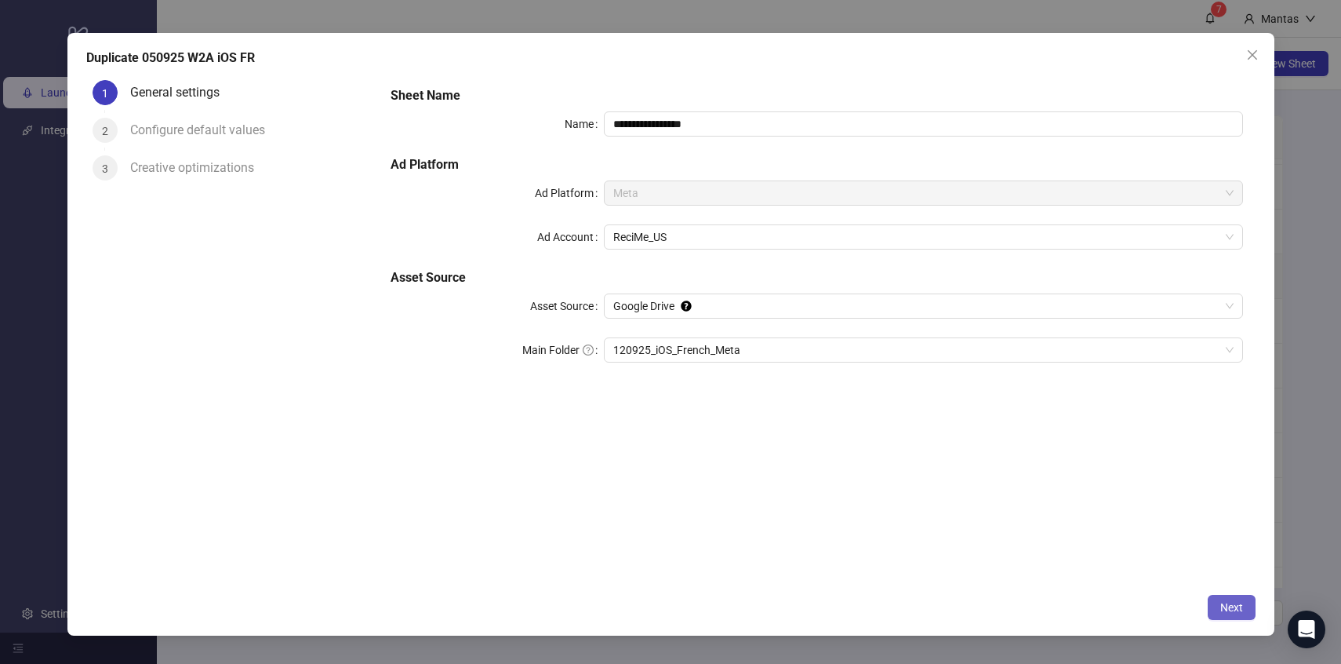
click at [1231, 612] on span "Next" at bounding box center [1231, 607] width 23 height 13
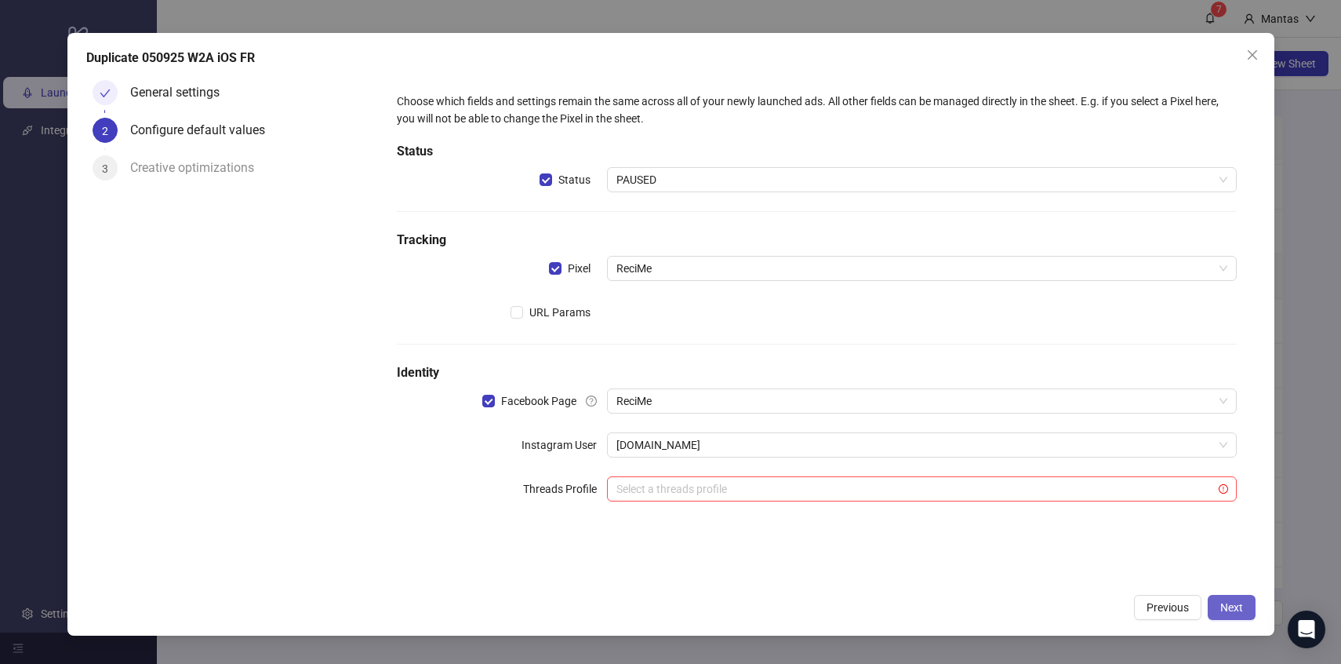
click at [1240, 597] on button "Next" at bounding box center [1232, 606] width 48 height 25
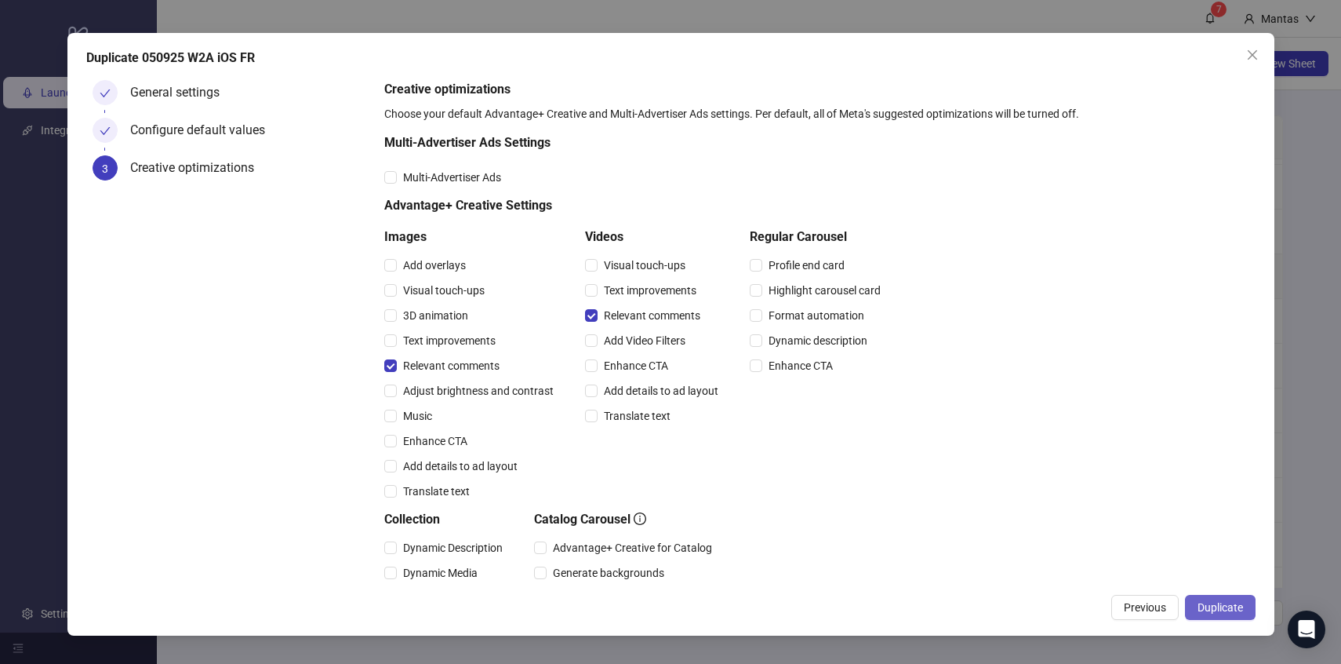
click at [1227, 608] on span "Duplicate" at bounding box center [1220, 607] width 45 height 13
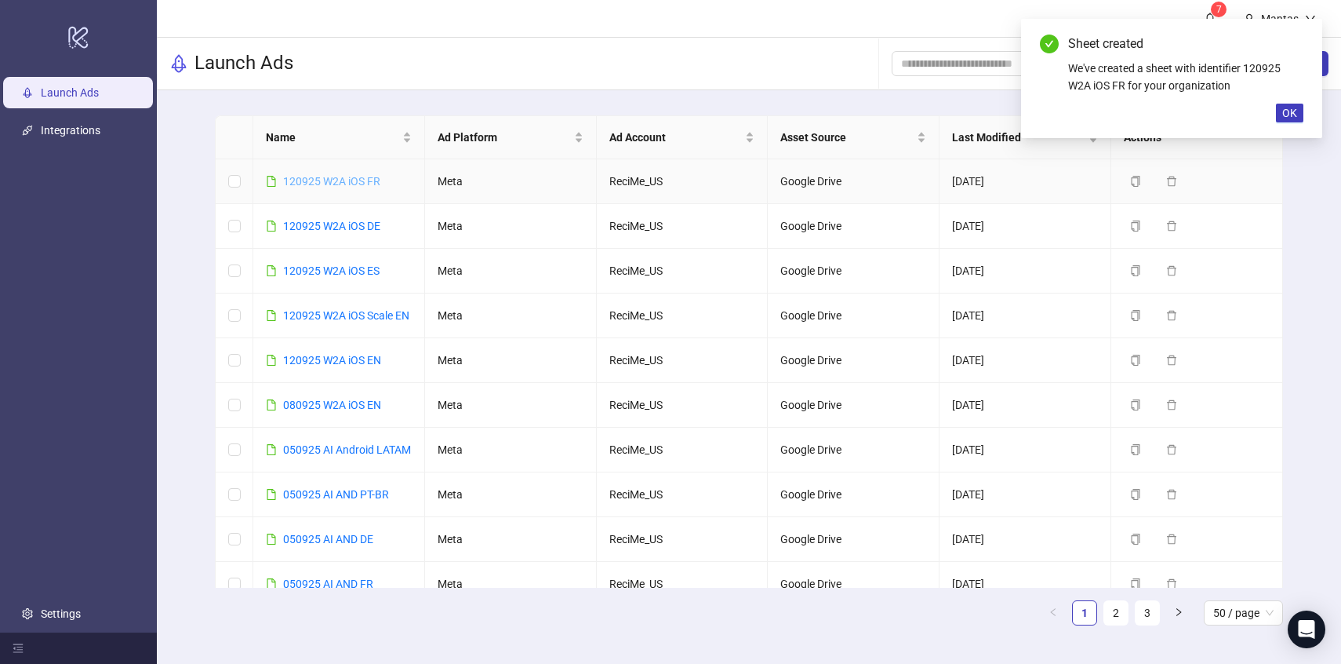
click at [355, 181] on link "120925 W2A iOS FR" at bounding box center [331, 181] width 97 height 13
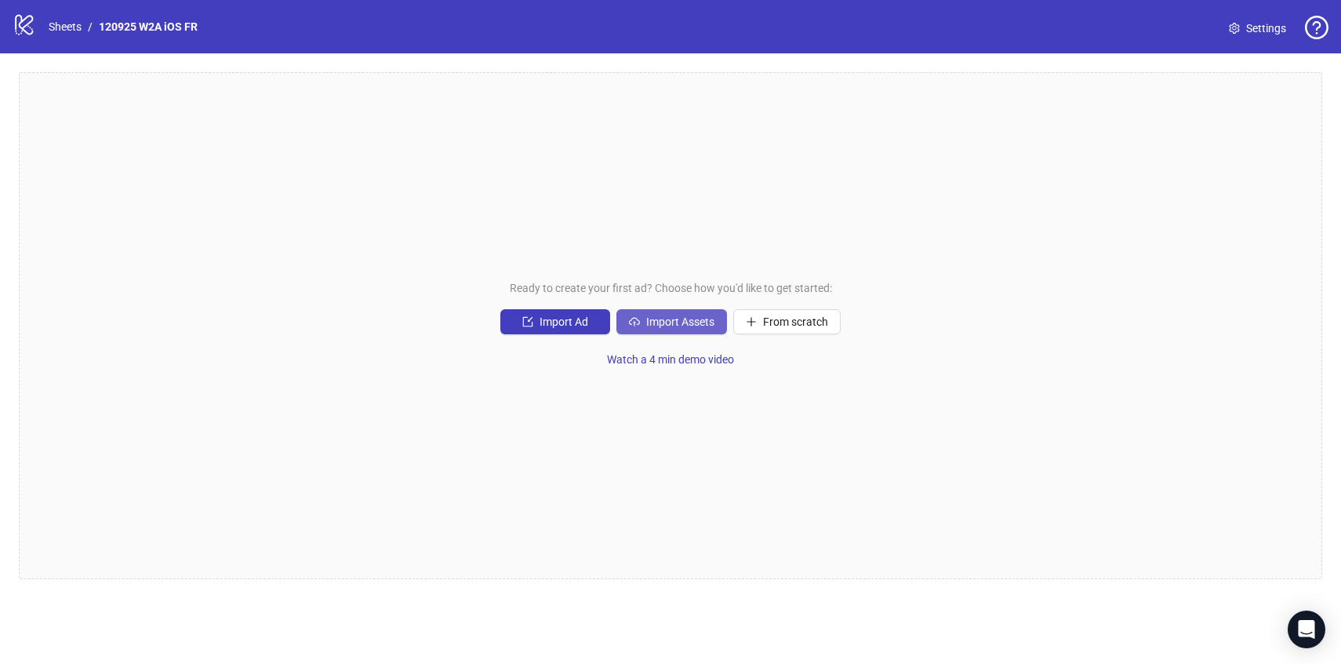
click at [683, 324] on span "Import Assets" at bounding box center [680, 321] width 68 height 13
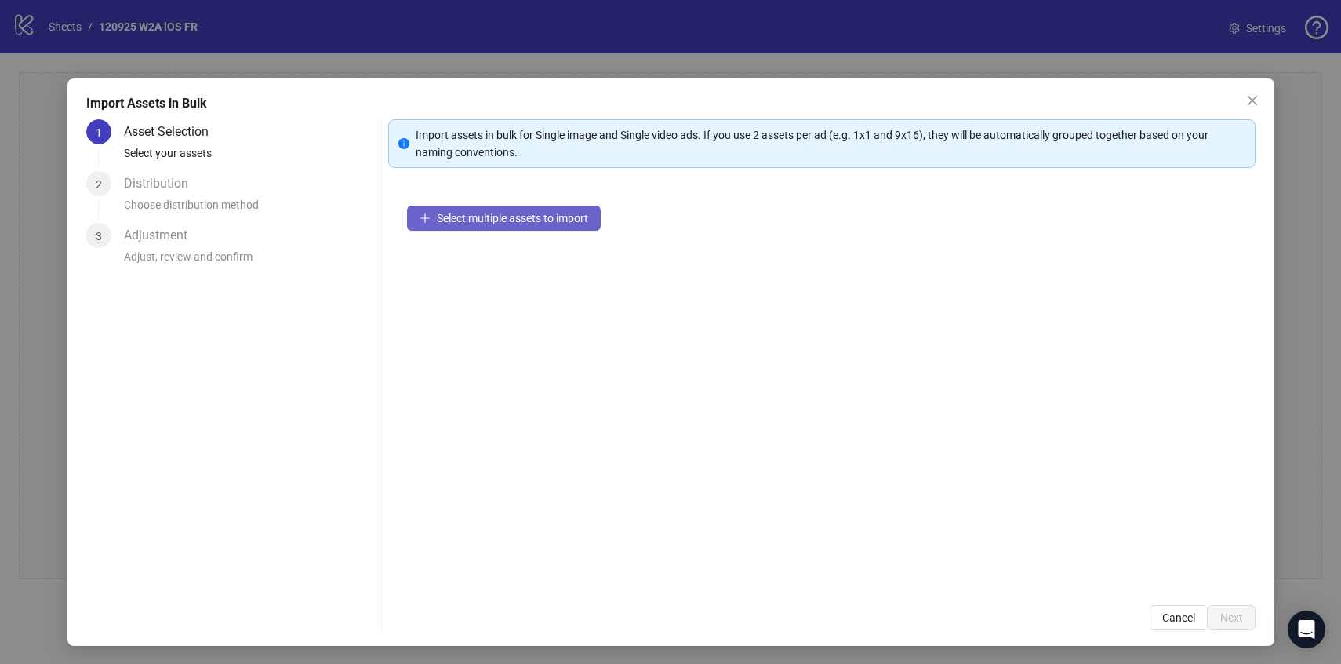
click at [547, 220] on span "Select multiple assets to import" at bounding box center [512, 218] width 151 height 13
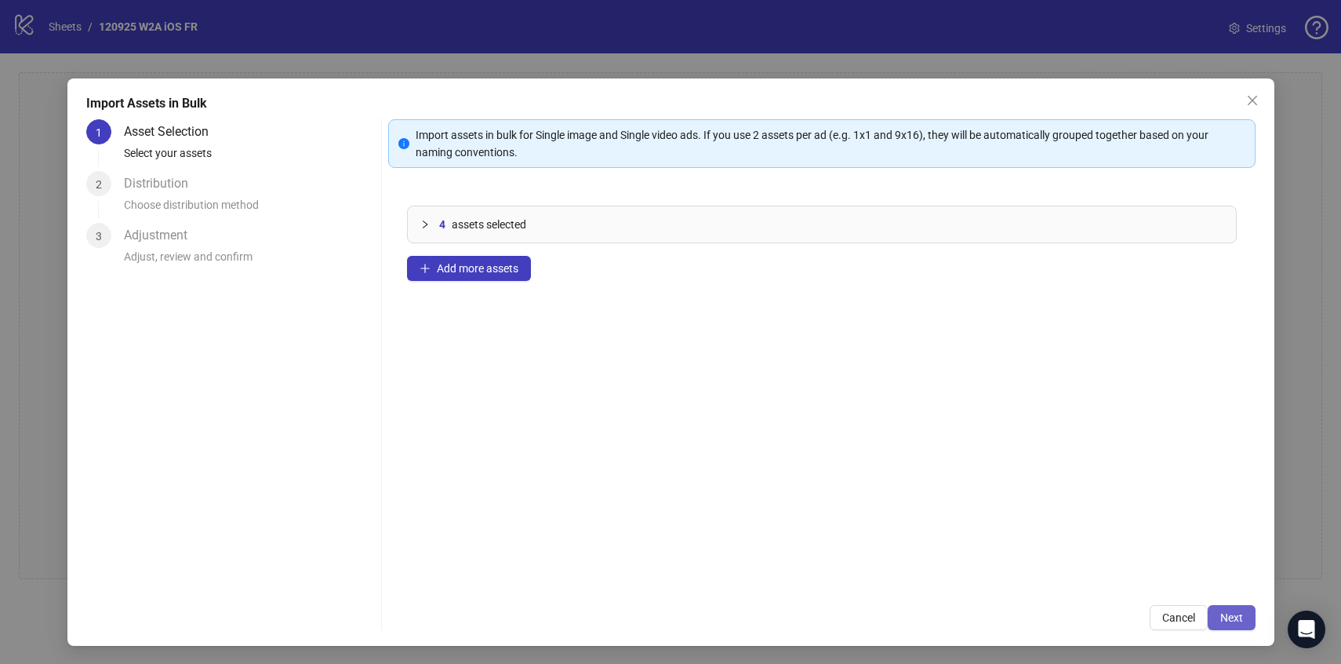
click at [1223, 609] on button "Next" at bounding box center [1232, 617] width 48 height 25
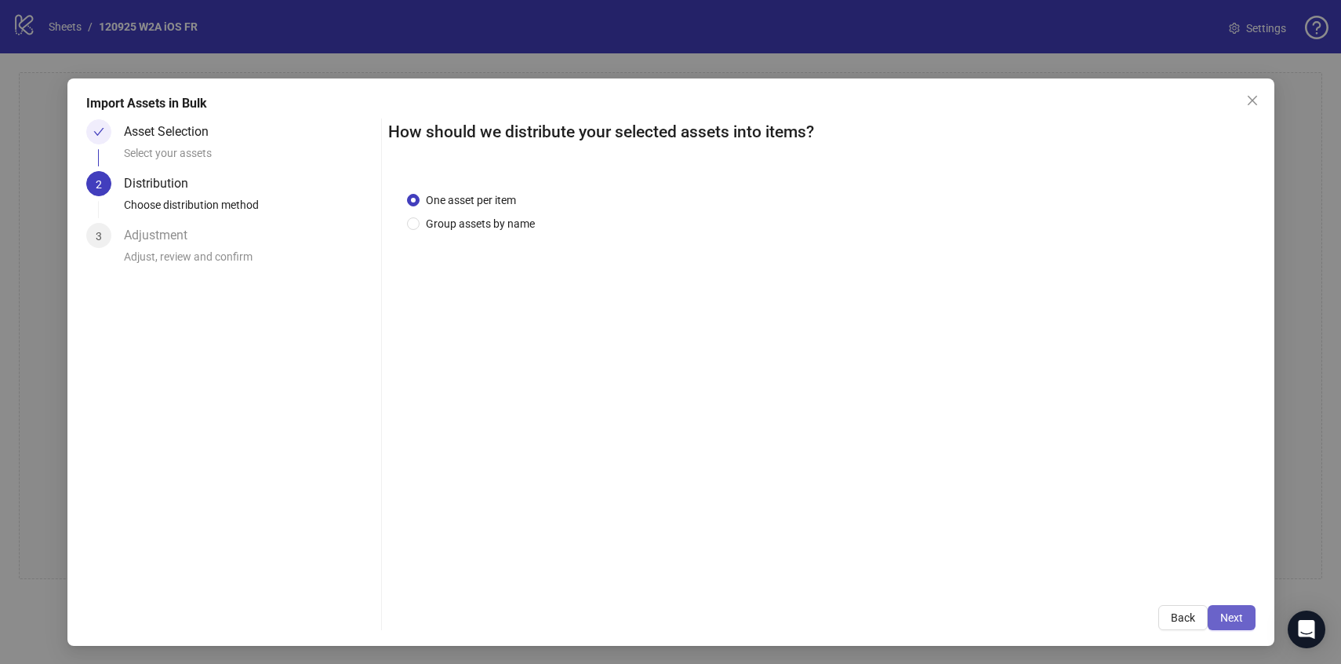
click at [1222, 613] on span "Next" at bounding box center [1231, 617] width 23 height 13
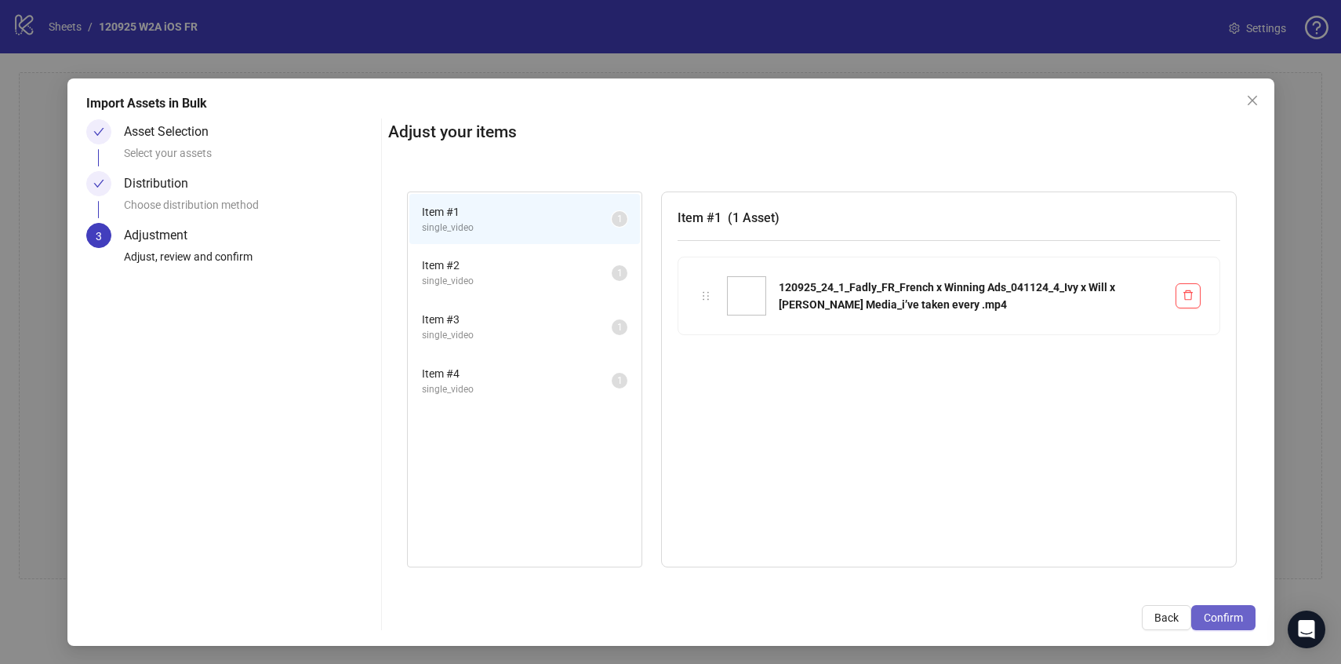
click at [1201, 618] on button "Confirm" at bounding box center [1223, 617] width 64 height 25
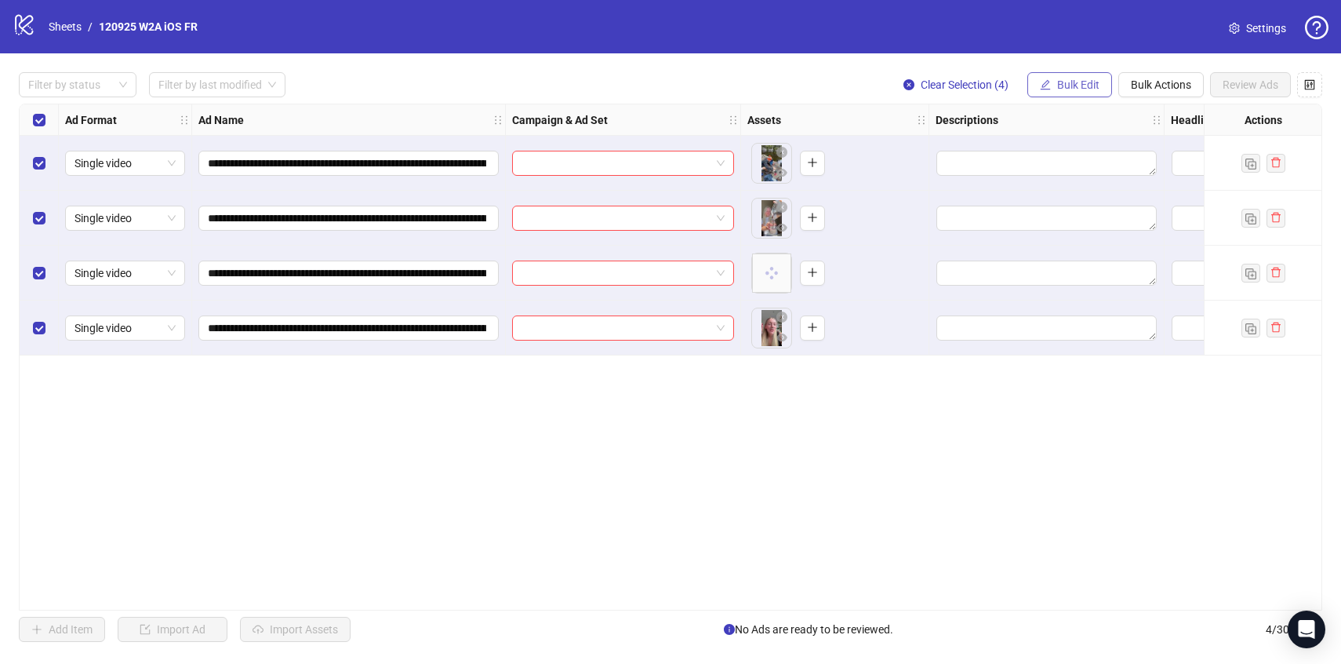
click at [1058, 86] on span "Bulk Edit" at bounding box center [1078, 84] width 42 height 13
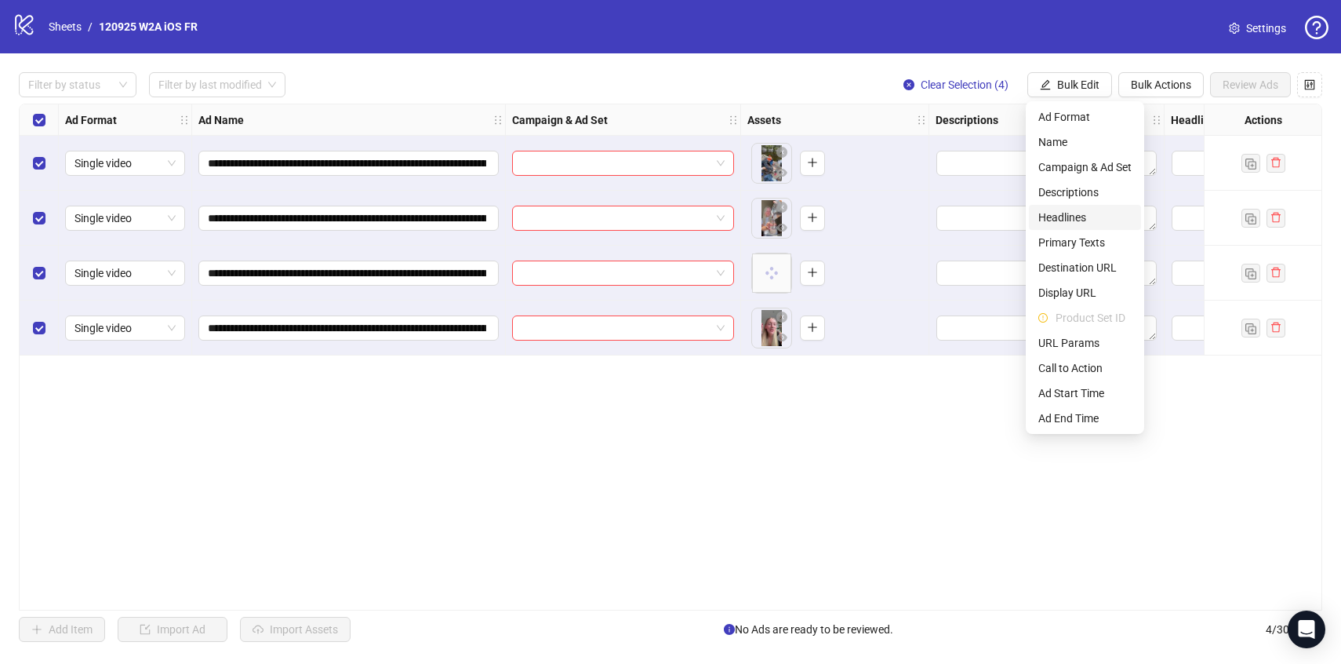
click at [1064, 226] on li "Headlines" at bounding box center [1085, 217] width 112 height 25
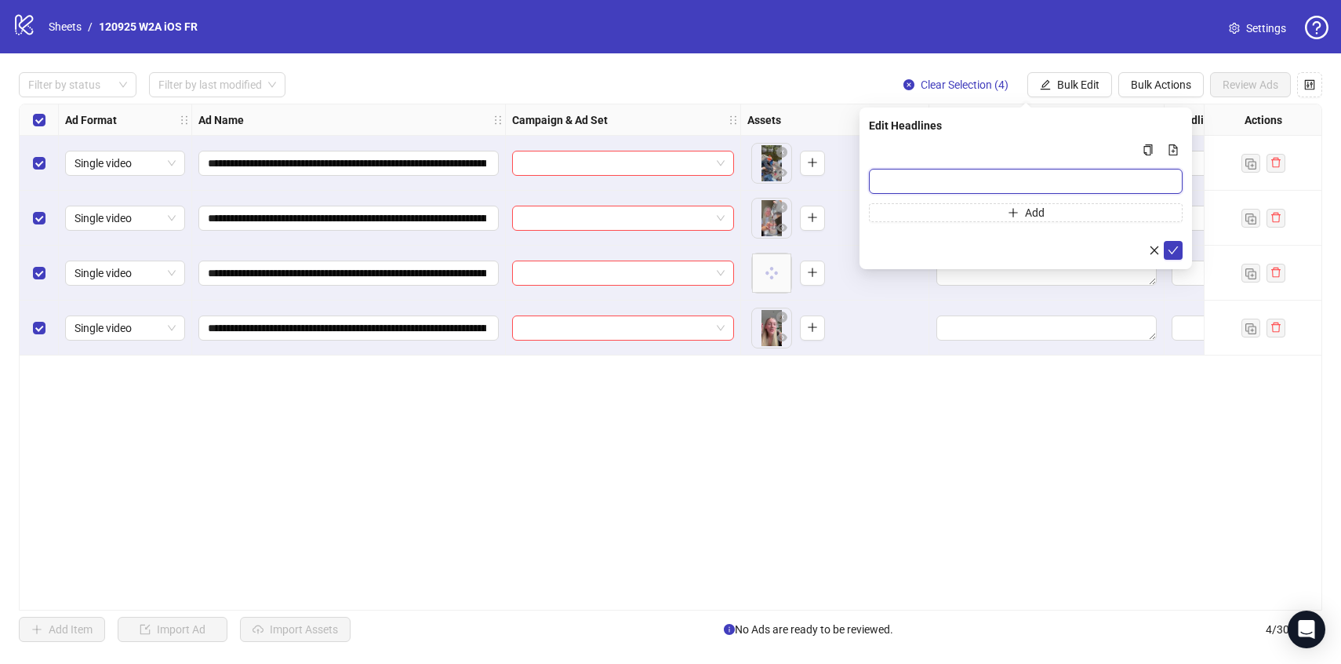
click at [899, 176] on input "Multi-input container - paste or copy values" at bounding box center [1026, 181] width 314 height 25
paste input "**********"
type input "**********"
click at [1173, 253] on icon "check" at bounding box center [1173, 250] width 11 height 11
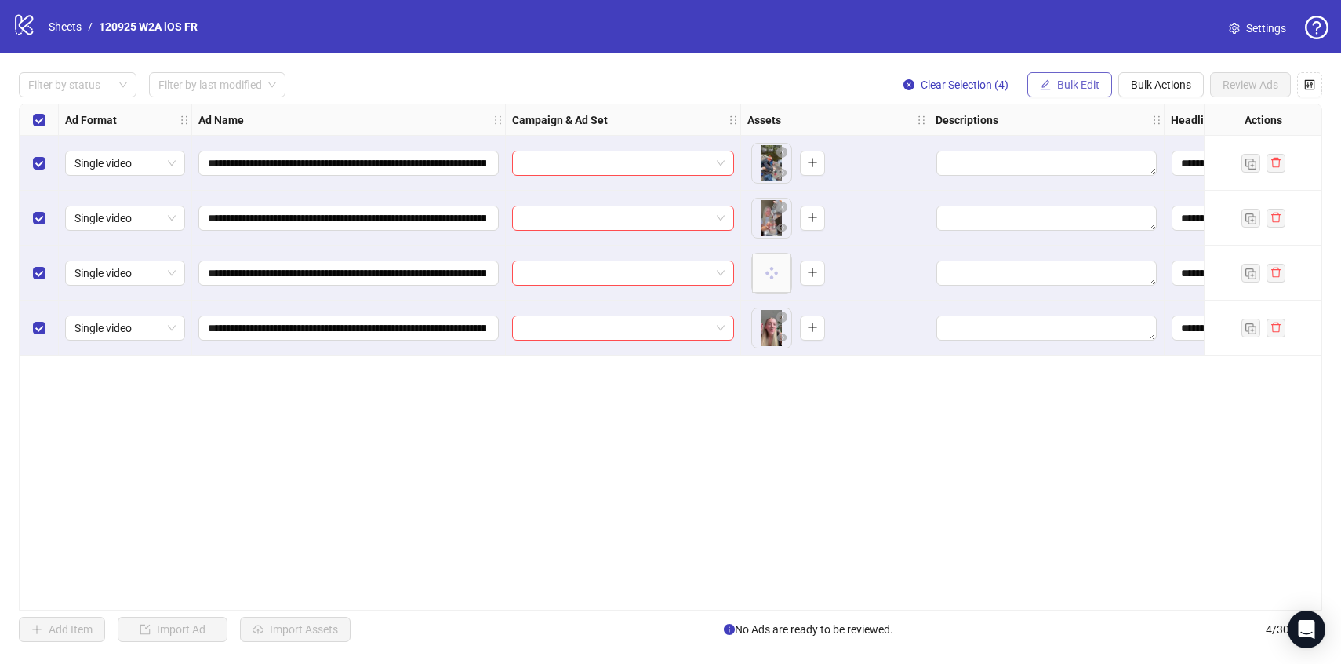
click at [1059, 89] on span "Bulk Edit" at bounding box center [1078, 84] width 42 height 13
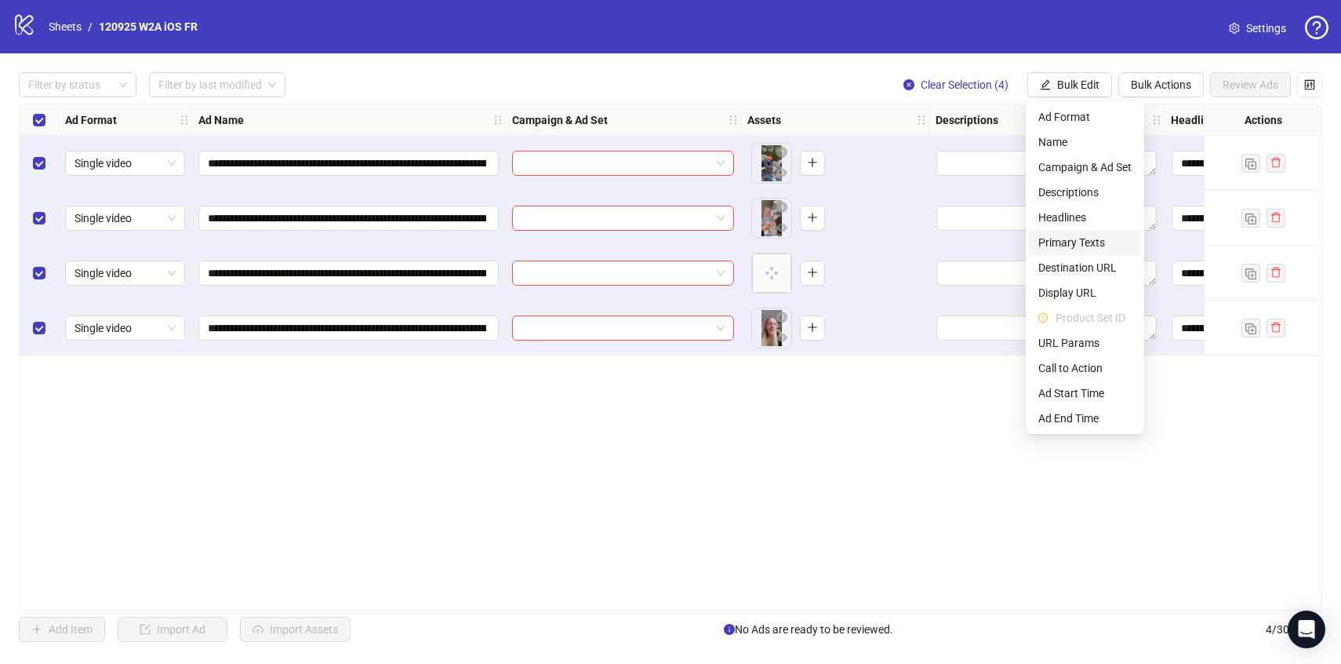
click at [1074, 250] on span "Primary Texts" at bounding box center [1084, 242] width 93 height 17
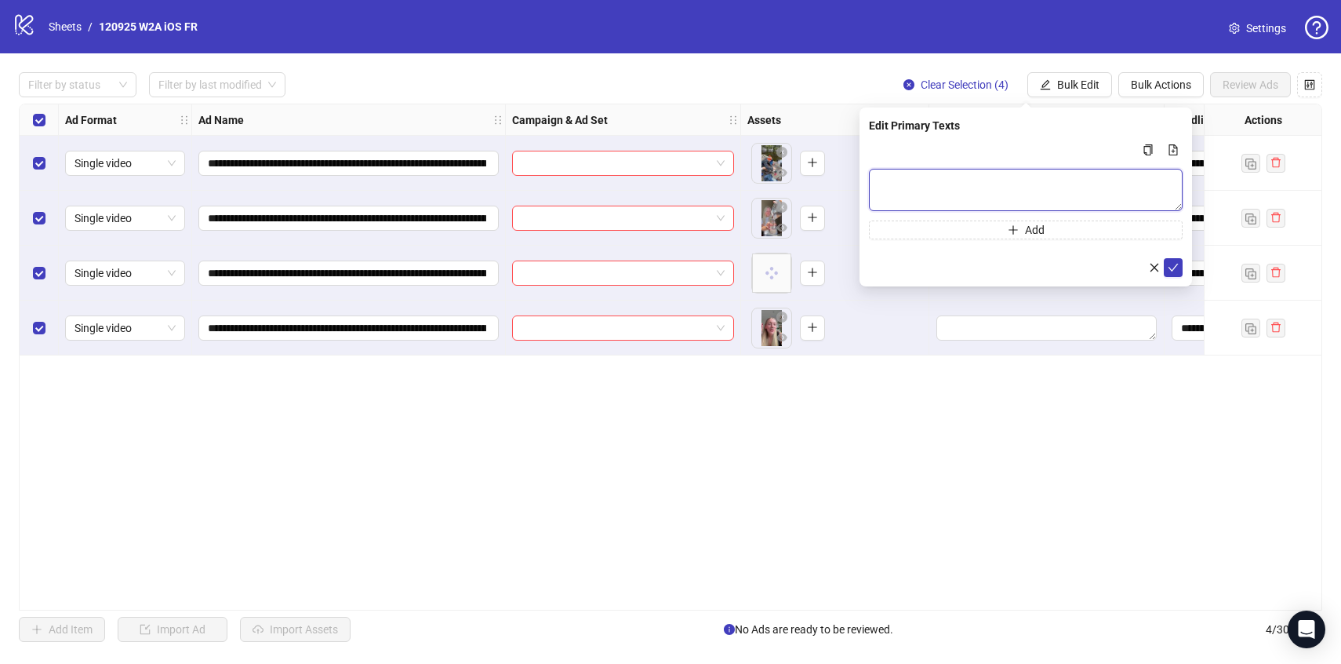
click at [947, 193] on textarea "Multi-text input container - paste or copy values" at bounding box center [1026, 190] width 314 height 42
paste textarea "**********"
type textarea "**********"
click at [1178, 267] on icon "check" at bounding box center [1173, 267] width 11 height 11
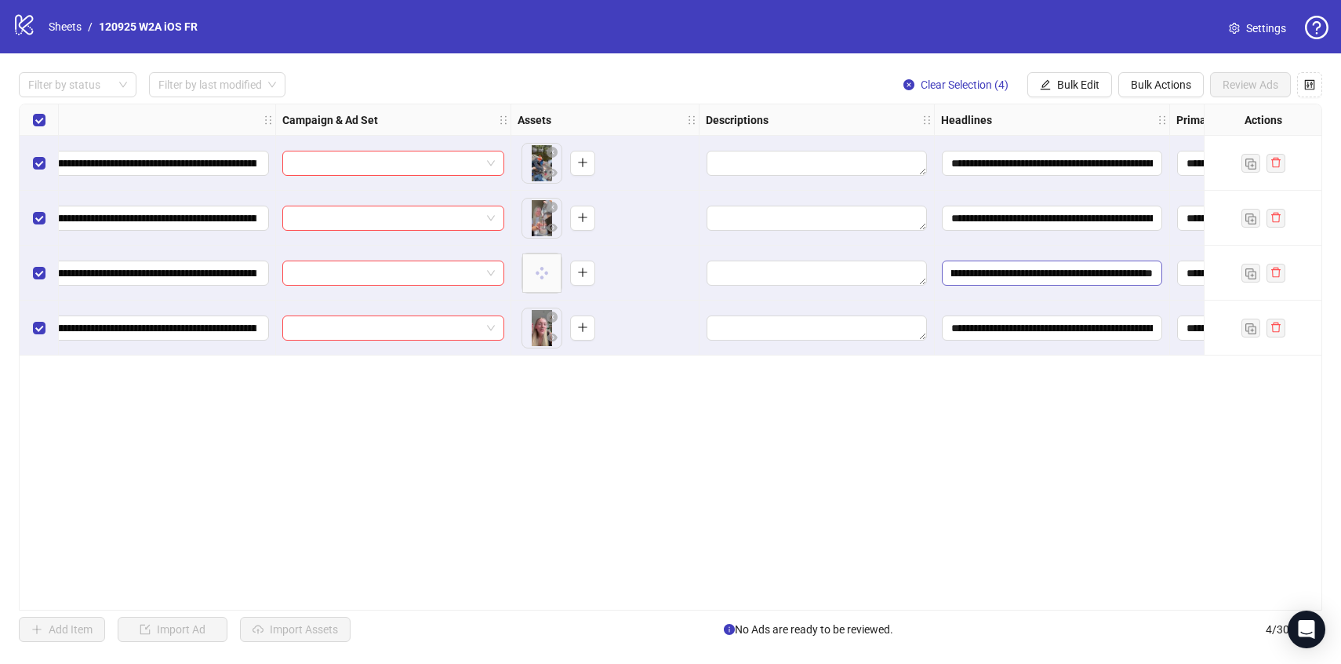
scroll to position [0, 73]
click at [1066, 83] on span "Bulk Edit" at bounding box center [1078, 84] width 42 height 13
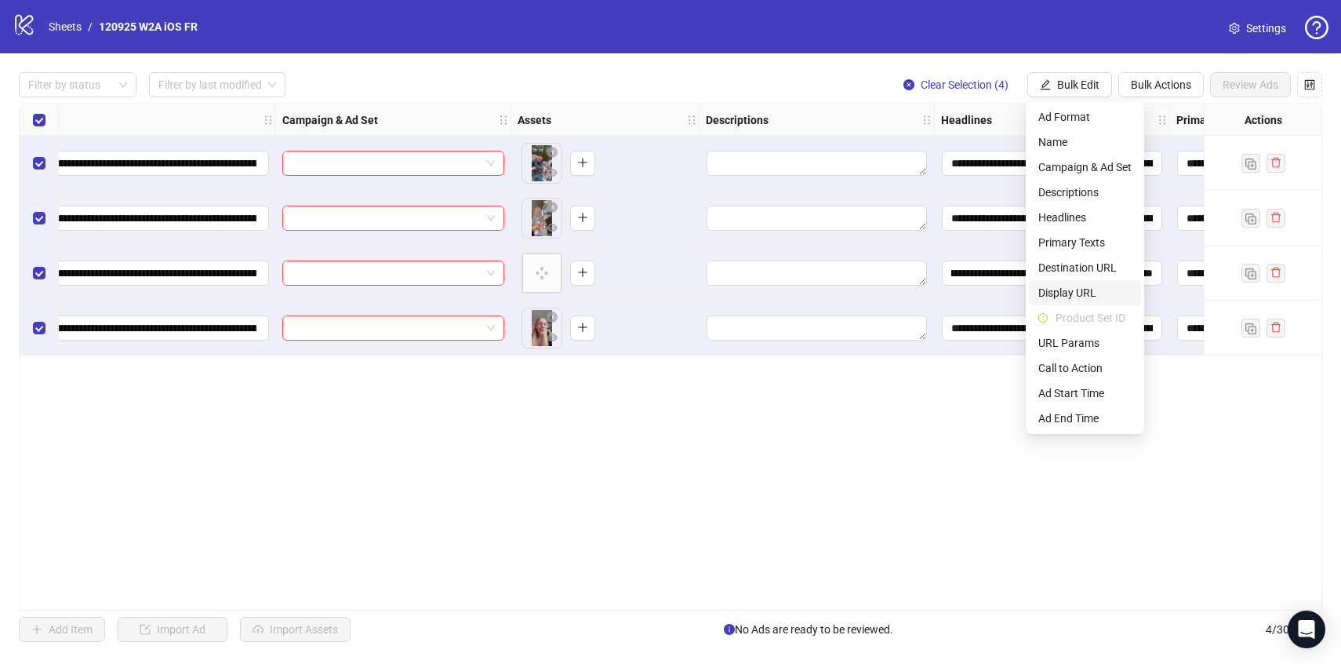
click at [1055, 291] on span "Display URL" at bounding box center [1084, 292] width 93 height 17
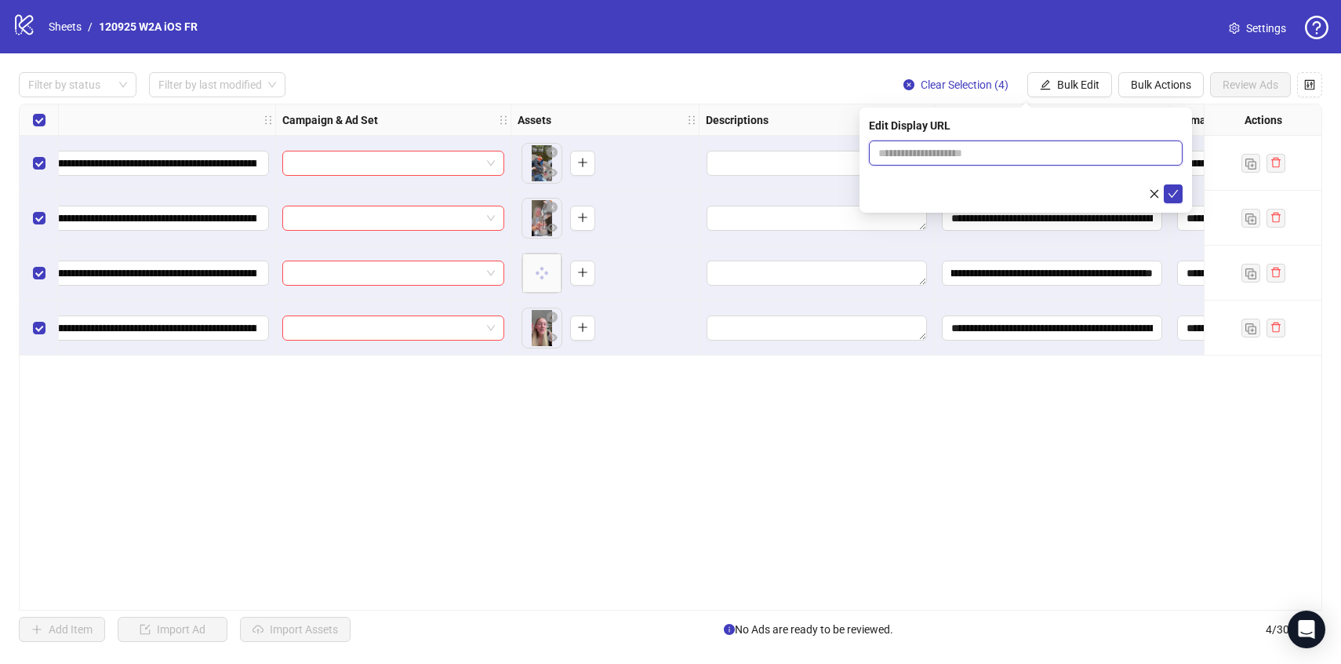
click at [985, 160] on input "text" at bounding box center [1026, 152] width 314 height 25
type input "**********"
click at [1164, 195] on button "submit" at bounding box center [1173, 193] width 19 height 19
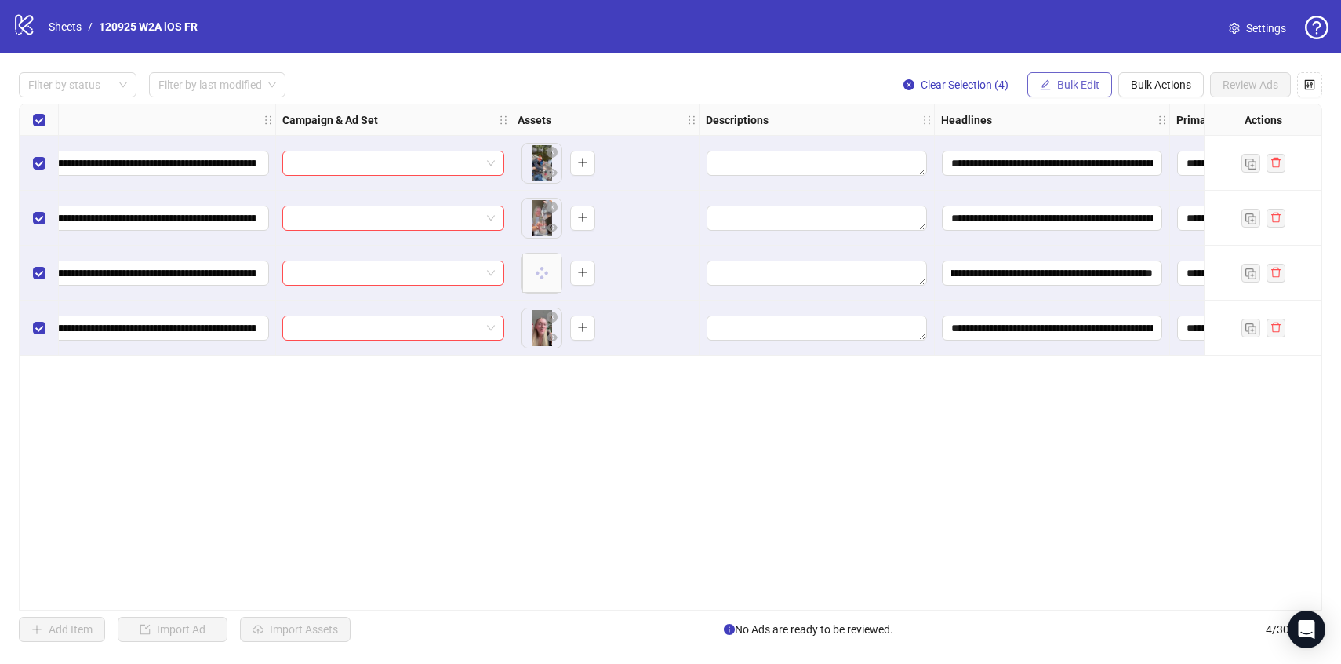
click at [1074, 84] on span "Bulk Edit" at bounding box center [1078, 84] width 42 height 13
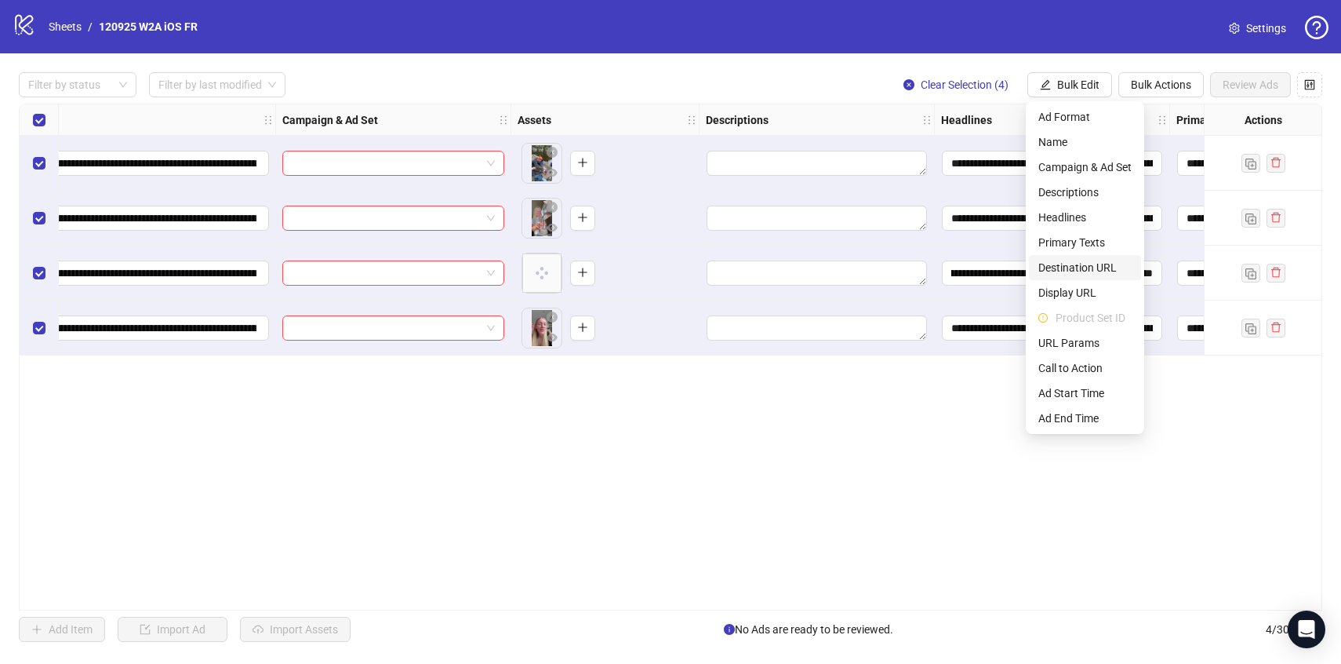
click at [1088, 272] on span "Destination URL" at bounding box center [1084, 267] width 93 height 17
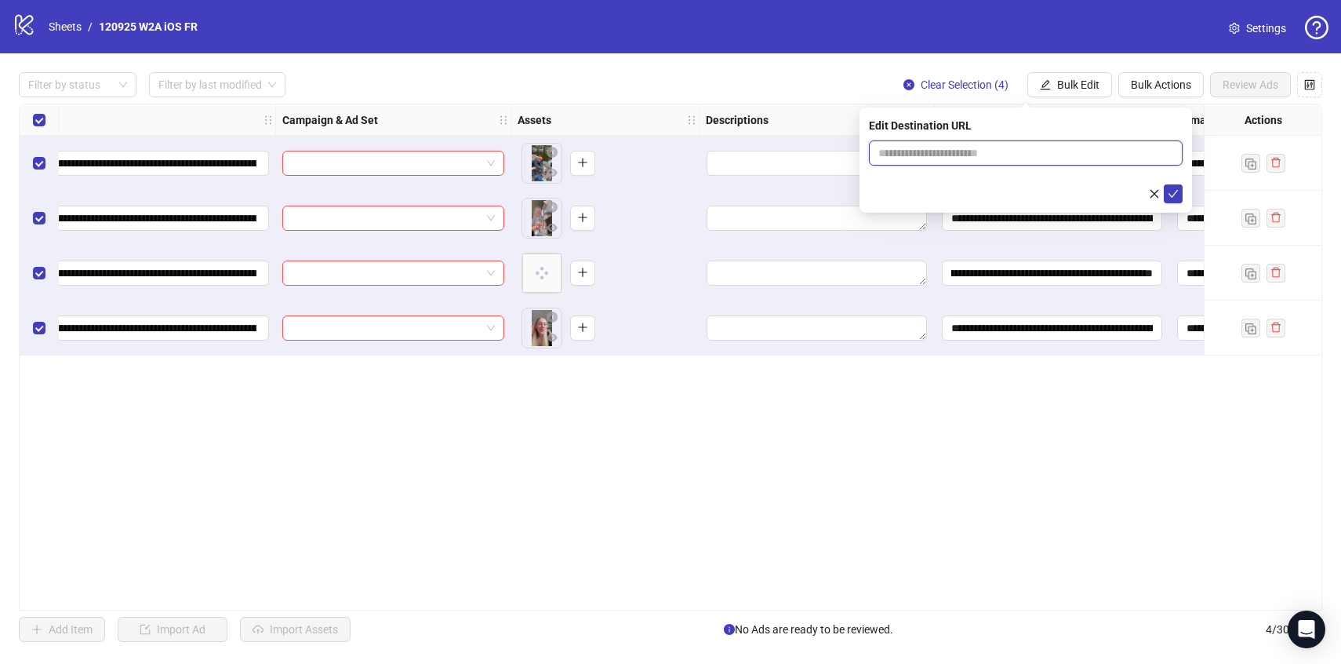
click at [1009, 157] on input "text" at bounding box center [1019, 152] width 282 height 17
paste input "**********"
type input "**********"
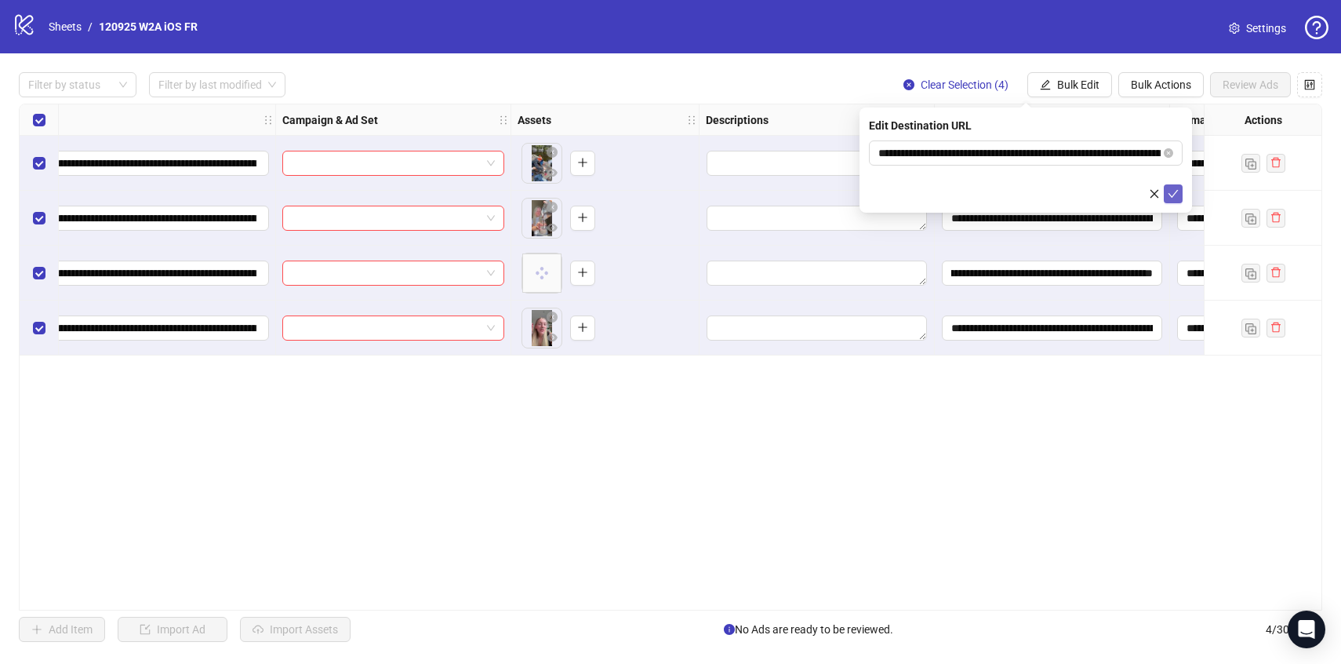
click at [1173, 202] on button "submit" at bounding box center [1173, 193] width 19 height 19
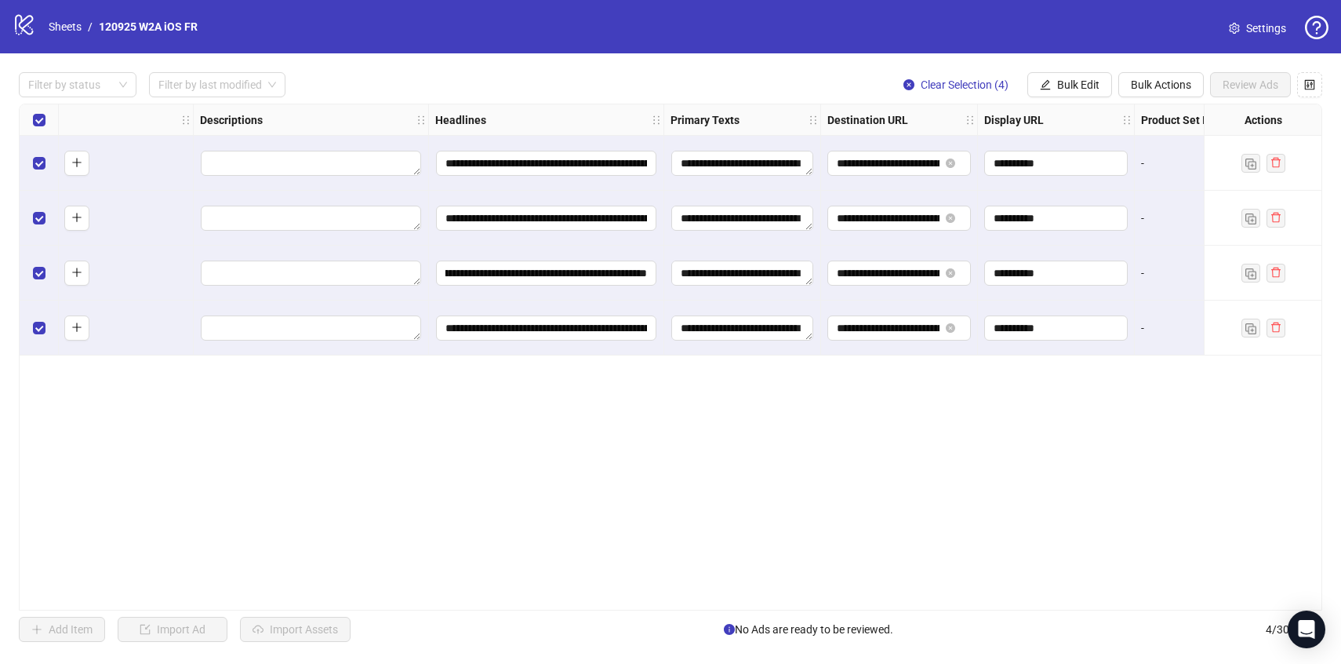
scroll to position [0, 1014]
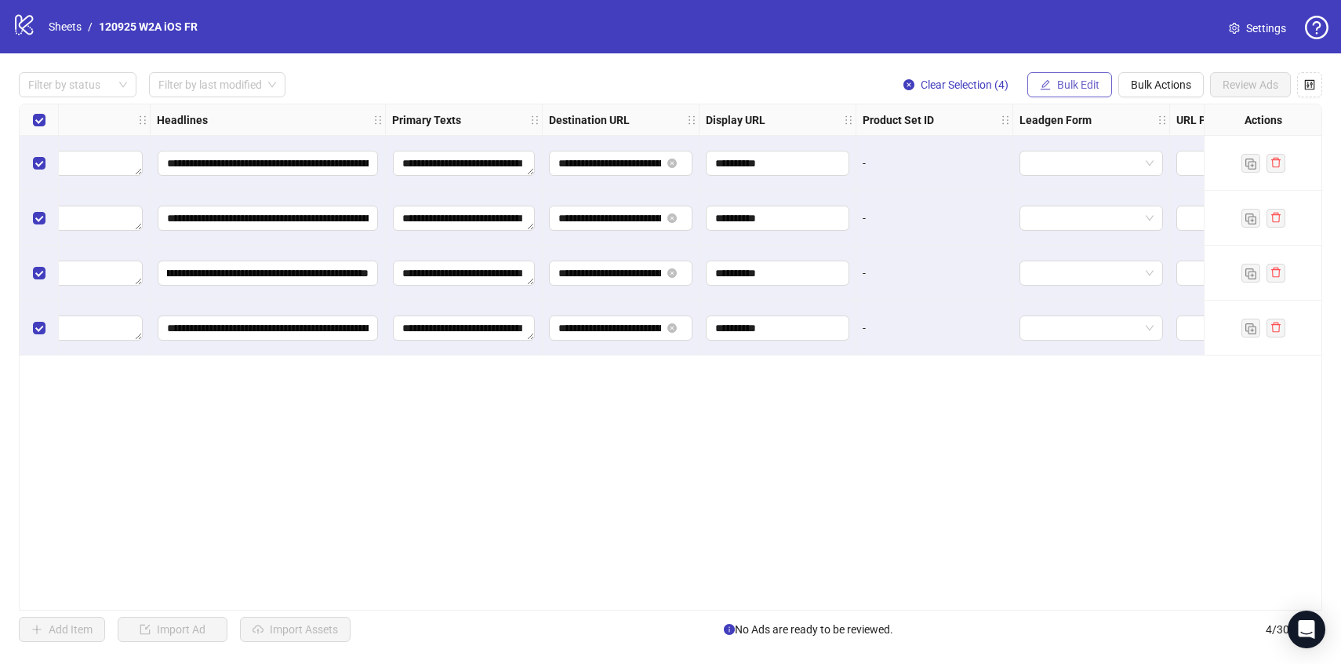
click at [1068, 85] on span "Bulk Edit" at bounding box center [1078, 84] width 42 height 13
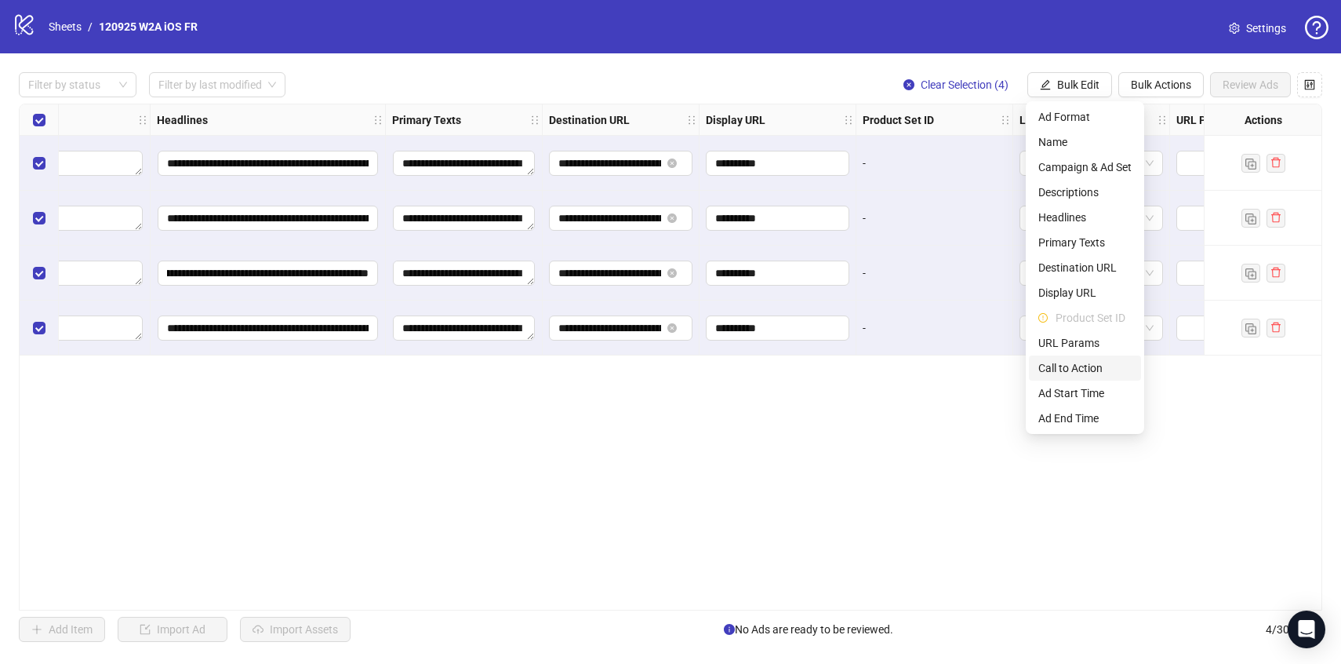
click at [1060, 369] on span "Call to Action" at bounding box center [1084, 367] width 93 height 17
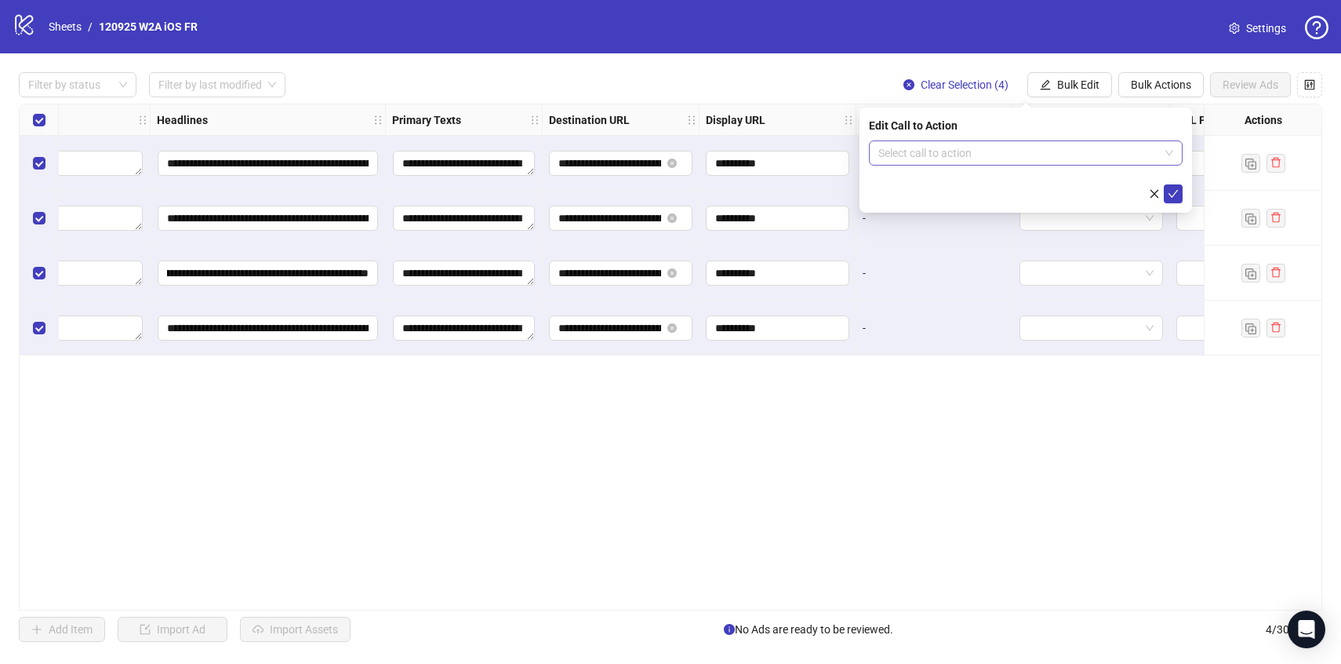
click at [962, 158] on input "search" at bounding box center [1018, 153] width 281 height 24
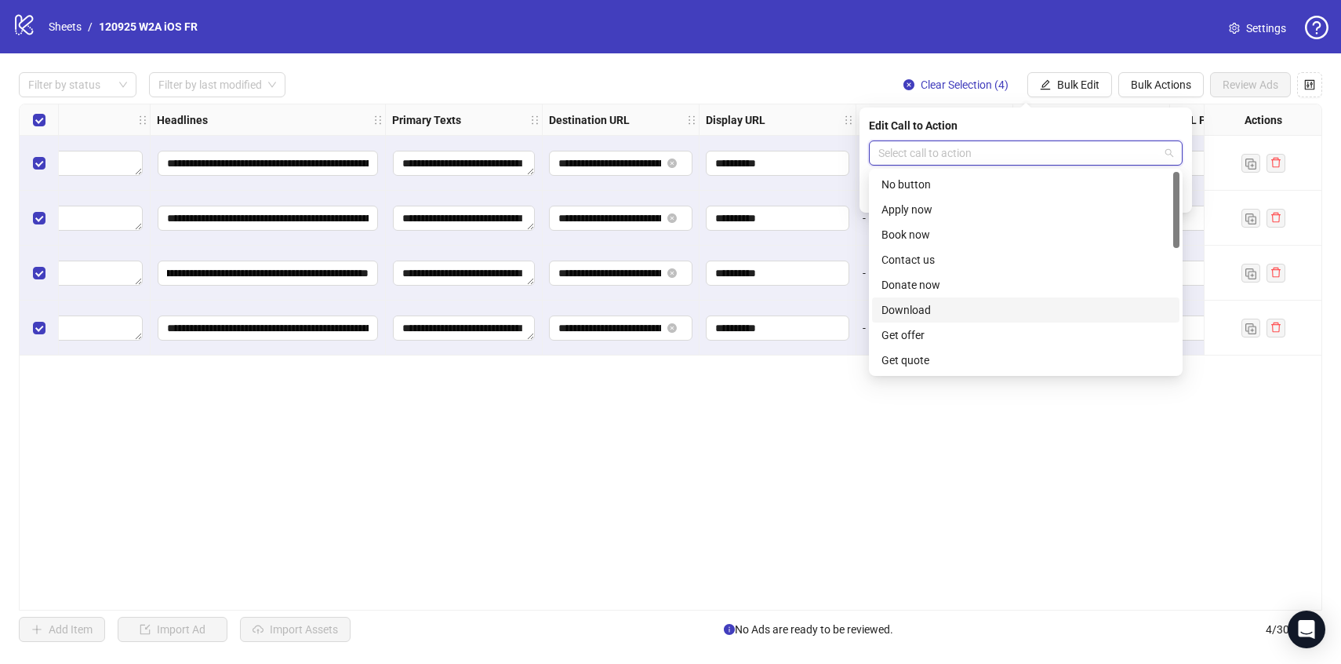
click at [947, 310] on div "Download" at bounding box center [1026, 309] width 289 height 17
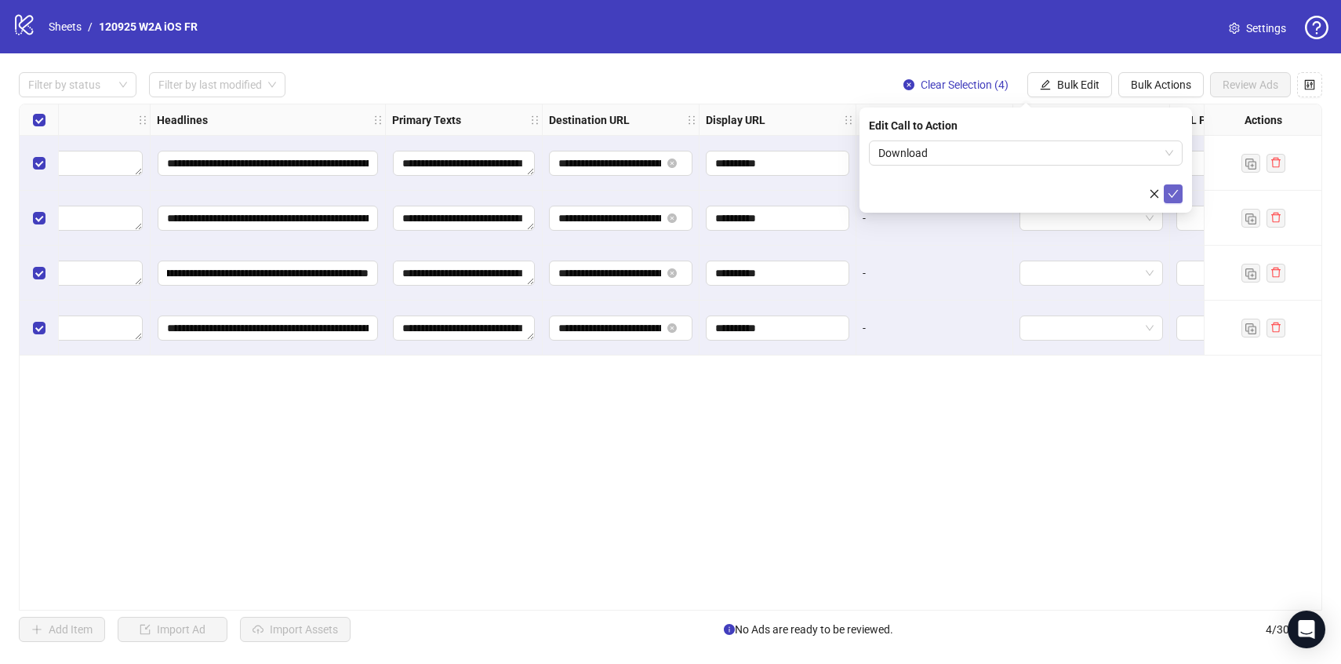
click at [1167, 194] on button "submit" at bounding box center [1173, 193] width 19 height 19
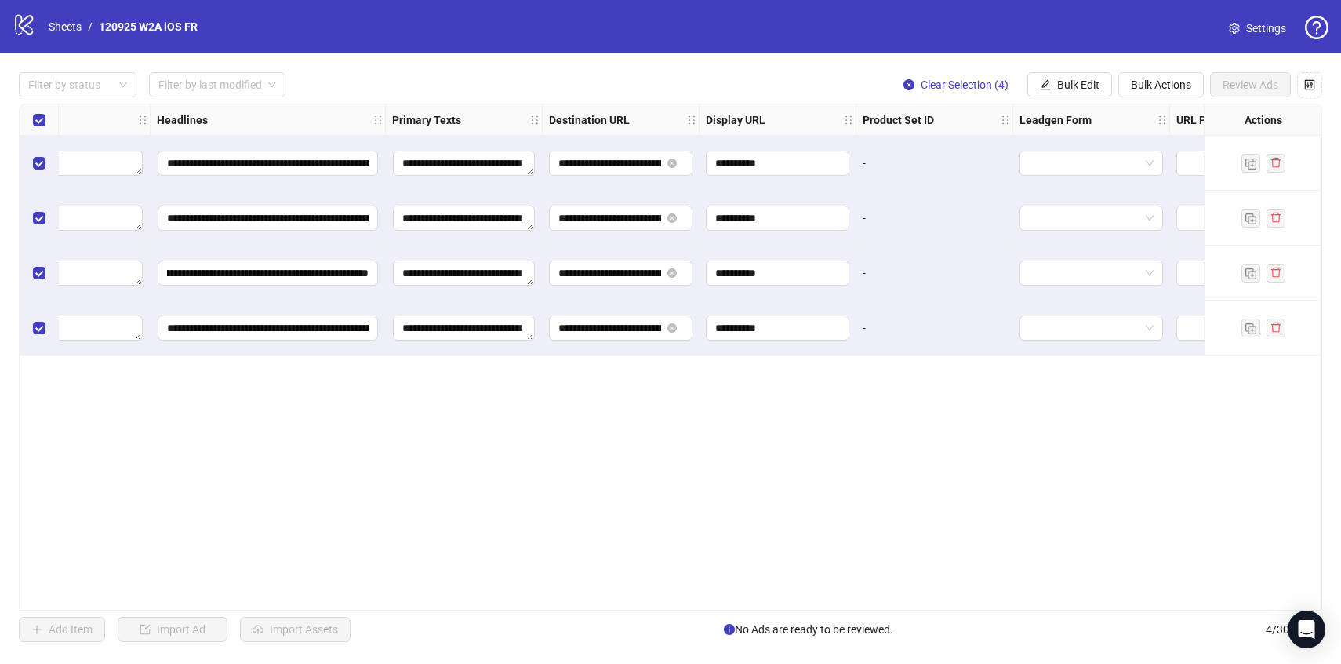
scroll to position [0, 0]
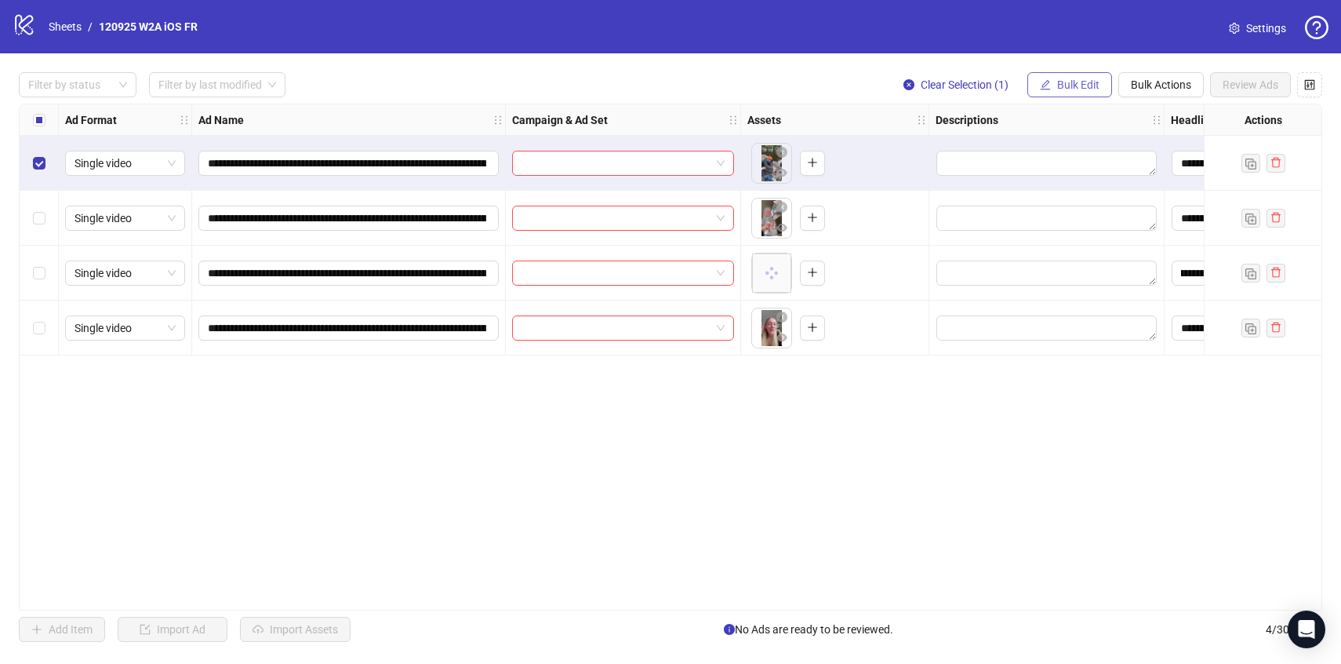
click at [1057, 89] on span "Bulk Edit" at bounding box center [1078, 84] width 42 height 13
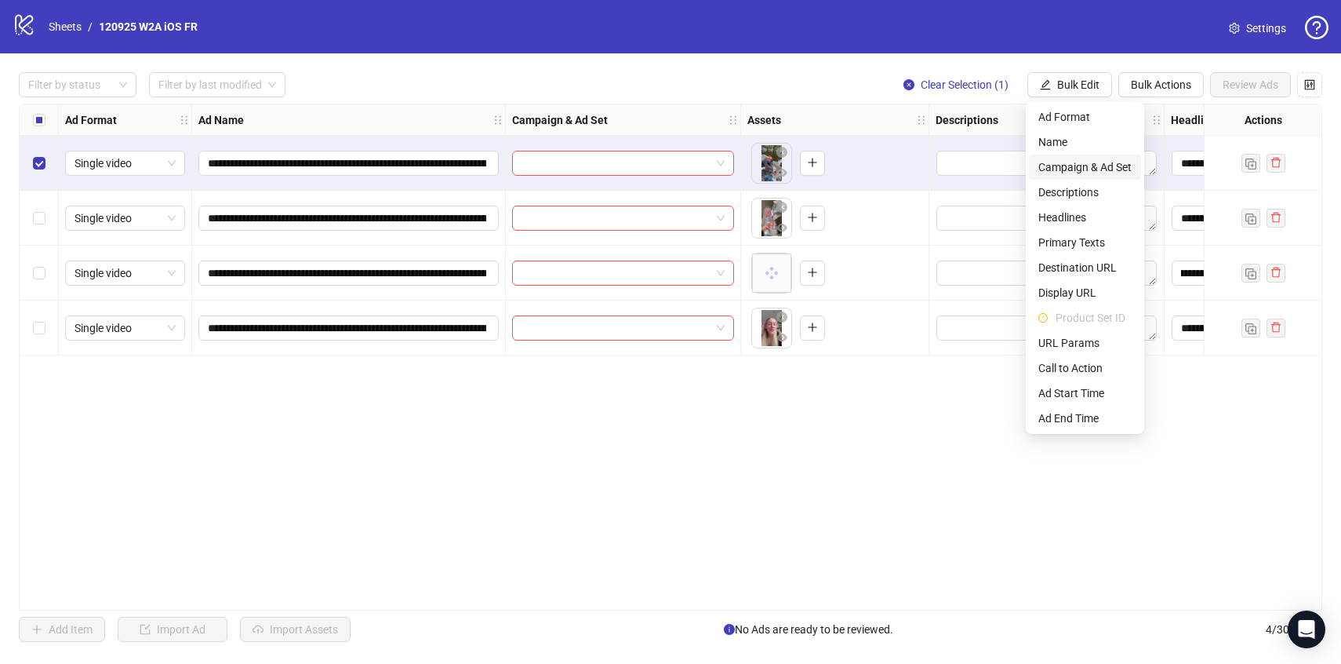
click at [1059, 172] on span "Campaign & Ad Set" at bounding box center [1084, 166] width 93 height 17
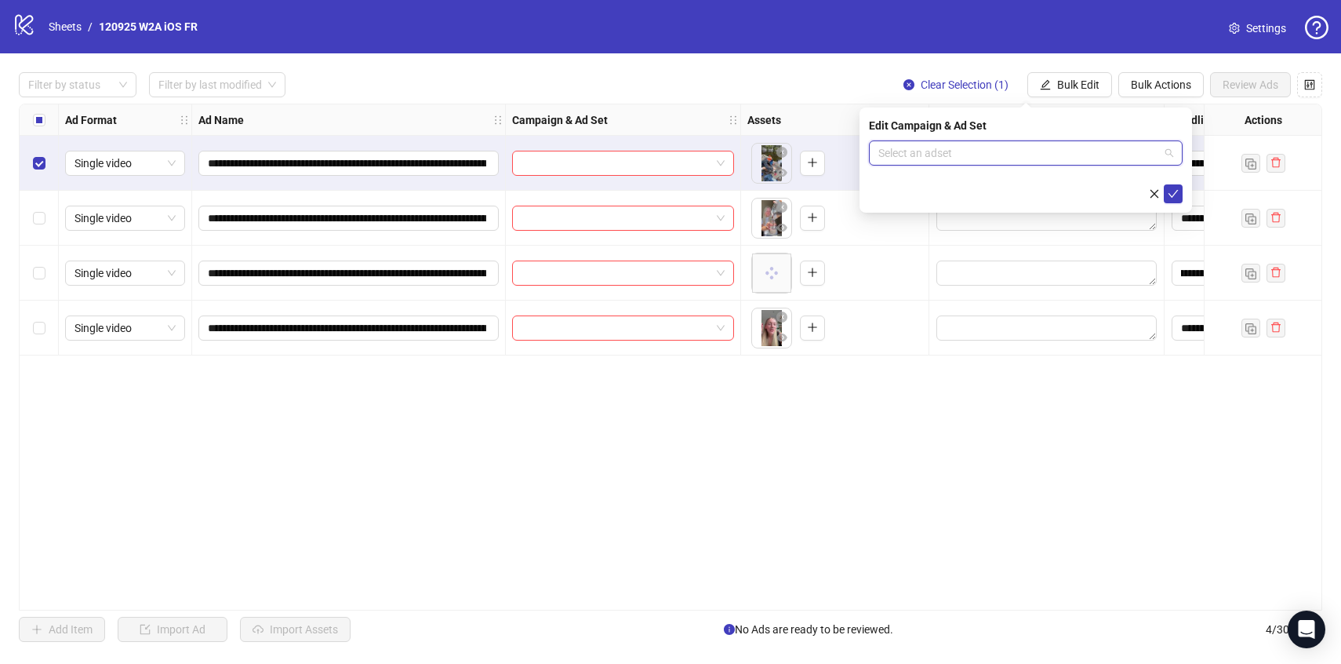
click at [1053, 158] on input "search" at bounding box center [1018, 153] width 281 height 24
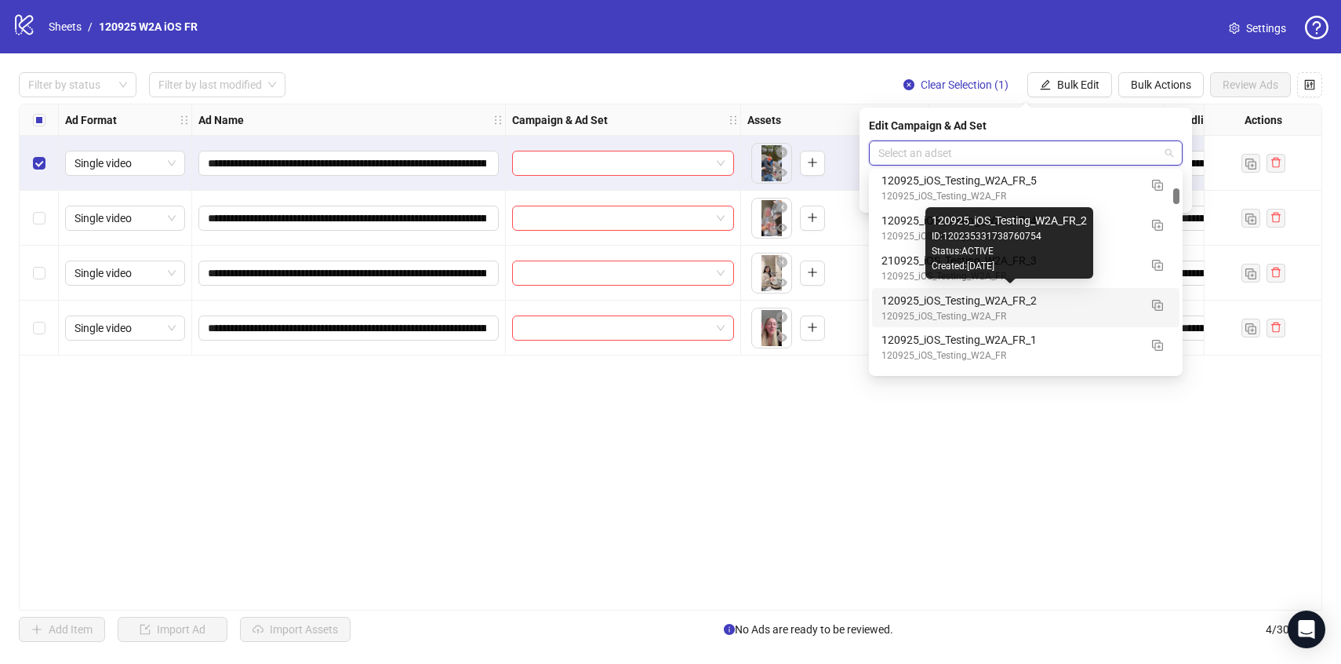
scroll to position [1770, 0]
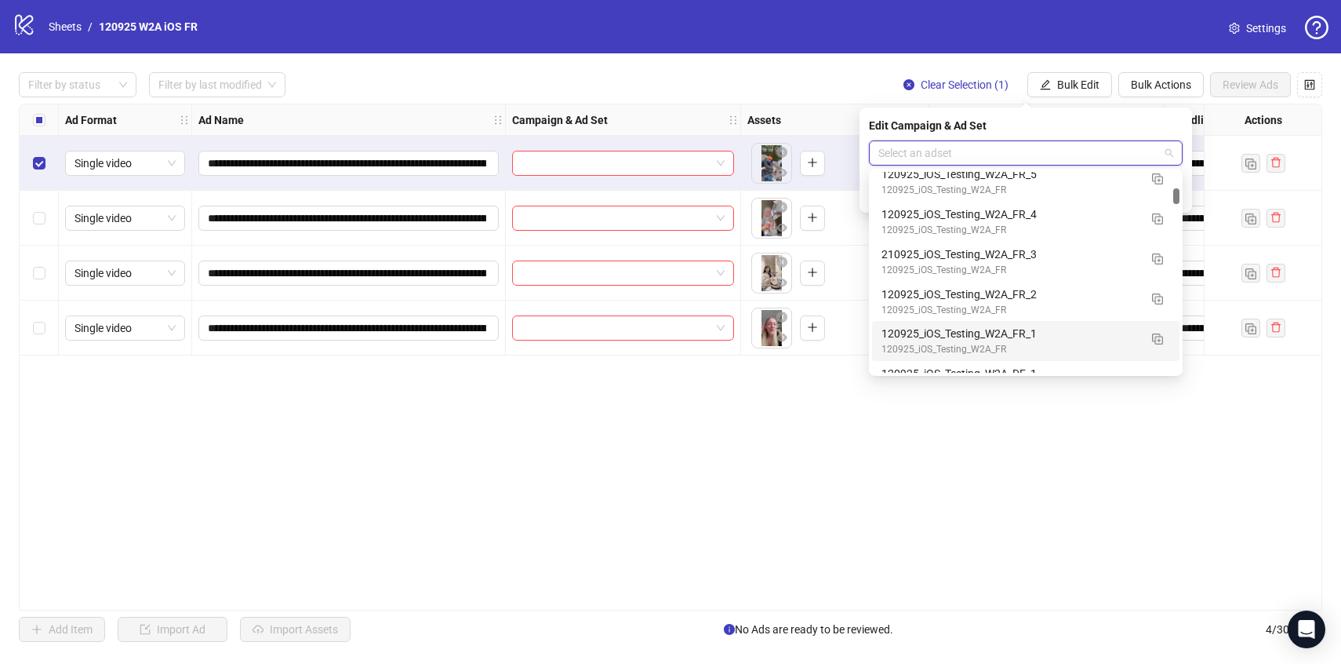
click at [1083, 327] on div "120925_iOS_Testing_W2A_FR_1" at bounding box center [1010, 333] width 257 height 17
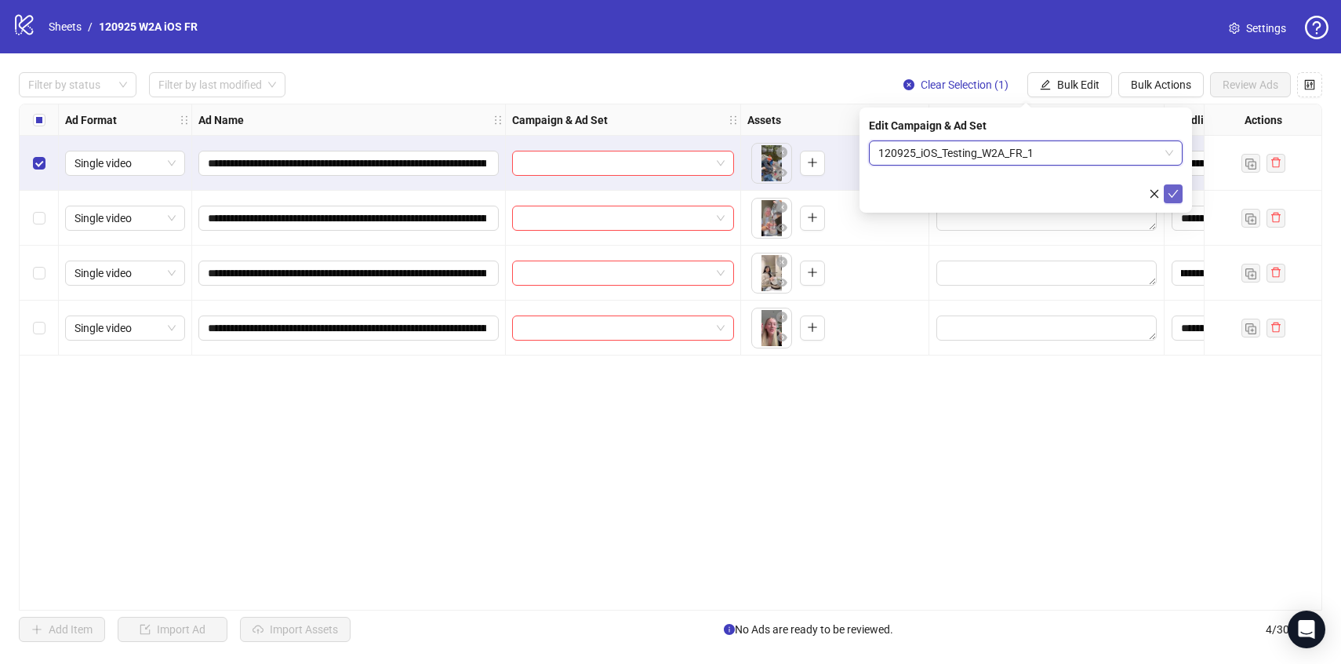
click at [1171, 188] on icon "check" at bounding box center [1173, 193] width 11 height 11
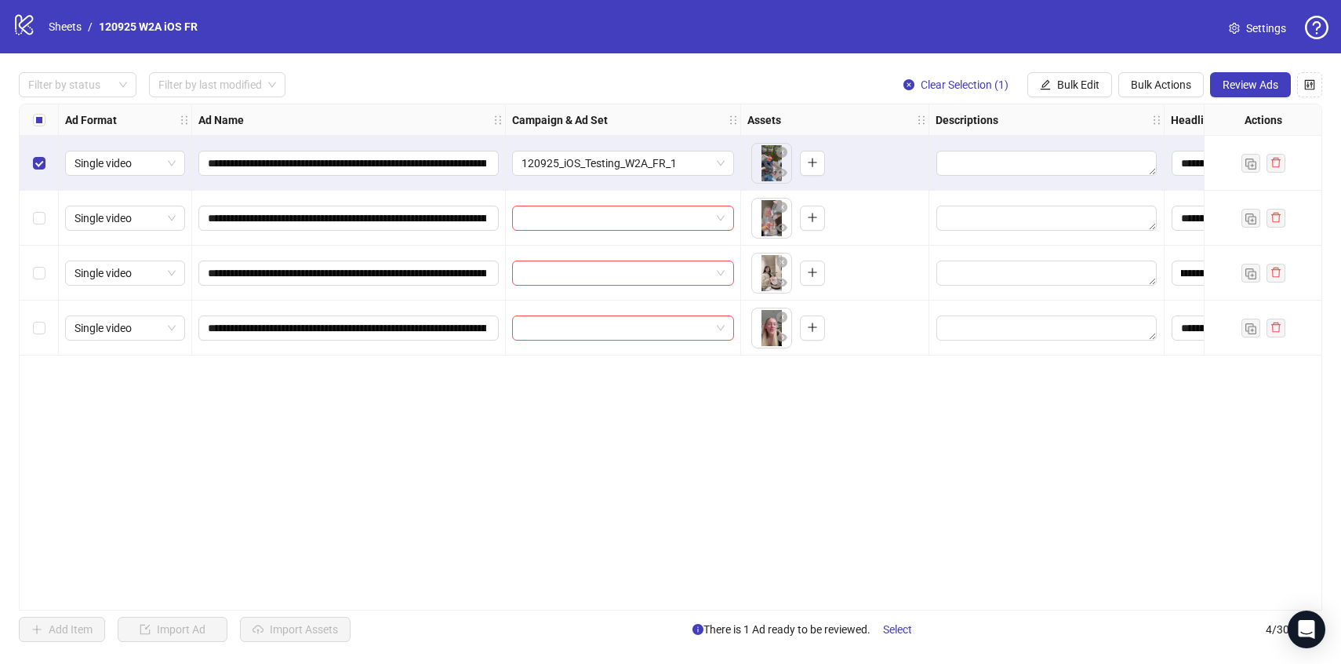
click at [45, 162] on div "Select row 1" at bounding box center [39, 163] width 39 height 55
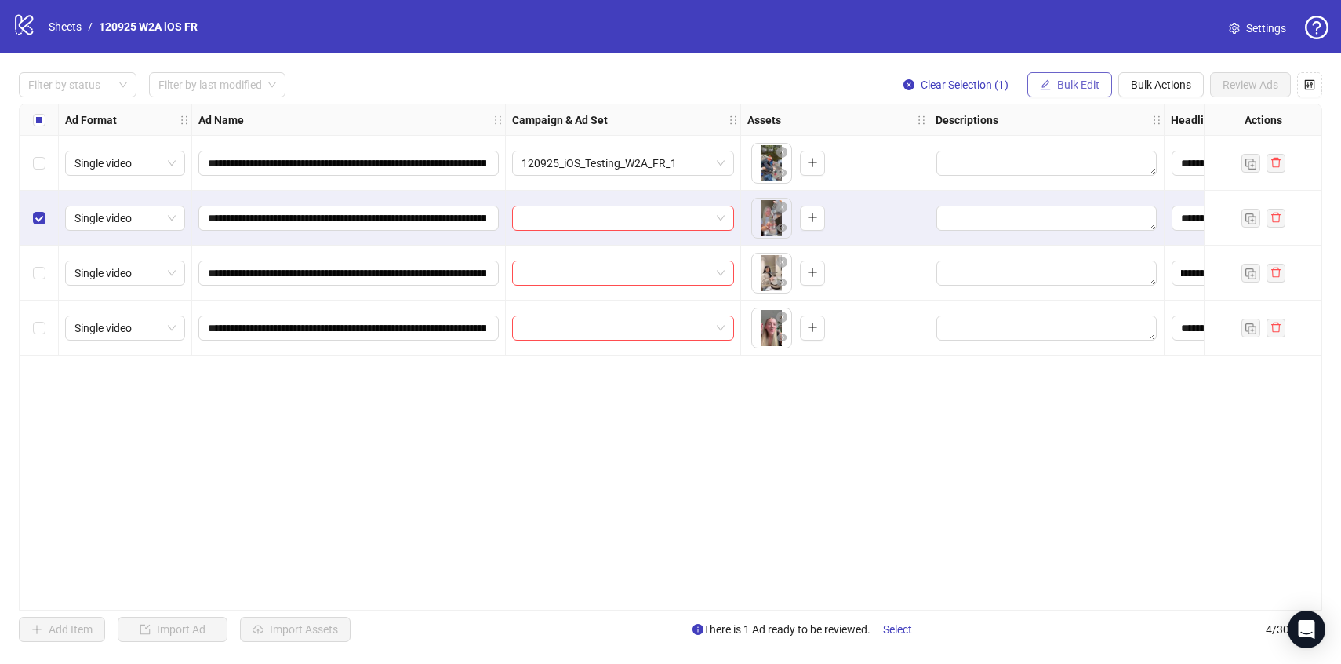
click at [1089, 88] on span "Bulk Edit" at bounding box center [1078, 84] width 42 height 13
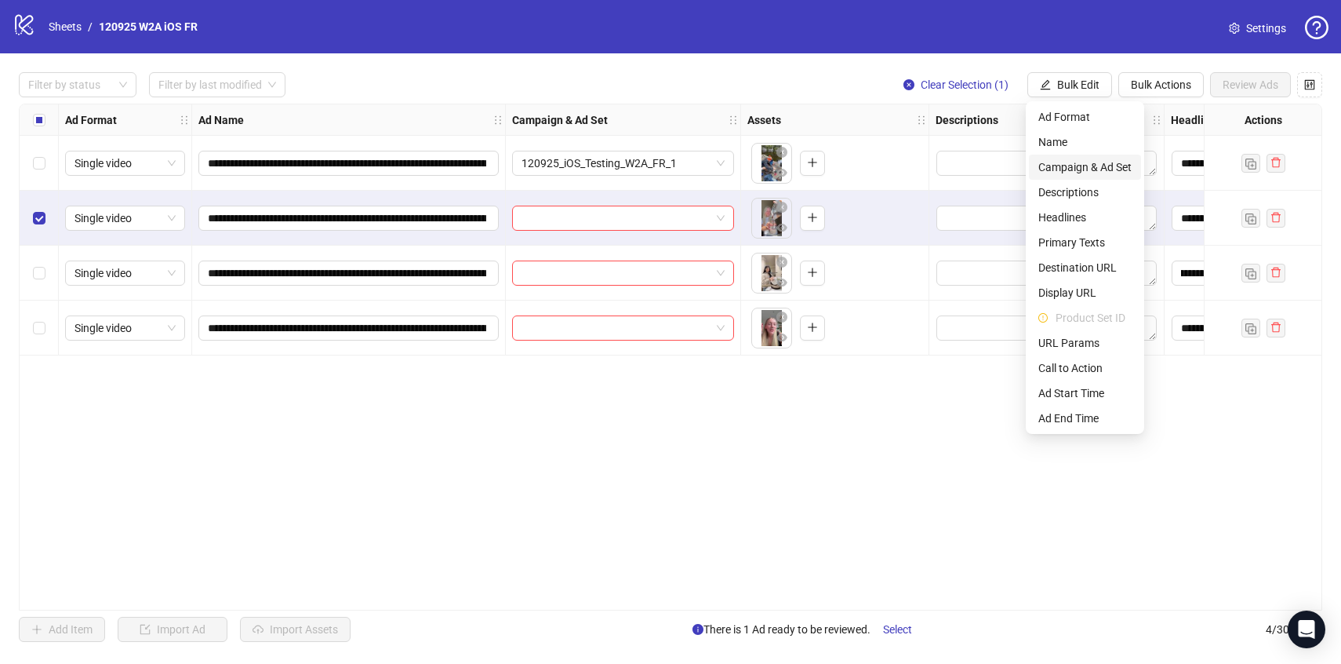
click at [1079, 171] on span "Campaign & Ad Set" at bounding box center [1084, 166] width 93 height 17
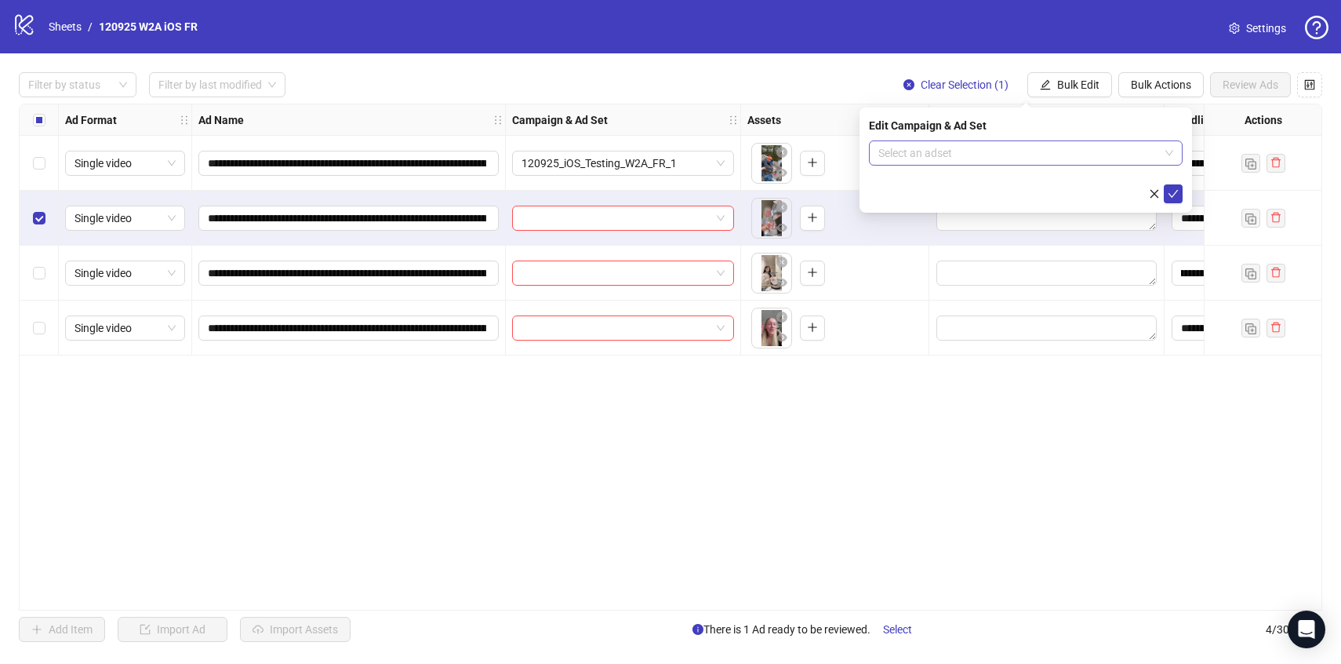
click at [1077, 155] on input "search" at bounding box center [1018, 153] width 281 height 24
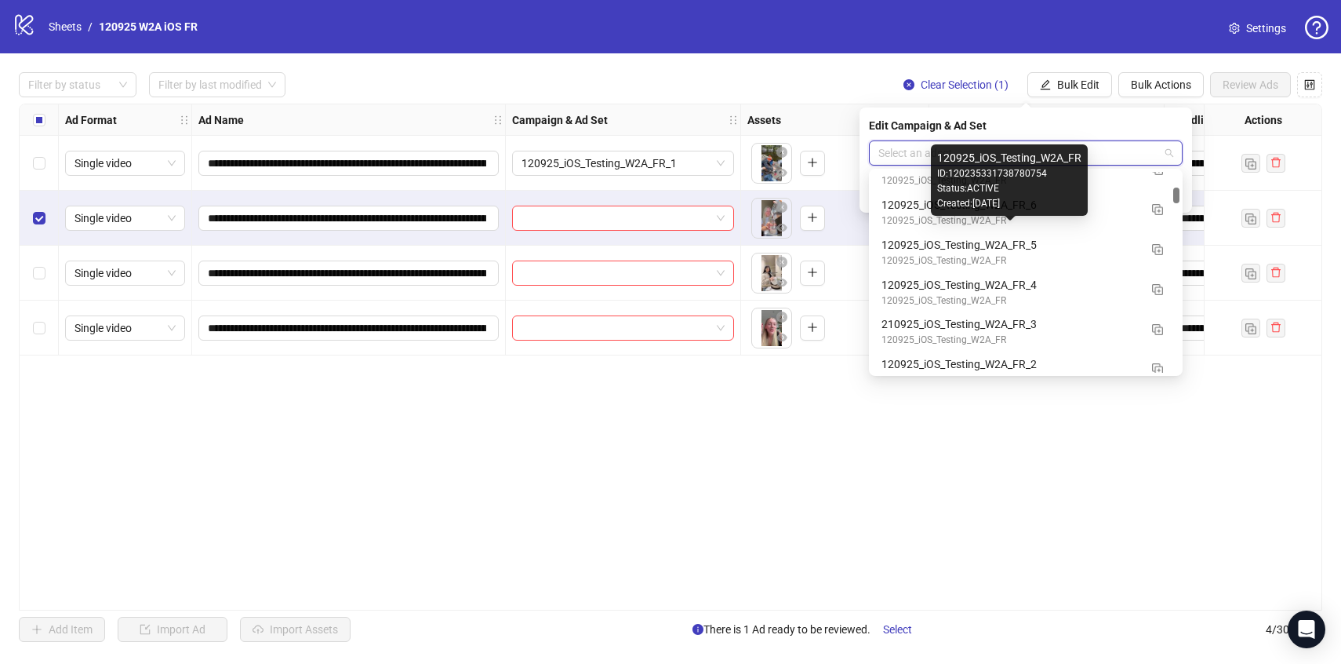
scroll to position [1700, 0]
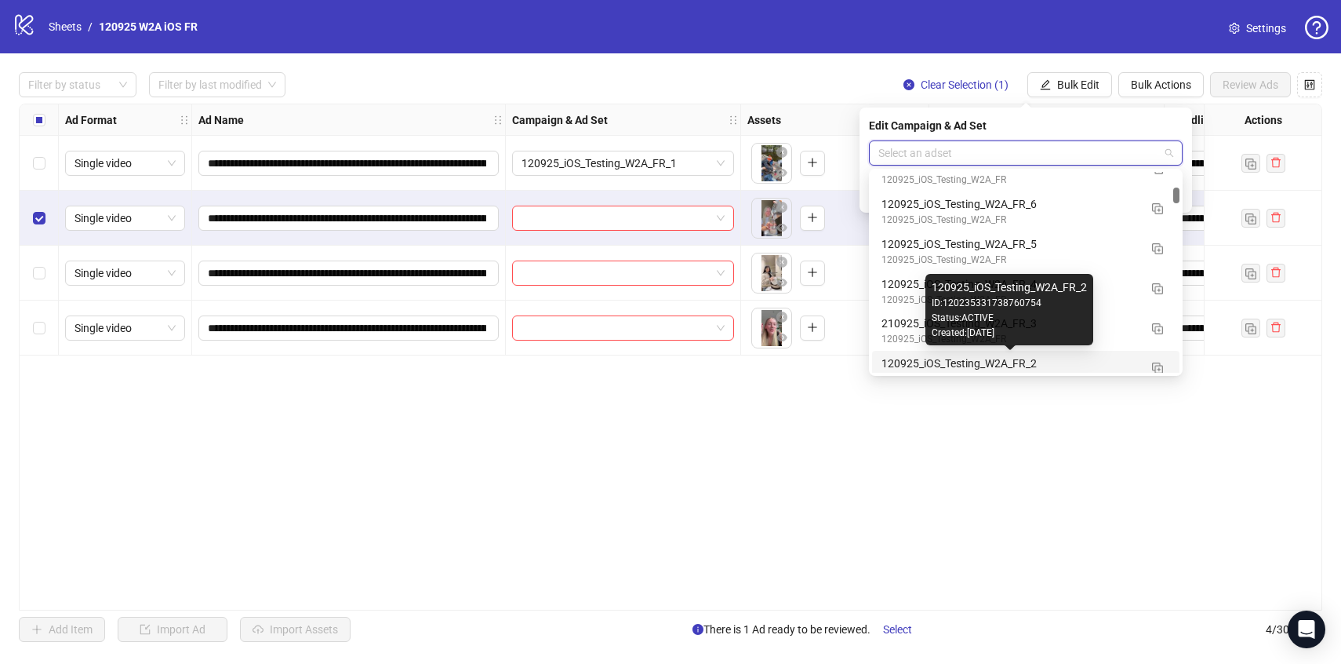
click at [1085, 362] on div "120925_iOS_Testing_W2A_FR_2" at bounding box center [1010, 363] width 257 height 17
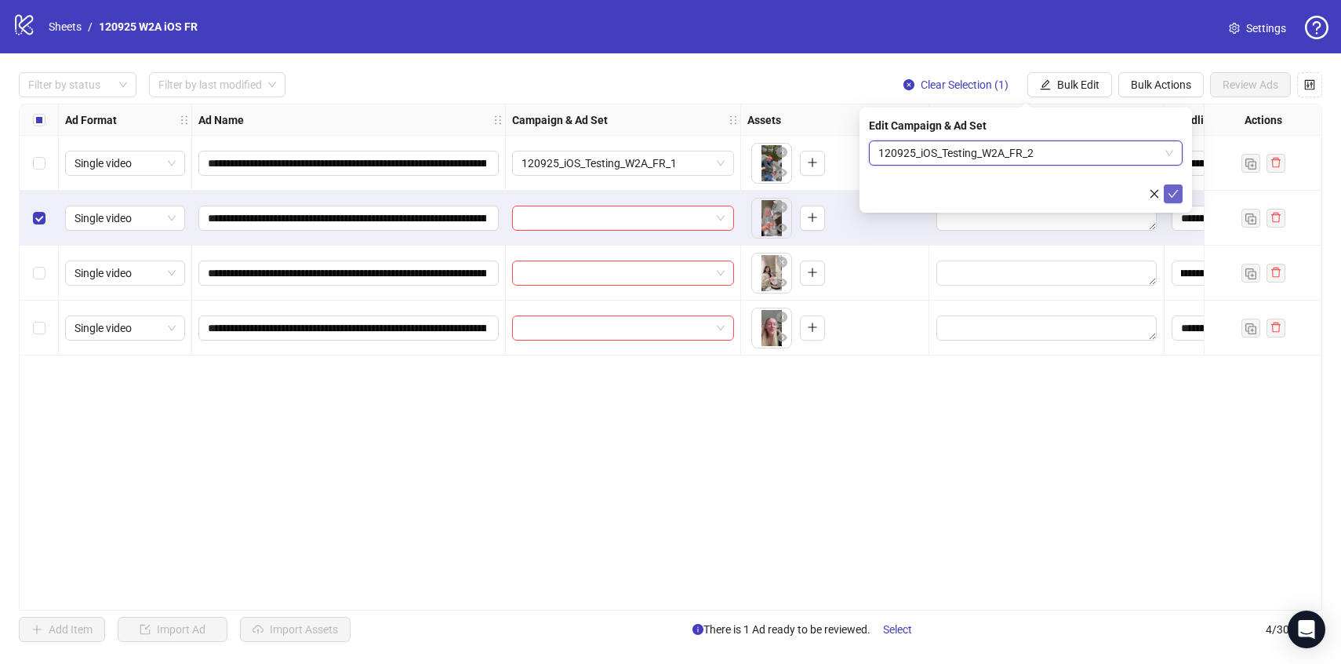
click at [1175, 193] on icon "check" at bounding box center [1173, 193] width 11 height 11
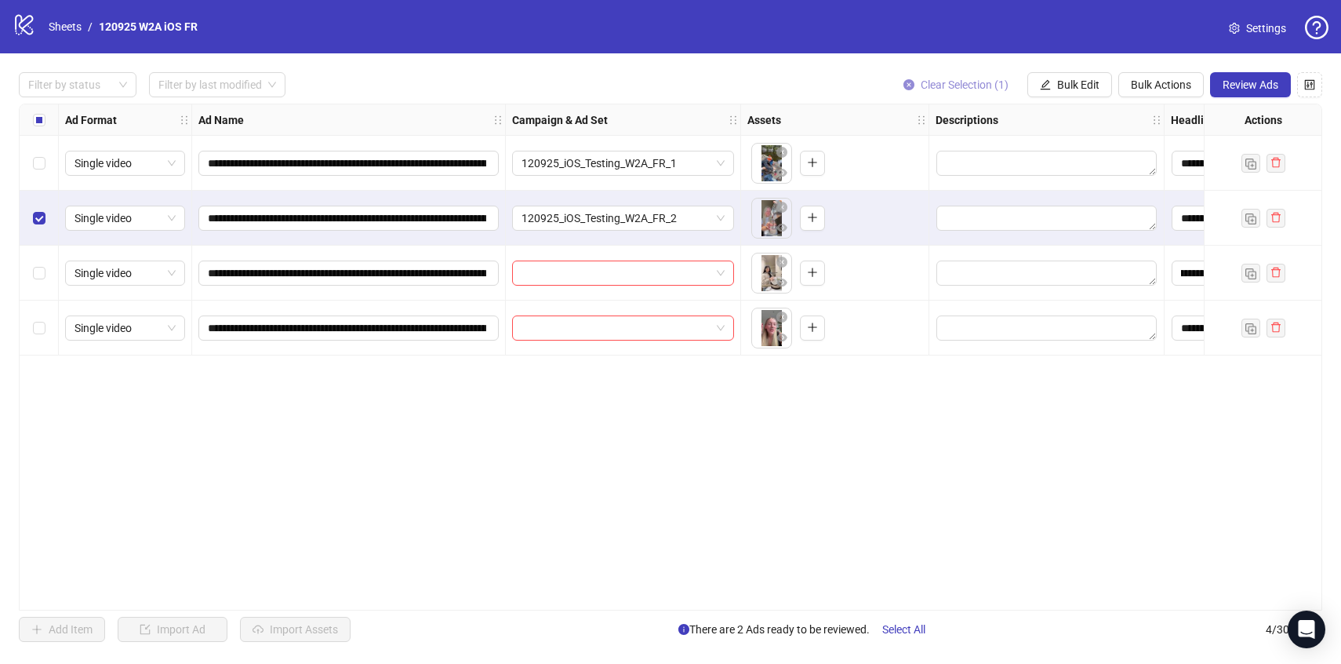
click at [993, 77] on button "Clear Selection (1)" at bounding box center [956, 84] width 130 height 25
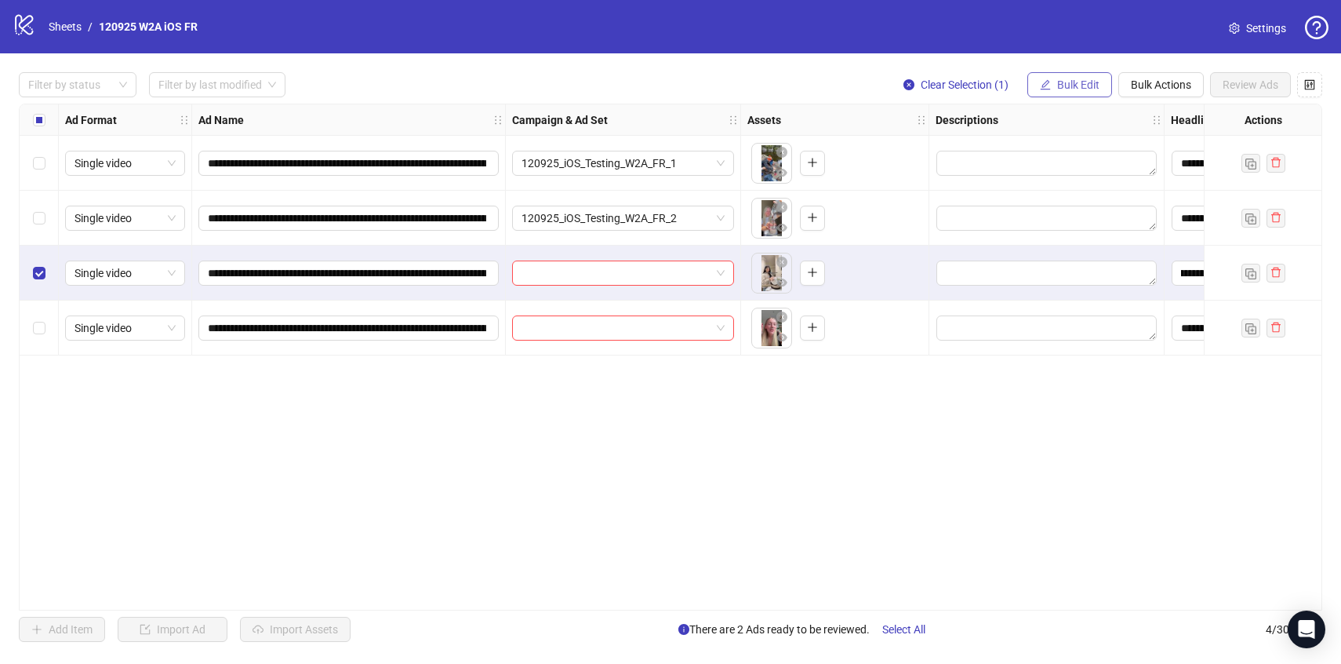
click at [1075, 89] on span "Bulk Edit" at bounding box center [1078, 84] width 42 height 13
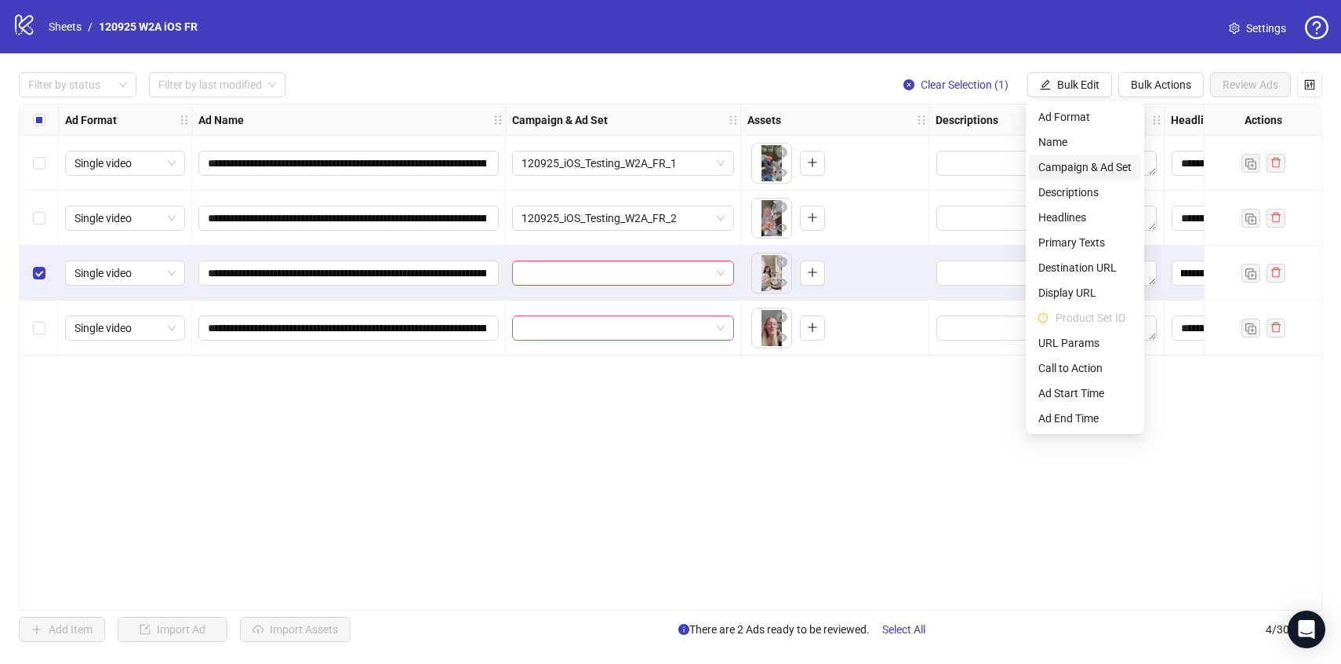
click at [1089, 162] on span "Campaign & Ad Set" at bounding box center [1084, 166] width 93 height 17
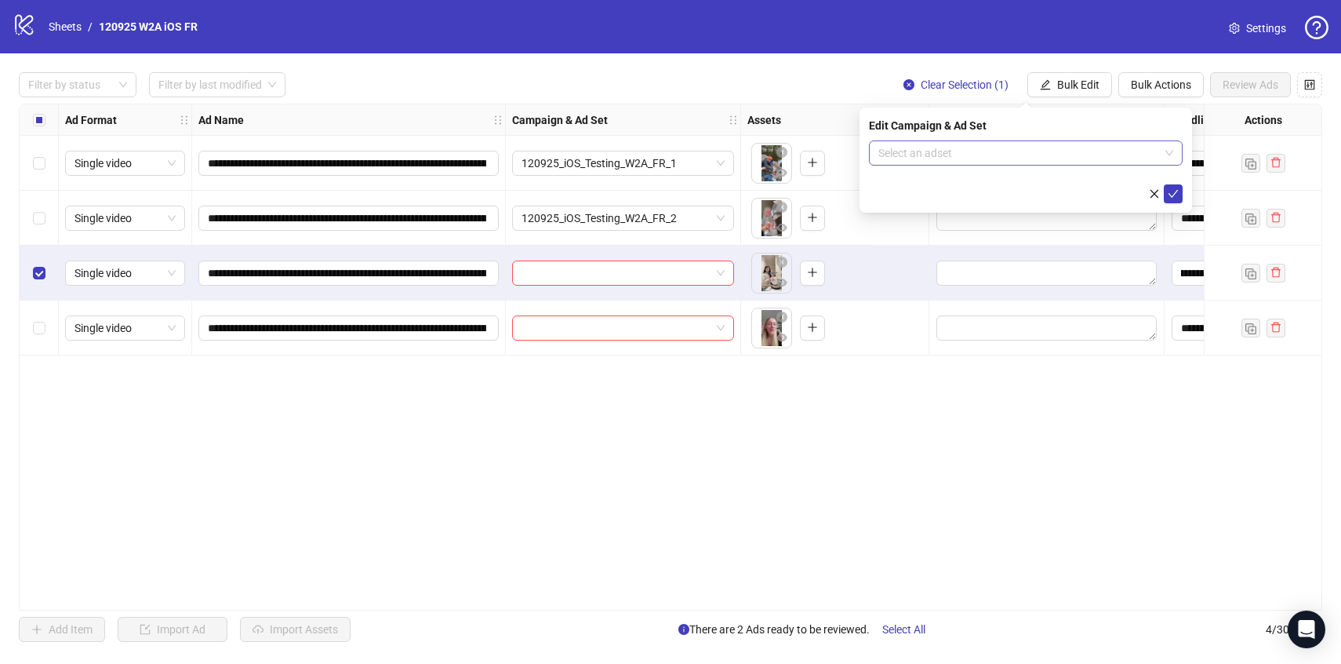
click at [1084, 154] on input "search" at bounding box center [1018, 153] width 281 height 24
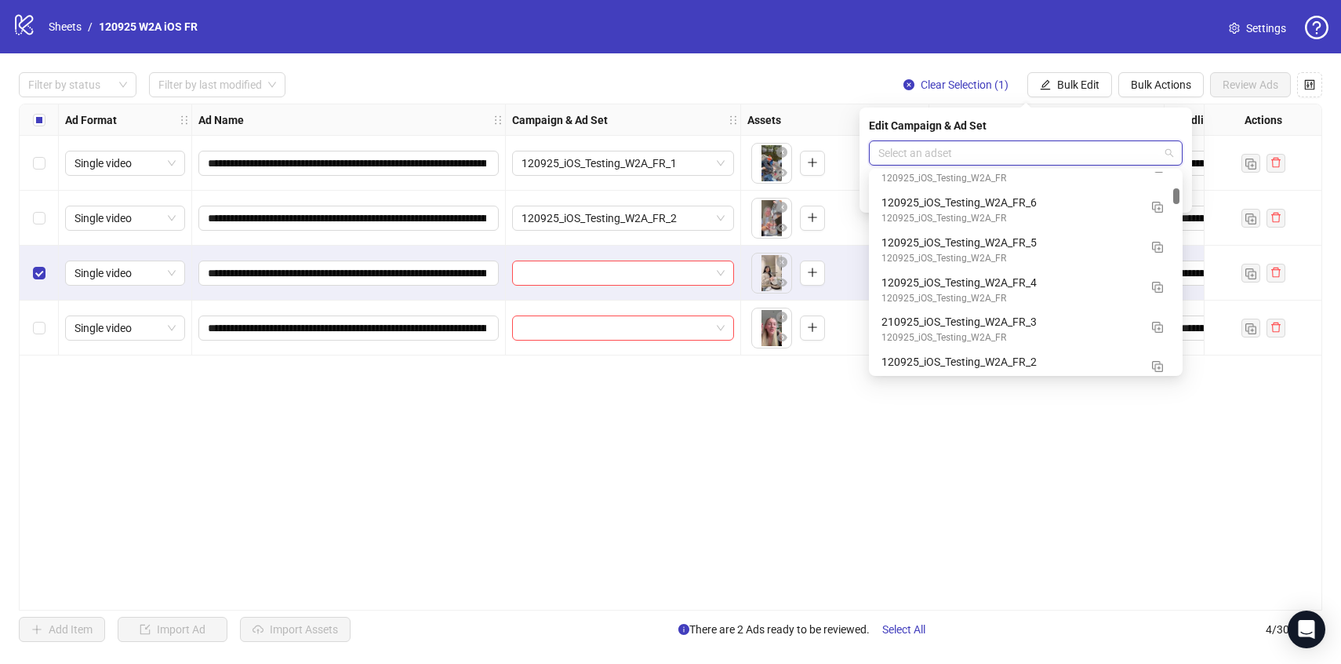
scroll to position [1714, 0]
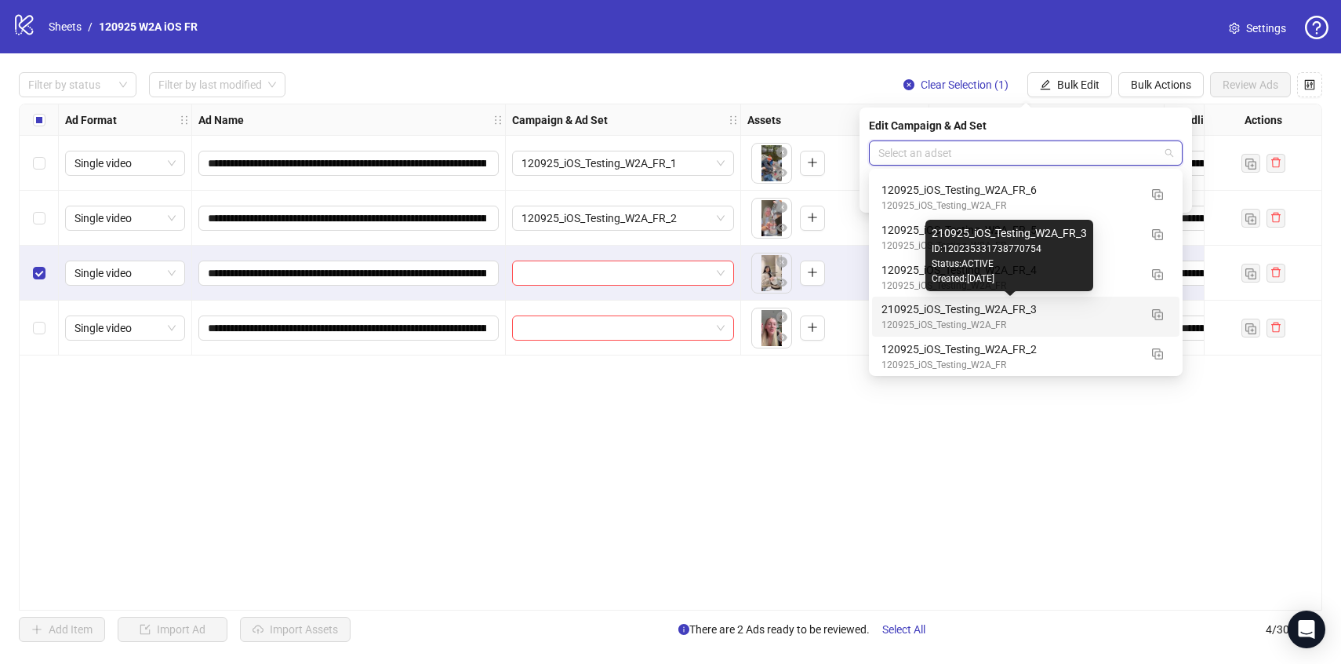
click at [1119, 309] on div "210925_iOS_Testing_W2A_FR_3" at bounding box center [1010, 308] width 257 height 17
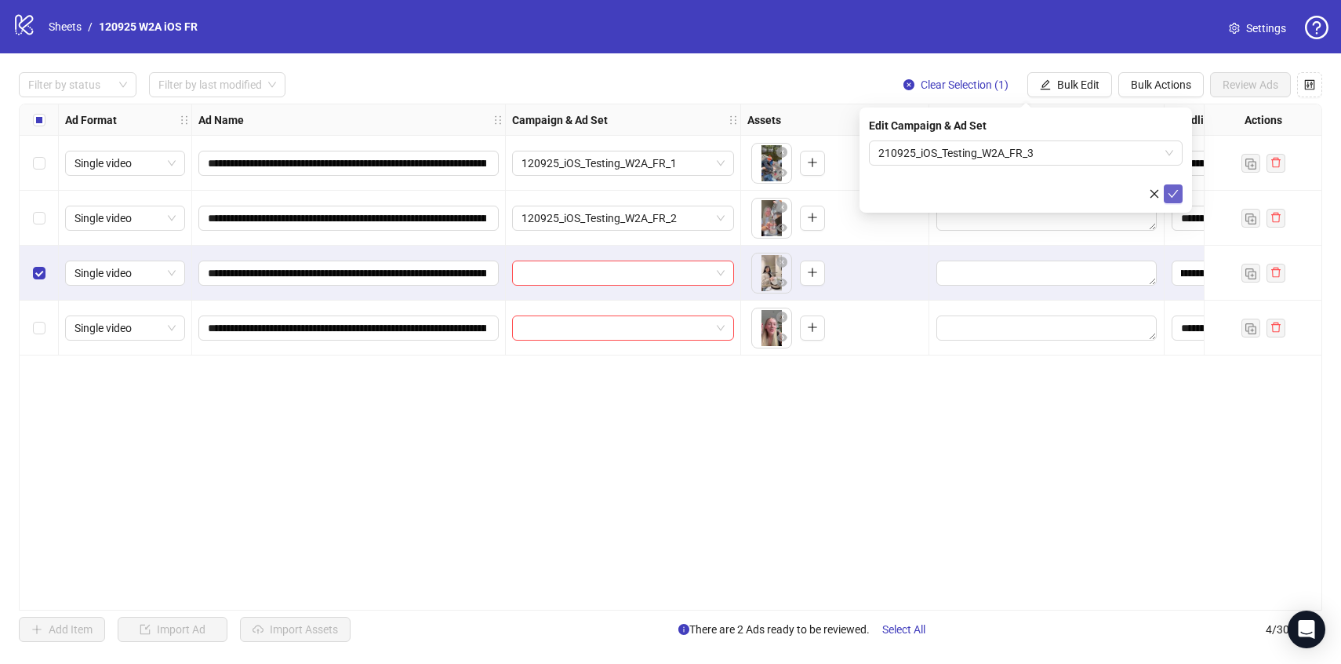
click at [1177, 190] on icon "check" at bounding box center [1174, 194] width 10 height 8
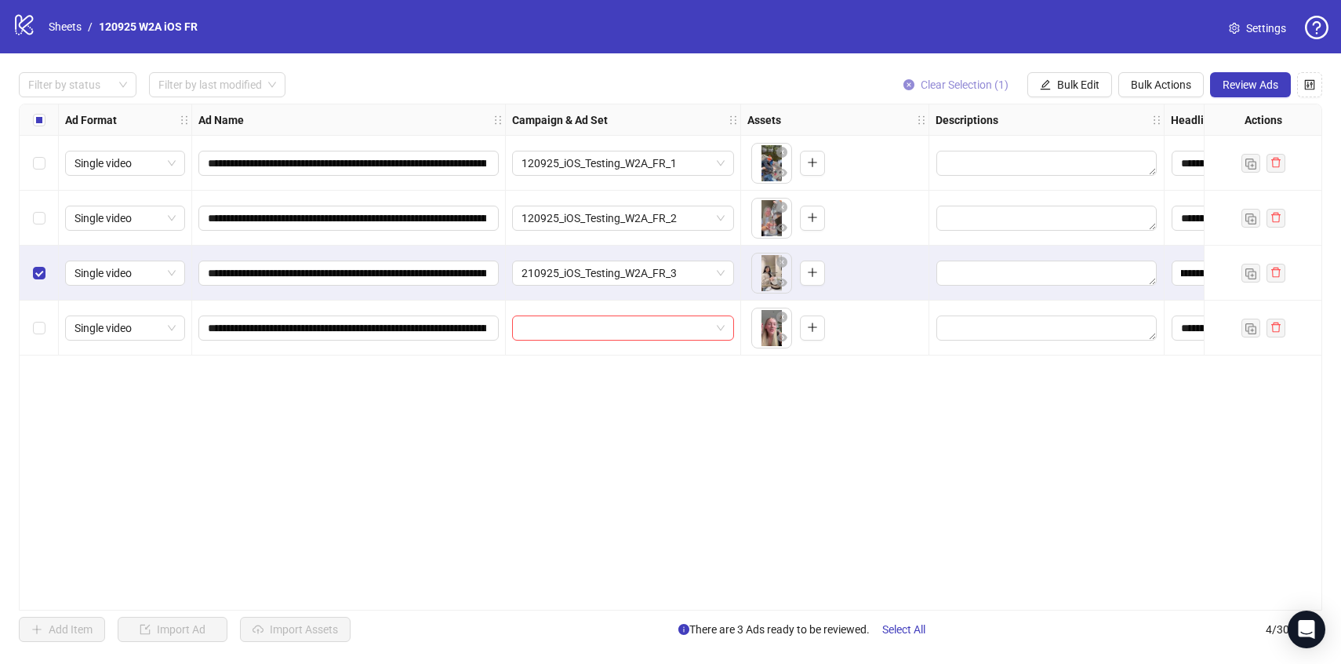
click at [946, 82] on span "Clear Selection (1)" at bounding box center [965, 84] width 88 height 13
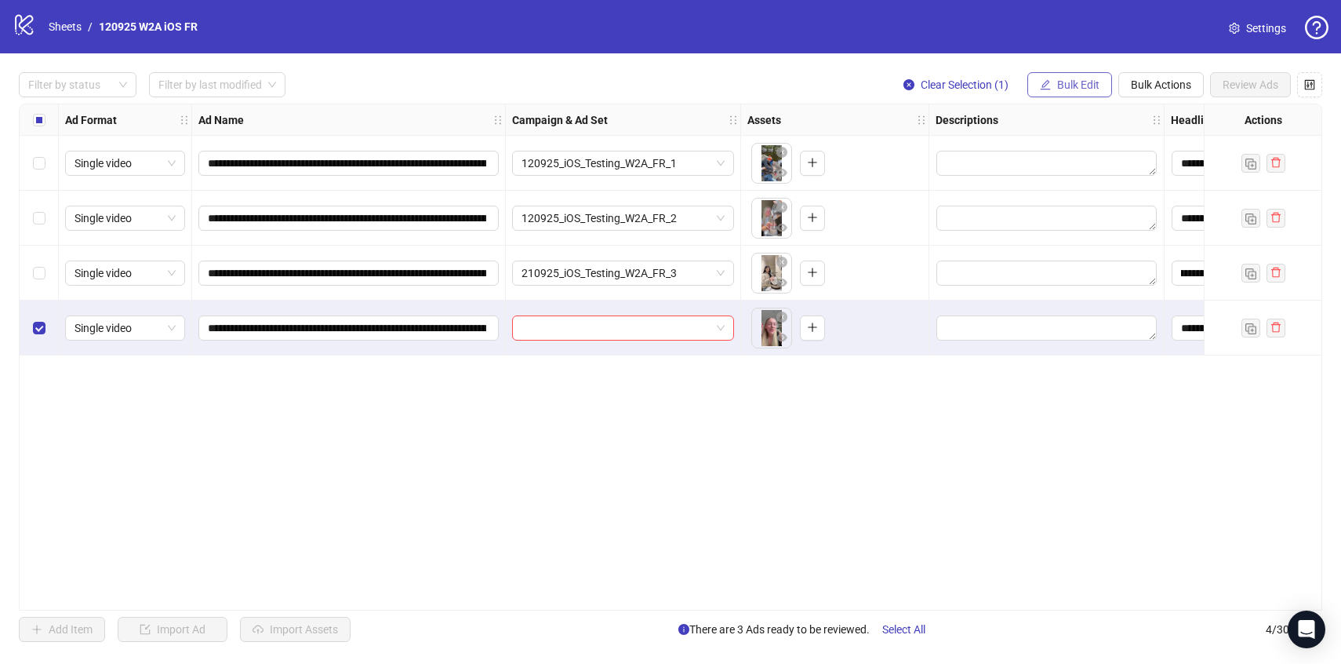
click at [1058, 83] on span "Bulk Edit" at bounding box center [1078, 84] width 42 height 13
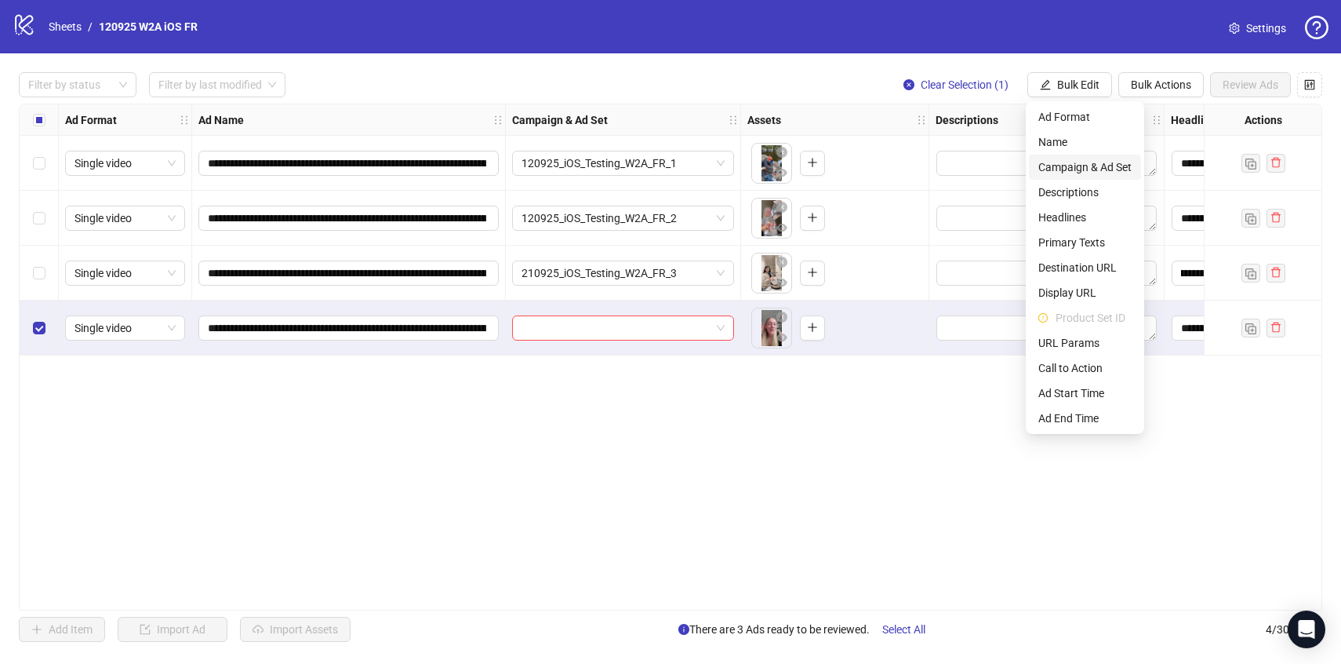
click at [1125, 165] on span "Campaign & Ad Set" at bounding box center [1084, 166] width 93 height 17
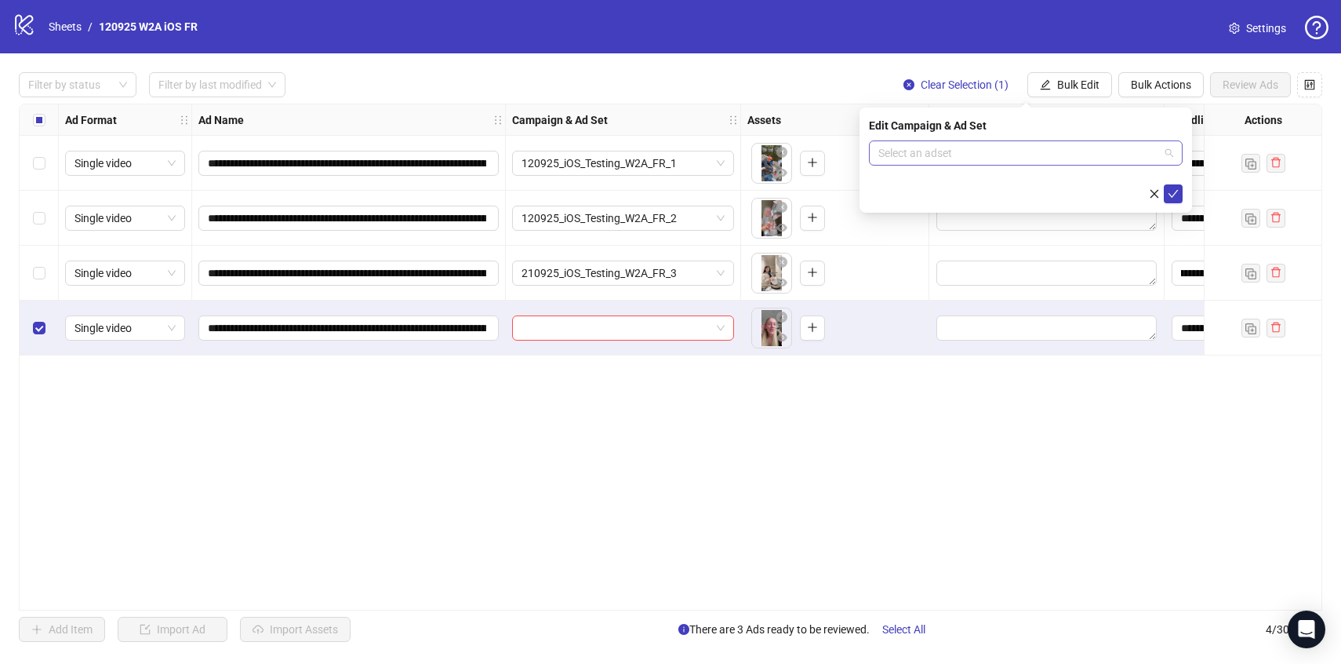
click at [1113, 161] on input "search" at bounding box center [1018, 153] width 281 height 24
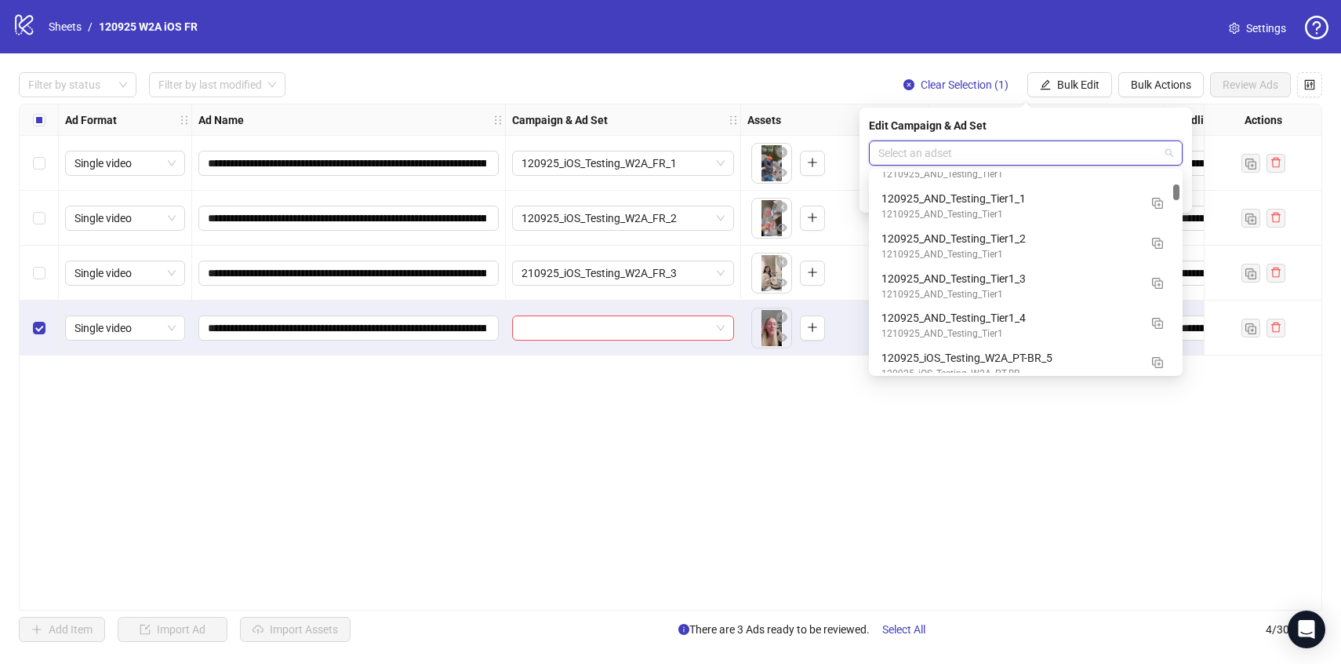
scroll to position [1278, 0]
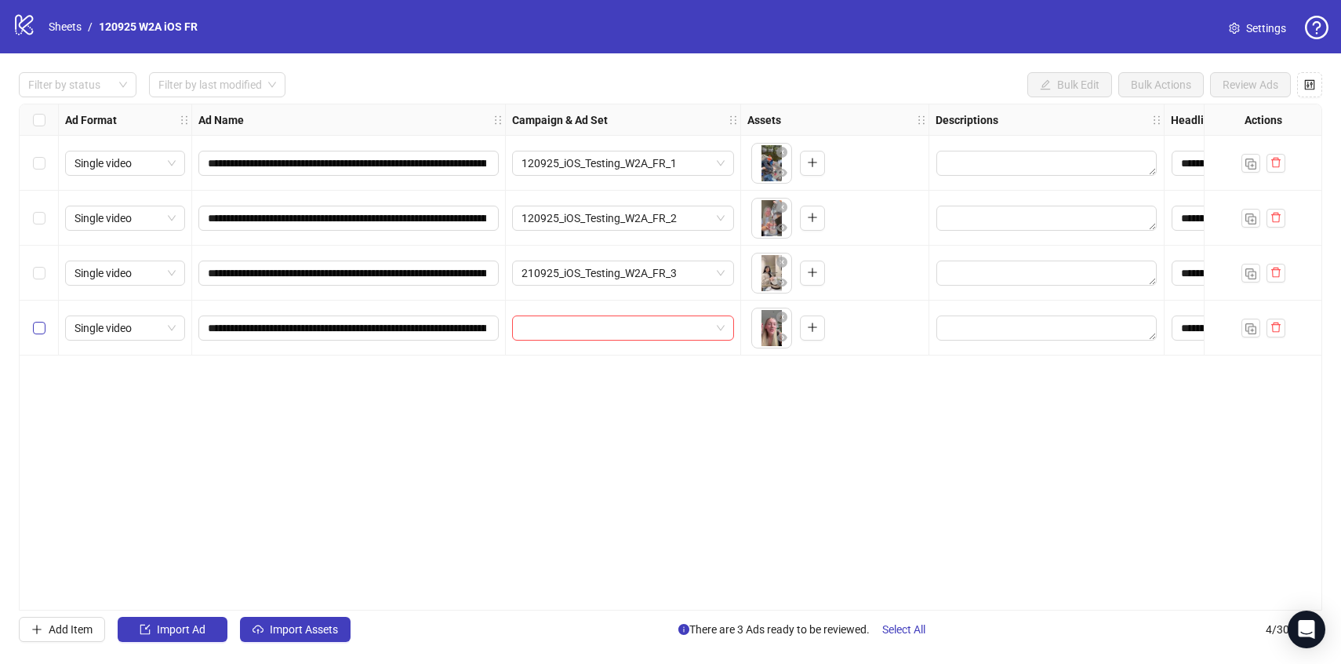
click at [42, 334] on label "Select row 4" at bounding box center [39, 327] width 13 height 17
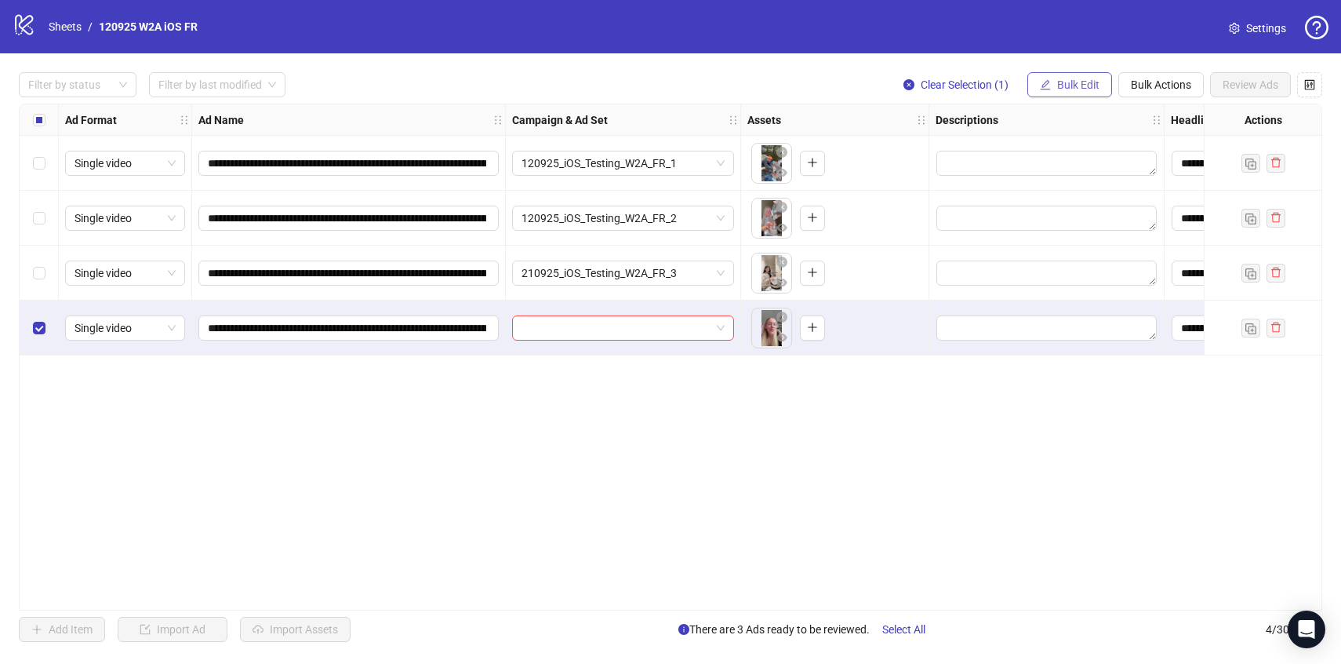
click at [1078, 80] on span "Bulk Edit" at bounding box center [1078, 84] width 42 height 13
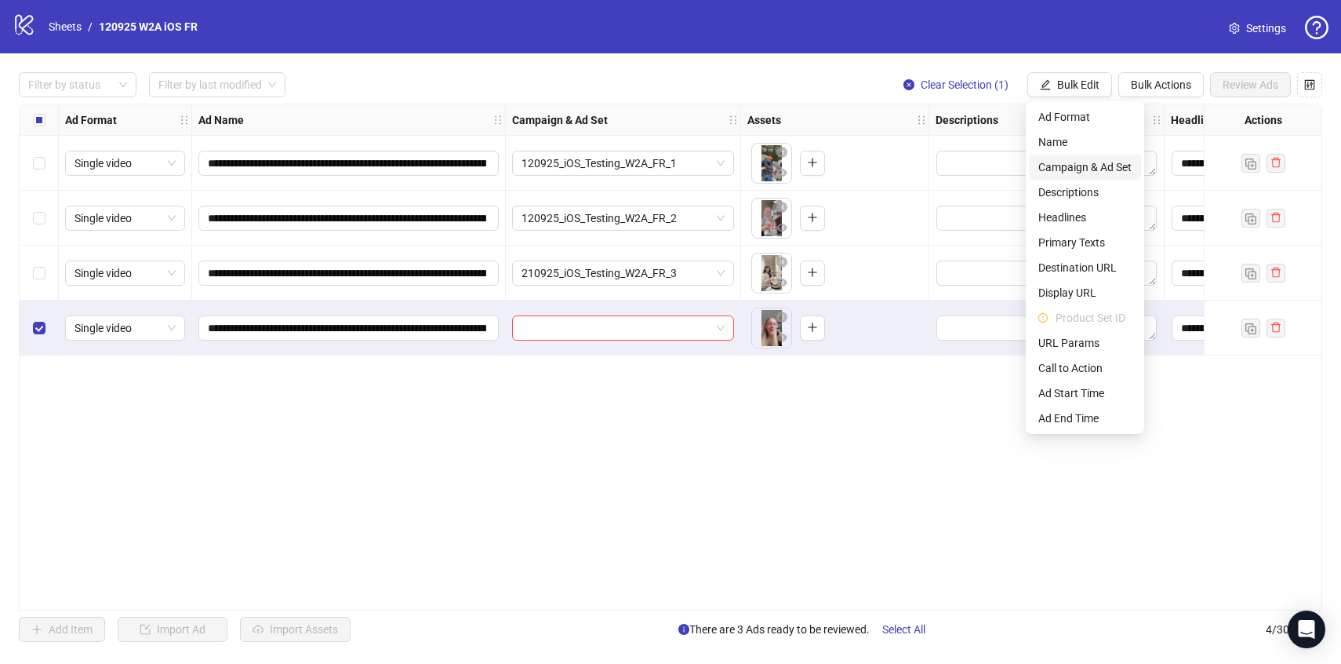
click at [1089, 161] on span "Campaign & Ad Set" at bounding box center [1084, 166] width 93 height 17
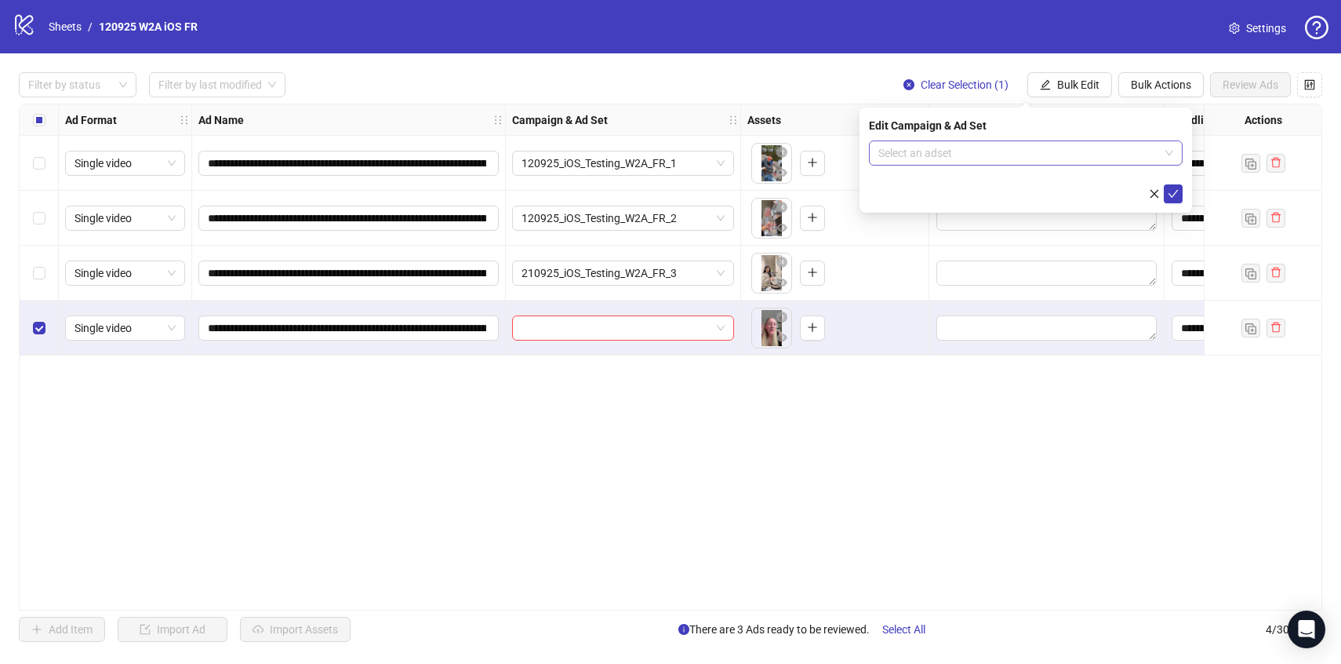
click at [1089, 159] on input "search" at bounding box center [1018, 153] width 281 height 24
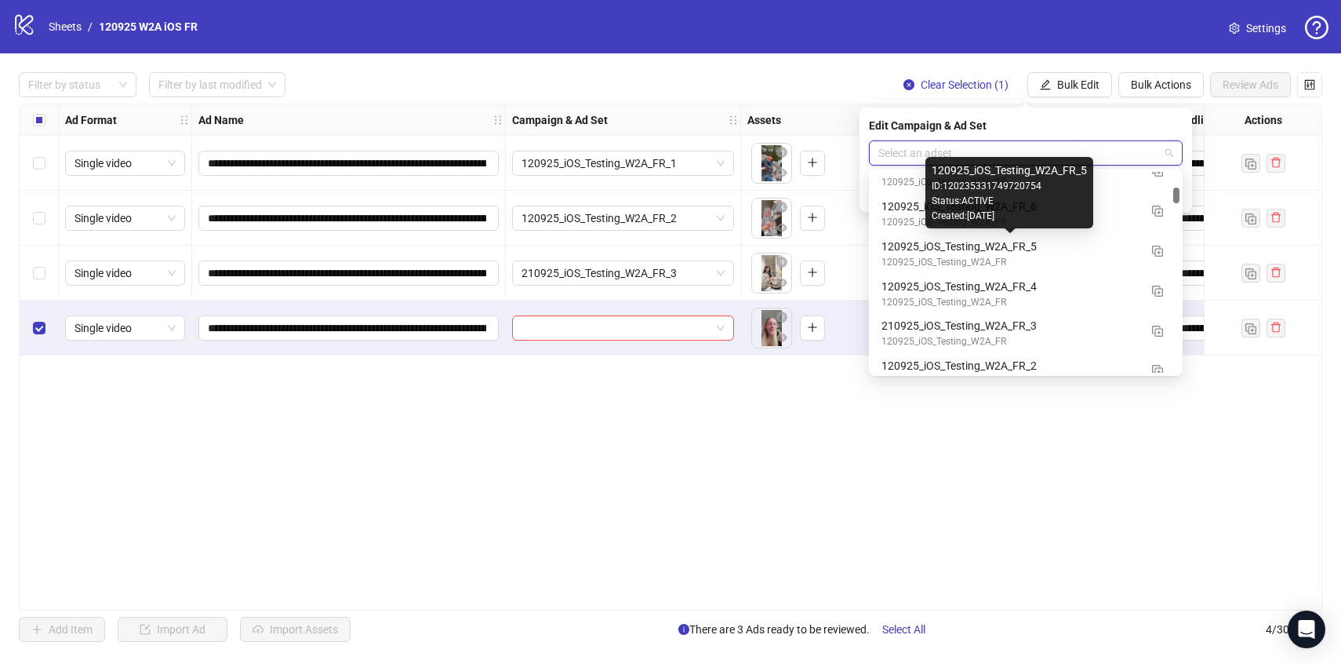
scroll to position [1697, 0]
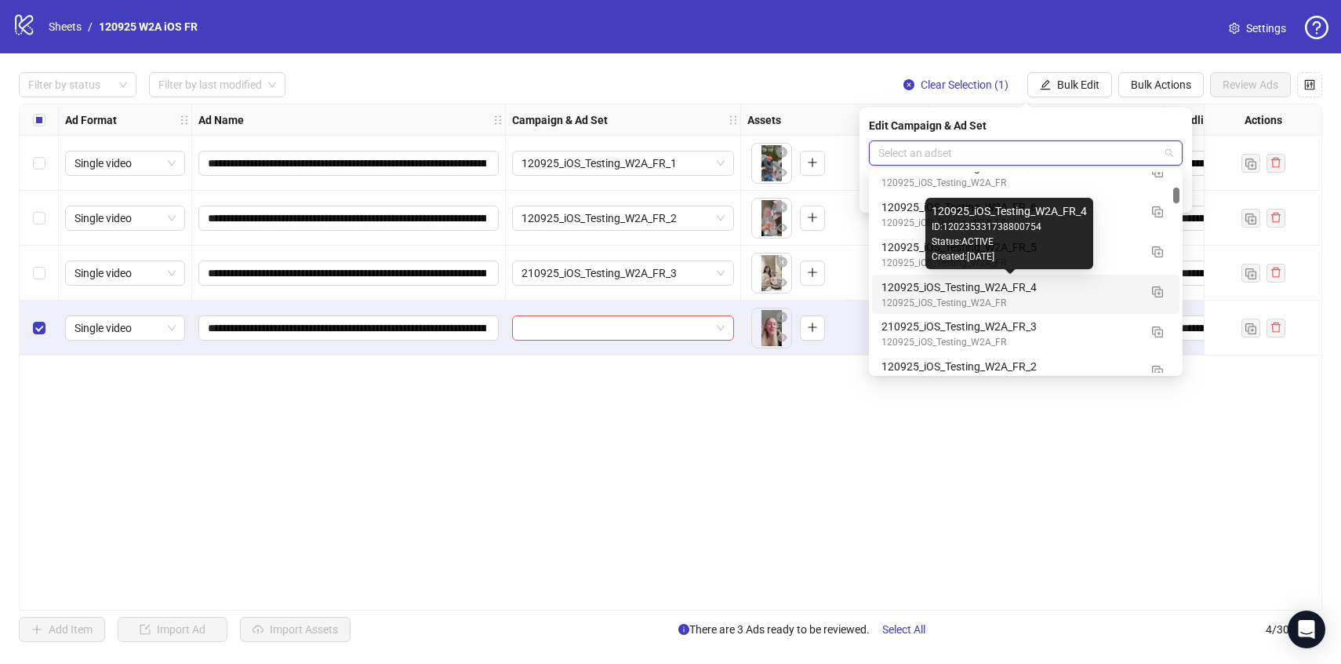
click at [1101, 286] on div "120925_iOS_Testing_W2A_FR_4" at bounding box center [1010, 286] width 257 height 17
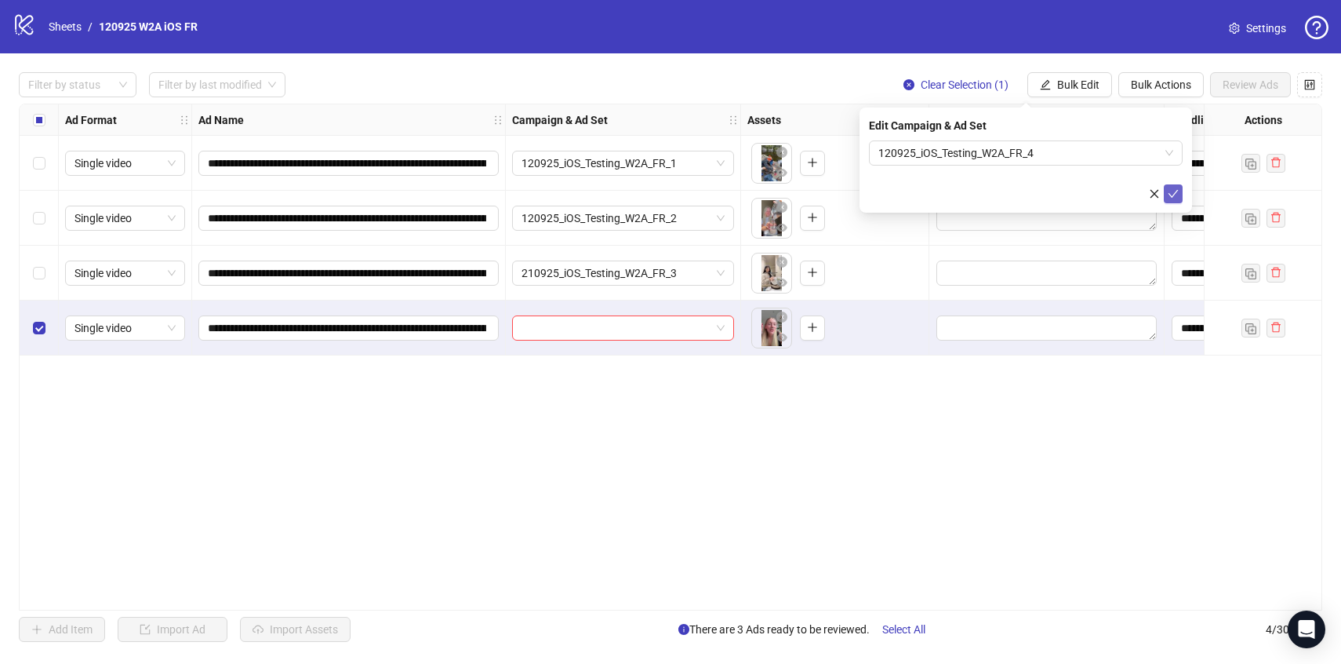
click at [1174, 188] on icon "check" at bounding box center [1173, 193] width 11 height 11
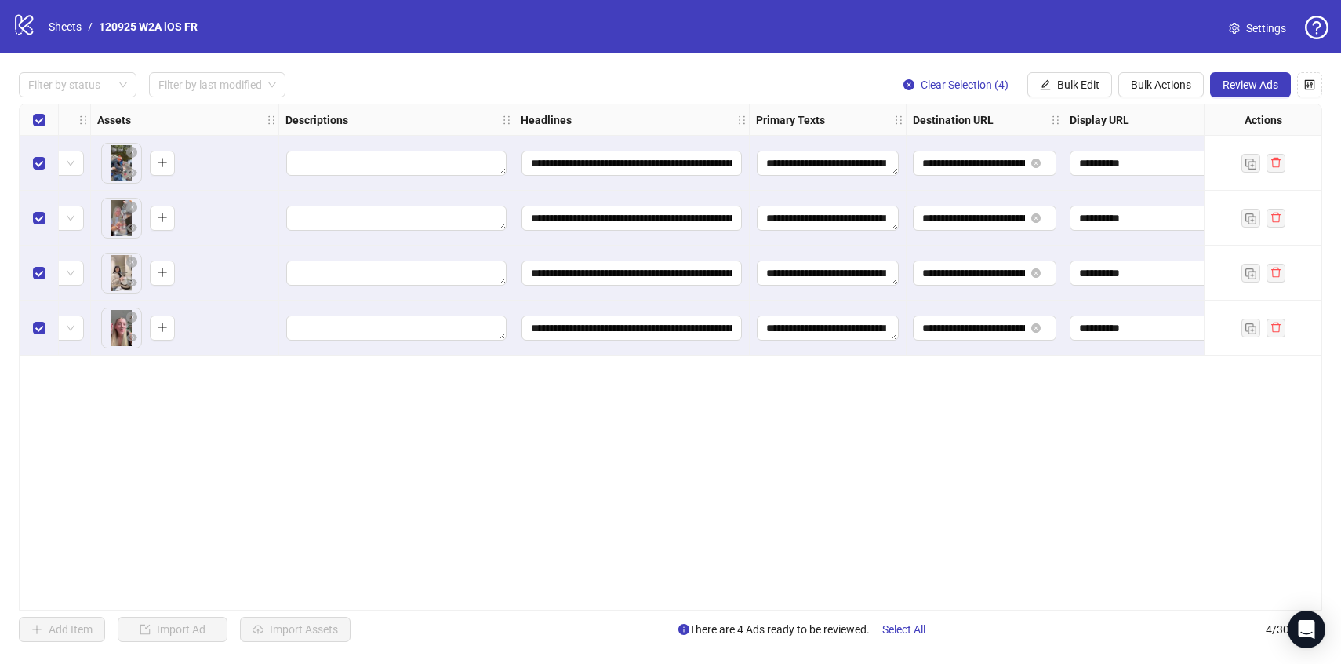
scroll to position [0, 967]
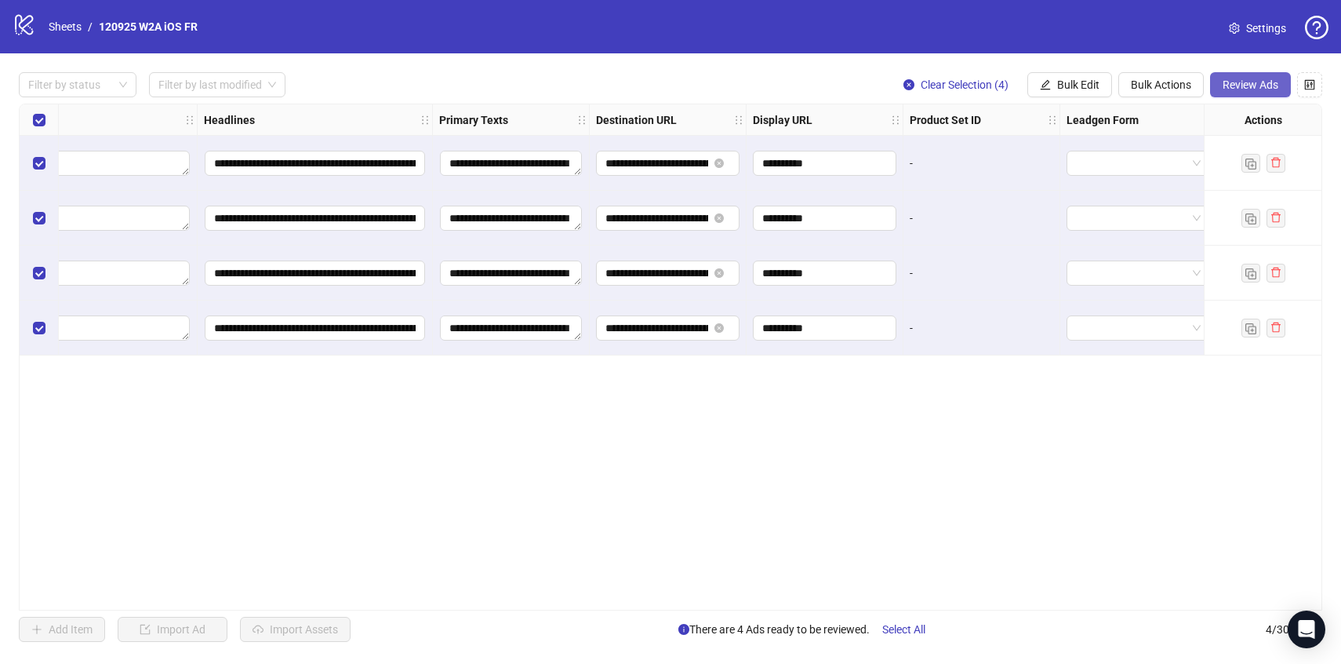
click at [1255, 82] on span "Review Ads" at bounding box center [1251, 84] width 56 height 13
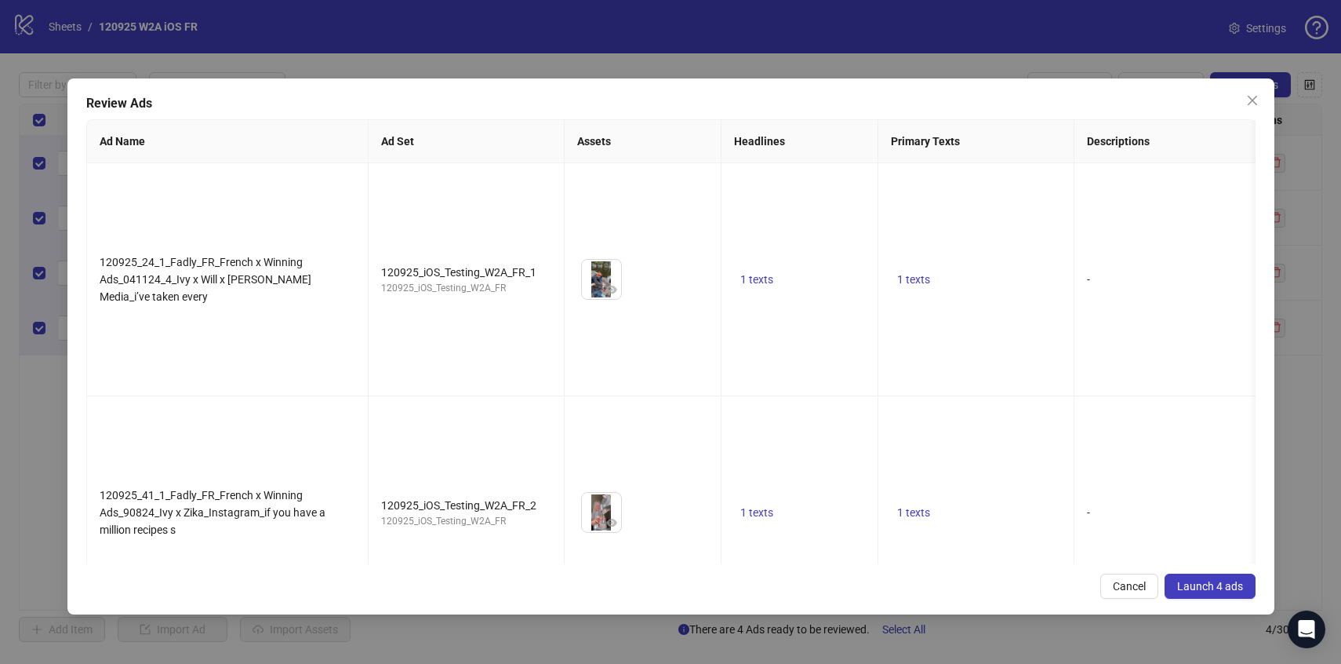
click at [1231, 585] on span "Launch 4 ads" at bounding box center [1210, 586] width 66 height 13
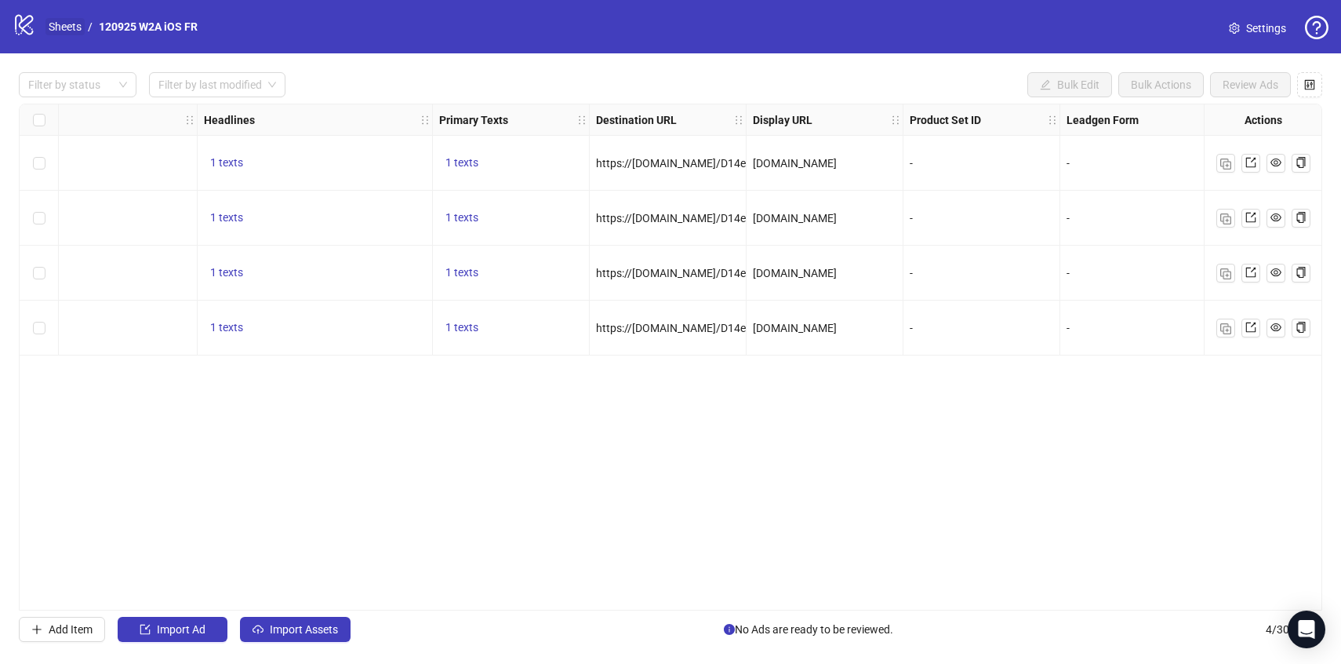
click at [71, 22] on link "Sheets" at bounding box center [64, 26] width 39 height 17
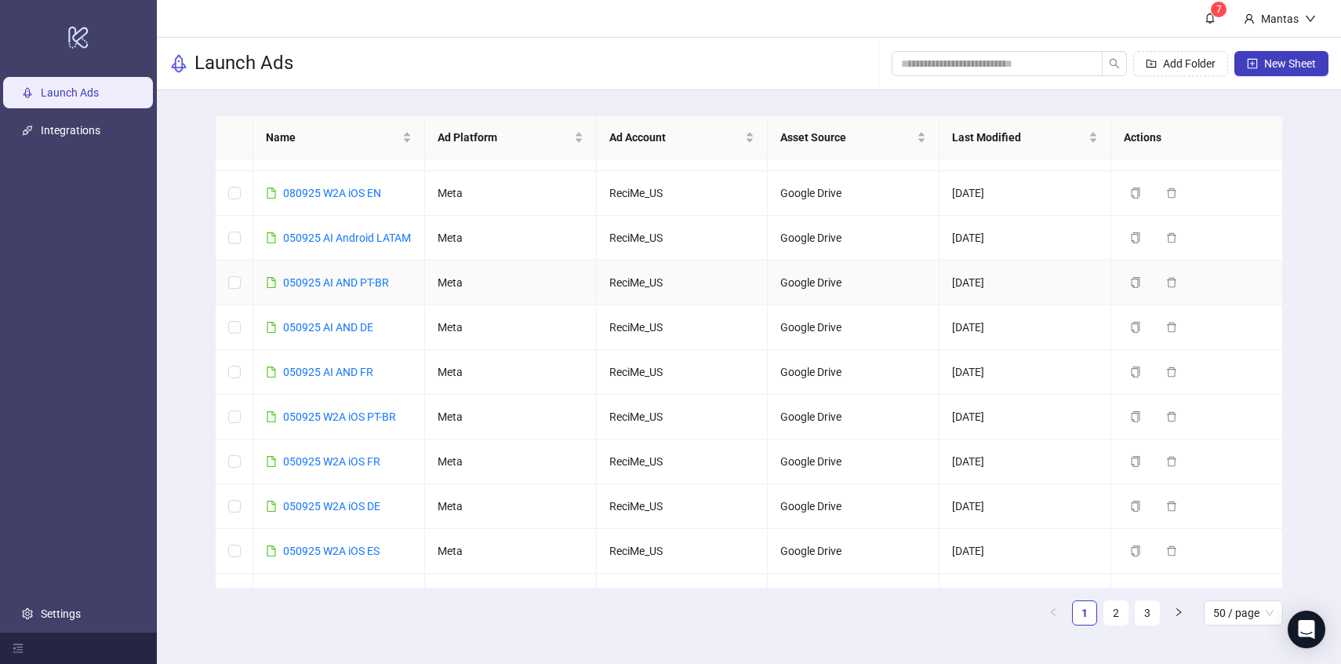
scroll to position [224, 0]
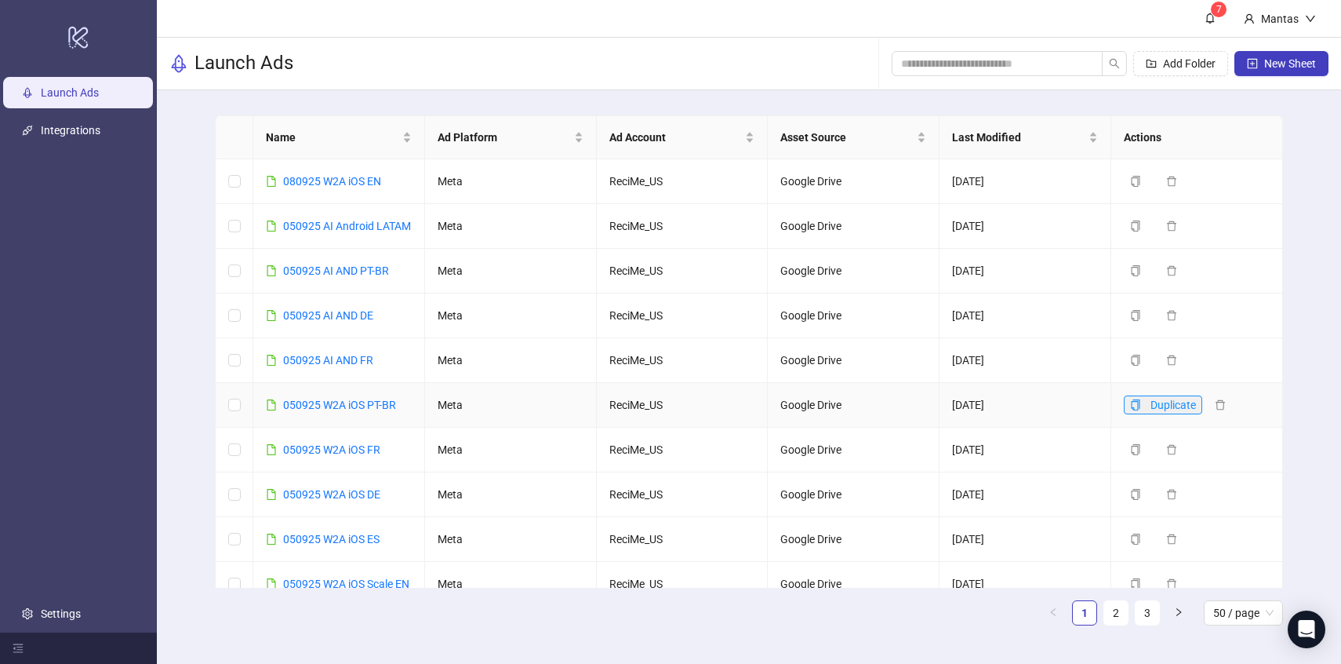
click at [1132, 410] on icon "copy" at bounding box center [1135, 404] width 11 height 11
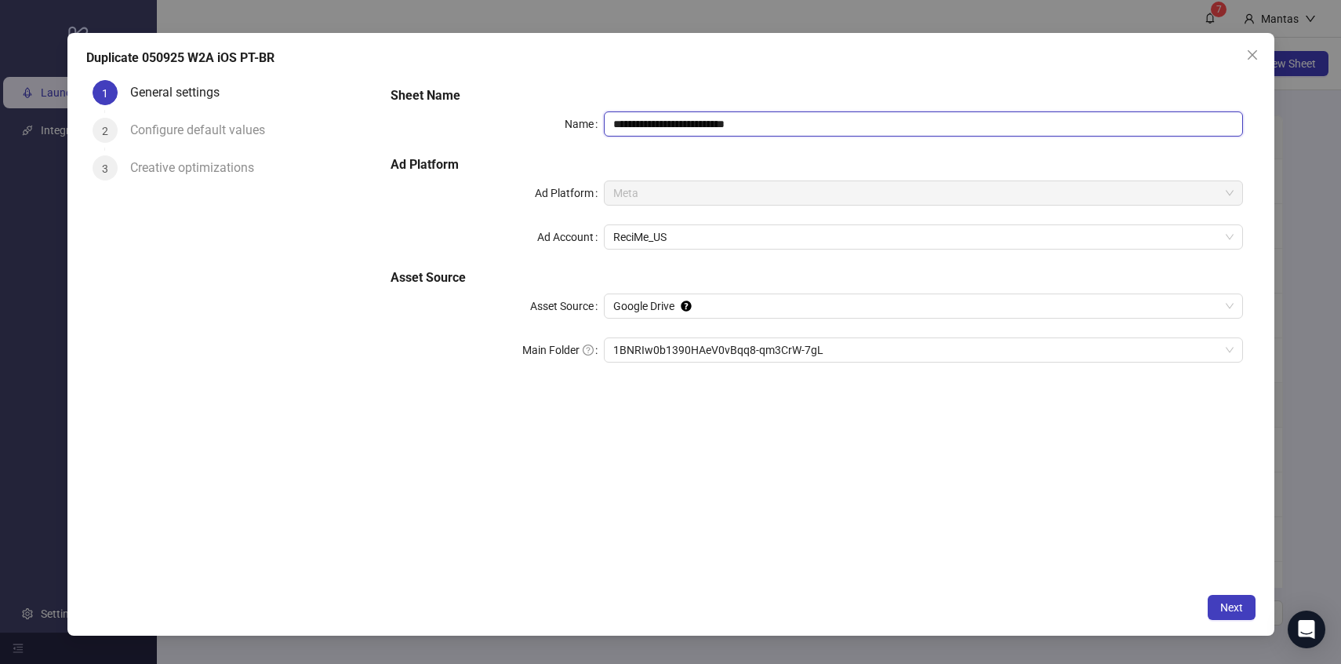
drag, startPoint x: 624, startPoint y: 122, endPoint x: 595, endPoint y: 122, distance: 29.0
click at [595, 122] on div "**********" at bounding box center [817, 123] width 852 height 25
drag, startPoint x: 728, startPoint y: 119, endPoint x: 818, endPoint y: 125, distance: 90.4
click at [818, 125] on input "**********" at bounding box center [923, 123] width 639 height 25
click at [671, 341] on span "1BNRIw0b1390HAeV0vBqq8-qm3CrW-7gL" at bounding box center [923, 350] width 620 height 24
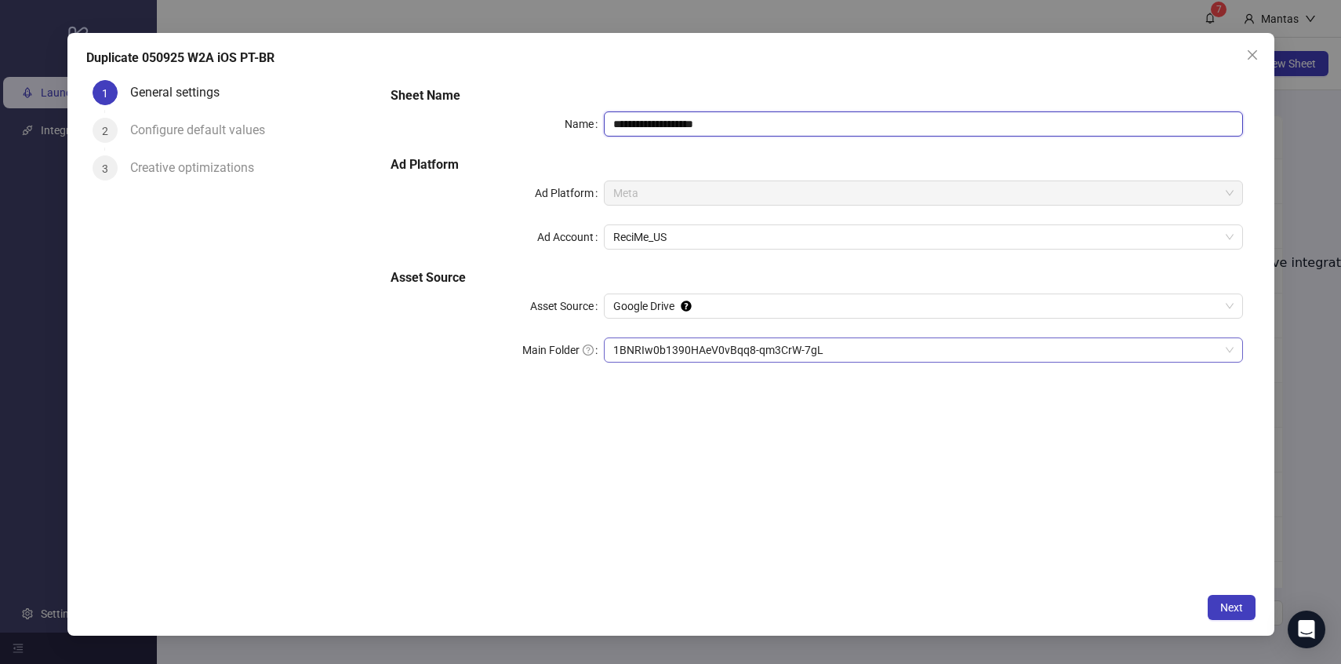
type input "**********"
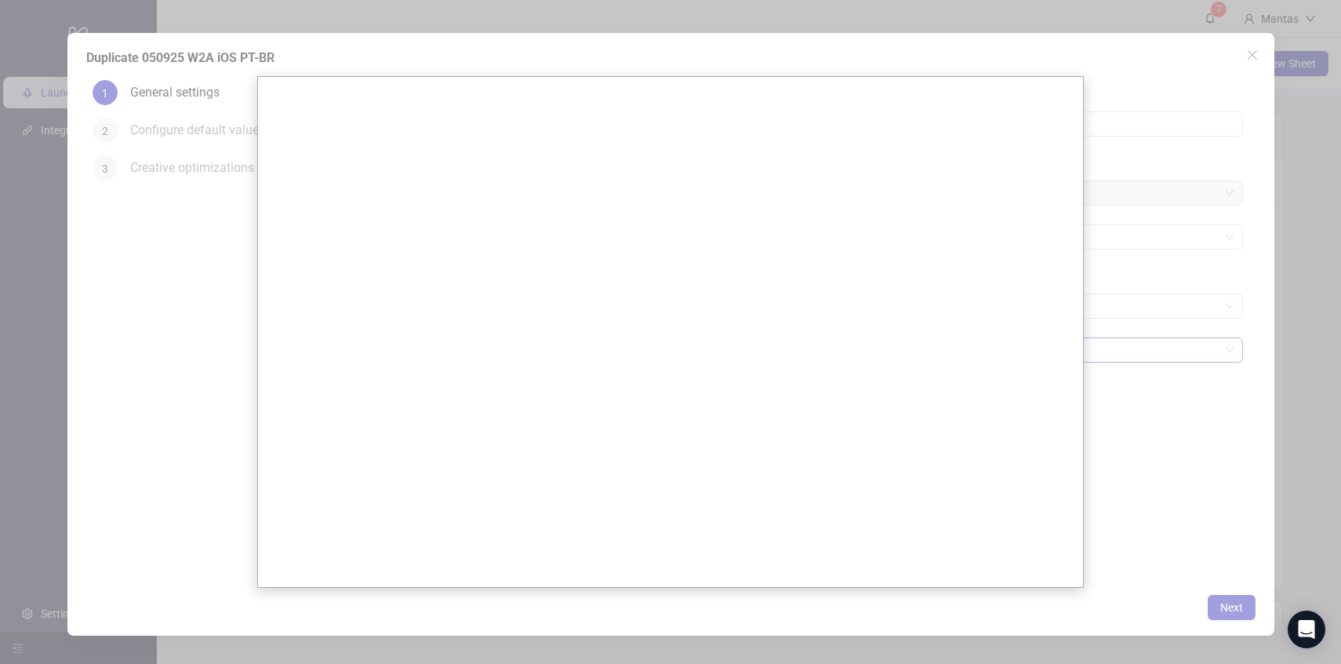
scroll to position [0, 0]
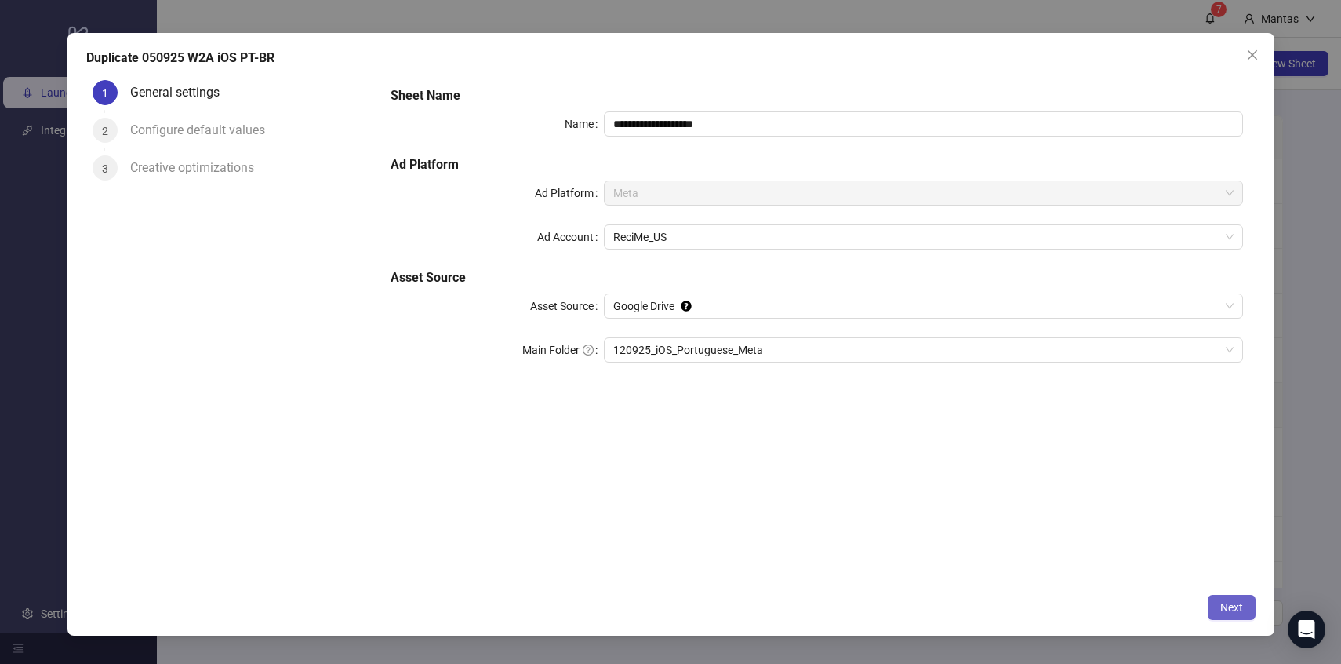
click at [1236, 618] on button "Next" at bounding box center [1232, 606] width 48 height 25
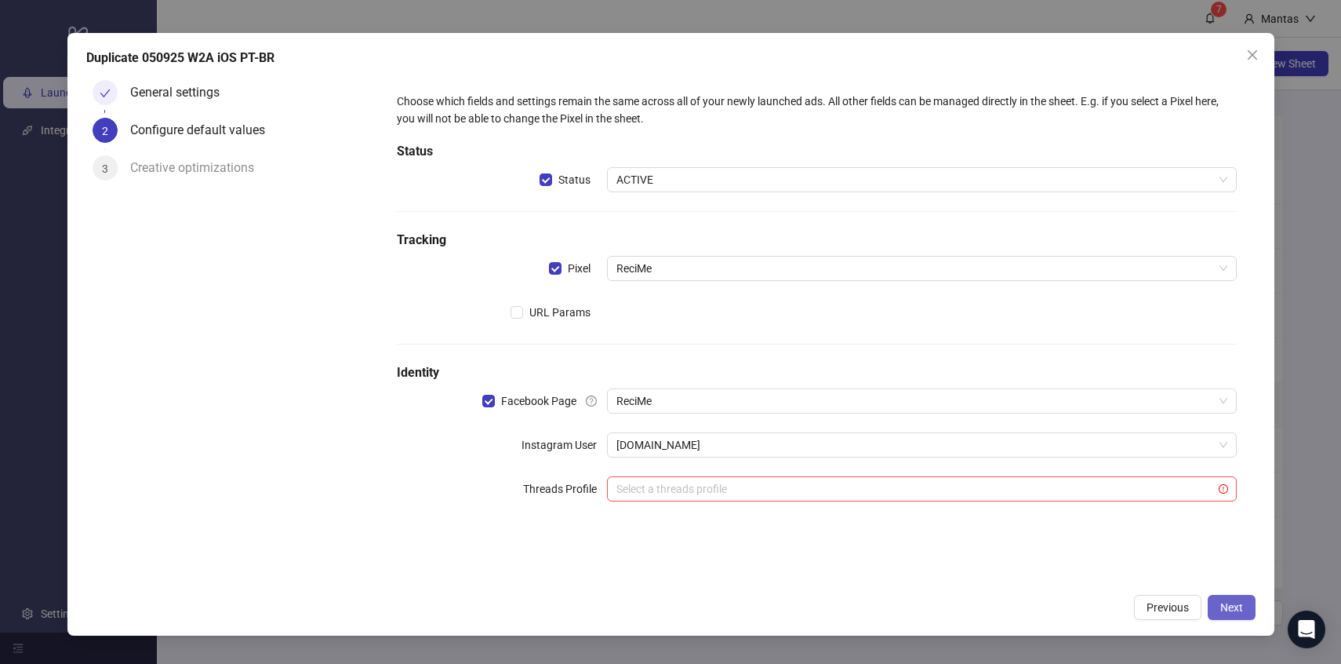
click at [1234, 603] on span "Next" at bounding box center [1231, 607] width 23 height 13
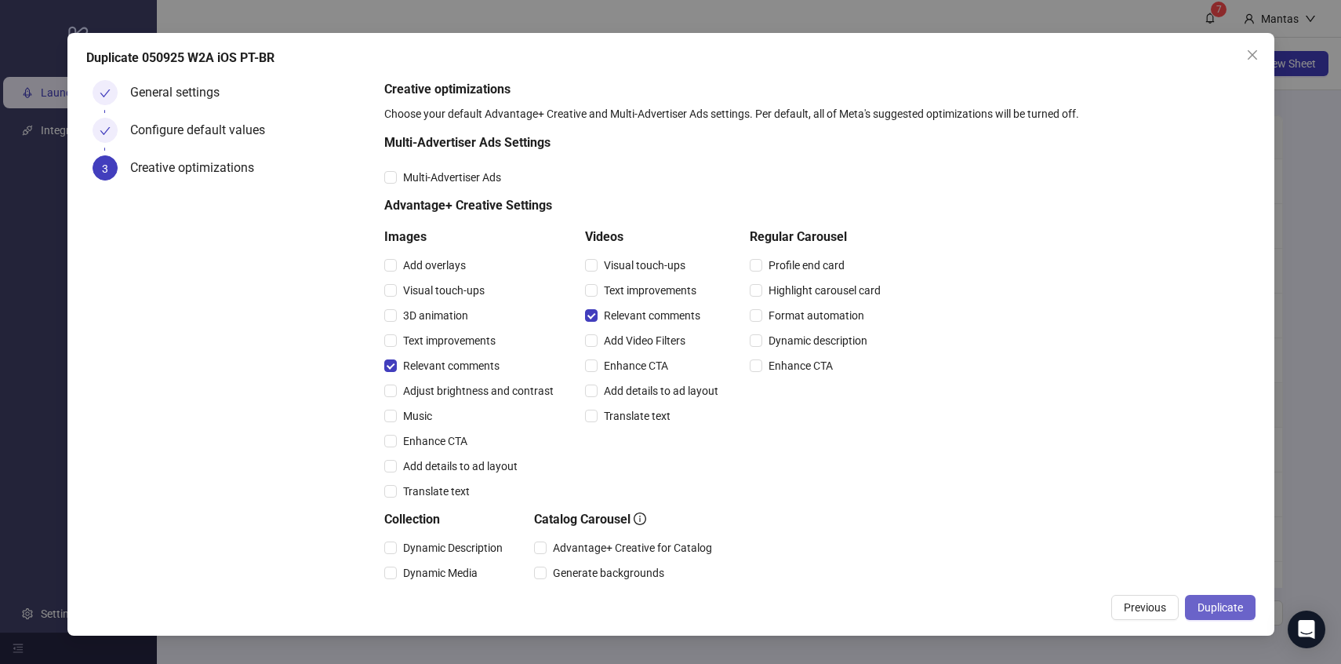
click at [1220, 612] on span "Duplicate" at bounding box center [1220, 607] width 45 height 13
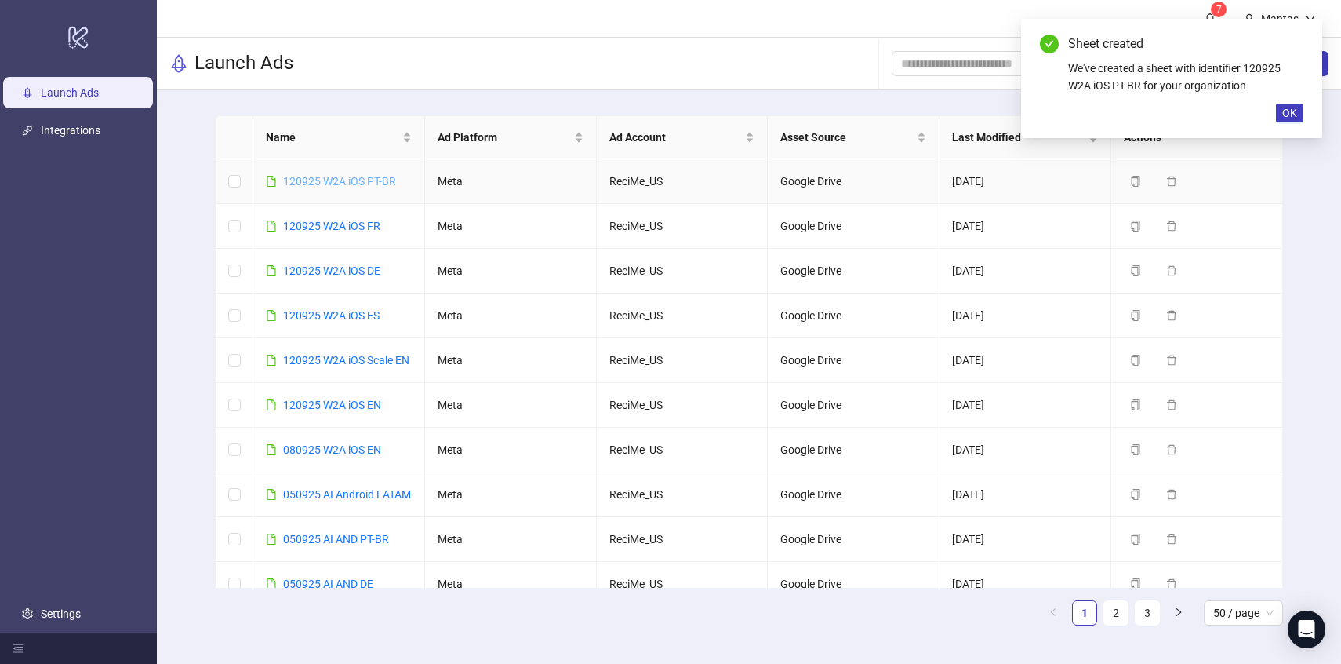
click at [306, 181] on link "120925 W2A iOS PT-BR" at bounding box center [339, 181] width 113 height 13
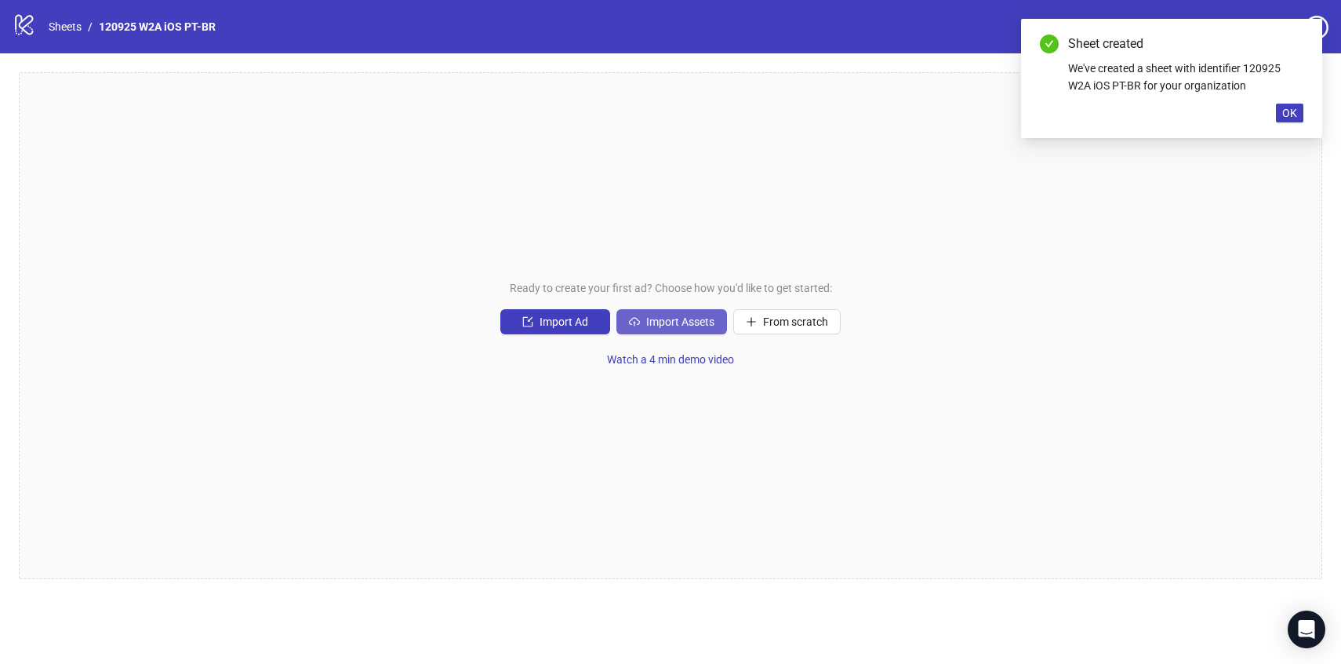
click at [666, 317] on span "Import Assets" at bounding box center [680, 321] width 68 height 13
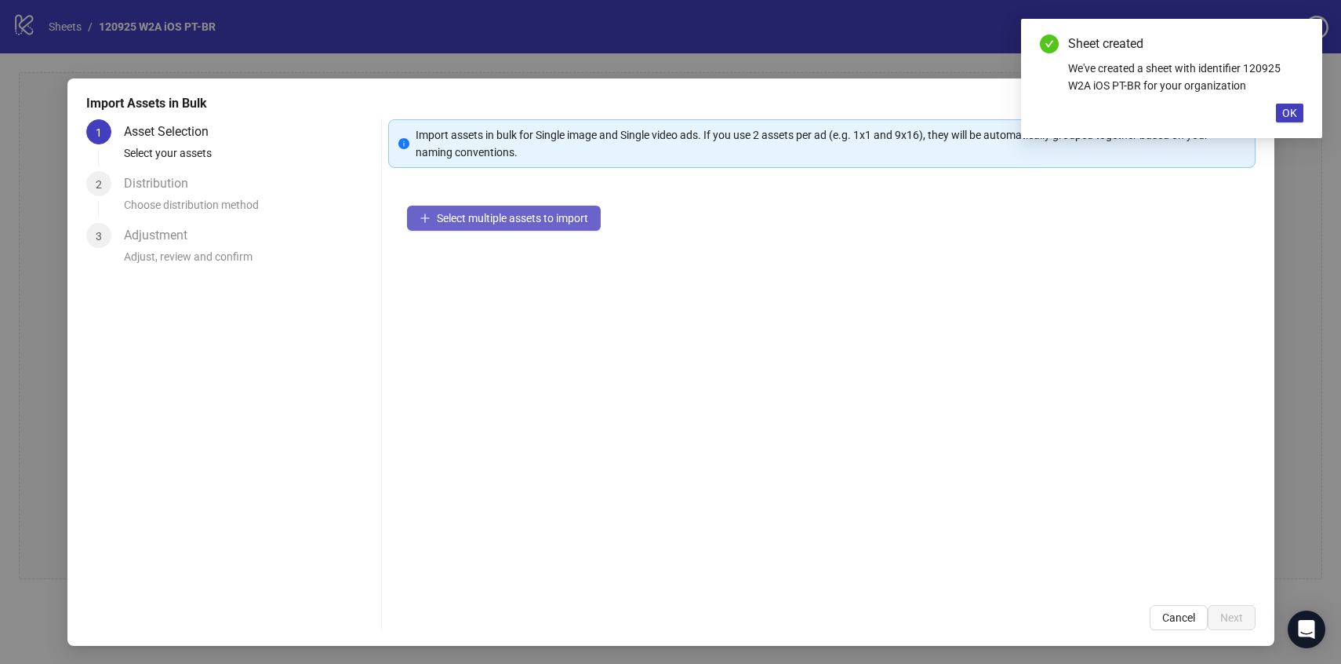
click at [544, 216] on span "Select multiple assets to import" at bounding box center [512, 218] width 151 height 13
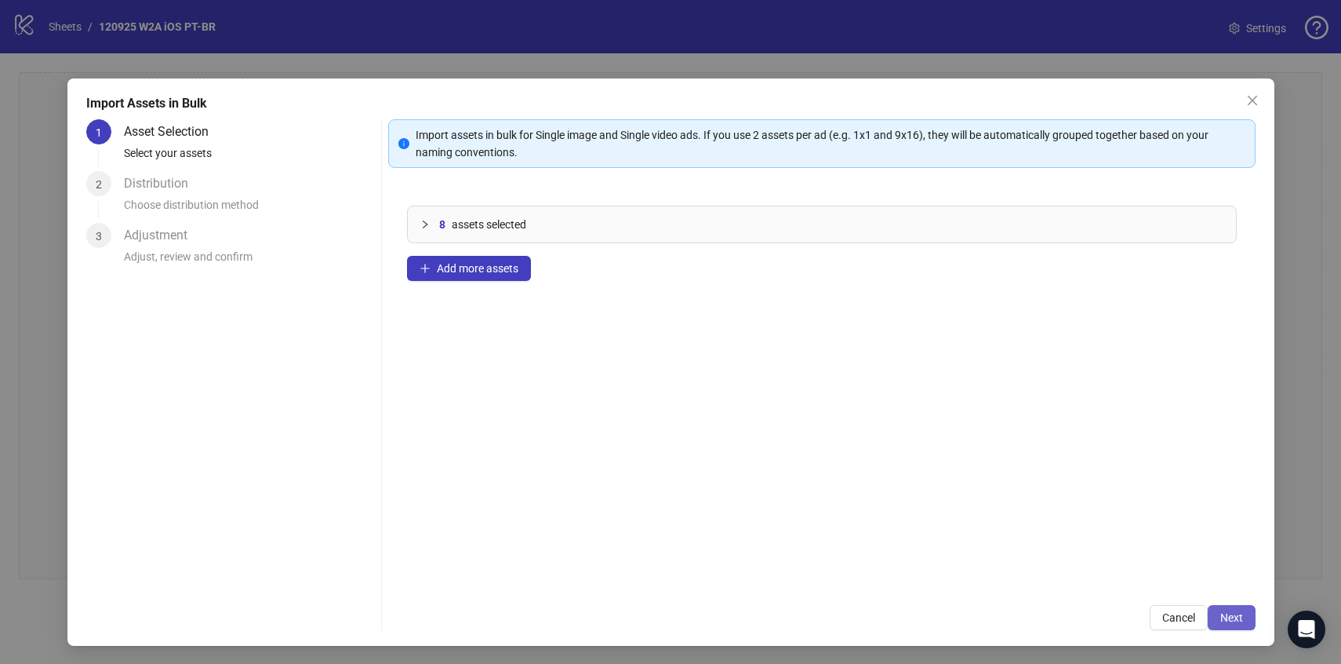
click at [1232, 607] on button "Next" at bounding box center [1232, 617] width 48 height 25
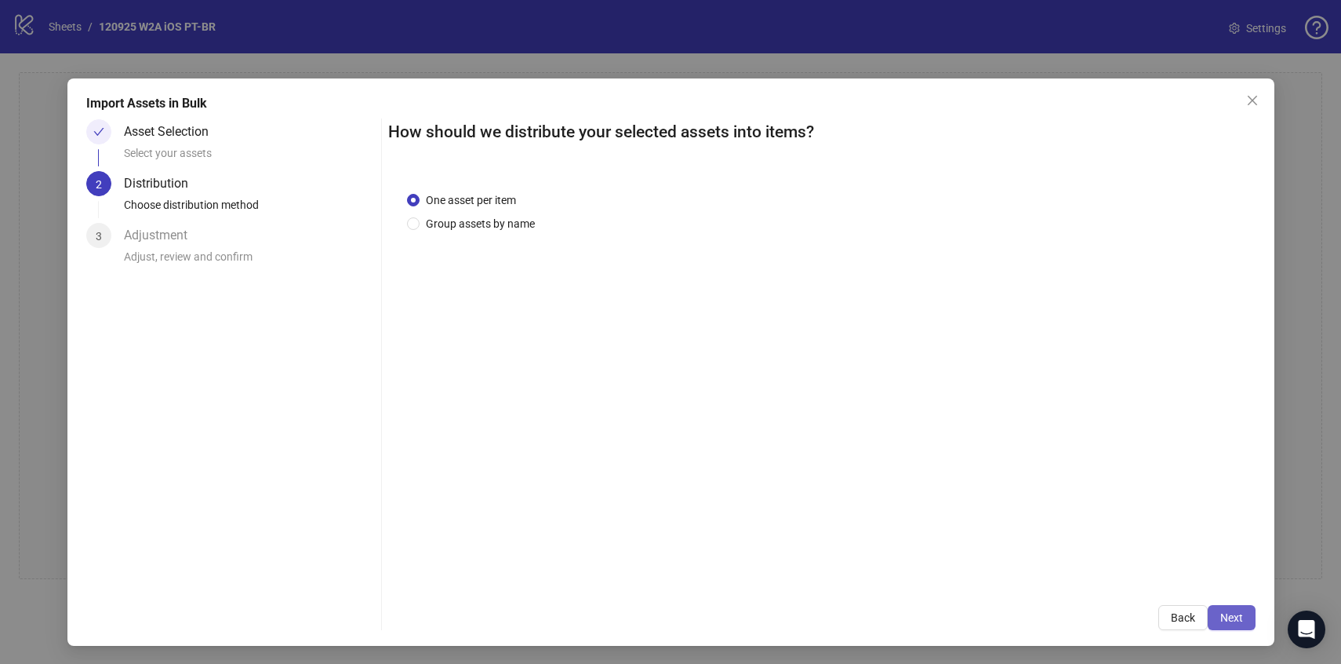
click at [1232, 608] on button "Next" at bounding box center [1232, 617] width 48 height 25
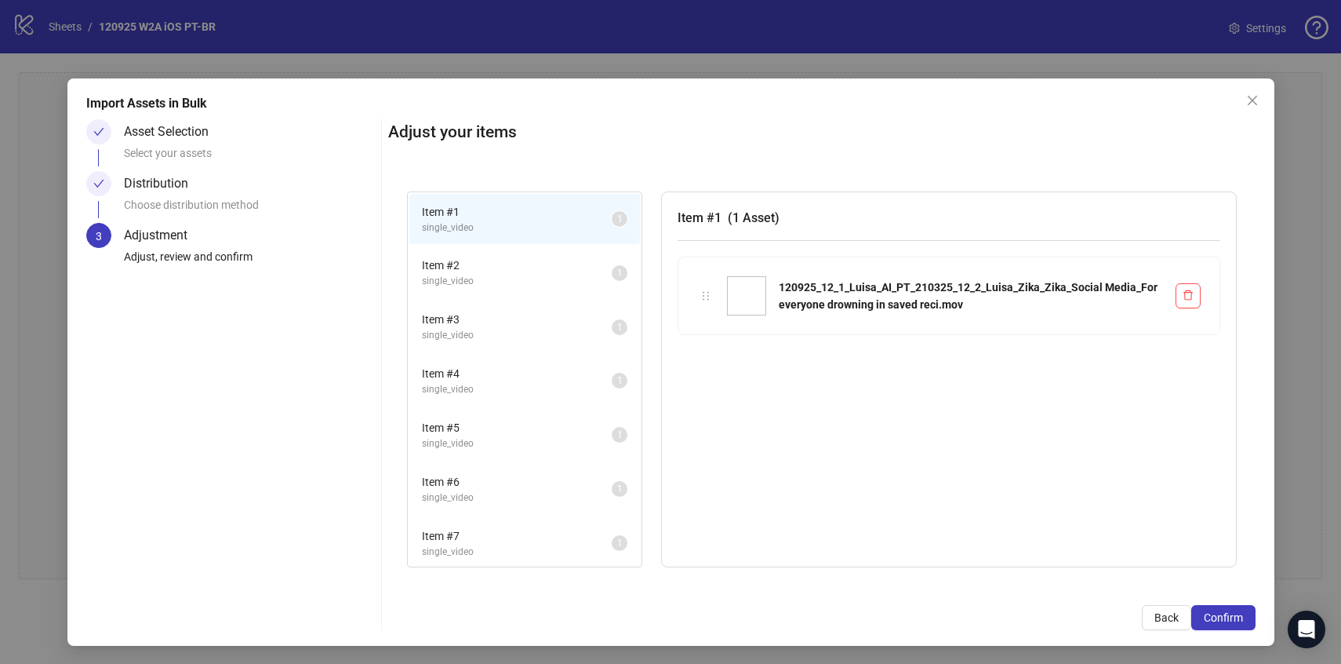
click at [1232, 608] on button "Confirm" at bounding box center [1223, 617] width 64 height 25
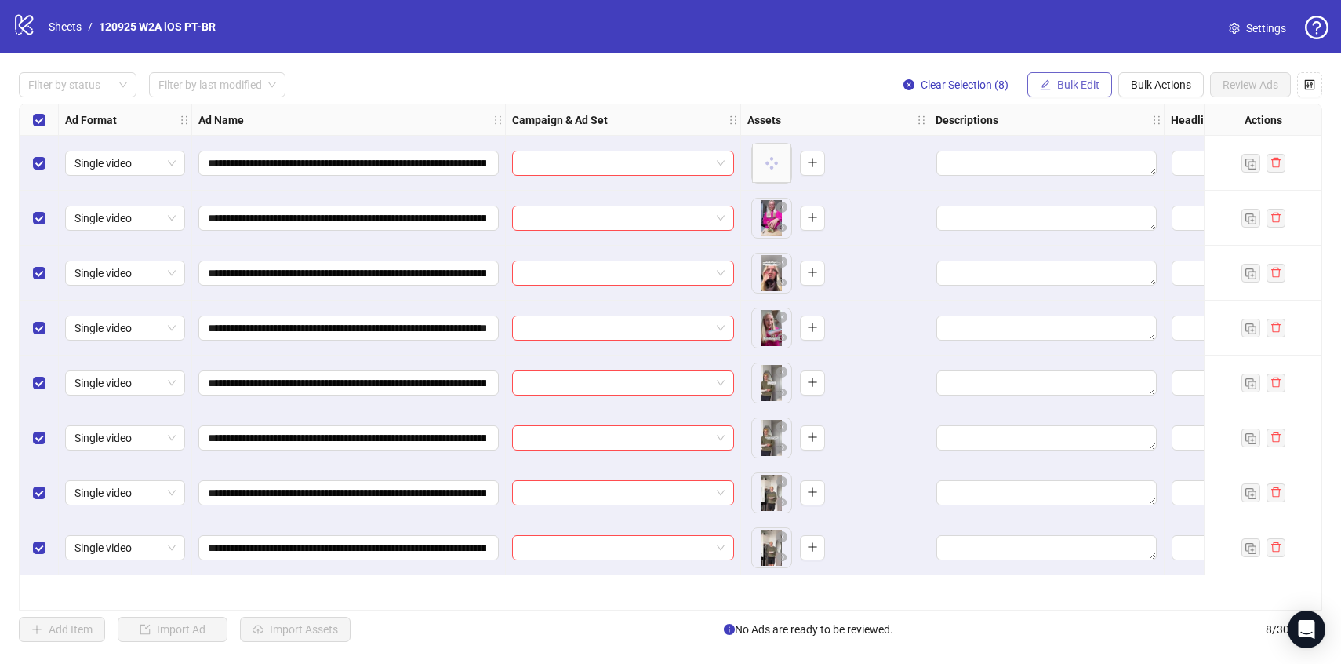
click at [1074, 91] on span "Bulk Edit" at bounding box center [1078, 84] width 42 height 13
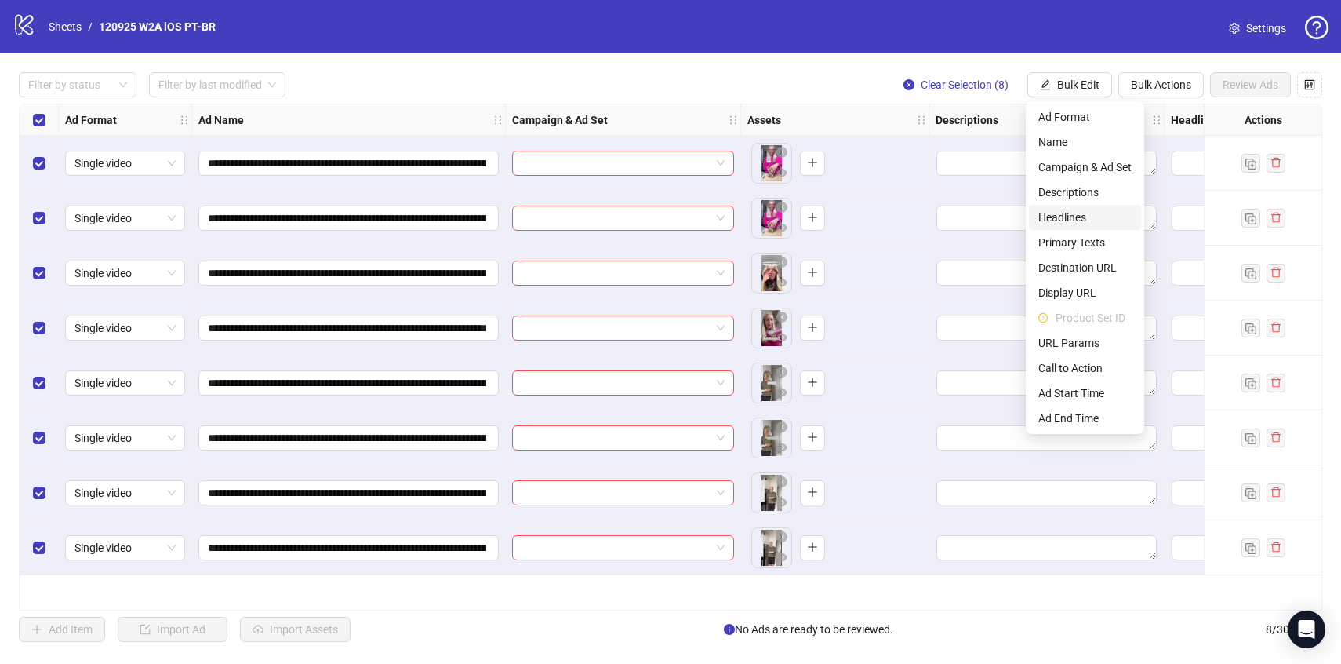
click at [1057, 223] on span "Headlines" at bounding box center [1084, 217] width 93 height 17
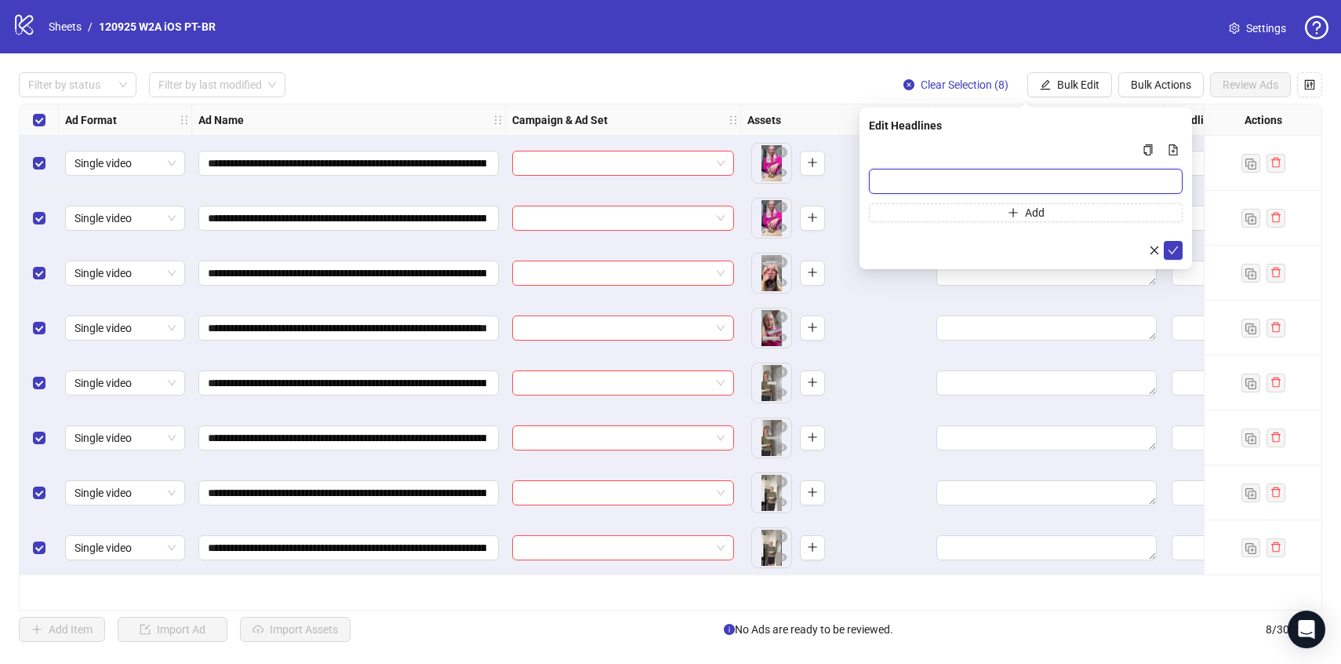
click at [984, 185] on input "Multi-input container - paste or copy values" at bounding box center [1026, 181] width 314 height 25
paste input "**********"
type input "**********"
click at [1176, 248] on icon "check" at bounding box center [1174, 250] width 10 height 8
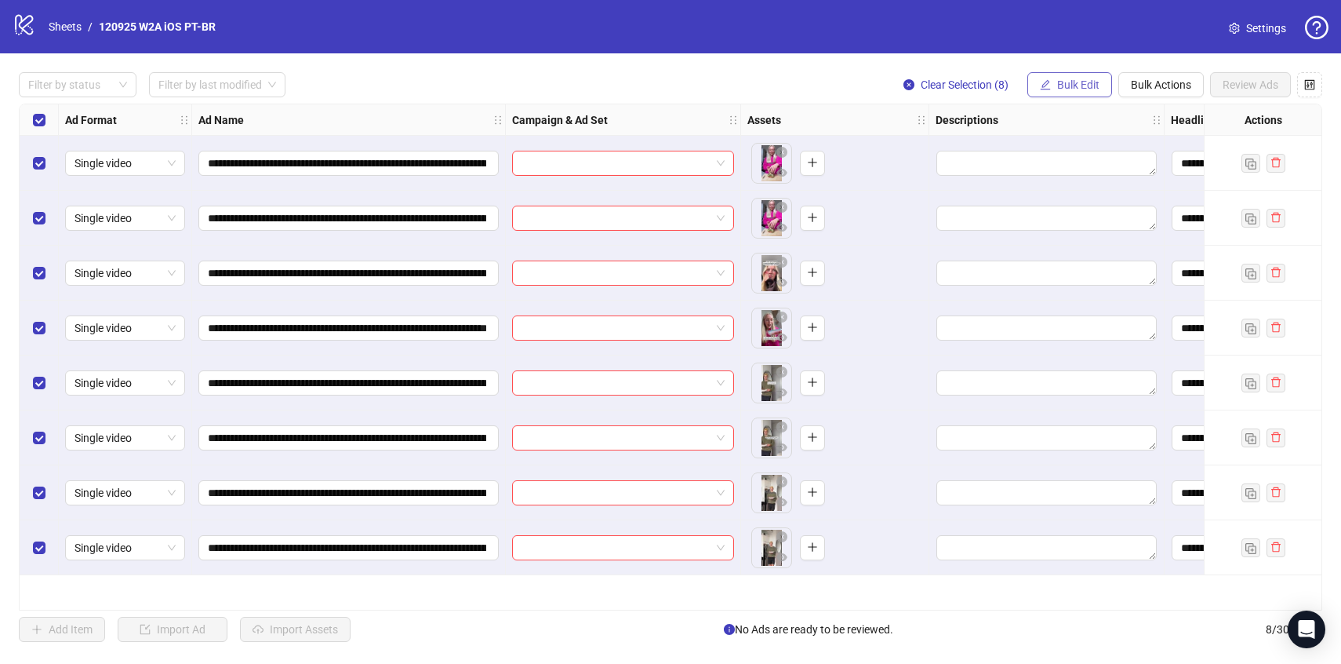
click at [1078, 89] on span "Bulk Edit" at bounding box center [1078, 84] width 42 height 13
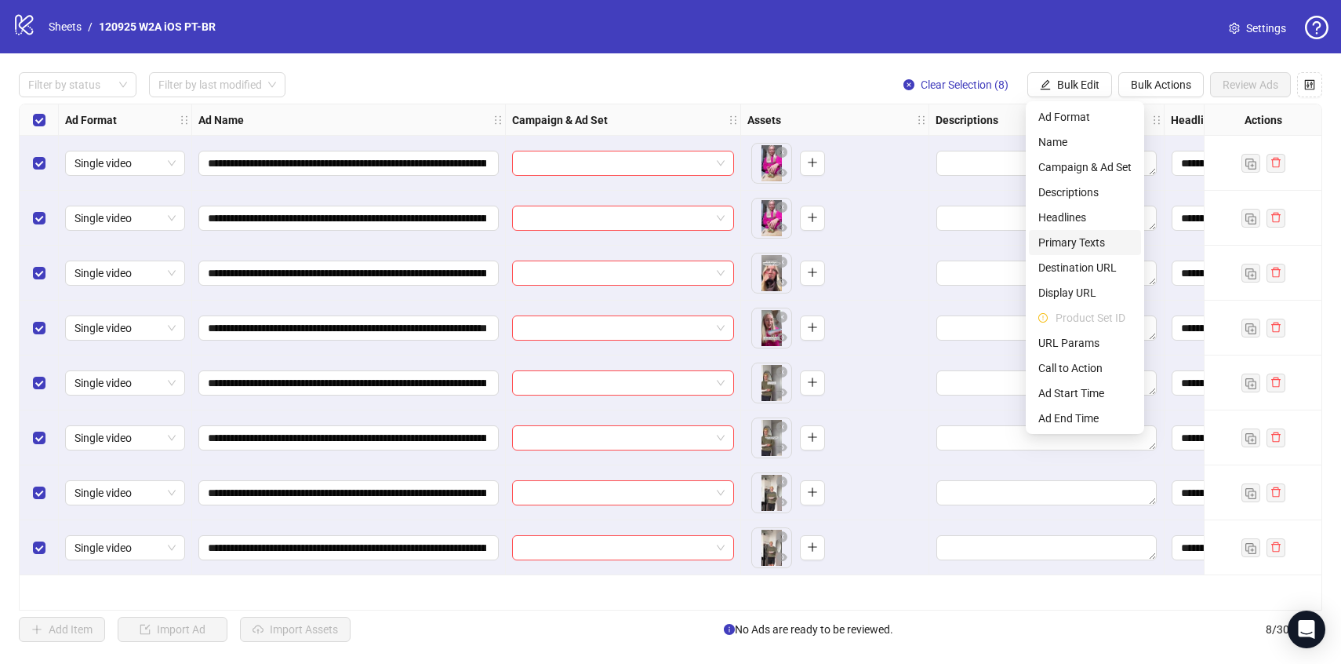
click at [1073, 241] on span "Primary Texts" at bounding box center [1084, 242] width 93 height 17
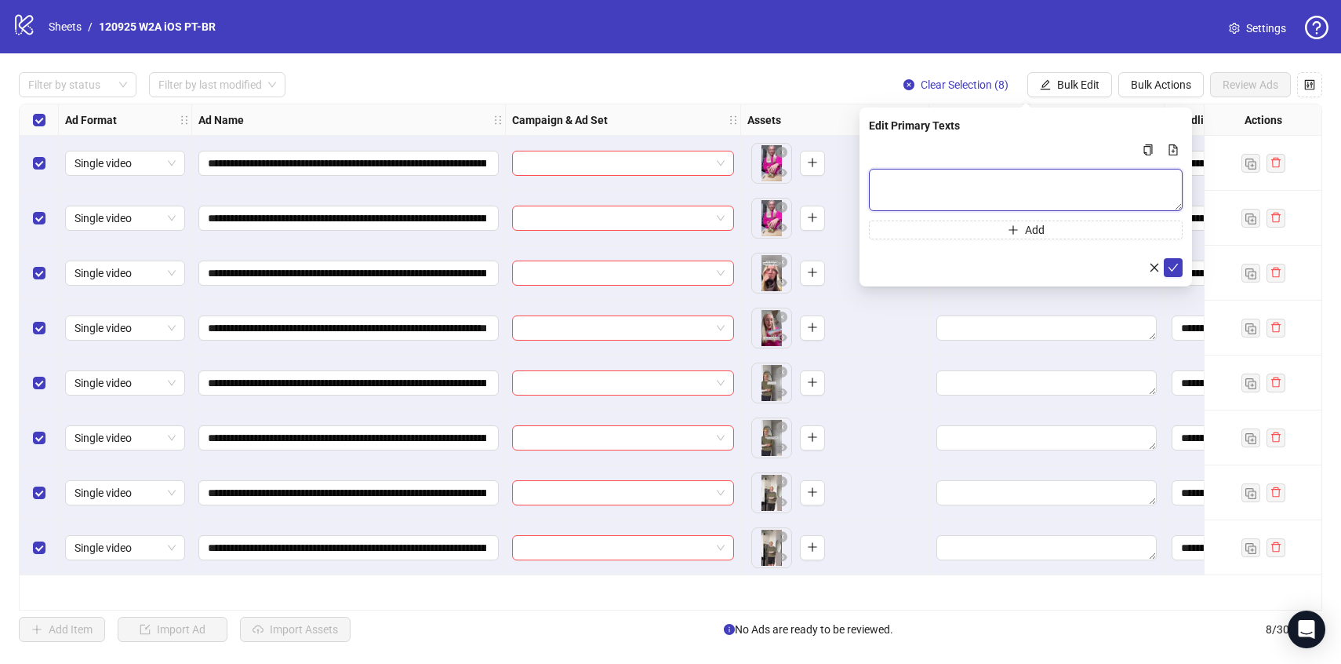
click at [990, 176] on textarea "Multi-text input container - paste or copy values" at bounding box center [1026, 190] width 314 height 42
paste textarea "**********"
type textarea "**********"
click at [1183, 267] on div "**********" at bounding box center [1026, 196] width 333 height 179
click at [1180, 267] on button "submit" at bounding box center [1173, 267] width 19 height 19
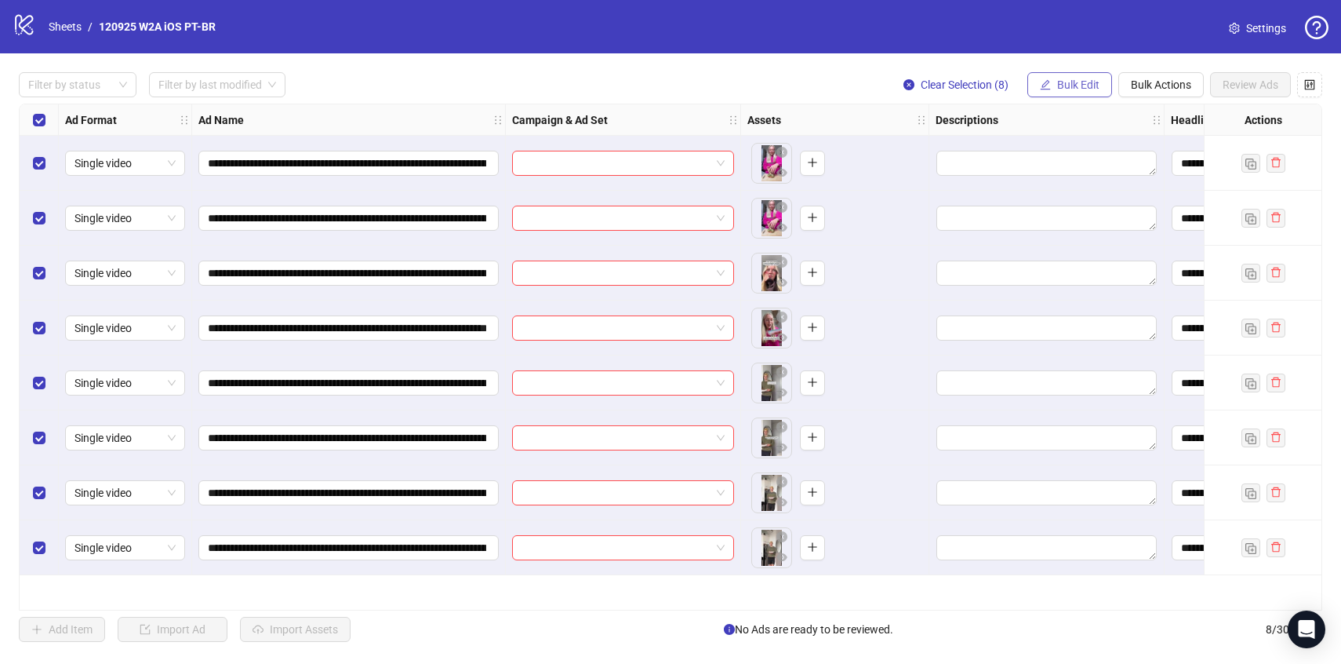
click at [1091, 88] on span "Bulk Edit" at bounding box center [1078, 84] width 42 height 13
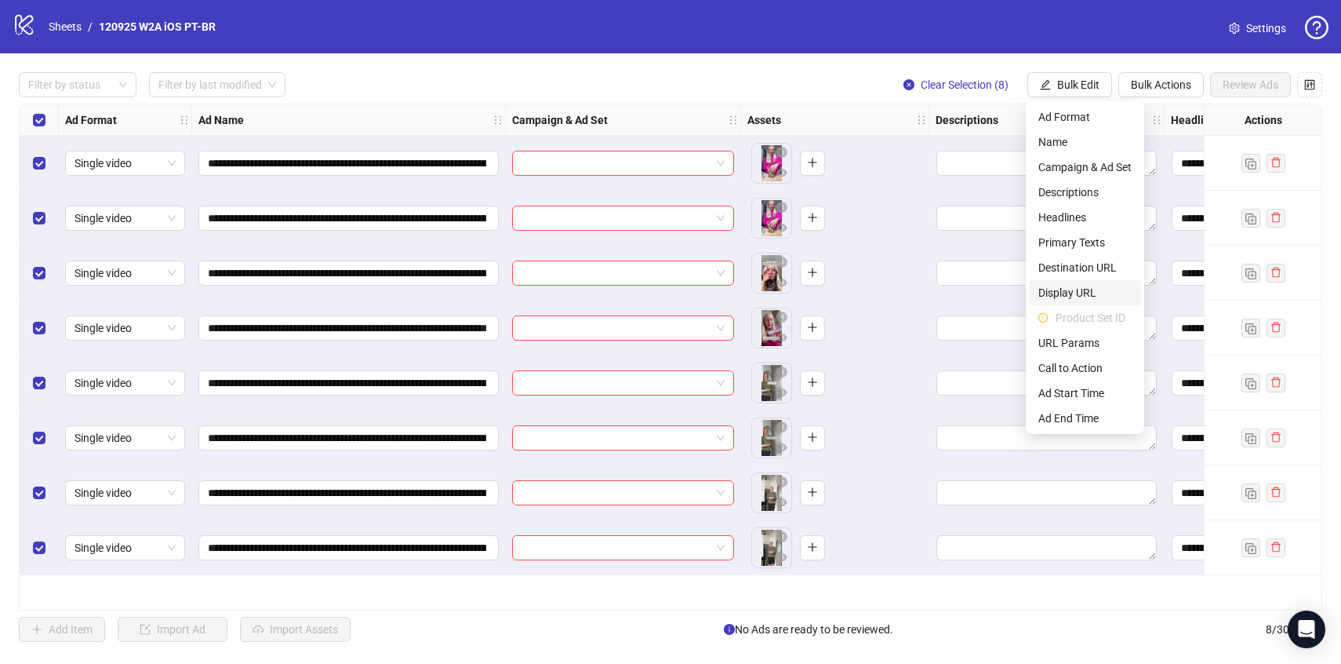
click at [1067, 286] on span "Display URL" at bounding box center [1084, 292] width 93 height 17
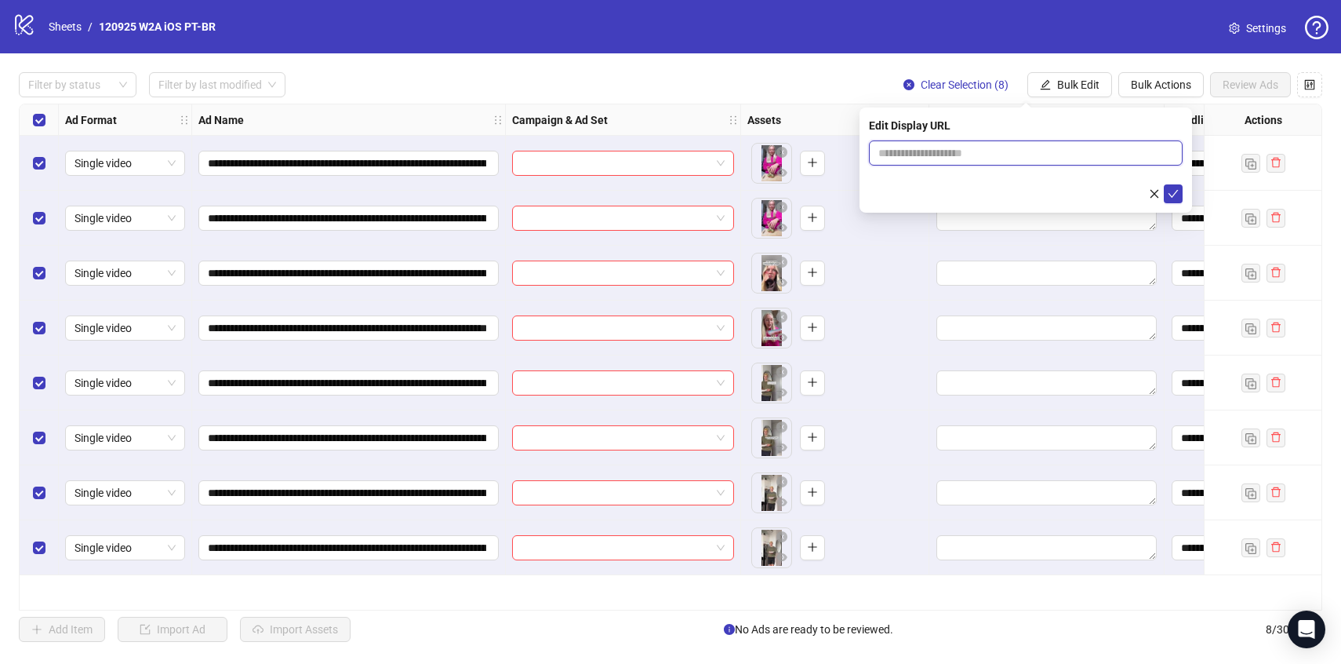
click at [997, 155] on input "text" at bounding box center [1026, 152] width 314 height 25
type input "**********"
click at [1175, 198] on span "submit" at bounding box center [1173, 193] width 11 height 13
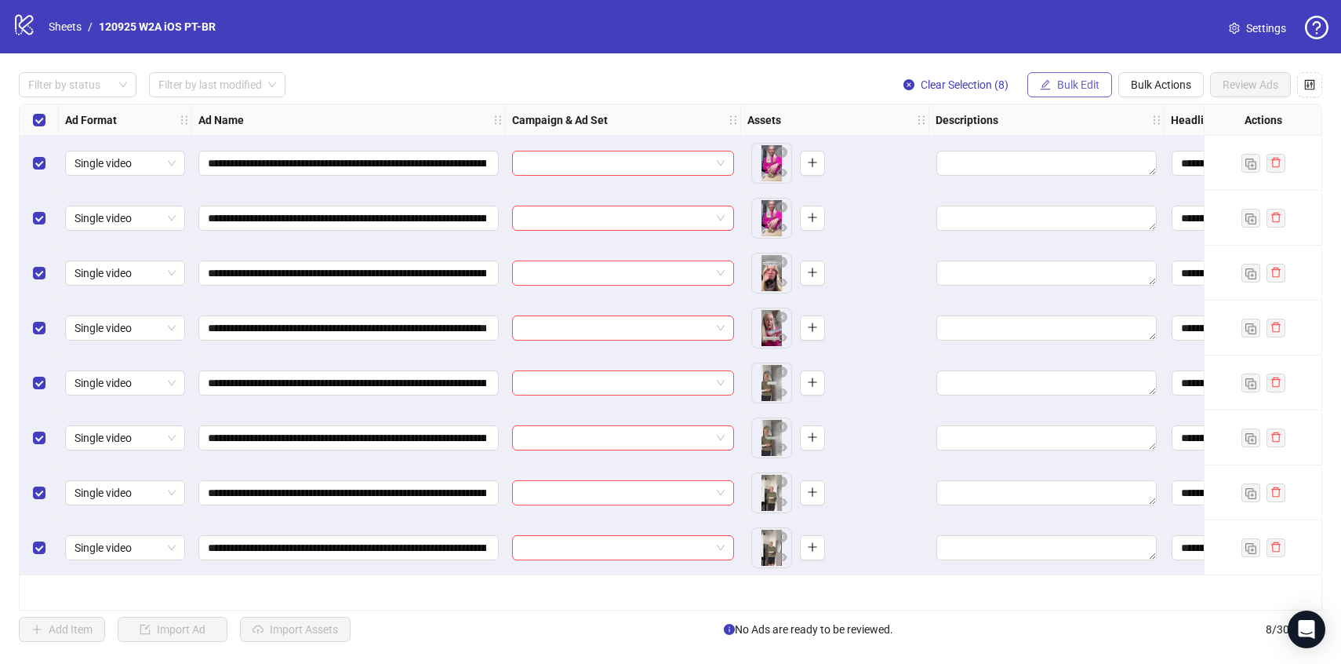
click at [1057, 89] on span "Bulk Edit" at bounding box center [1078, 84] width 42 height 13
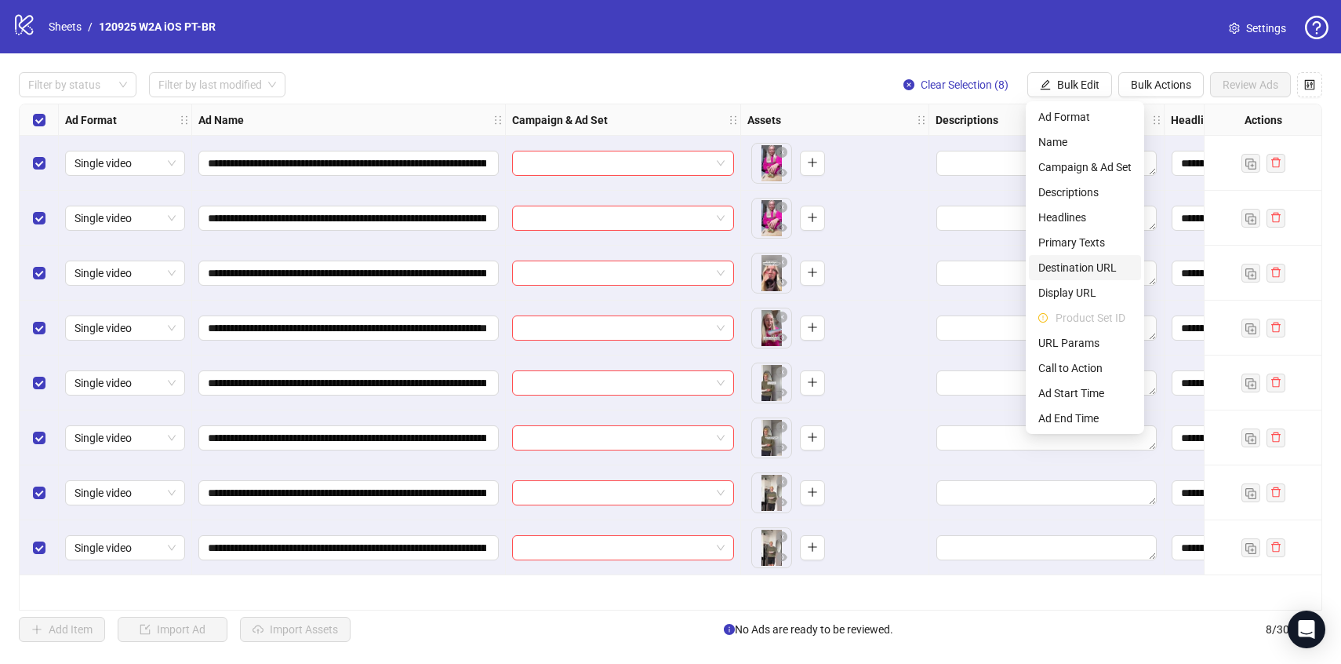
click at [1080, 268] on span "Destination URL" at bounding box center [1084, 267] width 93 height 17
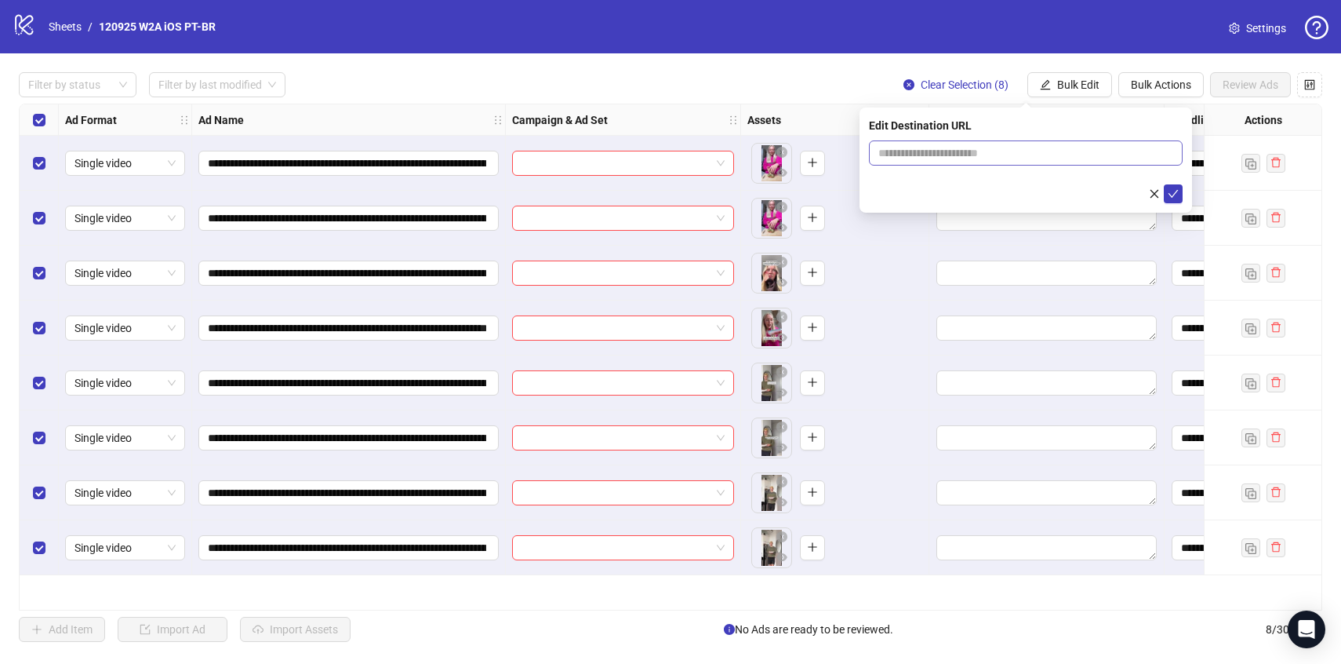
click at [1021, 163] on span at bounding box center [1026, 152] width 314 height 25
paste input "**********"
type input "**********"
click at [1168, 188] on icon "check" at bounding box center [1173, 193] width 11 height 11
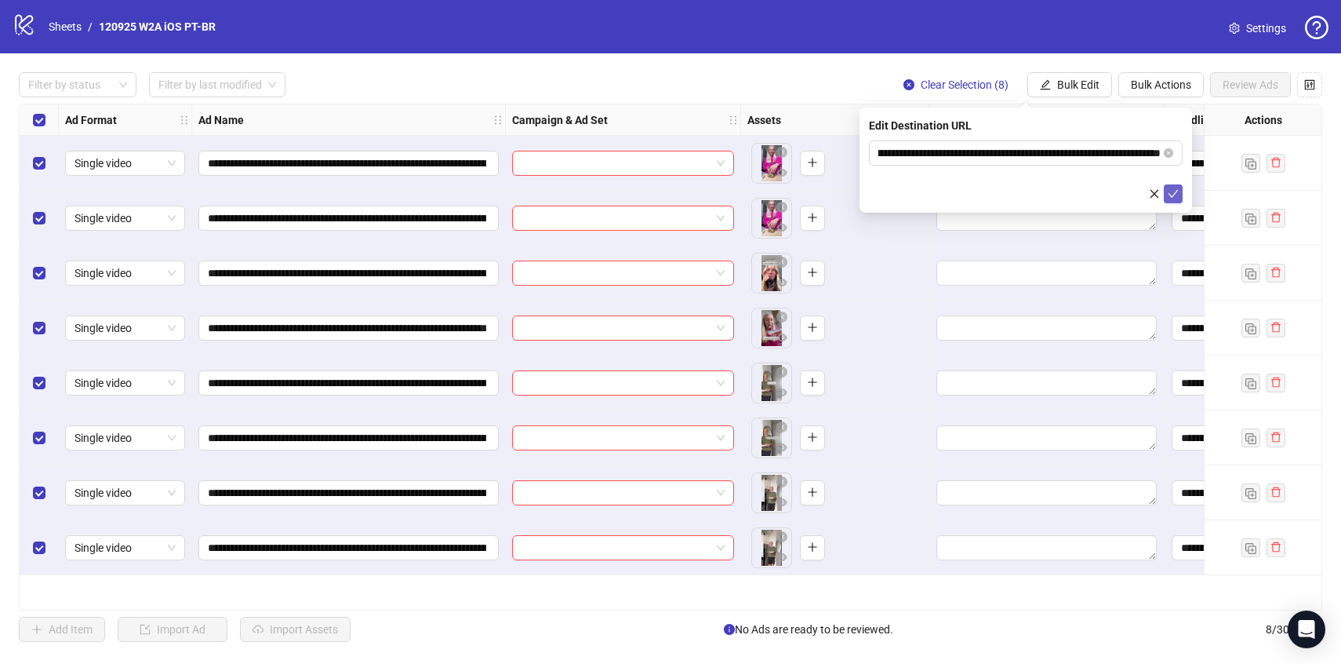
scroll to position [0, 0]
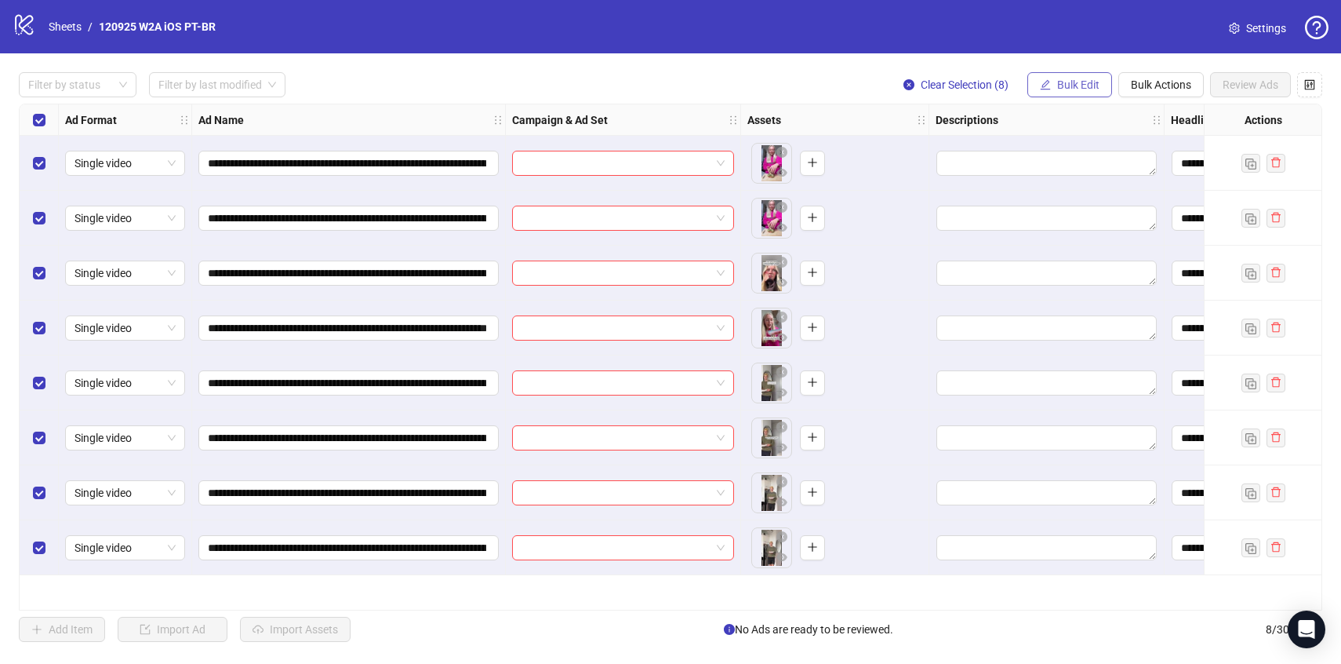
click at [1066, 89] on span "Bulk Edit" at bounding box center [1078, 84] width 42 height 13
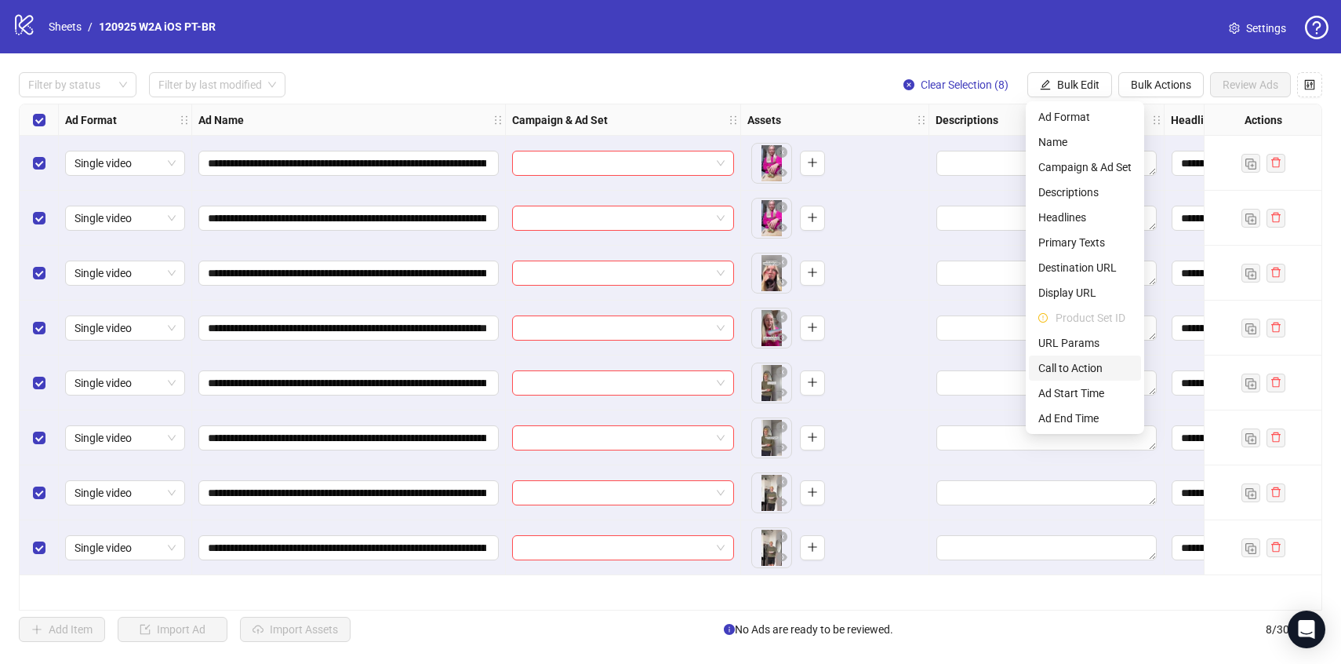
click at [1060, 370] on span "Call to Action" at bounding box center [1084, 367] width 93 height 17
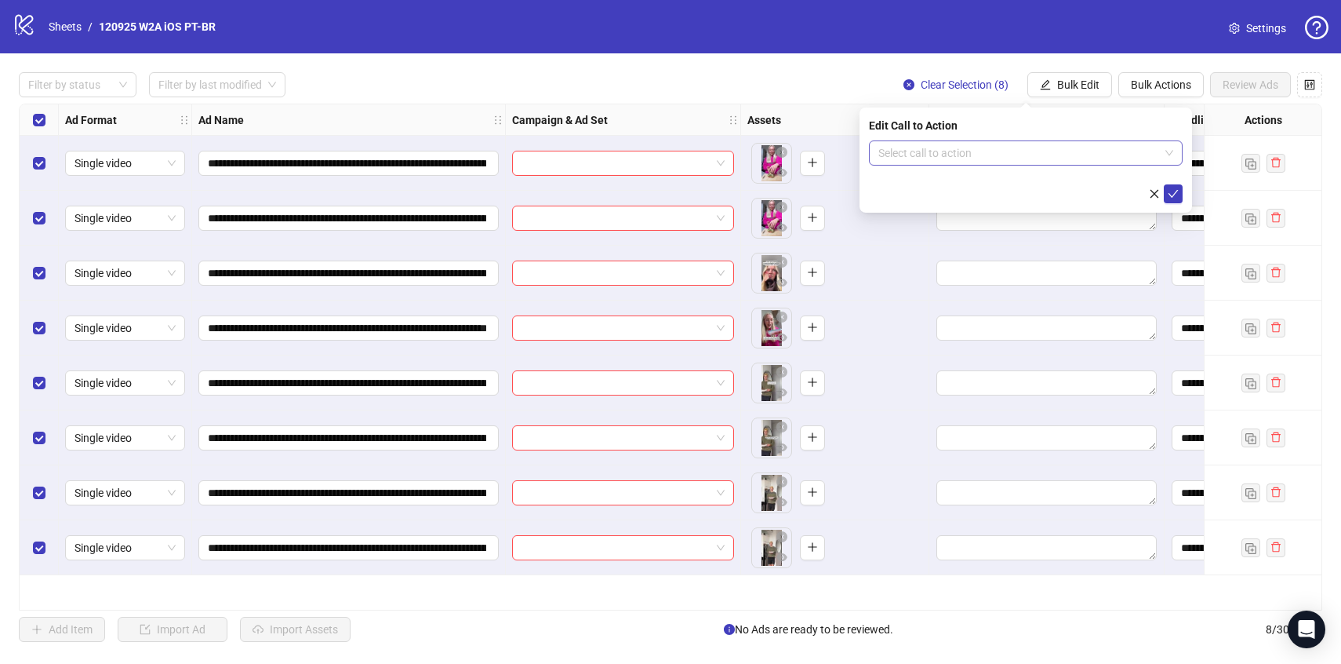
click at [929, 158] on input "search" at bounding box center [1018, 153] width 281 height 24
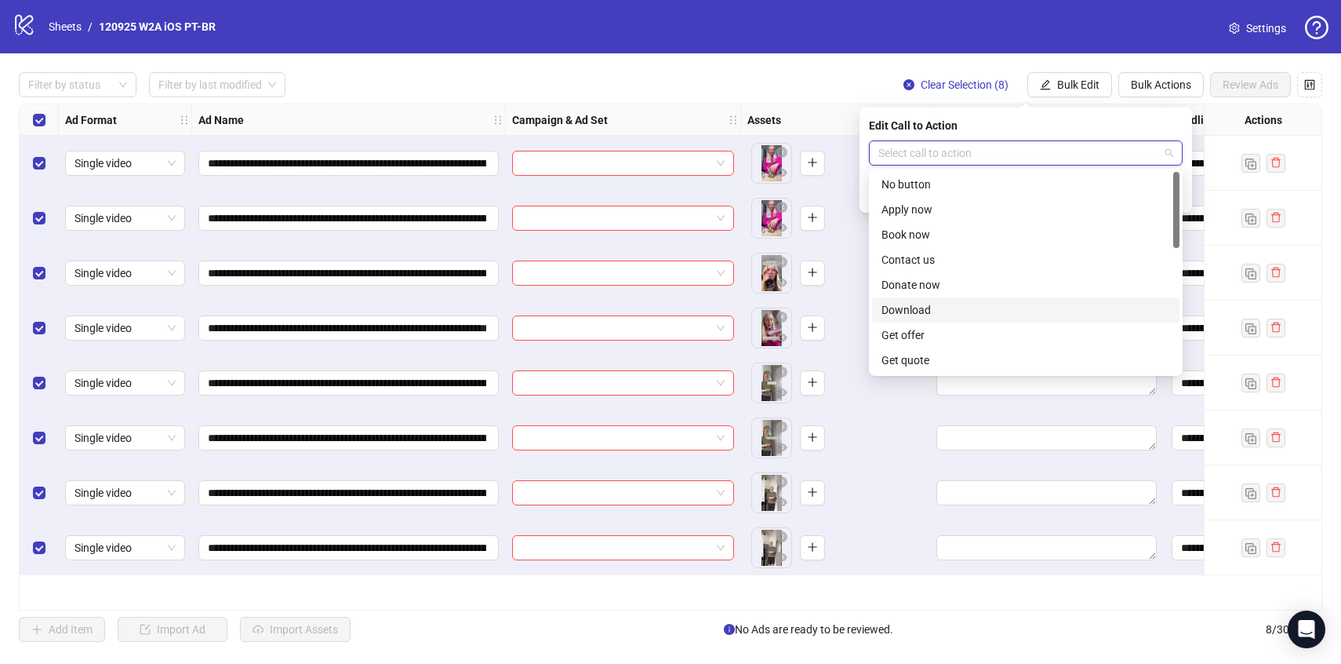
click at [925, 308] on div "Download" at bounding box center [1026, 309] width 289 height 17
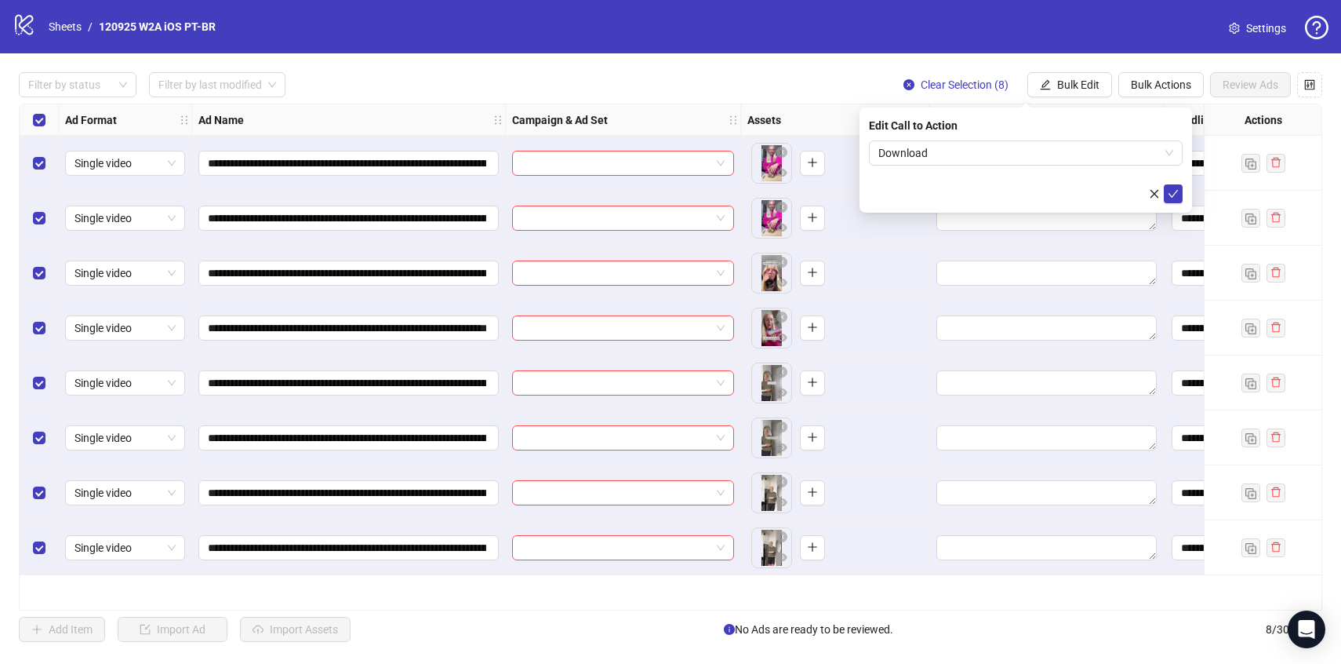
click at [1170, 205] on div "Edit Call to Action Download" at bounding box center [1026, 159] width 333 height 105
click at [1171, 190] on icon "check" at bounding box center [1173, 193] width 11 height 11
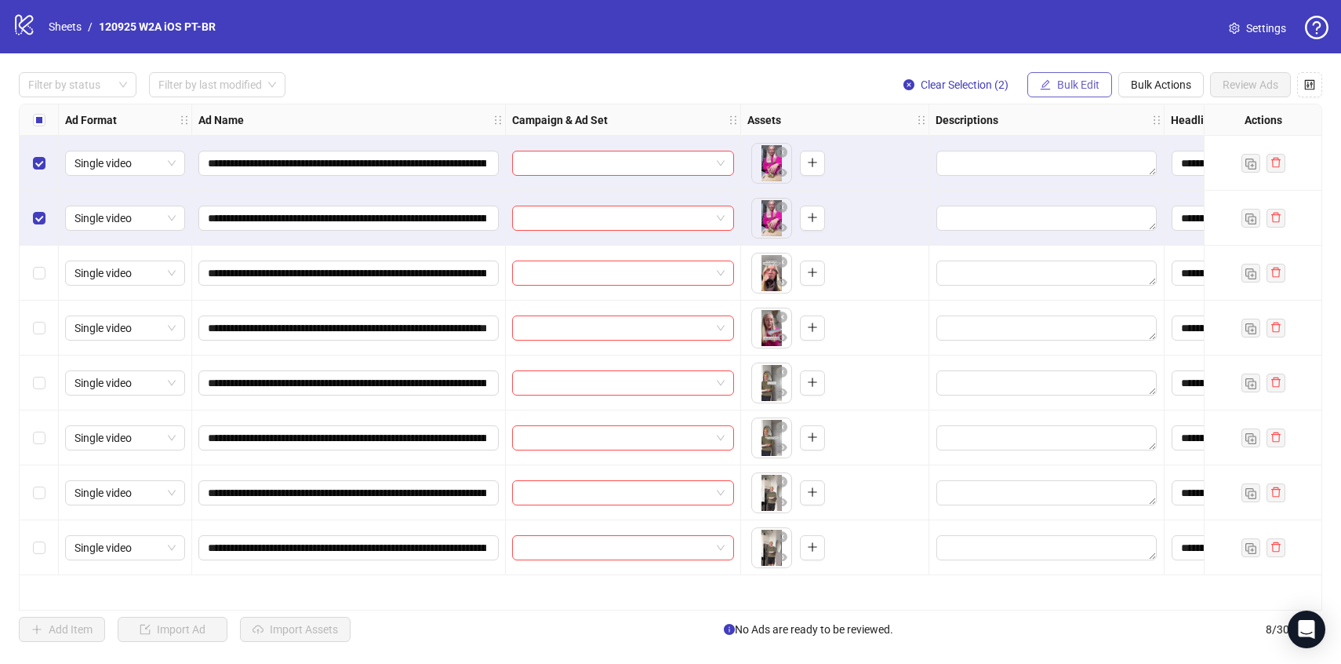
click at [1084, 85] on span "Bulk Edit" at bounding box center [1078, 84] width 42 height 13
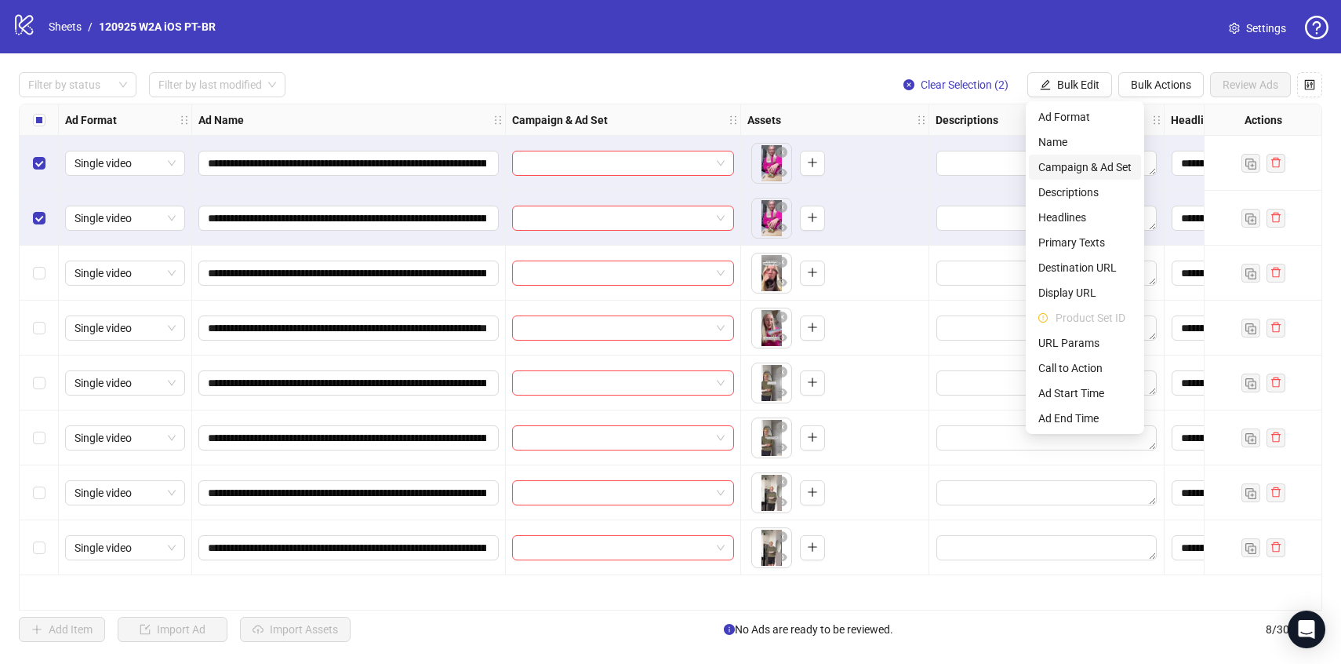
click at [1085, 168] on span "Campaign & Ad Set" at bounding box center [1084, 166] width 93 height 17
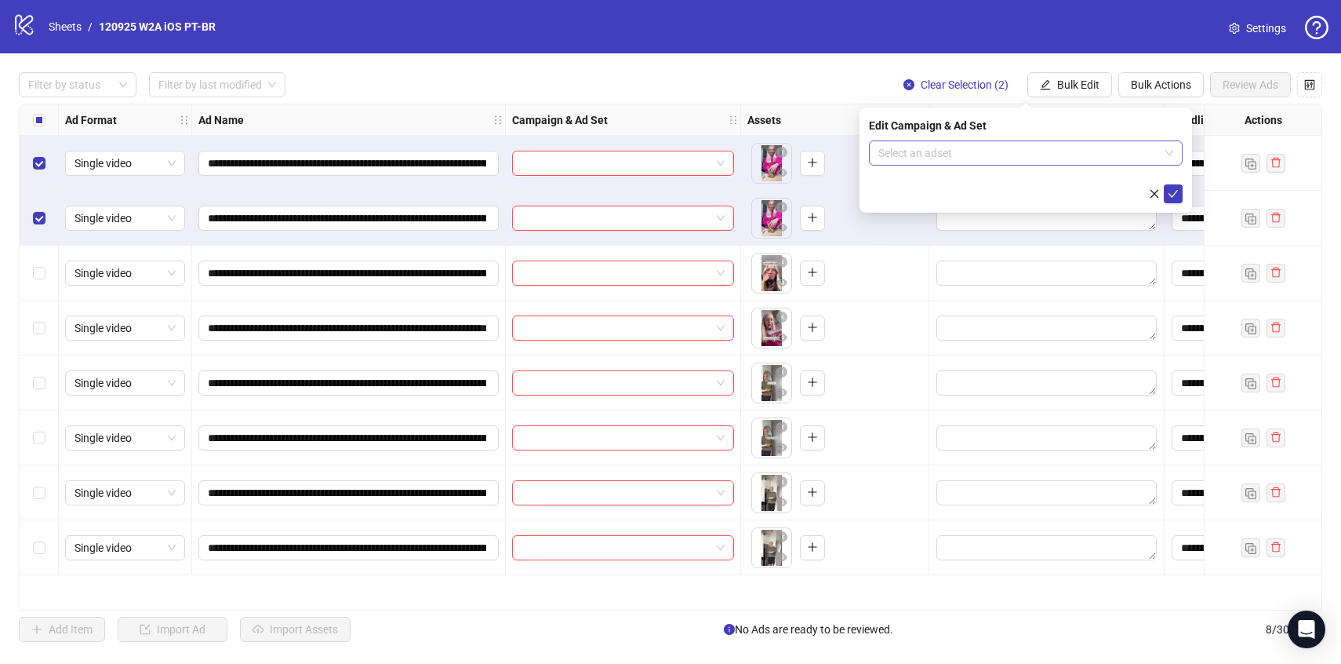
click at [1064, 165] on div "Select an adset" at bounding box center [1026, 152] width 314 height 25
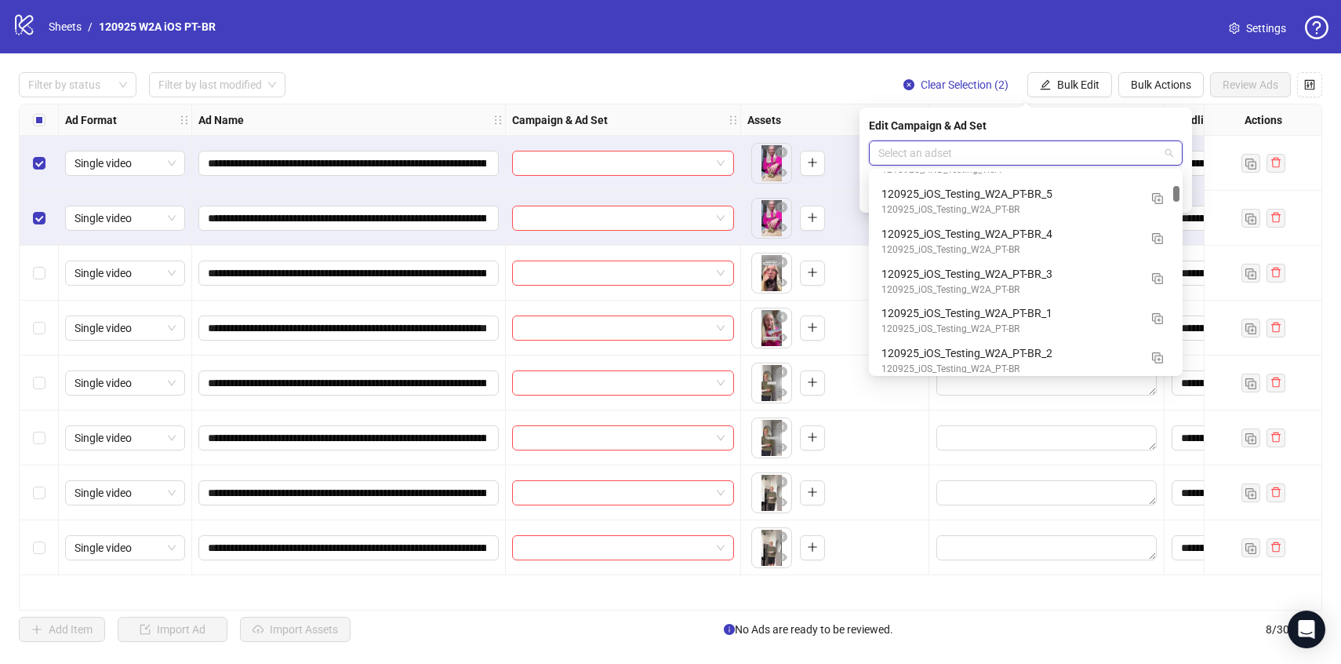
scroll to position [1475, 0]
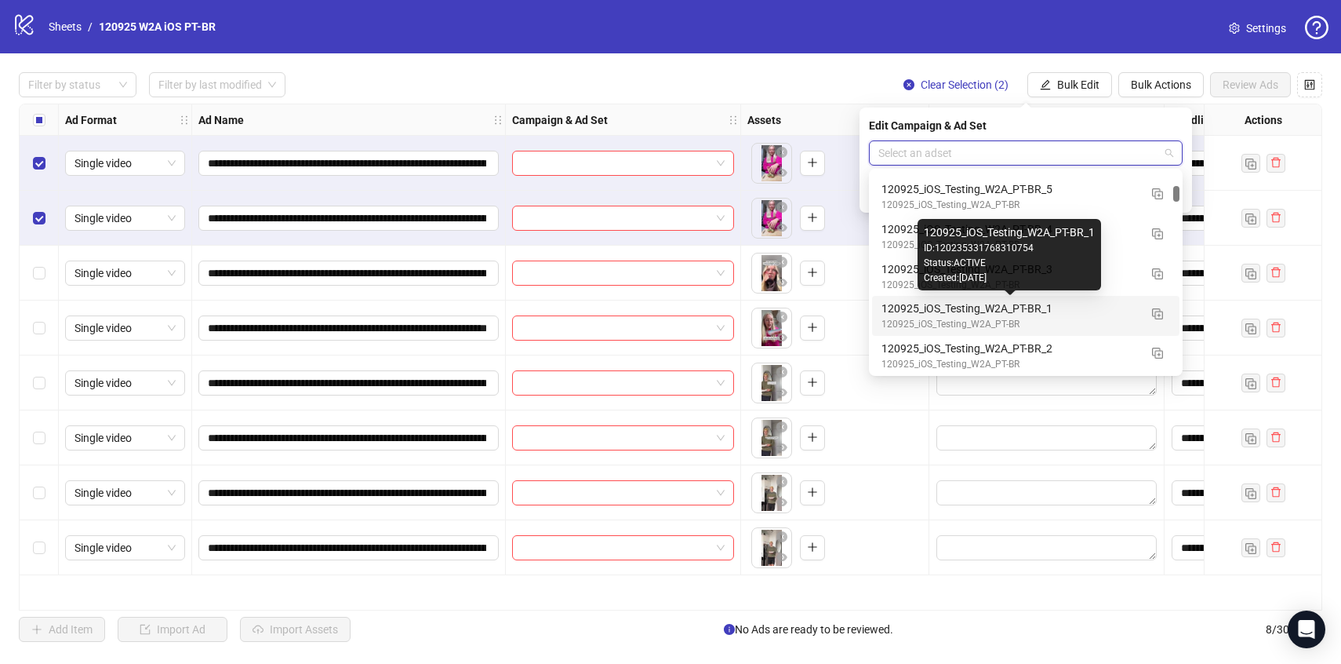
click at [1069, 306] on div "120925_iOS_Testing_W2A_PT-BR_1" at bounding box center [1010, 308] width 257 height 17
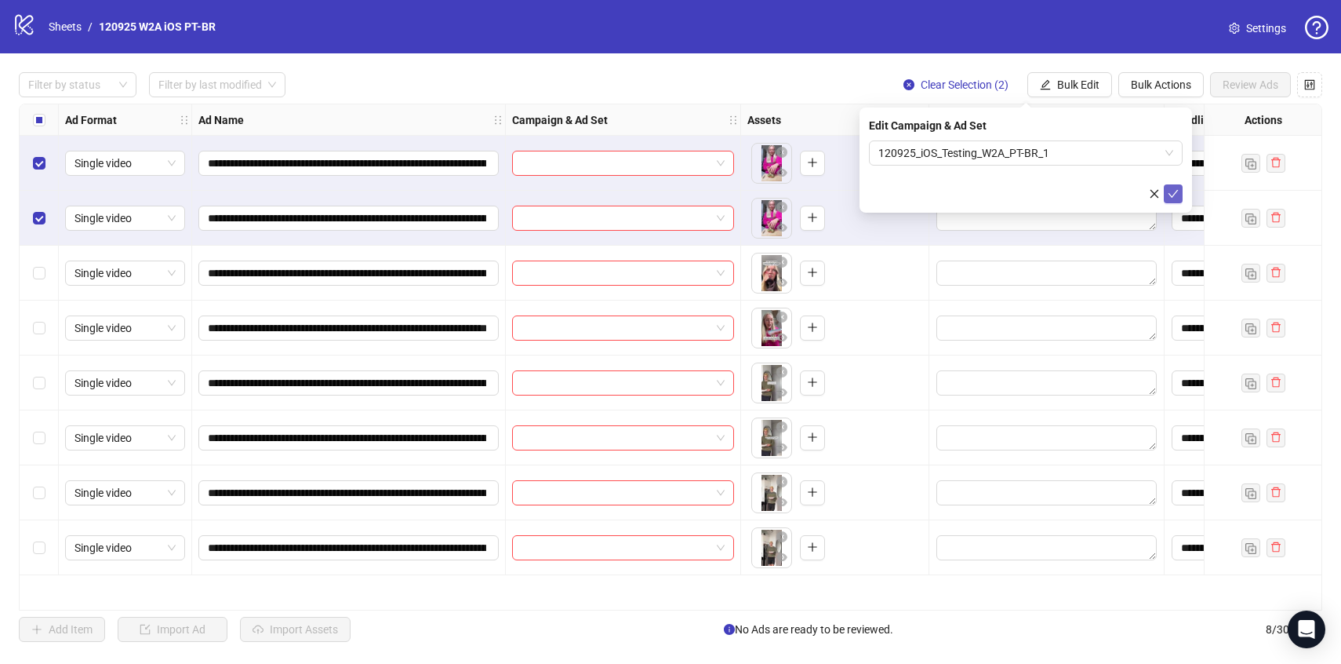
click at [1172, 190] on icon "check" at bounding box center [1173, 193] width 11 height 11
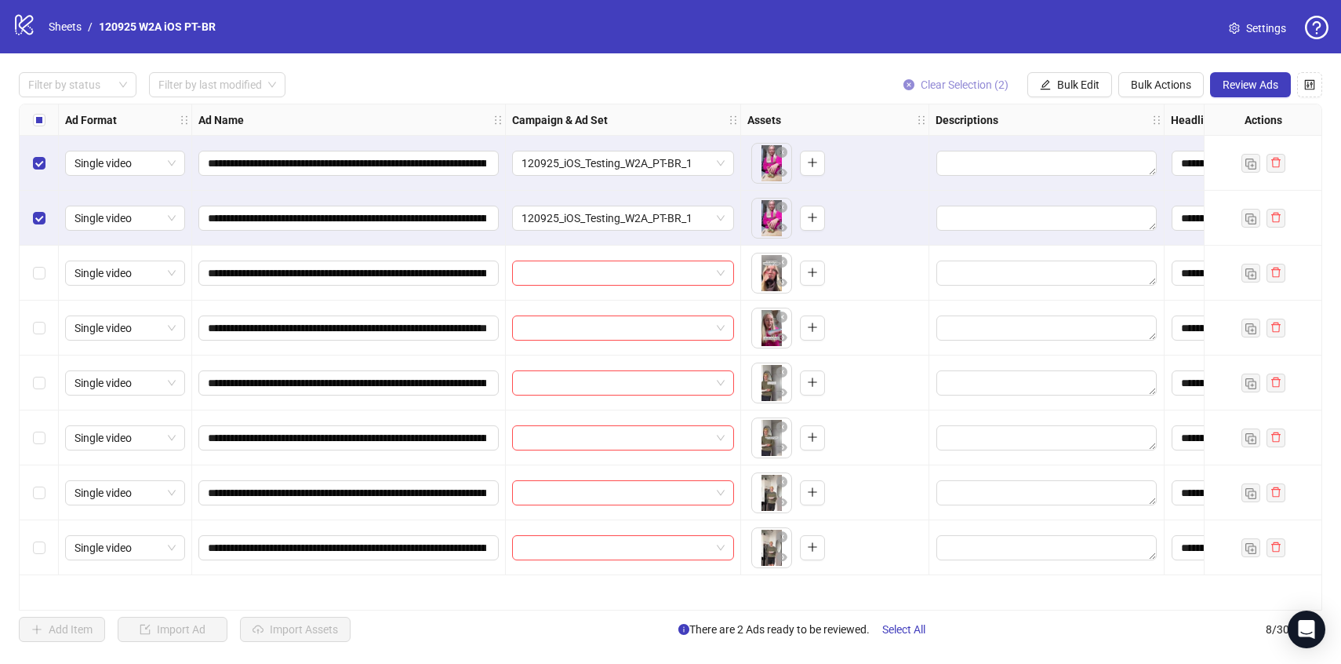
click at [967, 92] on button "Clear Selection (2)" at bounding box center [956, 84] width 130 height 25
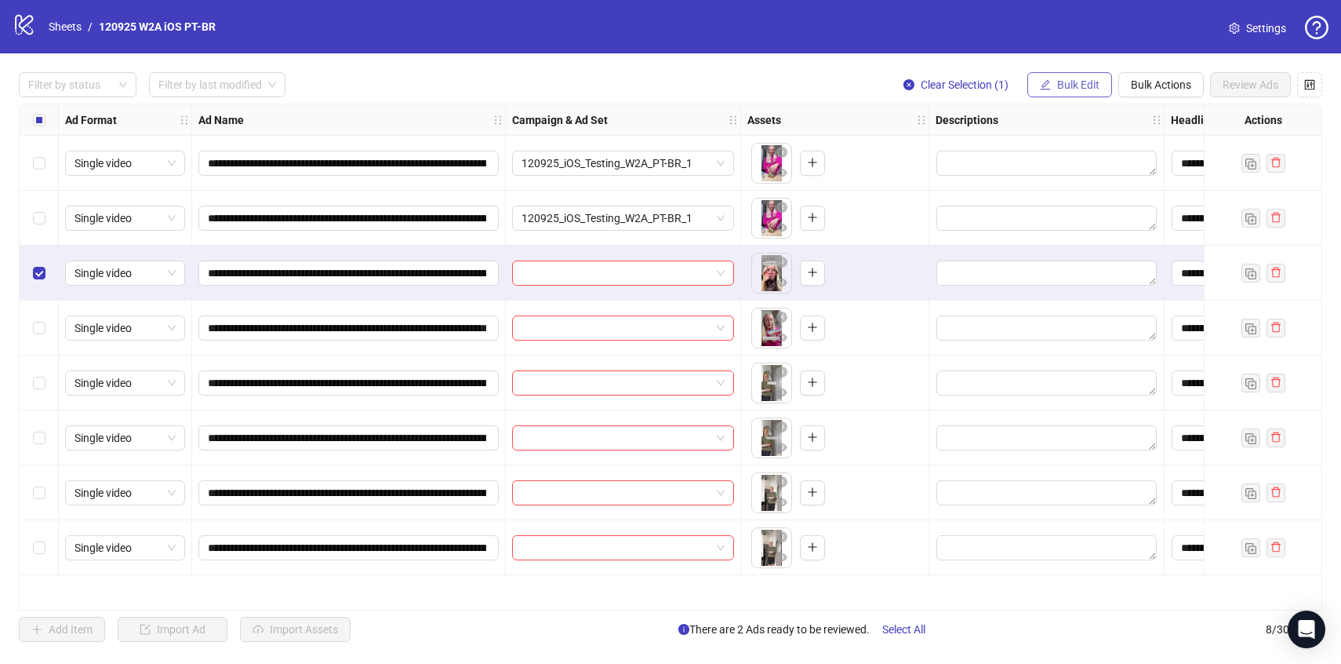
click at [1096, 78] on span "Bulk Edit" at bounding box center [1078, 84] width 42 height 13
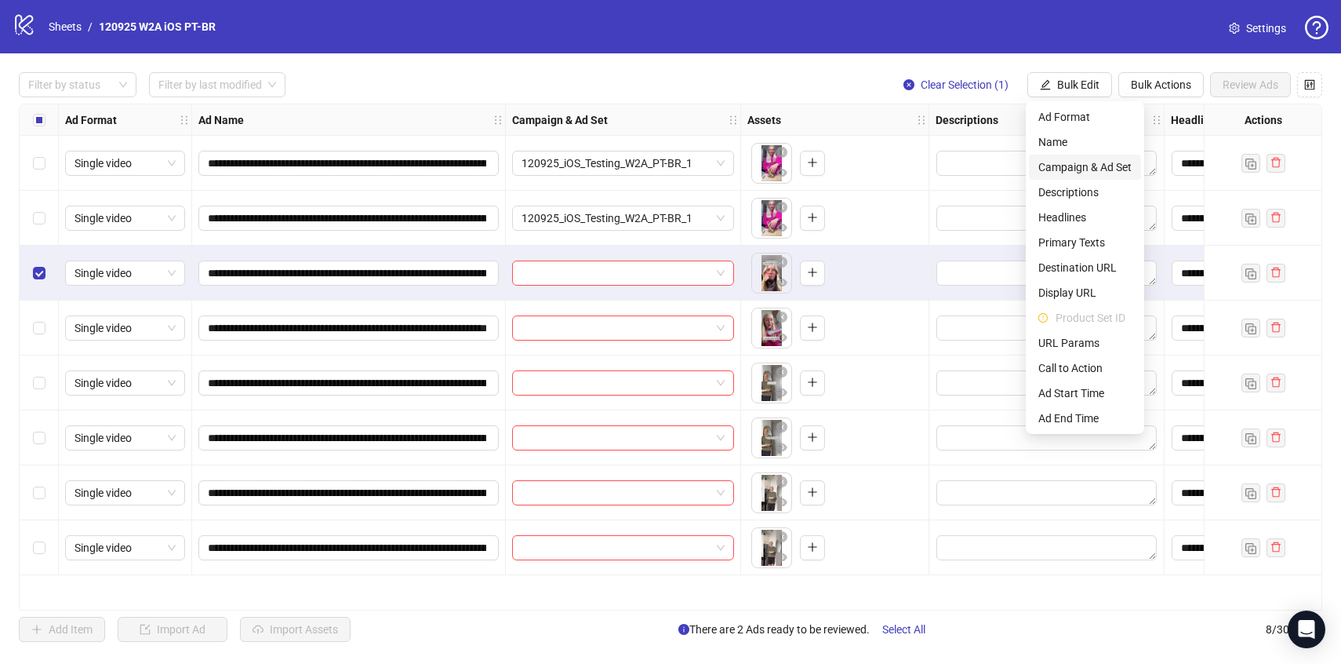
click at [1125, 166] on span "Campaign & Ad Set" at bounding box center [1084, 166] width 93 height 17
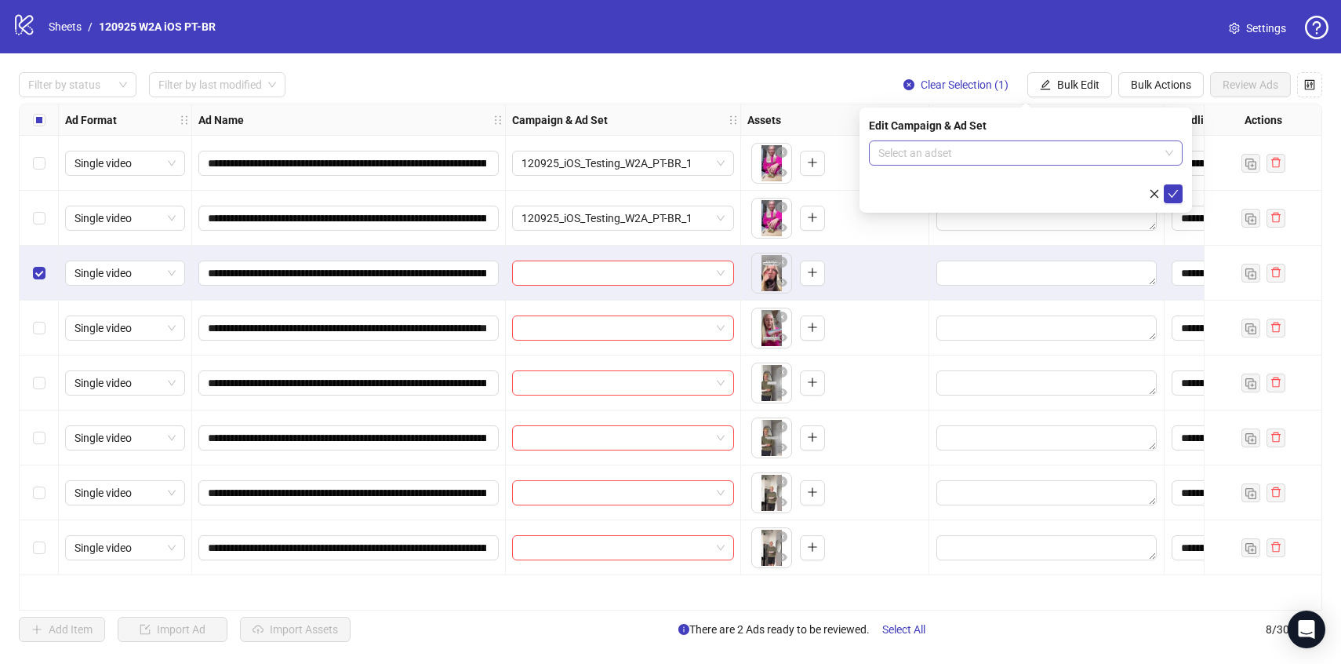
click at [1109, 142] on input "search" at bounding box center [1018, 153] width 281 height 24
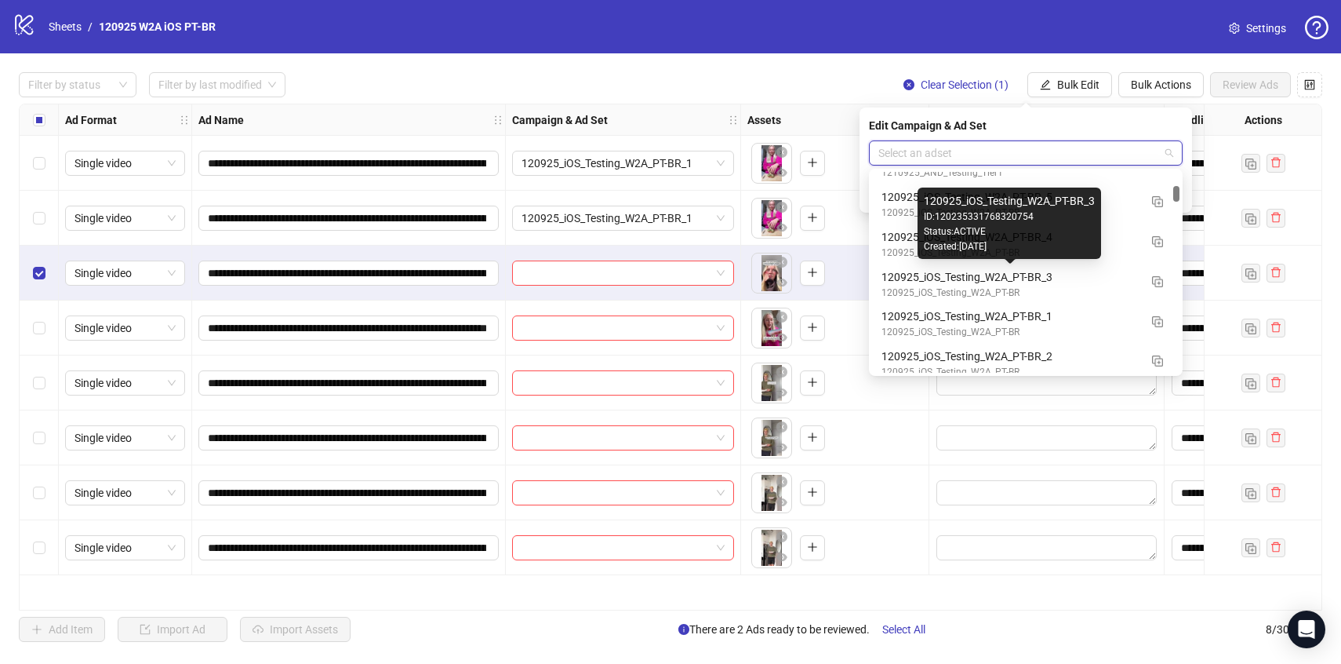
scroll to position [1486, 0]
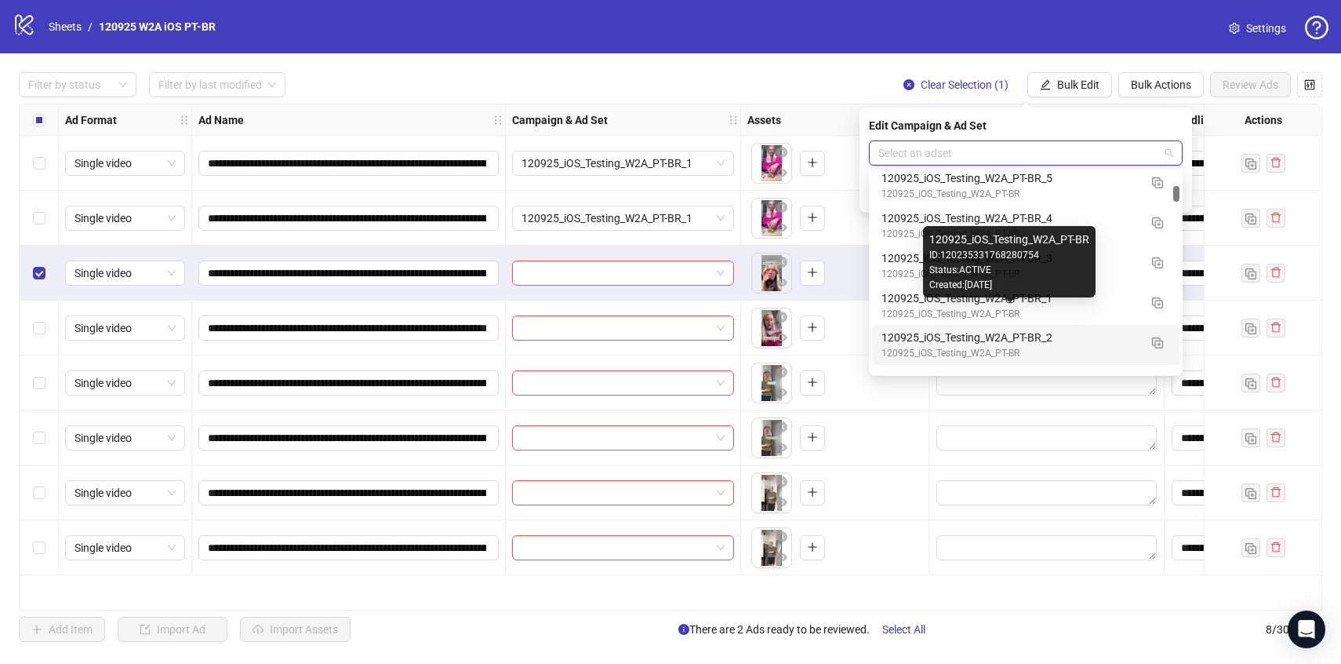
click at [1083, 332] on div "120925_iOS_Testing_W2A_PT-BR_2" at bounding box center [1010, 337] width 257 height 17
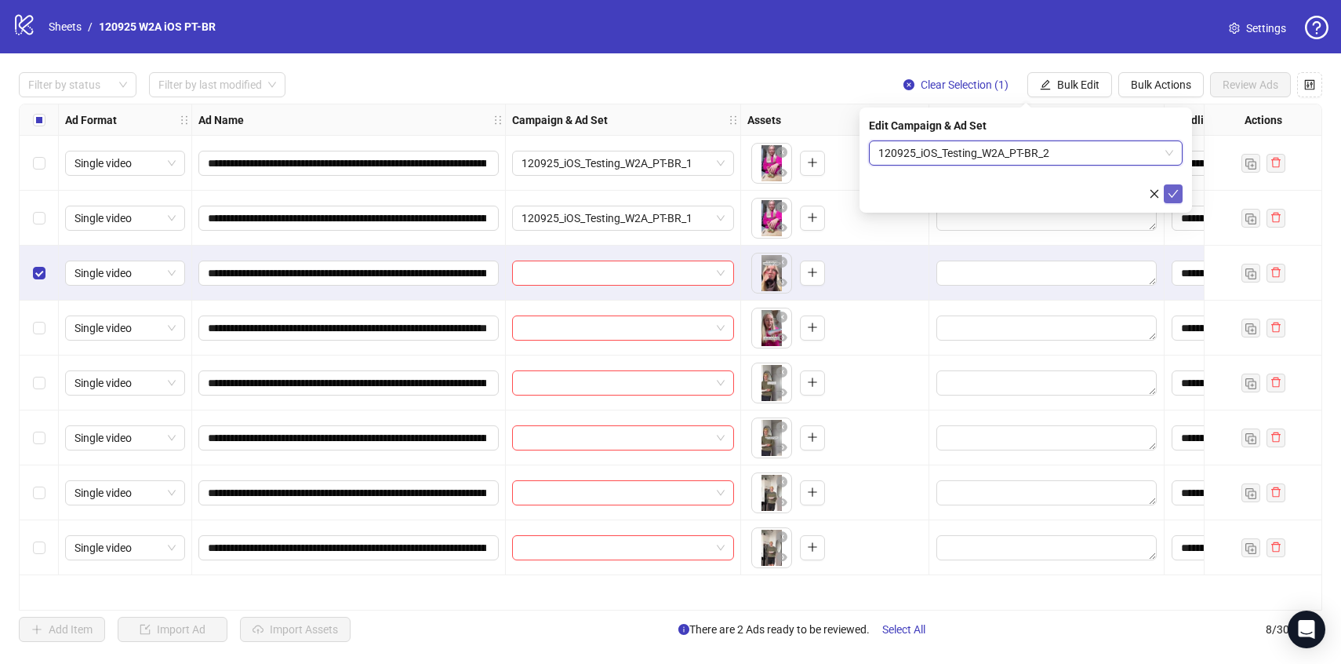
click at [1174, 190] on icon "check" at bounding box center [1173, 193] width 11 height 11
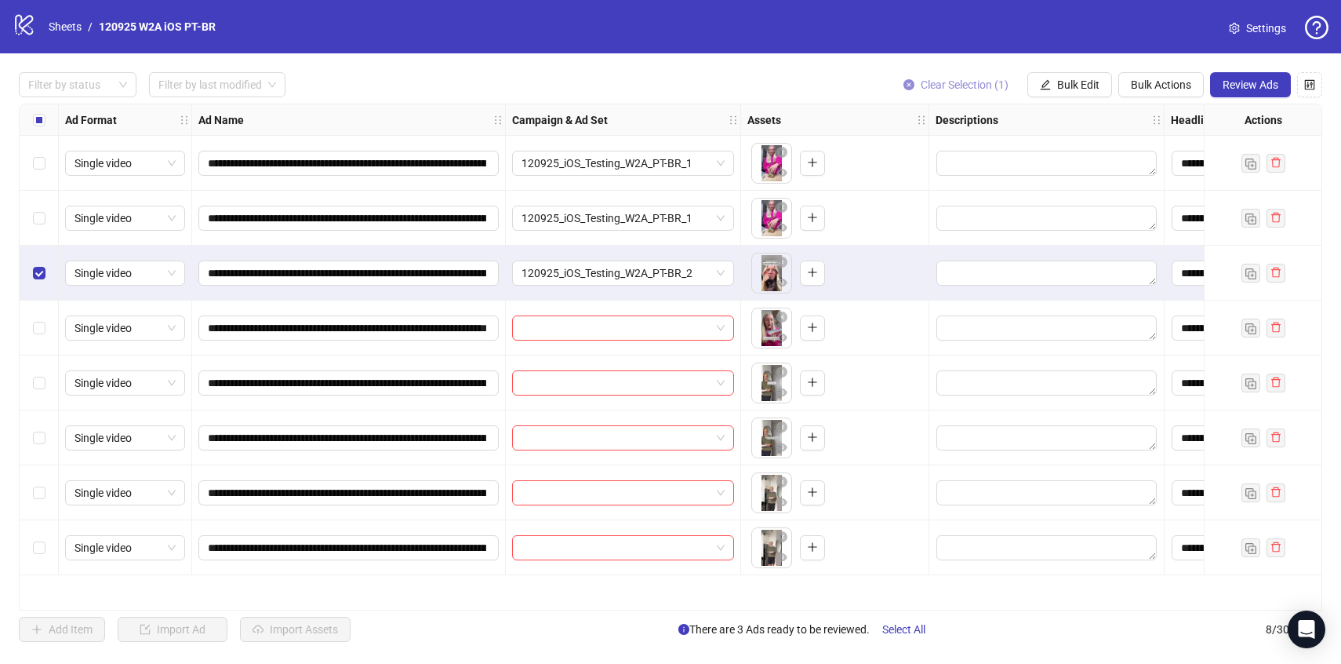
click at [944, 83] on span "Clear Selection (1)" at bounding box center [965, 84] width 88 height 13
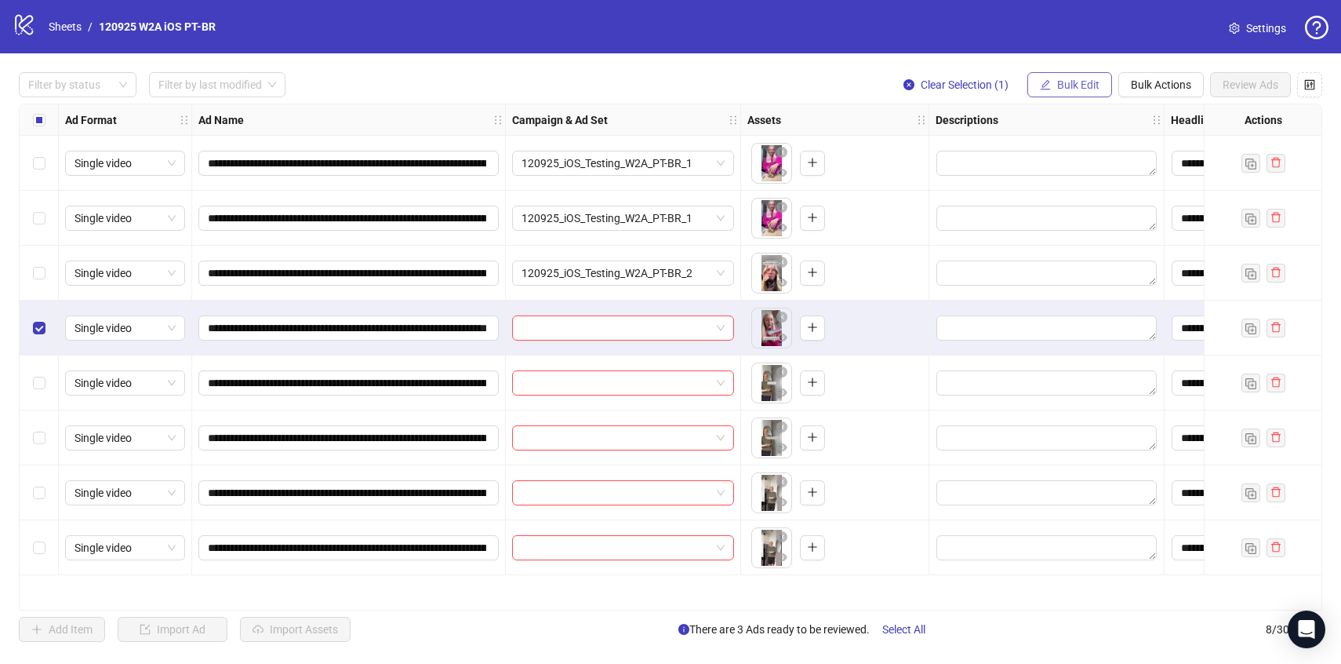
click at [1087, 84] on span "Bulk Edit" at bounding box center [1078, 84] width 42 height 13
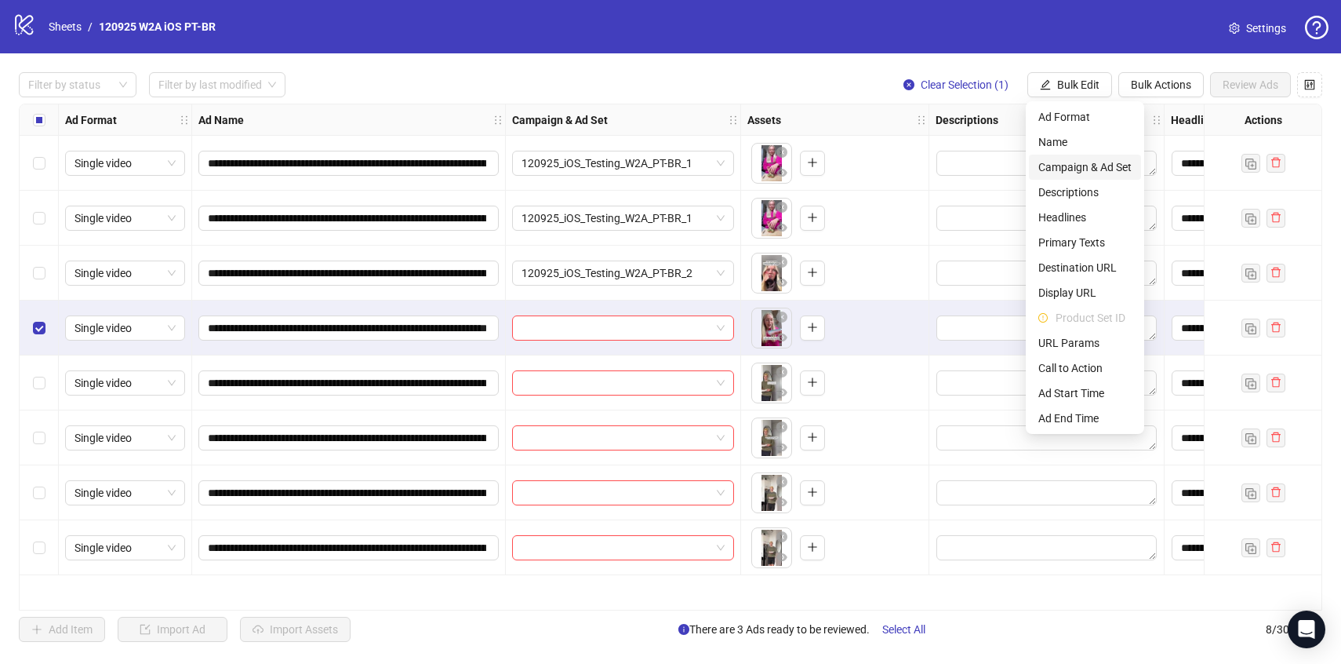
click at [1085, 160] on span "Campaign & Ad Set" at bounding box center [1084, 166] width 93 height 17
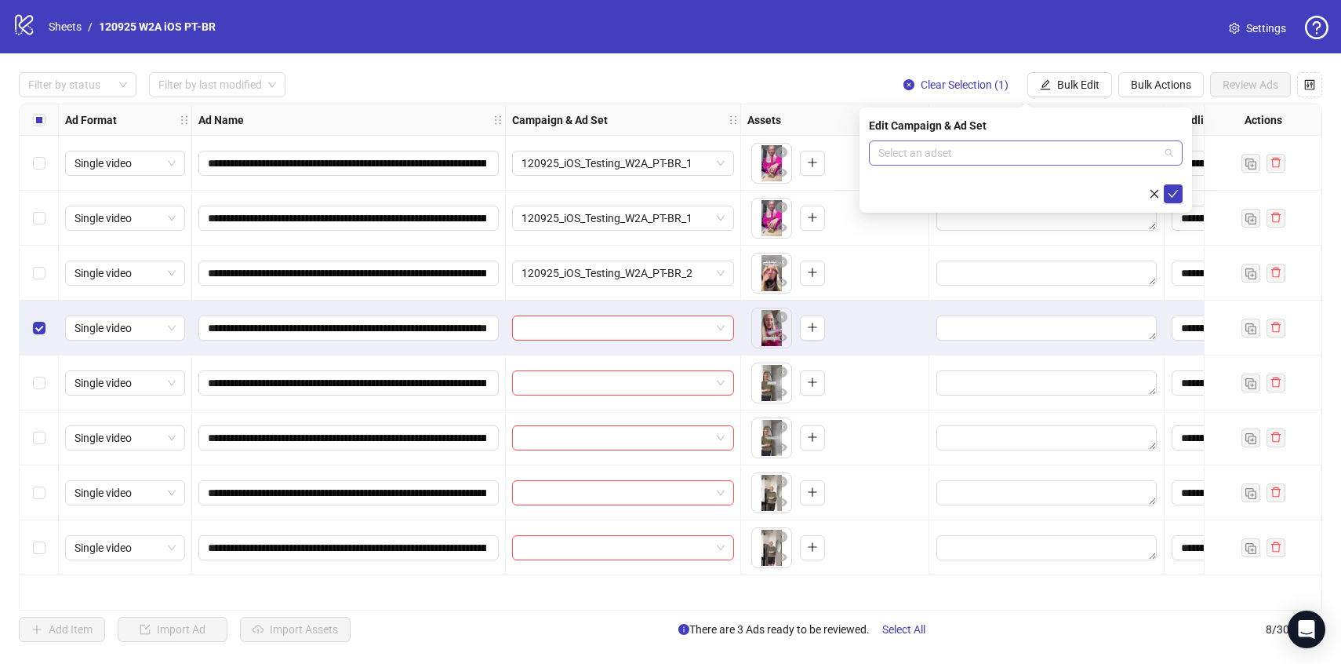
click at [1091, 153] on input "search" at bounding box center [1018, 153] width 281 height 24
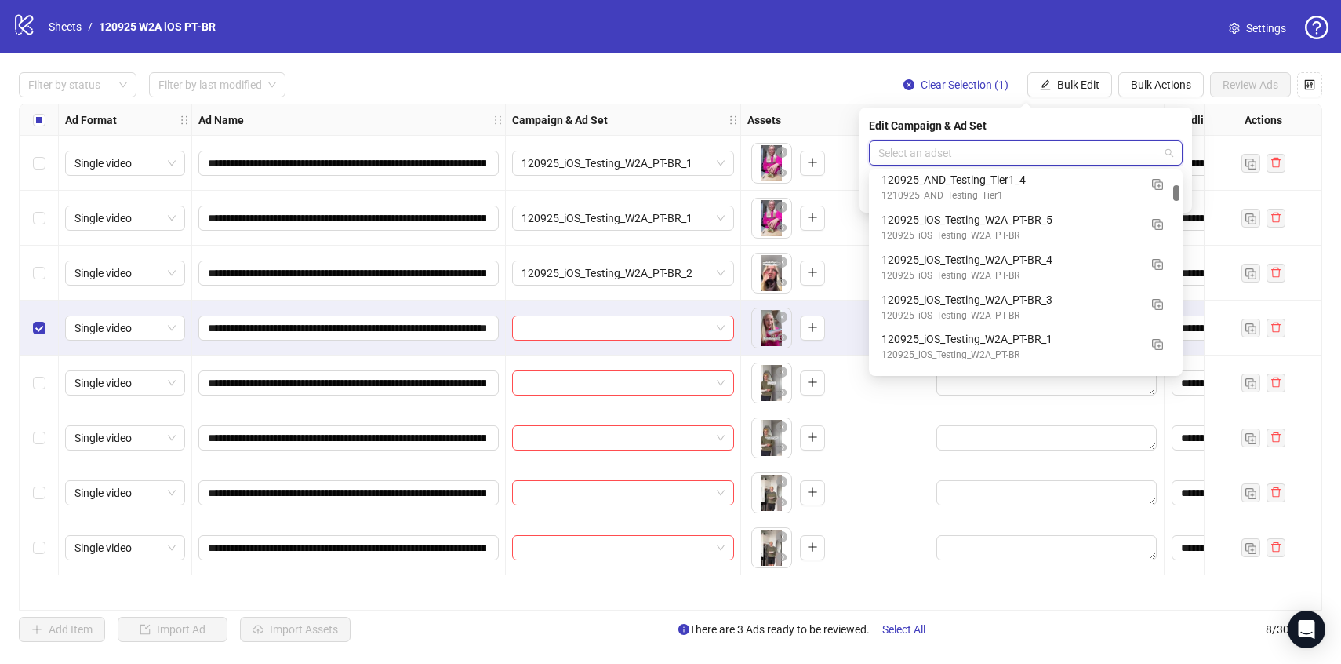
scroll to position [1448, 0]
click at [1100, 307] on div "120925_iOS_Testing_W2A_PT-BR" at bounding box center [1010, 312] width 257 height 15
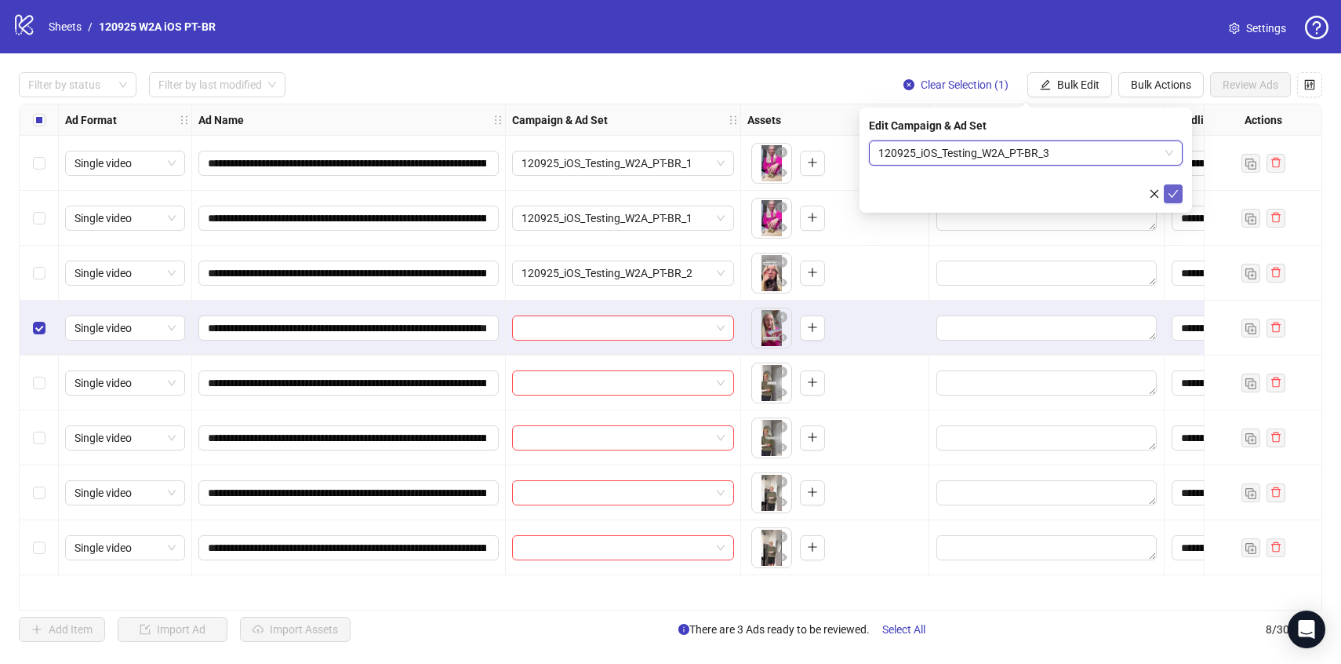
click at [1173, 193] on icon "check" at bounding box center [1173, 193] width 11 height 11
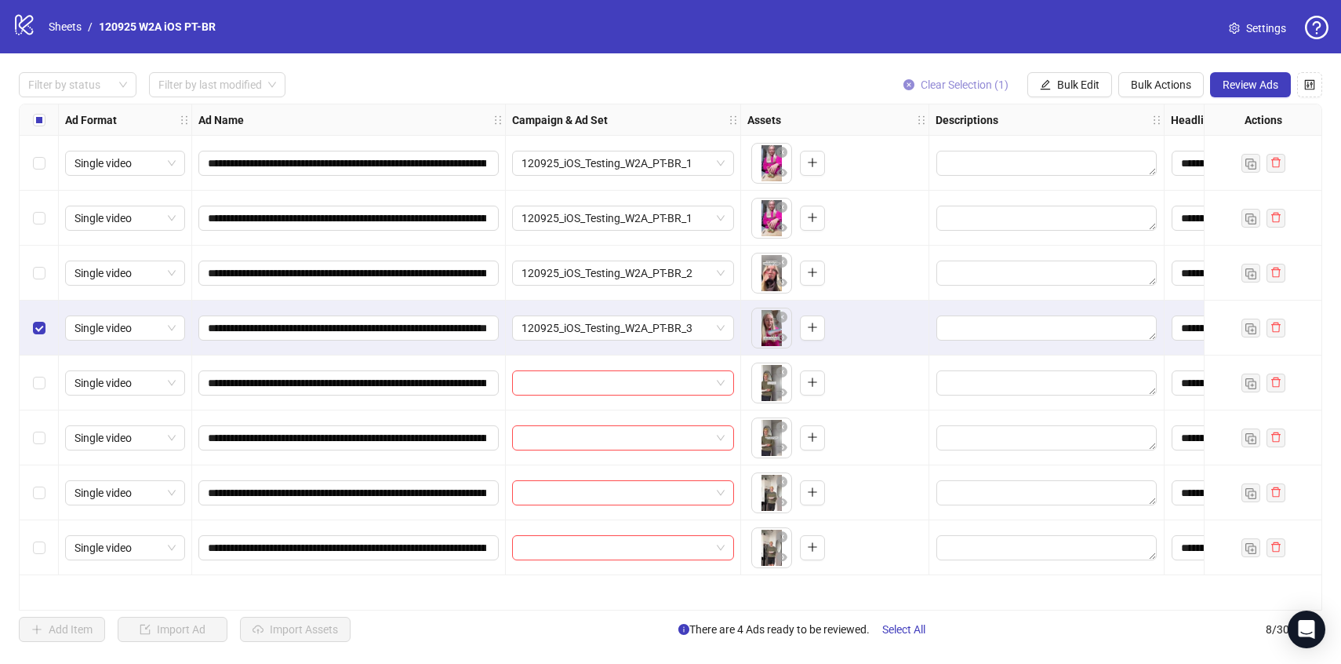
click at [952, 87] on span "Clear Selection (1)" at bounding box center [965, 84] width 88 height 13
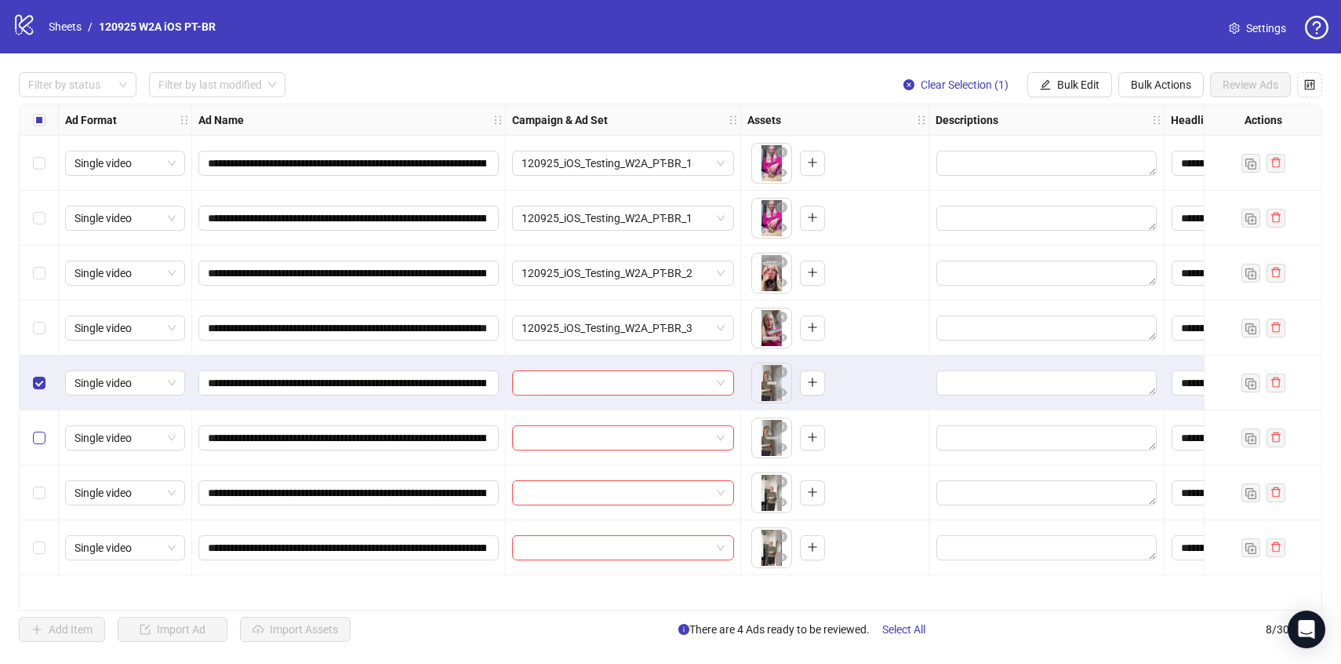
click at [43, 429] on label "Select row 6" at bounding box center [39, 437] width 13 height 17
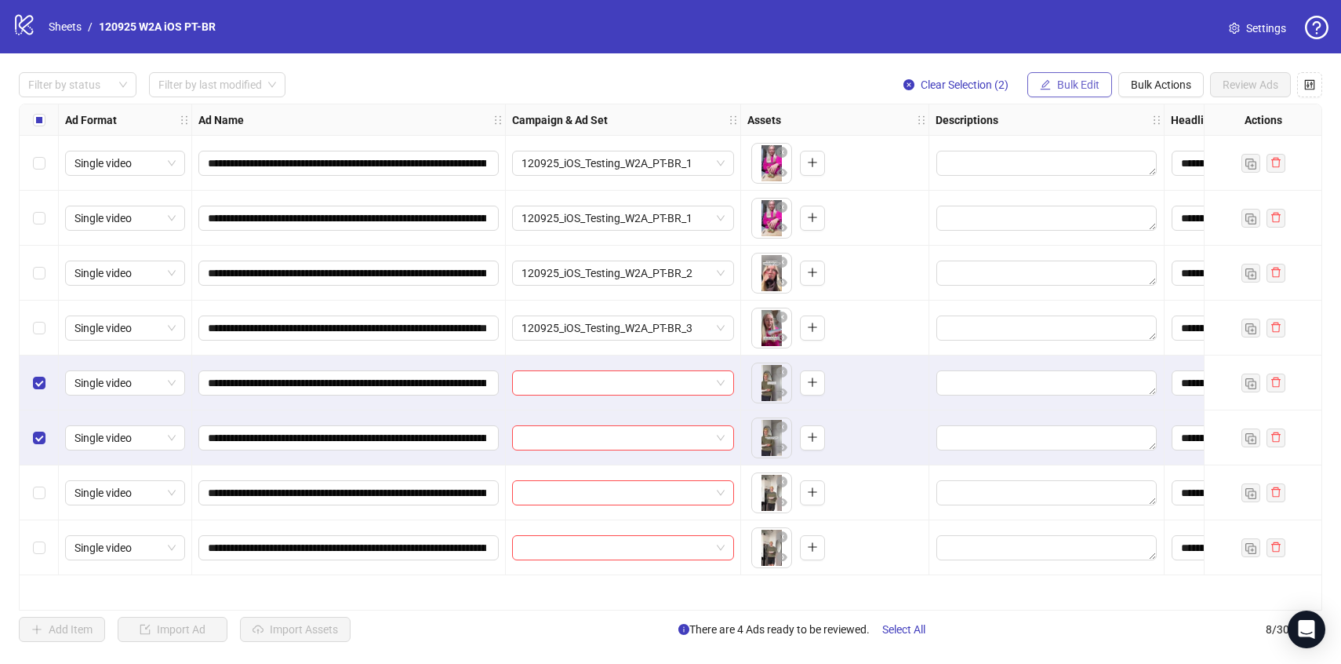
click at [1088, 97] on button "Bulk Edit" at bounding box center [1069, 84] width 85 height 25
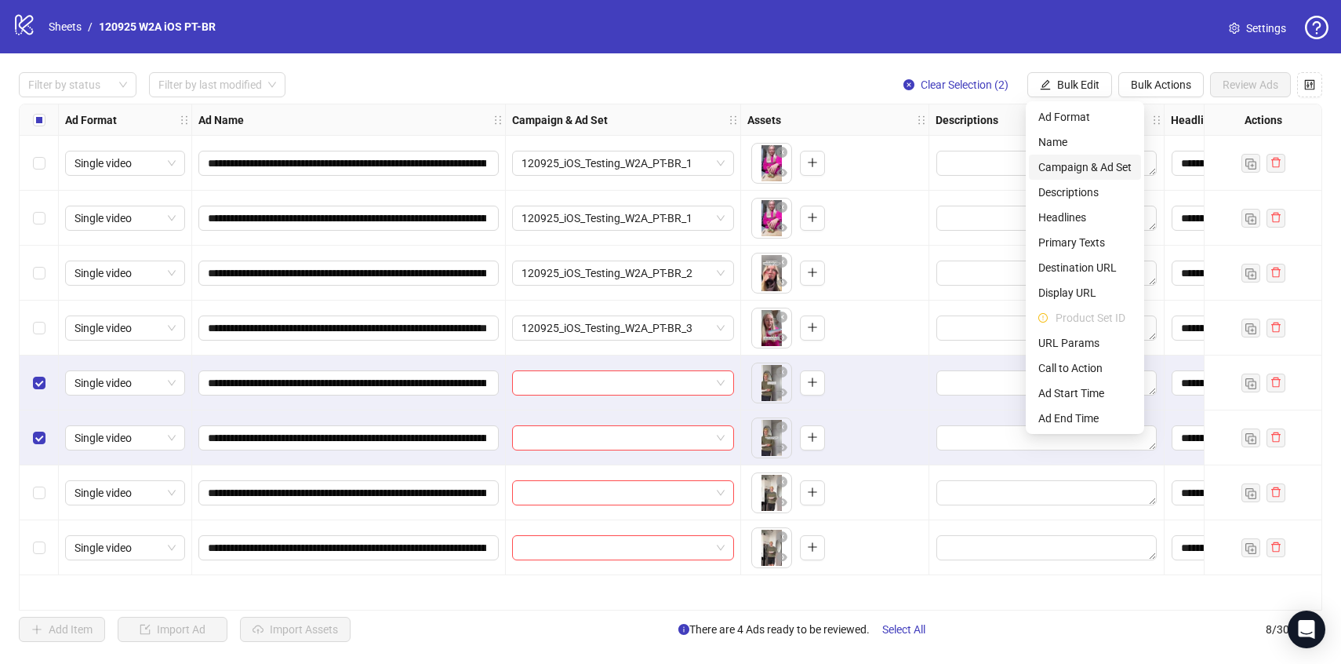
click at [1106, 167] on span "Campaign & Ad Set" at bounding box center [1084, 166] width 93 height 17
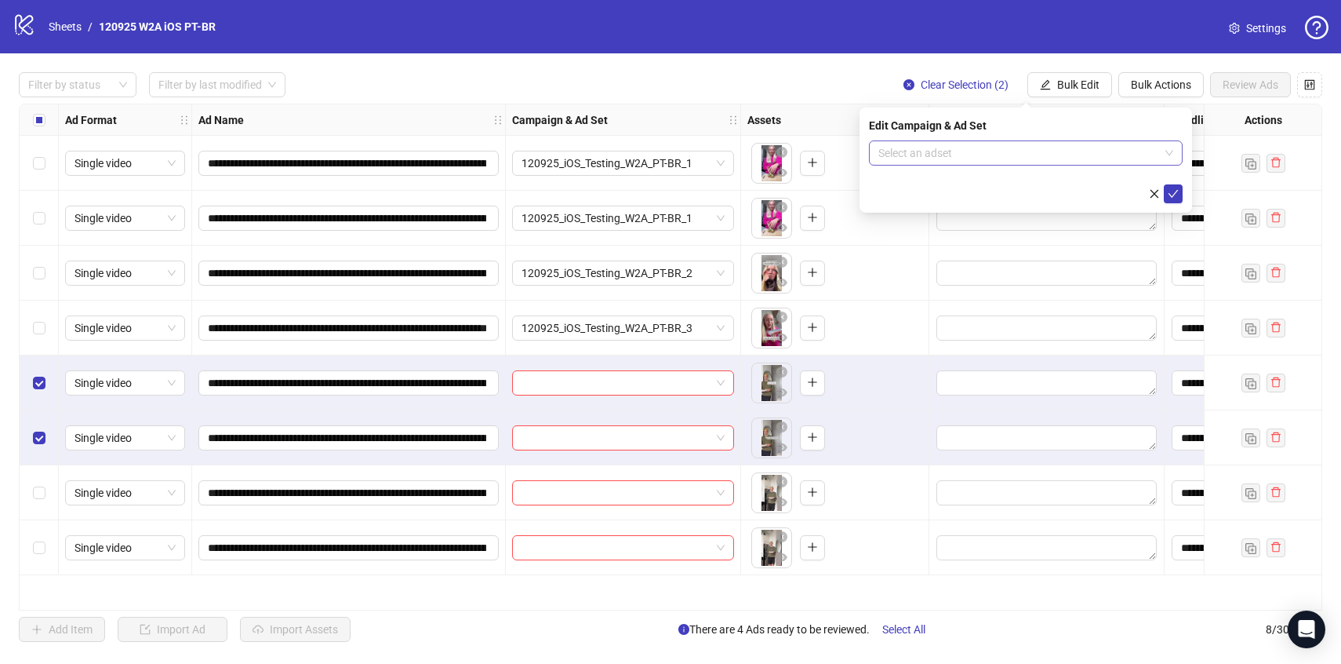
click at [1107, 163] on input "search" at bounding box center [1018, 153] width 281 height 24
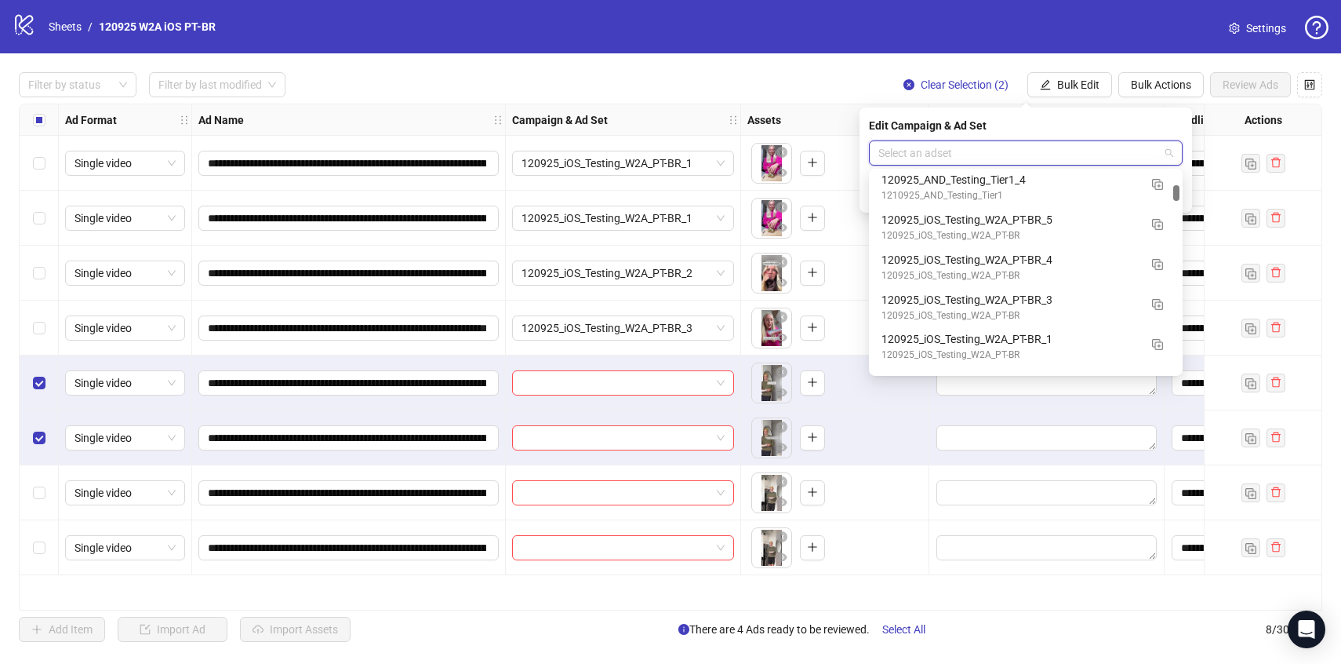
scroll to position [1446, 0]
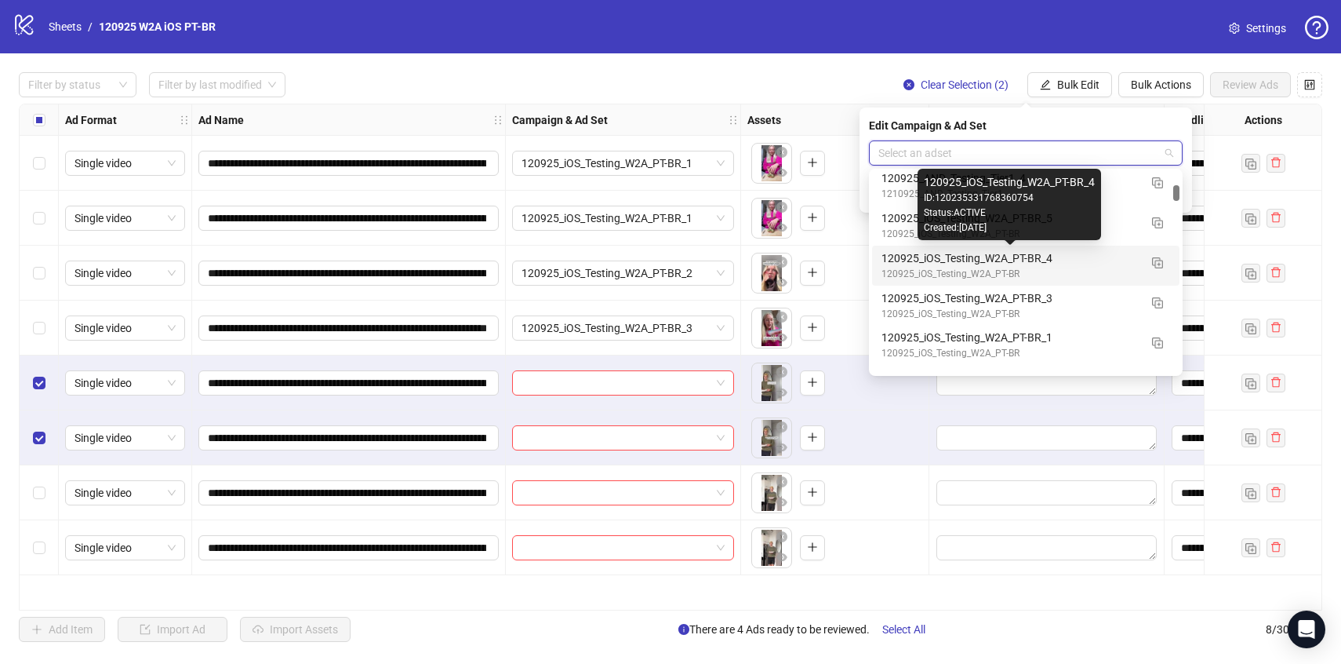
click at [1098, 254] on div "120925_iOS_Testing_W2A_PT-BR_4" at bounding box center [1010, 257] width 257 height 17
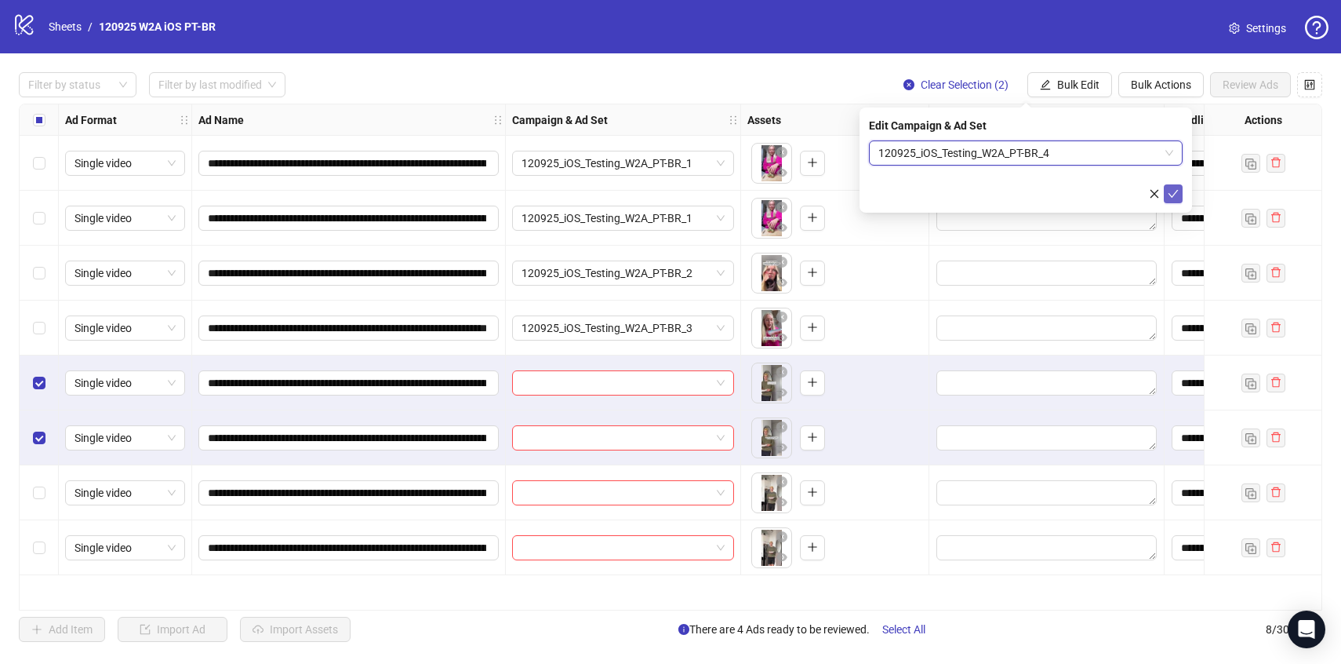
click at [1173, 192] on icon "check" at bounding box center [1173, 193] width 11 height 11
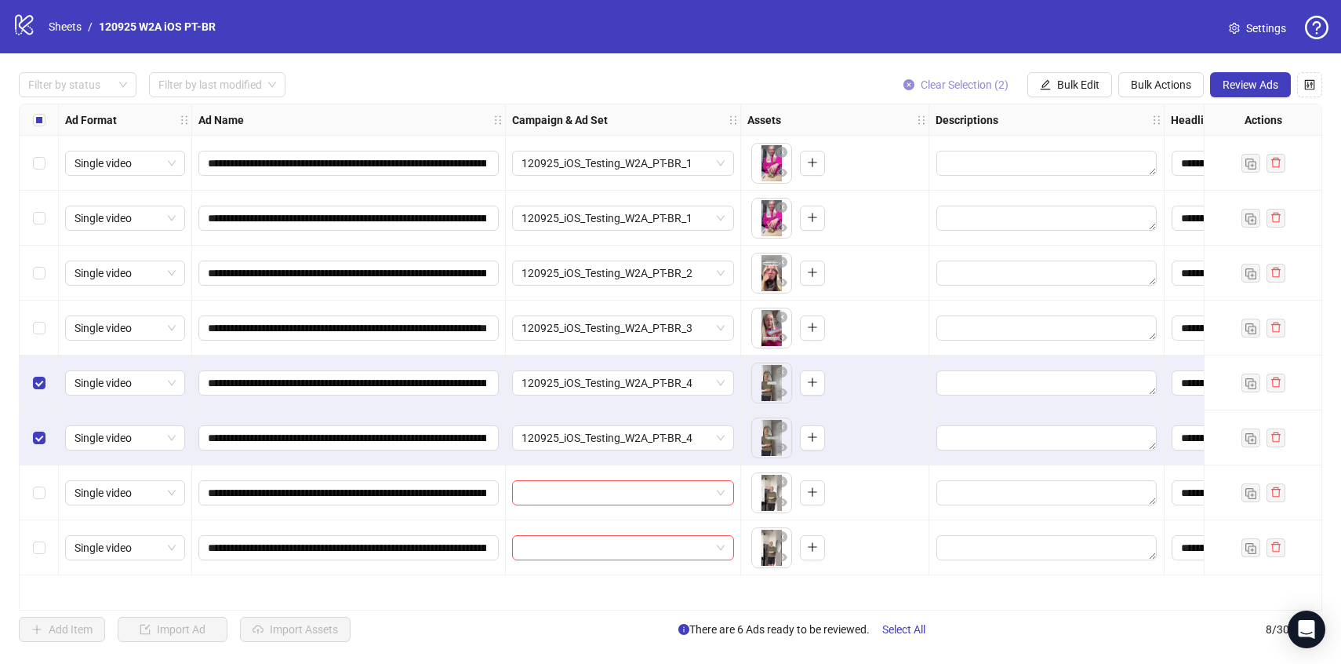
click at [935, 82] on span "Clear Selection (2)" at bounding box center [965, 84] width 88 height 13
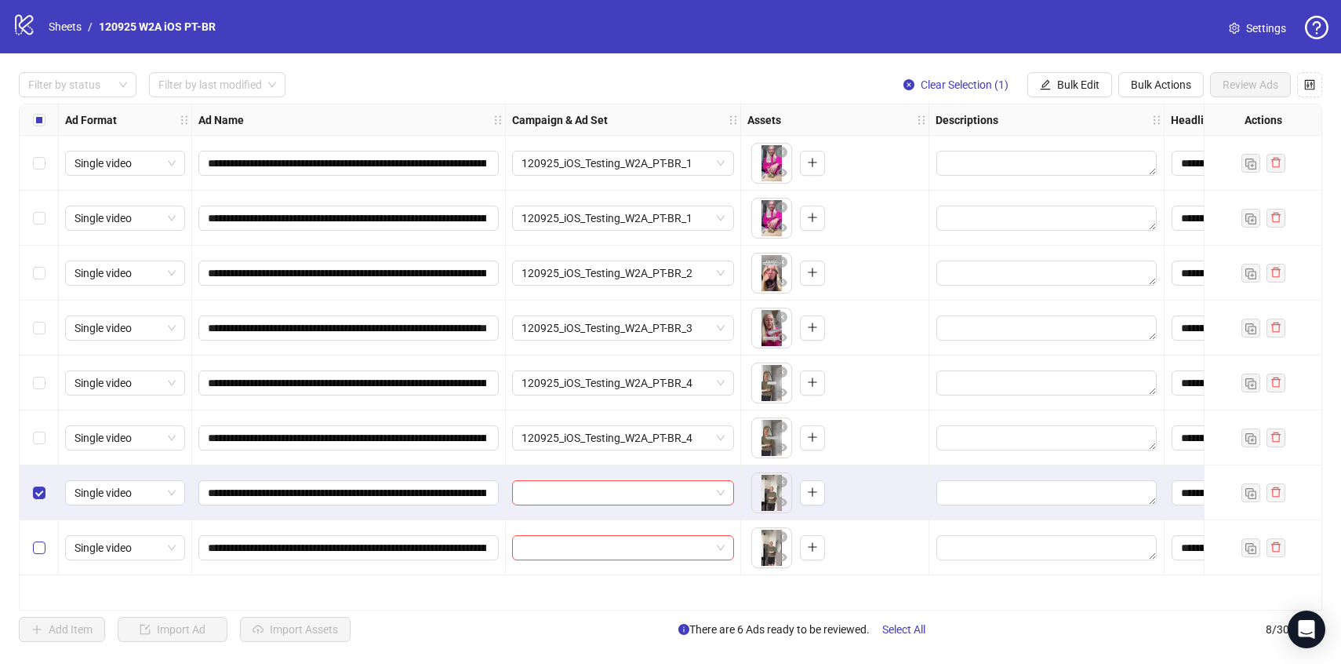
click at [42, 540] on label "Select row 8" at bounding box center [39, 547] width 13 height 17
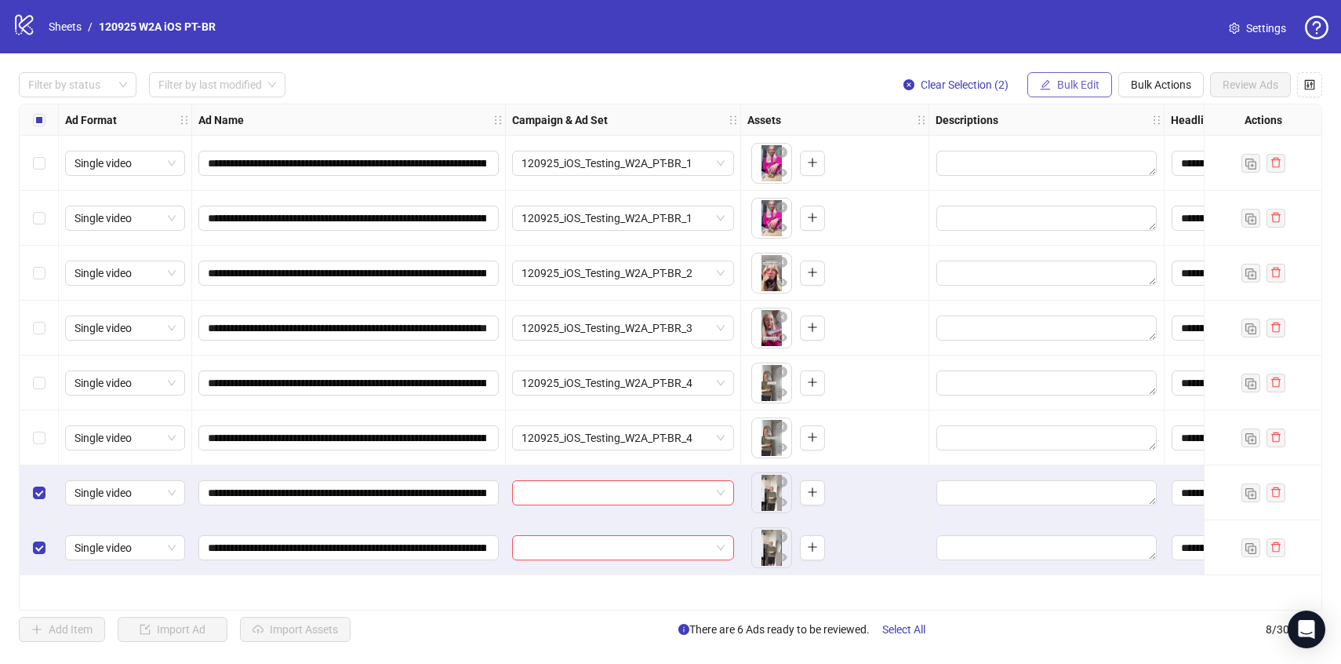
click at [1086, 78] on button "Bulk Edit" at bounding box center [1069, 84] width 85 height 25
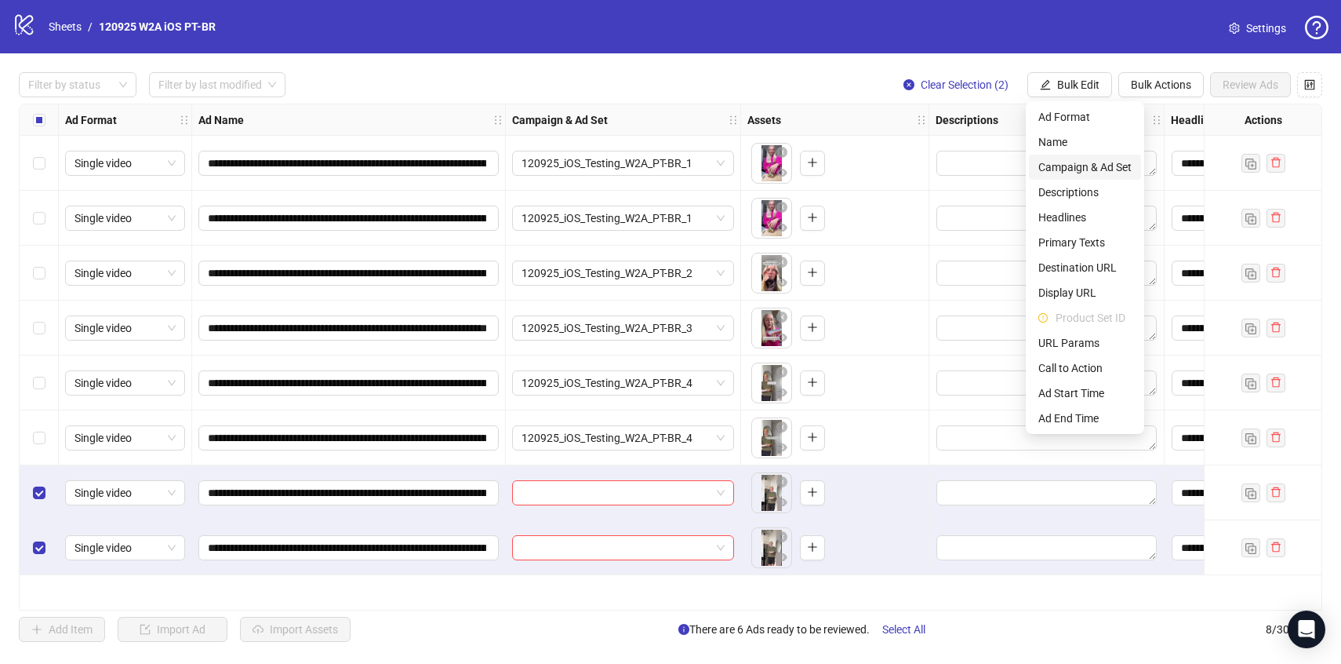
click at [1081, 163] on span "Campaign & Ad Set" at bounding box center [1084, 166] width 93 height 17
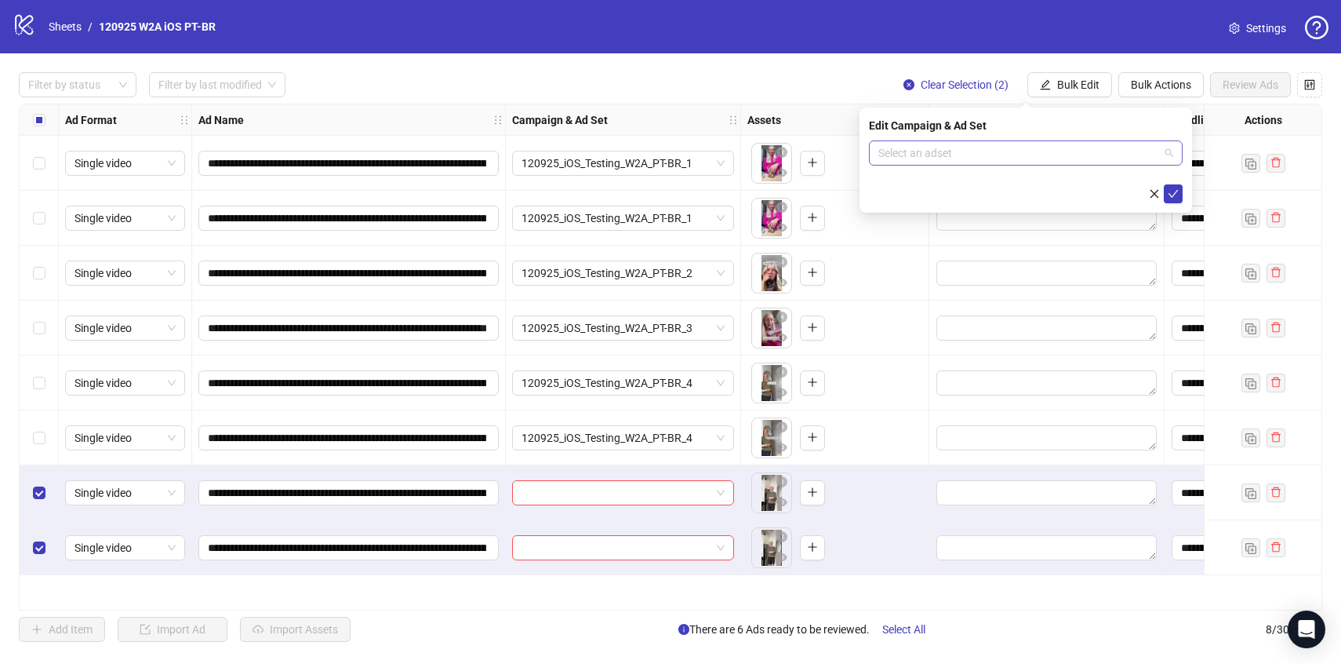
click at [1083, 153] on input "search" at bounding box center [1018, 153] width 281 height 24
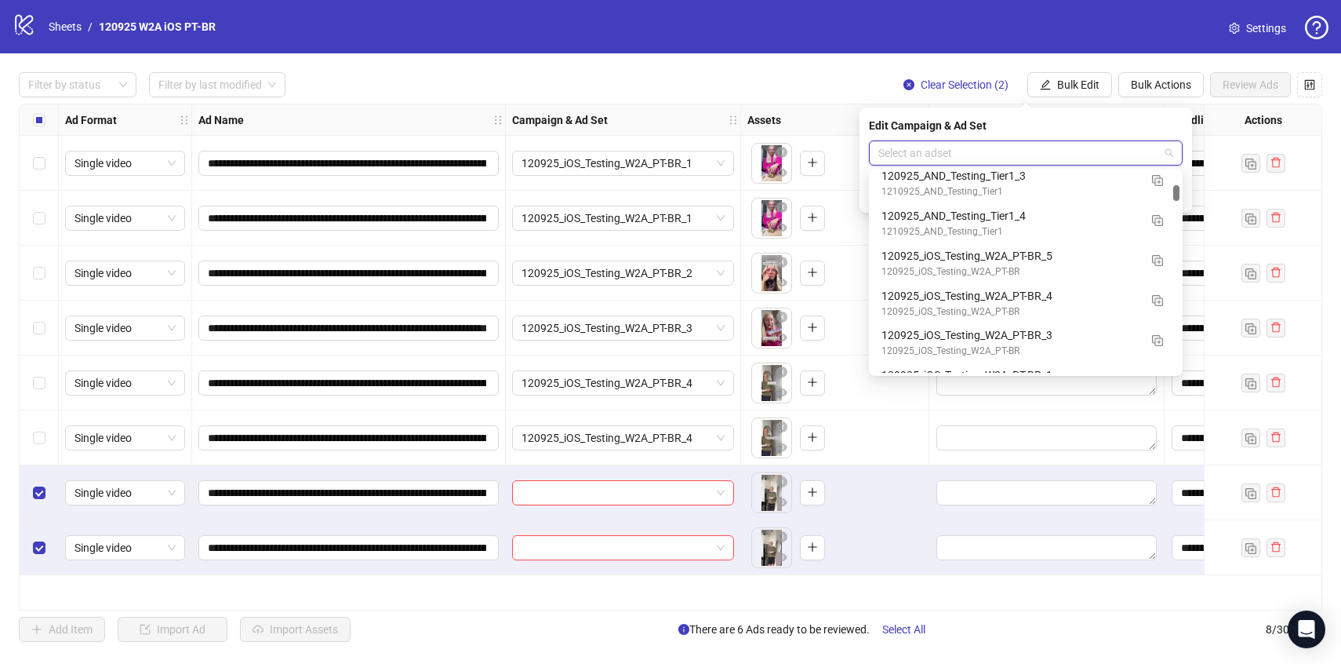
scroll to position [1418, 0]
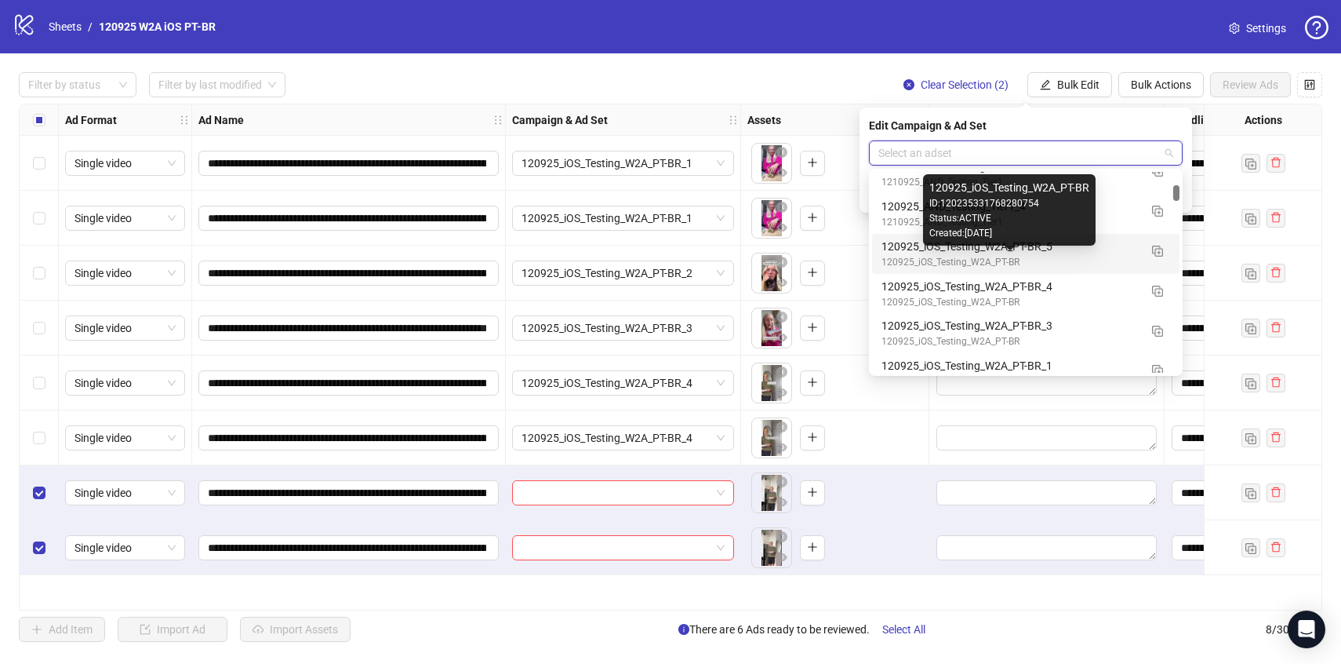
click at [1111, 253] on div "120925_iOS_Testing_W2A_PT-BR_5" at bounding box center [1010, 246] width 257 height 17
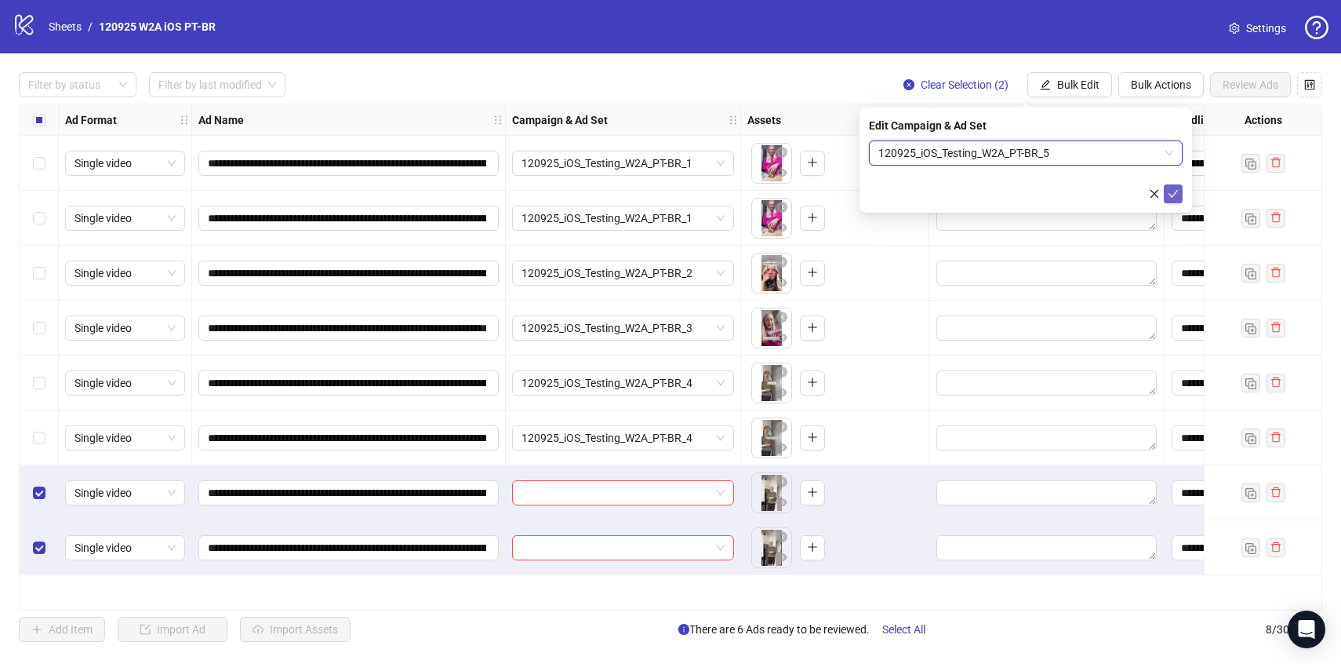
click at [1170, 188] on icon "check" at bounding box center [1173, 193] width 11 height 11
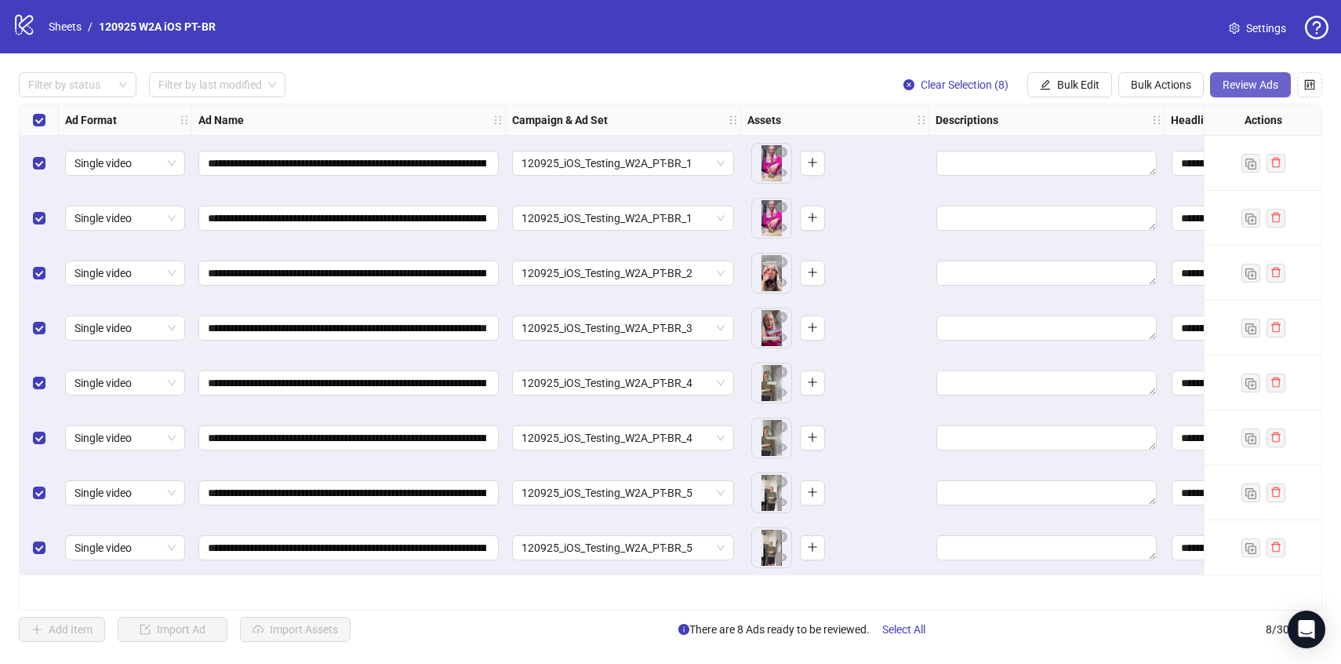
click at [1264, 78] on span "Review Ads" at bounding box center [1251, 84] width 56 height 13
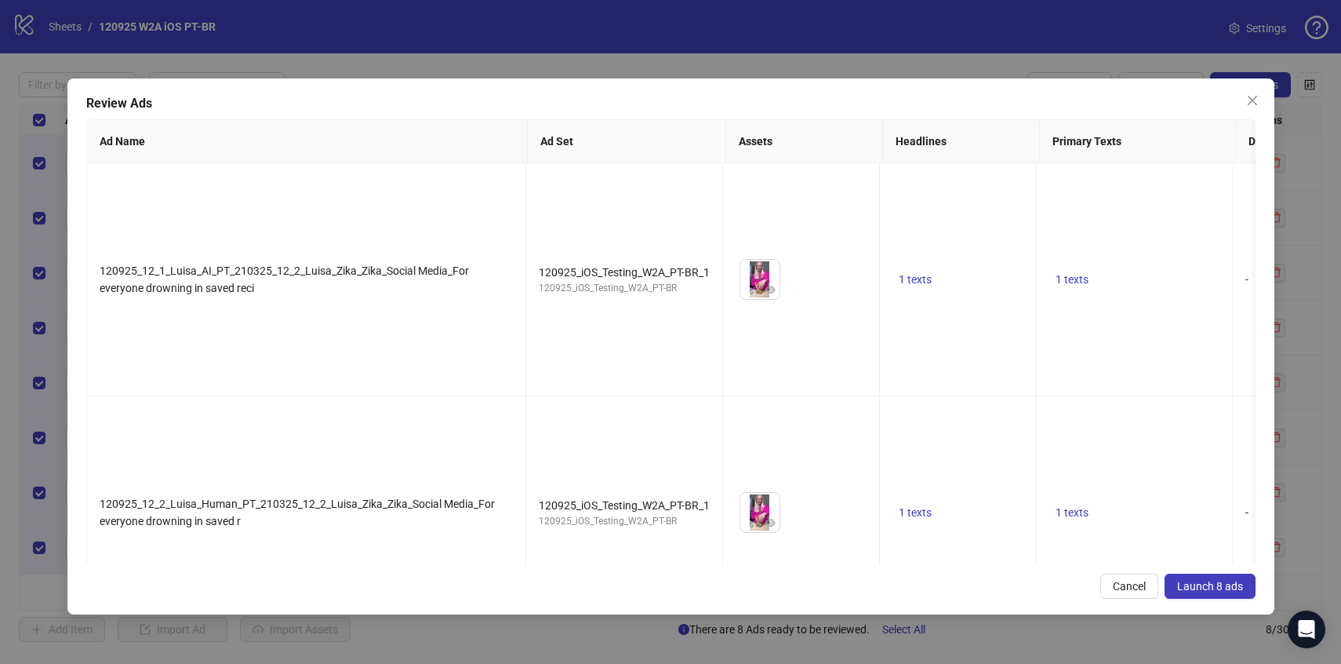
click at [1220, 580] on span "Launch 8 ads" at bounding box center [1210, 586] width 66 height 13
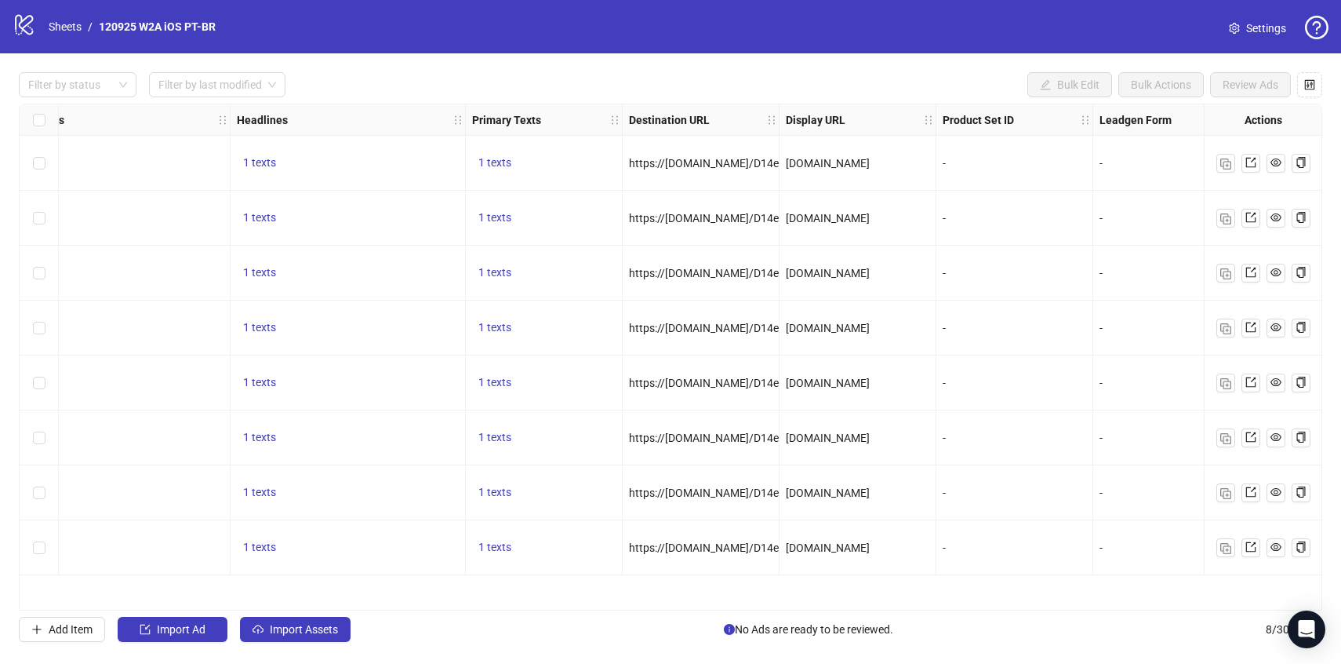
scroll to position [0, 935]
click at [67, 32] on link "Sheets" at bounding box center [64, 26] width 39 height 17
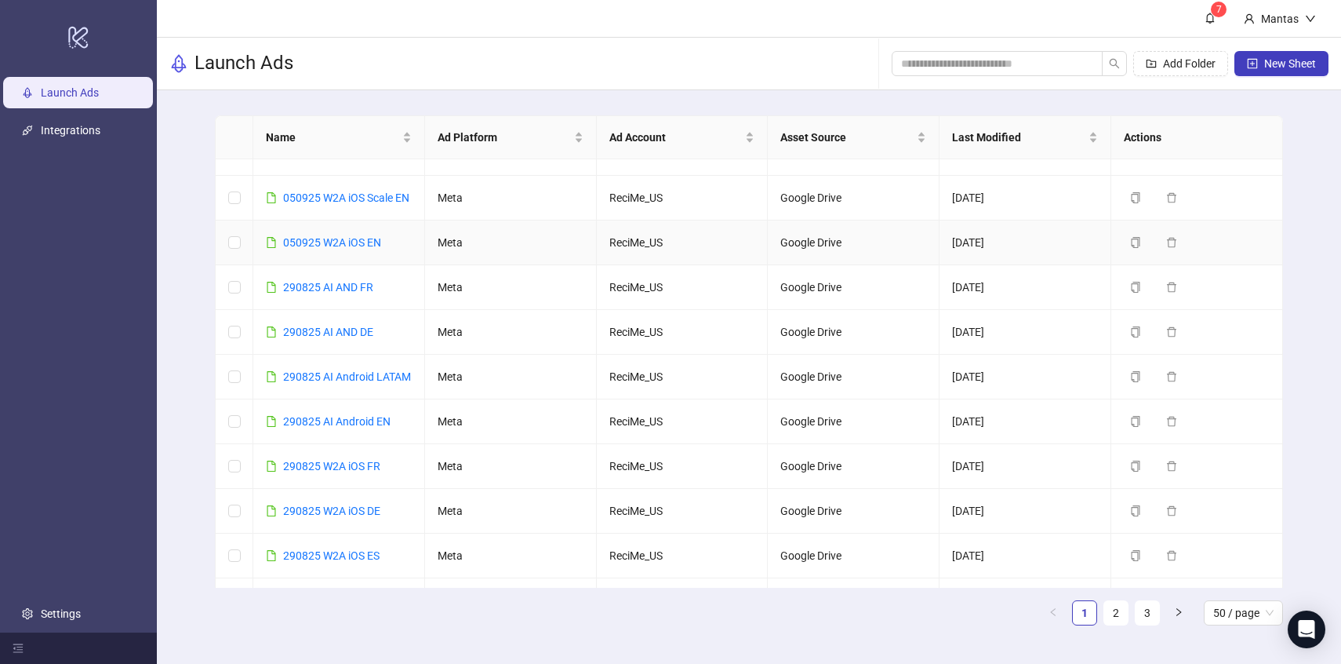
scroll to position [655, 0]
click at [1135, 426] on icon "copy" at bounding box center [1135, 420] width 11 height 11
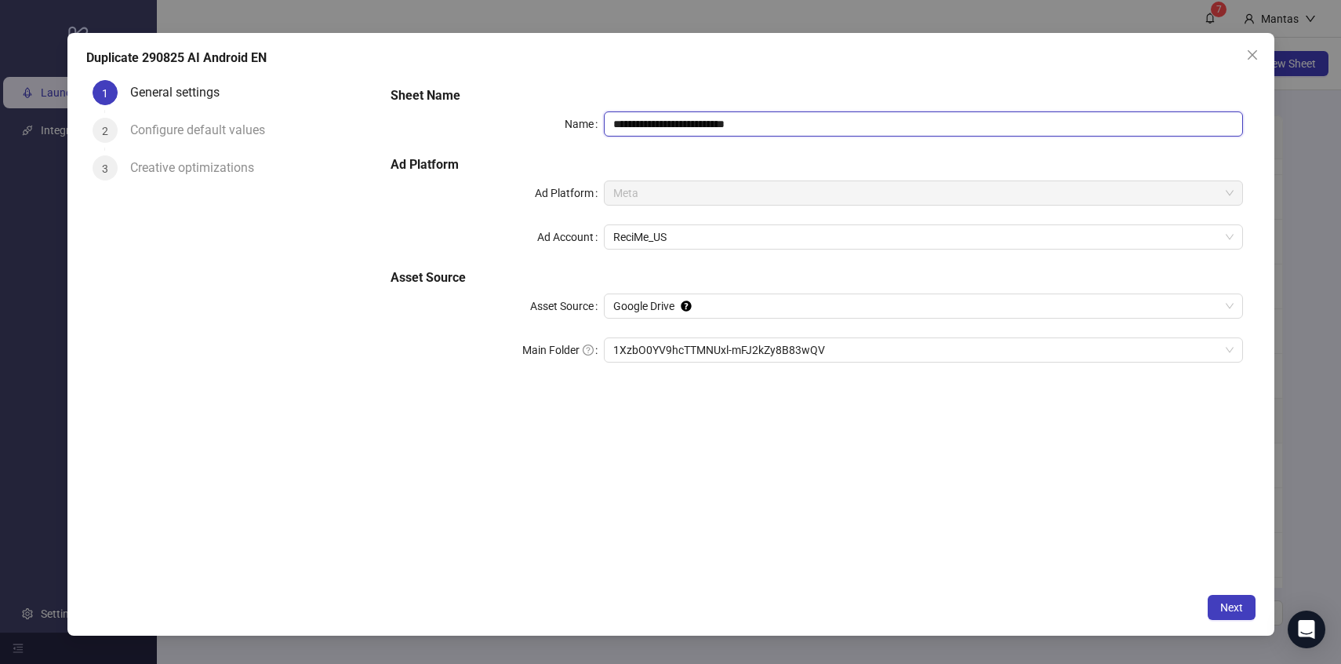
drag, startPoint x: 623, startPoint y: 125, endPoint x: 598, endPoint y: 125, distance: 24.3
click at [598, 125] on div "**********" at bounding box center [817, 123] width 852 height 25
click at [636, 124] on input "**********" at bounding box center [923, 123] width 639 height 25
drag, startPoint x: 720, startPoint y: 124, endPoint x: 834, endPoint y: 125, distance: 114.5
click at [834, 125] on input "**********" at bounding box center [923, 123] width 639 height 25
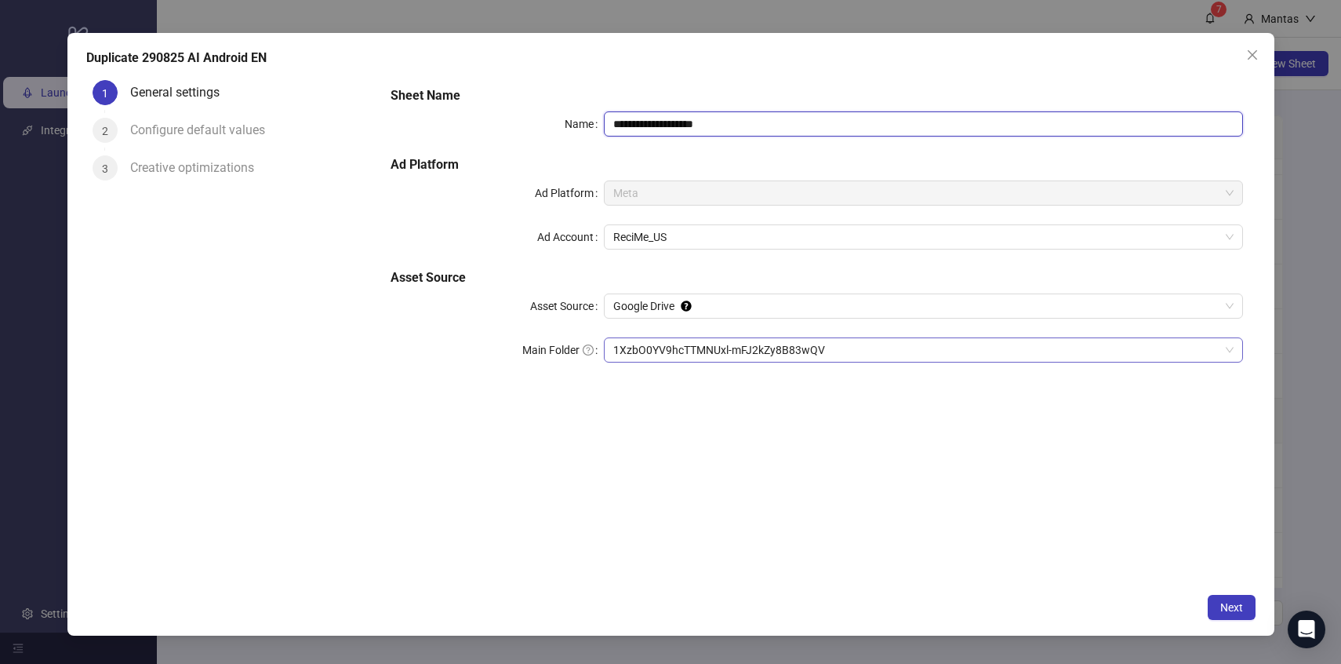
click at [630, 351] on span "1XzbO0YV9hcTTMNUxl-mFJ2kZy8B83wQV" at bounding box center [923, 350] width 620 height 24
type input "**********"
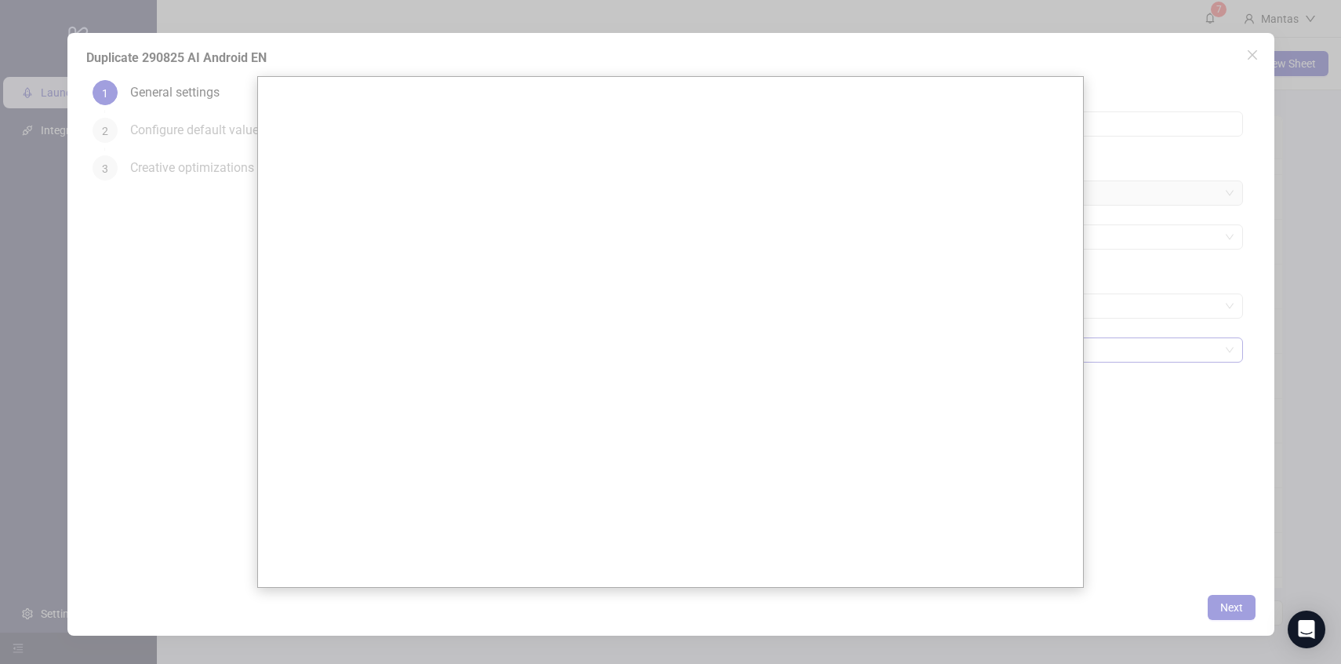
scroll to position [0, 0]
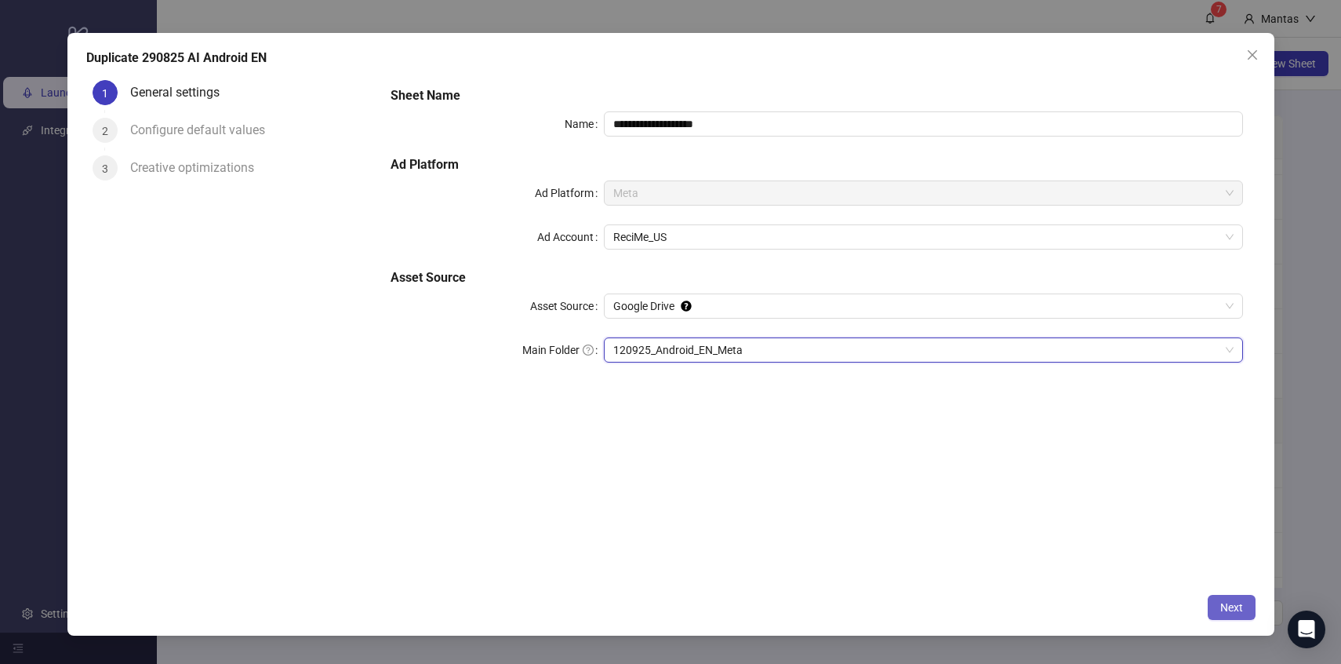
click at [1210, 606] on button "Next" at bounding box center [1232, 606] width 48 height 25
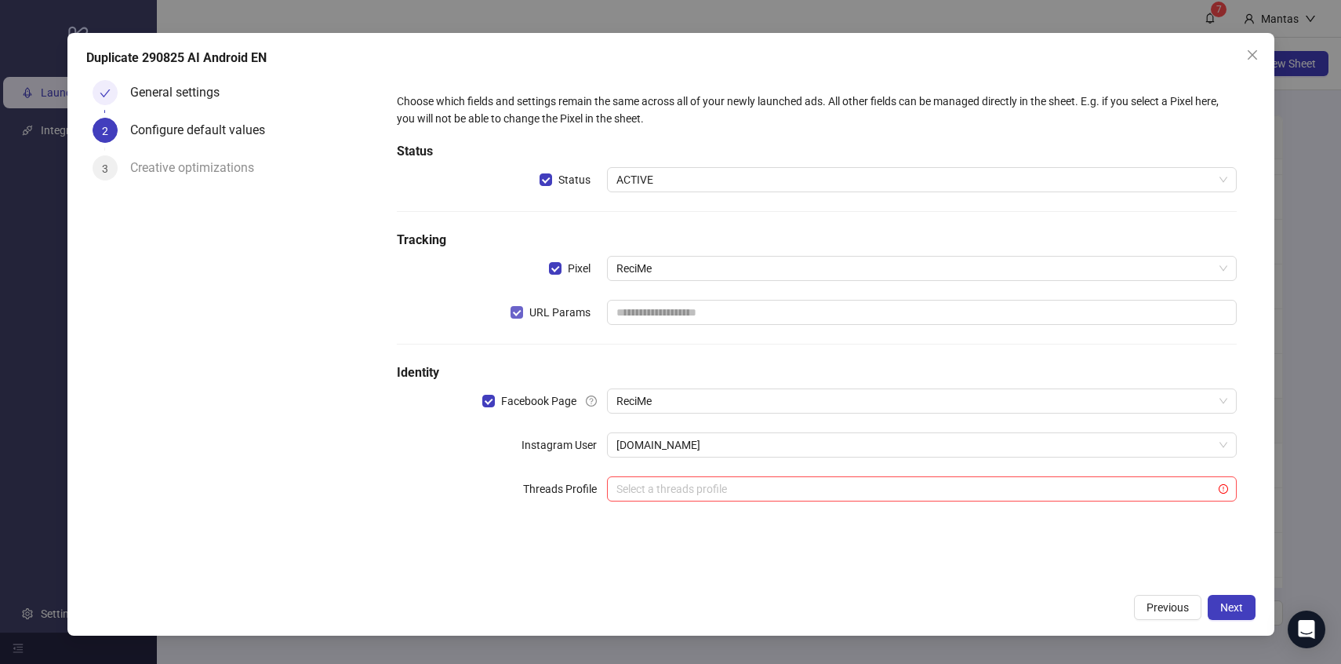
click at [523, 315] on label "URL Params" at bounding box center [554, 312] width 86 height 17
click at [1226, 609] on span "Next" at bounding box center [1231, 607] width 23 height 13
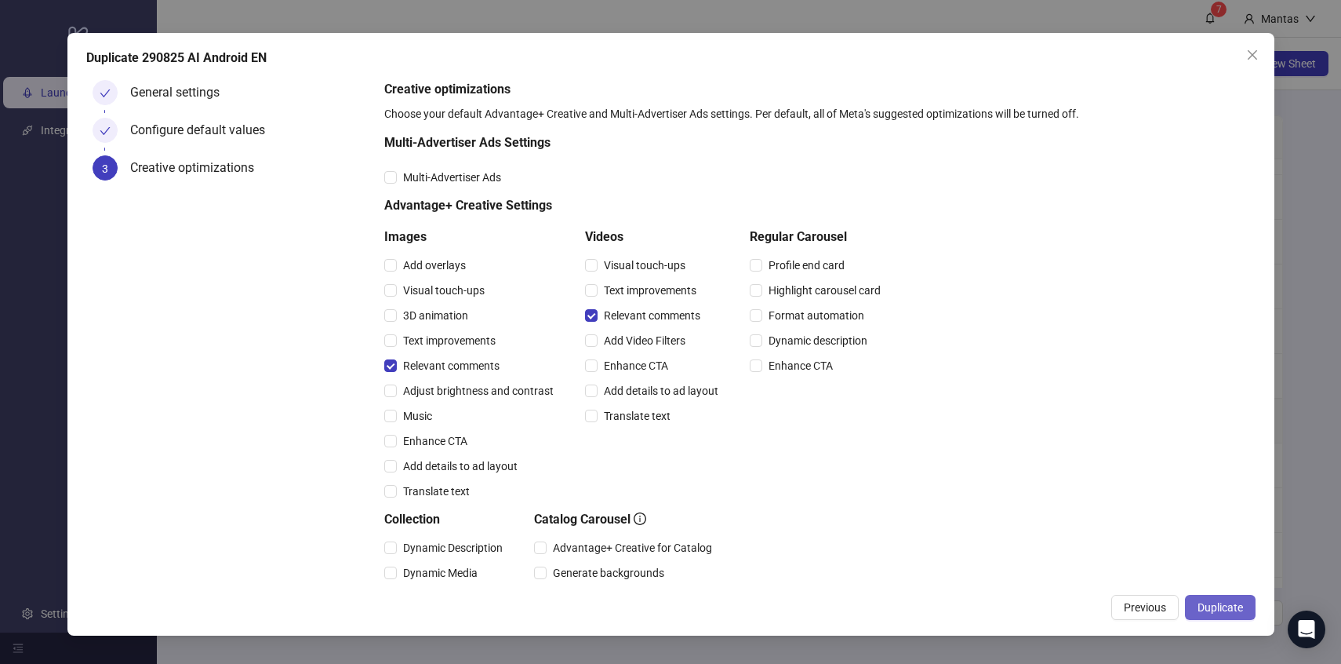
click at [1222, 605] on span "Duplicate" at bounding box center [1220, 607] width 45 height 13
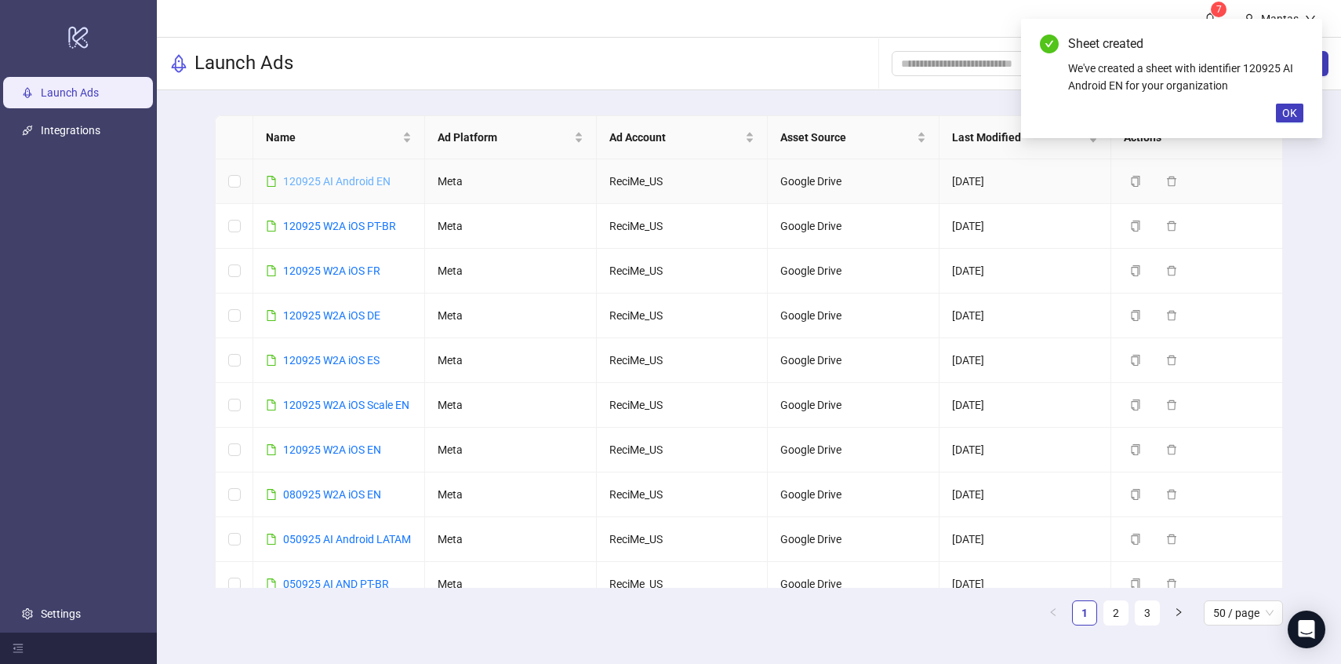
click at [328, 175] on link "120925 AI Android EN" at bounding box center [336, 181] width 107 height 13
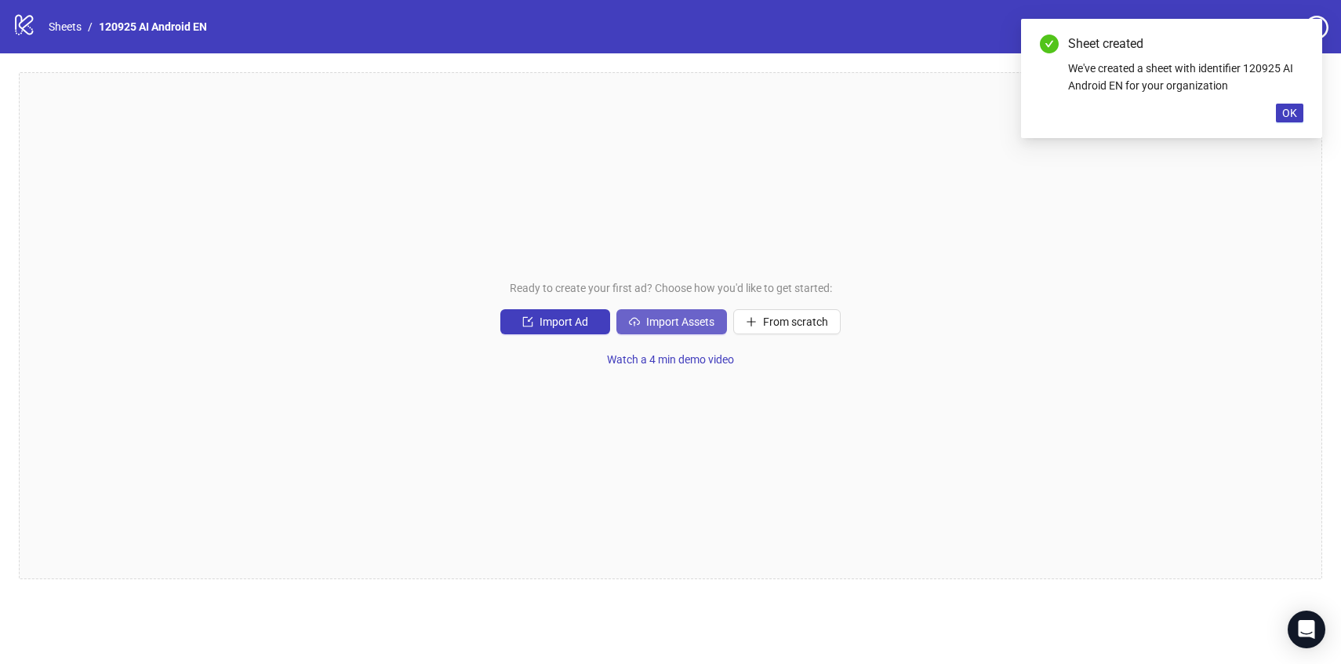
click at [699, 329] on button "Import Assets" at bounding box center [671, 321] width 111 height 25
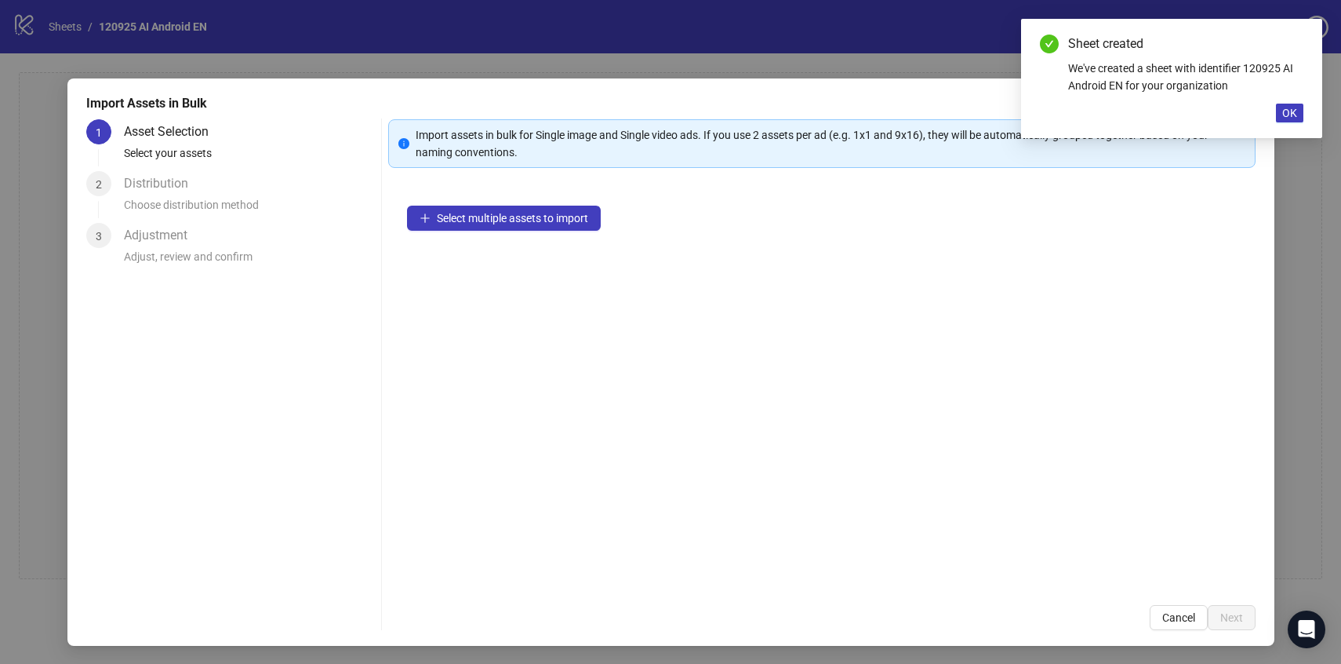
click at [496, 202] on div "Select multiple assets to import" at bounding box center [821, 386] width 867 height 399
click at [493, 211] on button "Select multiple assets to import" at bounding box center [504, 217] width 194 height 25
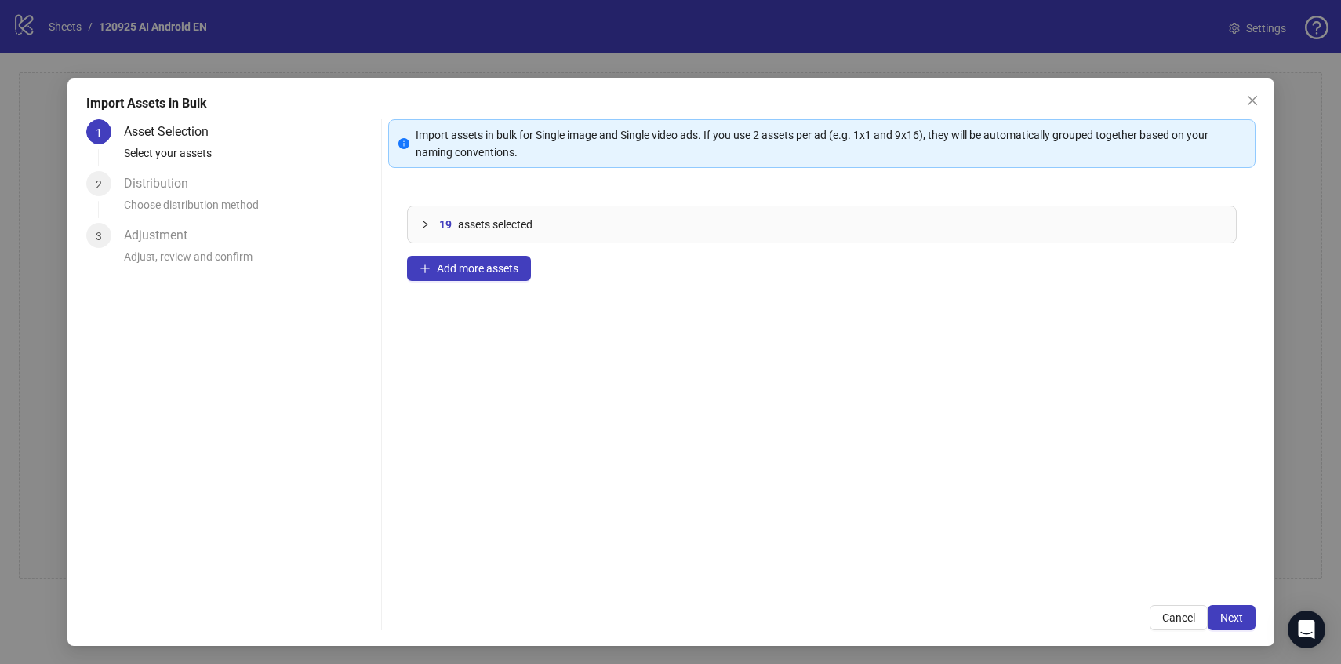
click at [1227, 613] on span "Next" at bounding box center [1231, 617] width 23 height 13
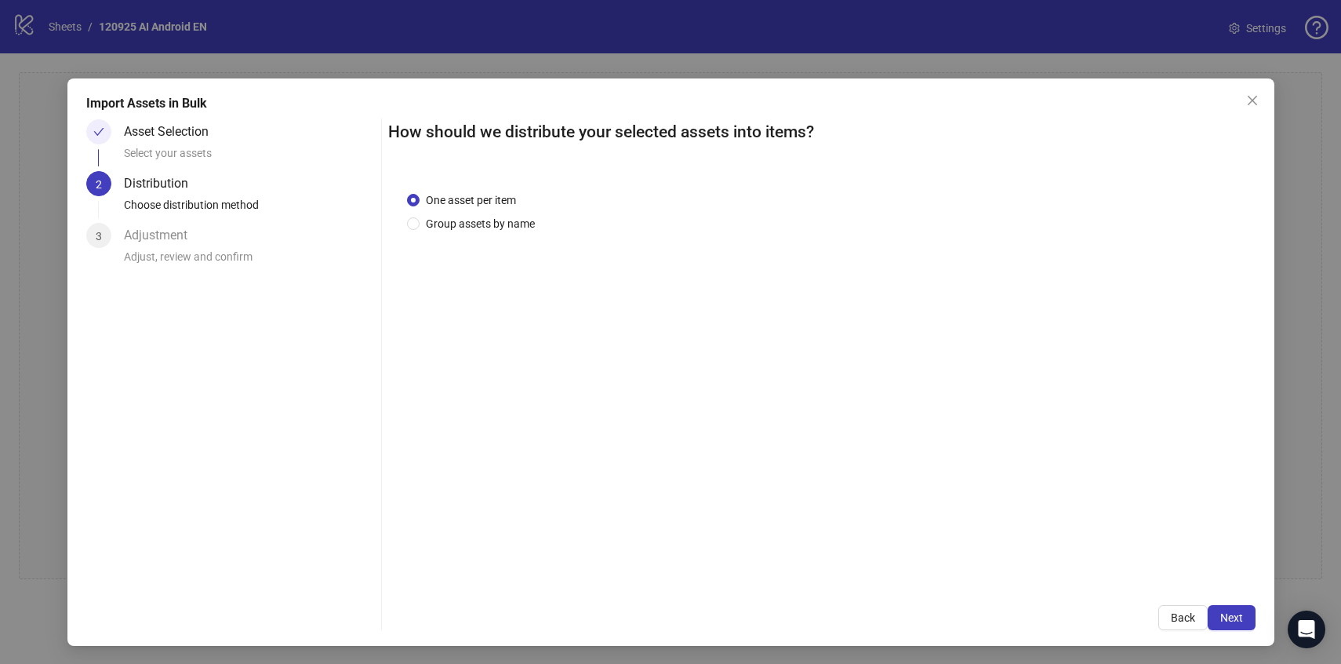
click at [1227, 613] on span "Next" at bounding box center [1231, 617] width 23 height 13
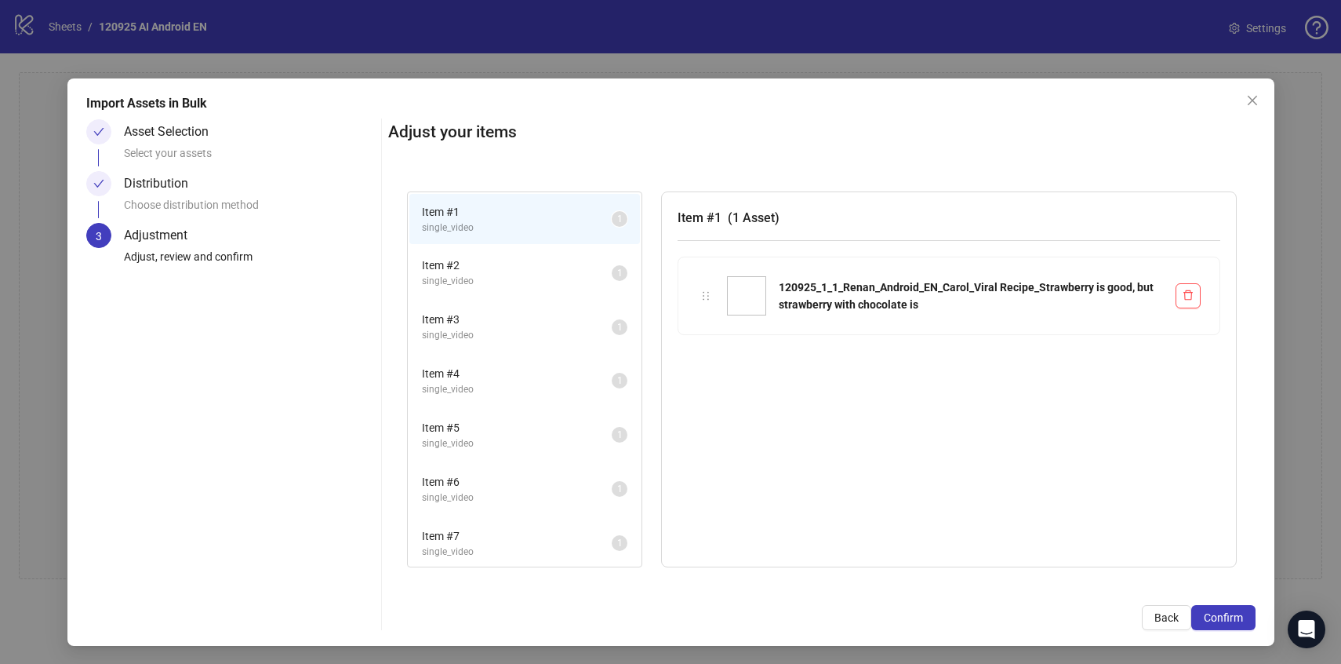
click at [1227, 613] on span "Confirm" at bounding box center [1223, 617] width 39 height 13
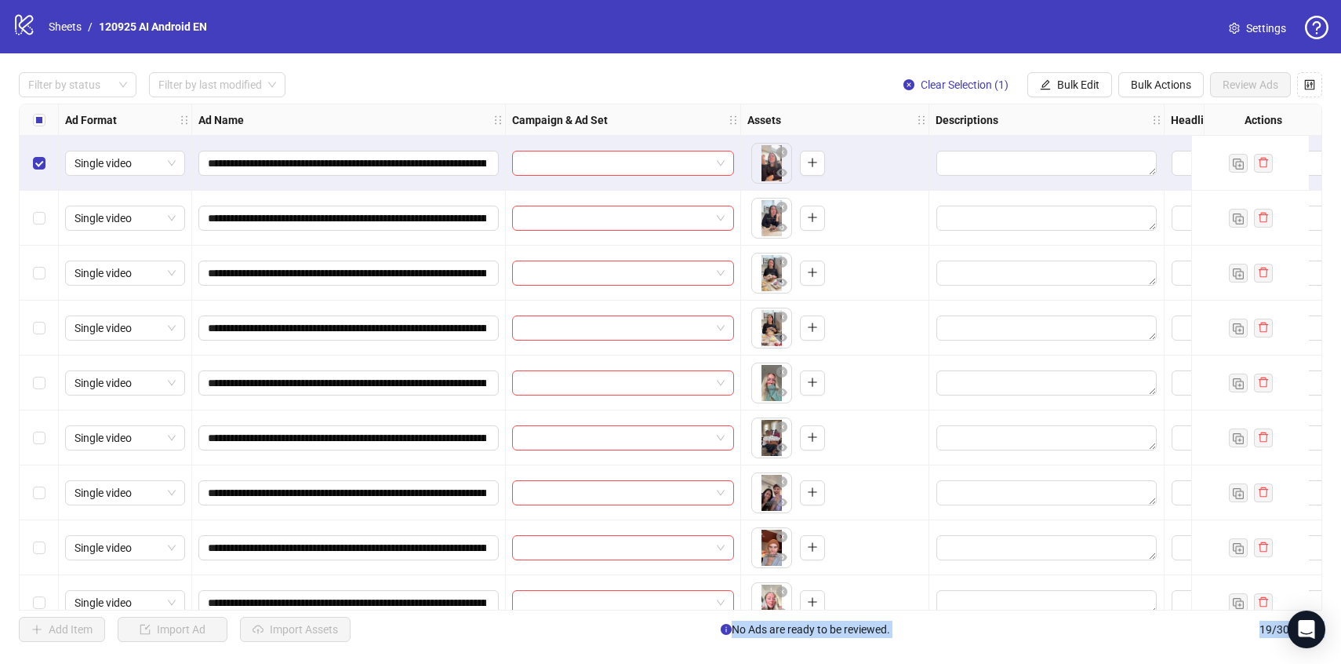
click at [48, 328] on div "Select row 4" at bounding box center [39, 327] width 39 height 55
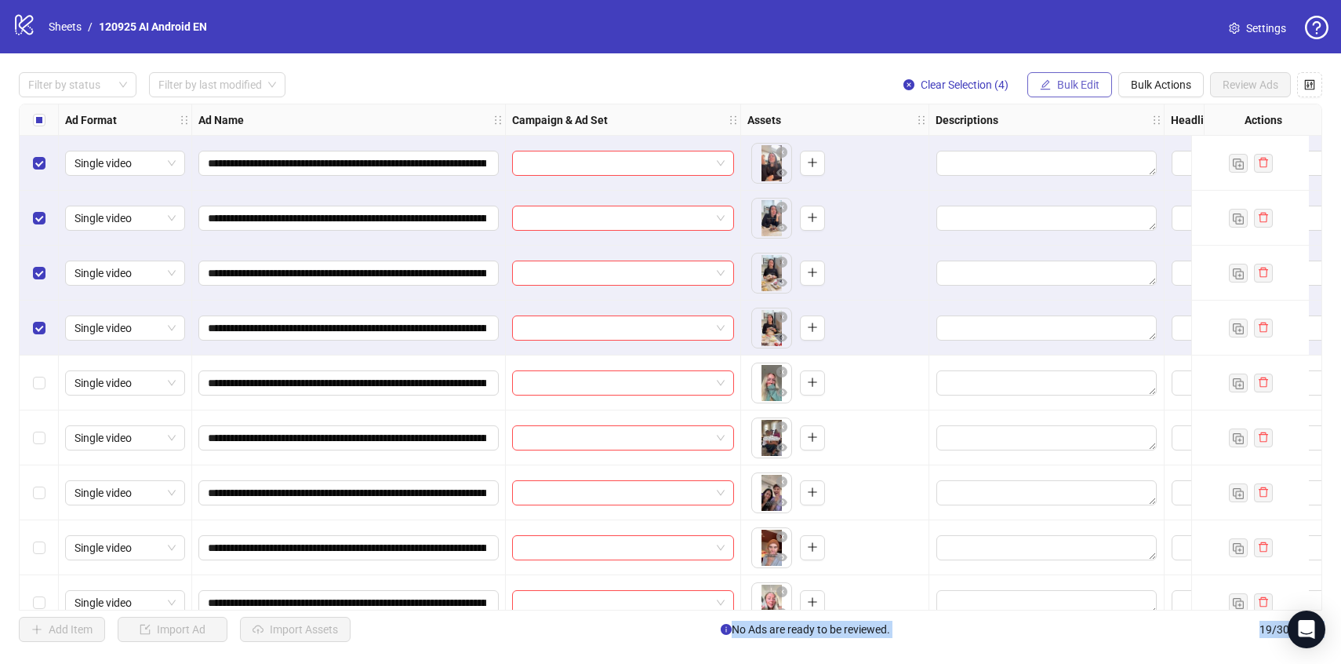
click at [1089, 92] on button "Bulk Edit" at bounding box center [1069, 84] width 85 height 25
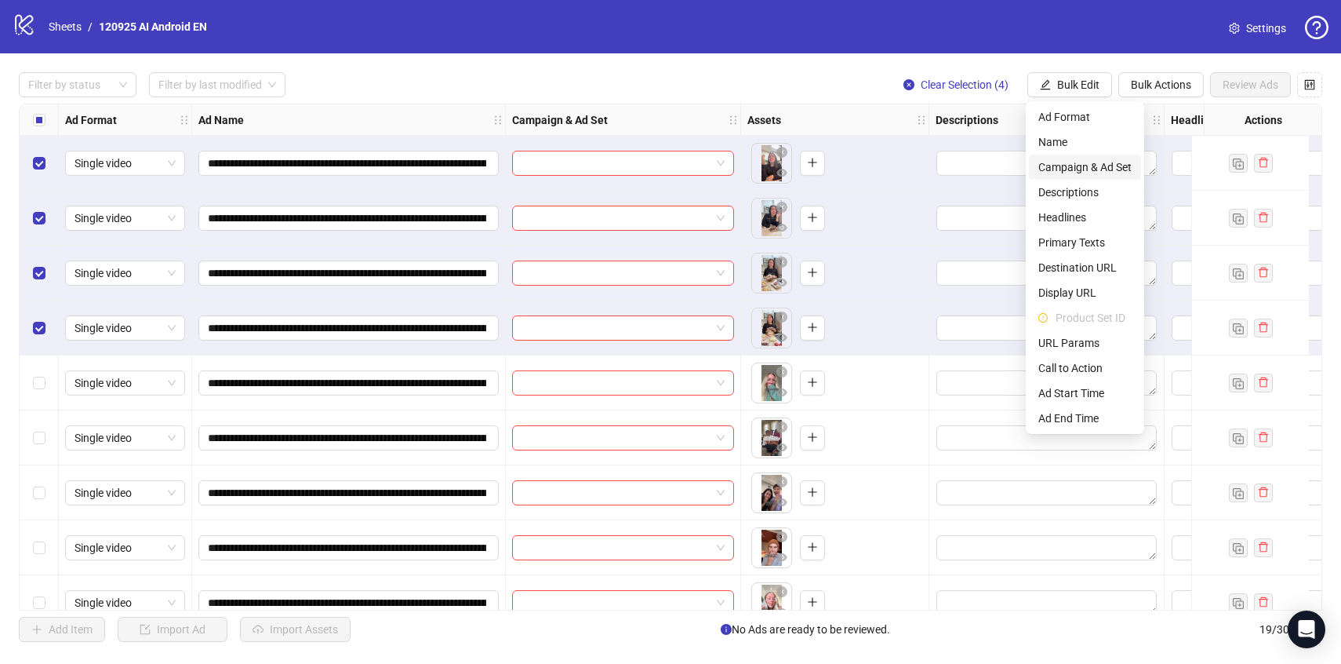
click at [1085, 169] on span "Campaign & Ad Set" at bounding box center [1084, 166] width 93 height 17
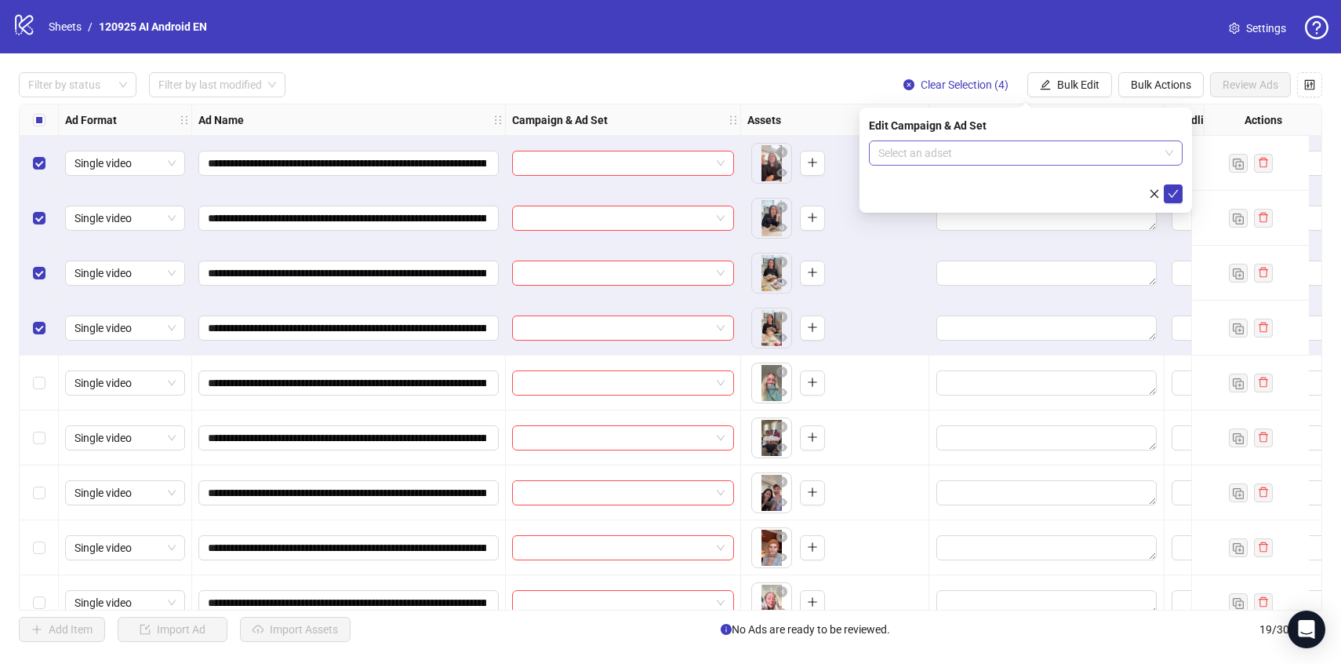
click at [1085, 164] on input "search" at bounding box center [1018, 153] width 281 height 24
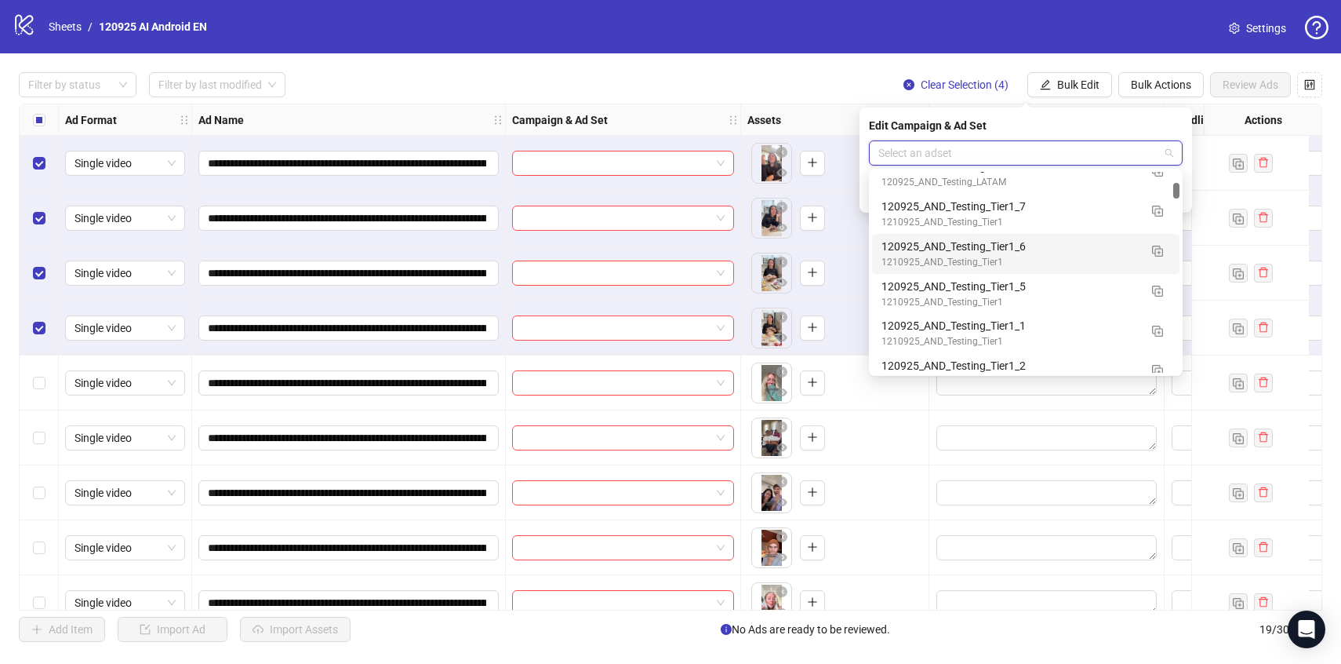
scroll to position [1179, 0]
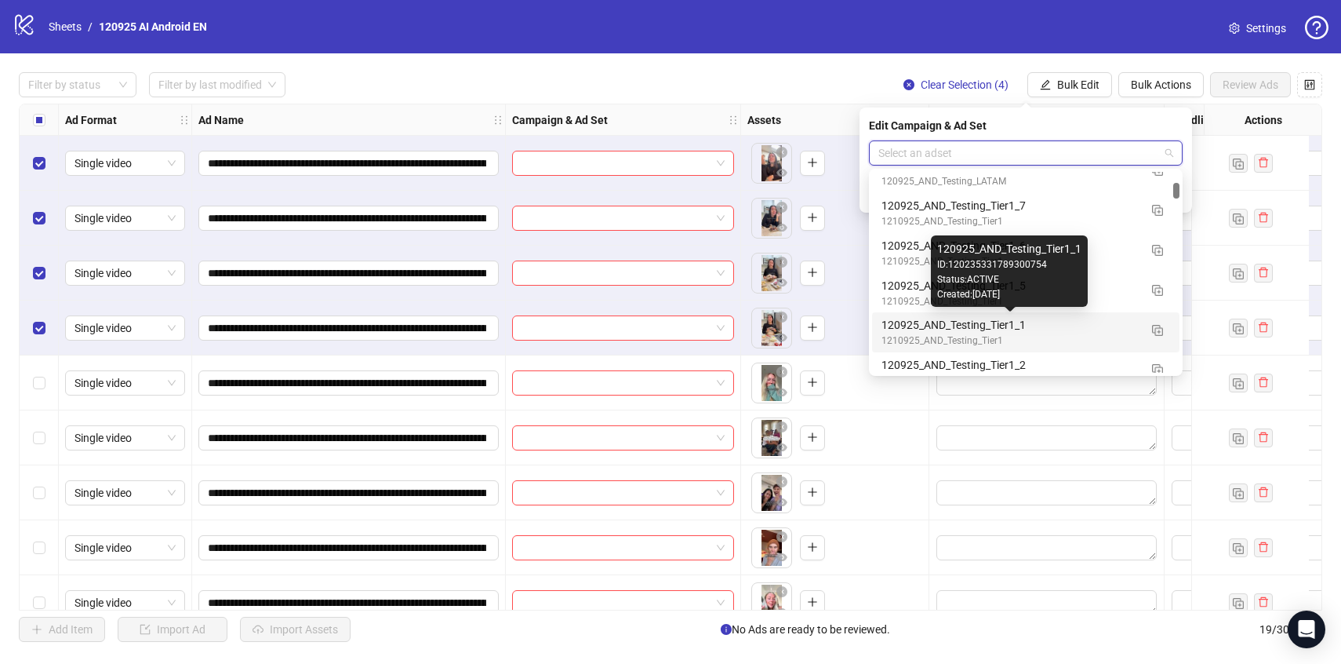
click at [1102, 322] on div "120925_AND_Testing_Tier1_1" at bounding box center [1010, 324] width 257 height 17
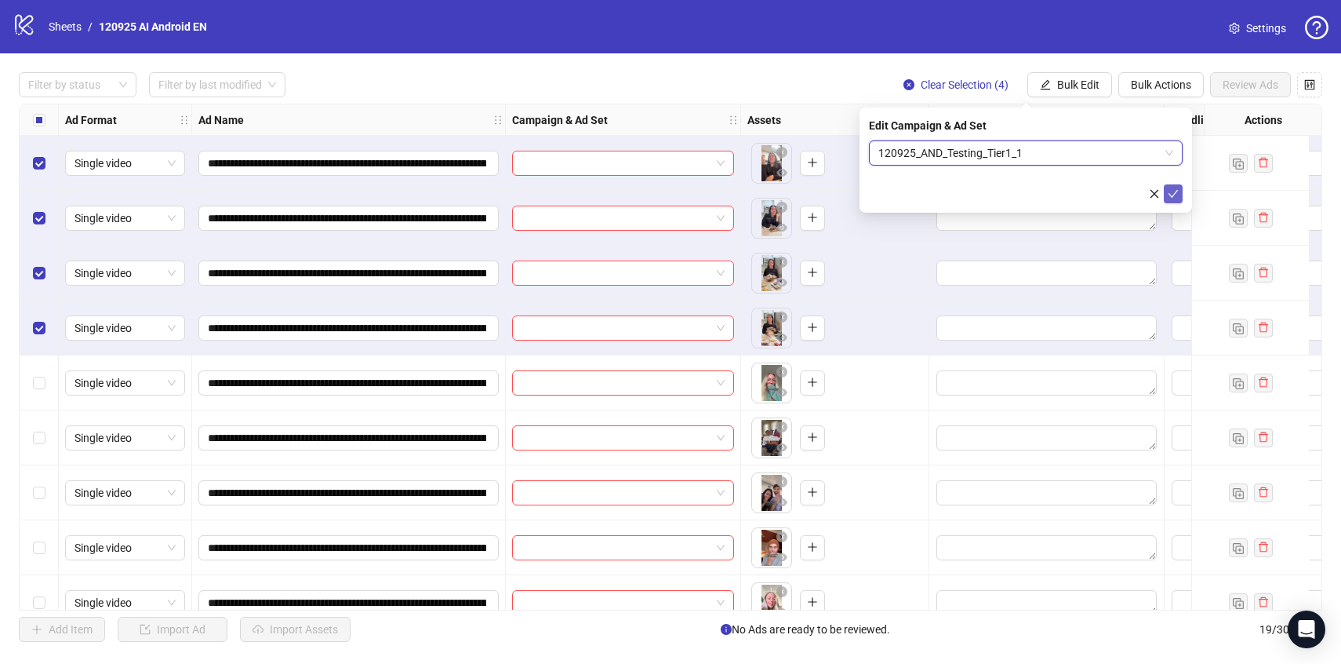
click at [1171, 187] on button "submit" at bounding box center [1173, 193] width 19 height 19
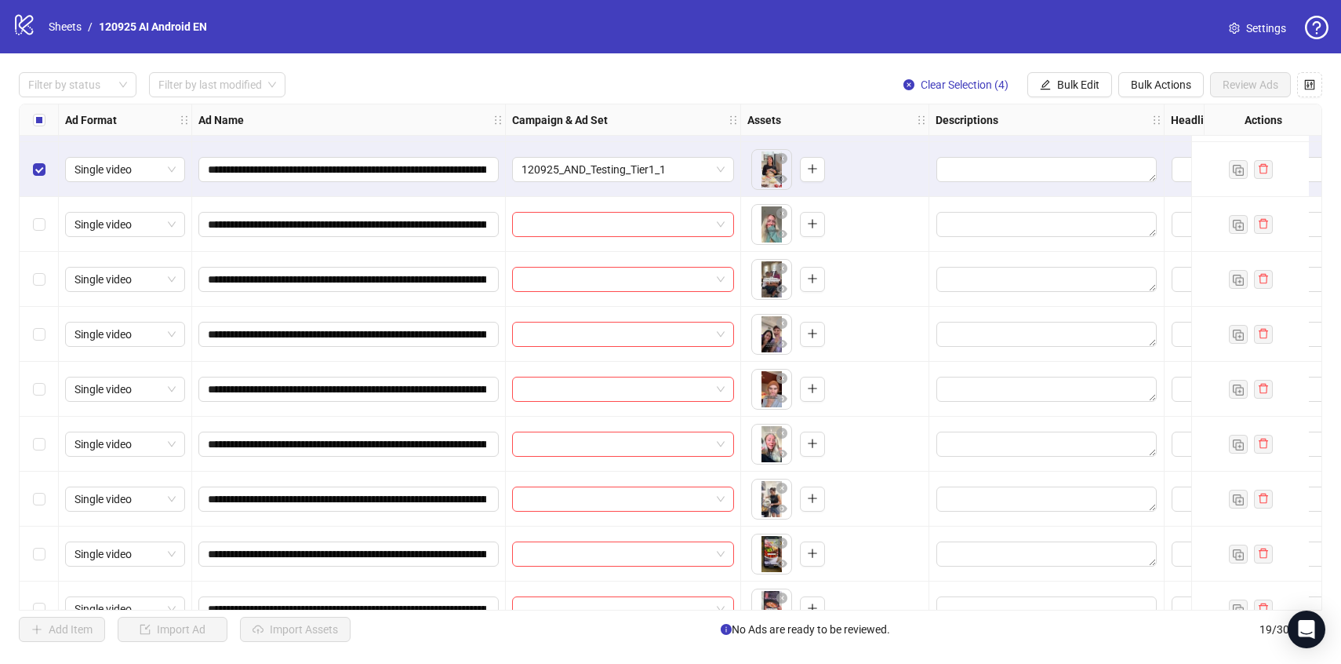
scroll to position [162, 0]
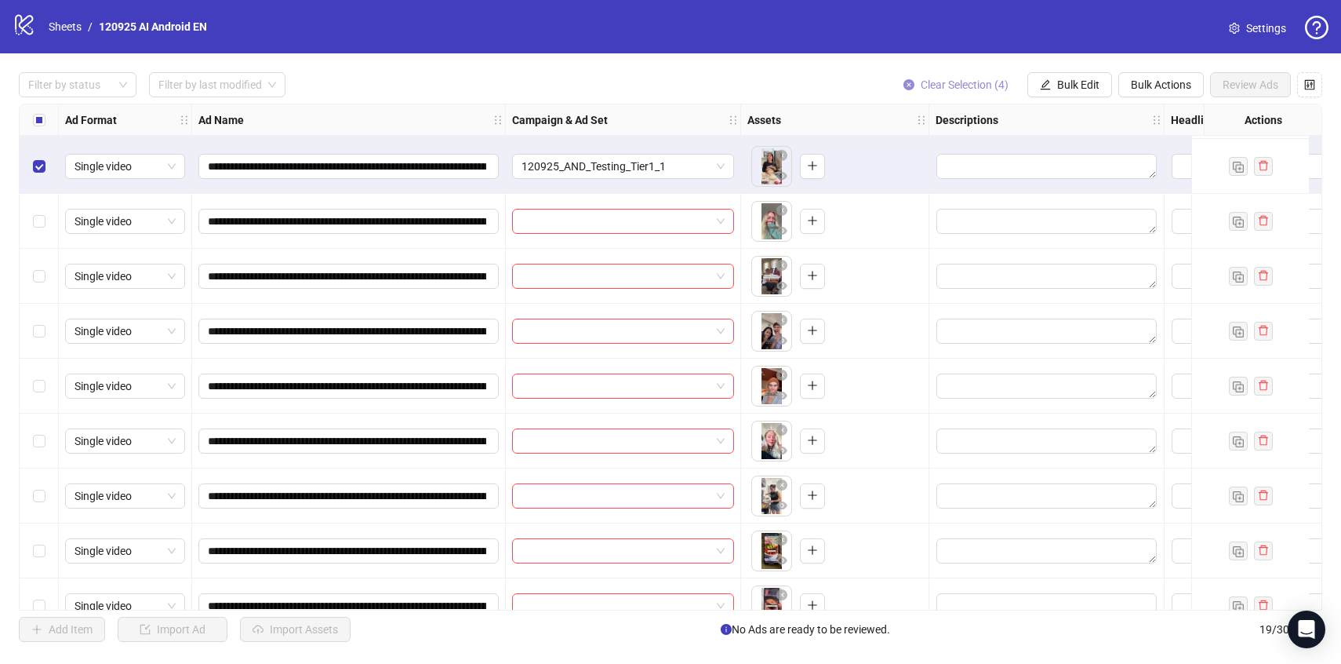
click at [979, 84] on span "Clear Selection (4)" at bounding box center [965, 84] width 88 height 13
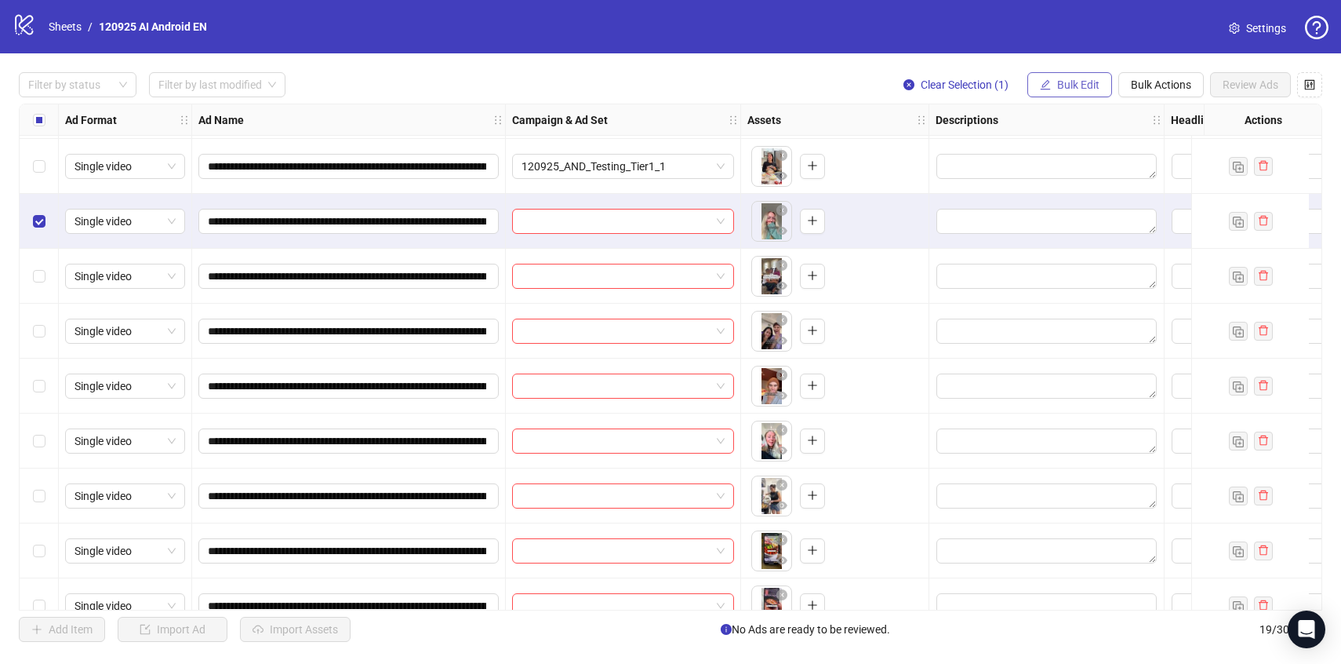
click at [1085, 82] on span "Bulk Edit" at bounding box center [1078, 84] width 42 height 13
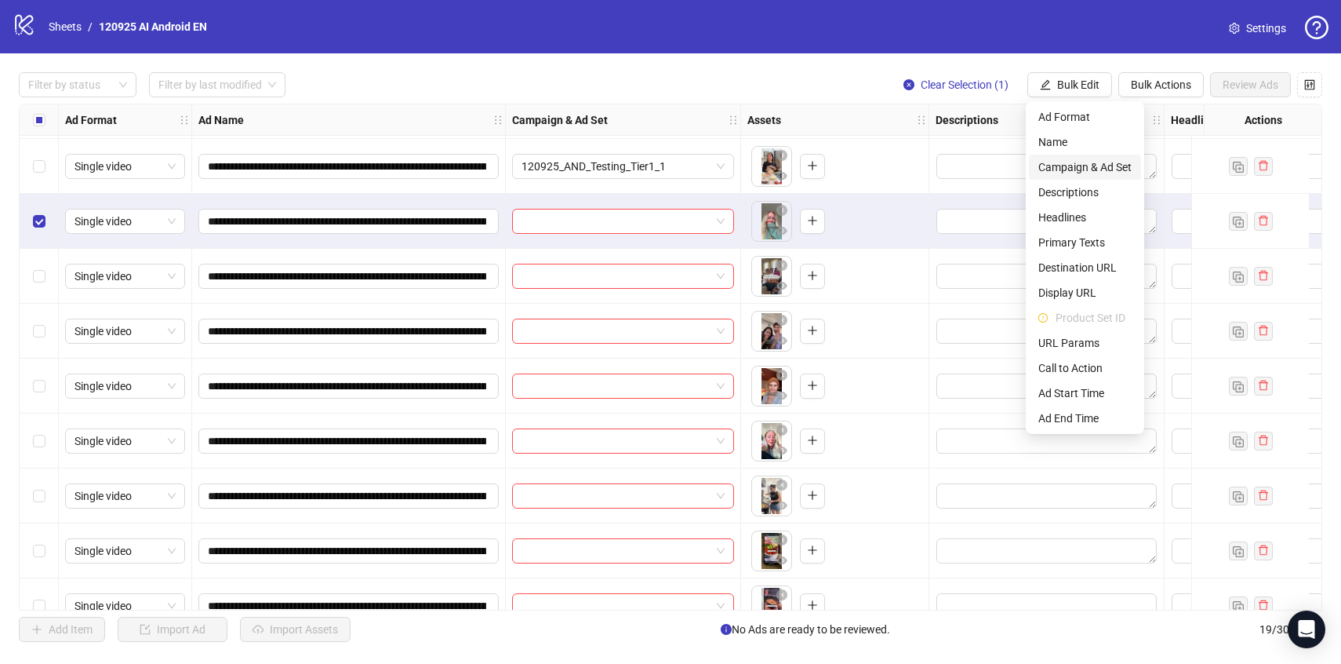
click at [1096, 162] on span "Campaign & Ad Set" at bounding box center [1084, 166] width 93 height 17
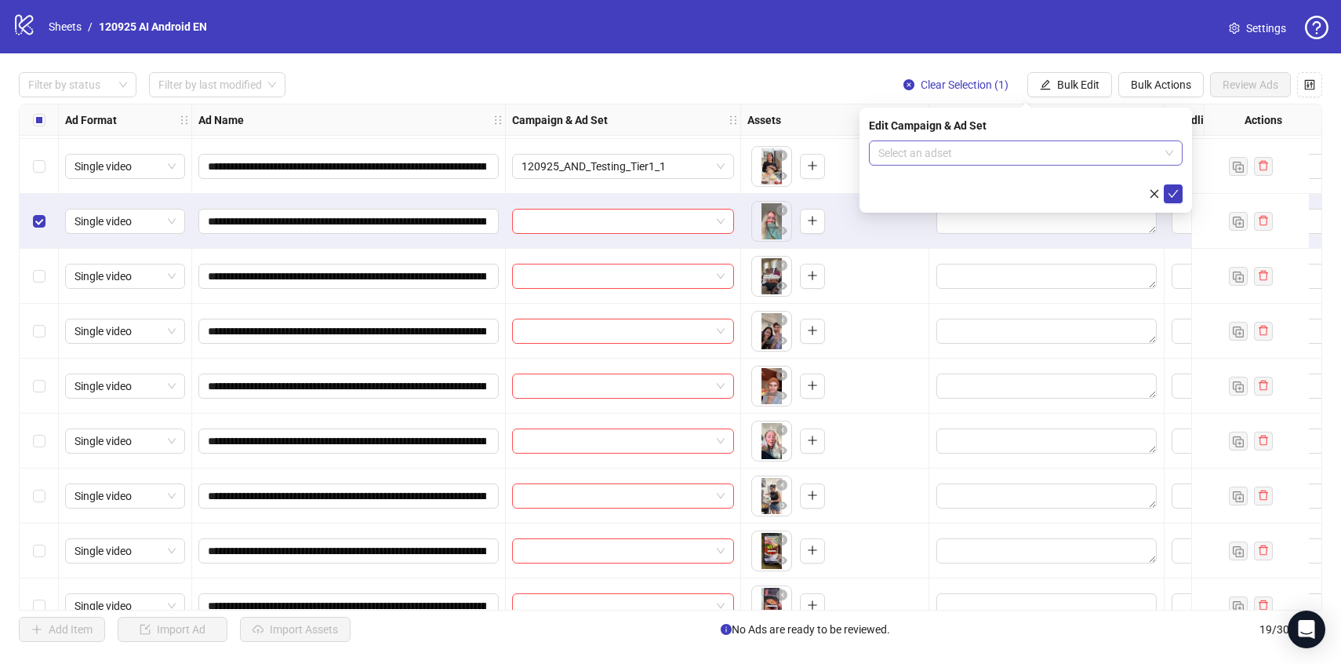
click at [1096, 151] on input "search" at bounding box center [1018, 153] width 281 height 24
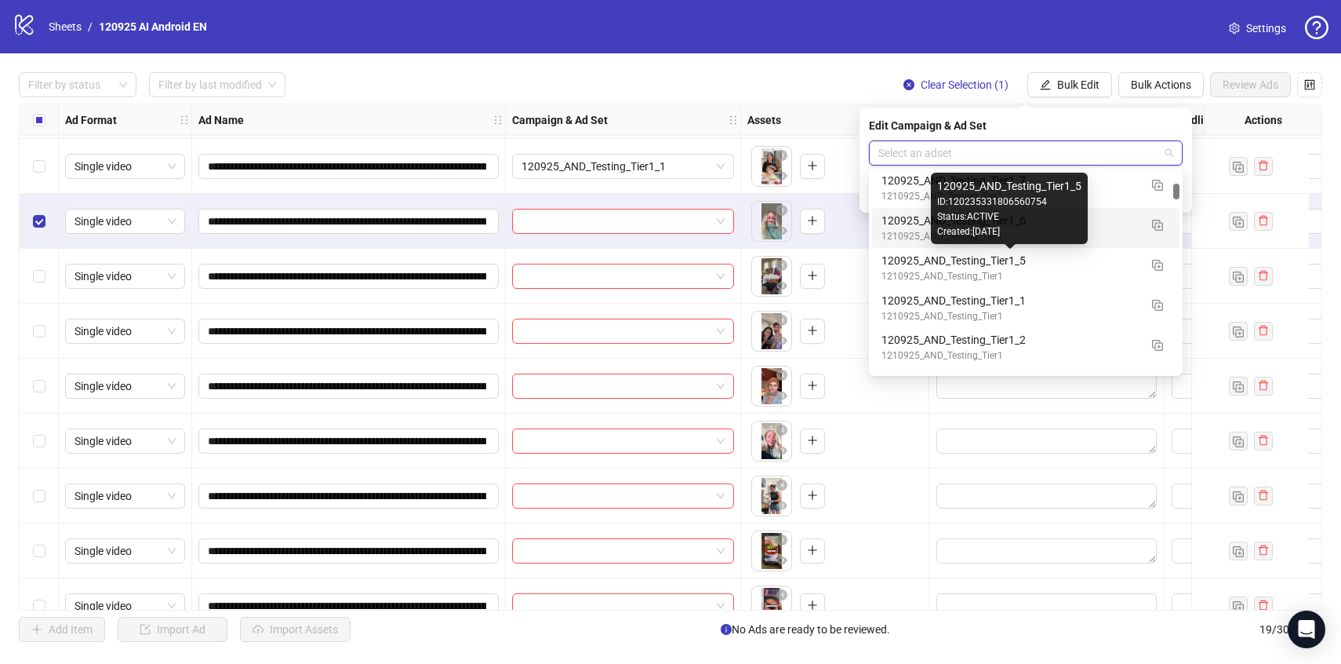
scroll to position [1204, 0]
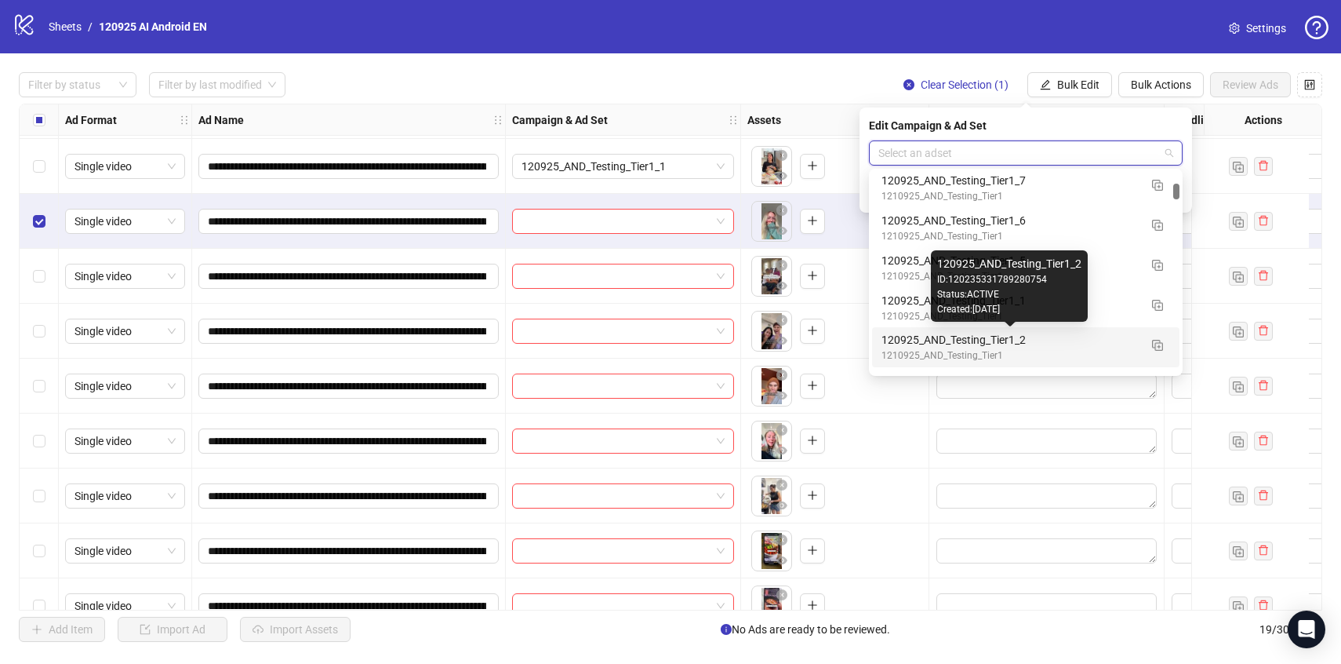
click at [1082, 341] on div "120925_AND_Testing_Tier1_2" at bounding box center [1010, 339] width 257 height 17
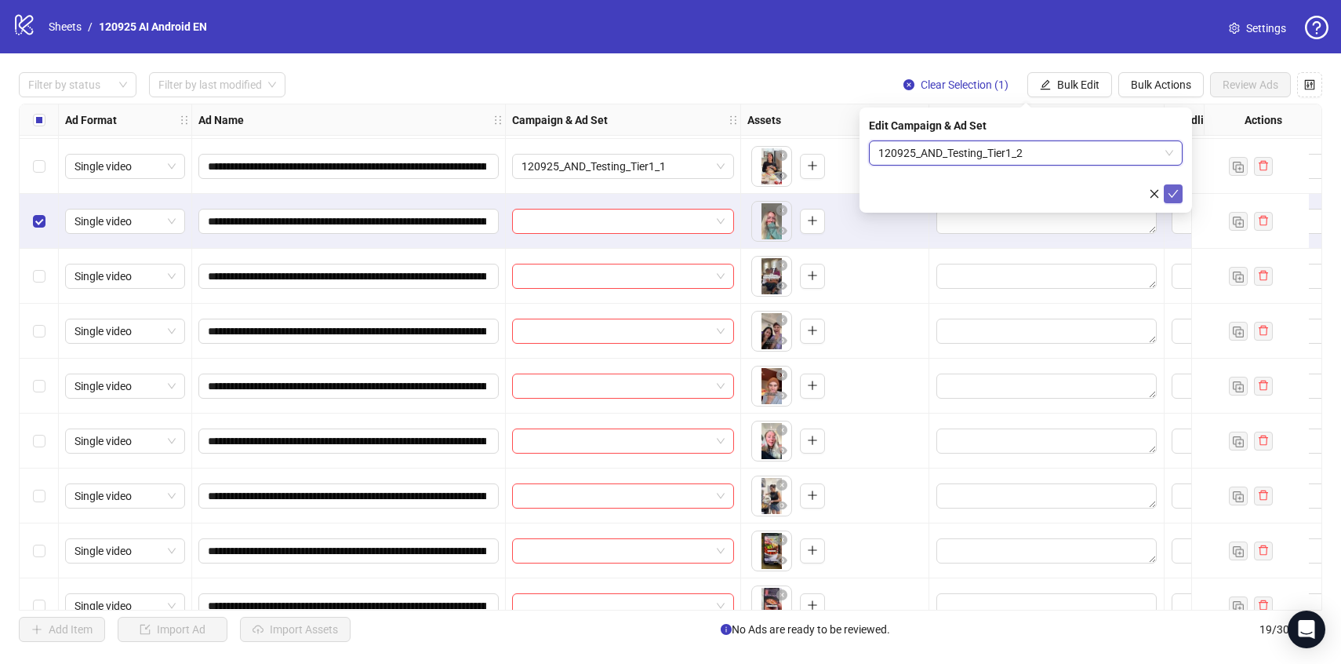
click at [1169, 189] on icon "check" at bounding box center [1173, 193] width 11 height 11
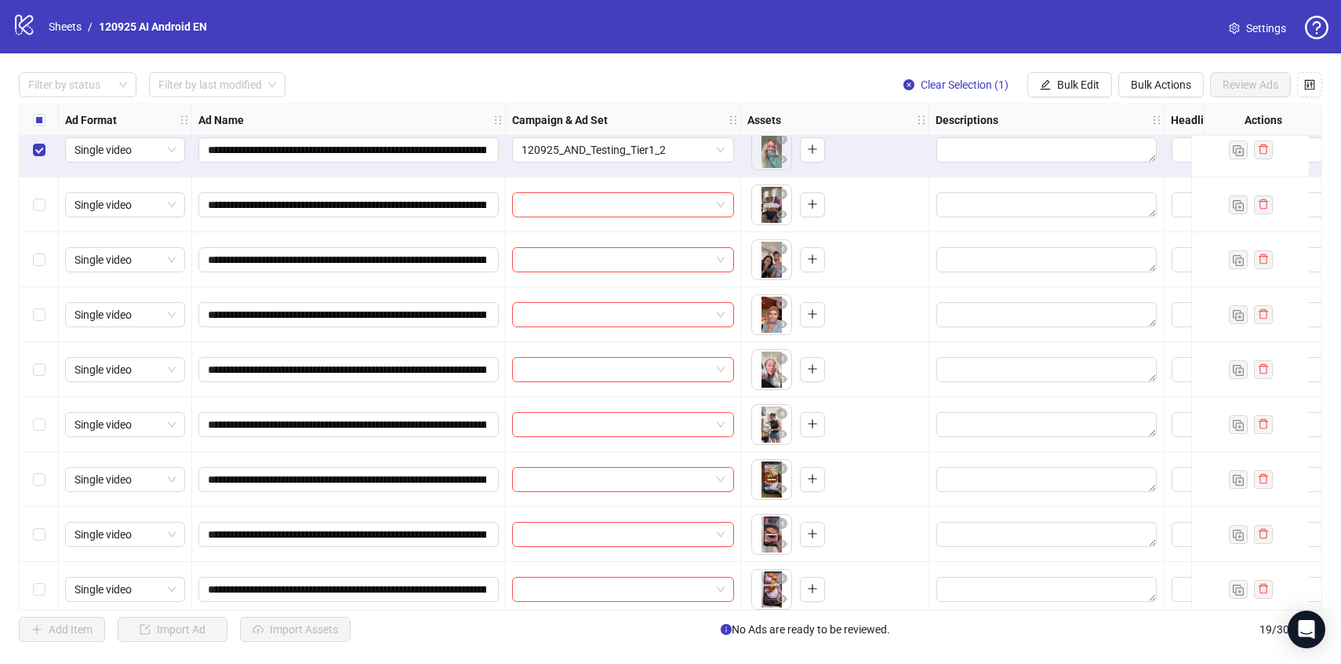
scroll to position [242, 0]
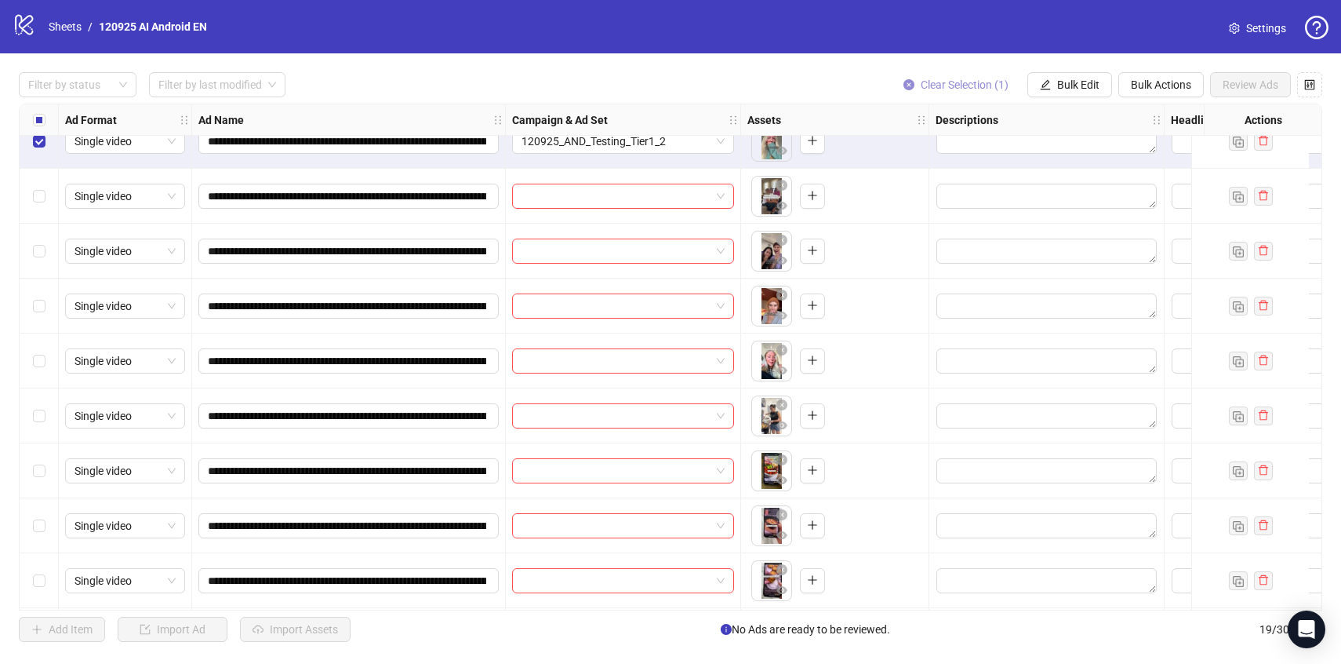
click at [933, 85] on span "Clear Selection (1)" at bounding box center [965, 84] width 88 height 13
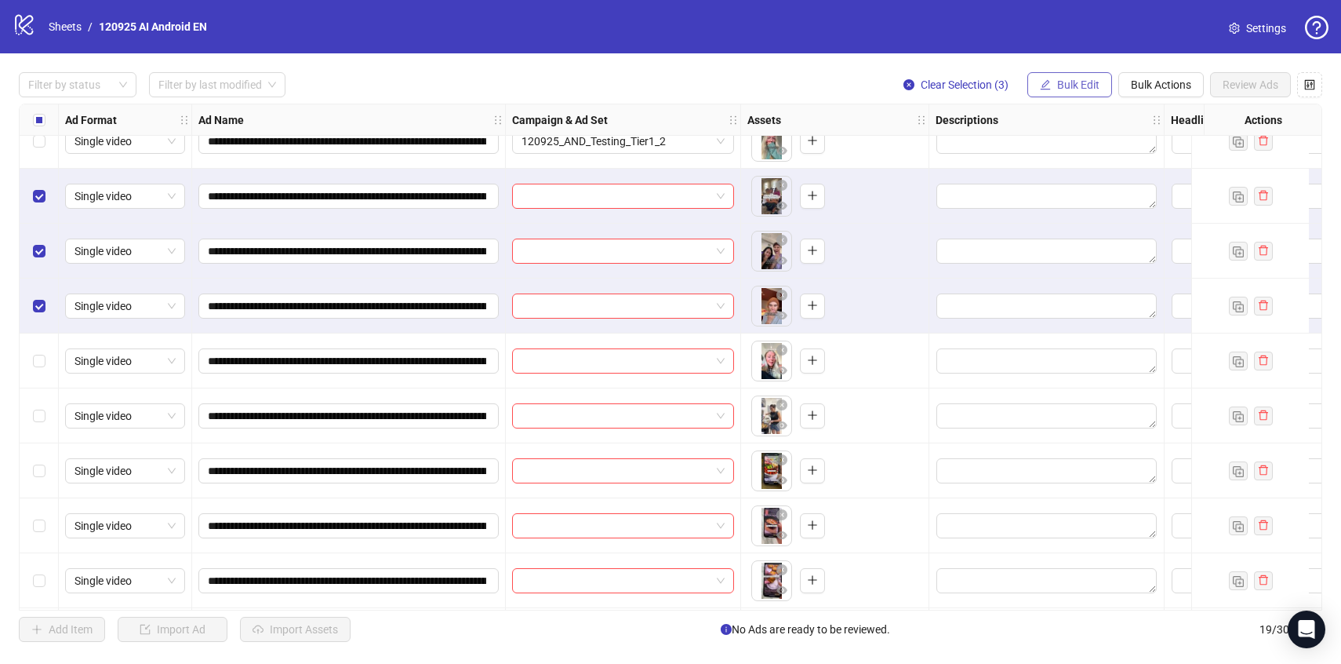
click at [1056, 78] on button "Bulk Edit" at bounding box center [1069, 84] width 85 height 25
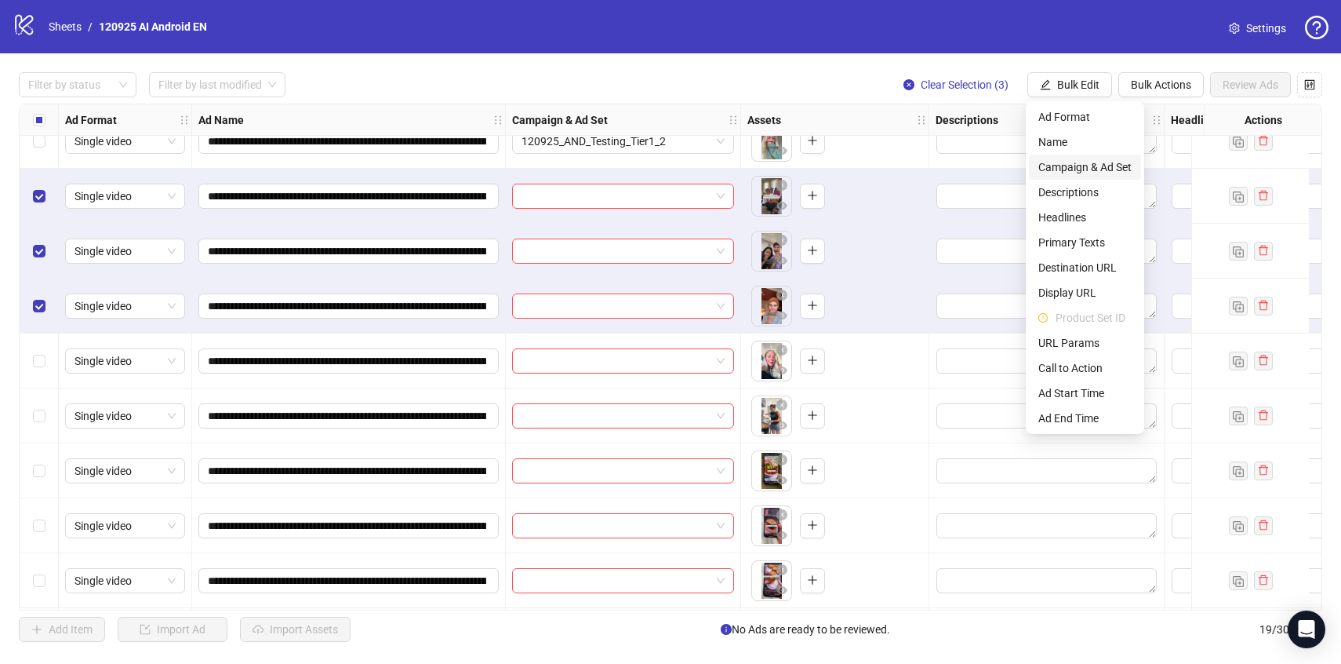
click at [1082, 169] on span "Campaign & Ad Set" at bounding box center [1084, 166] width 93 height 17
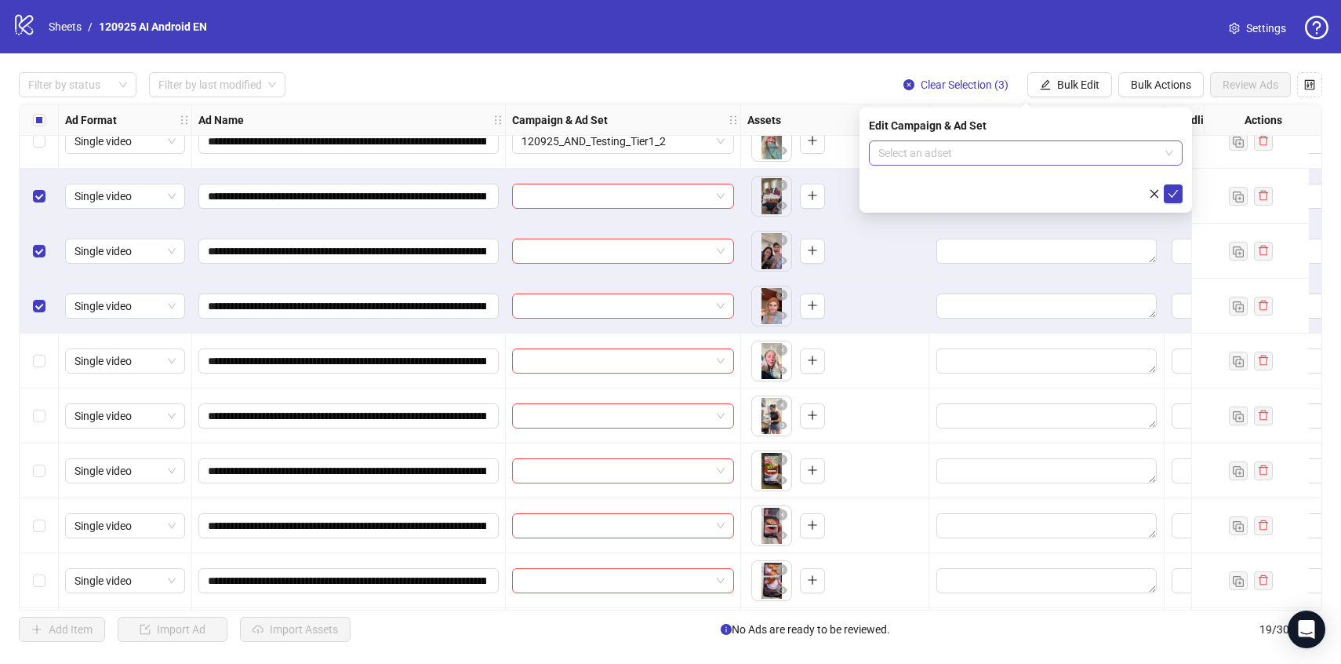
click at [1084, 158] on input "search" at bounding box center [1018, 153] width 281 height 24
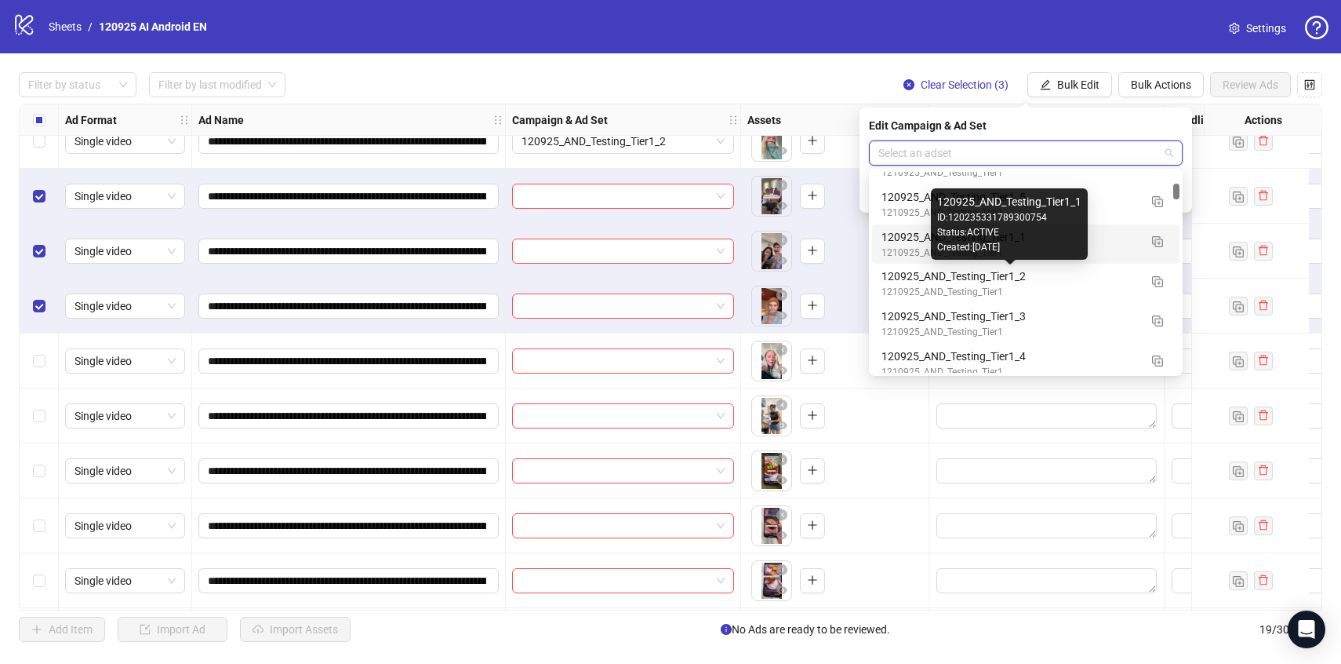
scroll to position [1267, 0]
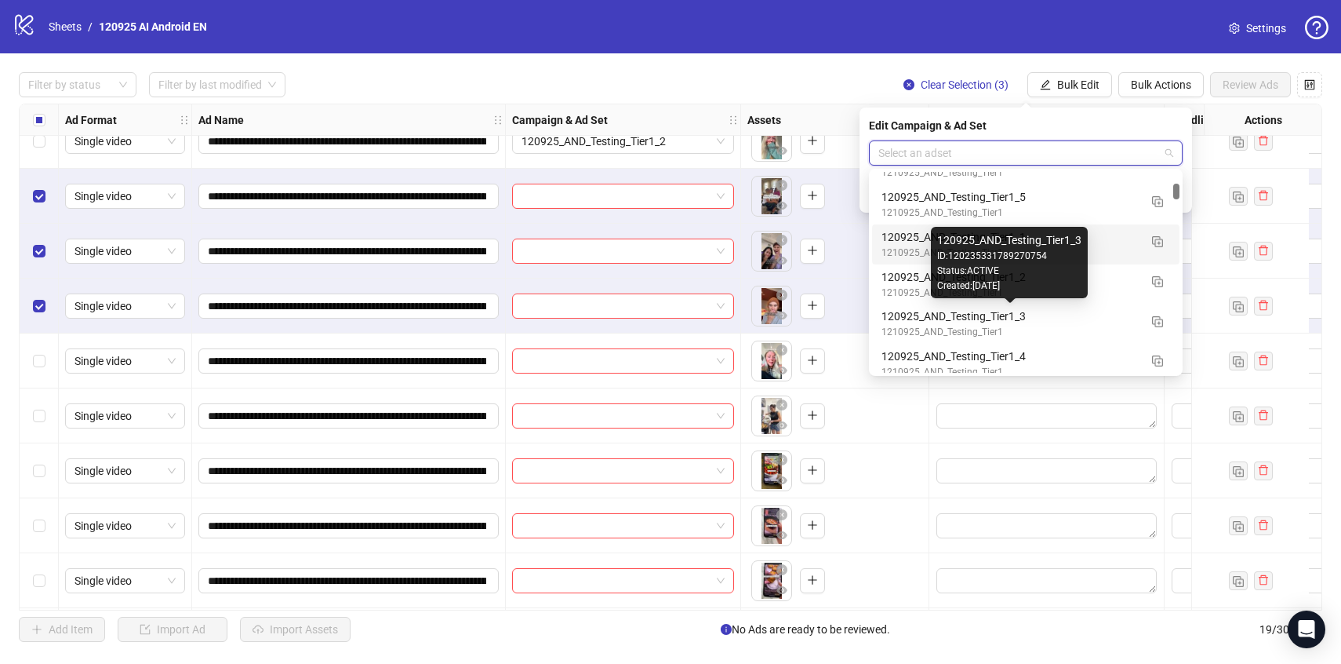
click at [1099, 313] on div "120925_AND_Testing_Tier1_3" at bounding box center [1010, 315] width 257 height 17
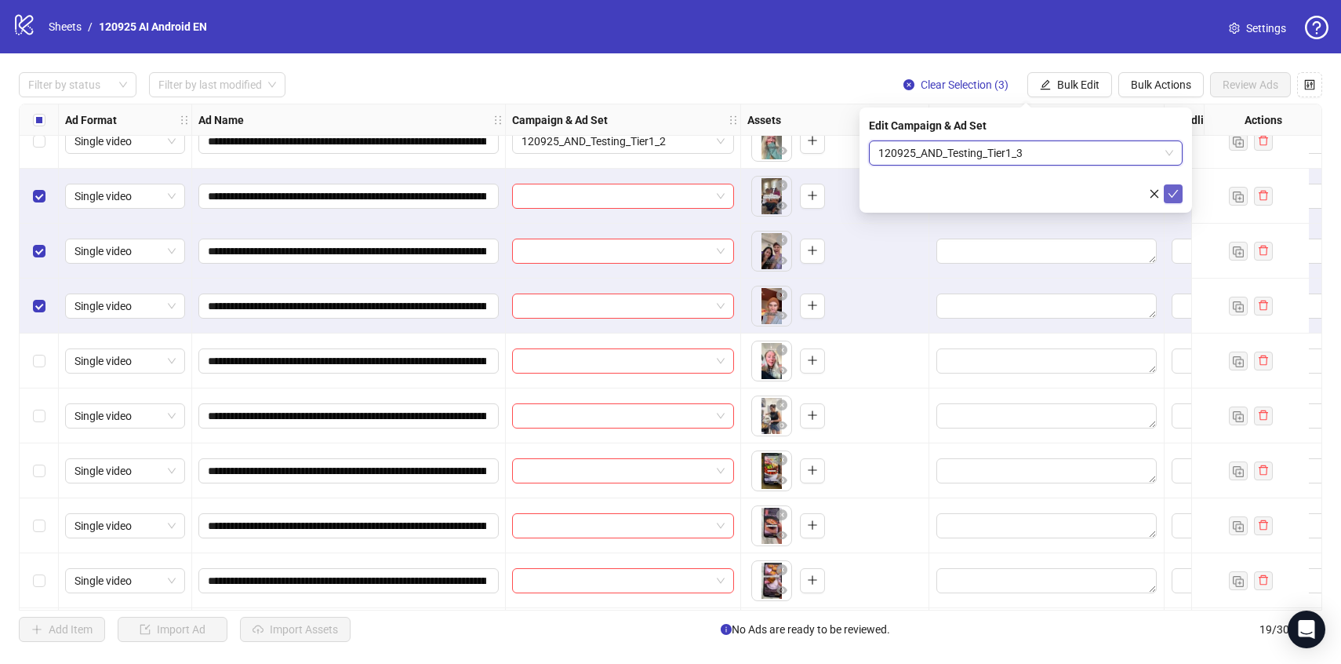
click at [1171, 195] on icon "check" at bounding box center [1173, 193] width 11 height 11
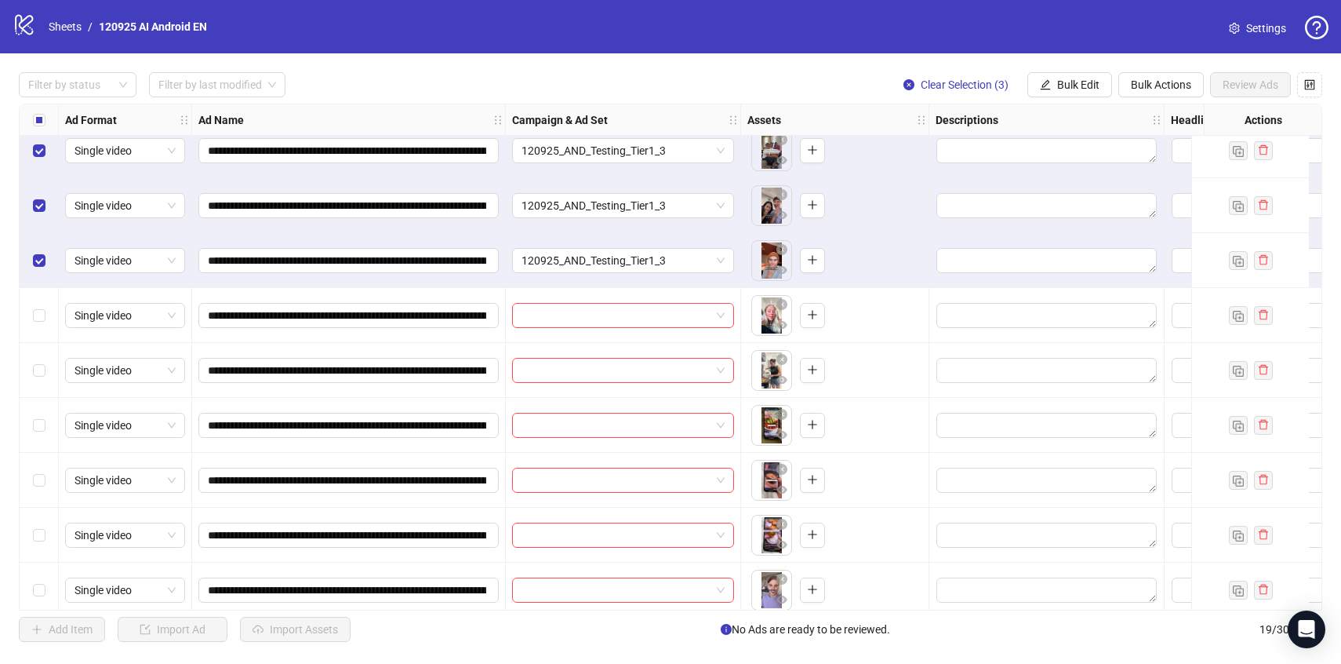
scroll to position [304, 0]
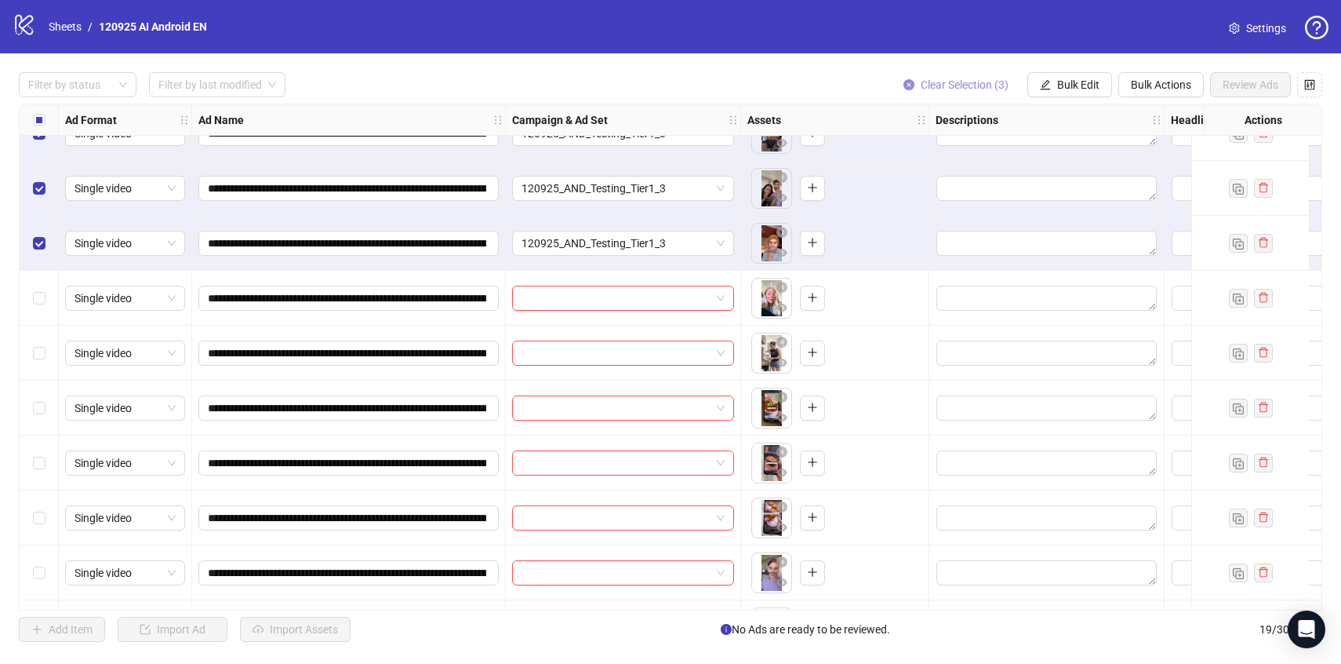
click at [990, 81] on span "Clear Selection (3)" at bounding box center [965, 84] width 88 height 13
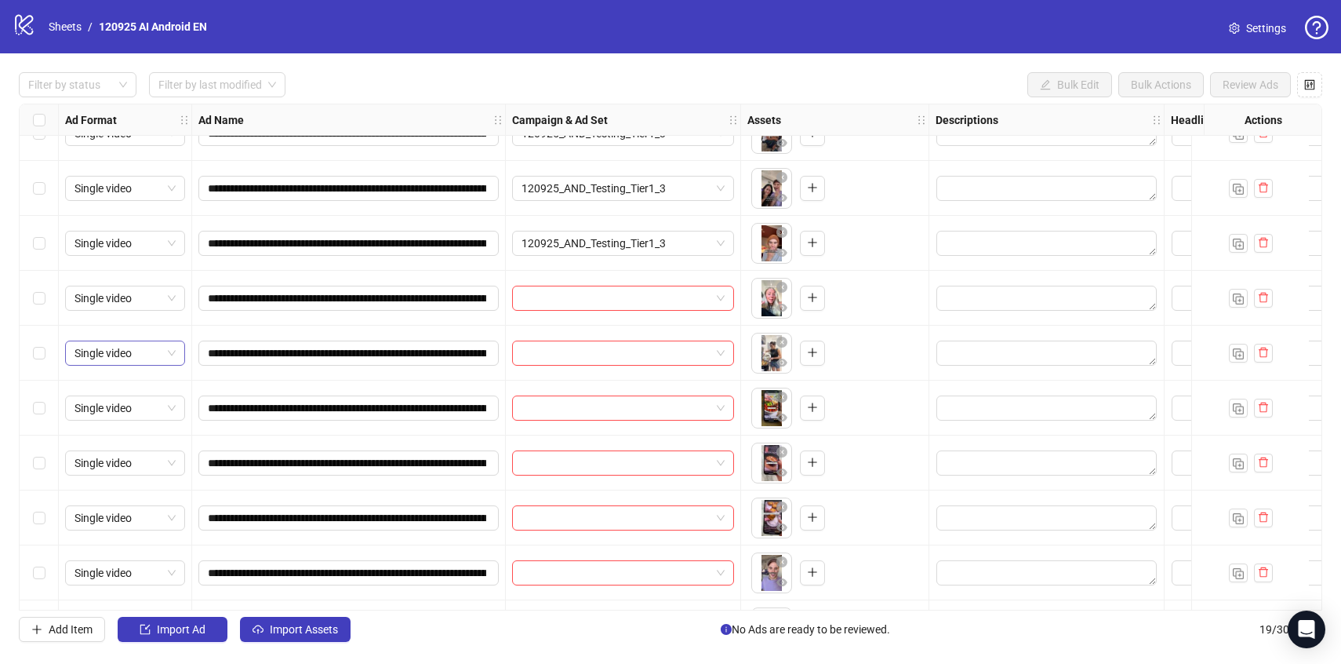
scroll to position [318, 0]
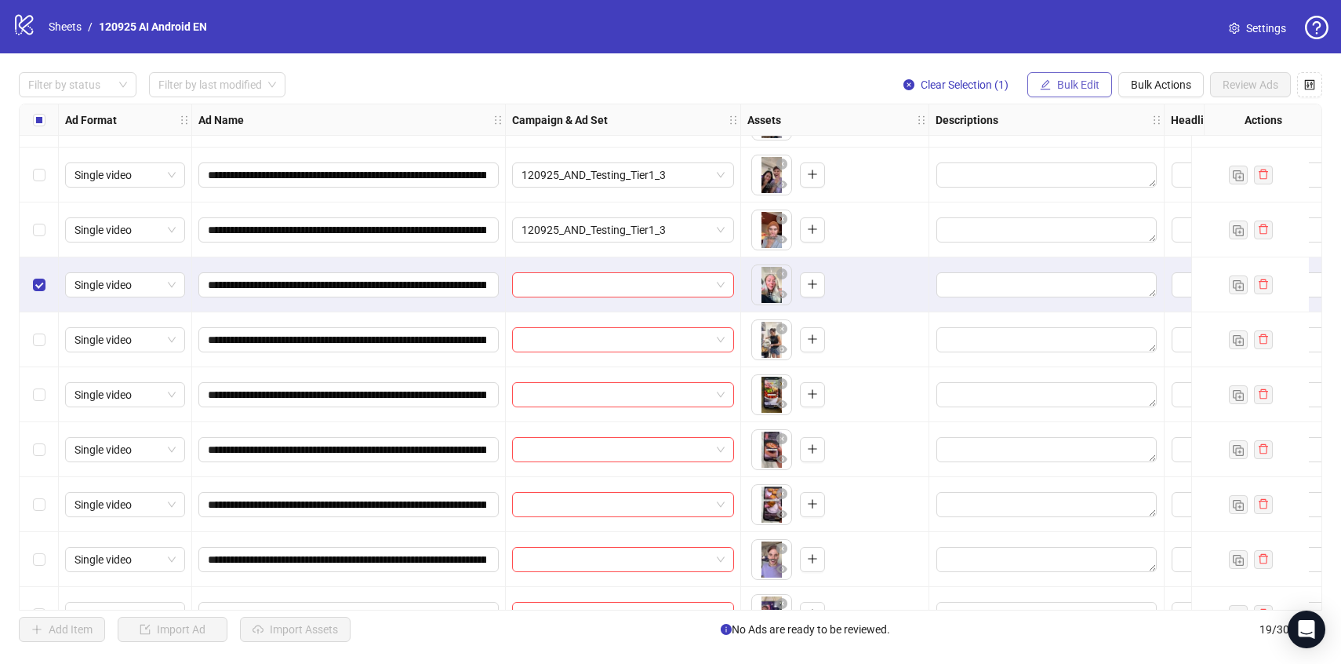
click at [1045, 76] on button "Bulk Edit" at bounding box center [1069, 84] width 85 height 25
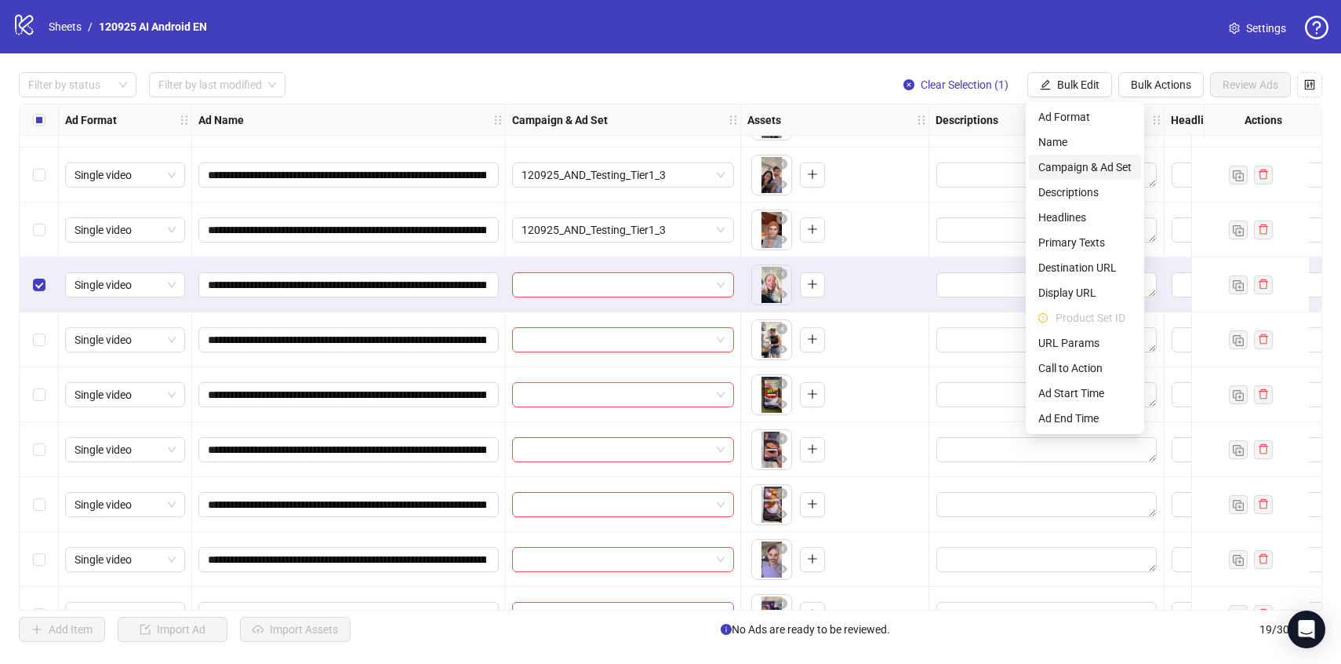
click at [1085, 162] on span "Campaign & Ad Set" at bounding box center [1084, 166] width 93 height 17
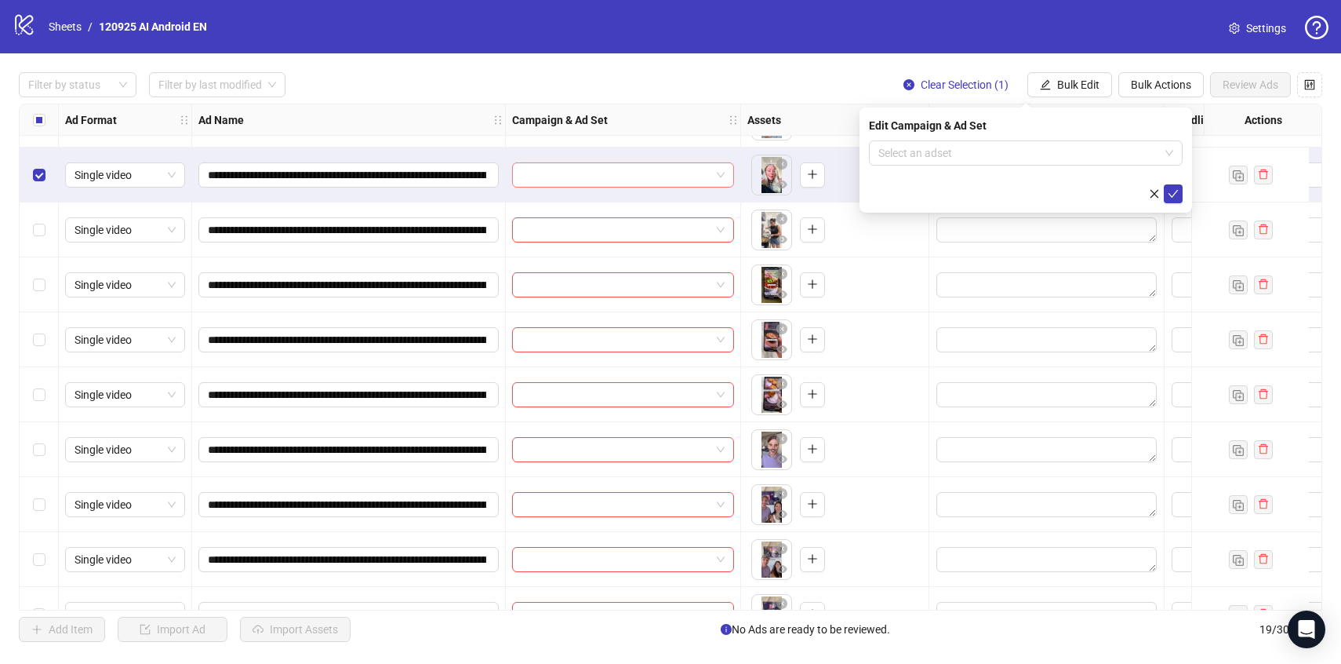
scroll to position [445, 0]
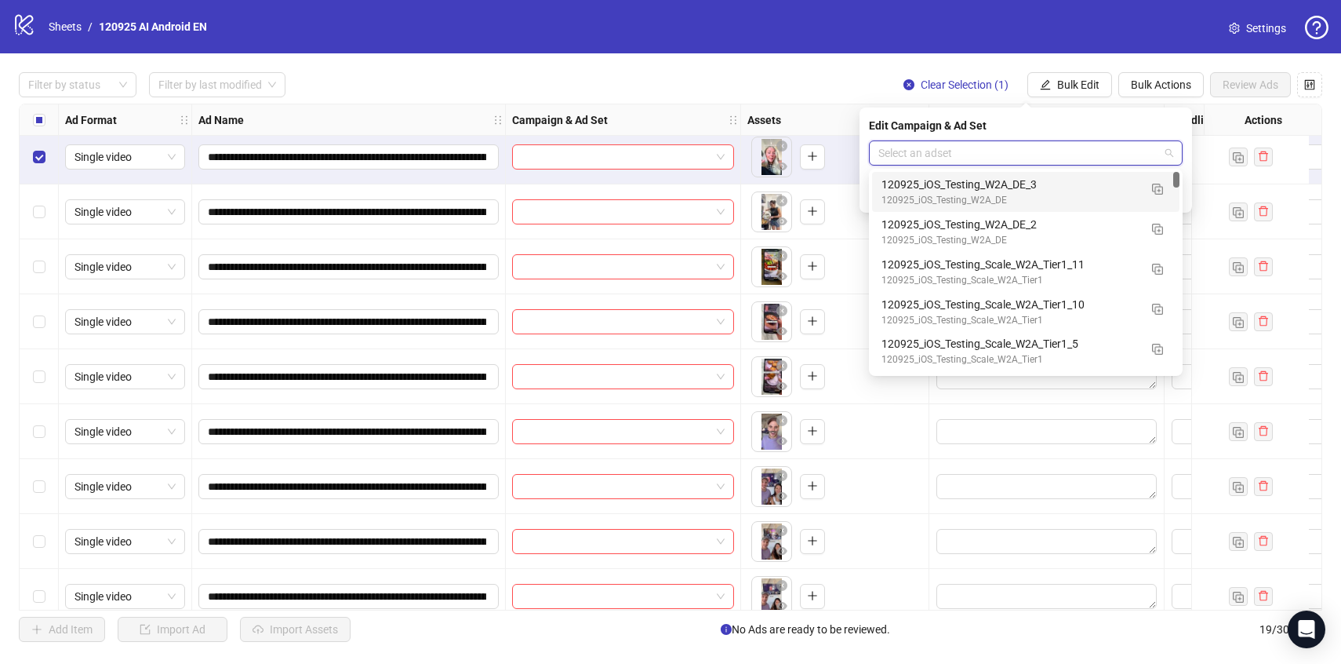
click at [925, 144] on input "search" at bounding box center [1018, 153] width 281 height 24
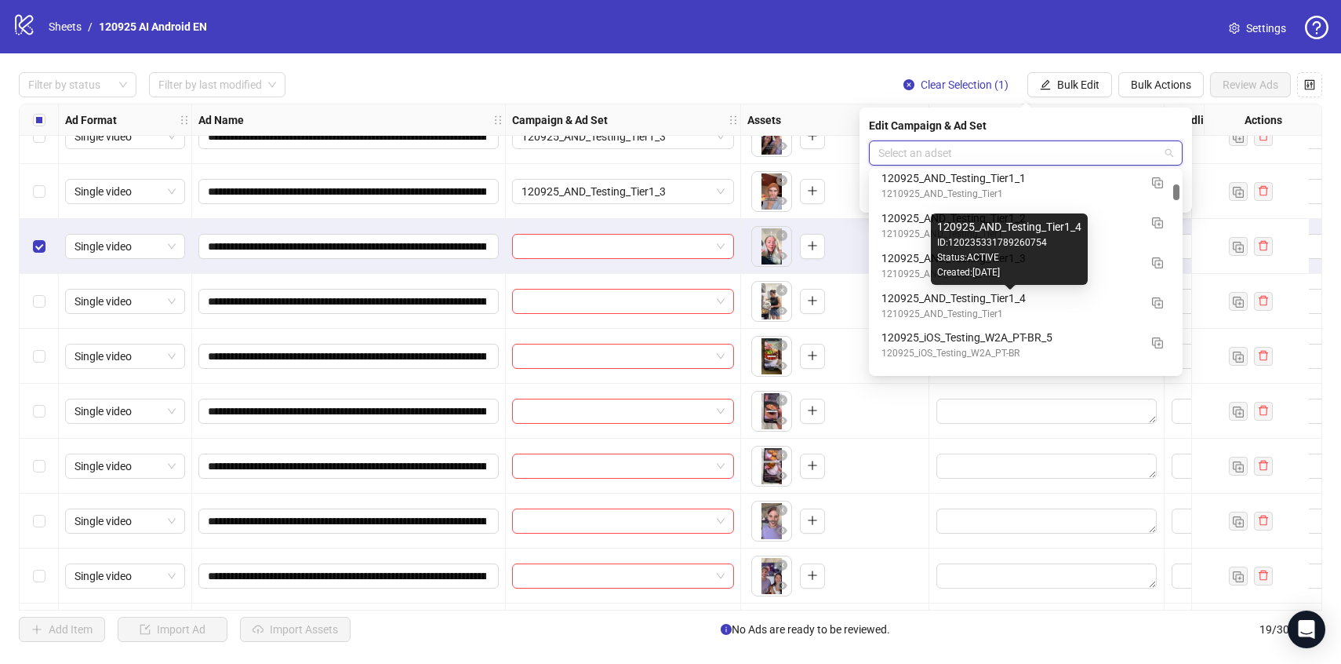
scroll to position [1326, 0]
click at [1115, 302] on div "120925_AND_Testing_Tier1_4" at bounding box center [1010, 297] width 257 height 17
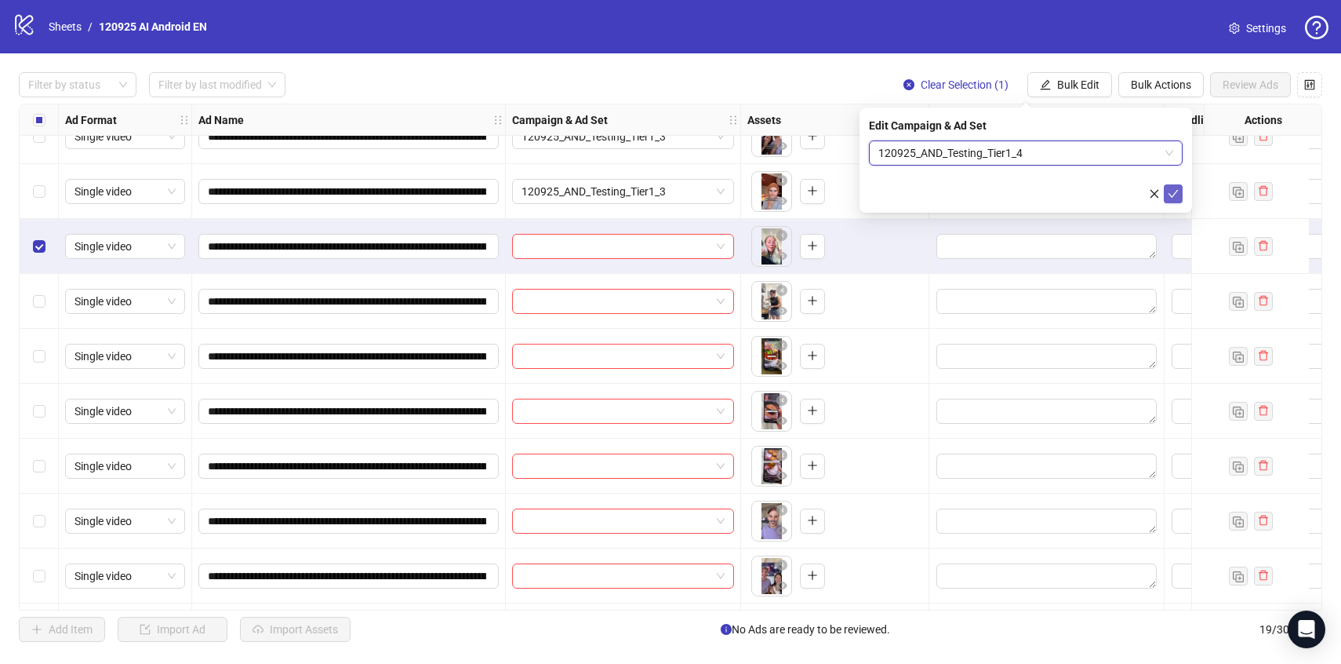
click at [1173, 199] on button "submit" at bounding box center [1173, 193] width 19 height 19
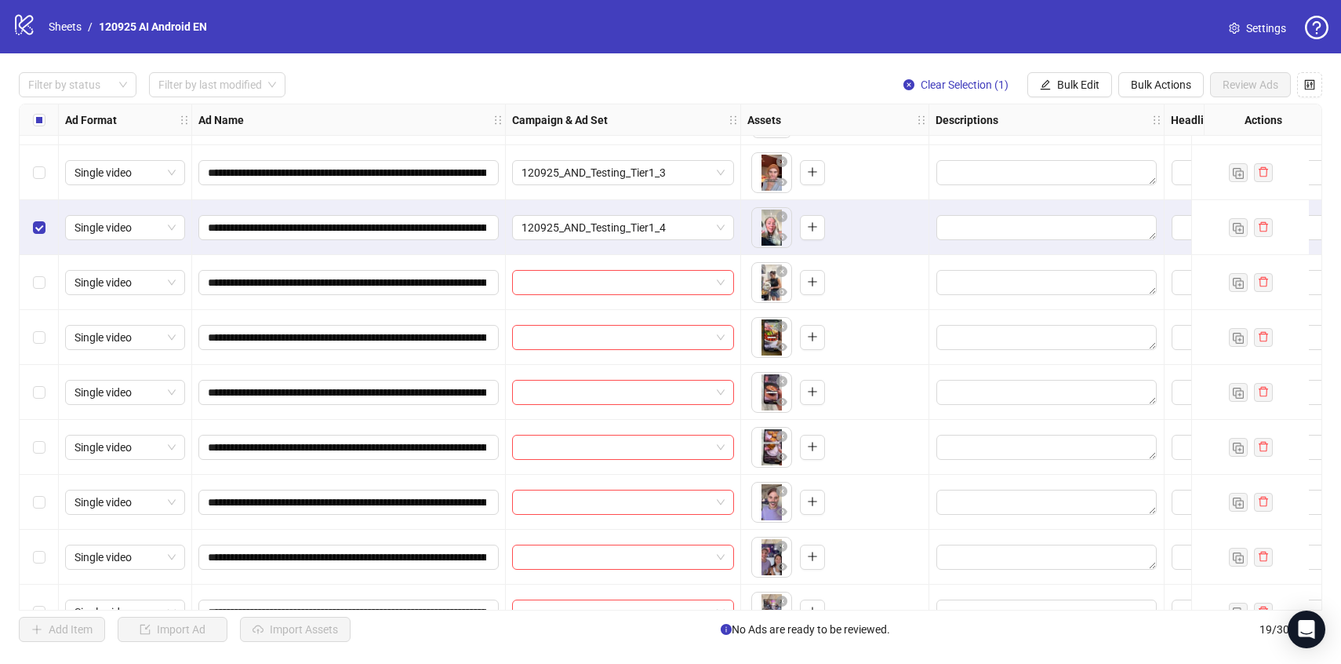
scroll to position [376, 0]
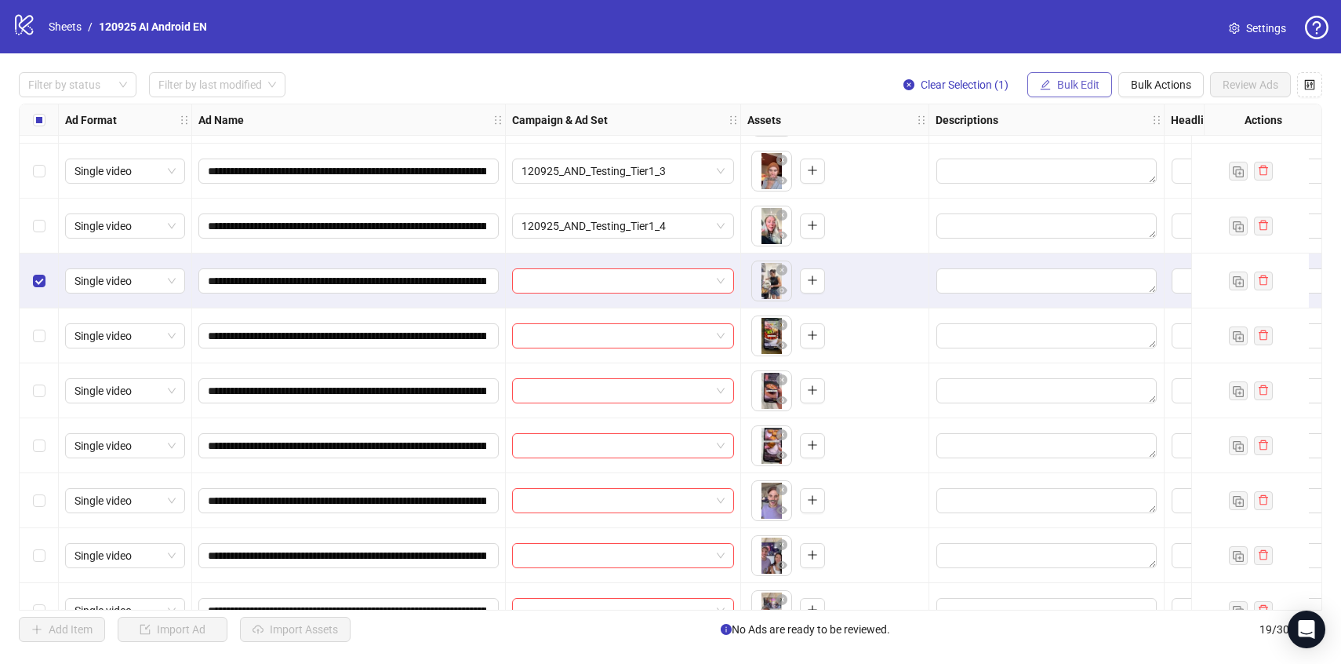
click at [1059, 90] on span "Bulk Edit" at bounding box center [1078, 84] width 42 height 13
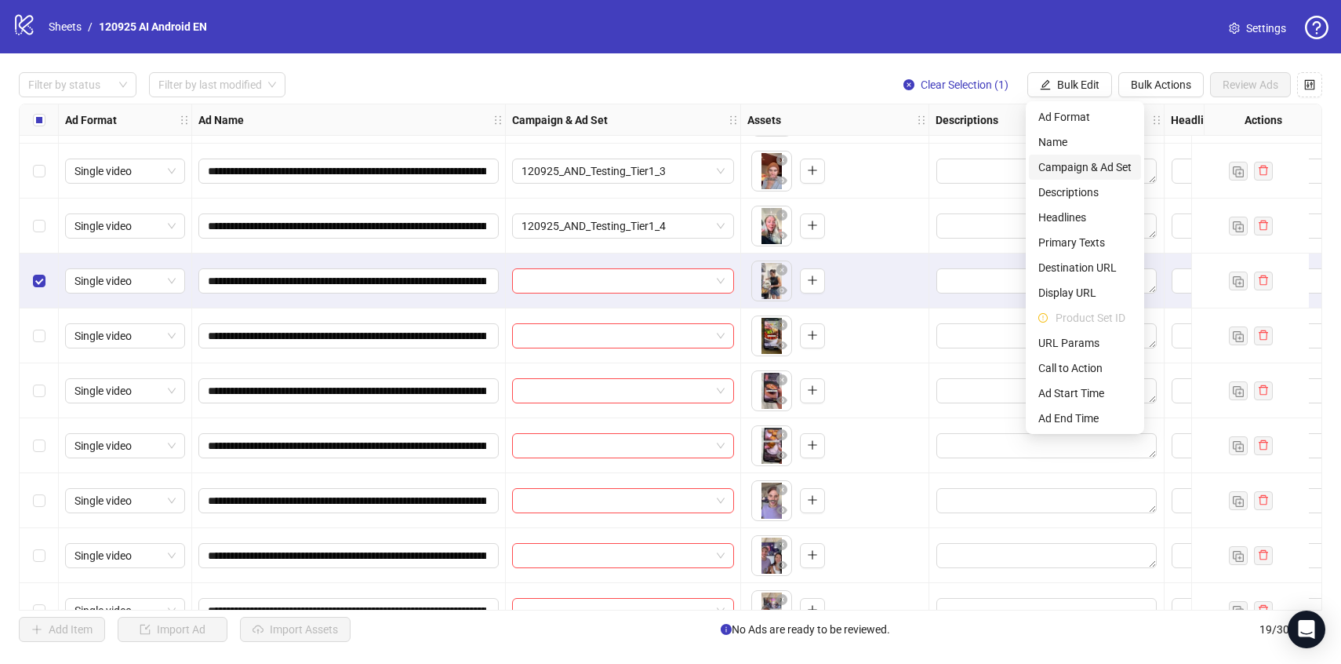
click at [1080, 169] on span "Campaign & Ad Set" at bounding box center [1084, 166] width 93 height 17
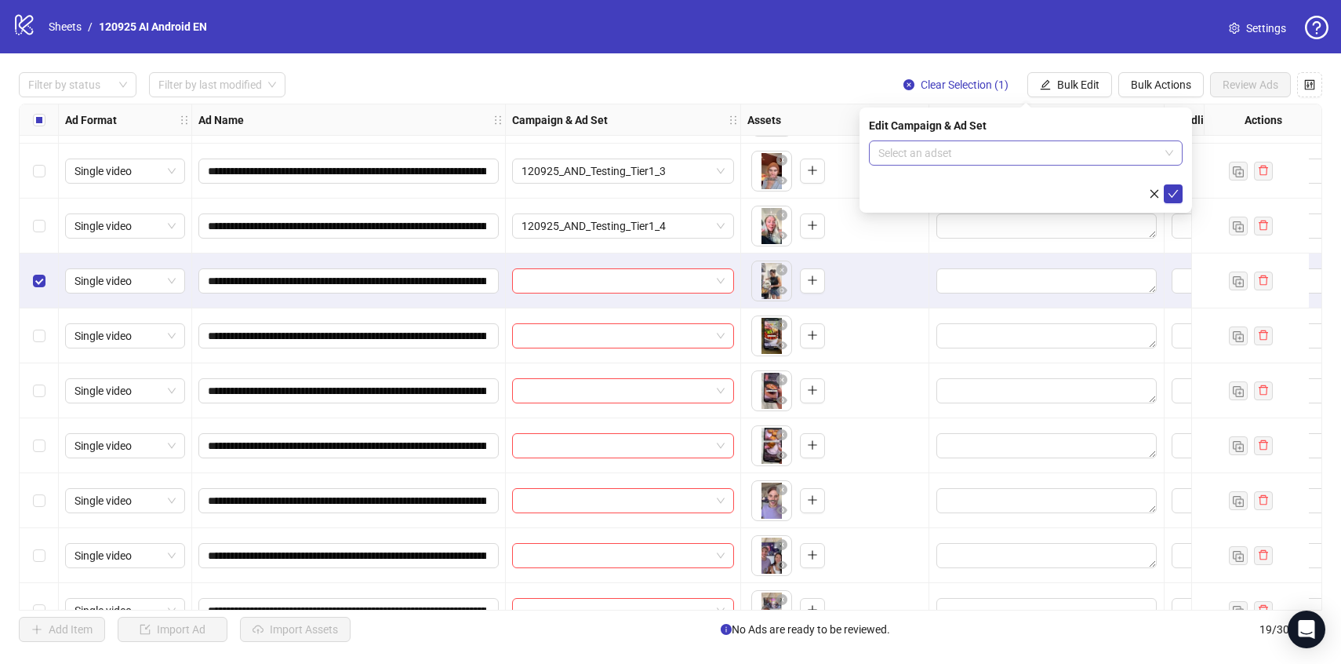
click at [1085, 163] on input "search" at bounding box center [1018, 153] width 281 height 24
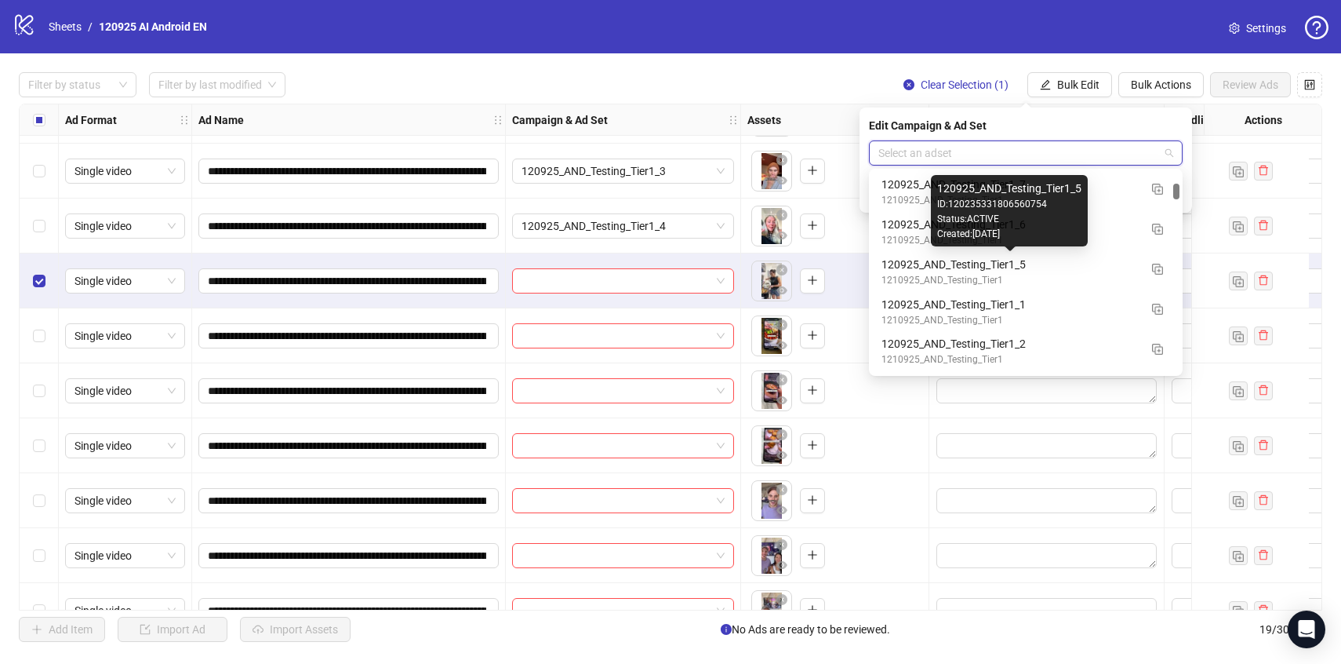
scroll to position [1202, 0]
click at [1111, 261] on div "120925_AND_Testing_Tier1_5" at bounding box center [1010, 262] width 257 height 17
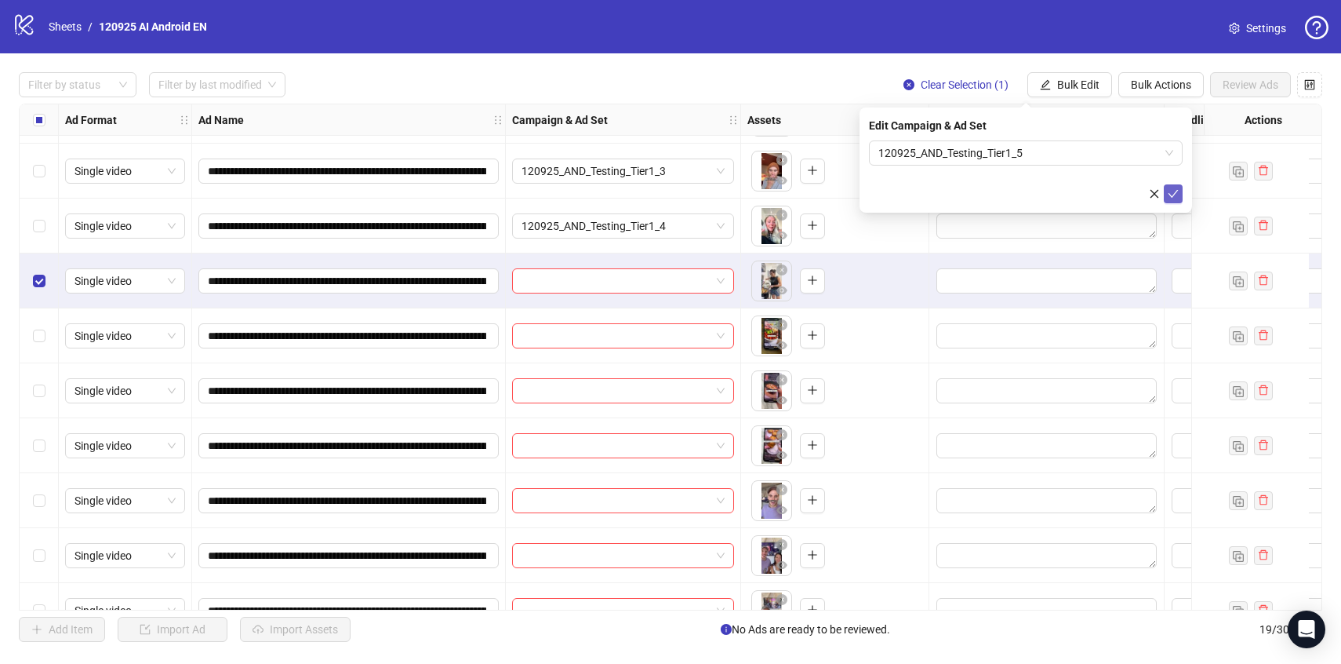
click at [1167, 191] on button "submit" at bounding box center [1173, 193] width 19 height 19
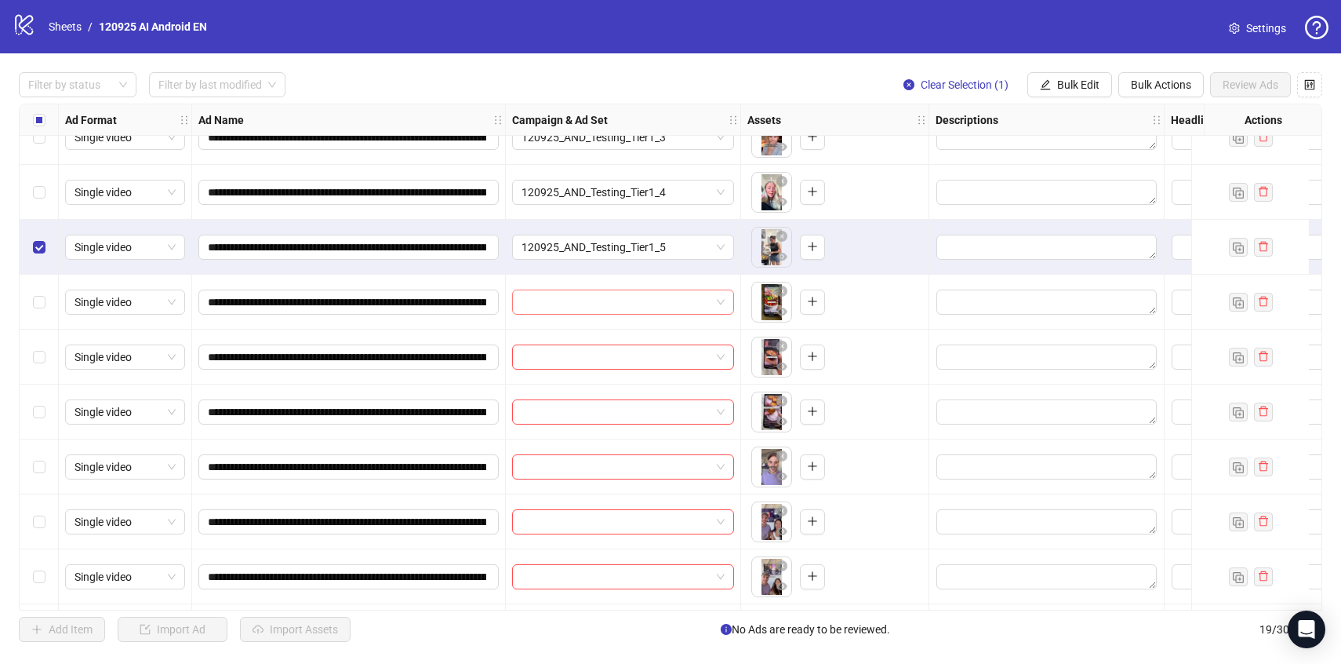
scroll to position [425, 0]
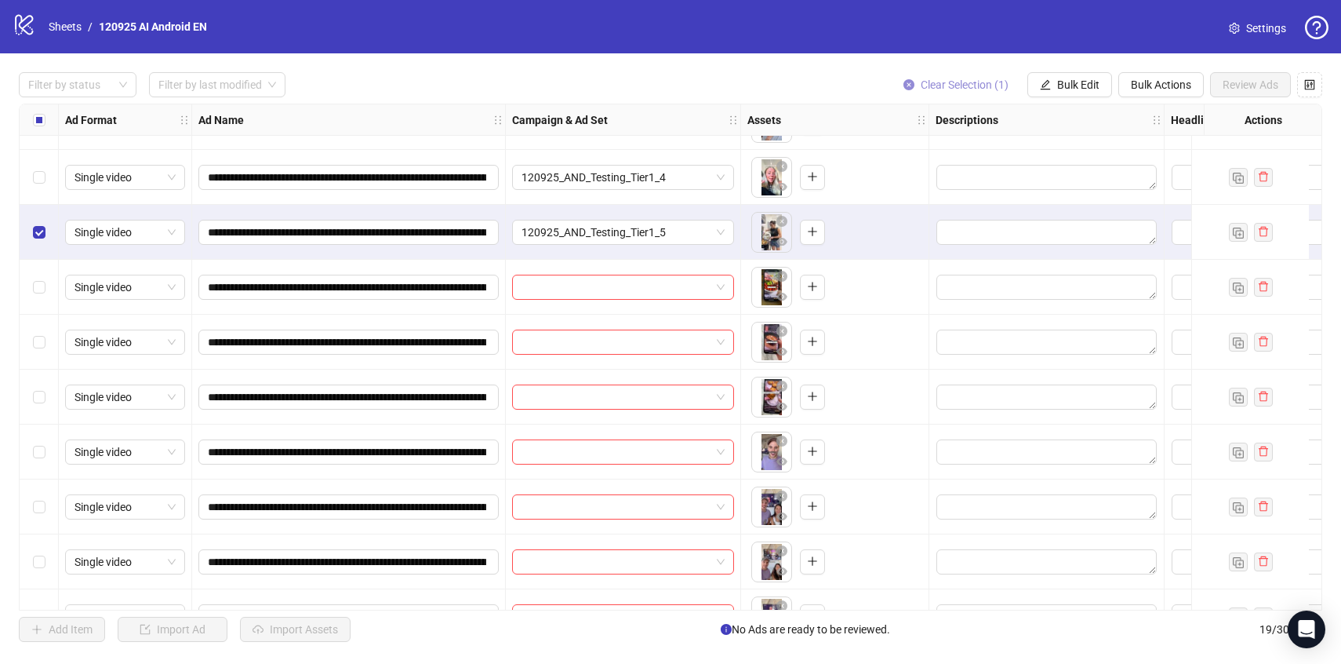
click at [981, 82] on span "Clear Selection (1)" at bounding box center [965, 84] width 88 height 13
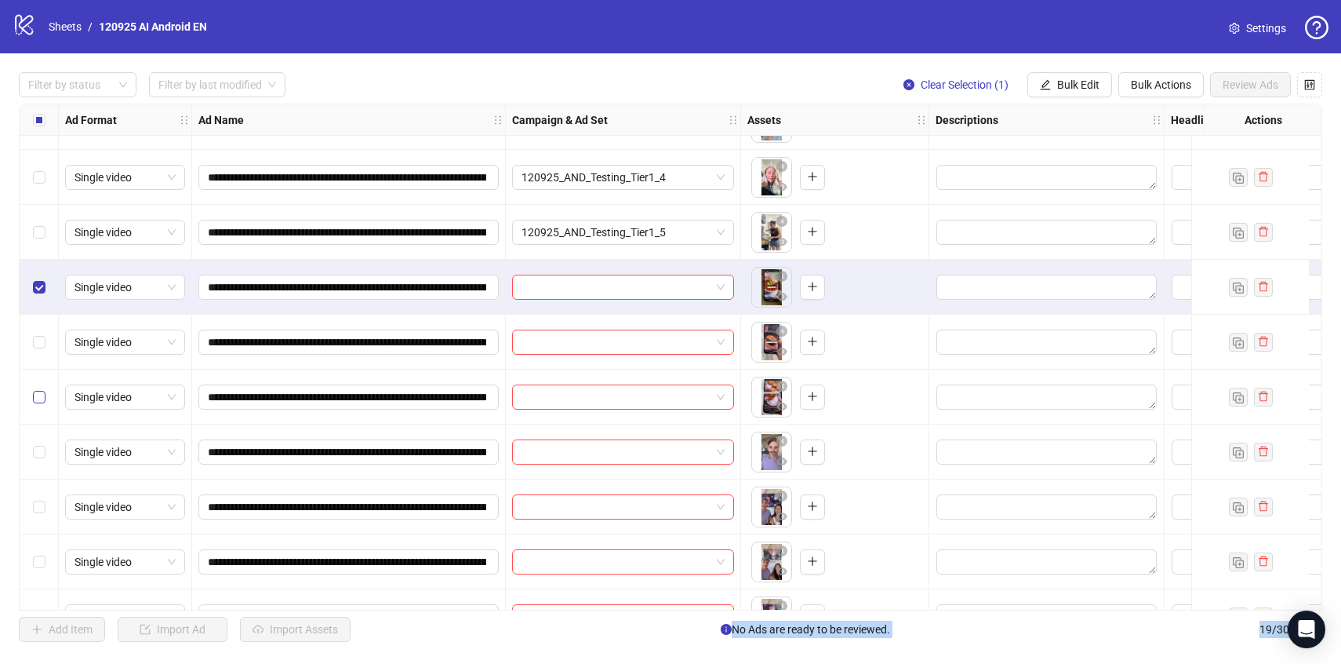
click at [34, 390] on label "Select row 13" at bounding box center [39, 396] width 13 height 17
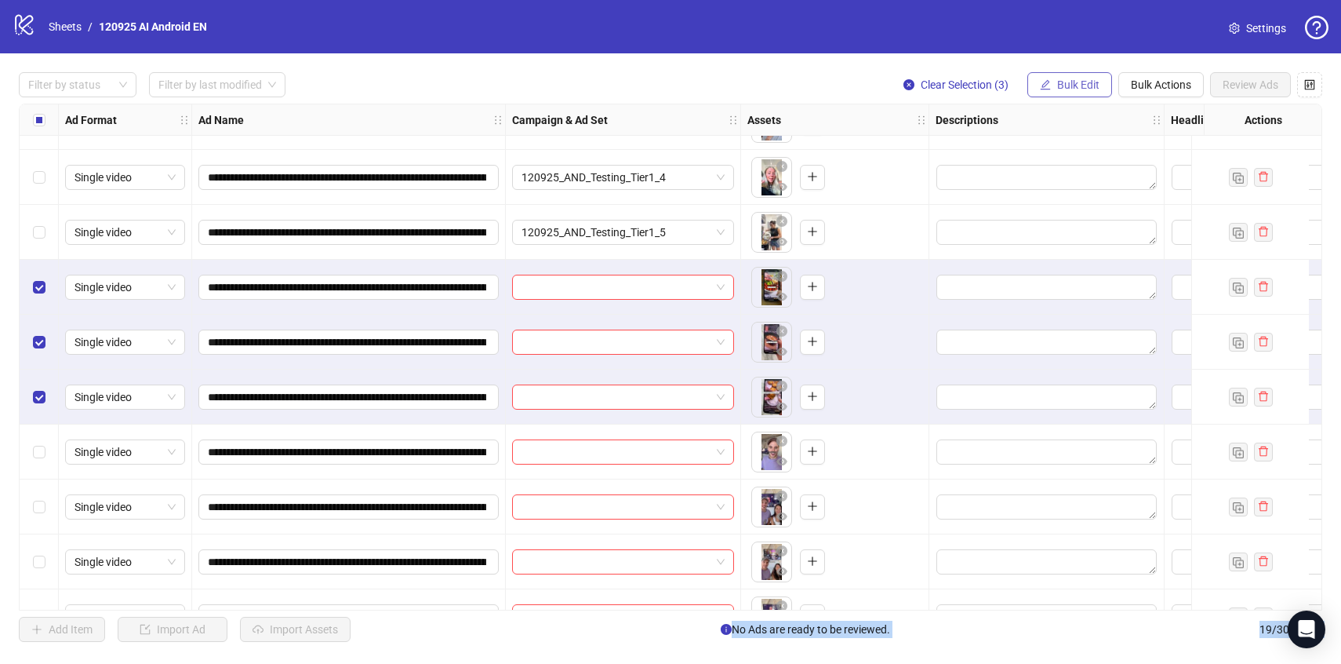
click at [1053, 75] on button "Bulk Edit" at bounding box center [1069, 84] width 85 height 25
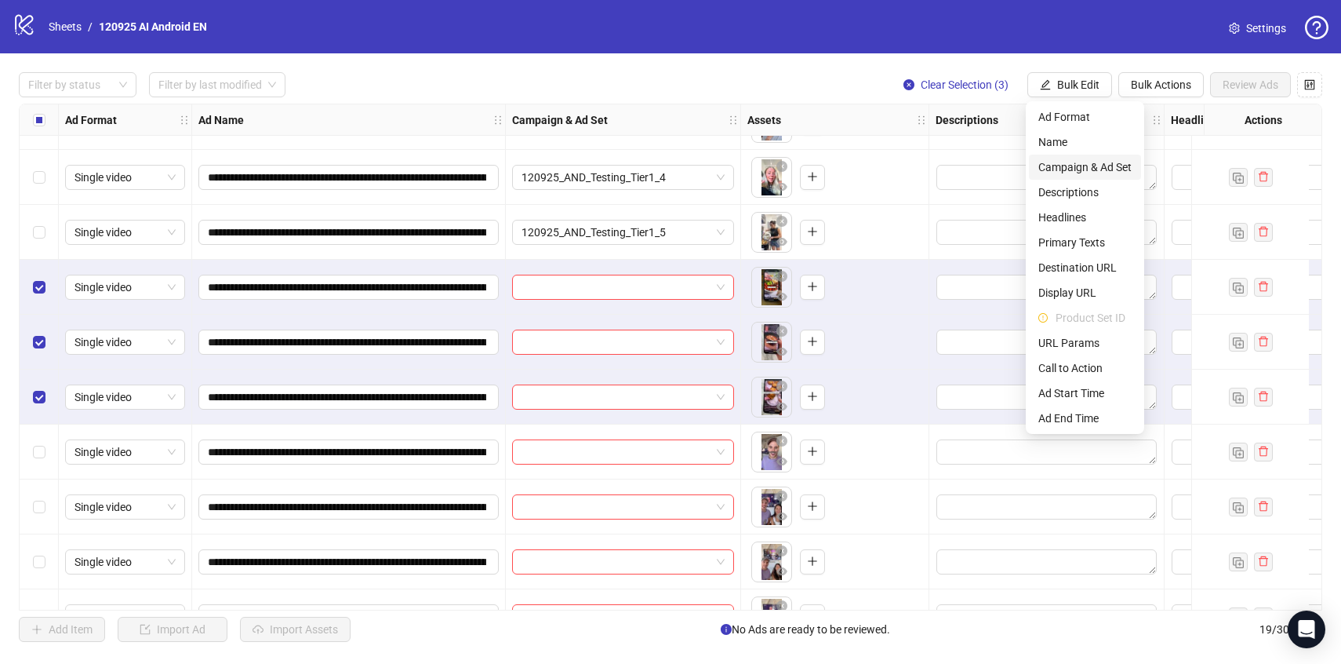
click at [1100, 169] on span "Campaign & Ad Set" at bounding box center [1084, 166] width 93 height 17
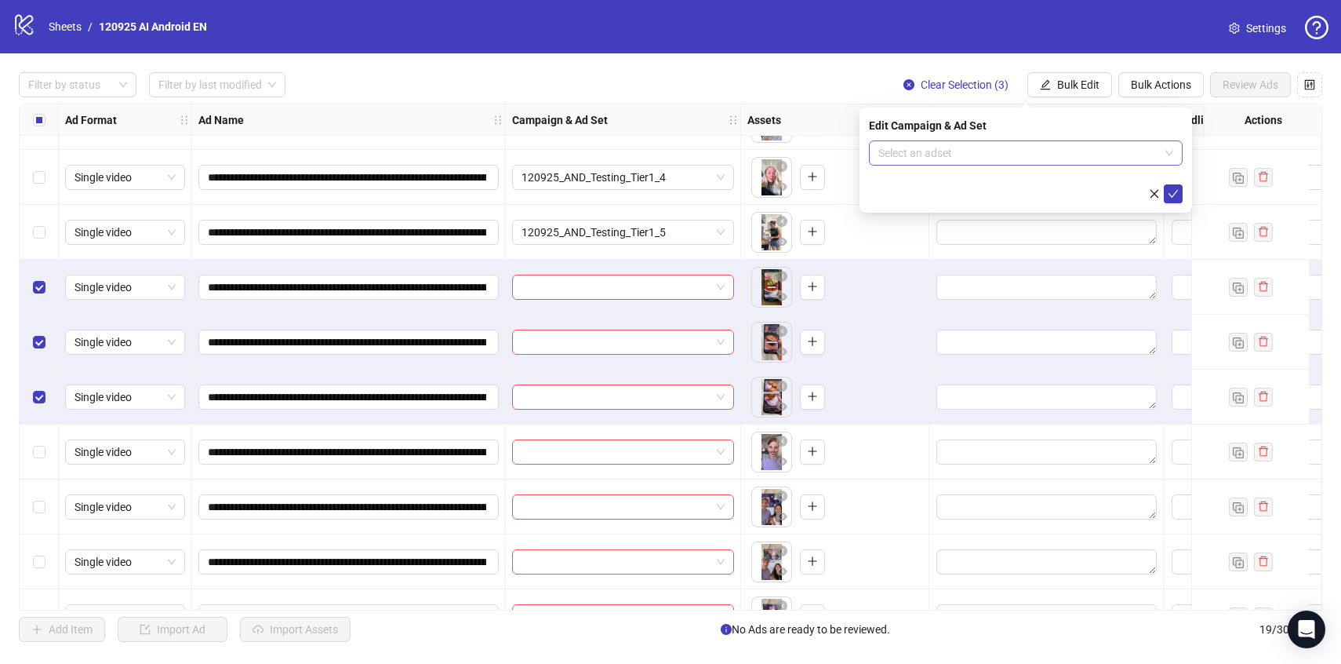
click at [1102, 158] on input "search" at bounding box center [1018, 153] width 281 height 24
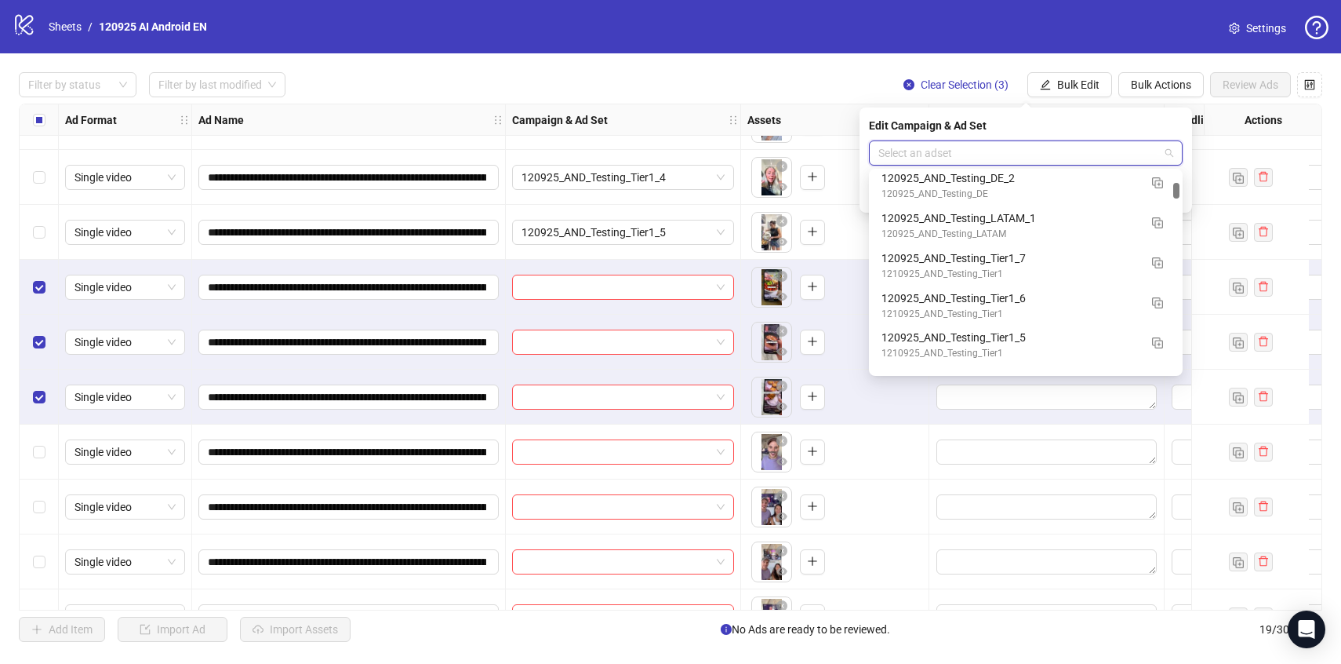
scroll to position [1135, 0]
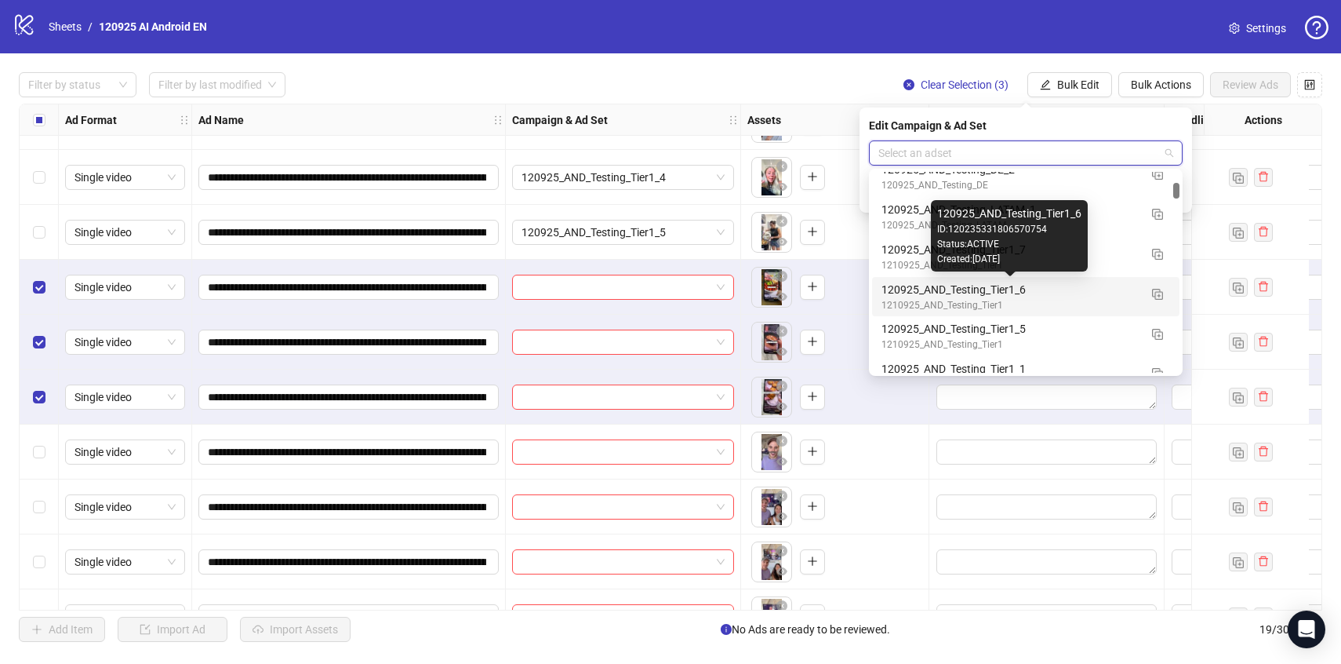
click at [1129, 296] on div "120925_AND_Testing_Tier1_6" at bounding box center [1010, 289] width 257 height 17
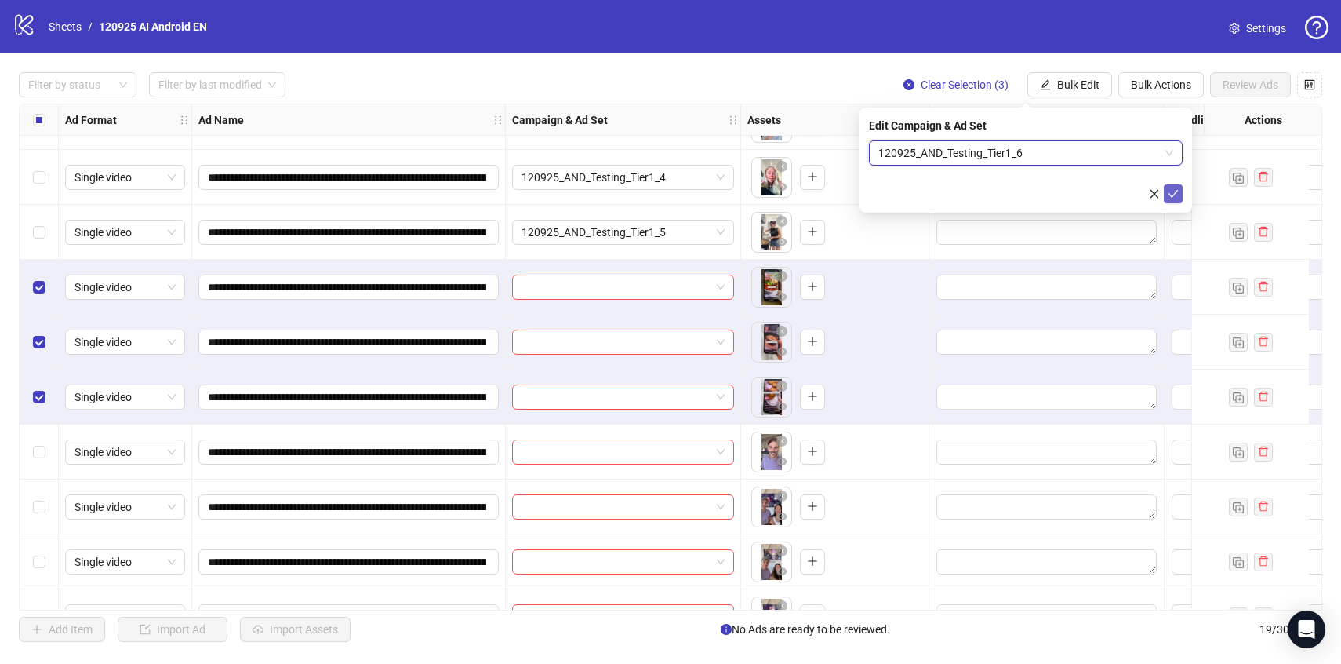
click at [1175, 188] on icon "check" at bounding box center [1173, 193] width 11 height 11
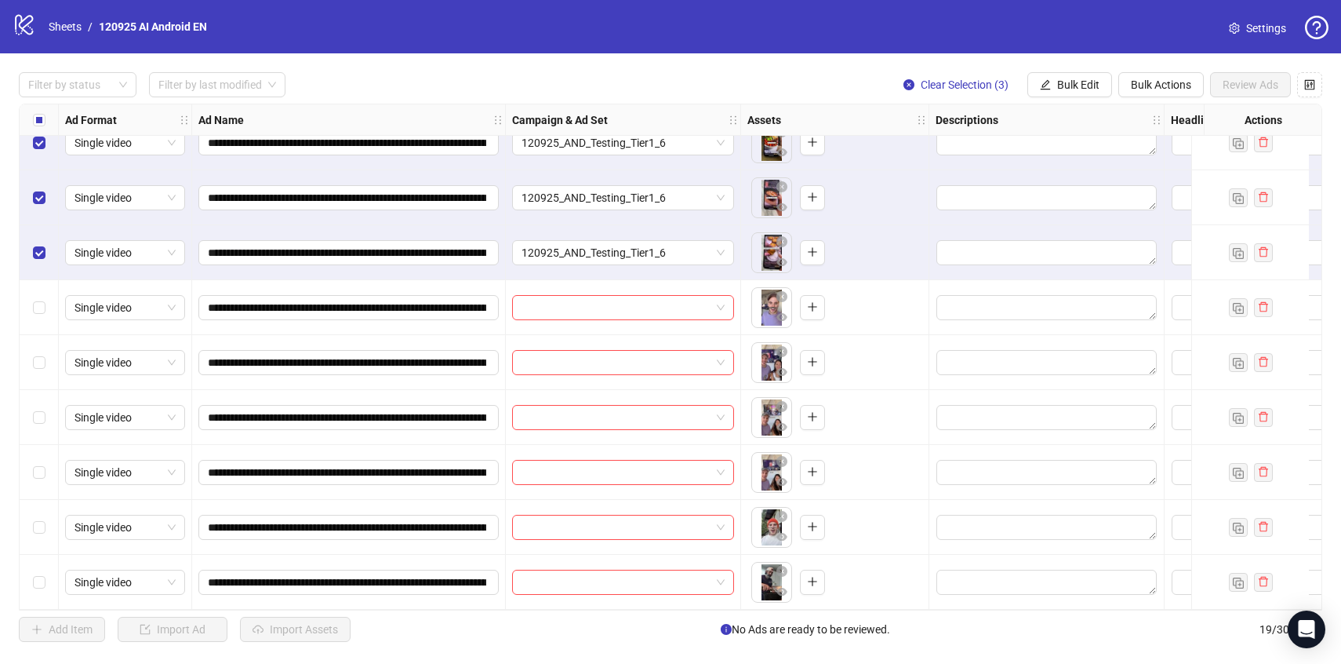
scroll to position [573, 0]
click at [969, 81] on span "Clear Selection (3)" at bounding box center [965, 84] width 88 height 13
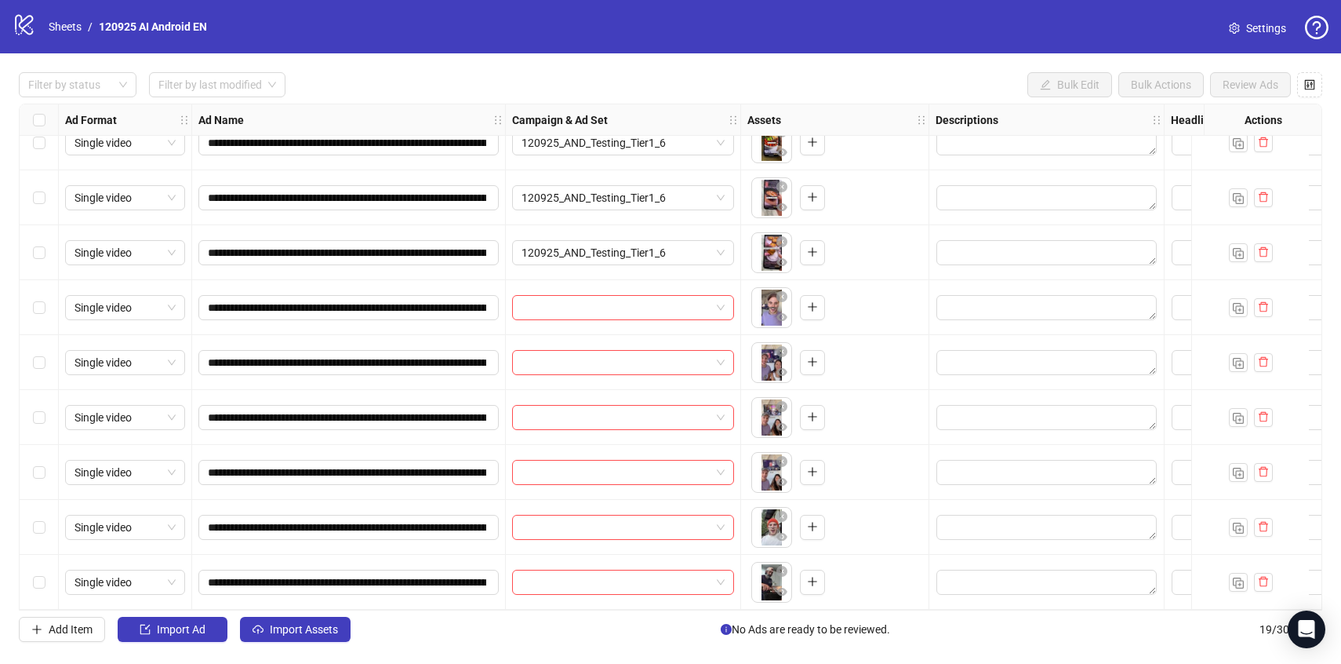
scroll to position [576, 0]
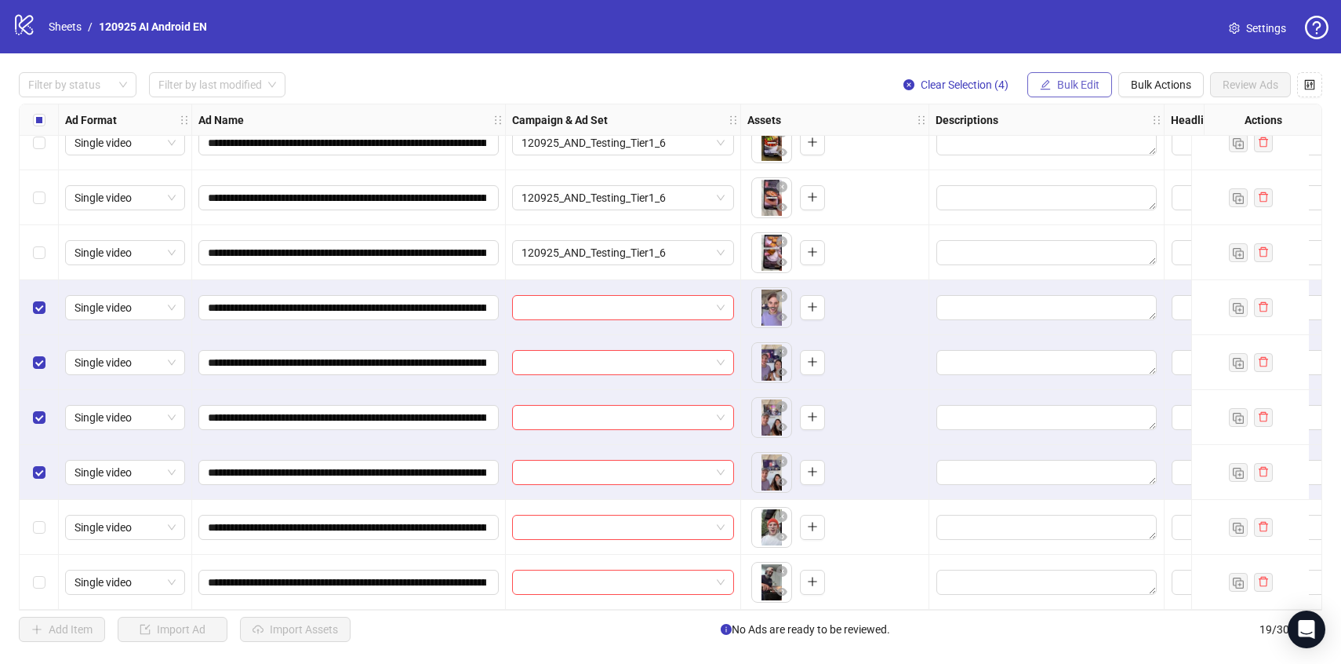
click at [1070, 84] on span "Bulk Edit" at bounding box center [1078, 84] width 42 height 13
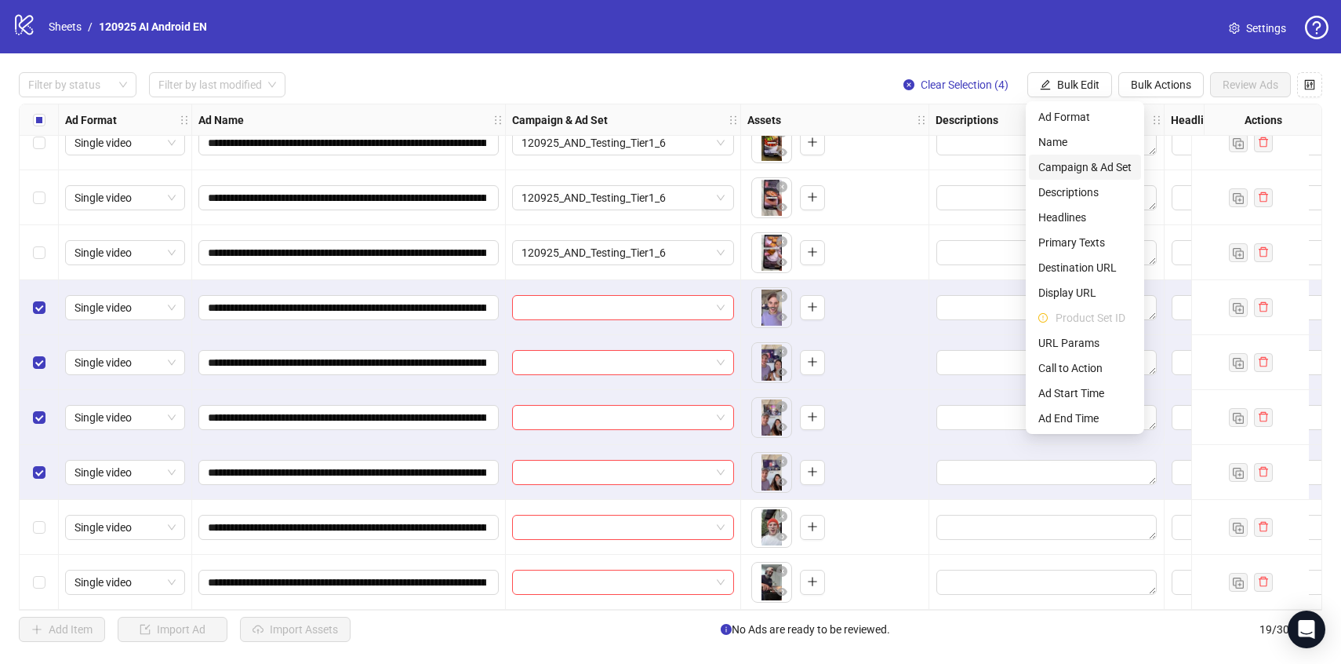
click at [1112, 169] on span "Campaign & Ad Set" at bounding box center [1084, 166] width 93 height 17
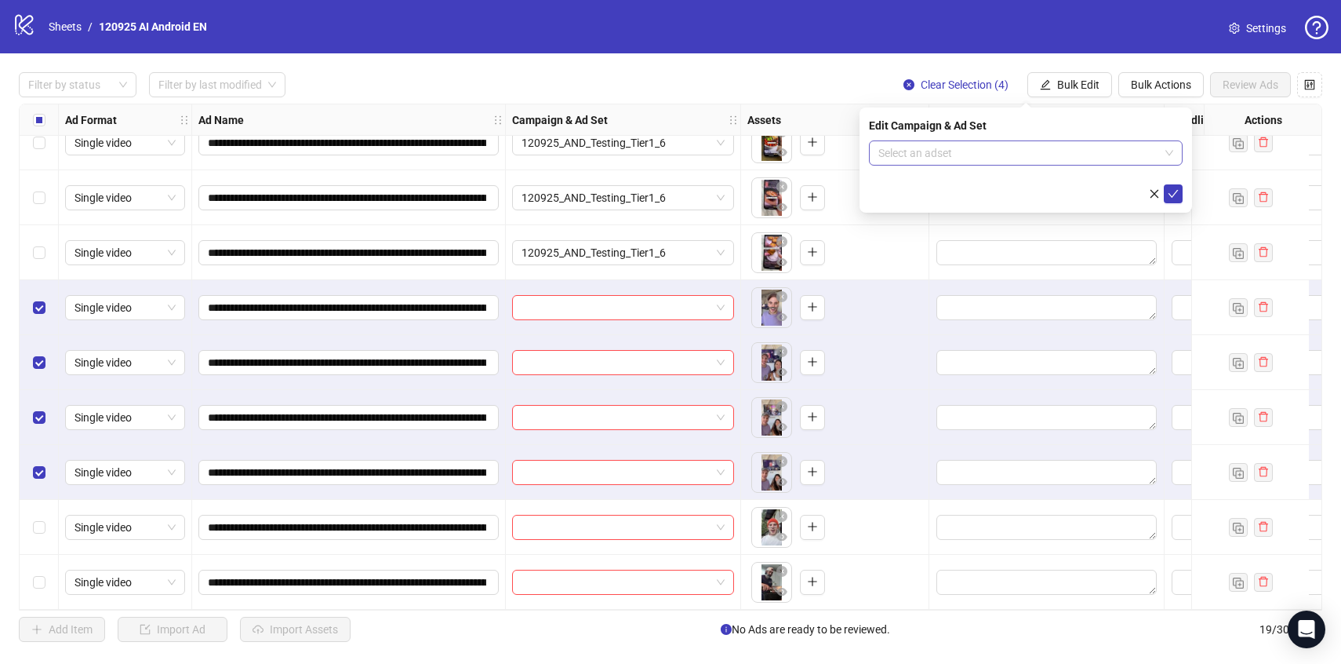
click at [1117, 158] on input "search" at bounding box center [1018, 153] width 281 height 24
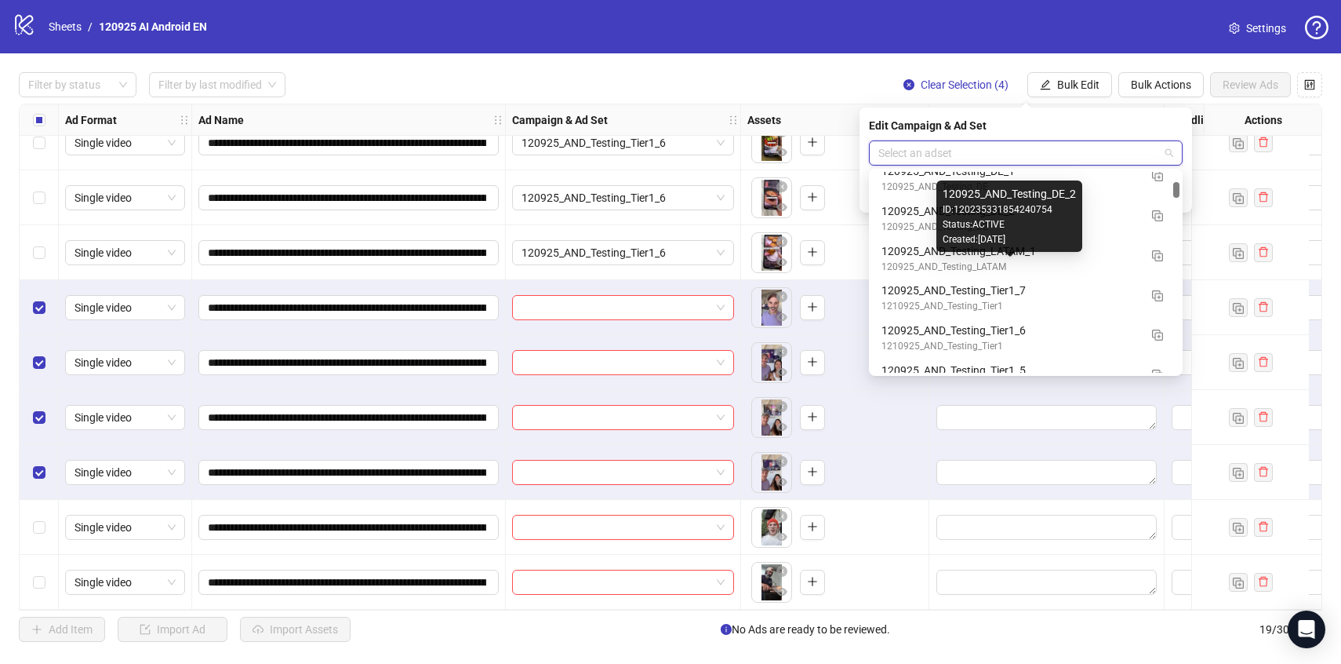
scroll to position [1100, 0]
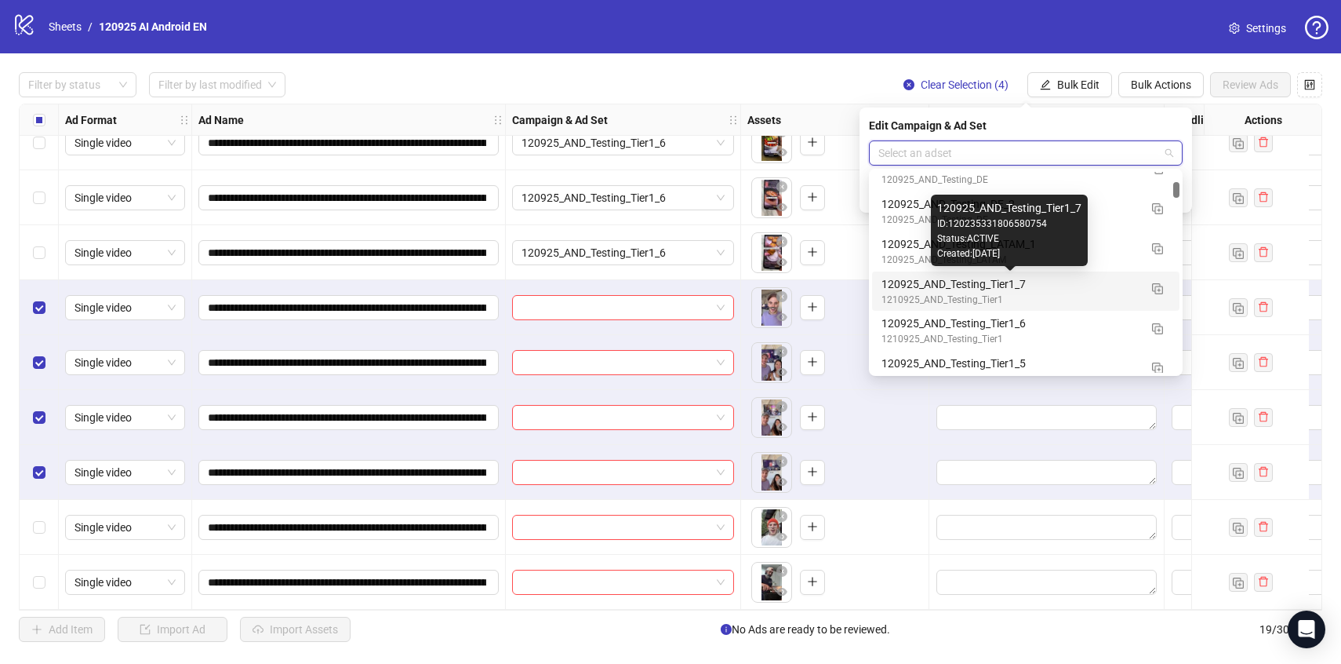
click at [1105, 285] on div "120925_AND_Testing_Tier1_7" at bounding box center [1010, 283] width 257 height 17
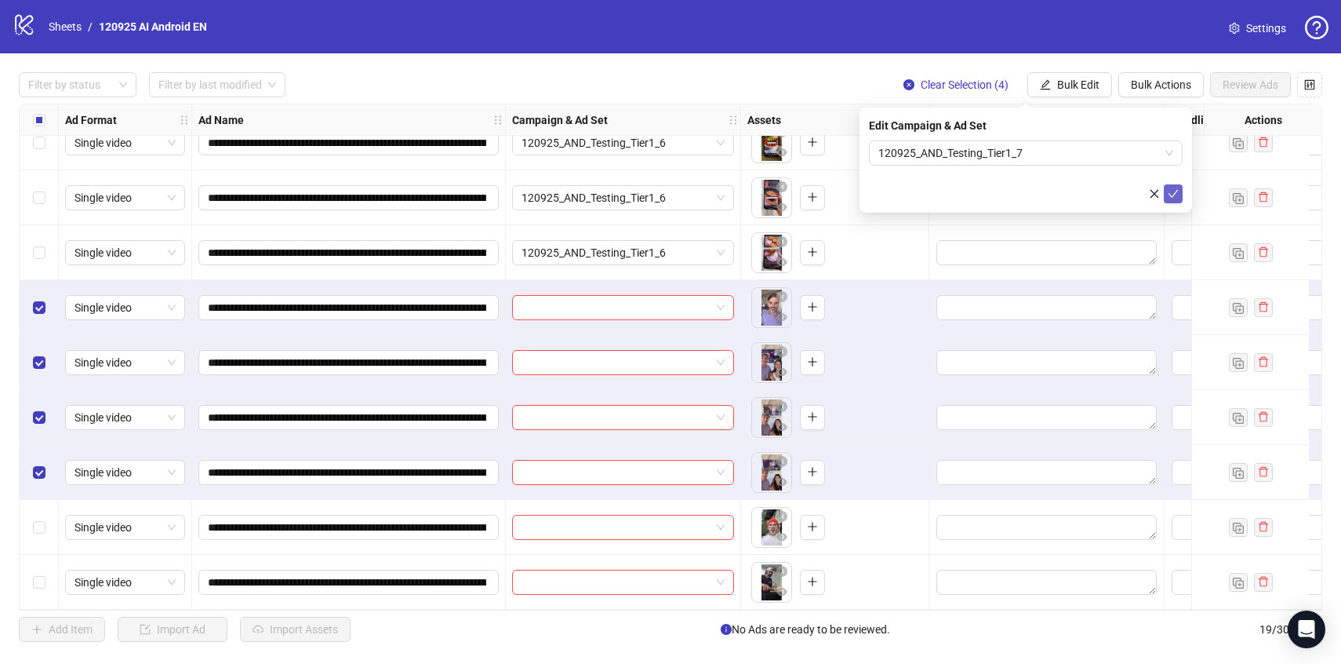
click at [1176, 193] on icon "check" at bounding box center [1173, 193] width 11 height 11
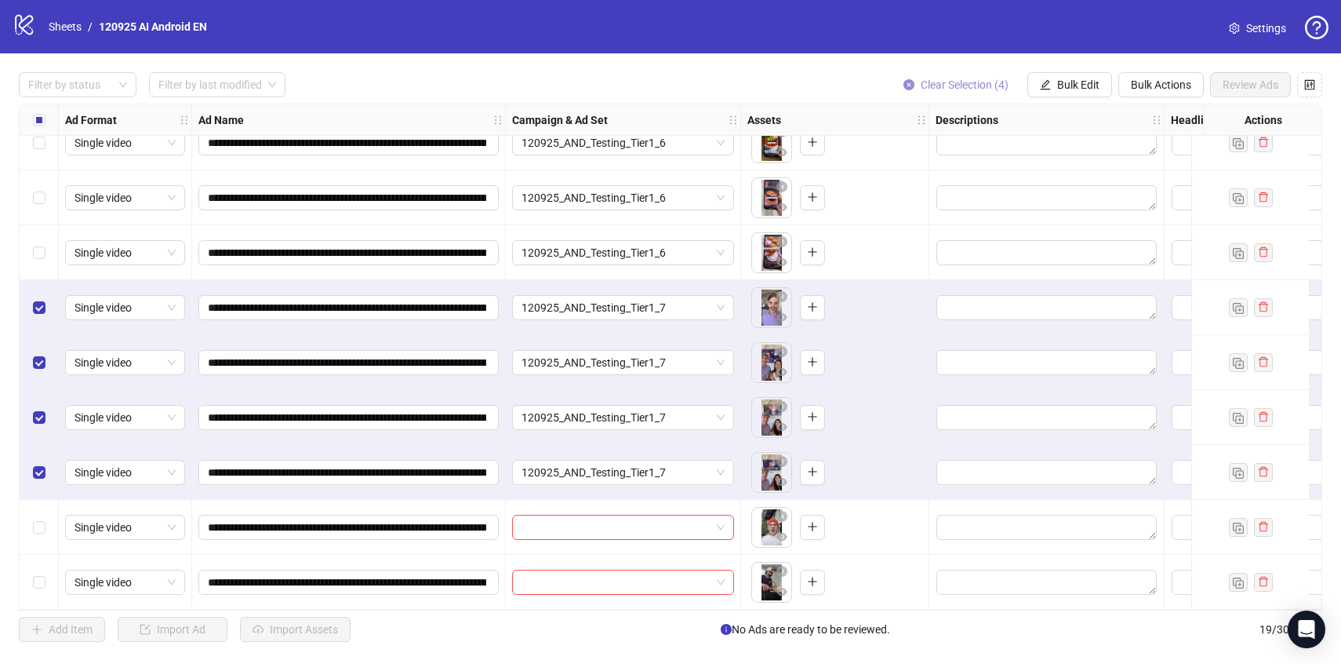
click at [948, 83] on span "Clear Selection (4)" at bounding box center [965, 84] width 88 height 13
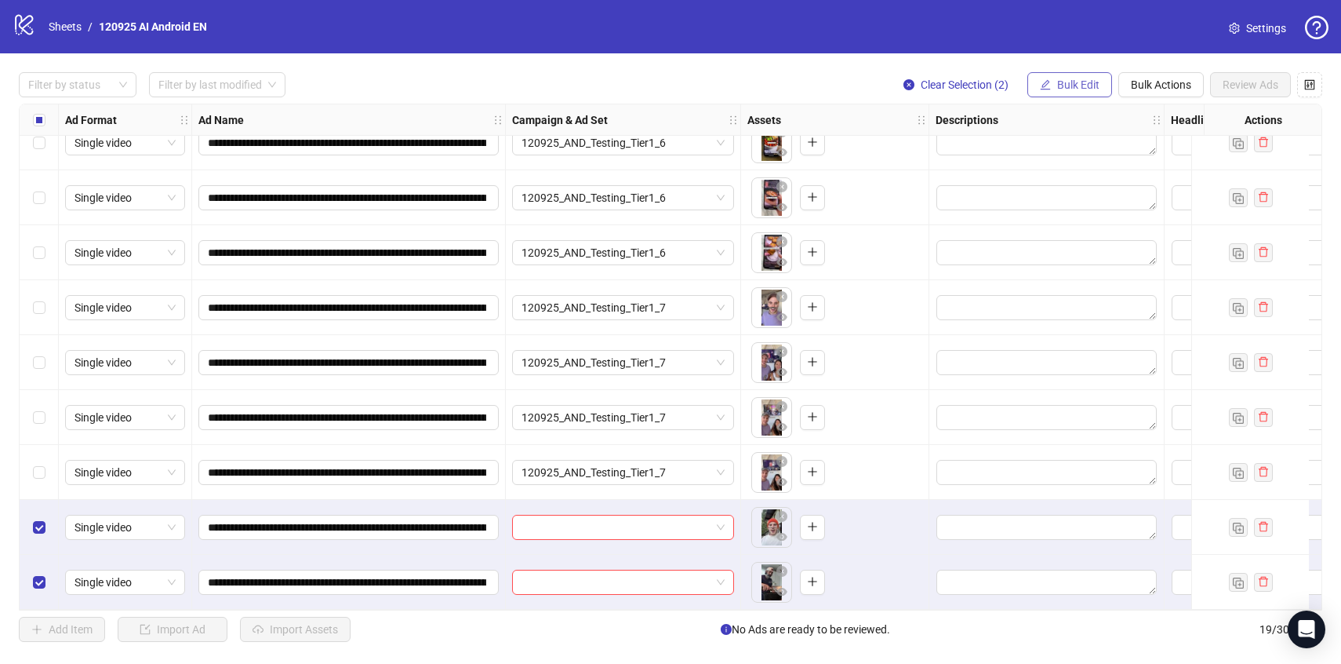
click at [1098, 86] on button "Bulk Edit" at bounding box center [1069, 84] width 85 height 25
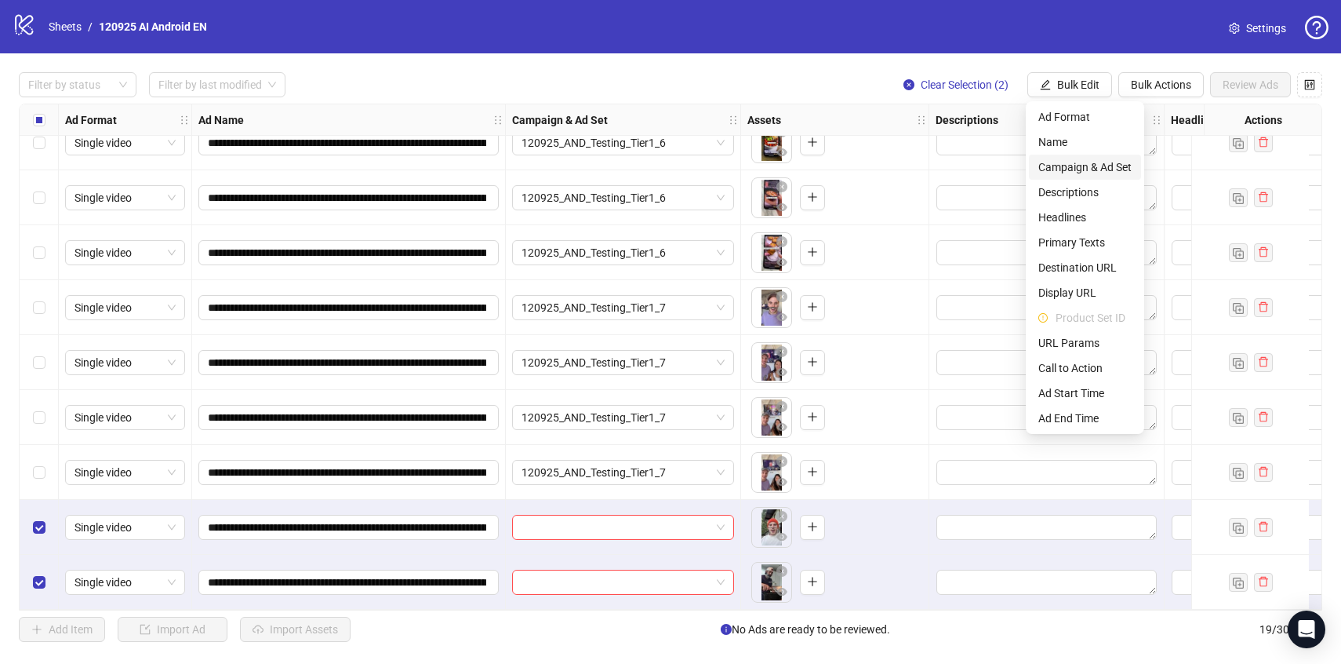
click at [1100, 161] on span "Campaign & Ad Set" at bounding box center [1084, 166] width 93 height 17
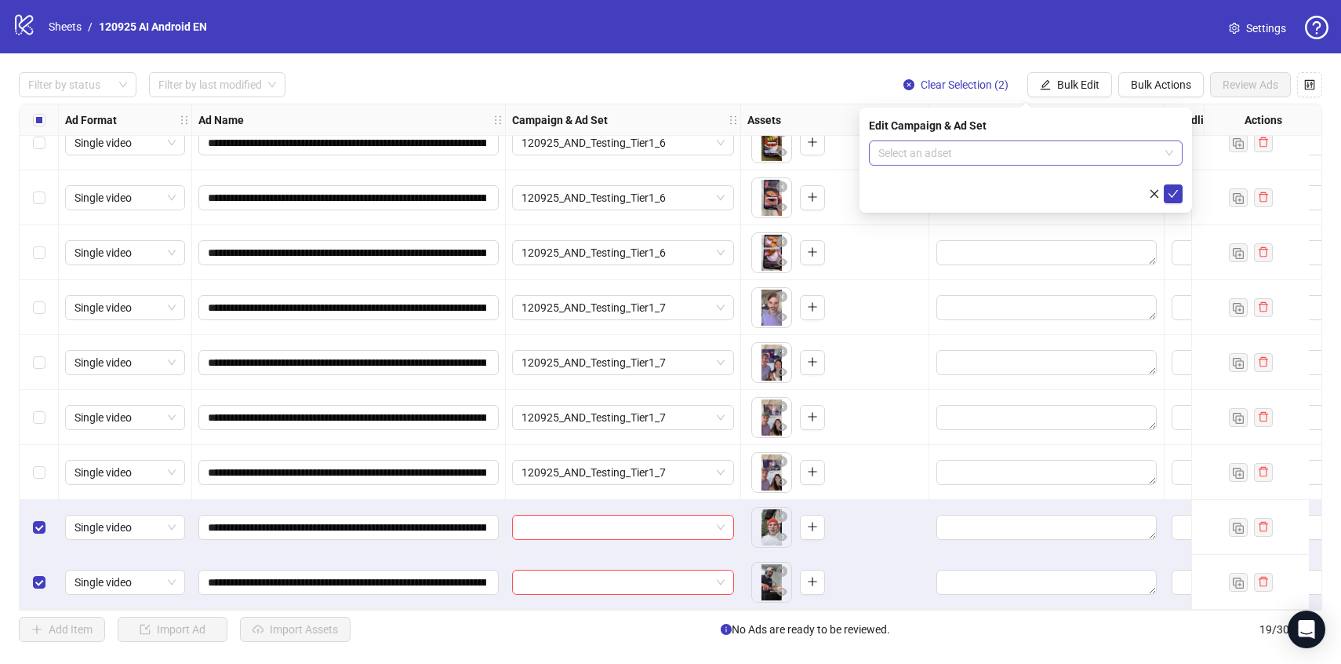
click at [1101, 155] on input "search" at bounding box center [1018, 153] width 281 height 24
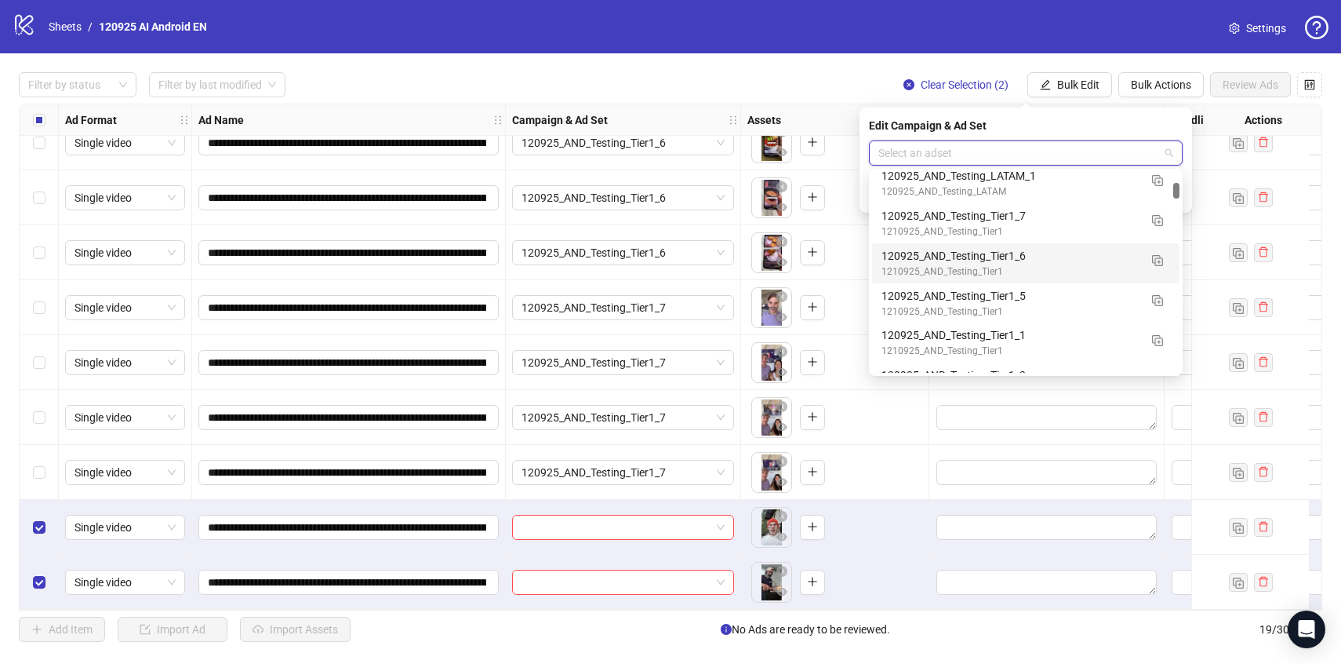
scroll to position [1160, 0]
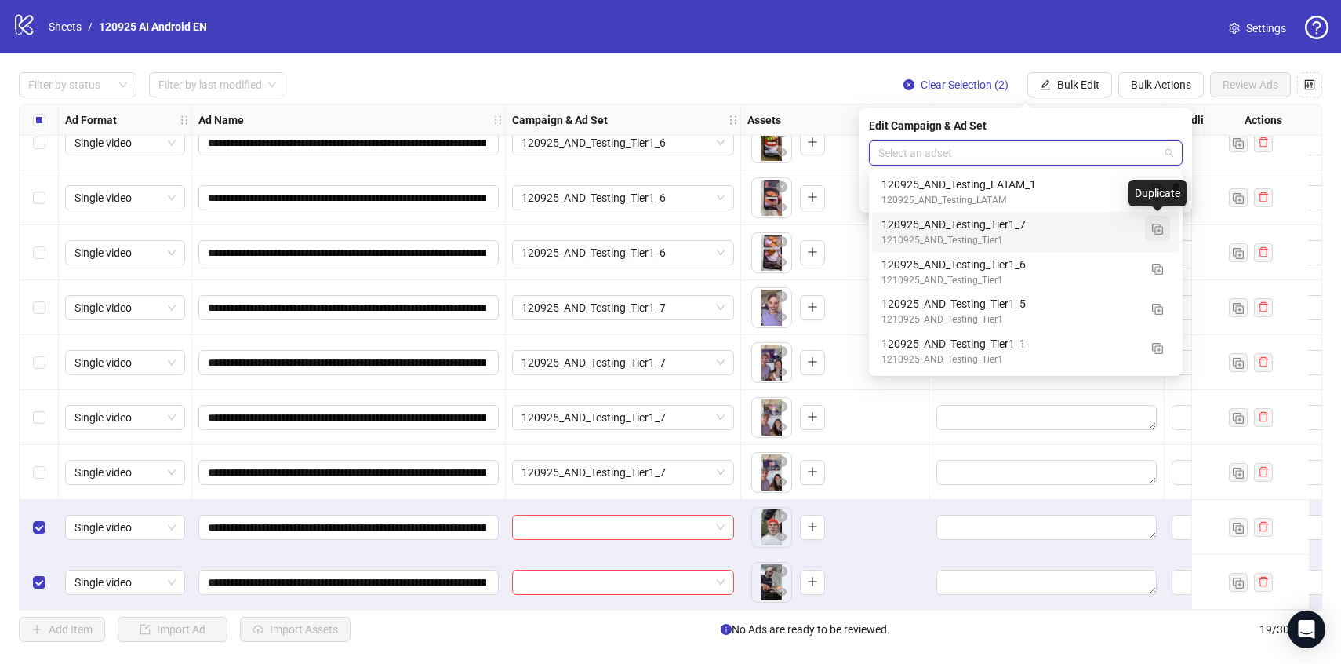
click at [1159, 228] on img "button" at bounding box center [1157, 229] width 11 height 11
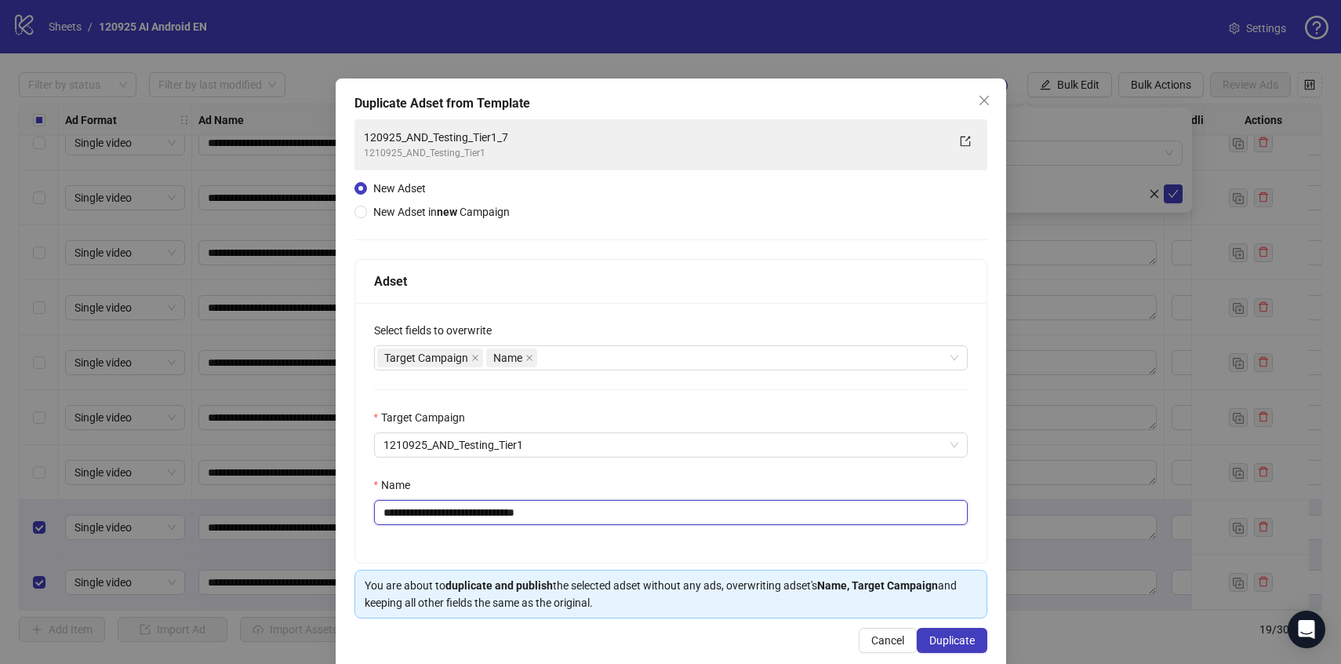
drag, startPoint x: 523, startPoint y: 516, endPoint x: 680, endPoint y: 514, distance: 156.9
click at [680, 514] on input "**********" at bounding box center [671, 512] width 594 height 25
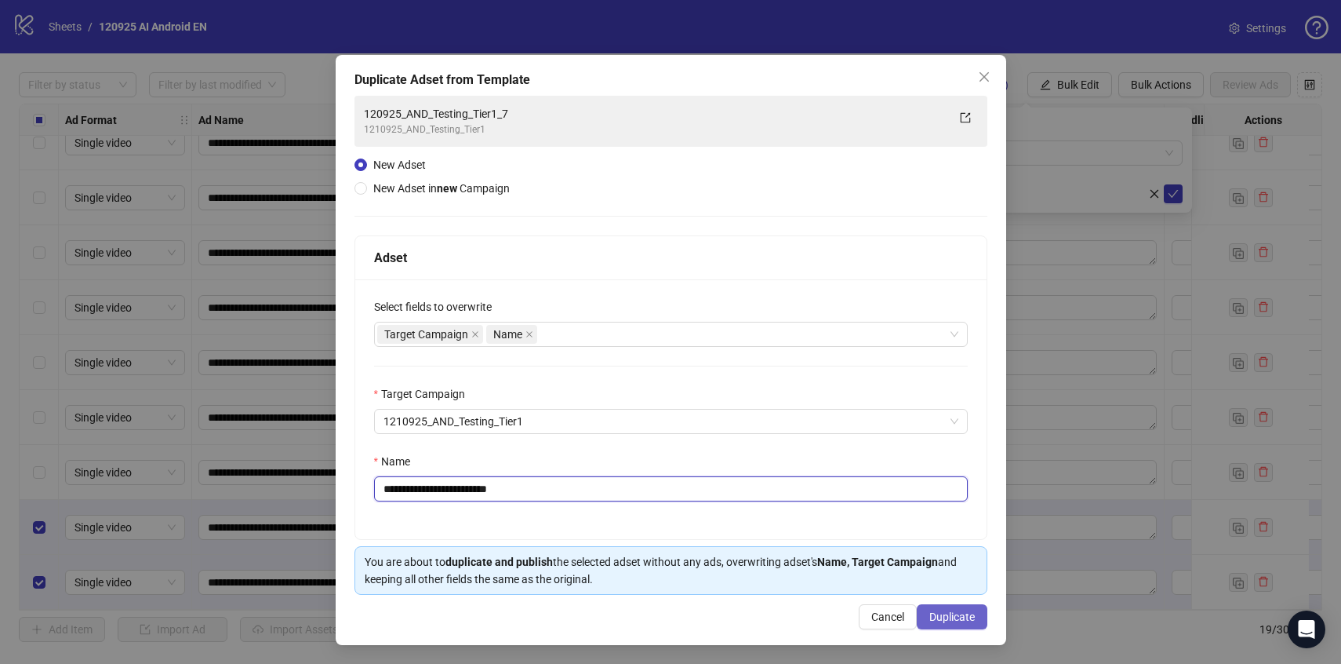
type input "**********"
click at [944, 611] on span "Duplicate" at bounding box center [951, 616] width 45 height 13
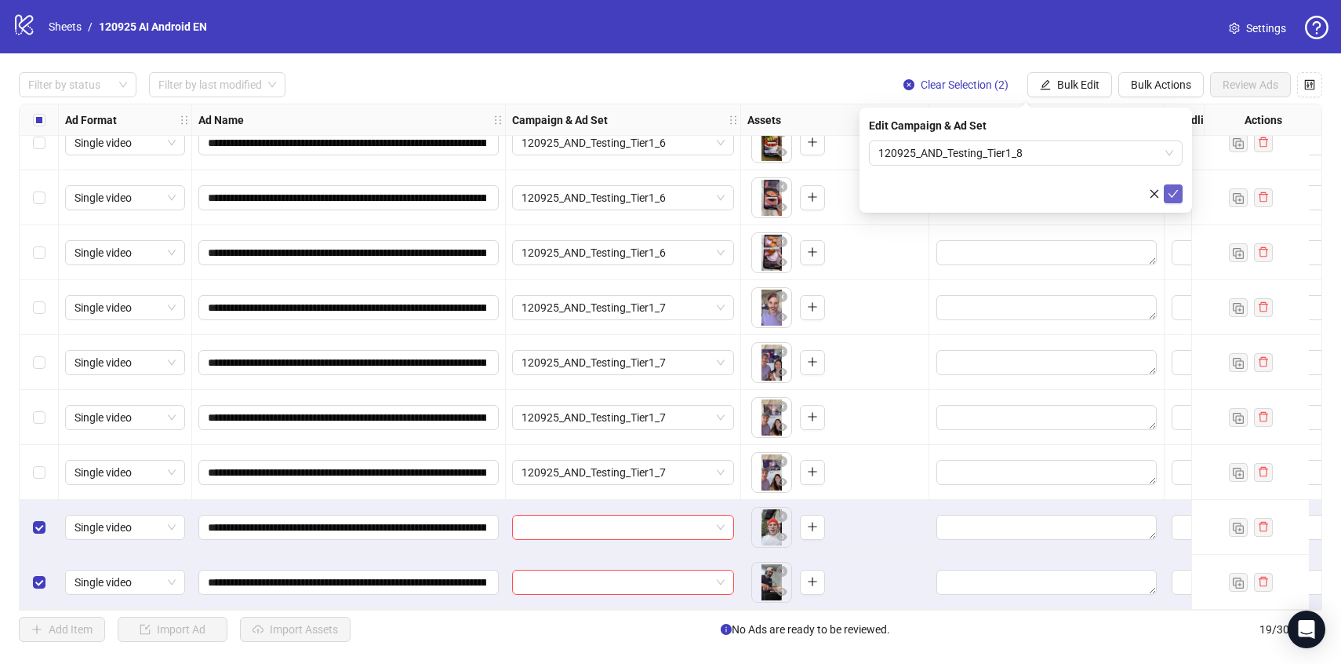
click at [1178, 188] on icon "check" at bounding box center [1173, 193] width 11 height 11
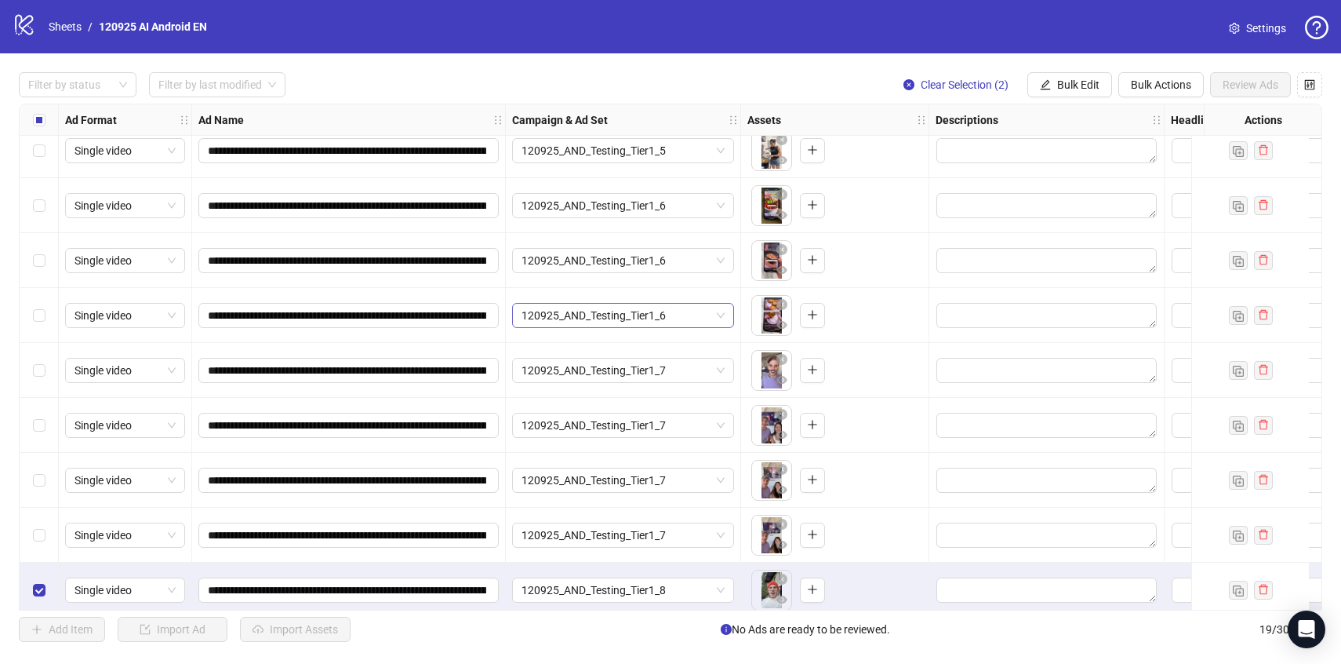
scroll to position [576, 0]
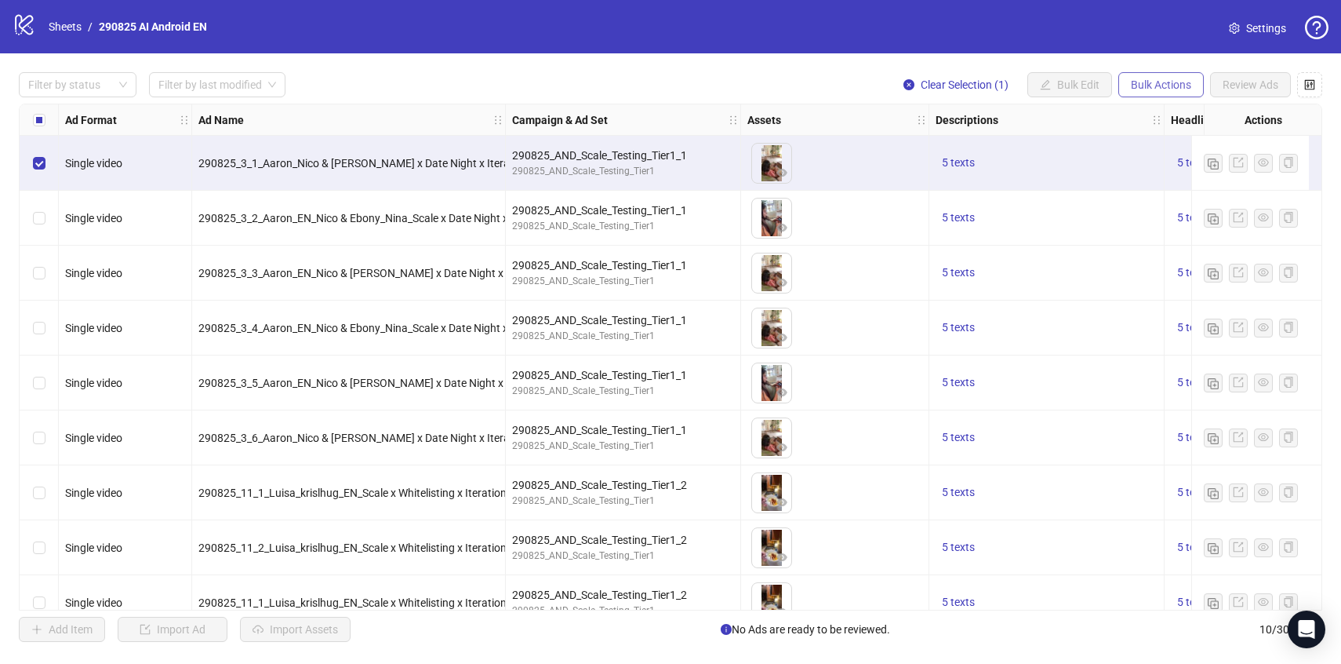
click at [1174, 84] on span "Bulk Actions" at bounding box center [1161, 84] width 60 height 13
click at [1161, 190] on span "Copy to another sheet" at bounding box center [1182, 192] width 107 height 17
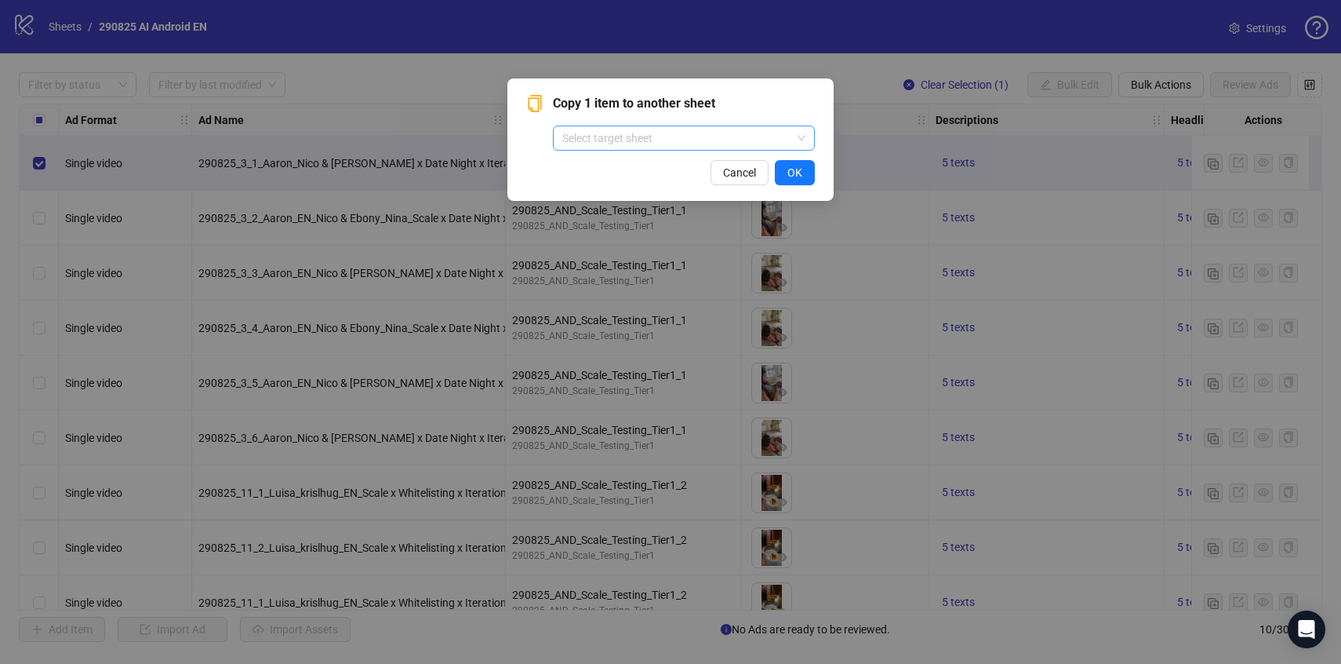
click at [783, 130] on input "search" at bounding box center [676, 138] width 229 height 24
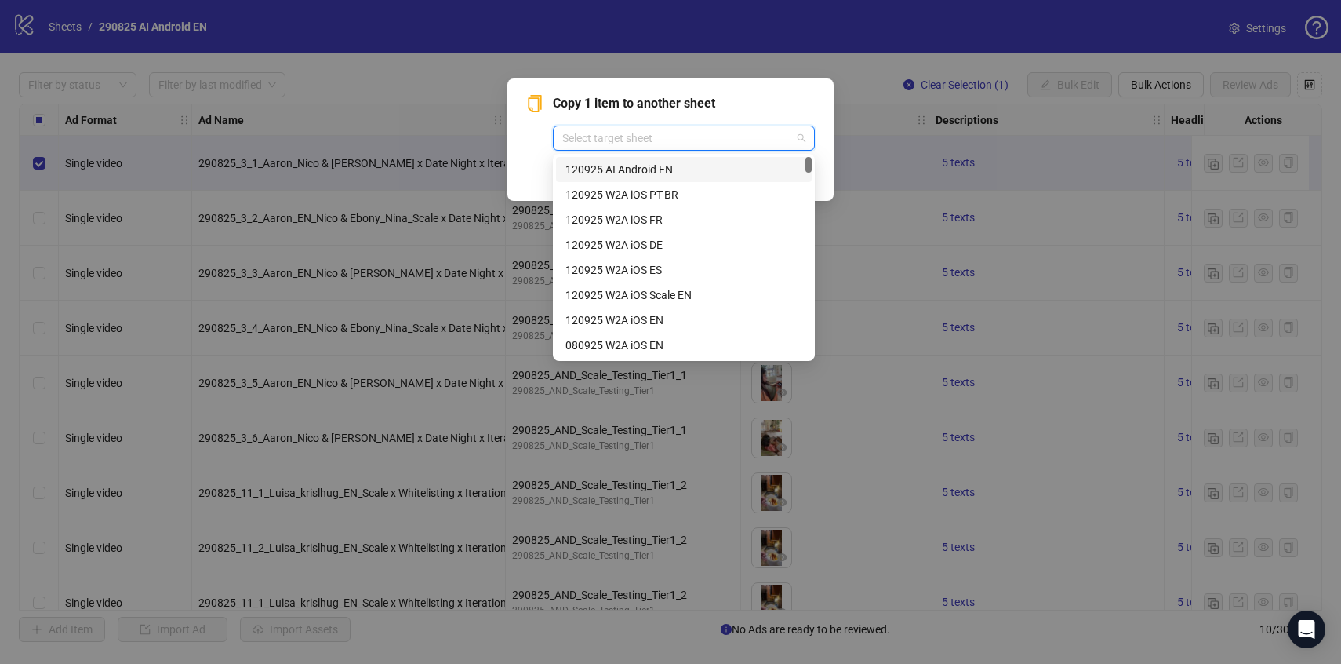
click at [750, 172] on div "120925 AI Android EN" at bounding box center [683, 169] width 237 height 17
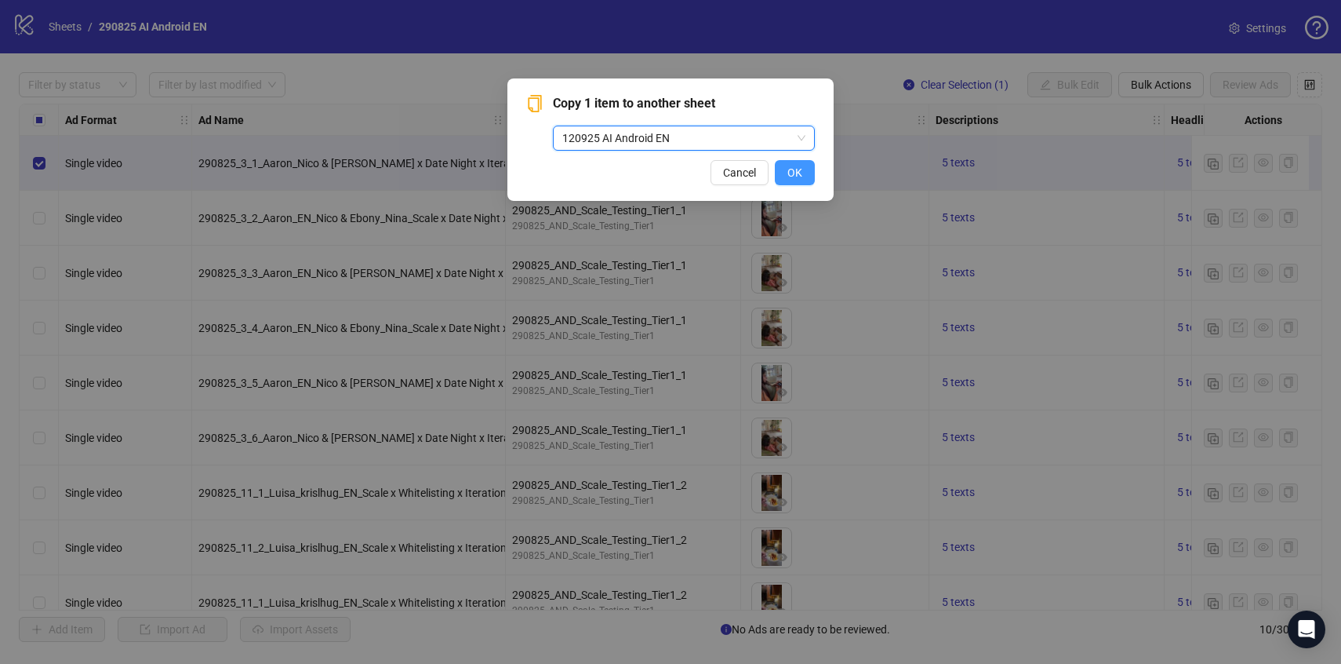
click at [801, 176] on span "OK" at bounding box center [794, 172] width 15 height 13
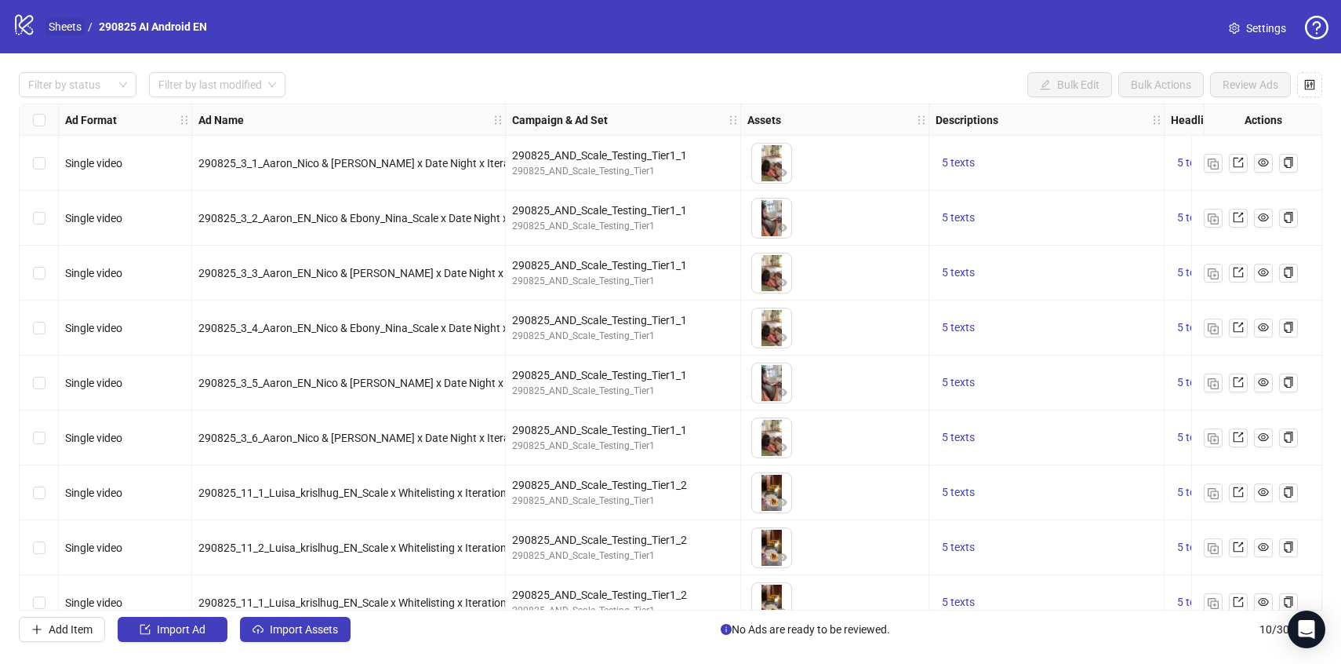
click at [68, 27] on link "Sheets" at bounding box center [64, 26] width 39 height 17
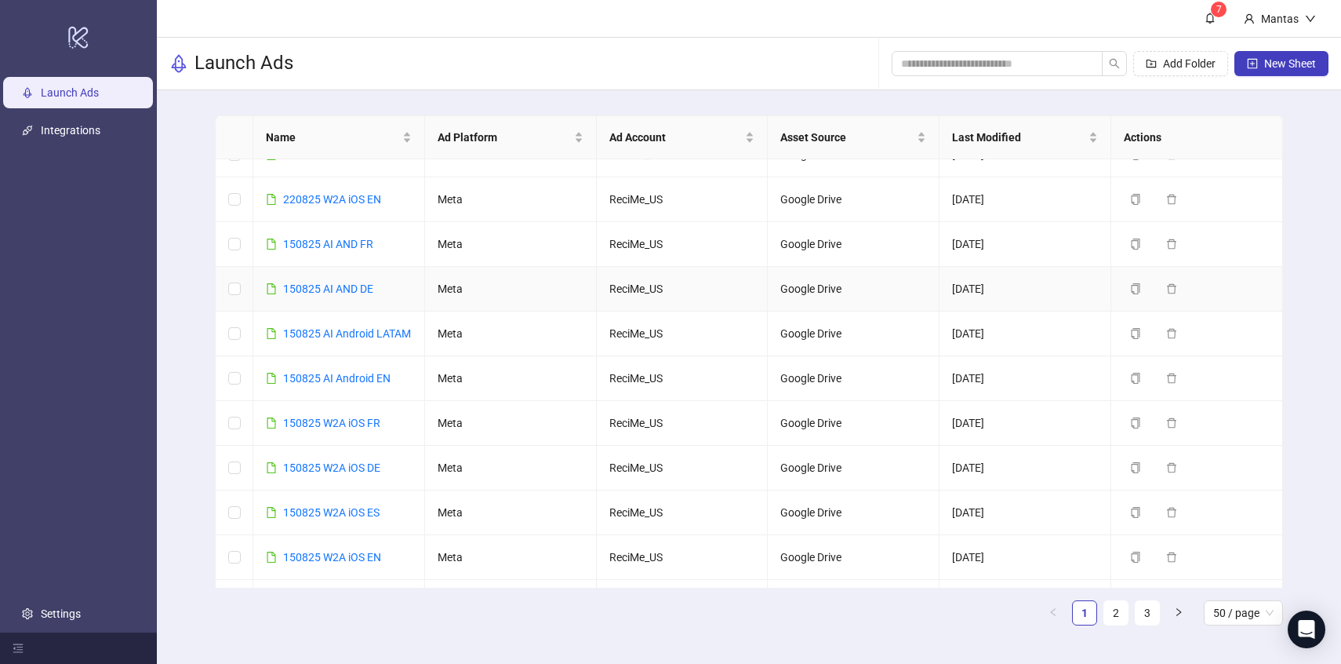
scroll to position [1476, 0]
click at [362, 381] on link "150825 AI Android EN" at bounding box center [336, 375] width 107 height 13
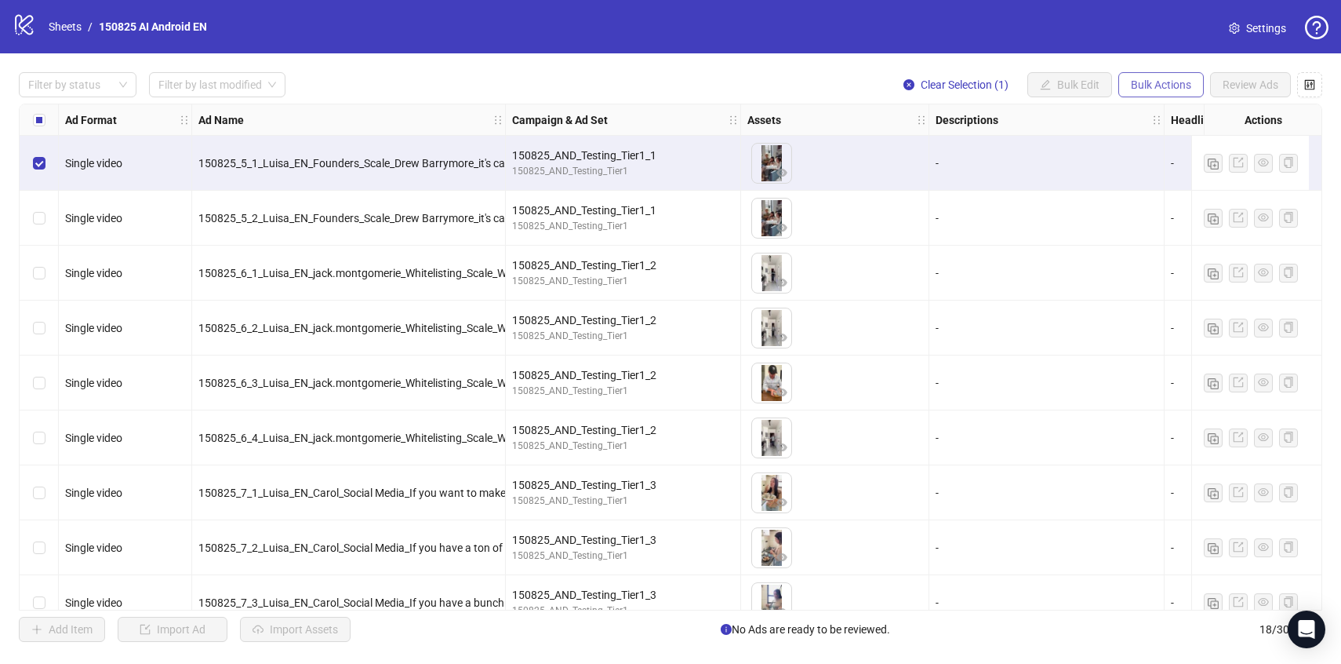
click at [1154, 75] on button "Bulk Actions" at bounding box center [1160, 84] width 85 height 25
click at [1158, 192] on span "Copy to another sheet" at bounding box center [1182, 192] width 107 height 17
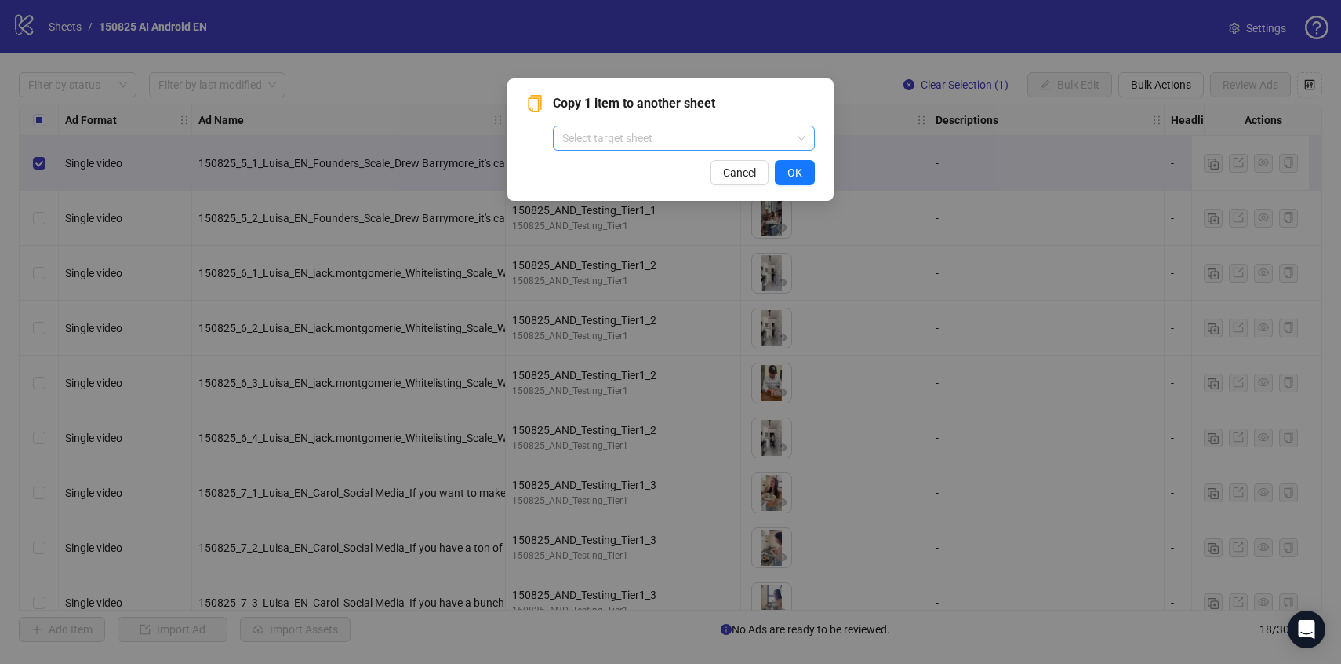
click at [769, 137] on input "search" at bounding box center [676, 138] width 229 height 24
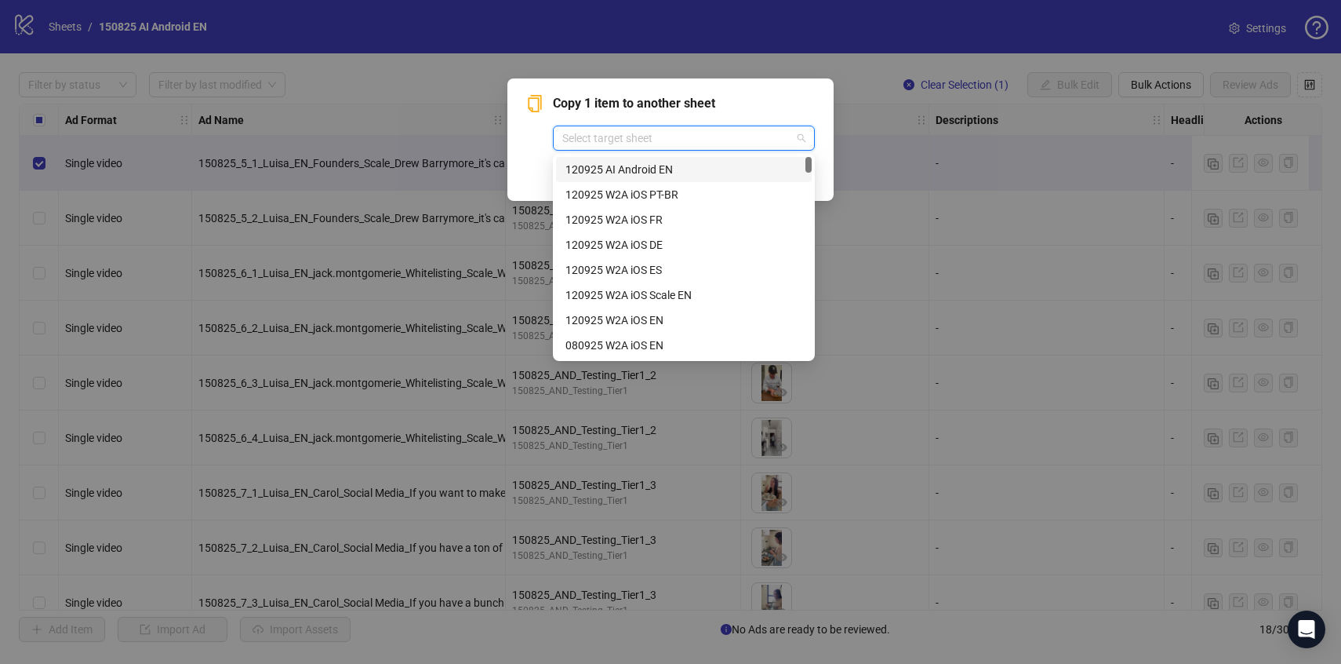
click at [698, 173] on div "120925 AI Android EN" at bounding box center [683, 169] width 237 height 17
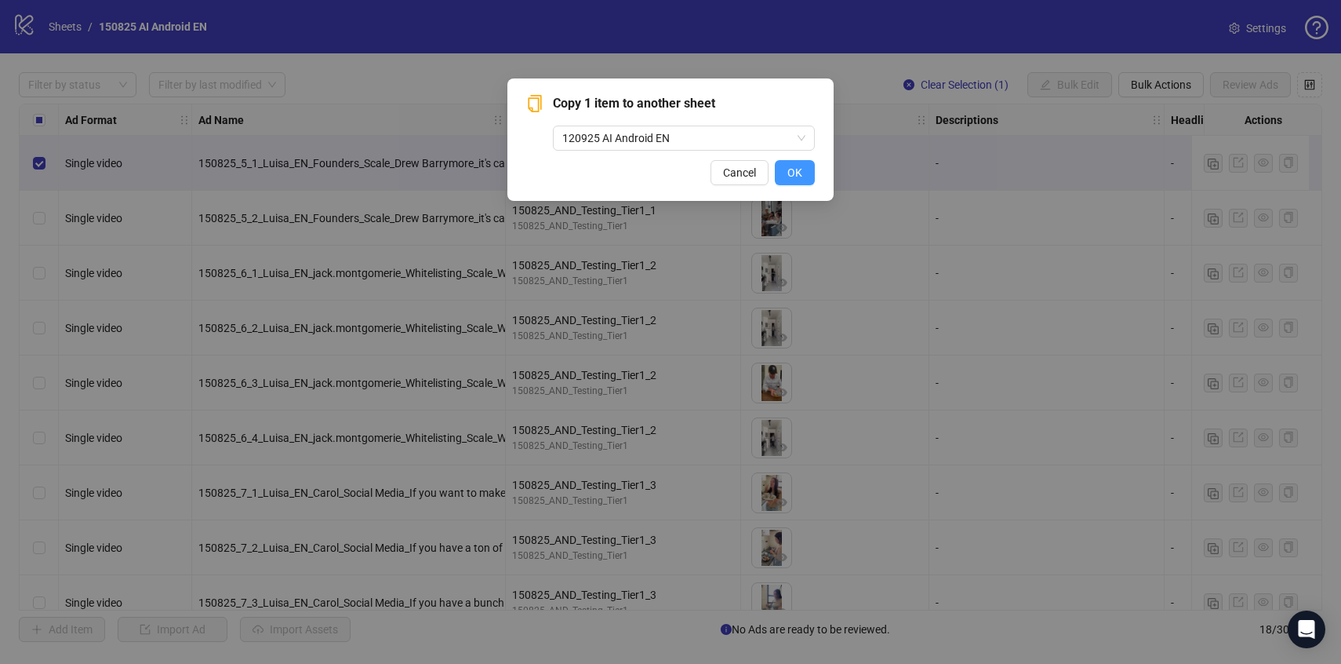
click at [781, 177] on button "OK" at bounding box center [795, 172] width 40 height 25
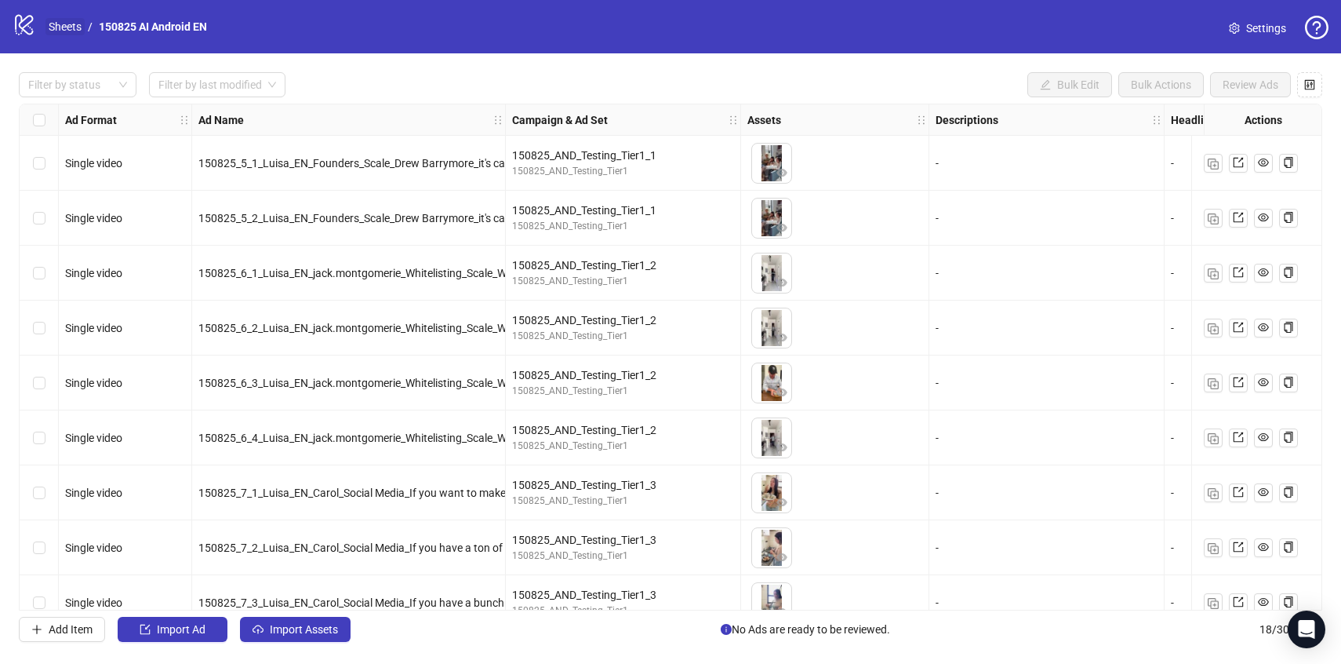
click at [71, 29] on link "Sheets" at bounding box center [64, 26] width 39 height 17
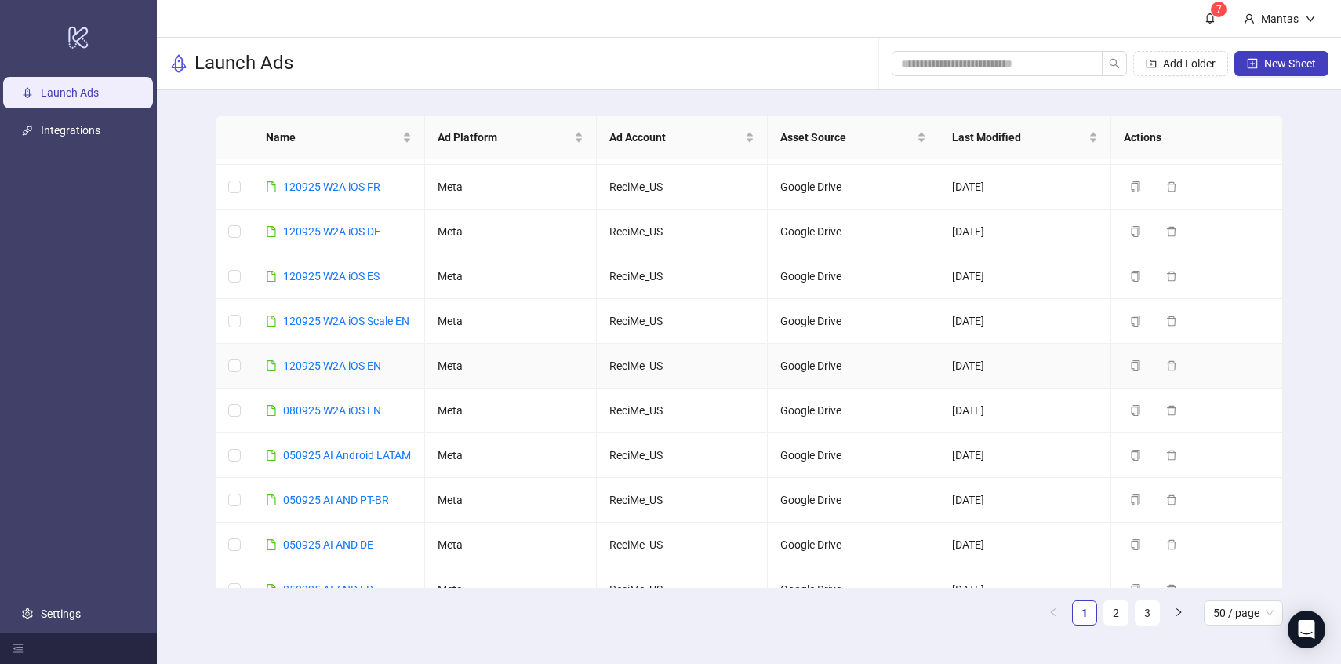
scroll to position [115, 0]
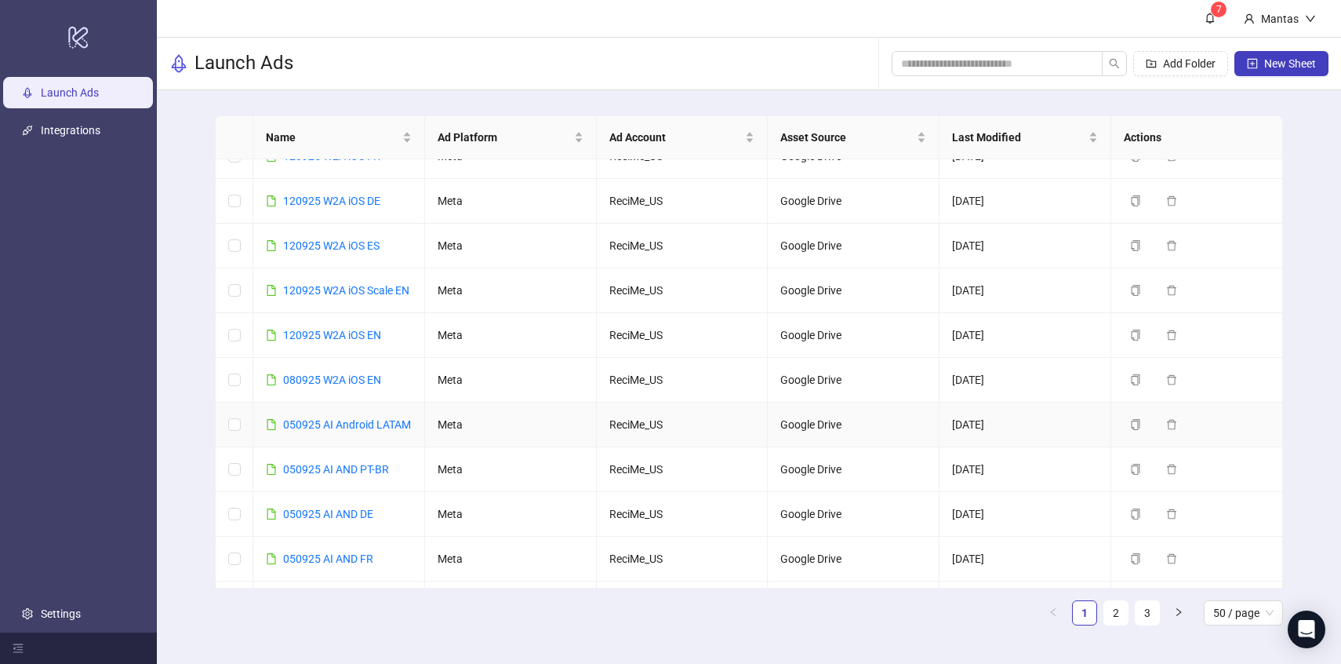
click at [350, 433] on div "050925 AI Android LATAM" at bounding box center [347, 424] width 128 height 17
click at [350, 431] on link "050925 AI Android LATAM" at bounding box center [347, 424] width 128 height 13
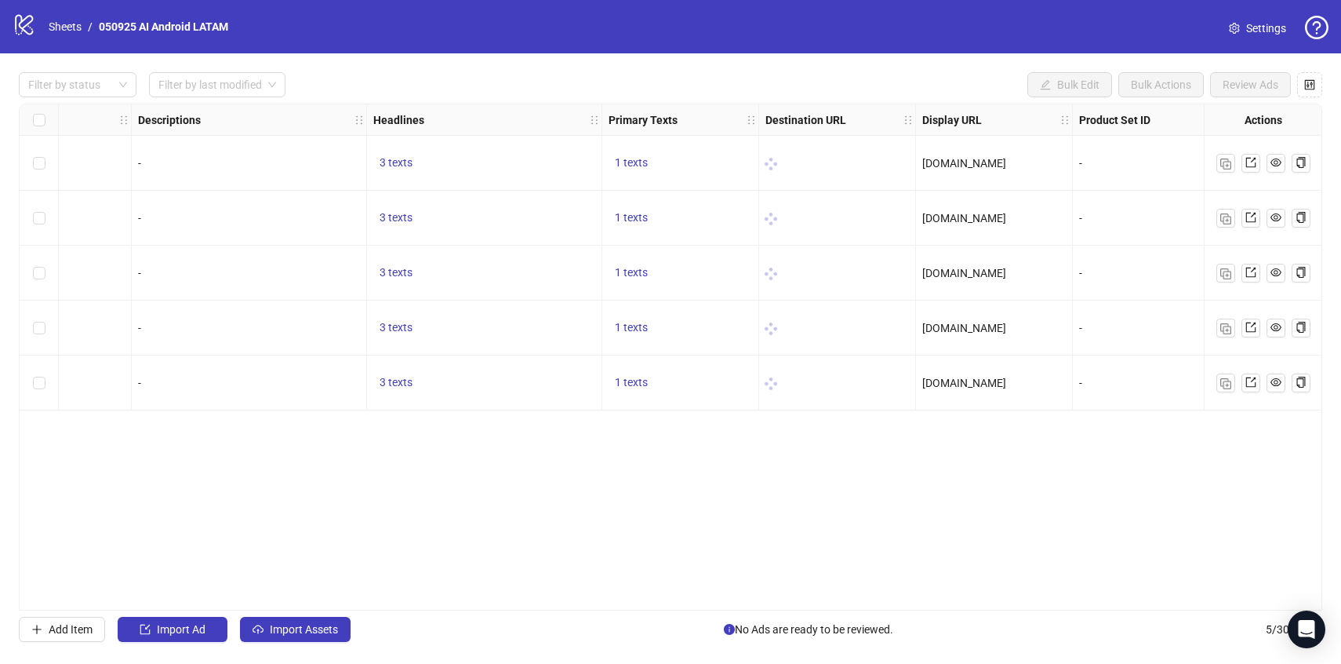
scroll to position [0, 813]
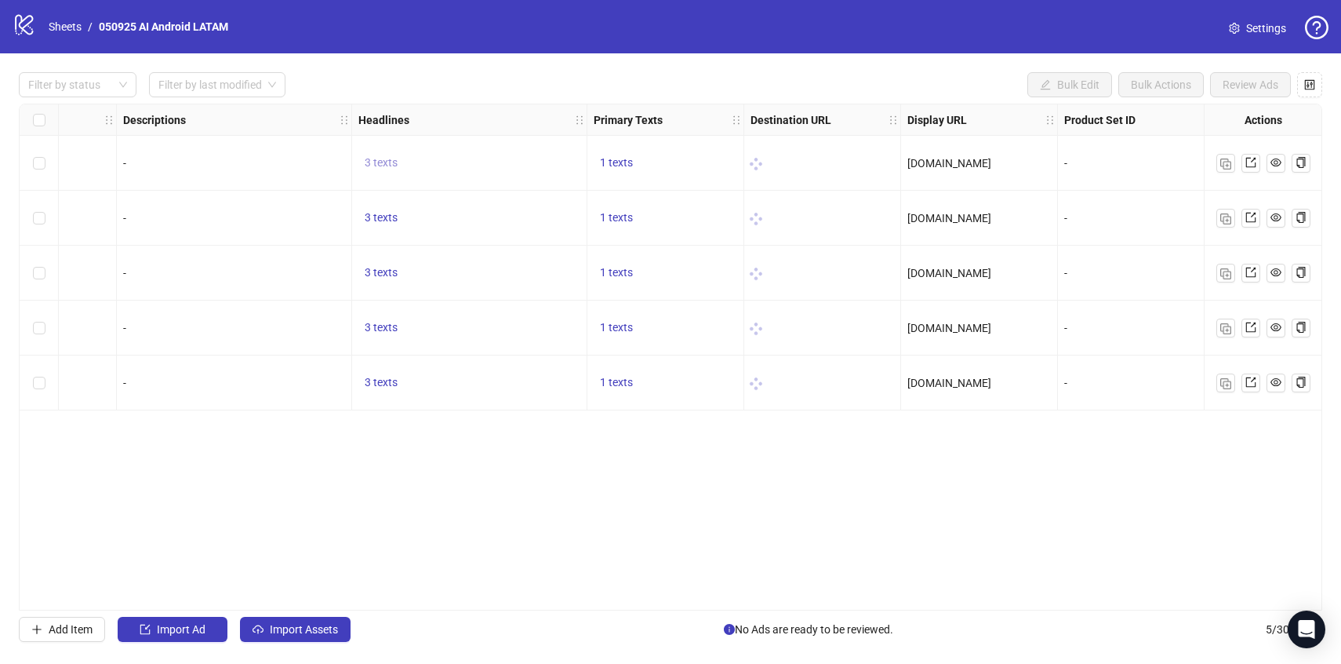
click at [389, 167] on span "3 texts" at bounding box center [381, 162] width 33 height 13
click at [637, 459] on div "Ad Format Ad Name Campaign & Ad Set Assets Descriptions Headlines Primary Texts…" at bounding box center [670, 357] width 1303 height 507
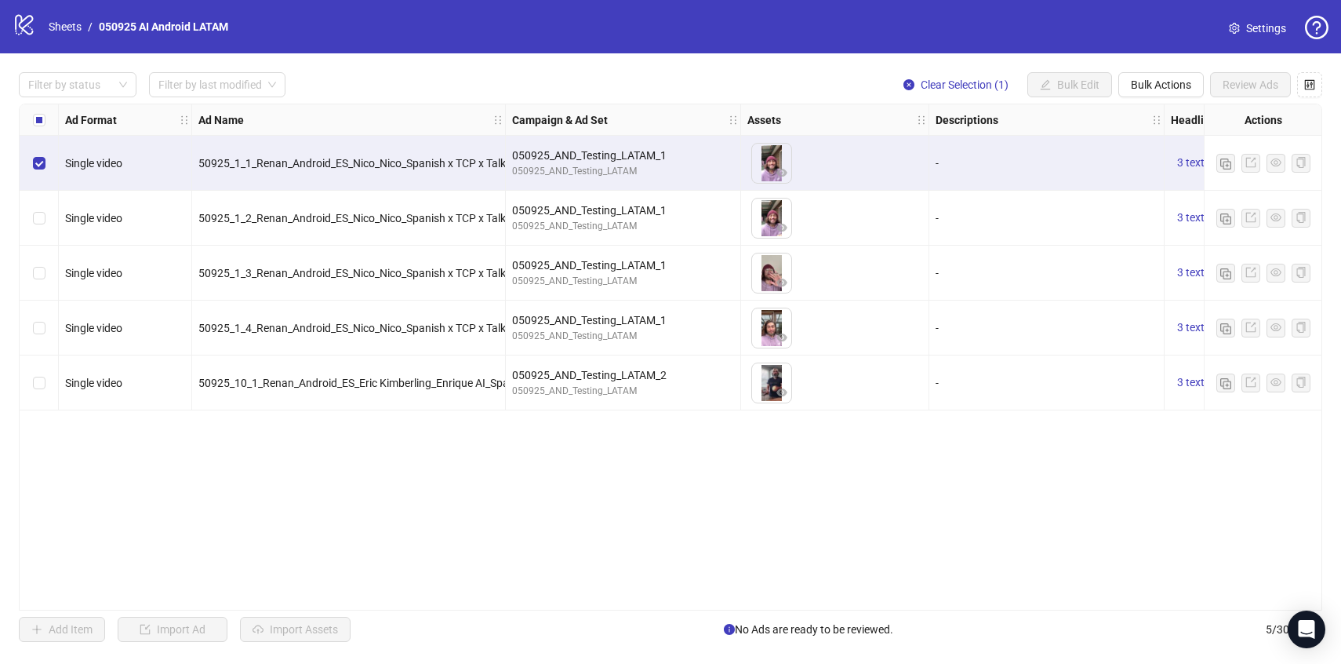
scroll to position [0, 360]
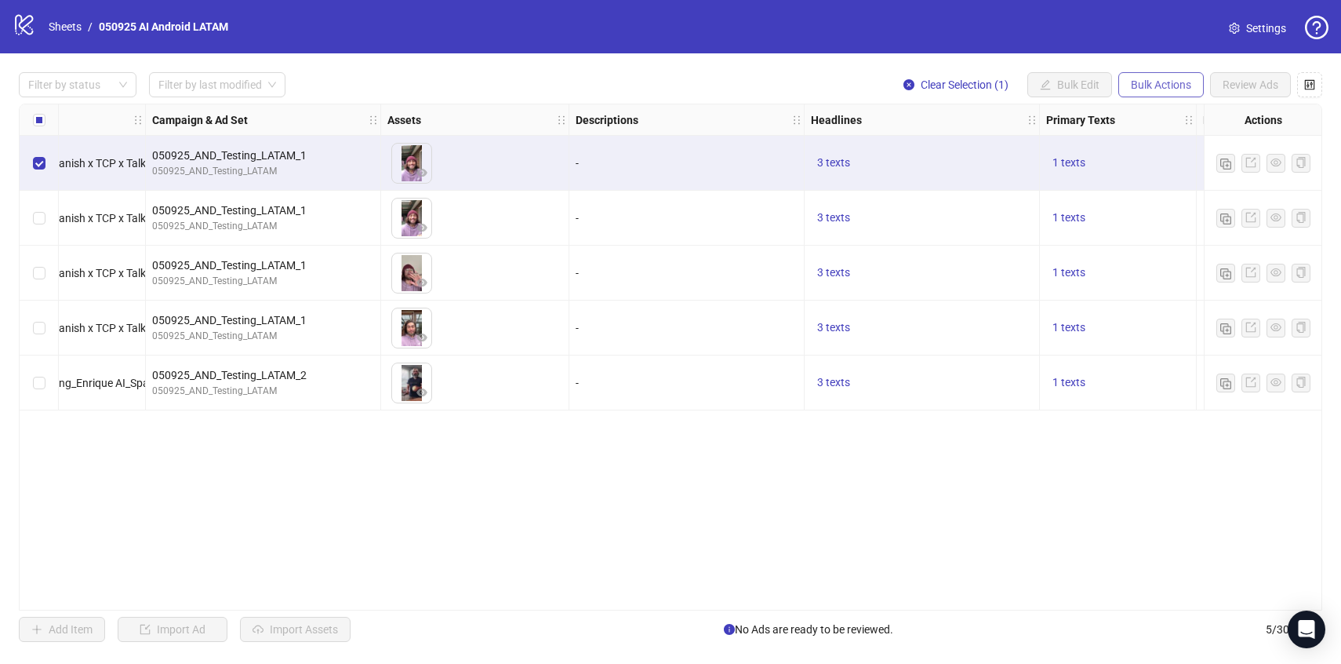
click at [1173, 85] on span "Bulk Actions" at bounding box center [1161, 84] width 60 height 13
click at [1157, 188] on span "Copy to another sheet" at bounding box center [1182, 192] width 107 height 17
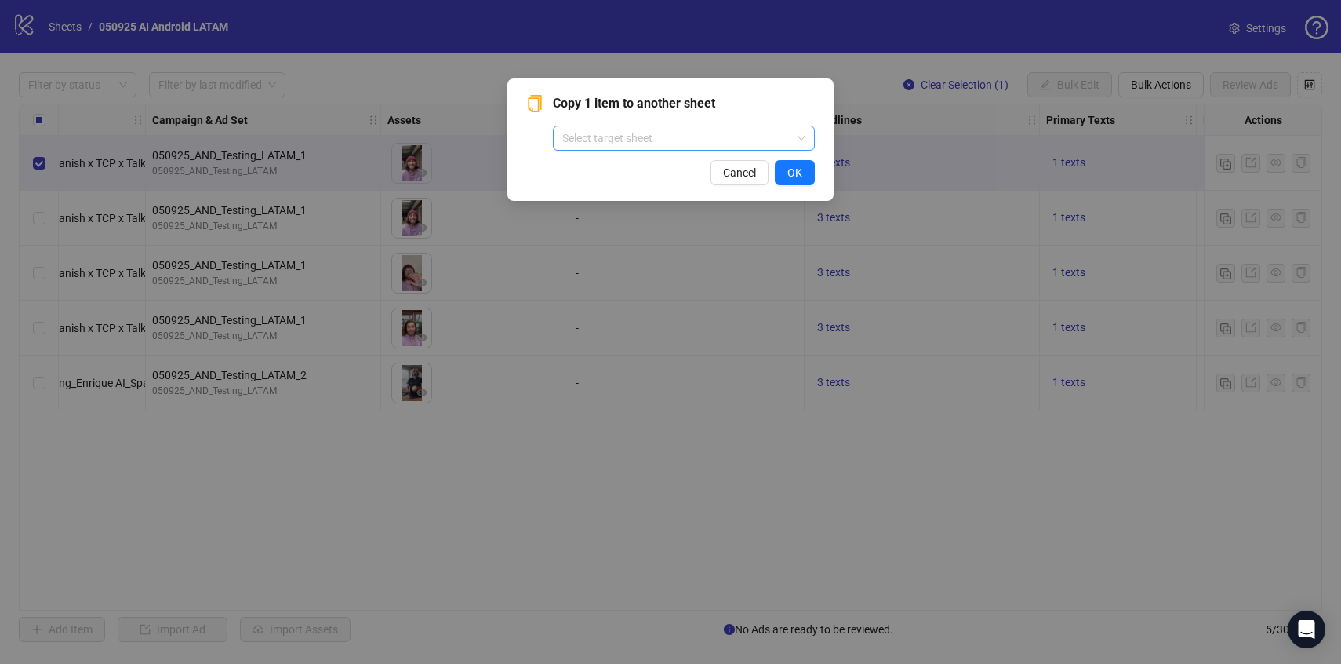
click at [699, 143] on input "search" at bounding box center [676, 138] width 229 height 24
click at [723, 96] on span "Copy 1 item to another sheet" at bounding box center [684, 103] width 262 height 19
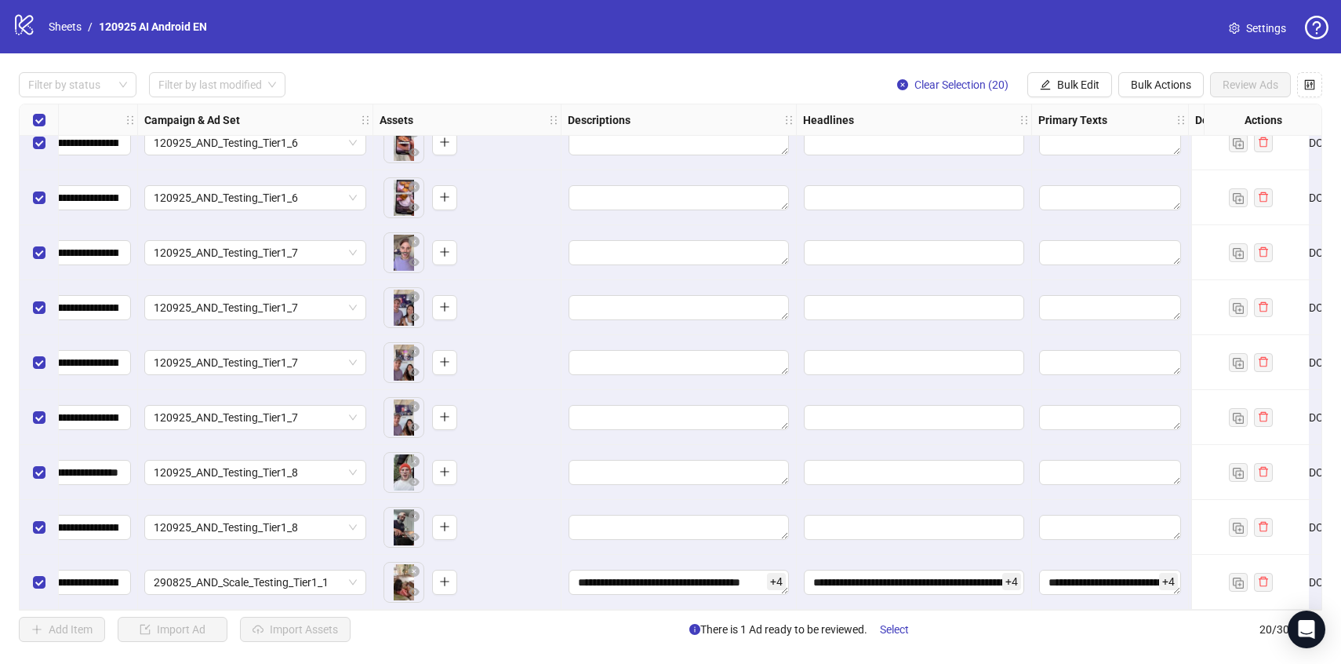
scroll to position [631, 402]
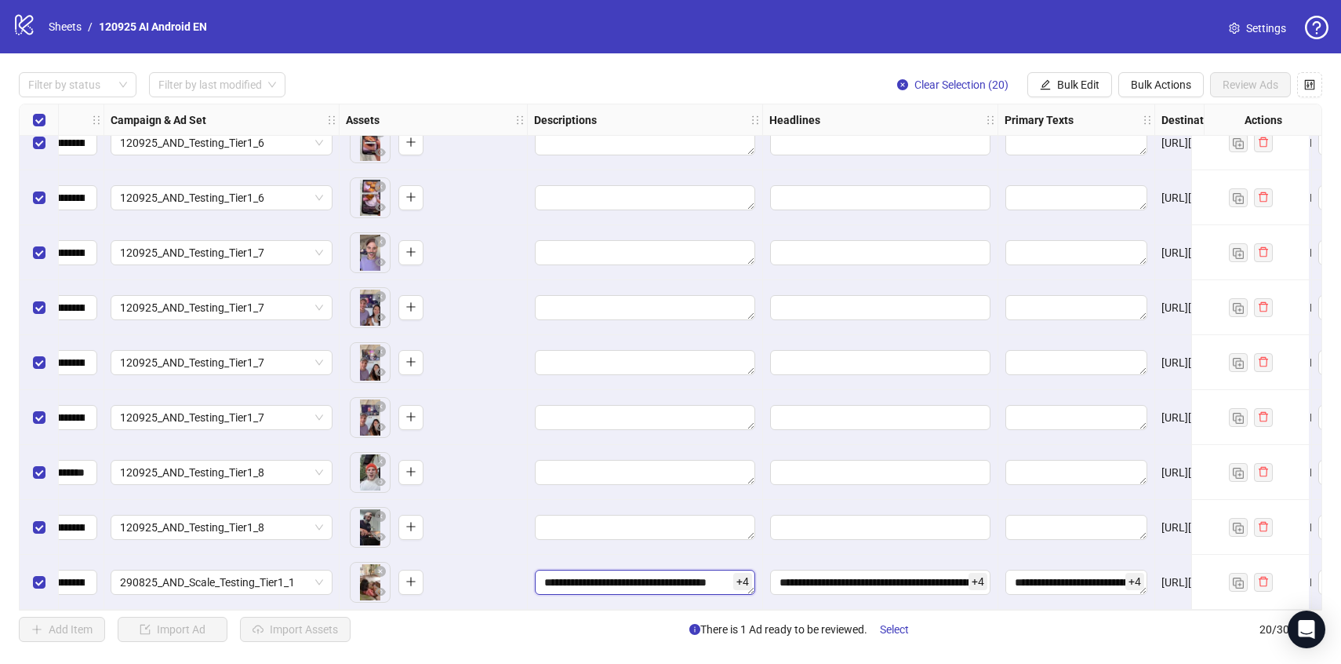
click at [668, 569] on textarea "**********" at bounding box center [645, 581] width 220 height 25
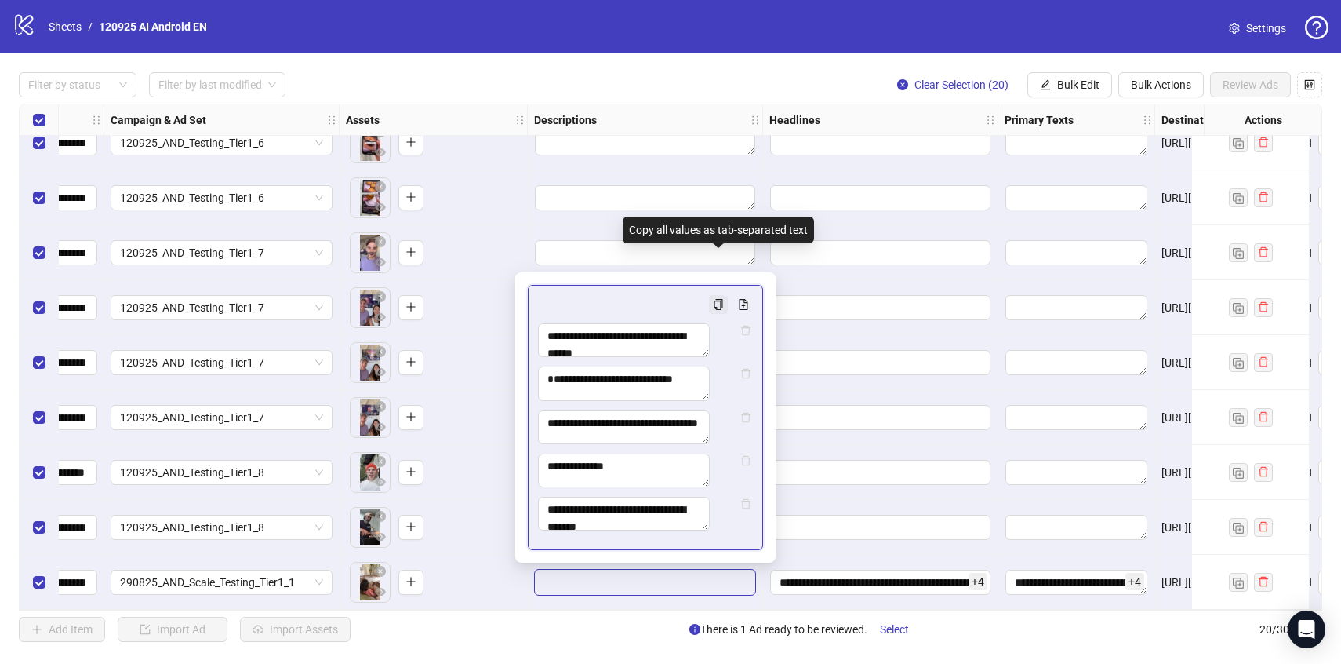
click at [722, 299] on icon "copy" at bounding box center [718, 304] width 9 height 11
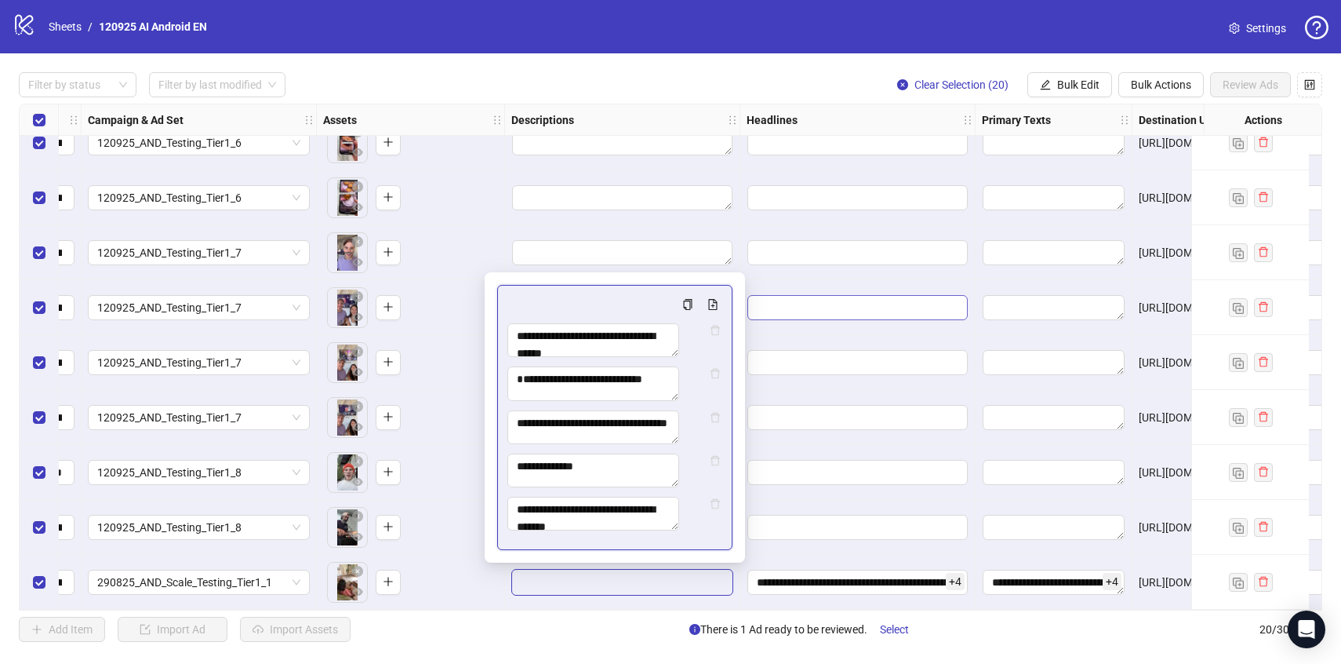
scroll to position [631, 432]
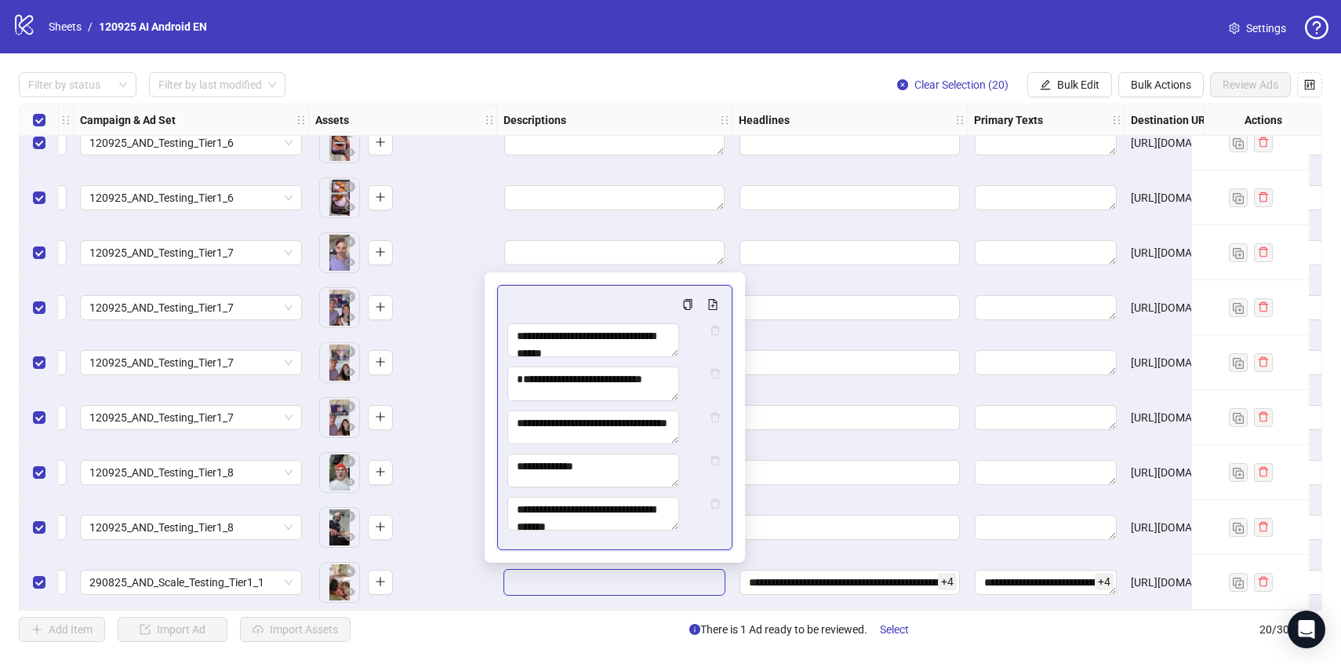
click at [474, 193] on div "To pick up a draggable item, press the space bar. While dragging, use the arrow…" at bounding box center [402, 197] width 175 height 49
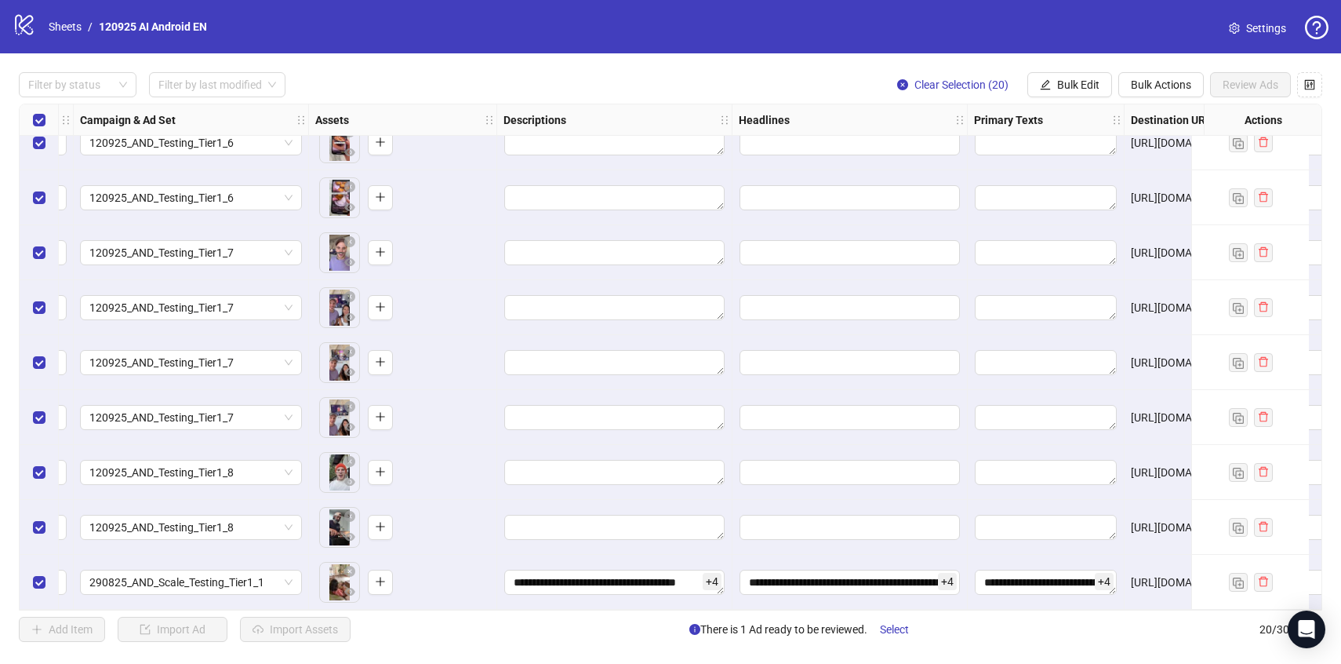
click at [49, 115] on div "Select all rows" at bounding box center [39, 119] width 39 height 31
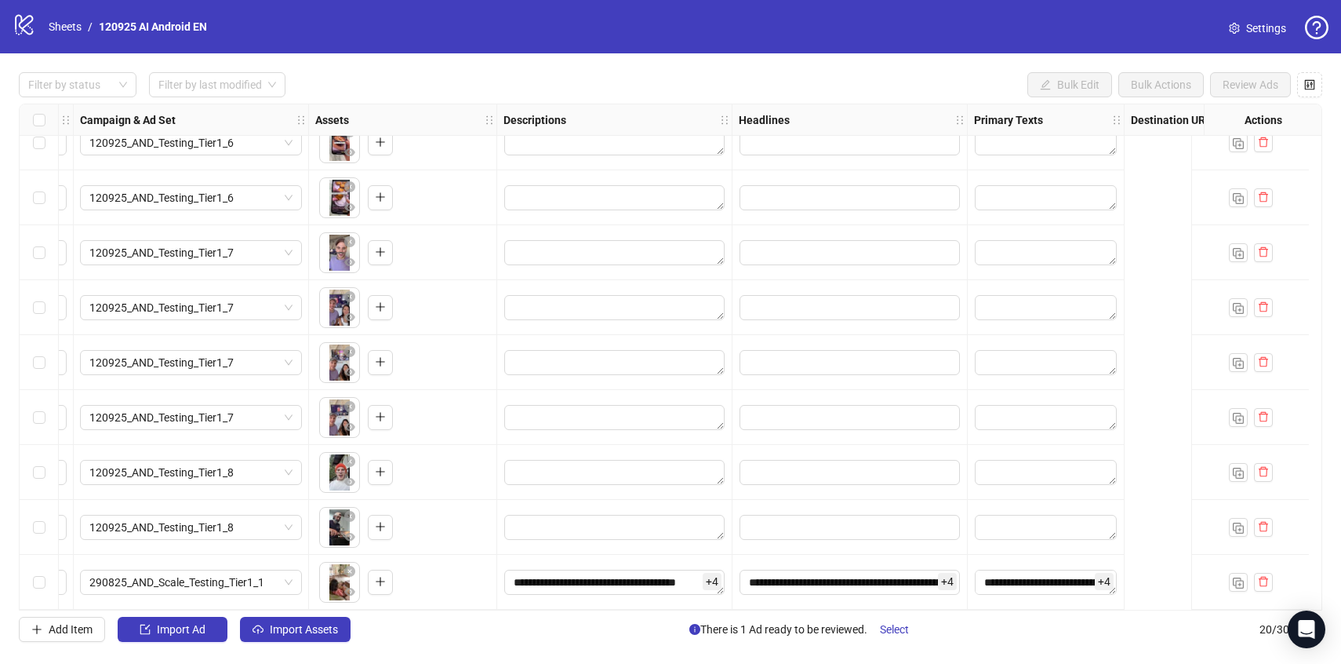
scroll to position [631, 0]
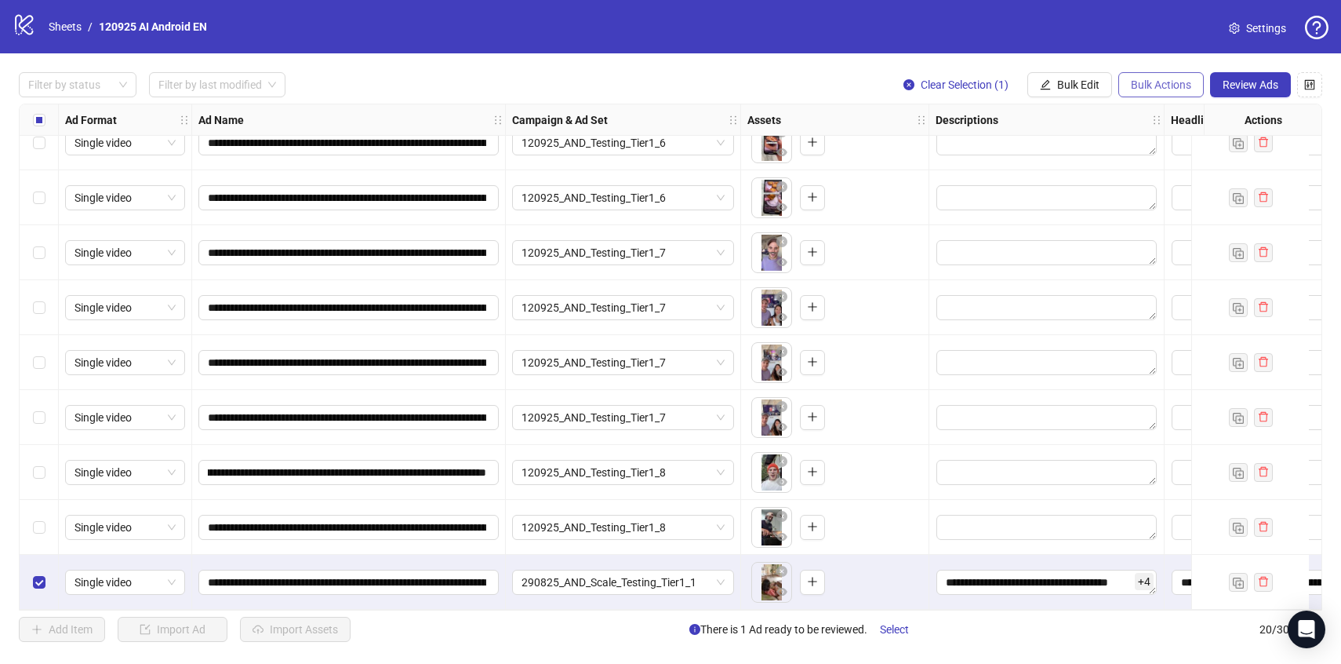
click at [1159, 86] on span "Bulk Actions" at bounding box center [1161, 84] width 60 height 13
click at [1137, 121] on span "Delete" at bounding box center [1182, 116] width 107 height 17
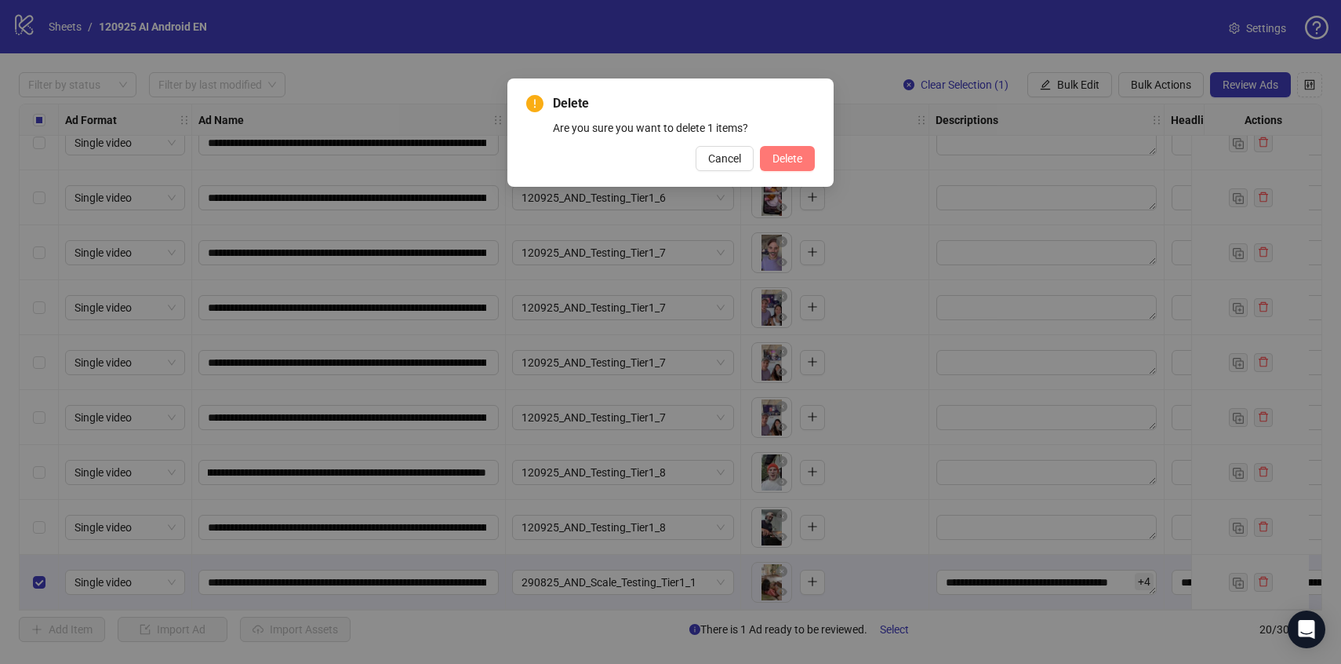
click at [780, 160] on span "Delete" at bounding box center [788, 158] width 30 height 13
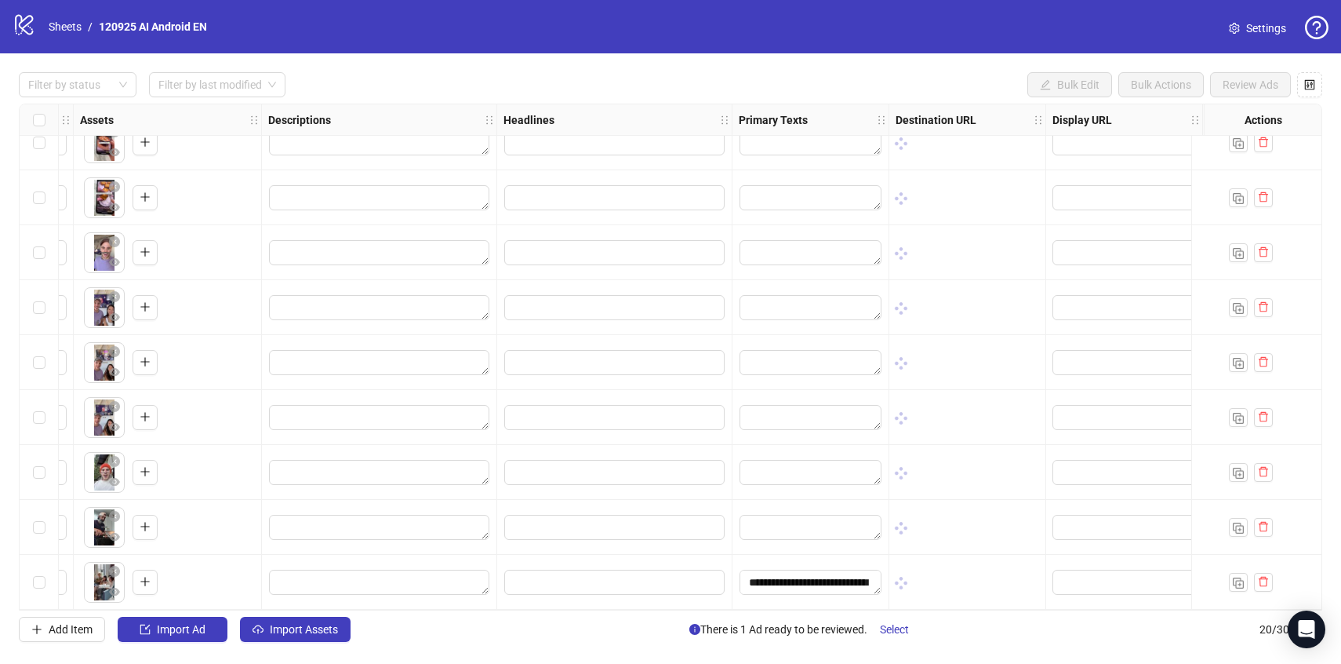
scroll to position [631, 752]
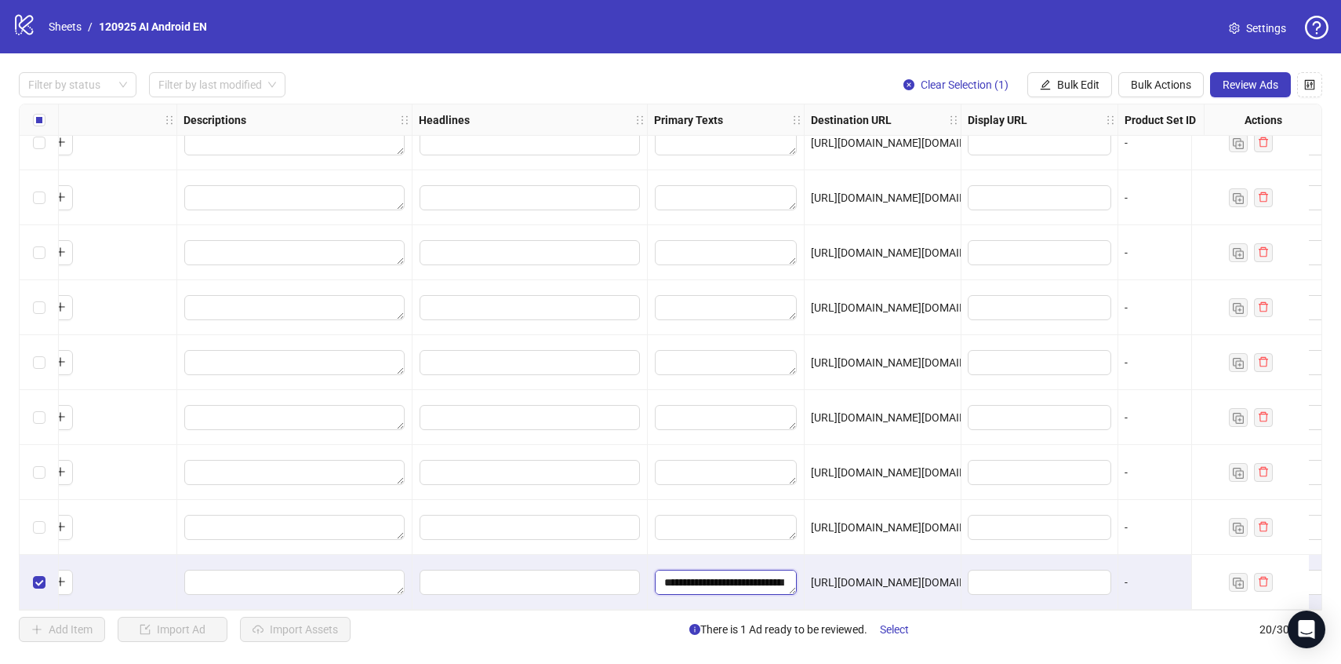
click at [708, 580] on textarea "**********" at bounding box center [726, 581] width 142 height 25
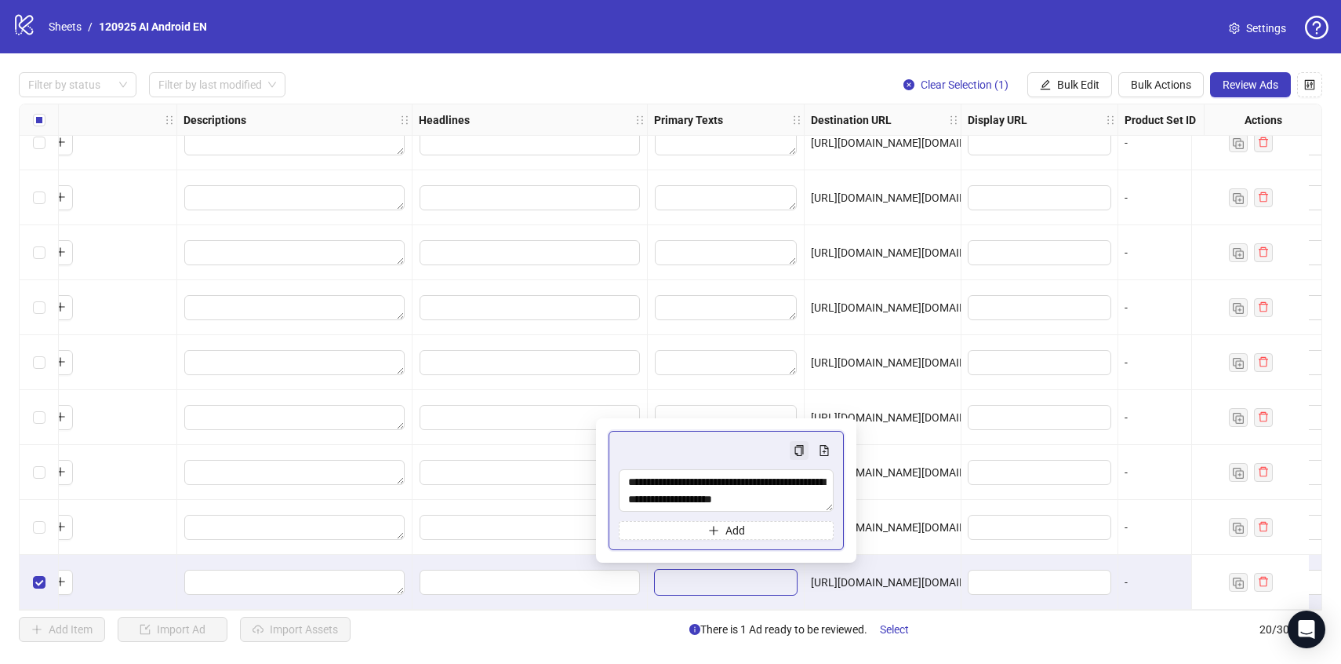
click at [794, 453] on icon "copy" at bounding box center [799, 450] width 11 height 11
click at [794, 445] on icon "copy" at bounding box center [799, 450] width 11 height 11
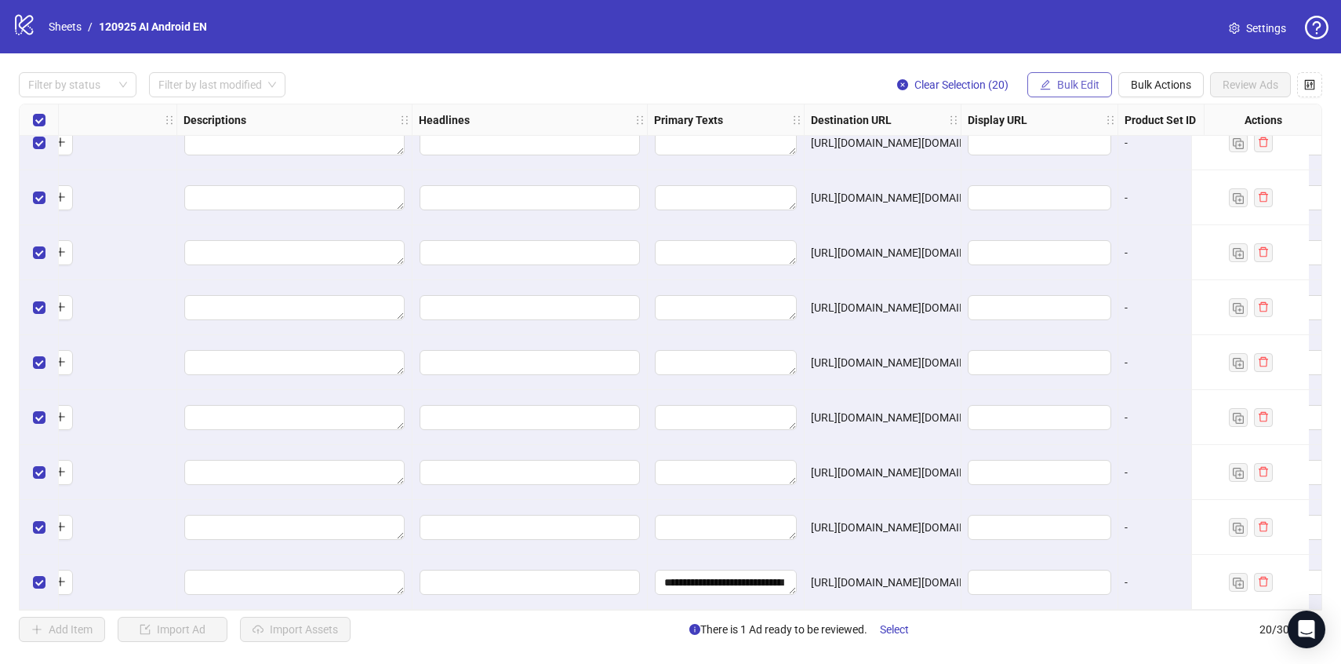
click at [1067, 80] on span "Bulk Edit" at bounding box center [1078, 84] width 42 height 13
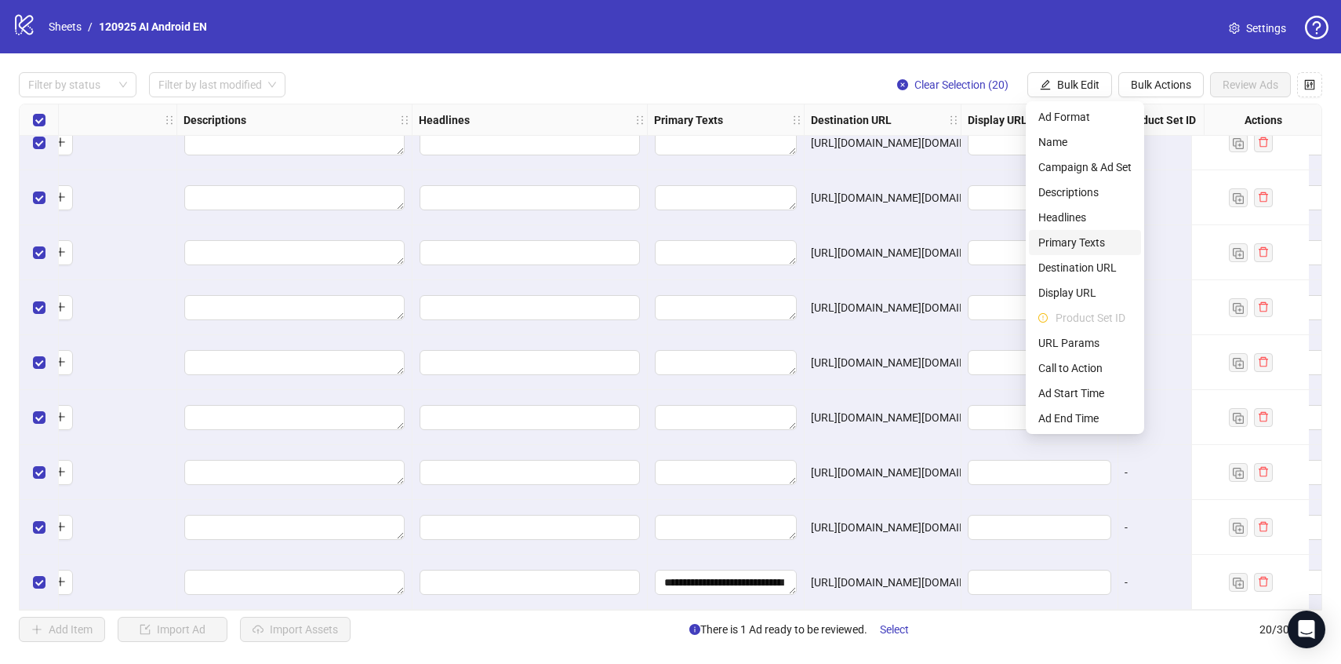
click at [1065, 251] on li "Primary Texts" at bounding box center [1085, 242] width 112 height 25
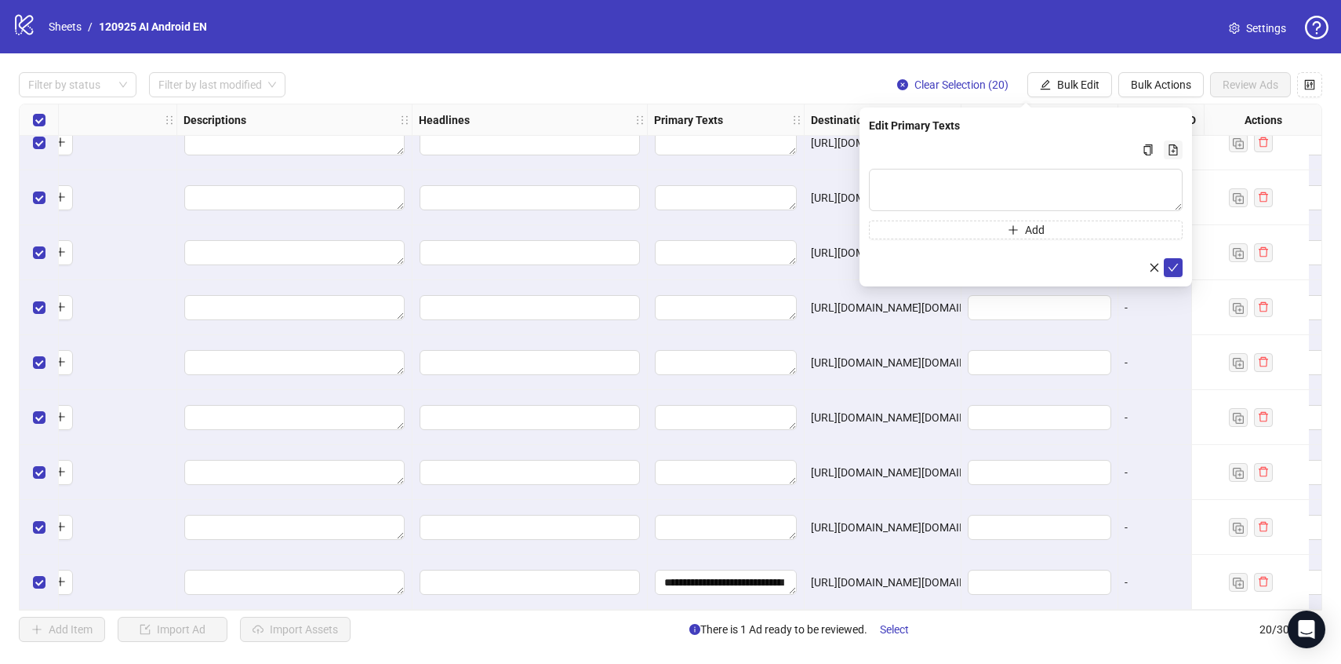
click at [1173, 144] on span "Multi-text input container - paste or copy values" at bounding box center [1173, 150] width 11 height 13
type textarea "**********"
click at [1174, 275] on button "submit" at bounding box center [1173, 267] width 19 height 19
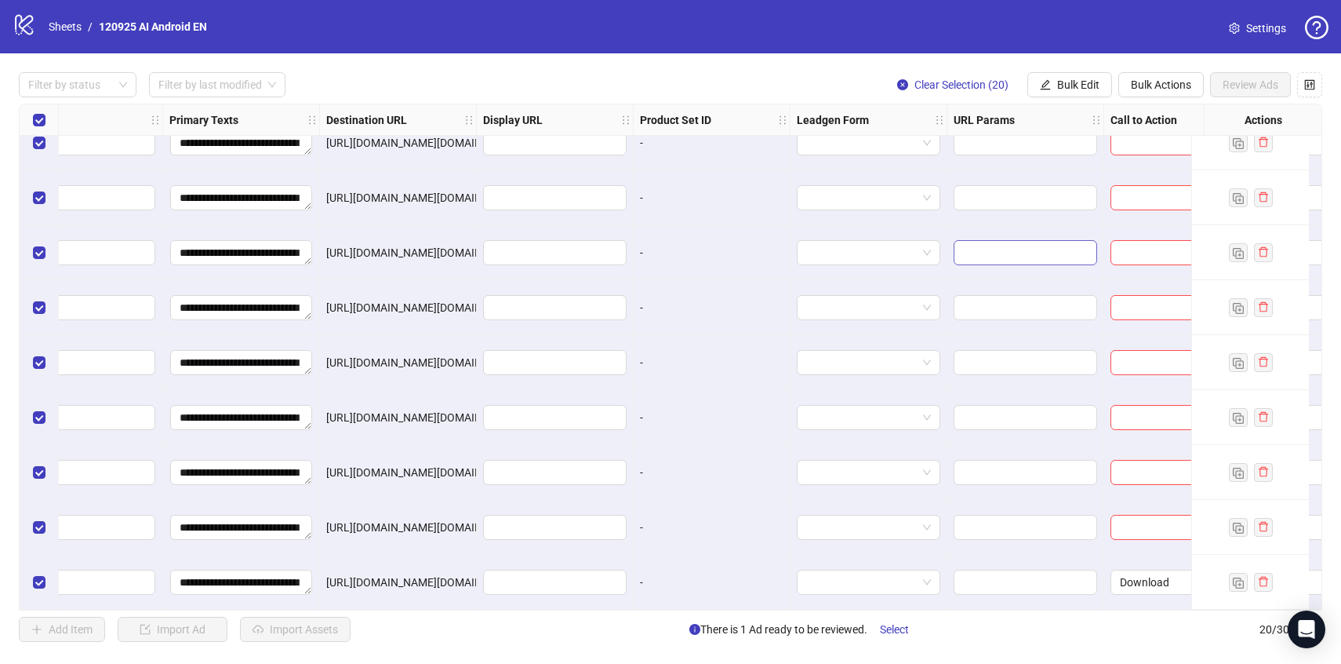
scroll to position [631, 1463]
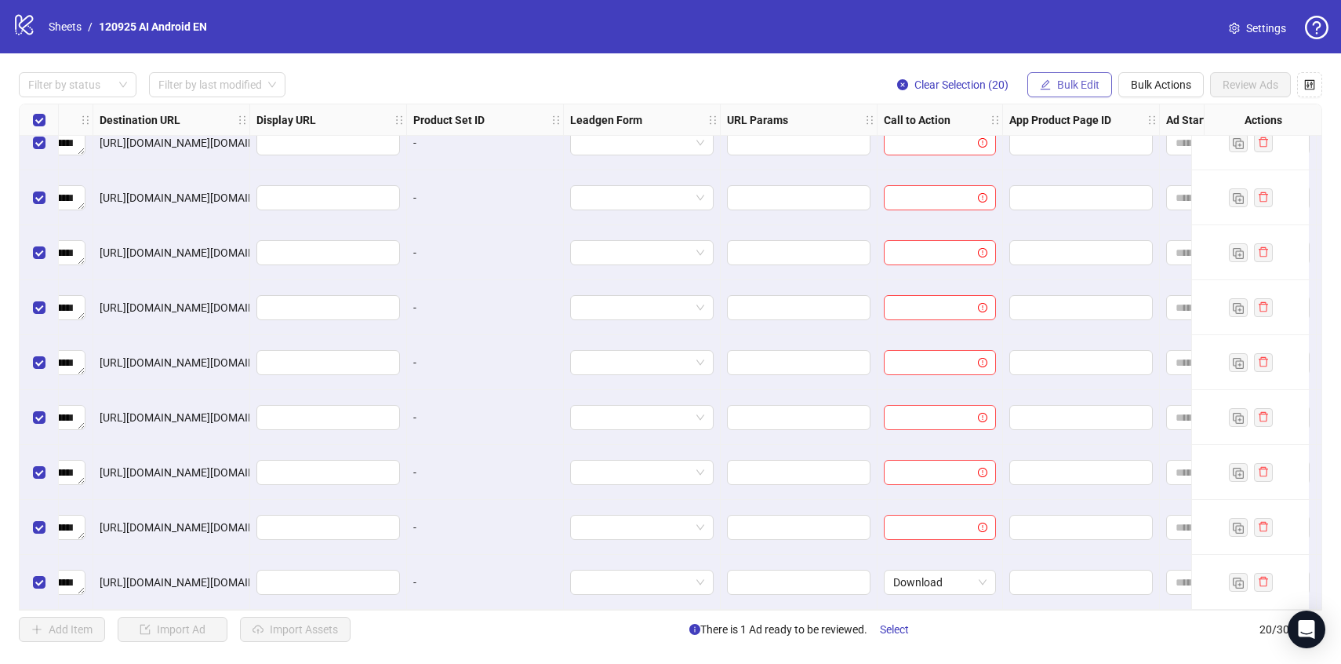
click at [1081, 86] on span "Bulk Edit" at bounding box center [1078, 84] width 42 height 13
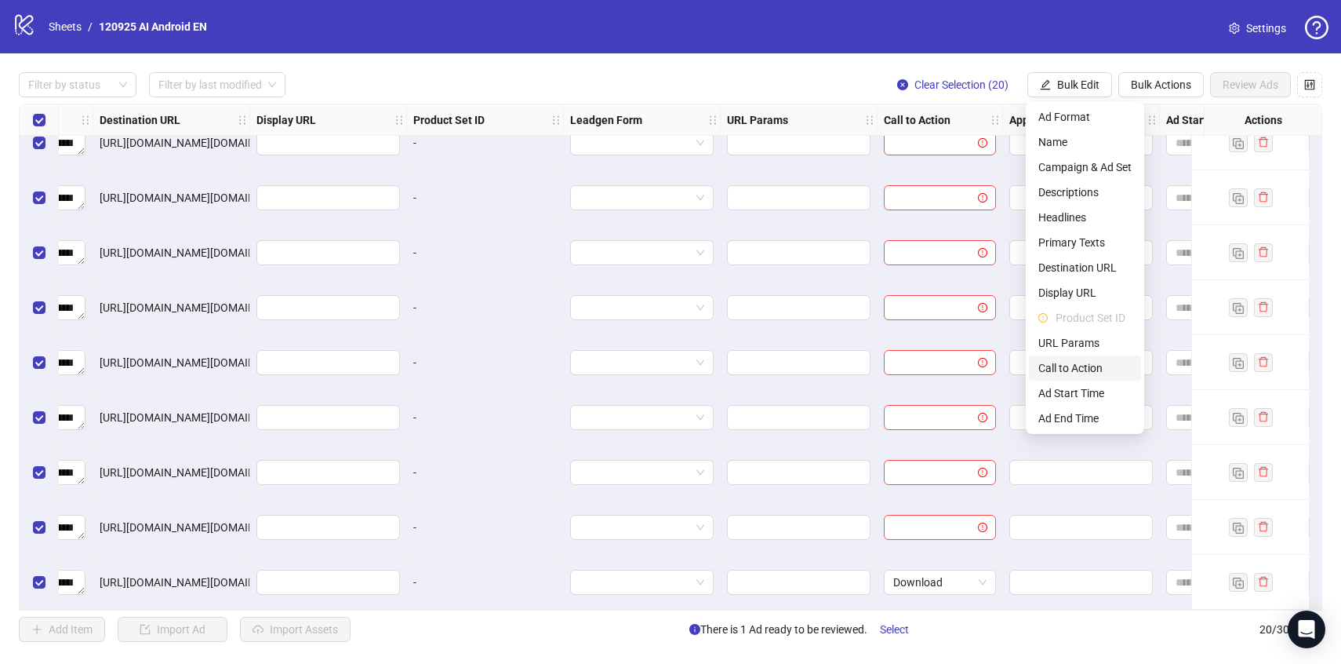
click at [1067, 362] on span "Call to Action" at bounding box center [1084, 367] width 93 height 17
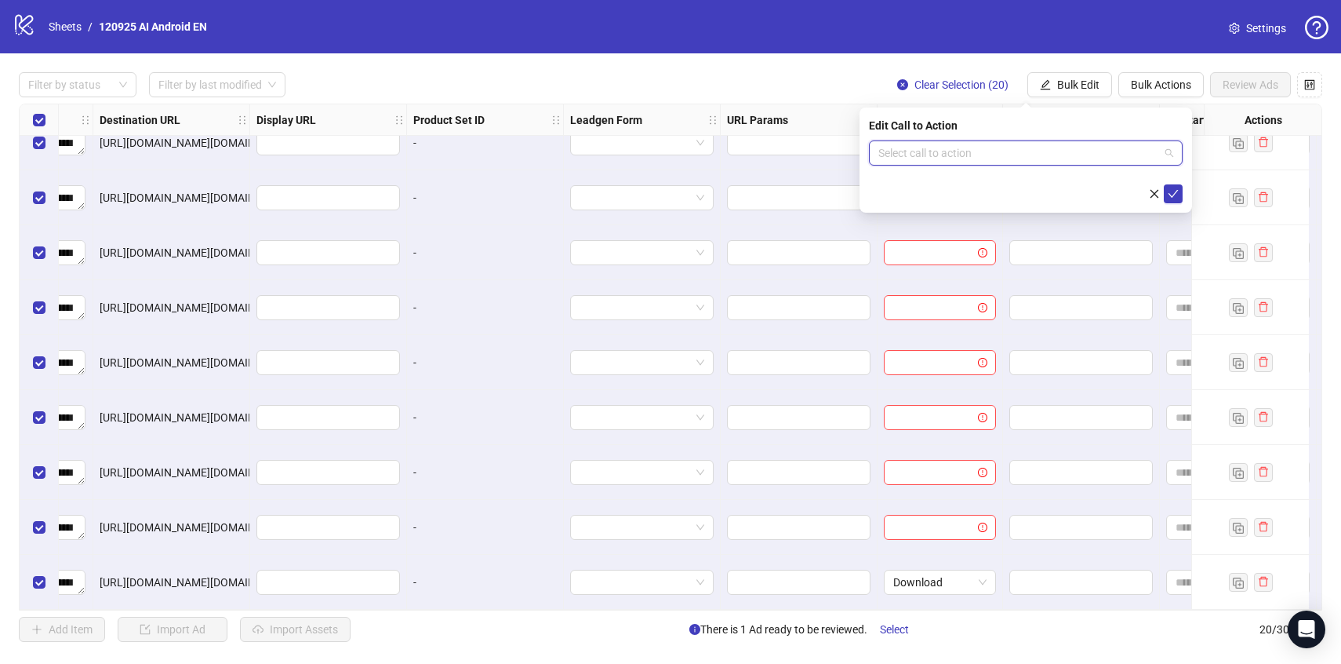
click at [967, 151] on input "search" at bounding box center [1018, 153] width 281 height 24
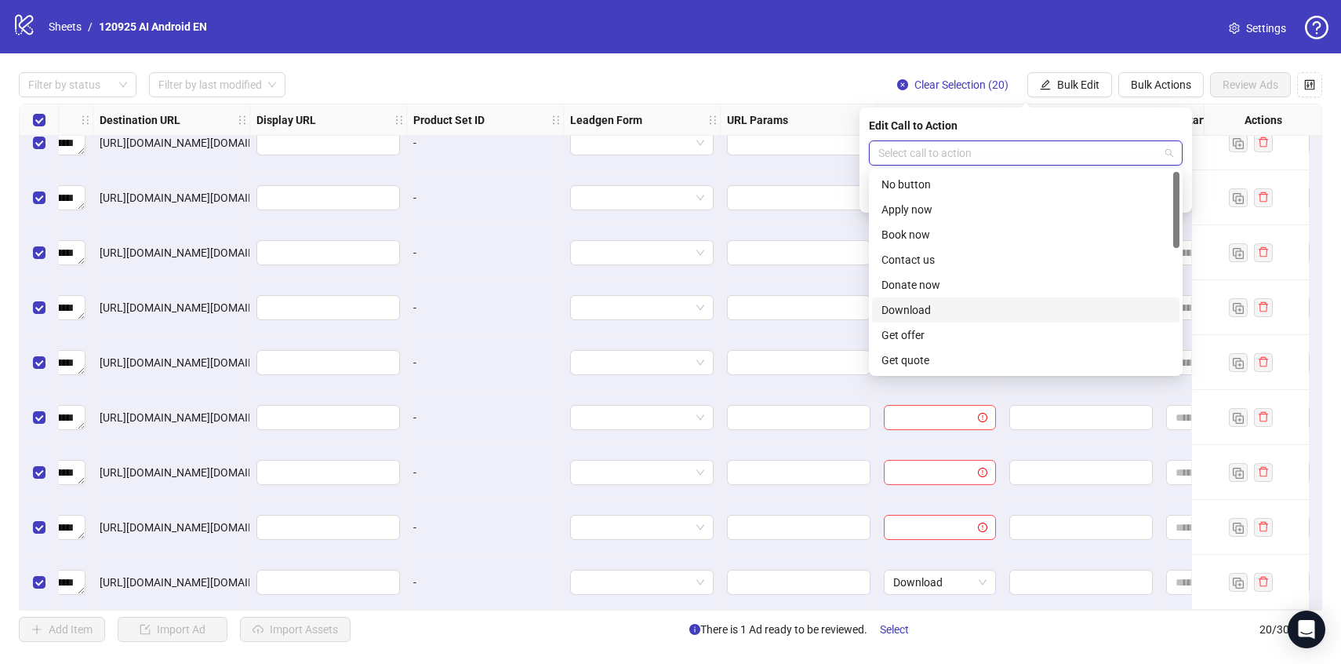
click at [929, 306] on div "Download" at bounding box center [1026, 309] width 289 height 17
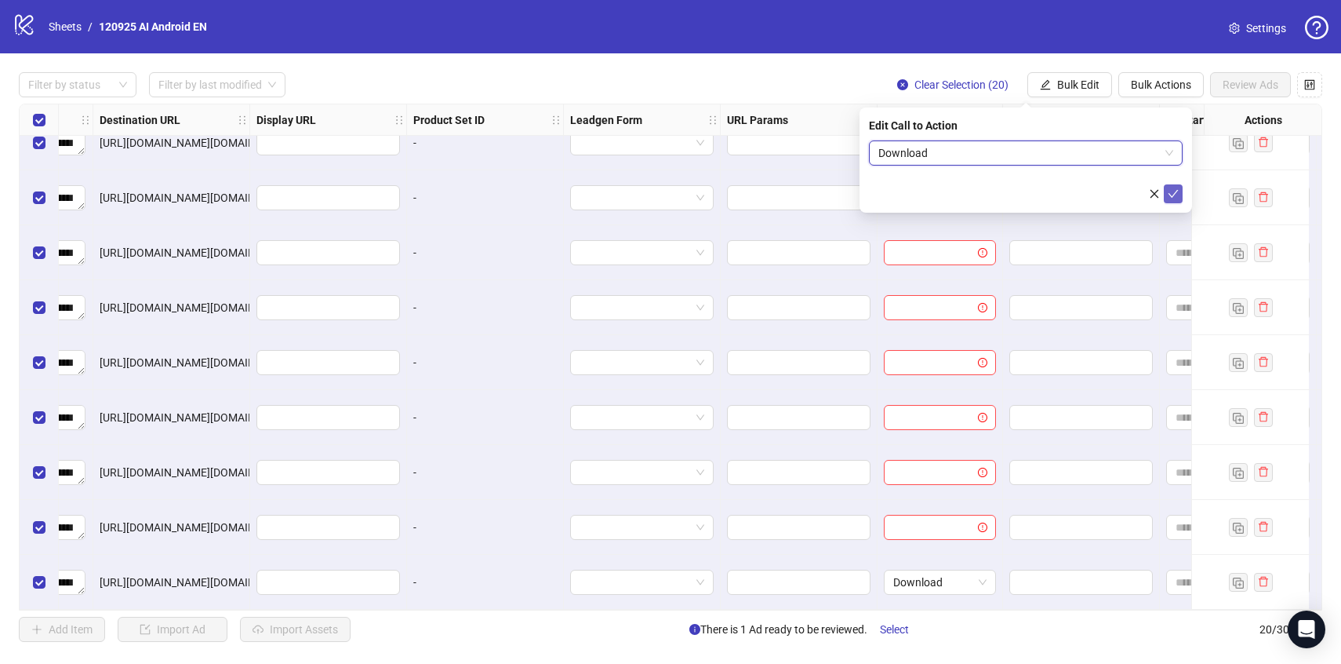
click at [1168, 190] on icon "check" at bounding box center [1173, 193] width 11 height 11
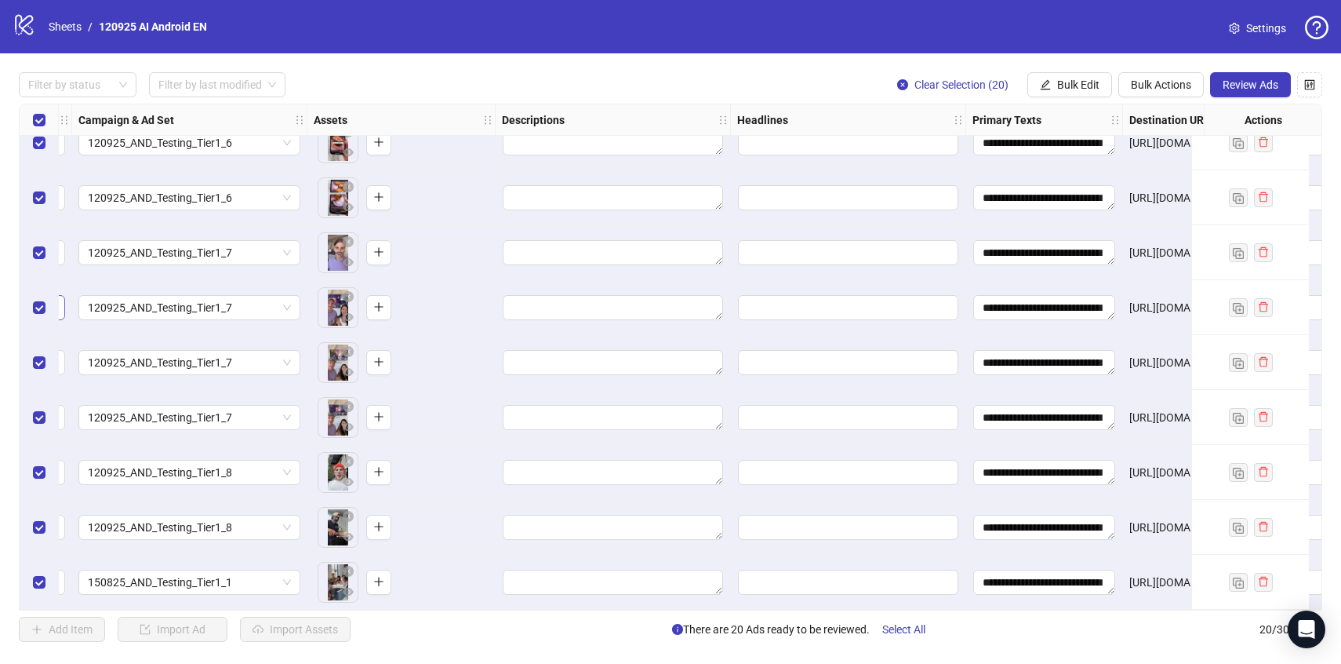
scroll to position [631, 442]
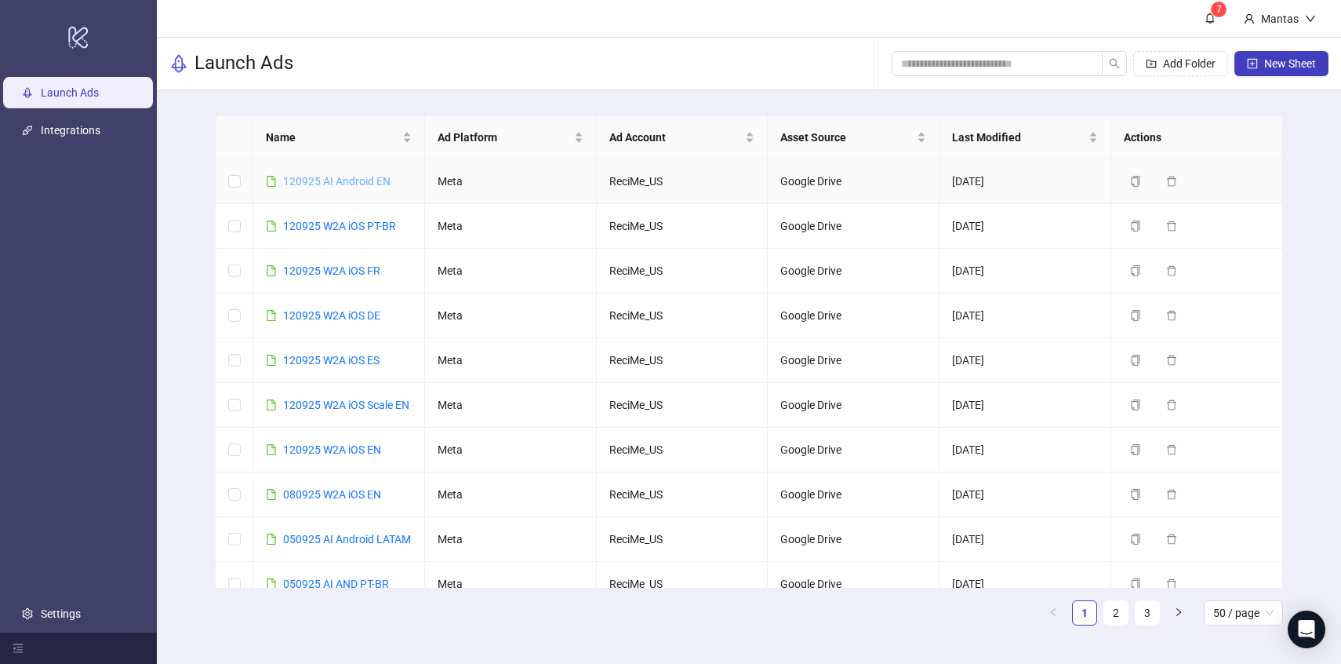
click at [308, 187] on link "120925 AI Android EN" at bounding box center [336, 181] width 107 height 13
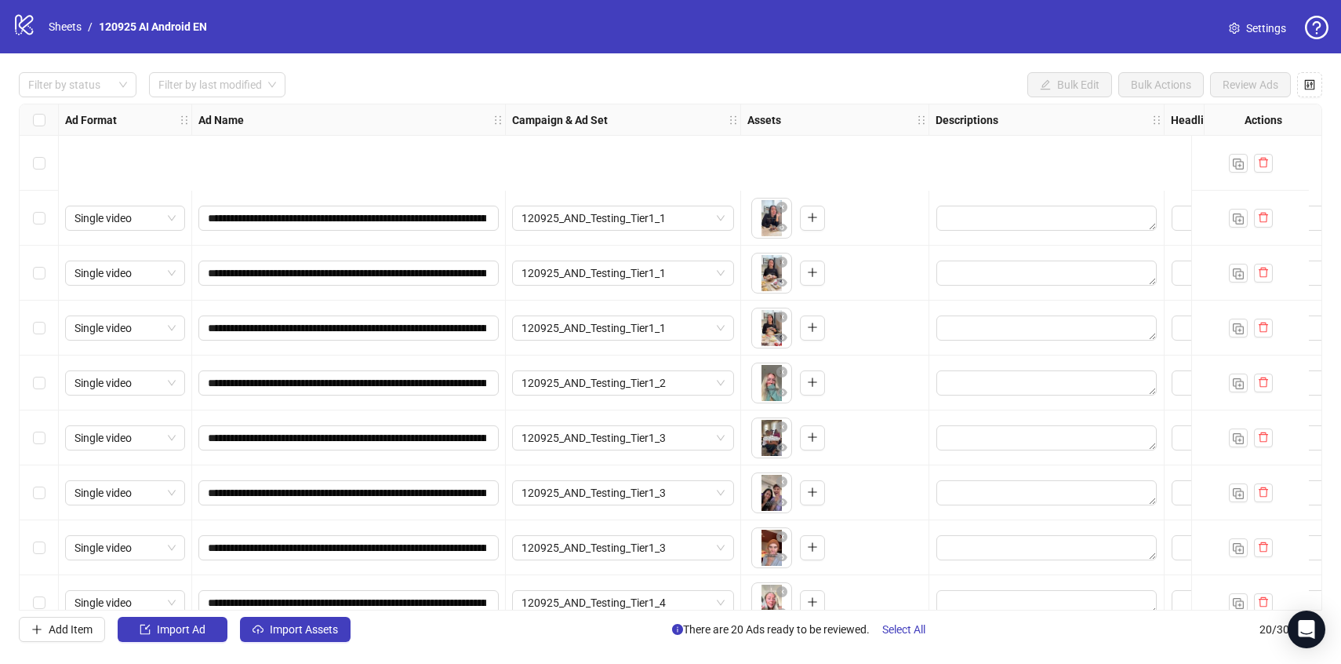
scroll to position [631, 0]
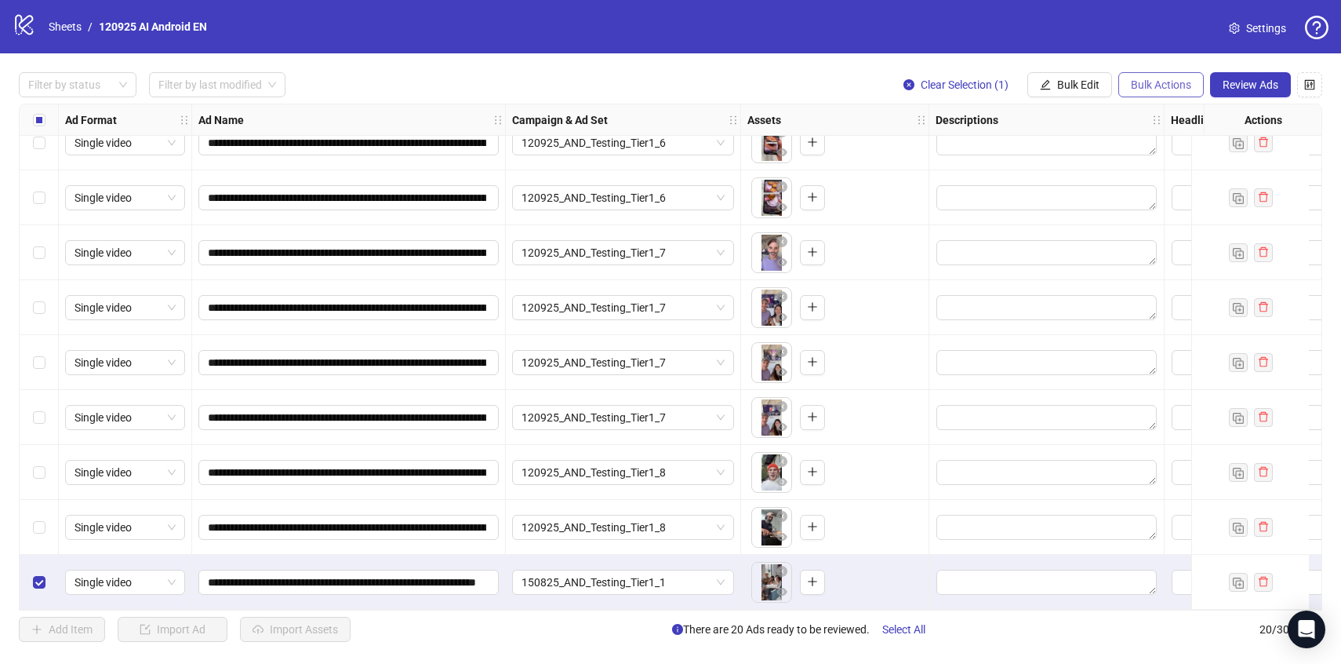
click at [1168, 90] on span "Bulk Actions" at bounding box center [1161, 84] width 60 height 13
click at [1142, 114] on span "Delete" at bounding box center [1182, 116] width 107 height 17
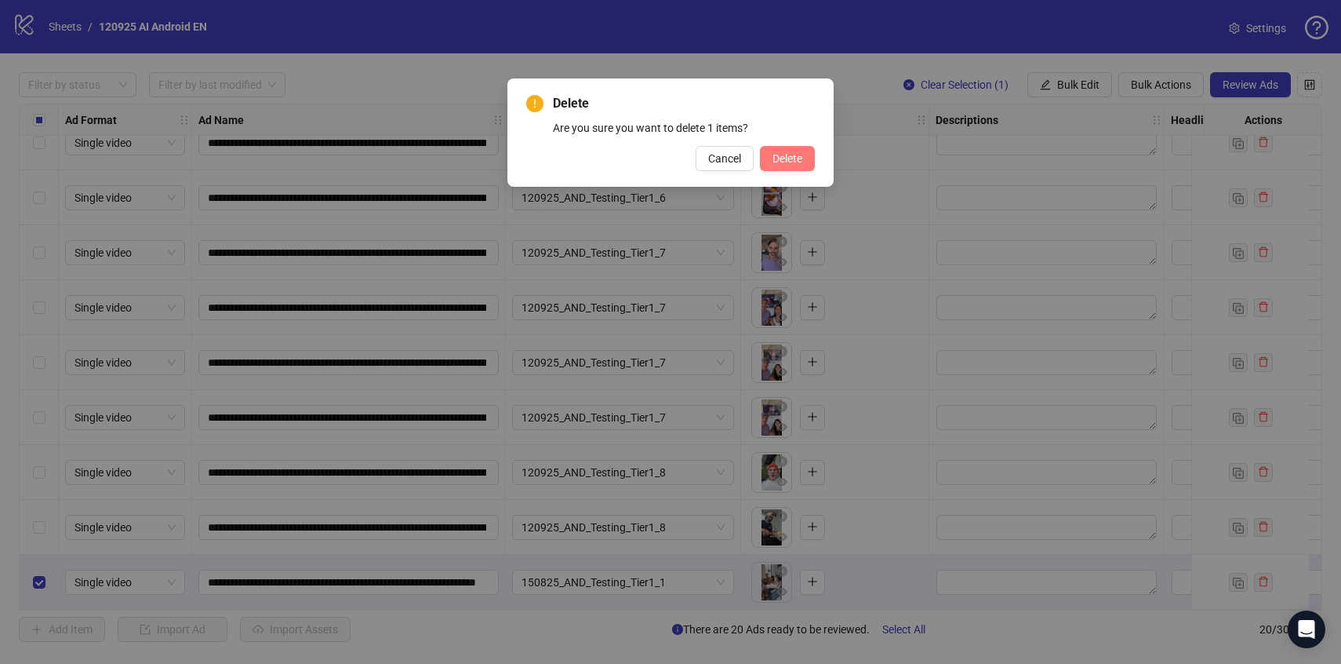
click at [796, 158] on span "Delete" at bounding box center [788, 158] width 30 height 13
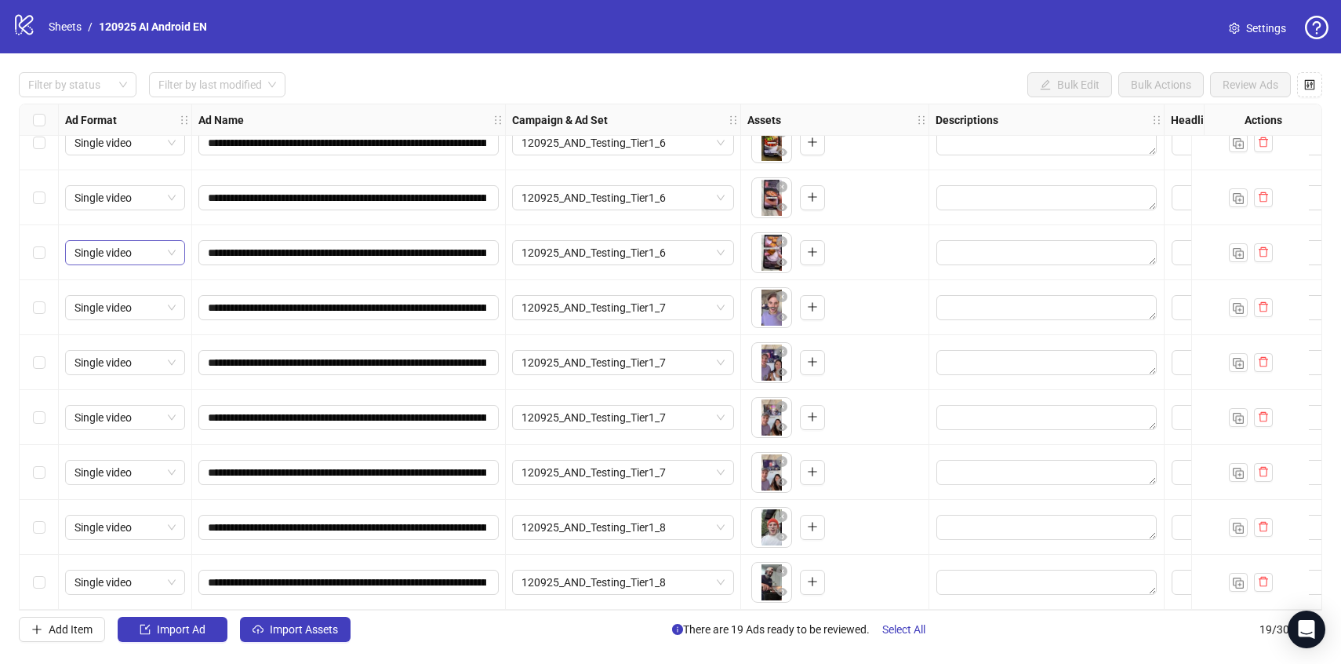
scroll to position [486, 0]
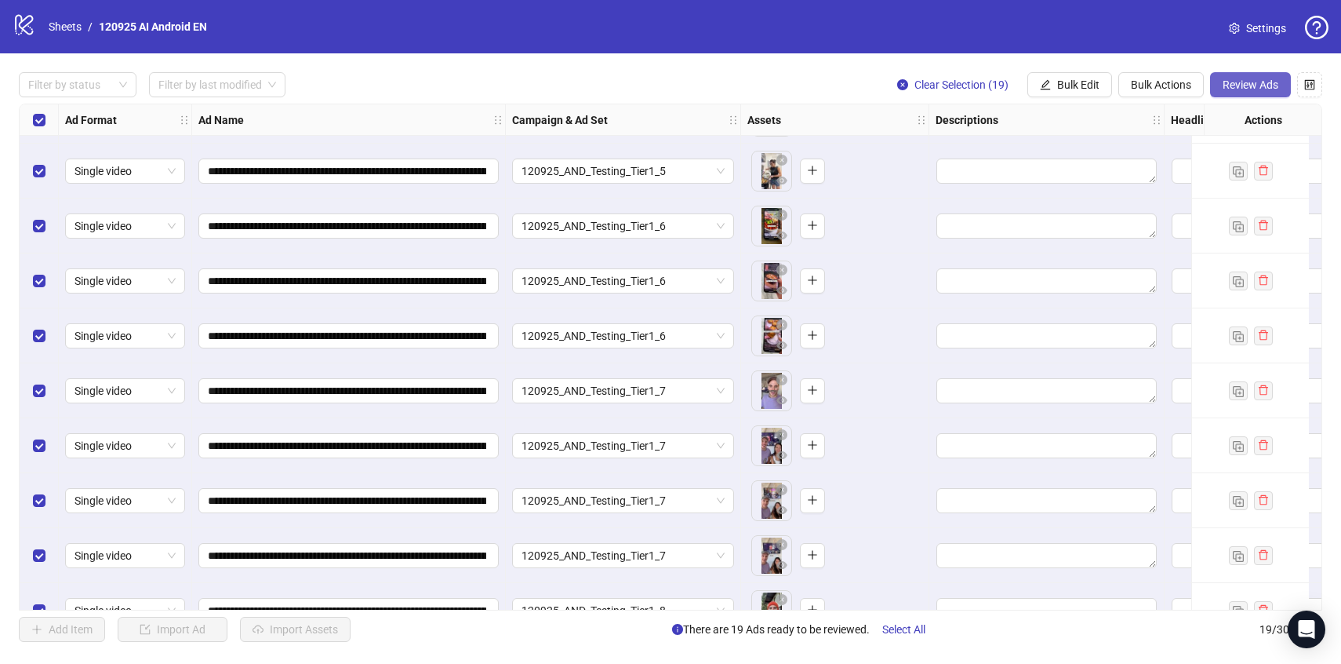
click at [1253, 89] on span "Review Ads" at bounding box center [1251, 84] width 56 height 13
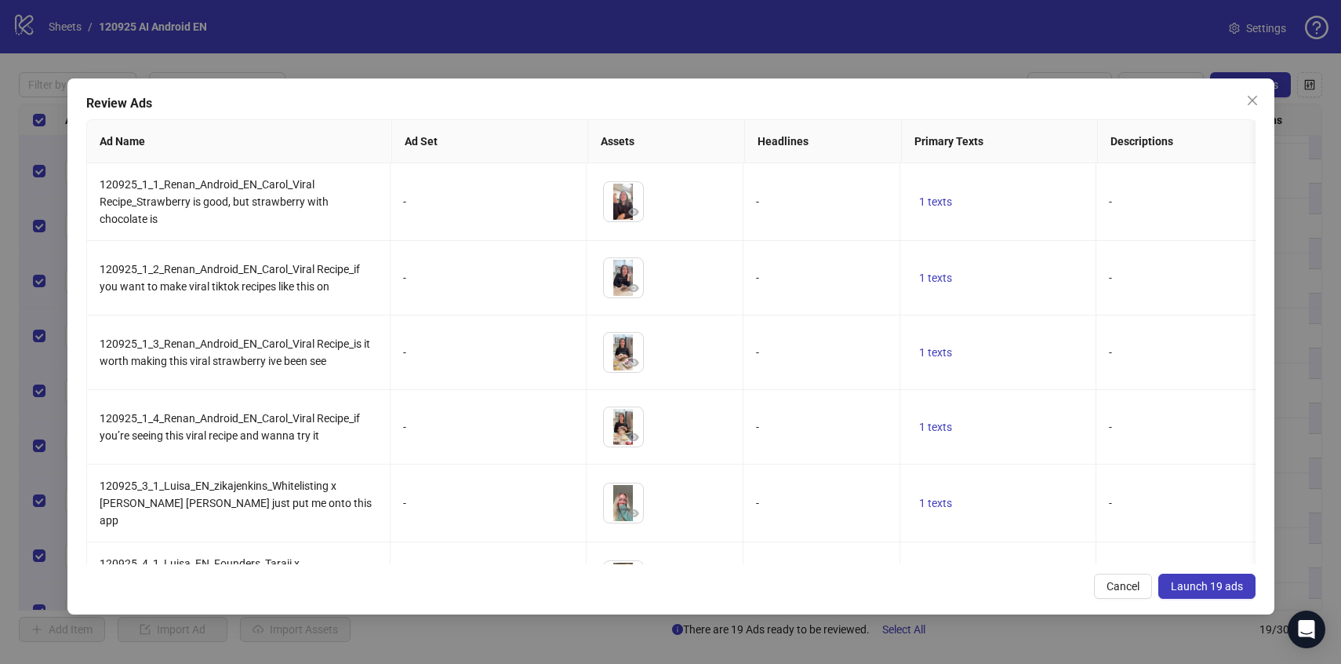
click at [1208, 584] on span "Launch 19 ads" at bounding box center [1207, 586] width 72 height 13
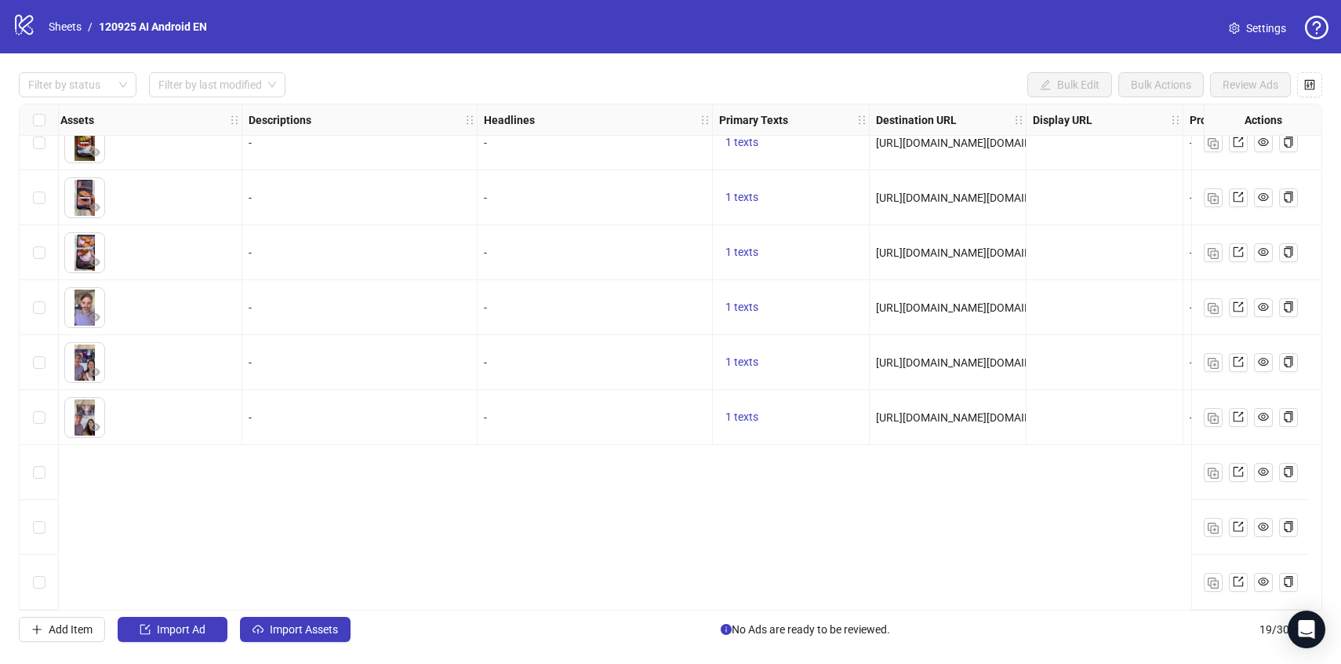
scroll to position [0, 687]
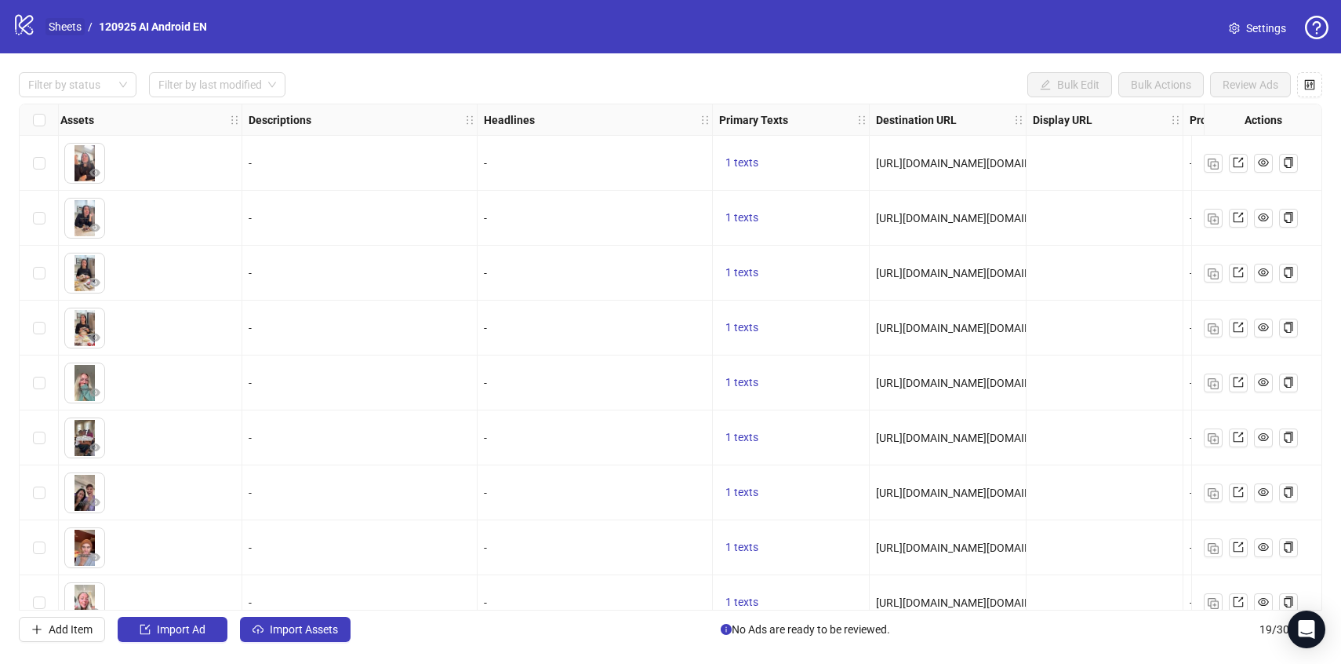
click at [77, 28] on link "Sheets" at bounding box center [64, 26] width 39 height 17
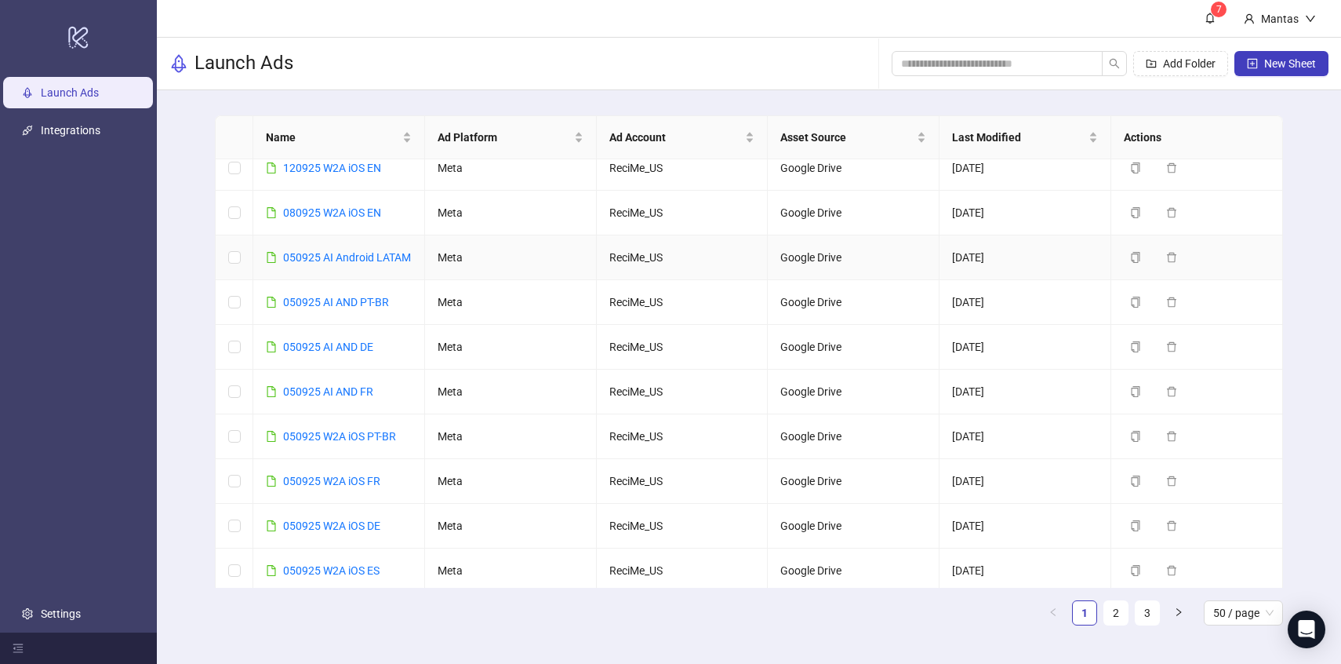
scroll to position [282, 0]
click at [1133, 262] on icon "copy" at bounding box center [1136, 256] width 9 height 11
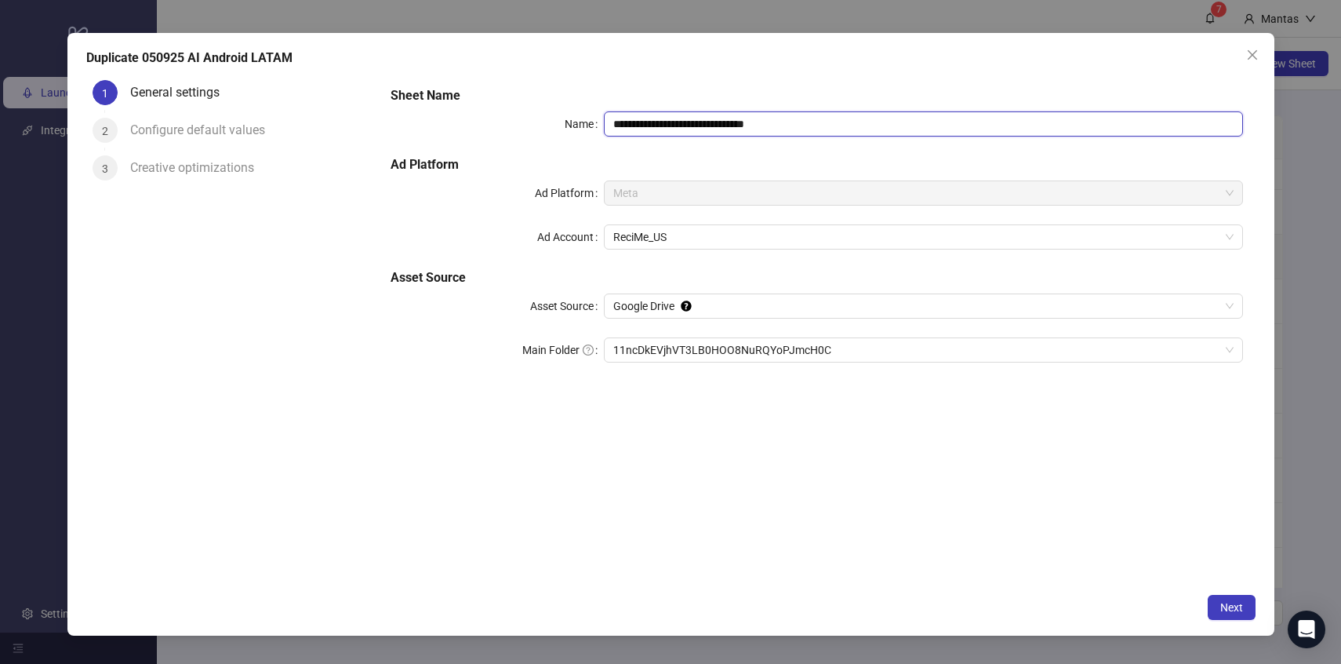
drag, startPoint x: 707, startPoint y: 122, endPoint x: 928, endPoint y: 117, distance: 220.5
click at [928, 117] on input "**********" at bounding box center [923, 123] width 639 height 25
click at [653, 349] on span "11ncDkEVjhVT3LB0HOO8NuRQYoPJmcH0C" at bounding box center [923, 350] width 620 height 24
type input "**********"
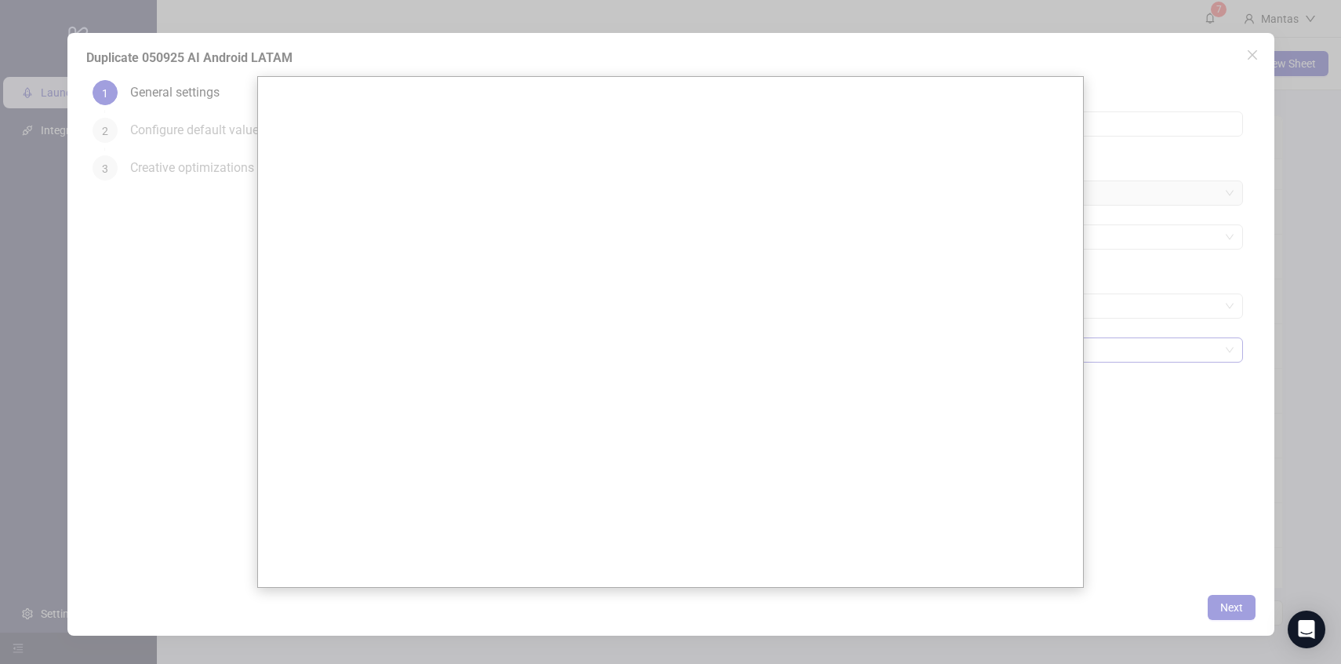
scroll to position [0, 0]
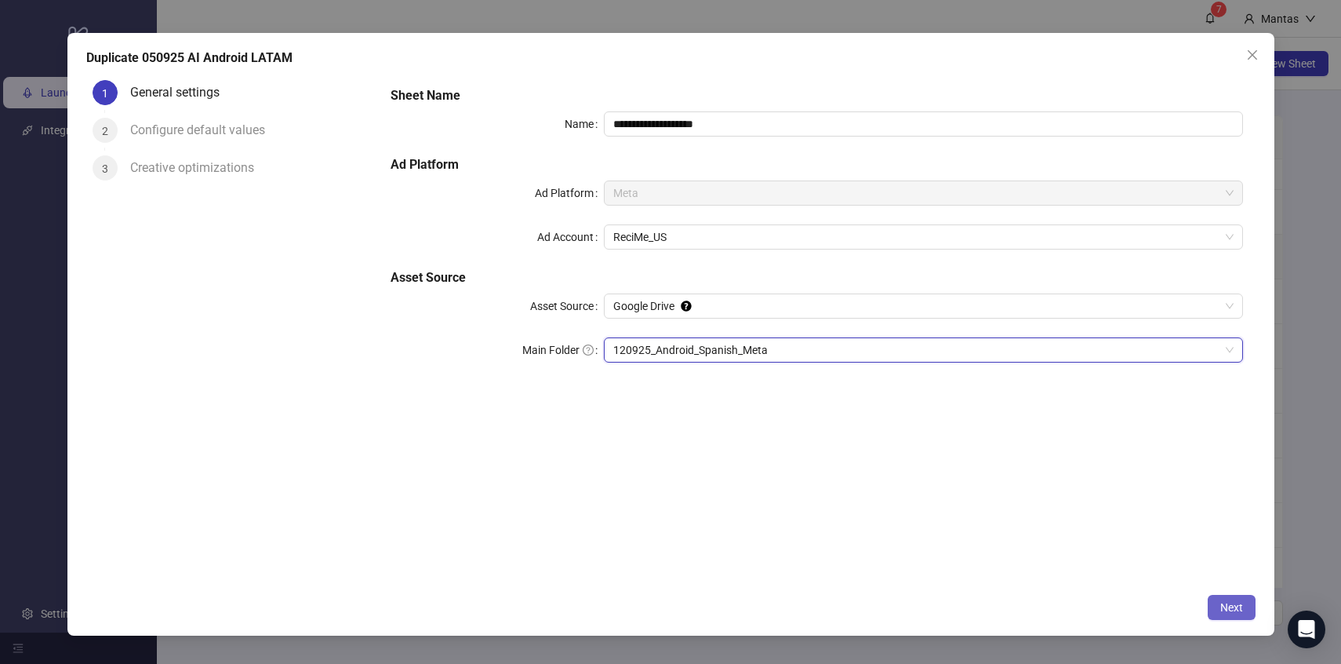
click at [1226, 598] on button "Next" at bounding box center [1232, 606] width 48 height 25
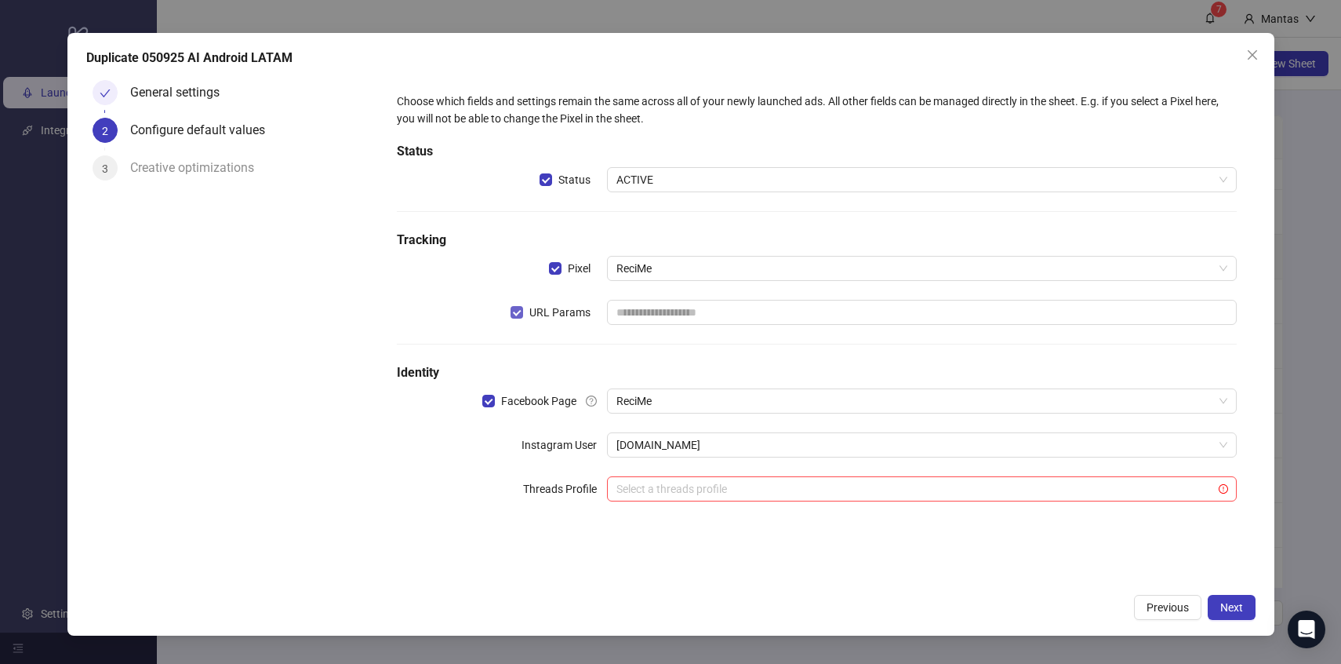
click at [536, 315] on span "URL Params" at bounding box center [560, 312] width 74 height 17
click at [1223, 594] on button "Next" at bounding box center [1232, 606] width 48 height 25
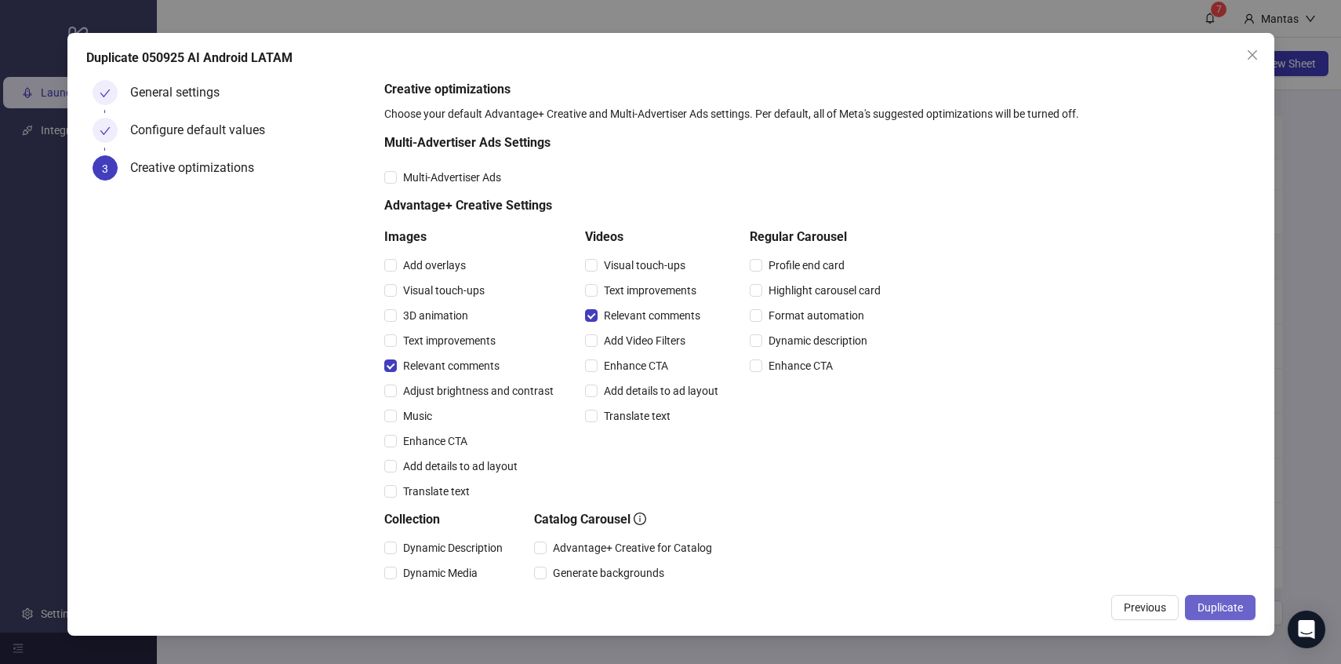
click at [1216, 596] on button "Duplicate" at bounding box center [1220, 606] width 71 height 25
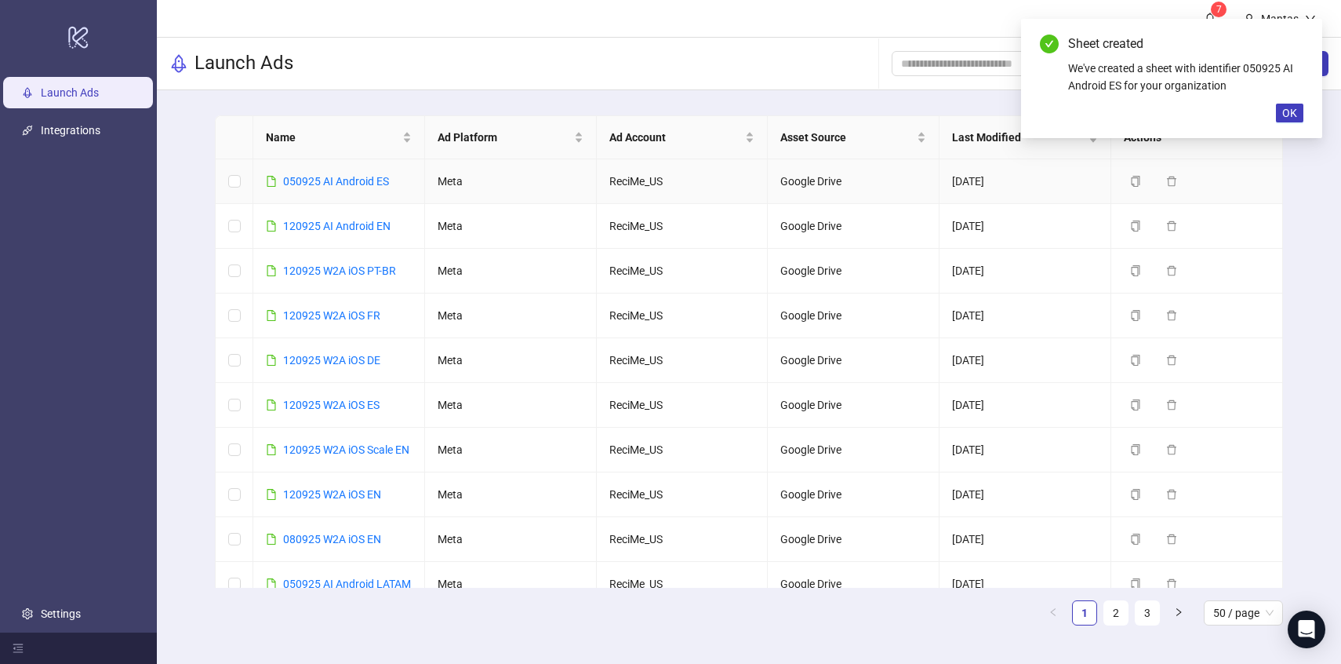
click at [325, 191] on td "050925 AI Android ES" at bounding box center [339, 181] width 172 height 45
click at [325, 187] on link "050925 AI Android ES" at bounding box center [336, 181] width 106 height 13
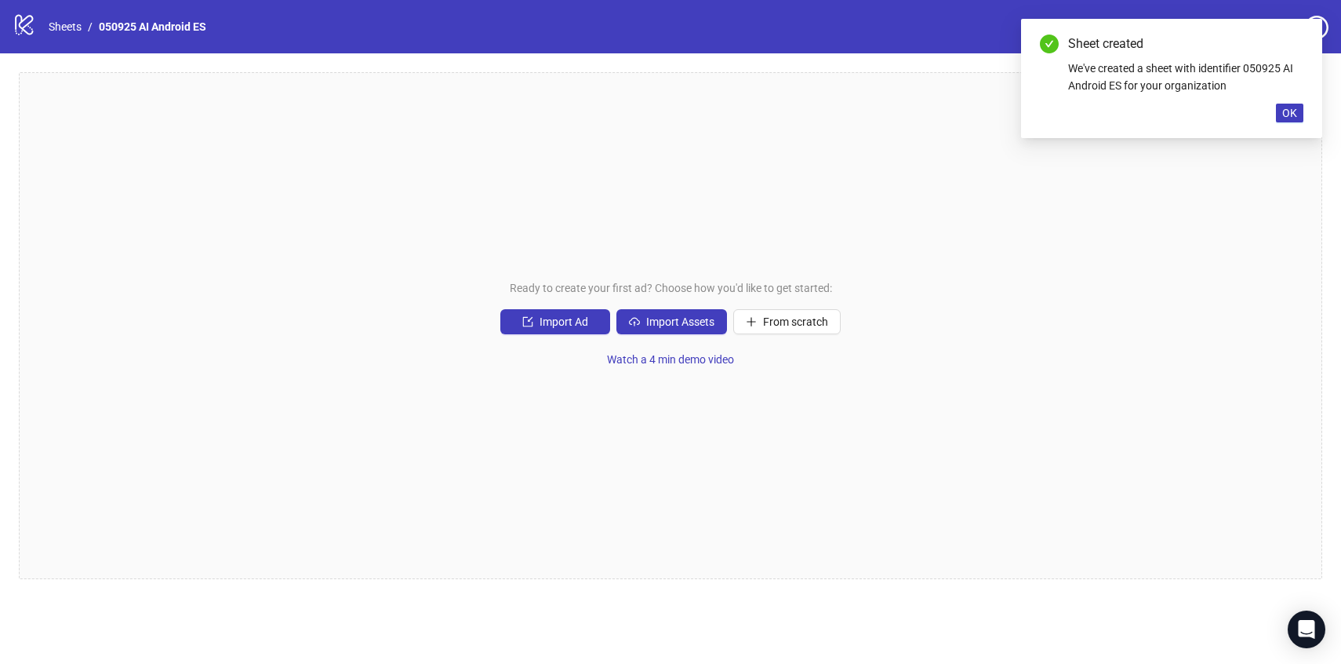
click at [670, 300] on div "Ready to create your first ad? Choose how you'd like to get started: Import Ad …" at bounding box center [670, 325] width 1303 height 507
click at [663, 322] on span "Import Assets" at bounding box center [680, 321] width 68 height 13
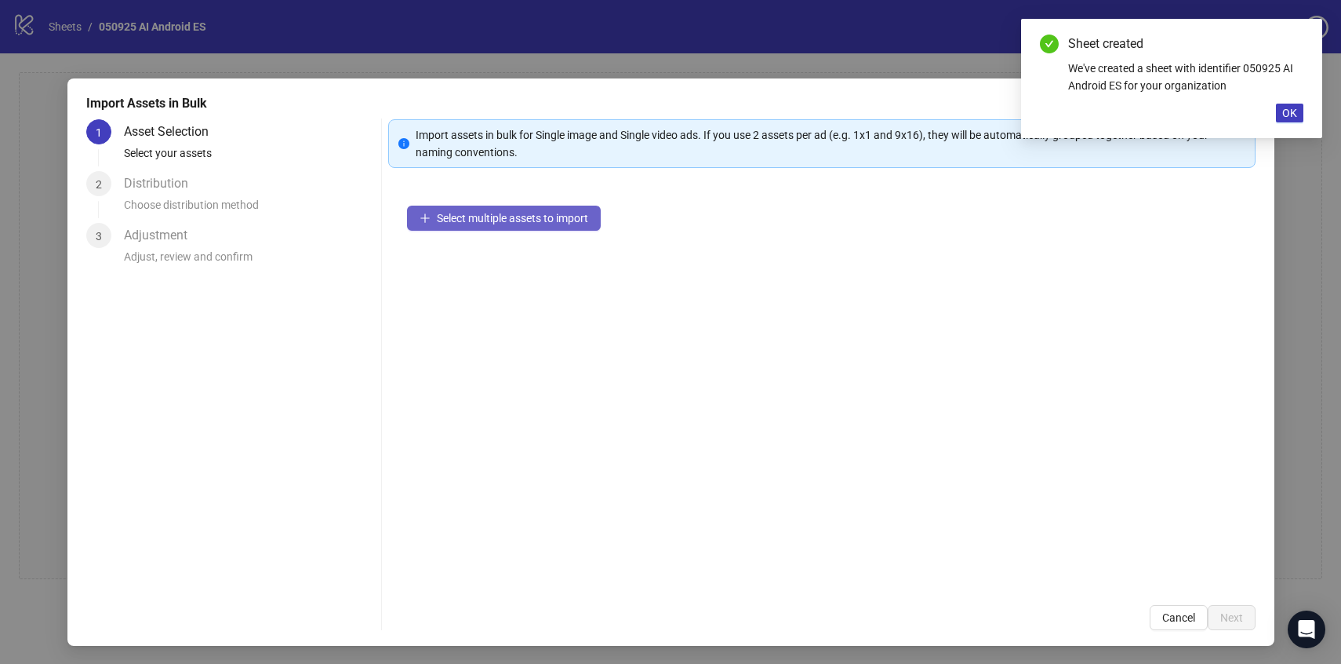
click at [464, 220] on span "Select multiple assets to import" at bounding box center [512, 218] width 151 height 13
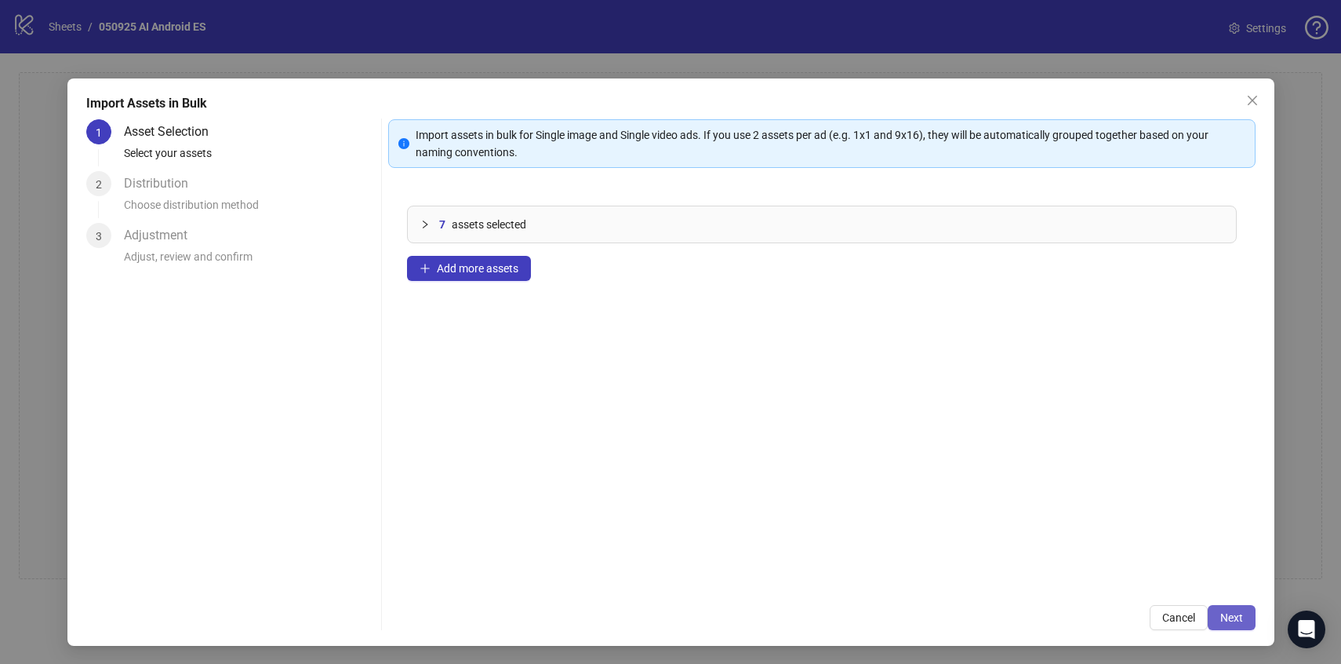
click at [1226, 609] on button "Next" at bounding box center [1232, 617] width 48 height 25
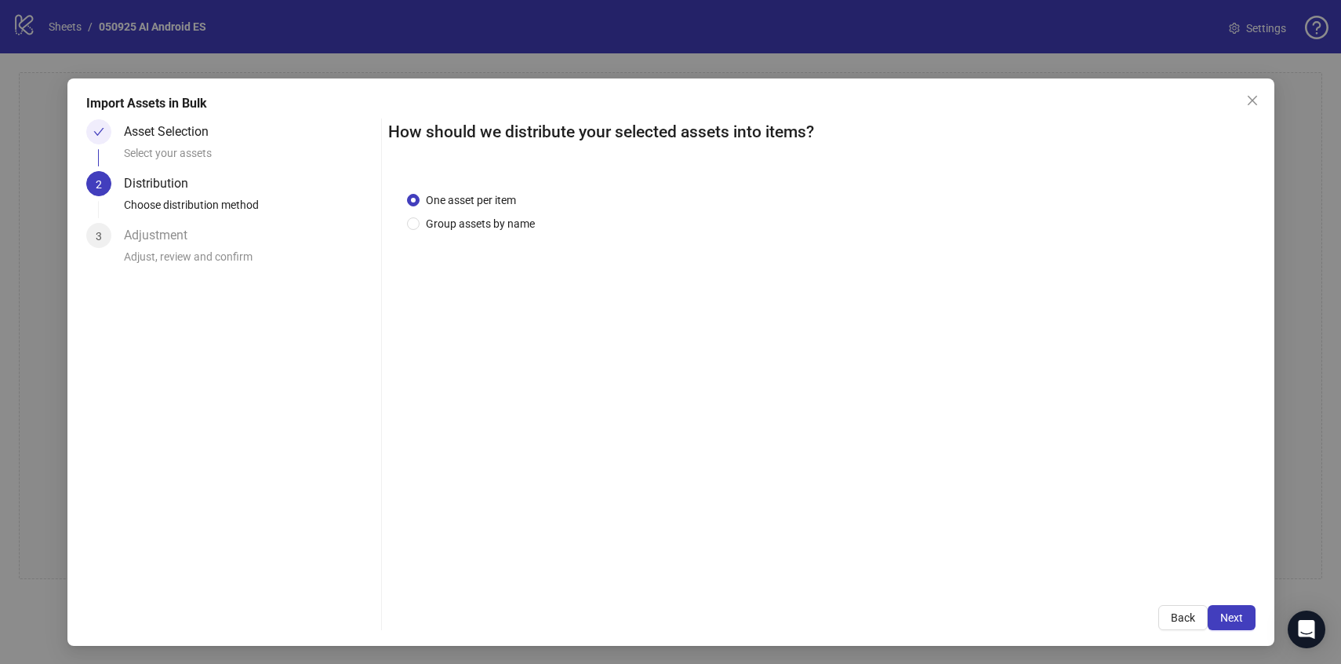
click at [1226, 609] on button "Next" at bounding box center [1232, 617] width 48 height 25
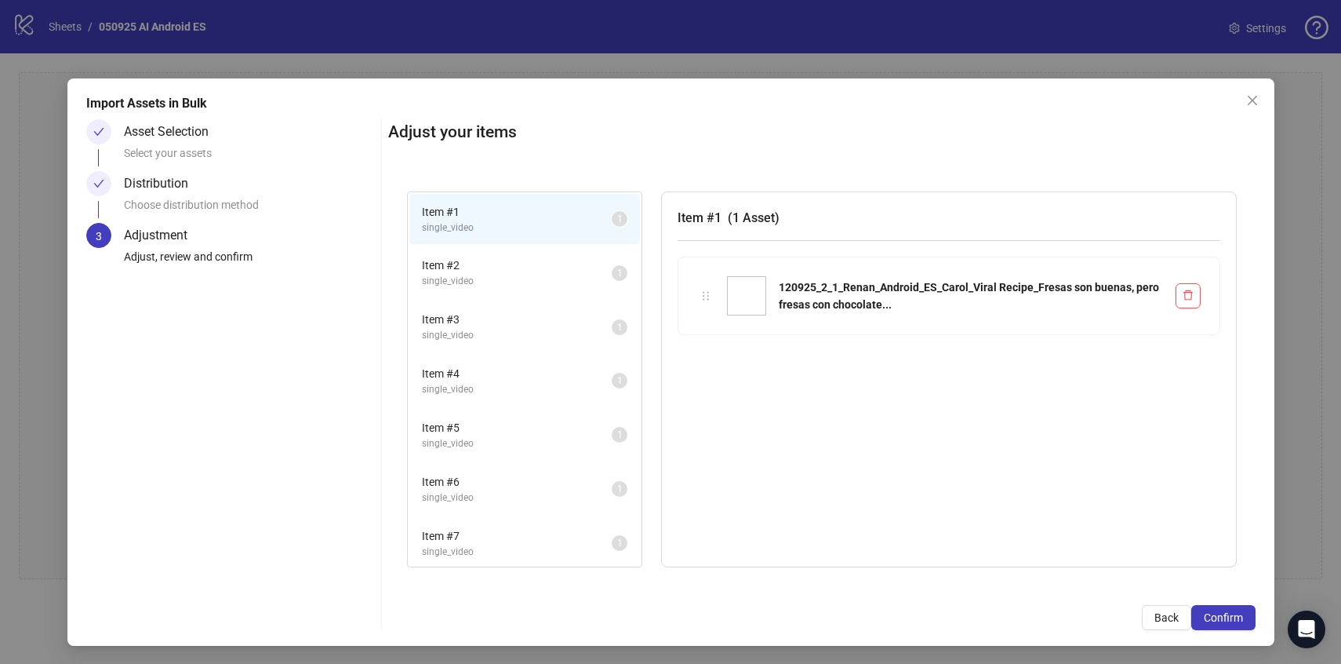
click at [1226, 609] on button "Confirm" at bounding box center [1223, 617] width 64 height 25
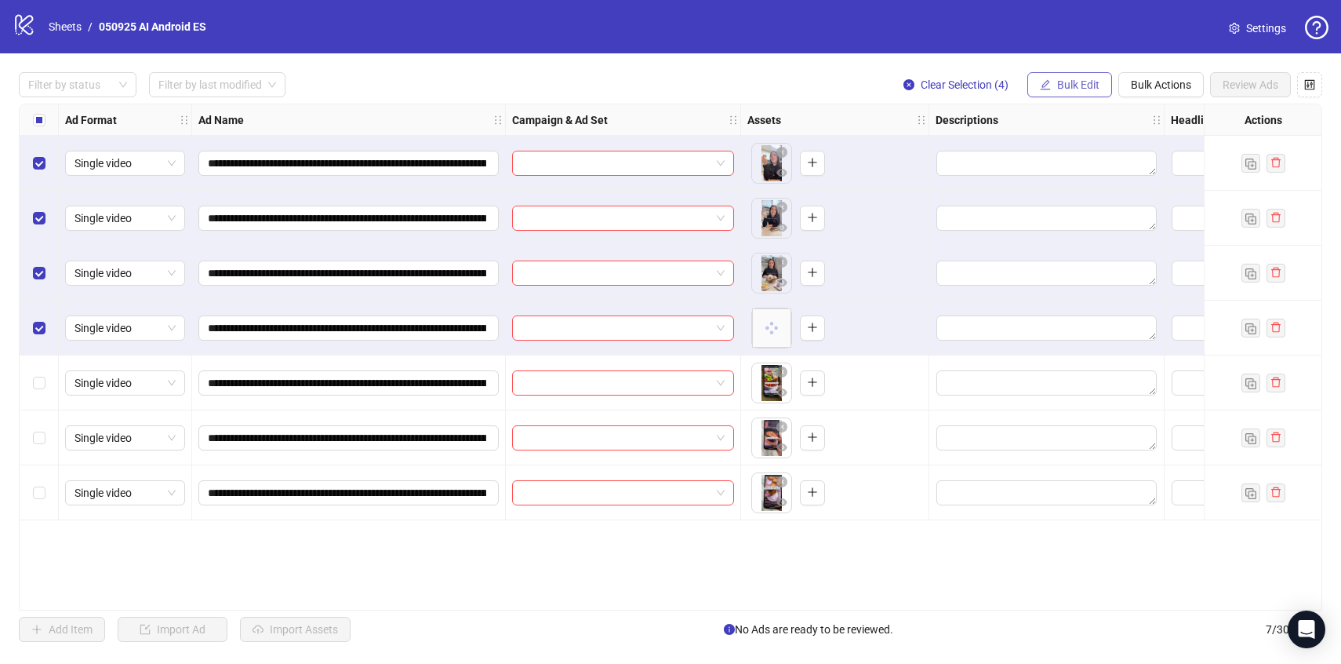
click at [1040, 78] on span "button" at bounding box center [1045, 84] width 11 height 13
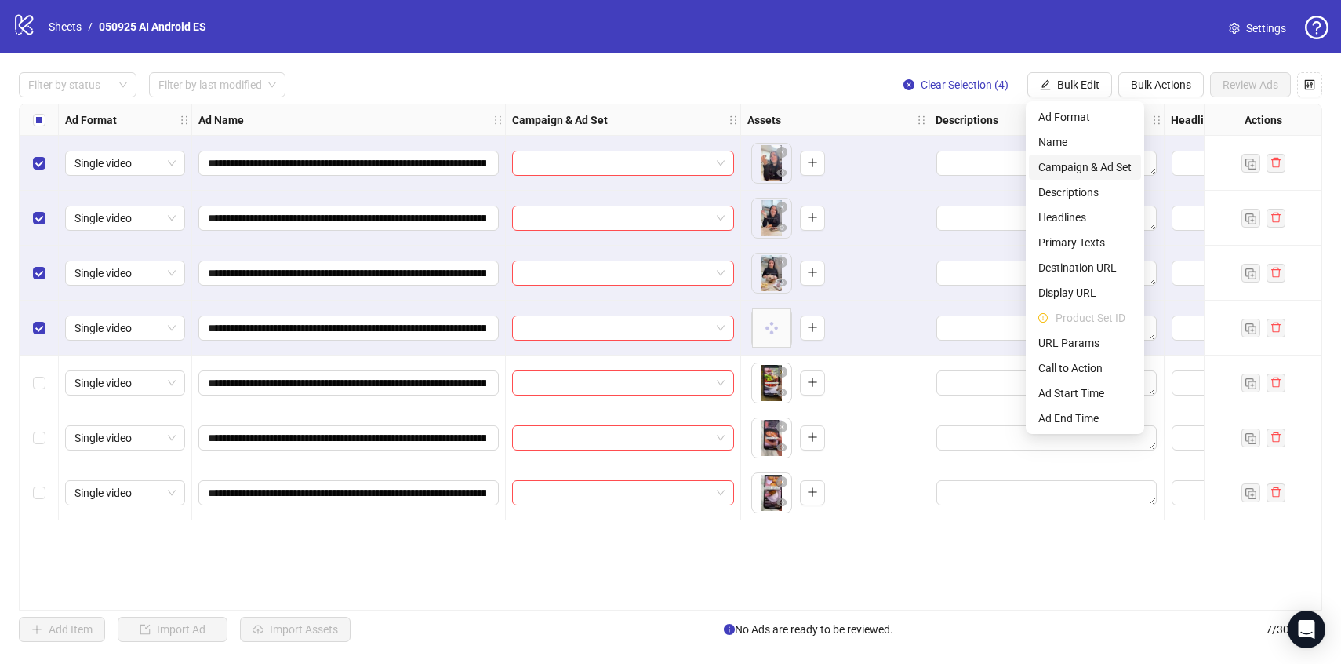
click at [1058, 173] on span "Campaign & Ad Set" at bounding box center [1084, 166] width 93 height 17
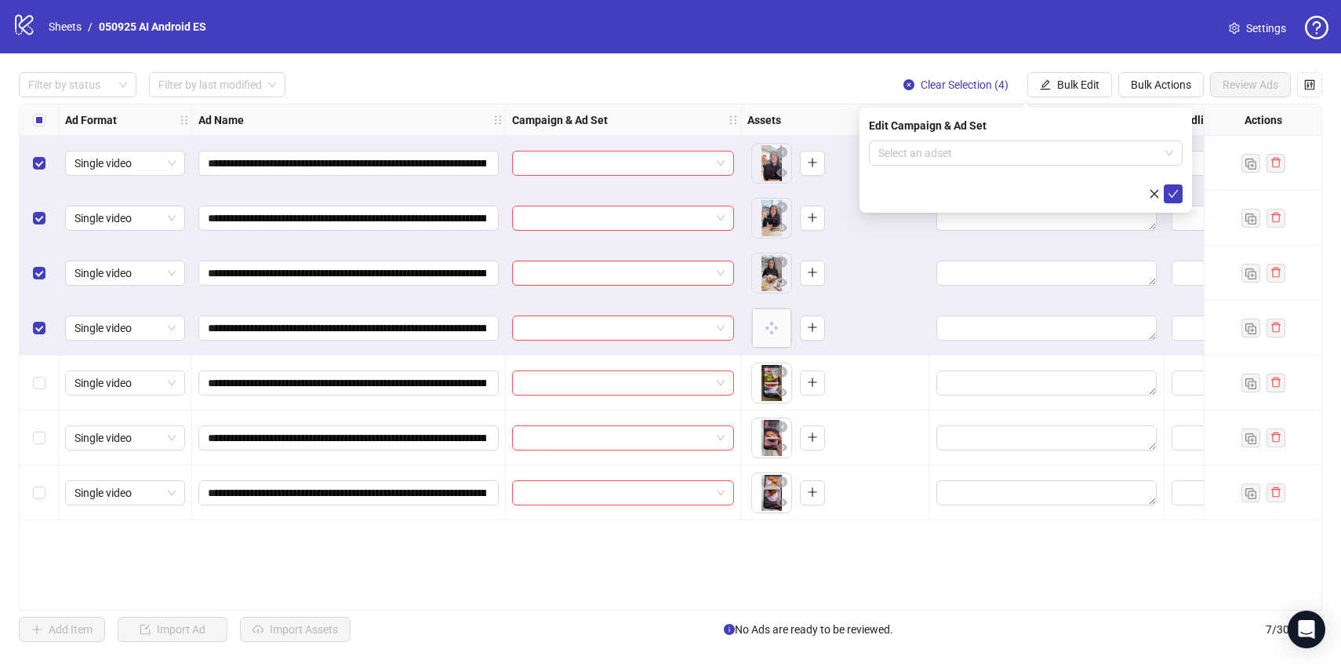
click at [1056, 168] on form "Select an adset" at bounding box center [1026, 171] width 314 height 63
click at [1055, 161] on input "search" at bounding box center [1018, 153] width 281 height 24
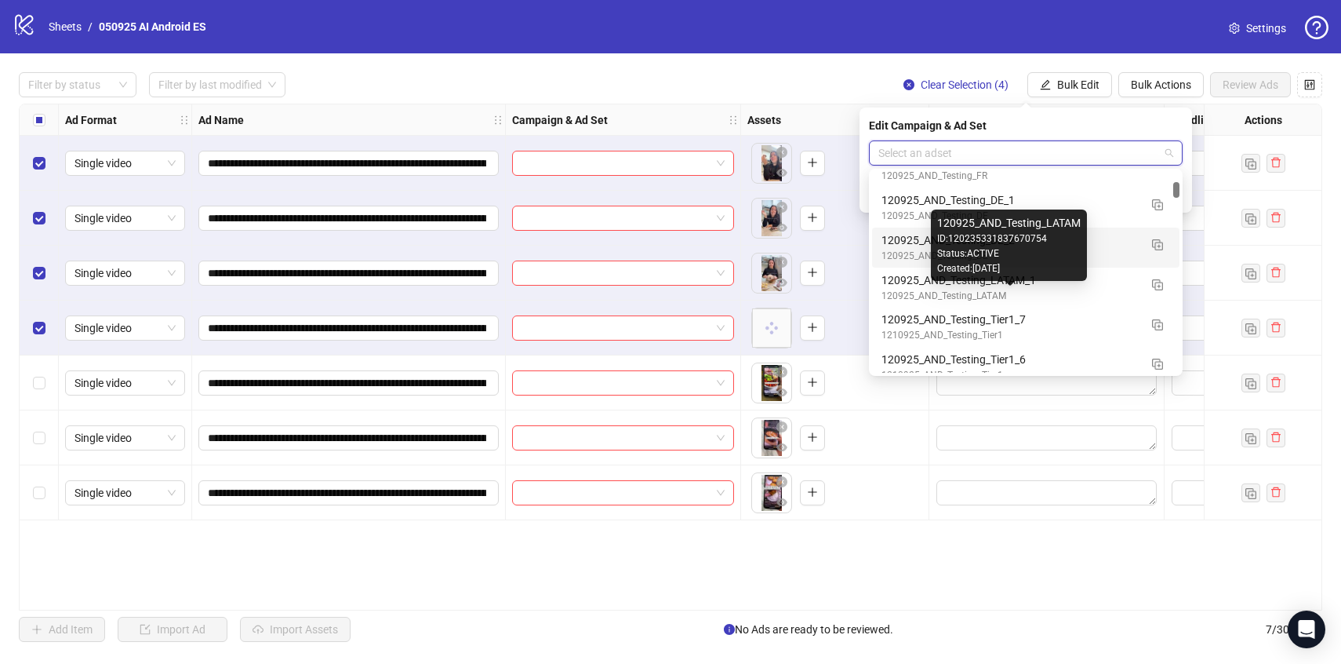
scroll to position [1111, 0]
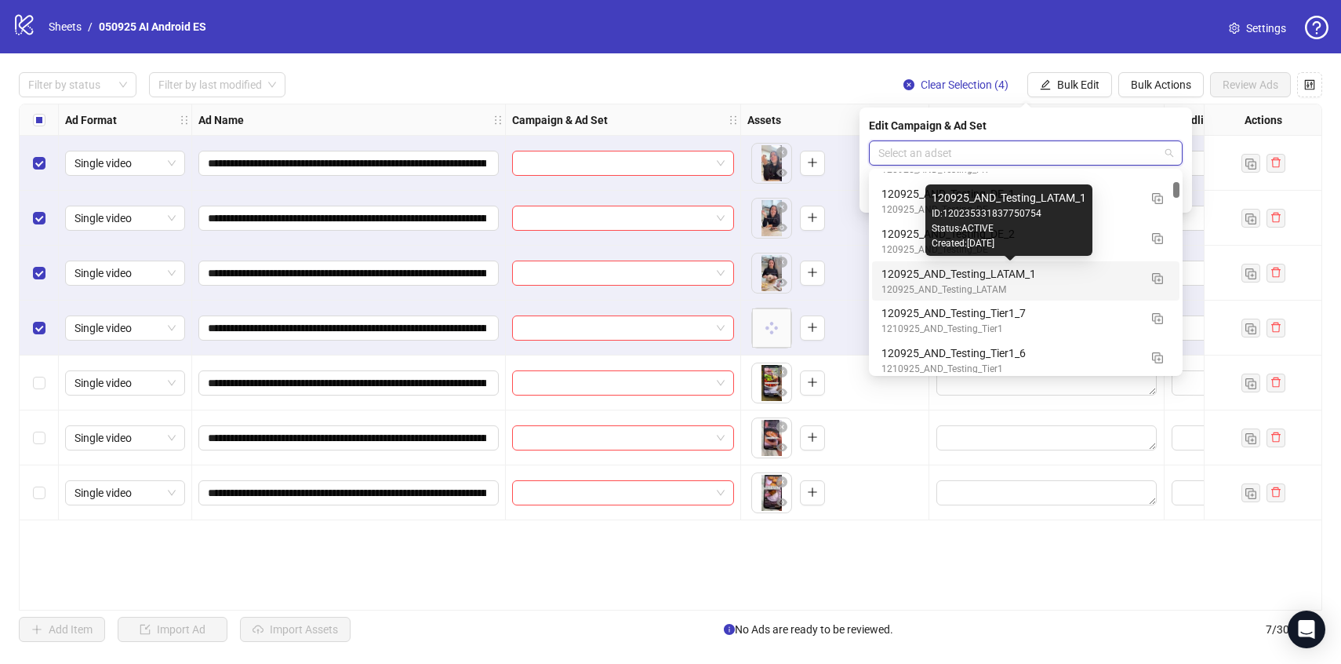
click at [1111, 275] on div "120925_AND_Testing_LATAM_1" at bounding box center [1010, 273] width 257 height 17
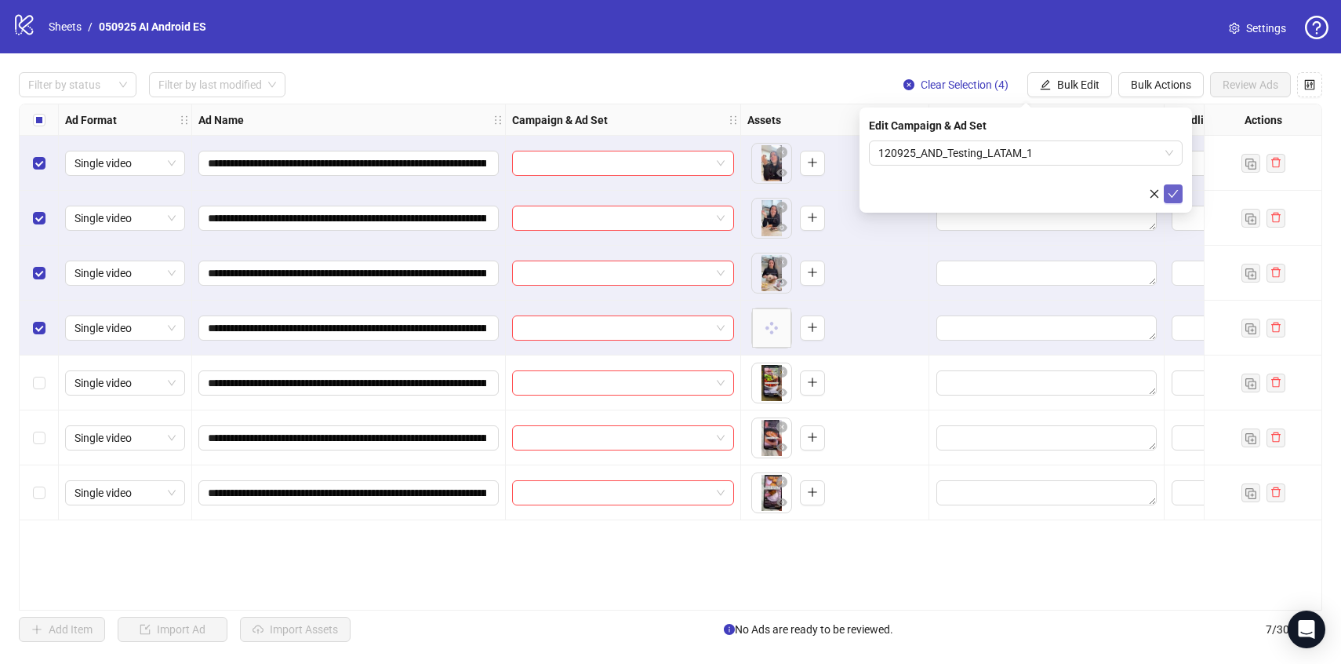
click at [1170, 200] on button "submit" at bounding box center [1173, 193] width 19 height 19
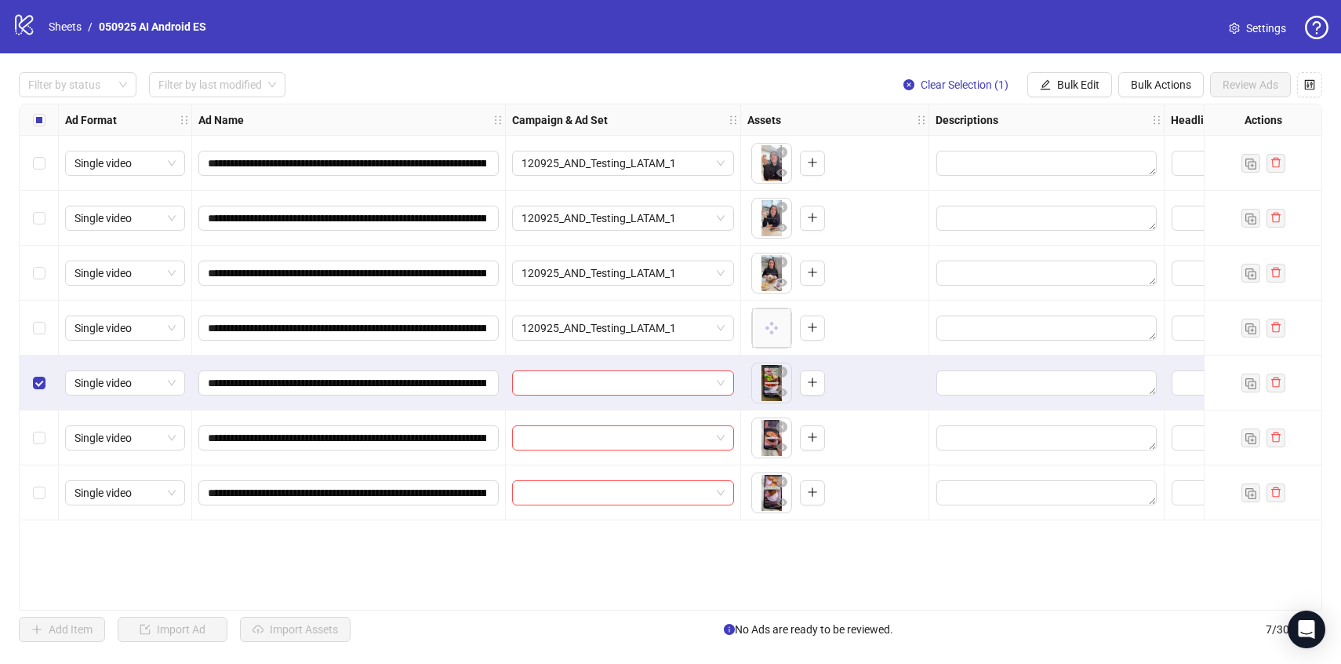
click at [41, 425] on div "Select row 6" at bounding box center [39, 437] width 39 height 55
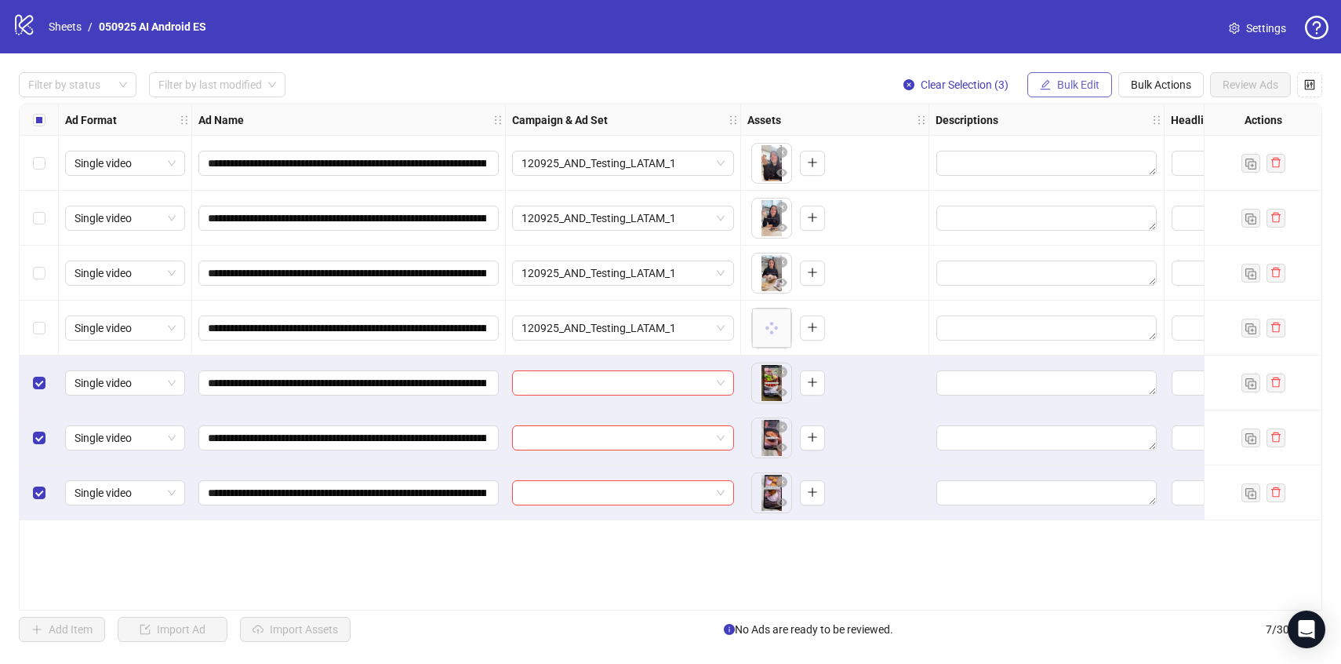
click at [1074, 88] on span "Bulk Edit" at bounding box center [1078, 84] width 42 height 13
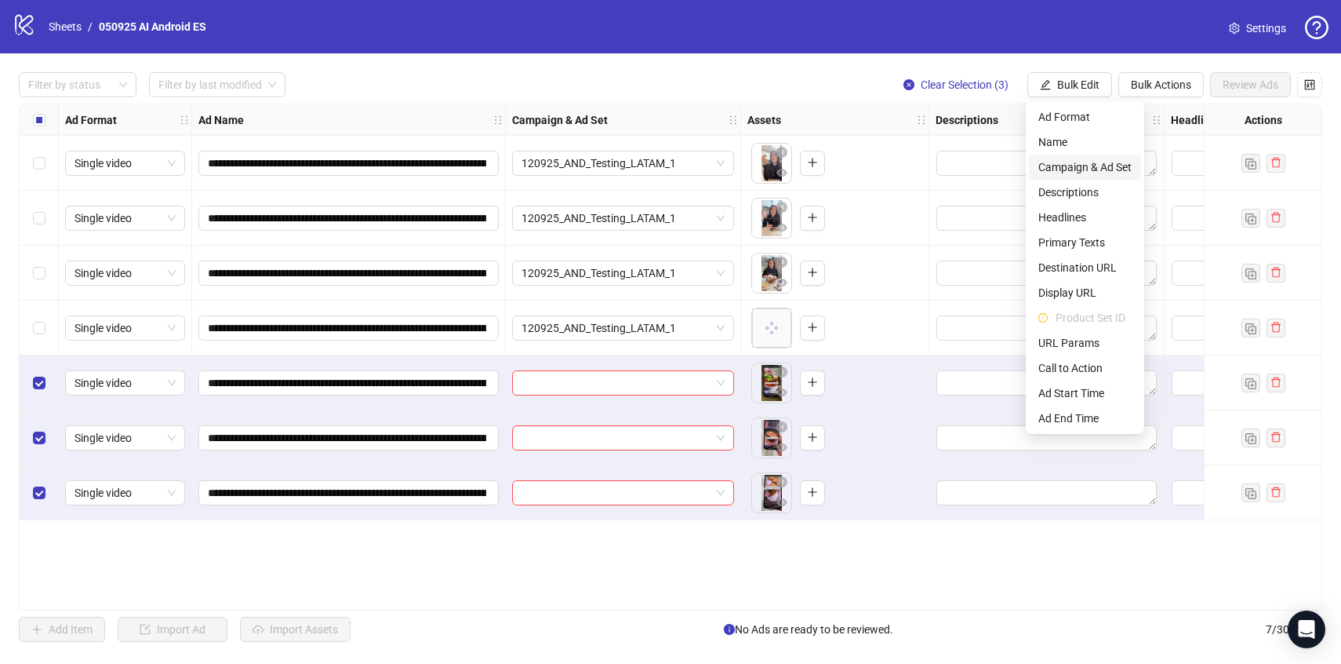
click at [1085, 165] on span "Campaign & Ad Set" at bounding box center [1084, 166] width 93 height 17
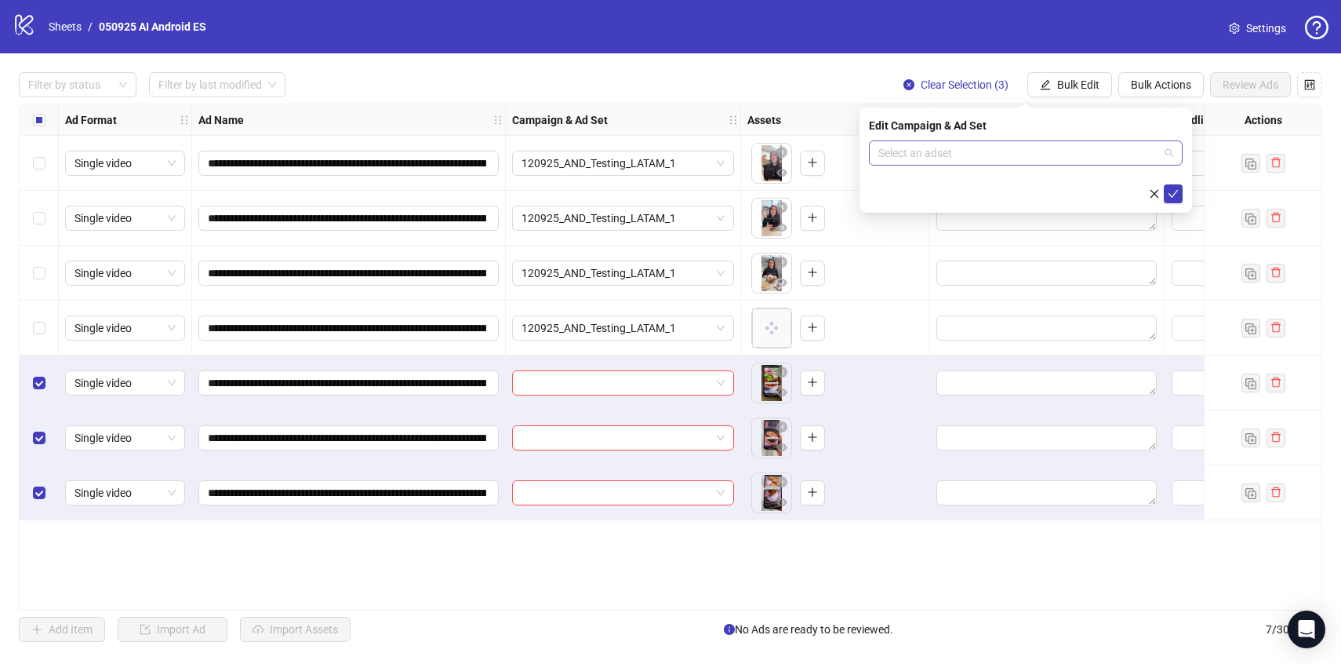
click at [1077, 144] on input "search" at bounding box center [1018, 153] width 281 height 24
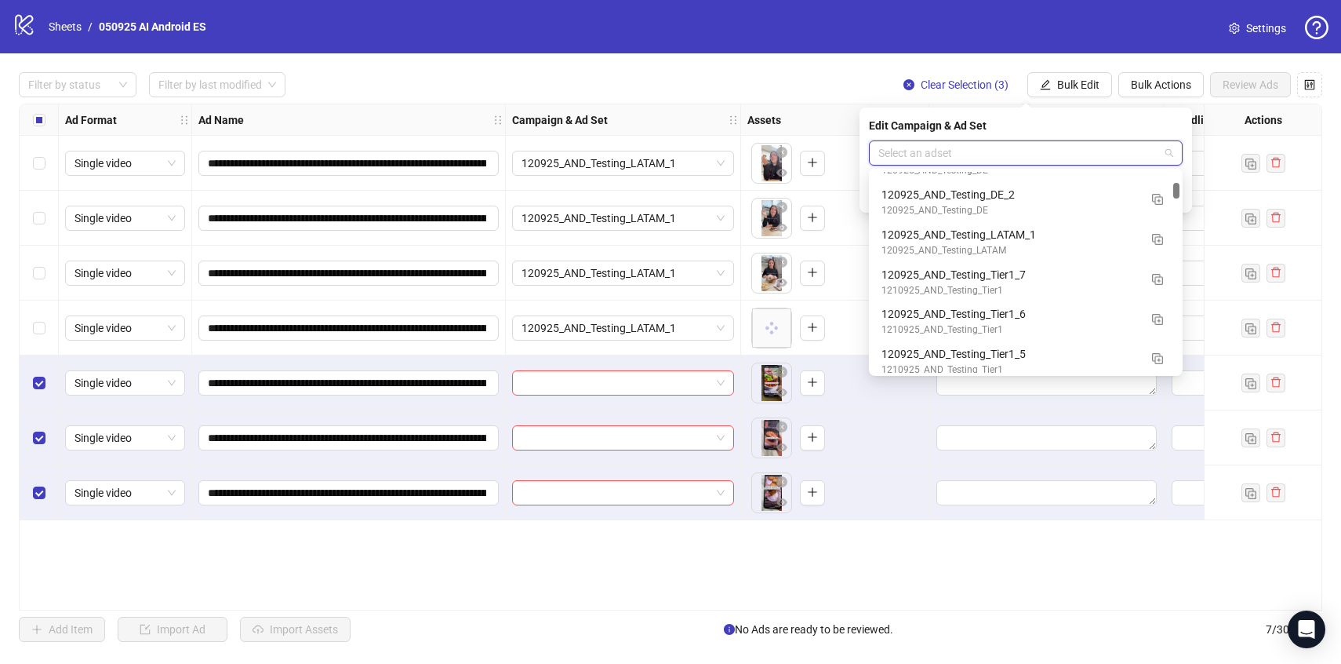
scroll to position [1151, 0]
click at [1157, 238] on img "button" at bounding box center [1157, 237] width 11 height 11
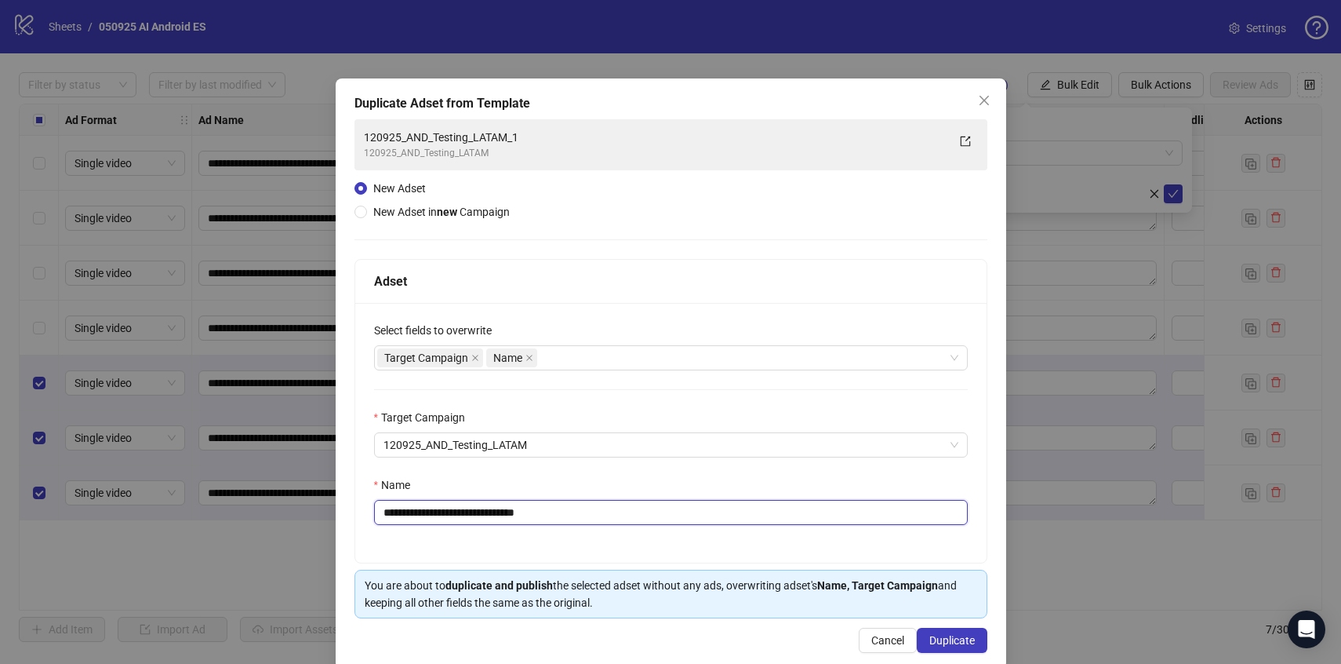
drag, startPoint x: 536, startPoint y: 518, endPoint x: 629, endPoint y: 519, distance: 93.3
click at [629, 519] on input "**********" at bounding box center [671, 512] width 594 height 25
type input "**********"
click at [938, 631] on button "Duplicate" at bounding box center [952, 639] width 71 height 25
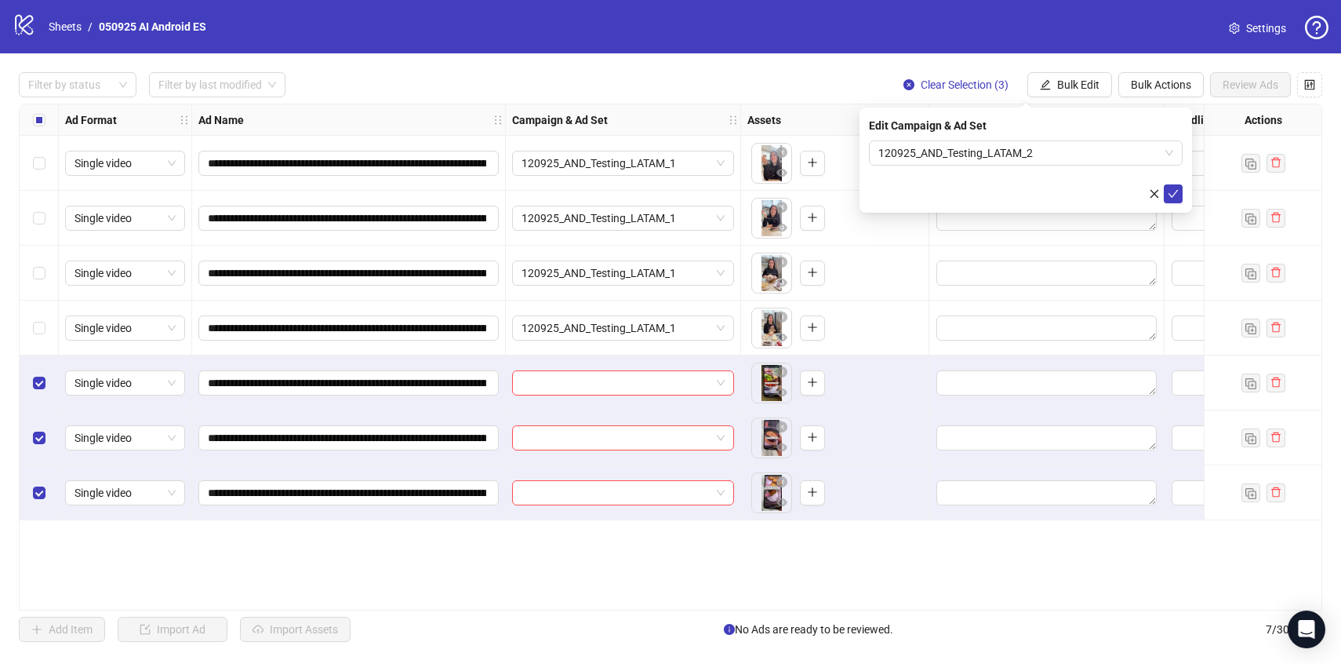
click at [1183, 192] on div "Edit Campaign & Ad Set 120925_AND_Testing_LATAM_2" at bounding box center [1026, 159] width 333 height 105
click at [1176, 188] on icon "check" at bounding box center [1173, 193] width 11 height 11
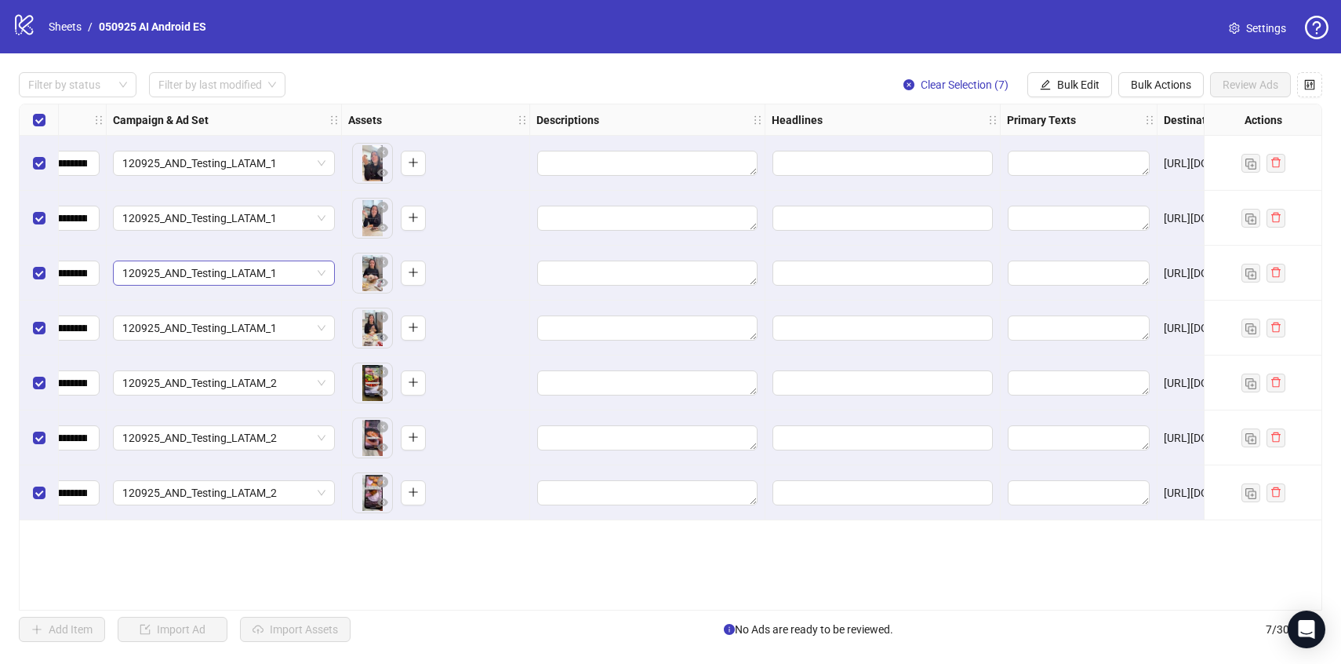
scroll to position [0, 422]
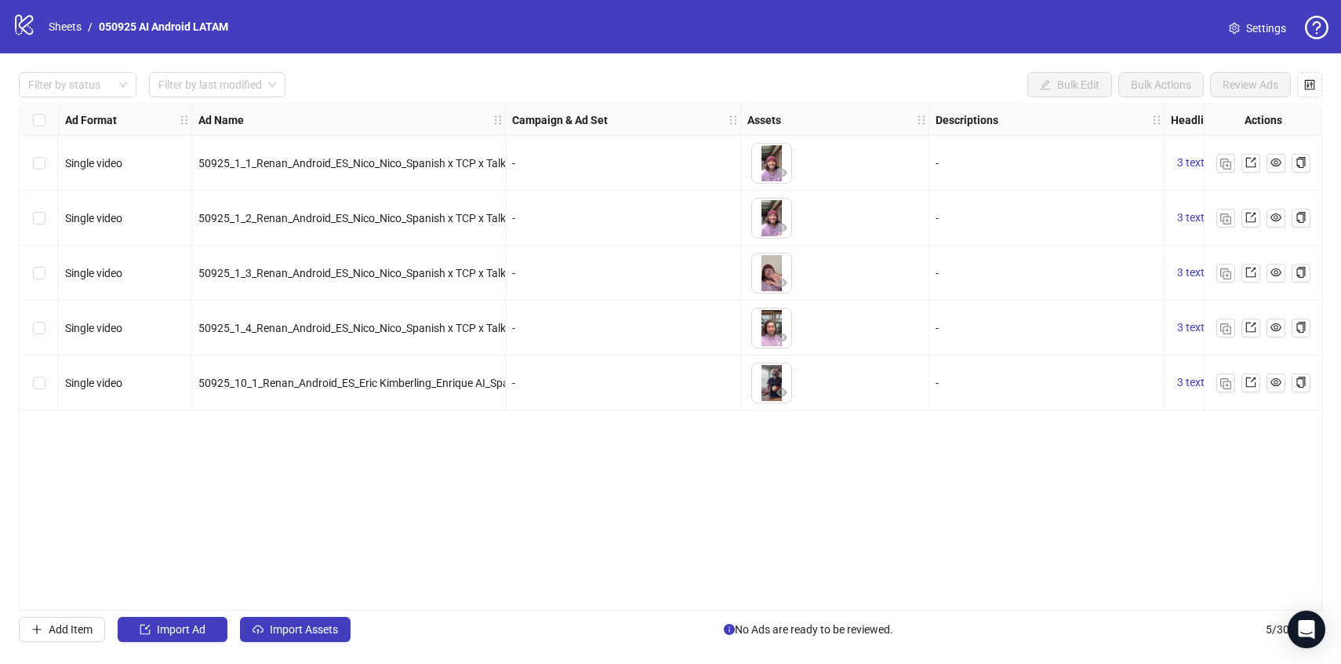
click at [46, 163] on div "Select row 1" at bounding box center [39, 163] width 39 height 55
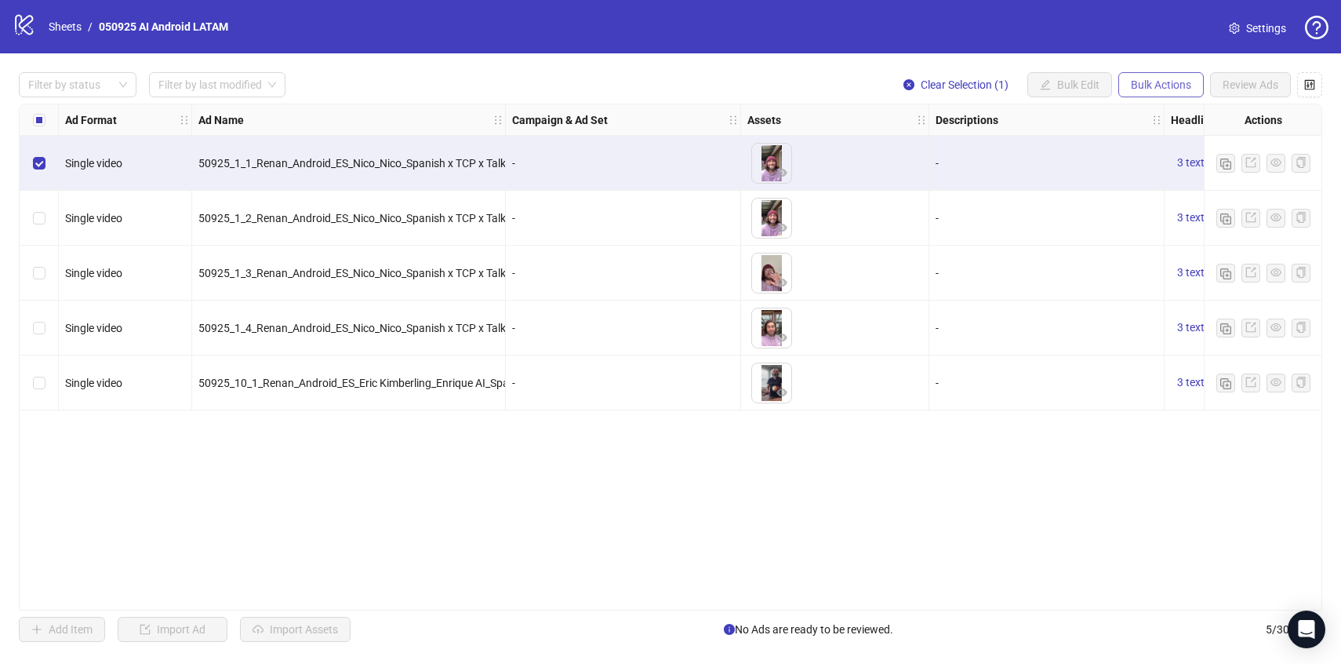
click at [1180, 89] on span "Bulk Actions" at bounding box center [1161, 84] width 60 height 13
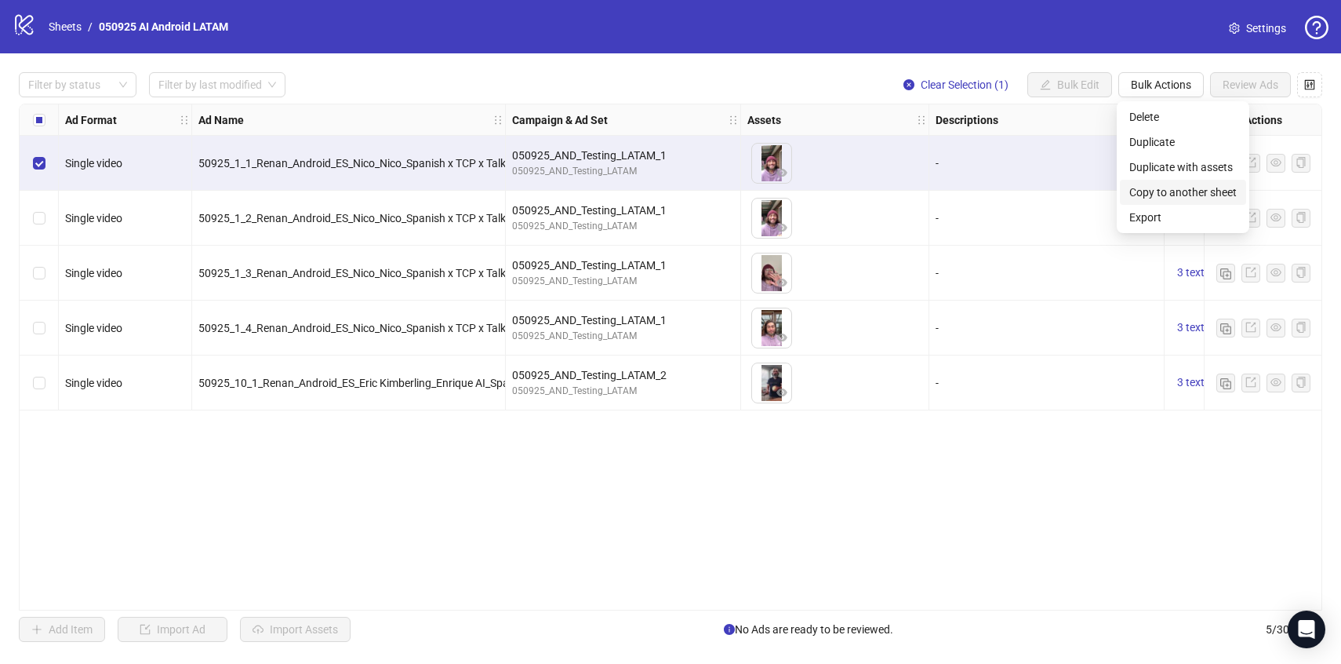
click at [1156, 184] on span "Copy to another sheet" at bounding box center [1182, 192] width 107 height 17
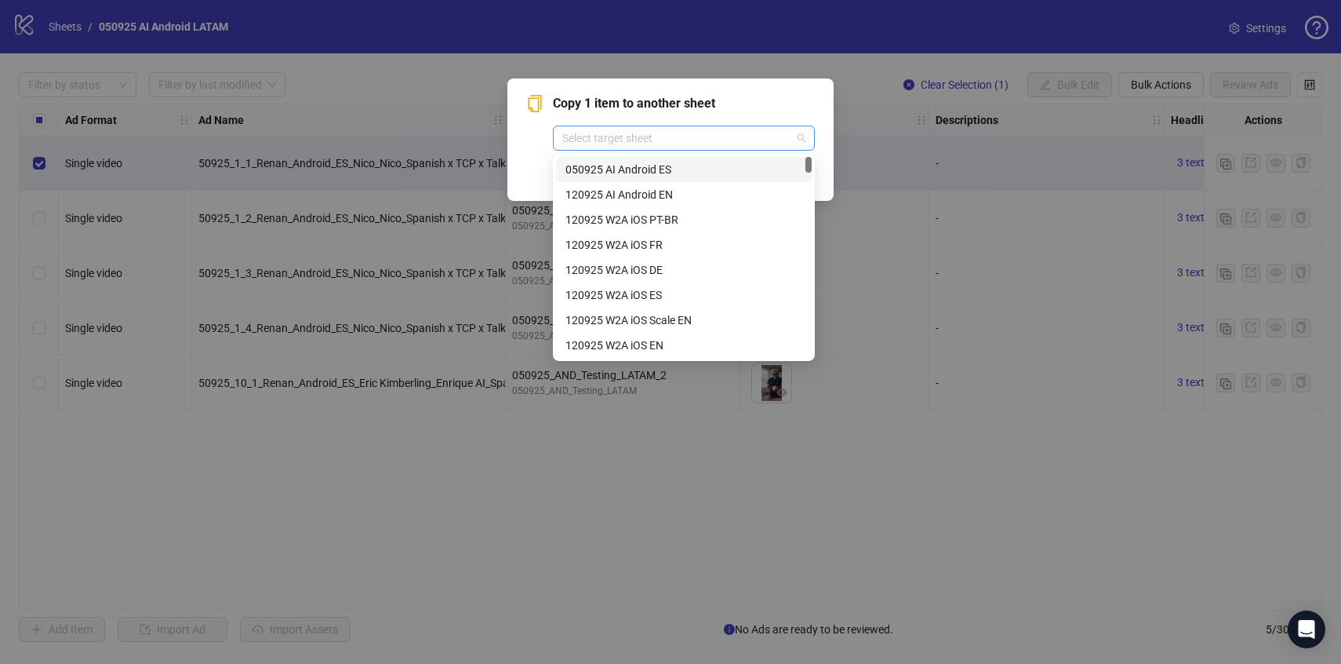
click at [793, 139] on span at bounding box center [683, 138] width 243 height 24
click at [724, 169] on div "050925 AI Android ES" at bounding box center [683, 169] width 237 height 17
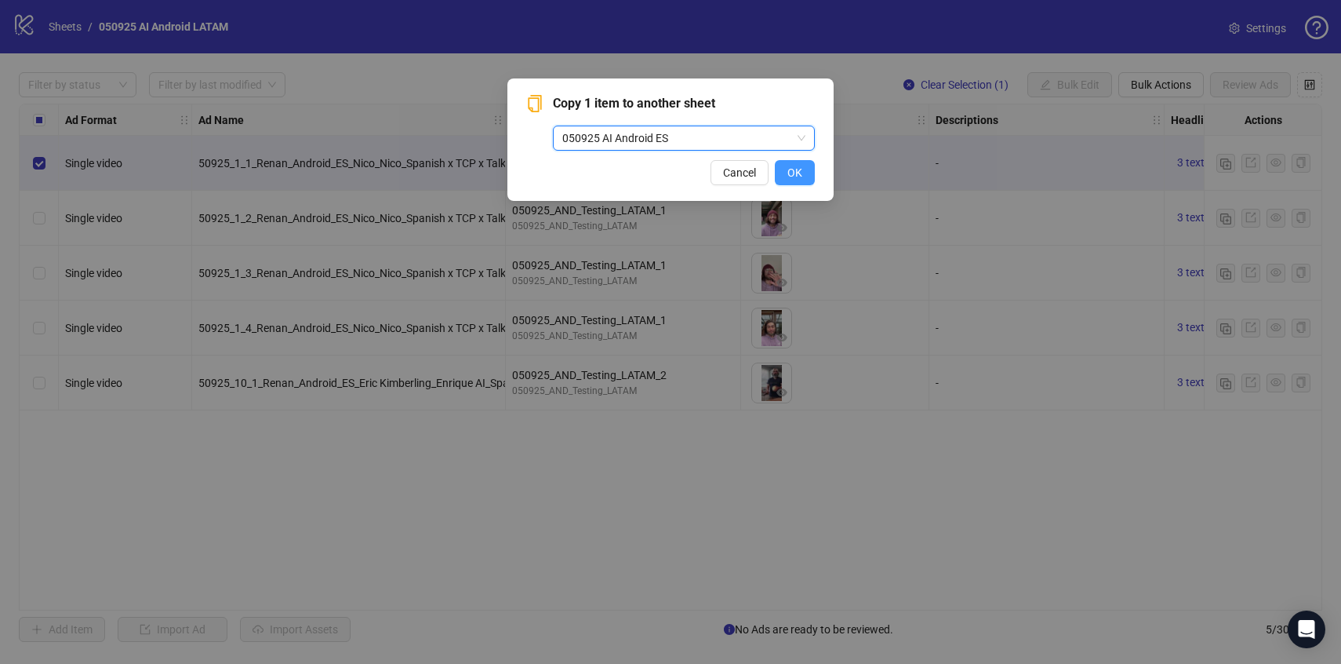
click at [788, 175] on span "OK" at bounding box center [794, 172] width 15 height 13
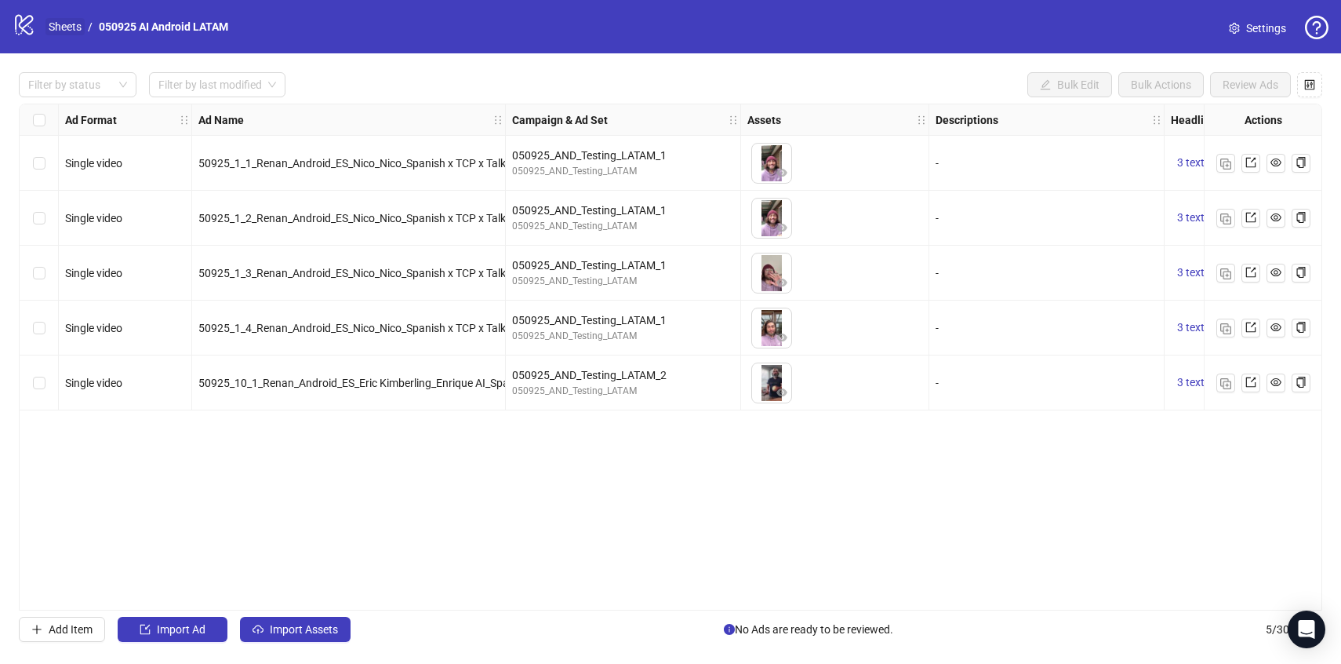
click at [58, 31] on link "Sheets" at bounding box center [64, 26] width 39 height 17
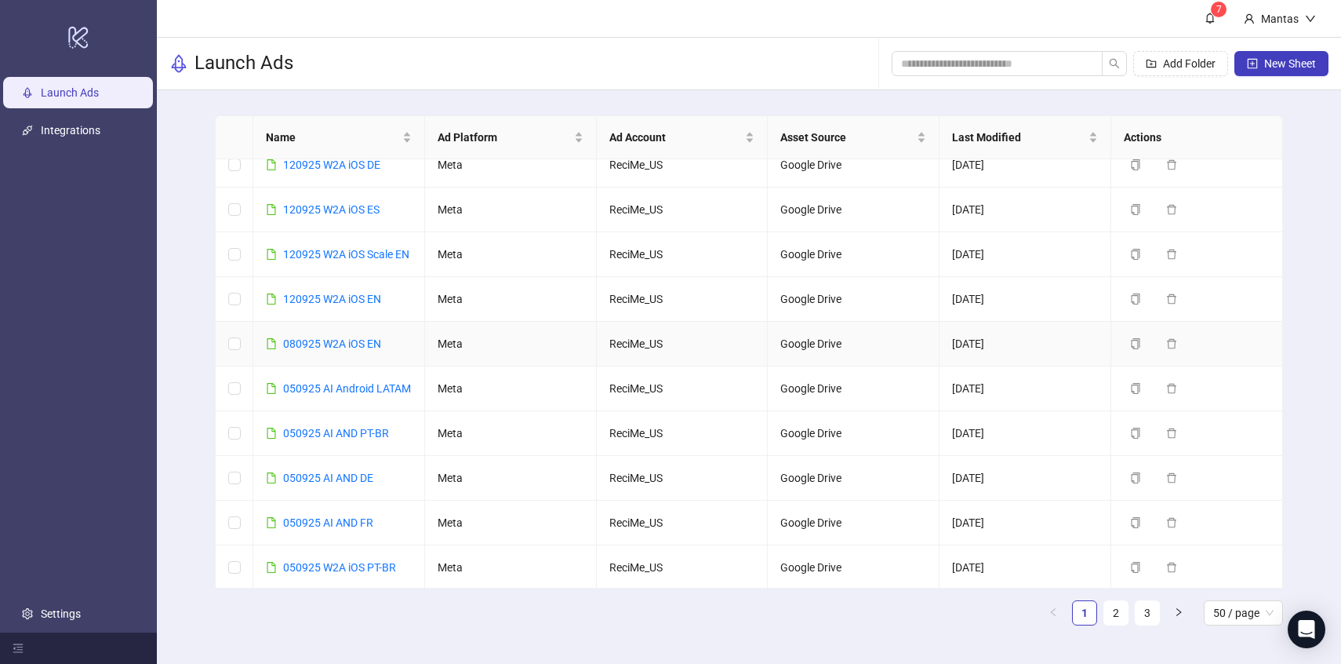
scroll to position [224, 0]
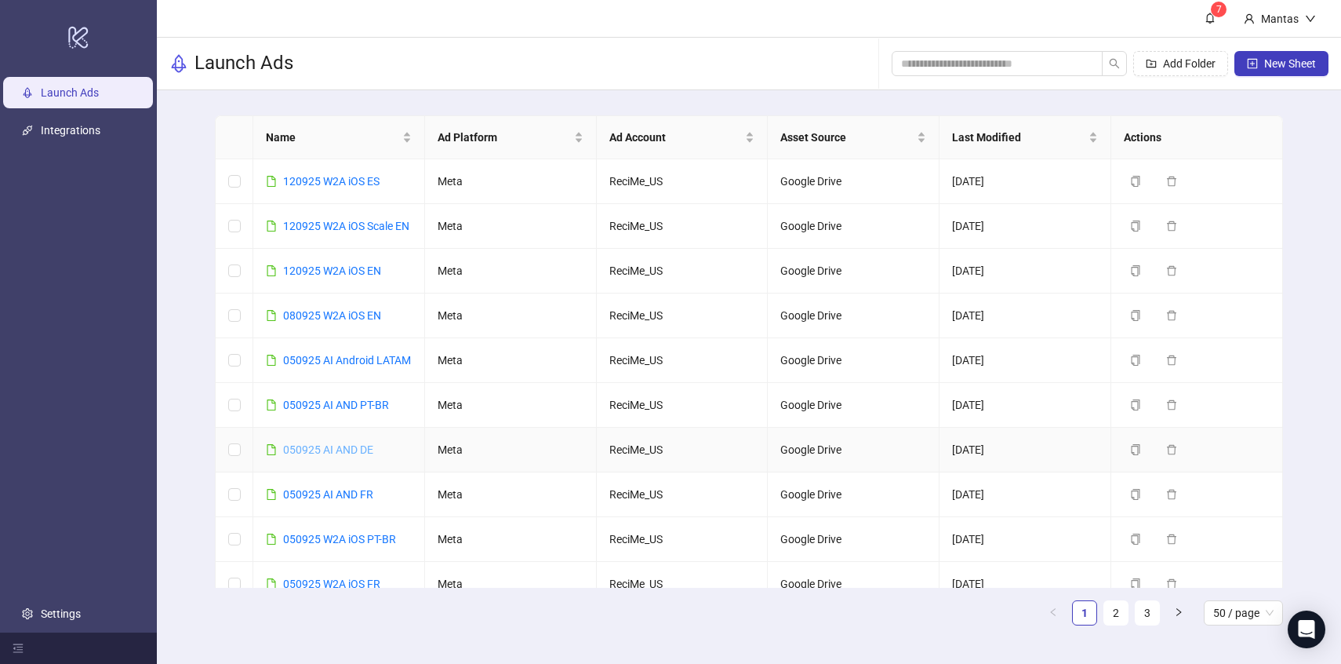
click at [297, 456] on link "050925 AI AND DE" at bounding box center [328, 449] width 90 height 13
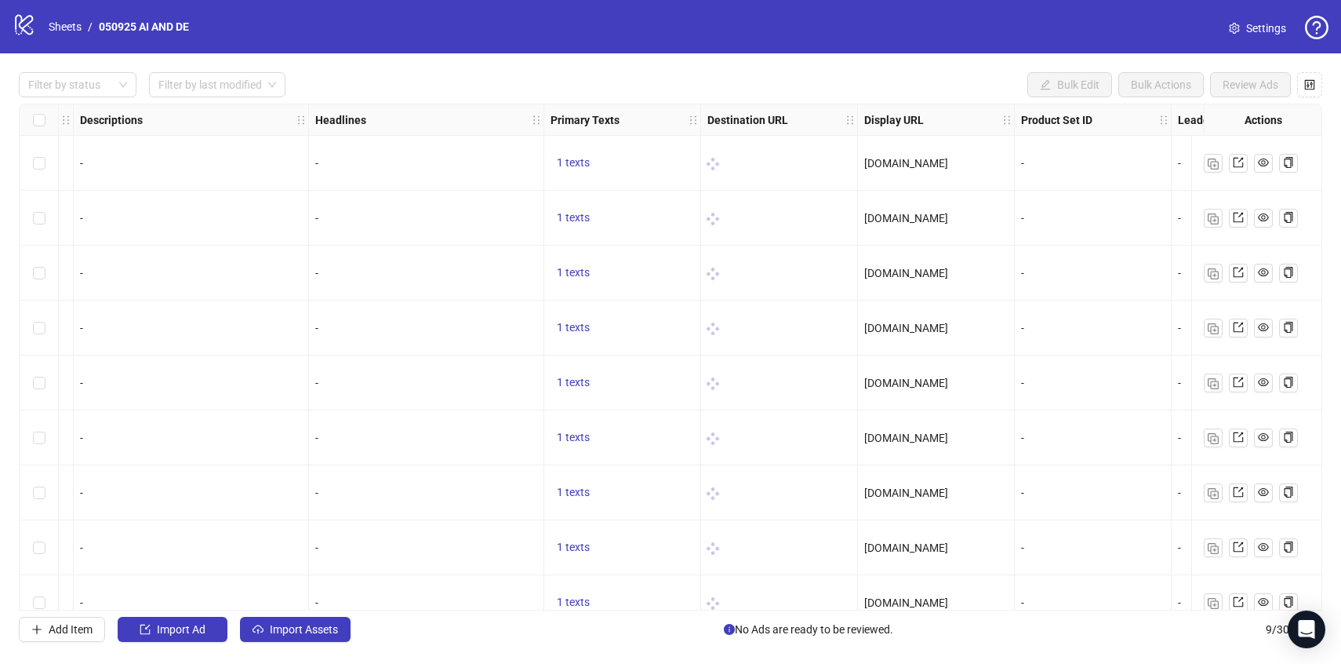
scroll to position [0, 874]
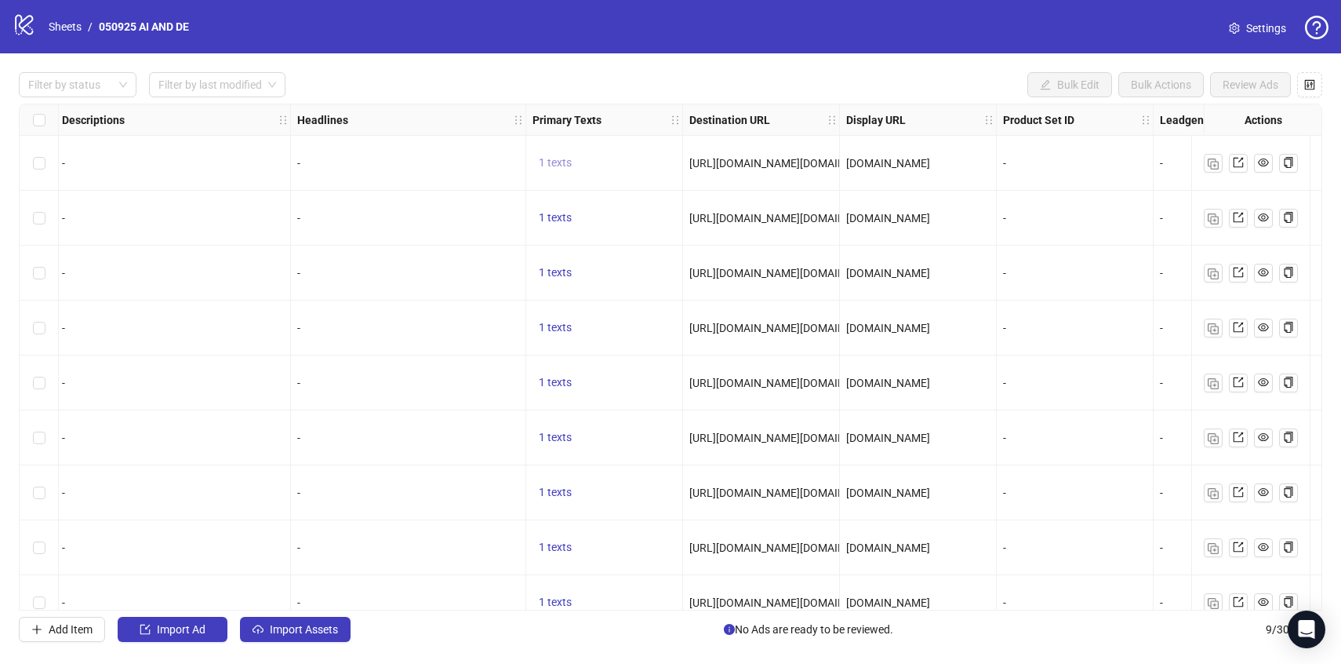
click at [549, 158] on span "1 texts" at bounding box center [555, 162] width 33 height 13
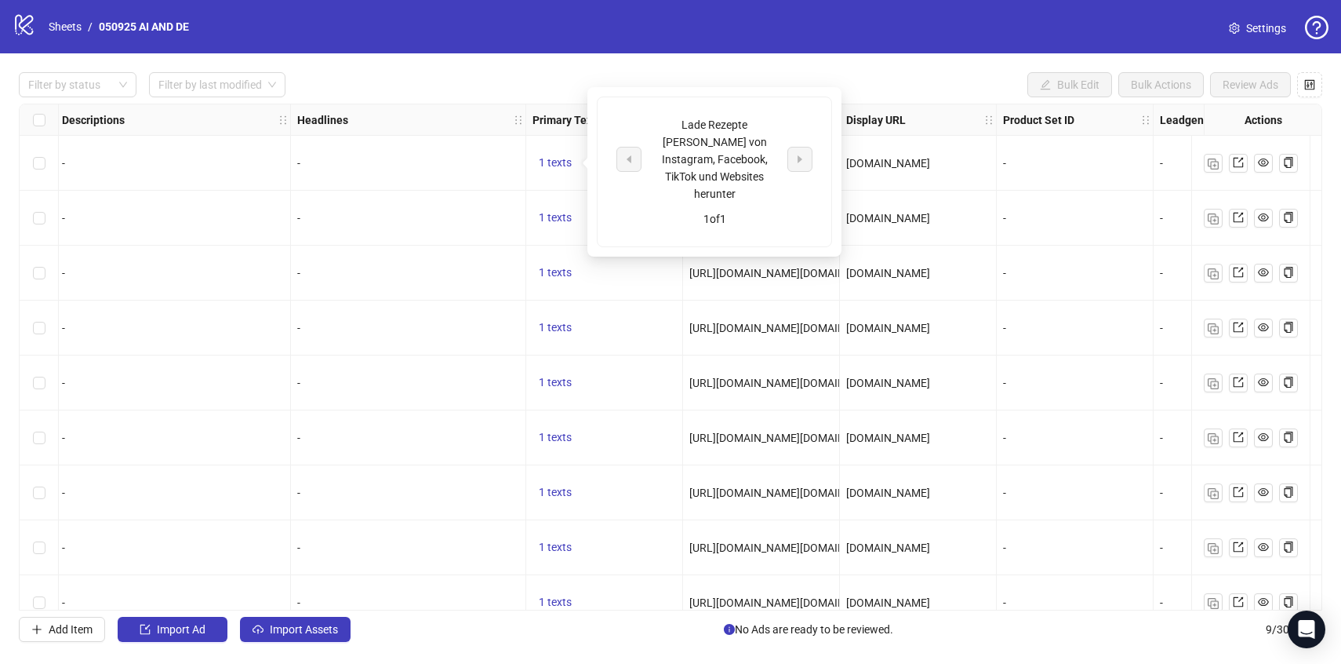
click at [693, 153] on div "Lade Rezepte [PERSON_NAME] von Instagram, Facebook, TikTok und Websites herunter" at bounding box center [714, 159] width 130 height 86
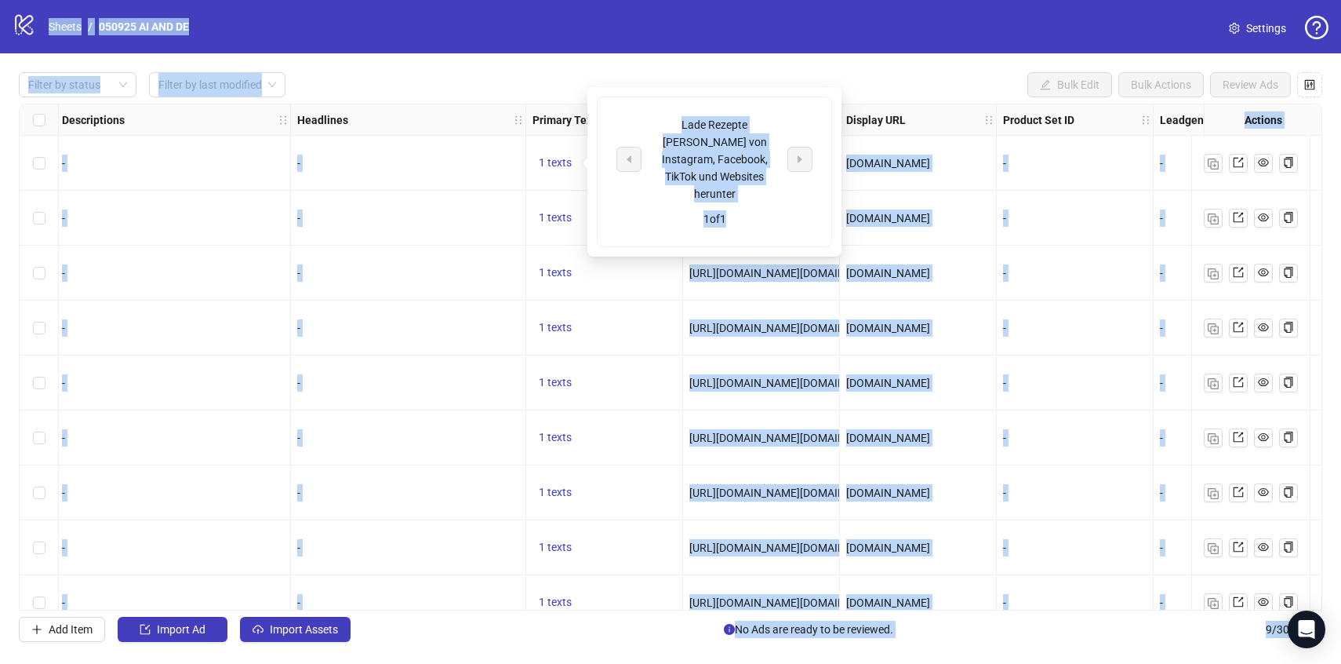
click at [693, 153] on div "Lade Rezepte [PERSON_NAME] von Instagram, Facebook, TikTok und Websites herunter" at bounding box center [714, 159] width 130 height 86
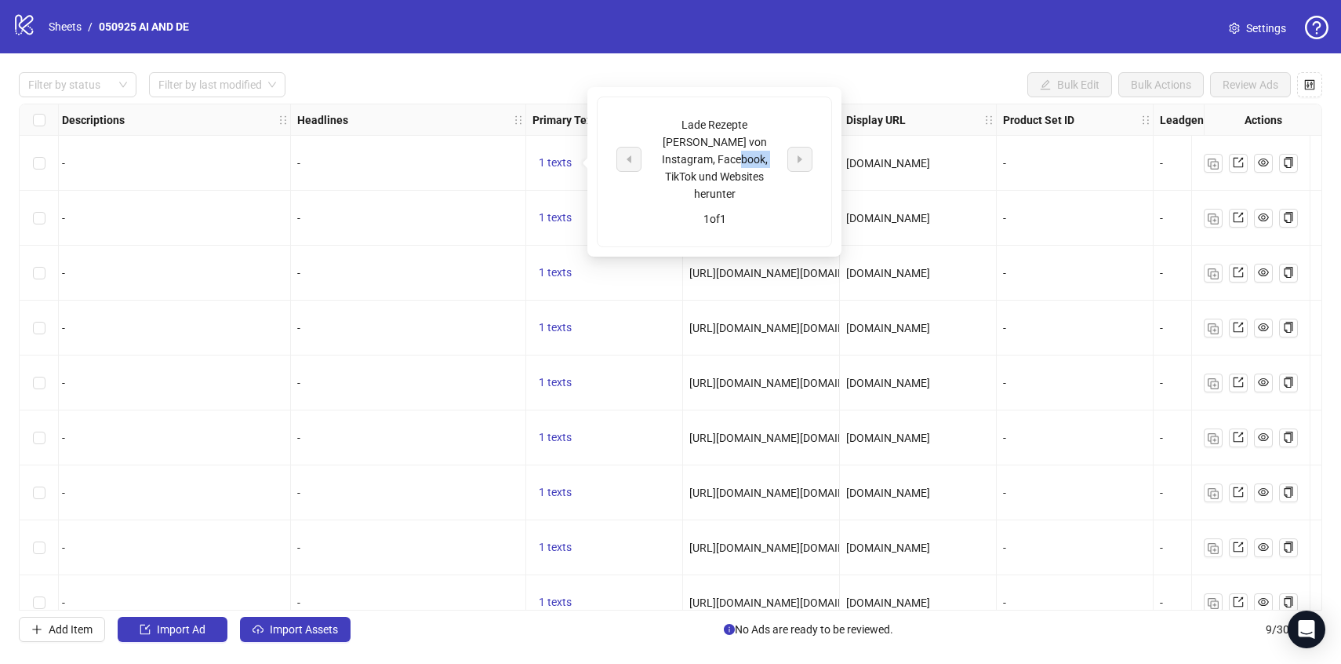
click at [693, 153] on div "Lade Rezepte [PERSON_NAME] von Instagram, Facebook, TikTok und Websites herunter" at bounding box center [714, 159] width 130 height 86
click at [71, 22] on link "Sheets" at bounding box center [64, 26] width 39 height 17
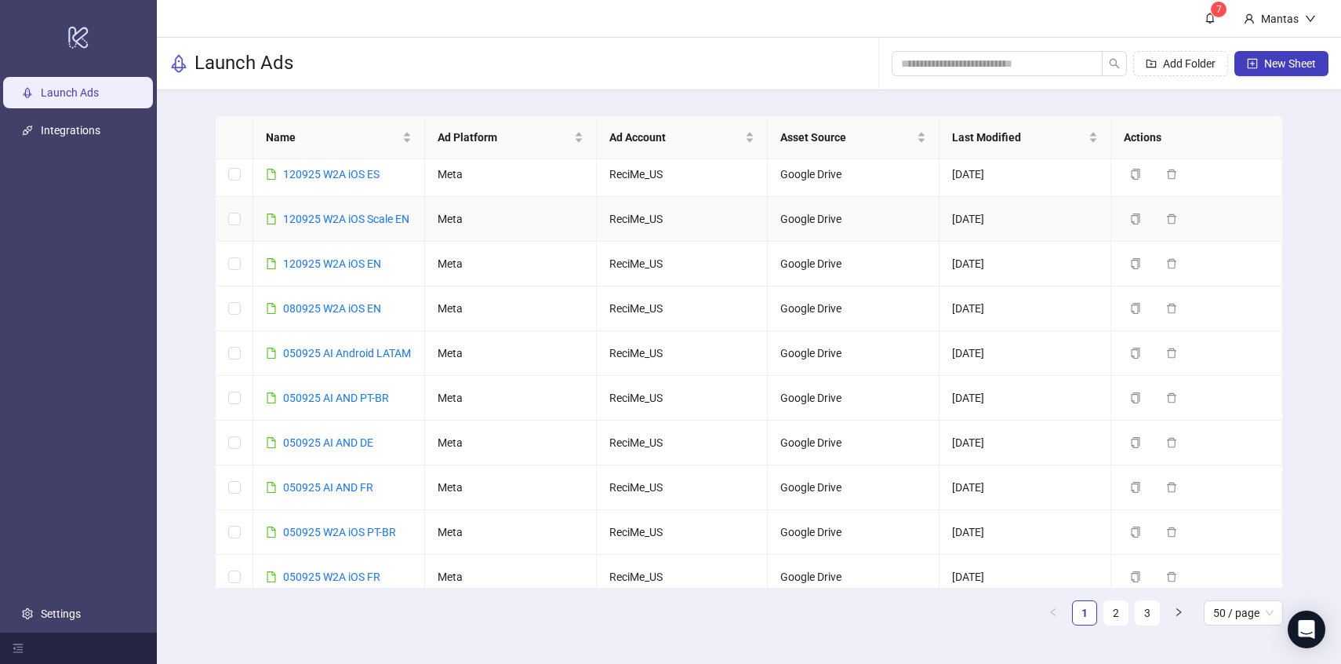
scroll to position [238, 0]
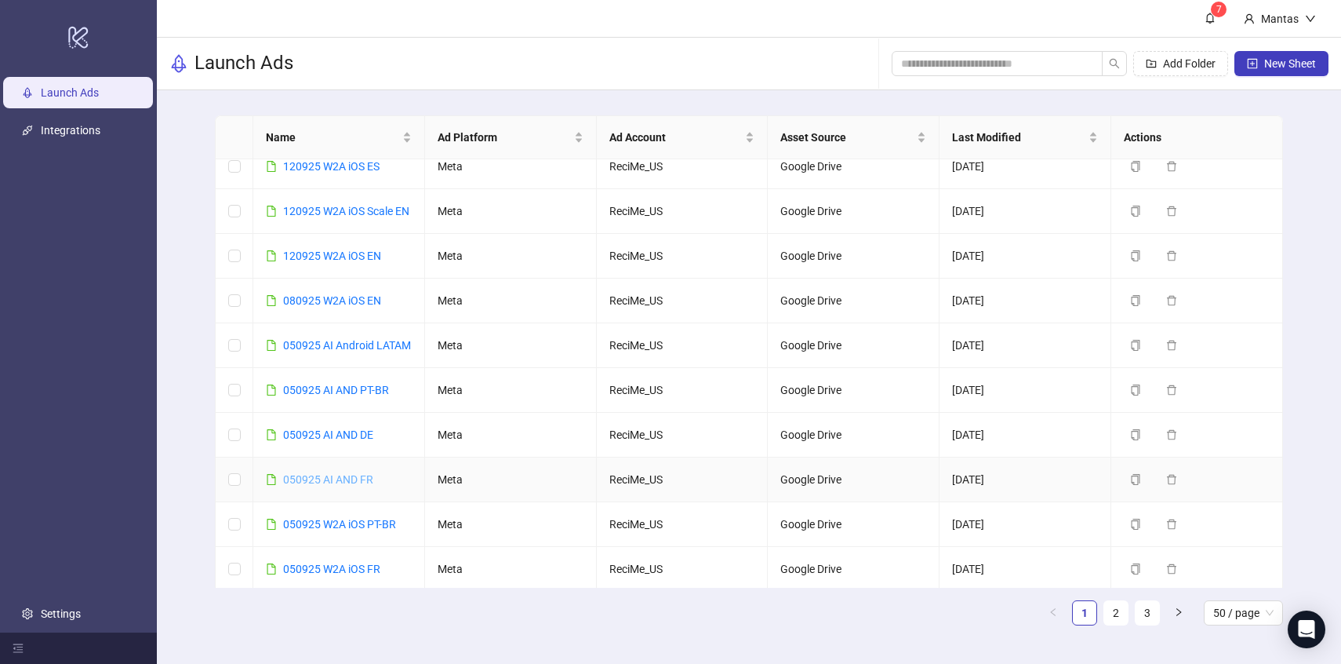
click at [318, 485] on link "050925 AI AND FR" at bounding box center [328, 479] width 90 height 13
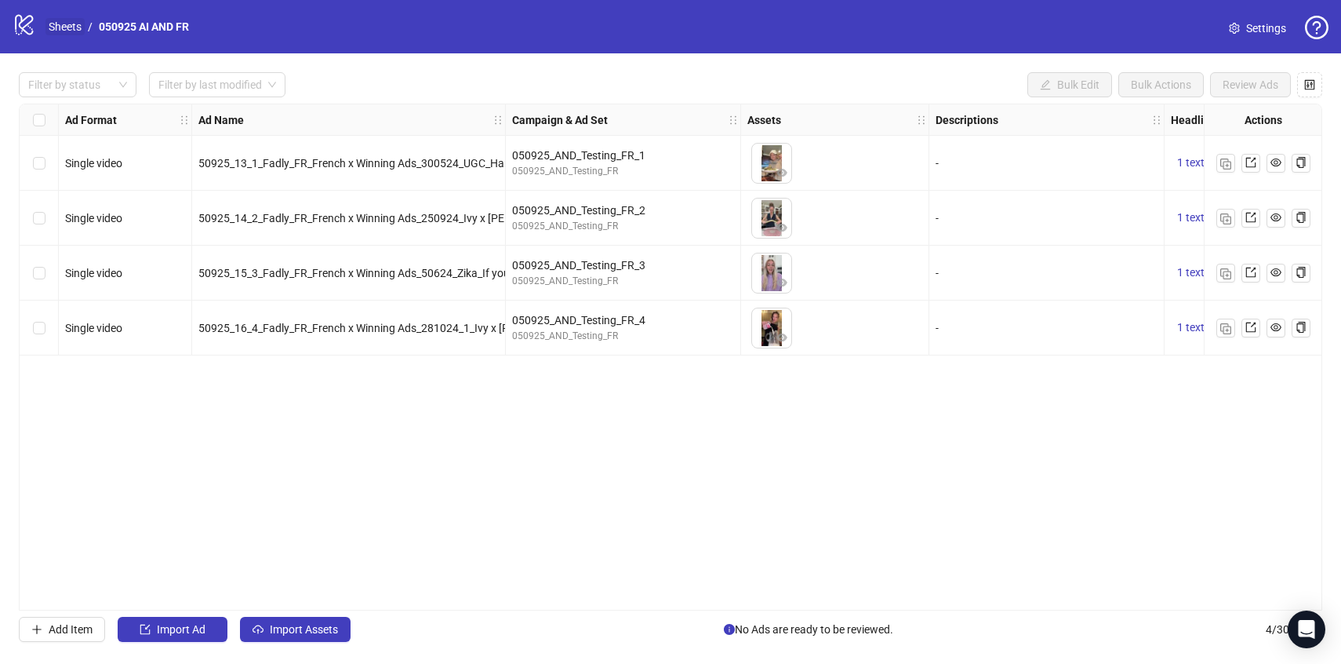
click at [72, 24] on link "Sheets" at bounding box center [64, 26] width 39 height 17
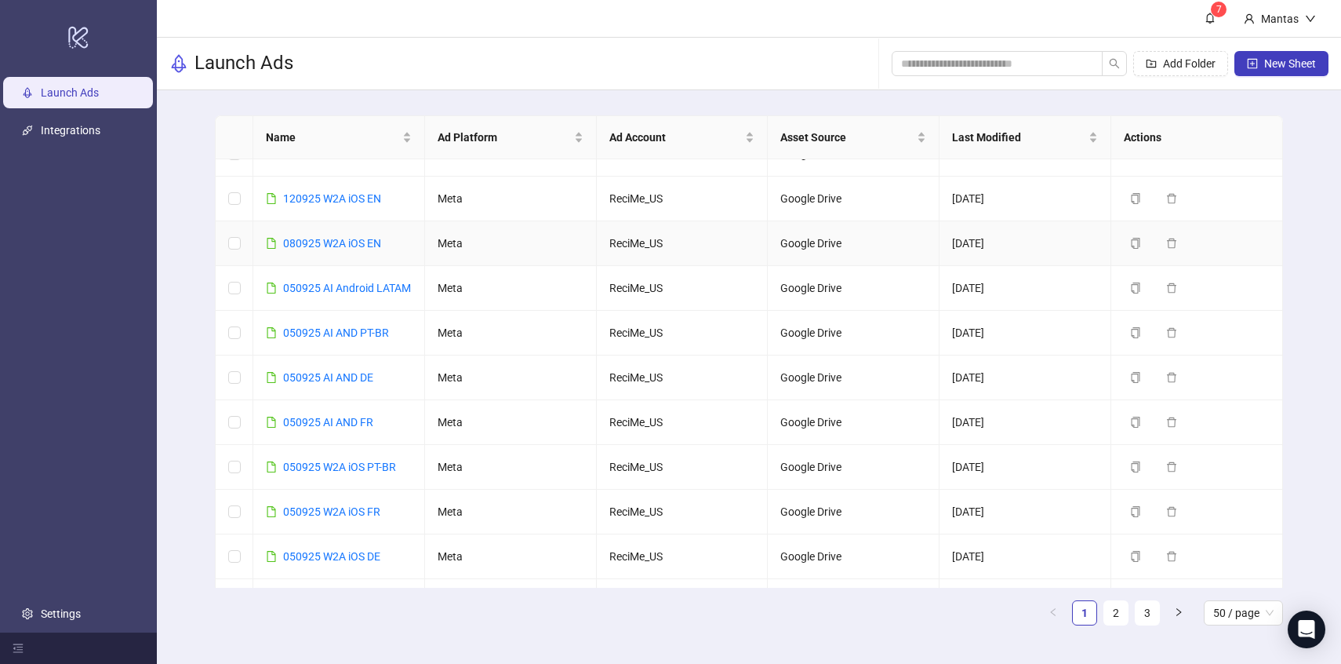
scroll to position [313, 0]
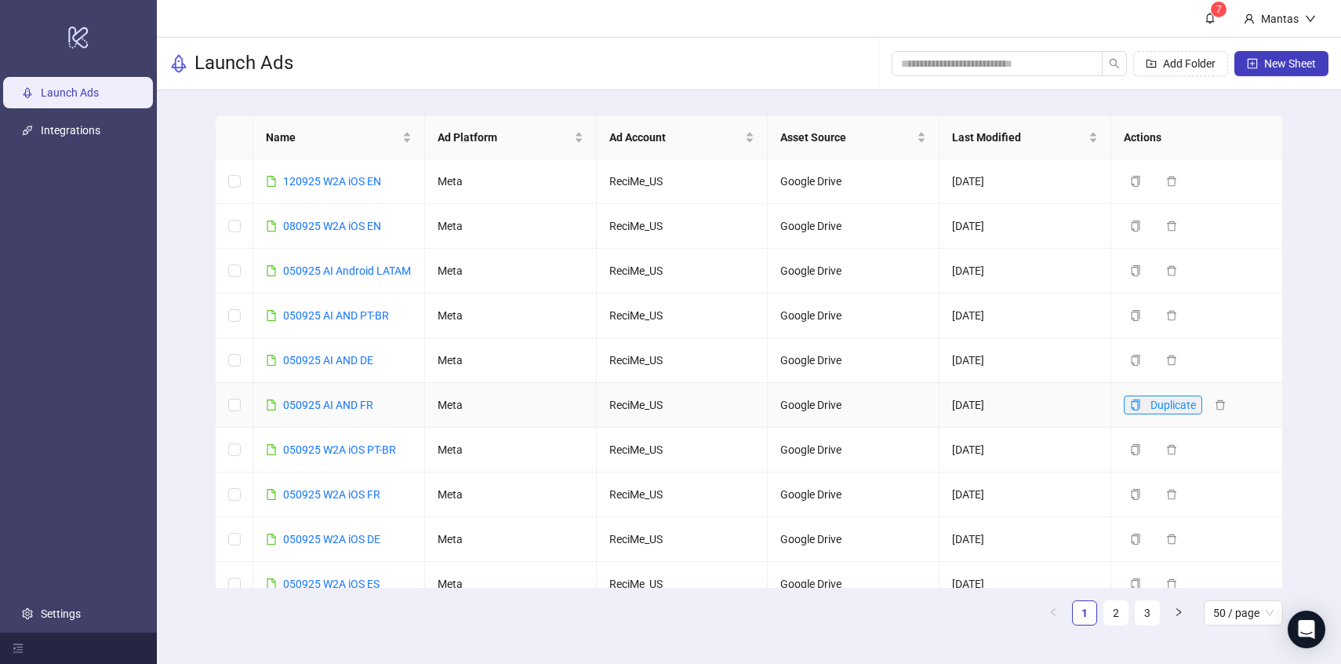
click at [1136, 410] on icon "copy" at bounding box center [1136, 404] width 9 height 11
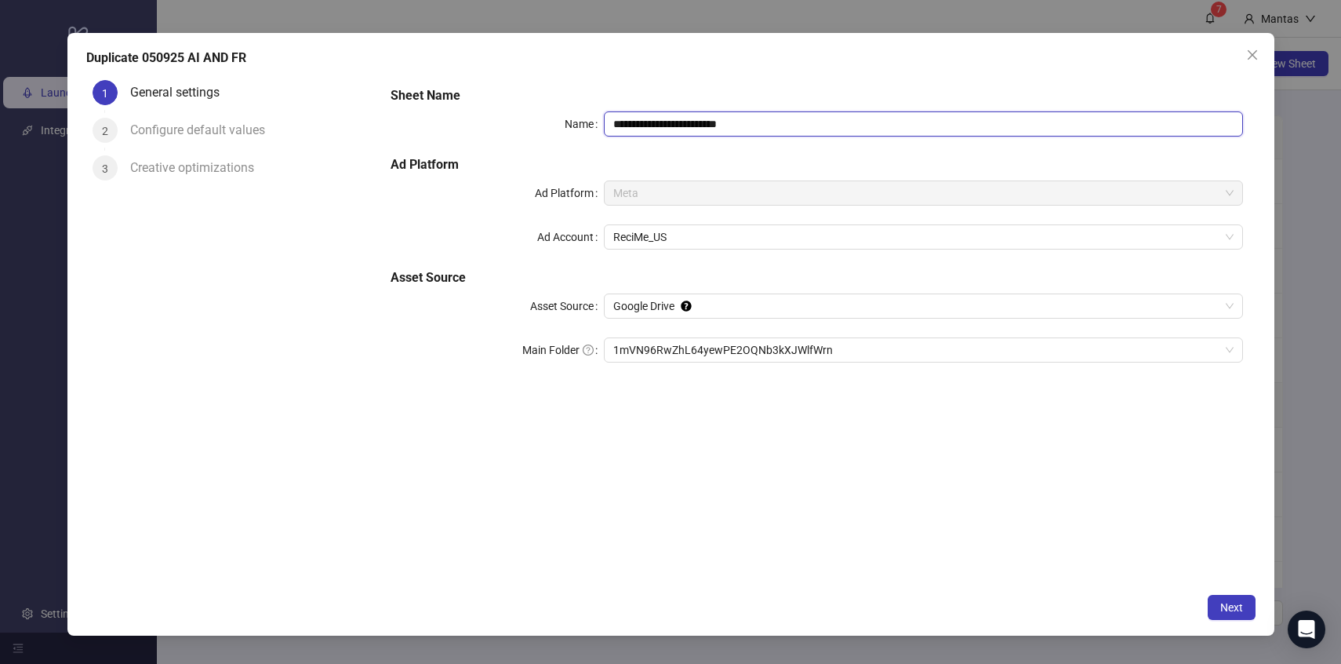
drag, startPoint x: 624, startPoint y: 126, endPoint x: 599, endPoint y: 126, distance: 25.1
click at [599, 126] on div "**********" at bounding box center [817, 123] width 852 height 25
drag, startPoint x: 704, startPoint y: 123, endPoint x: 856, endPoint y: 130, distance: 151.5
click at [856, 130] on input "**********" at bounding box center [923, 123] width 639 height 25
click at [645, 346] on span "1mVN96RwZhL64yewPE2OQNb3kXJWlfWrn" at bounding box center [923, 350] width 620 height 24
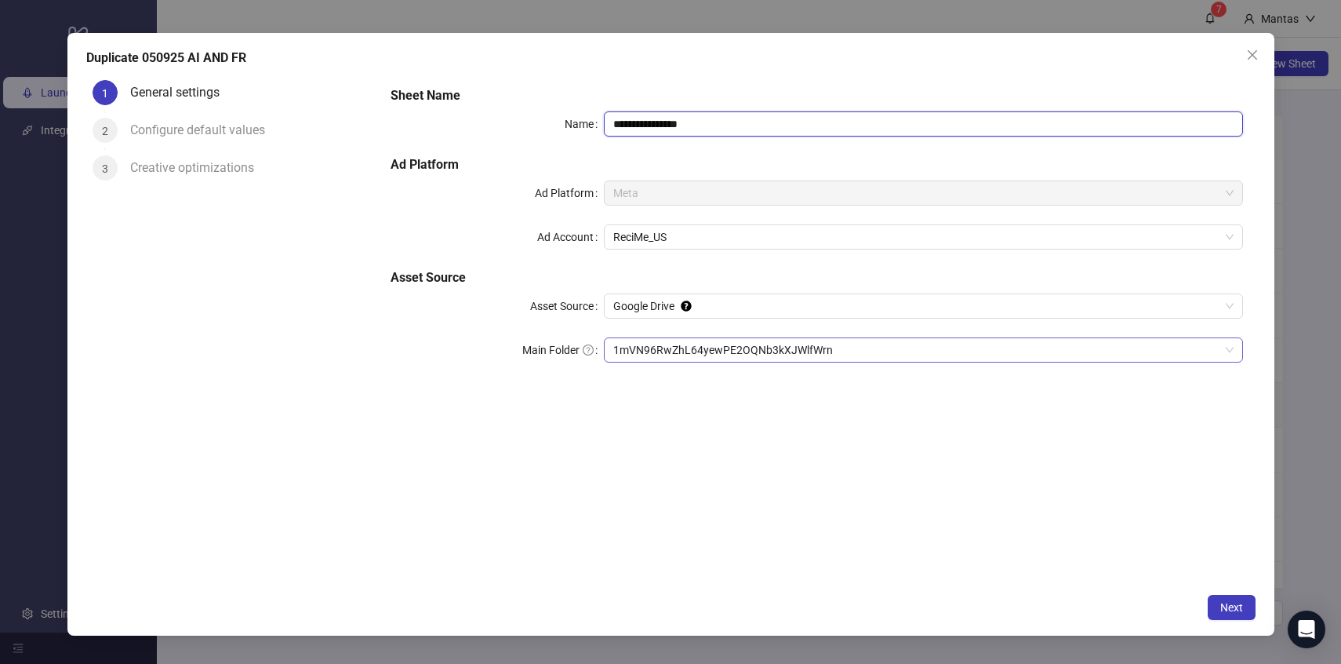
type input "**********"
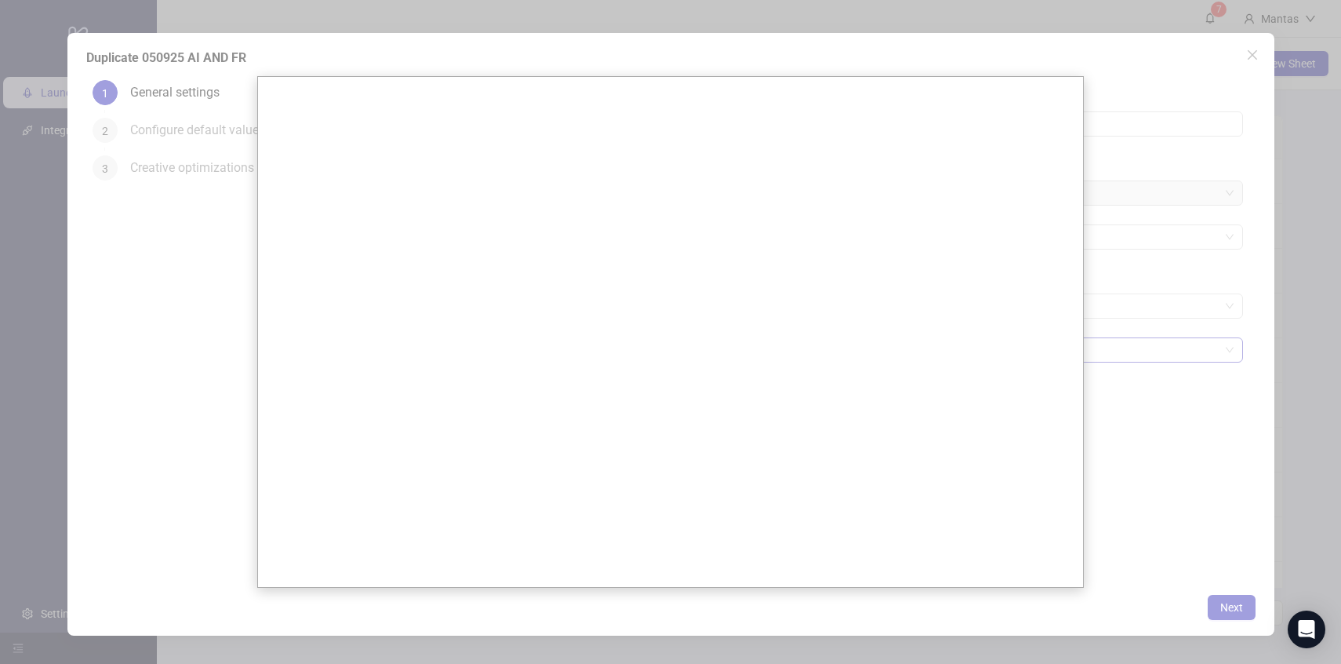
scroll to position [0, 0]
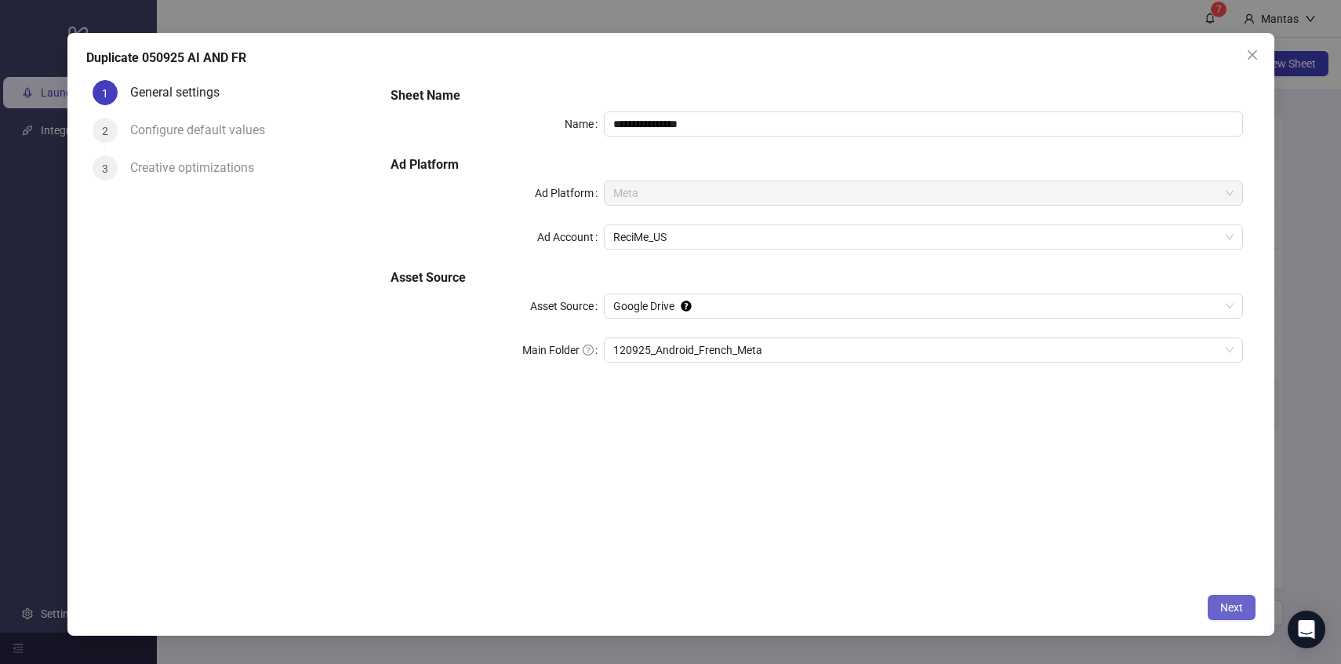
click at [1212, 602] on button "Next" at bounding box center [1232, 606] width 48 height 25
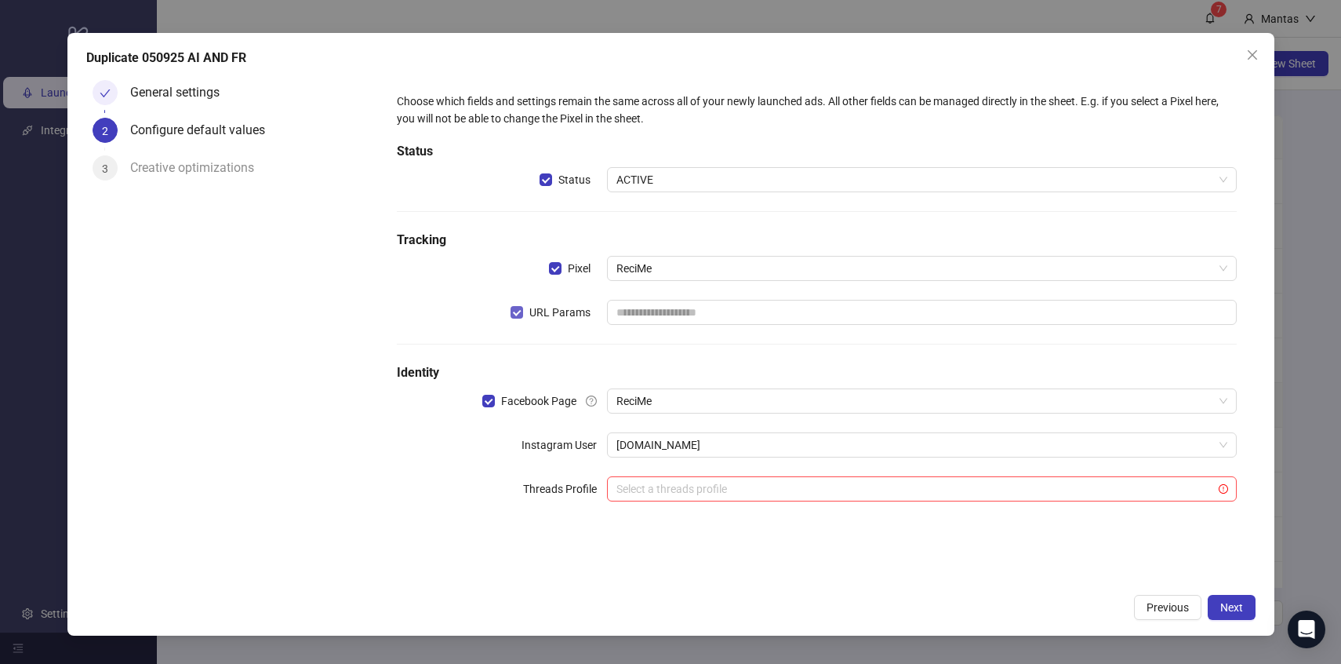
click at [516, 319] on label "URL Params" at bounding box center [554, 312] width 86 height 17
click at [1234, 605] on span "Next" at bounding box center [1231, 607] width 23 height 13
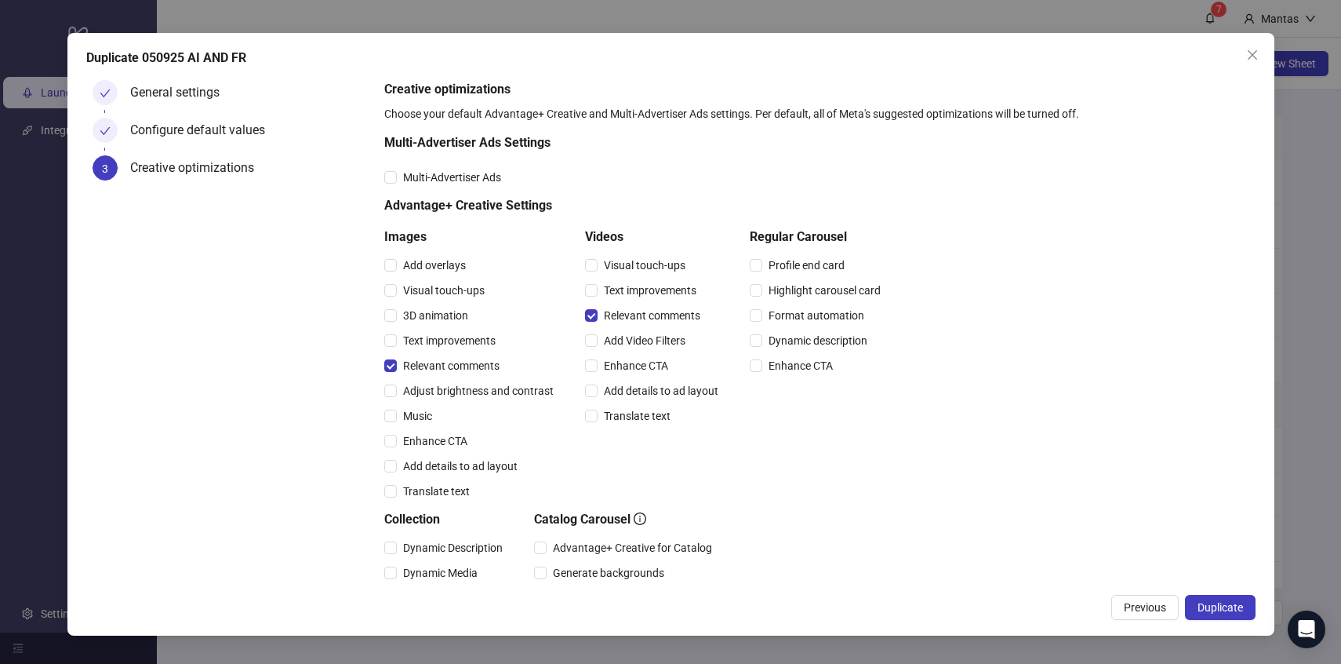
click at [1234, 605] on span "Duplicate" at bounding box center [1220, 607] width 45 height 13
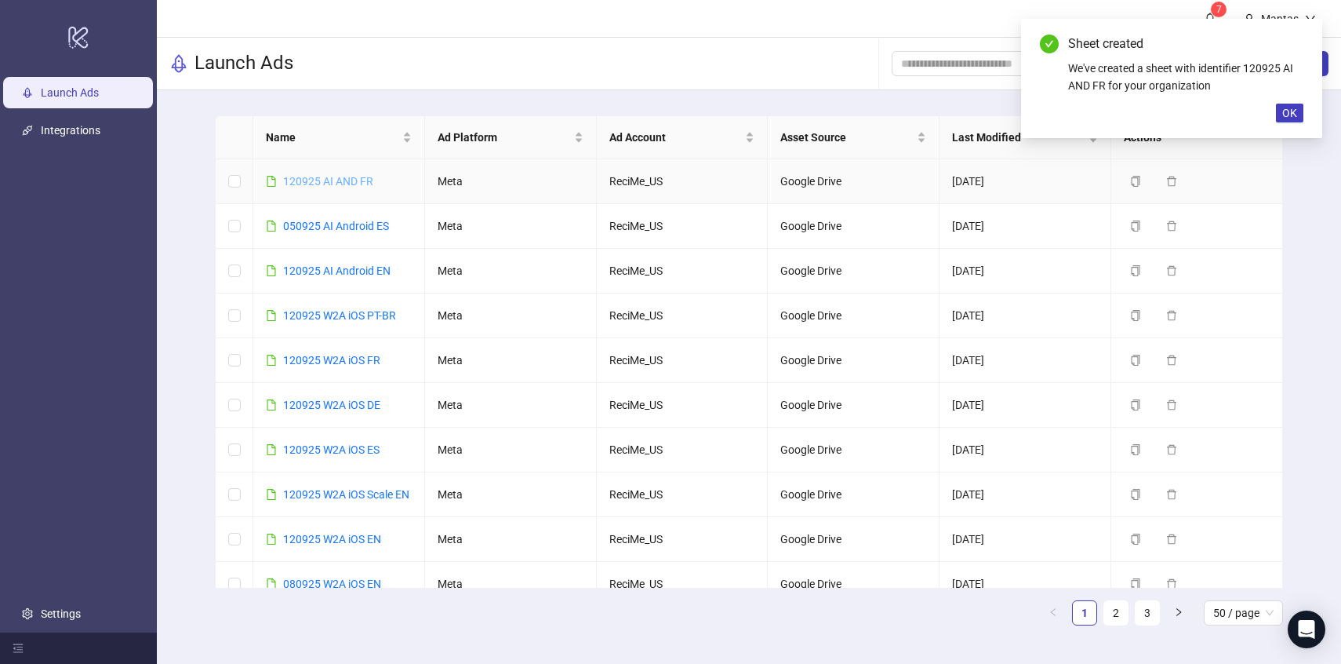
click at [334, 175] on link "120925 AI AND FR" at bounding box center [328, 181] width 90 height 13
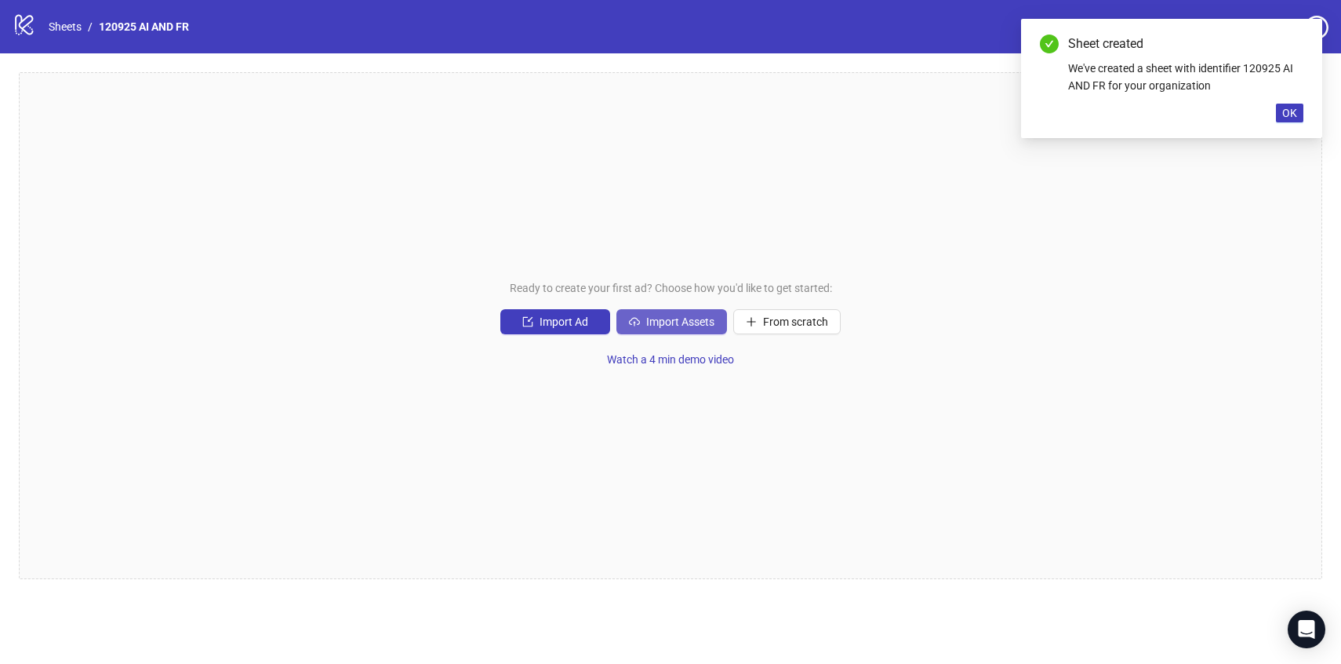
click at [674, 315] on button "Import Assets" at bounding box center [671, 321] width 111 height 25
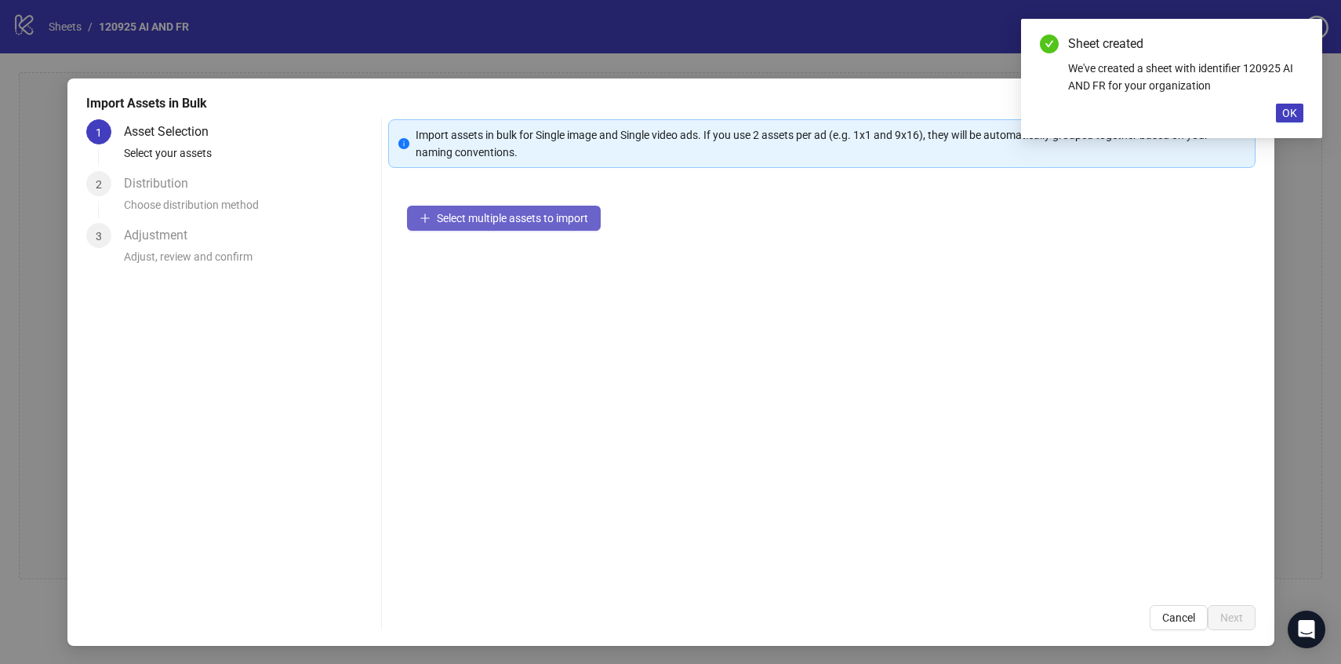
click at [544, 224] on span "Select multiple assets to import" at bounding box center [512, 218] width 151 height 13
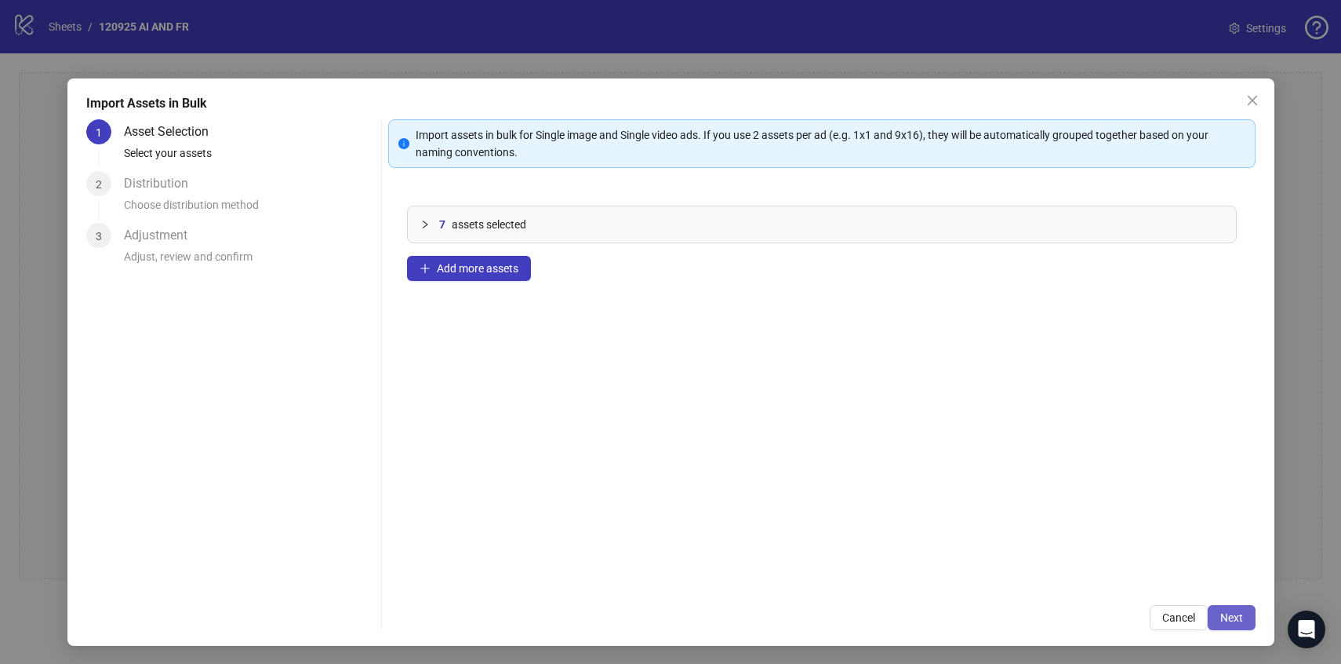
click at [1219, 624] on button "Next" at bounding box center [1232, 617] width 48 height 25
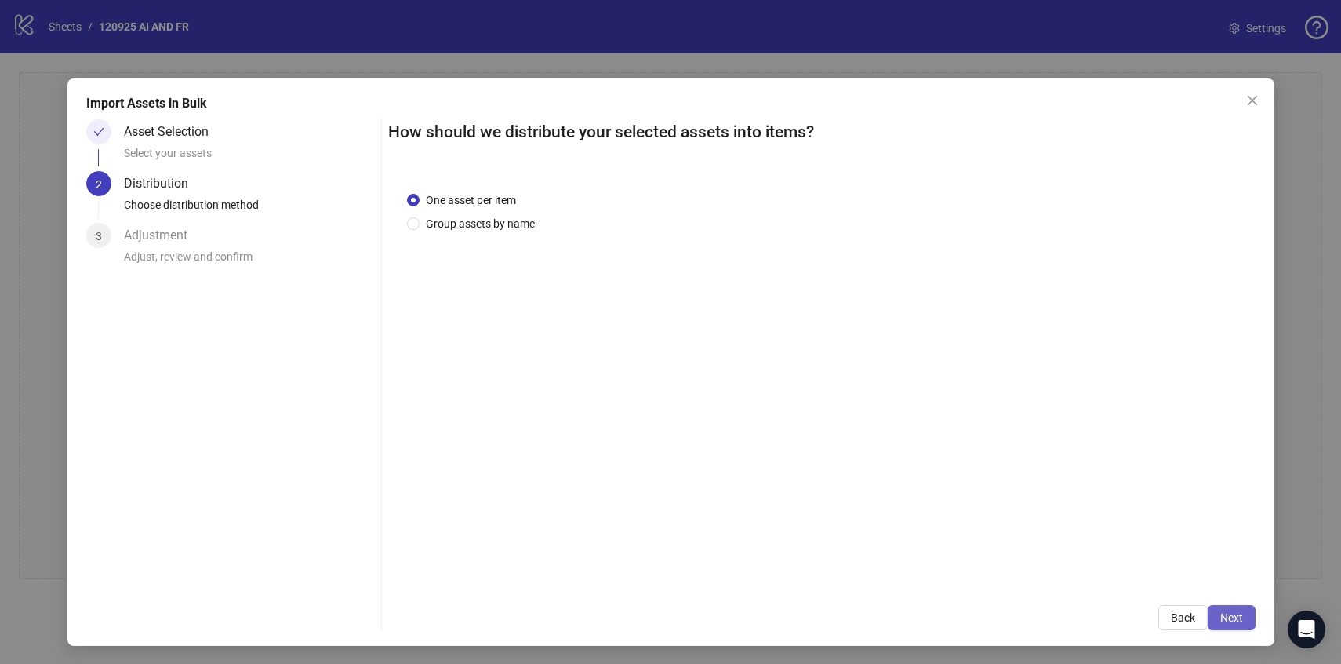
click at [1231, 616] on span "Next" at bounding box center [1231, 617] width 23 height 13
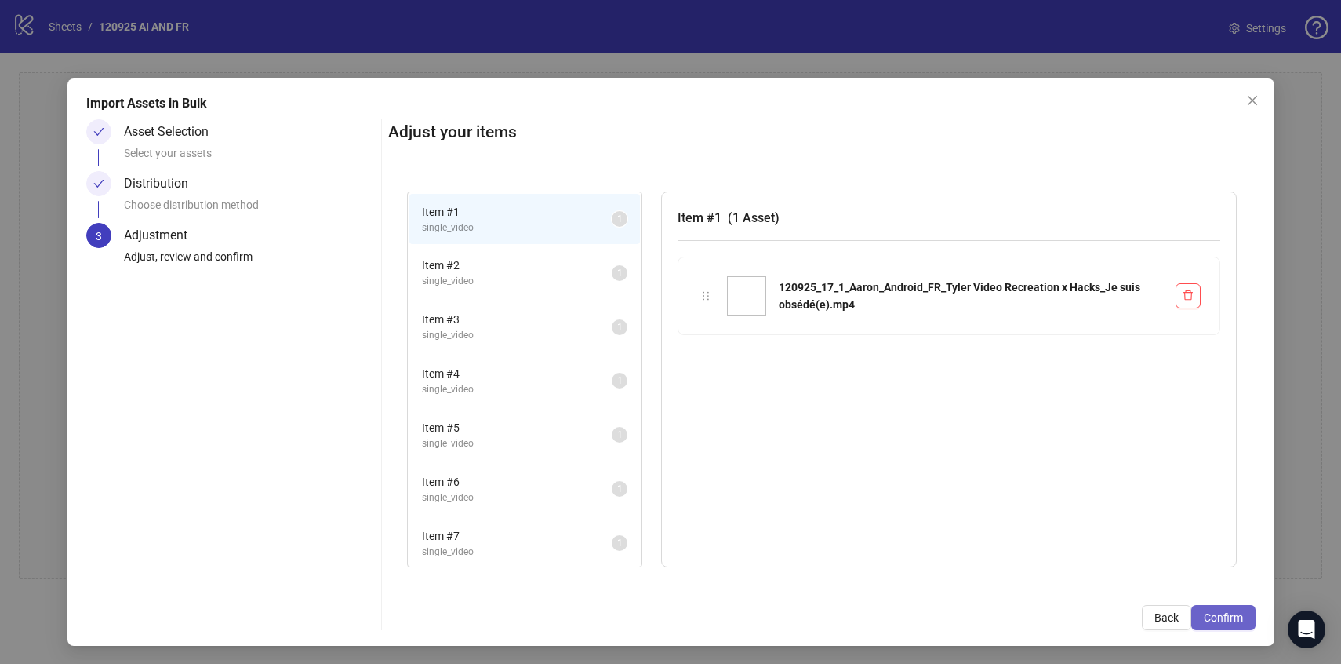
click at [1212, 618] on span "Confirm" at bounding box center [1223, 617] width 39 height 13
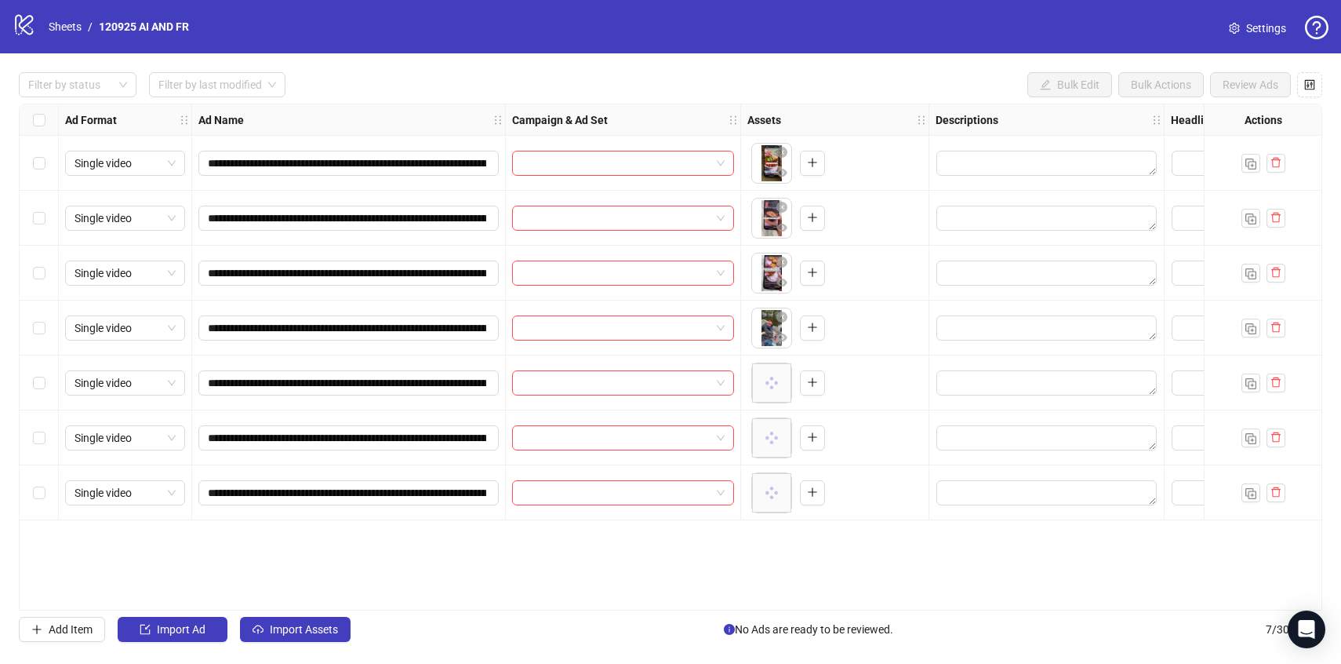
click at [45, 172] on div "Select row 1" at bounding box center [39, 163] width 39 height 55
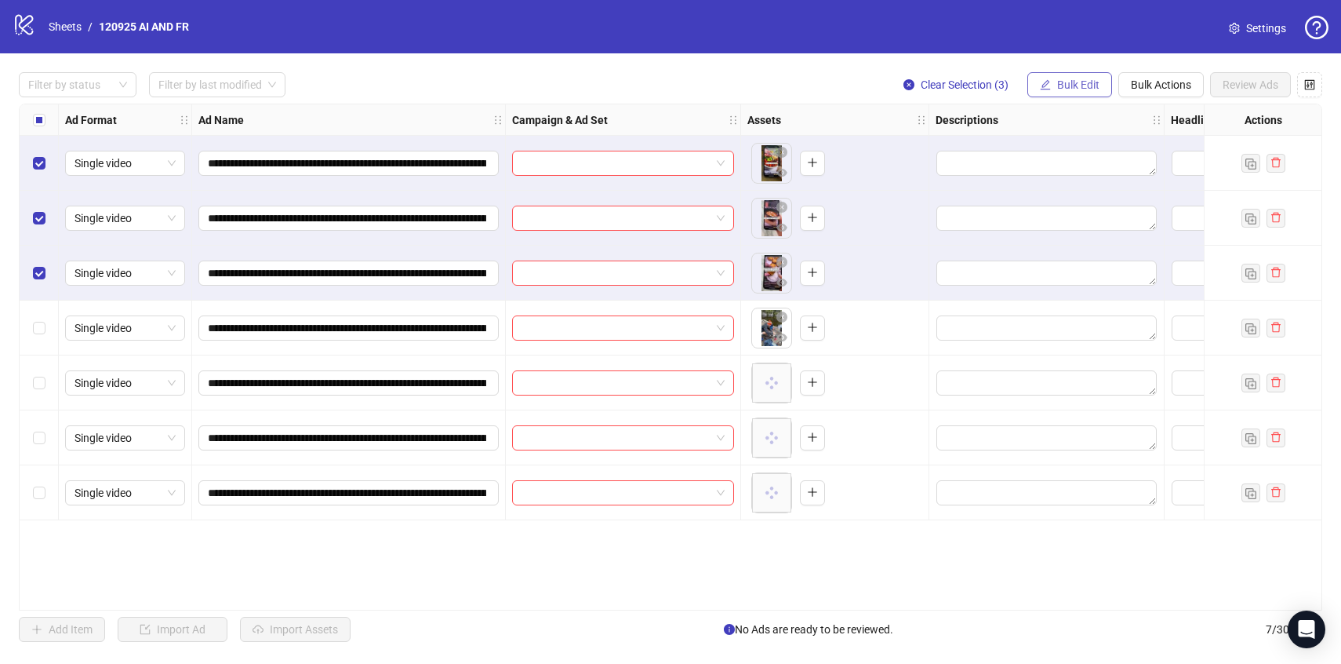
click at [1040, 85] on icon "edit" at bounding box center [1045, 84] width 11 height 11
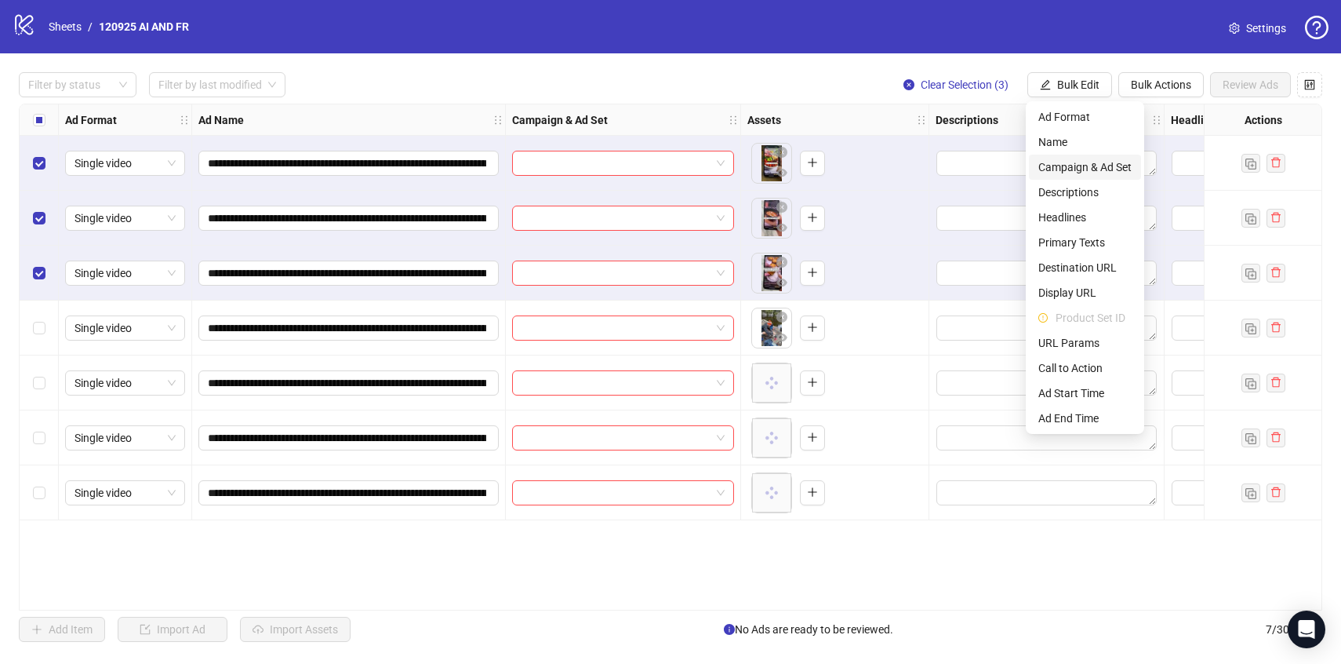
click at [1060, 158] on span "Campaign & Ad Set" at bounding box center [1084, 166] width 93 height 17
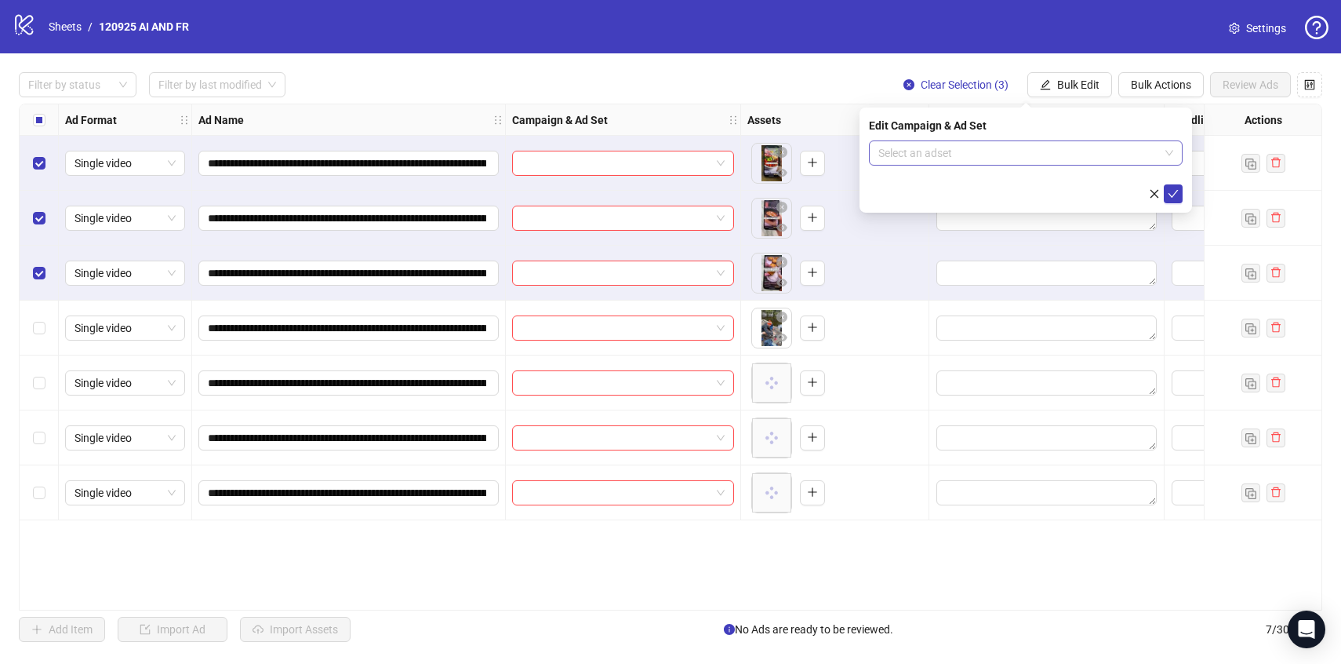
click at [1060, 152] on input "search" at bounding box center [1018, 153] width 281 height 24
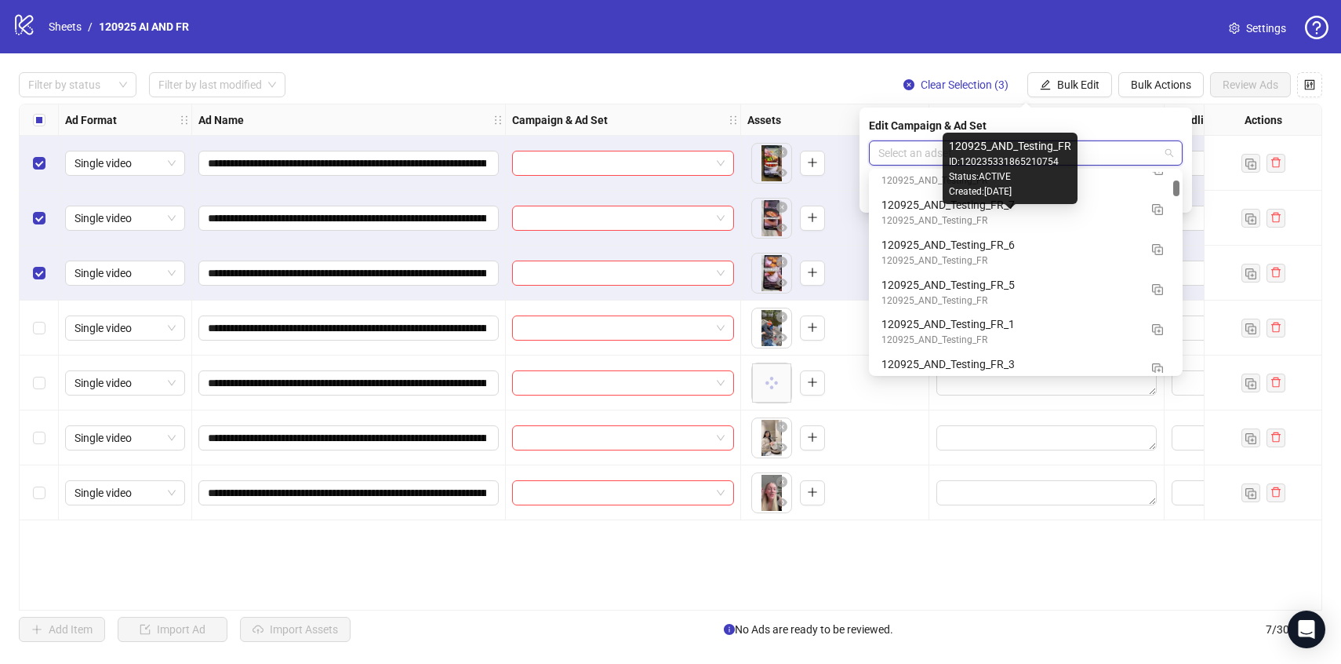
scroll to position [943, 0]
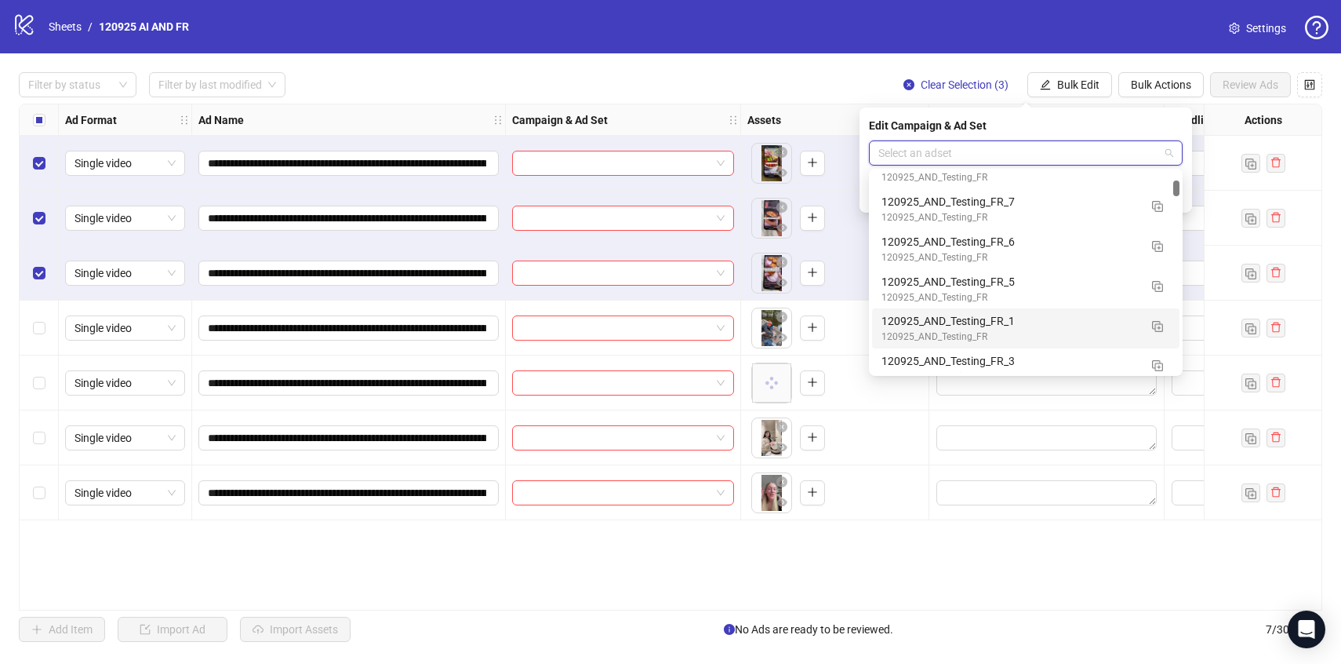
click at [1056, 322] on div "120925_AND_Testing_FR_1" at bounding box center [1010, 320] width 257 height 17
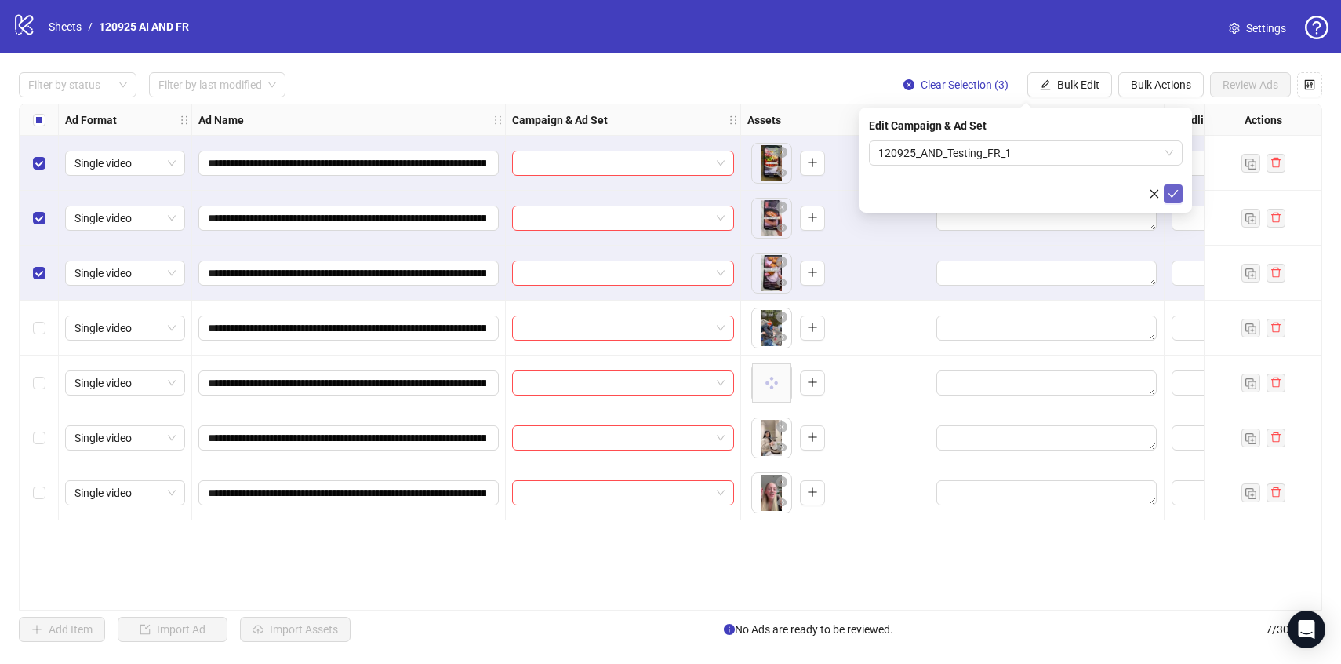
click at [1176, 191] on icon "check" at bounding box center [1173, 193] width 11 height 11
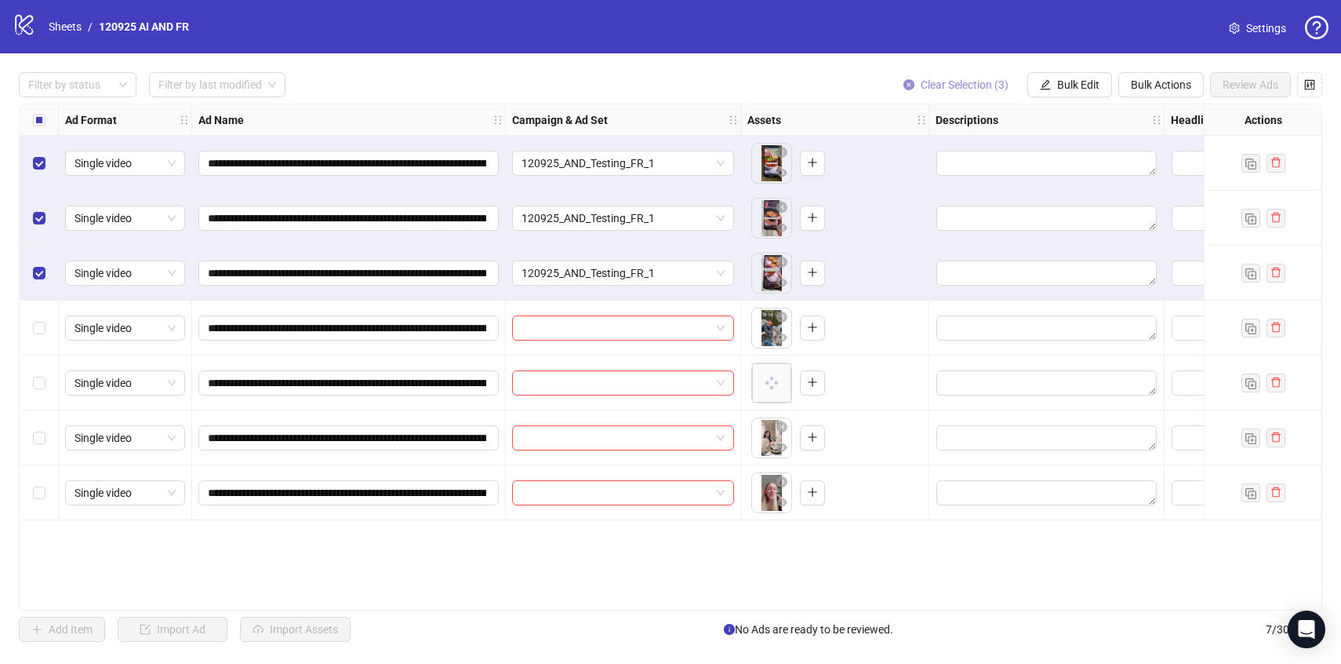
click at [929, 87] on span "Clear Selection (3)" at bounding box center [965, 84] width 88 height 13
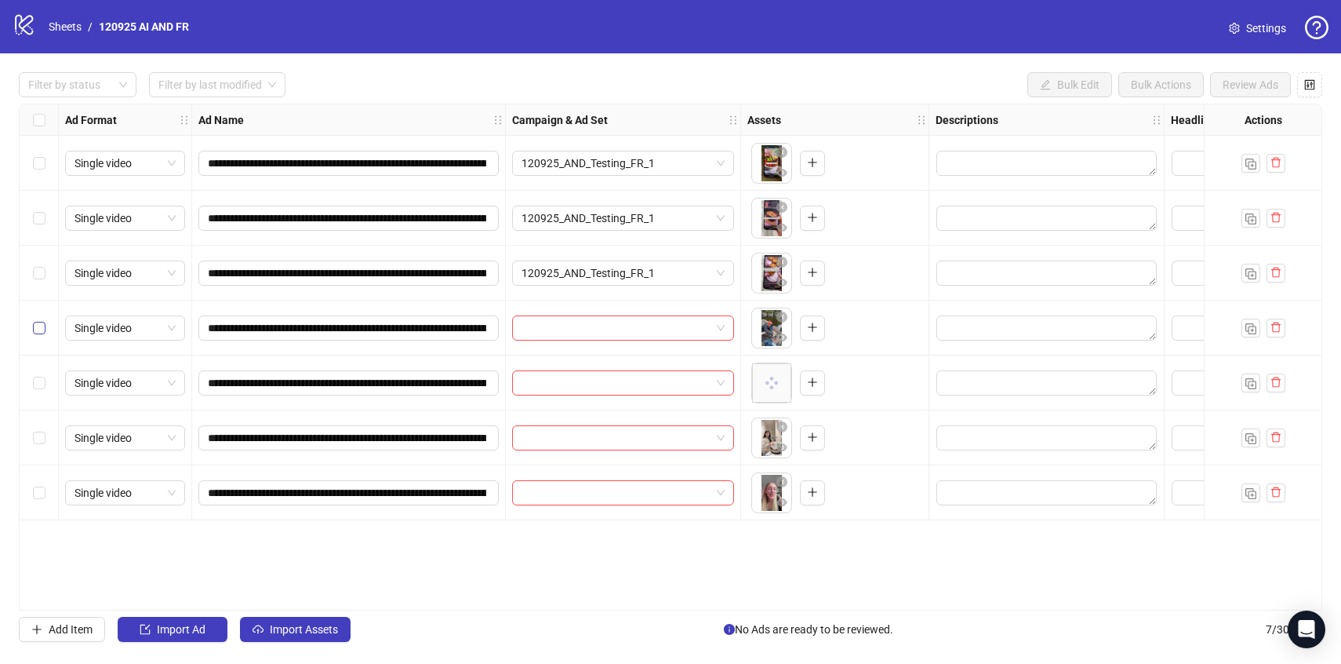
click at [40, 319] on label "Select row 4" at bounding box center [39, 327] width 13 height 17
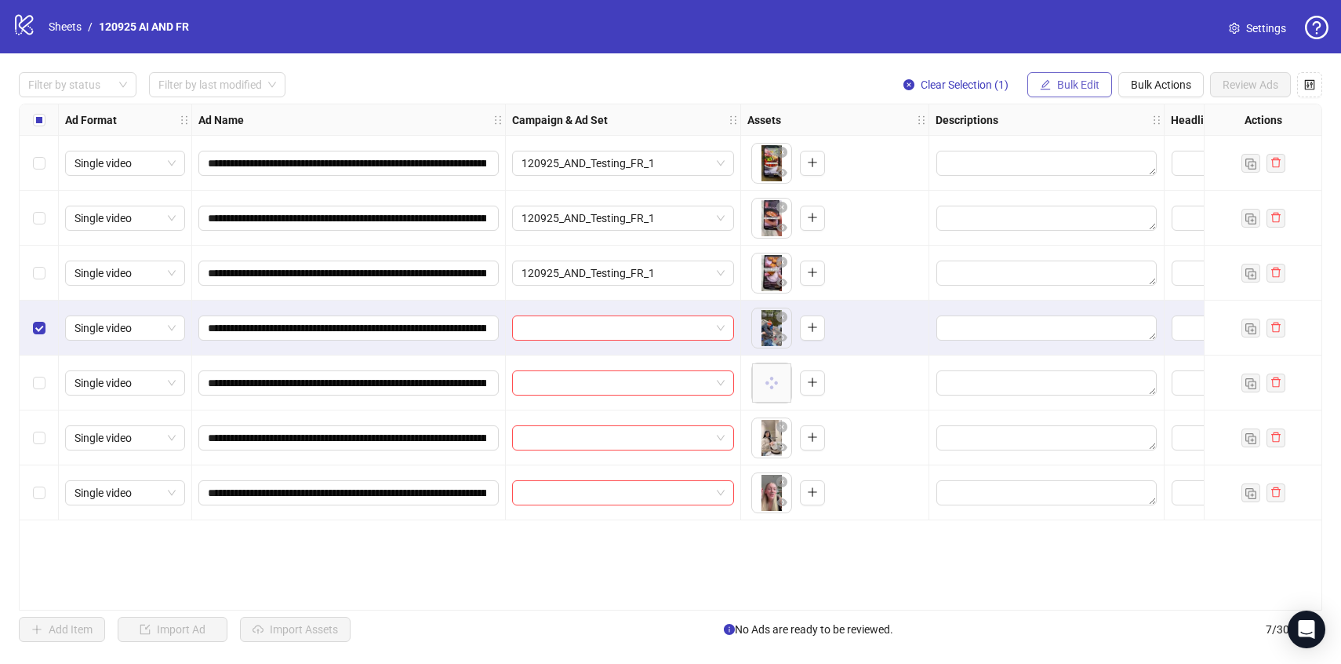
click at [1093, 75] on button "Bulk Edit" at bounding box center [1069, 84] width 85 height 25
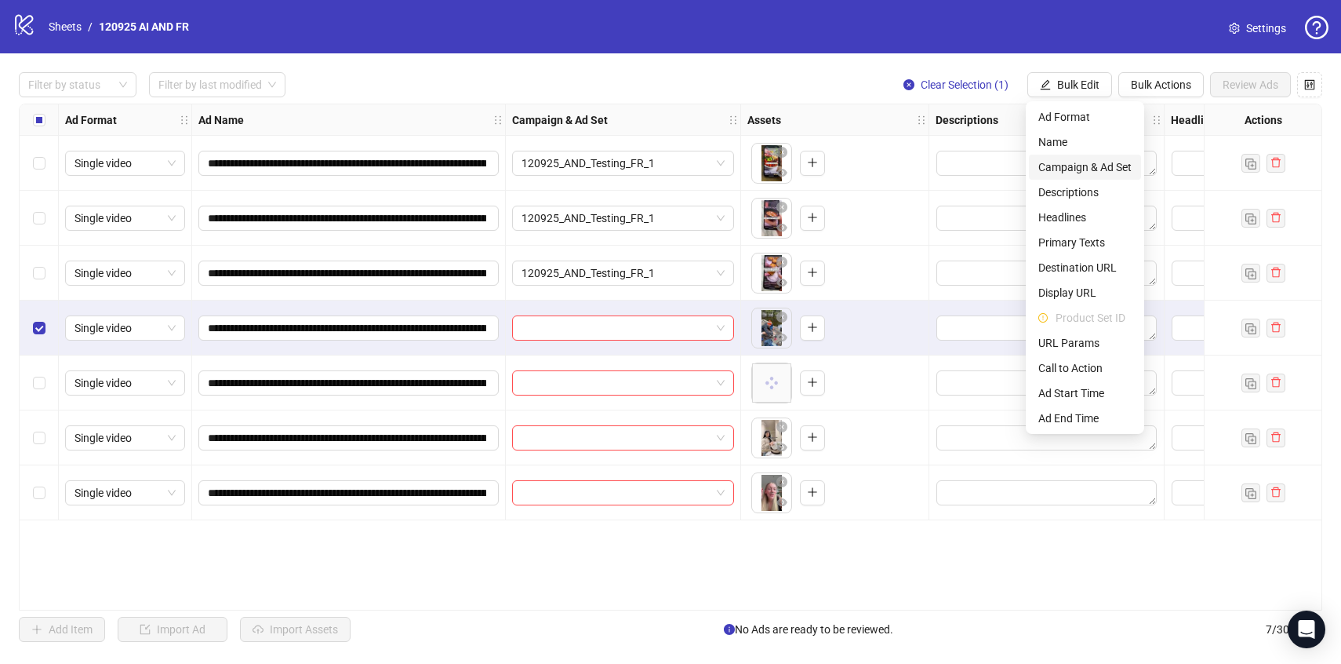
click at [1103, 165] on span "Campaign & Ad Set" at bounding box center [1084, 166] width 93 height 17
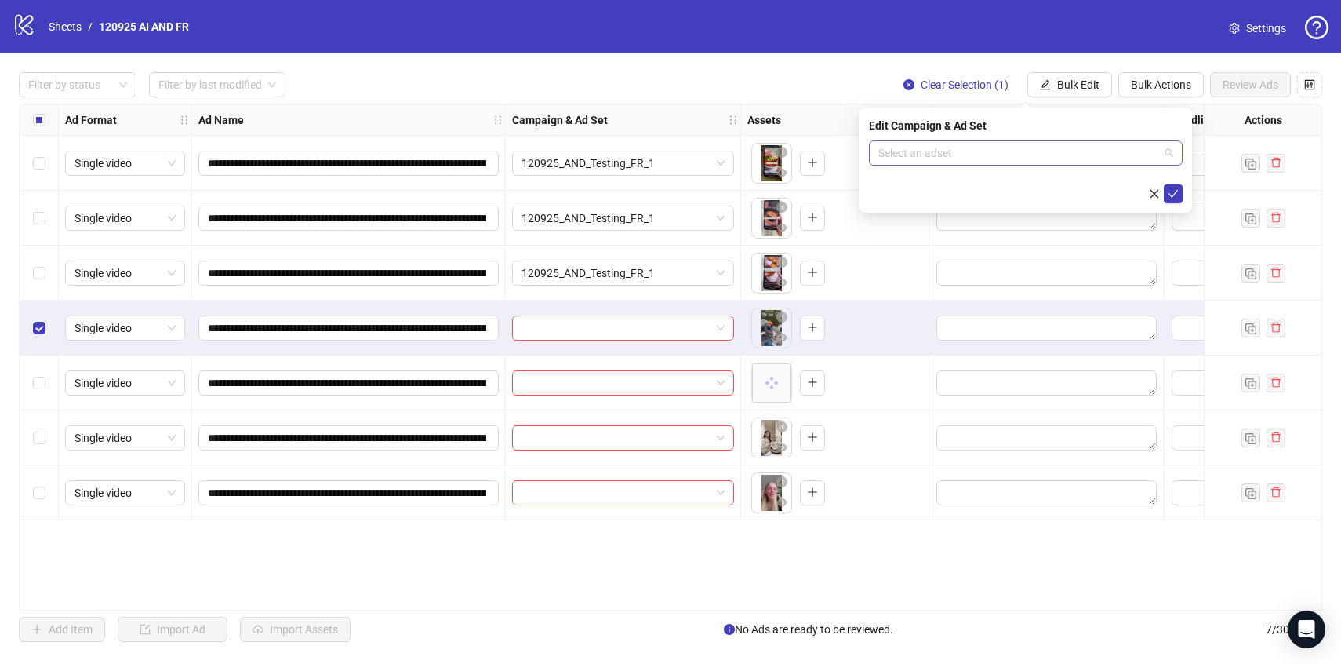
click at [1101, 151] on input "search" at bounding box center [1018, 153] width 281 height 24
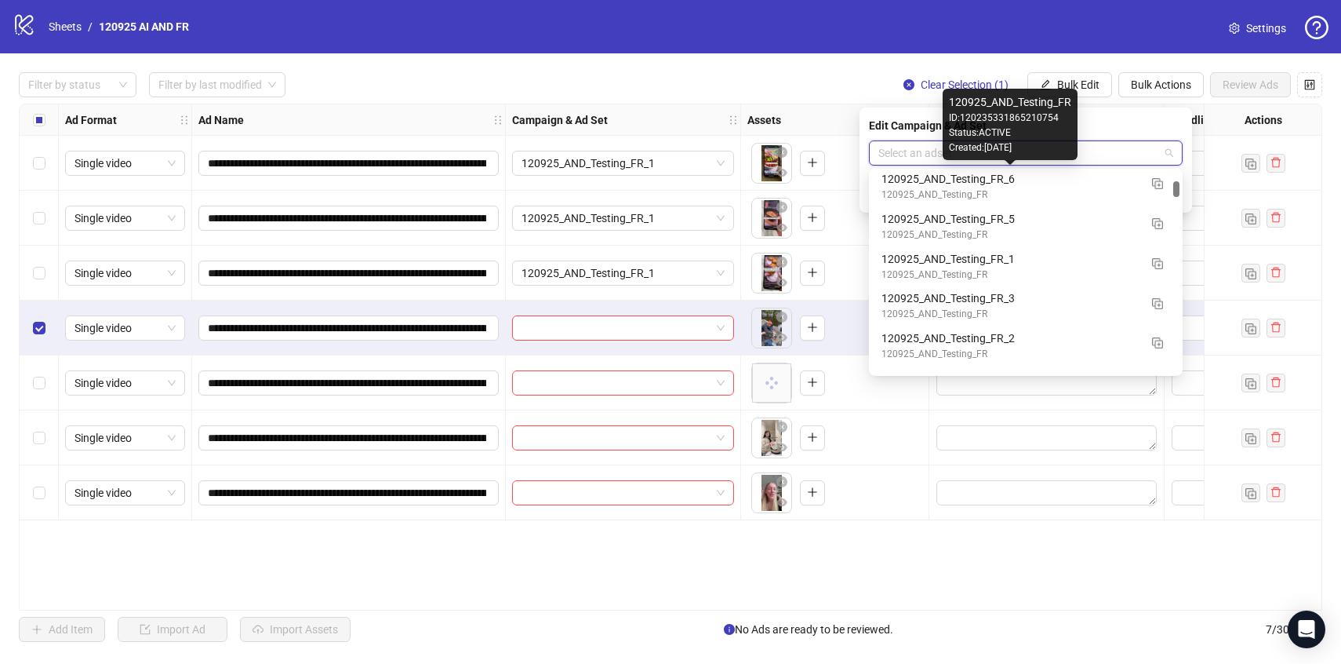
scroll to position [1008, 0]
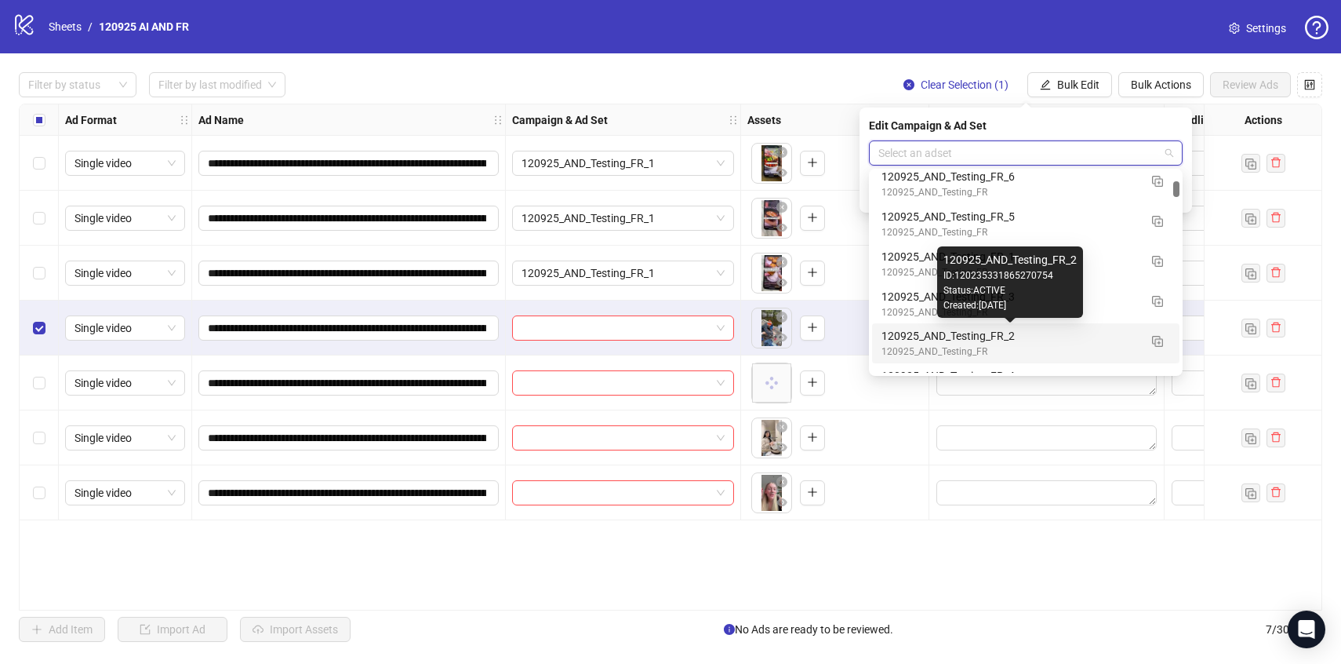
click at [1069, 335] on div "120925_AND_Testing_FR_2" at bounding box center [1010, 335] width 257 height 17
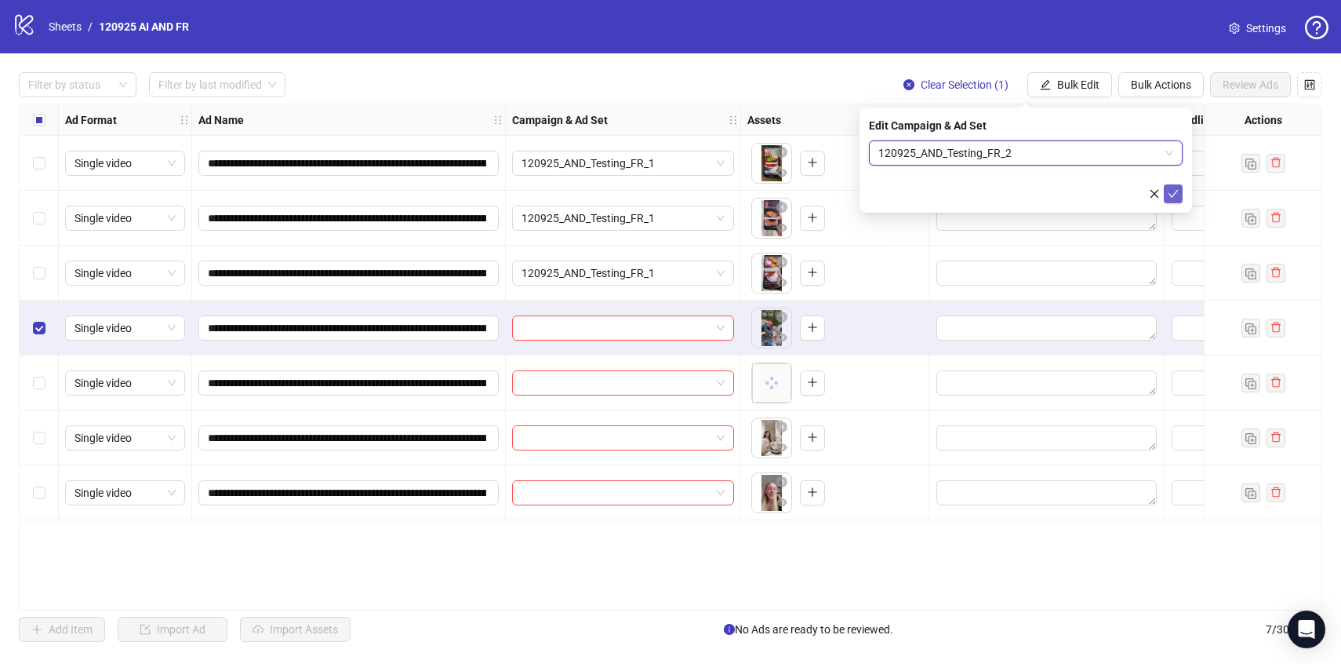
click at [1169, 191] on icon "check" at bounding box center [1173, 193] width 11 height 11
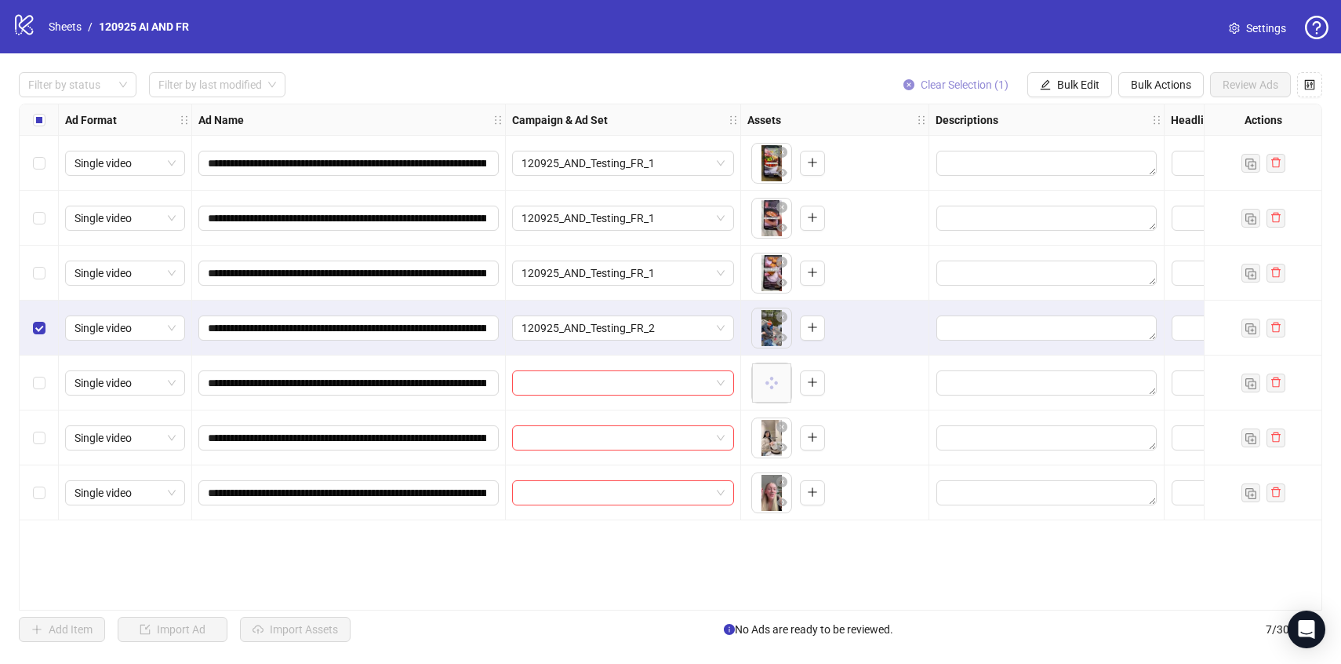
click at [952, 94] on button "Clear Selection (1)" at bounding box center [956, 84] width 130 height 25
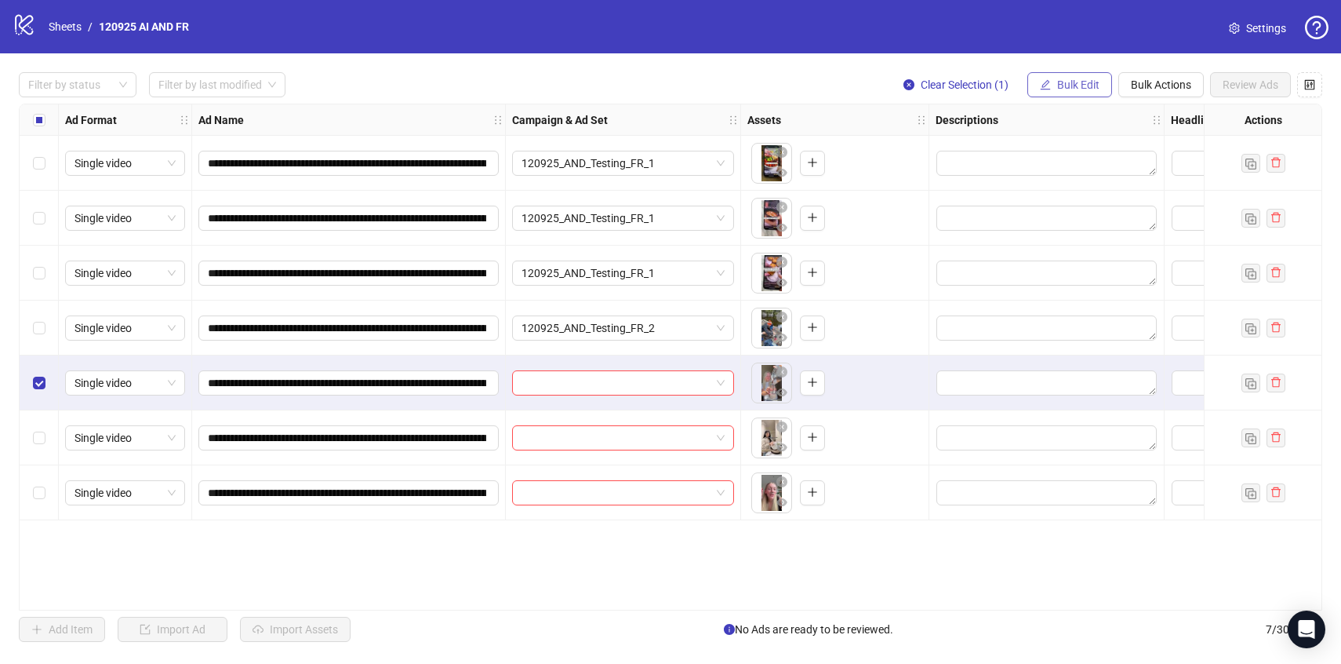
click at [1088, 83] on span "Bulk Edit" at bounding box center [1078, 84] width 42 height 13
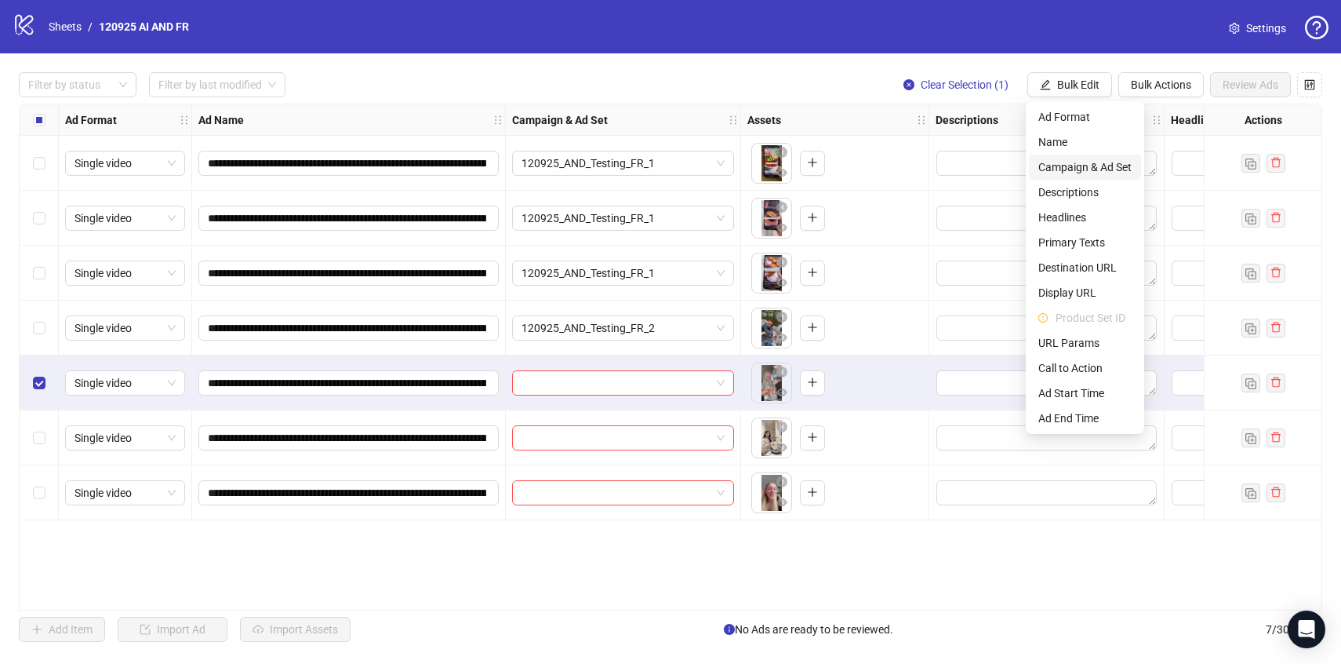
click at [1084, 162] on span "Campaign & Ad Set" at bounding box center [1084, 166] width 93 height 17
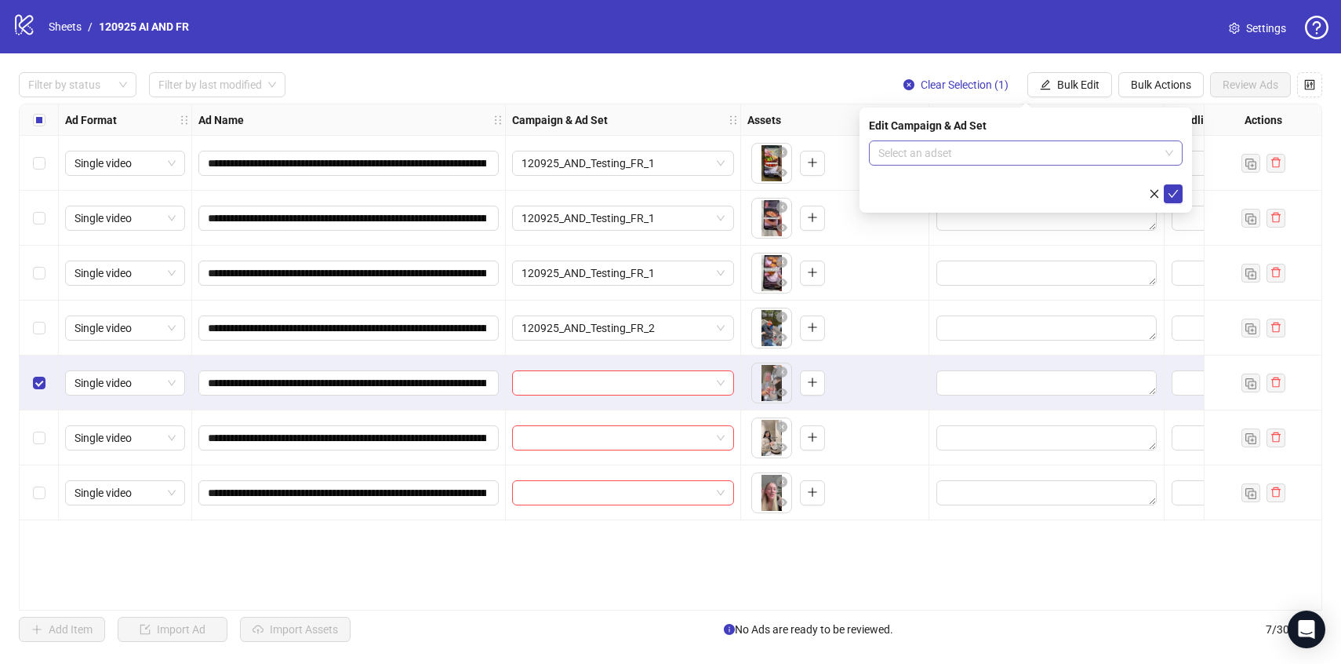
click at [1084, 158] on input "search" at bounding box center [1018, 153] width 281 height 24
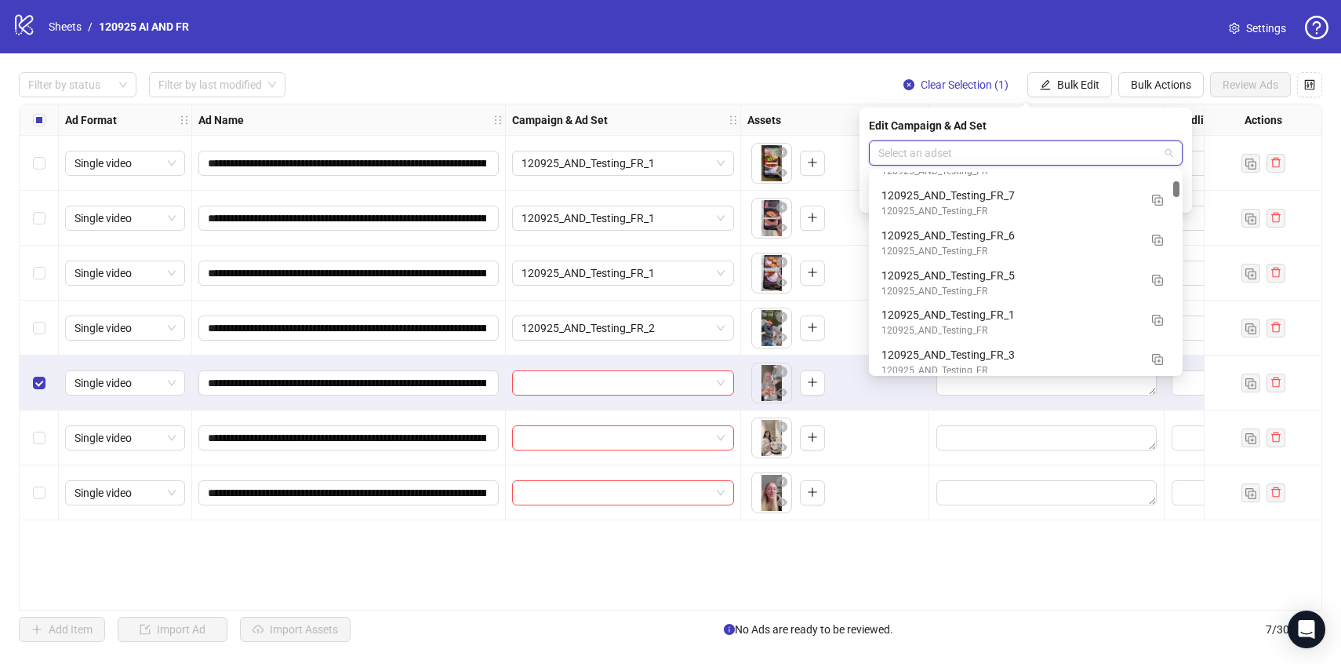
scroll to position [958, 0]
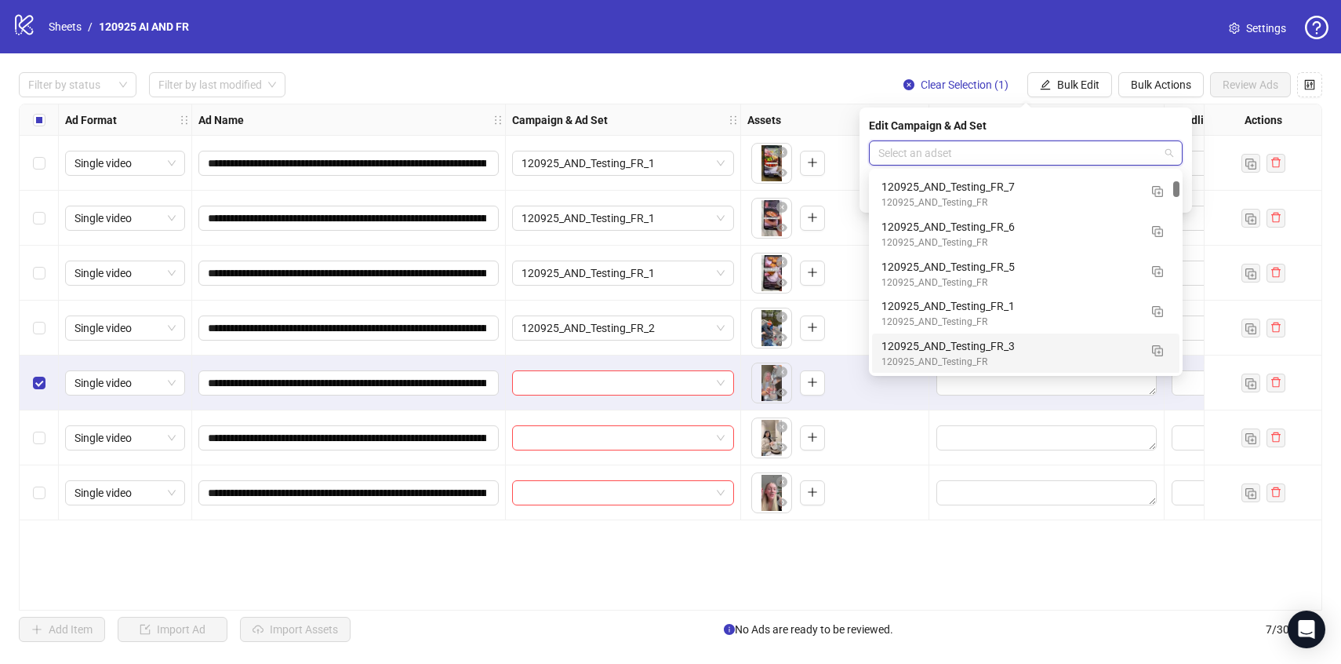
click at [1060, 348] on div "120925_AND_Testing_FR_3" at bounding box center [1010, 345] width 257 height 17
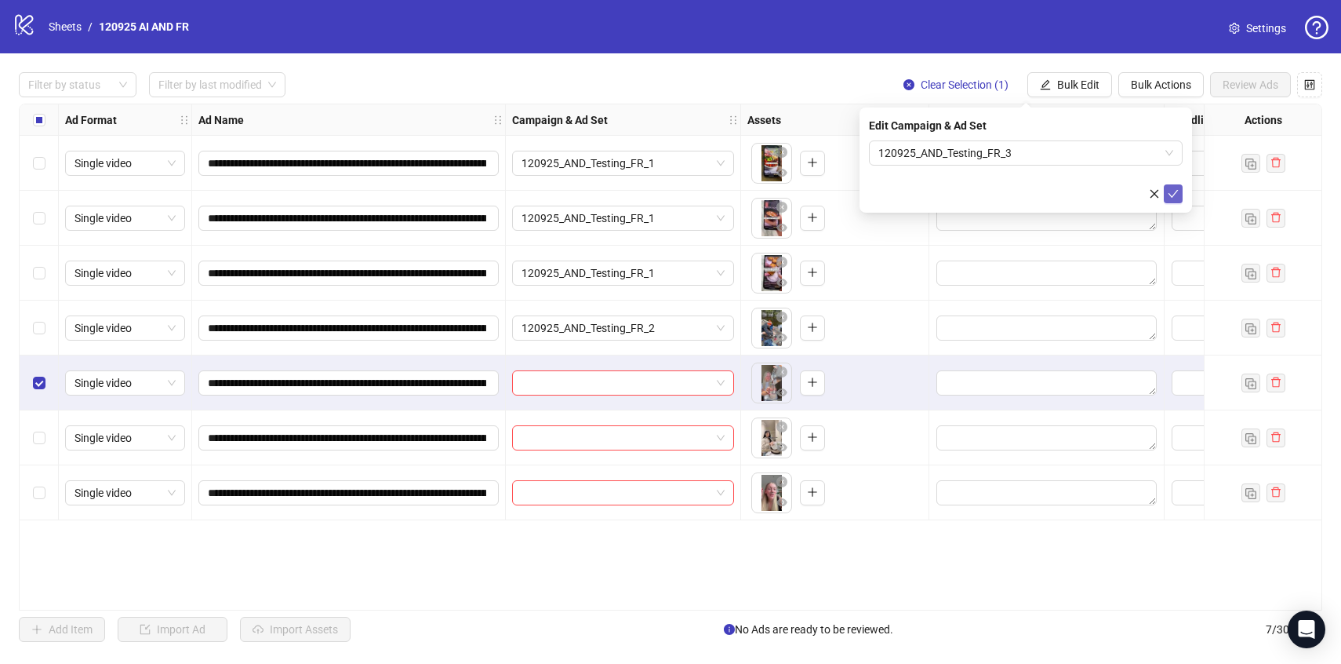
click at [1172, 196] on icon "check" at bounding box center [1173, 193] width 11 height 11
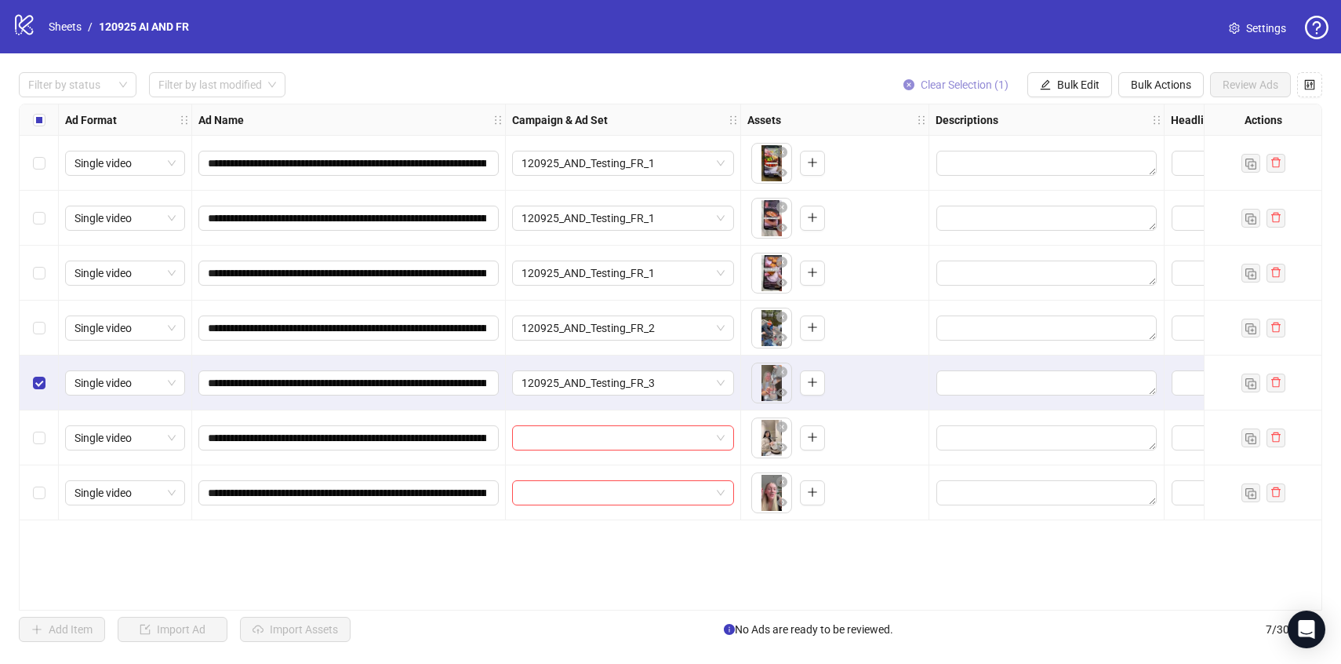
click at [944, 82] on span "Clear Selection (1)" at bounding box center [965, 84] width 88 height 13
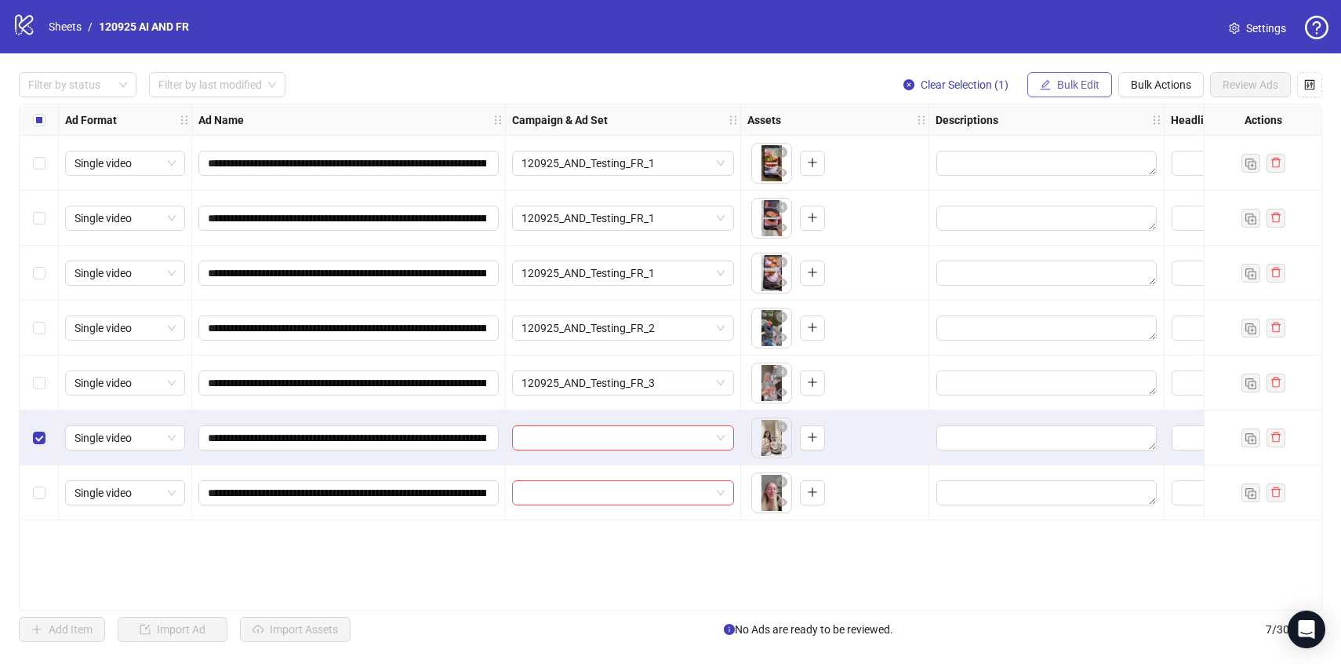
click at [1088, 90] on span "Bulk Edit" at bounding box center [1078, 84] width 42 height 13
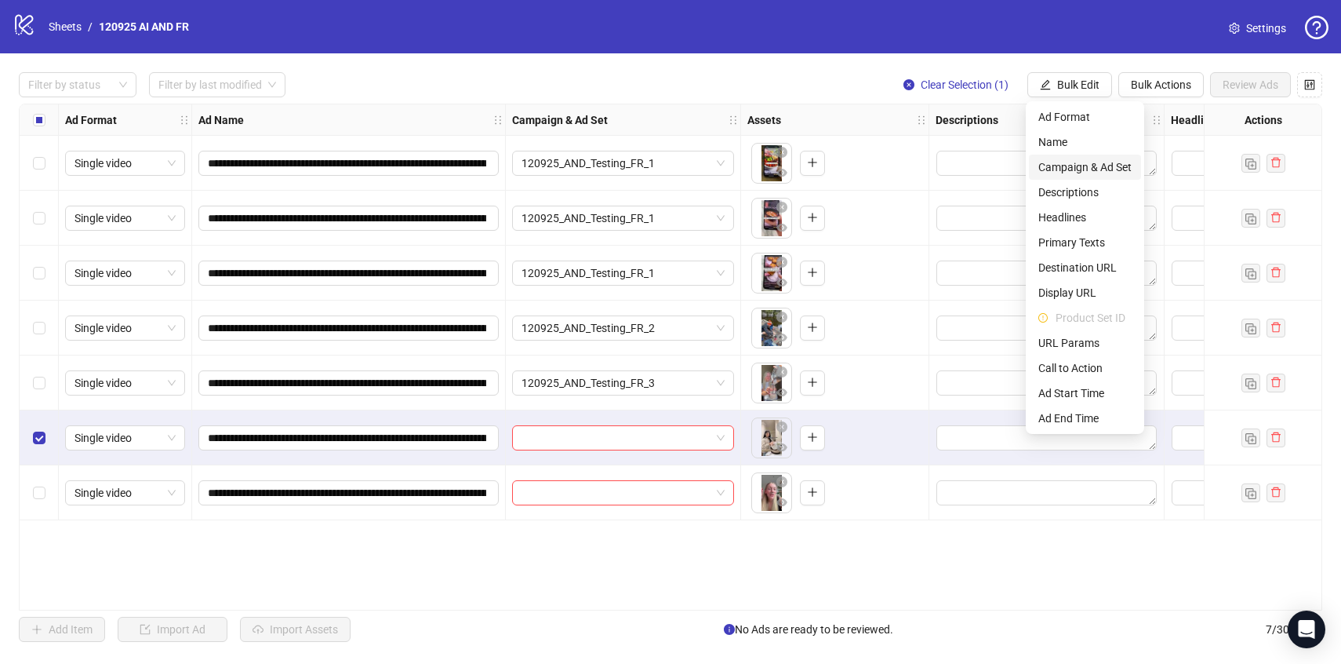
click at [1091, 169] on span "Campaign & Ad Set" at bounding box center [1084, 166] width 93 height 17
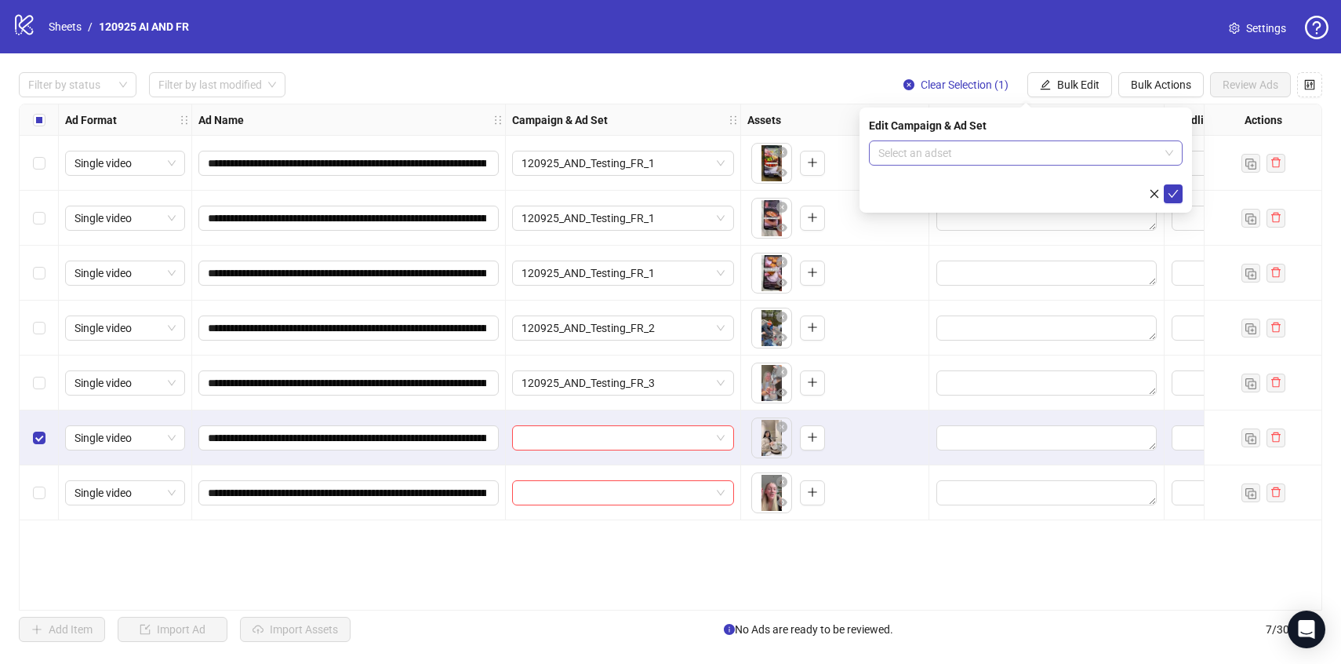
click at [1090, 158] on input "search" at bounding box center [1018, 153] width 281 height 24
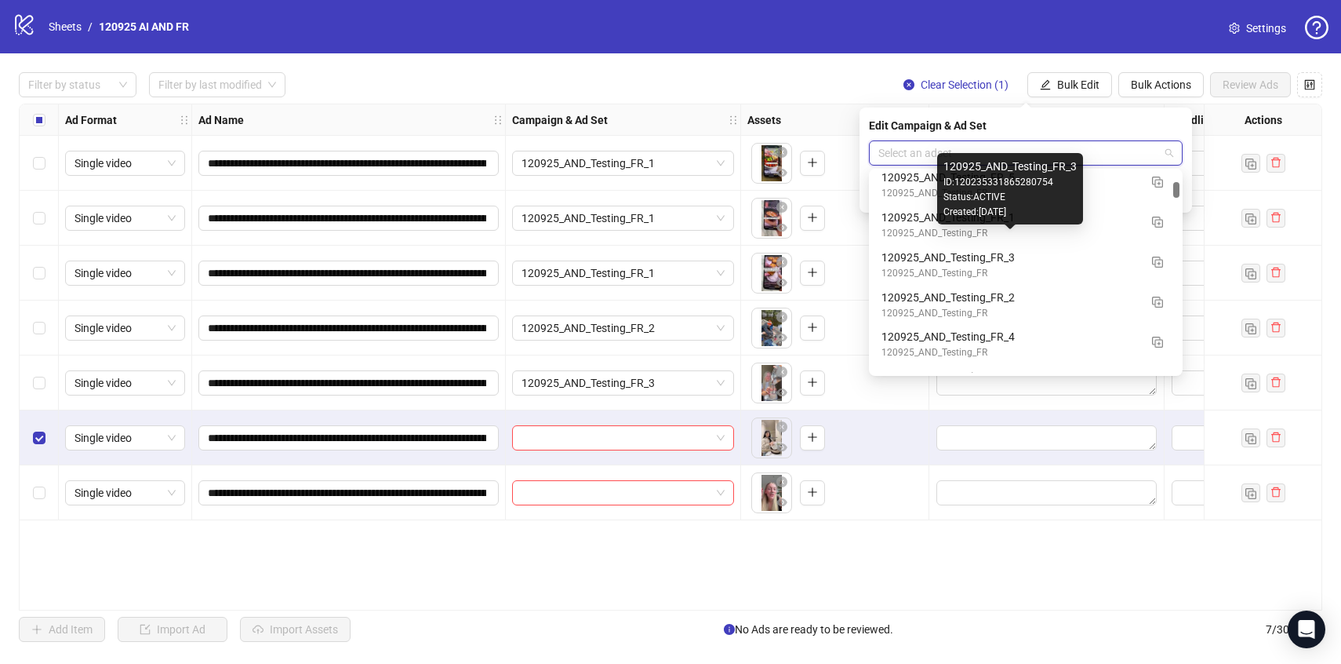
scroll to position [1064, 0]
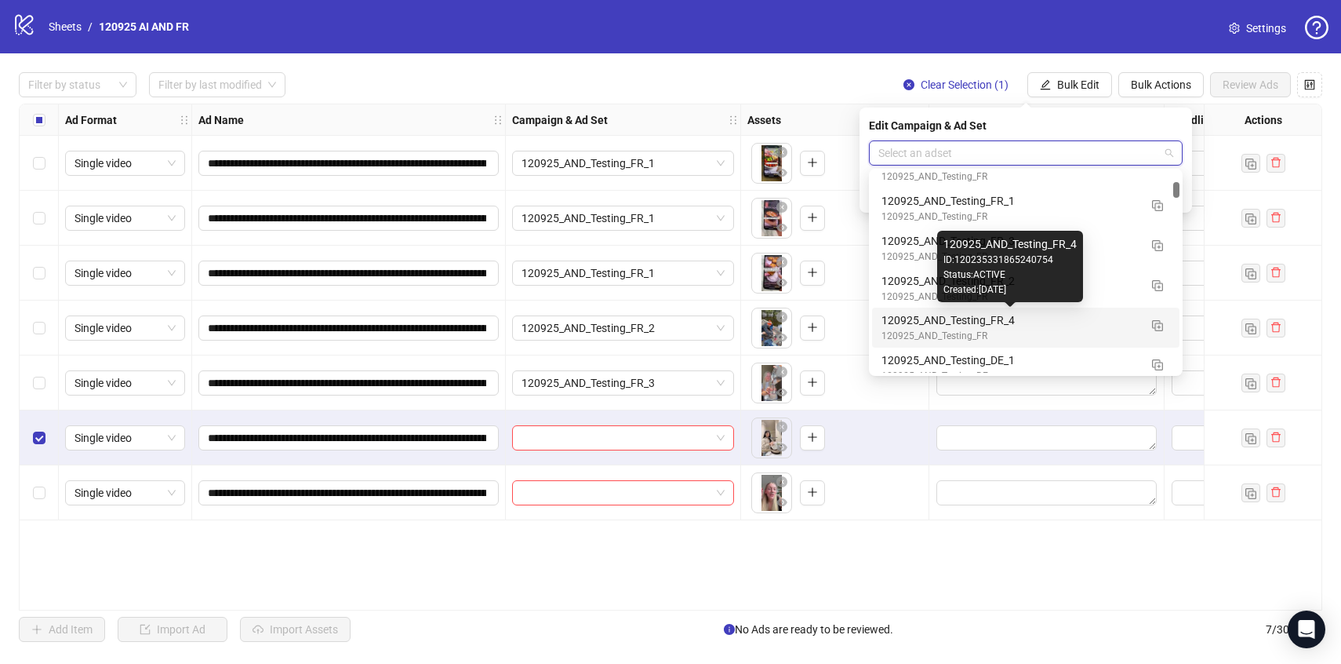
click at [1082, 318] on div "120925_AND_Testing_FR_4" at bounding box center [1010, 319] width 257 height 17
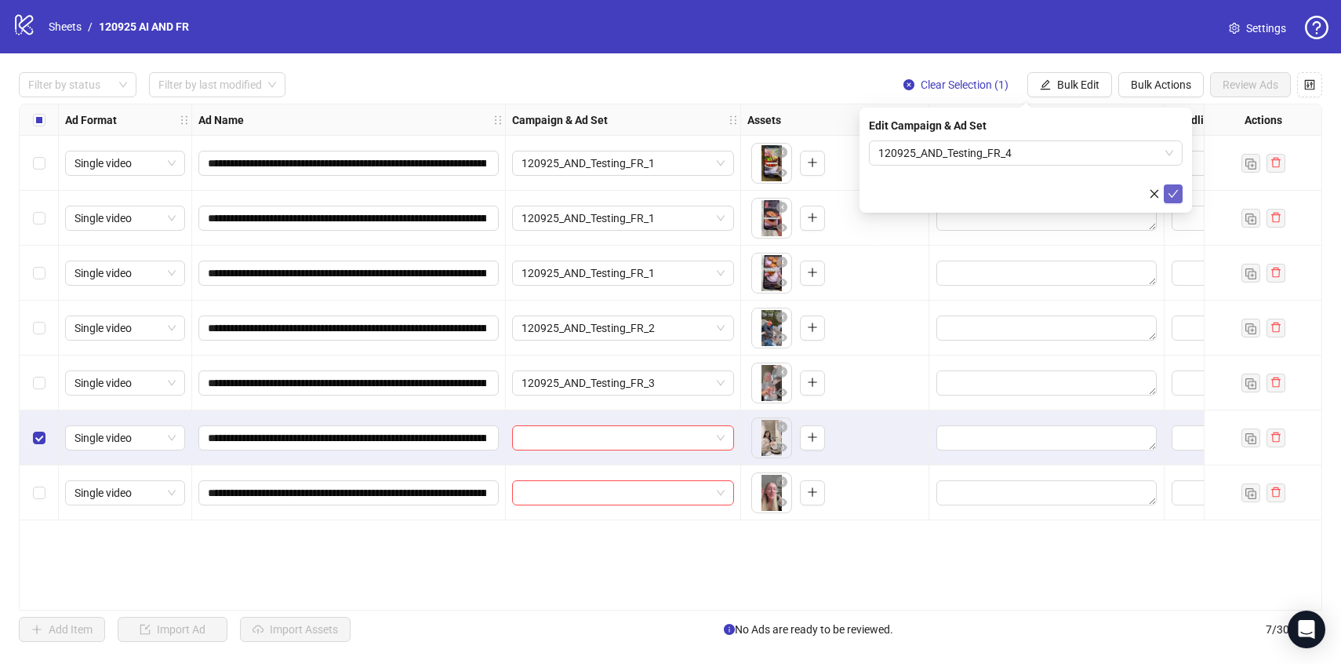
click at [1166, 191] on button "submit" at bounding box center [1173, 193] width 19 height 19
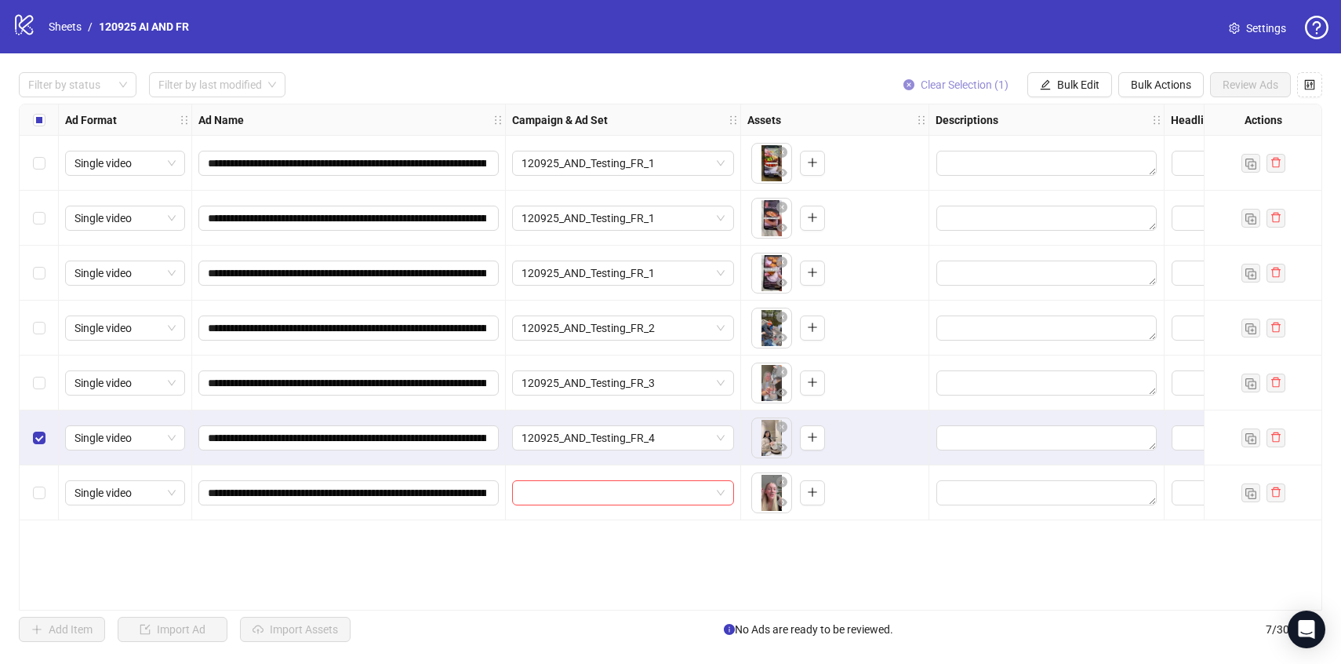
click at [921, 83] on span "Clear Selection (1)" at bounding box center [965, 84] width 88 height 13
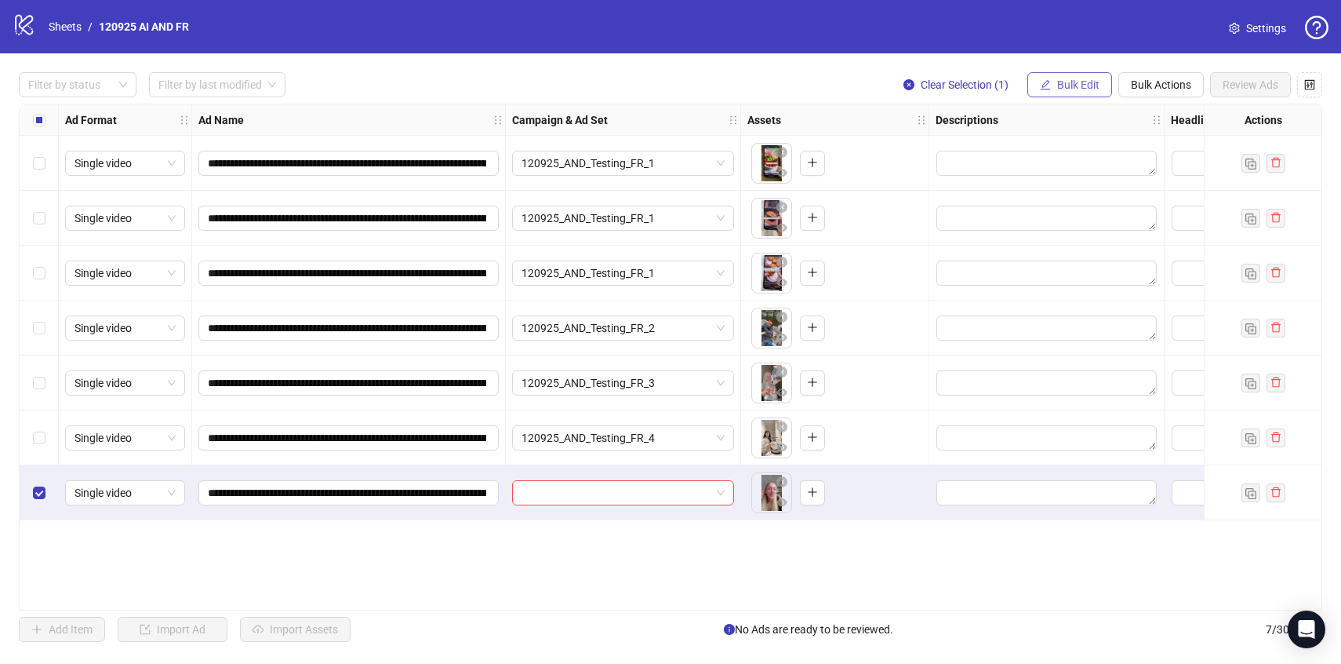
click at [1071, 88] on span "Bulk Edit" at bounding box center [1078, 84] width 42 height 13
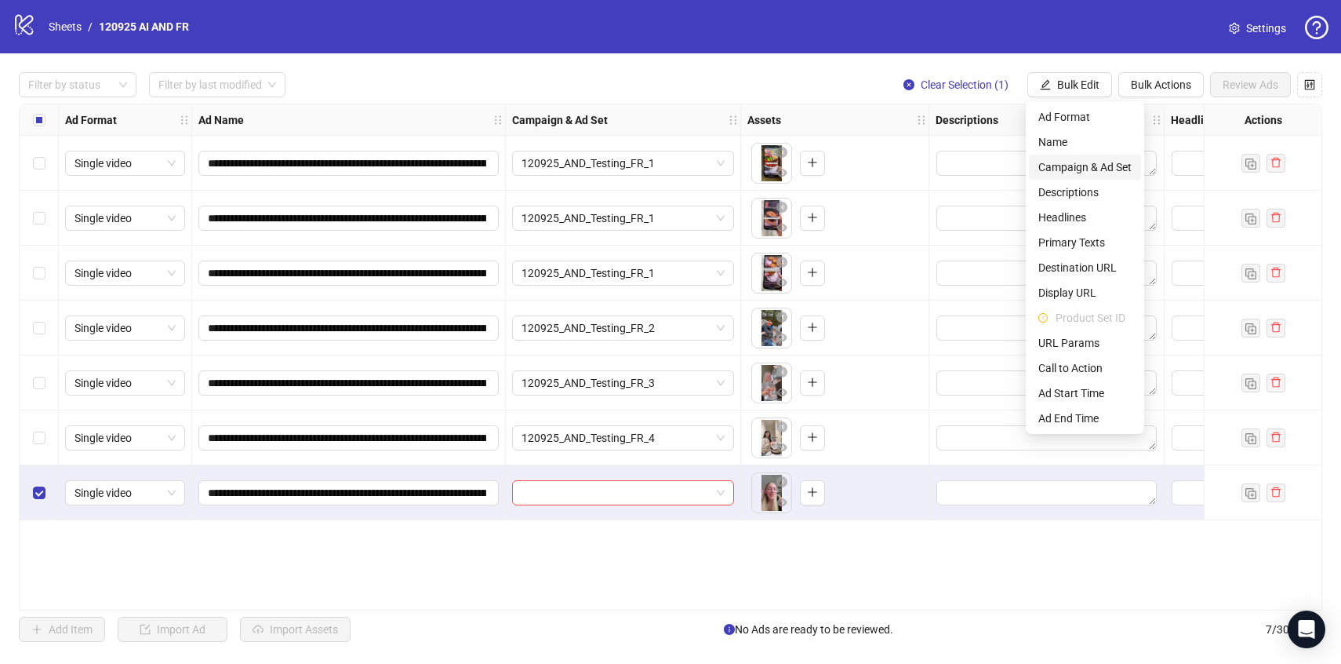
click at [1109, 173] on span "Campaign & Ad Set" at bounding box center [1084, 166] width 93 height 17
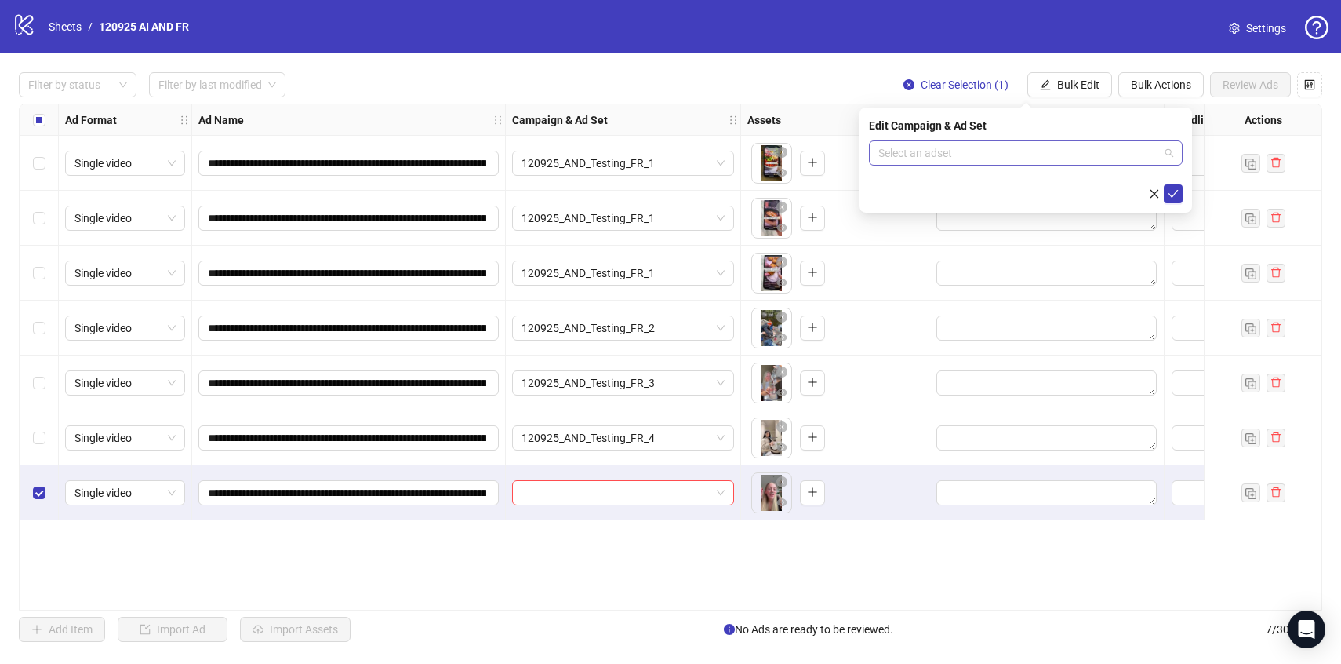
click at [1108, 158] on input "search" at bounding box center [1018, 153] width 281 height 24
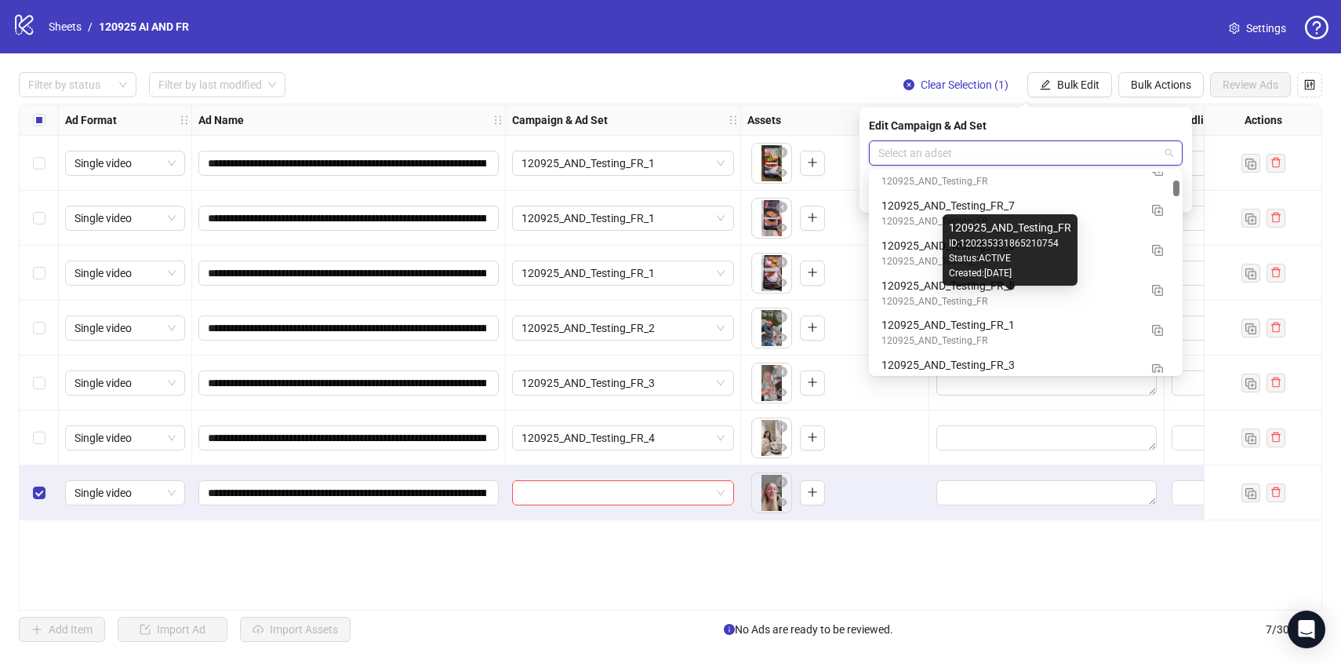
scroll to position [940, 0]
click at [1090, 297] on div "120925_AND_Testing_FR" at bounding box center [1010, 300] width 257 height 15
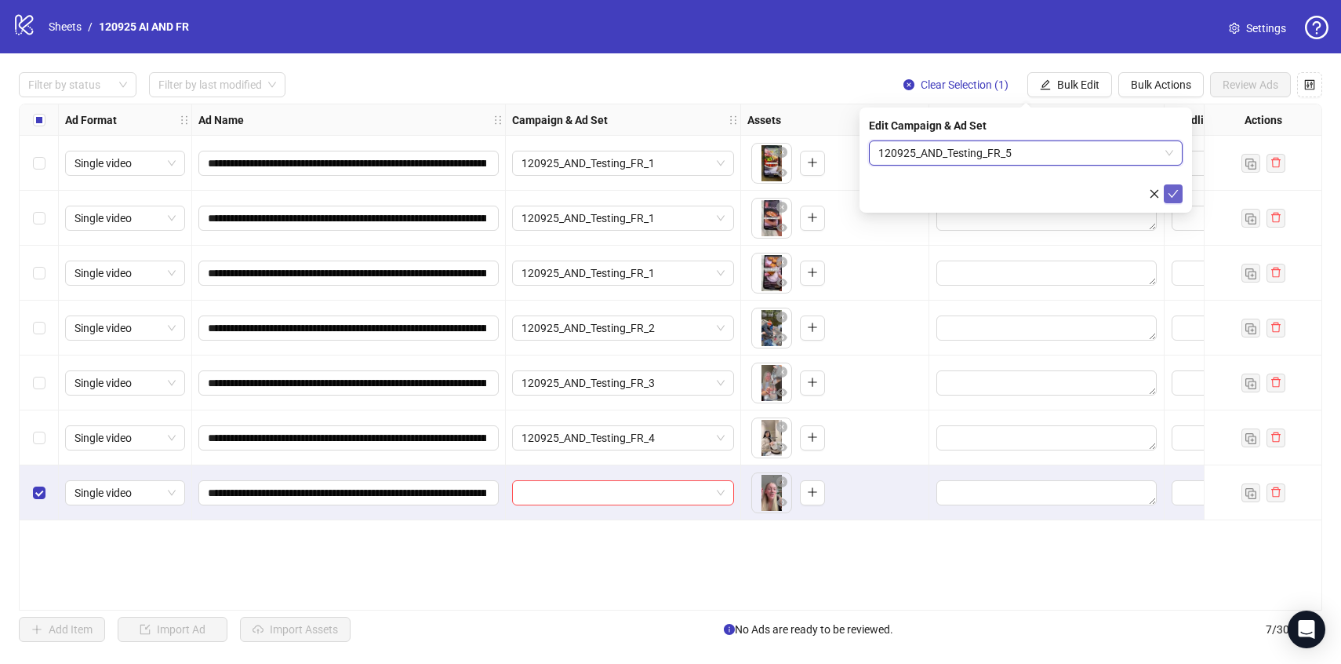
click at [1173, 200] on button "submit" at bounding box center [1173, 193] width 19 height 19
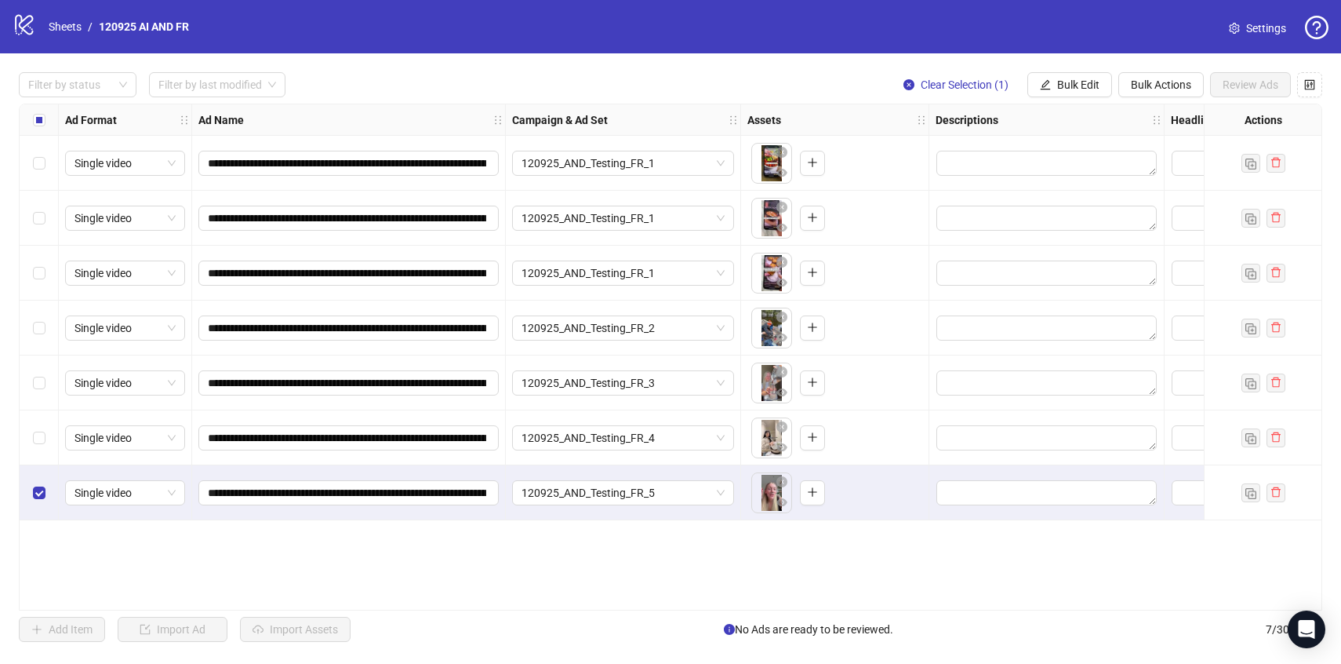
click at [43, 128] on label "Select all rows" at bounding box center [39, 119] width 13 height 17
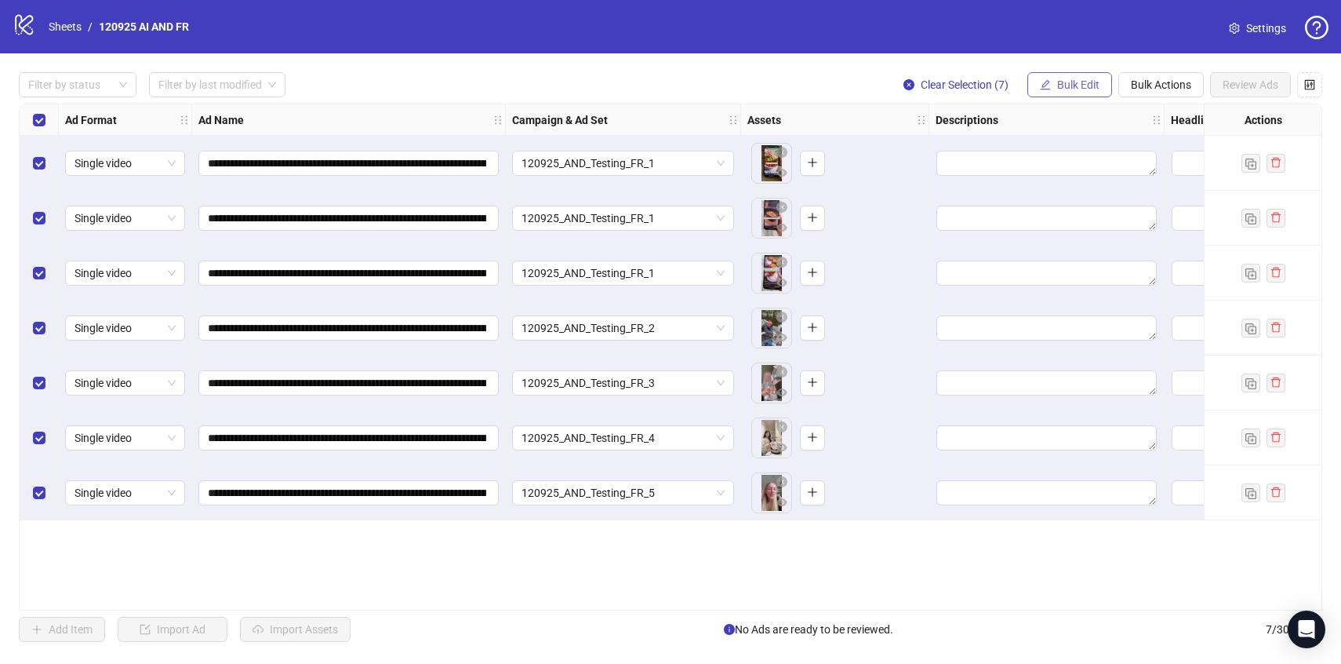
click at [1083, 92] on button "Bulk Edit" at bounding box center [1069, 84] width 85 height 25
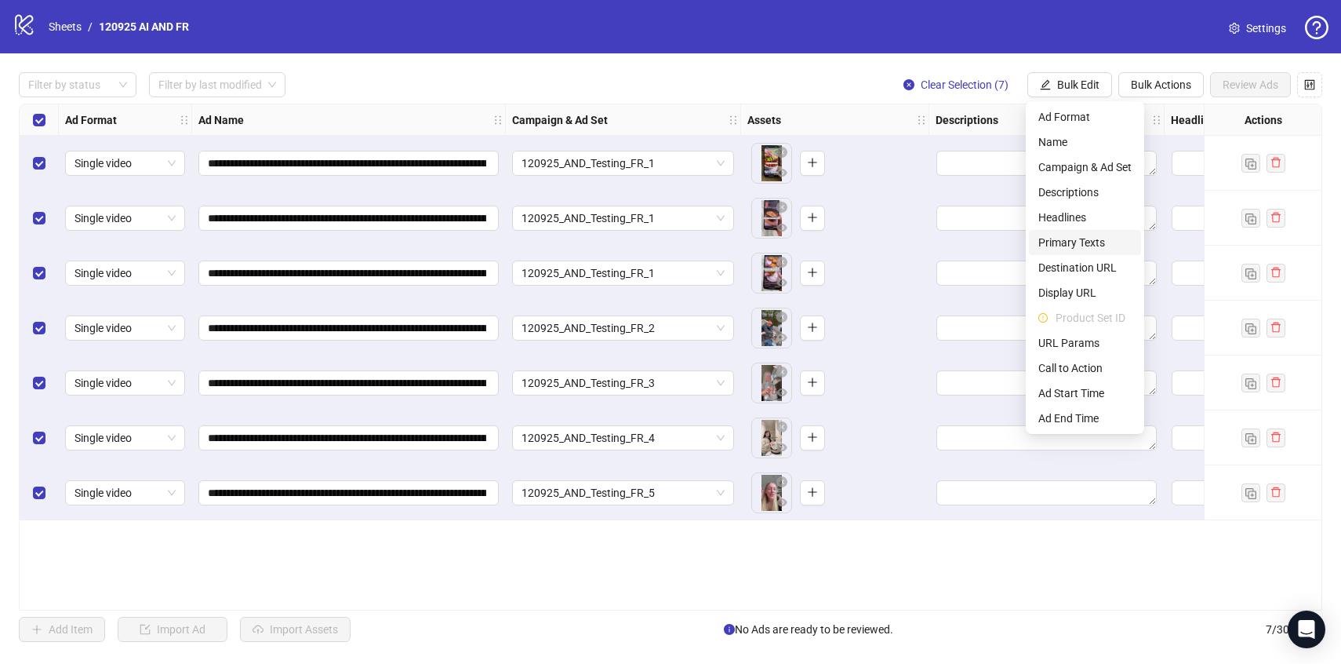
click at [1063, 240] on span "Primary Texts" at bounding box center [1084, 242] width 93 height 17
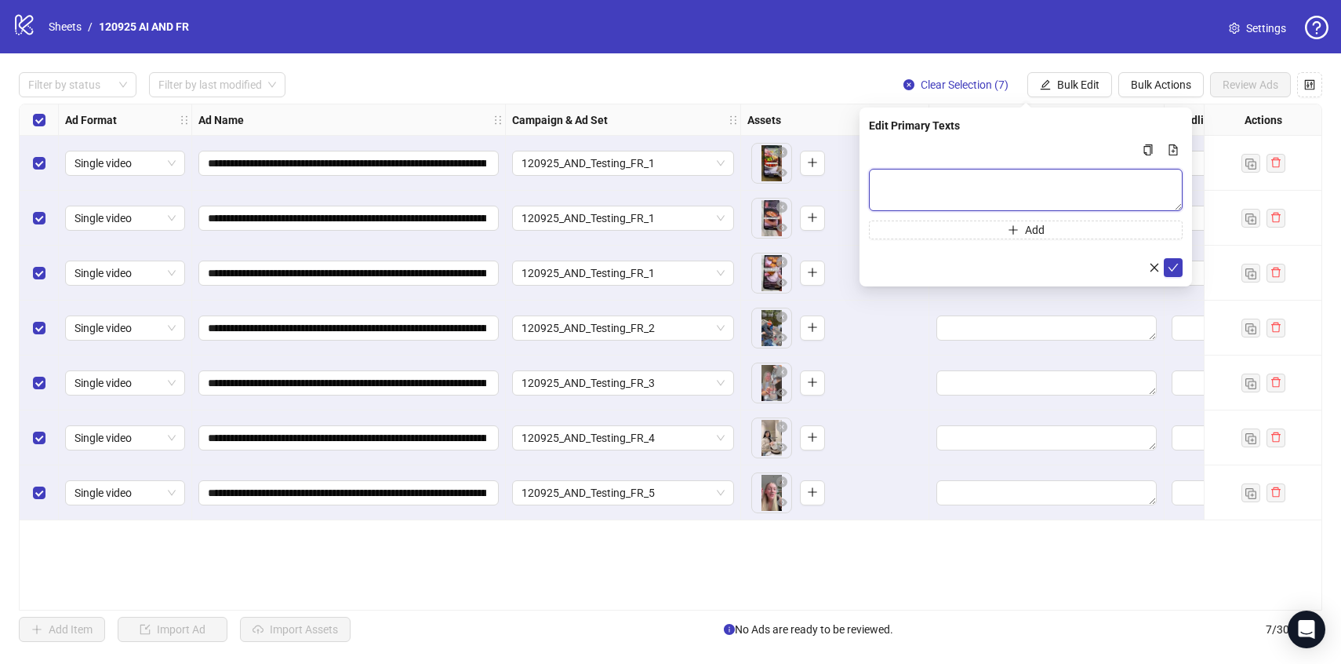
click at [1013, 194] on textarea "Multi-text input container - paste or copy values" at bounding box center [1026, 190] width 314 height 42
paste textarea "**********"
type textarea "**********"
click at [1171, 264] on icon "check" at bounding box center [1173, 267] width 11 height 11
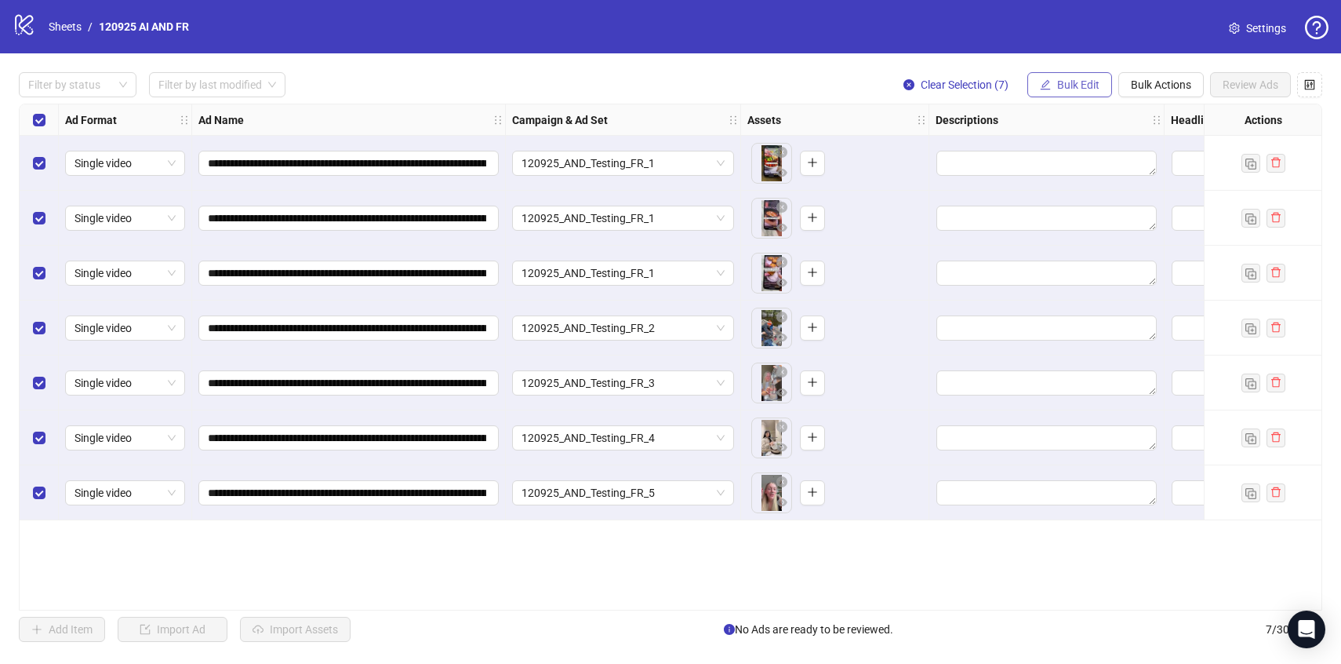
click at [1087, 79] on span "Bulk Edit" at bounding box center [1078, 84] width 42 height 13
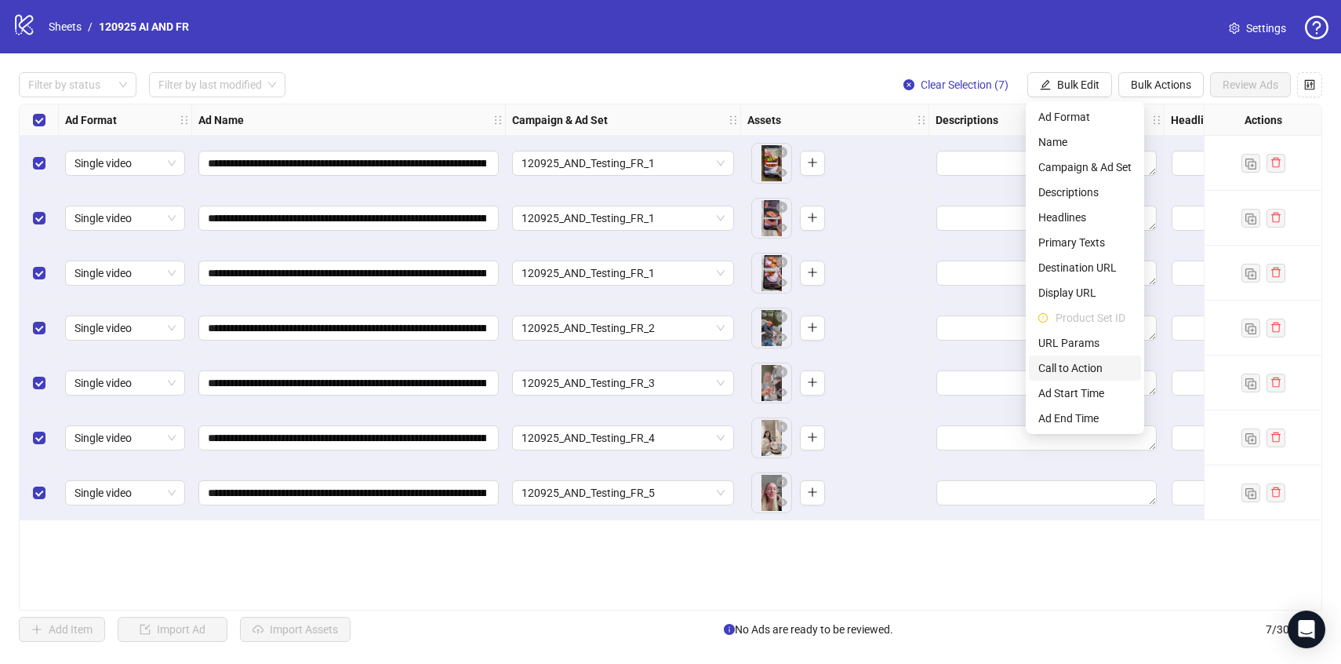
click at [1074, 362] on span "Call to Action" at bounding box center [1084, 367] width 93 height 17
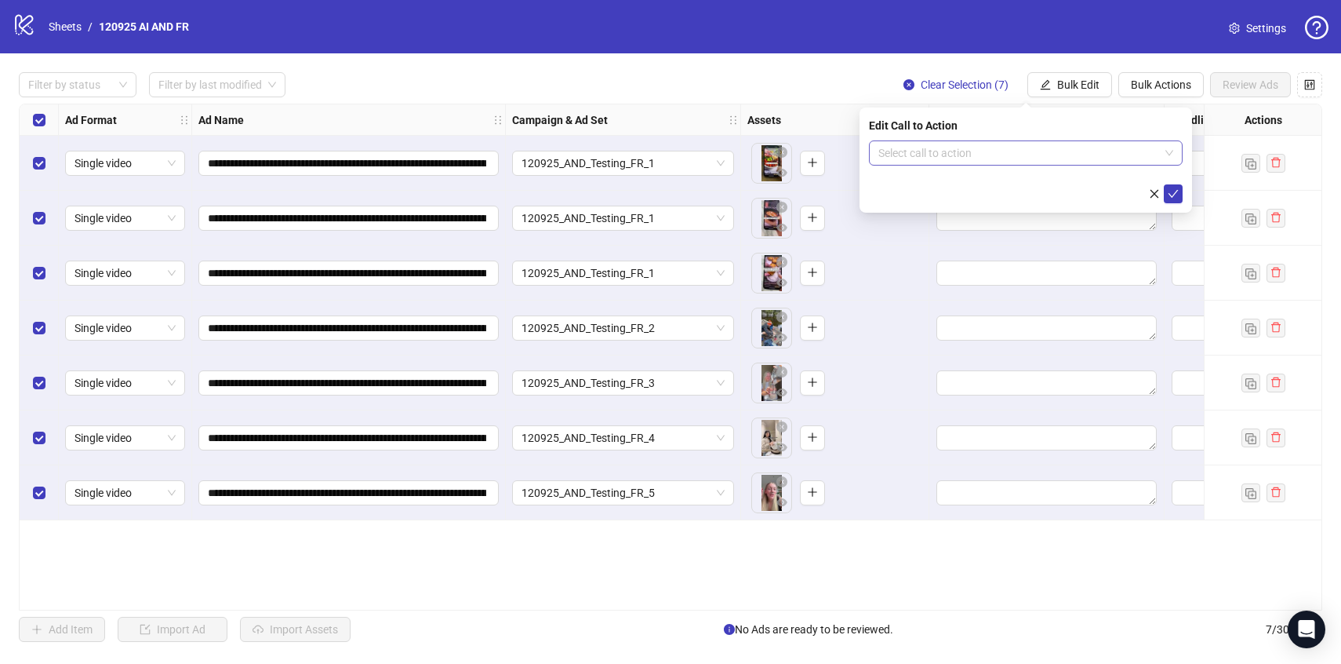
click at [985, 155] on input "search" at bounding box center [1018, 153] width 281 height 24
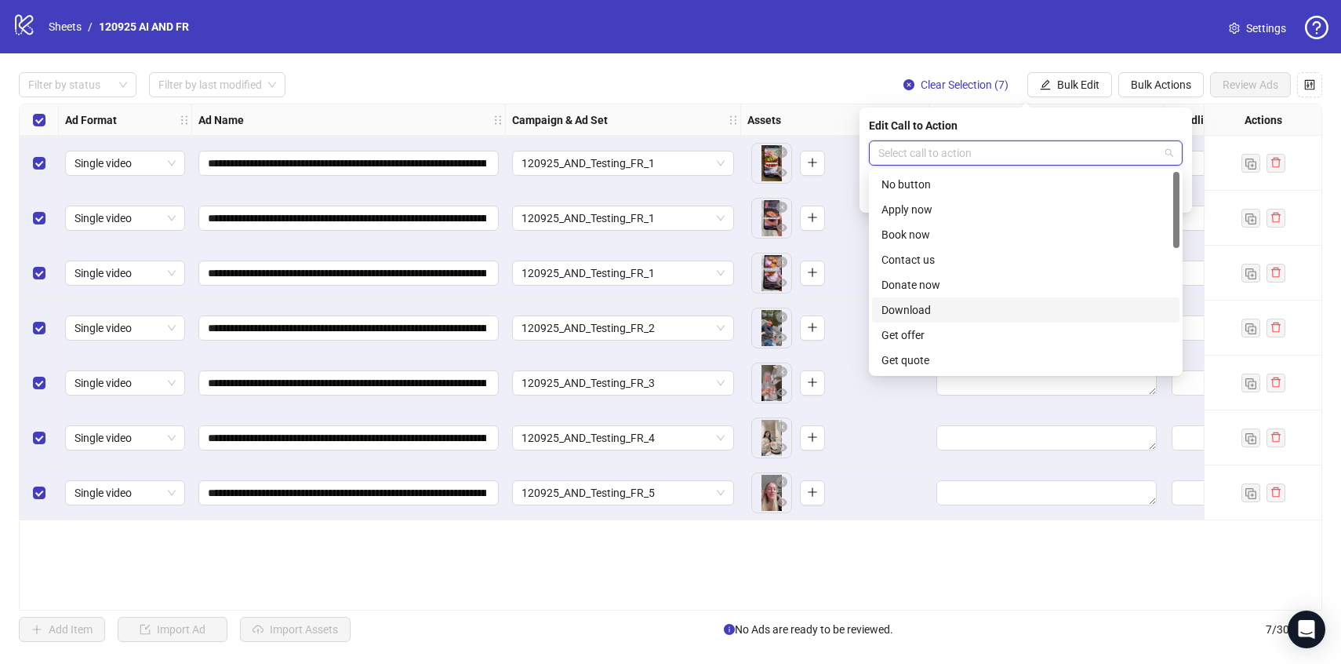
click at [929, 304] on div "Download" at bounding box center [1026, 309] width 289 height 17
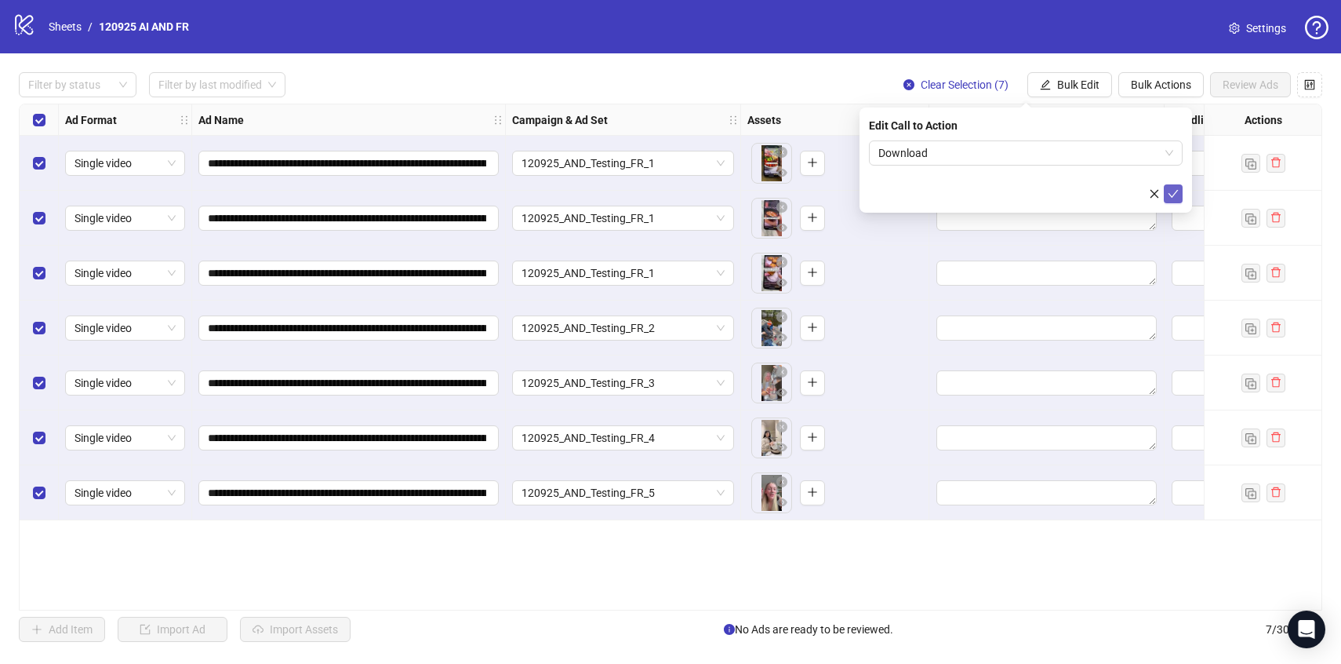
click at [1173, 196] on icon "check" at bounding box center [1173, 193] width 11 height 11
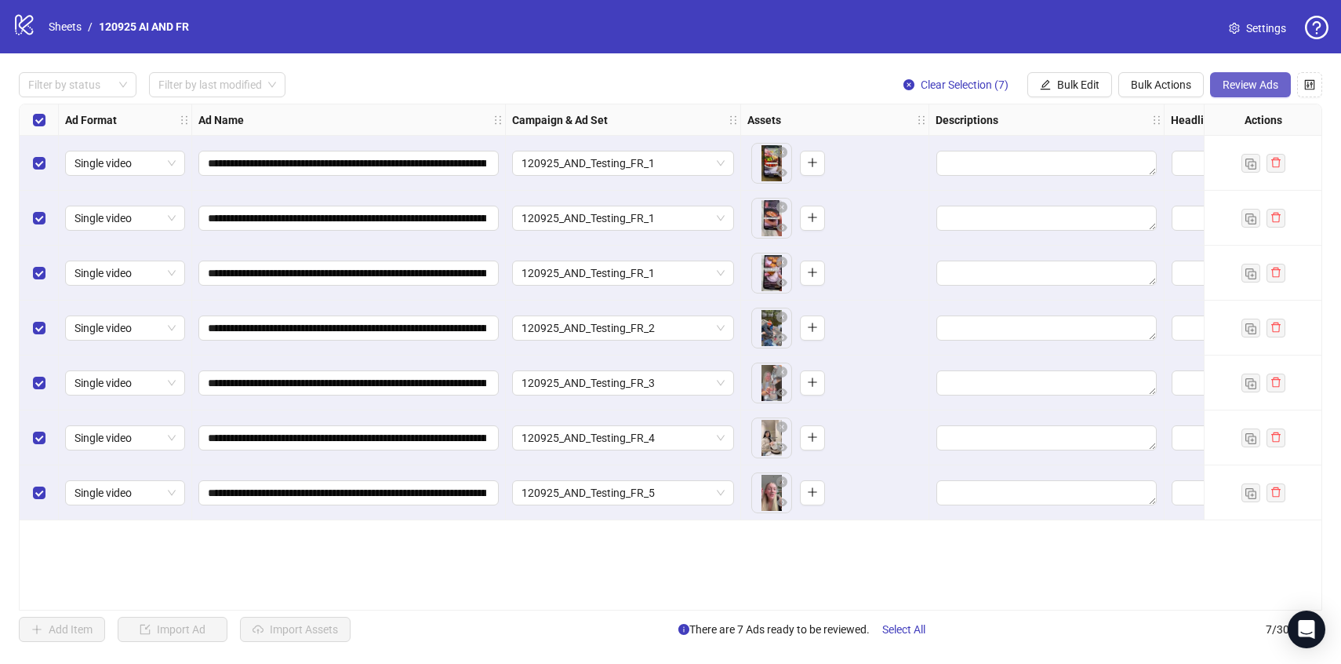
click at [1266, 93] on button "Review Ads" at bounding box center [1250, 84] width 81 height 25
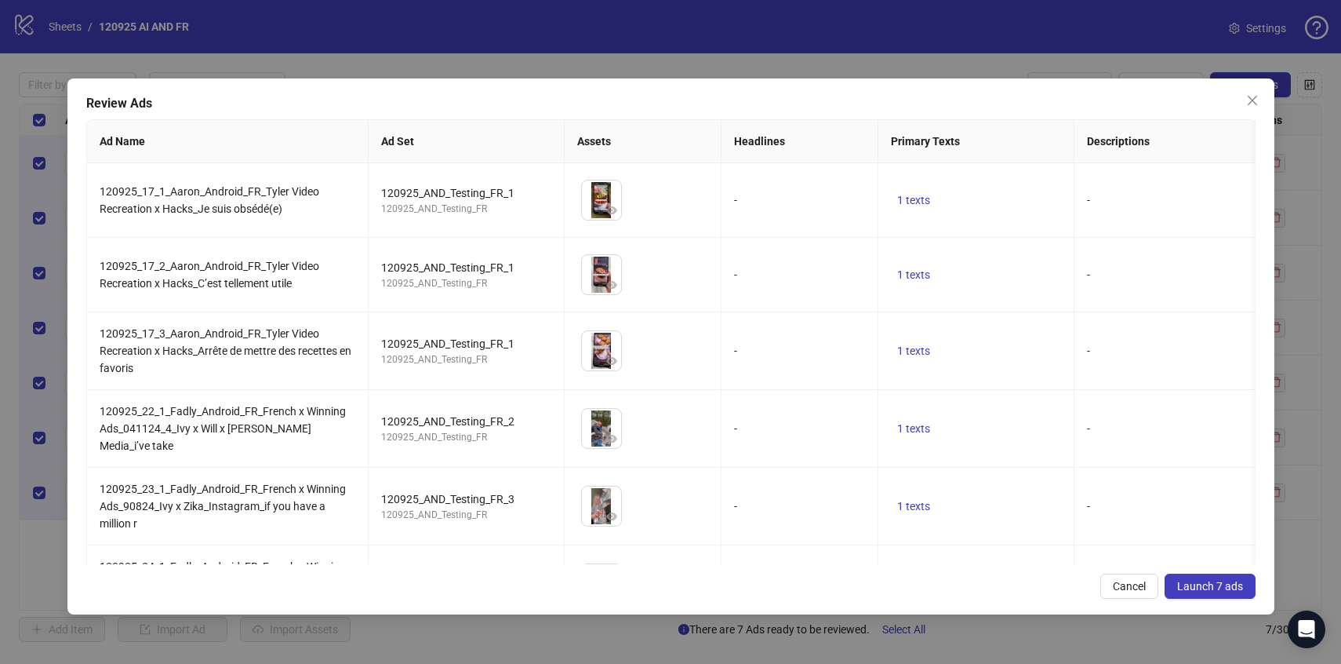
click at [1185, 590] on span "Launch 7 ads" at bounding box center [1210, 586] width 66 height 13
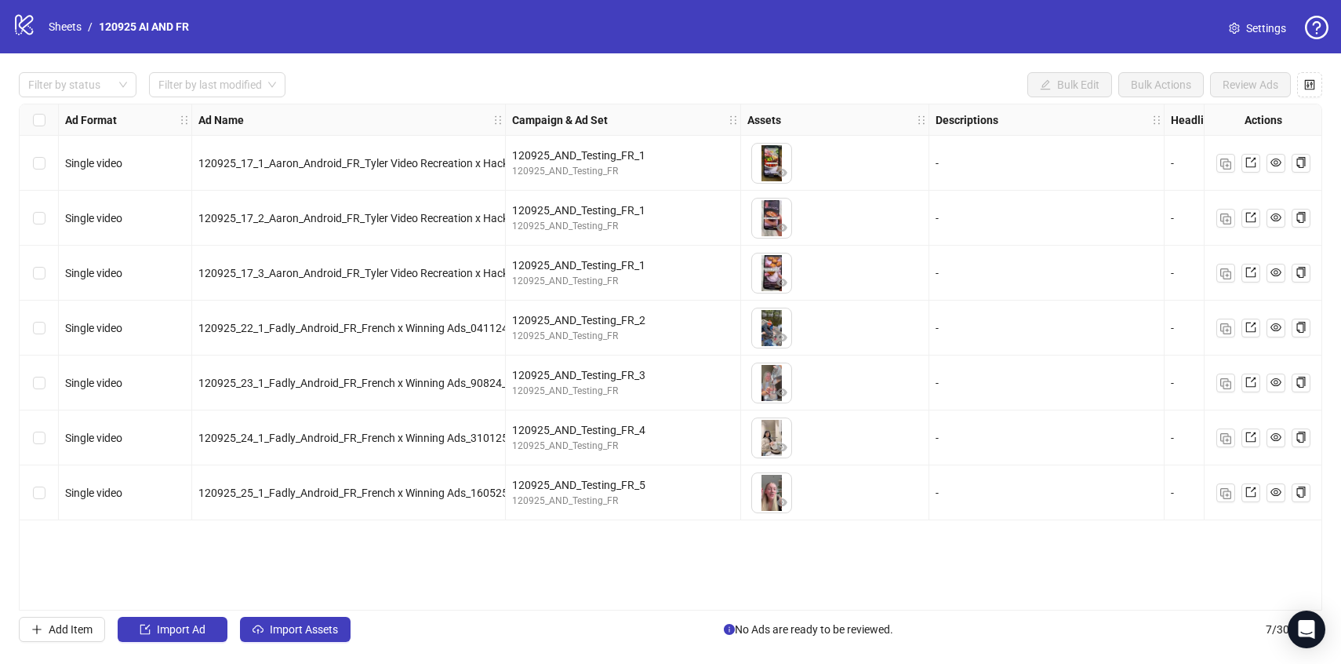
click at [43, 27] on nav "Sheets / 120925 AI AND FR" at bounding box center [118, 26] width 153 height 17
click at [53, 27] on link "Sheets" at bounding box center [64, 26] width 39 height 17
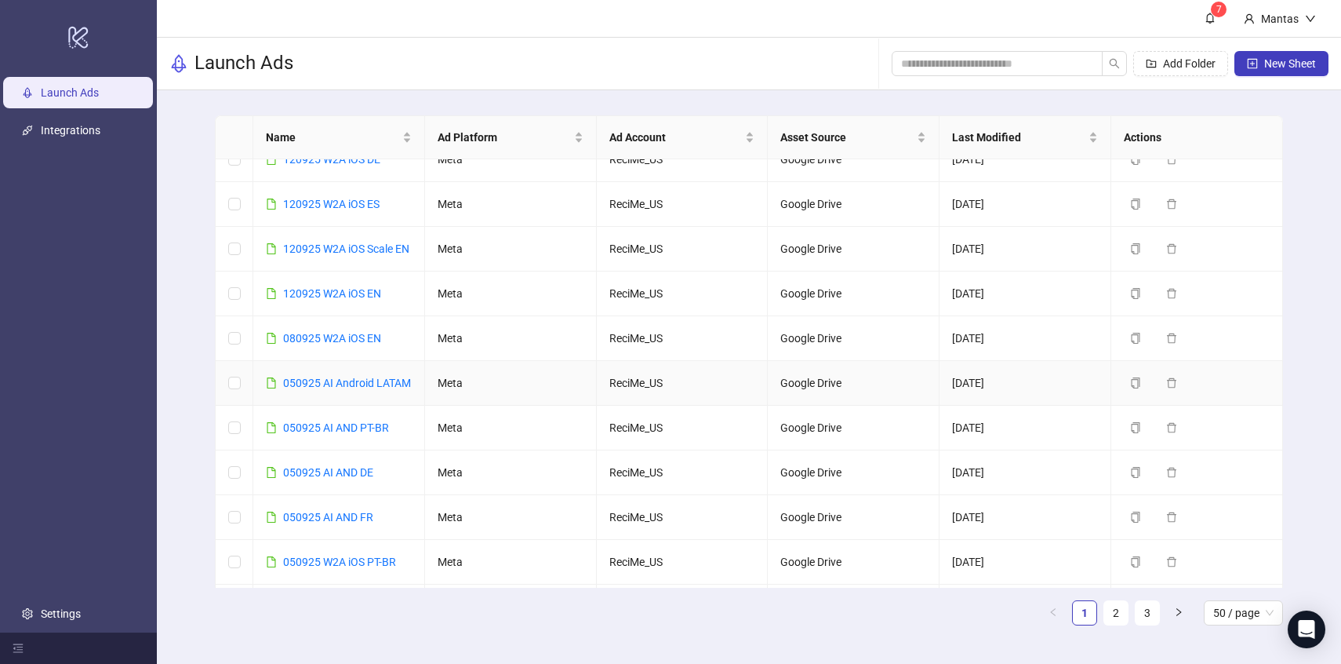
scroll to position [260, 0]
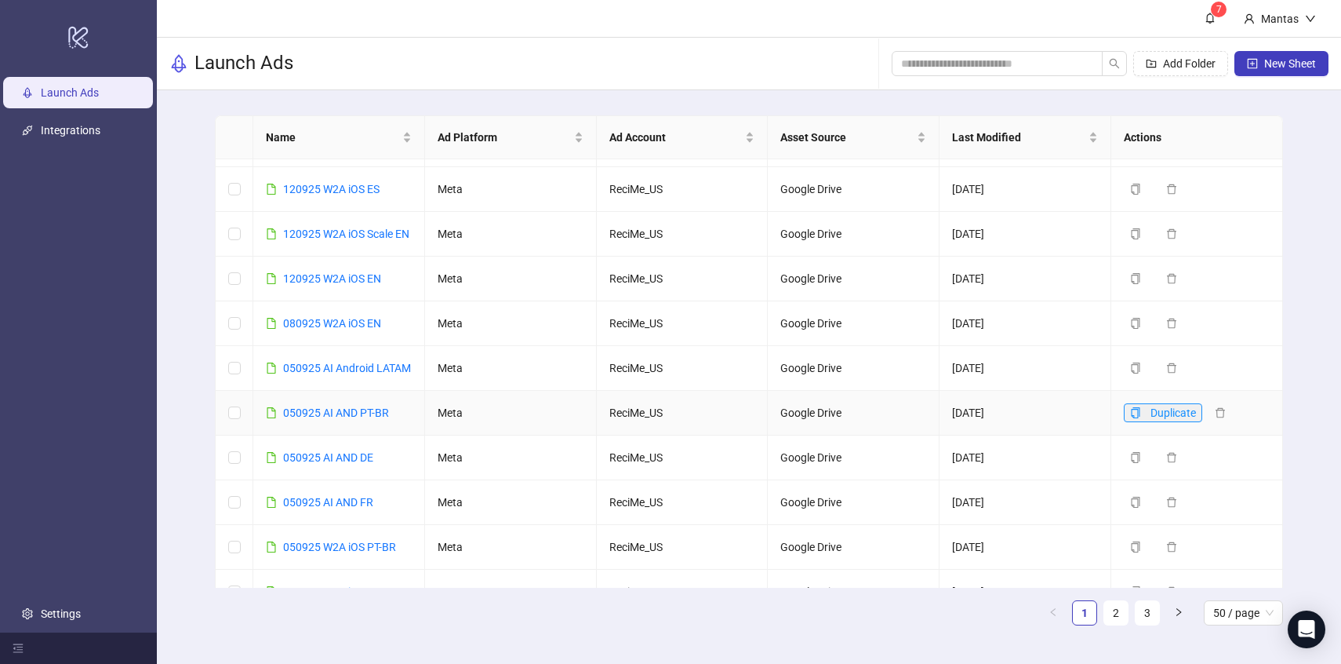
click at [1151, 419] on span "Duplicate" at bounding box center [1173, 412] width 45 height 13
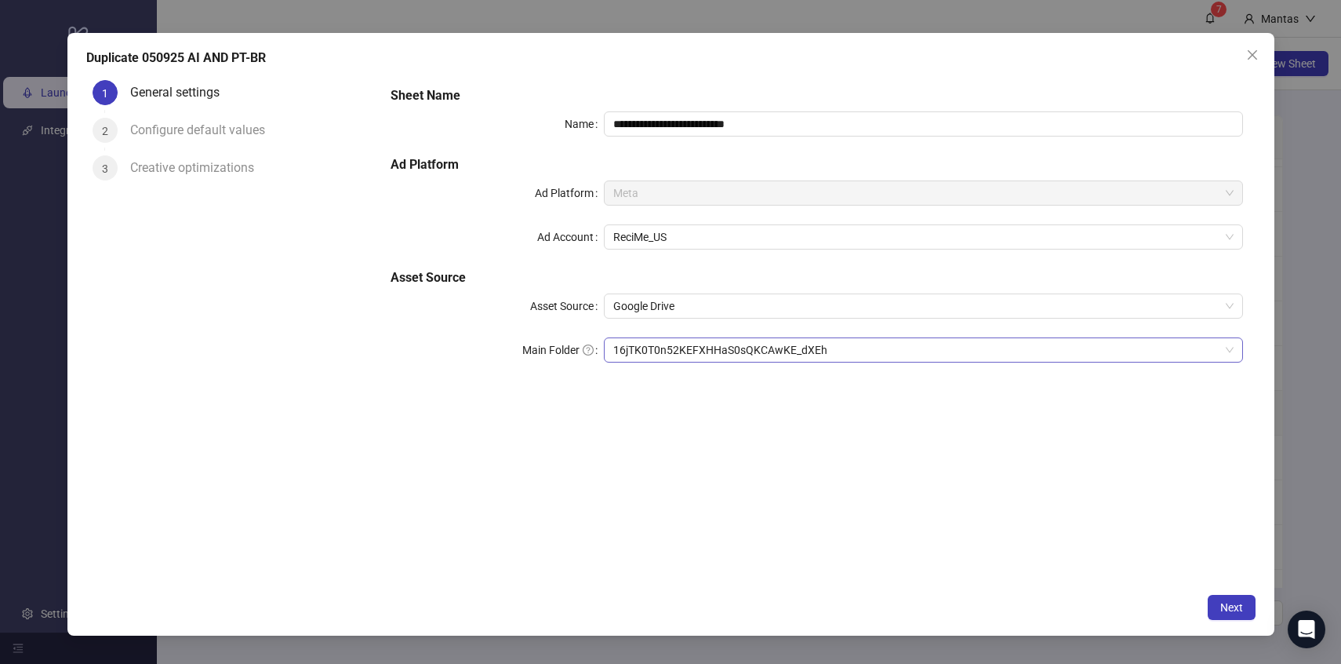
click at [722, 359] on span "16jTK0T0n52KEFXHHaS0sQKCAwKE_dXEh" at bounding box center [923, 350] width 620 height 24
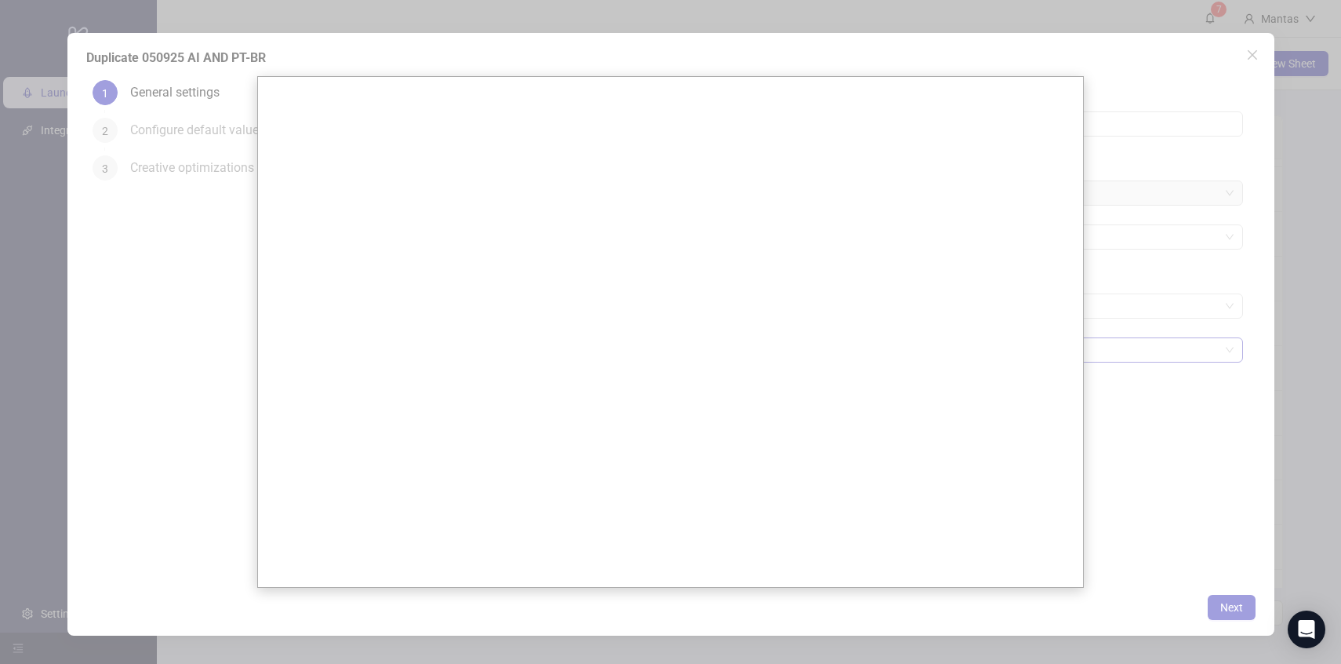
scroll to position [0, 0]
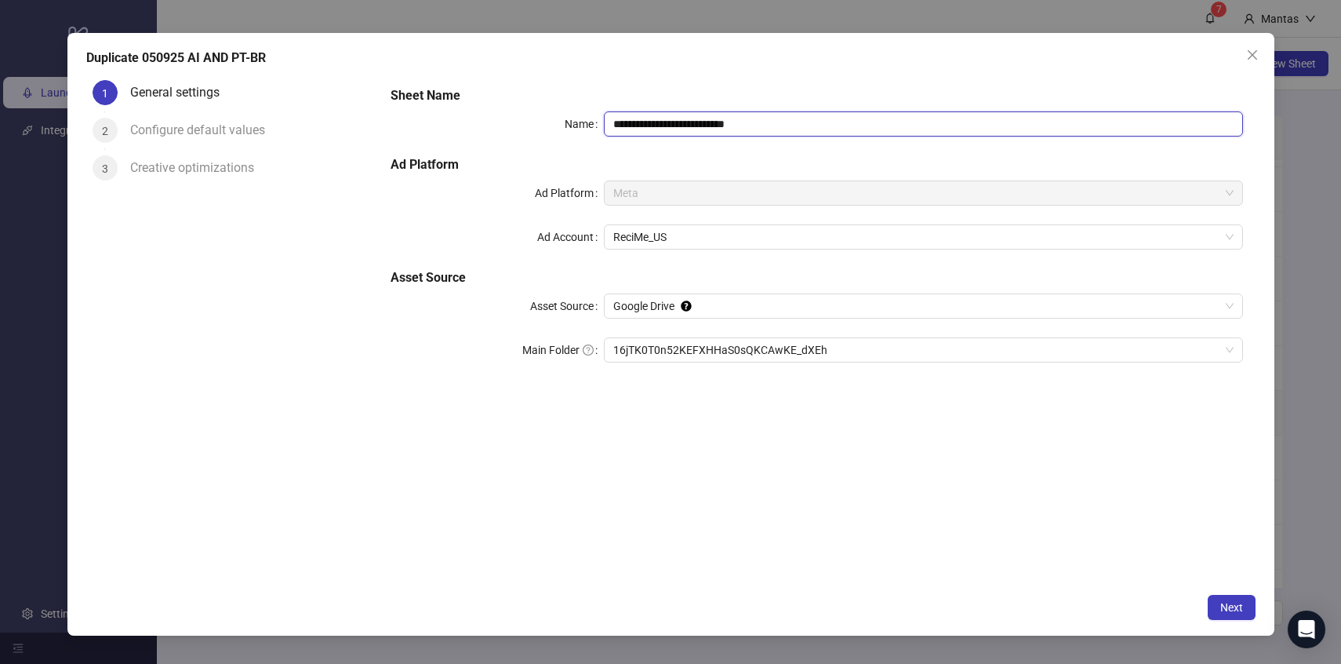
drag, startPoint x: 624, startPoint y: 126, endPoint x: 584, endPoint y: 125, distance: 39.2
click at [584, 125] on div "**********" at bounding box center [817, 123] width 852 height 25
drag, startPoint x: 721, startPoint y: 123, endPoint x: 798, endPoint y: 124, distance: 76.9
click at [798, 124] on input "**********" at bounding box center [923, 123] width 639 height 25
click at [617, 349] on span "16jTK0T0n52KEFXHHaS0sQKCAwKE_dXEh" at bounding box center [923, 350] width 620 height 24
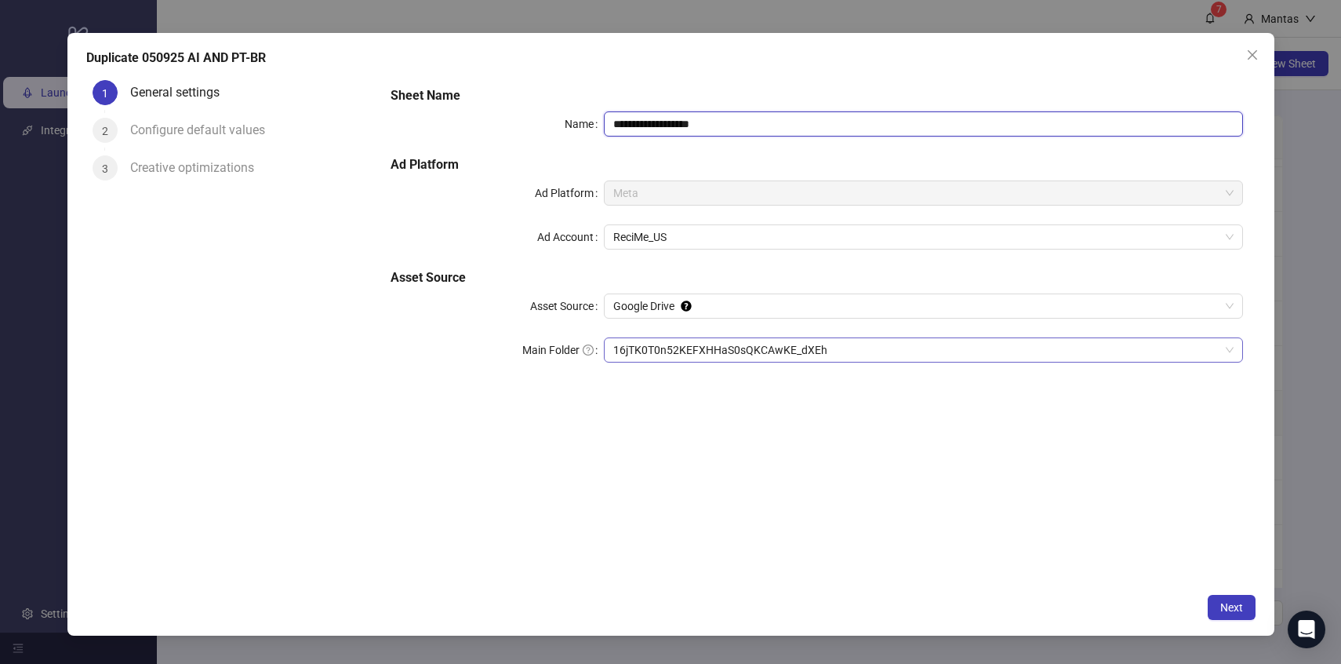
type input "**********"
click at [1223, 603] on span "Next" at bounding box center [1231, 607] width 23 height 13
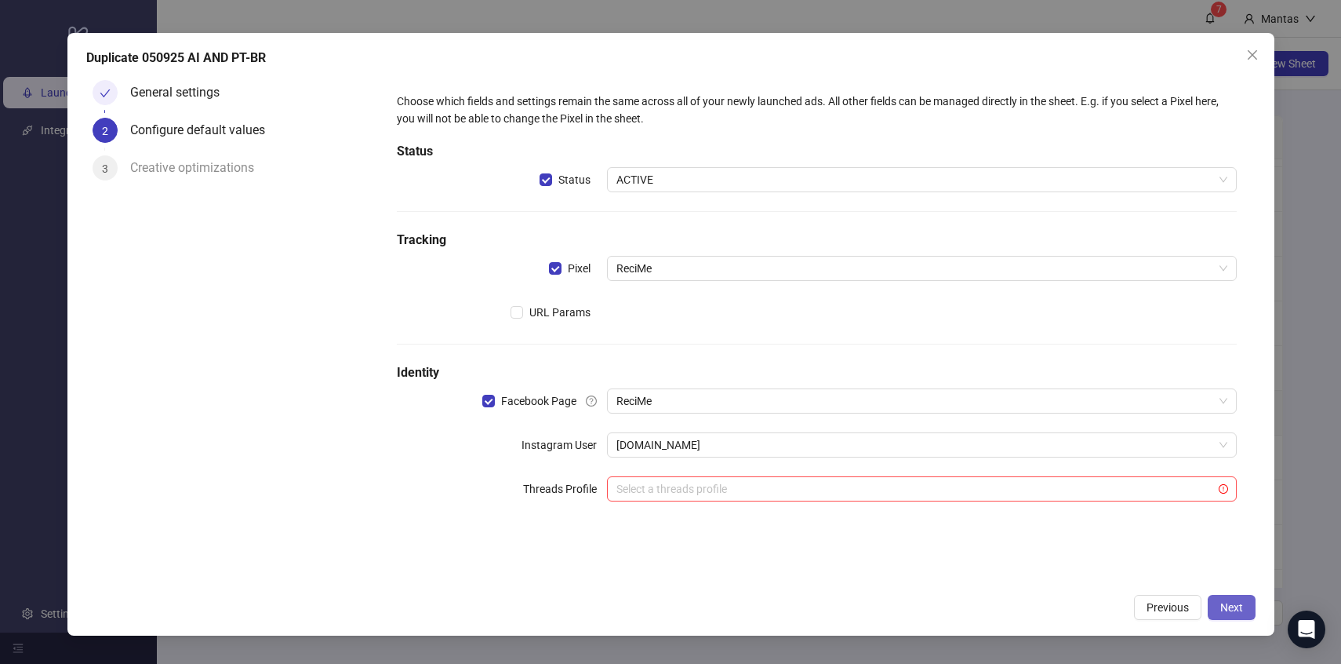
click at [1234, 608] on span "Next" at bounding box center [1231, 607] width 23 height 13
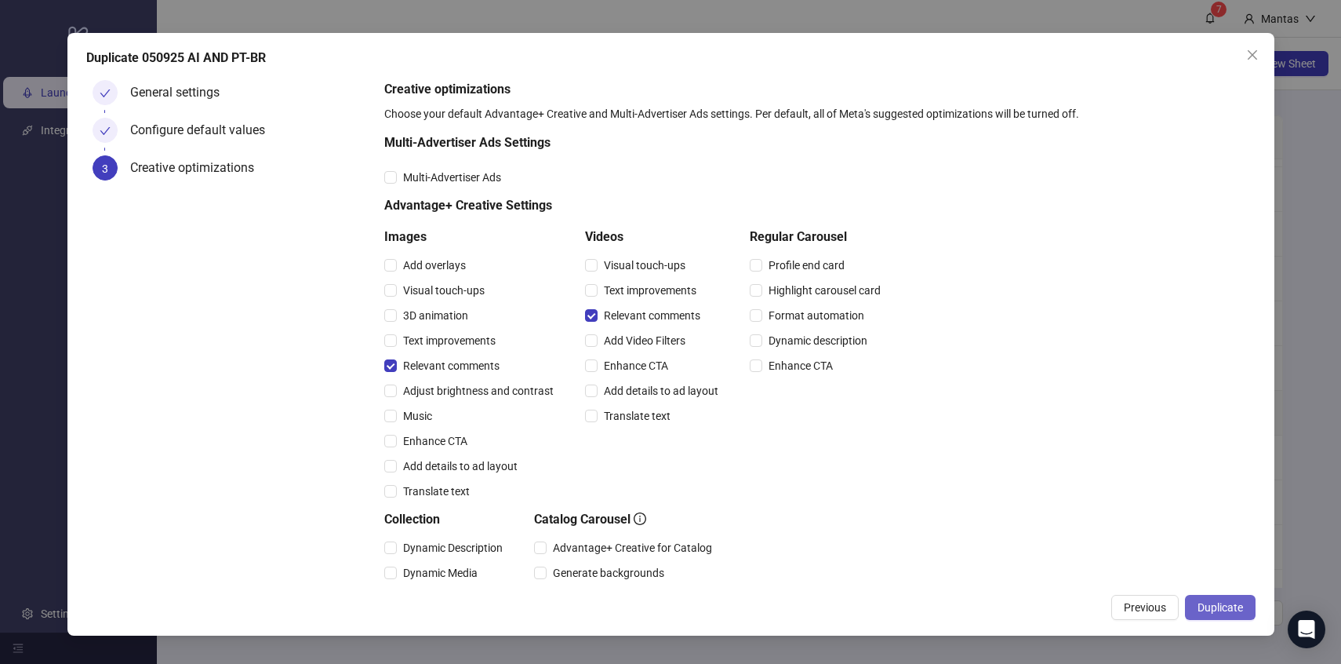
click at [1225, 601] on span "Duplicate" at bounding box center [1220, 607] width 45 height 13
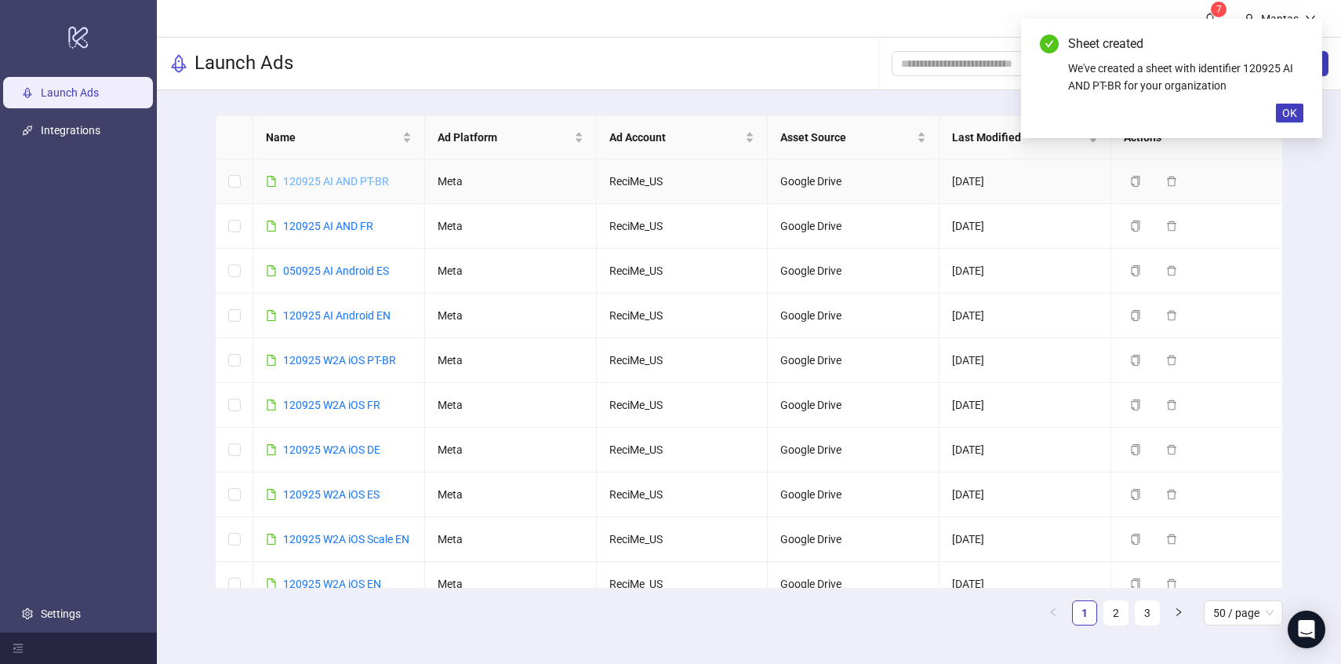
click at [315, 176] on link "120925 AI AND PT-BR" at bounding box center [336, 181] width 106 height 13
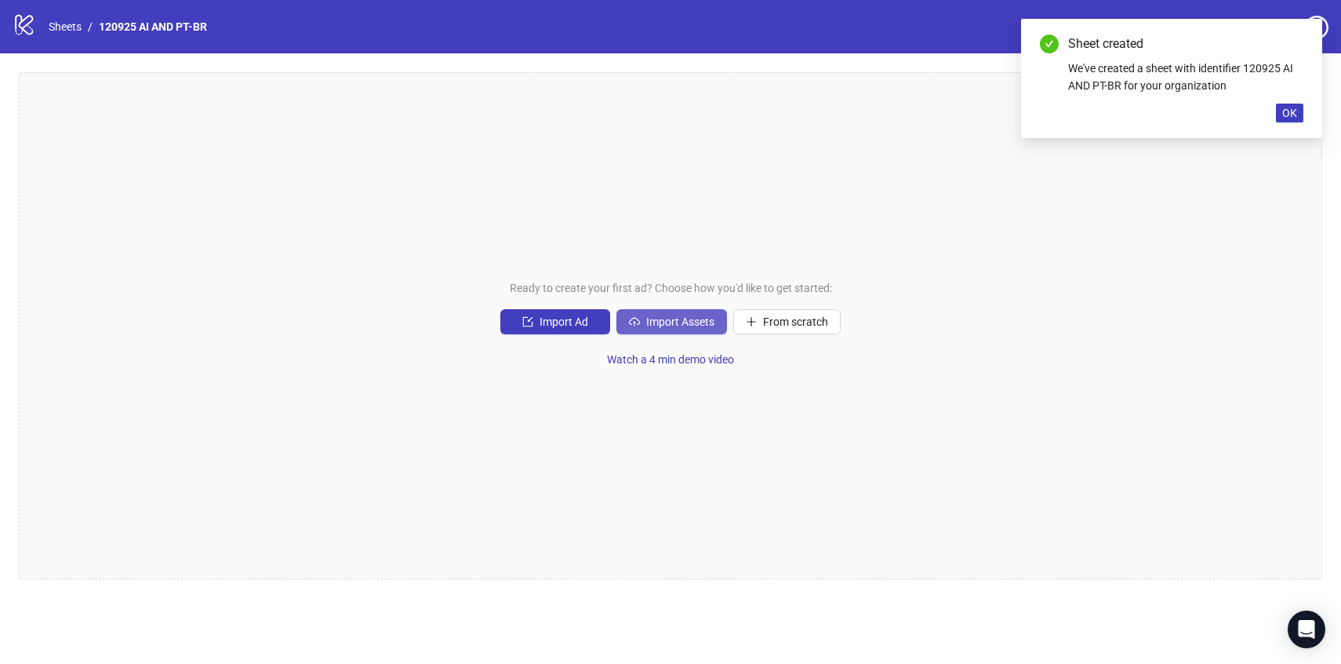
click at [678, 320] on span "Import Assets" at bounding box center [680, 321] width 68 height 13
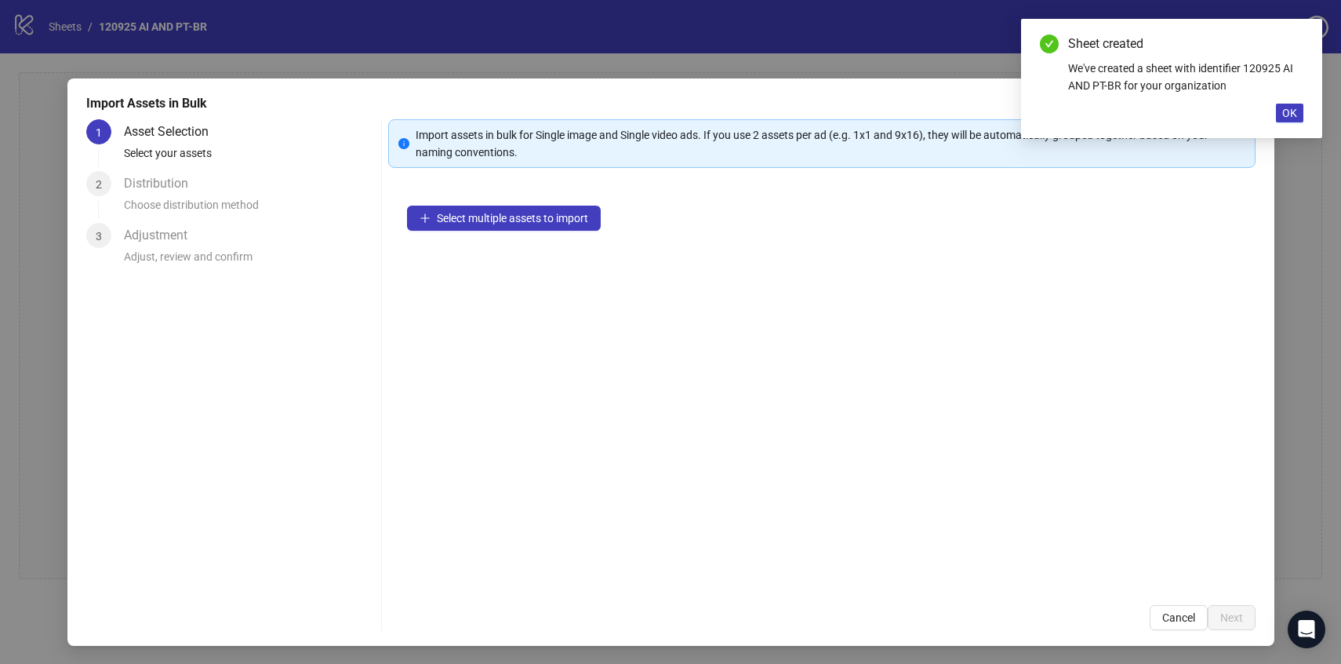
click at [544, 200] on div "Select multiple assets to import" at bounding box center [821, 386] width 867 height 399
click at [532, 217] on span "Select multiple assets to import" at bounding box center [512, 218] width 151 height 13
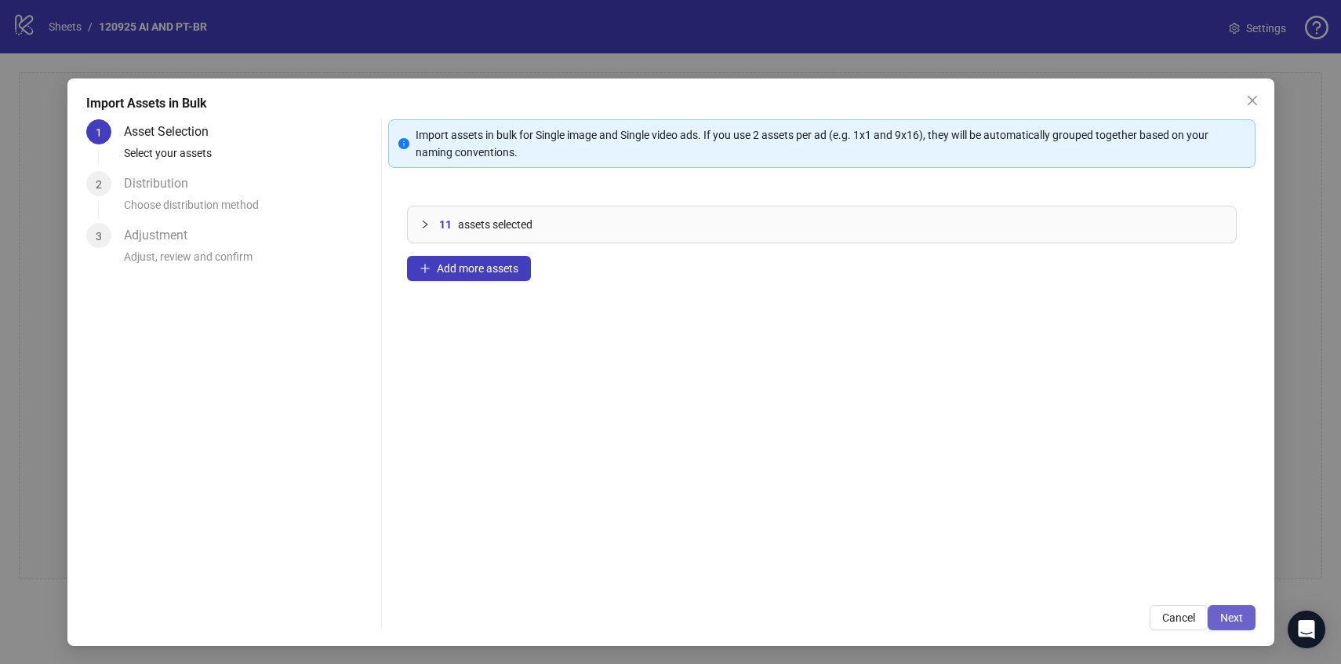
click at [1233, 616] on span "Next" at bounding box center [1231, 617] width 23 height 13
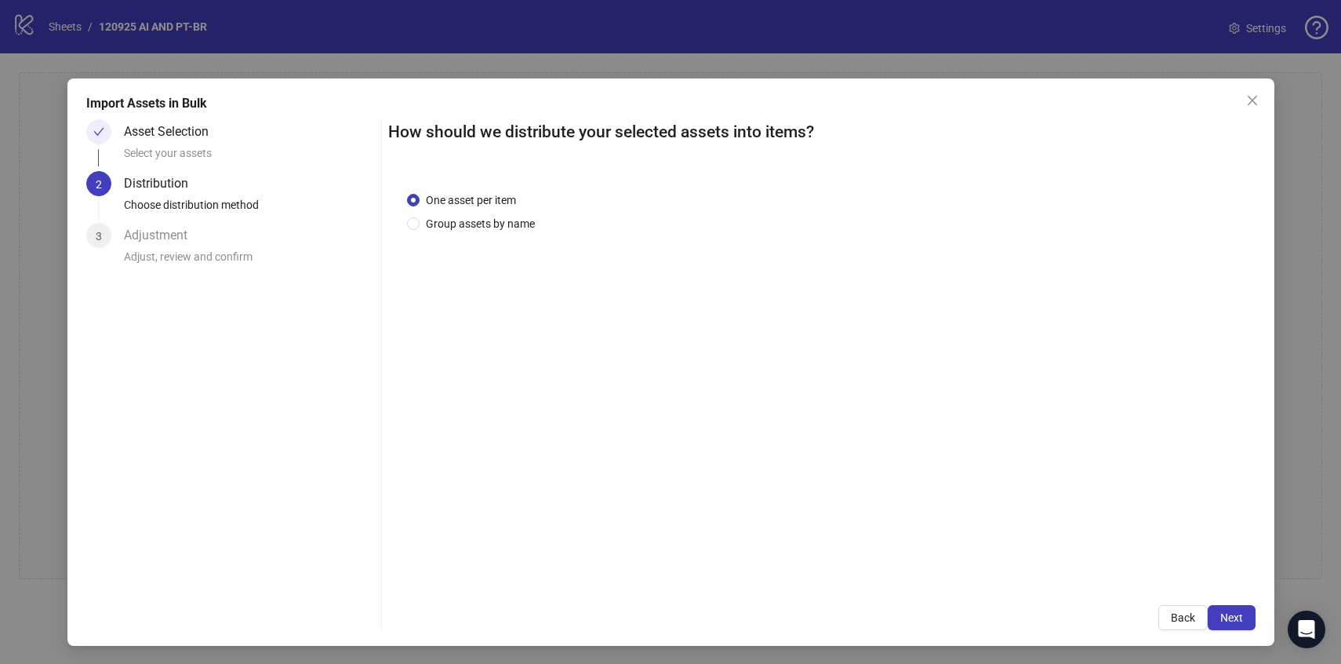
click at [1233, 616] on span "Next" at bounding box center [1231, 617] width 23 height 13
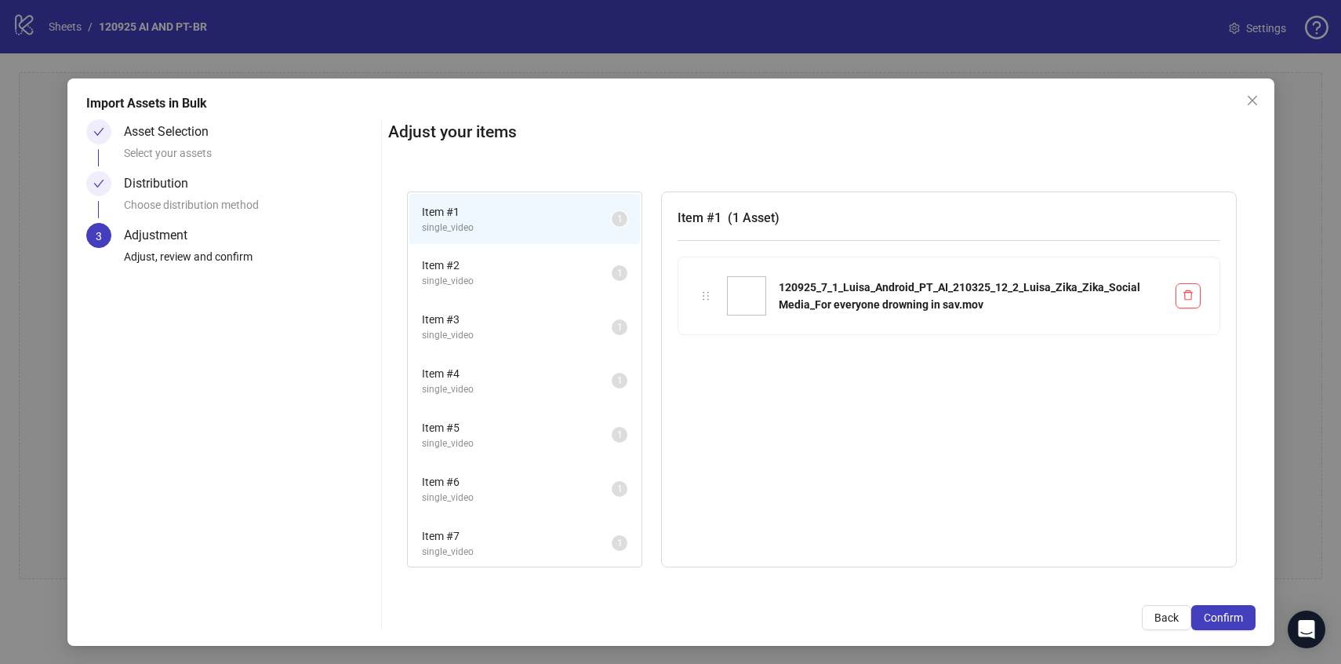
click at [1233, 616] on span "Confirm" at bounding box center [1223, 617] width 39 height 13
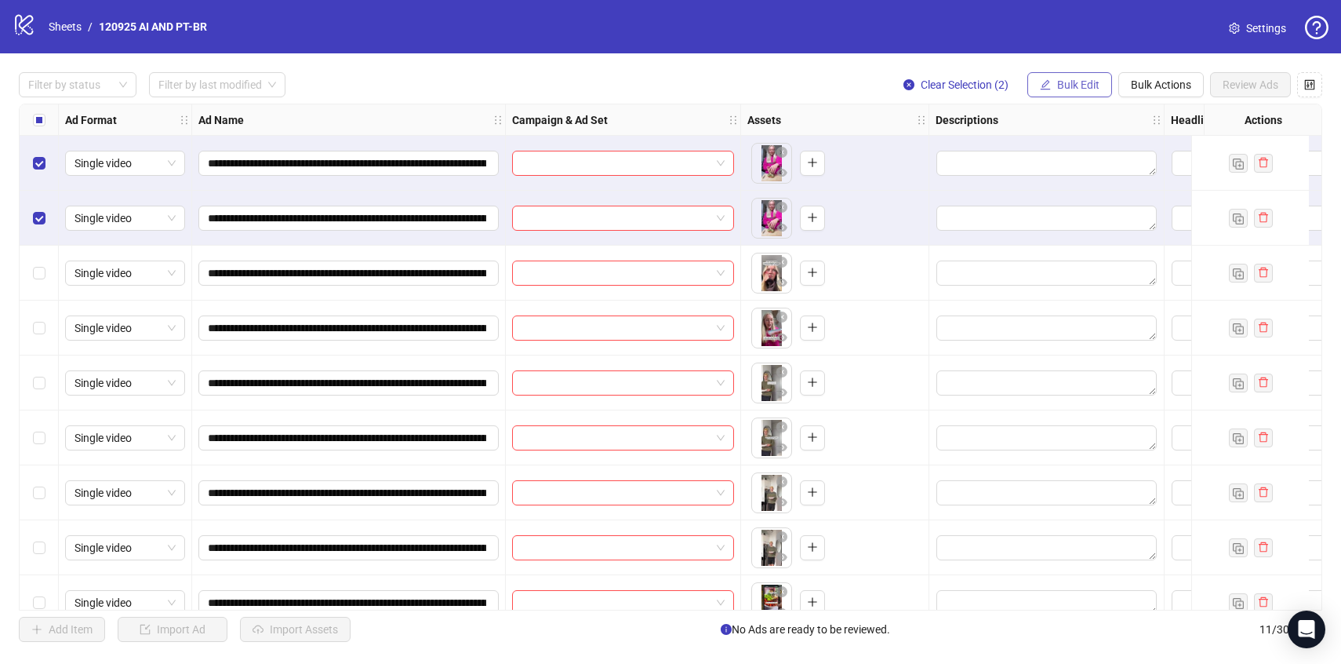
click at [1071, 79] on span "Bulk Edit" at bounding box center [1078, 84] width 42 height 13
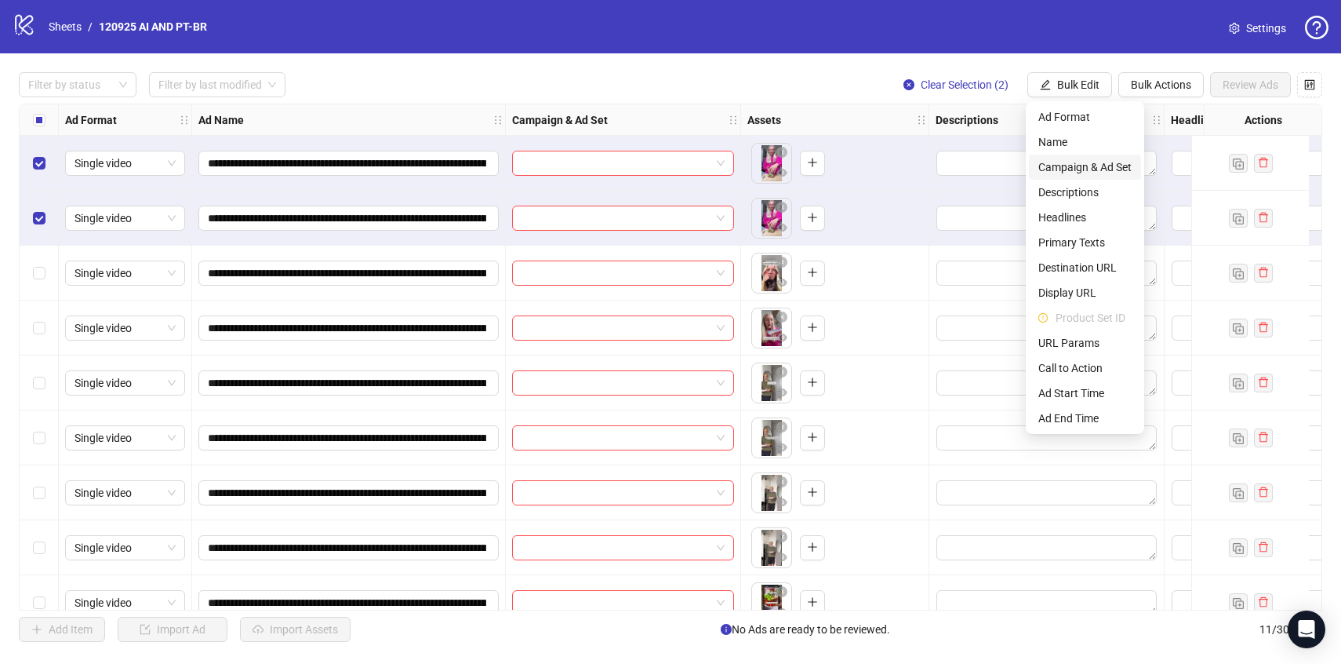
click at [1093, 157] on li "Campaign & Ad Set" at bounding box center [1085, 167] width 112 height 25
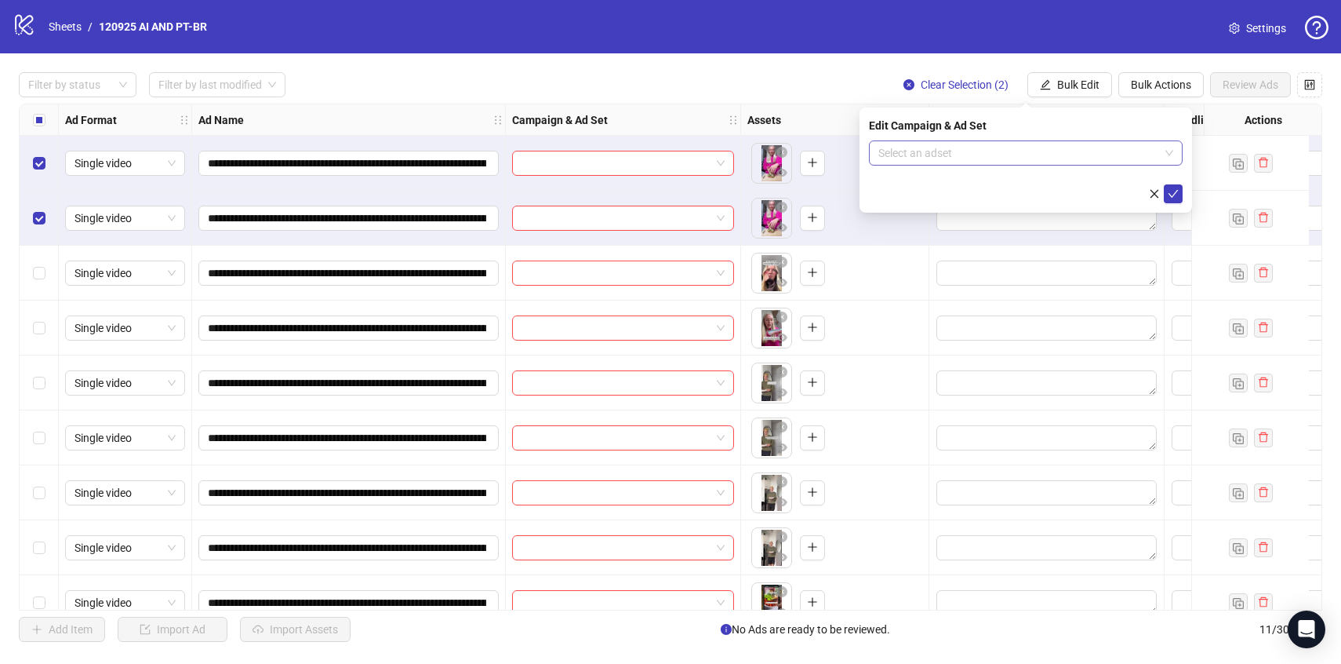
click at [1092, 151] on input "search" at bounding box center [1018, 153] width 281 height 24
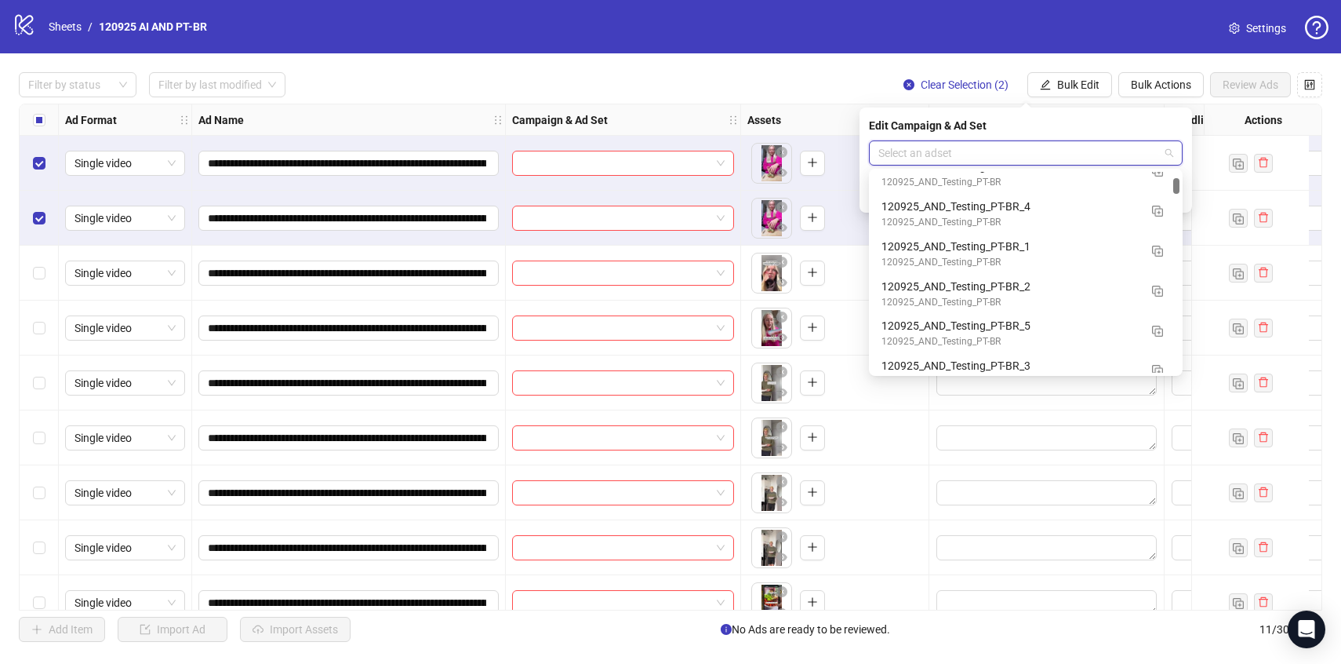
scroll to position [699, 0]
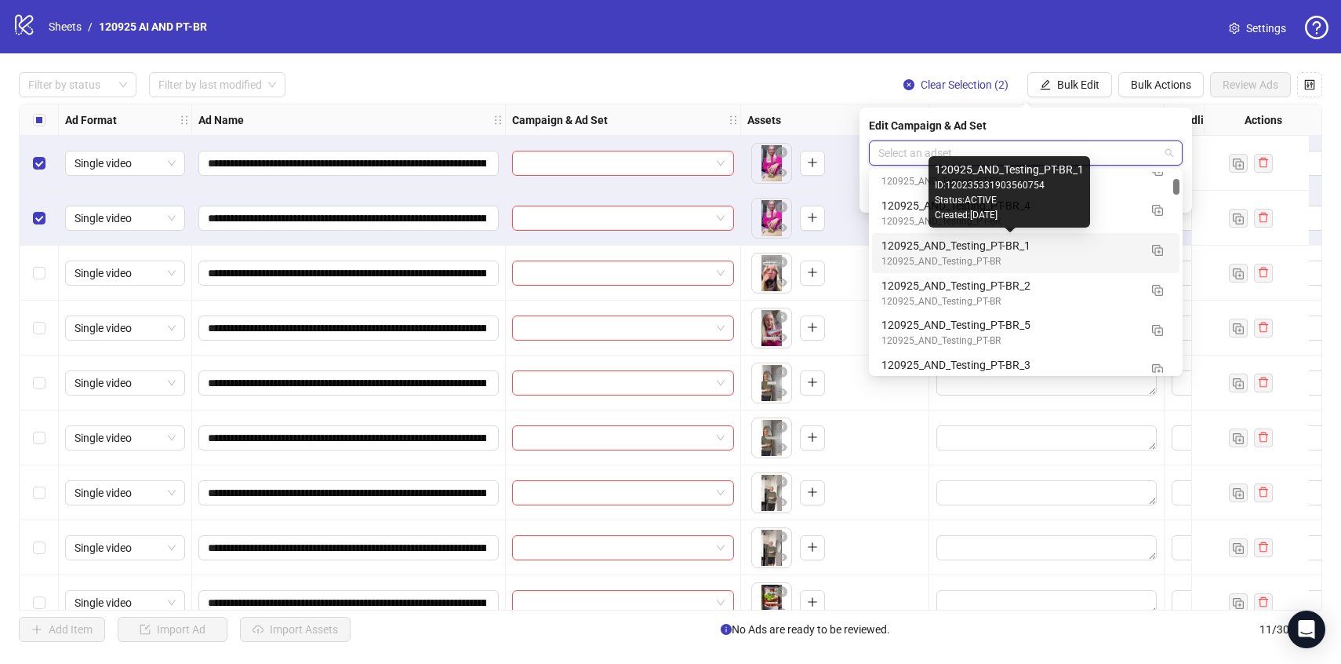
click at [1113, 246] on div "120925_AND_Testing_PT-BR_1" at bounding box center [1010, 245] width 257 height 17
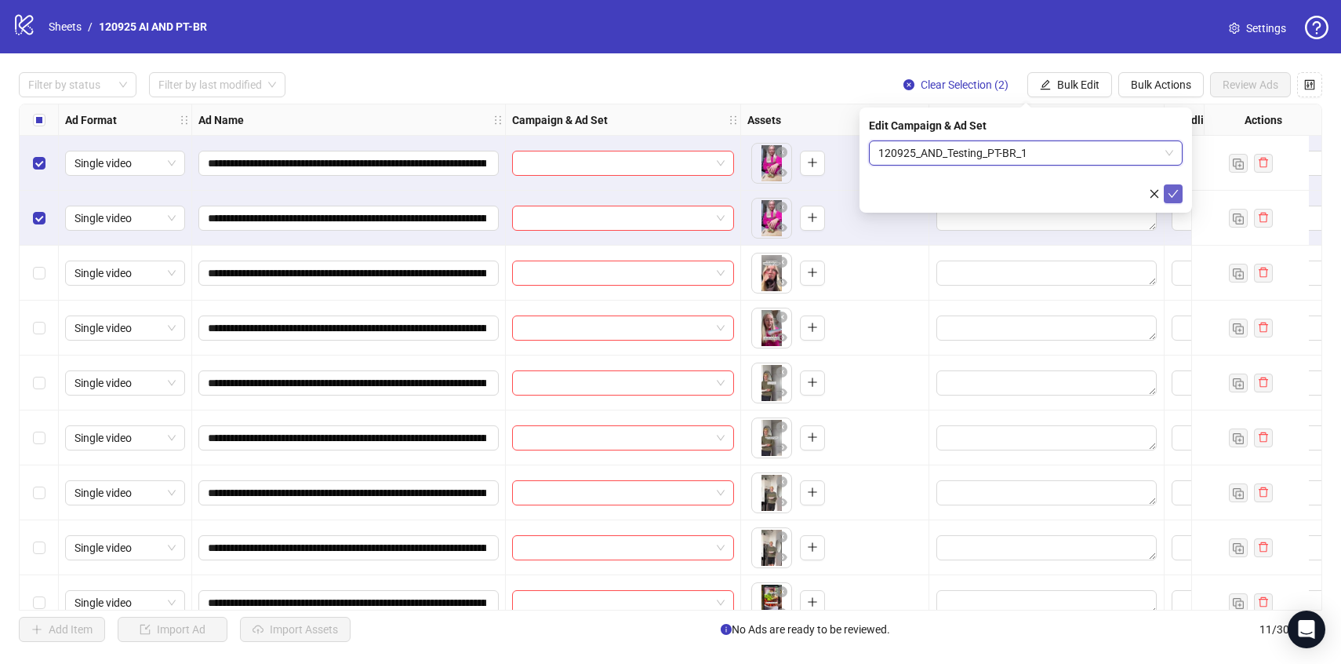
click at [1176, 190] on icon "check" at bounding box center [1174, 194] width 10 height 8
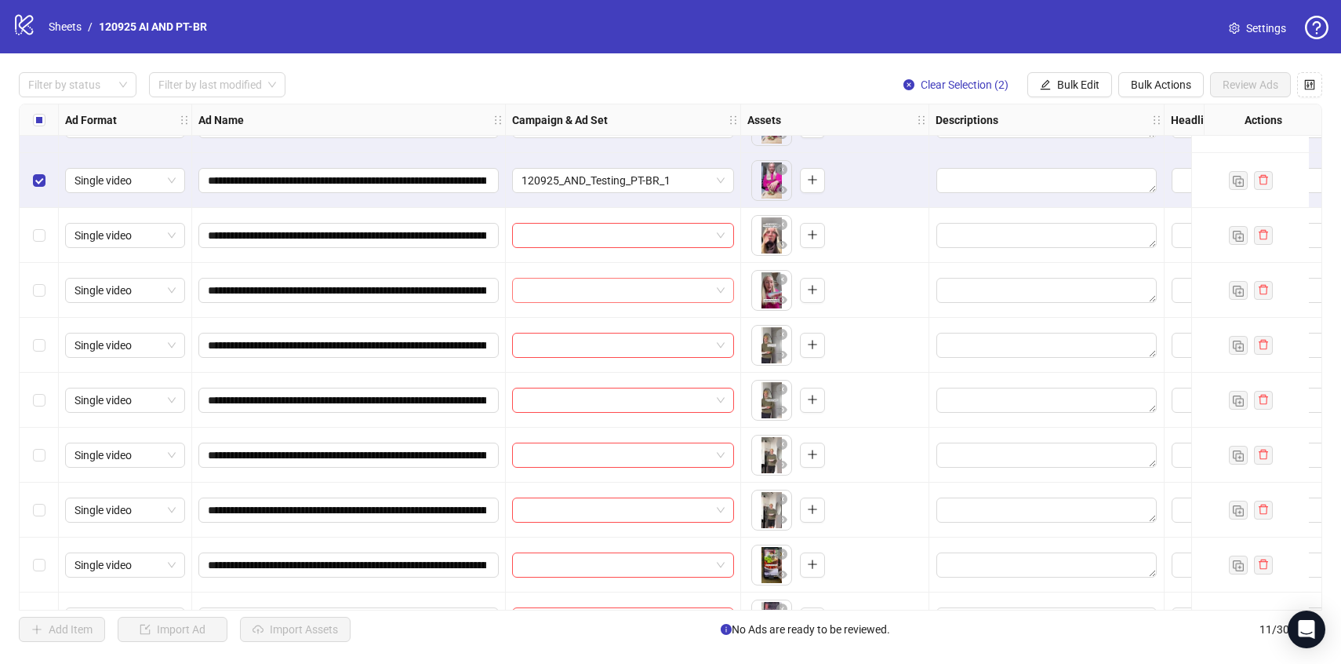
scroll to position [68, 0]
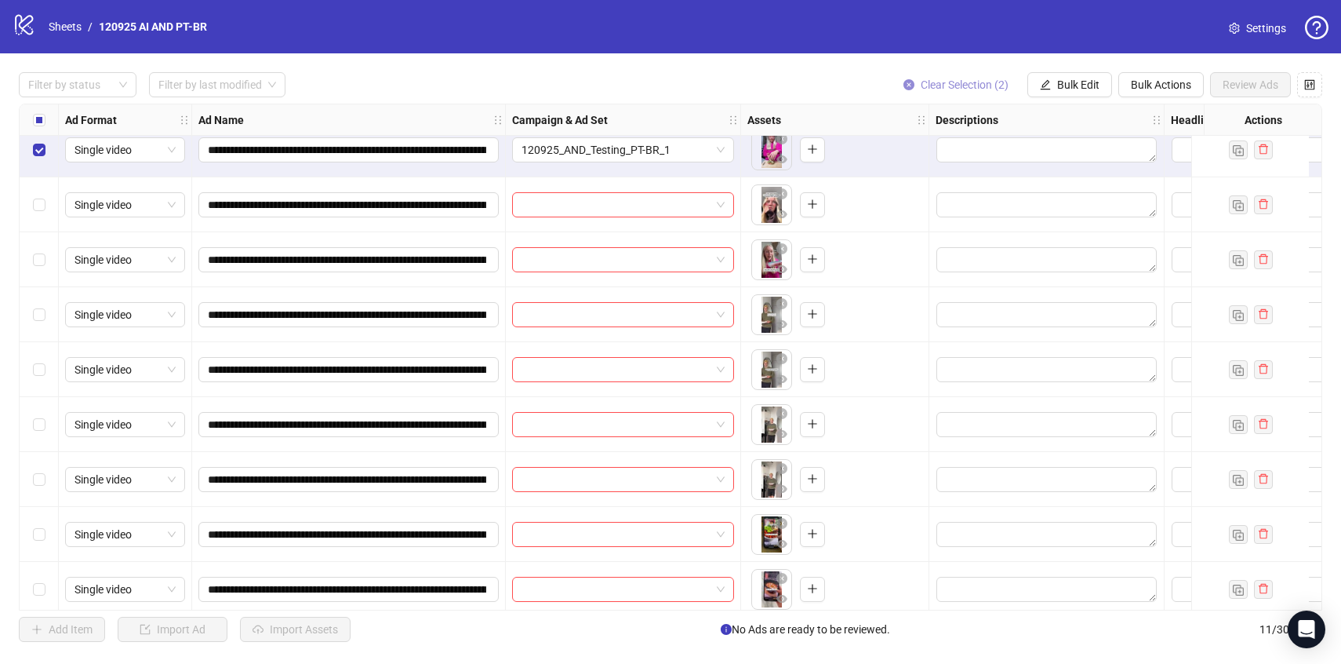
click at [955, 85] on span "Clear Selection (2)" at bounding box center [965, 84] width 88 height 13
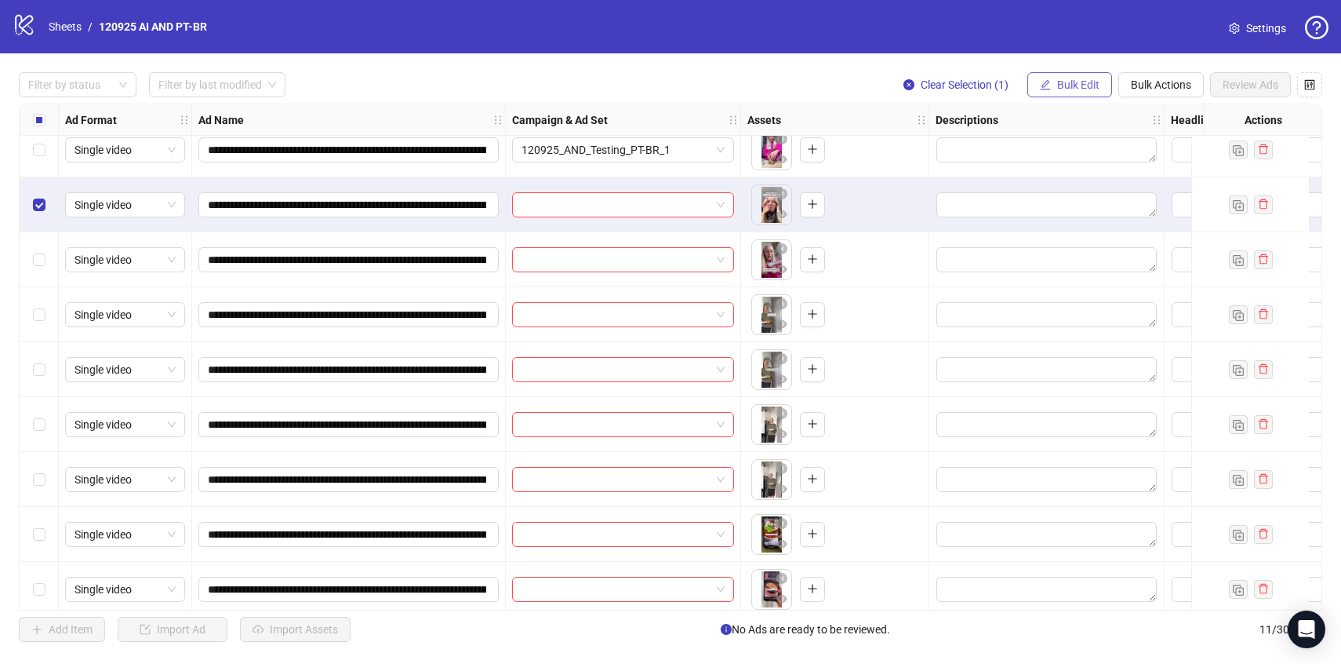
click at [1058, 78] on span "Bulk Edit" at bounding box center [1078, 84] width 42 height 13
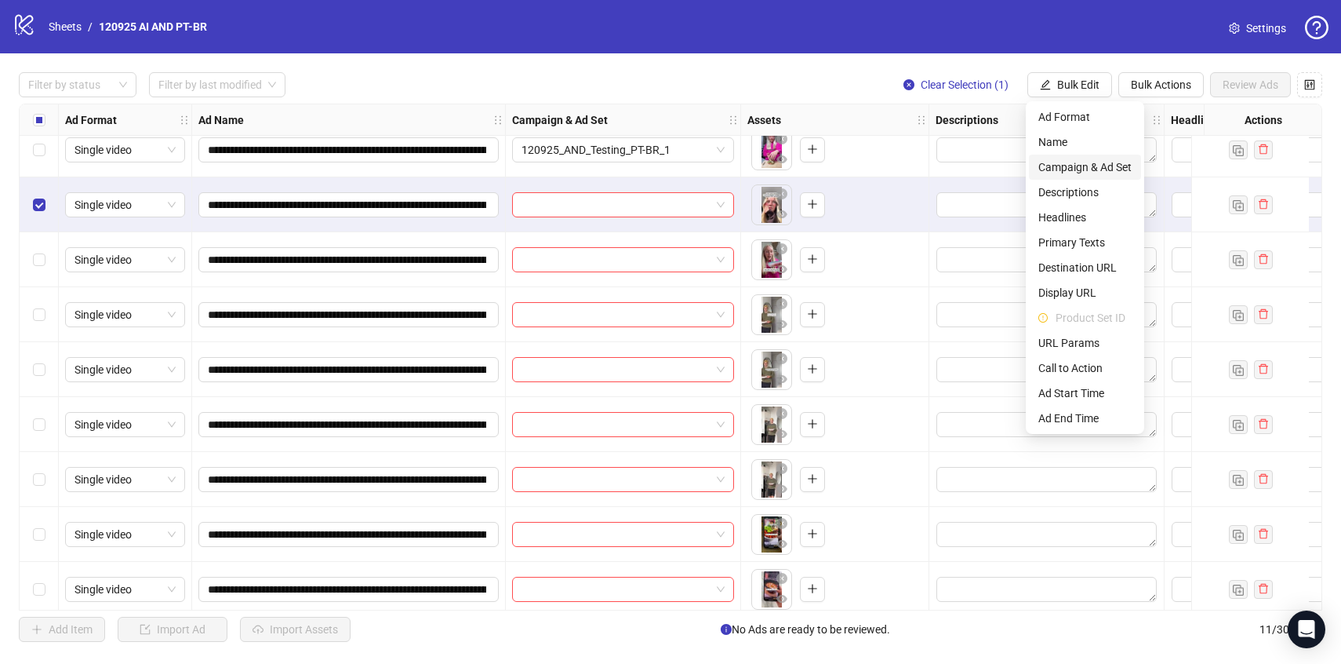
click at [1105, 168] on span "Campaign & Ad Set" at bounding box center [1084, 166] width 93 height 17
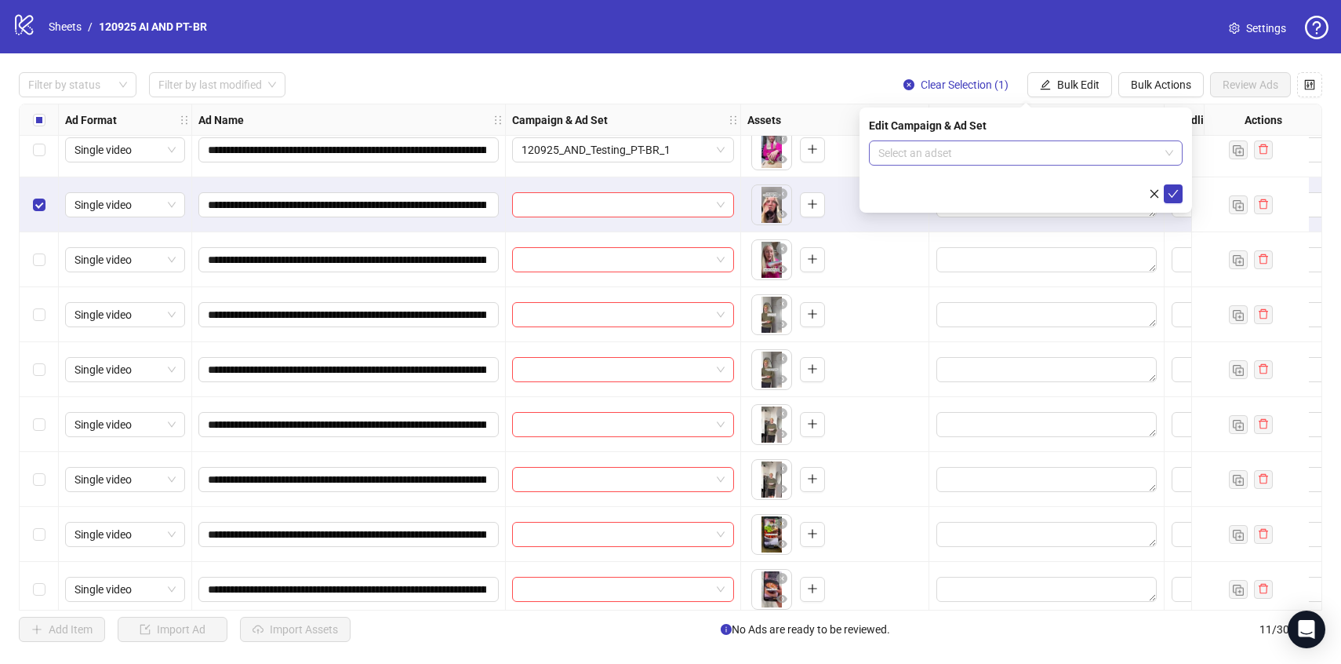
click at [1103, 162] on input "search" at bounding box center [1018, 153] width 281 height 24
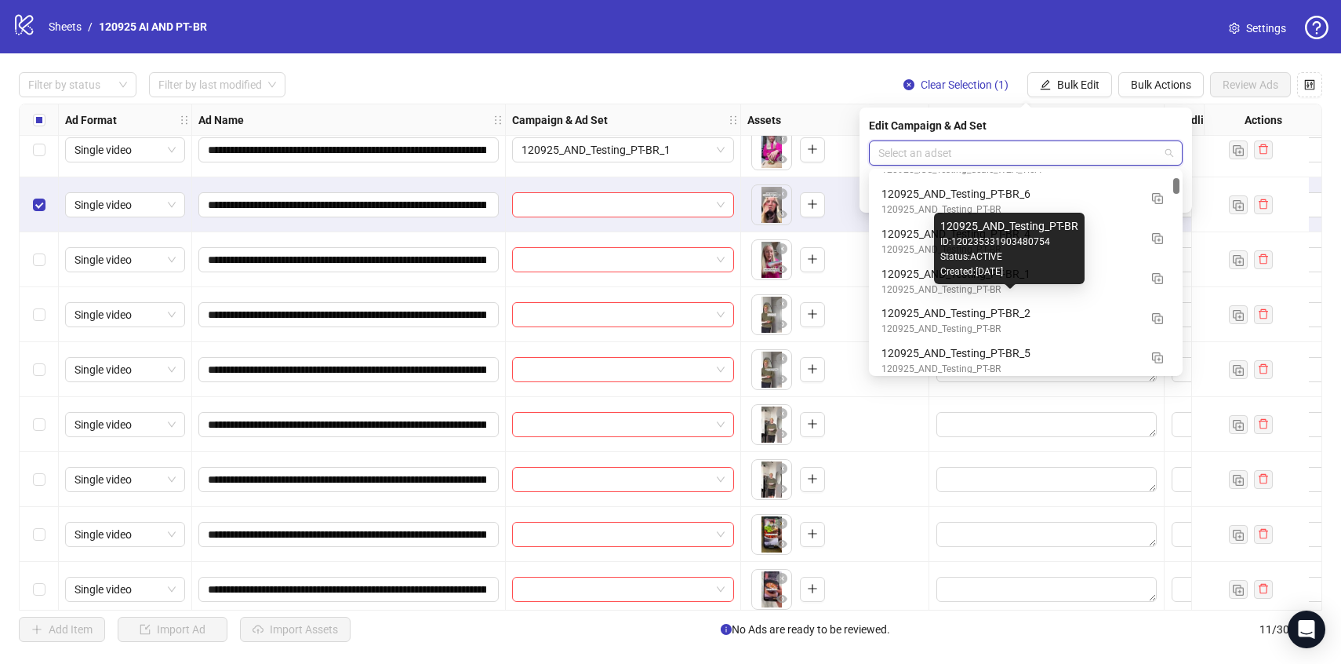
scroll to position [671, 0]
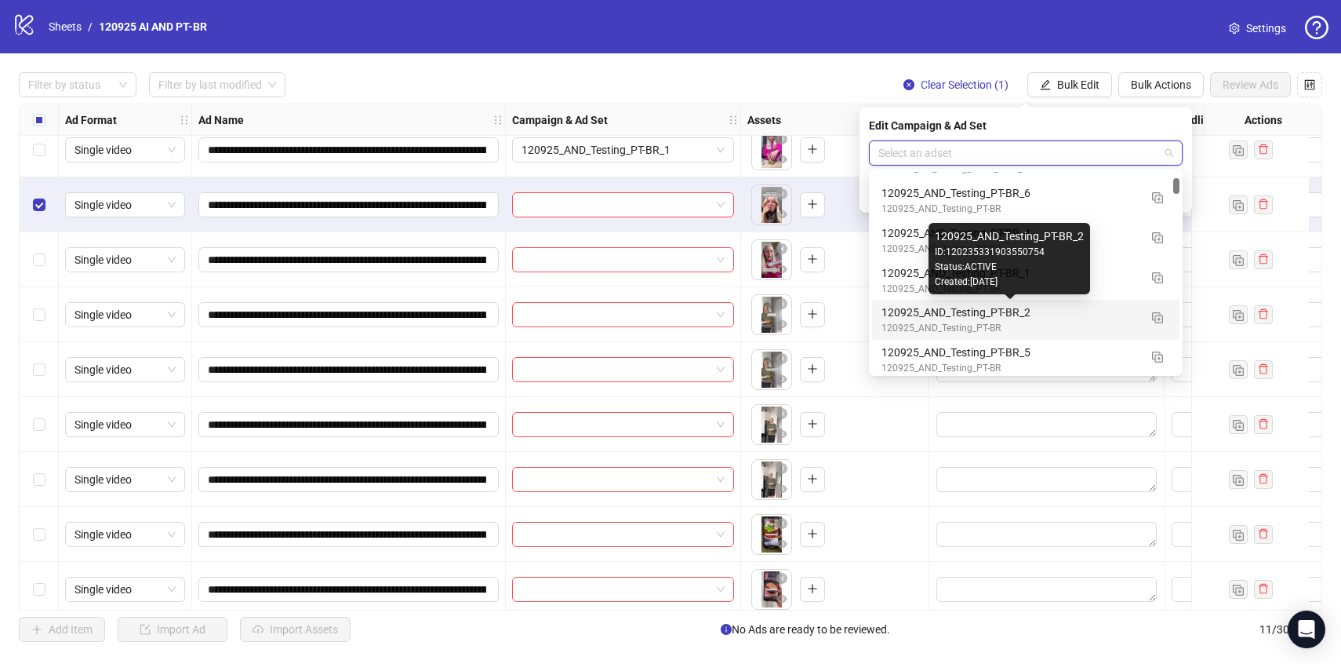
click at [1118, 306] on div "120925_AND_Testing_PT-BR_2" at bounding box center [1010, 312] width 257 height 17
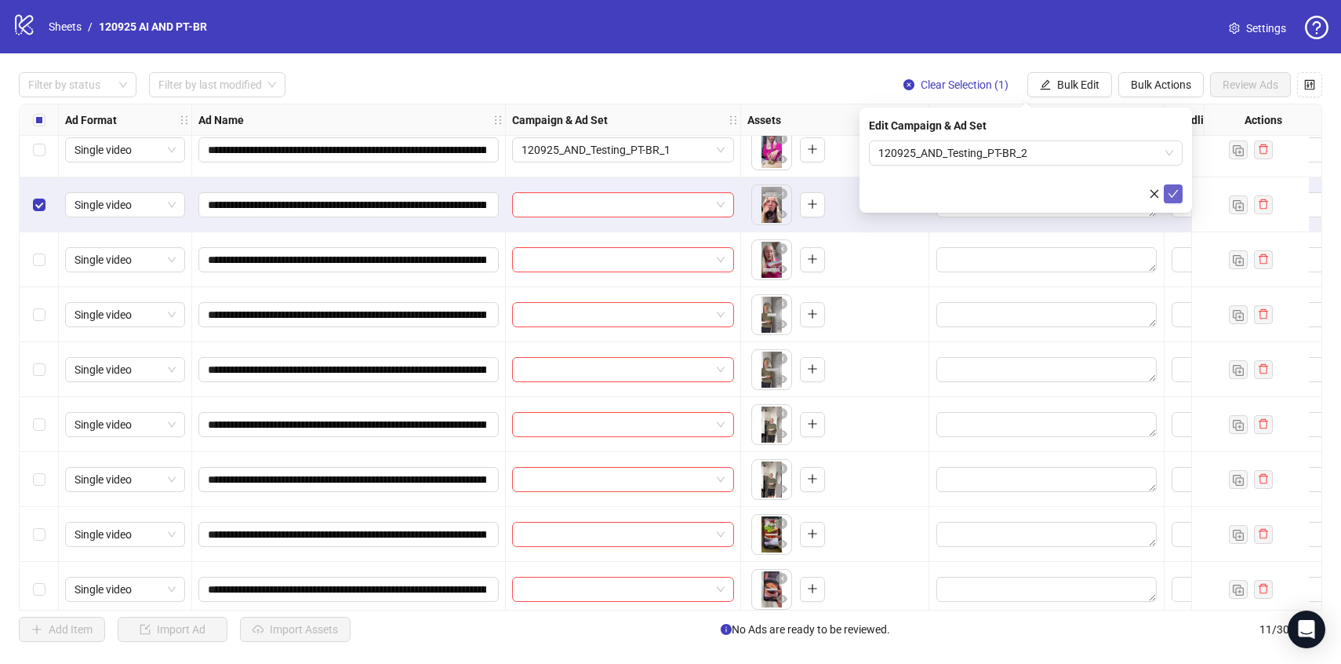
click at [1176, 194] on icon "check" at bounding box center [1173, 193] width 11 height 11
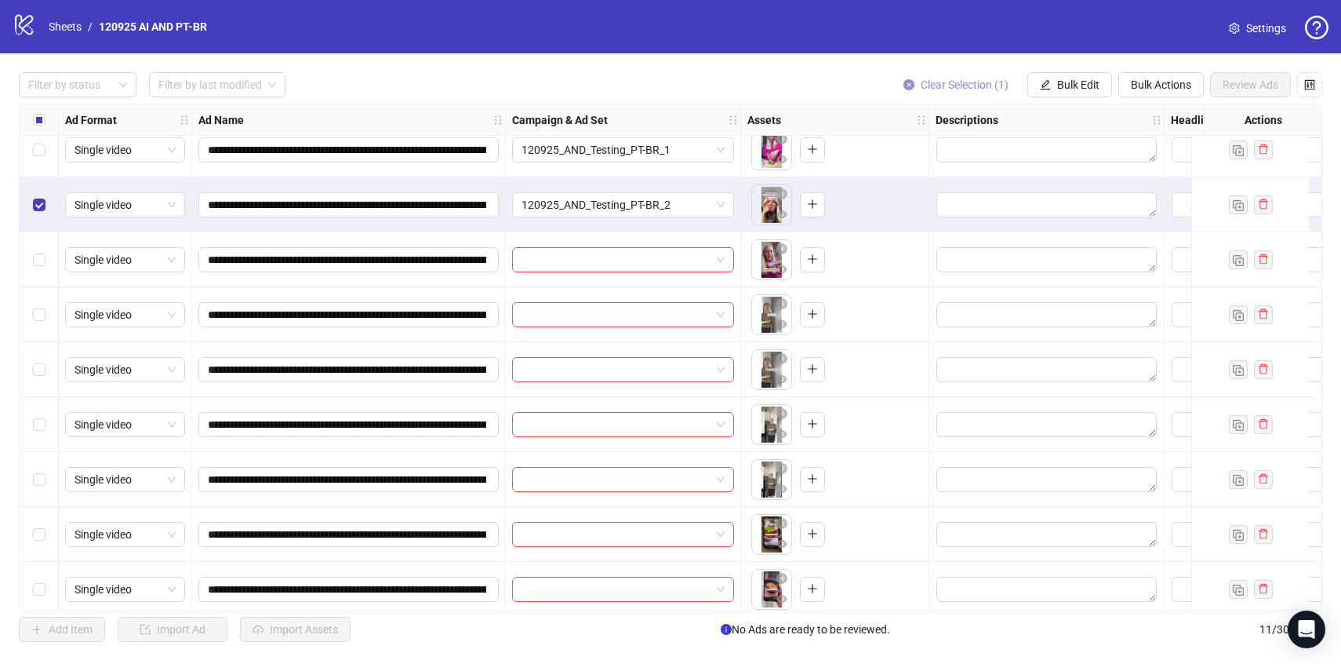
click at [952, 84] on span "Clear Selection (1)" at bounding box center [965, 84] width 88 height 13
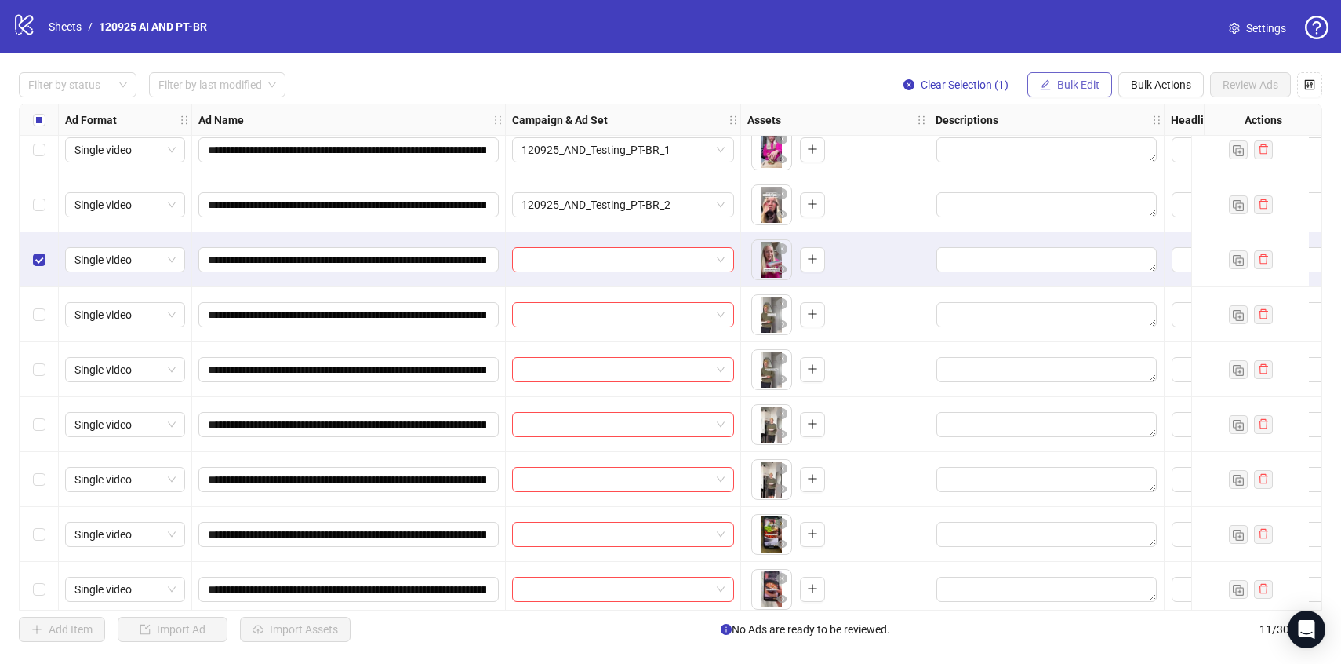
click at [1085, 89] on span "Bulk Edit" at bounding box center [1078, 84] width 42 height 13
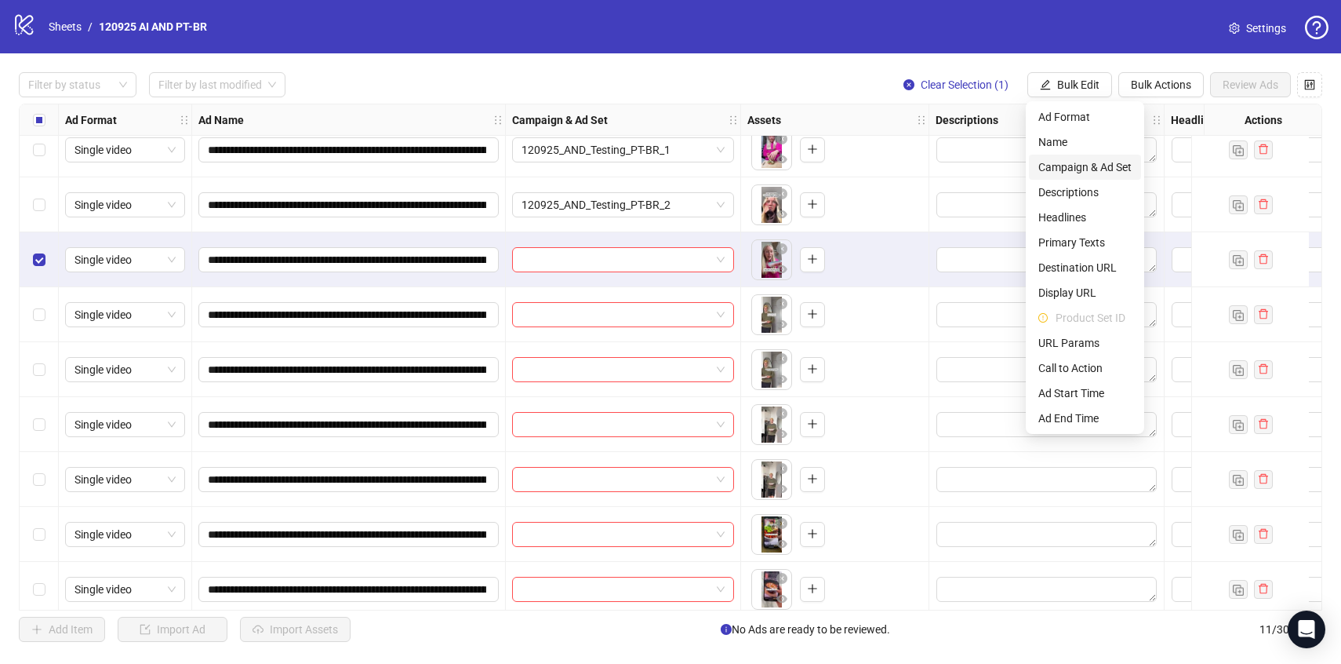
click at [1087, 168] on span "Campaign & Ad Set" at bounding box center [1084, 166] width 93 height 17
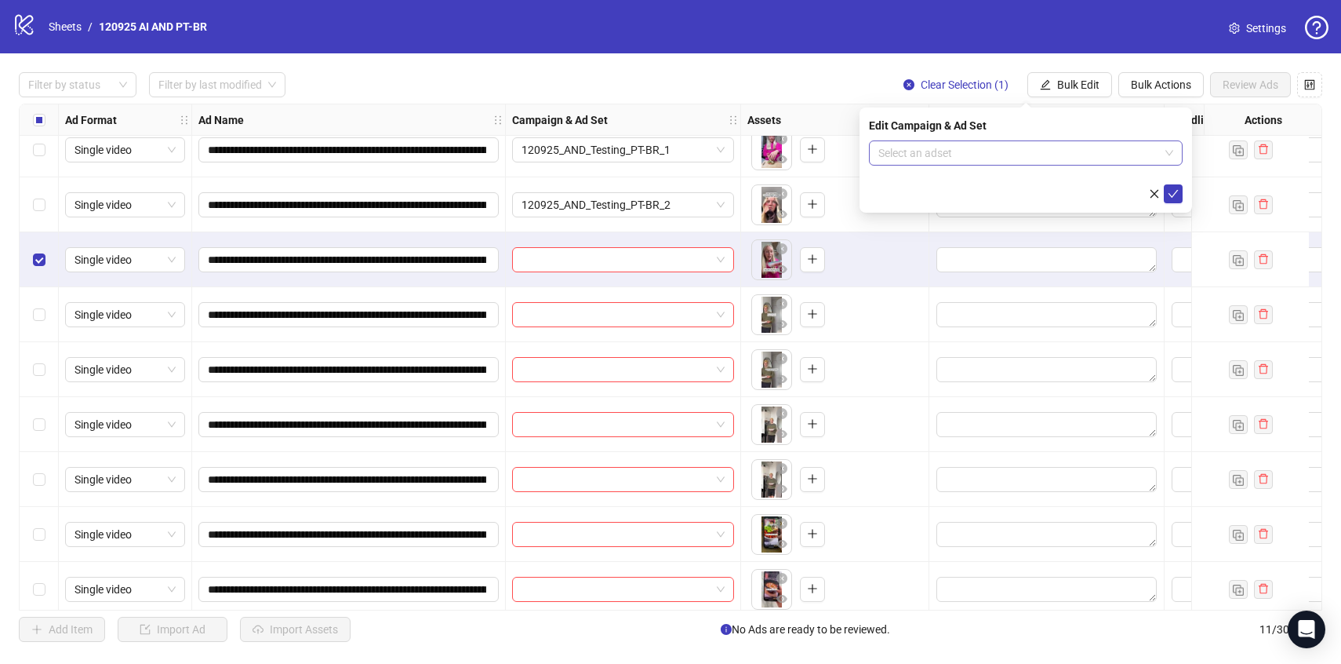
click at [1090, 151] on input "search" at bounding box center [1018, 153] width 281 height 24
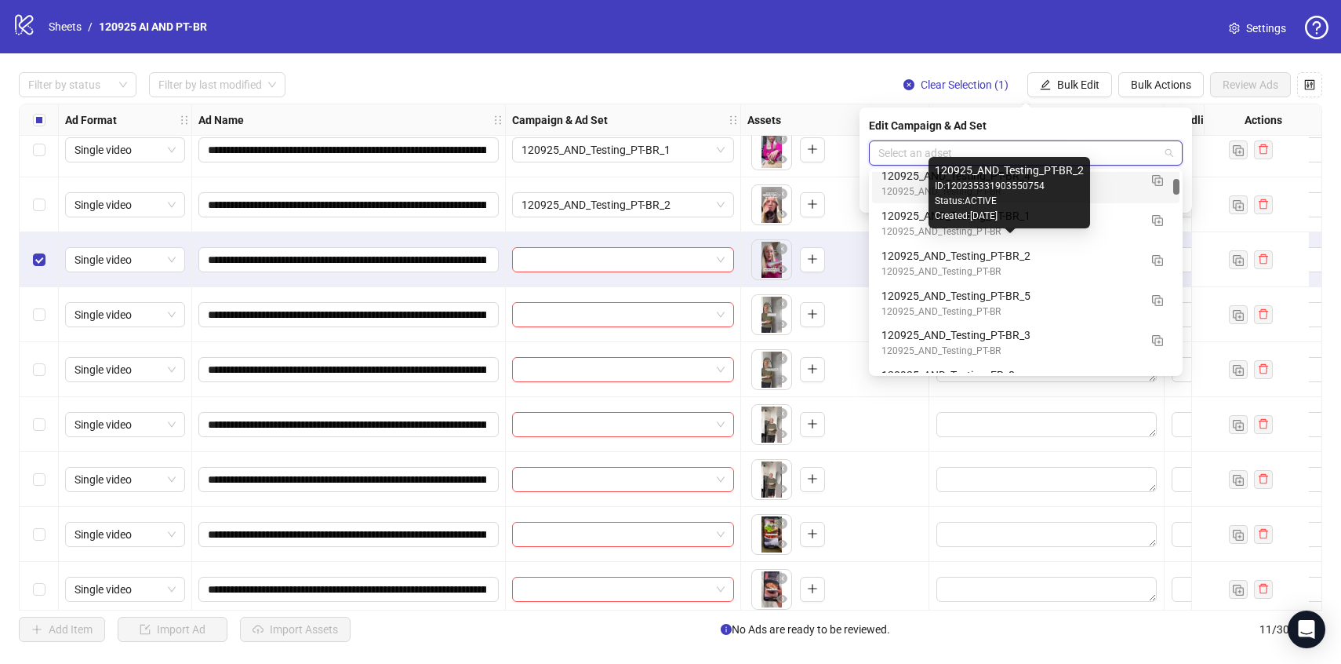
scroll to position [740, 0]
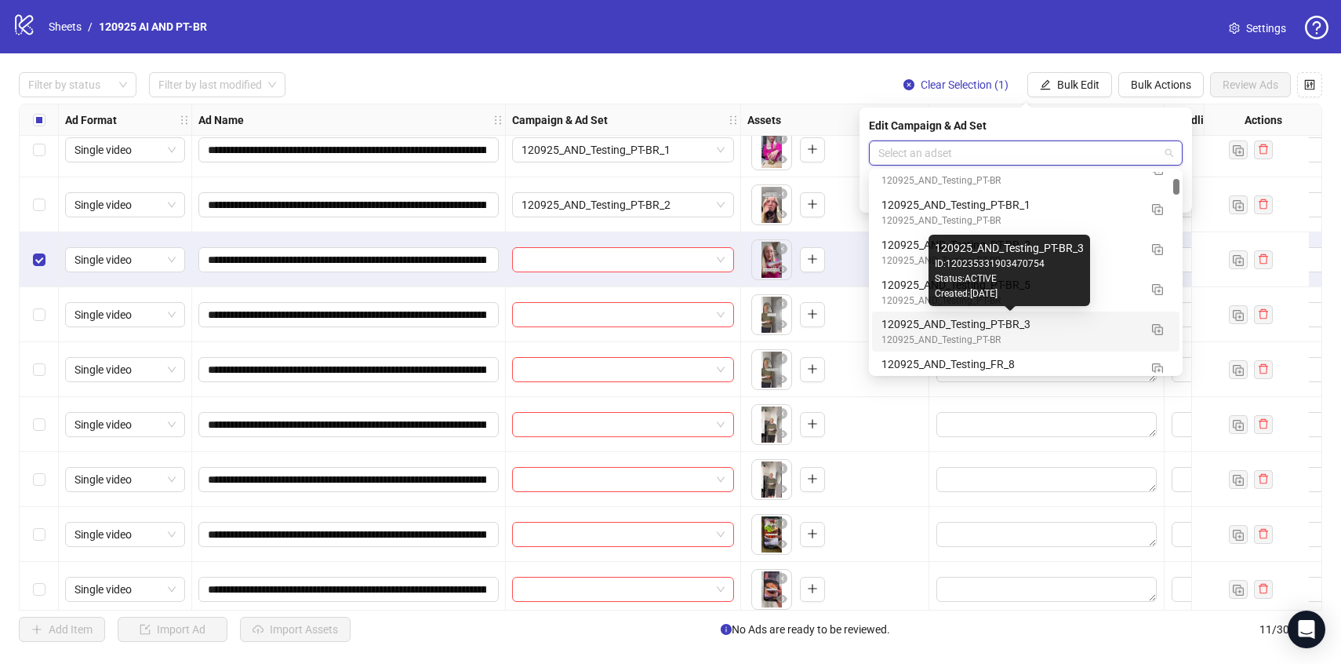
click at [1095, 327] on div "120925_AND_Testing_PT-BR_3" at bounding box center [1010, 323] width 257 height 17
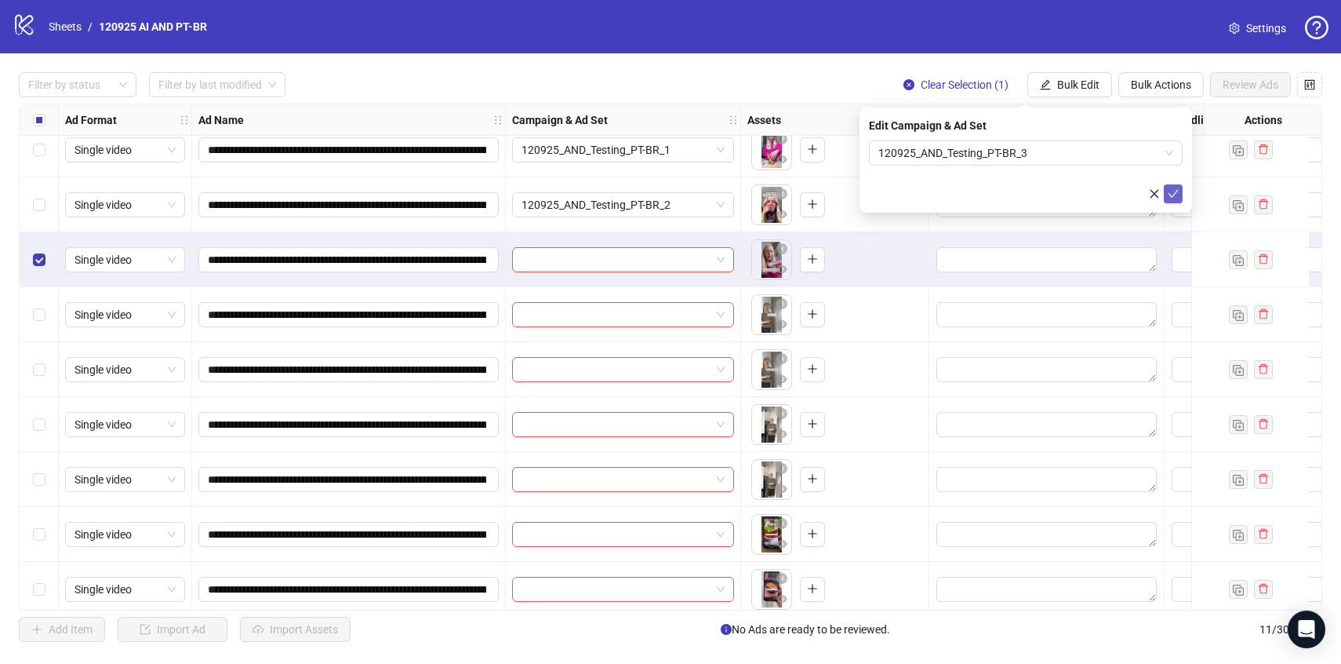
click at [1181, 195] on button "submit" at bounding box center [1173, 193] width 19 height 19
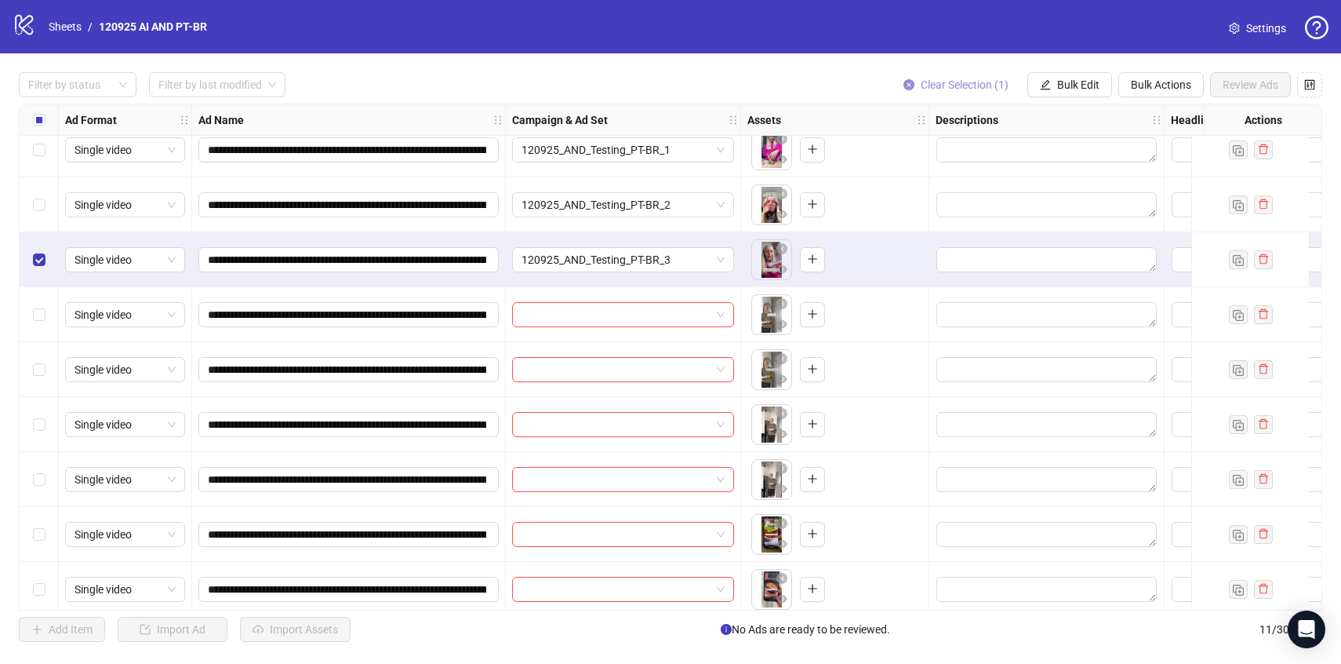
click at [972, 87] on span "Clear Selection (1)" at bounding box center [965, 84] width 88 height 13
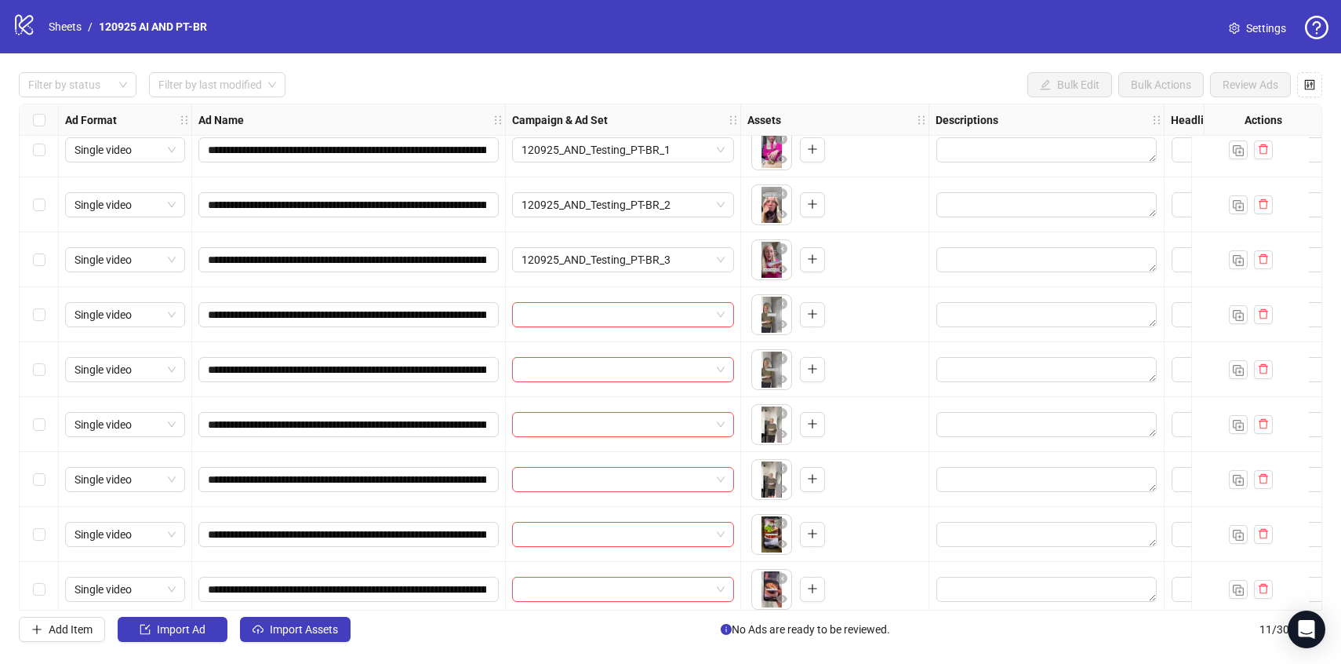
scroll to position [112, 0]
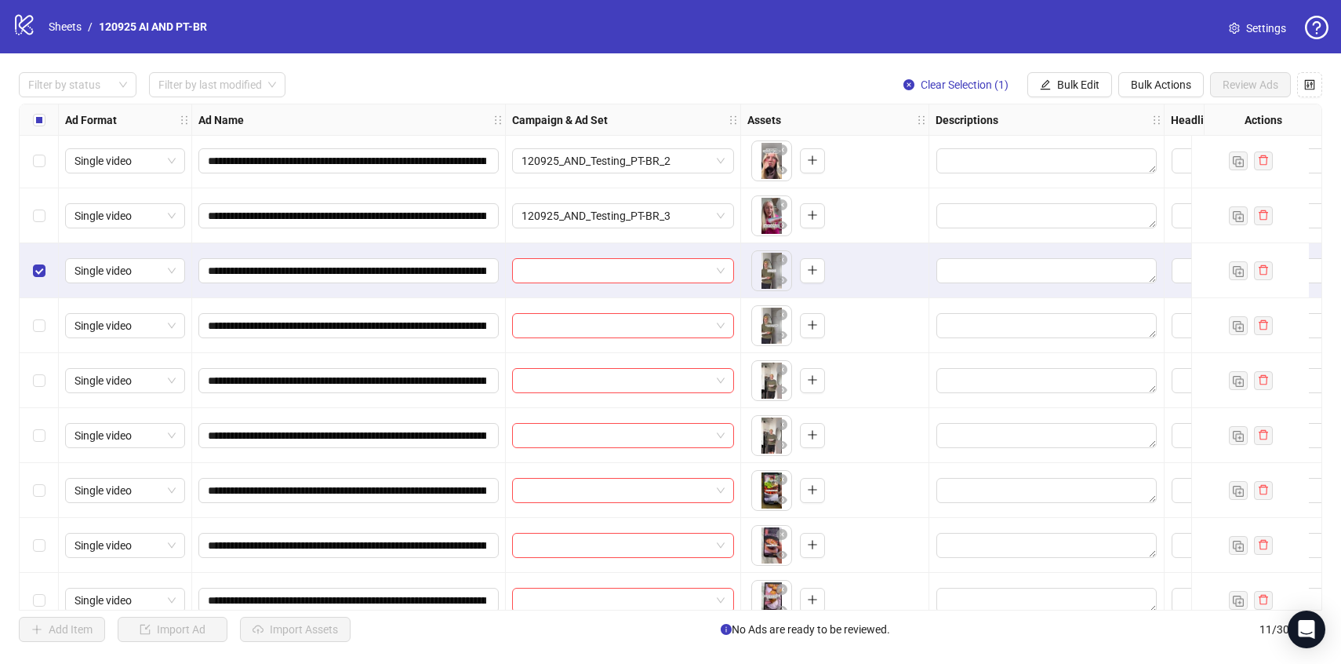
click at [38, 315] on div "Select row 6" at bounding box center [39, 325] width 39 height 55
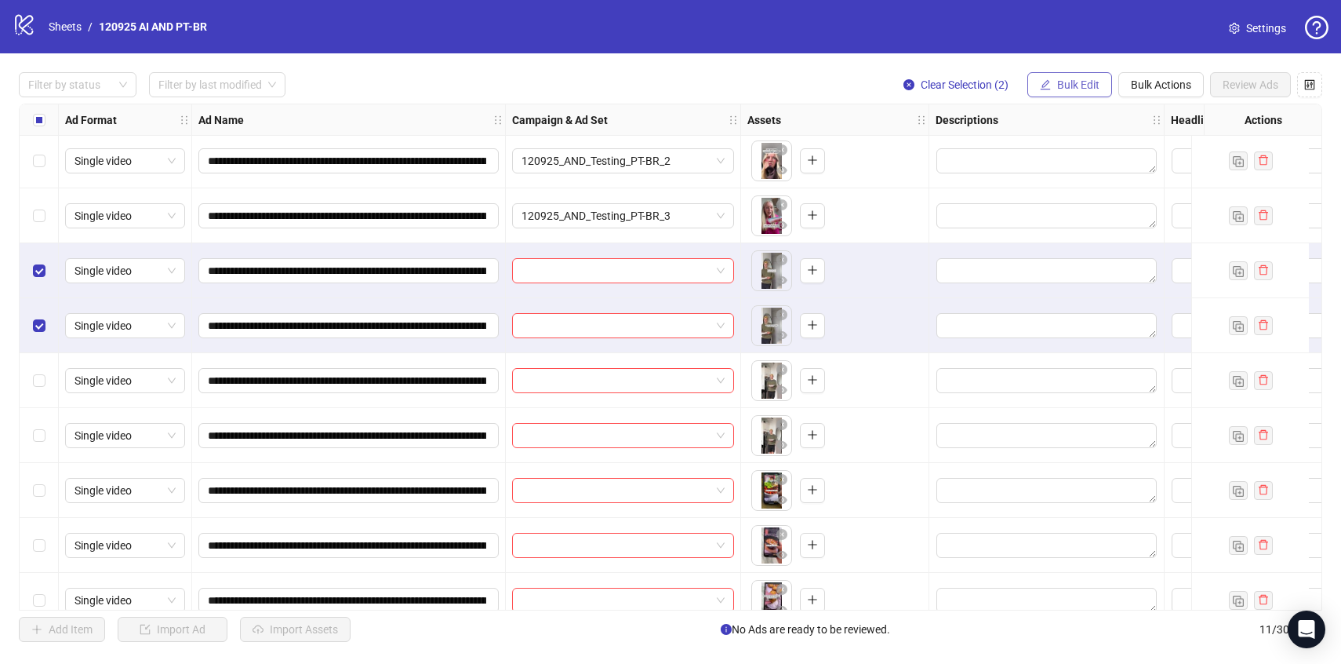
click at [1045, 85] on icon "edit" at bounding box center [1045, 84] width 11 height 11
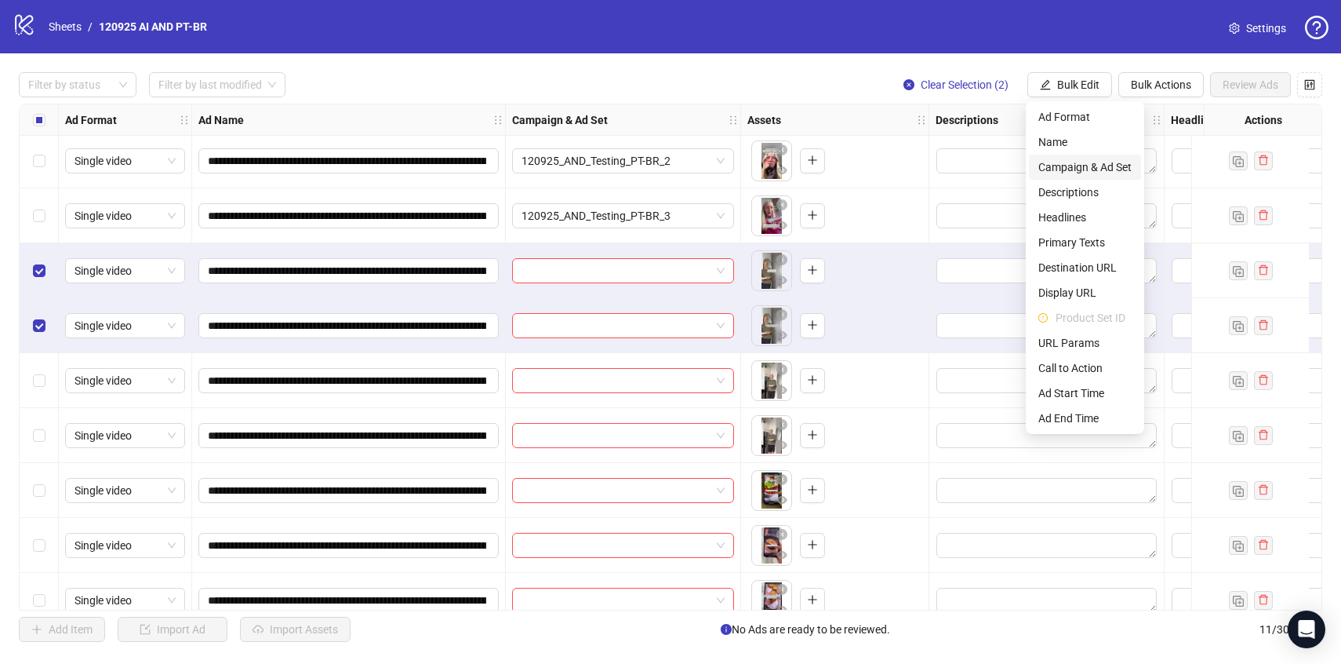
click at [1096, 162] on span "Campaign & Ad Set" at bounding box center [1084, 166] width 93 height 17
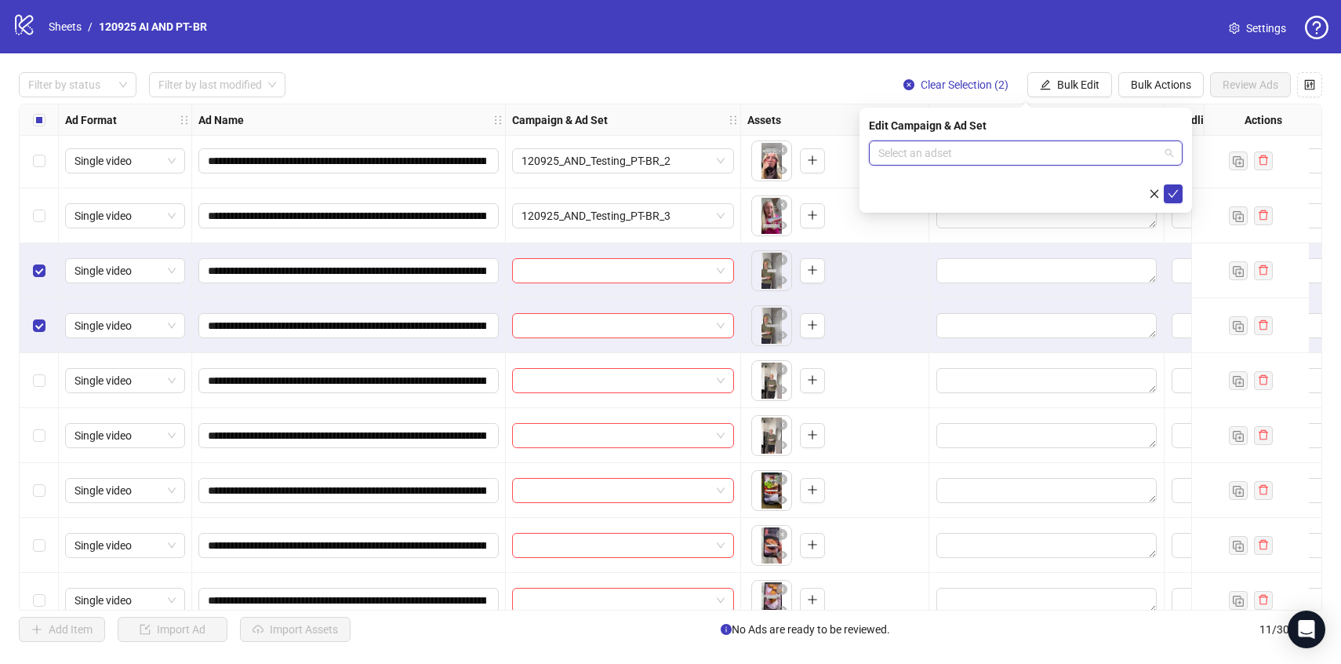
click at [1096, 162] on input "search" at bounding box center [1018, 153] width 281 height 24
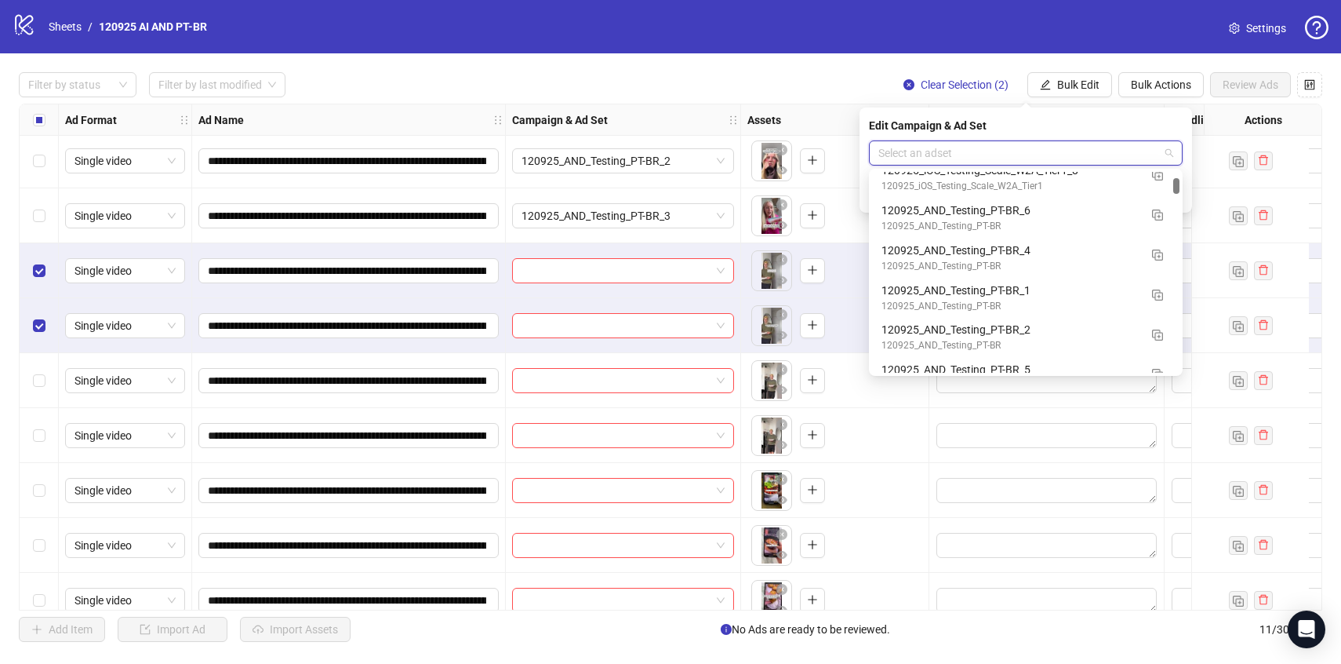
scroll to position [659, 0]
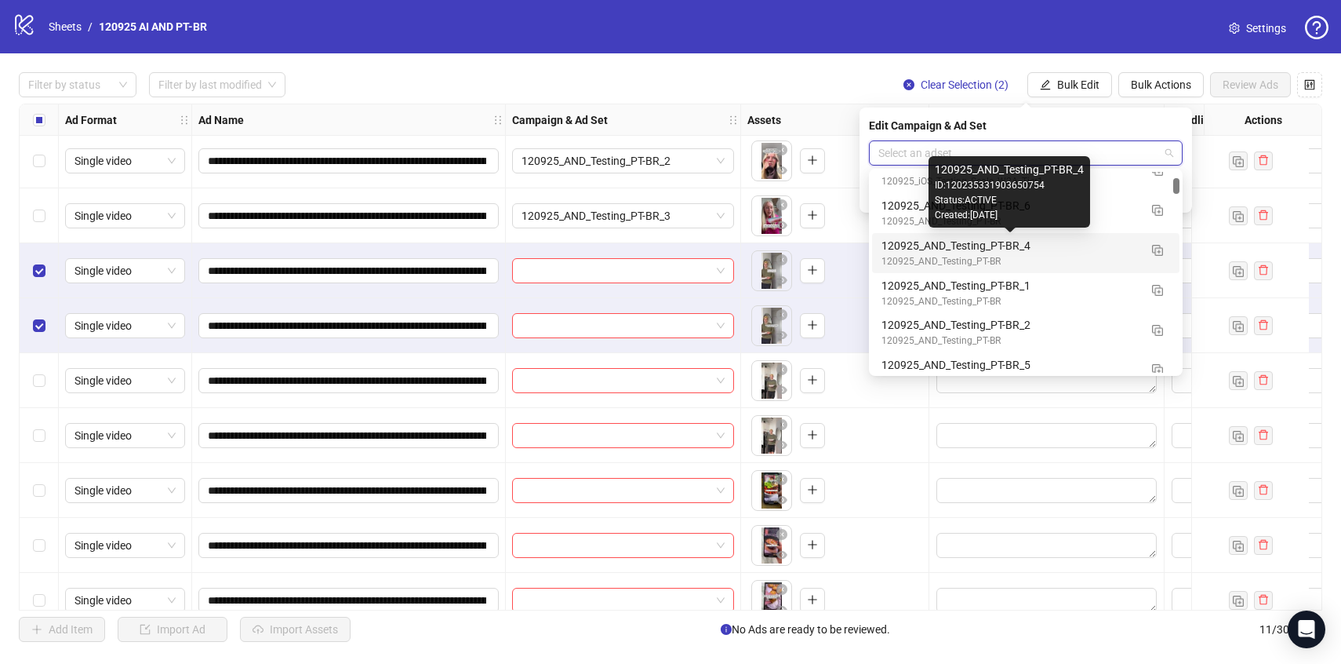
click at [1113, 251] on div "120925_AND_Testing_PT-BR_4" at bounding box center [1010, 245] width 257 height 17
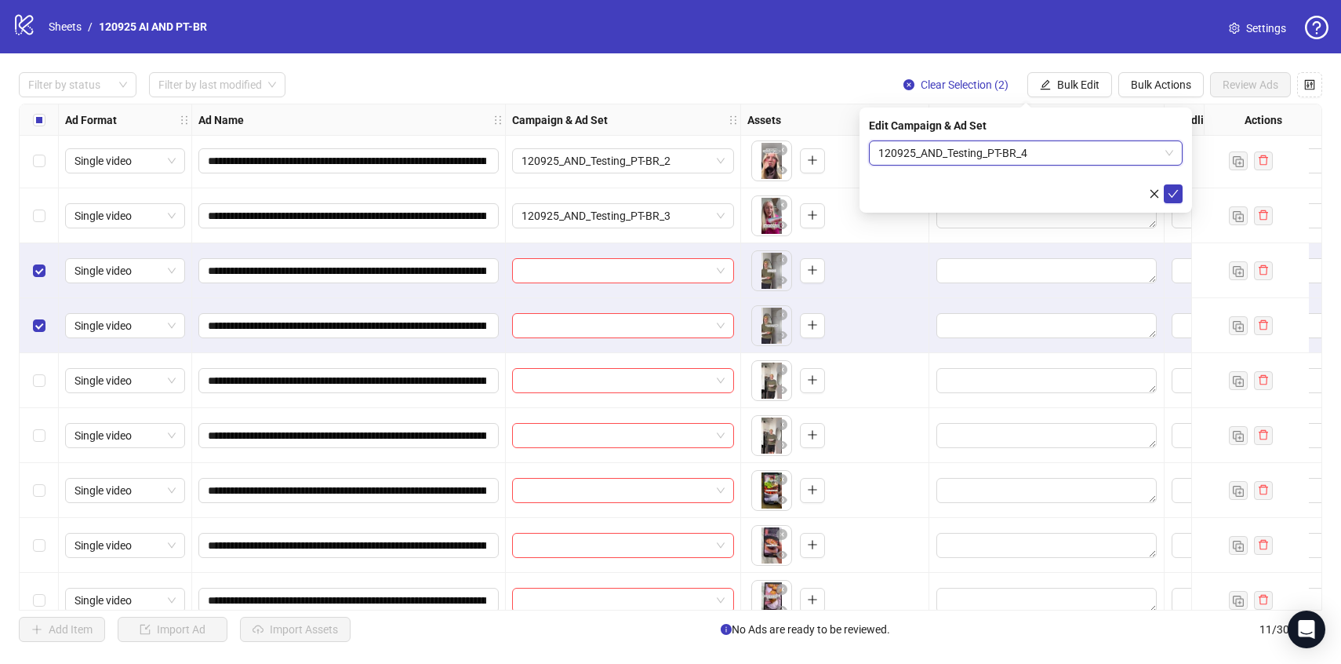
click at [1186, 191] on div "Edit Campaign & Ad Set 120925_AND_Testing_PT-BR_4 120925_AND_Testing_PT-BR_4" at bounding box center [1026, 159] width 333 height 105
click at [1176, 191] on icon "check" at bounding box center [1174, 194] width 10 height 8
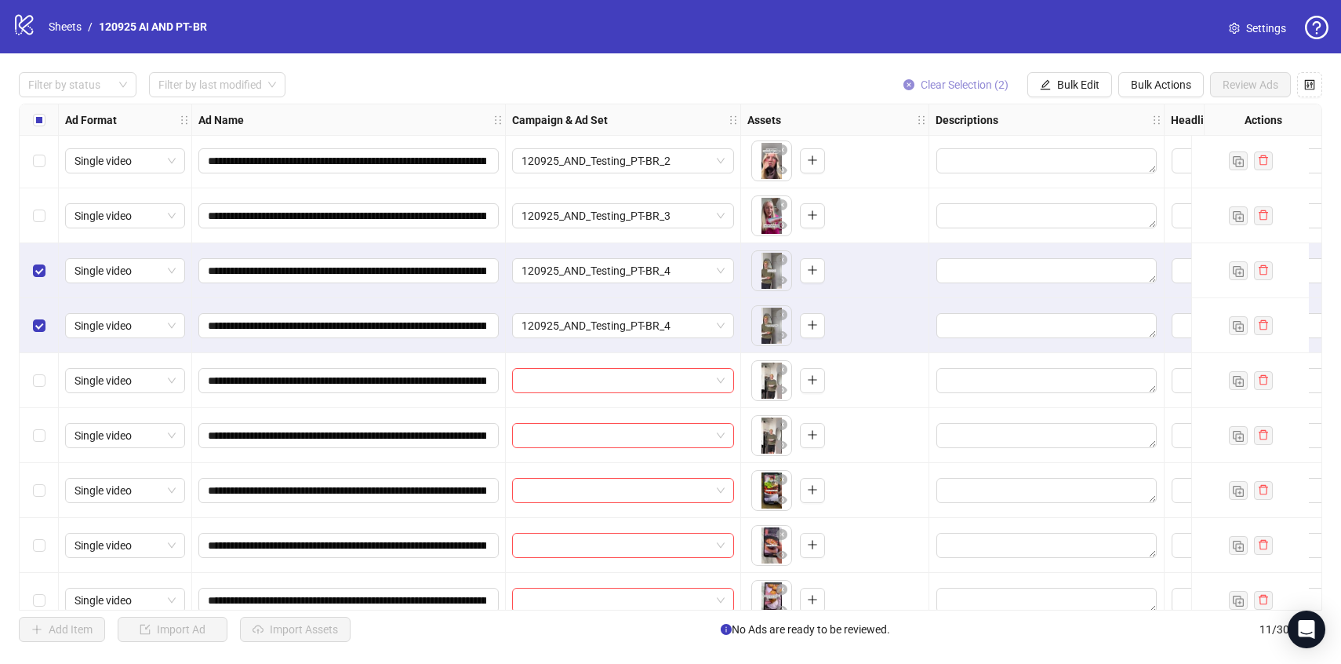
click at [965, 90] on span "Clear Selection (2)" at bounding box center [965, 84] width 88 height 13
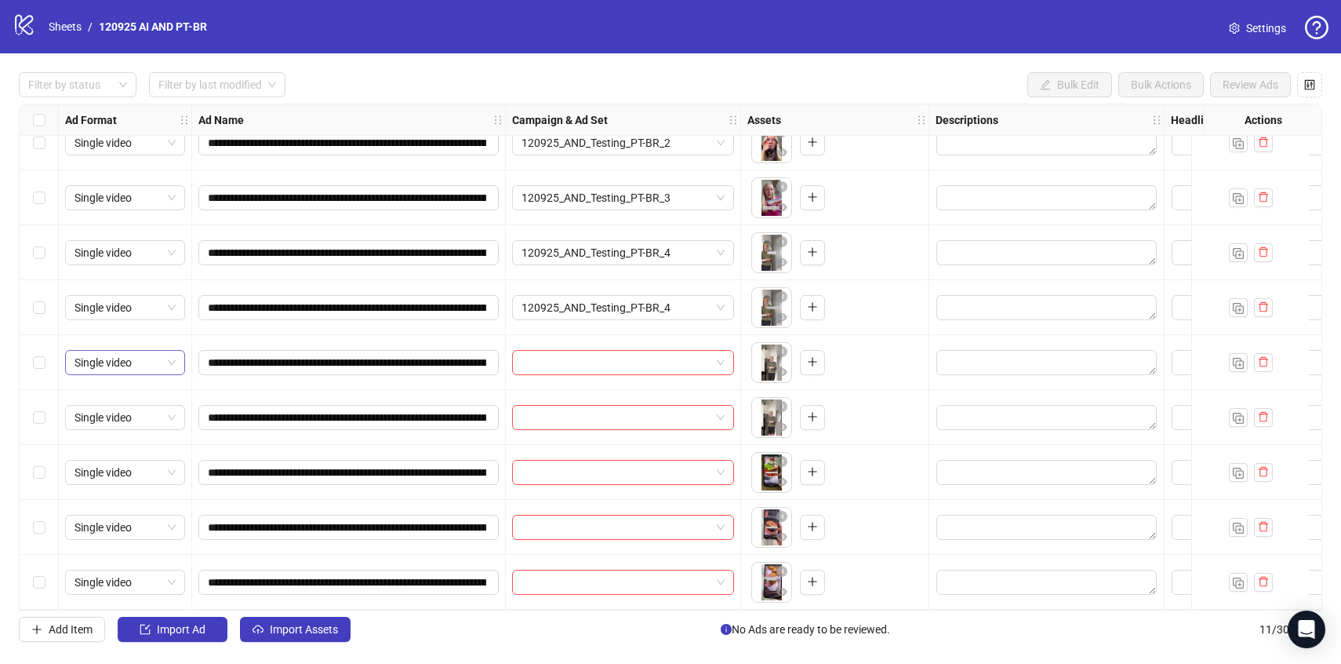
scroll to position [136, 0]
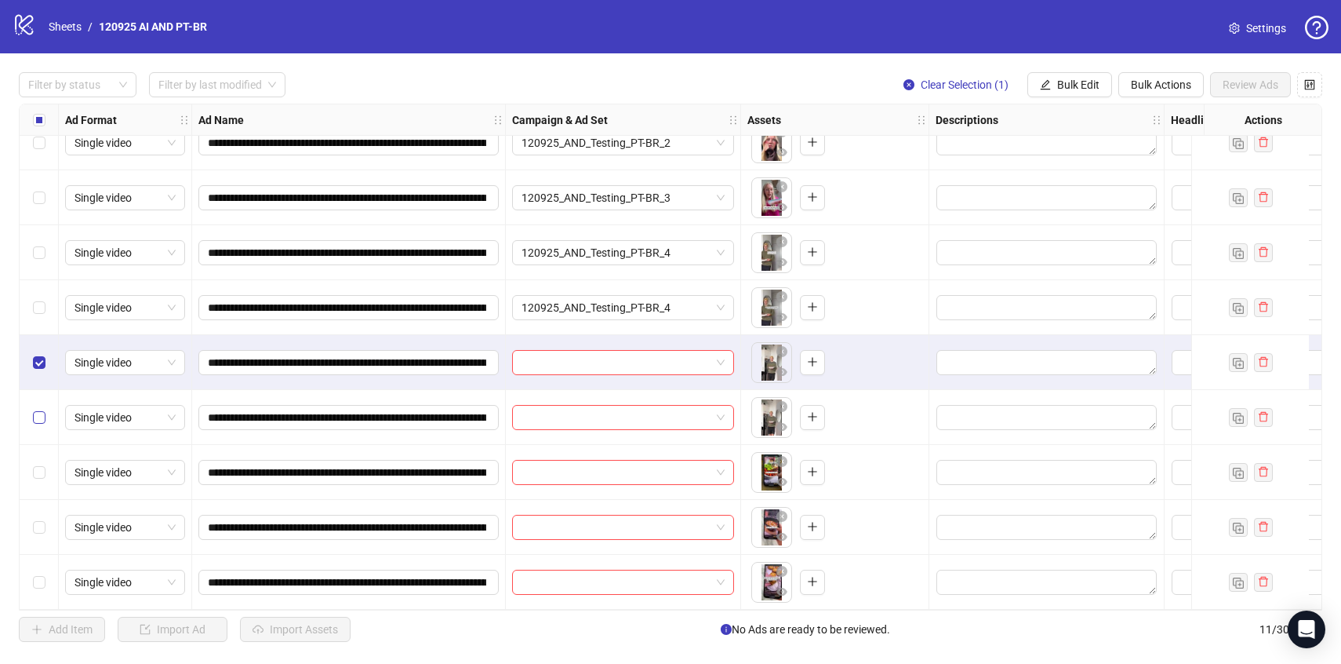
click at [38, 409] on label "Select row 8" at bounding box center [39, 417] width 13 height 17
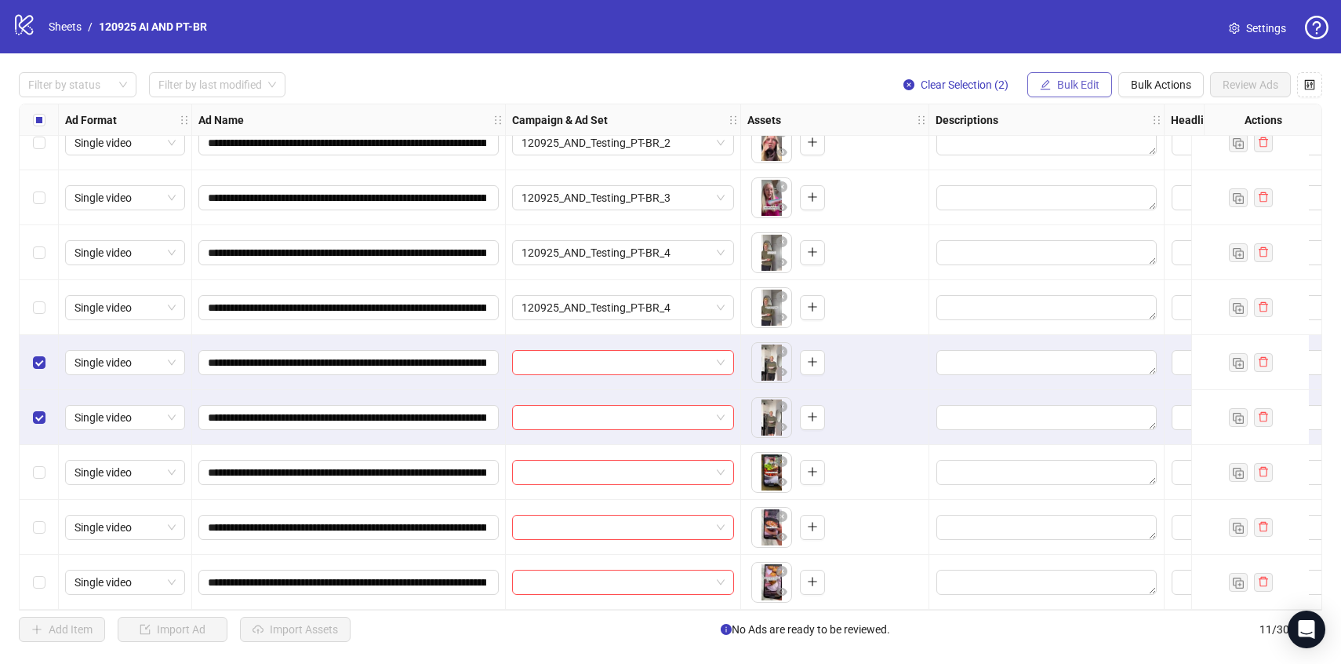
click at [1088, 90] on span "Bulk Edit" at bounding box center [1078, 84] width 42 height 13
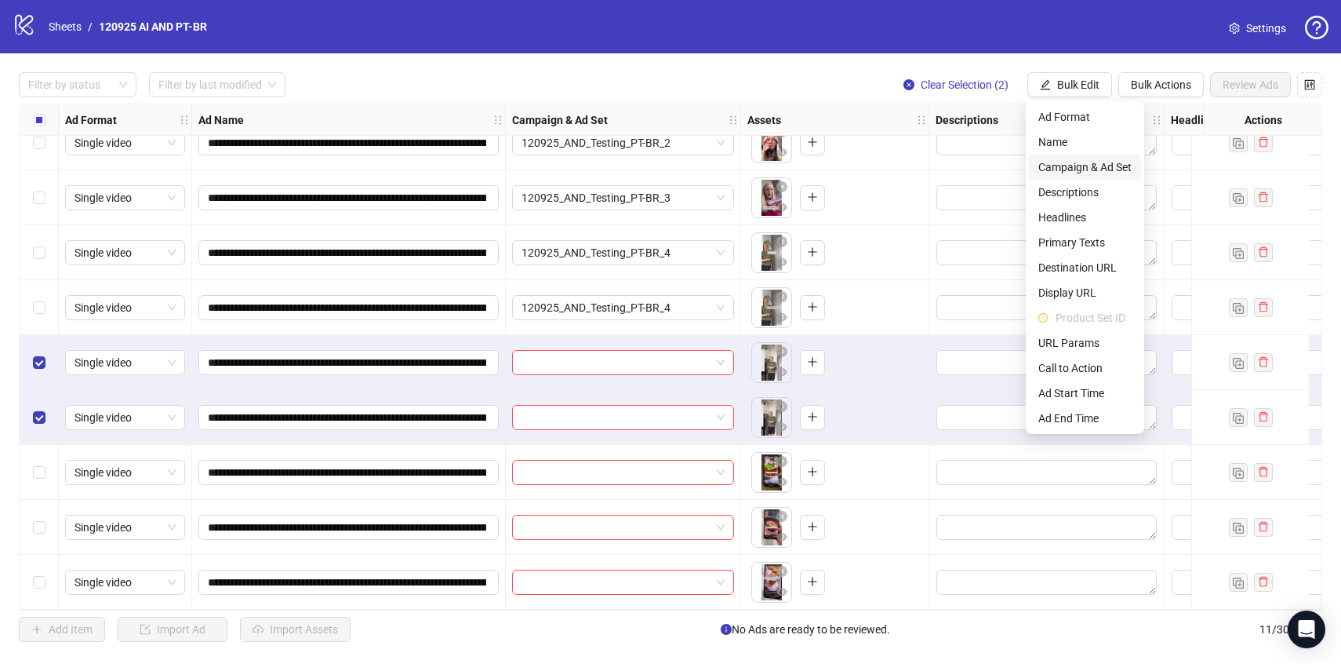
click at [1096, 175] on span "Campaign & Ad Set" at bounding box center [1084, 166] width 93 height 17
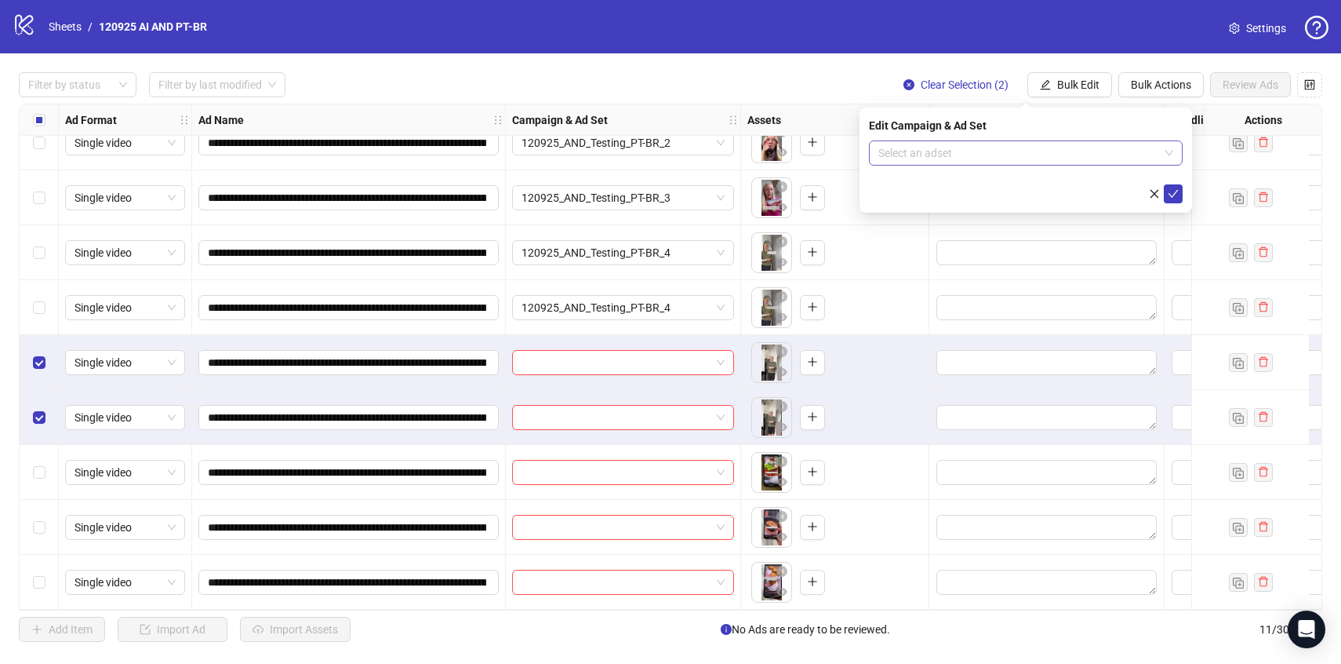
click at [1119, 161] on input "search" at bounding box center [1018, 153] width 281 height 24
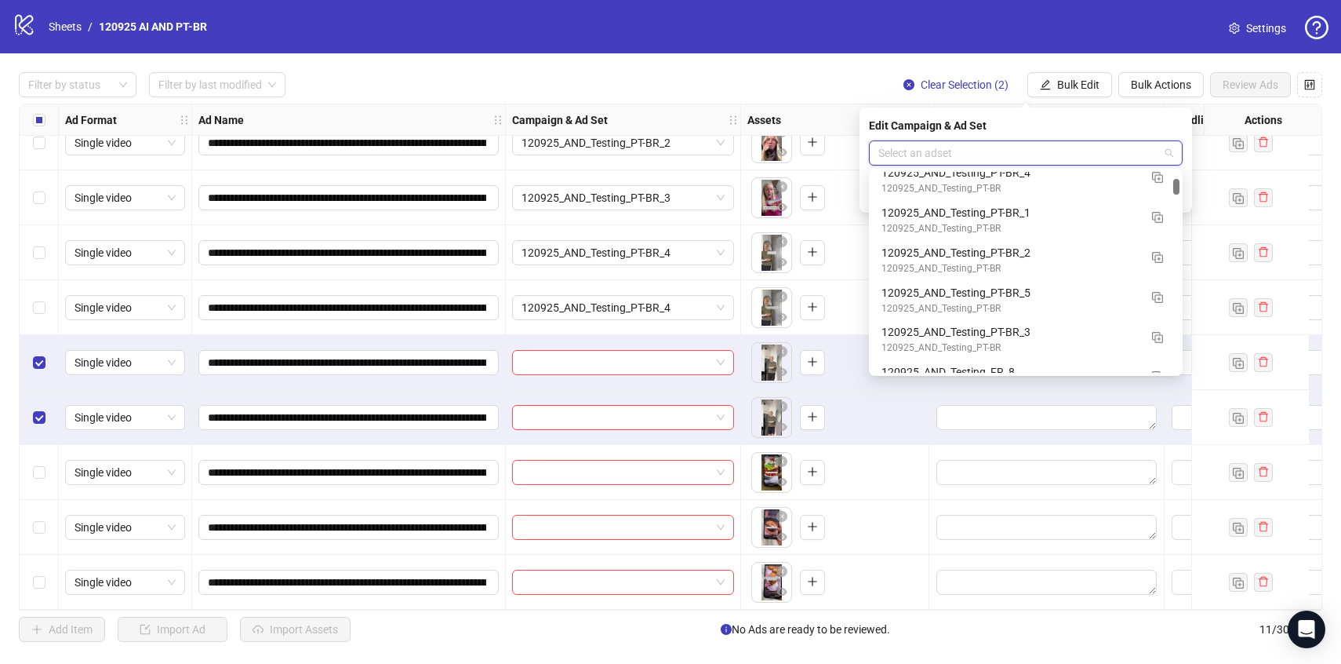
scroll to position [771, 0]
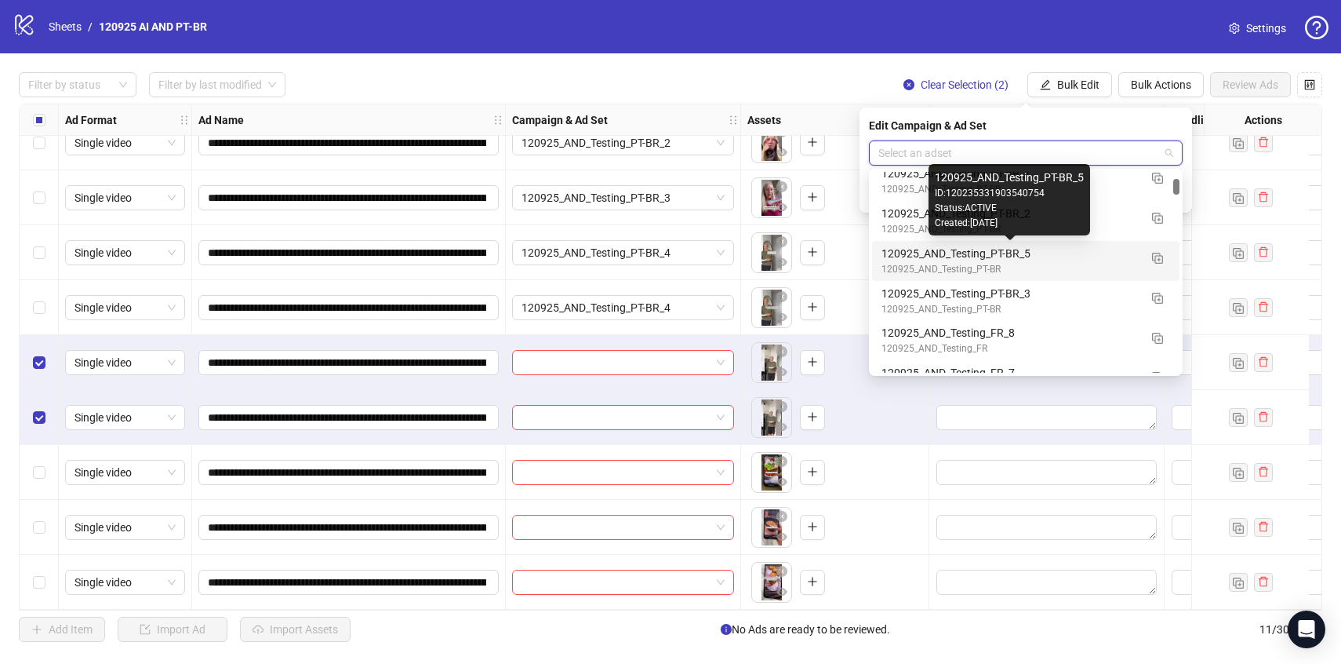
click at [1111, 255] on div "120925_AND_Testing_PT-BR_5" at bounding box center [1010, 253] width 257 height 17
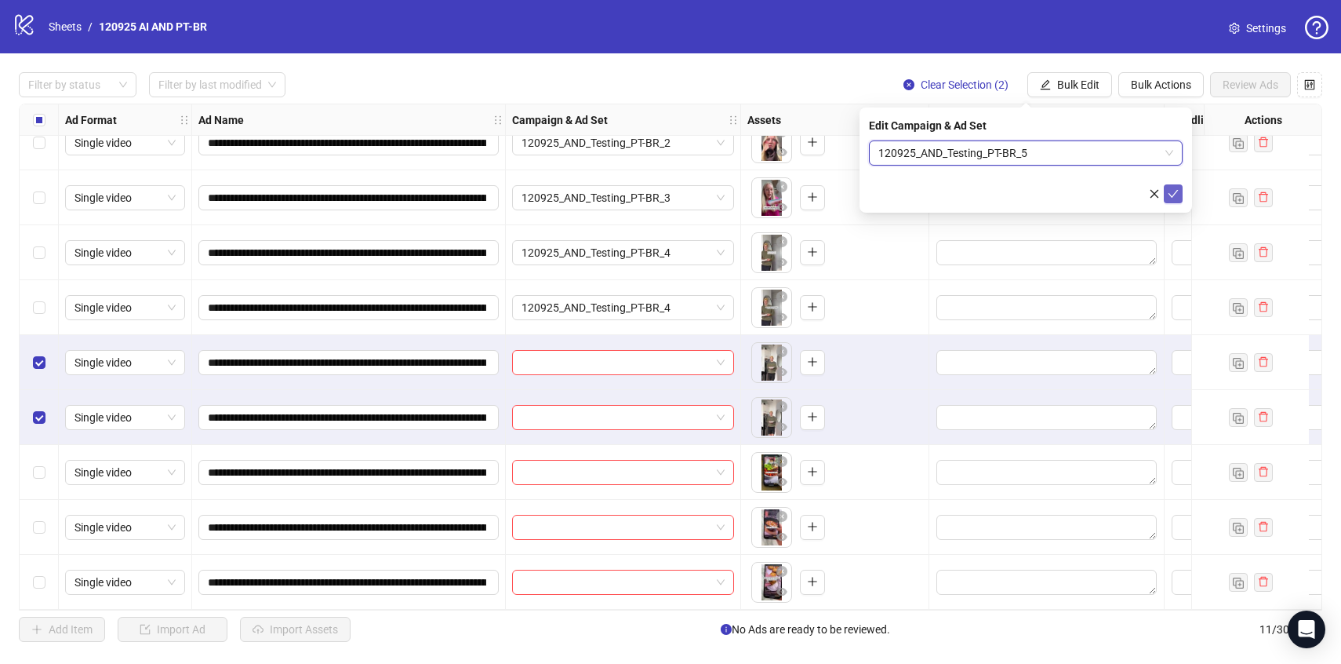
click at [1179, 188] on button "submit" at bounding box center [1173, 193] width 19 height 19
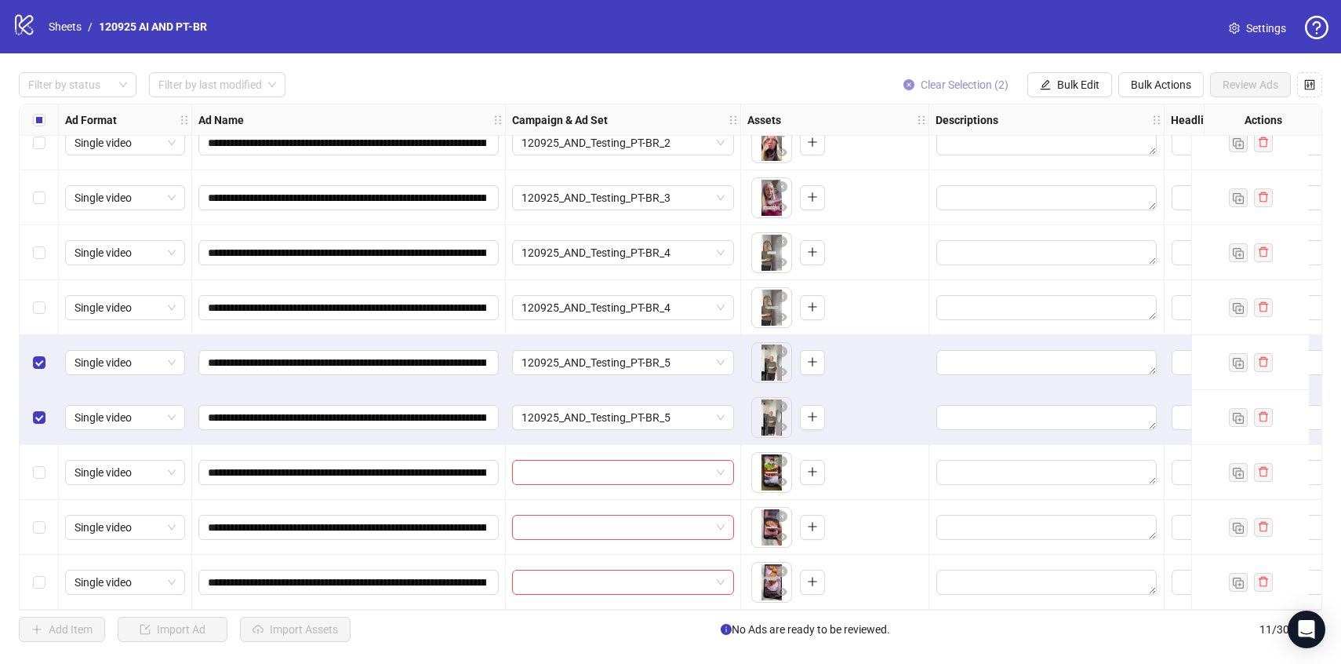
click at [976, 87] on span "Clear Selection (2)" at bounding box center [965, 84] width 88 height 13
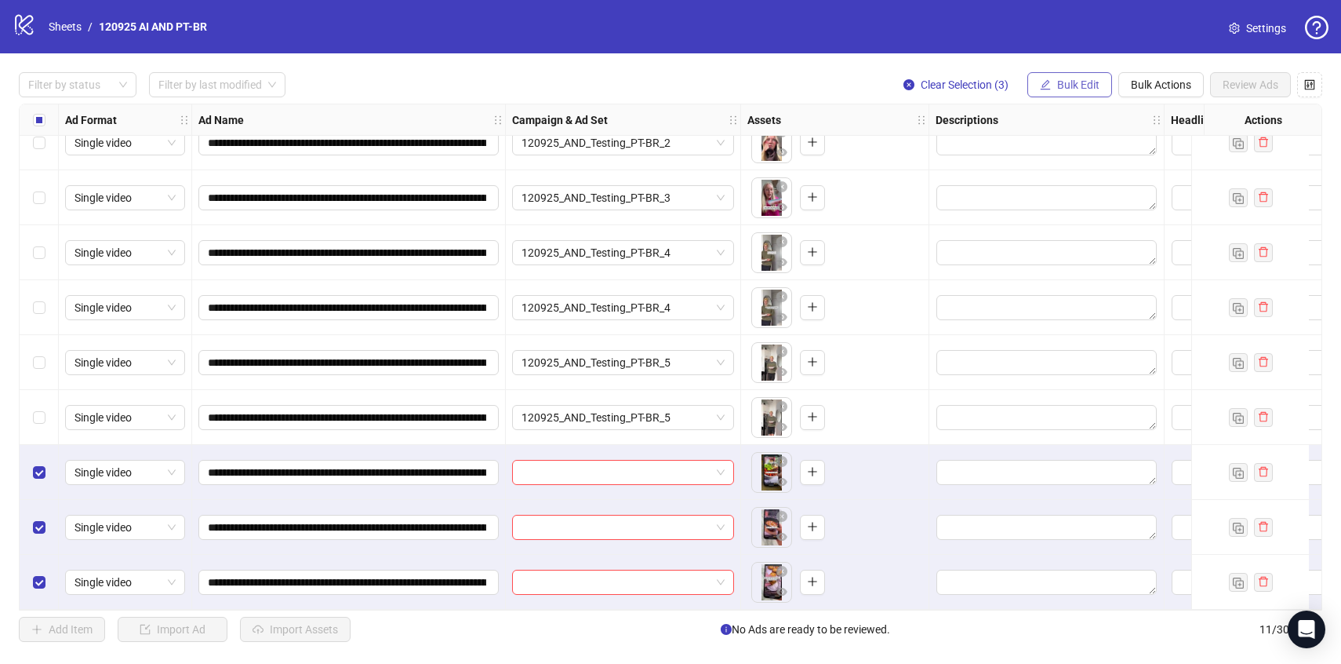
click at [1067, 85] on span "Bulk Edit" at bounding box center [1078, 84] width 42 height 13
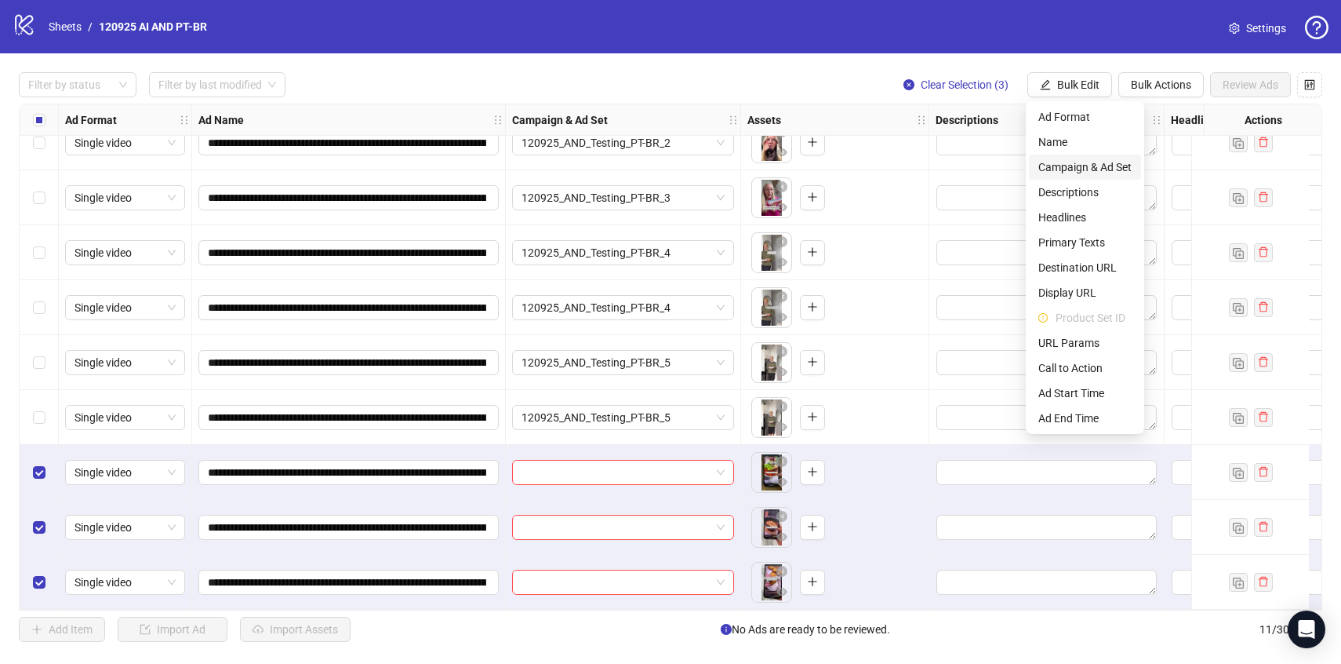
click at [1090, 163] on span "Campaign & Ad Set" at bounding box center [1084, 166] width 93 height 17
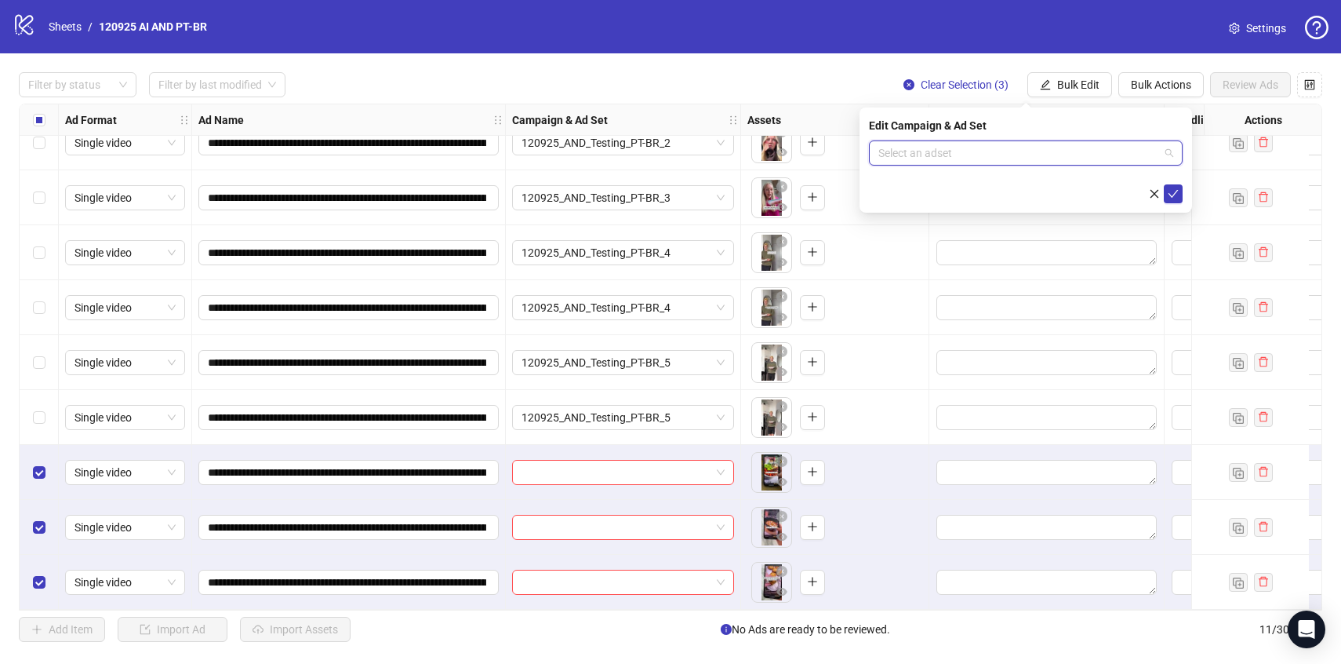
click at [1095, 151] on input "search" at bounding box center [1018, 153] width 281 height 24
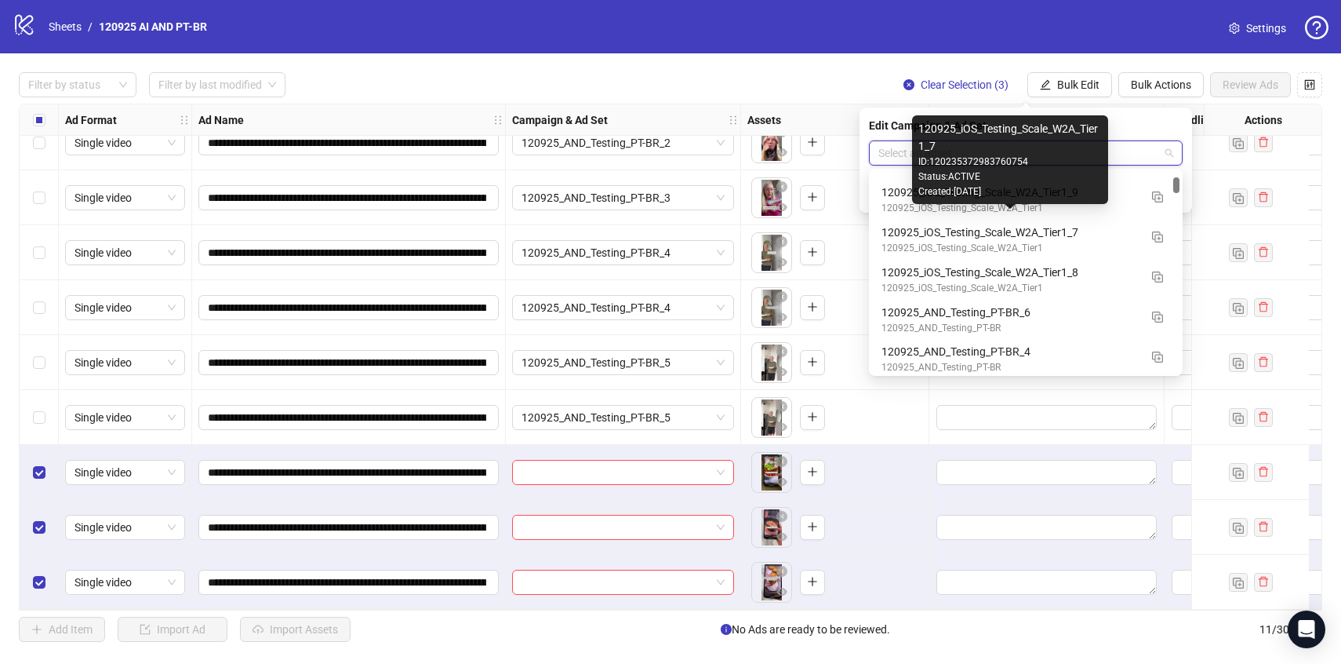
scroll to position [573, 0]
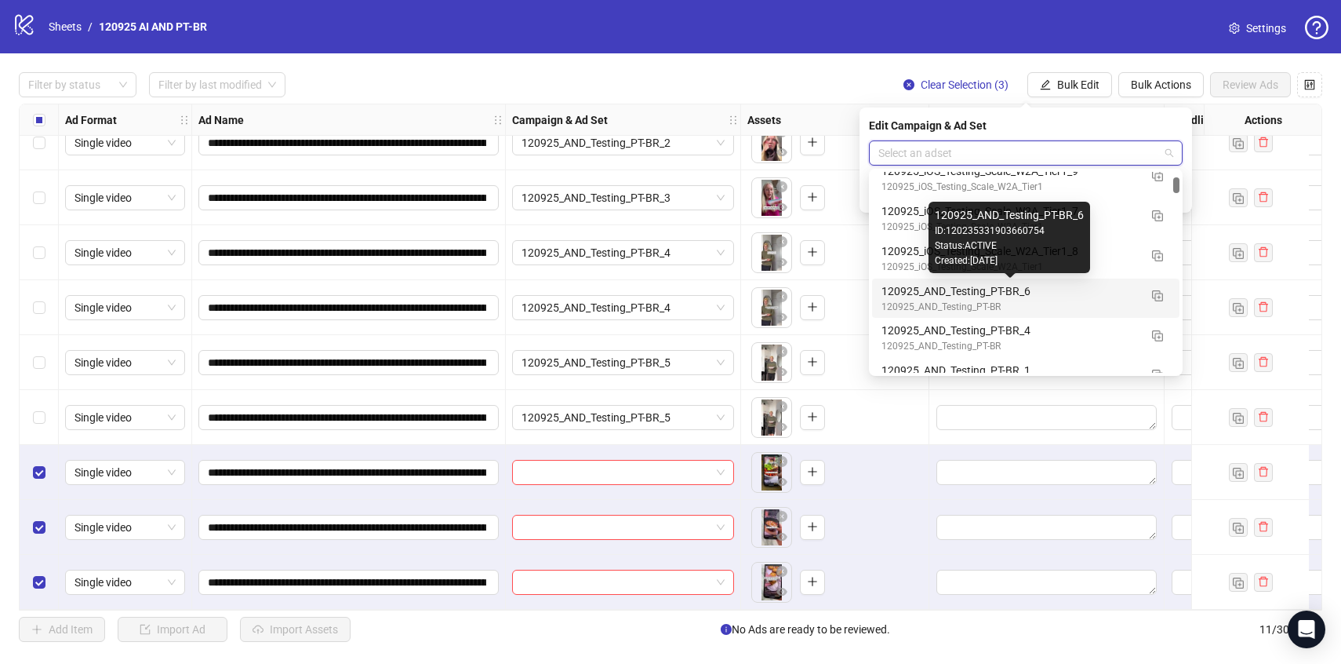
click at [1082, 300] on div "120925_AND_Testing_PT-BR" at bounding box center [1010, 307] width 257 height 15
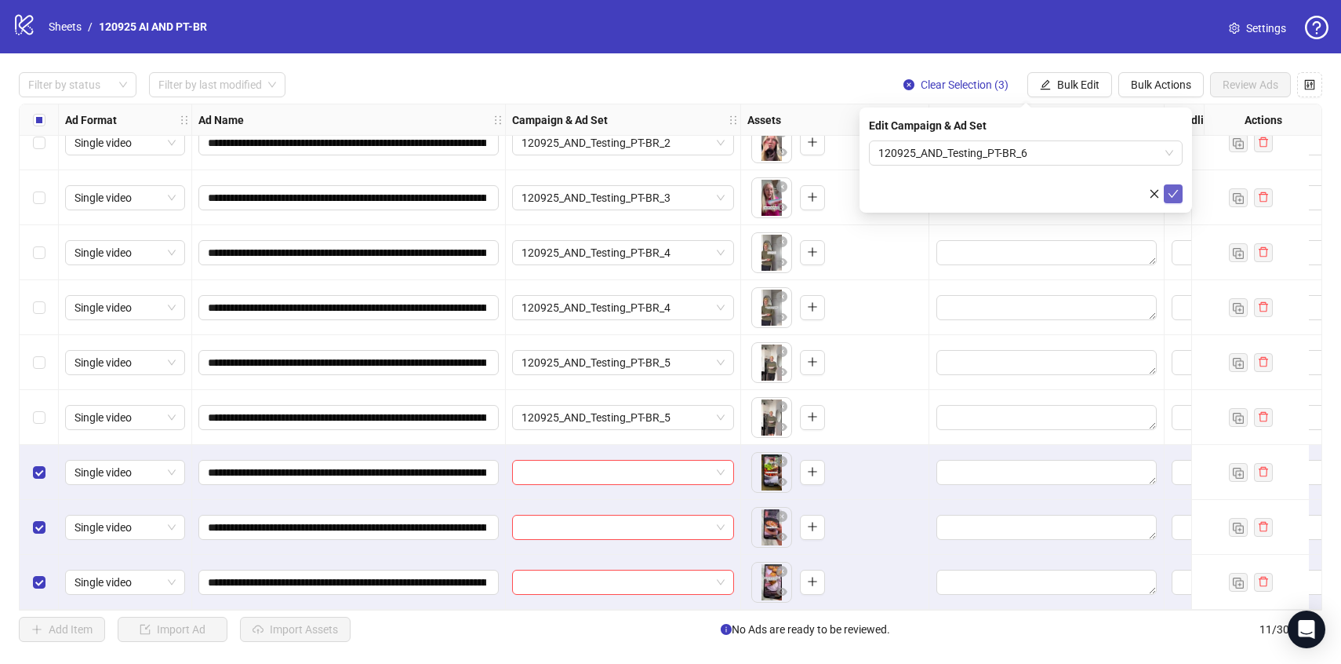
click at [1176, 193] on icon "check" at bounding box center [1173, 193] width 11 height 11
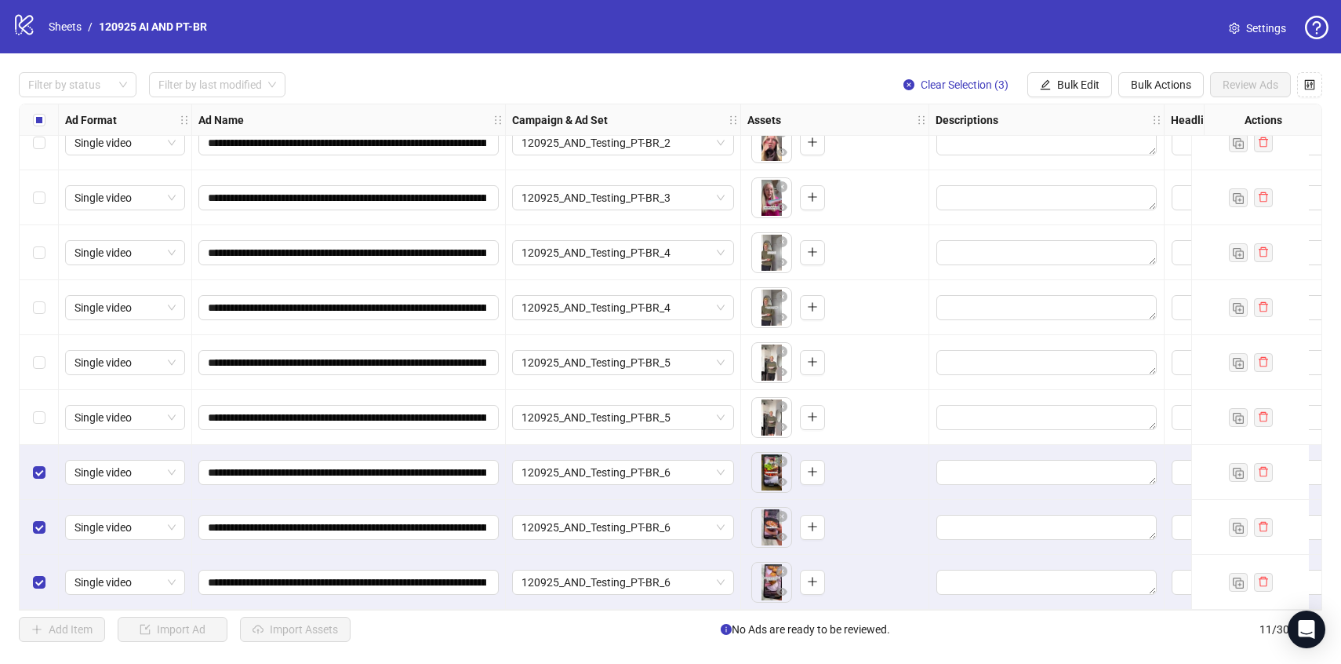
click at [28, 121] on div "Select all rows" at bounding box center [39, 119] width 39 height 31
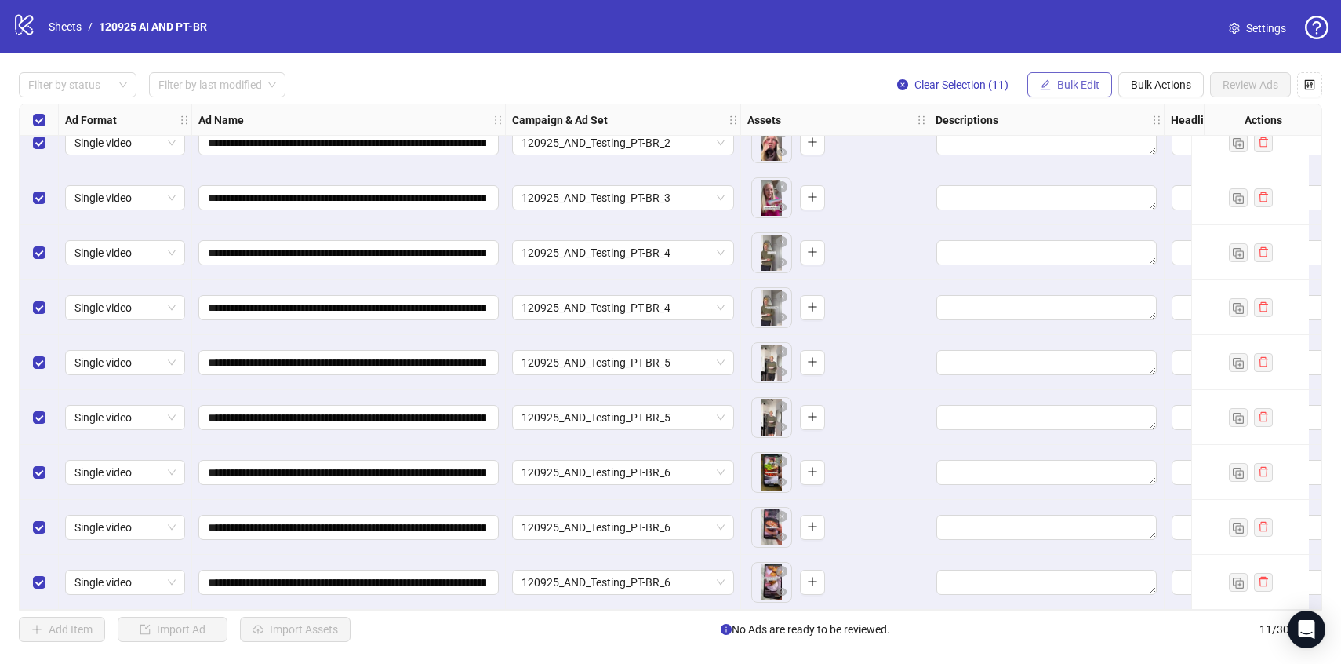
click at [1101, 88] on button "Bulk Edit" at bounding box center [1069, 84] width 85 height 25
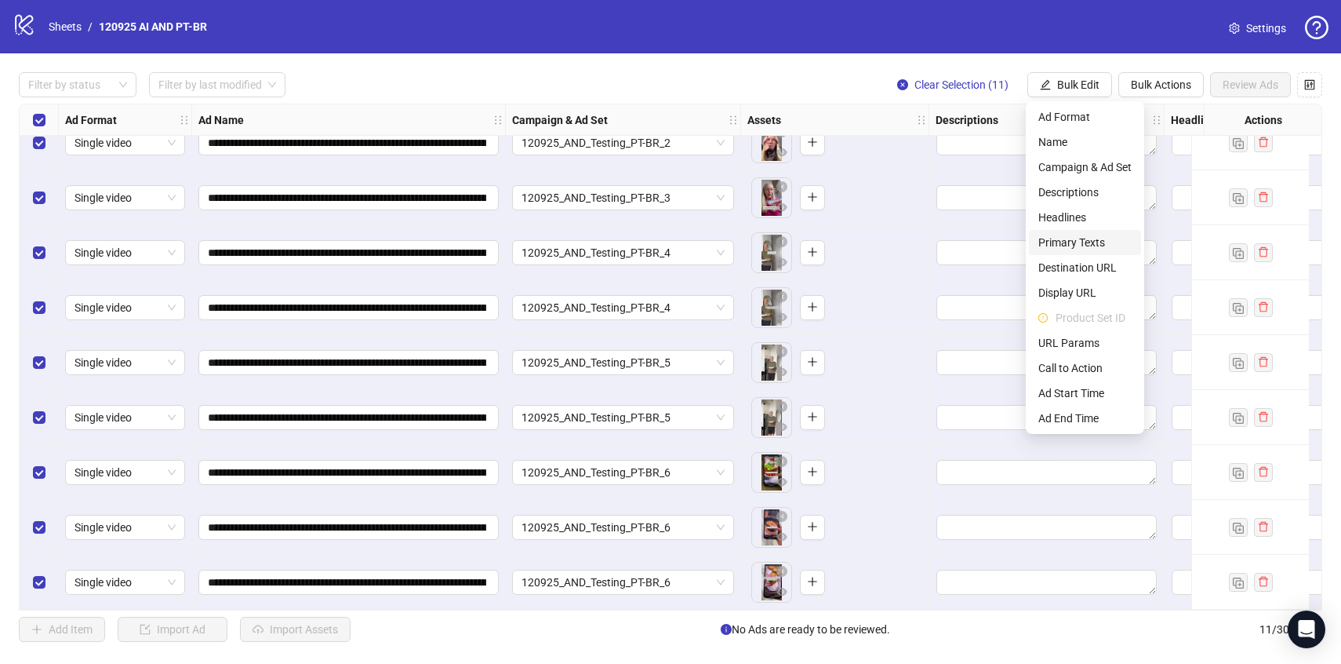
click at [1072, 245] on span "Primary Texts" at bounding box center [1084, 242] width 93 height 17
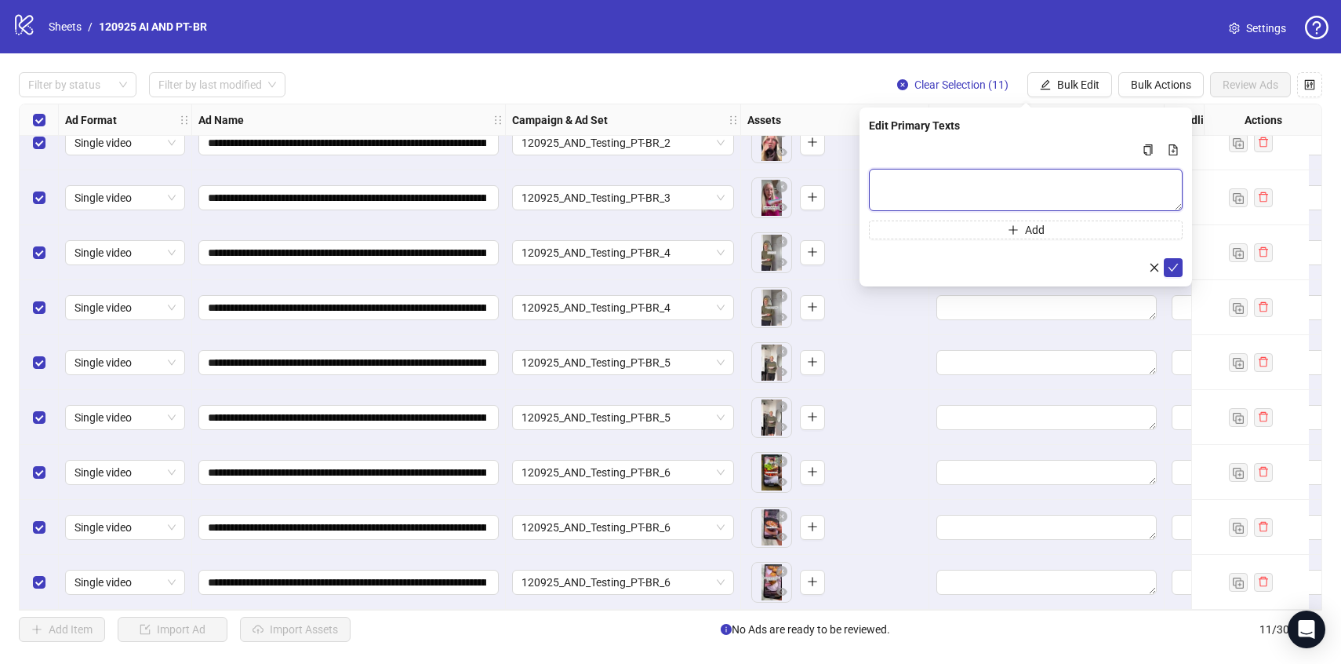
click at [1005, 179] on textarea "Multi-text input container - paste or copy values" at bounding box center [1026, 190] width 314 height 42
paste textarea "**********"
type textarea "**********"
click at [1173, 274] on button "submit" at bounding box center [1173, 267] width 19 height 19
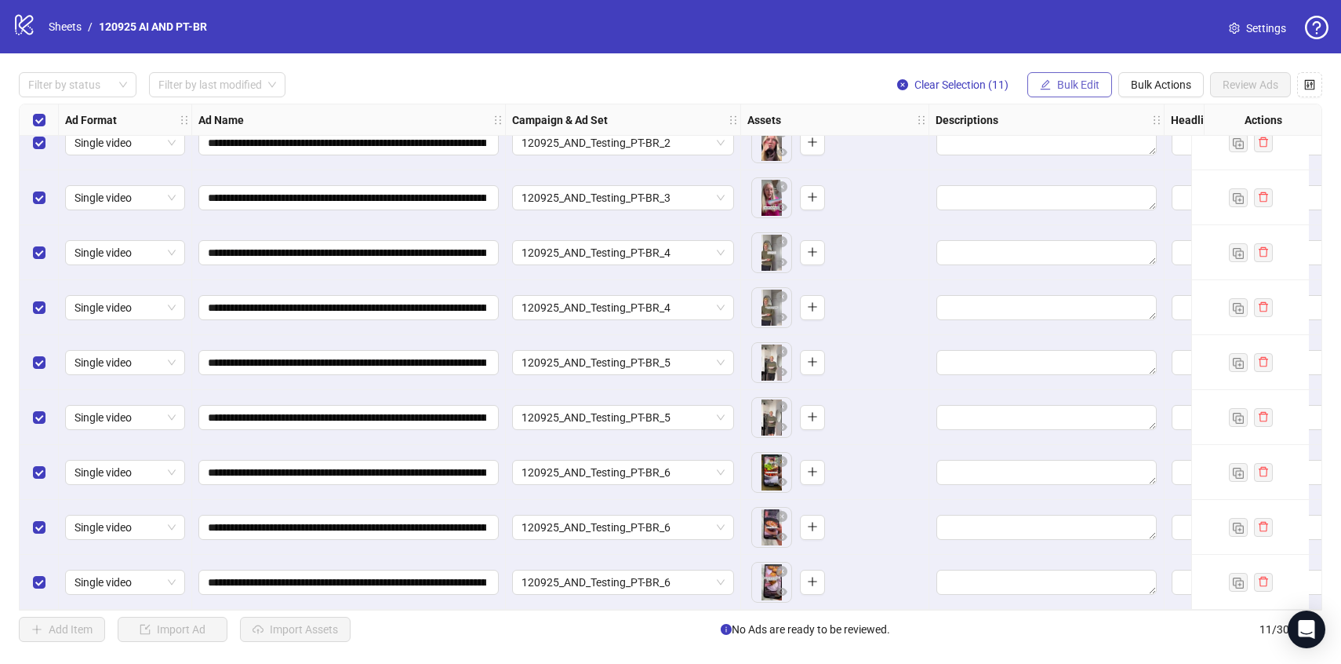
click at [1066, 85] on span "Bulk Edit" at bounding box center [1078, 84] width 42 height 13
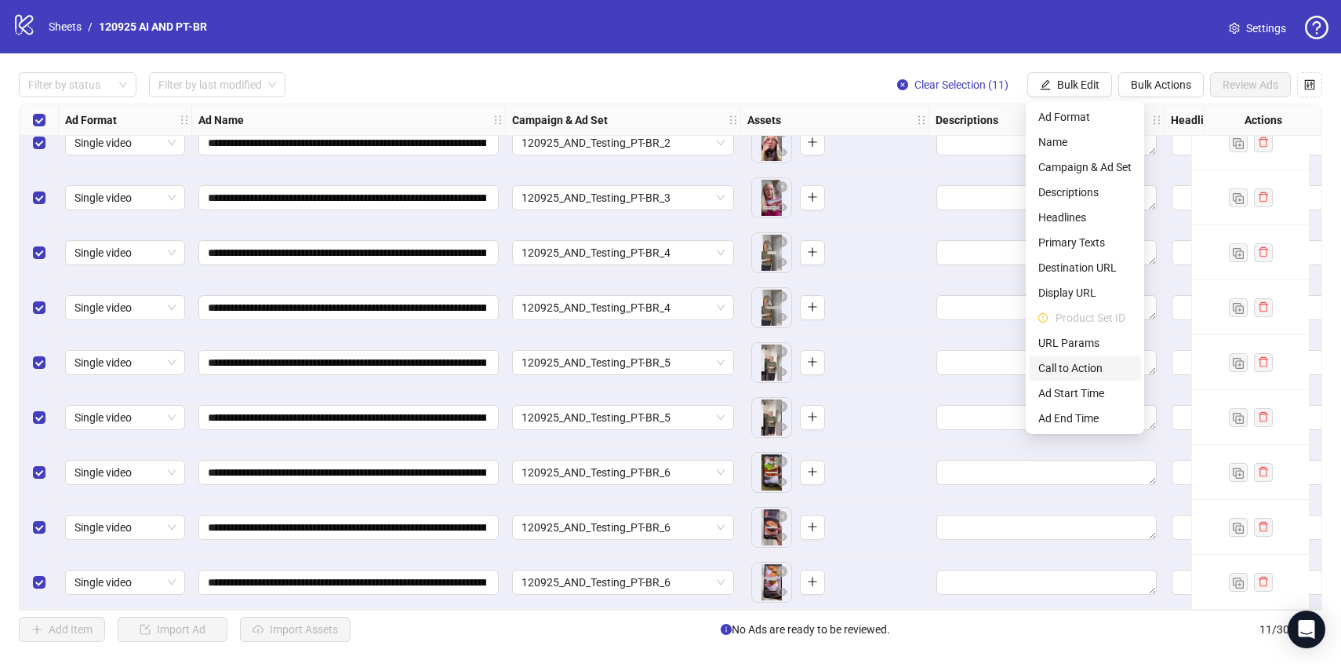
click at [1064, 373] on span "Call to Action" at bounding box center [1084, 367] width 93 height 17
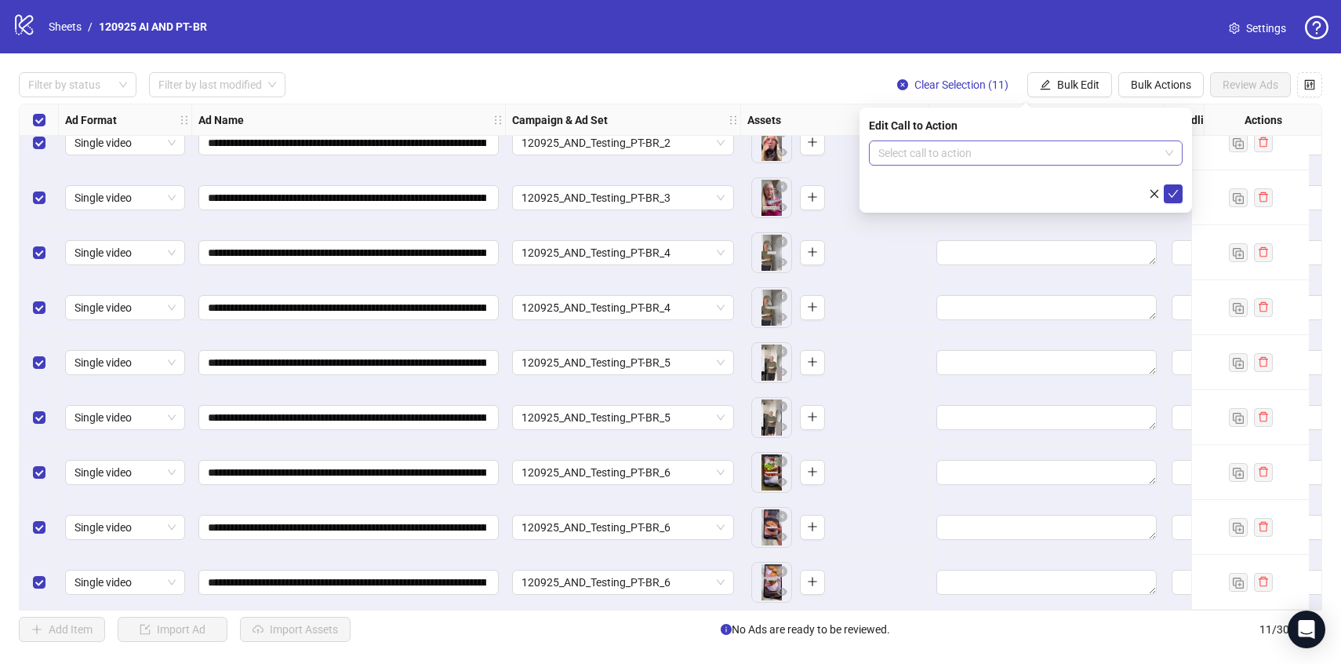
click at [1012, 154] on input "search" at bounding box center [1018, 153] width 281 height 24
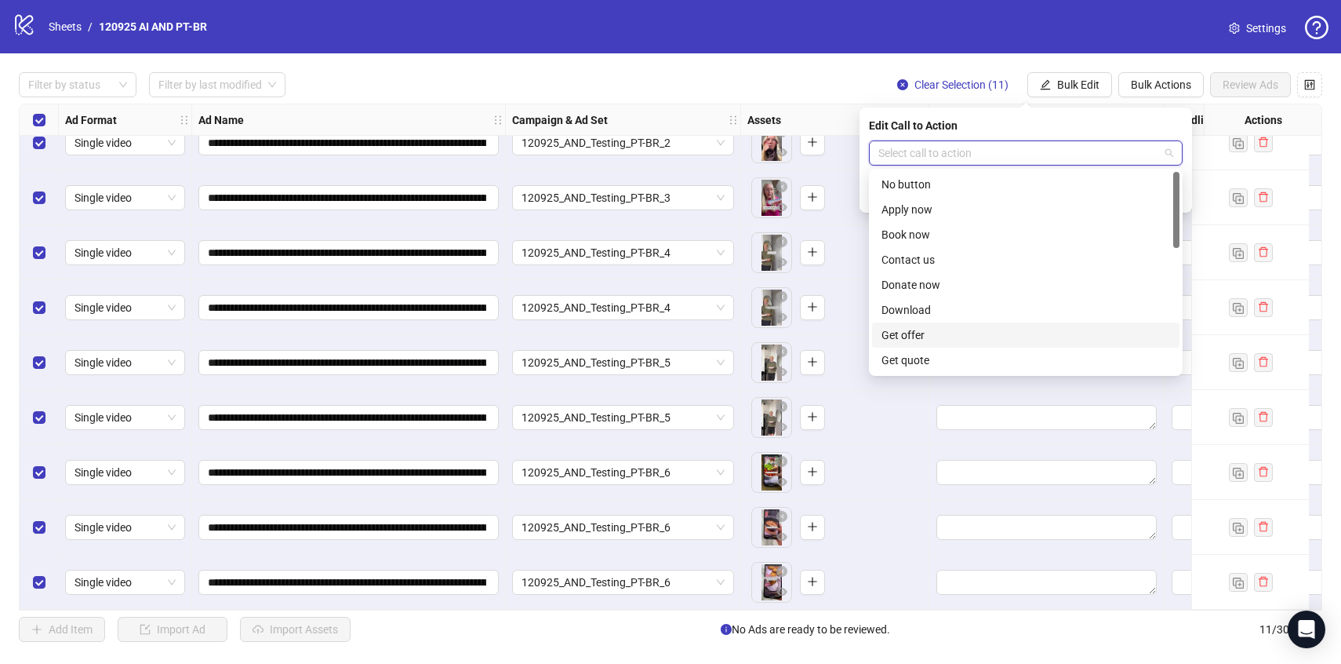
click at [947, 322] on div "Get offer" at bounding box center [1025, 334] width 307 height 25
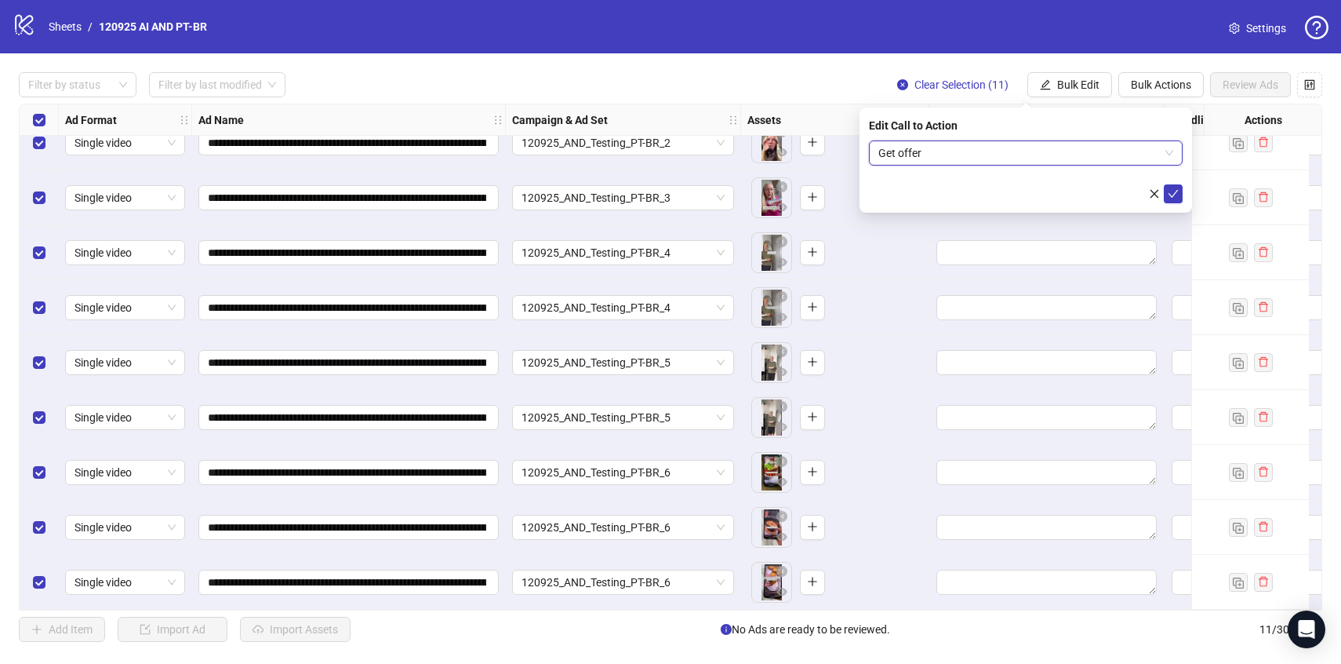
click at [951, 152] on span "Get offer" at bounding box center [1025, 153] width 295 height 24
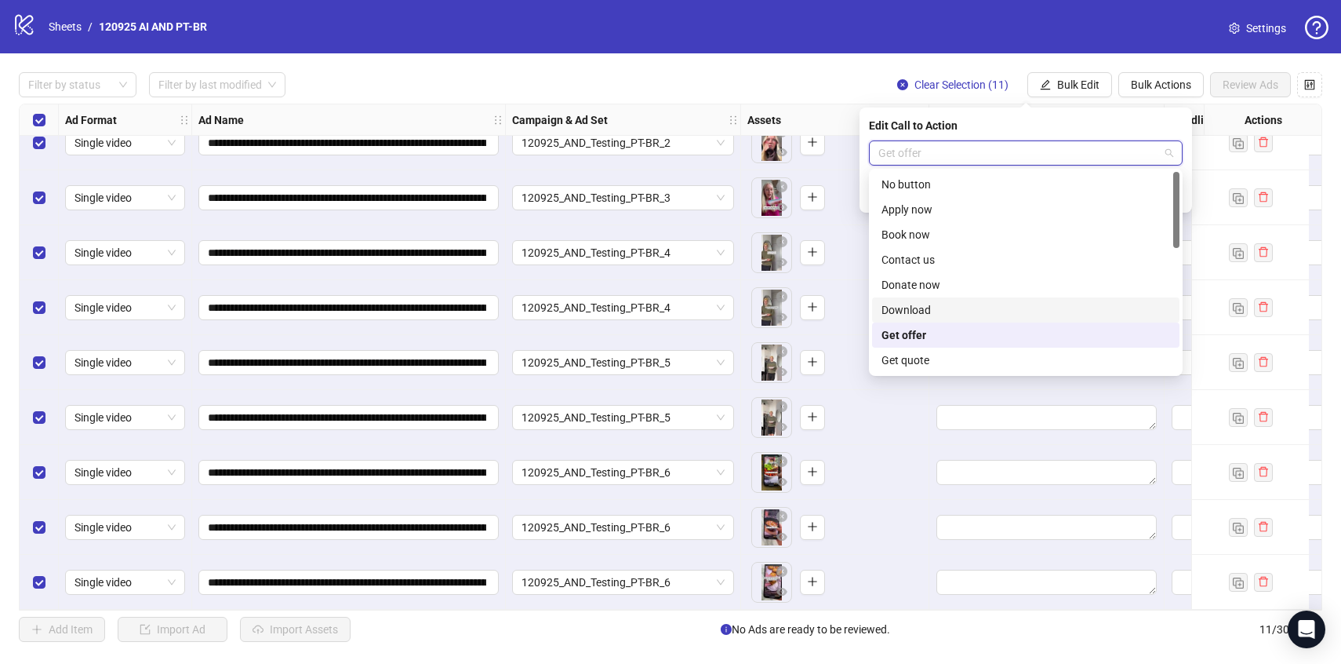
click at [939, 302] on div "Download" at bounding box center [1026, 309] width 289 height 17
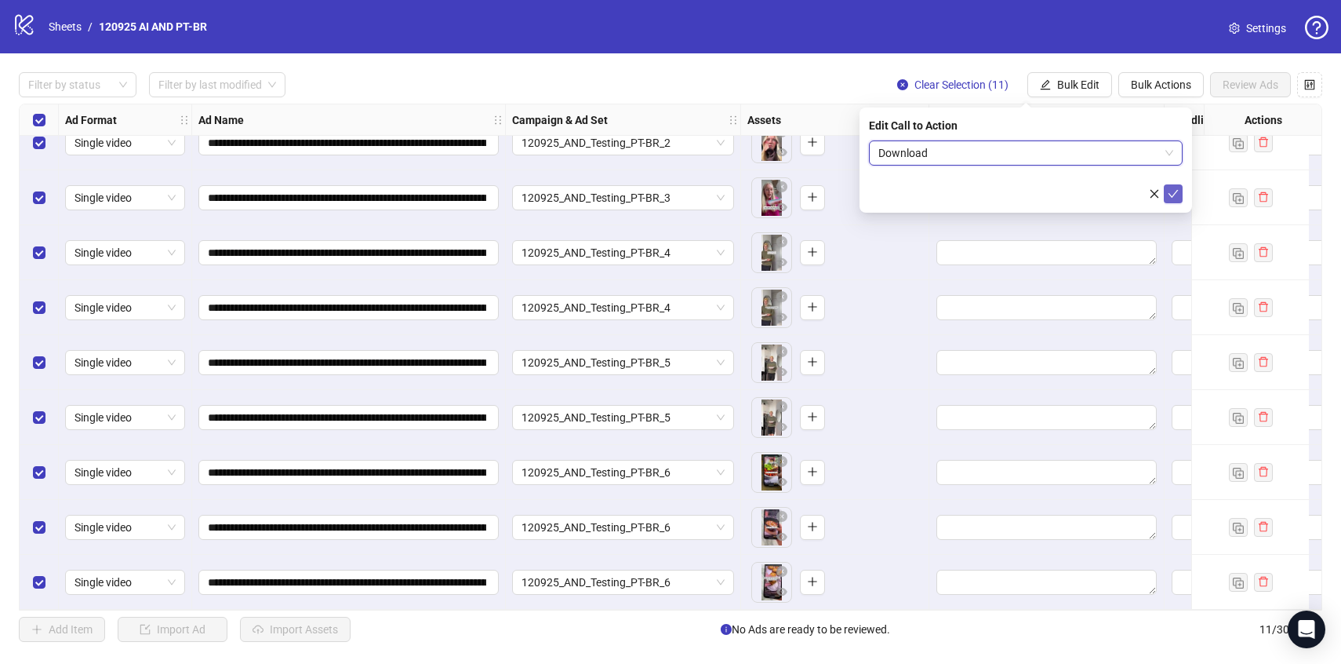
click at [1179, 187] on button "submit" at bounding box center [1173, 193] width 19 height 19
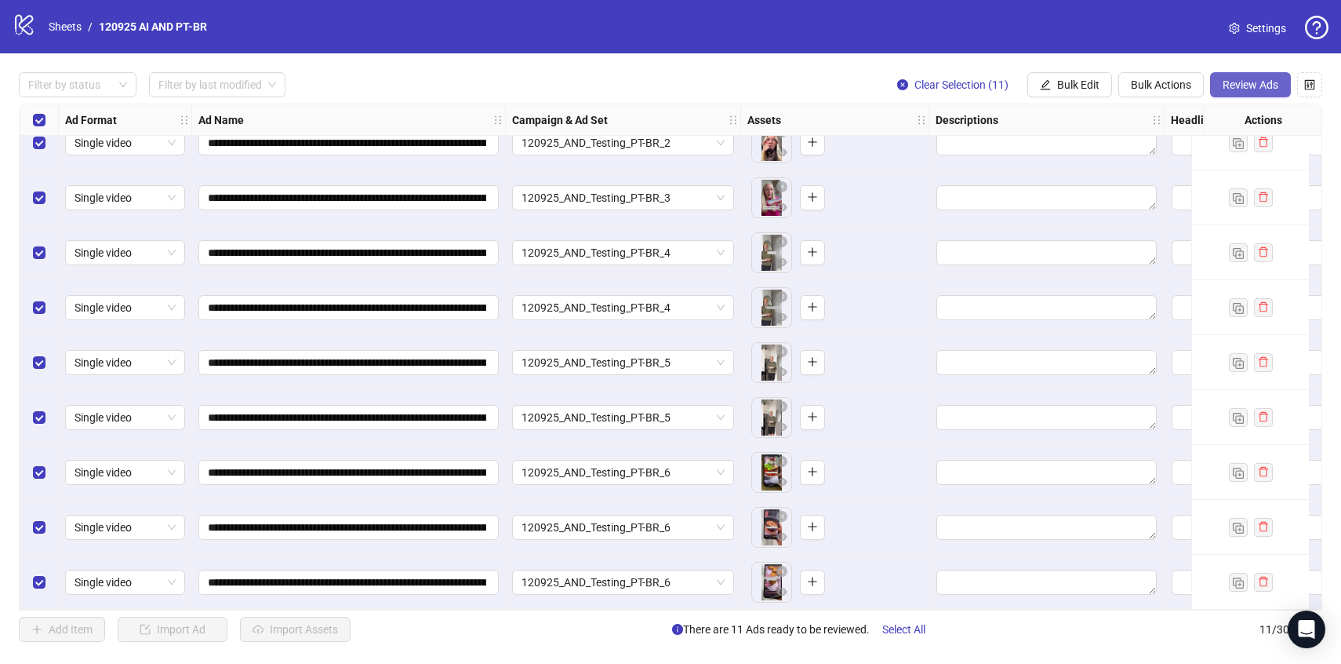
click at [1247, 89] on span "Review Ads" at bounding box center [1251, 84] width 56 height 13
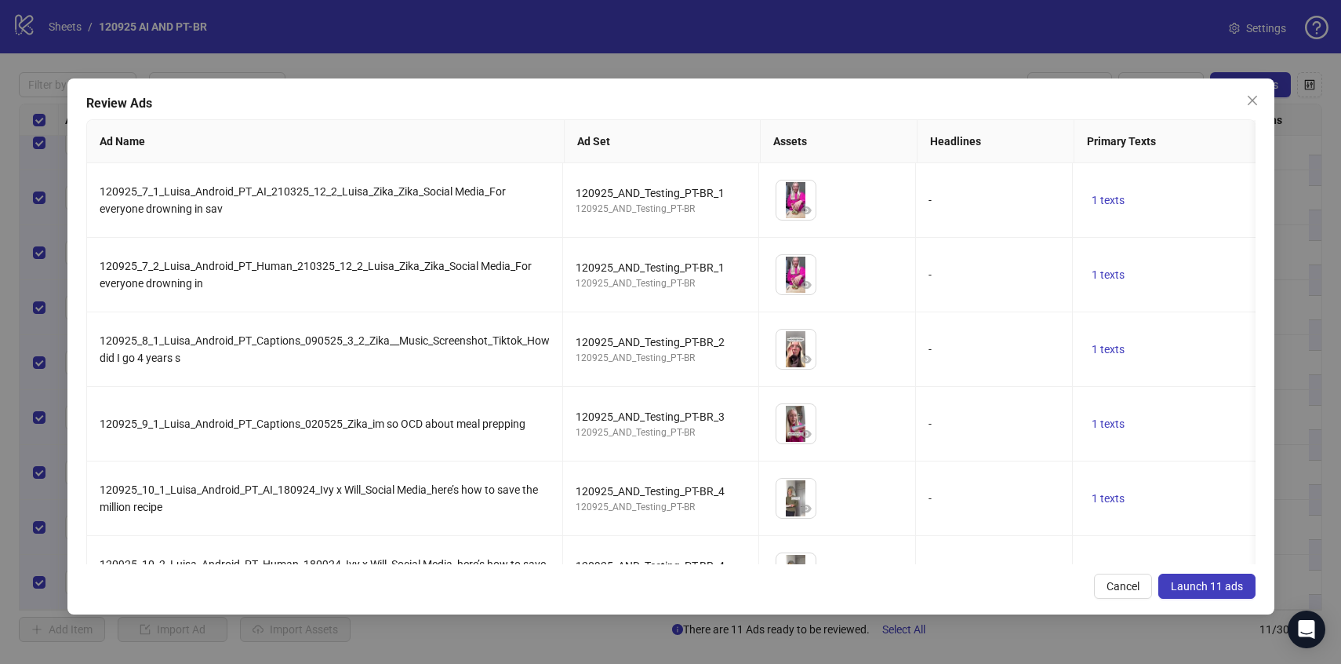
click at [1209, 580] on span "Launch 11 ads" at bounding box center [1207, 586] width 72 height 13
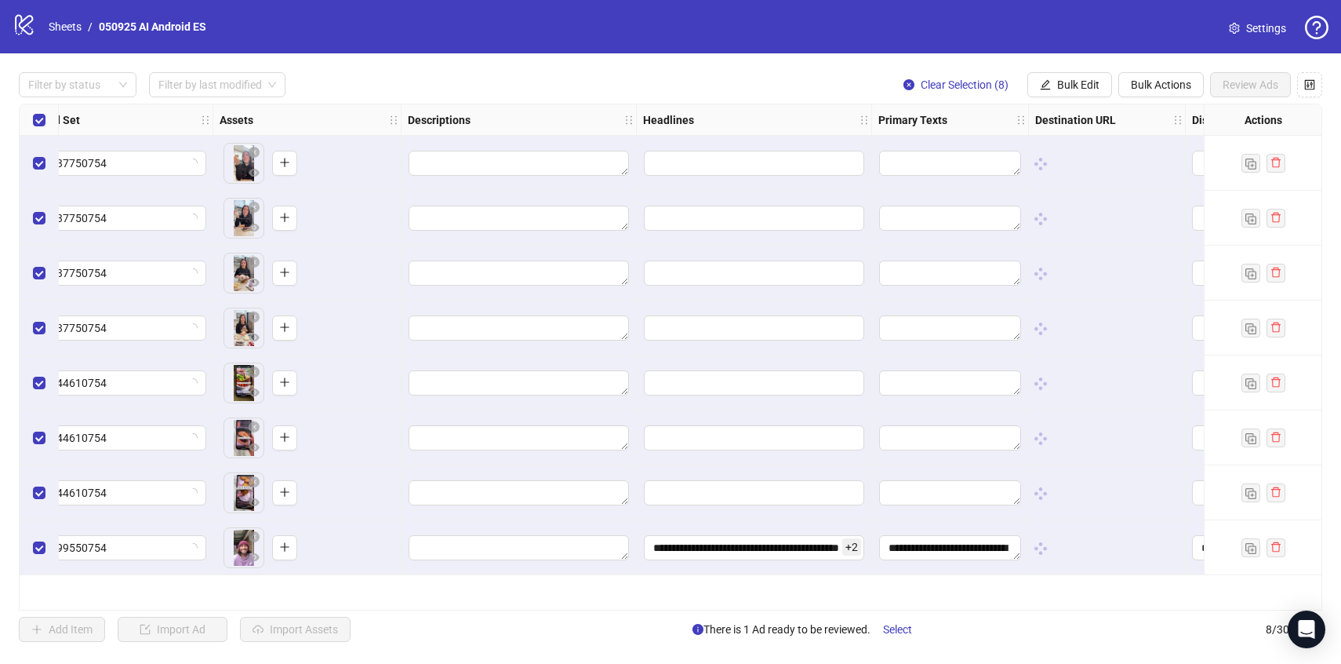
scroll to position [0, 547]
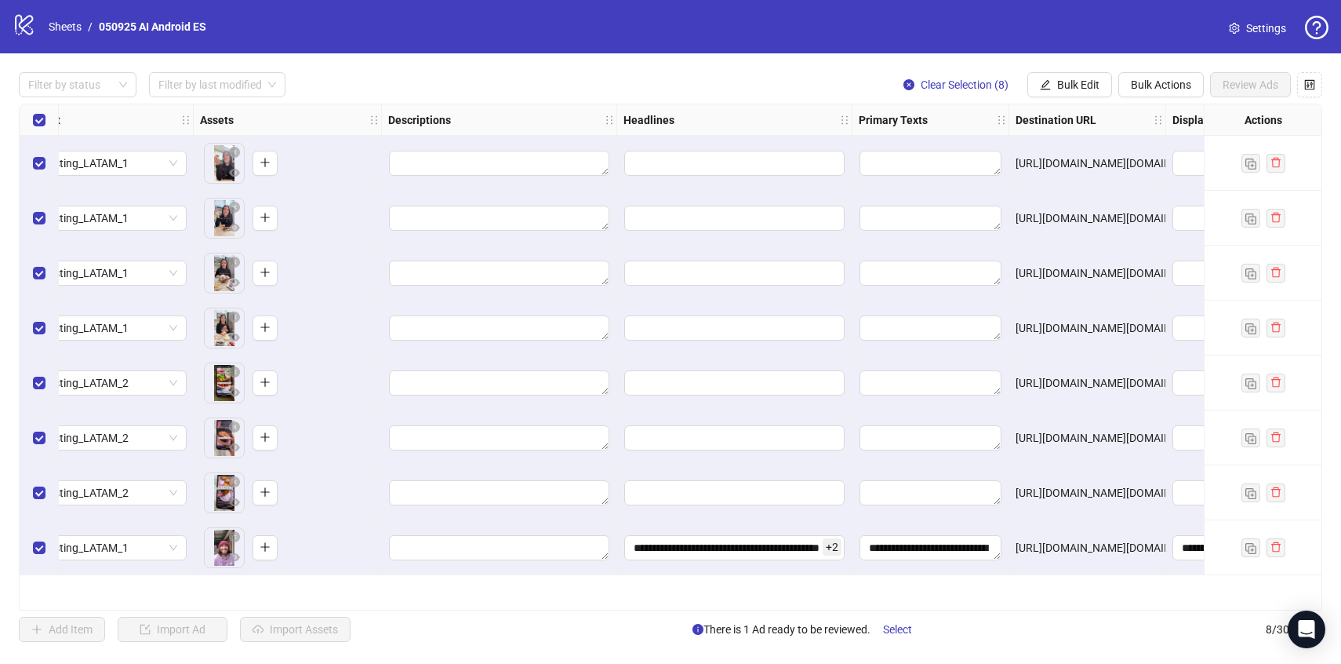
click at [834, 543] on span "+ 2" at bounding box center [832, 546] width 19 height 17
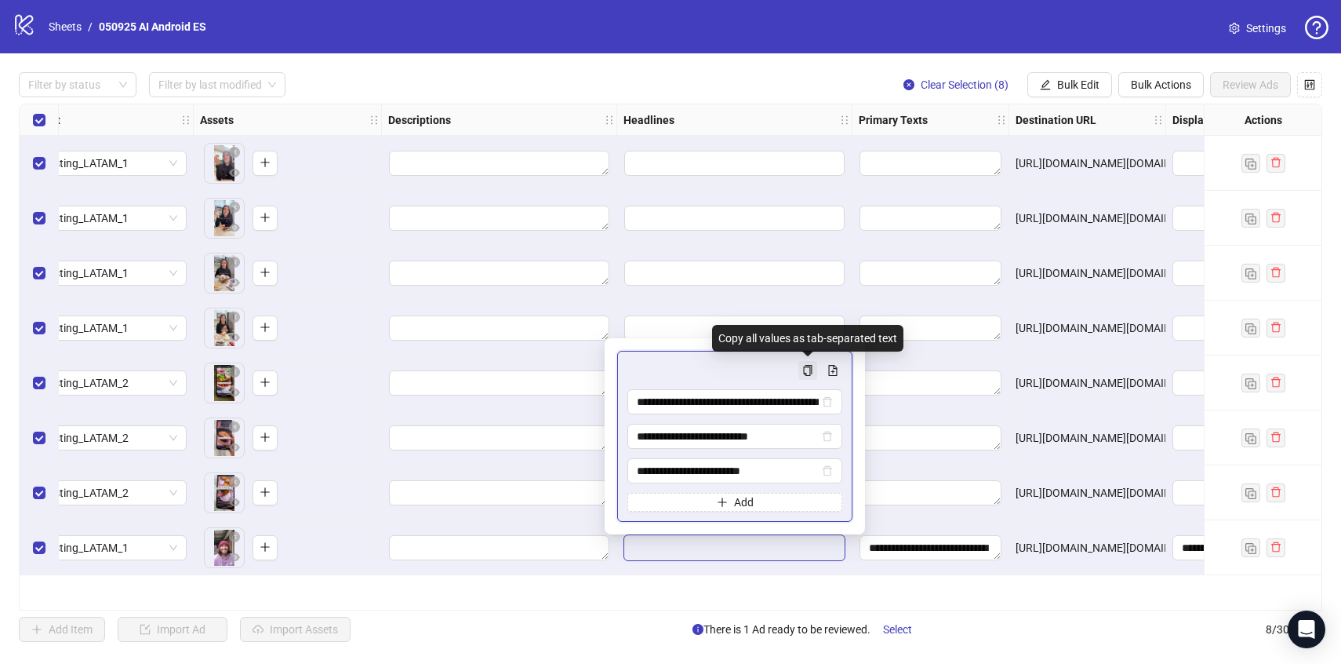
click at [811, 369] on icon "copy" at bounding box center [808, 370] width 9 height 11
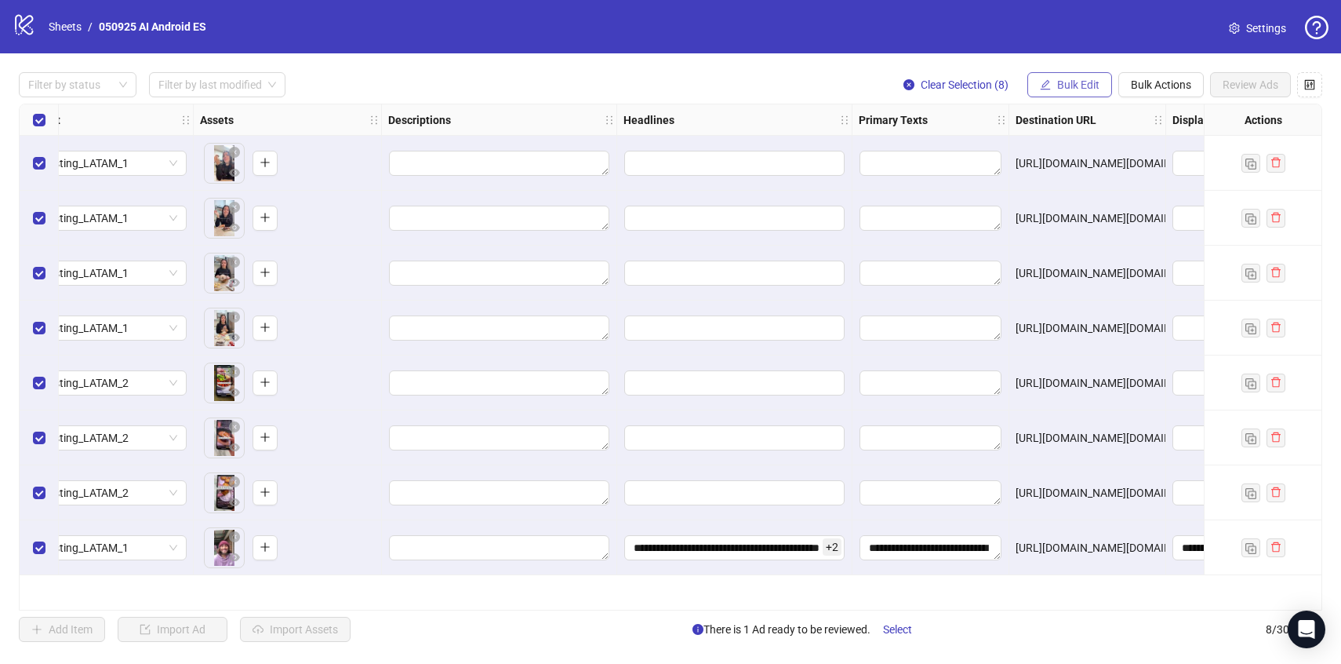
click at [1084, 78] on span "Bulk Edit" at bounding box center [1078, 84] width 42 height 13
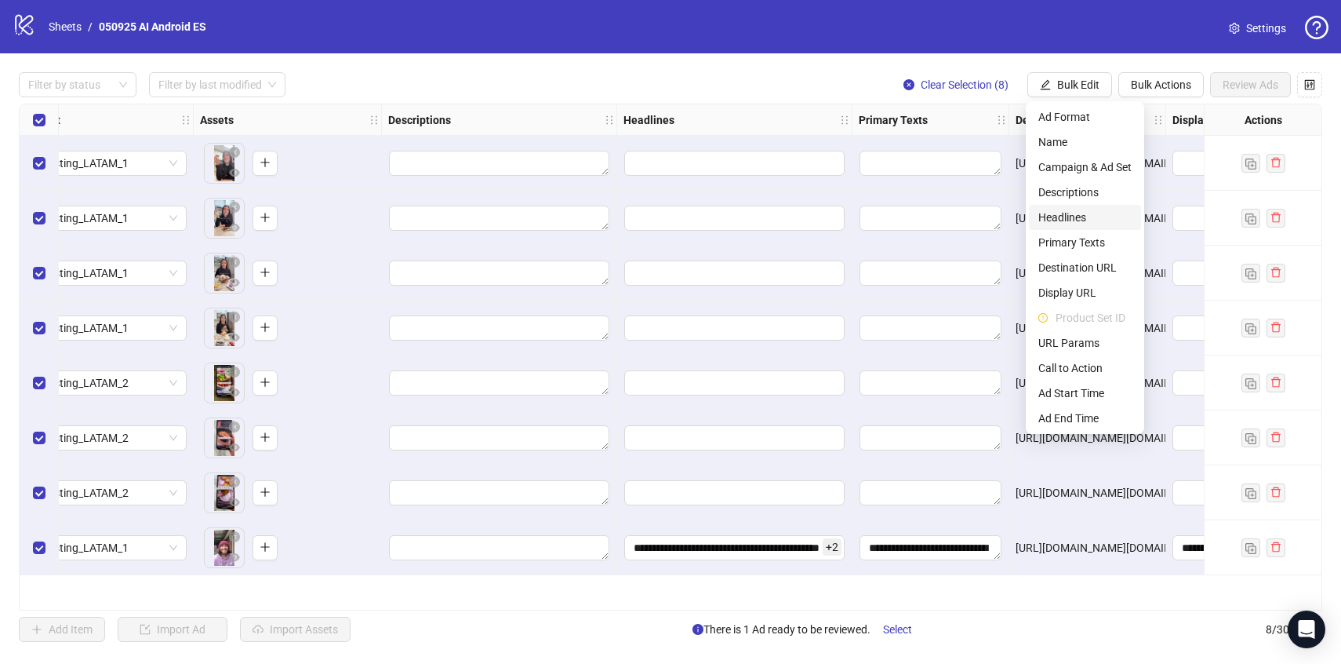
click at [1078, 219] on span "Headlines" at bounding box center [1084, 217] width 93 height 17
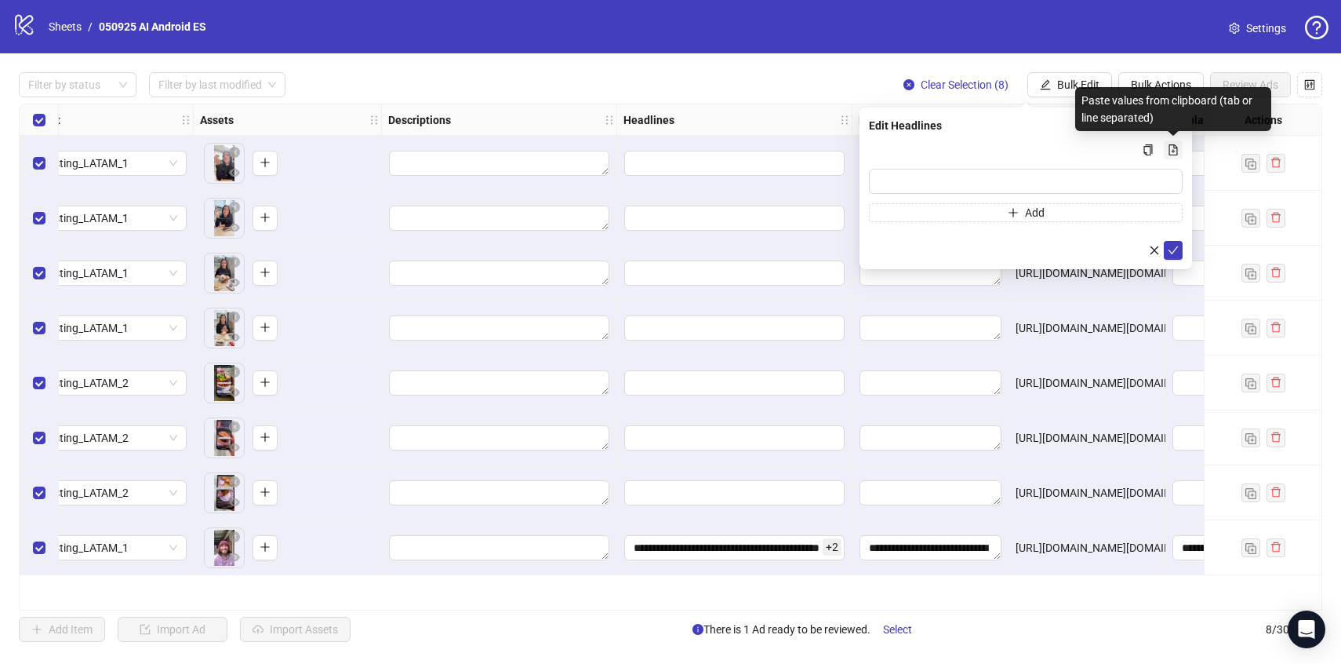
click at [1170, 147] on icon "file-add" at bounding box center [1173, 149] width 11 height 11
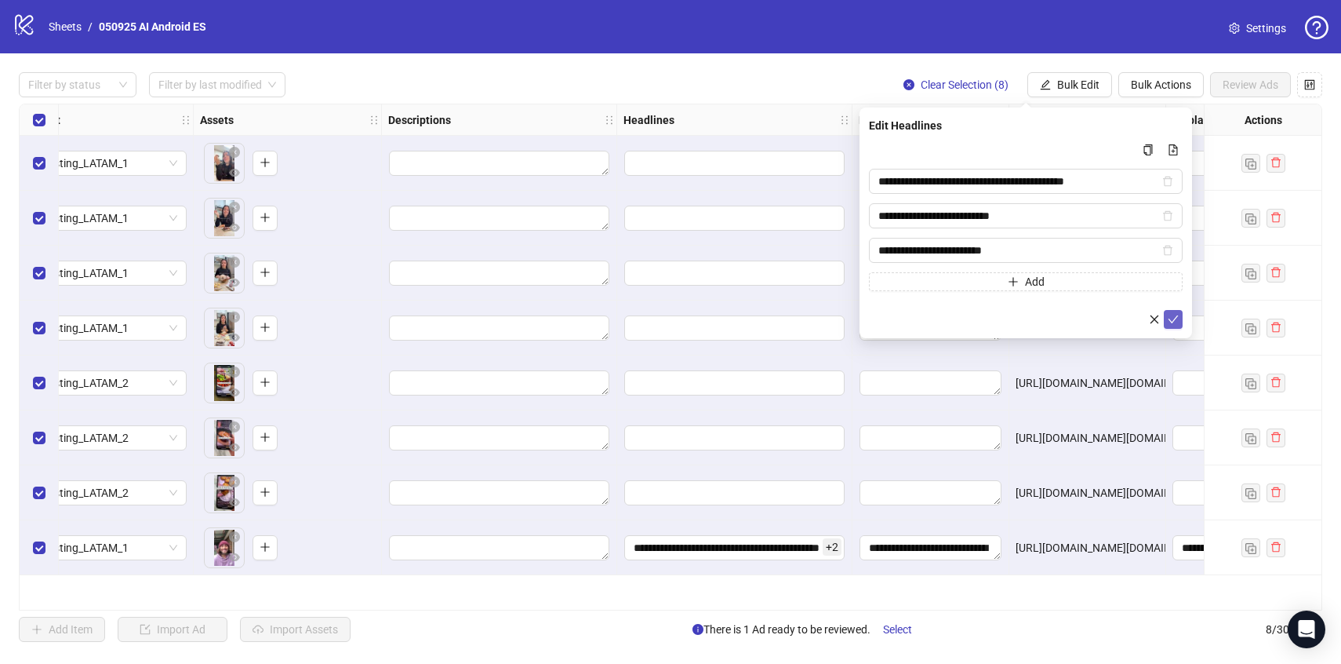
click at [1180, 322] on button "submit" at bounding box center [1173, 319] width 19 height 19
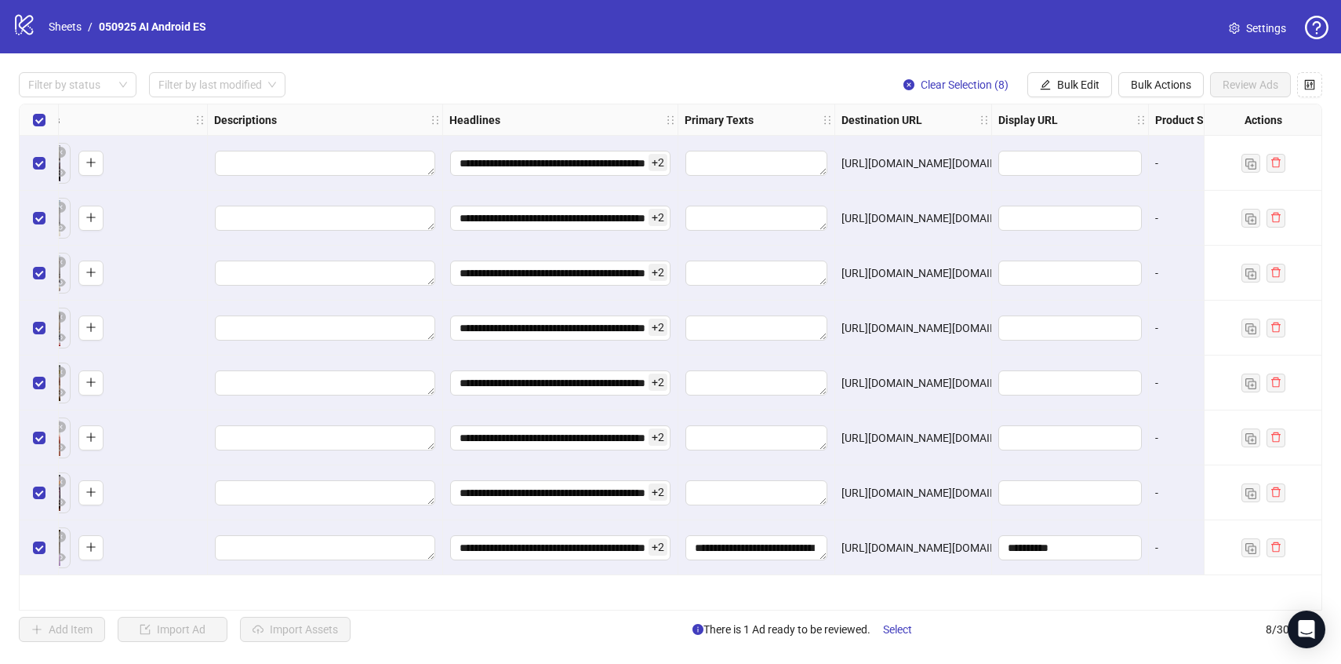
scroll to position [0, 722]
click at [742, 545] on textarea "**********" at bounding box center [756, 547] width 142 height 25
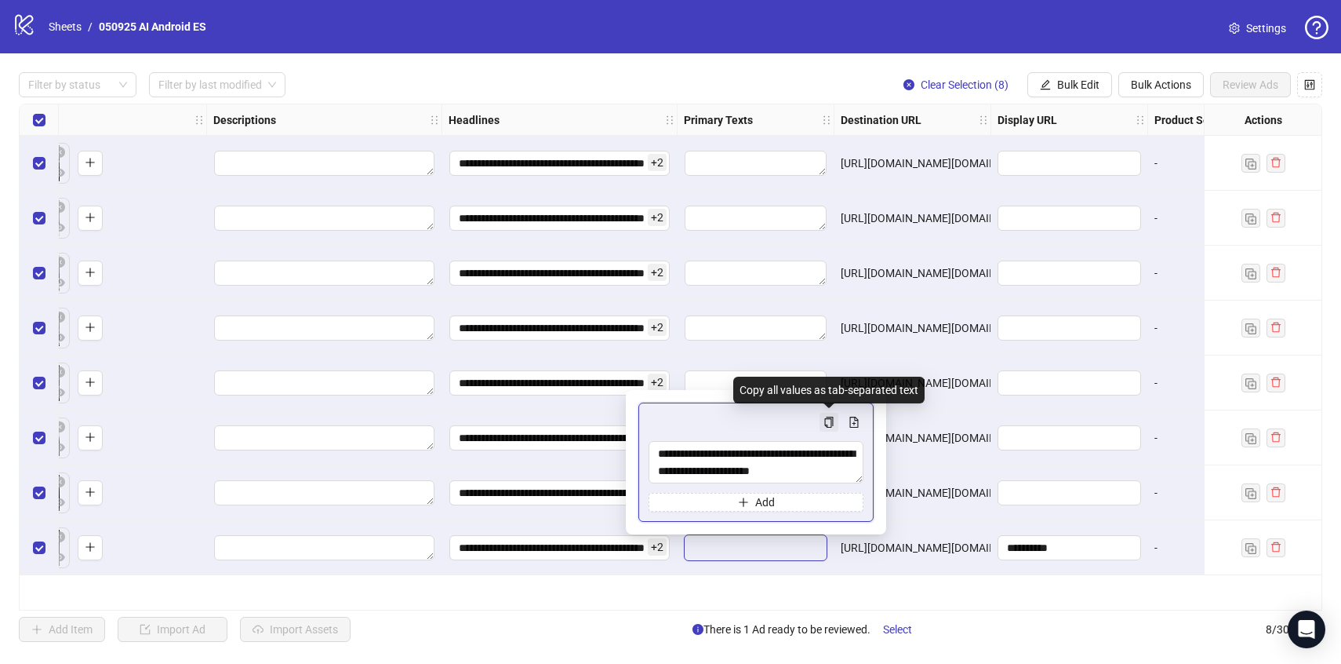
click at [828, 418] on icon "copy" at bounding box center [829, 421] width 9 height 11
click at [1042, 94] on button "Bulk Edit" at bounding box center [1069, 84] width 85 height 25
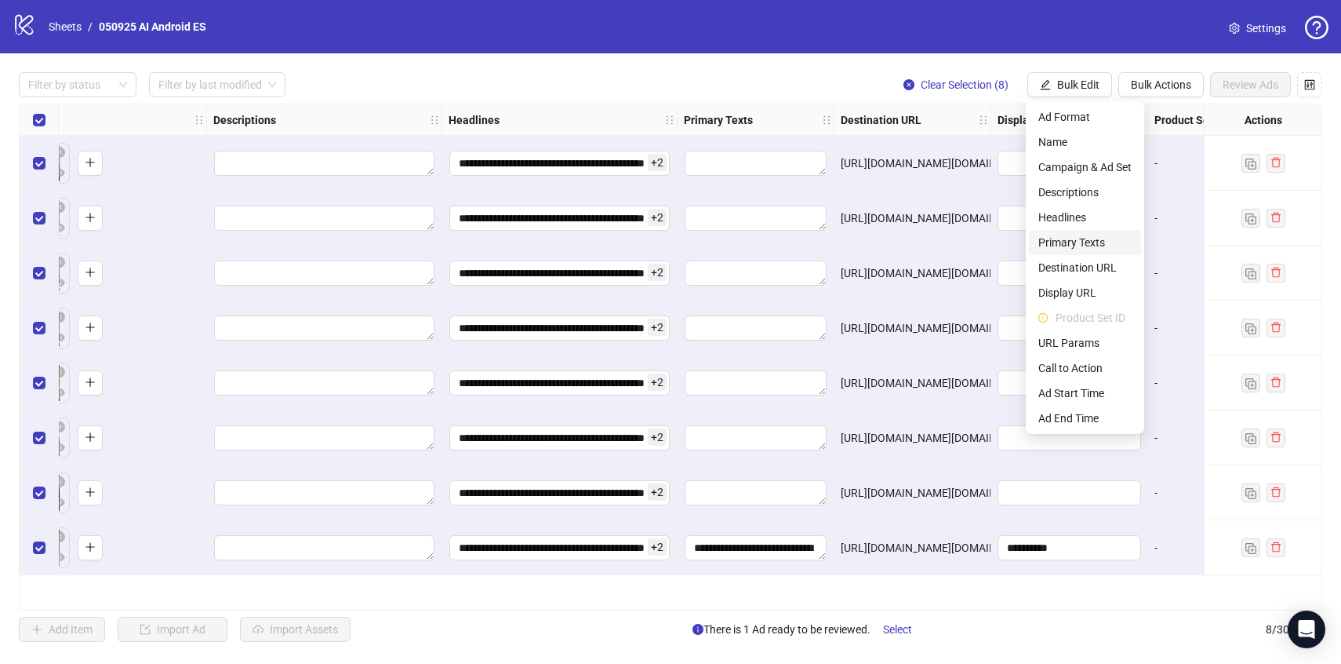
click at [1059, 248] on span "Primary Texts" at bounding box center [1084, 242] width 93 height 17
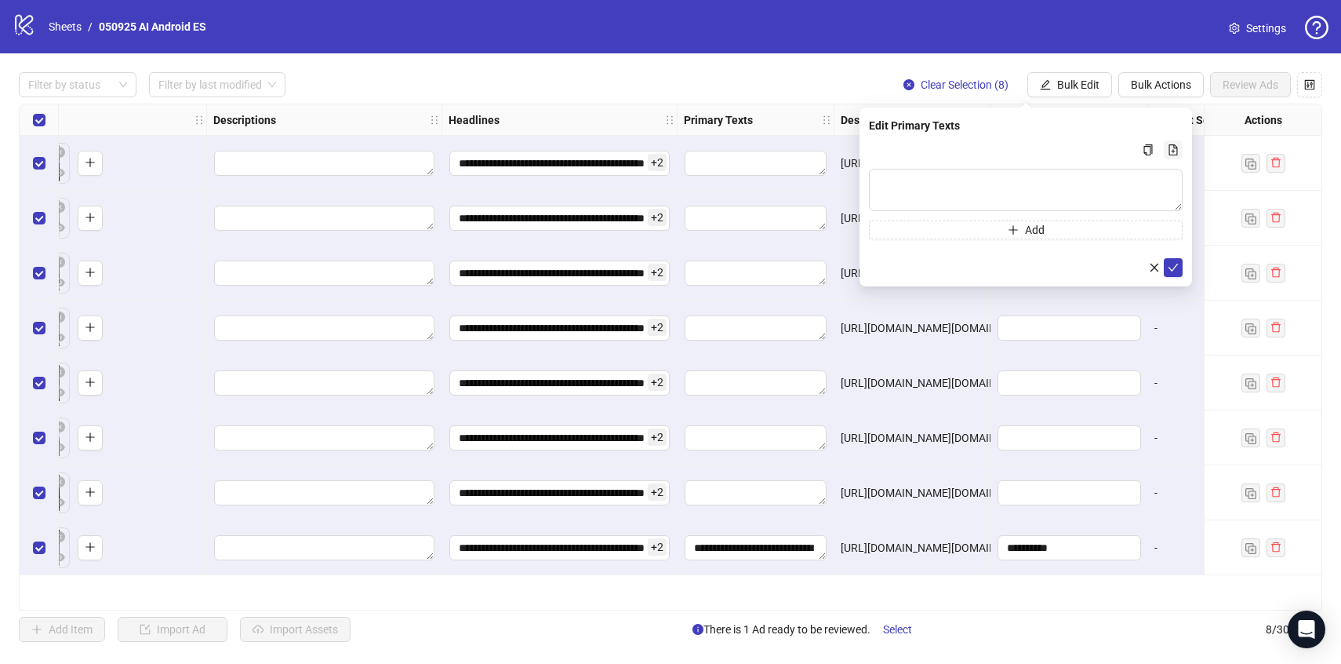
click at [1165, 145] on button "Multi-text input container - paste or copy values" at bounding box center [1173, 149] width 19 height 19
type textarea "**********"
click at [1179, 267] on button "submit" at bounding box center [1173, 267] width 19 height 19
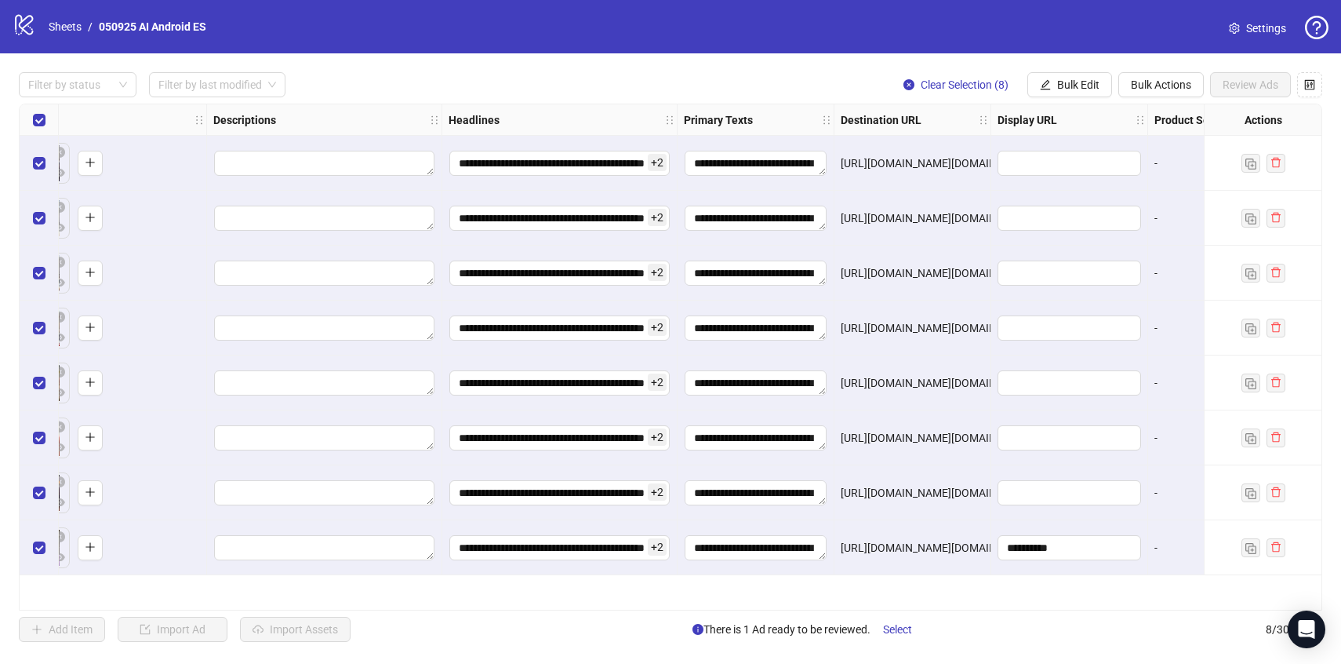
scroll to position [0, 0]
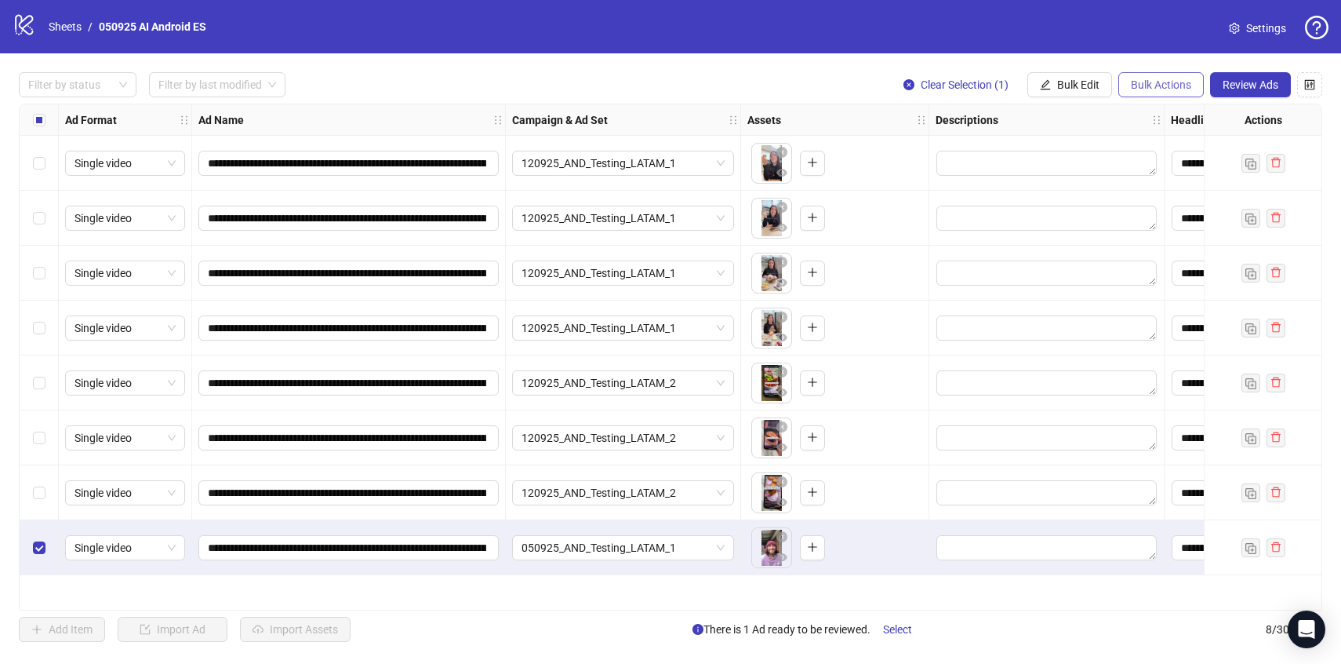
click at [1186, 89] on span "Bulk Actions" at bounding box center [1161, 84] width 60 height 13
click at [1159, 118] on span "Delete" at bounding box center [1182, 116] width 107 height 17
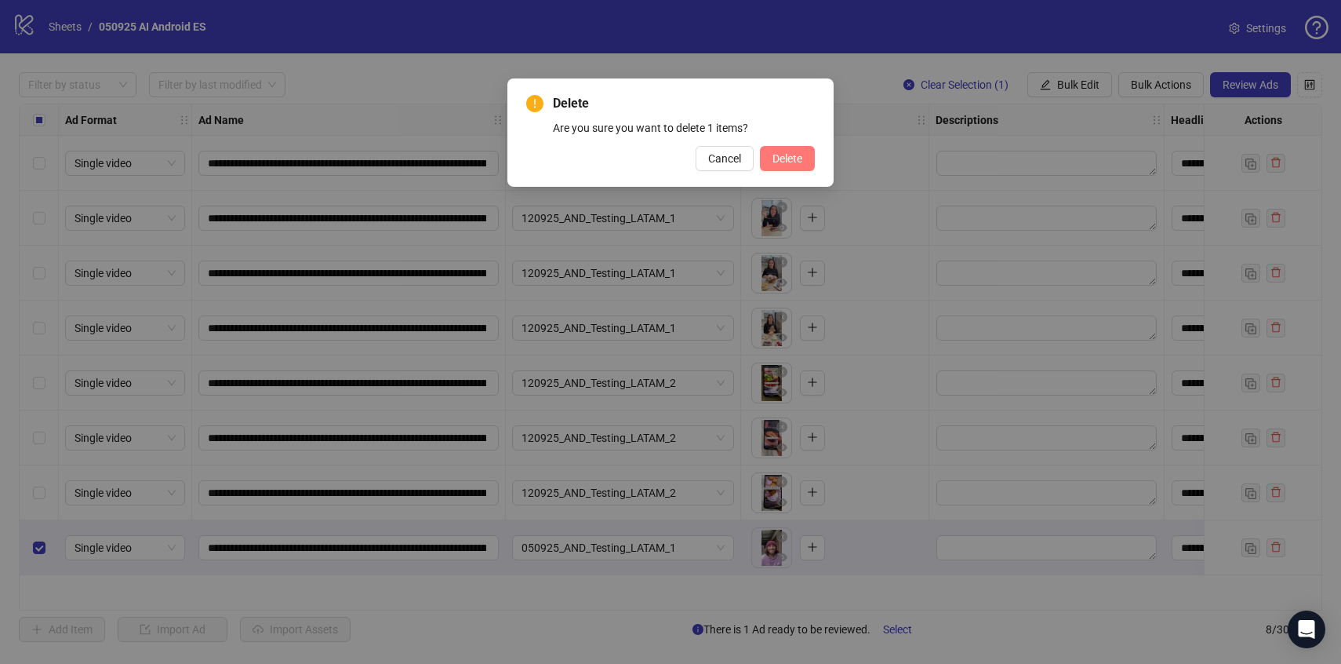
click at [809, 160] on button "Delete" at bounding box center [787, 158] width 55 height 25
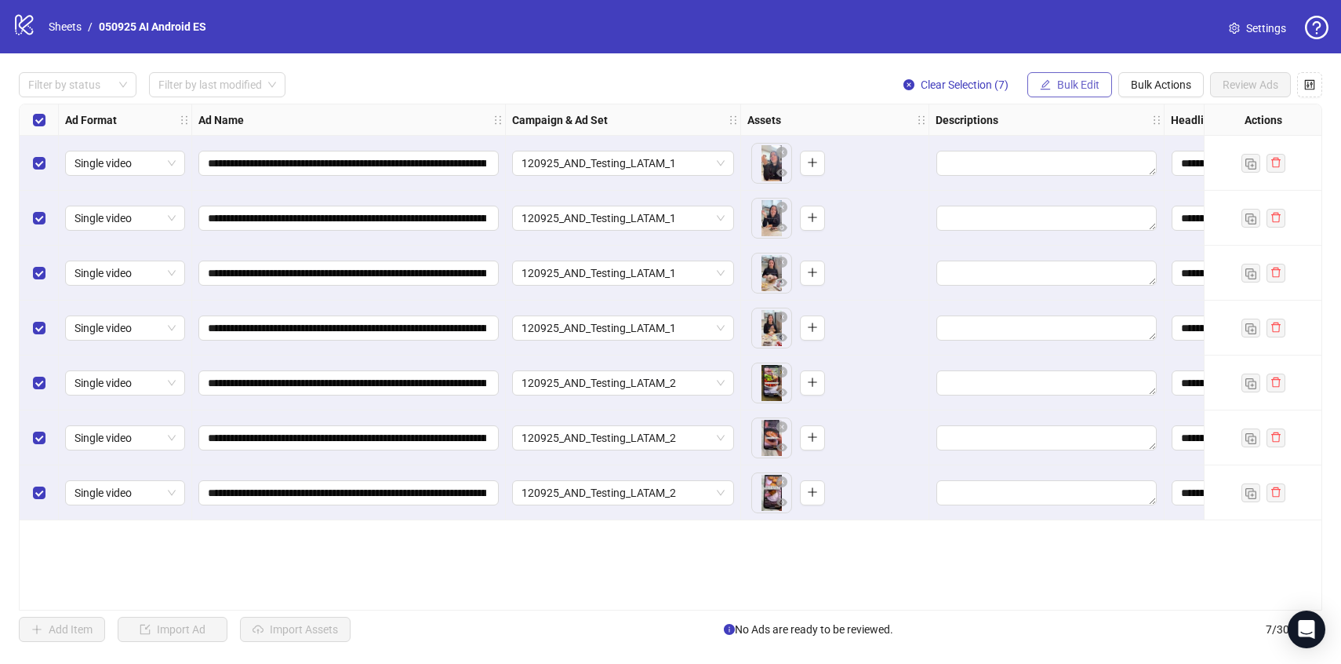
click at [1075, 93] on button "Bulk Edit" at bounding box center [1069, 84] width 85 height 25
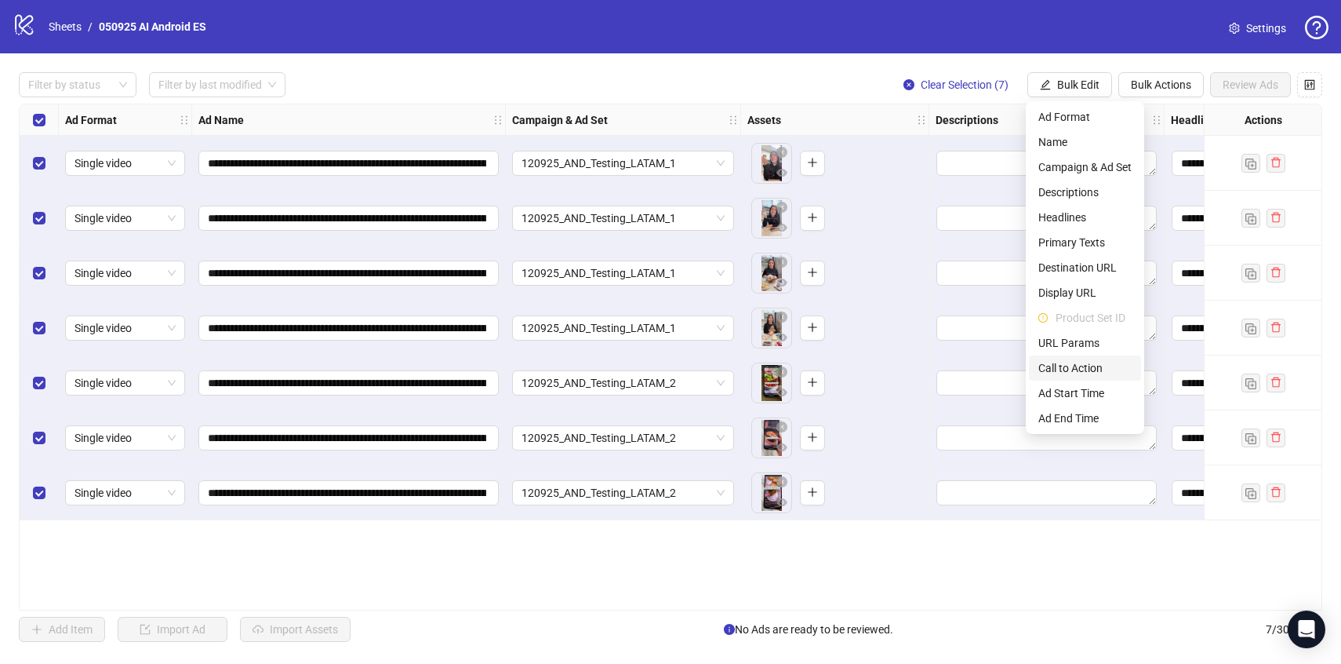
click at [1063, 366] on span "Call to Action" at bounding box center [1084, 367] width 93 height 17
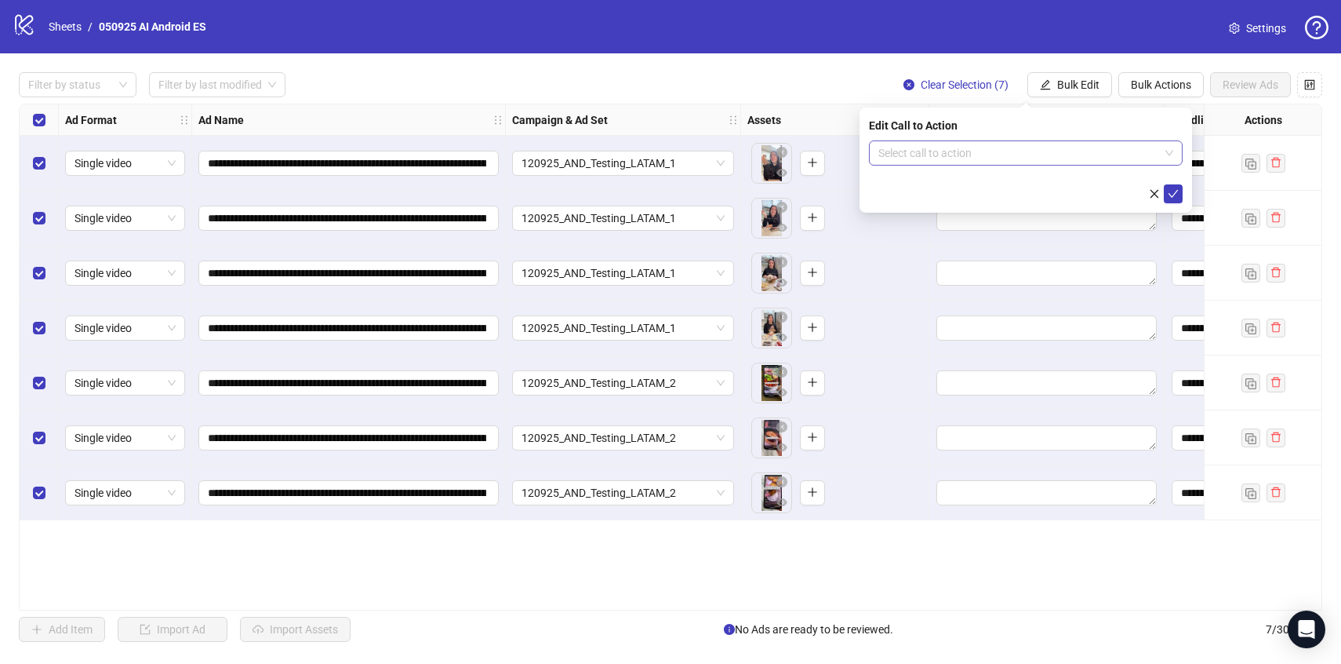
click at [932, 158] on input "search" at bounding box center [1018, 153] width 281 height 24
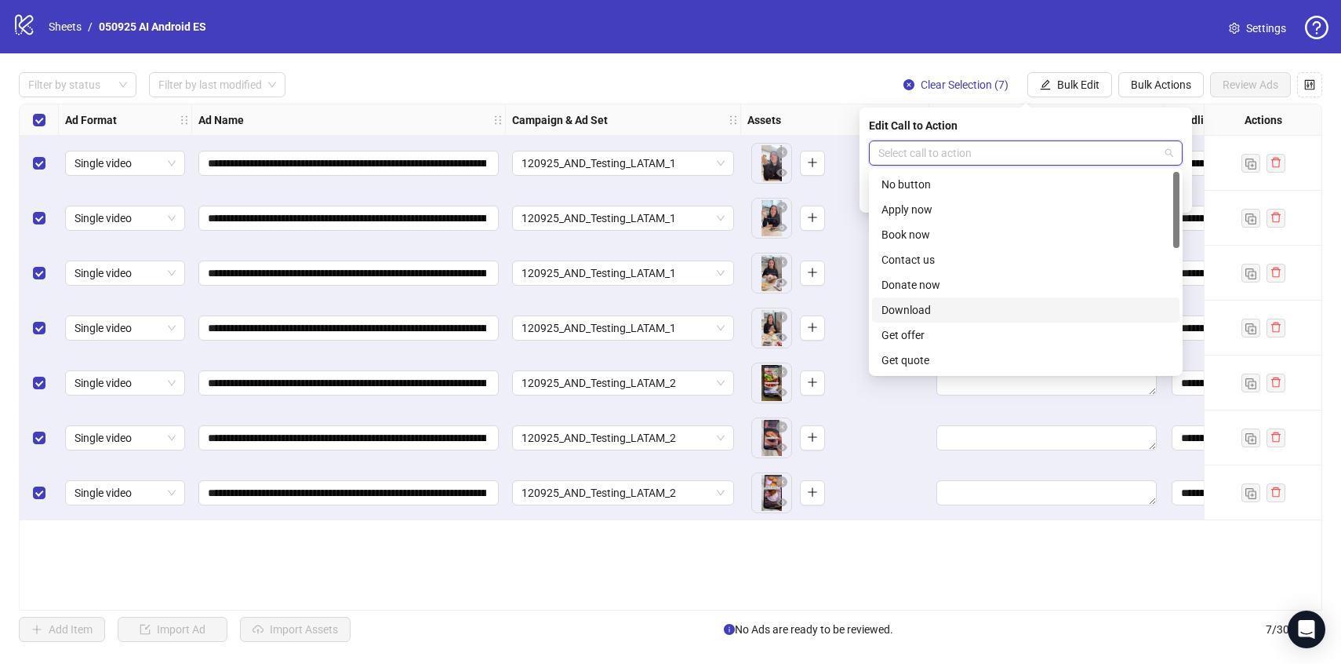
click at [937, 307] on div "Download" at bounding box center [1026, 309] width 289 height 17
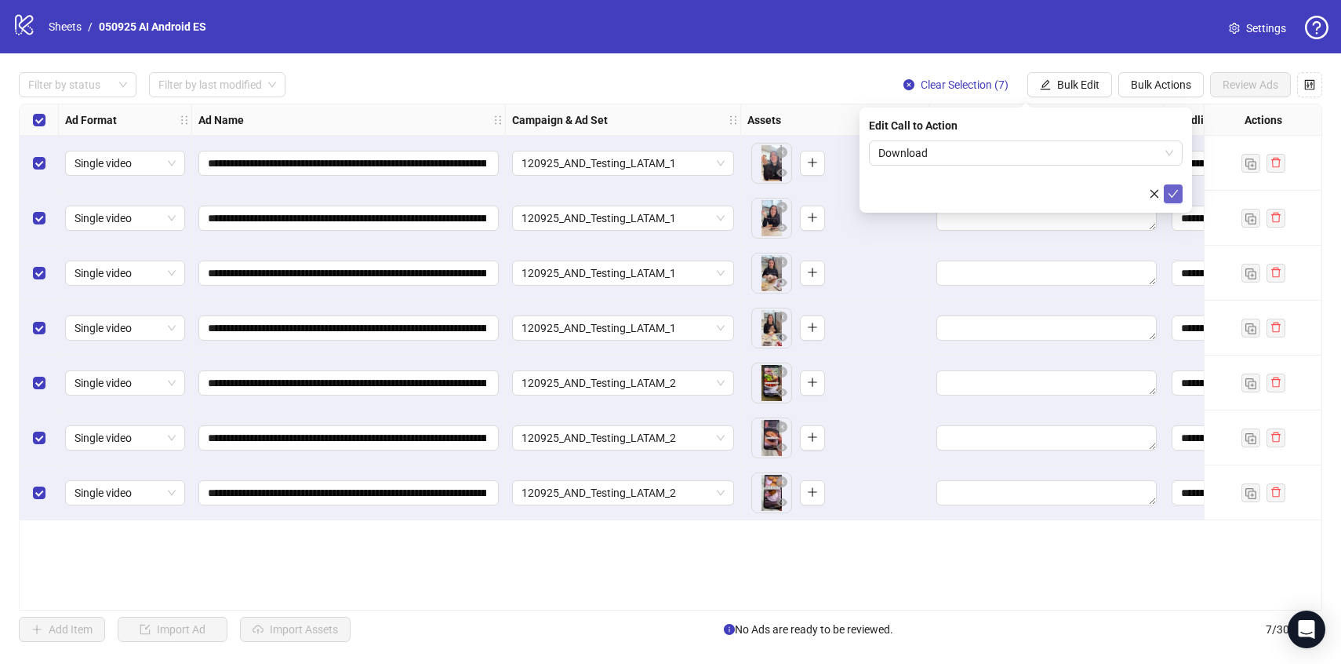
click at [1165, 188] on button "submit" at bounding box center [1173, 193] width 19 height 19
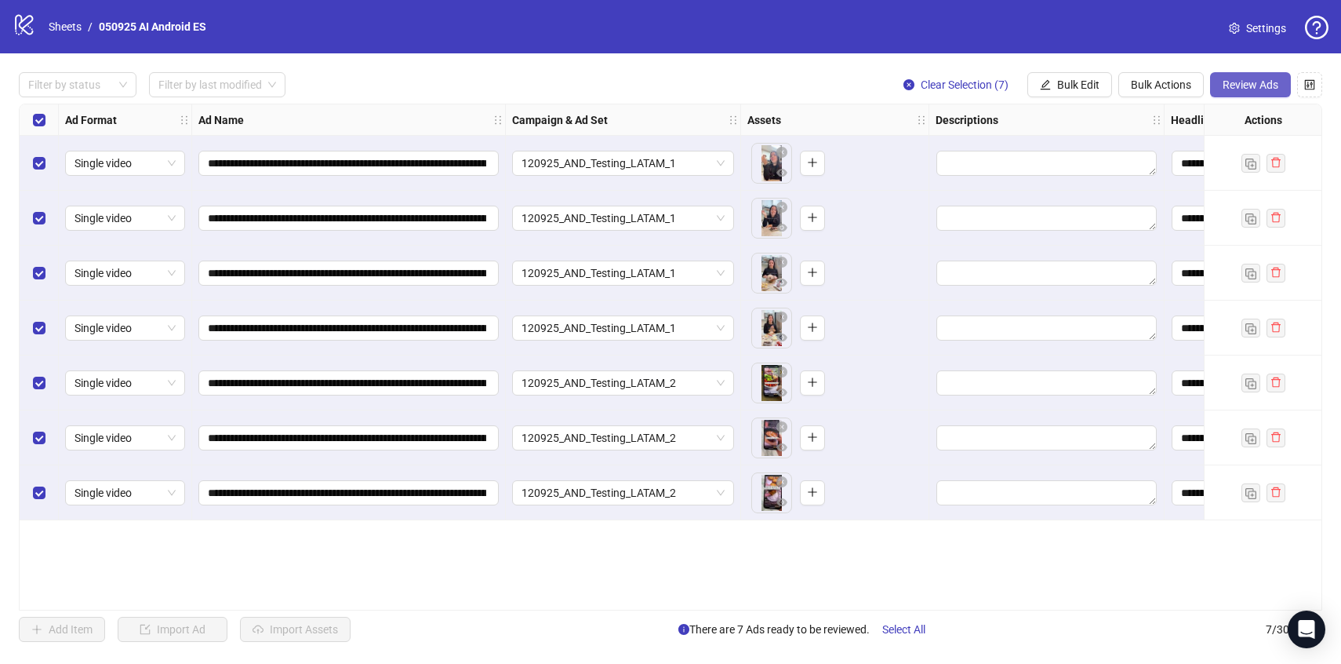
click at [1257, 83] on span "Review Ads" at bounding box center [1251, 84] width 56 height 13
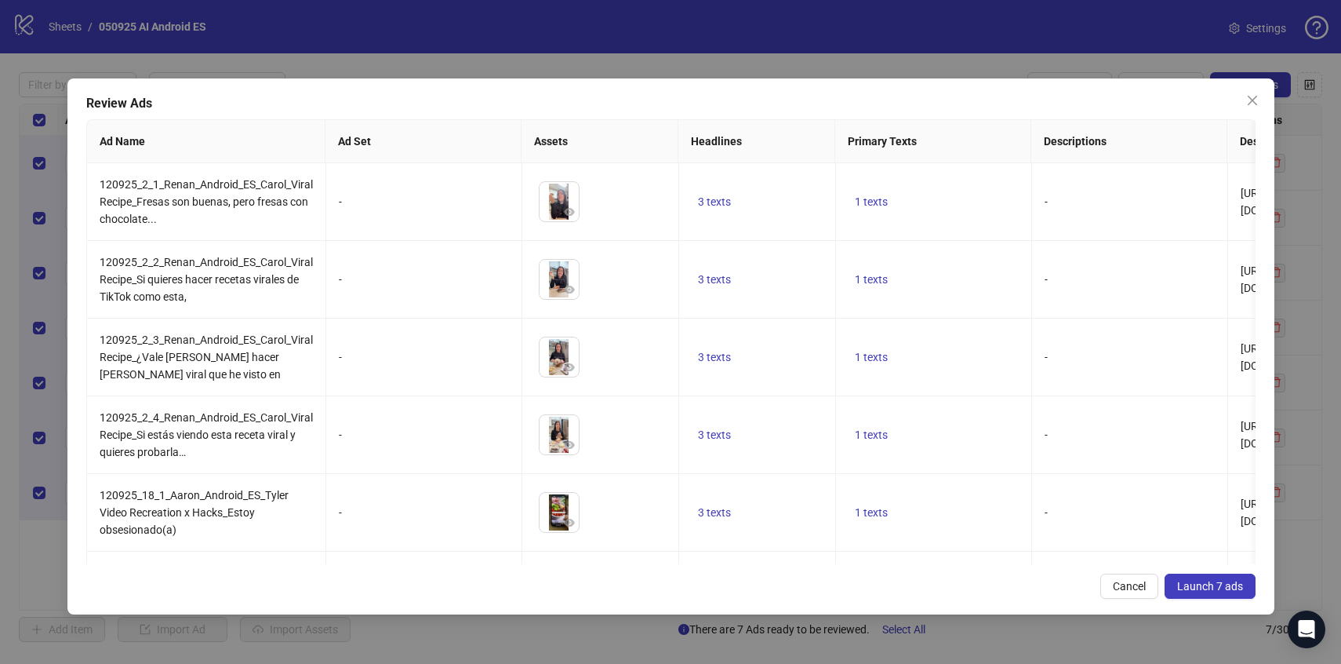
click at [1176, 573] on div "Review Ads Ad Name Ad Set Assets Headlines Primary Texts Descriptions Destinati…" at bounding box center [670, 346] width 1207 height 536
click at [1179, 577] on button "Launch 7 ads" at bounding box center [1210, 585] width 91 height 25
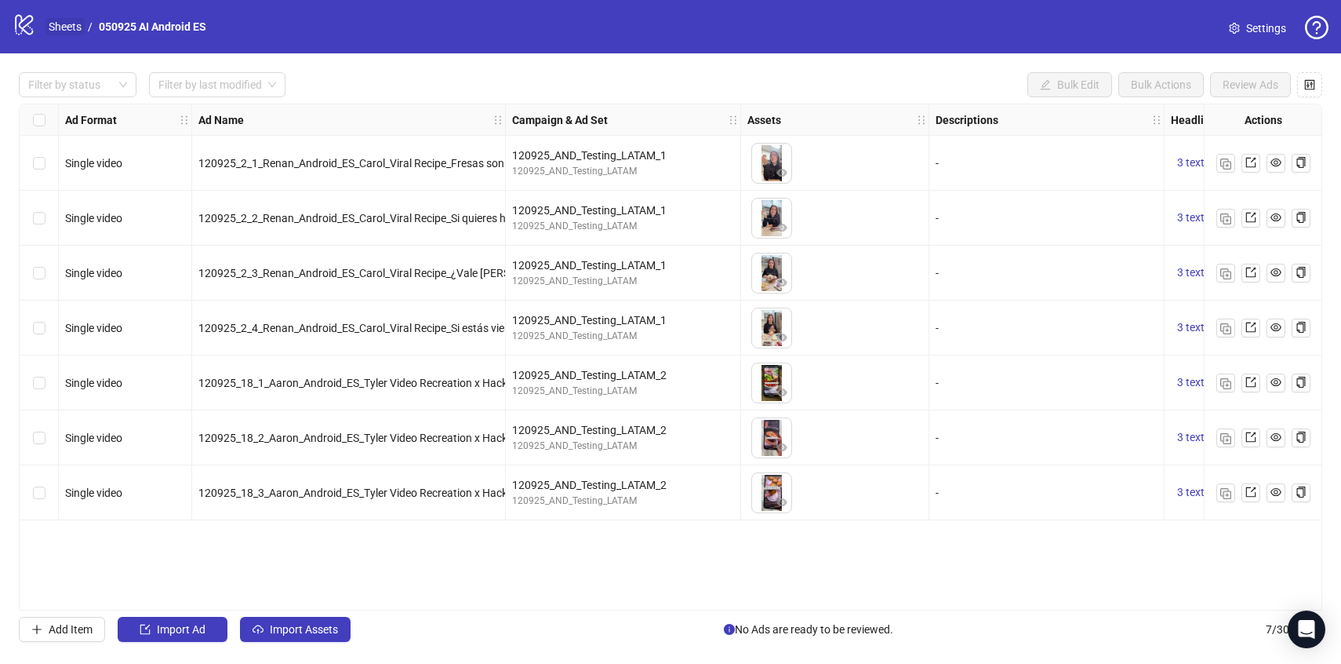
click at [63, 24] on link "Sheets" at bounding box center [64, 26] width 39 height 17
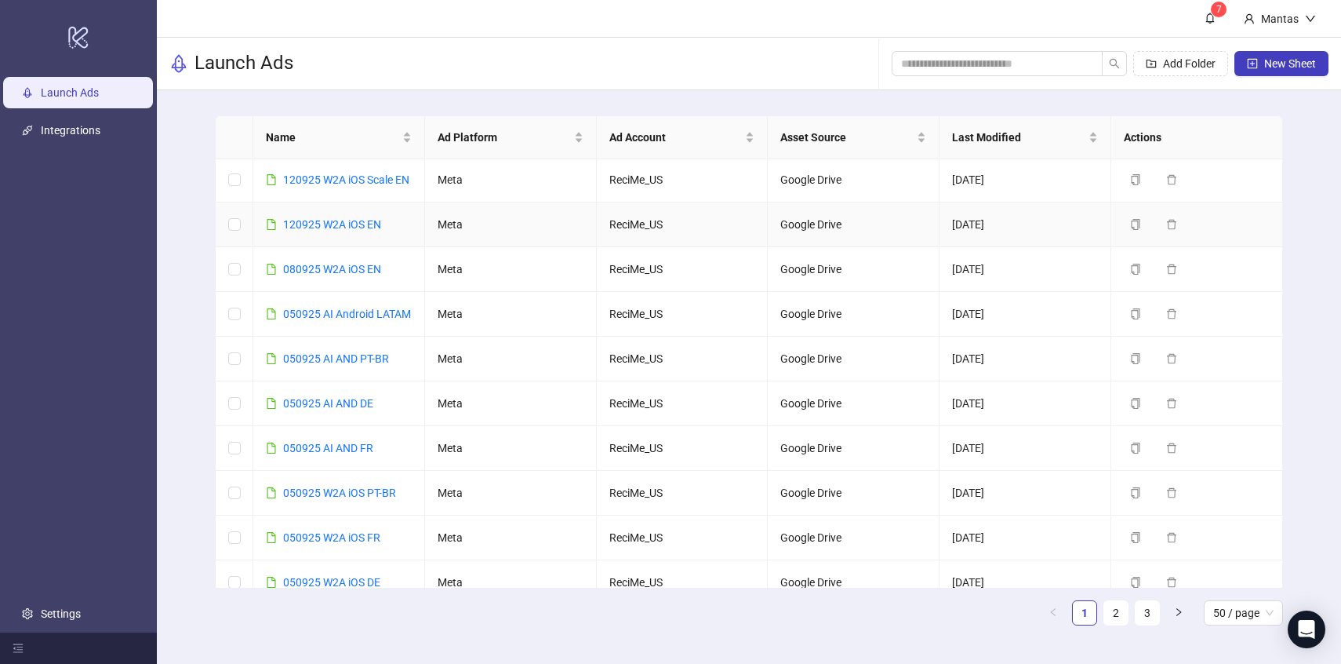
scroll to position [275, 0]
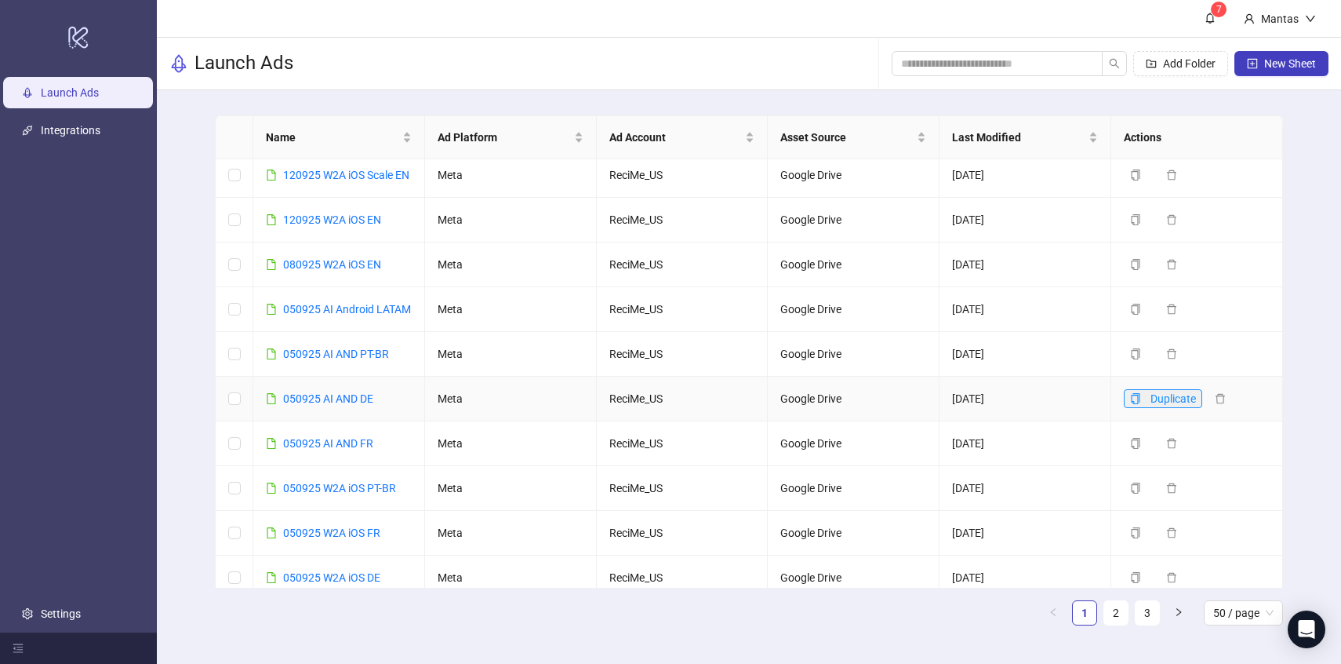
click at [1136, 404] on icon "copy" at bounding box center [1136, 398] width 9 height 11
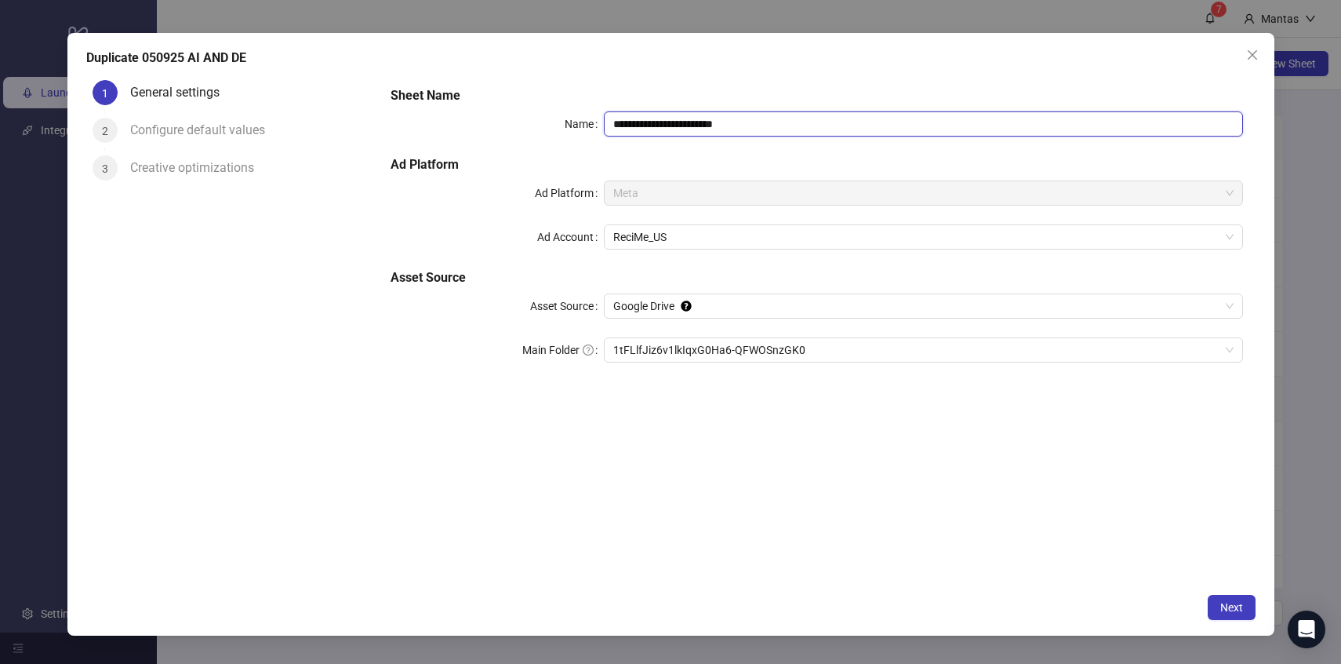
drag, startPoint x: 624, startPoint y: 126, endPoint x: 602, endPoint y: 126, distance: 22.0
click at [602, 126] on div "**********" at bounding box center [817, 123] width 852 height 25
drag, startPoint x: 705, startPoint y: 124, endPoint x: 812, endPoint y: 124, distance: 106.7
click at [812, 124] on input "**********" at bounding box center [923, 123] width 639 height 25
click at [650, 355] on span "1tFLlfJiz6v1lkIqxG0Ha6-QFWOSnzGK0" at bounding box center [923, 350] width 620 height 24
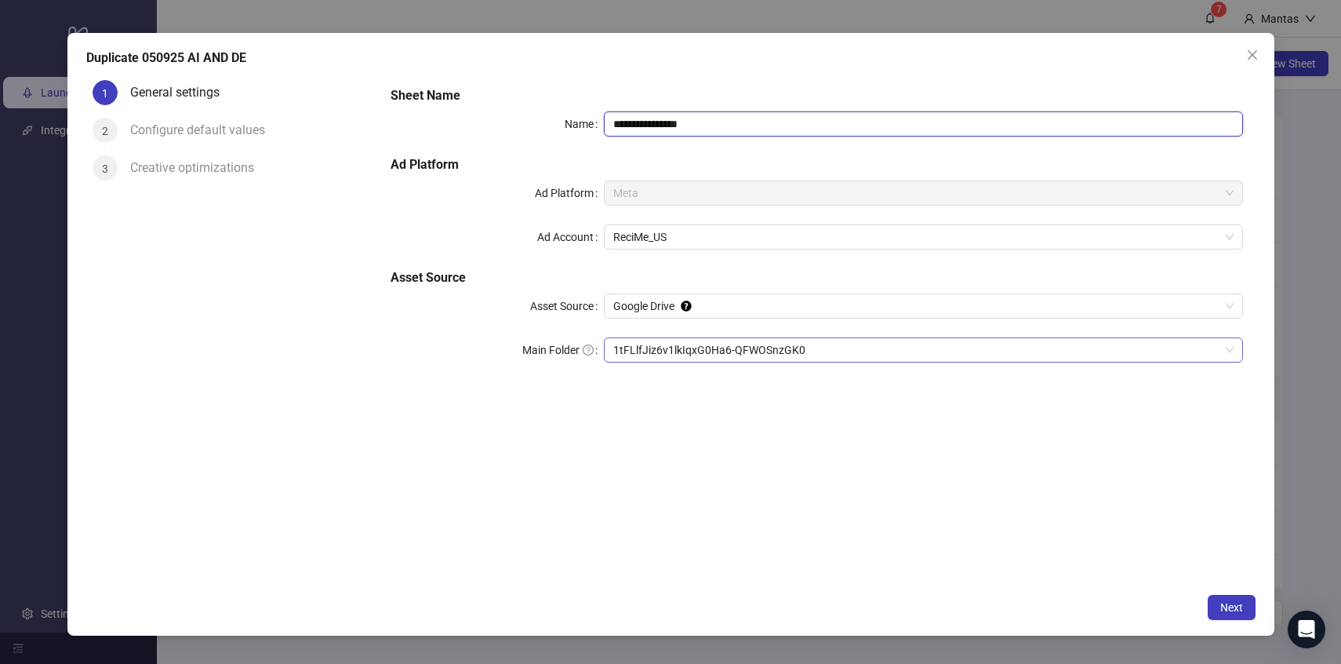
type input "**********"
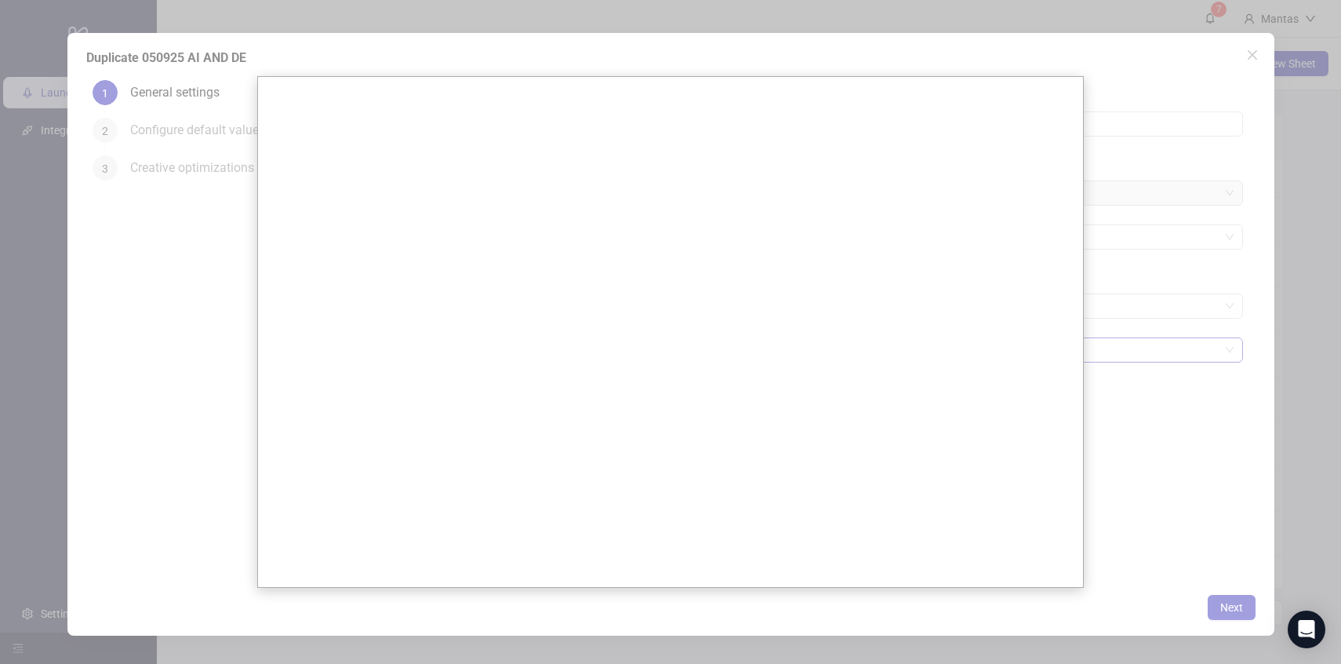
scroll to position [0, 0]
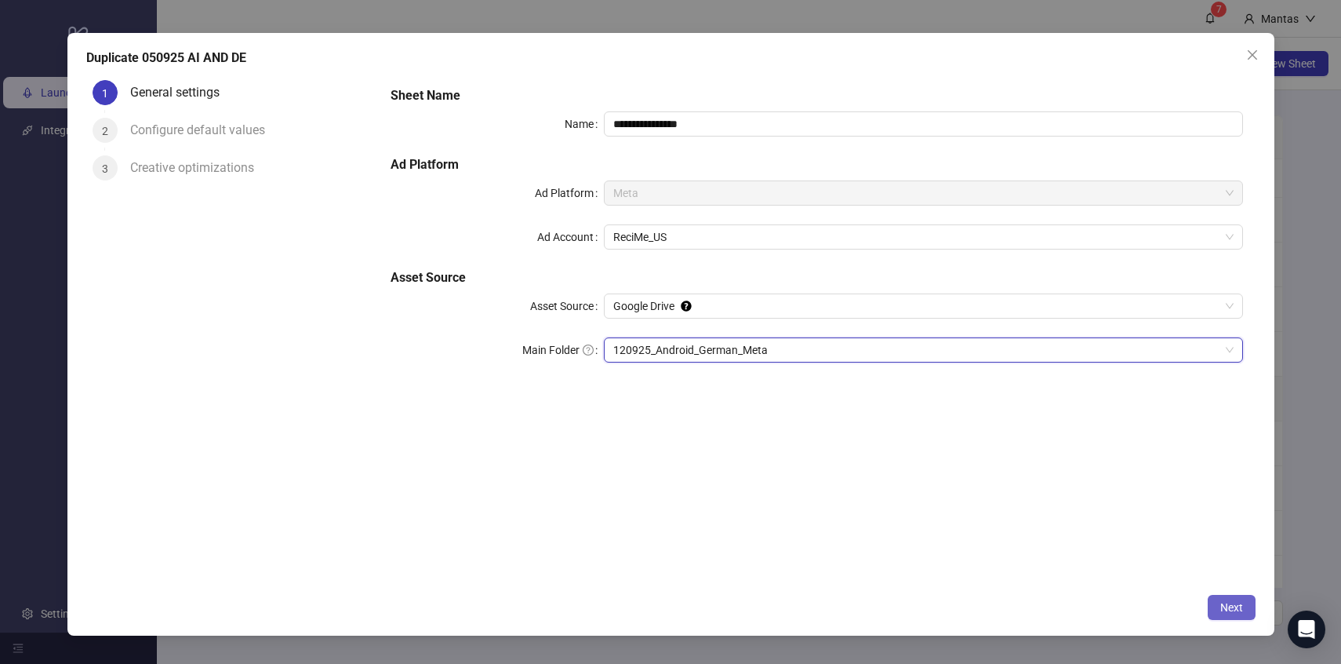
click at [1223, 607] on span "Next" at bounding box center [1231, 607] width 23 height 13
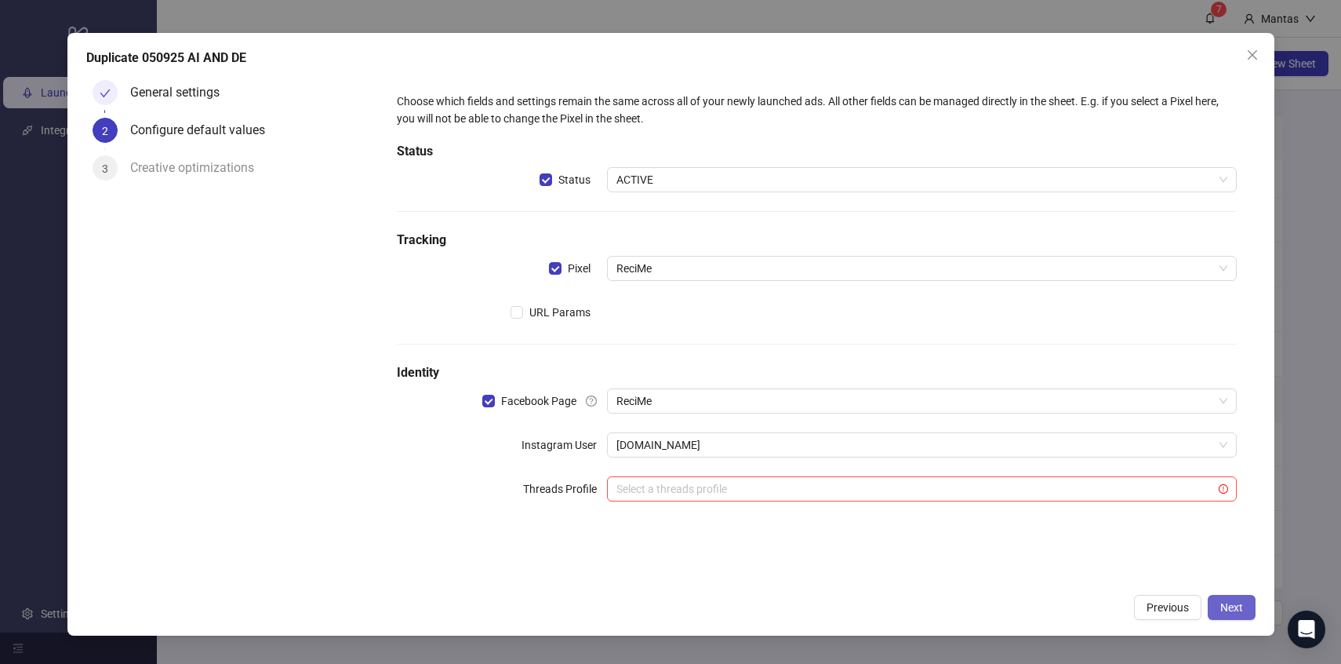
click at [1221, 594] on div "Duplicate 050925 AI AND DE General settings 2 Configure default values 3 Creati…" at bounding box center [670, 334] width 1207 height 602
click at [1223, 601] on span "Next" at bounding box center [1231, 607] width 23 height 13
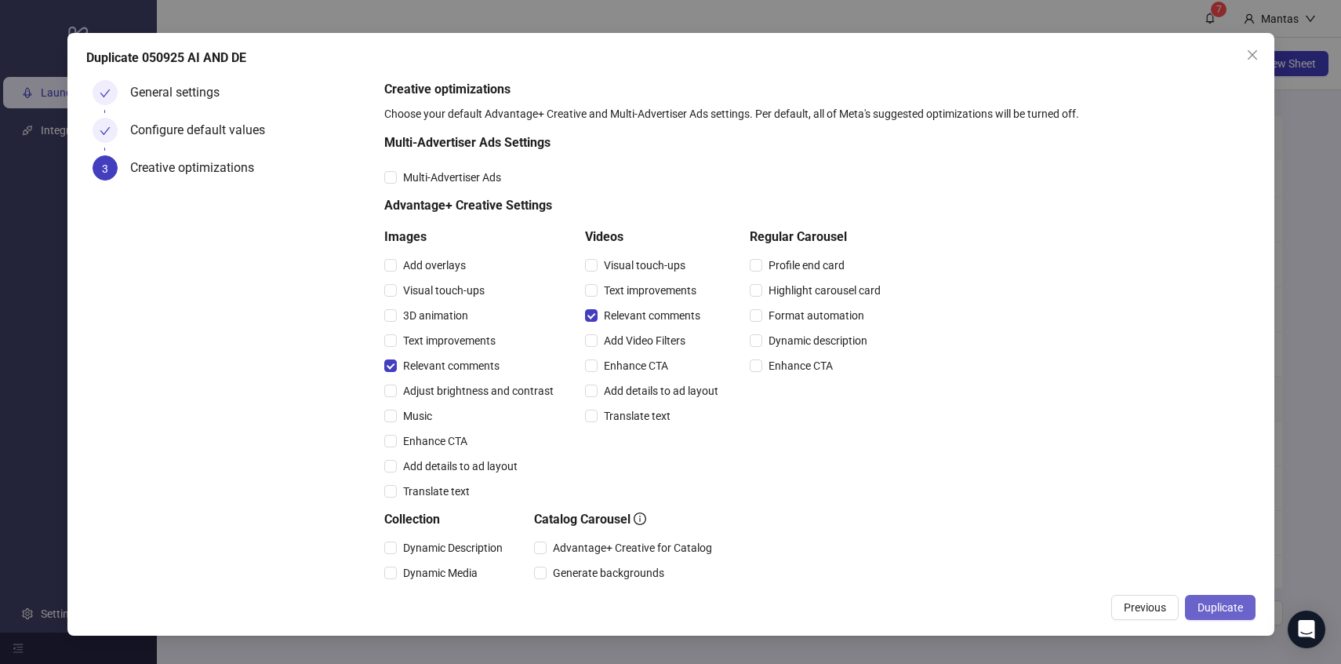
click at [1238, 606] on span "Duplicate" at bounding box center [1220, 607] width 45 height 13
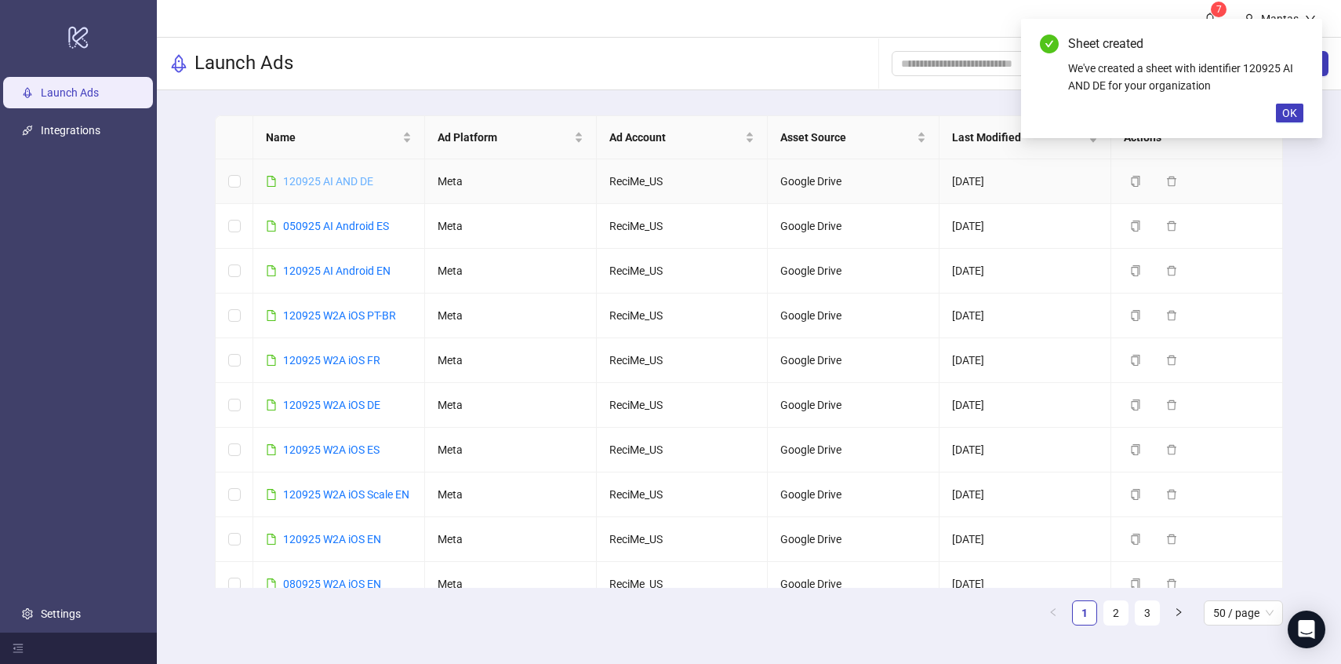
click at [322, 182] on link "120925 AI AND DE" at bounding box center [328, 181] width 90 height 13
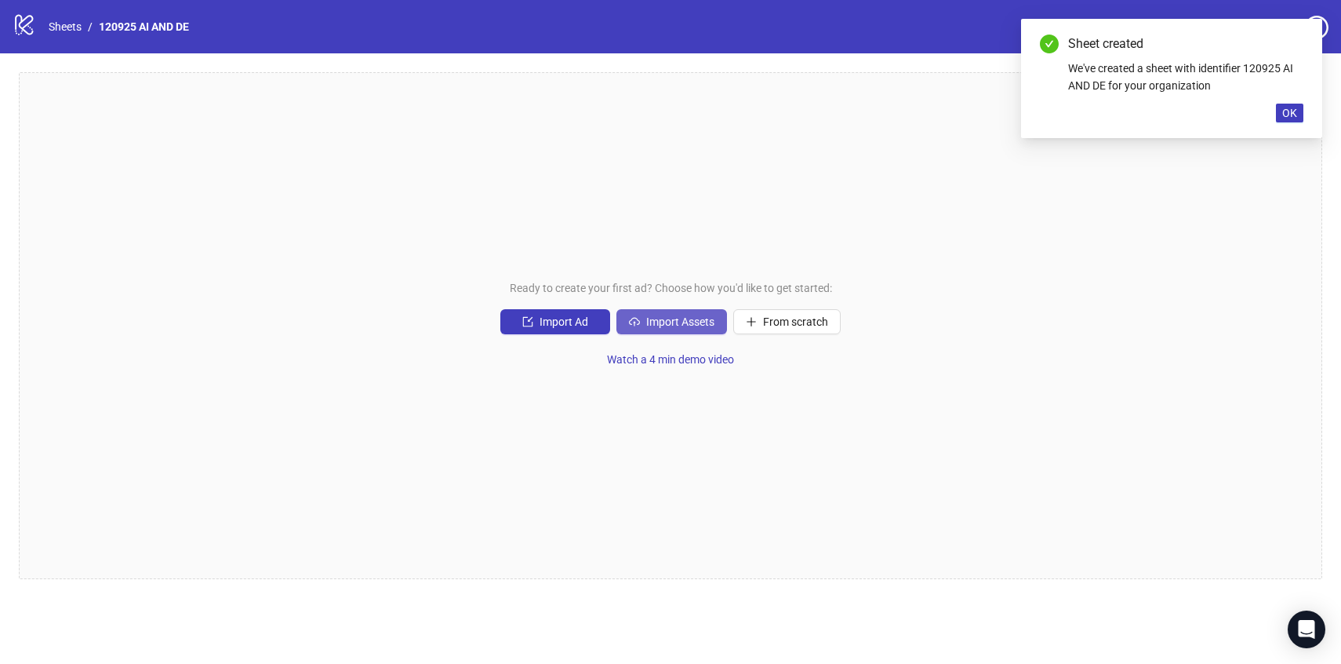
click at [704, 323] on span "Import Assets" at bounding box center [680, 321] width 68 height 13
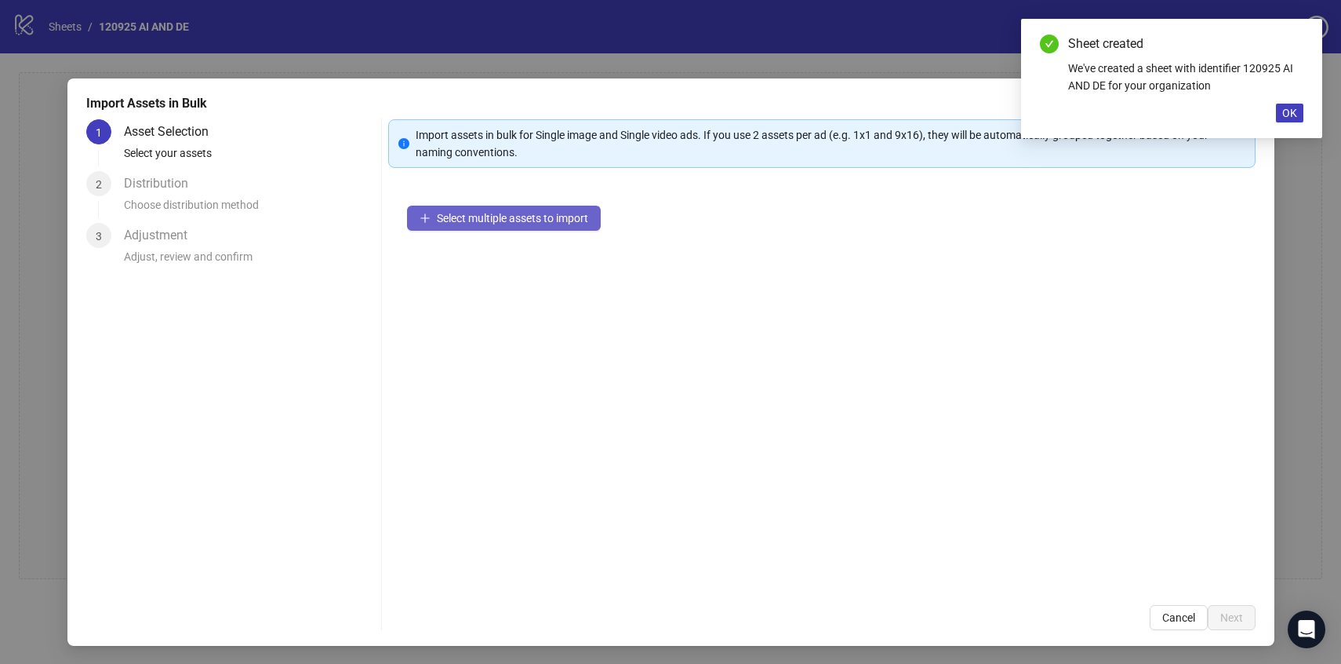
click at [541, 221] on span "Select multiple assets to import" at bounding box center [512, 218] width 151 height 13
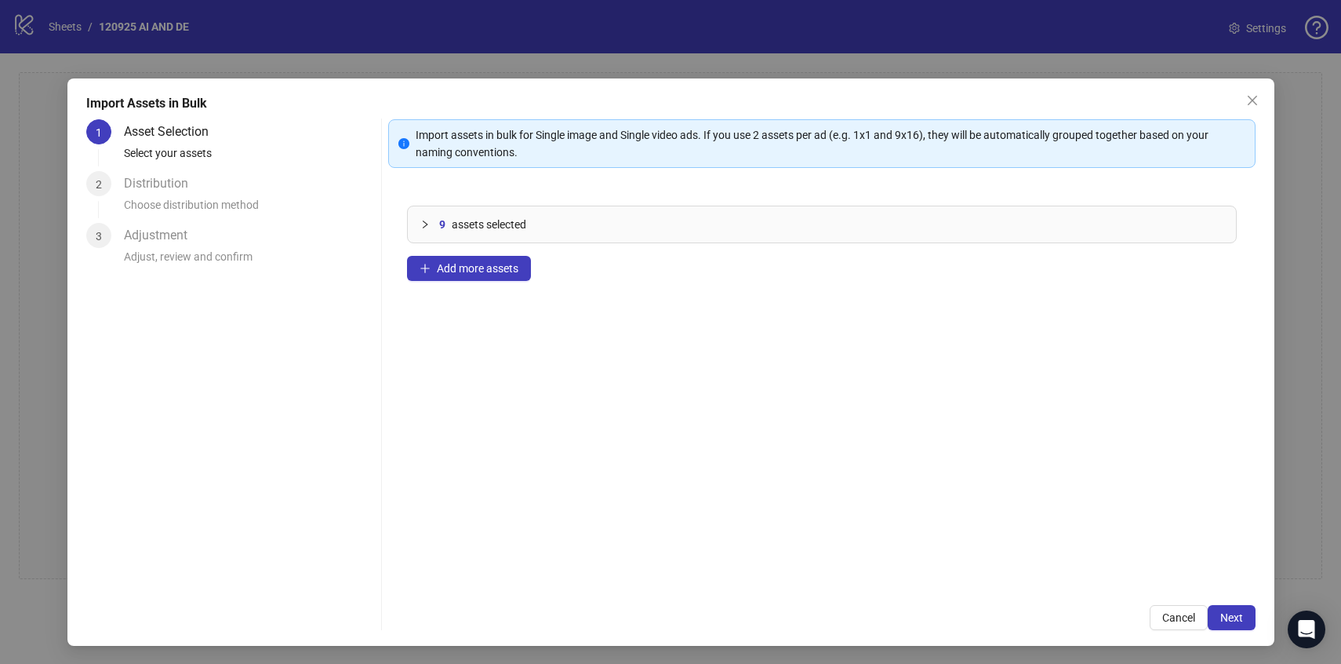
click at [1241, 615] on span "Next" at bounding box center [1231, 617] width 23 height 13
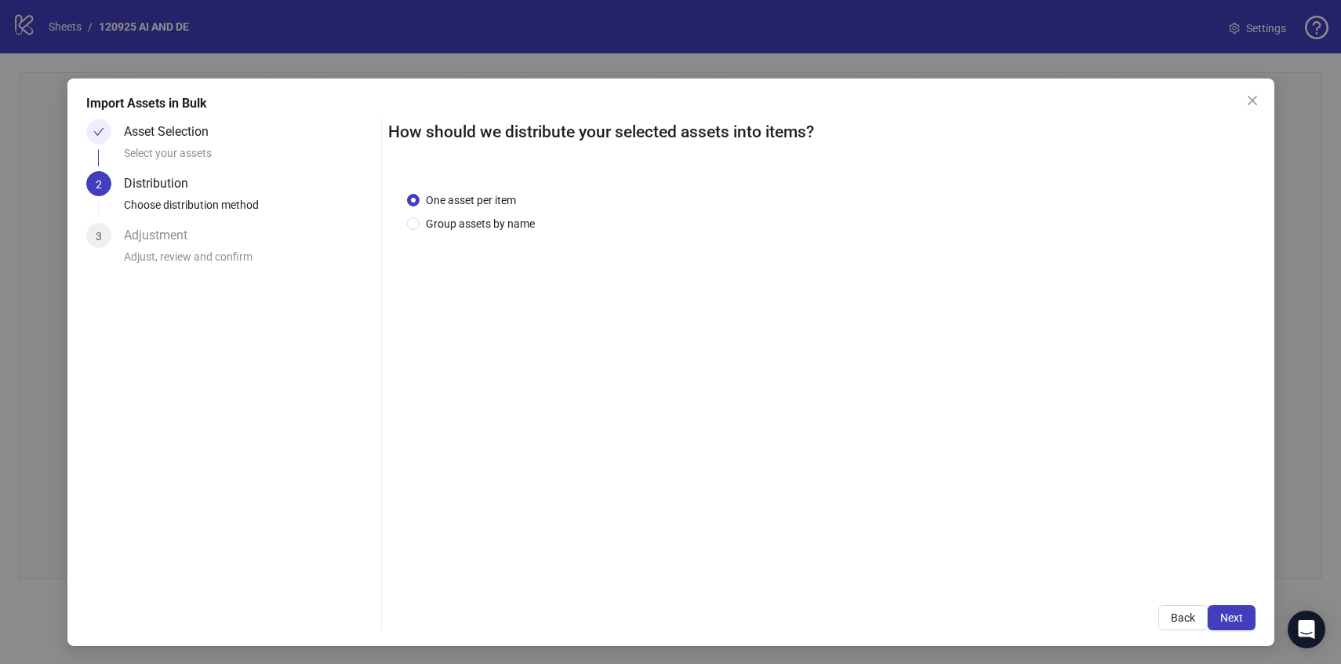
click at [1241, 615] on span "Next" at bounding box center [1231, 617] width 23 height 13
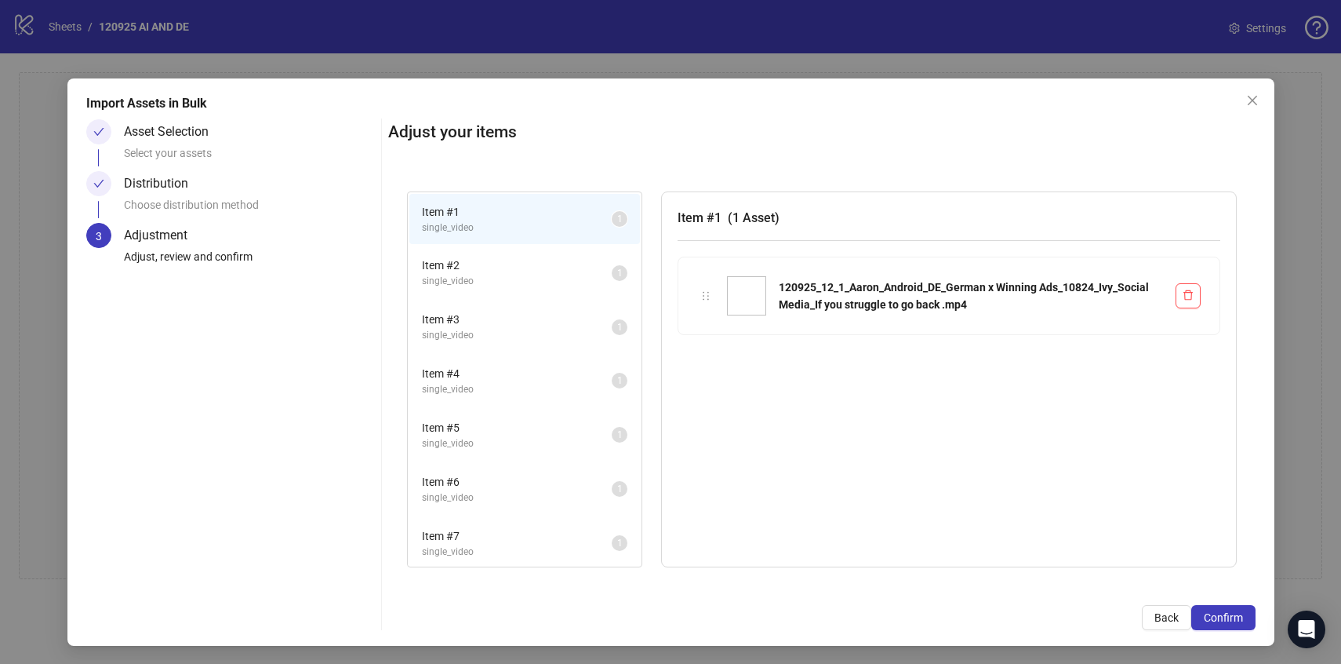
click at [1241, 615] on span "Confirm" at bounding box center [1223, 617] width 39 height 13
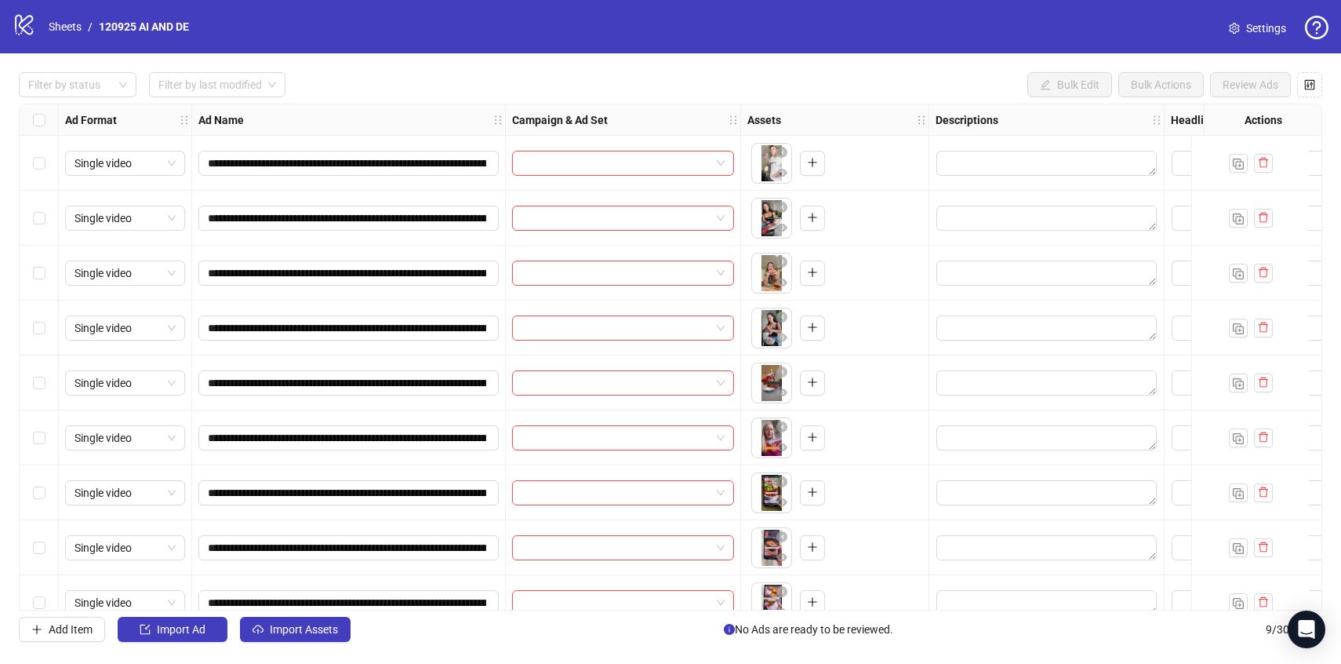
click at [44, 172] on div "Select row 1" at bounding box center [39, 163] width 39 height 55
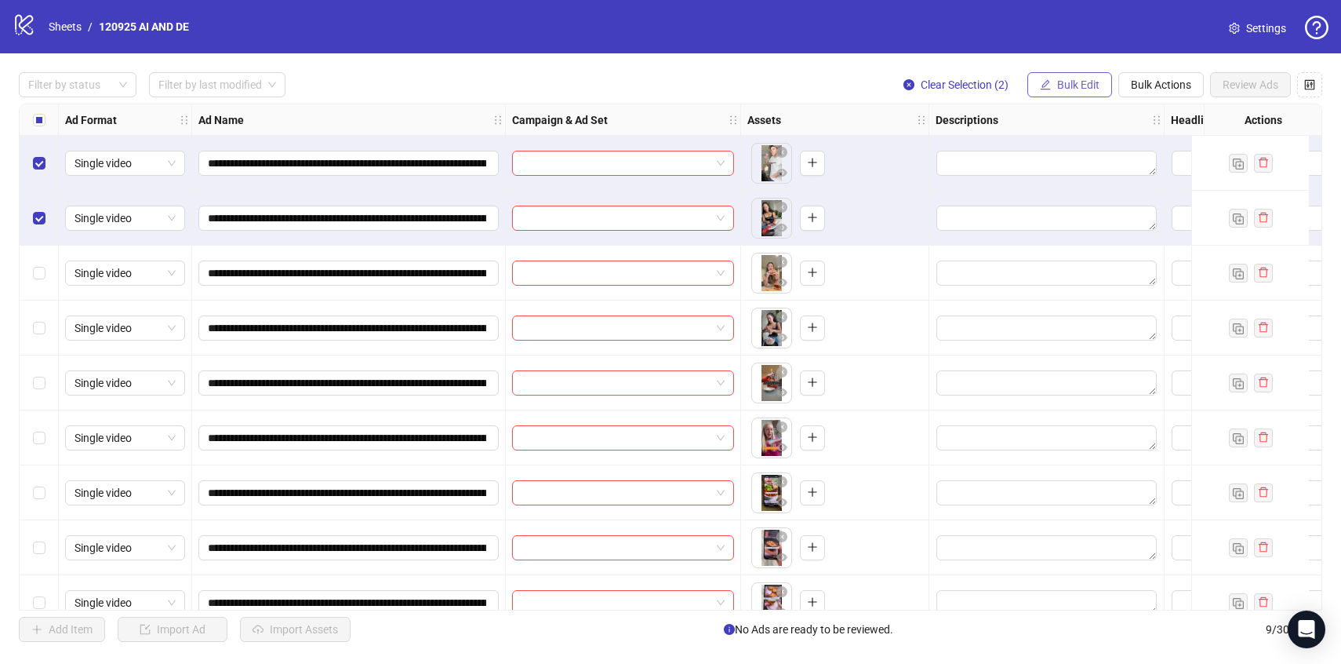
click at [1072, 92] on button "Bulk Edit" at bounding box center [1069, 84] width 85 height 25
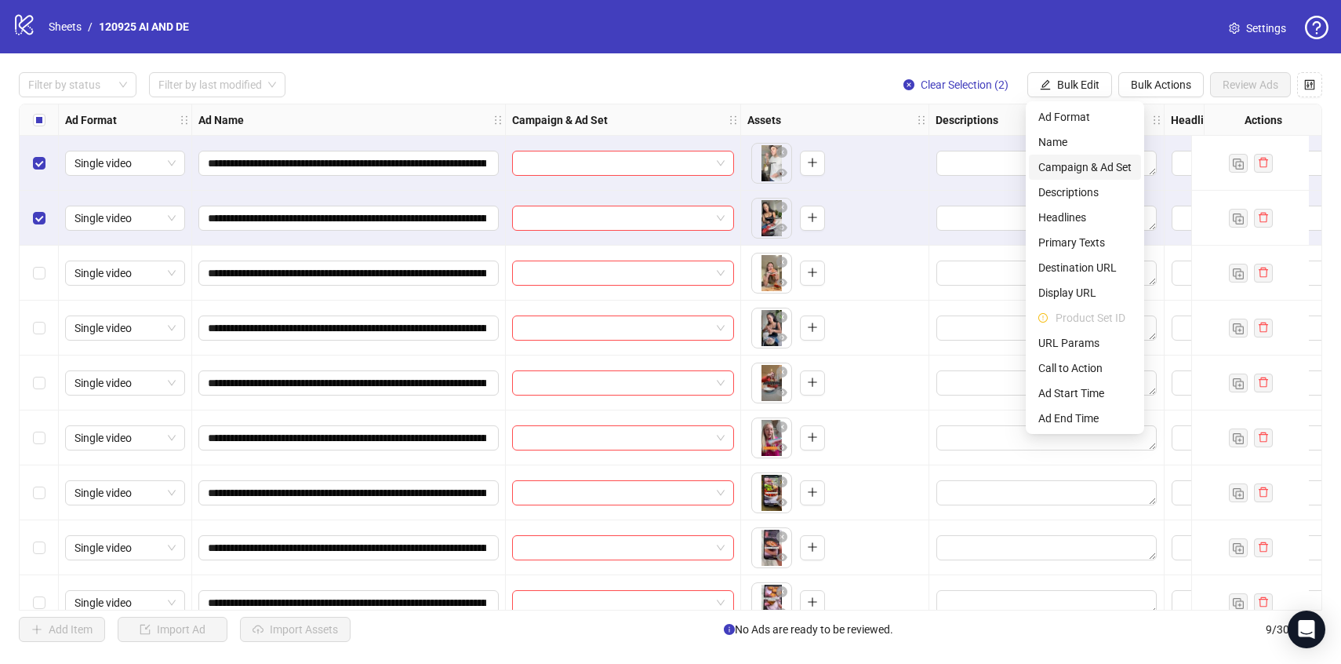
click at [1088, 175] on span "Campaign & Ad Set" at bounding box center [1084, 166] width 93 height 17
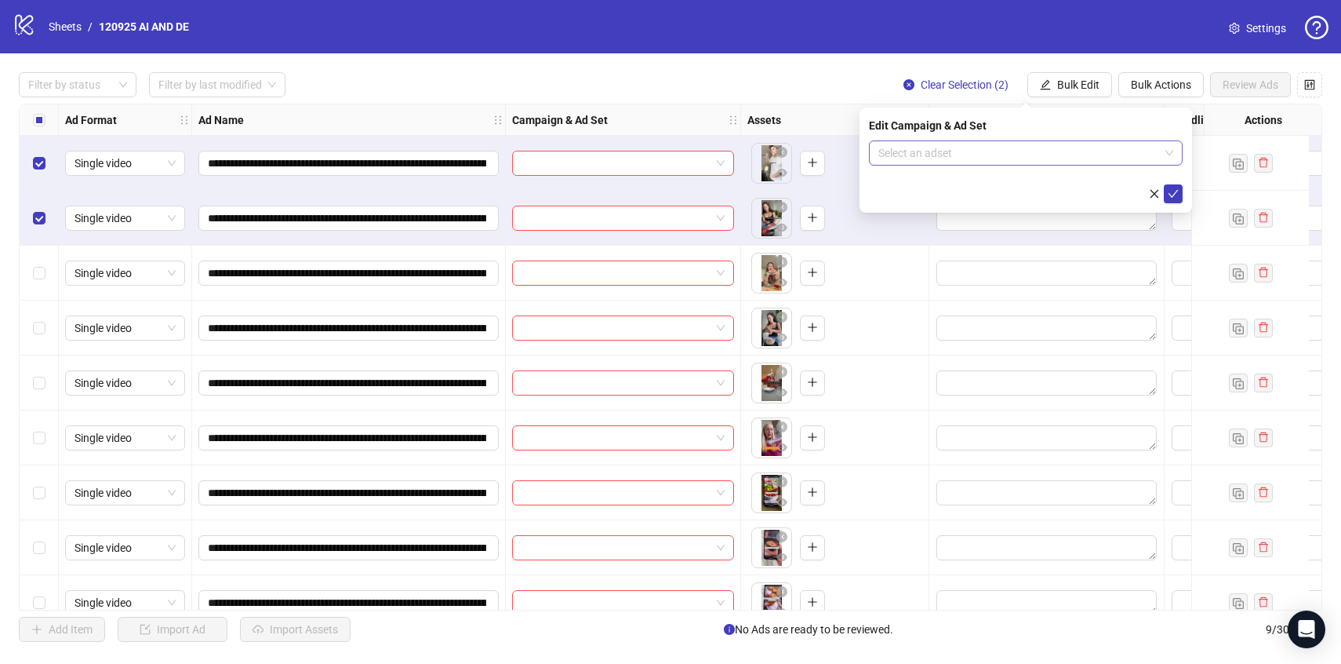
click at [1077, 153] on input "search" at bounding box center [1018, 153] width 281 height 24
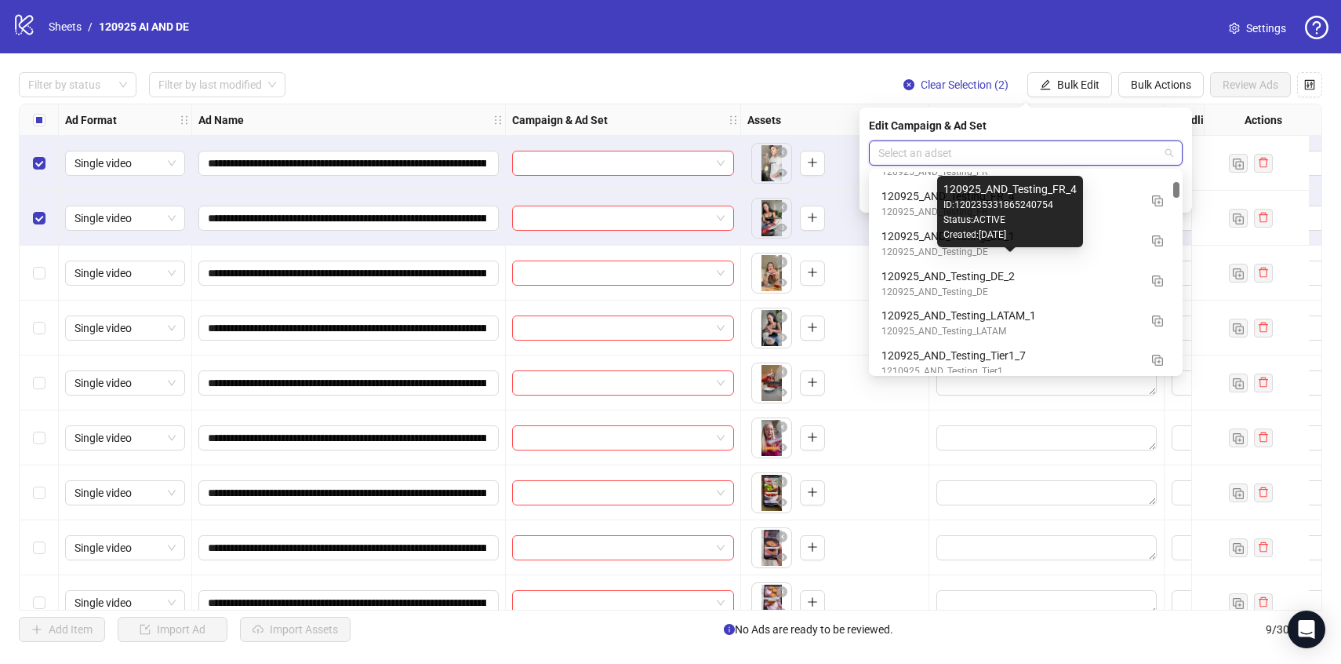
scroll to position [1114, 0]
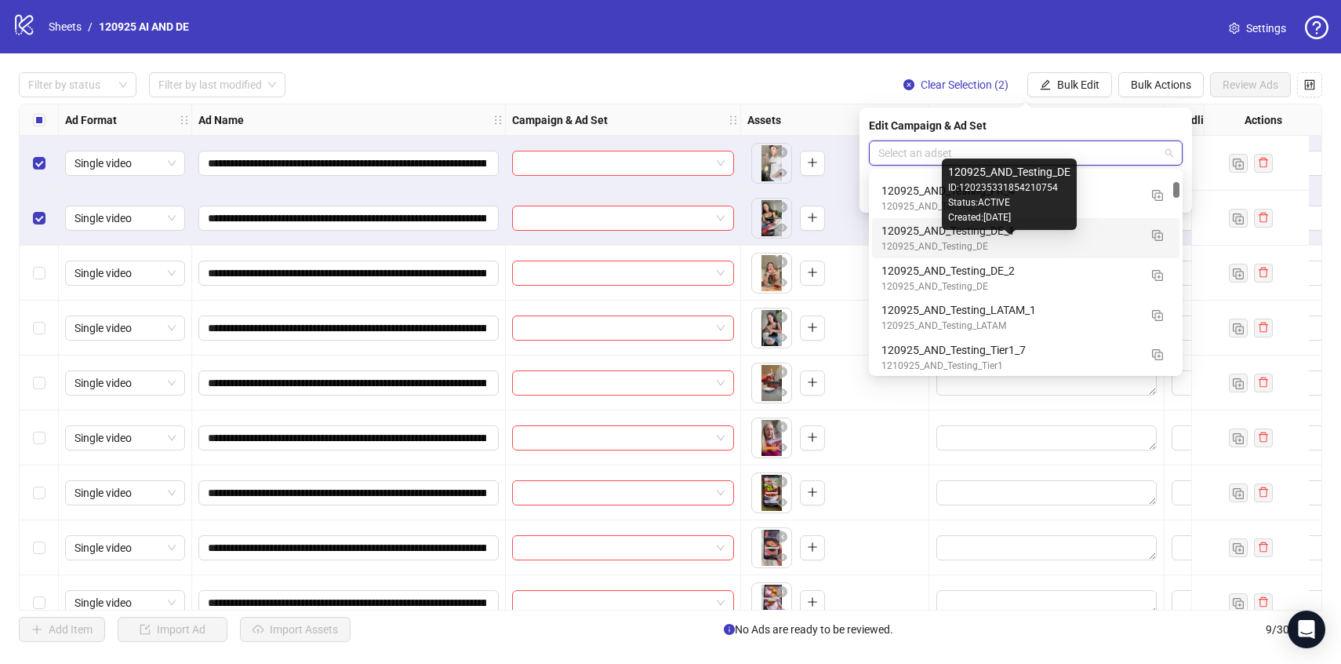
click at [1089, 240] on div "120925_AND_Testing_DE" at bounding box center [1010, 246] width 257 height 15
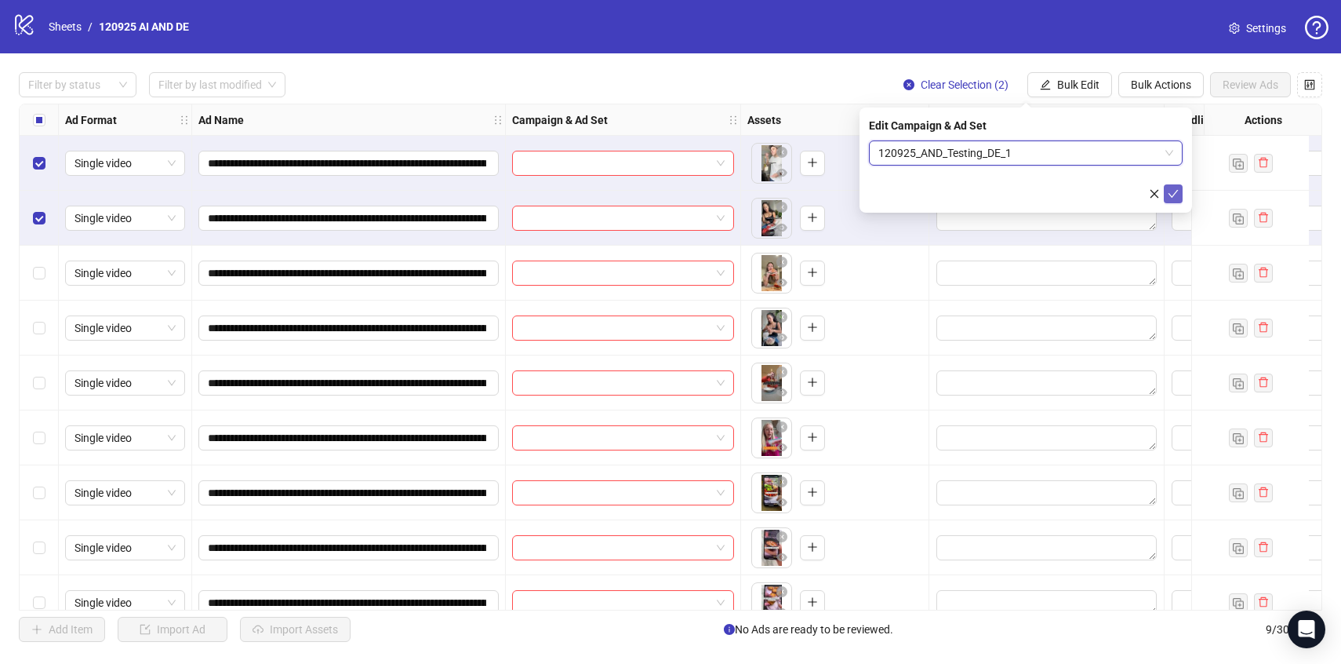
click at [1180, 191] on button "submit" at bounding box center [1173, 193] width 19 height 19
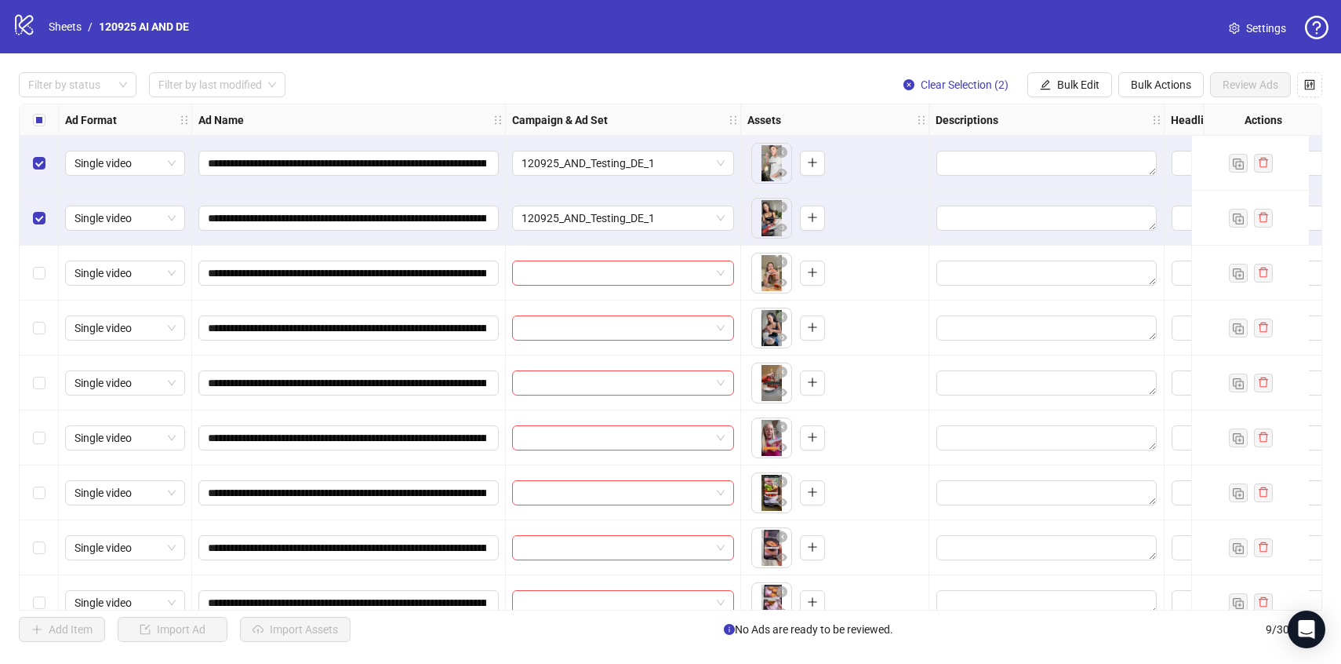
scroll to position [27, 0]
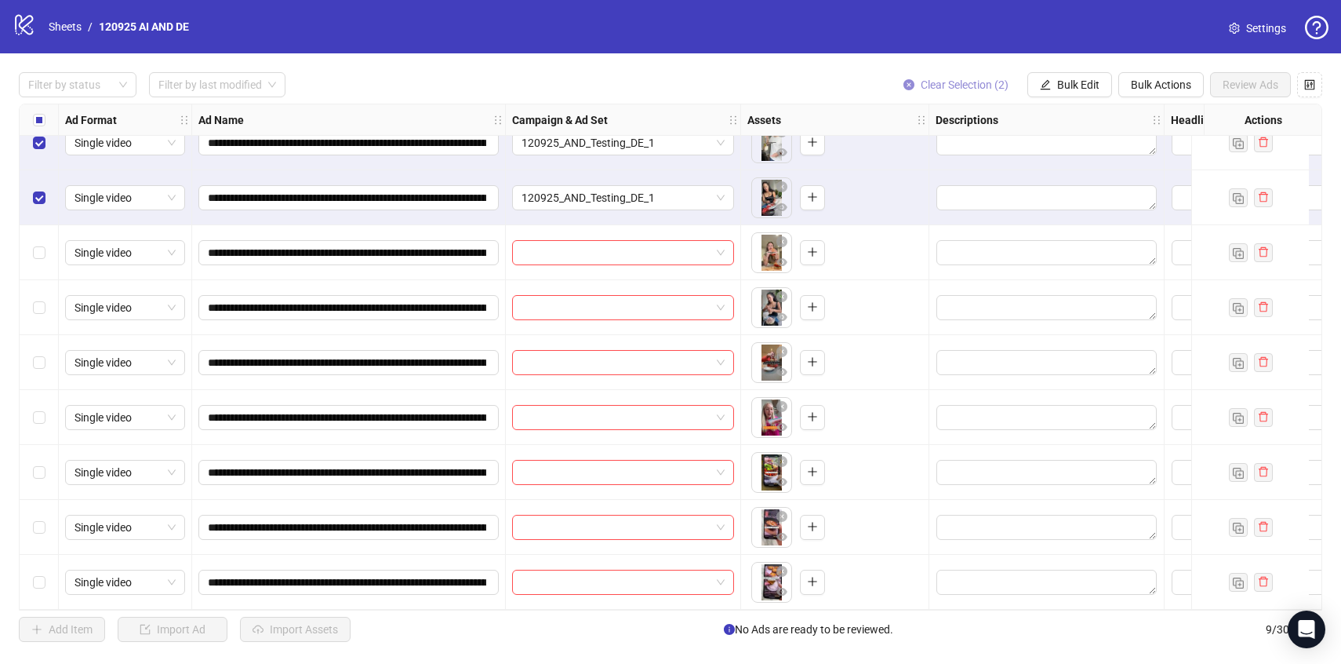
click at [937, 81] on span "Clear Selection (2)" at bounding box center [965, 84] width 88 height 13
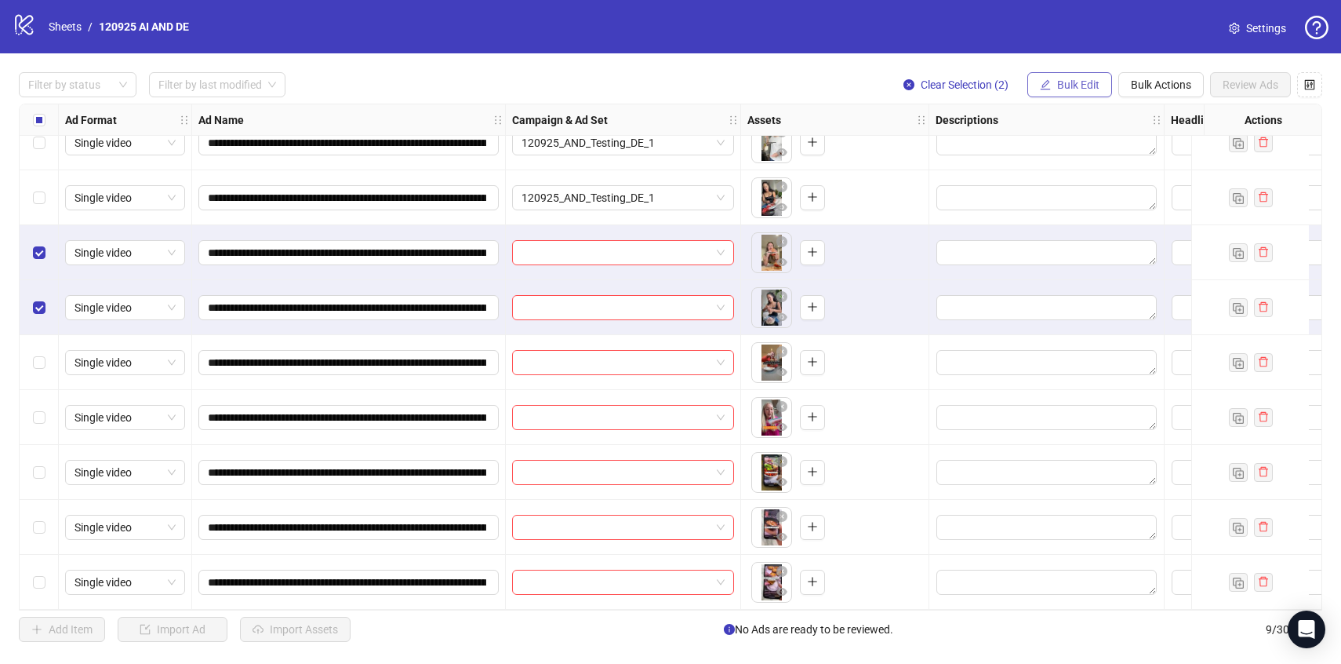
click at [1069, 89] on span "Bulk Edit" at bounding box center [1078, 84] width 42 height 13
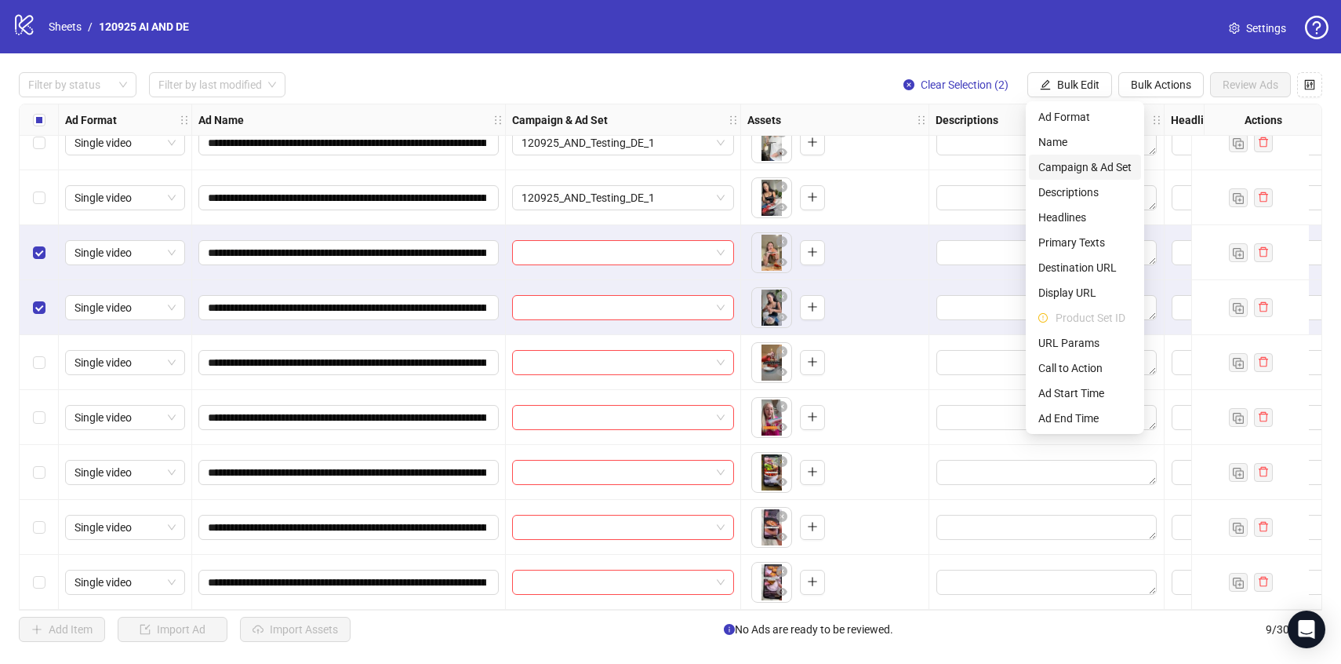
click at [1060, 168] on span "Campaign & Ad Set" at bounding box center [1084, 166] width 93 height 17
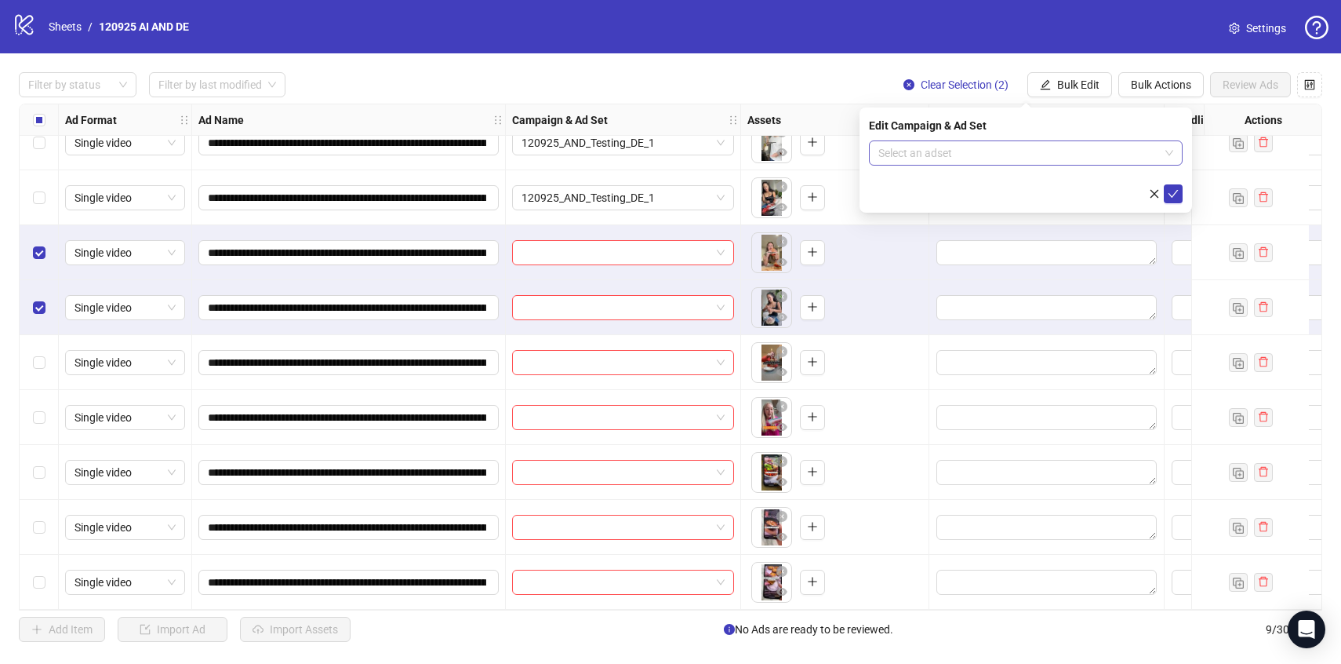
click at [1046, 154] on input "search" at bounding box center [1018, 153] width 281 height 24
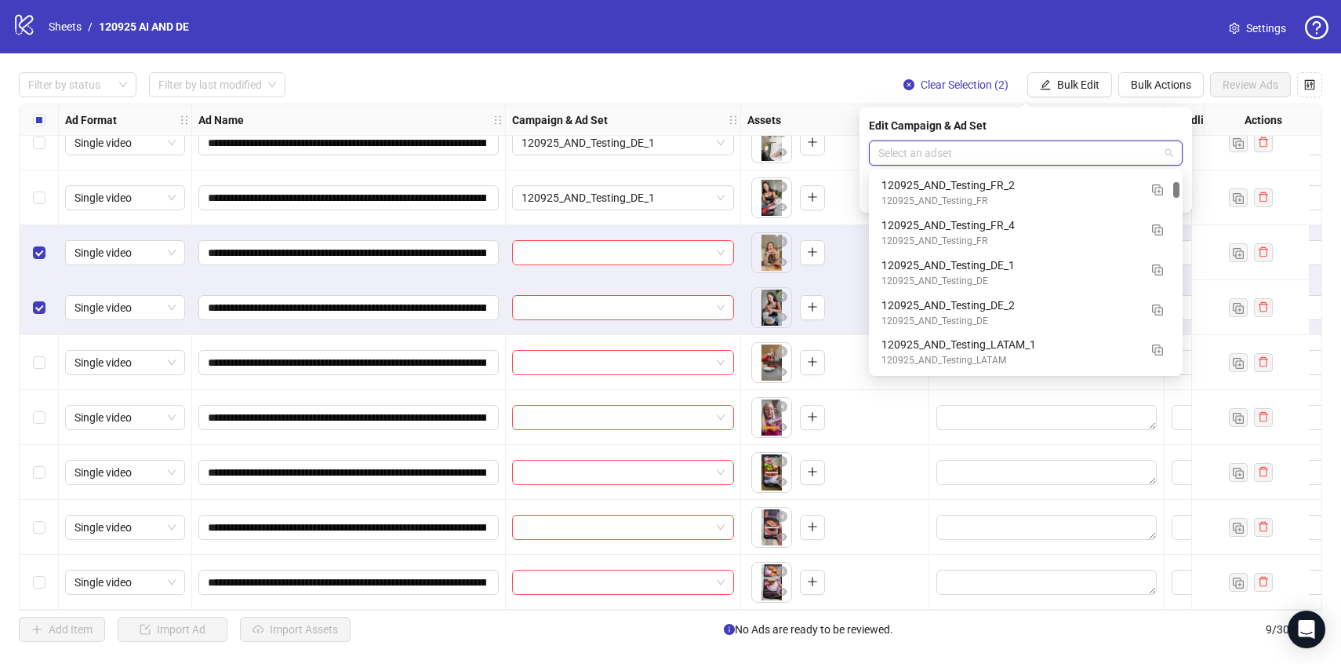
scroll to position [1094, 0]
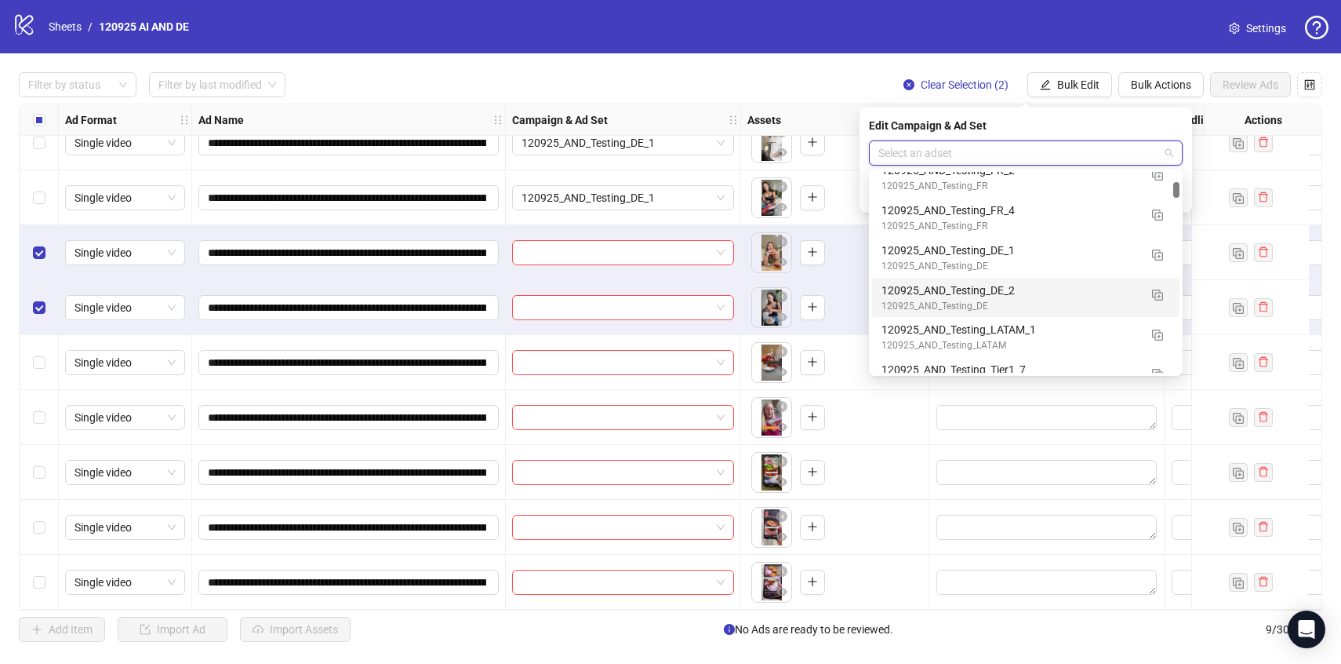
click at [1070, 292] on div "120925_AND_Testing_DE_2" at bounding box center [1010, 290] width 257 height 17
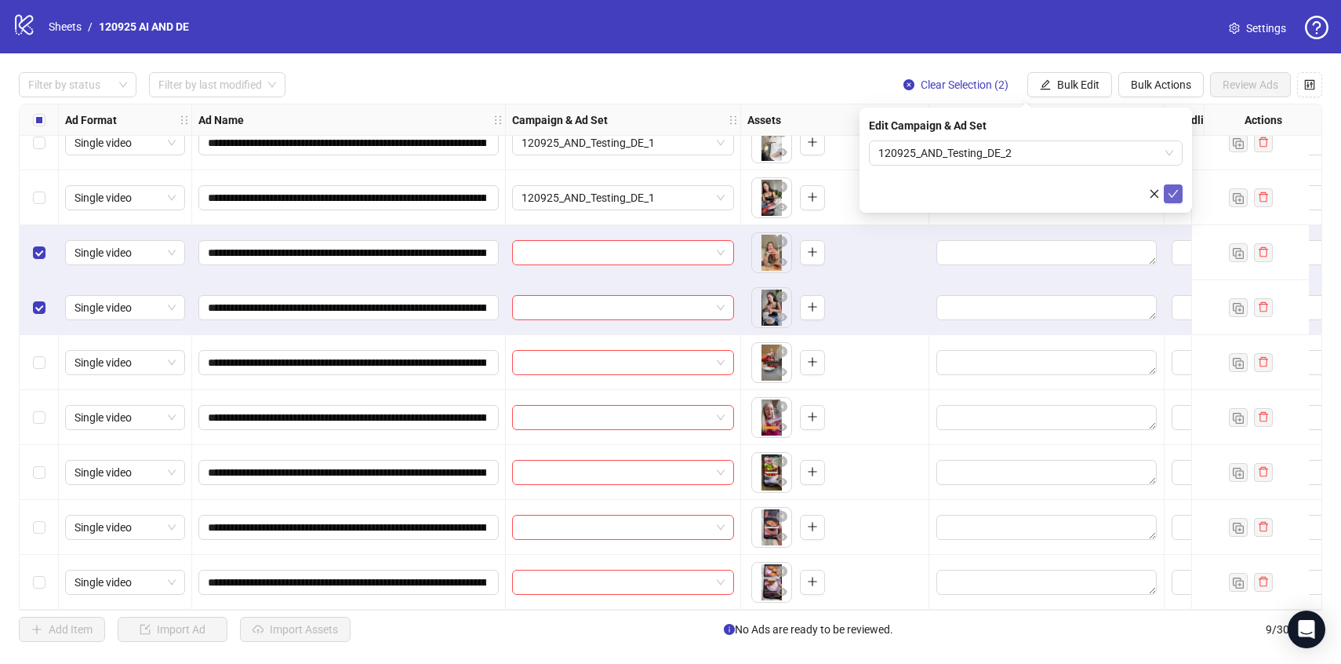
click at [1172, 191] on icon "check" at bounding box center [1173, 193] width 11 height 11
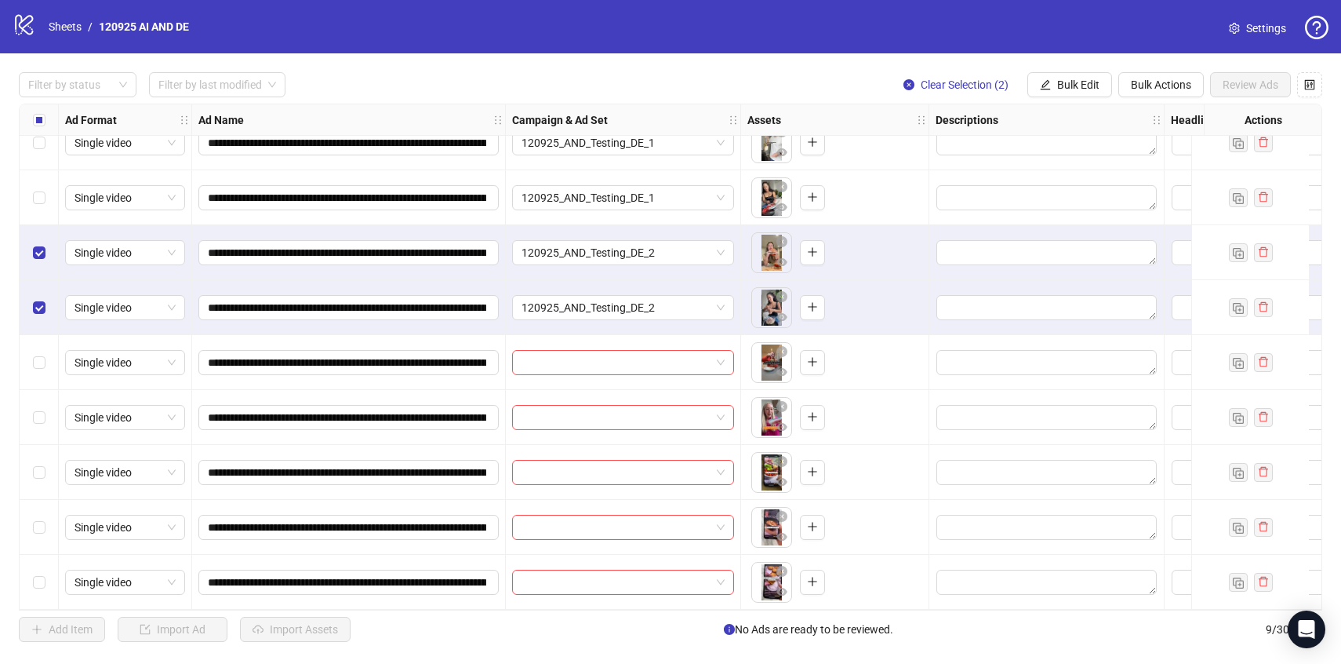
click at [35, 235] on div "Select row 3" at bounding box center [39, 252] width 39 height 55
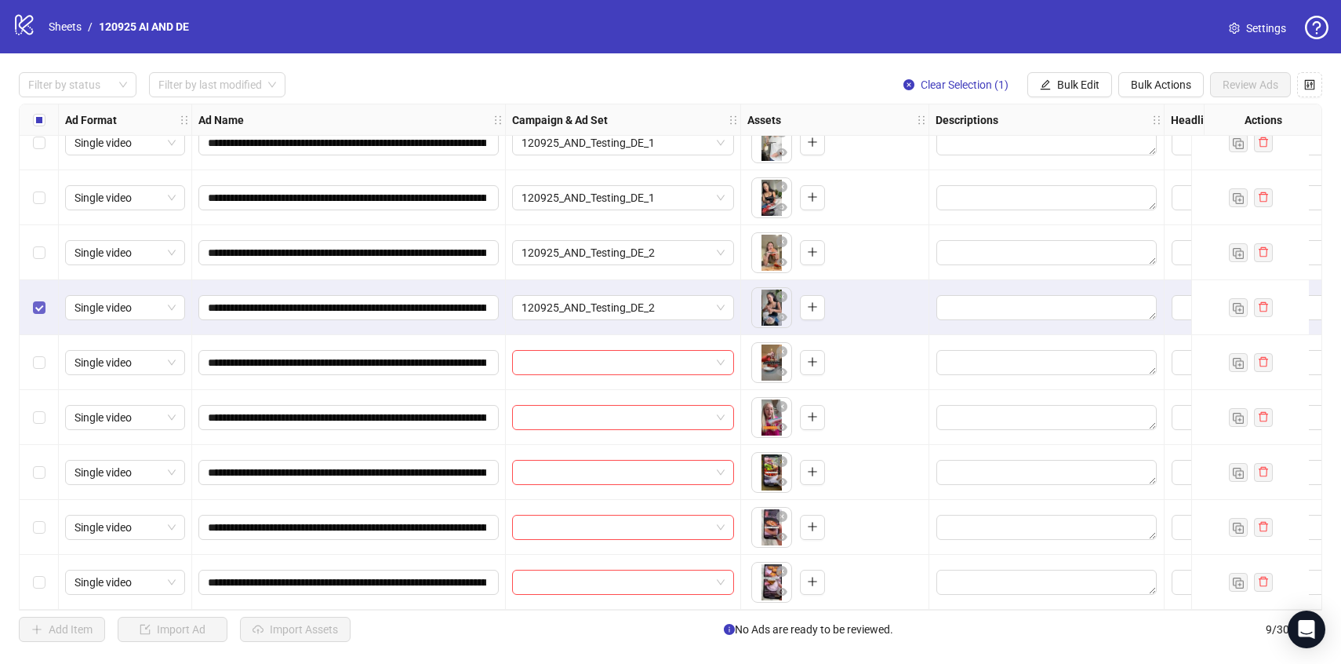
click at [41, 309] on label "Select row 4" at bounding box center [39, 307] width 13 height 17
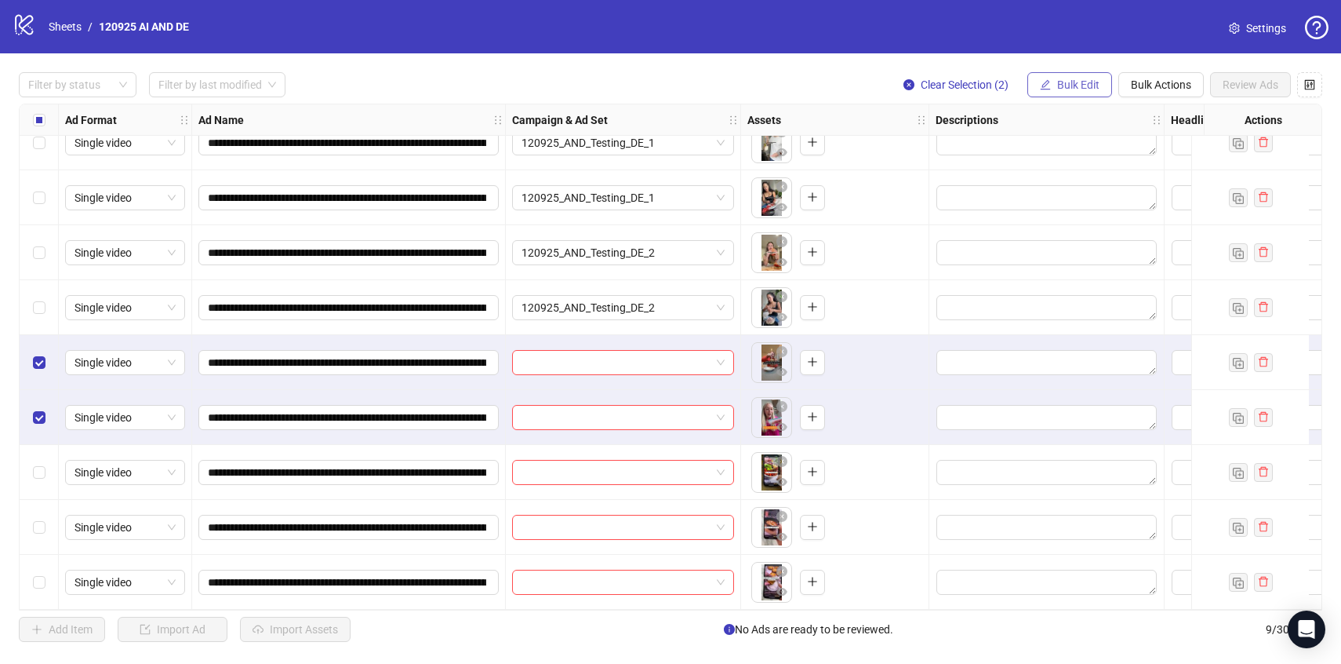
click at [1053, 86] on button "Bulk Edit" at bounding box center [1069, 84] width 85 height 25
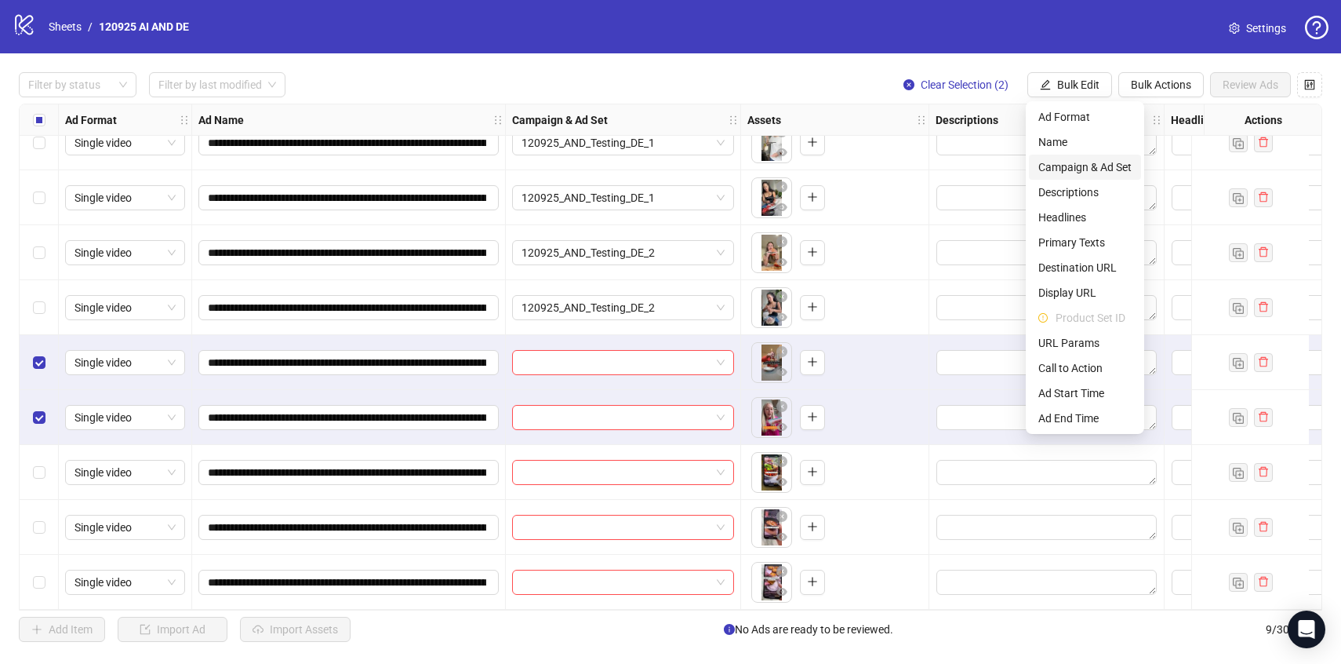
click at [1083, 158] on span "Campaign & Ad Set" at bounding box center [1084, 166] width 93 height 17
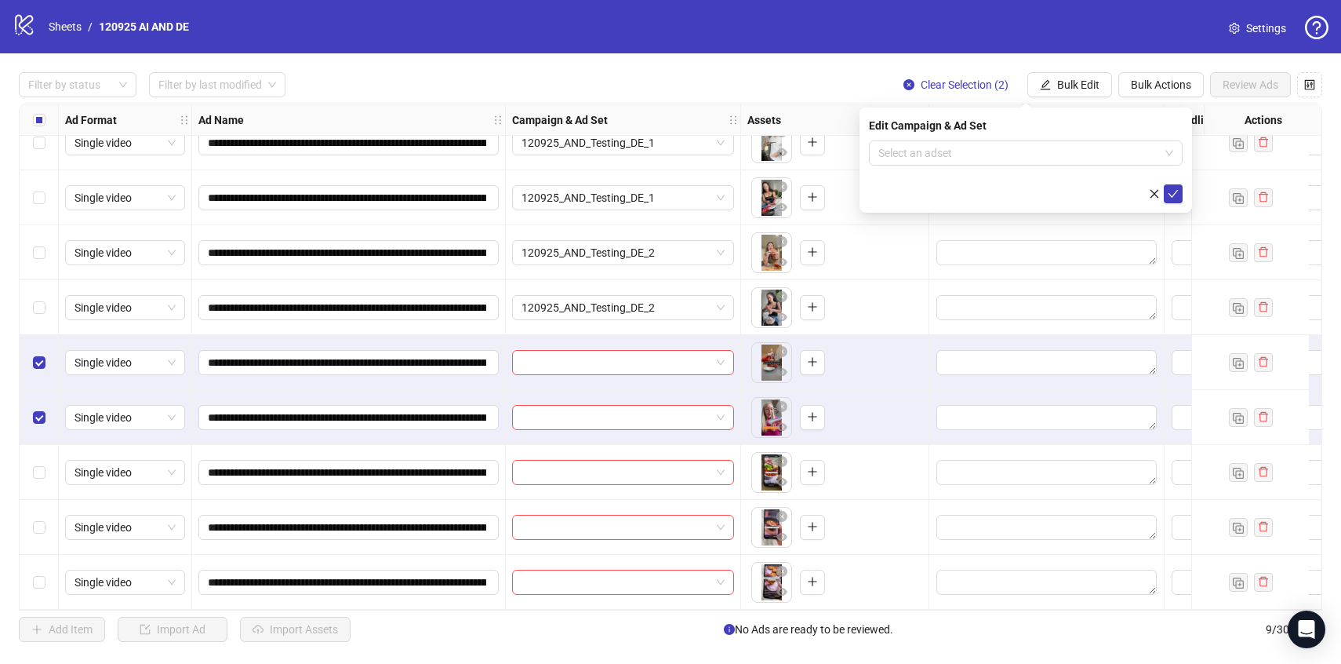
click at [1083, 158] on input "search" at bounding box center [1018, 153] width 281 height 24
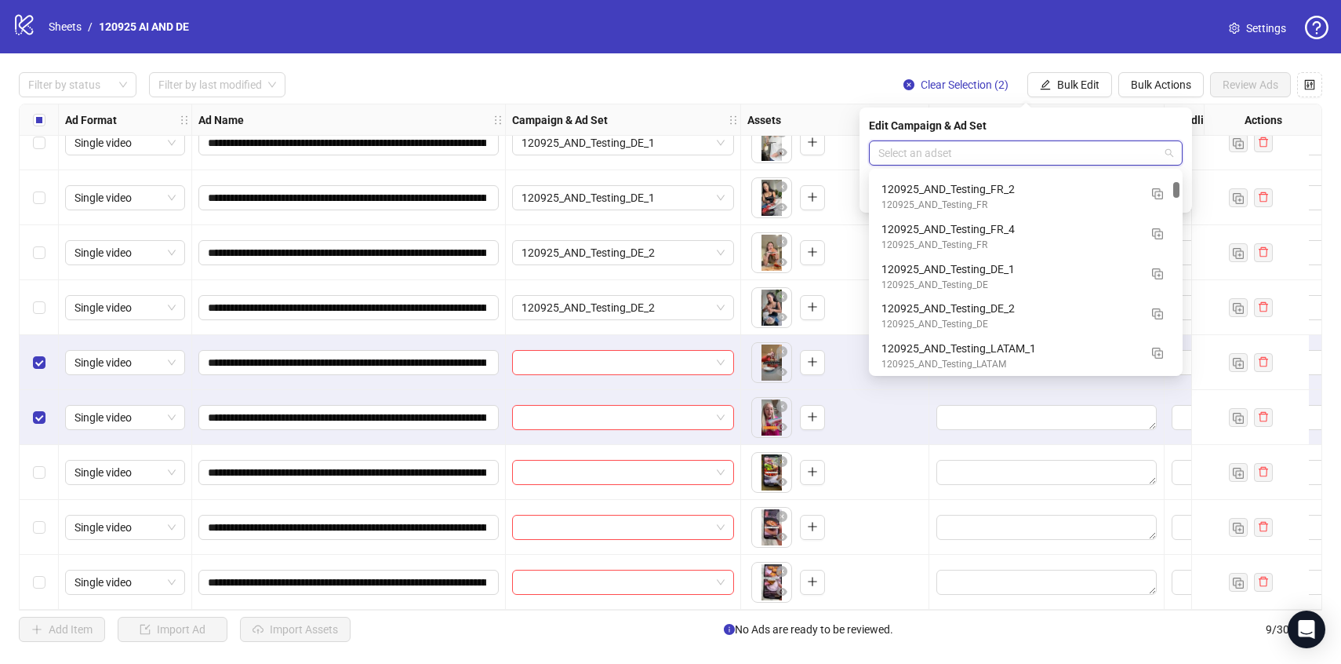
scroll to position [1095, 0]
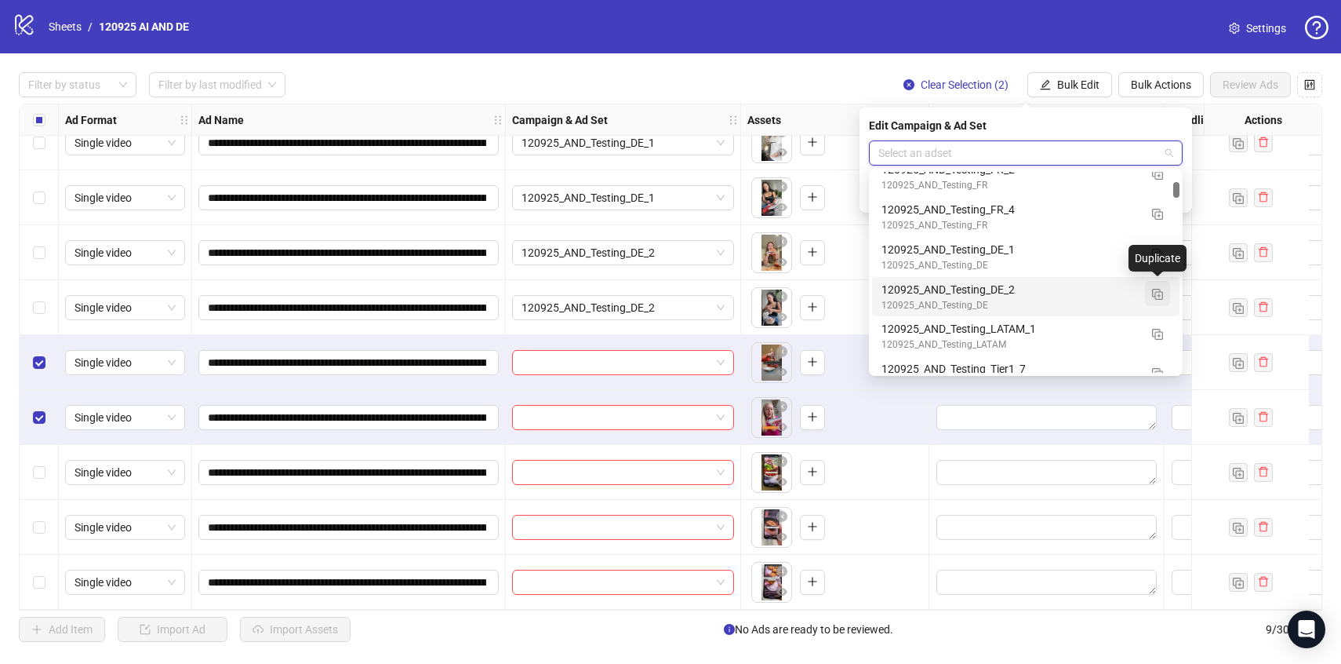
click at [1155, 296] on img "button" at bounding box center [1157, 294] width 11 height 11
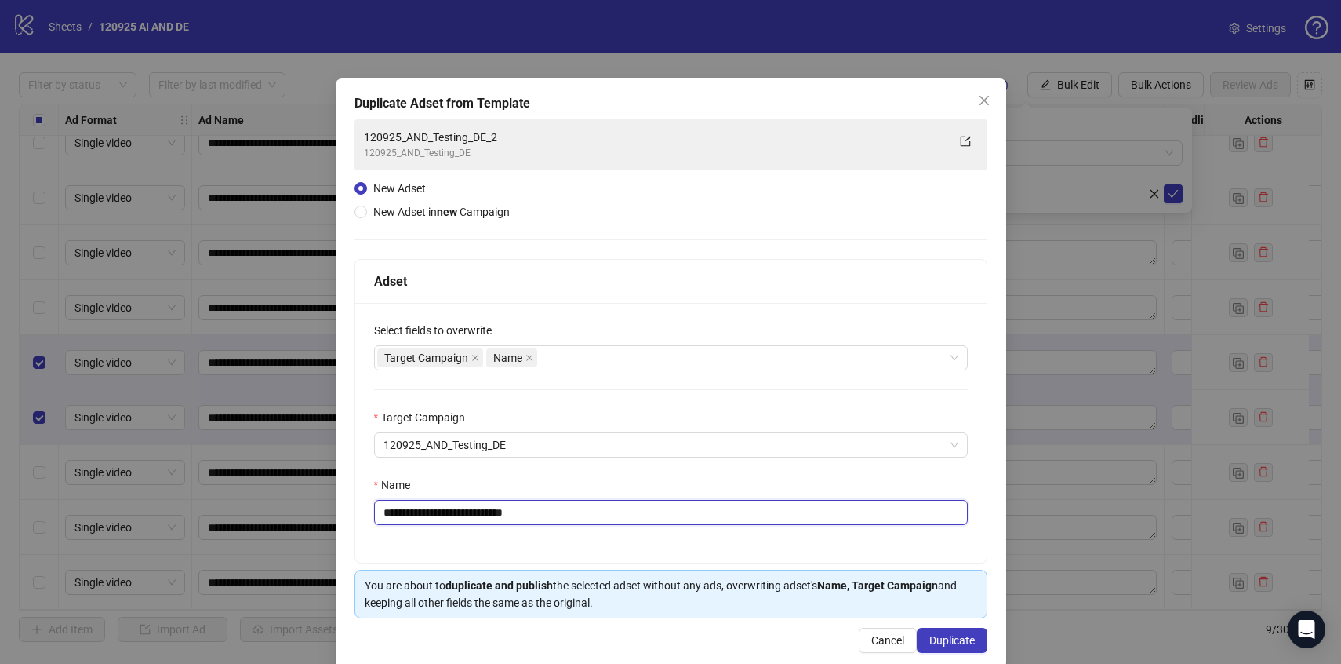
drag, startPoint x: 512, startPoint y: 509, endPoint x: 642, endPoint y: 517, distance: 129.6
click at [642, 517] on input "**********" at bounding box center [671, 512] width 594 height 25
type input "**********"
click at [933, 630] on button "Duplicate" at bounding box center [952, 639] width 71 height 25
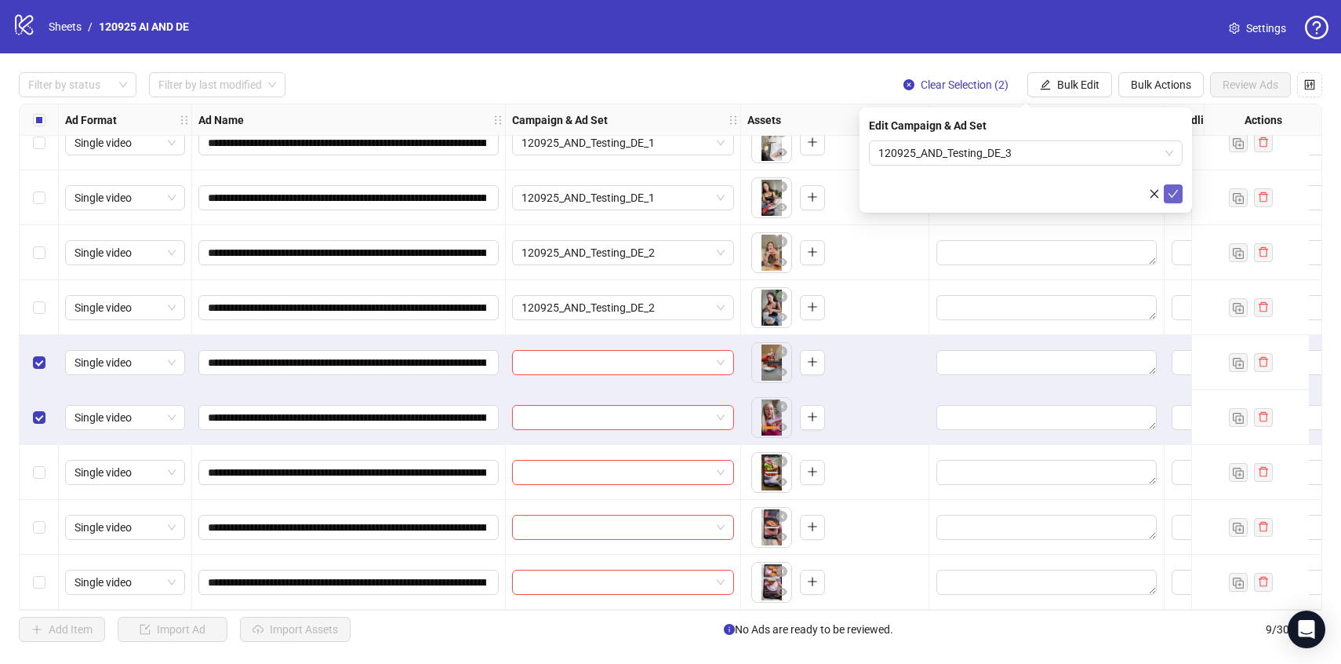
click at [1169, 196] on icon "check" at bounding box center [1173, 193] width 11 height 11
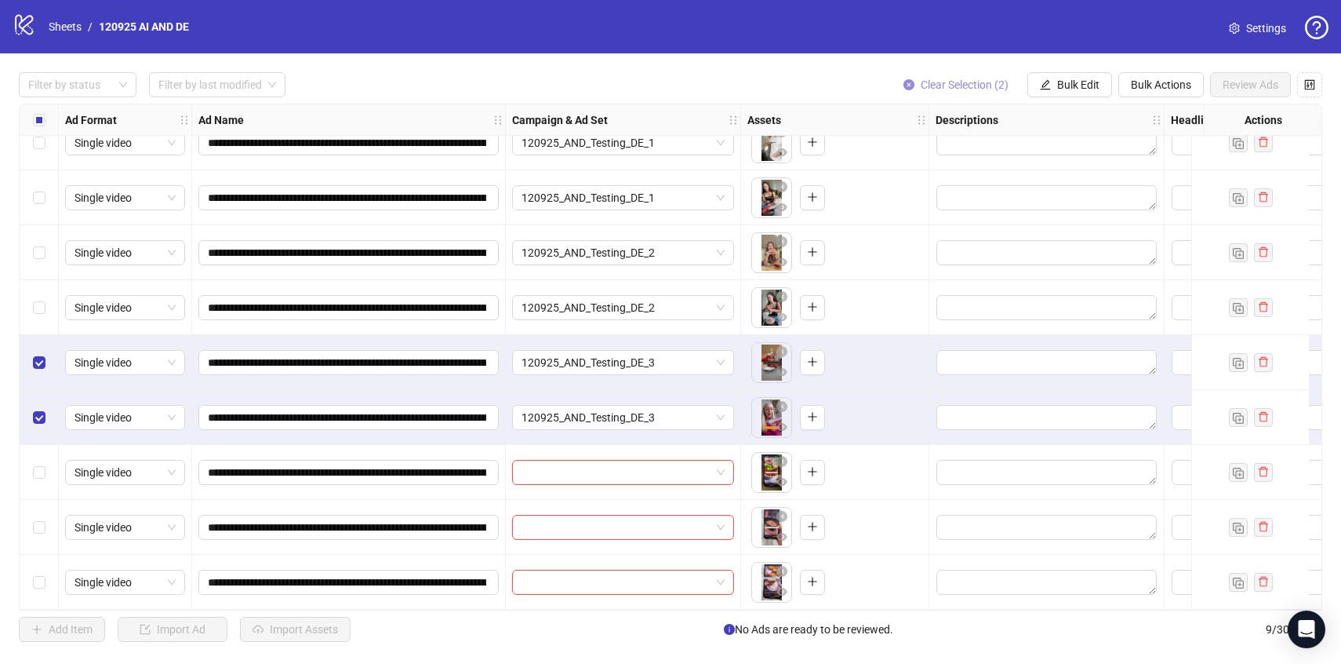
click at [944, 89] on span "Clear Selection (2)" at bounding box center [965, 84] width 88 height 13
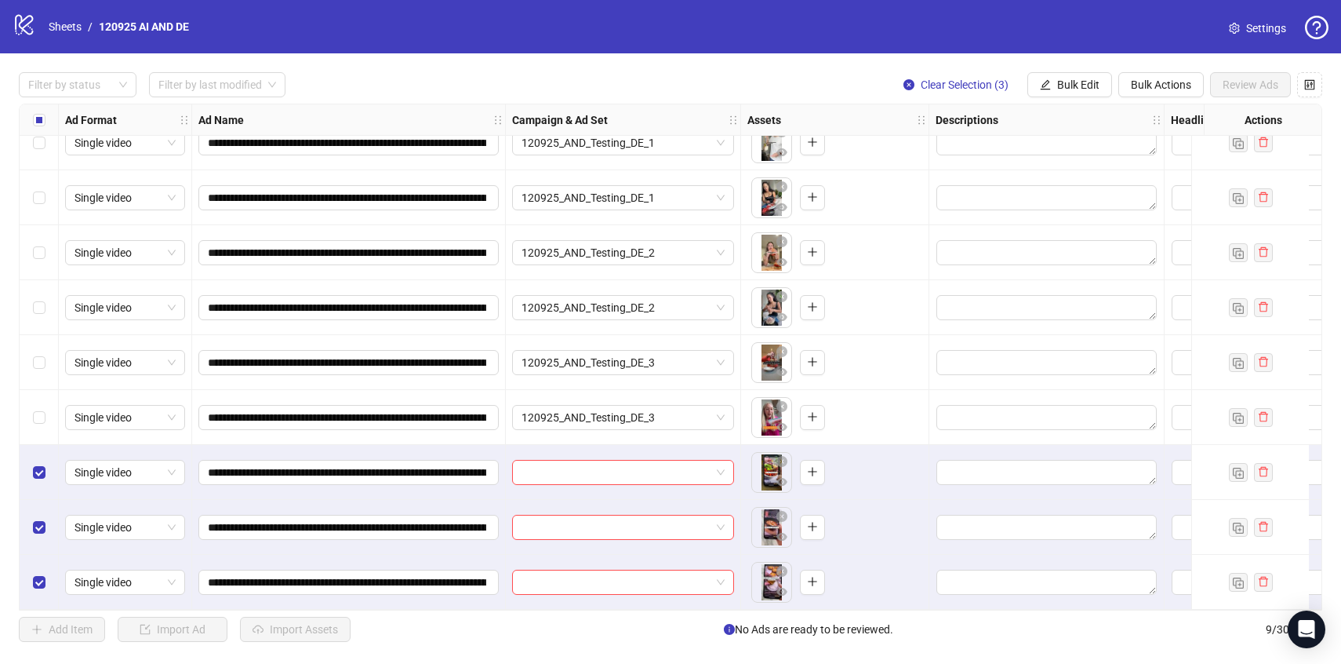
click at [1074, 67] on div "**********" at bounding box center [670, 356] width 1341 height 607
click at [1067, 87] on span "Bulk Edit" at bounding box center [1078, 84] width 42 height 13
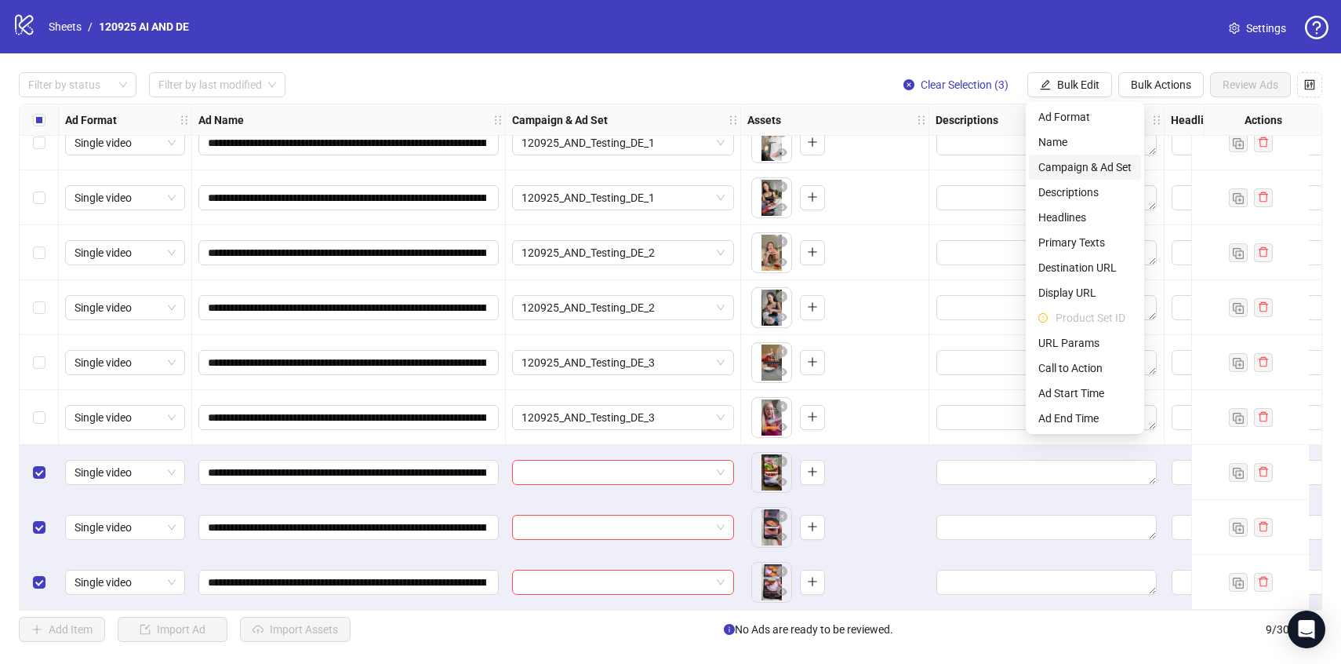
click at [1071, 173] on span "Campaign & Ad Set" at bounding box center [1084, 166] width 93 height 17
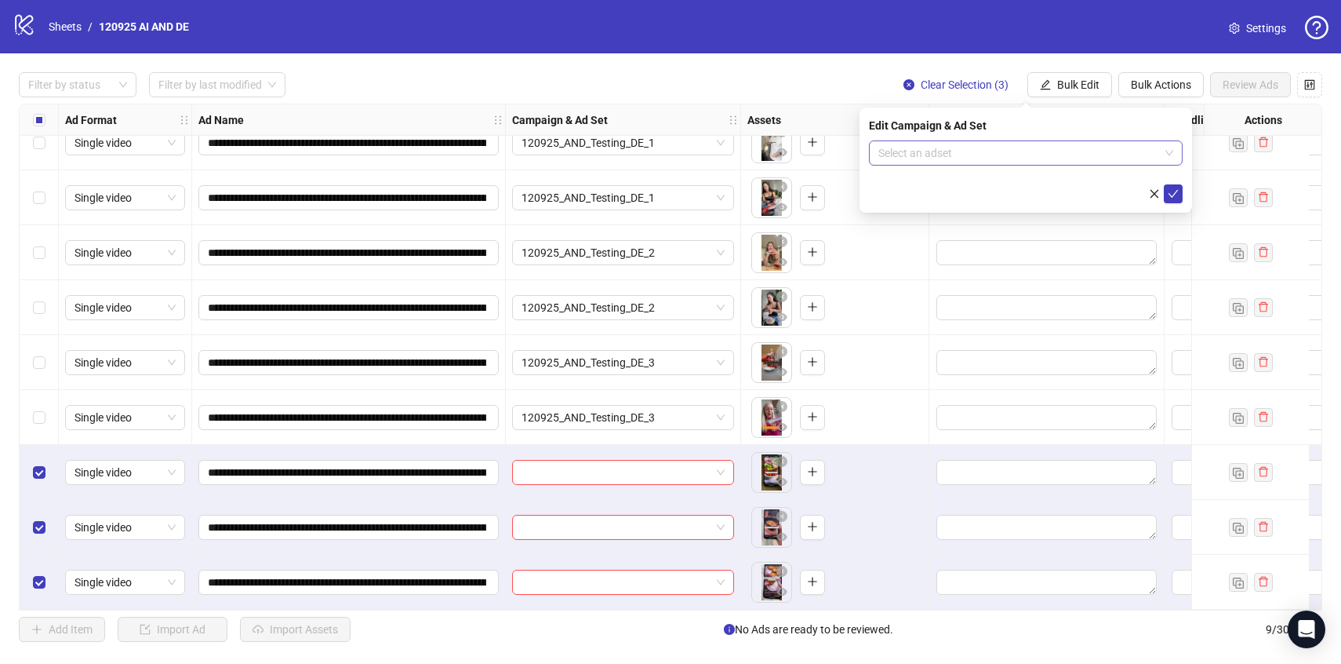
click at [1064, 147] on input "search" at bounding box center [1018, 153] width 281 height 24
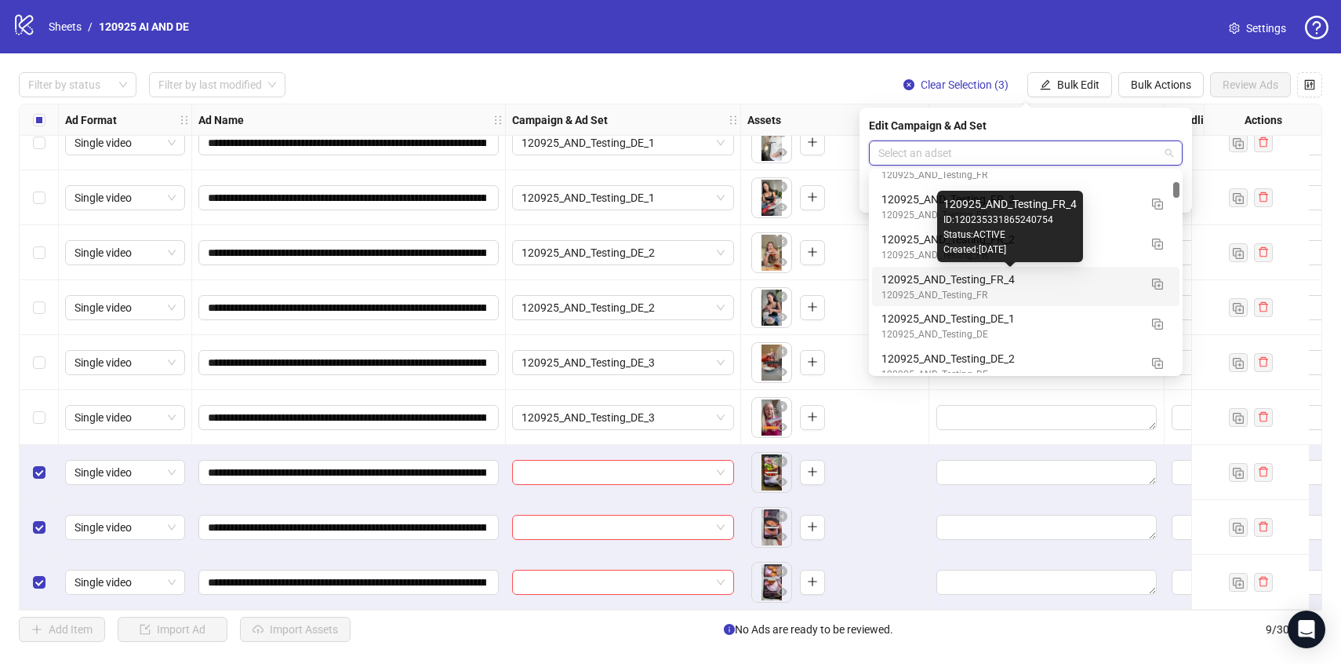
scroll to position [1065, 0]
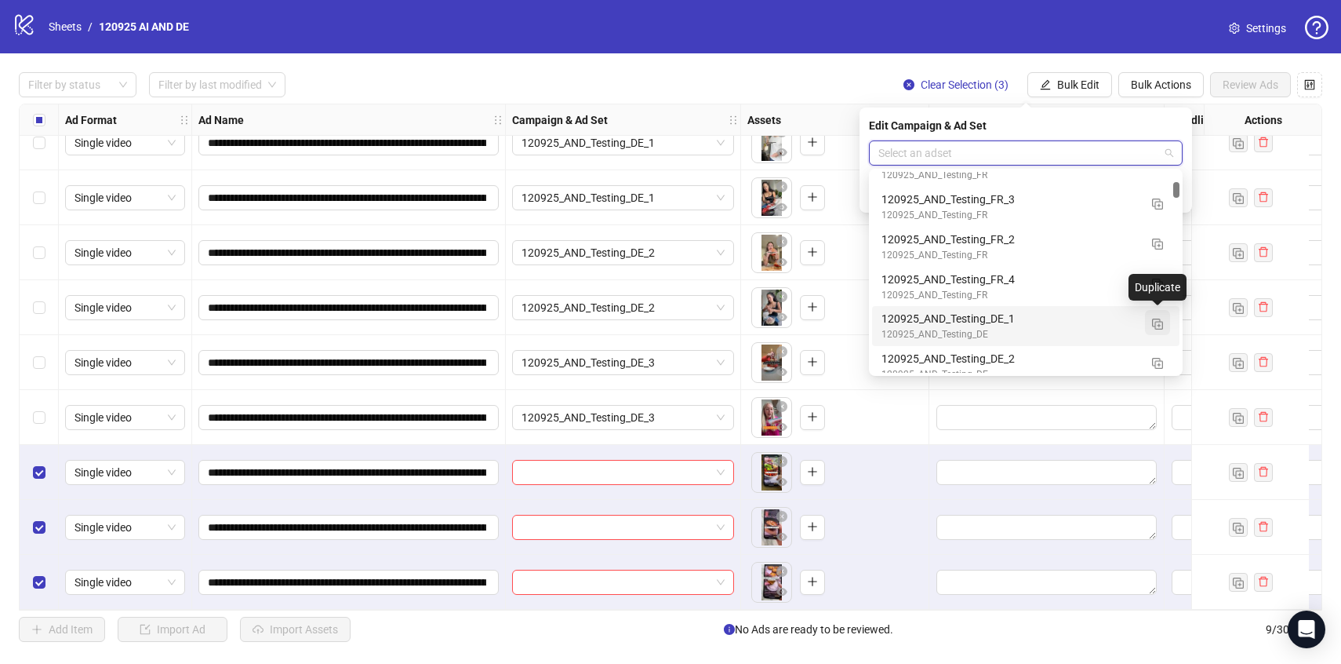
click at [1154, 329] on button "button" at bounding box center [1157, 322] width 25 height 25
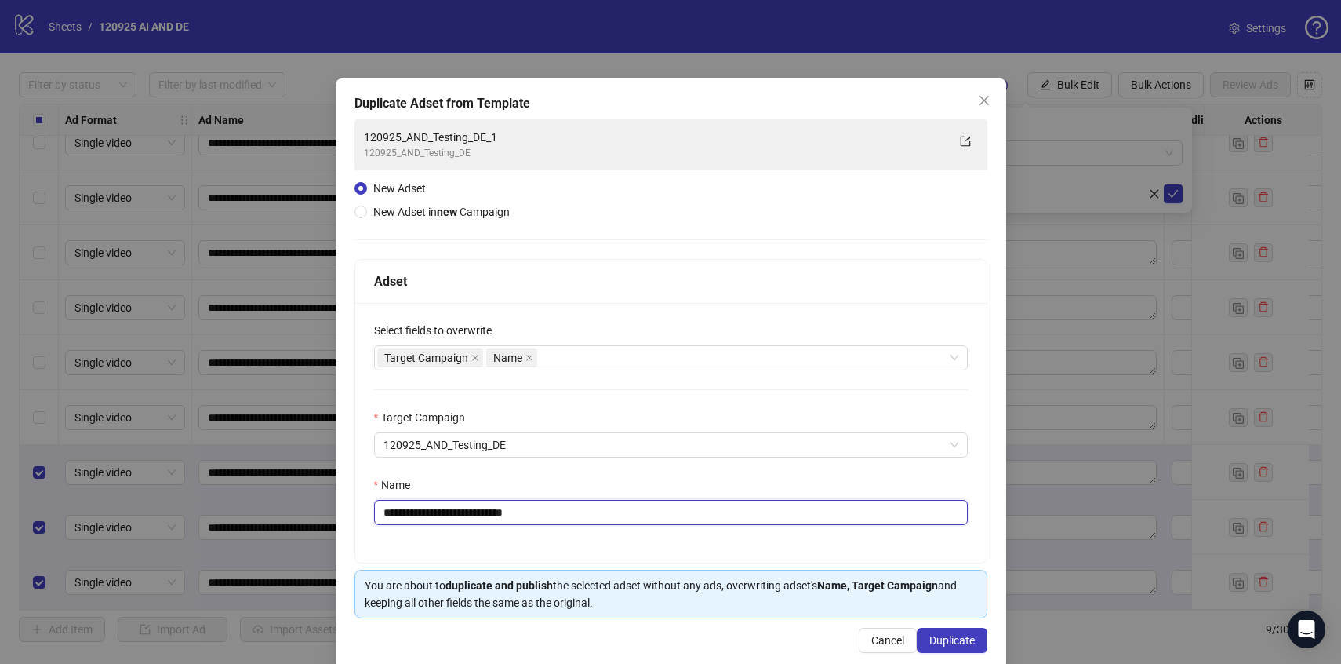
drag, startPoint x: 512, startPoint y: 509, endPoint x: 662, endPoint y: 510, distance: 149.8
click at [662, 510] on input "**********" at bounding box center [671, 512] width 594 height 25
type input "**********"
click at [944, 644] on span "Duplicate" at bounding box center [951, 640] width 45 height 13
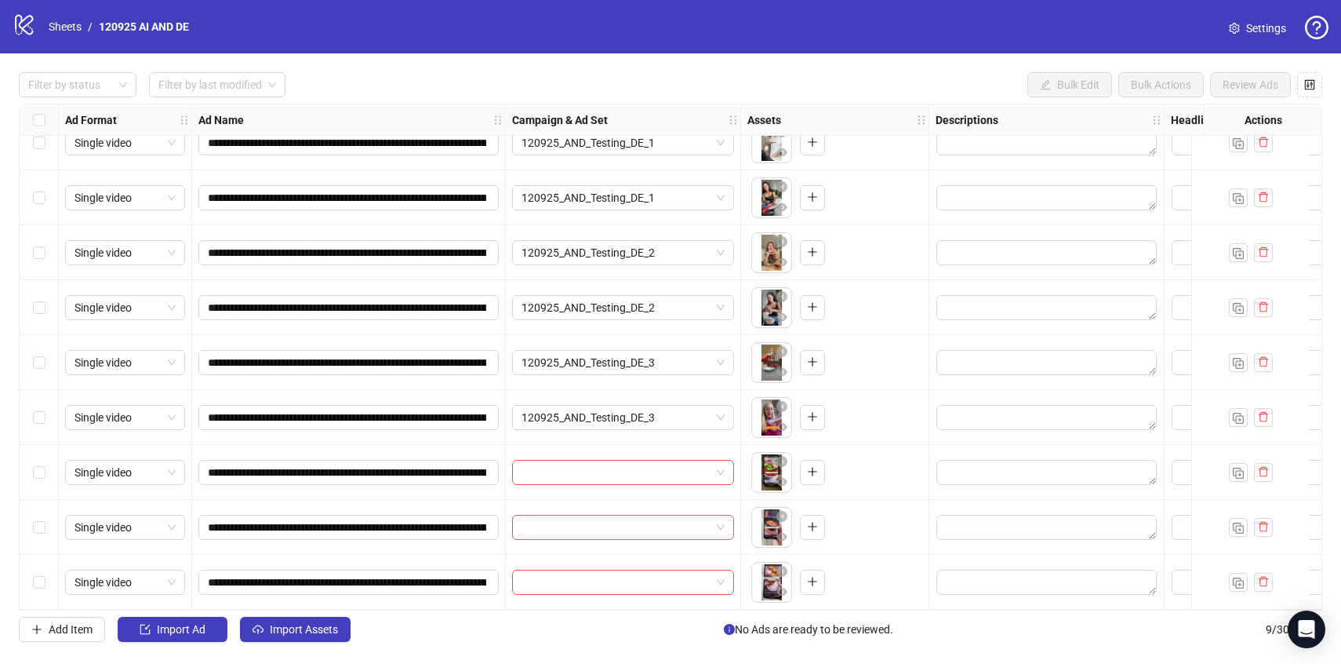
click at [46, 477] on div "Select row 7" at bounding box center [39, 472] width 39 height 55
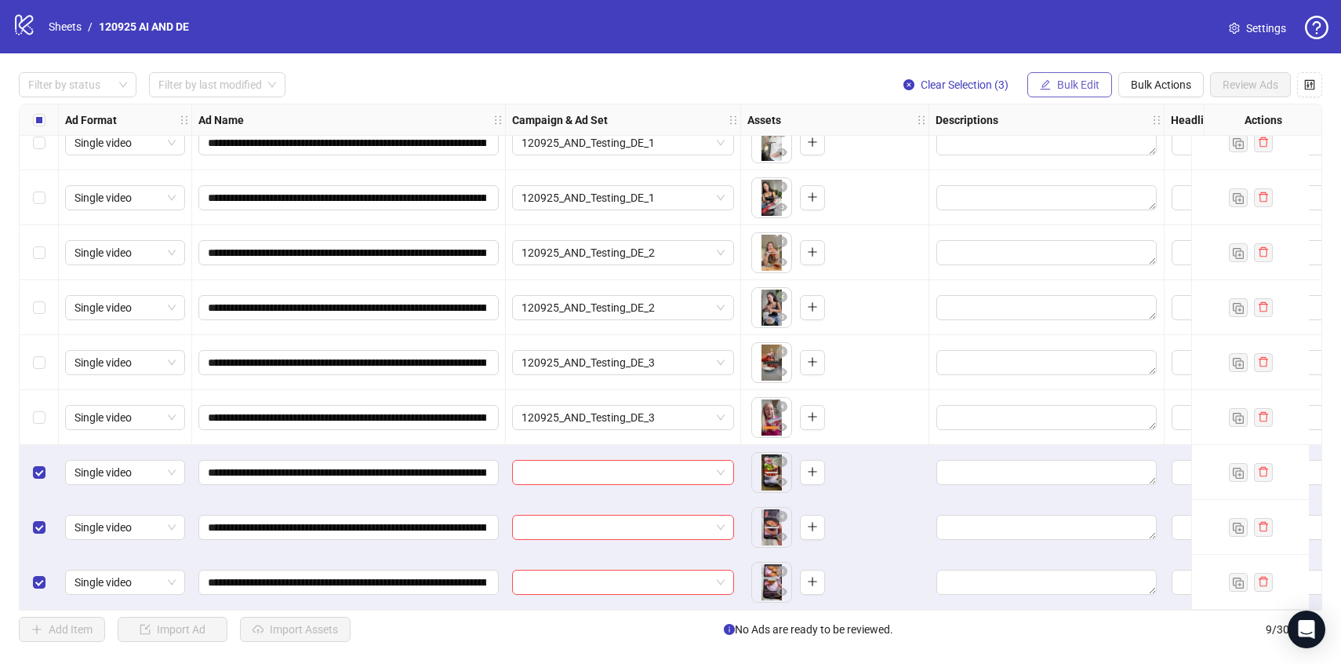
click at [1096, 82] on span "Bulk Edit" at bounding box center [1078, 84] width 42 height 13
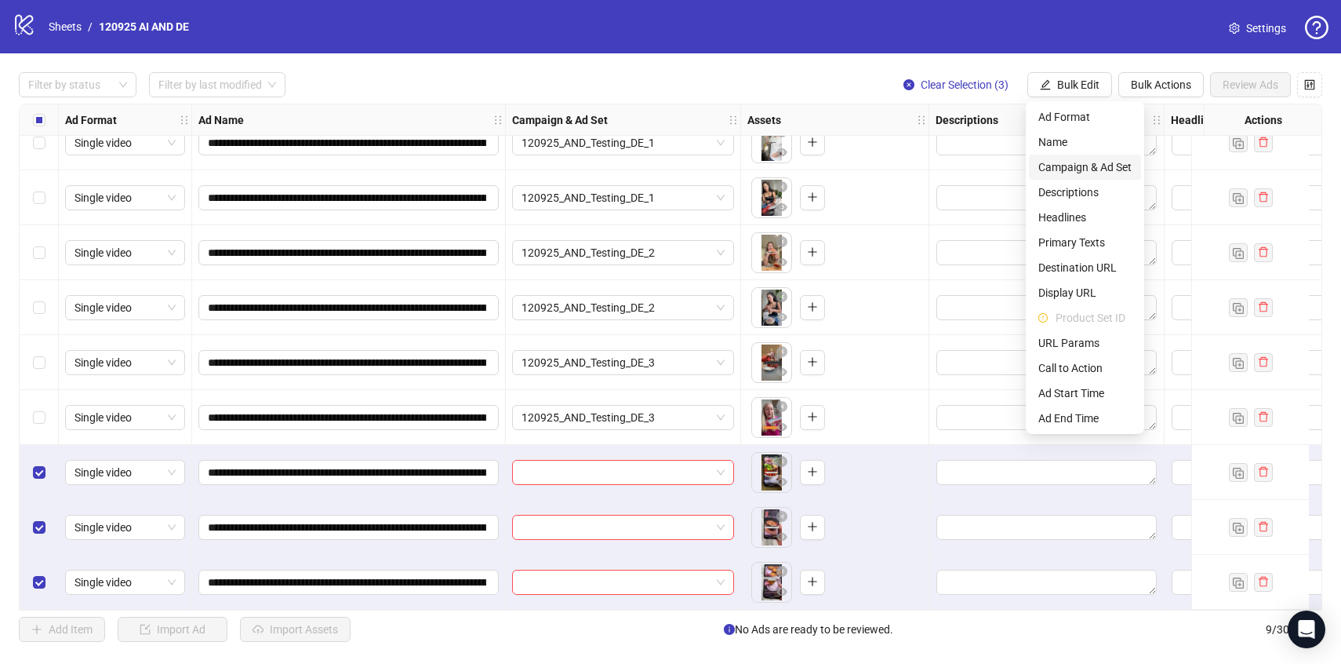
click at [1067, 162] on span "Campaign & Ad Set" at bounding box center [1084, 166] width 93 height 17
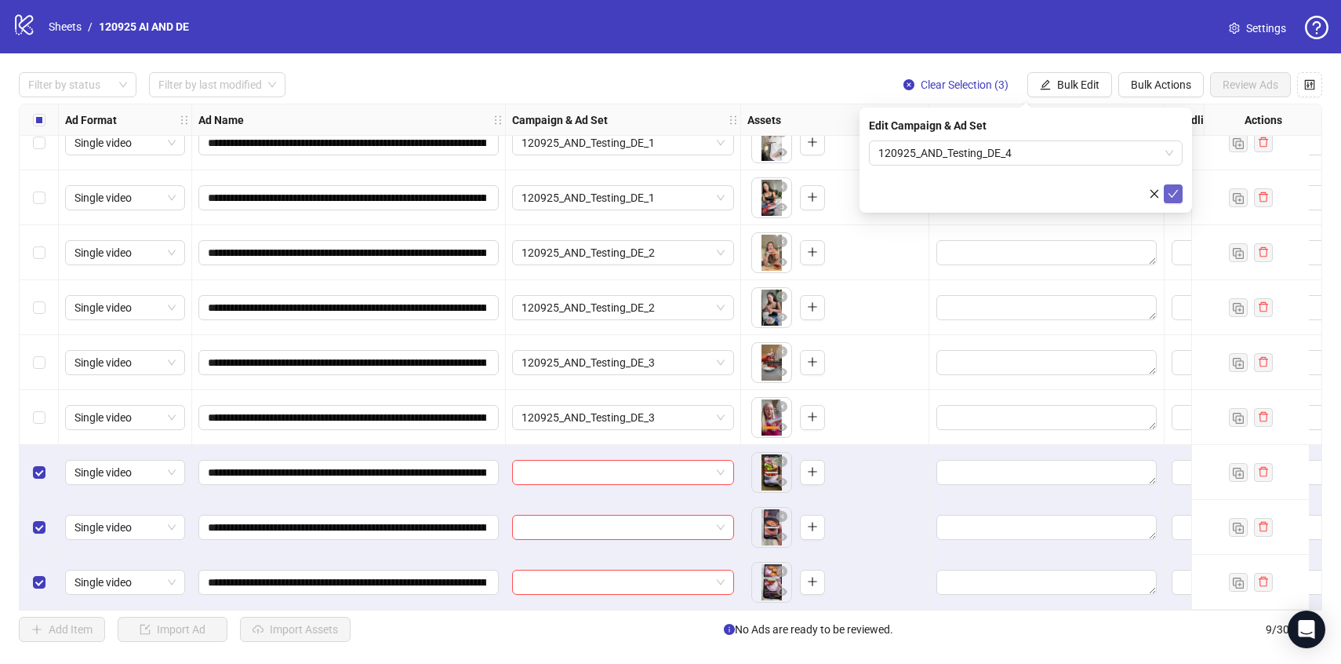
click at [1176, 188] on icon "check" at bounding box center [1173, 193] width 11 height 11
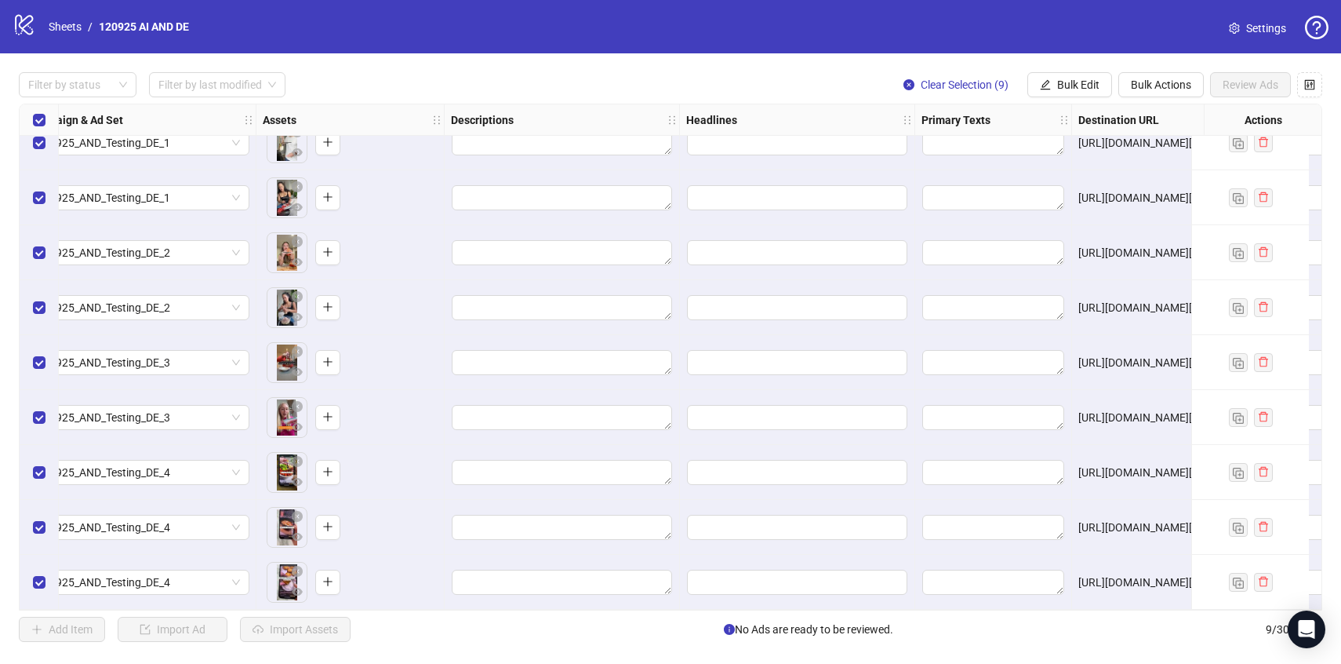
scroll to position [27, 515]
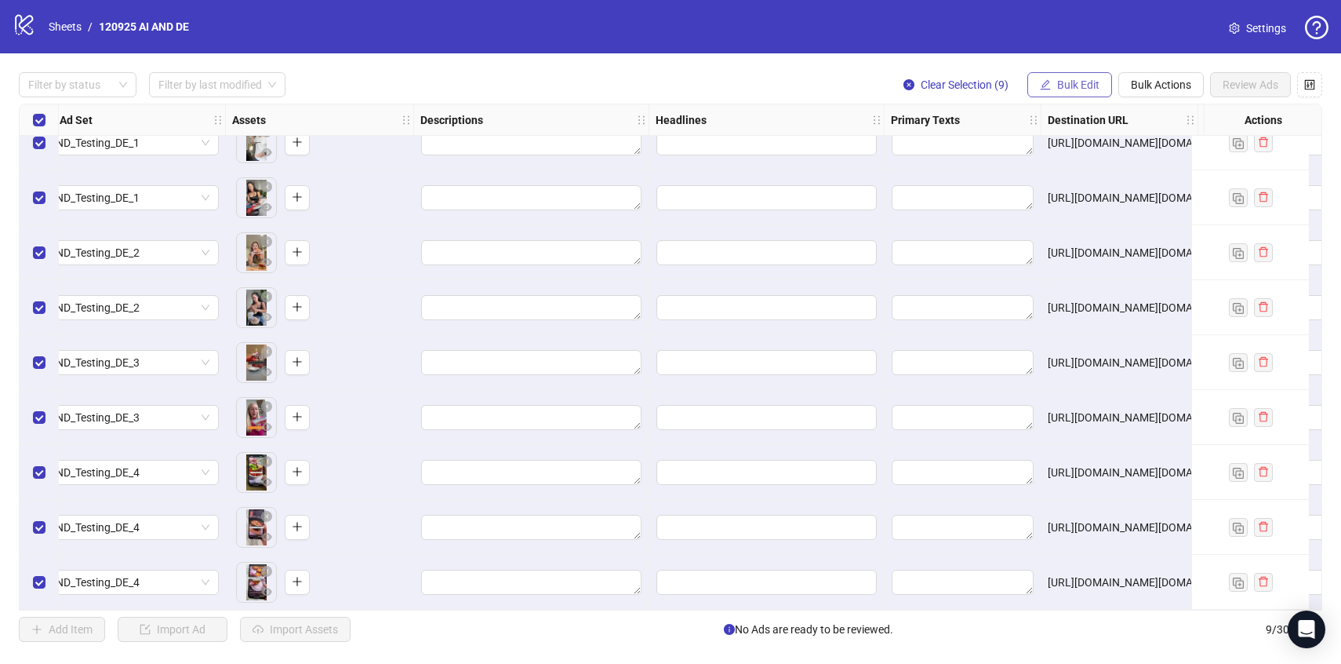
click at [1067, 82] on span "Bulk Edit" at bounding box center [1078, 84] width 42 height 13
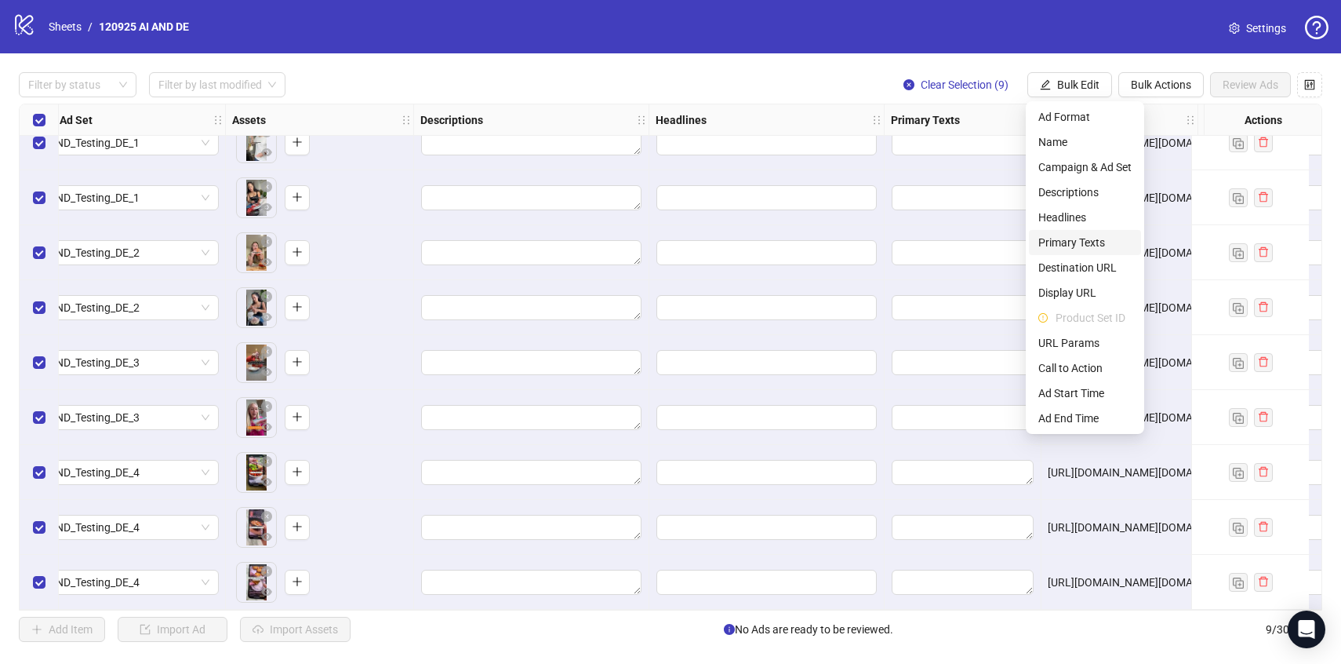
click at [1067, 241] on span "Primary Texts" at bounding box center [1084, 242] width 93 height 17
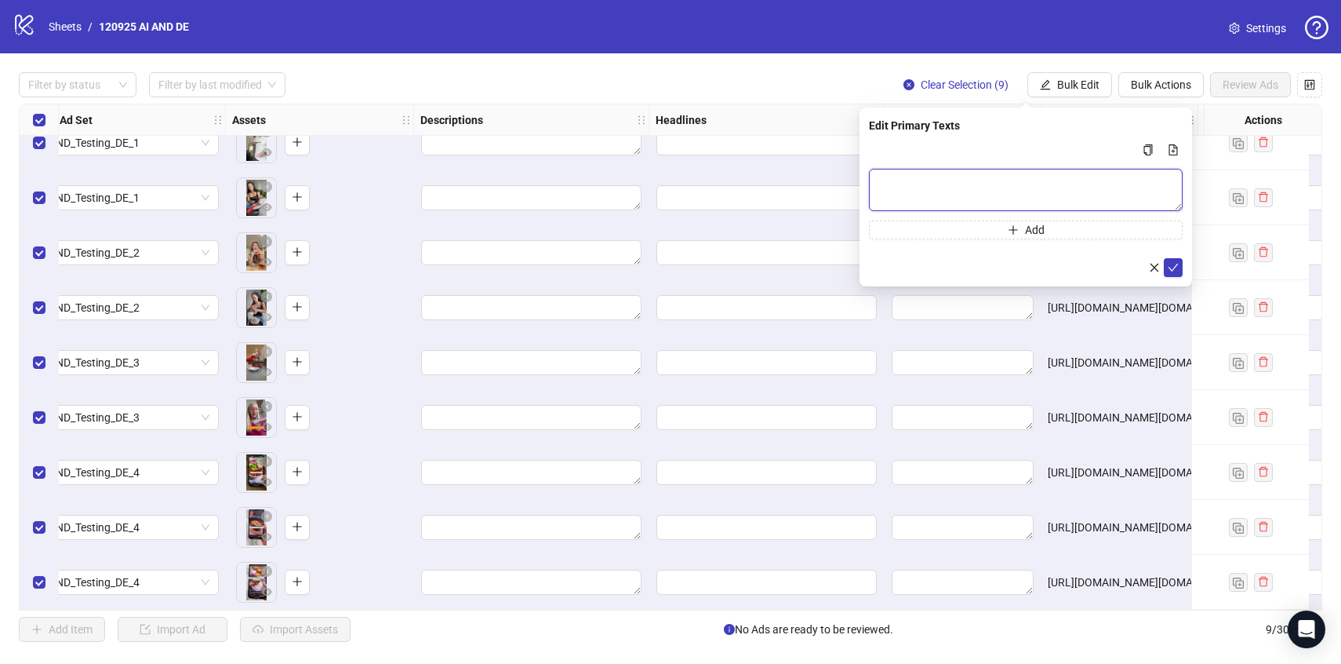
click at [976, 183] on textarea "Multi-text input container - paste or copy values" at bounding box center [1026, 190] width 314 height 42
paste textarea "**********"
type textarea "**********"
click at [1169, 265] on icon "check" at bounding box center [1173, 267] width 11 height 11
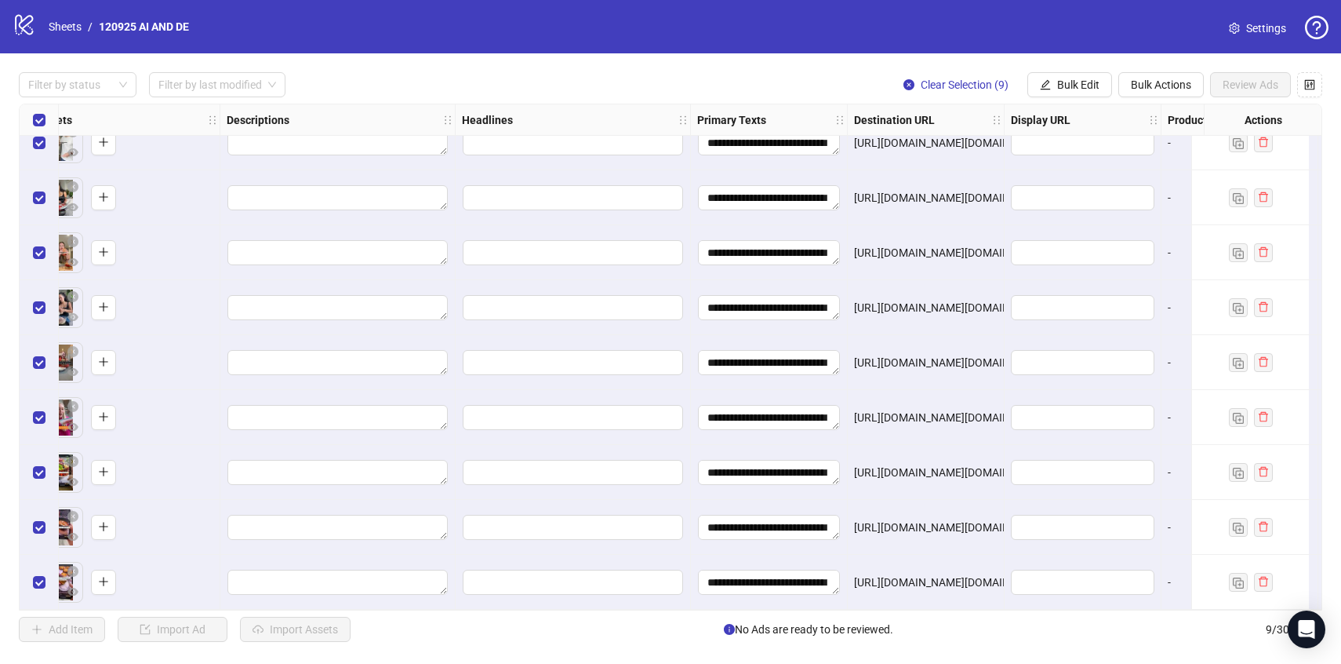
scroll to position [27, 765]
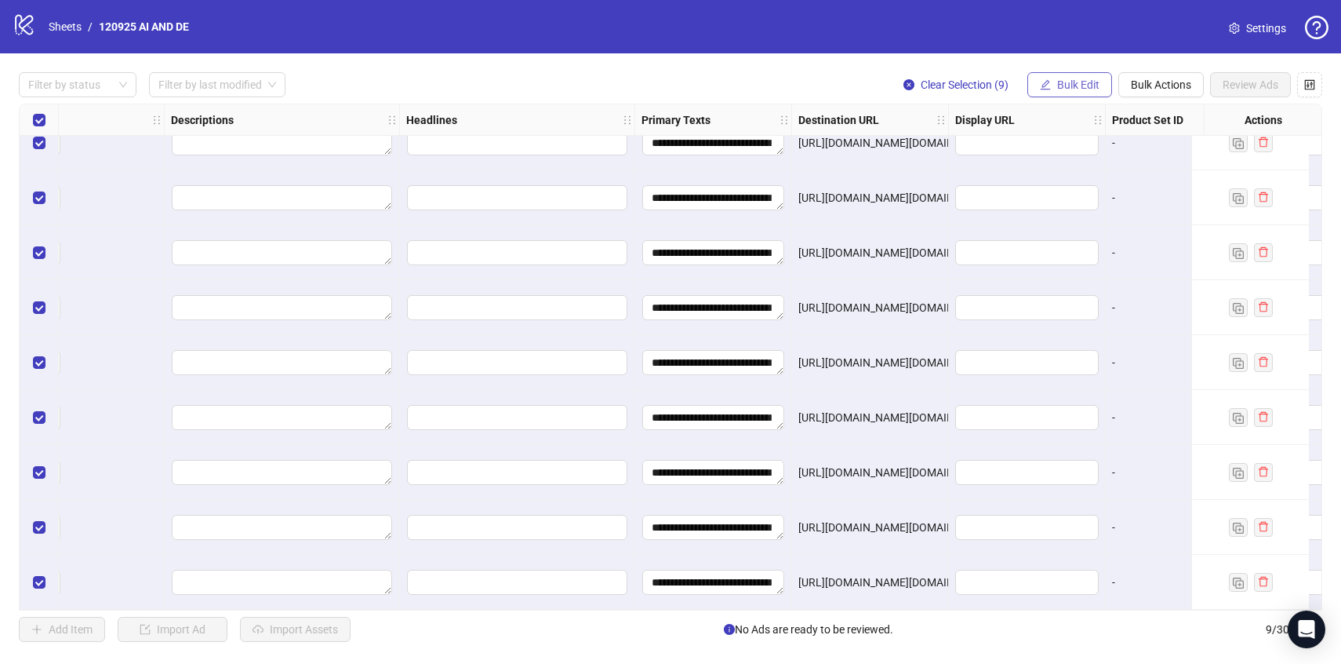
click at [1094, 81] on span "Bulk Edit" at bounding box center [1078, 84] width 42 height 13
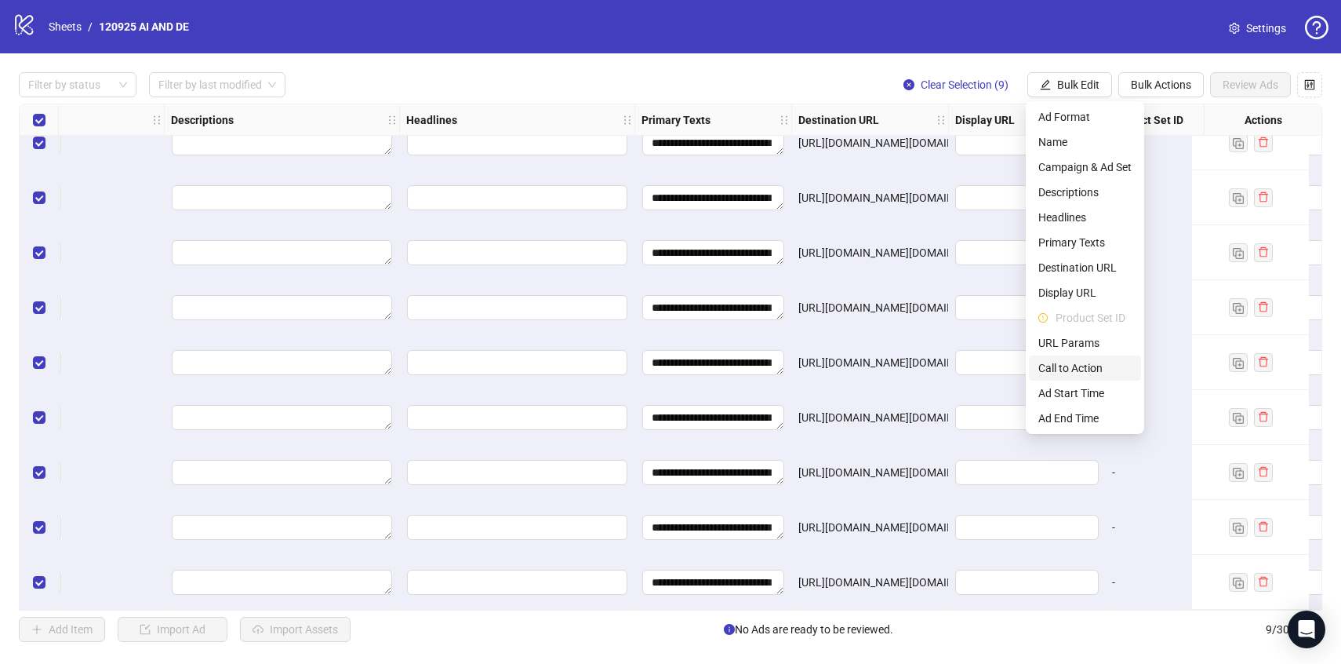
click at [1072, 363] on span "Call to Action" at bounding box center [1084, 367] width 93 height 17
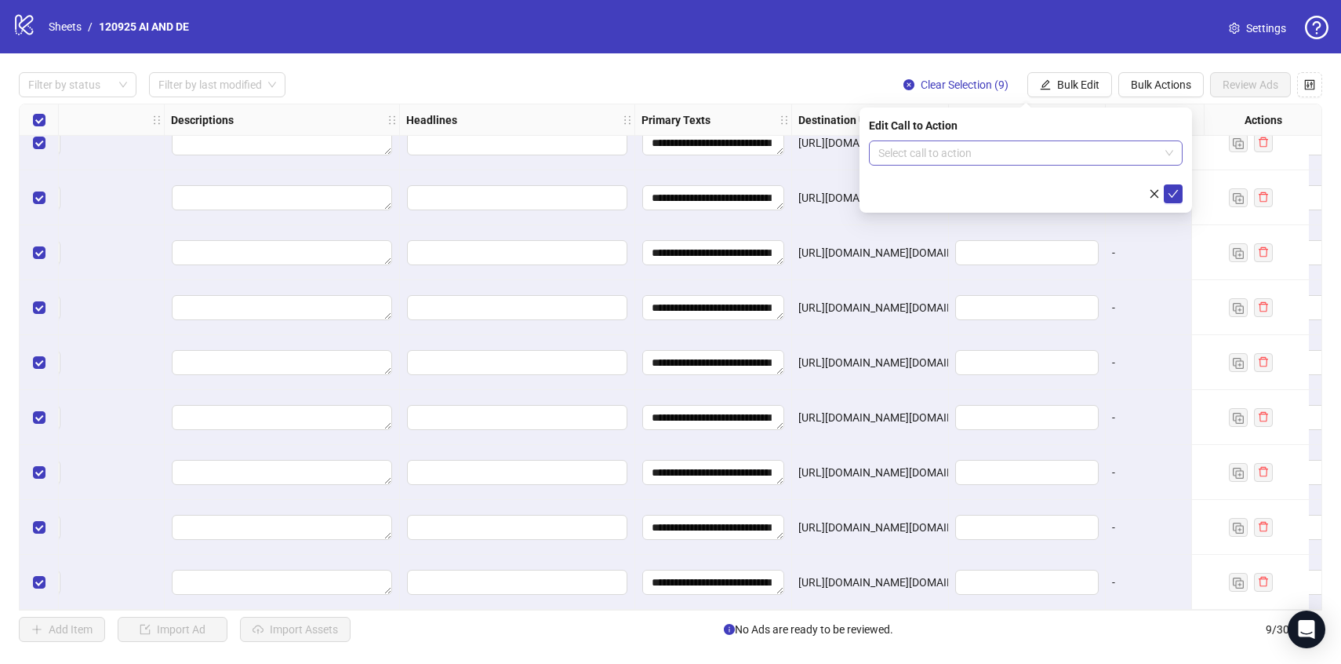
click at [926, 162] on input "search" at bounding box center [1018, 153] width 281 height 24
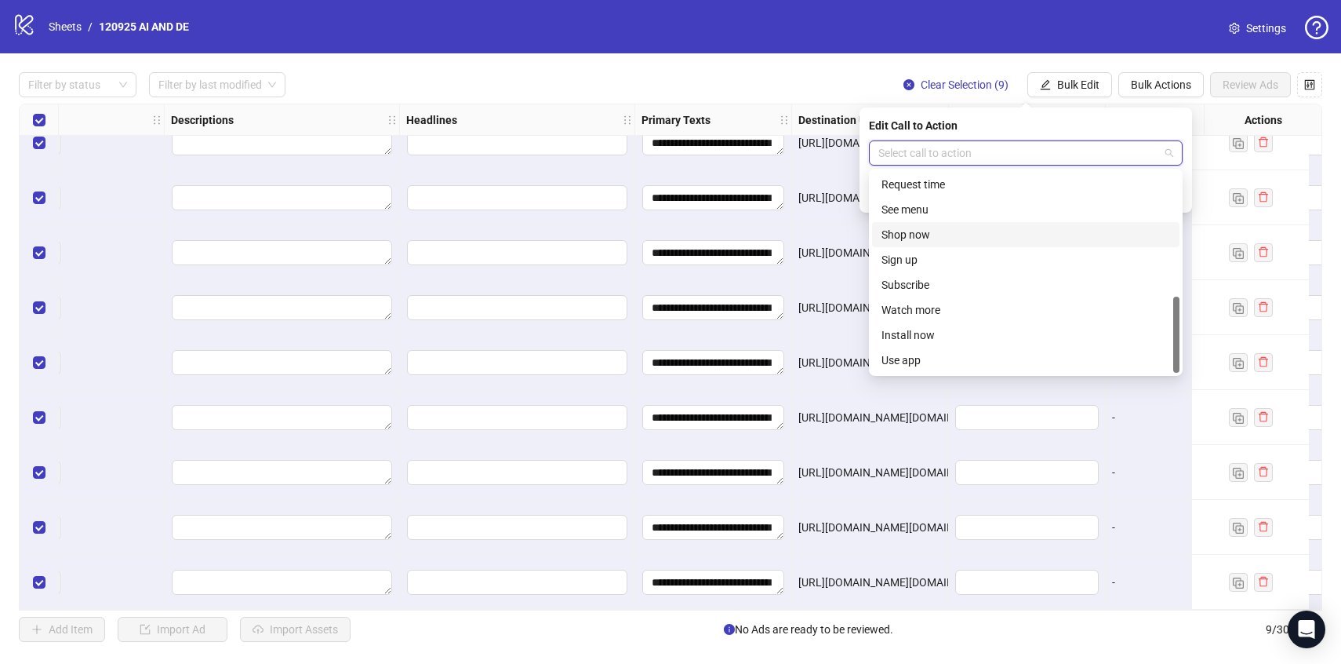
scroll to position [0, 0]
click at [933, 301] on div "Download" at bounding box center [1026, 309] width 289 height 17
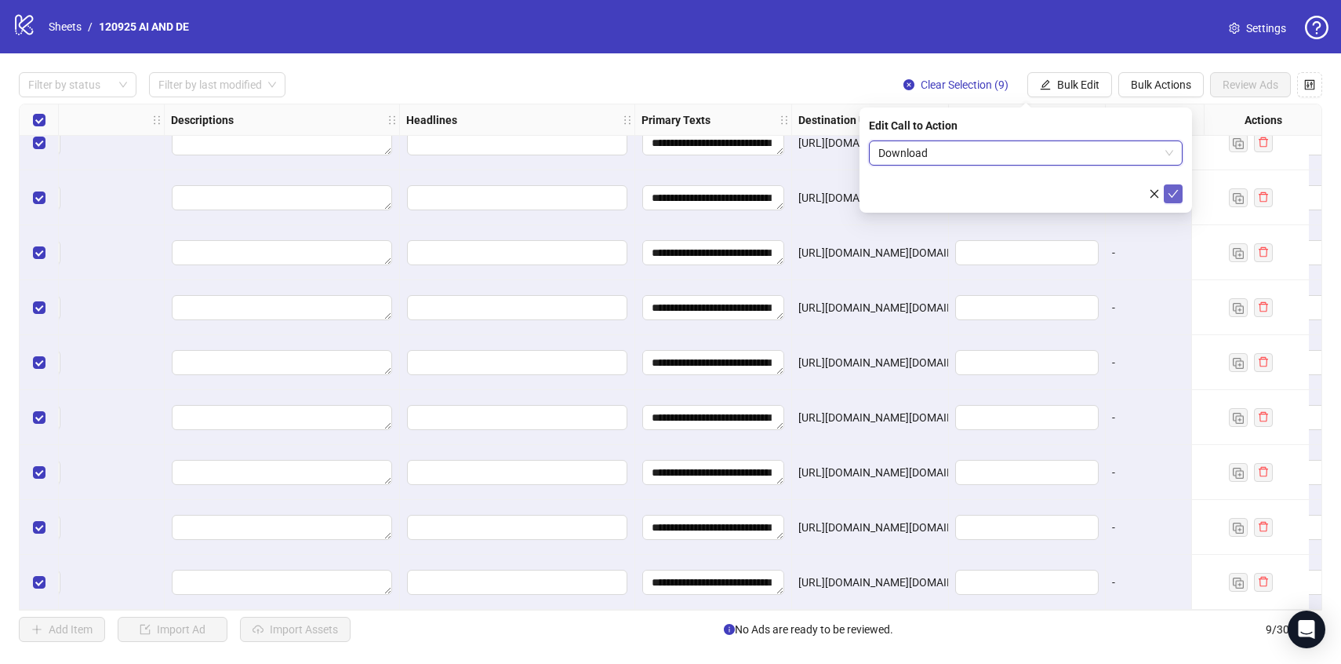
click at [1176, 195] on icon "check" at bounding box center [1173, 193] width 11 height 11
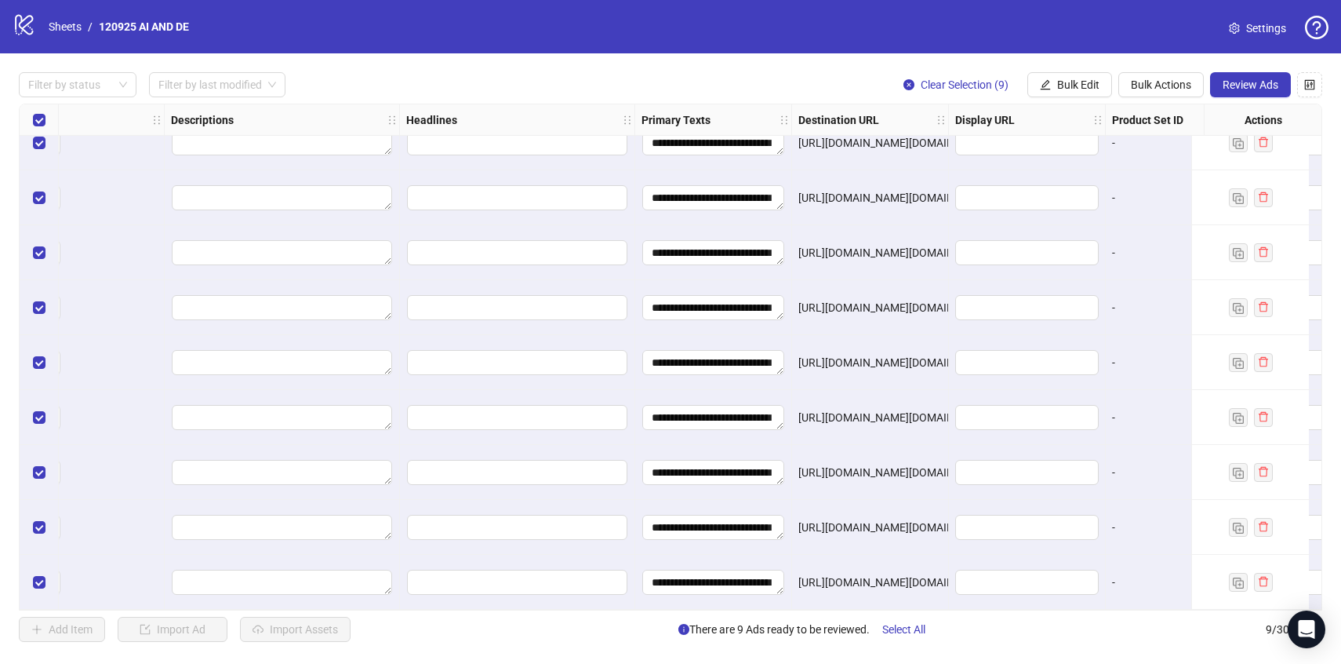
click at [1242, 100] on div "**********" at bounding box center [670, 356] width 1341 height 607
click at [1234, 89] on span "Review Ads" at bounding box center [1251, 84] width 56 height 13
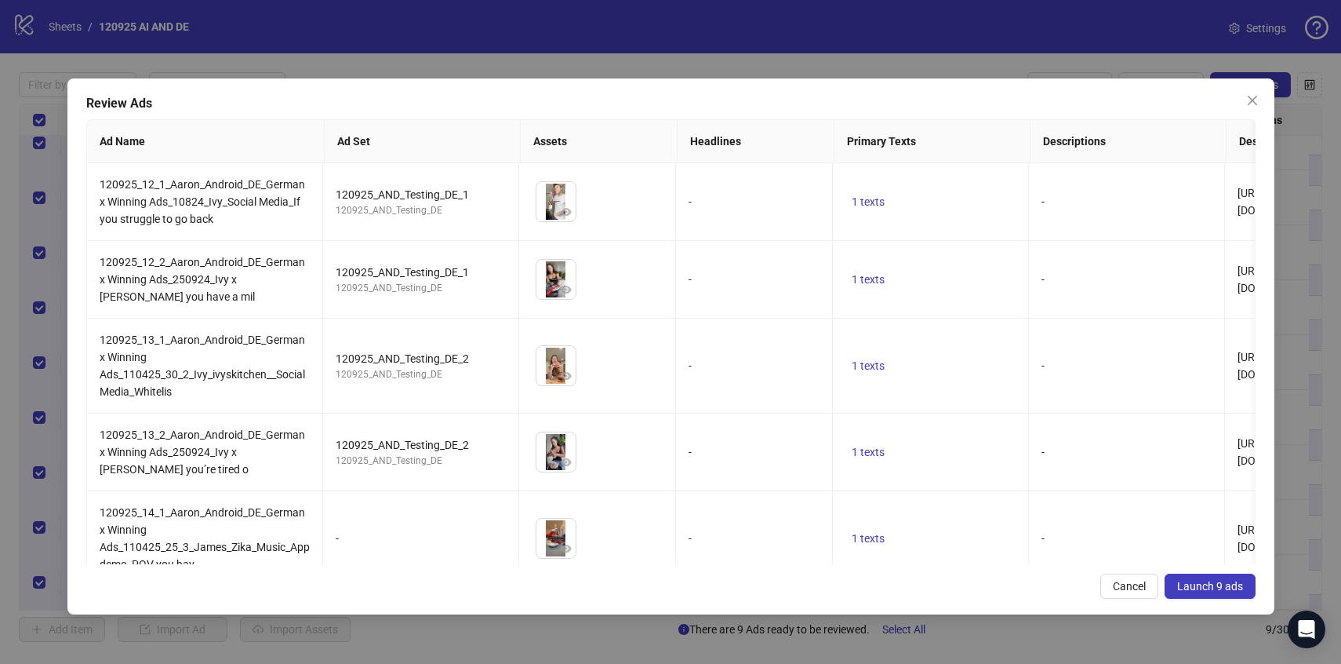
click at [1211, 581] on span "Launch 9 ads" at bounding box center [1210, 586] width 66 height 13
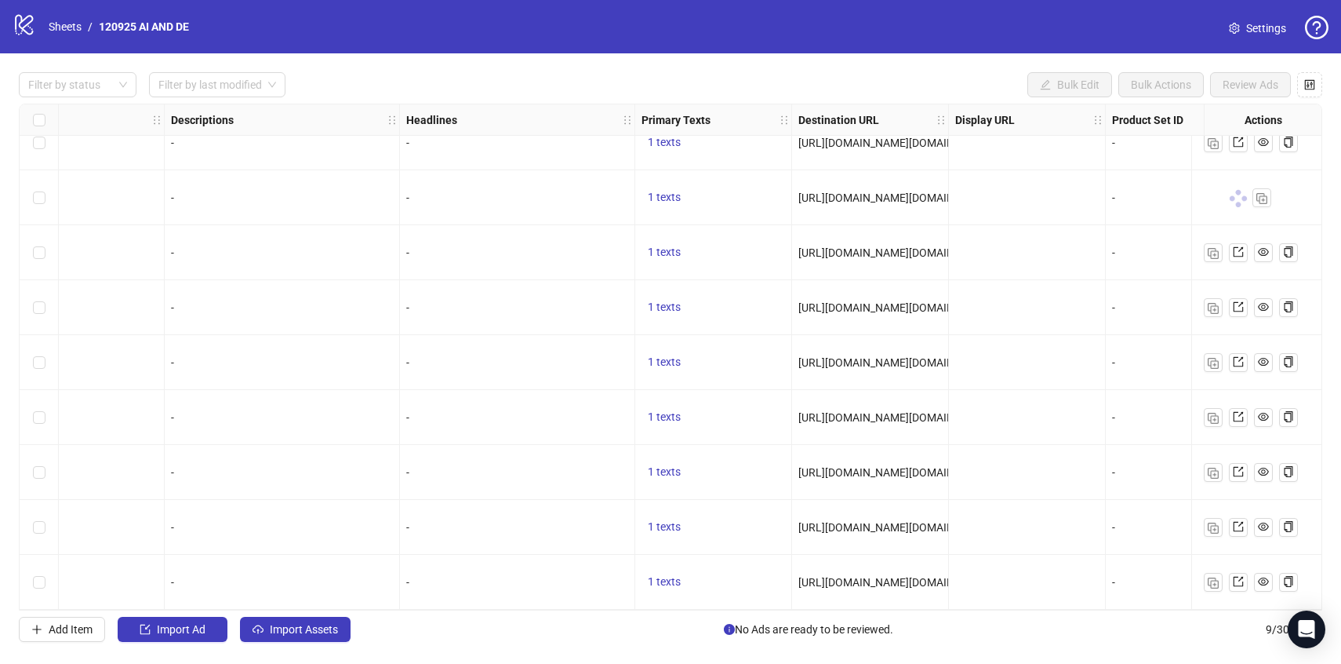
scroll to position [0, 765]
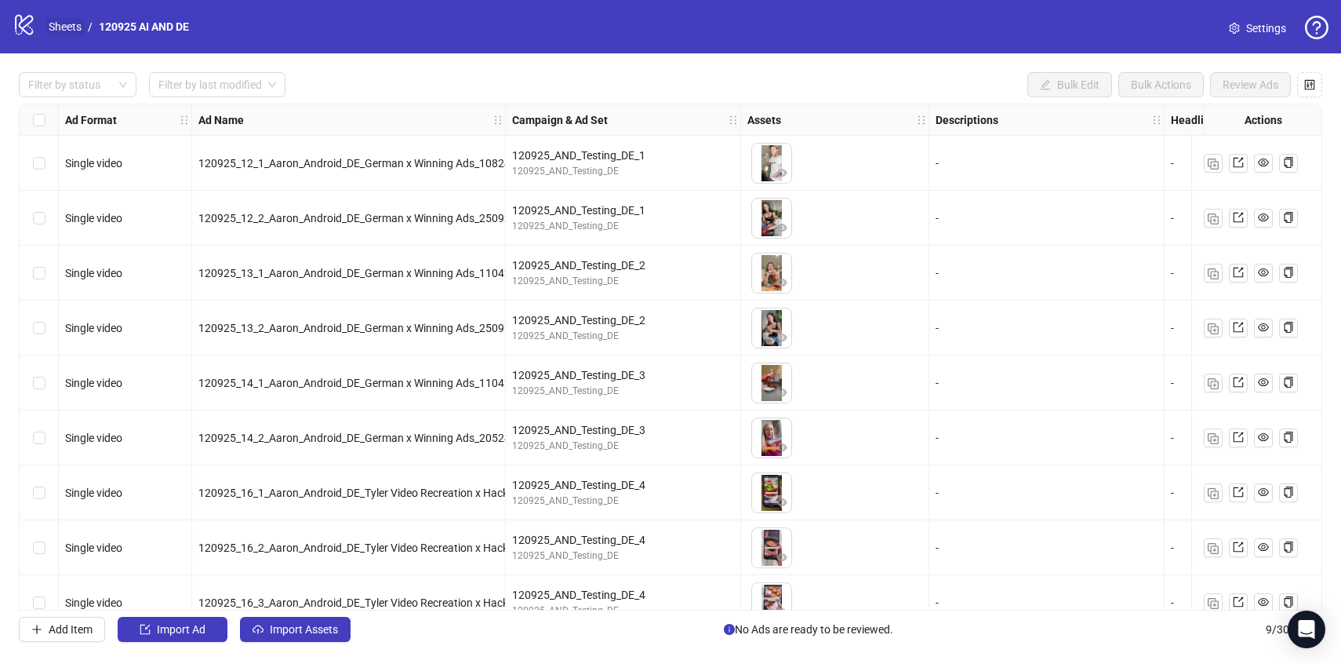
click at [70, 30] on link "Sheets" at bounding box center [64, 26] width 39 height 17
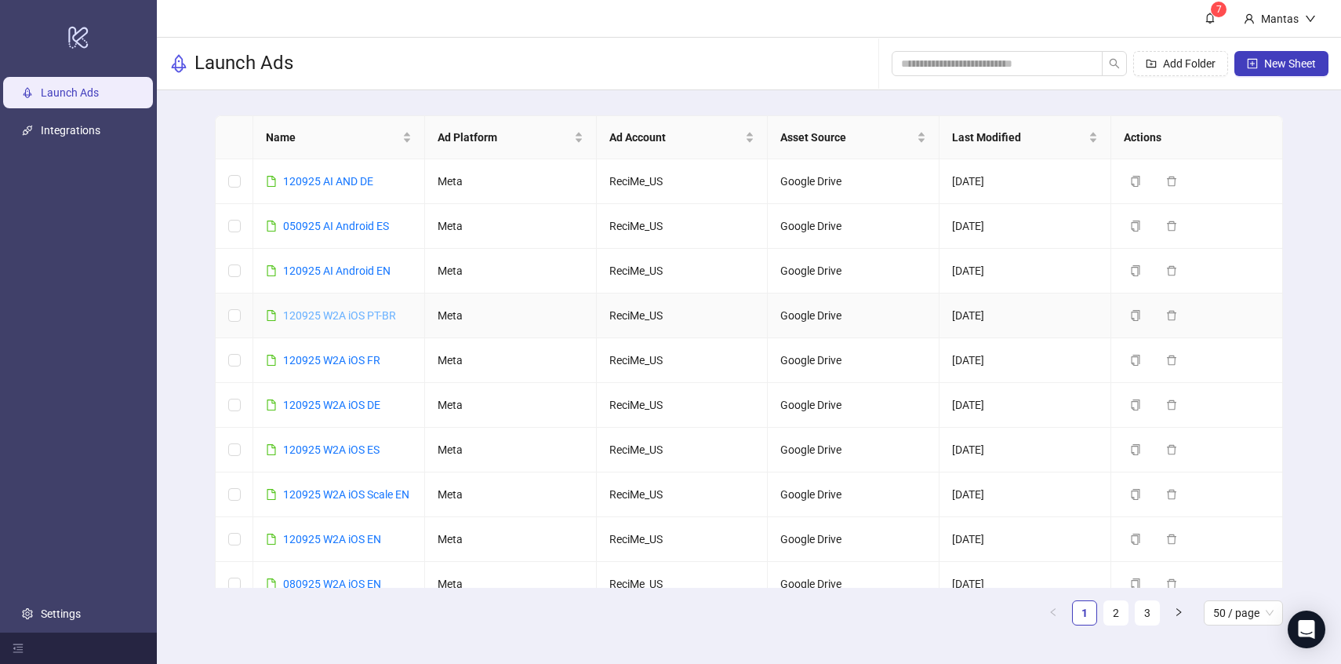
click at [358, 316] on link "120925 W2A iOS PT-BR" at bounding box center [339, 315] width 113 height 13
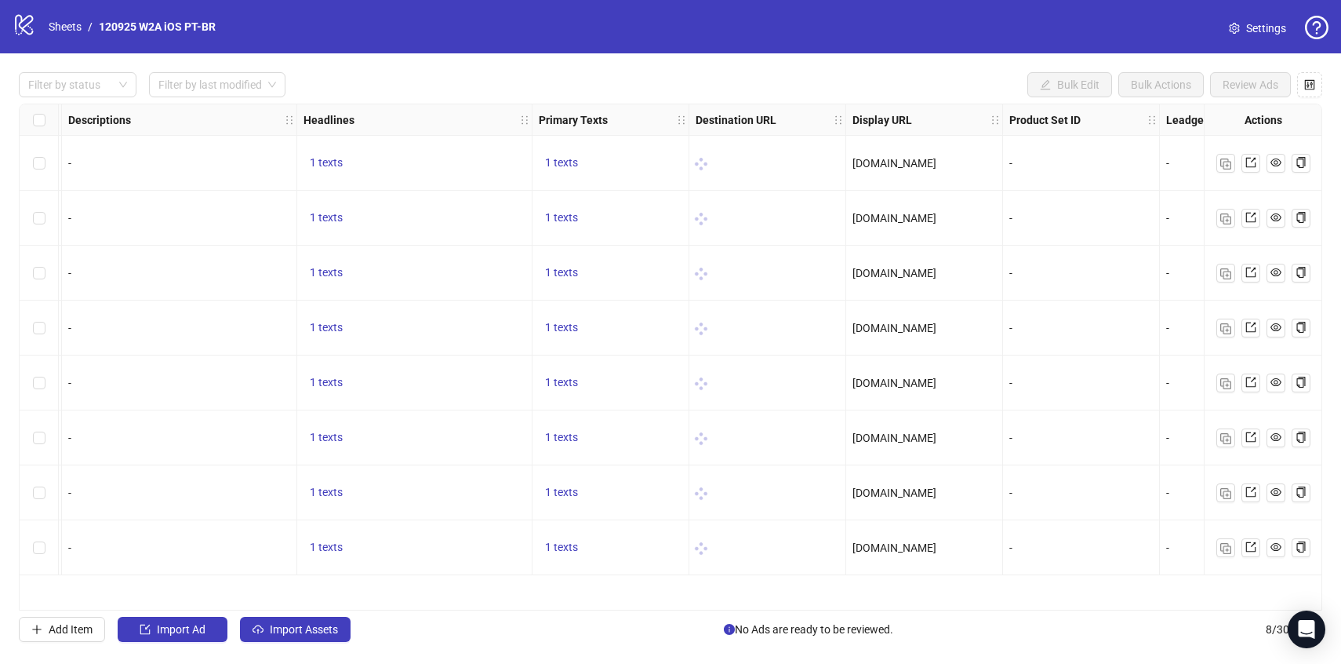
scroll to position [0, 871]
click at [554, 162] on span "1 texts" at bounding box center [557, 162] width 33 height 13
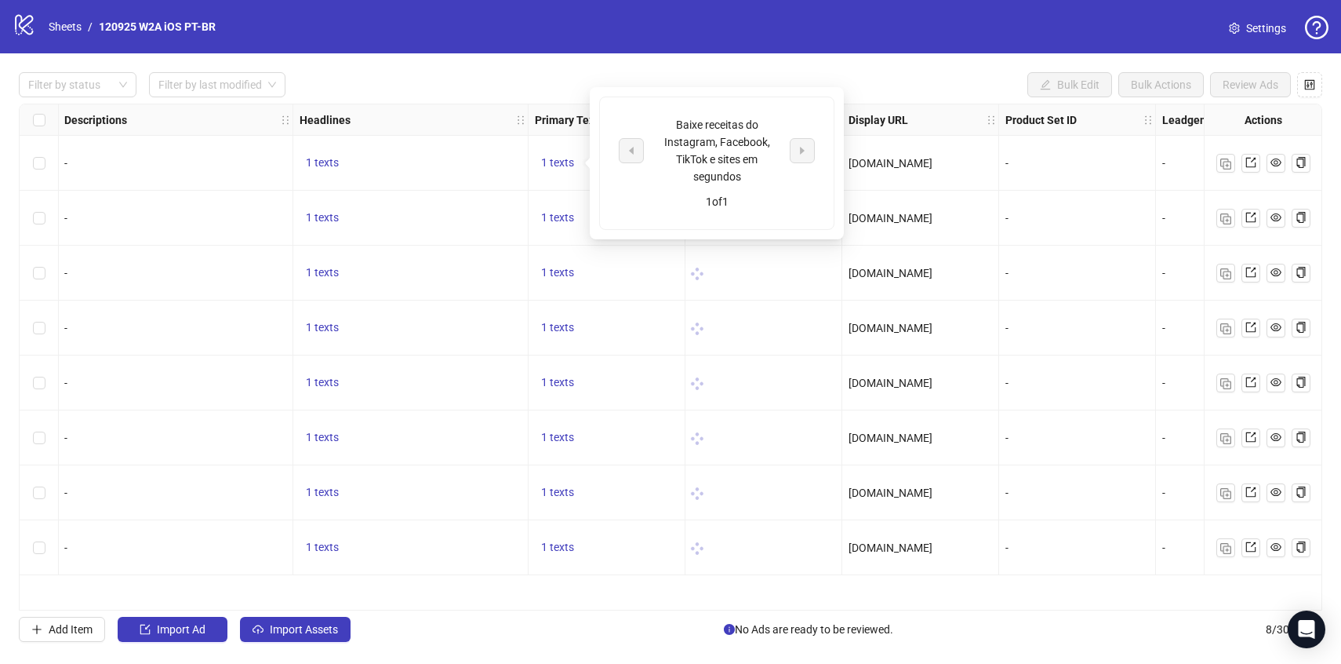
click at [701, 140] on div "Baixe receitas do Instagram, Facebook, TikTok e sites em segundos" at bounding box center [717, 150] width 130 height 69
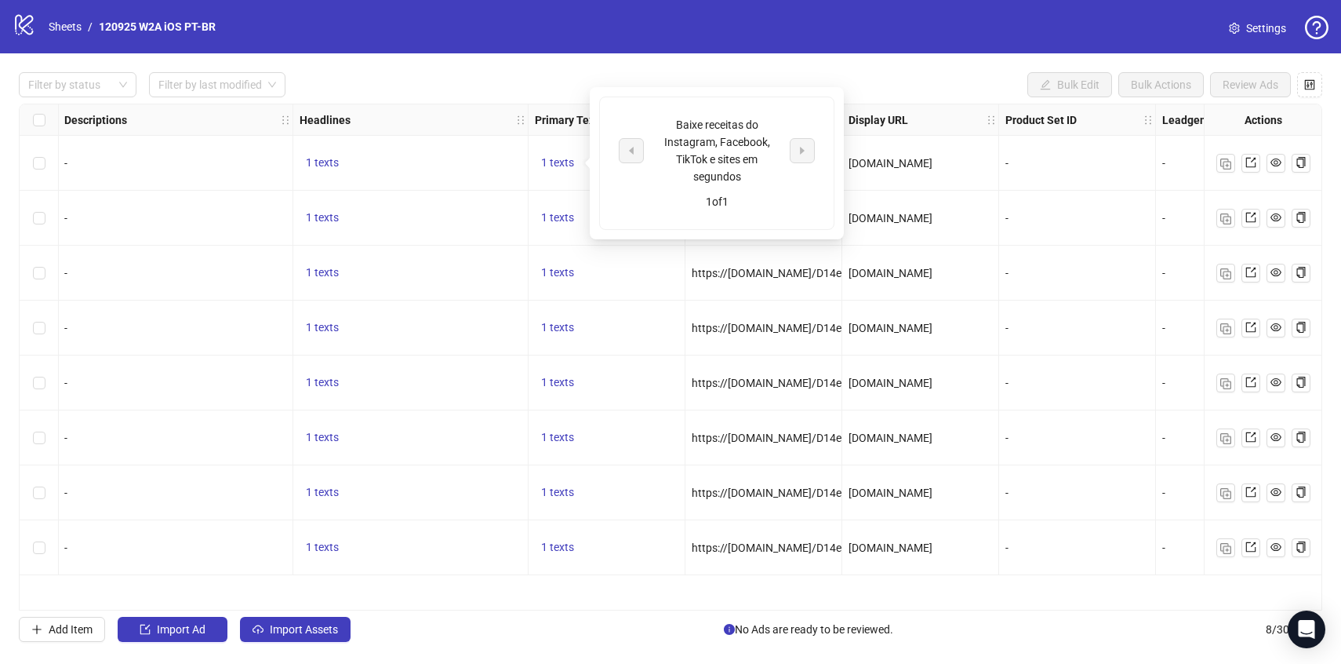
click at [701, 140] on div "Baixe receitas do Instagram, Facebook, TikTok e sites em segundos" at bounding box center [717, 150] width 130 height 69
copy div "Baixe receitas do Instagram, Facebook, TikTok e sites em segundos"
